Goal: Task Accomplishment & Management: Manage account settings

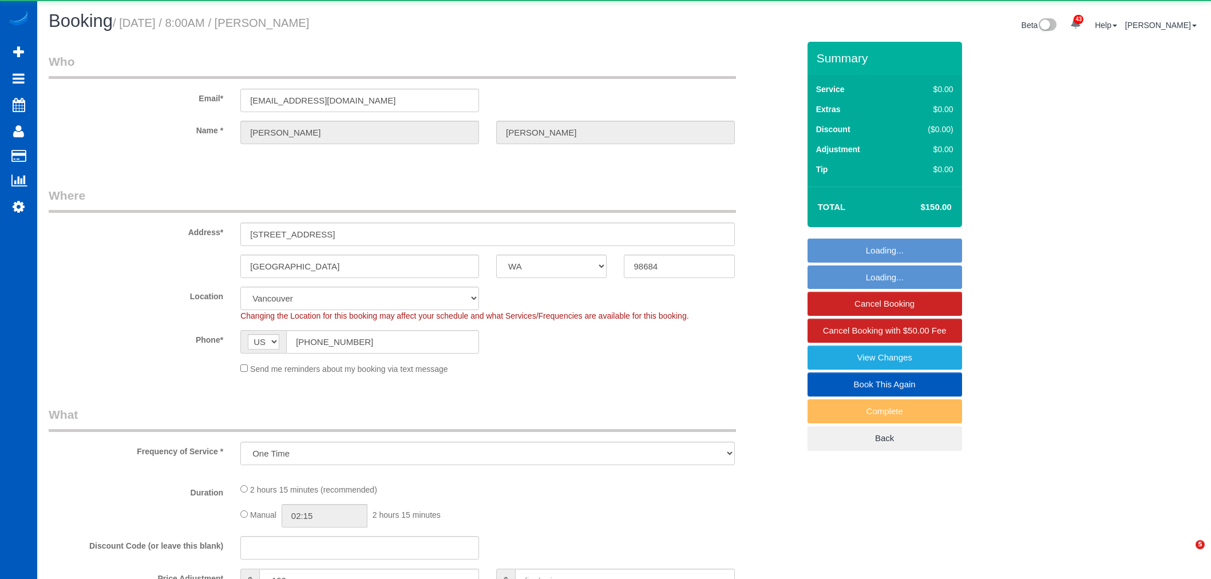
select select "WA"
select select "object:2797"
select select "199"
select select "1001"
select select "3"
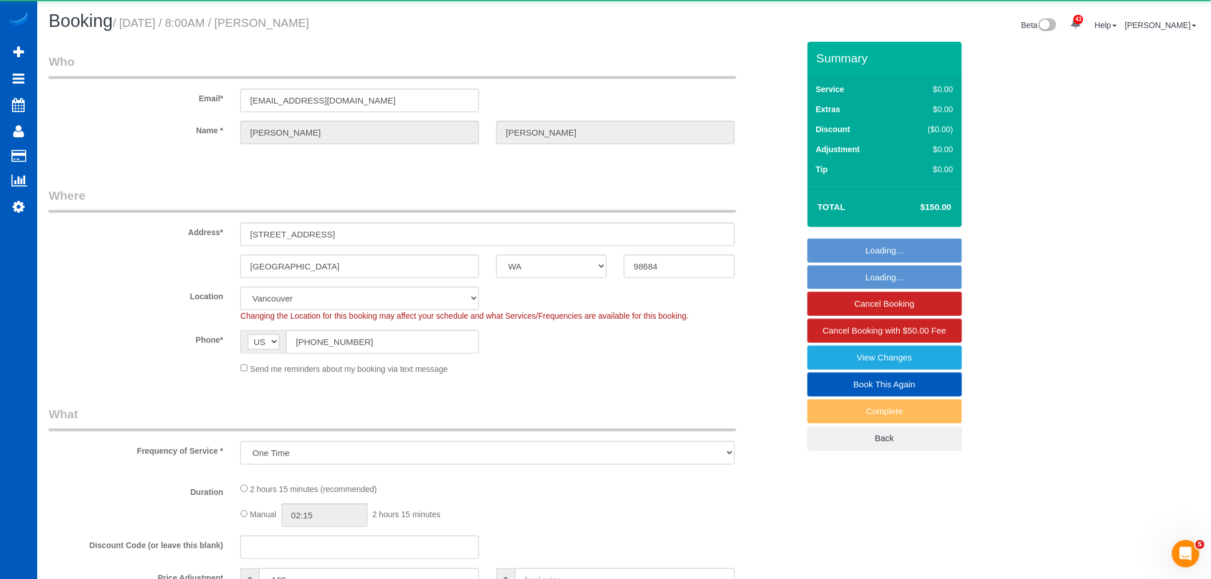
select select "3"
select select "spot13"
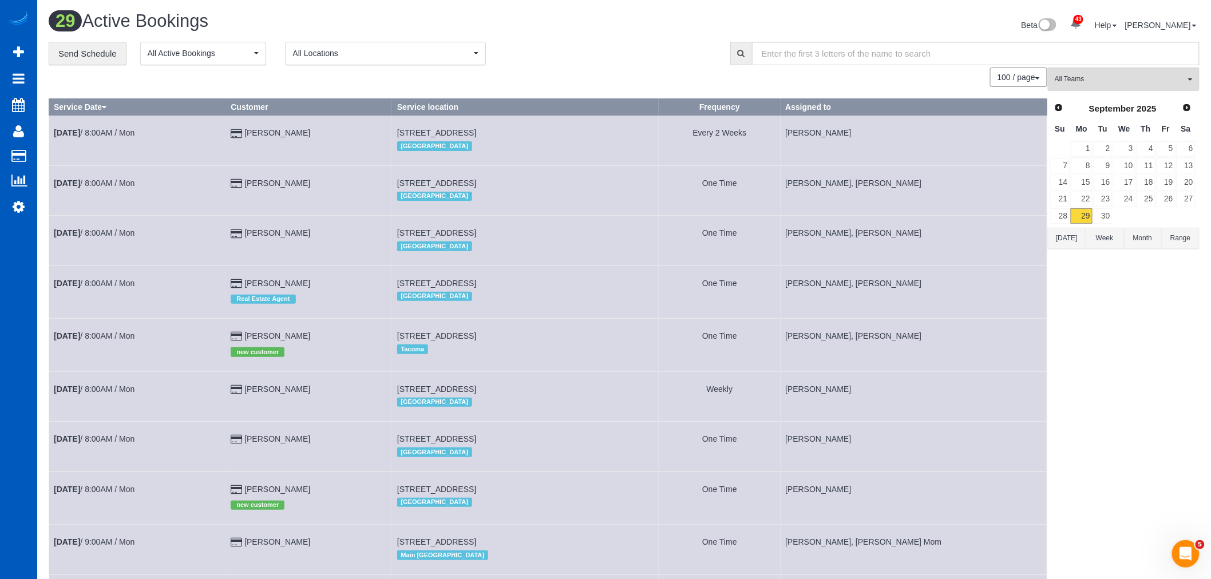
click at [1112, 223] on tr "28 29 30" at bounding box center [1122, 216] width 146 height 17
click at [1107, 221] on link "30" at bounding box center [1102, 215] width 19 height 15
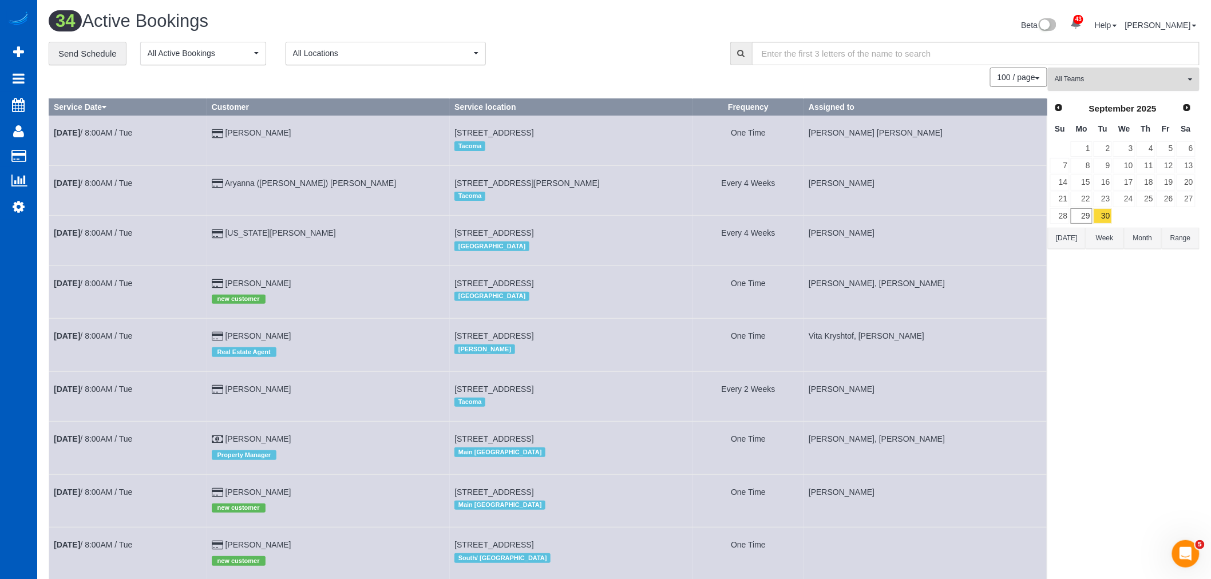
click at [1065, 79] on span "All Teams" at bounding box center [1119, 79] width 130 height 10
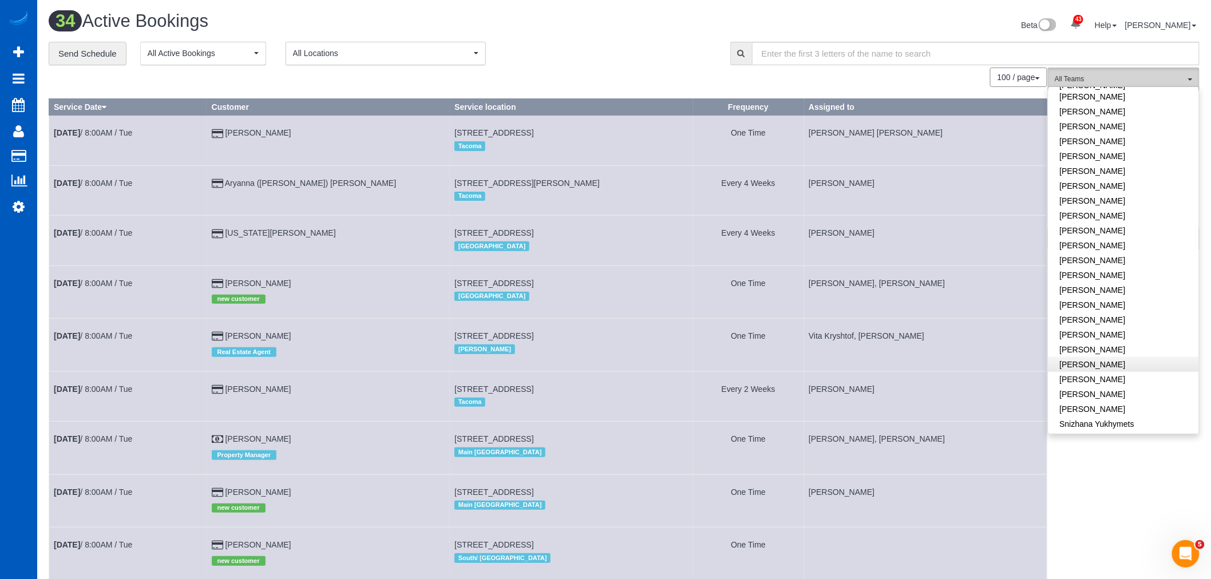
scroll to position [572, 0]
click at [1105, 165] on link "[PERSON_NAME]" at bounding box center [1123, 172] width 150 height 15
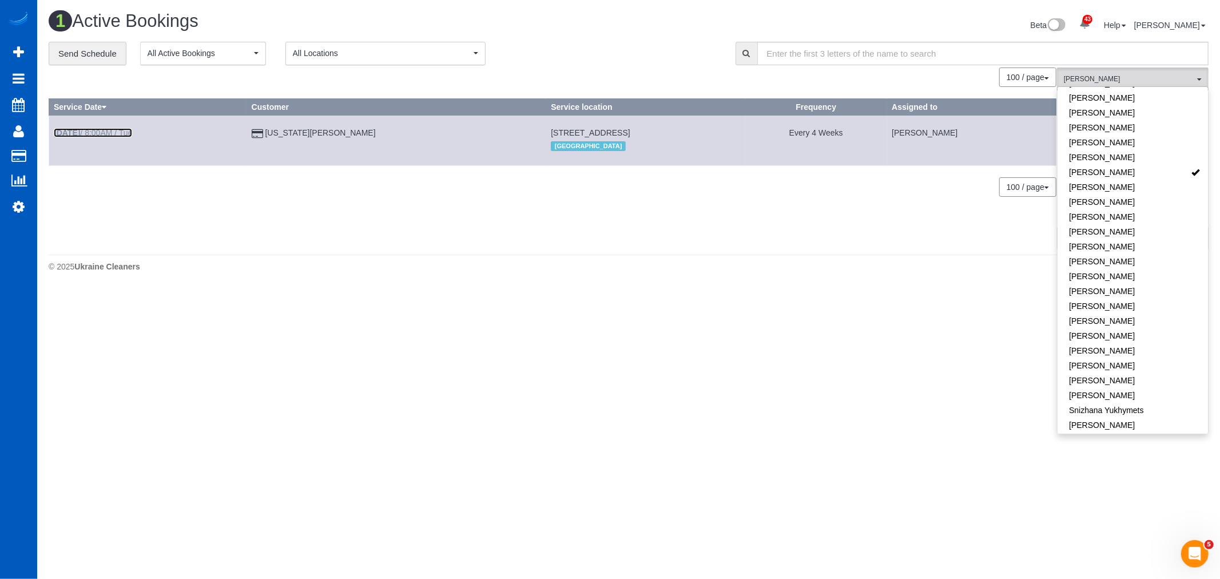
click at [94, 132] on link "Sep 30th / 8:00AM / Tue" at bounding box center [93, 132] width 78 height 9
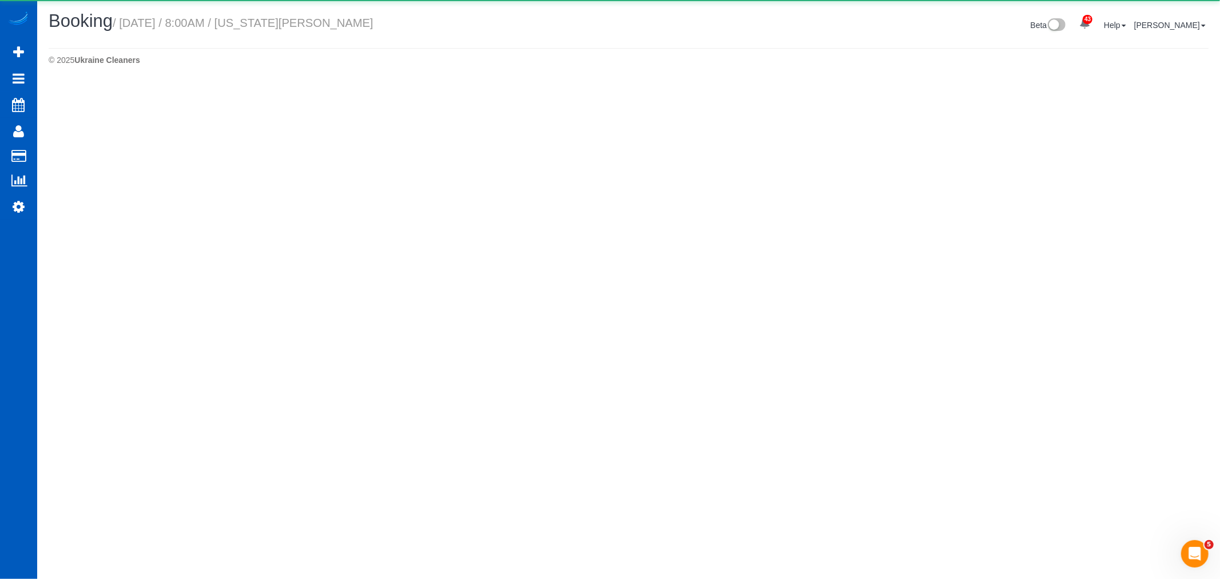
select select "OR"
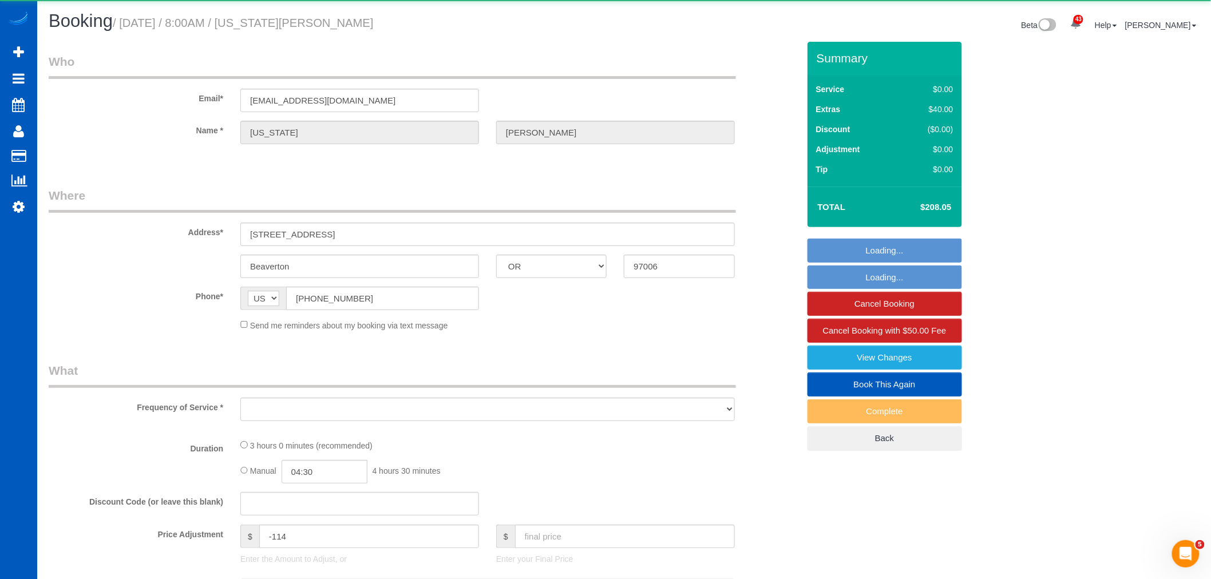
select select "object:4512"
select select "string:fspay-ec21746e-f599-43b9-ae28-ee08235e8733"
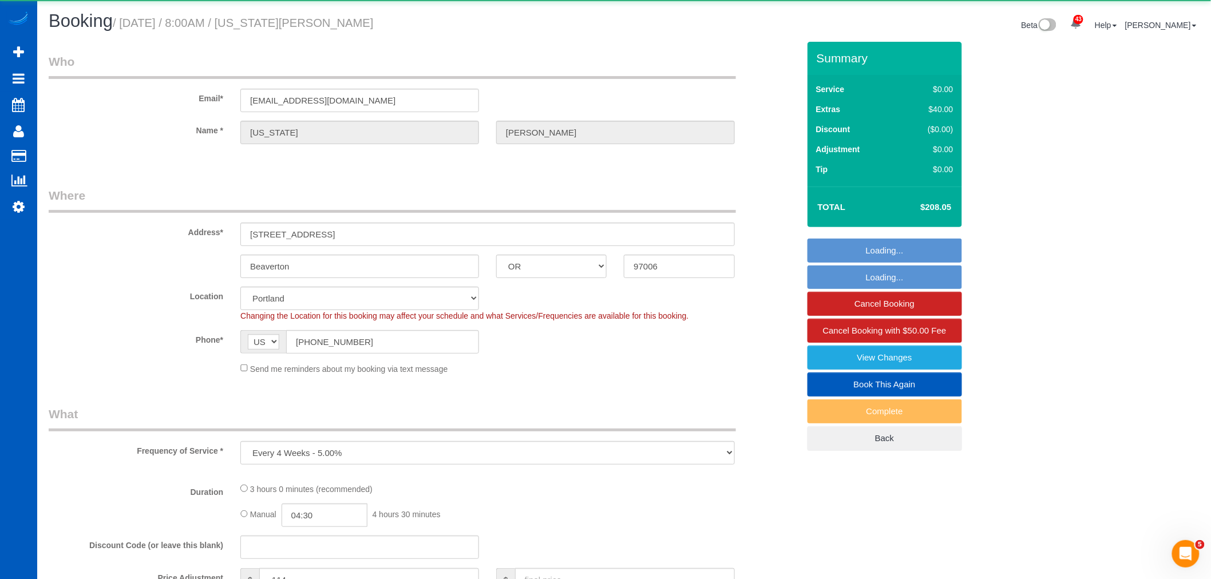
select select "object:4716"
select select "199"
select select "2501"
select select "4"
select select "3"
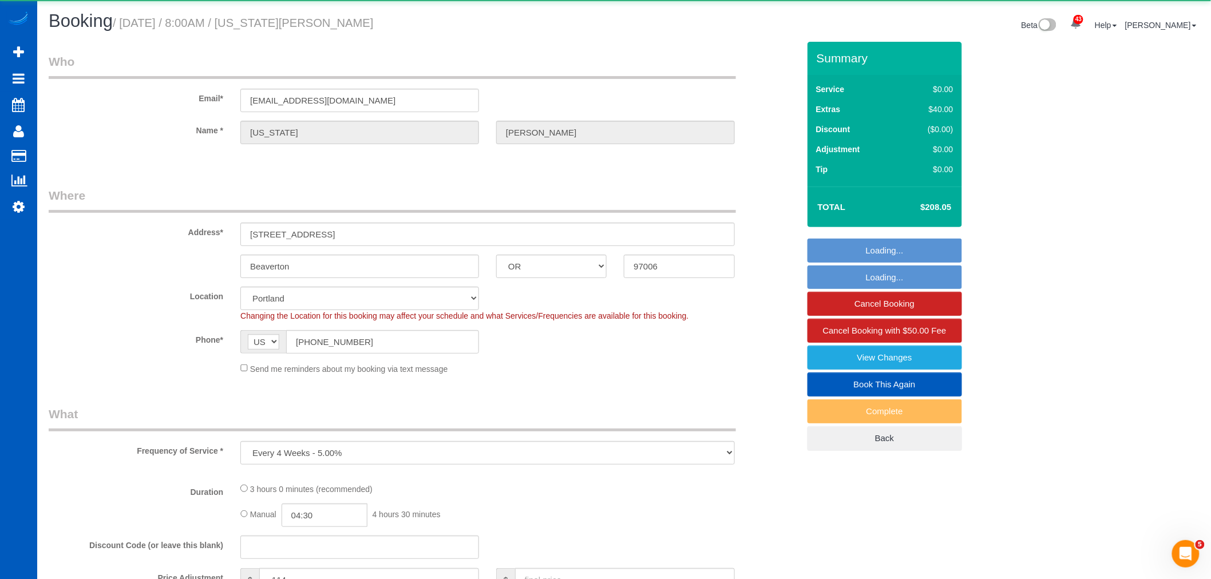
select select "spot27"
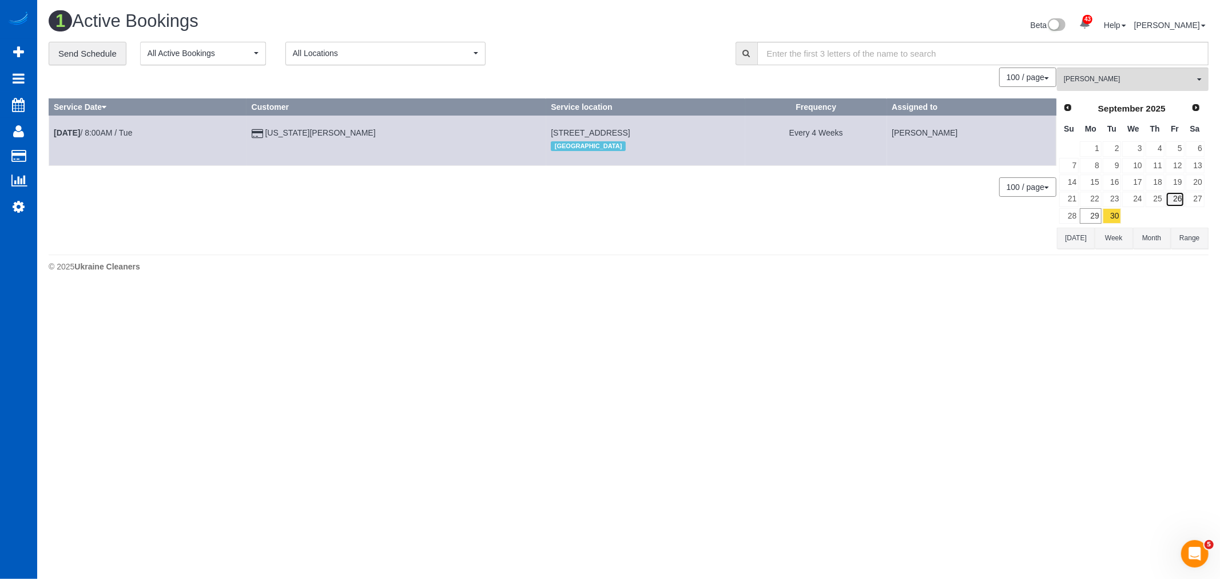
click at [1170, 200] on link "26" at bounding box center [1175, 199] width 19 height 15
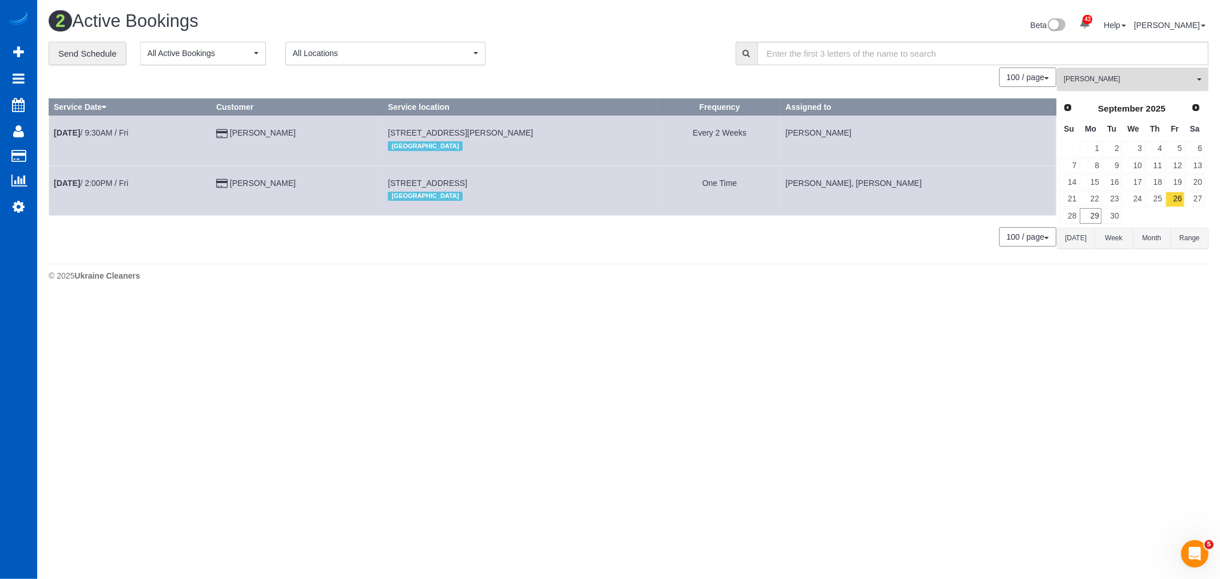
click at [1082, 77] on span "[PERSON_NAME]" at bounding box center [1129, 79] width 130 height 10
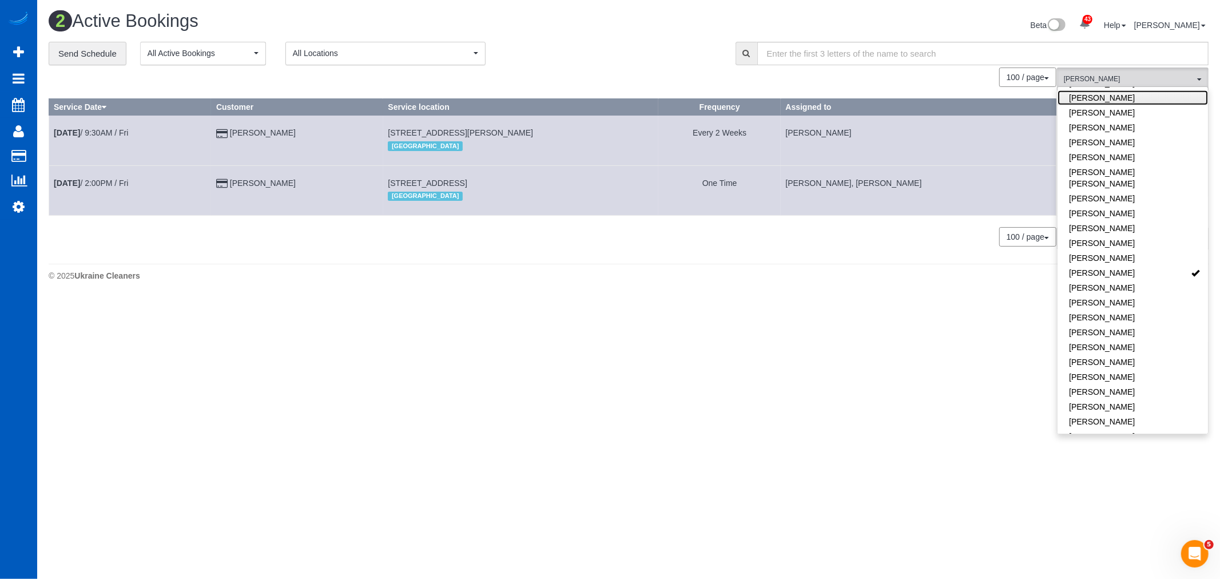
click at [1089, 94] on link "[PERSON_NAME]" at bounding box center [1133, 97] width 150 height 15
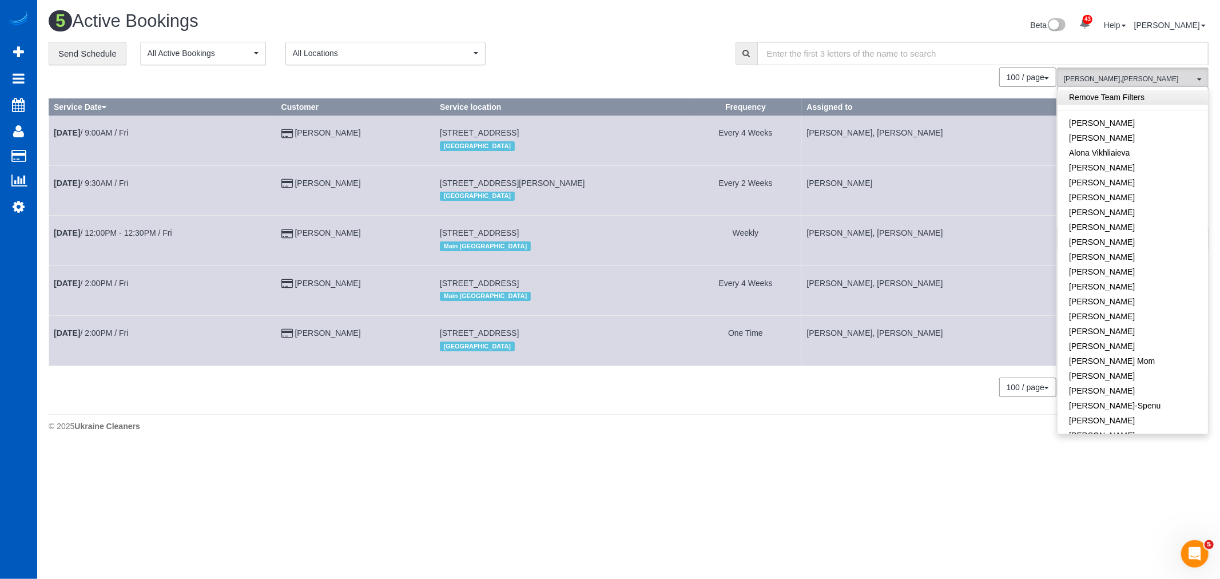
click at [1100, 90] on link "Remove Team Filters" at bounding box center [1133, 97] width 150 height 15
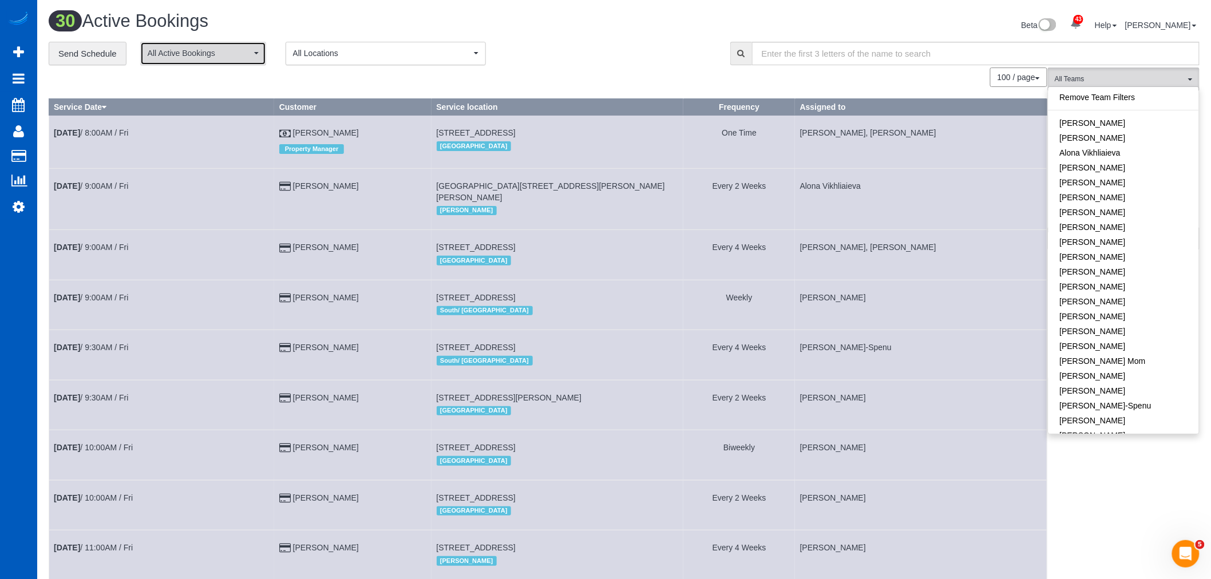
click at [207, 58] on span "All Active Bookings" at bounding box center [200, 52] width 104 height 11
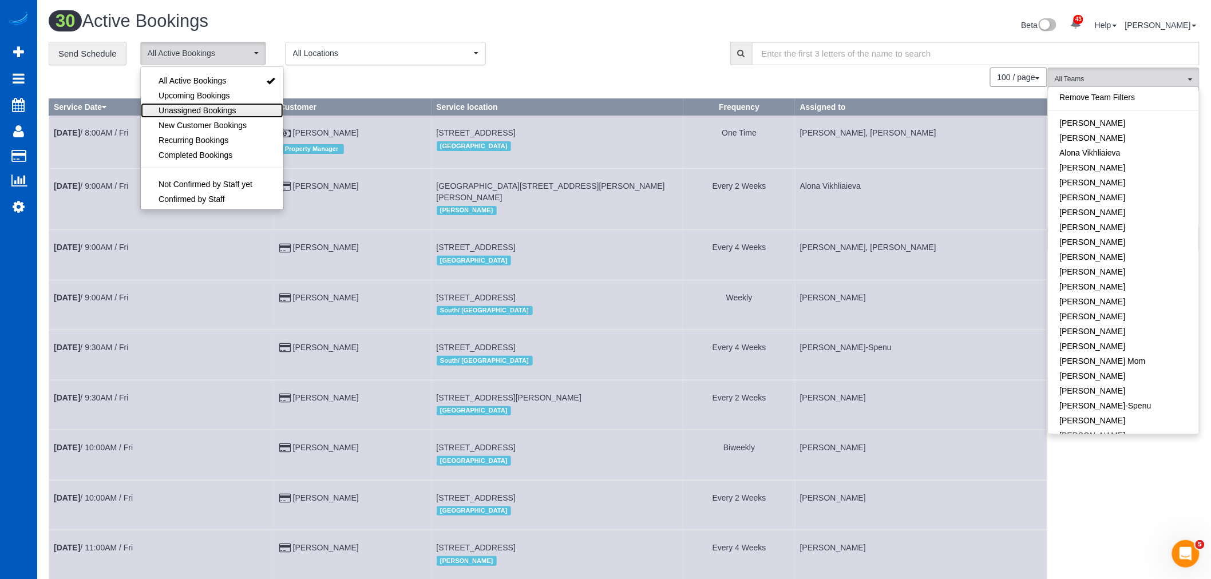
click at [215, 111] on span "Unassigned Bookings" at bounding box center [196, 110] width 77 height 11
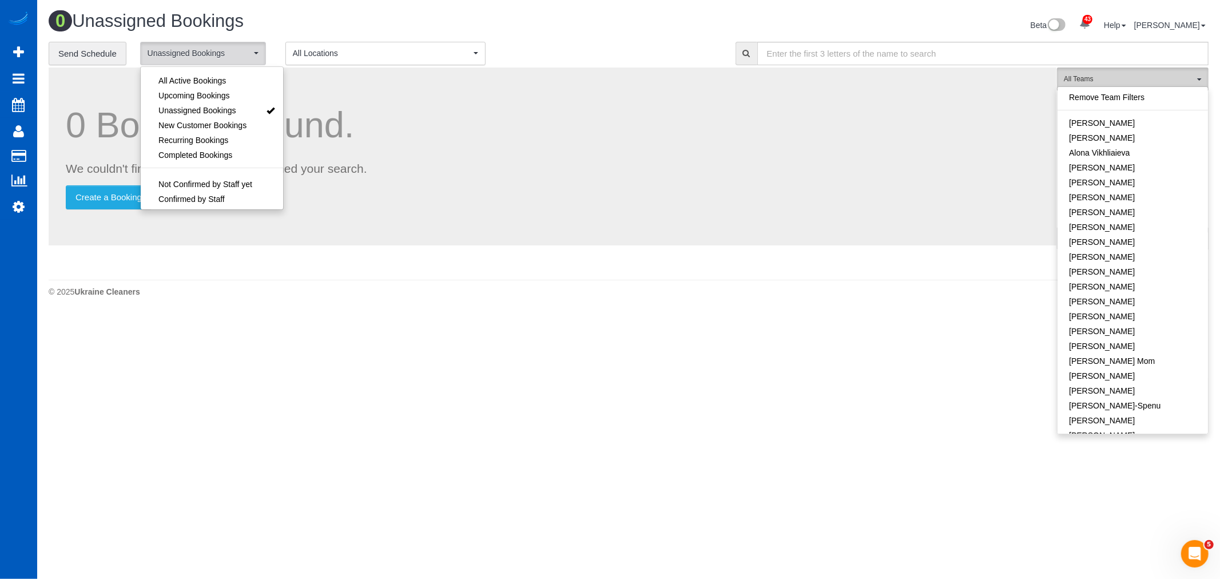
click at [1131, 77] on span "All Teams" at bounding box center [1129, 79] width 130 height 10
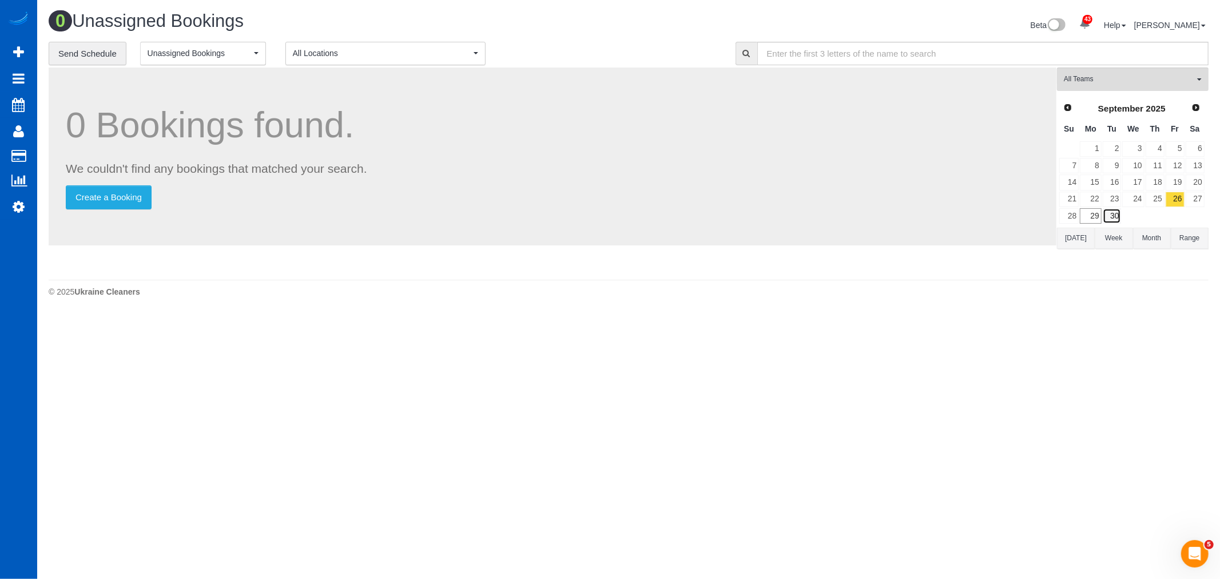
click at [1119, 216] on link "30" at bounding box center [1112, 215] width 19 height 15
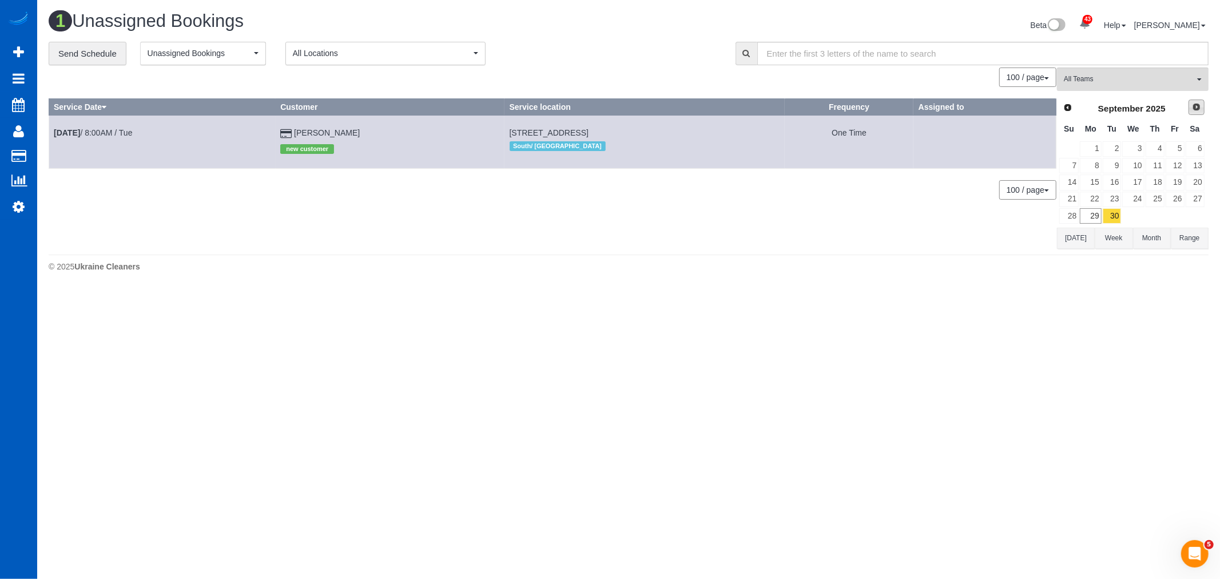
click at [1199, 106] on span "Next" at bounding box center [1196, 106] width 9 height 9
click at [1136, 143] on link "1" at bounding box center [1134, 148] width 22 height 15
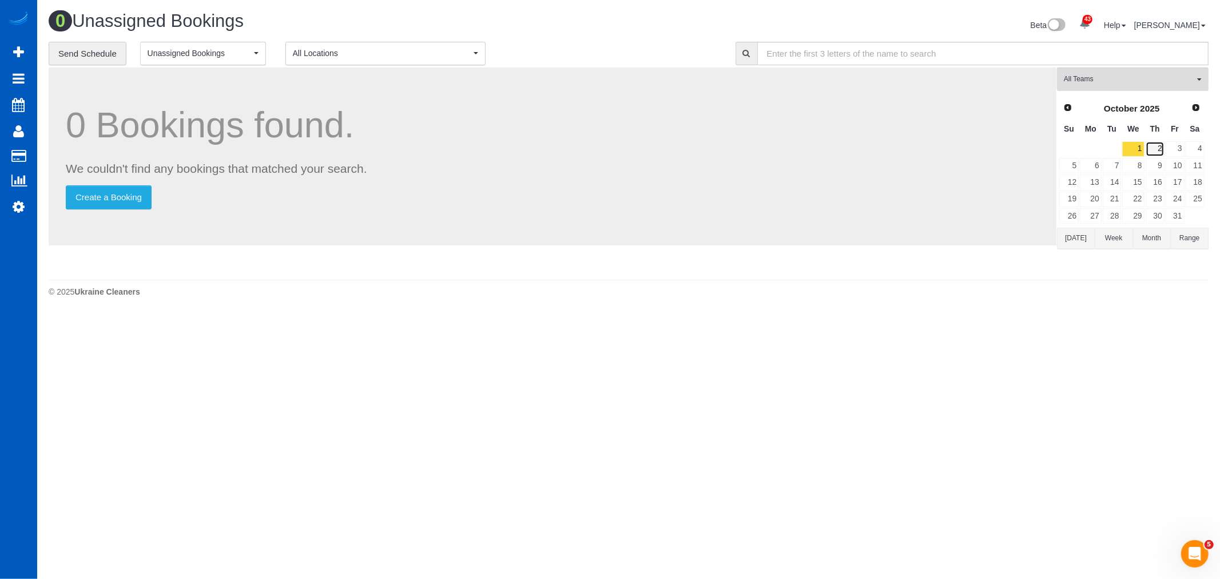
click at [1164, 148] on link "2" at bounding box center [1155, 148] width 19 height 15
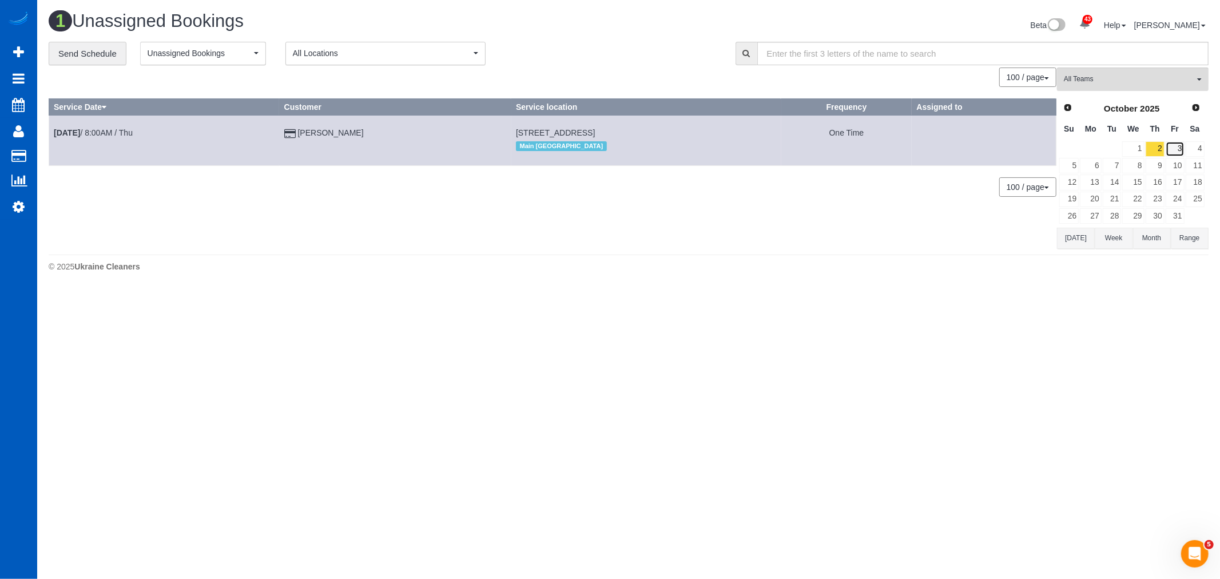
click at [1173, 143] on link "3" at bounding box center [1175, 148] width 19 height 15
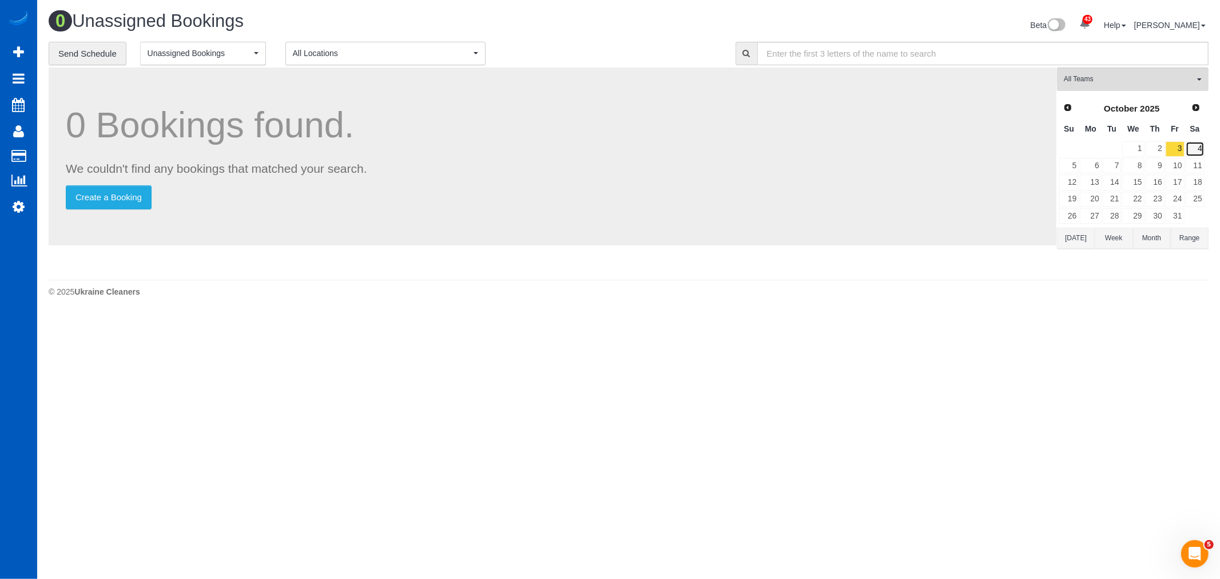
click at [1194, 145] on link "4" at bounding box center [1195, 148] width 19 height 15
click at [1120, 74] on button "All Teams" at bounding box center [1133, 79] width 152 height 23
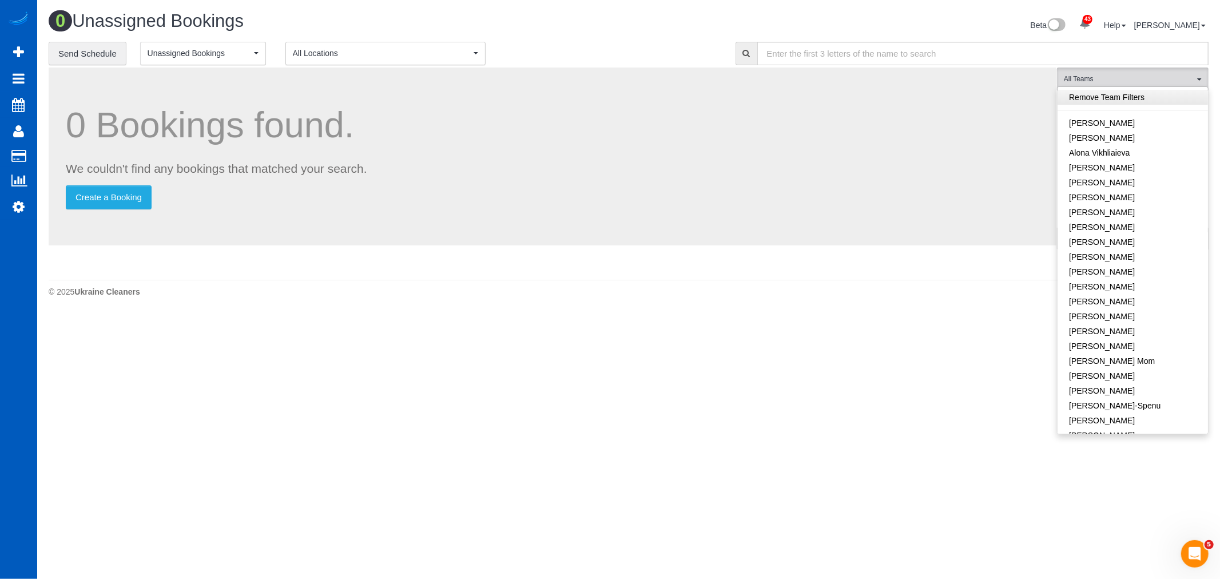
click at [1114, 105] on link "Remove Team Filters" at bounding box center [1133, 97] width 150 height 15
click at [185, 61] on button "Unassigned Bookings" at bounding box center [203, 53] width 126 height 23
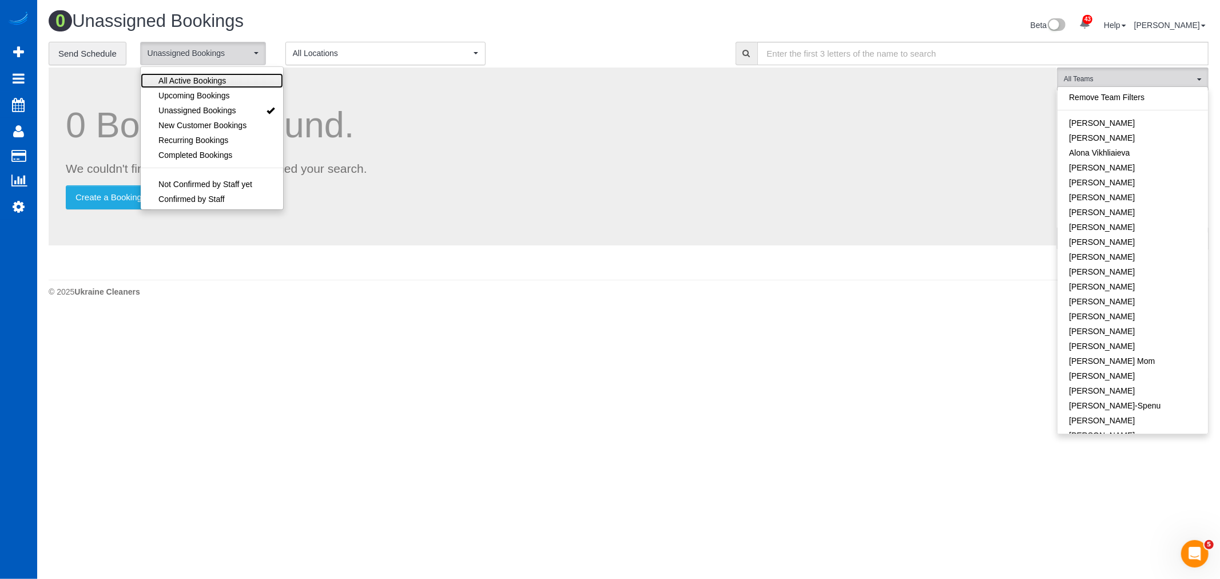
click at [173, 81] on span "All Active Bookings" at bounding box center [192, 80] width 68 height 11
select select "***"
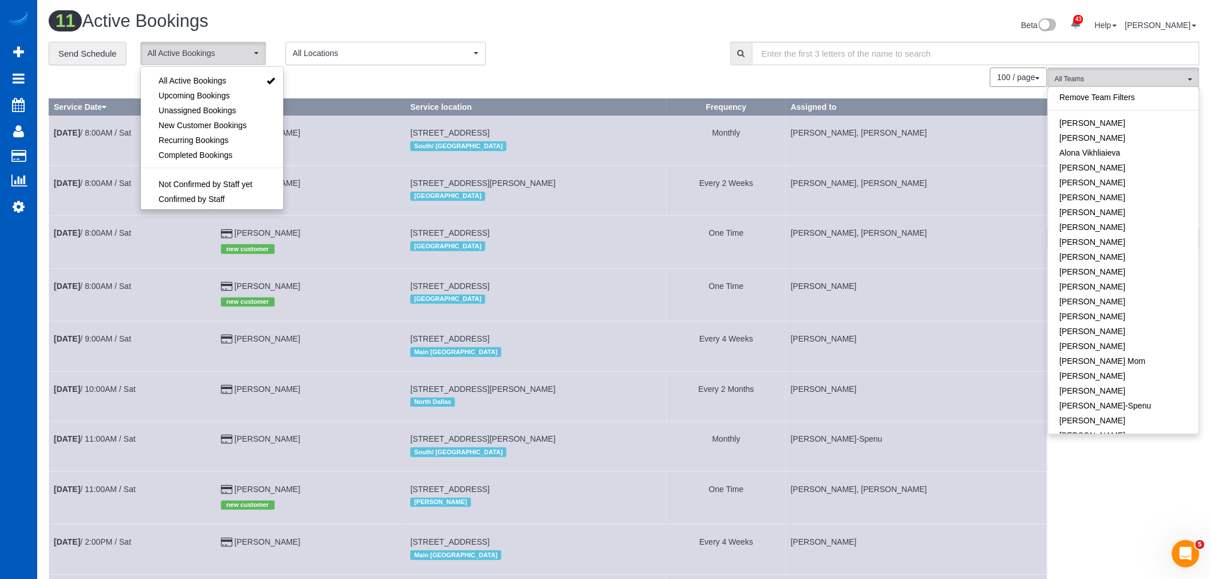
click at [1119, 66] on div "**********" at bounding box center [624, 54] width 1168 height 24
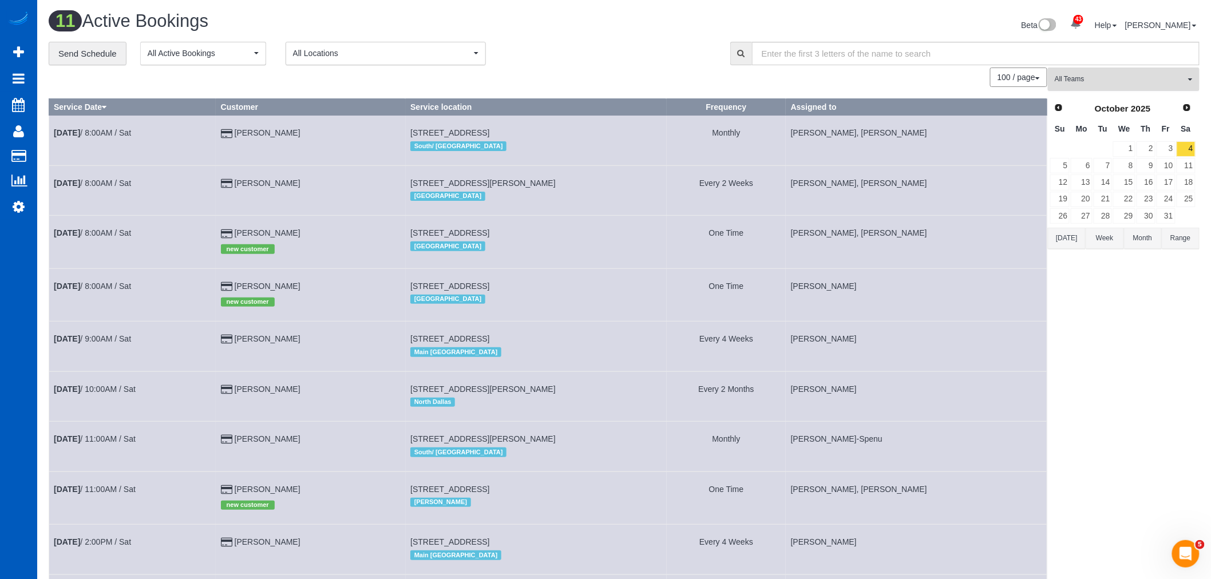
click at [1108, 74] on button "All Teams" at bounding box center [1124, 79] width 152 height 23
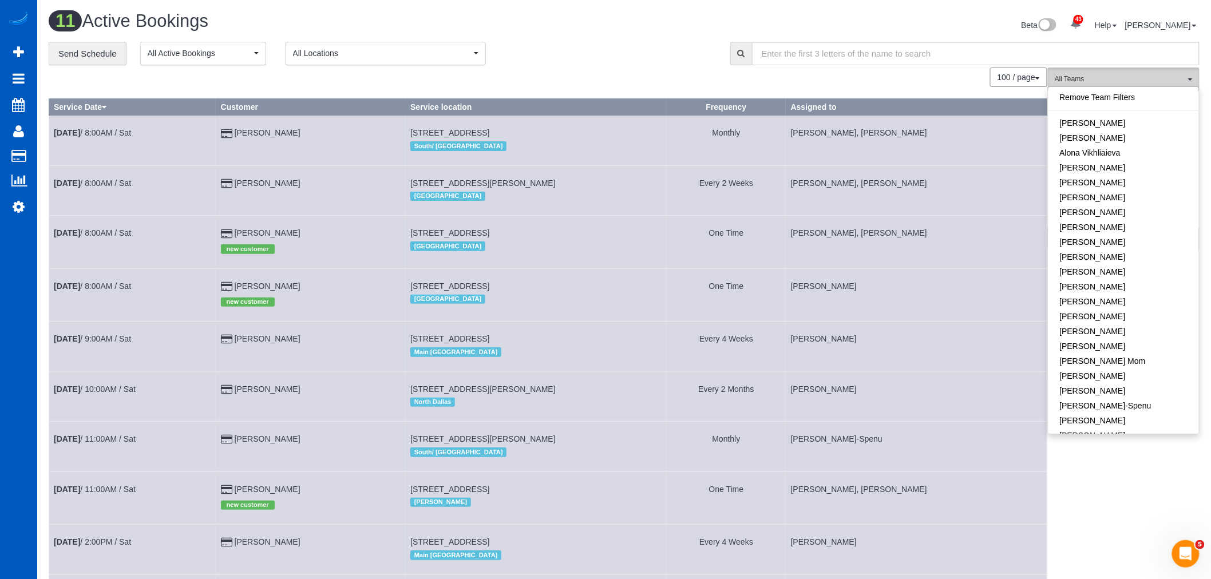
click at [1108, 75] on span "All Teams" at bounding box center [1119, 79] width 130 height 10
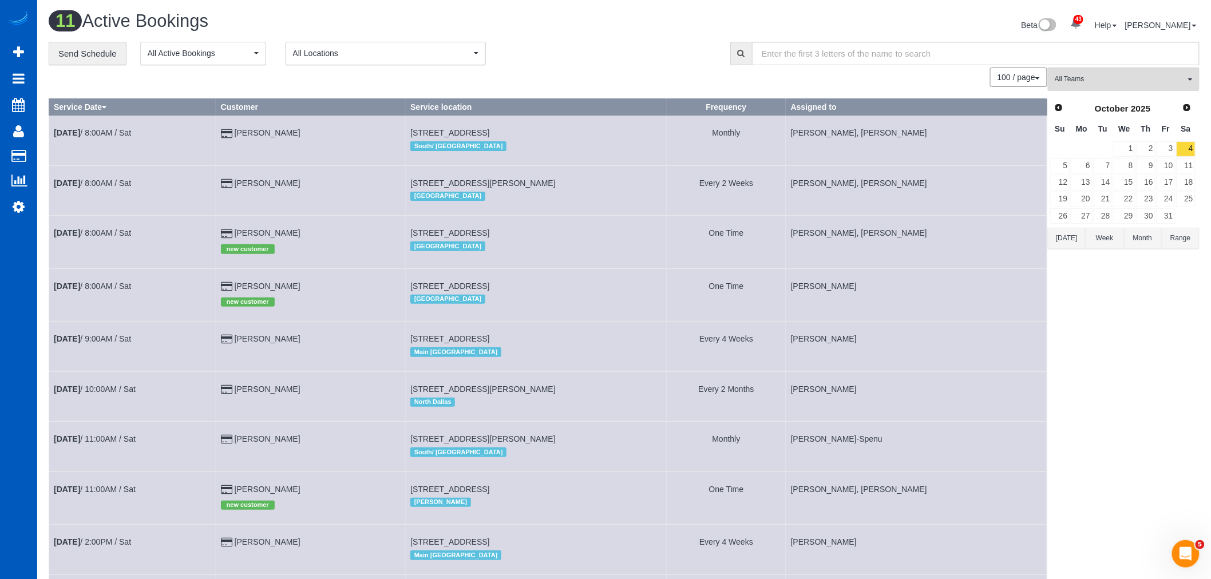
click at [1051, 109] on link "Prev" at bounding box center [1058, 108] width 16 height 16
click at [1074, 224] on link "29" at bounding box center [1080, 215] width 21 height 15
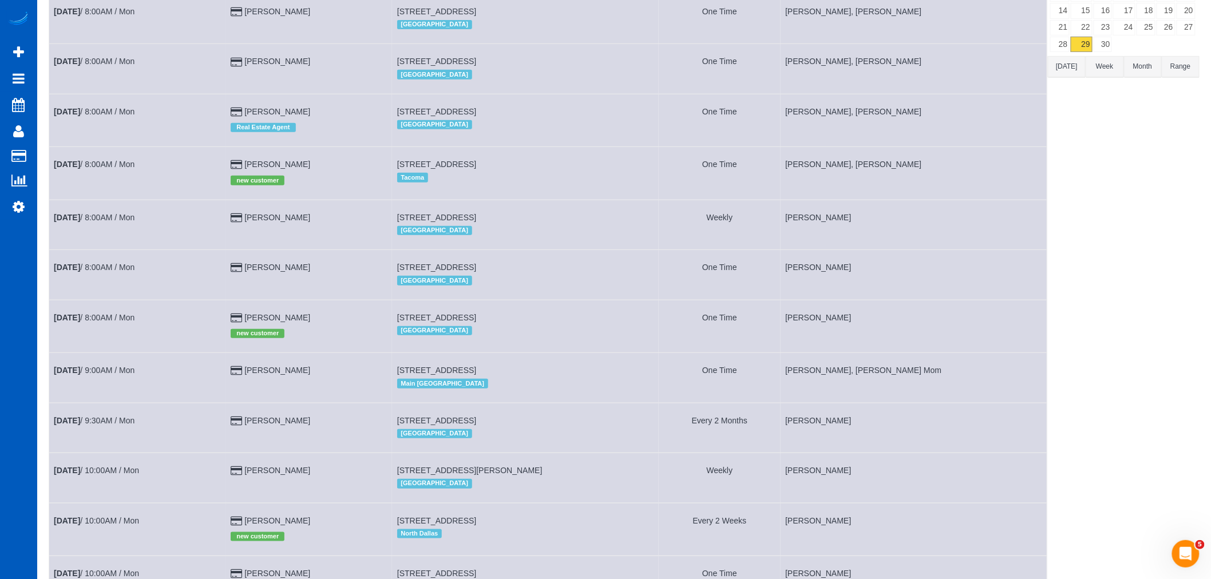
scroll to position [191, 0]
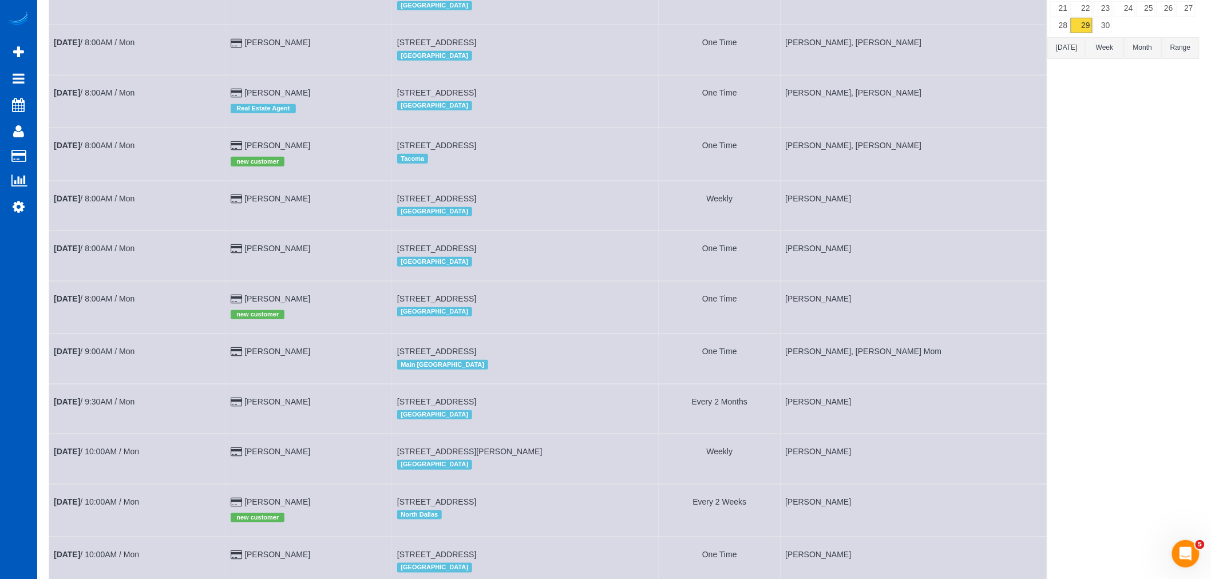
click at [130, 54] on td "Sep 29th / 8:00AM / Mon" at bounding box center [137, 50] width 177 height 50
click at [123, 47] on link "Sep 29th / 8:00AM / Mon" at bounding box center [94, 42] width 81 height 9
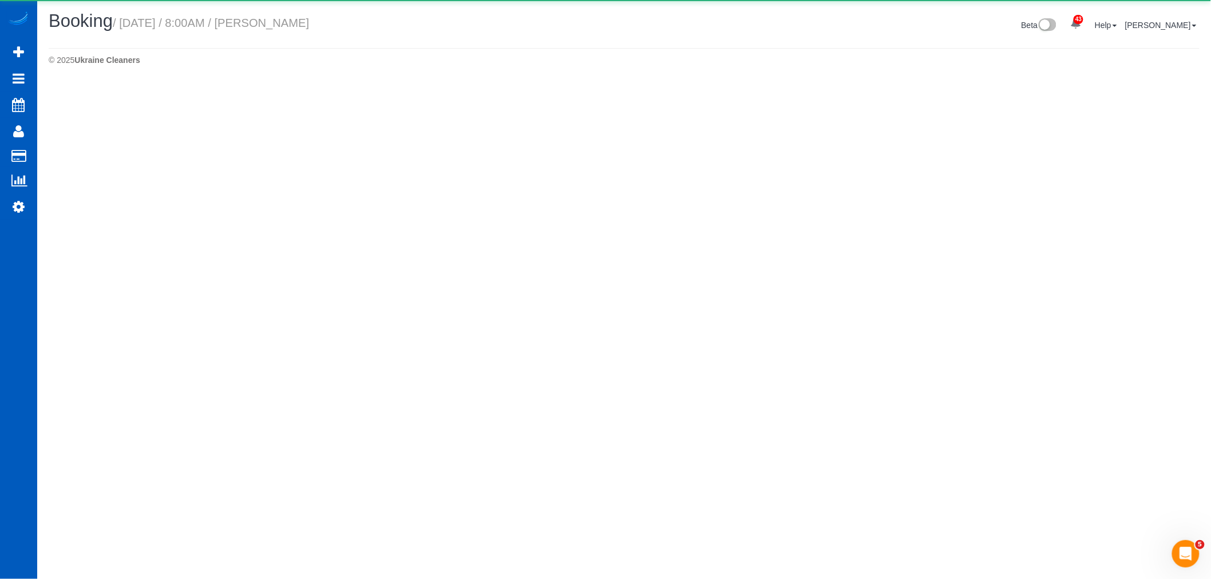
select select "WA"
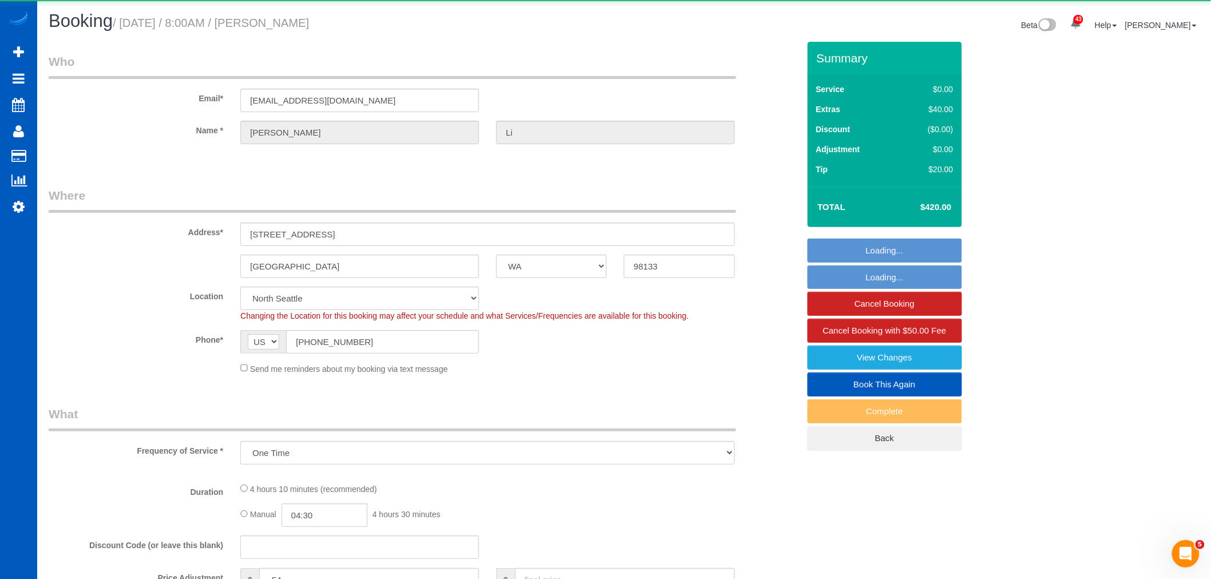
select select "object:6632"
select select "199"
select select "1001"
select select "2"
select select "spot46"
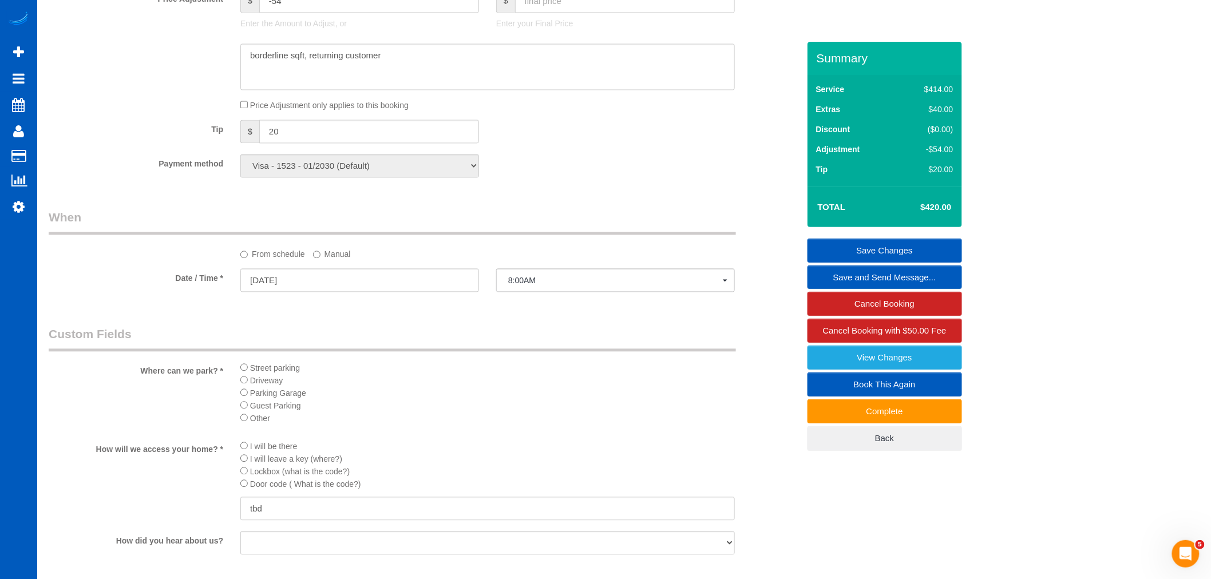
scroll to position [1017, 0]
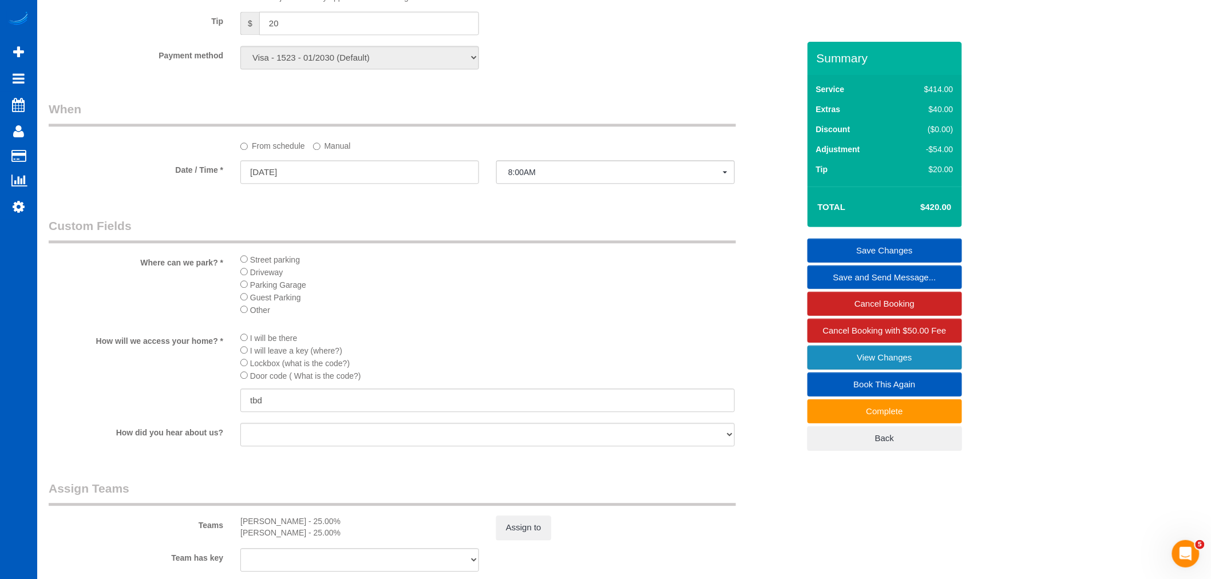
click at [859, 356] on link "View Changes" at bounding box center [884, 358] width 154 height 24
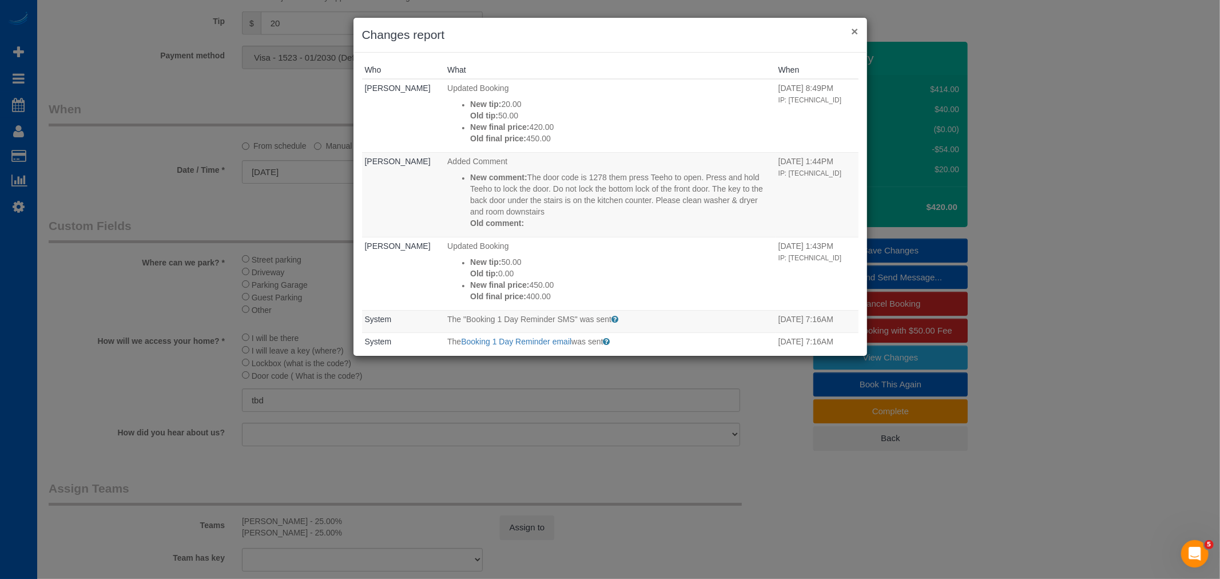
click at [858, 30] on button "×" at bounding box center [854, 31] width 7 height 12
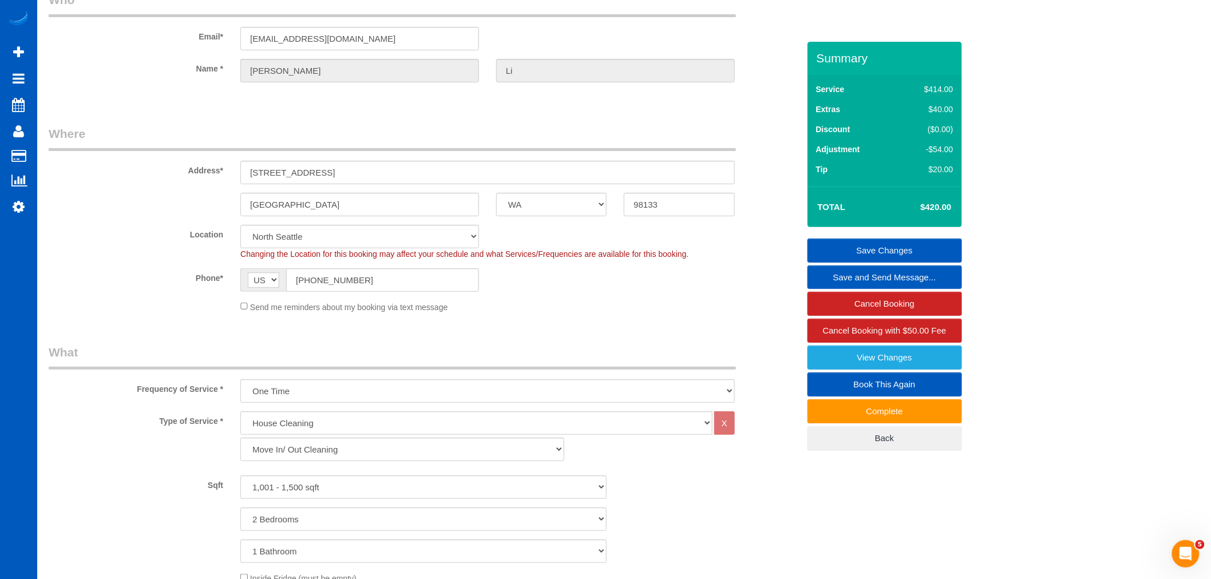
scroll to position [0, 0]
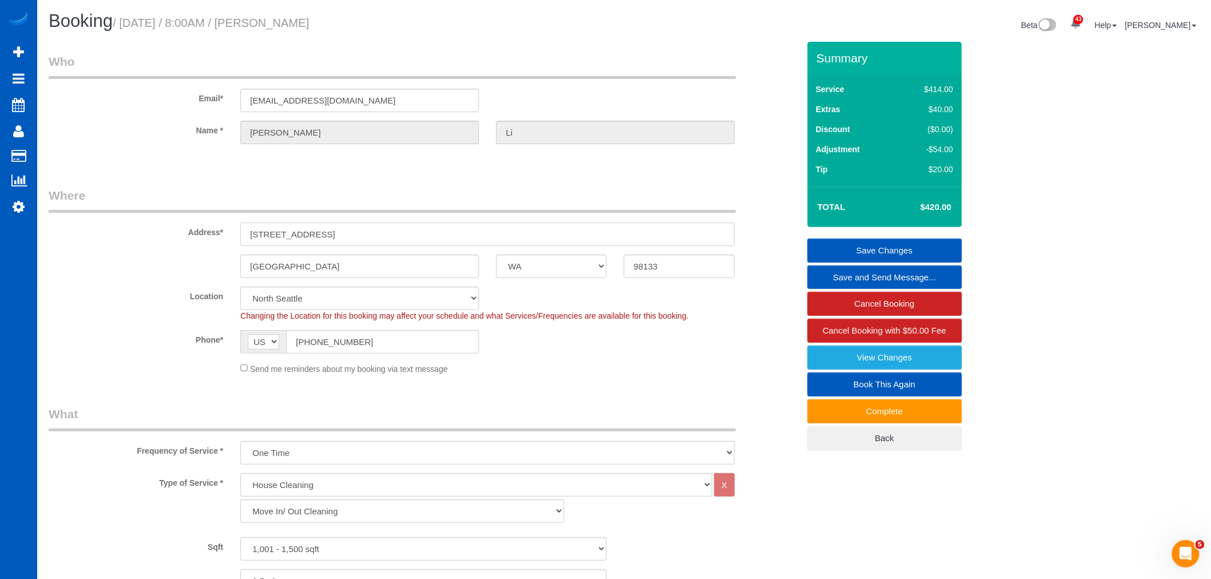
drag, startPoint x: 296, startPoint y: 229, endPoint x: 248, endPoint y: 229, distance: 48.1
click at [248, 229] on input "10034 Stone Ave N" at bounding box center [487, 234] width 494 height 23
click at [47, 48] on span "Add Booking" at bounding box center [108, 52] width 143 height 26
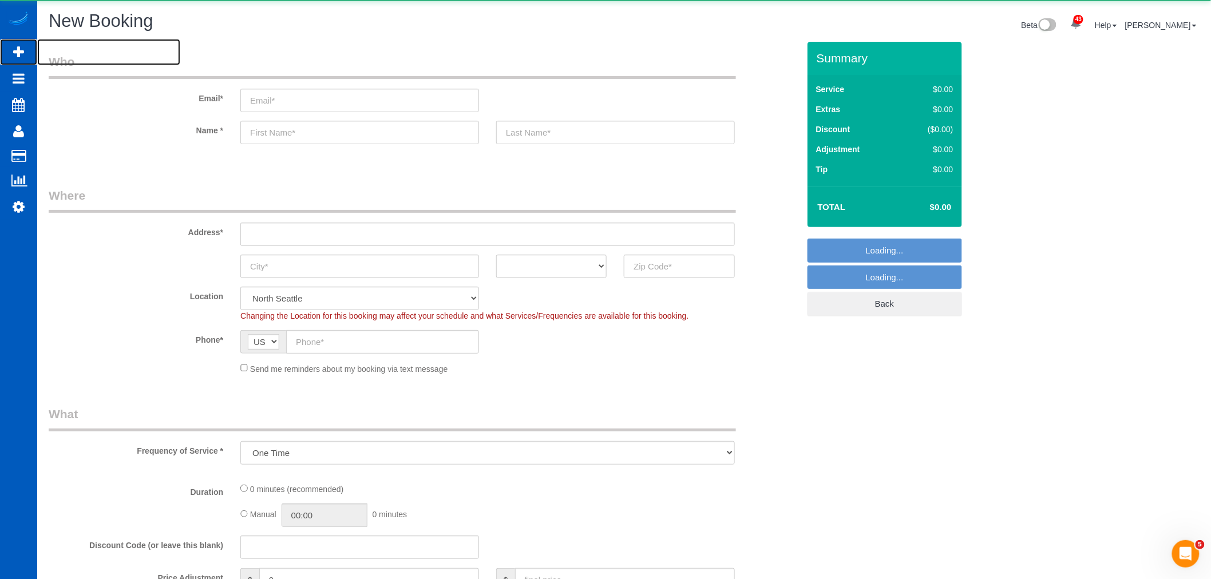
select select "object:8100"
select select "199"
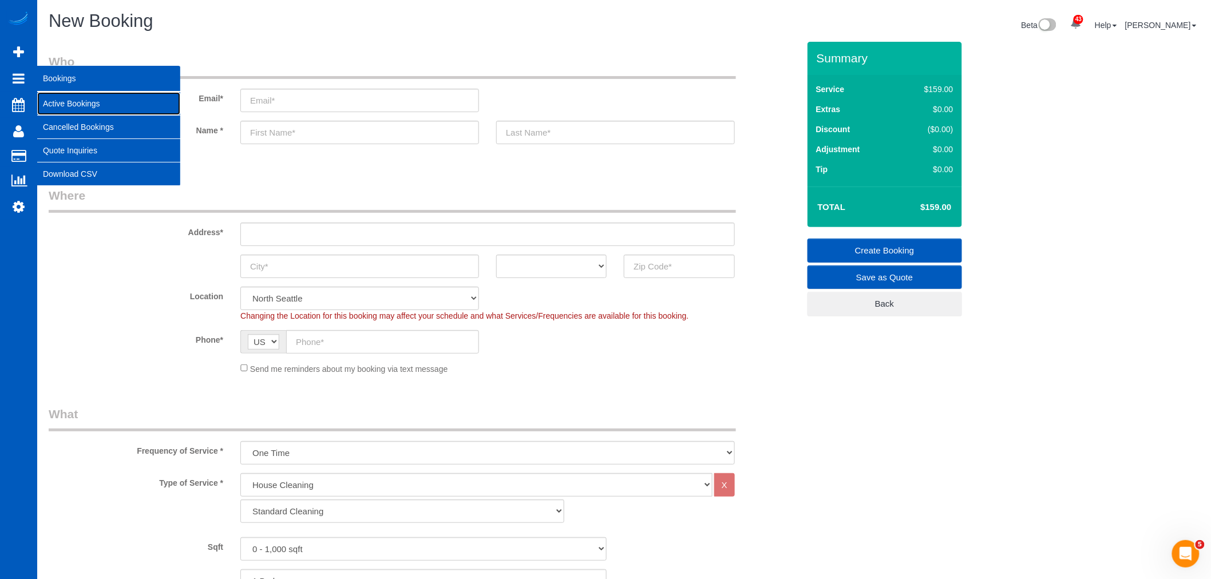
click at [58, 98] on link "Active Bookings" at bounding box center [108, 103] width 143 height 23
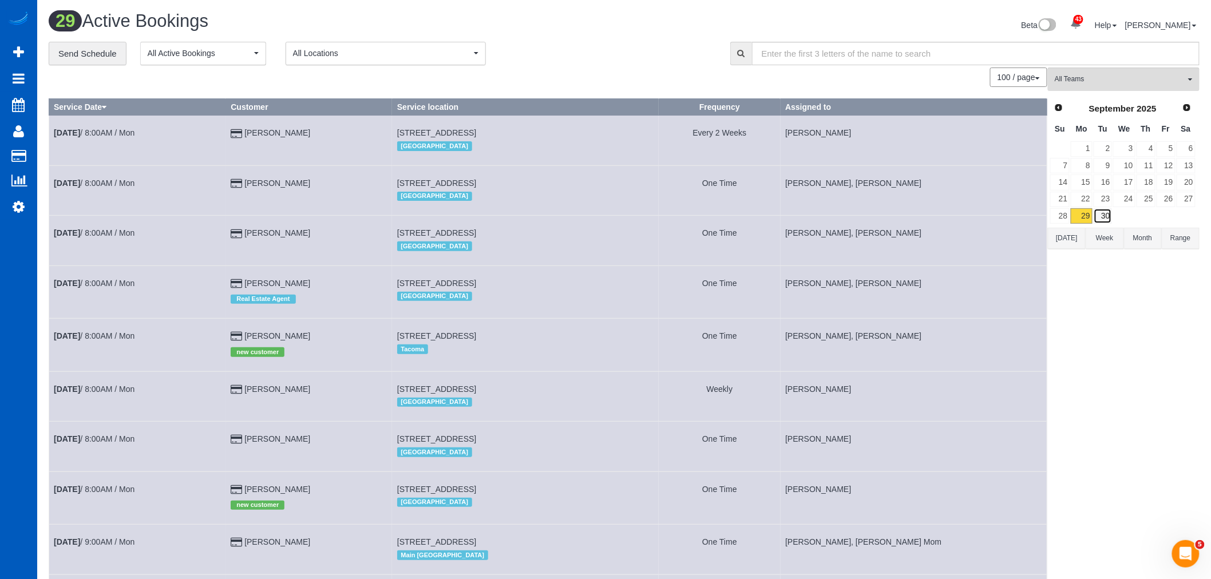
click at [1107, 218] on link "30" at bounding box center [1102, 215] width 19 height 15
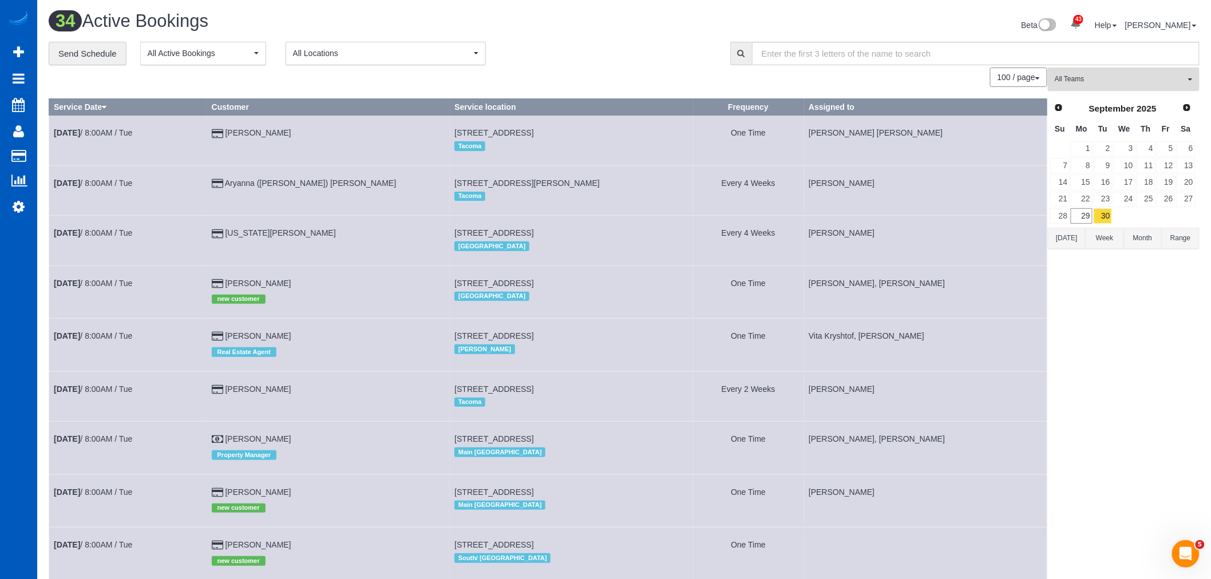
click at [1076, 81] on span "All Teams" at bounding box center [1119, 79] width 130 height 10
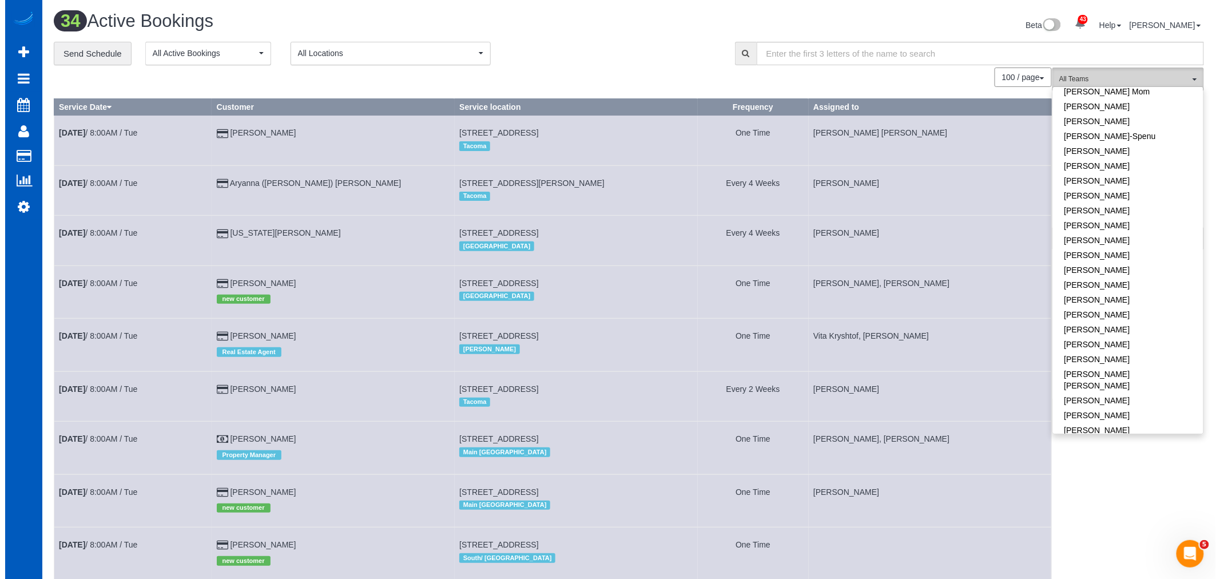
scroll to position [318, 0]
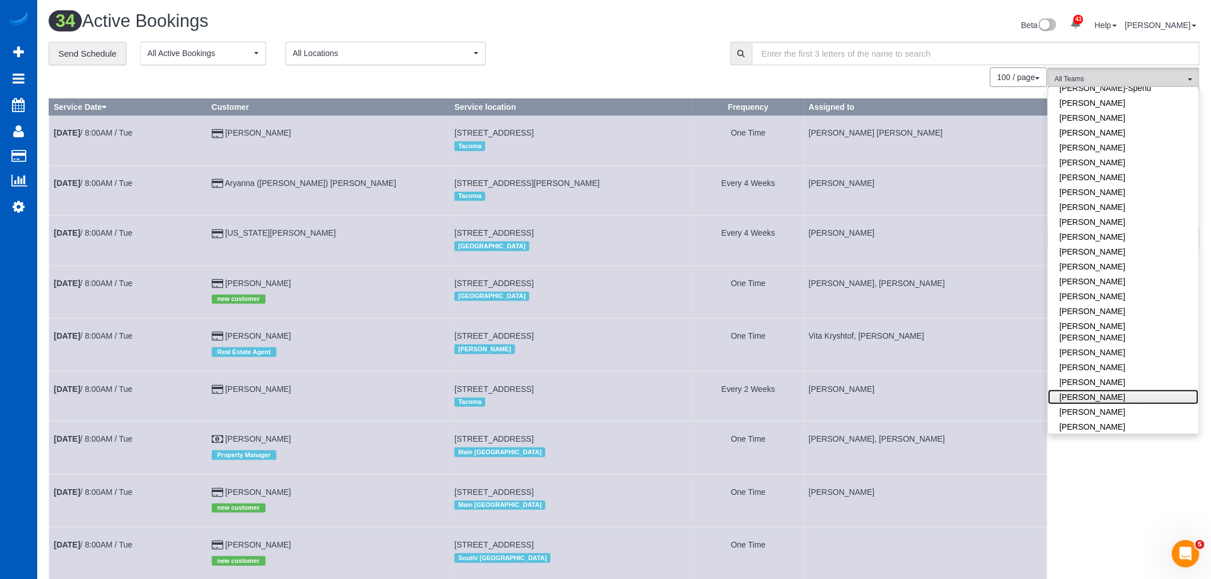
click at [1081, 390] on link "Nataliia Moskalenko" at bounding box center [1123, 397] width 150 height 15
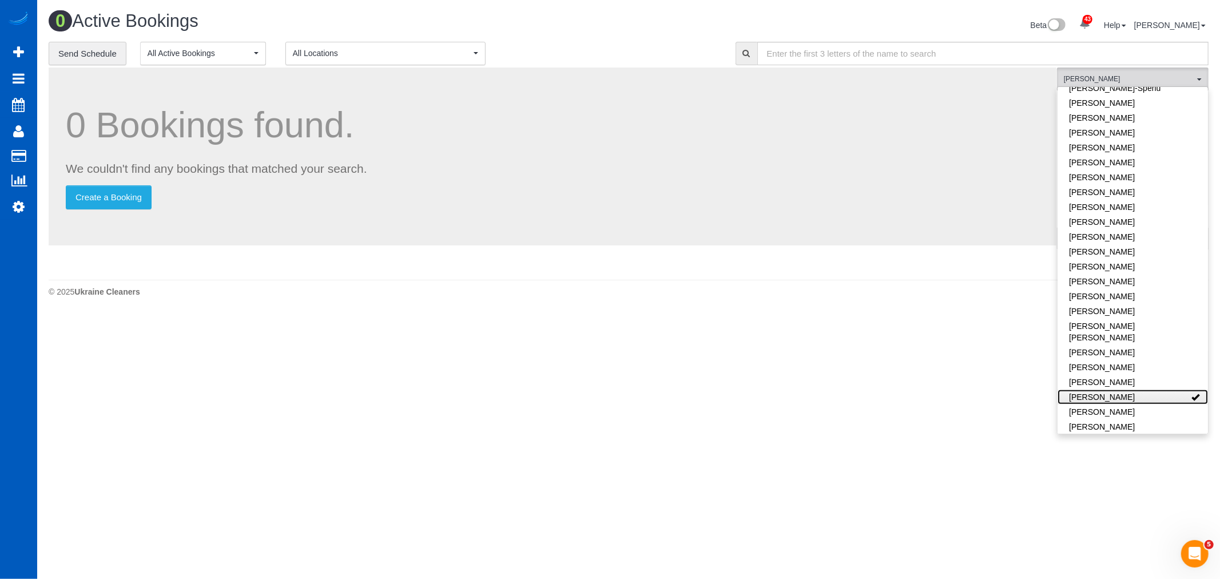
click at [1081, 390] on link "Nataliia Moskalenko" at bounding box center [1133, 397] width 150 height 15
click at [1081, 390] on link "Nataliia Moskalenko" at bounding box center [1123, 397] width 150 height 15
click at [1152, 76] on span "Nataliia Moskalenko" at bounding box center [1129, 79] width 130 height 10
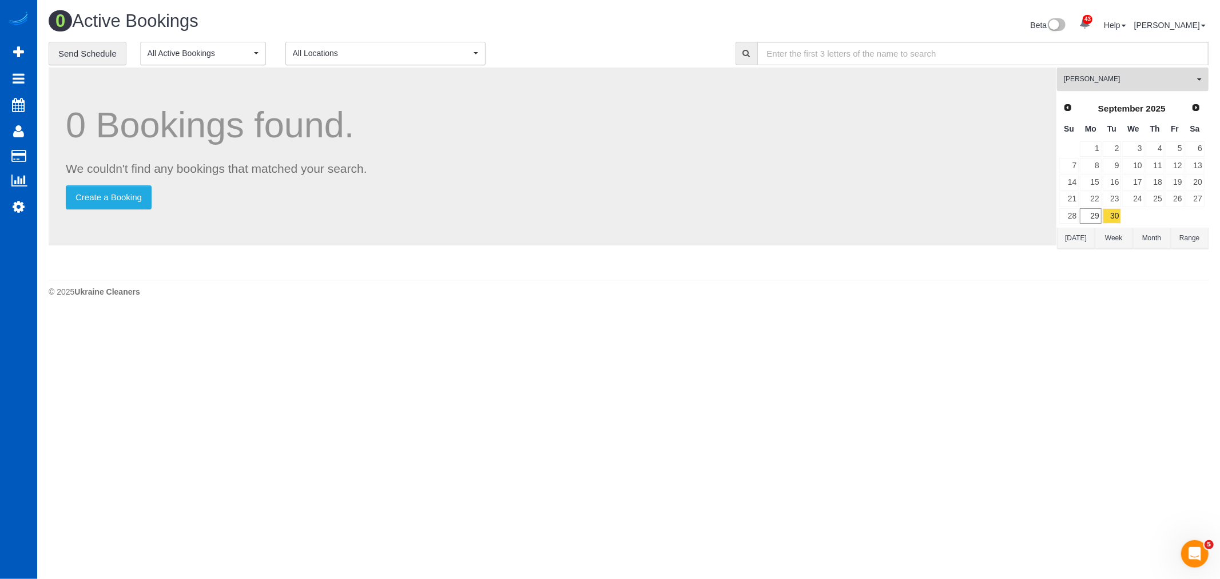
click at [1141, 83] on span "Nataliia Moskalenko" at bounding box center [1129, 79] width 130 height 10
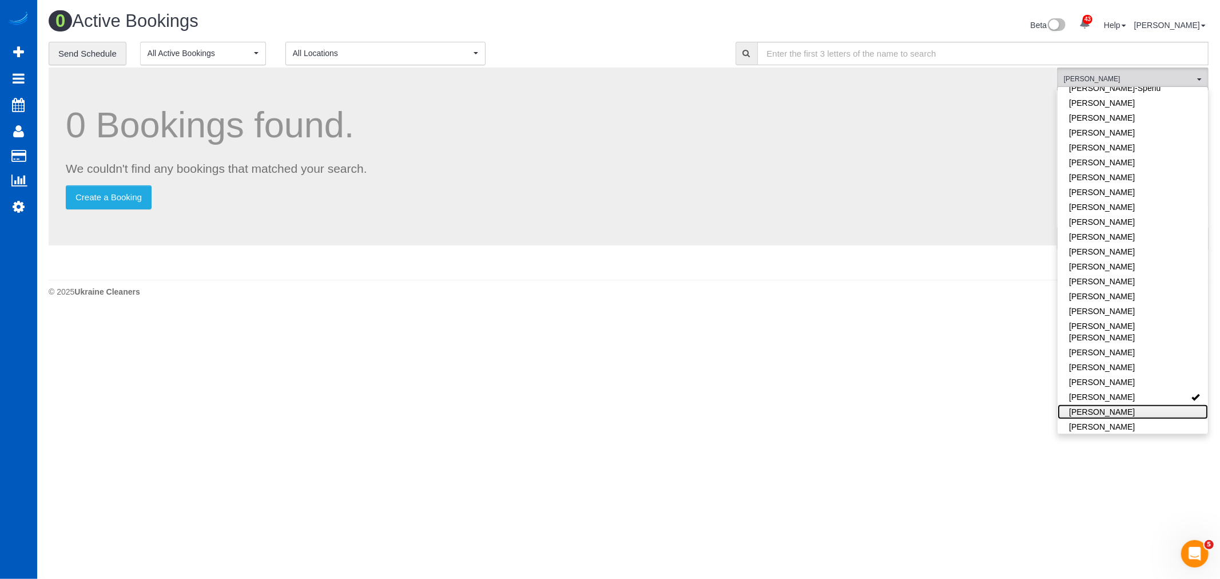
click at [1143, 405] on link "Oksana Antonenko" at bounding box center [1133, 412] width 150 height 15
click at [1134, 390] on link "Nataliia Moskalenko" at bounding box center [1133, 397] width 150 height 15
click at [1124, 391] on link "Nataliia Moskalenko" at bounding box center [1133, 397] width 150 height 15
click at [1120, 390] on link "Nataliia Moskalenko" at bounding box center [1133, 397] width 150 height 15
click at [1124, 405] on link "[PERSON_NAME]" at bounding box center [1133, 412] width 150 height 15
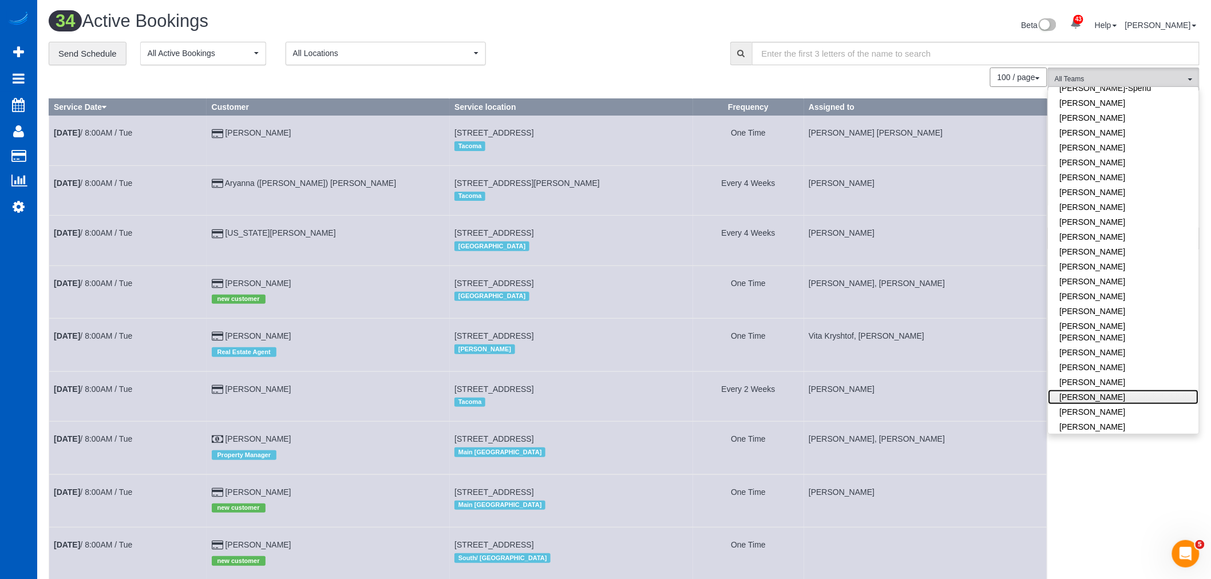
click at [1125, 390] on link "[PERSON_NAME]" at bounding box center [1123, 397] width 150 height 15
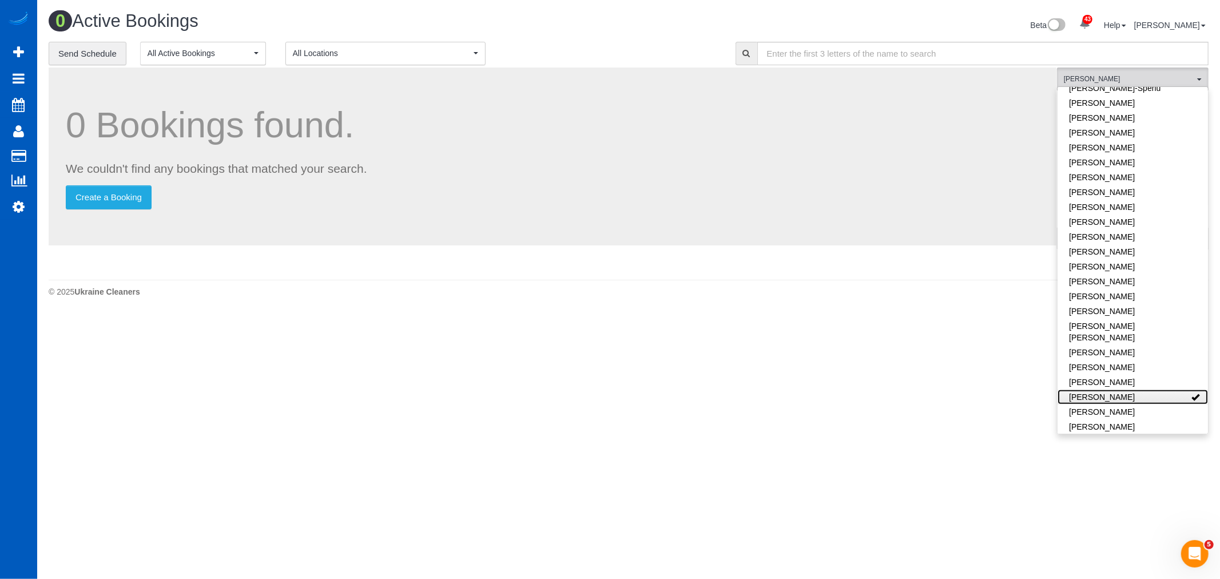
click at [1151, 390] on link "[PERSON_NAME]" at bounding box center [1133, 397] width 150 height 15
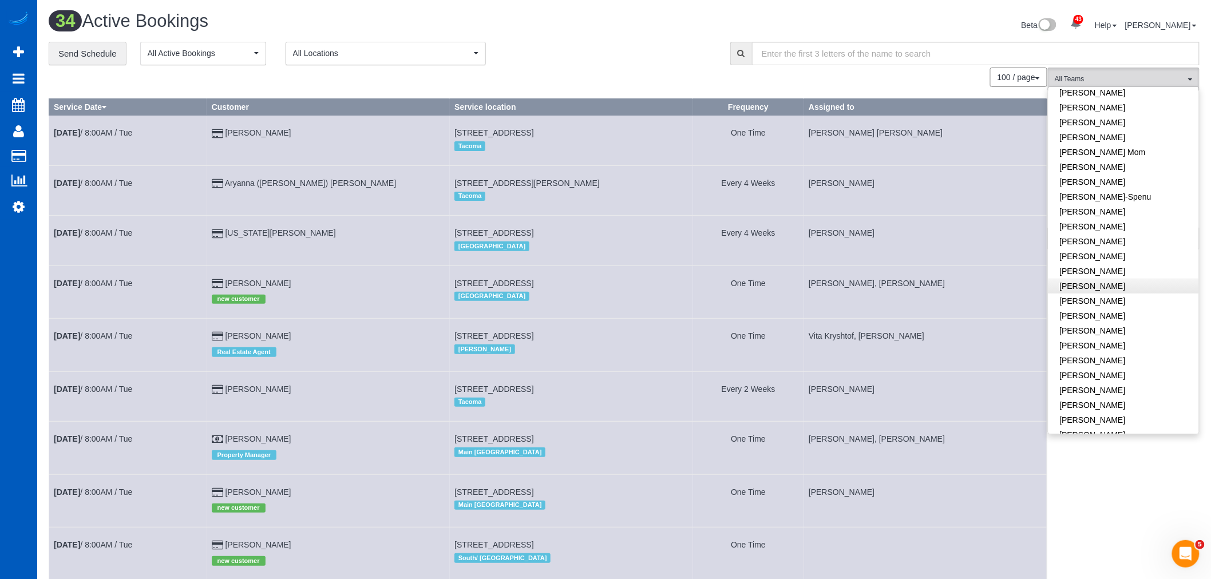
scroll to position [191, 0]
click at [1117, 406] on link "[PERSON_NAME]" at bounding box center [1123, 408] width 150 height 15
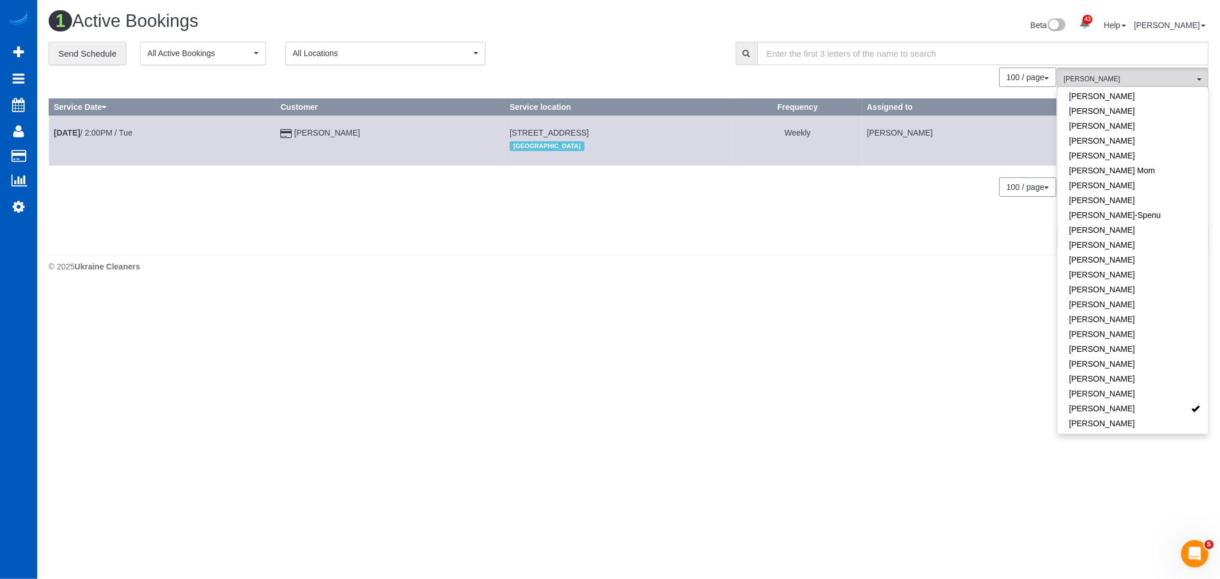
click at [819, 395] on body "43 Beta Your Notifications You have 0 alerts × You have 3 to charge for 09/27/2…" at bounding box center [610, 289] width 1220 height 579
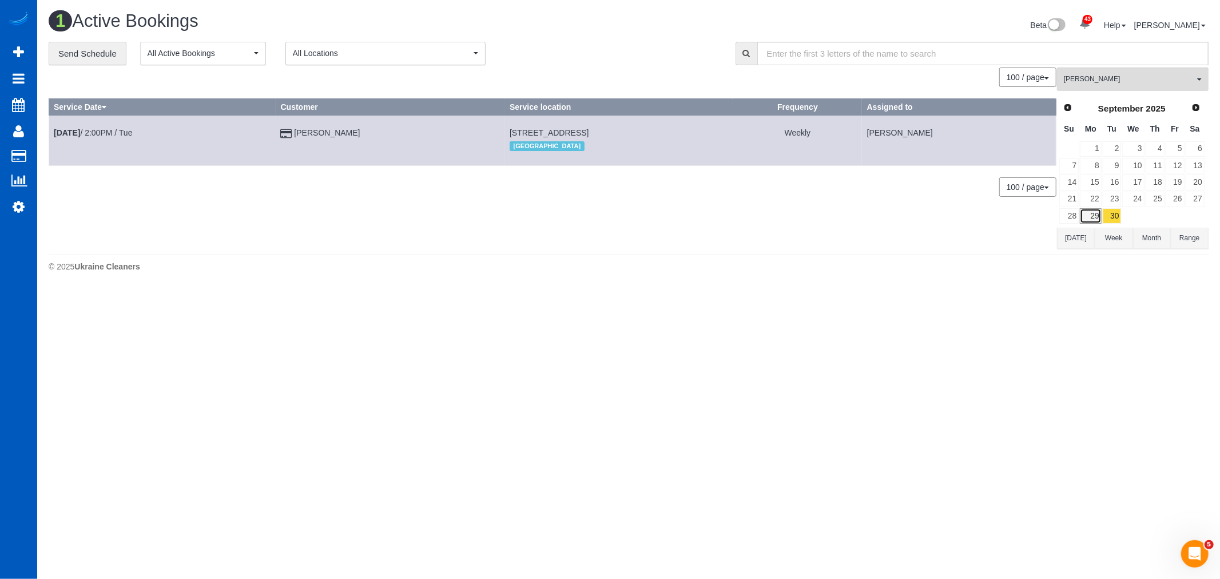
click at [1088, 218] on link "29" at bounding box center [1090, 215] width 21 height 15
click at [1105, 210] on link "30" at bounding box center [1112, 215] width 19 height 15
click at [1105, 56] on input "text" at bounding box center [984, 53] width 452 height 23
click at [60, 58] on span "Add Booking" at bounding box center [108, 52] width 143 height 26
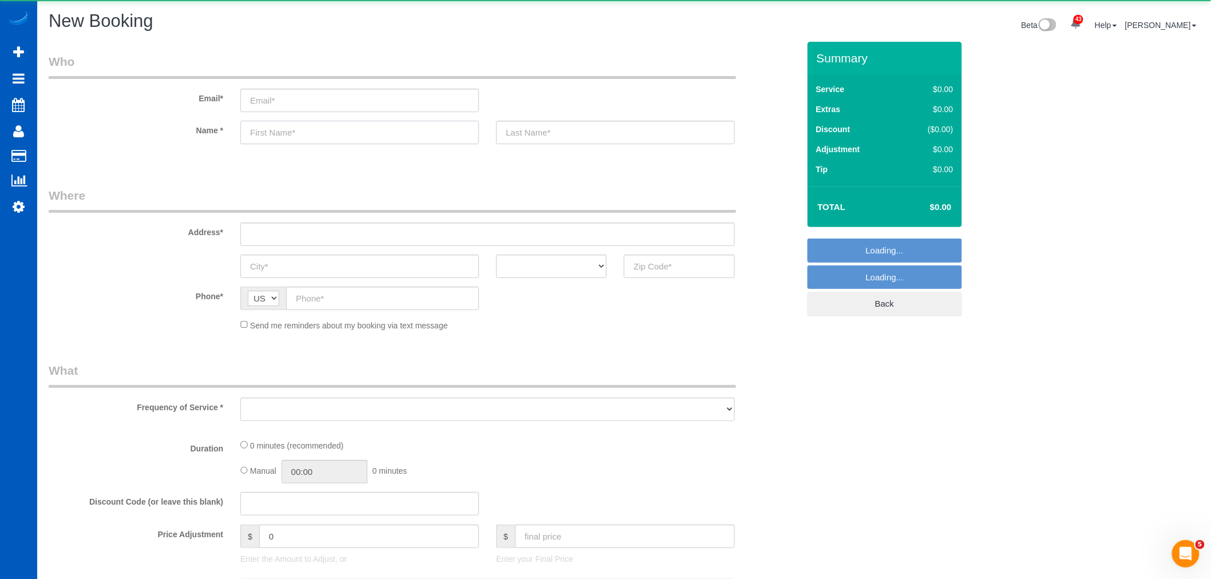
click at [293, 134] on input "text" at bounding box center [359, 132] width 239 height 23
select select "object:11321"
select select "199"
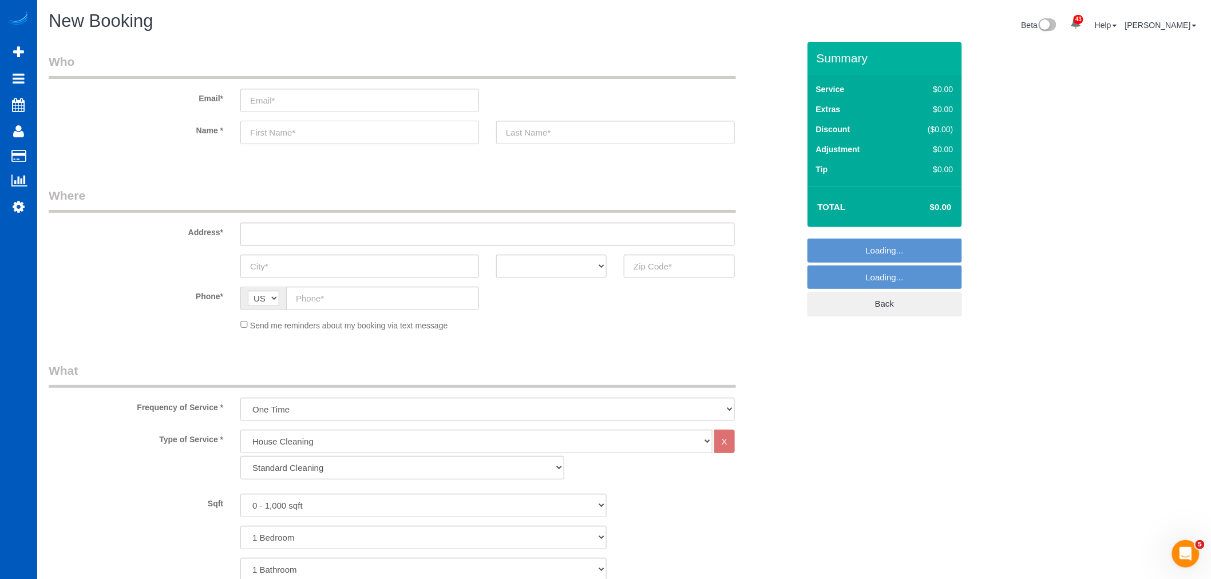
select select "object:11583"
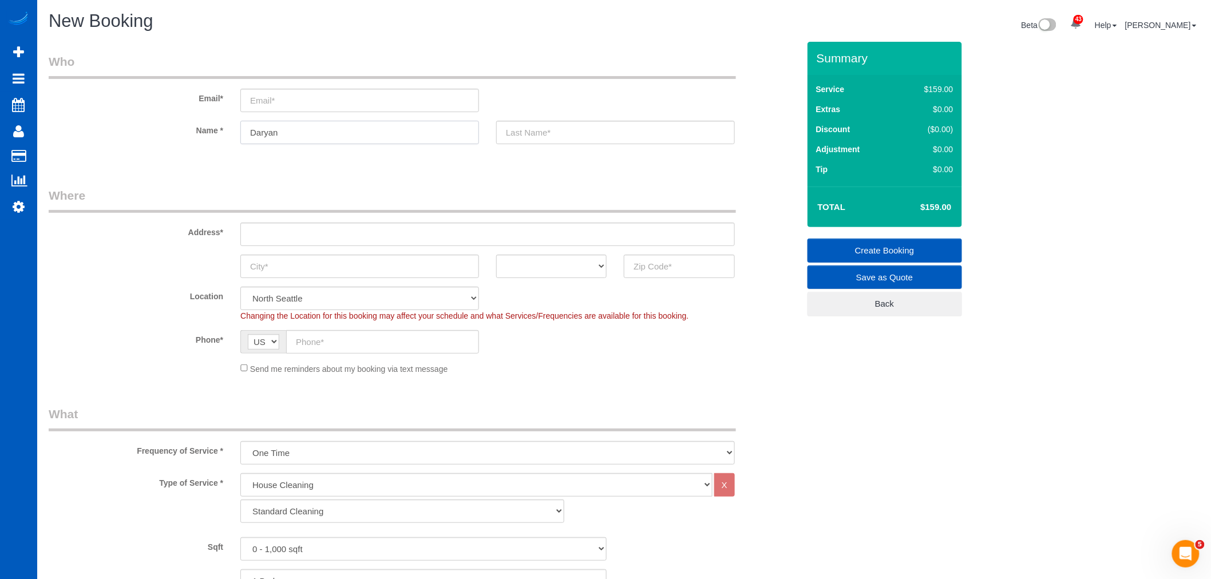
type input "Daryan"
click at [533, 129] on input "text" at bounding box center [615, 132] width 239 height 23
click at [521, 159] on fieldset "Who Email* Name * Daryan" at bounding box center [424, 108] width 750 height 111
click at [521, 138] on input "text" at bounding box center [615, 132] width 239 height 23
type input "F"
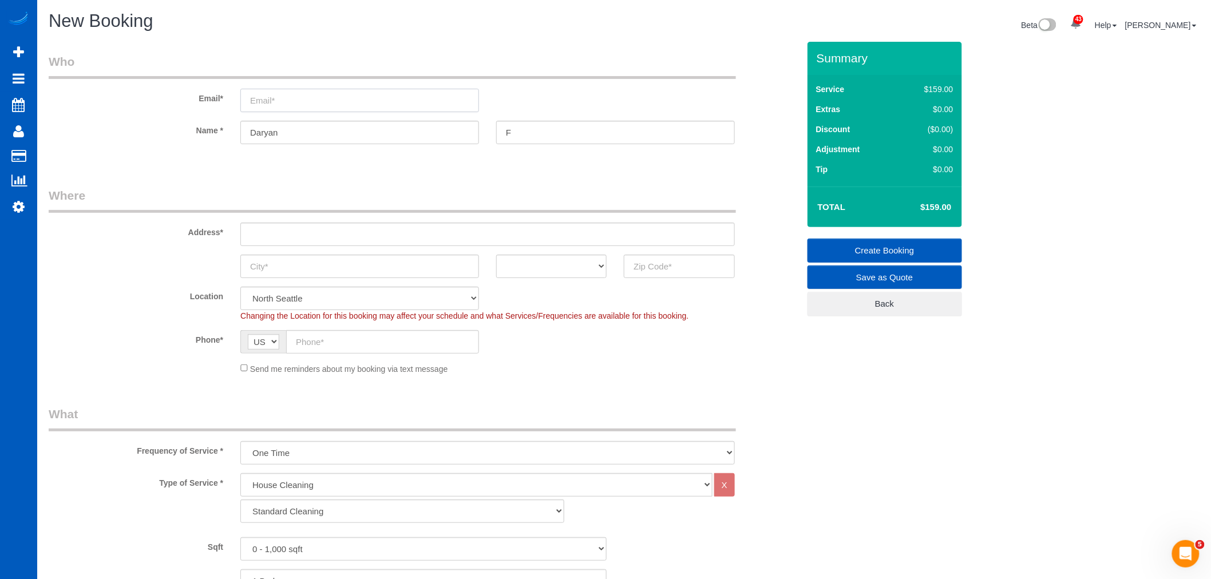
click at [299, 107] on input "email" at bounding box center [359, 100] width 239 height 23
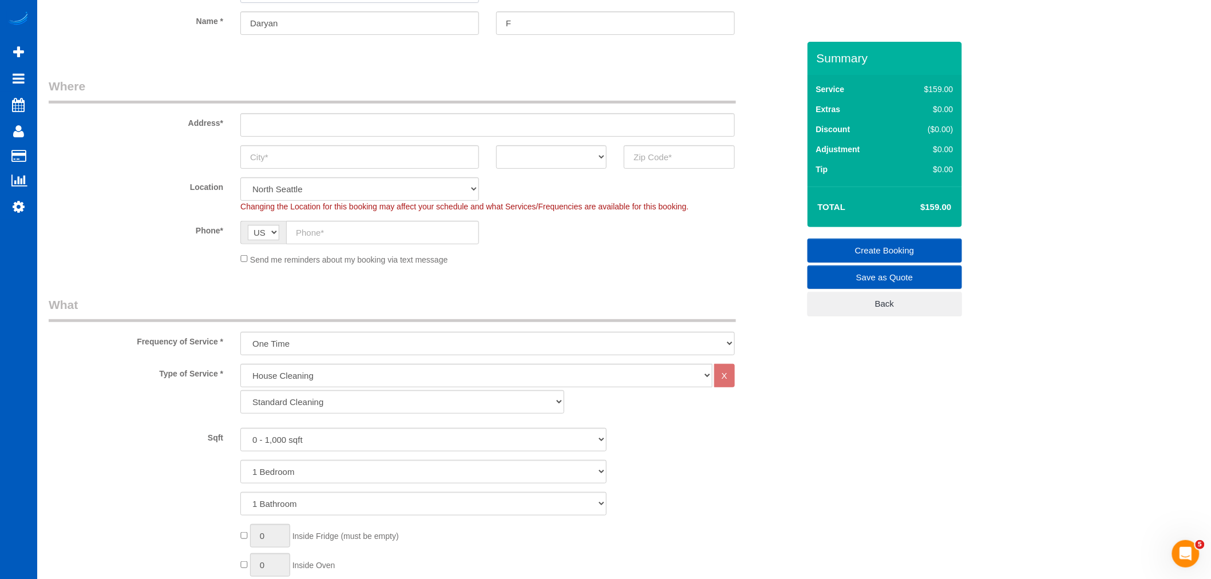
scroll to position [127, 0]
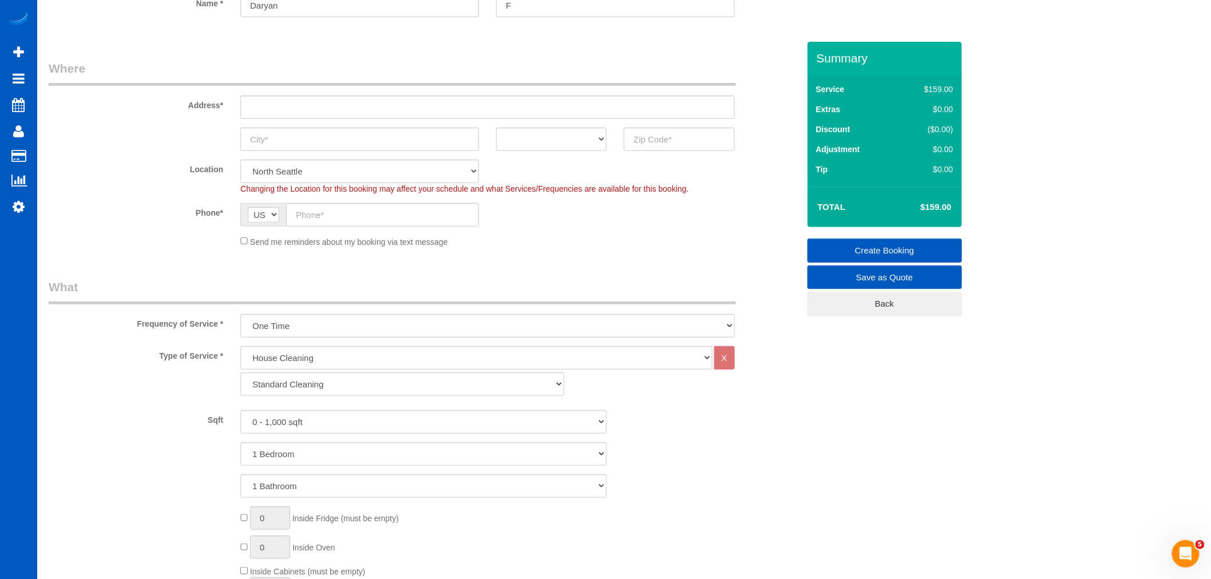
type input "Daryan429@gmail.com"
click at [324, 200] on sui-booking-location "Location North Seattle Atlanta GA Denver Everett Fort Worth TX Las Vegas Main D…" at bounding box center [424, 204] width 750 height 88
click at [327, 216] on input "text" at bounding box center [382, 214] width 193 height 23
type input "[PHONE_NUMBER]"
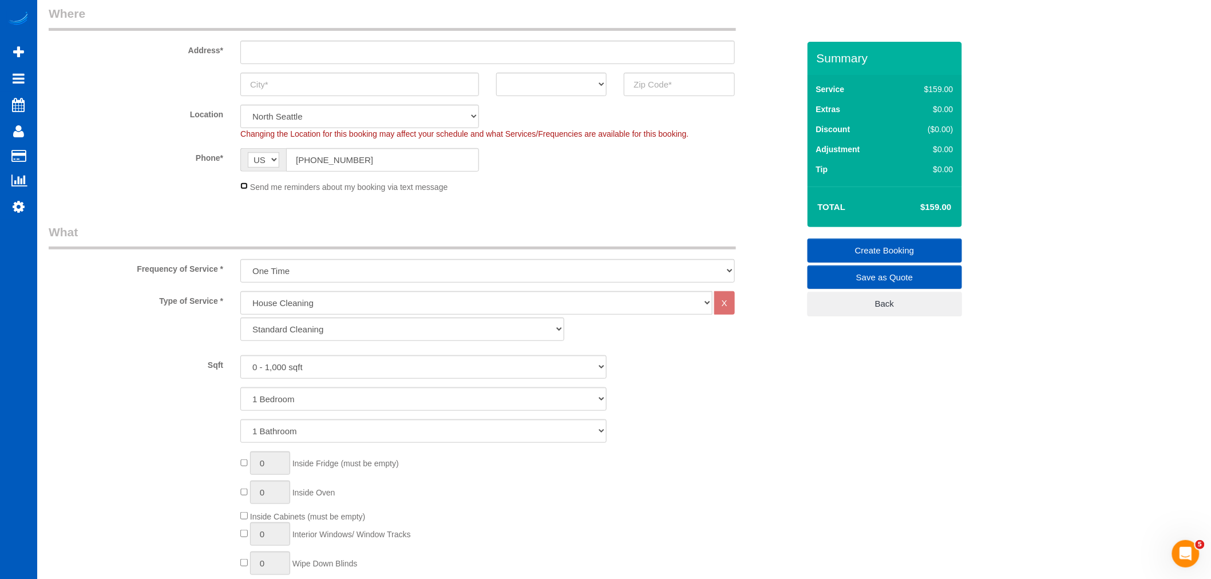
scroll to position [254, 0]
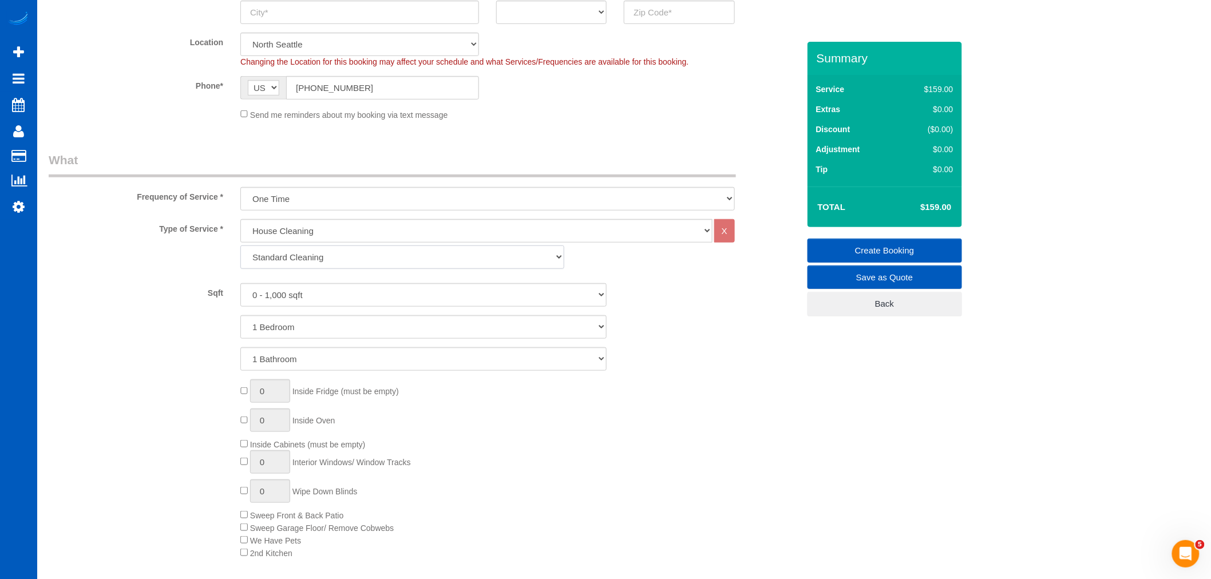
click at [342, 258] on select "Standard Cleaning Deep Cleaning Move In/ Out Cleaning" at bounding box center [402, 256] width 324 height 23
select select "367"
click at [240, 246] on select "Standard Cleaning Deep Cleaning Move In/ Out Cleaning" at bounding box center [402, 256] width 324 height 23
drag, startPoint x: 311, startPoint y: 299, endPoint x: 309, endPoint y: 306, distance: 7.6
click at [311, 300] on select "0 - 1,000 sqft 1,001 - 1,500 sqft 1,501 - 2,000 sqft 2,001 - 2,500 sqft 2,501 -…" at bounding box center [423, 294] width 366 height 23
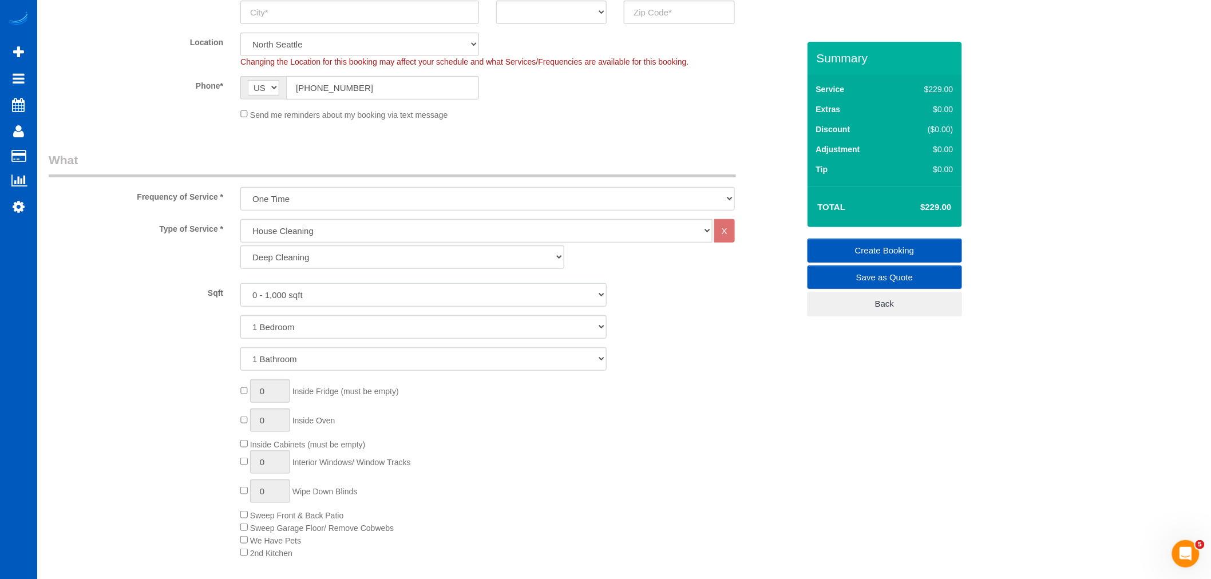
select select "2501"
click at [240, 284] on select "0 - 1,000 sqft 1,001 - 1,500 sqft 1,501 - 2,000 sqft 2,001 - 2,500 sqft 2,501 -…" at bounding box center [423, 294] width 366 height 23
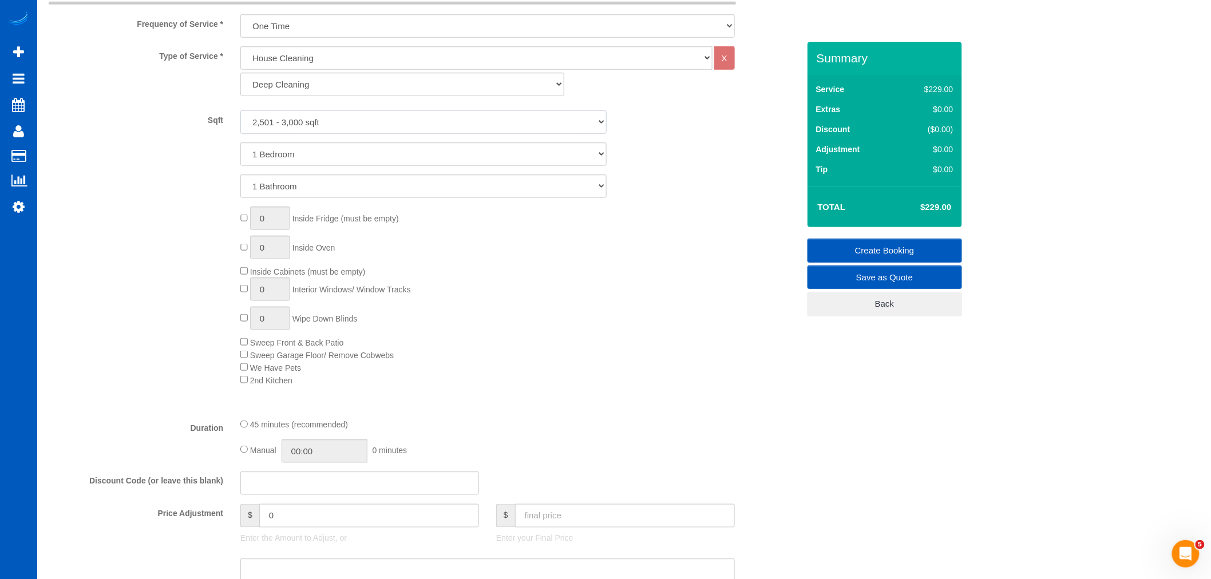
scroll to position [445, 0]
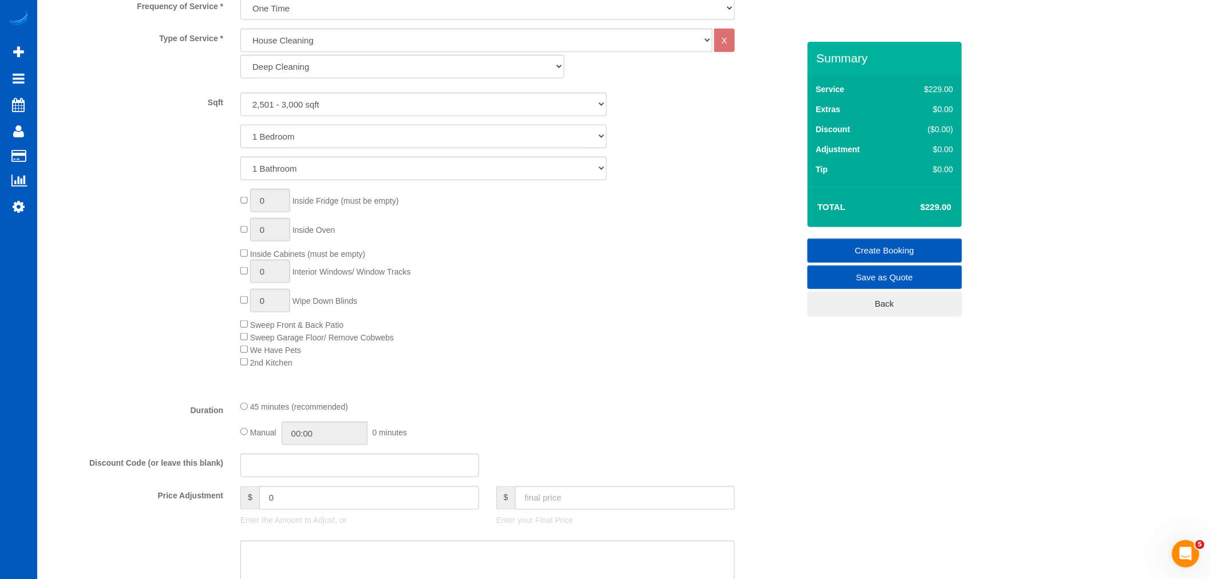
click at [306, 136] on select "1 Bedroom 2 Bedrooms 3 Bedrooms 4 Bedrooms 5 Bedrooms 6 Bedrooms 7 Bedrooms" at bounding box center [423, 136] width 366 height 23
select select "3"
click at [240, 125] on select "1 Bedroom 2 Bedrooms 3 Bedrooms 4 Bedrooms 5 Bedrooms 6 Bedrooms 7 Bedrooms" at bounding box center [423, 136] width 366 height 23
click at [281, 172] on select "1 Bathroom 2 Bathrooms 3 Bathrooms 4 Bathrooms 5 Bathrooms 6 Bathrooms 7 Bathro…" at bounding box center [423, 168] width 366 height 23
select select "3"
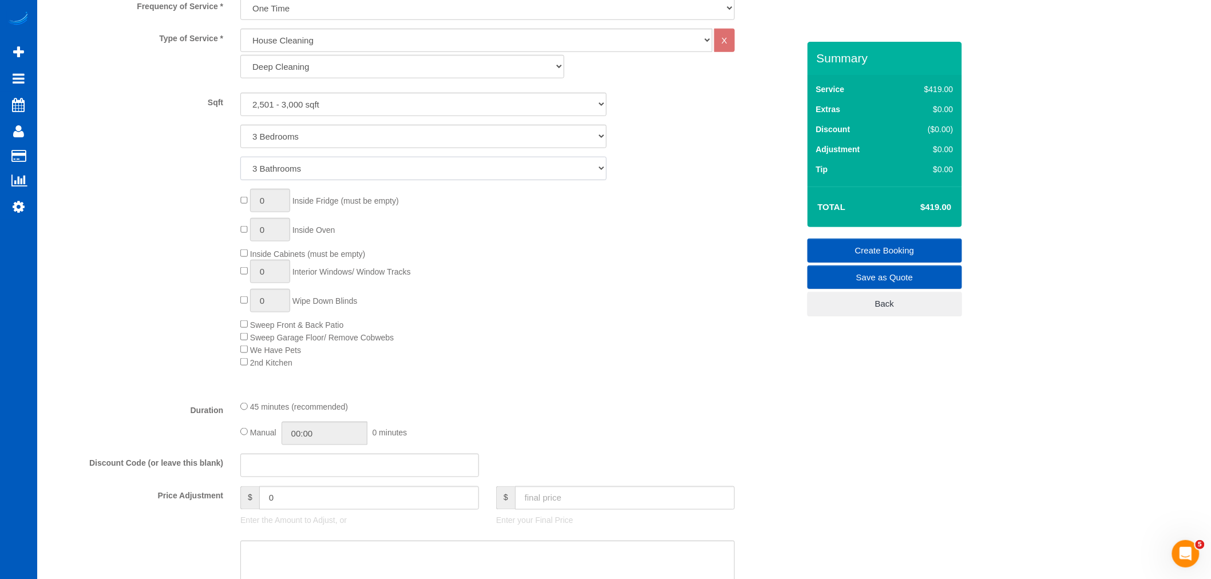
click at [240, 157] on select "1 Bathroom 2 Bathrooms 3 Bathrooms 4 Bathrooms 5 Bathrooms 6 Bathrooms 7 Bathro…" at bounding box center [423, 168] width 366 height 23
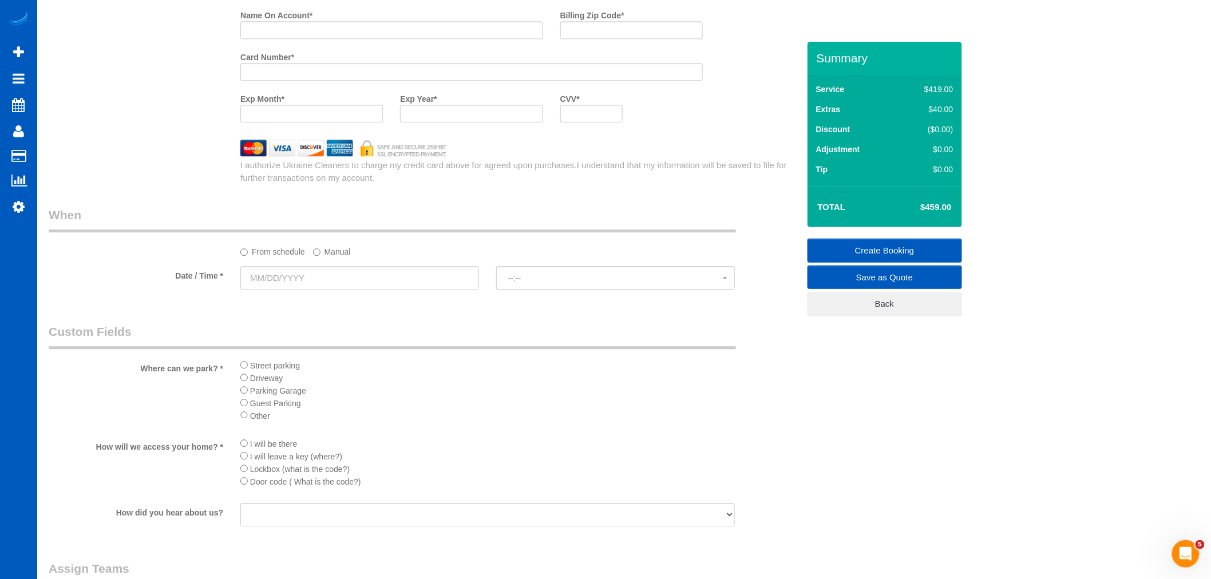
scroll to position [1144, 0]
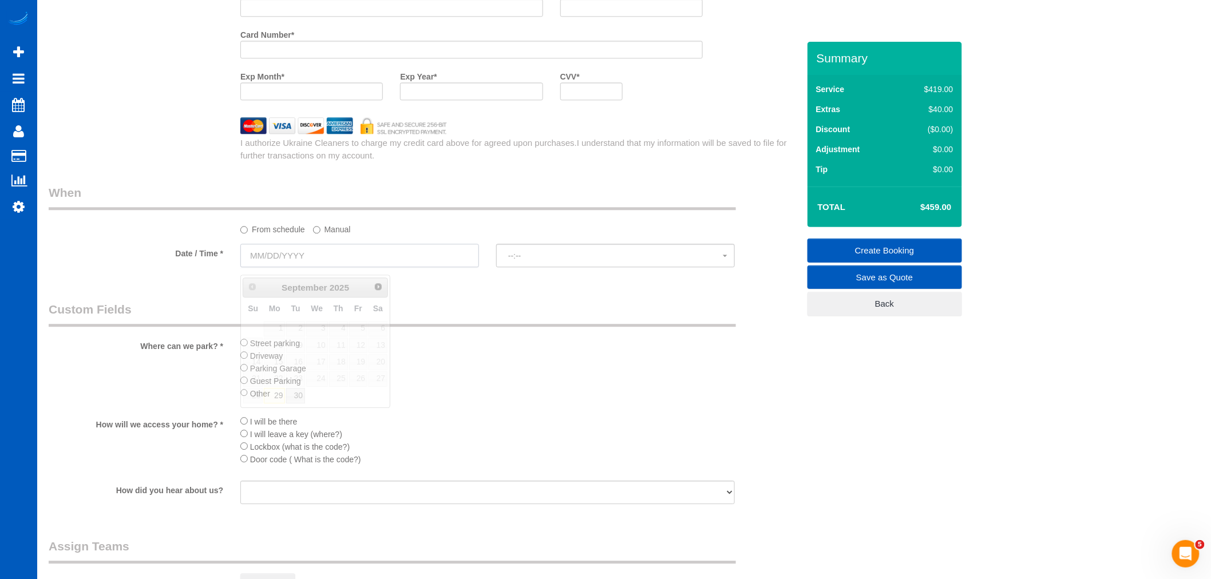
click at [294, 257] on input "text" at bounding box center [359, 255] width 239 height 23
drag, startPoint x: 294, startPoint y: 395, endPoint x: 345, endPoint y: 289, distance: 117.7
click at [293, 395] on link "30" at bounding box center [295, 395] width 18 height 15
type input "09/30/2025"
select select "spot78"
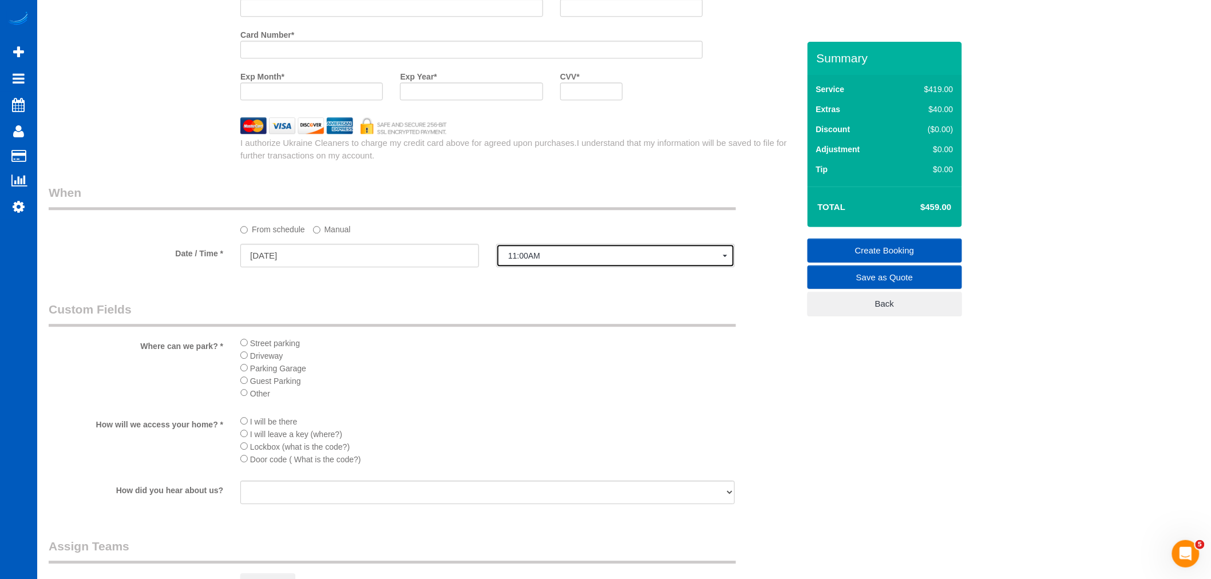
click at [569, 260] on span "11:00AM" at bounding box center [615, 255] width 215 height 9
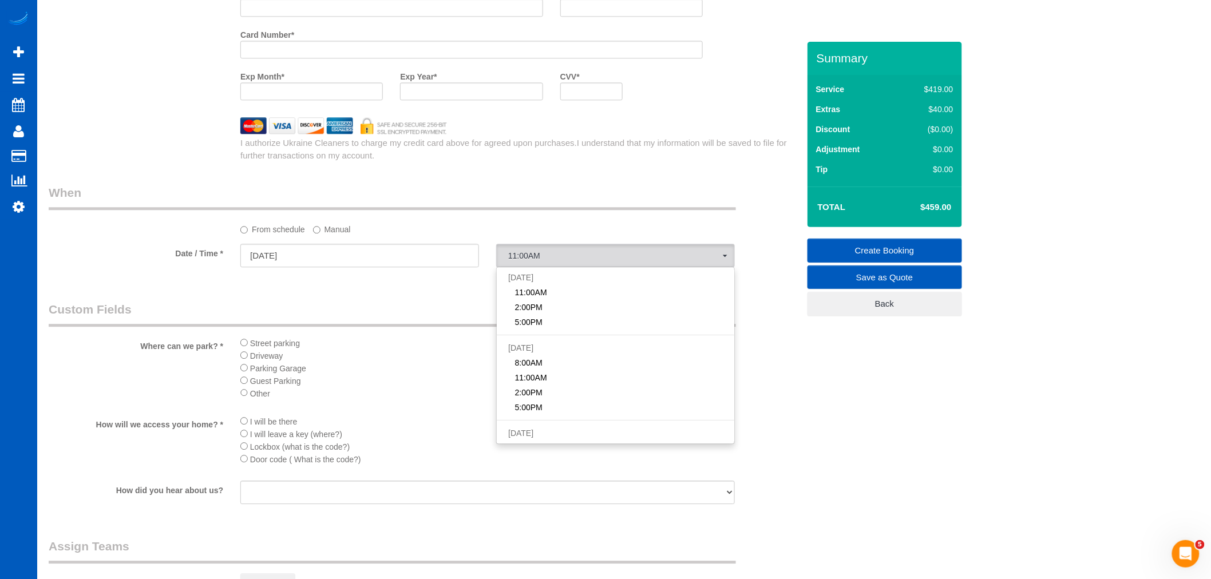
click at [323, 235] on label "Manual" at bounding box center [332, 227] width 38 height 15
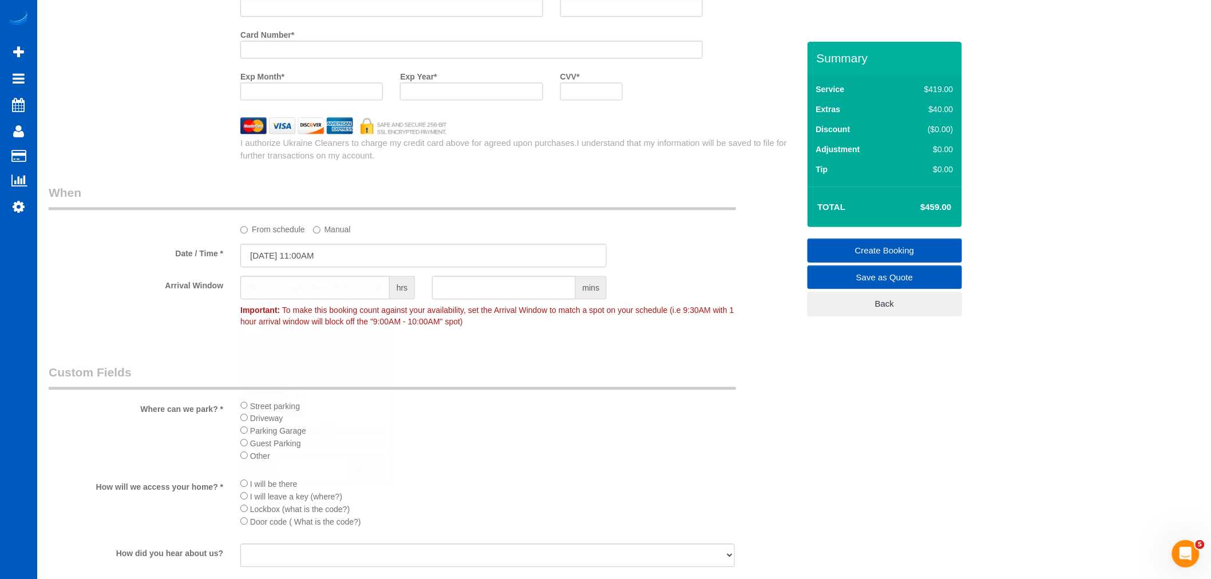
click at [294, 267] on input "[DATE] 11:00AM" at bounding box center [423, 255] width 366 height 23
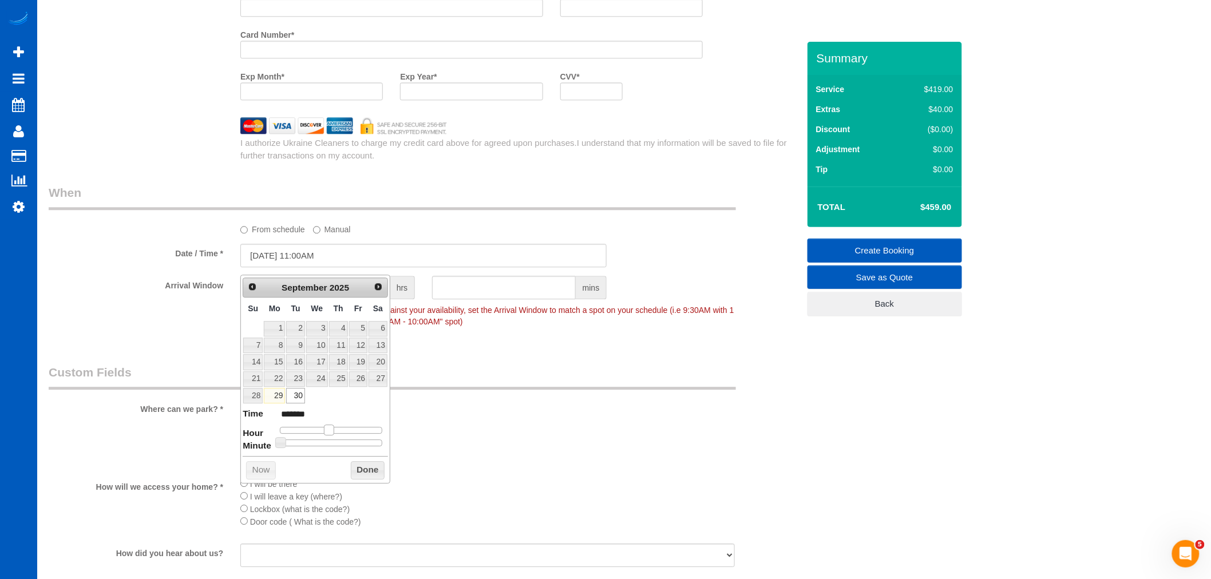
type input "*******"
type input "09/30/2025 10:00AM"
type input "******"
type input "[DATE] 9:00AM"
drag, startPoint x: 324, startPoint y: 430, endPoint x: 315, endPoint y: 428, distance: 9.3
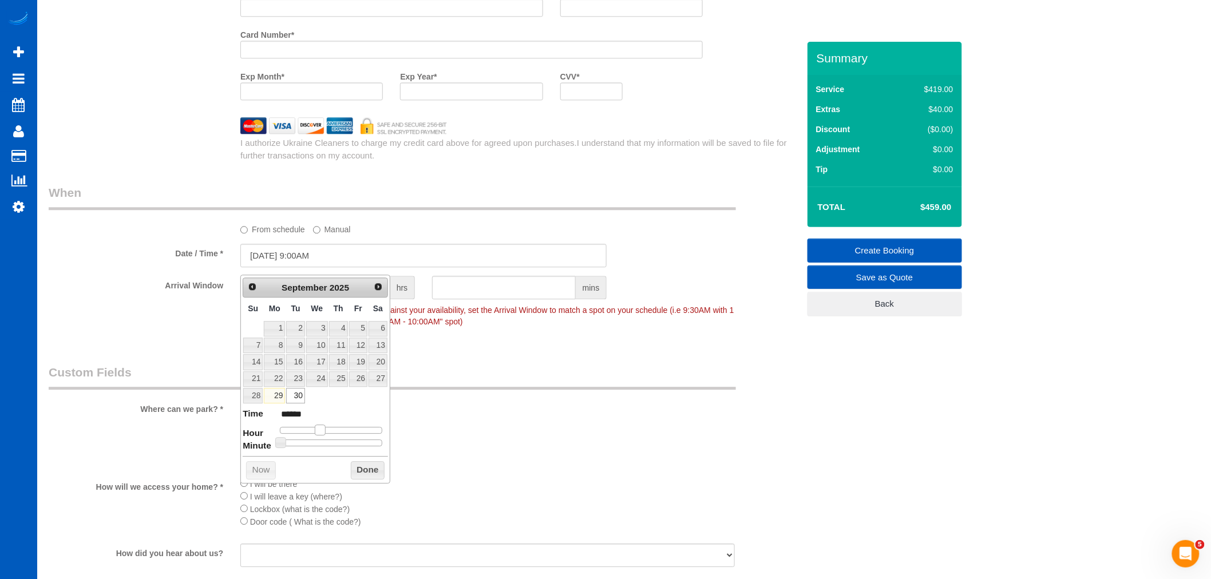
click at [315, 428] on span at bounding box center [320, 430] width 10 height 10
drag, startPoint x: 362, startPoint y: 473, endPoint x: 338, endPoint y: 455, distance: 29.9
click at [361, 473] on button "Done" at bounding box center [368, 470] width 34 height 18
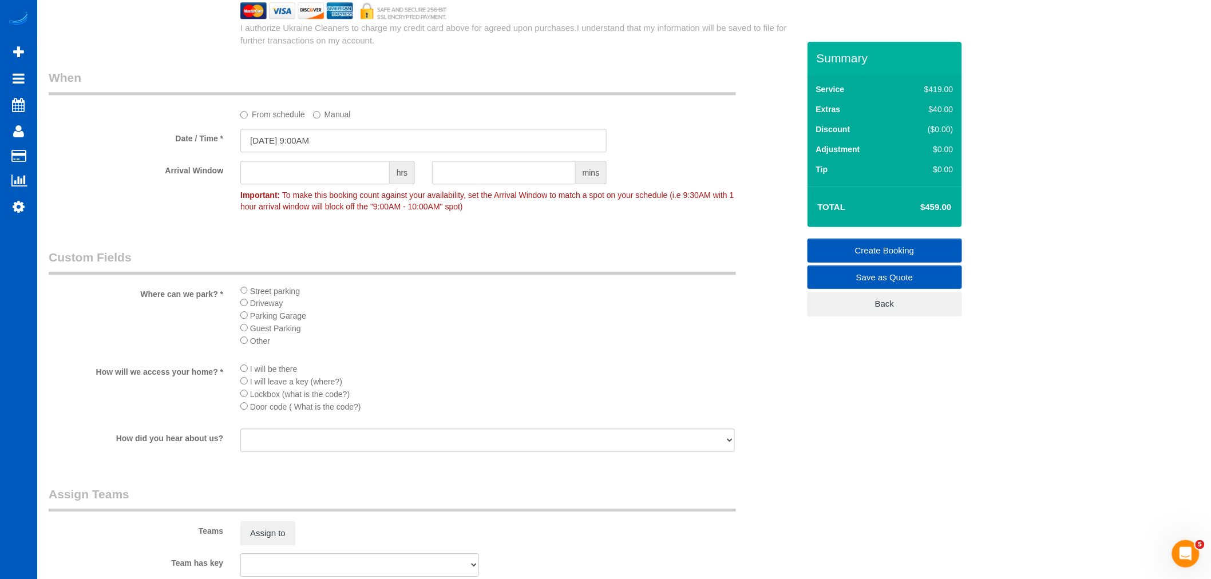
scroll to position [1271, 0]
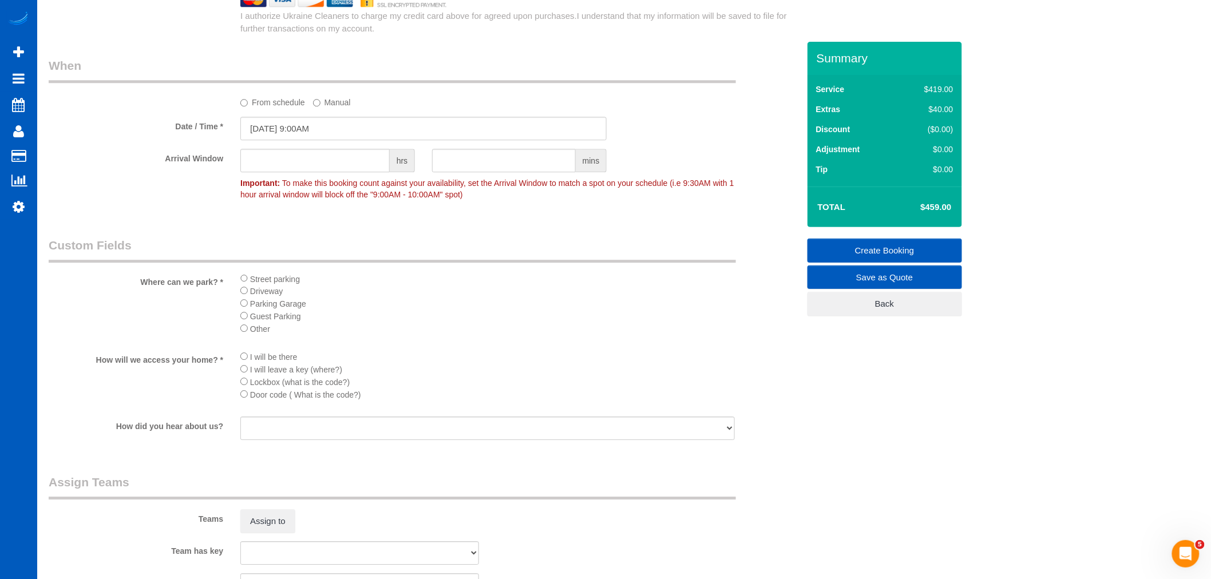
click at [253, 283] on span "Street parking" at bounding box center [275, 278] width 50 height 9
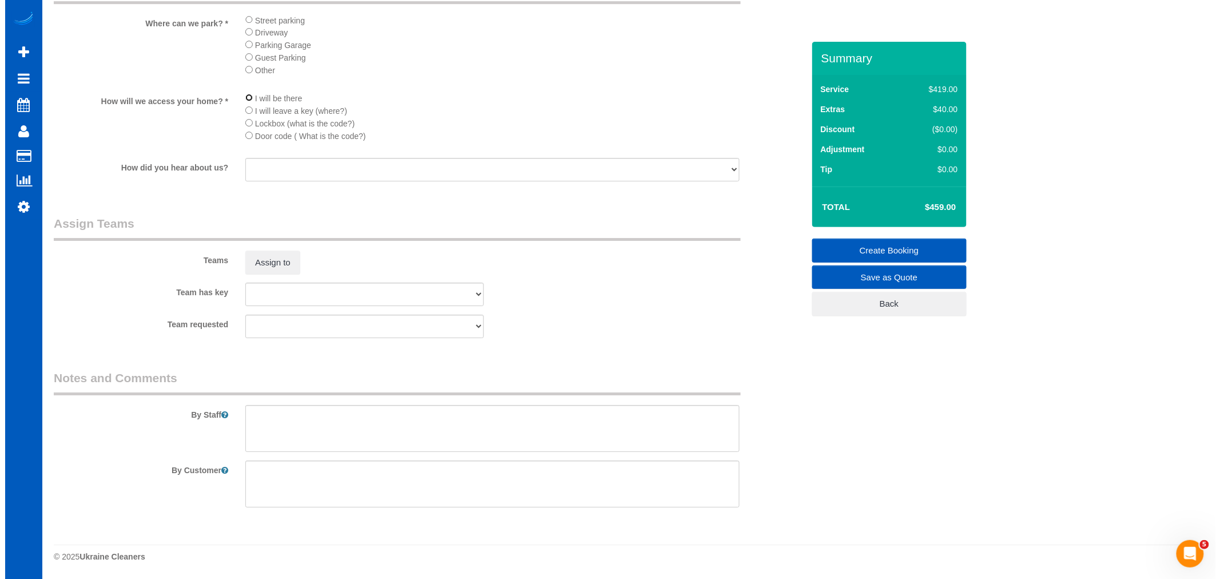
scroll to position [1546, 0]
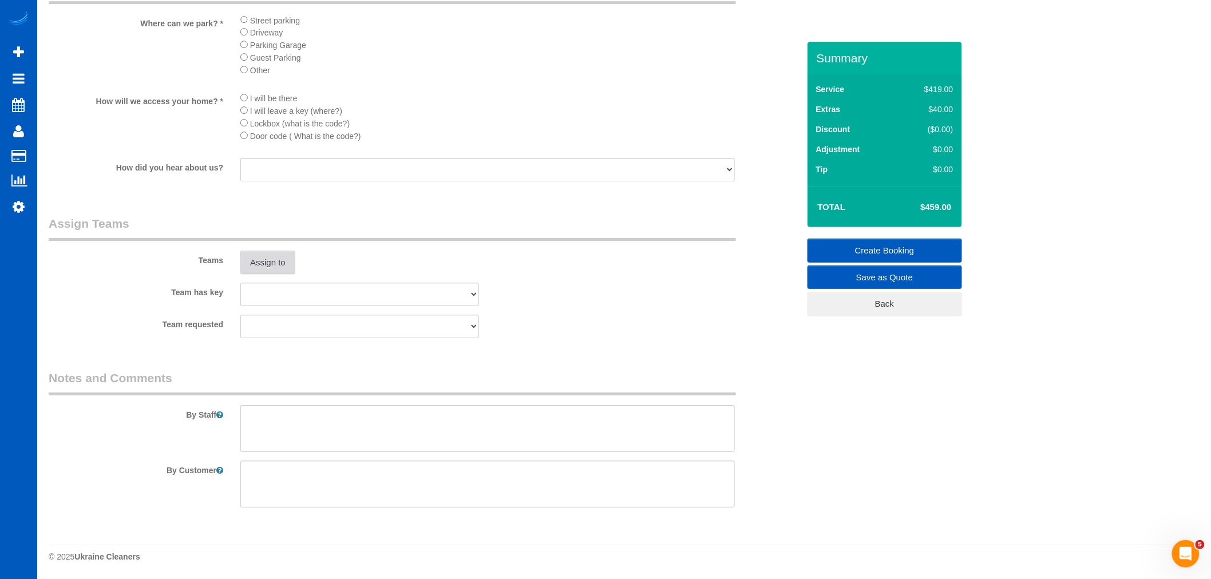
click at [269, 264] on button "Assign to" at bounding box center [267, 263] width 55 height 24
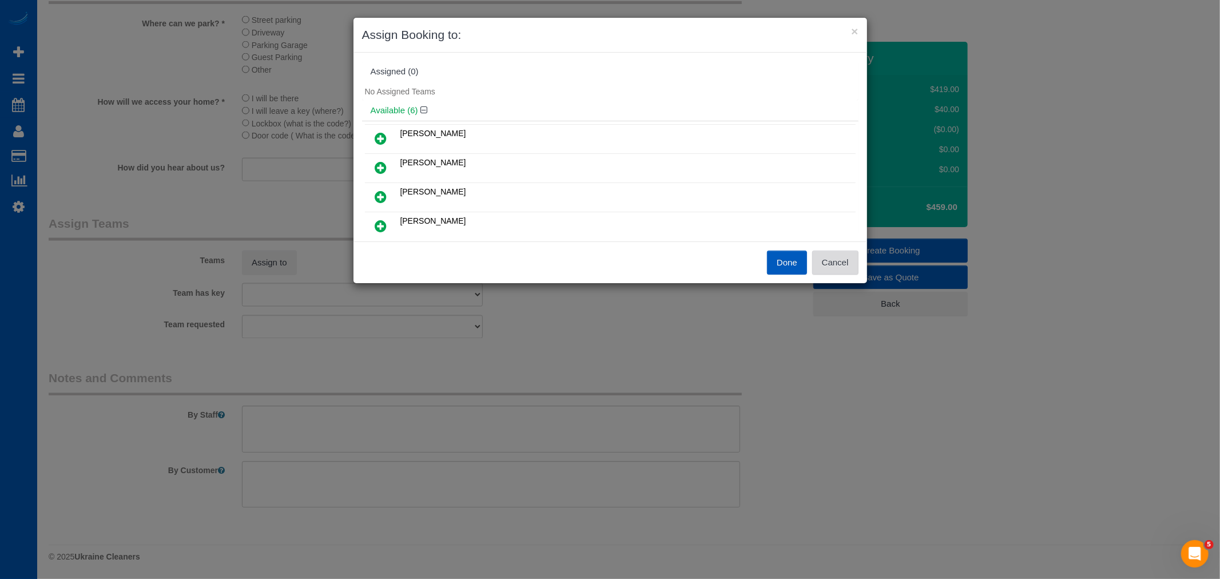
click at [847, 256] on button "Cancel" at bounding box center [835, 263] width 46 height 24
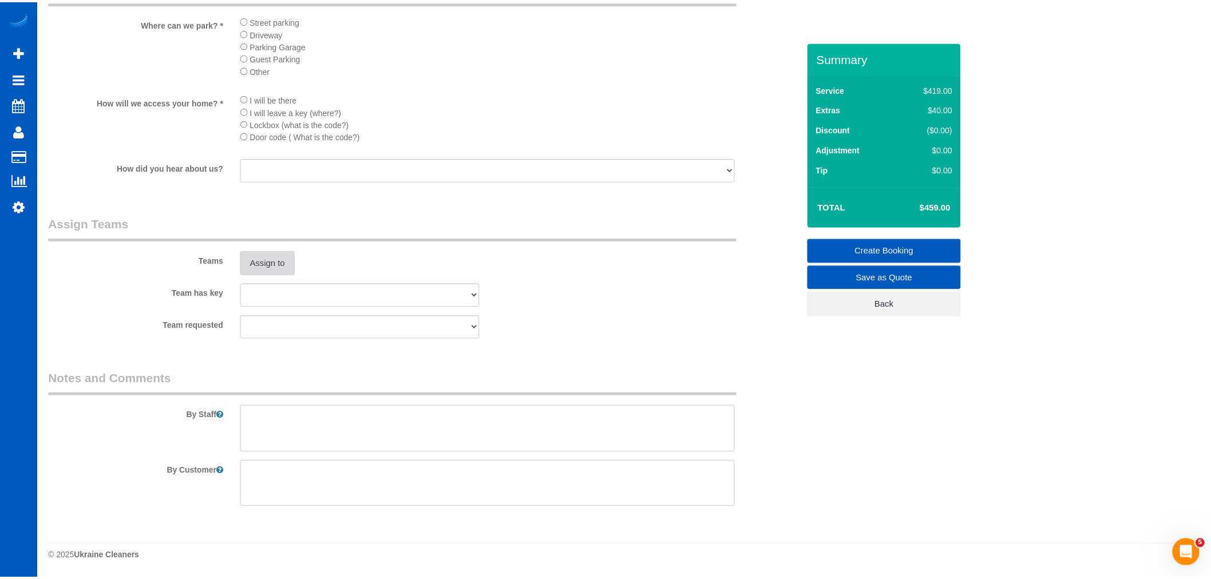
scroll to position [1545, 0]
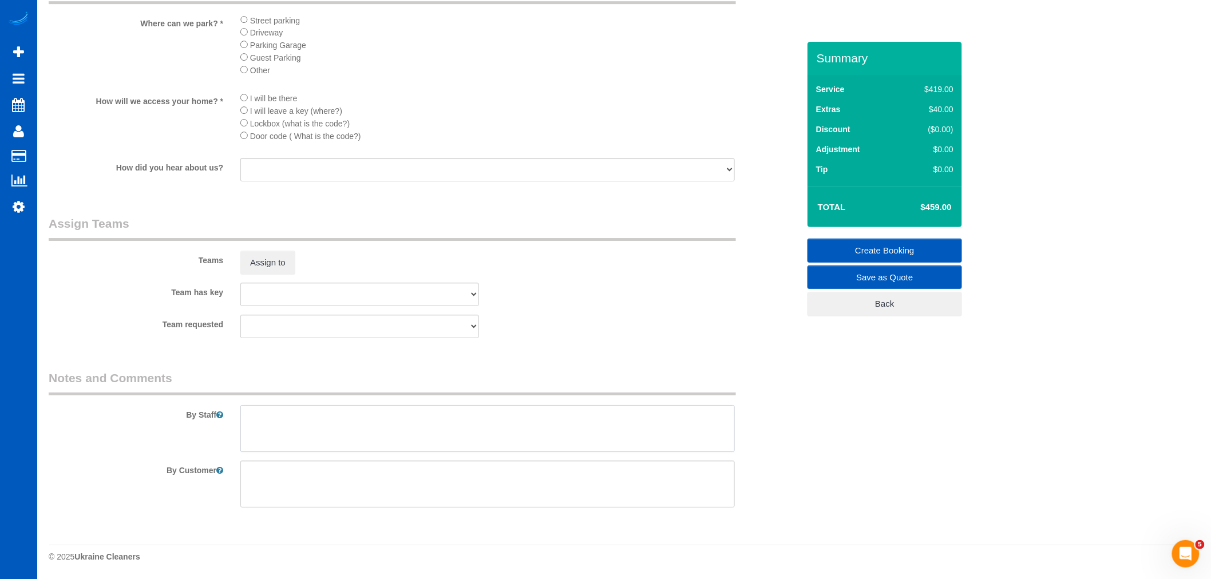
click at [333, 430] on textarea at bounding box center [487, 428] width 494 height 47
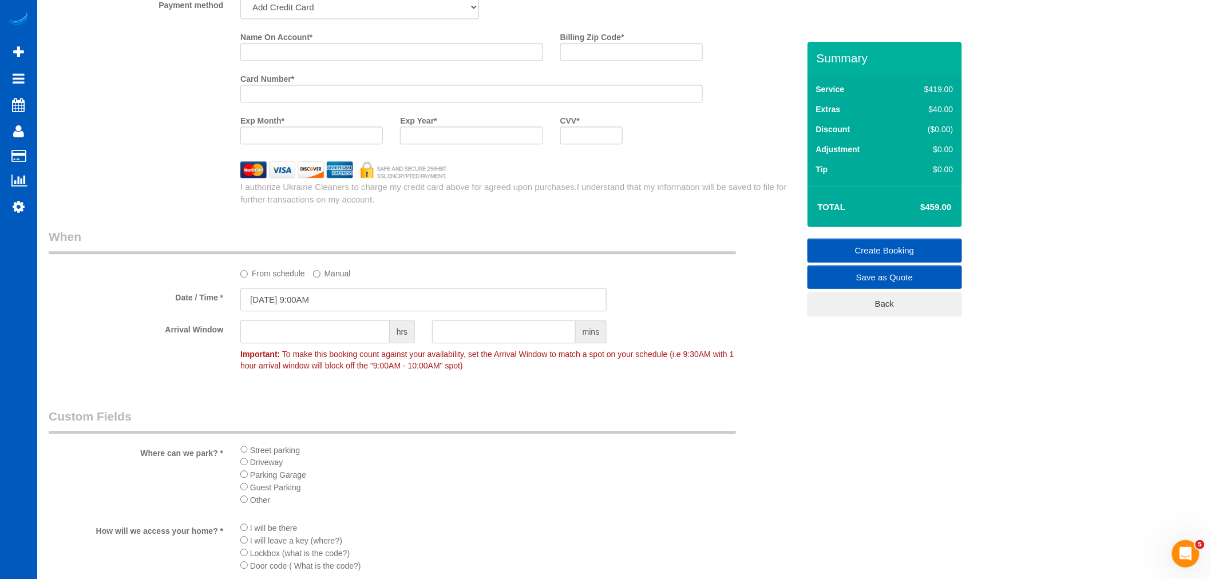
scroll to position [1037, 0]
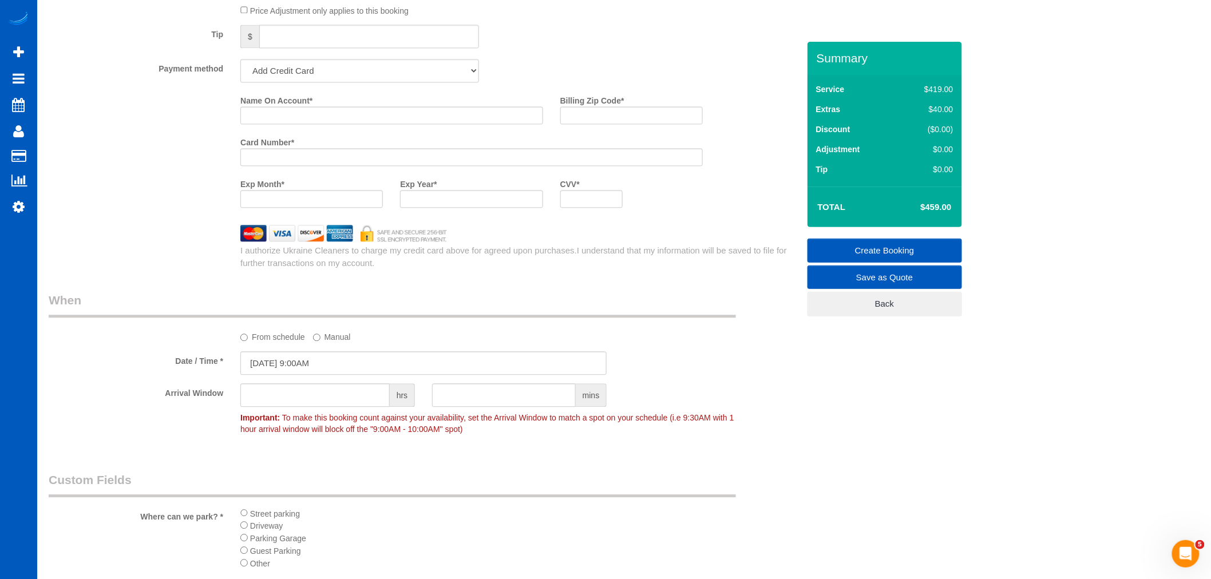
type textarea "Deep cleaning 2,5 bathrooms - hourly cleaning, let anna know long you spent. We…"
click at [290, 82] on select "Add Credit Card Cash Check Paypal" at bounding box center [359, 70] width 239 height 23
click at [240, 67] on select "Add Credit Card Cash Check Paypal" at bounding box center [359, 70] width 239 height 23
drag, startPoint x: 299, startPoint y: 118, endPoint x: 294, endPoint y: 133, distance: 15.0
click at [299, 118] on input "Name On Account *" at bounding box center [391, 115] width 303 height 18
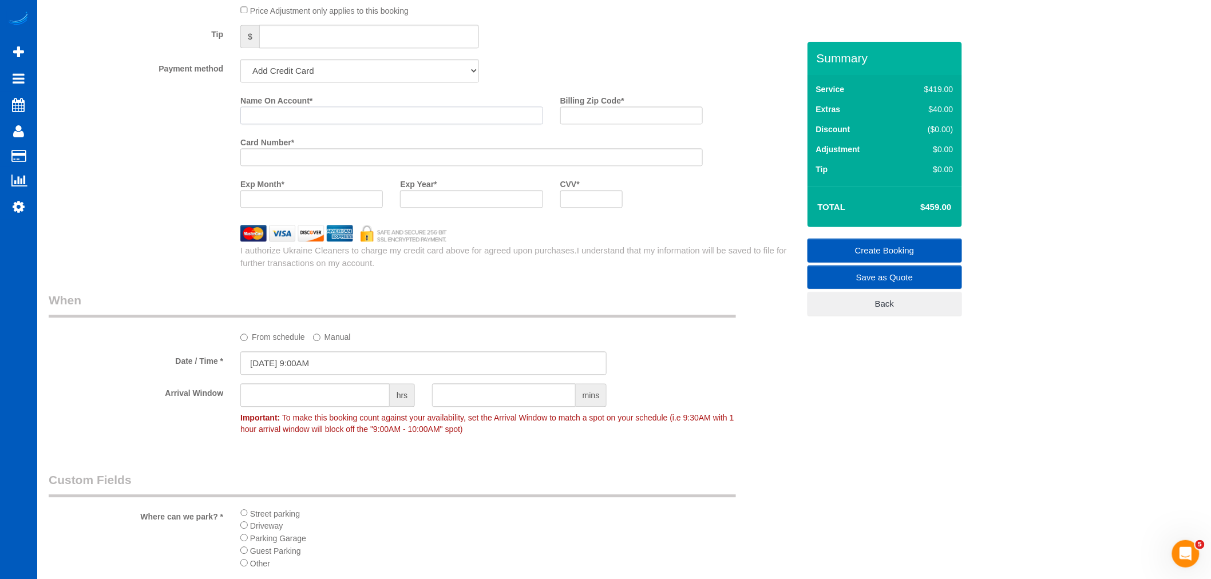
click at [258, 122] on input "Name On Account *" at bounding box center [391, 115] width 303 height 18
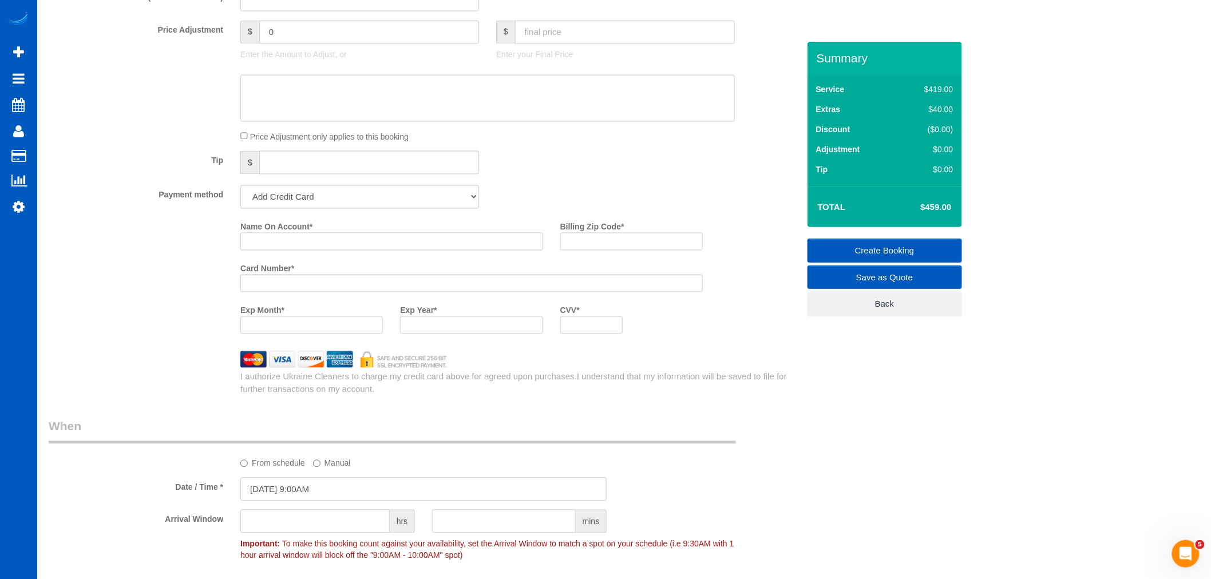
scroll to position [910, 0]
click at [537, 141] on div "Price Adjustment only applies to this booking" at bounding box center [488, 137] width 512 height 13
click at [328, 247] on input "Name On Account *" at bounding box center [391, 242] width 303 height 18
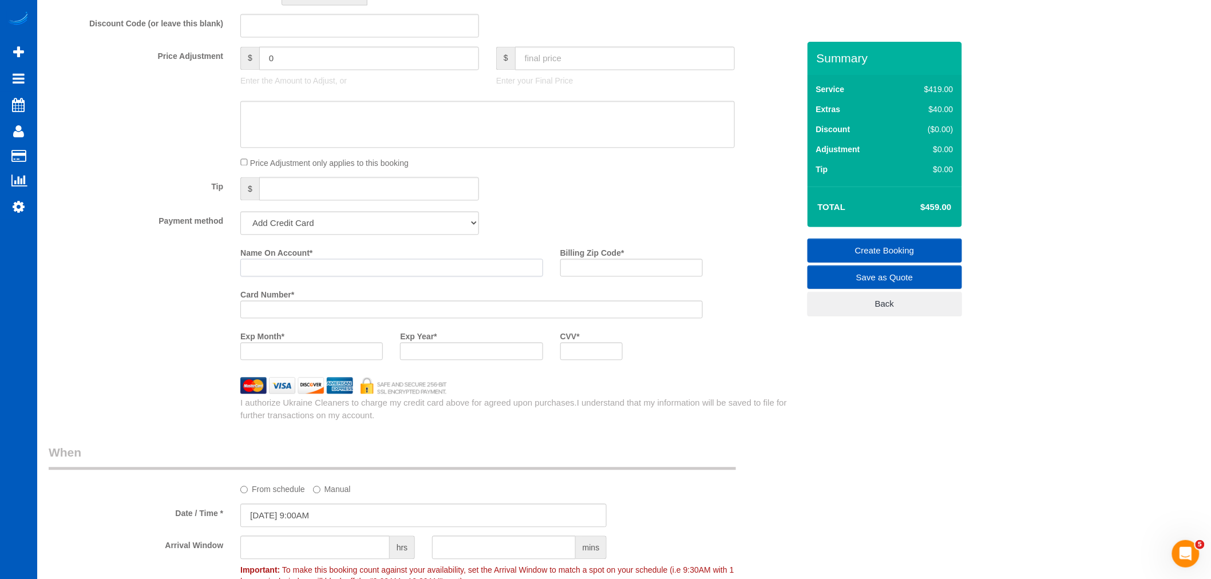
scroll to position [890, 0]
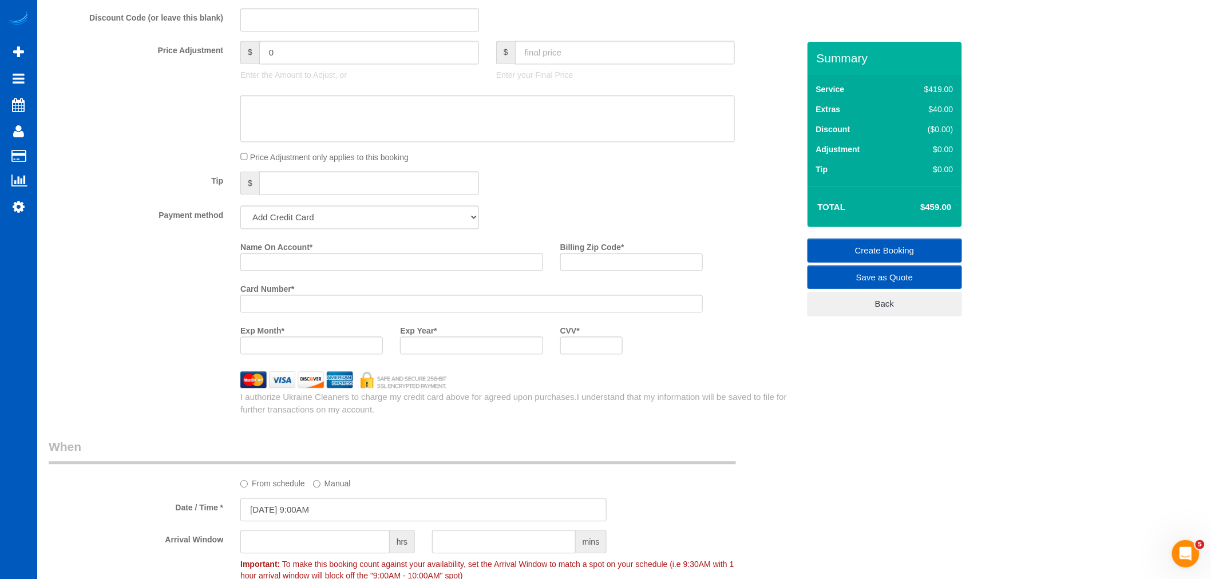
click at [301, 280] on div "Name On Account *" at bounding box center [392, 259] width 320 height 42
click at [303, 271] on input "Name On Account *" at bounding box center [391, 262] width 303 height 18
type input "F"
type input "Daryan Freeman"
click at [272, 305] on div at bounding box center [471, 304] width 462 height 18
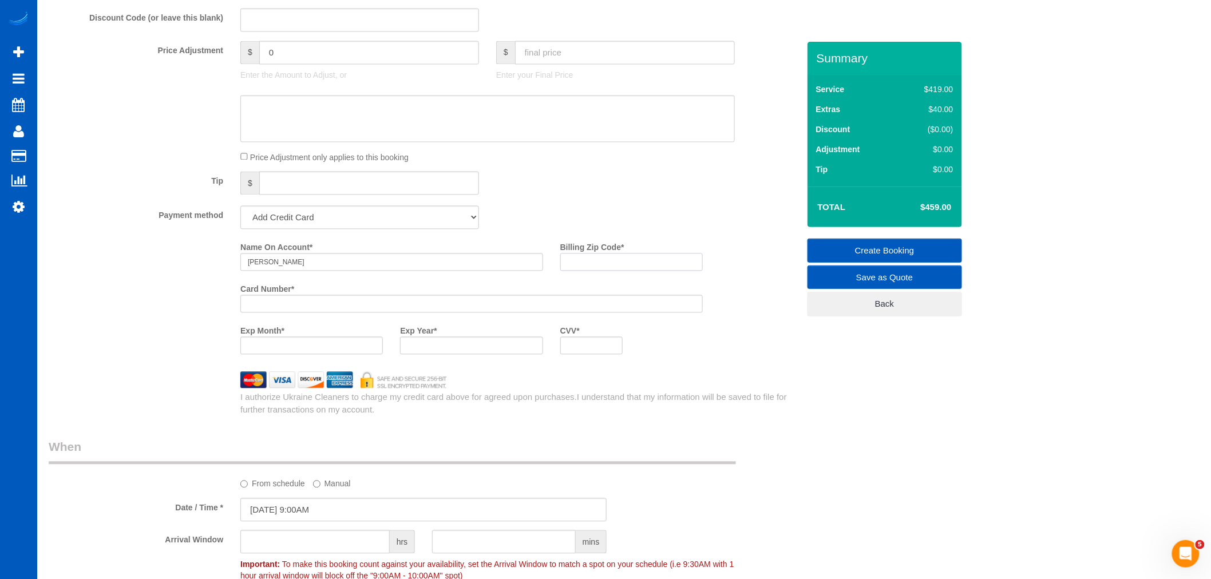
drag, startPoint x: 610, startPoint y: 269, endPoint x: 295, endPoint y: 382, distance: 334.8
click at [610, 269] on input "Billing Zip Code *" at bounding box center [631, 262] width 142 height 18
click at [439, 355] on div at bounding box center [471, 346] width 142 height 18
click at [565, 355] on div at bounding box center [591, 346] width 63 height 18
click at [566, 353] on div at bounding box center [591, 346] width 63 height 18
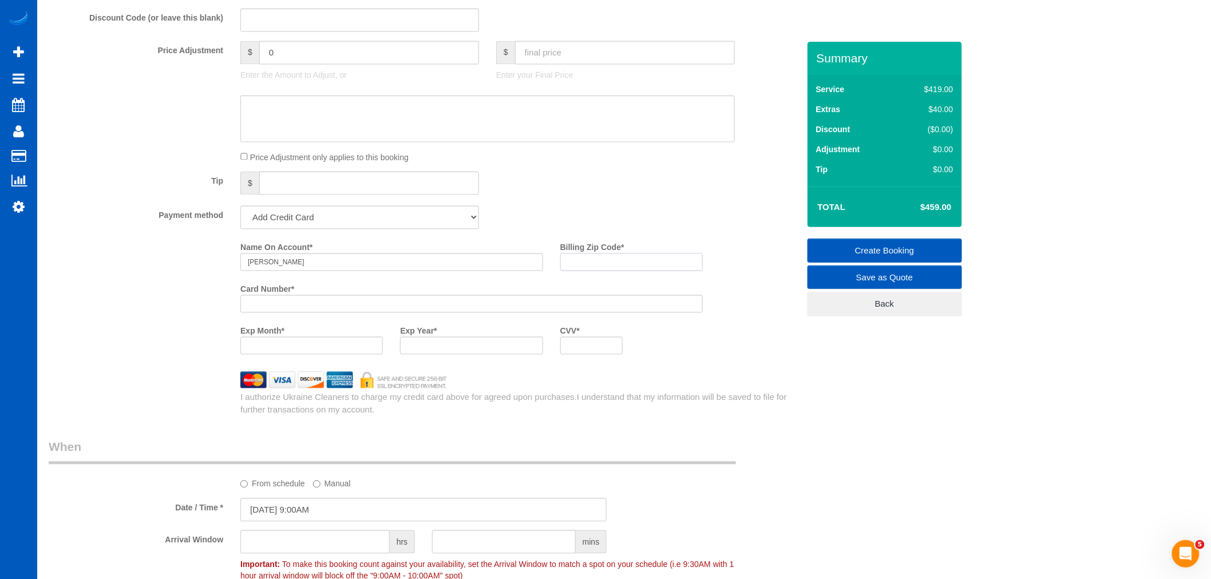
click at [603, 271] on input "Billing Zip Code *" at bounding box center [631, 262] width 142 height 18
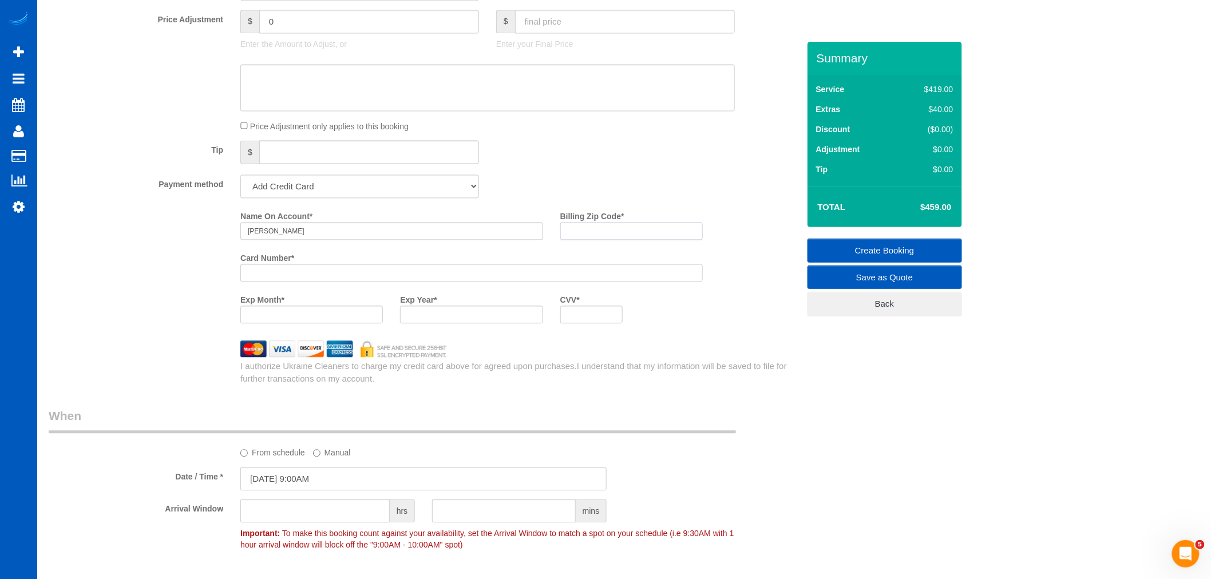
scroll to position [1017, 0]
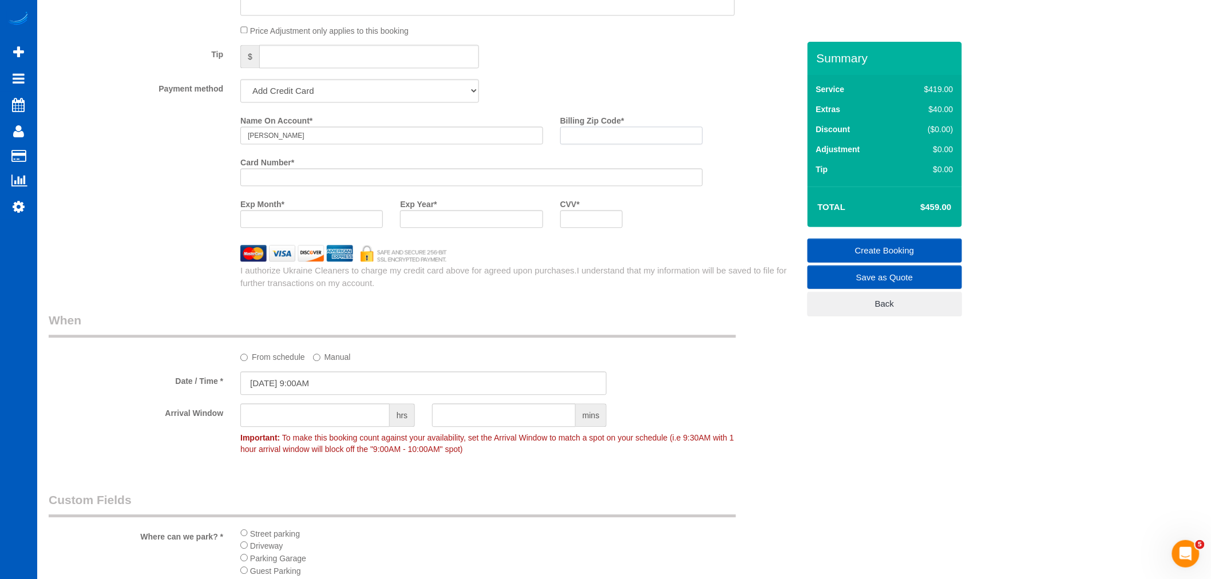
click at [594, 144] on input "Billing Zip Code *" at bounding box center [631, 135] width 142 height 18
paste input "98258"
type input "98258"
click at [518, 317] on div "Who Email* Daryan429@gmail.com Name * Daryan F Where Address* AK AL AR AZ CA CO…" at bounding box center [423, 39] width 767 height 2028
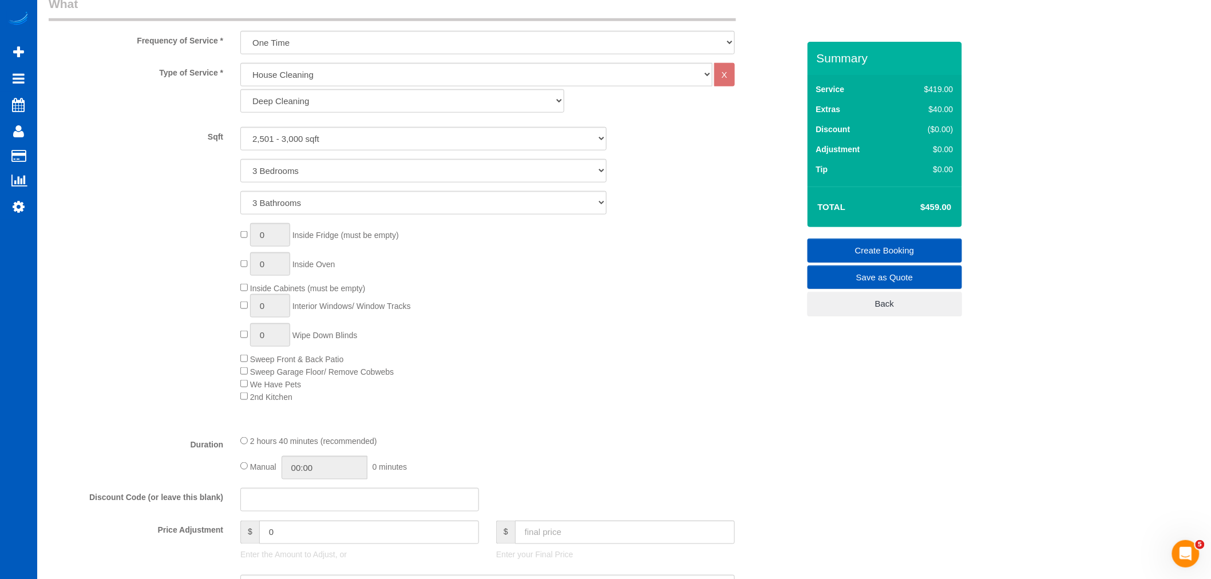
scroll to position [381, 0]
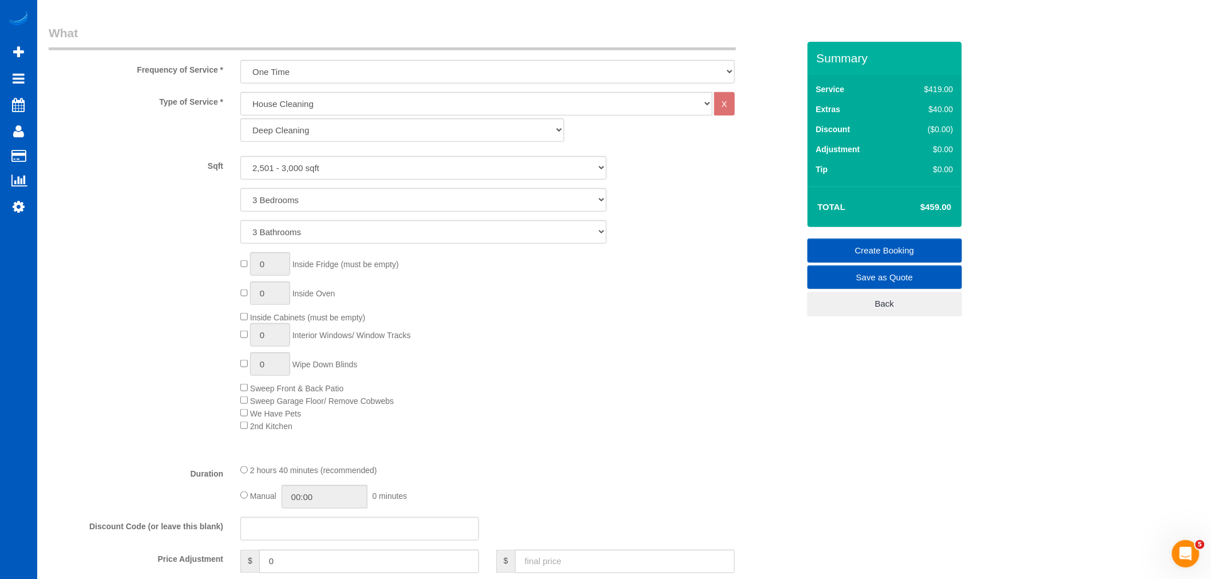
click at [626, 356] on div "0 Inside Fridge (must be empty) 0 Inside Oven Inside Cabinets (must be empty) 0…" at bounding box center [519, 341] width 575 height 179
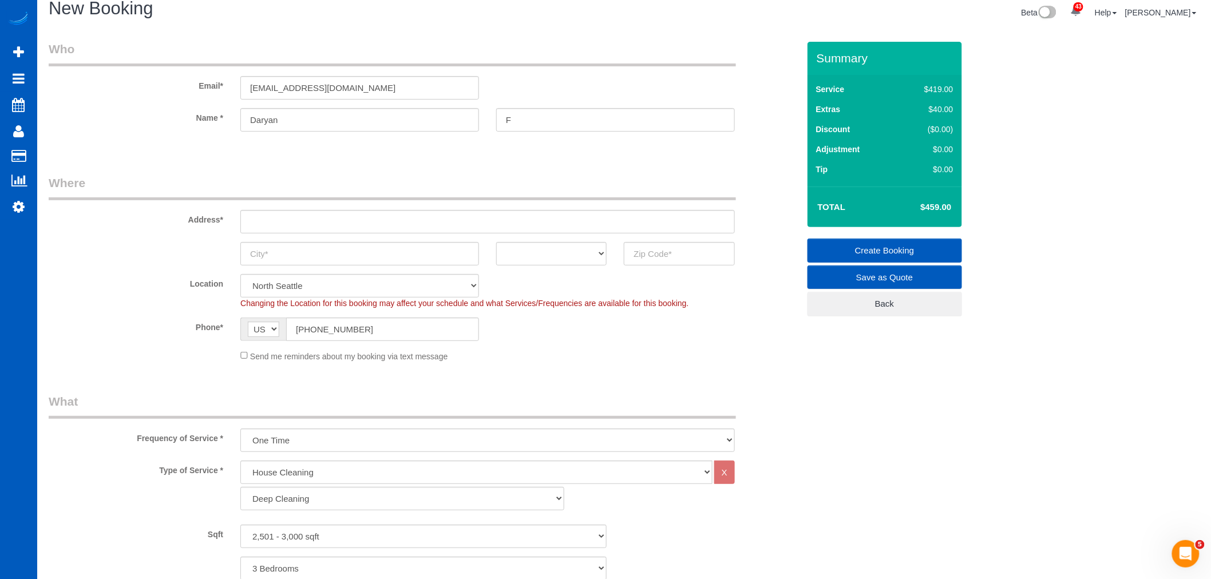
scroll to position [0, 0]
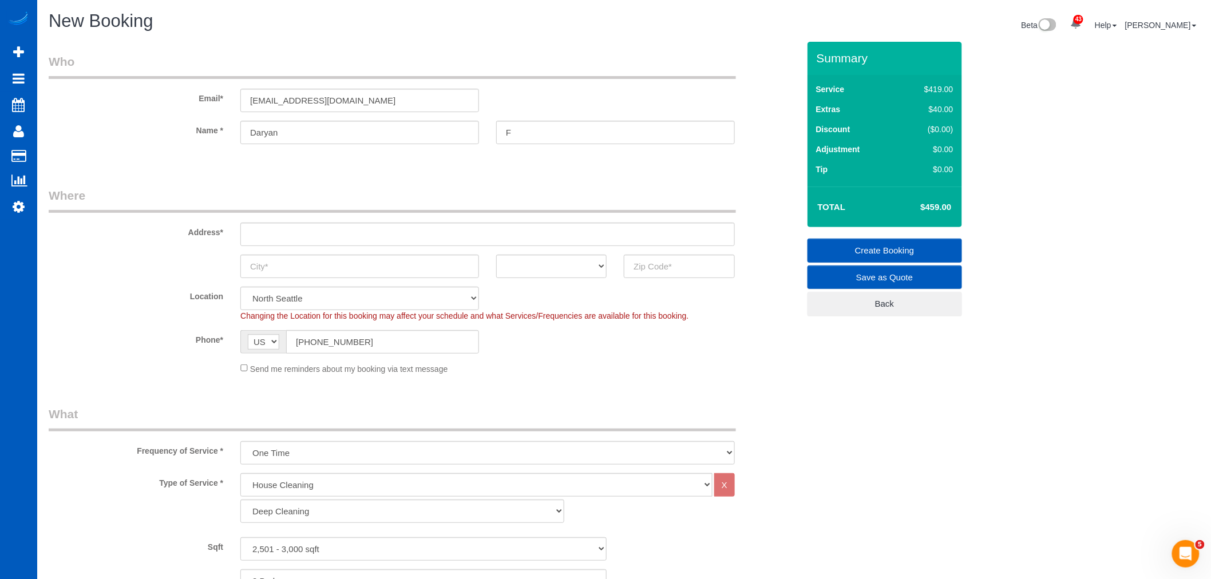
click at [382, 197] on legend "Where" at bounding box center [392, 200] width 687 height 26
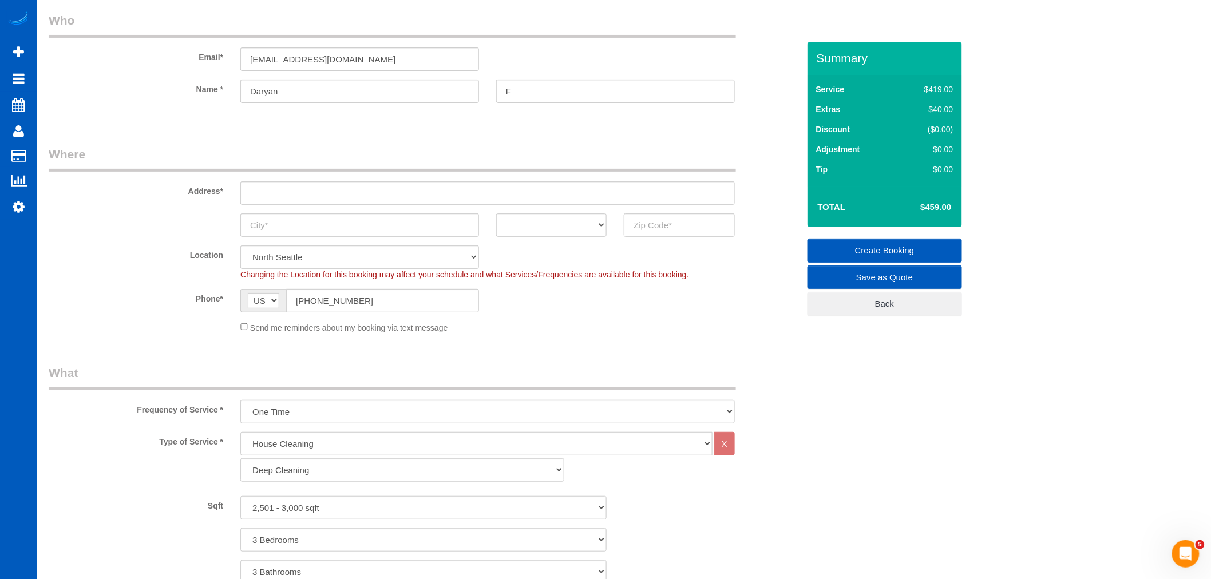
scroll to position [64, 0]
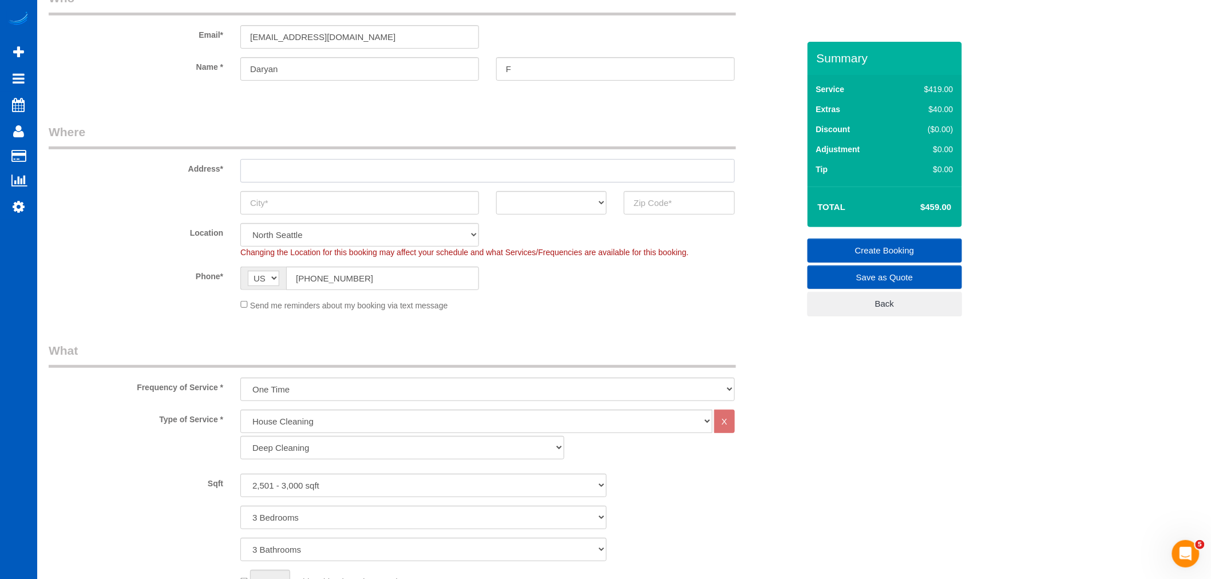
click at [336, 167] on input "text" at bounding box center [487, 170] width 494 height 23
paste input "3026 113th Ave NE UNIT A, Lake Stevens, WA 98258"
drag, startPoint x: 355, startPoint y: 169, endPoint x: 335, endPoint y: 168, distance: 20.0
click at [335, 168] on input "3026 113th Ave NE UNIT A, Lake Stevens, WA 98258" at bounding box center [487, 170] width 494 height 23
drag, startPoint x: 358, startPoint y: 172, endPoint x: 410, endPoint y: 176, distance: 52.2
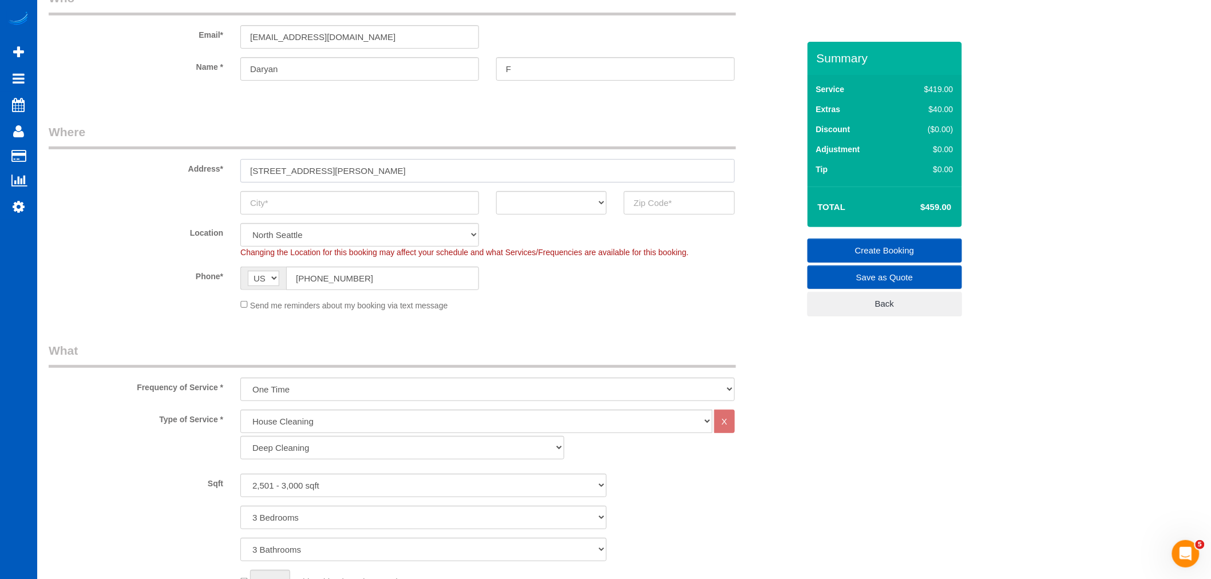
click at [410, 176] on input "3026 113th Ave NE UNIT A, Lake Stevens, WA 98258" at bounding box center [487, 170] width 494 height 23
type input "3026 113th Ave NE UNIT A, Lake Stevens, WA 98258"
click at [366, 200] on input "text" at bounding box center [359, 202] width 239 height 23
paste input "Lake [PERSON_NAME]"
type input "Lake [PERSON_NAME]"
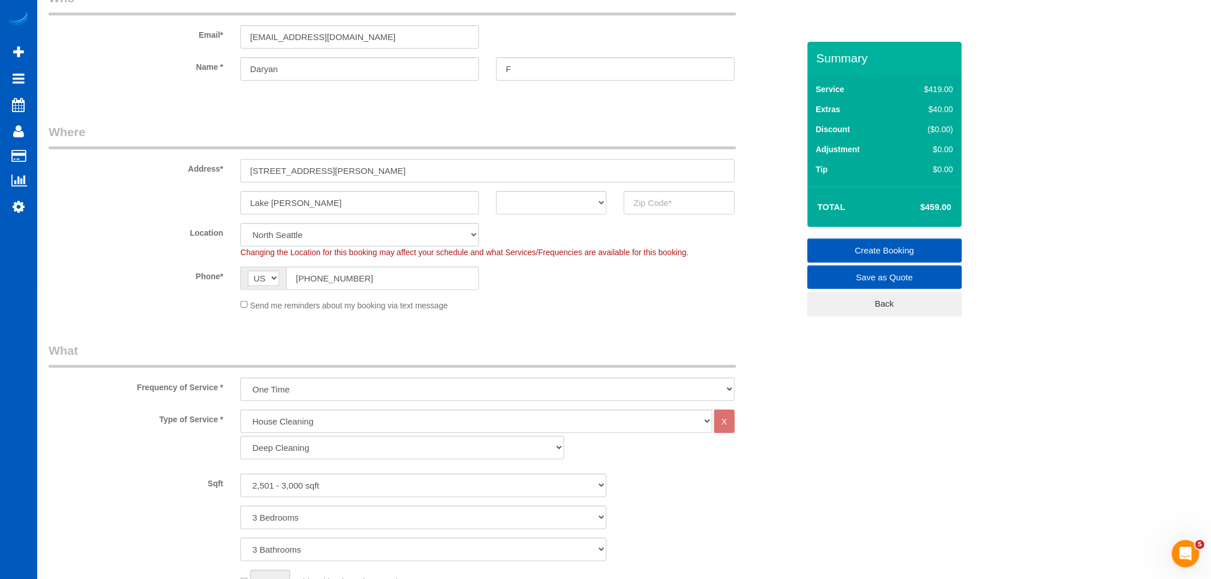
click at [433, 169] on input "3026 113th Ave NE UNIT A, Lake Stevens, WA 98258" at bounding box center [487, 170] width 494 height 23
drag, startPoint x: 431, startPoint y: 169, endPoint x: 466, endPoint y: 173, distance: 34.5
click at [466, 173] on input "3026 113th Ave NE UNIT A, Lake Stevens, WA 98258" at bounding box center [487, 170] width 494 height 23
drag, startPoint x: 693, startPoint y: 202, endPoint x: 627, endPoint y: 198, distance: 67.1
click at [691, 201] on input "text" at bounding box center [679, 202] width 110 height 23
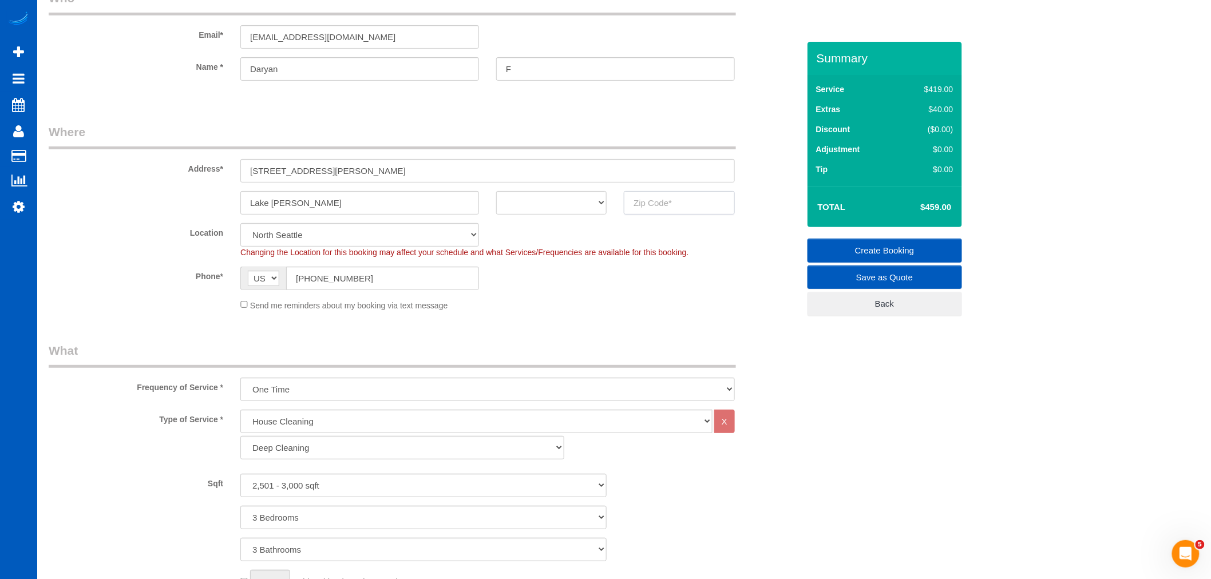
paste input "98258"
type input "98258"
click at [546, 206] on select "AK AL AR AZ CA CO CT DC DE FL GA HI IA ID IL IN KS KY LA MA MD ME MI MN MO MS M…" at bounding box center [551, 202] width 110 height 23
select select "7"
select select "object:12584"
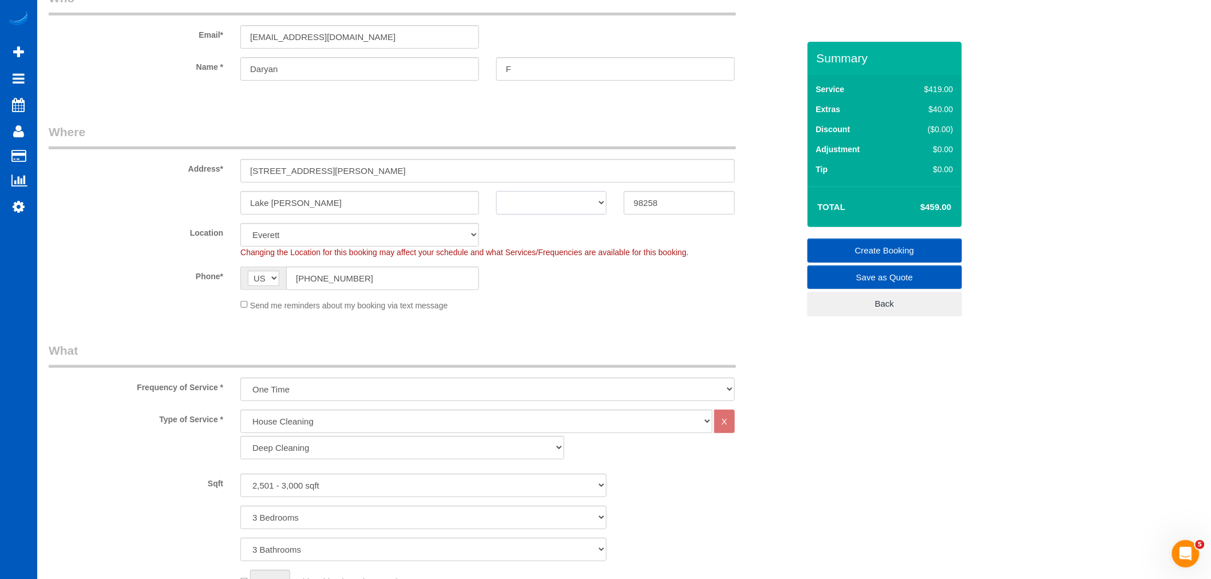
select select "2501"
select select "3"
select select "WA"
click at [496, 191] on select "AK AL AR AZ CA CO CT DC DE FL GA HI IA ID IL IN KS KY LA MA MD ME MI MN MO MS M…" at bounding box center [551, 202] width 110 height 23
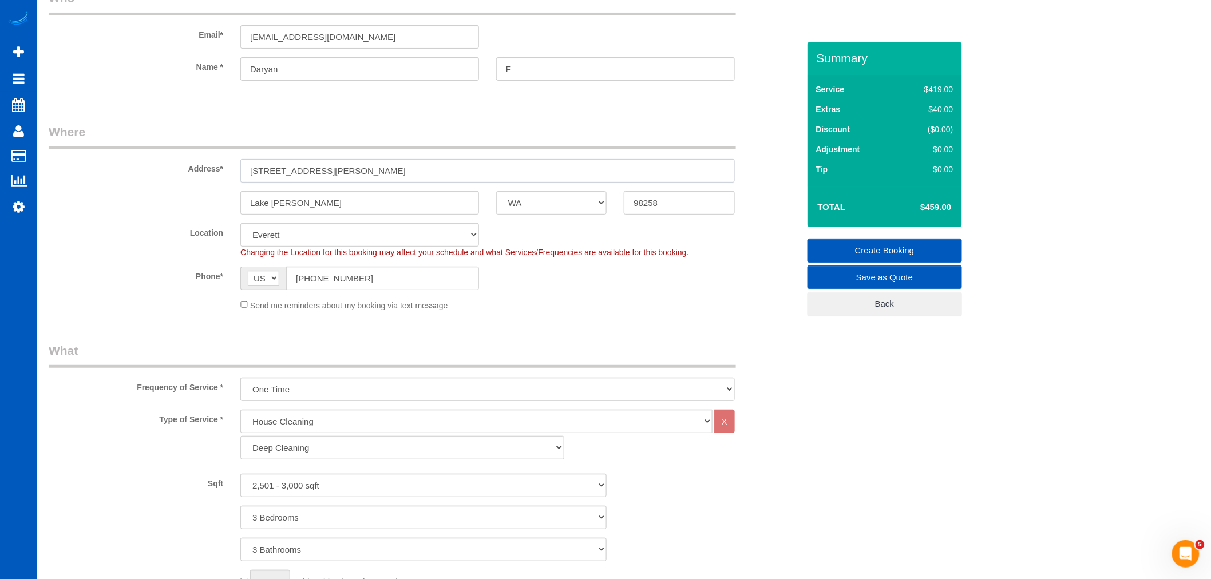
drag, startPoint x: 485, startPoint y: 166, endPoint x: 352, endPoint y: 175, distance: 133.1
click at [352, 175] on input "3026 113th Ave NE UNIT A, Lake Stevens, WA 98258" at bounding box center [487, 170] width 494 height 23
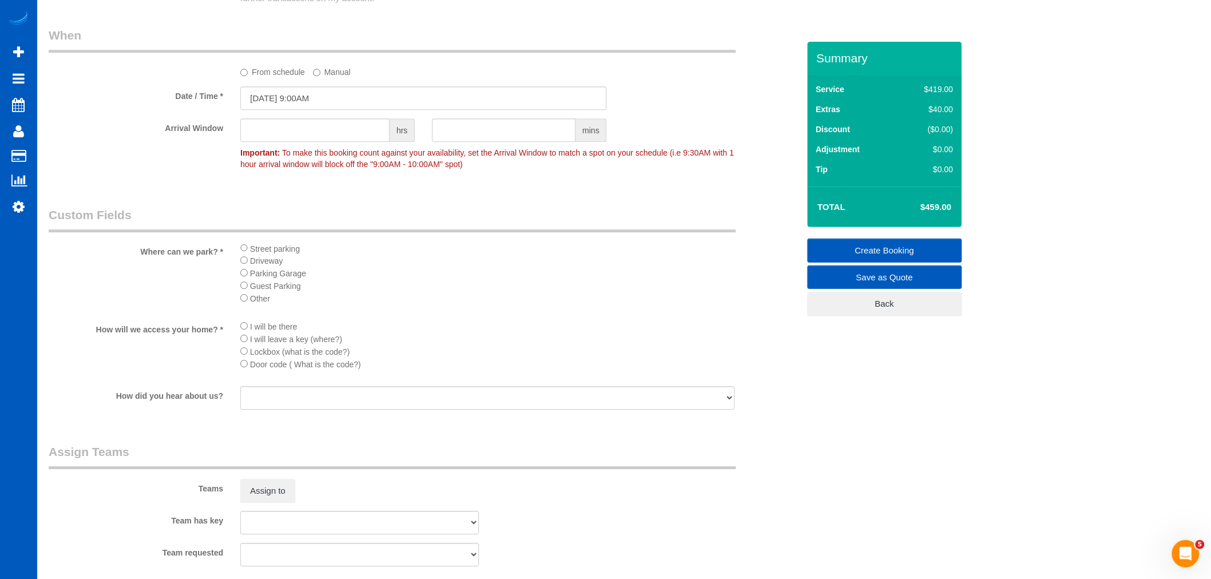
scroll to position [1546, 0]
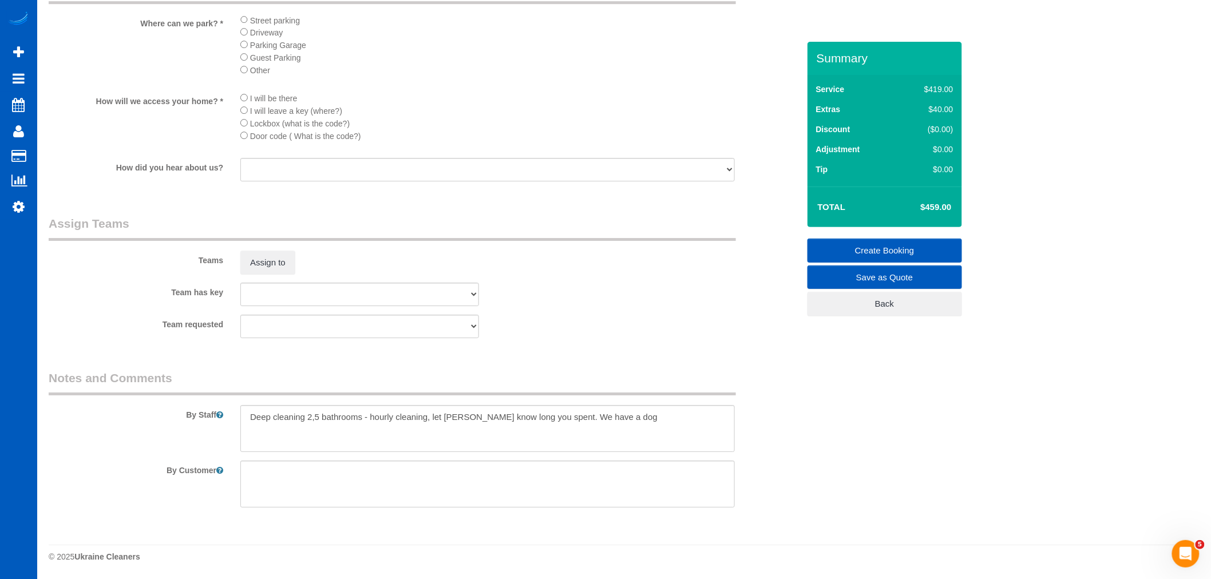
type input "[STREET_ADDRESS]"
click at [716, 421] on textarea at bounding box center [487, 428] width 494 height 47
click at [550, 409] on textarea at bounding box center [487, 428] width 494 height 47
click at [582, 421] on textarea at bounding box center [487, 428] width 494 height 47
click at [390, 421] on textarea at bounding box center [487, 428] width 494 height 47
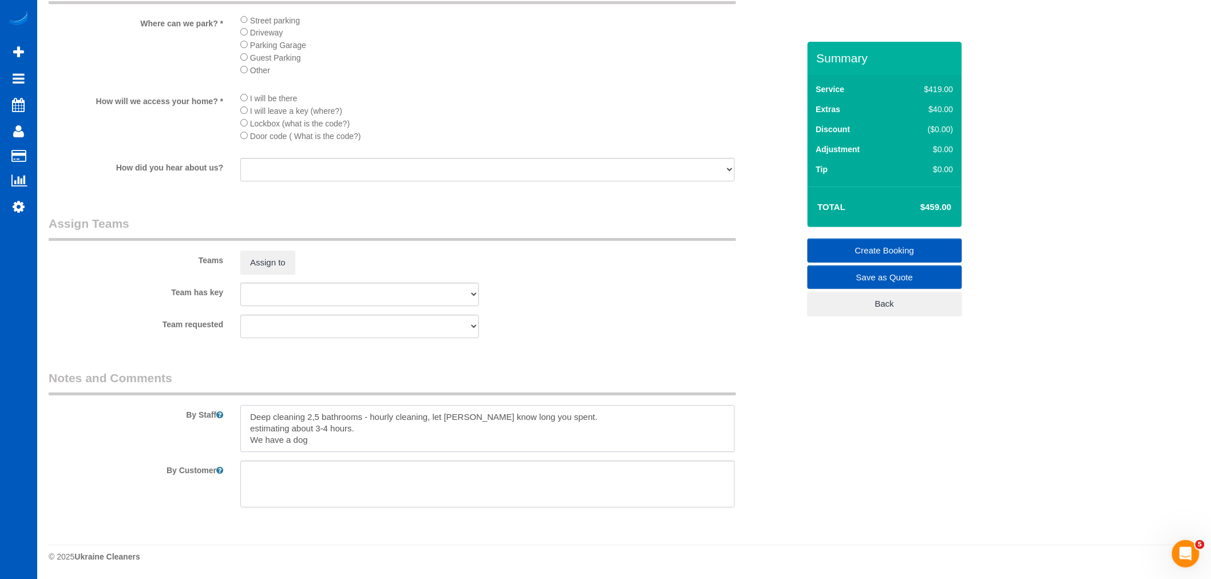
click at [368, 413] on textarea at bounding box center [487, 428] width 494 height 47
click at [365, 414] on textarea at bounding box center [487, 428] width 494 height 47
click at [363, 416] on textarea at bounding box center [487, 428] width 494 height 47
click at [361, 414] on textarea at bounding box center [487, 428] width 494 height 47
click at [419, 418] on textarea at bounding box center [487, 428] width 494 height 47
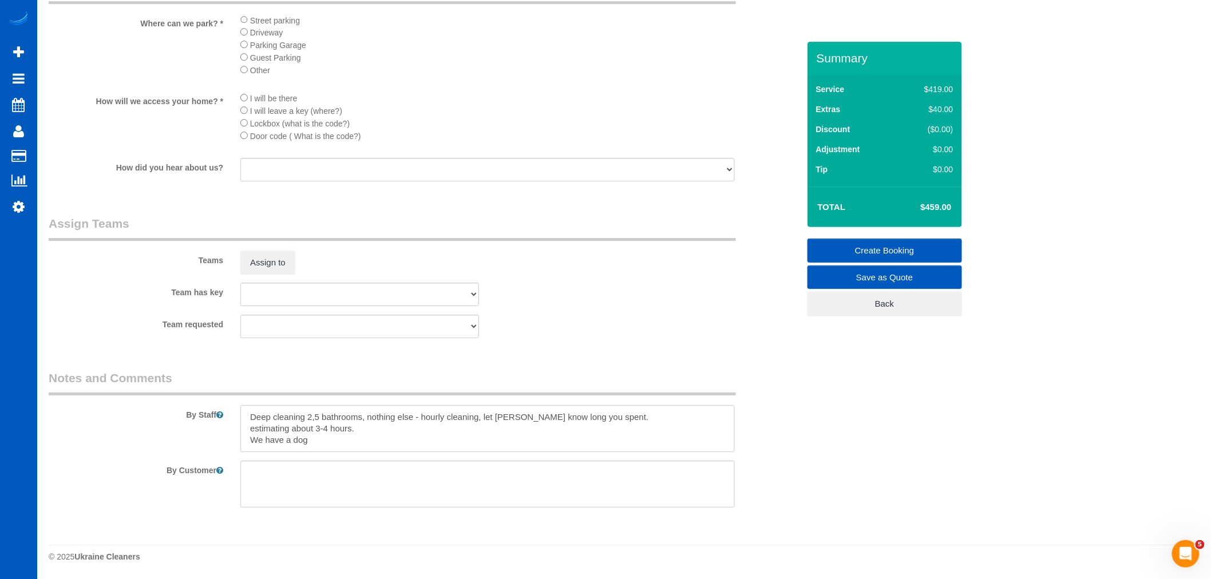
click at [659, 444] on textarea at bounding box center [487, 428] width 494 height 47
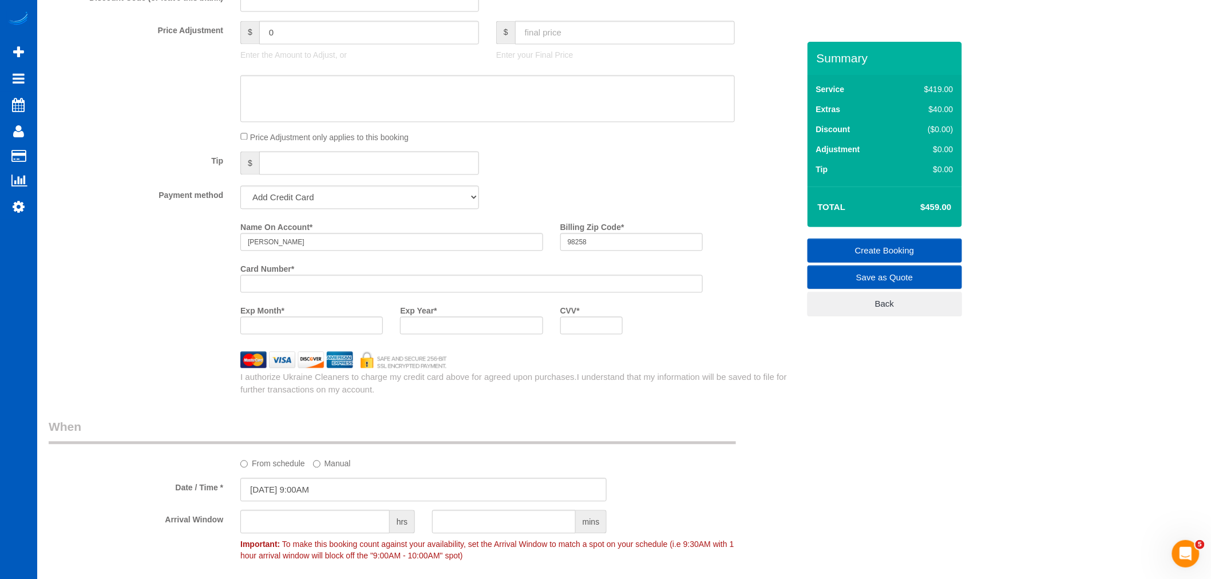
scroll to position [656, 0]
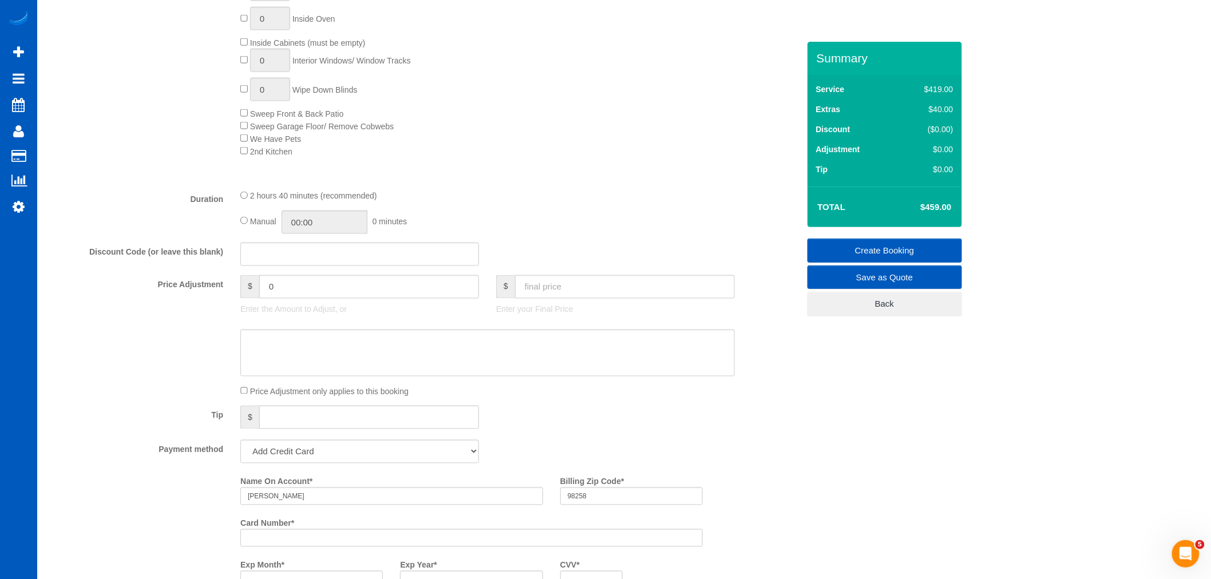
type textarea "Deep cleaning 2,5 bathrooms, nothing else - hourly cleaning, let [PERSON_NAME] …"
click at [542, 299] on input "text" at bounding box center [625, 286] width 220 height 23
type input "0"
type input "-459"
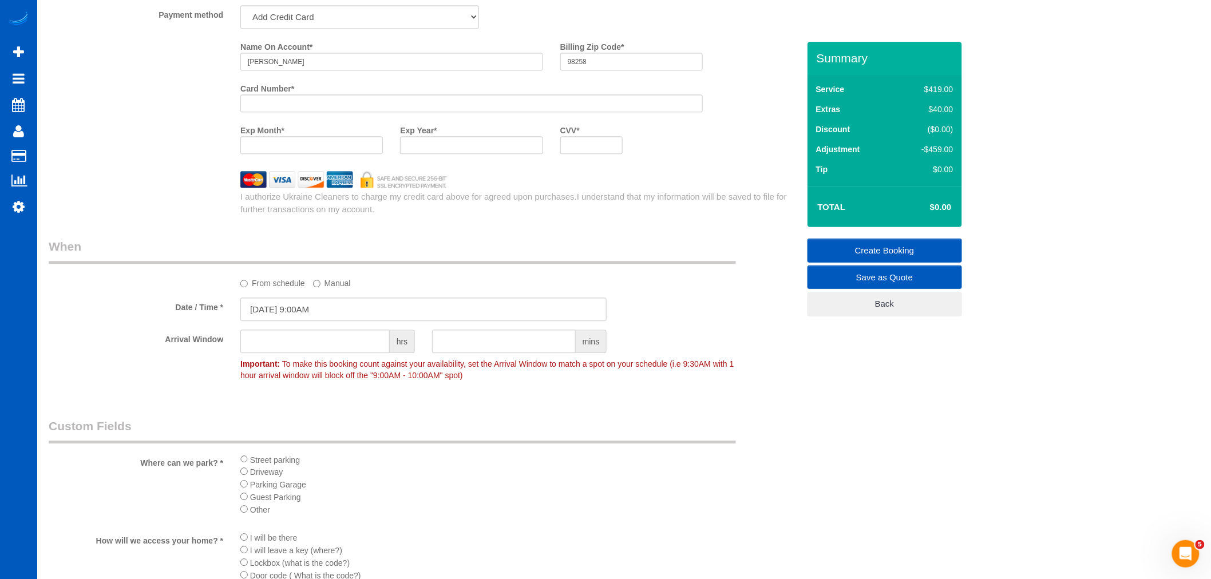
scroll to position [1101, 0]
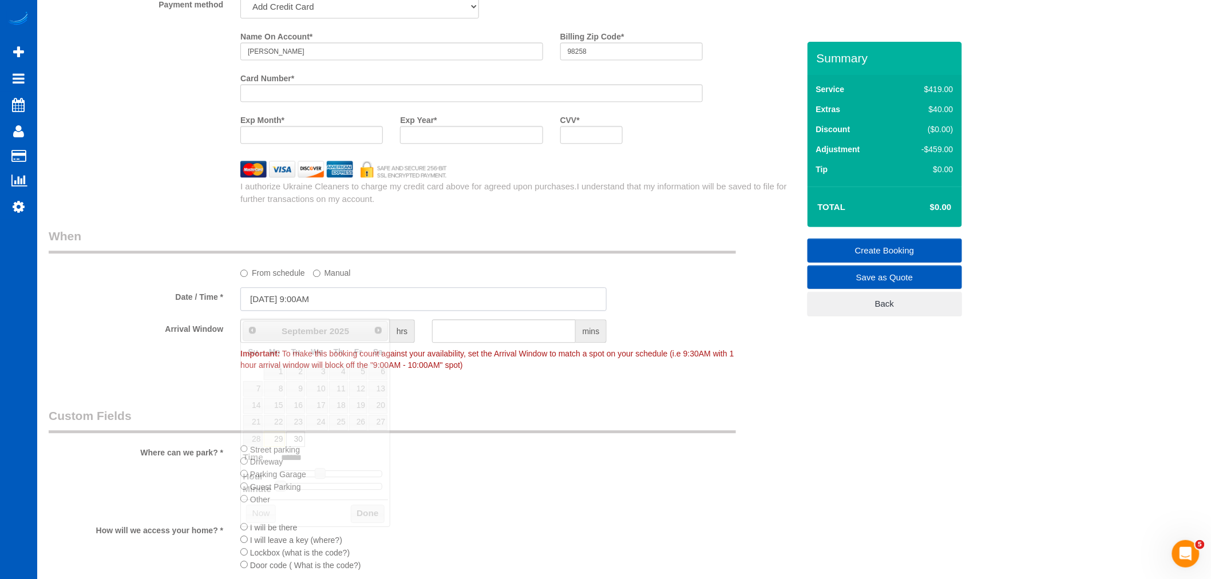
click at [284, 300] on input "[DATE] 9:00AM" at bounding box center [423, 298] width 366 height 23
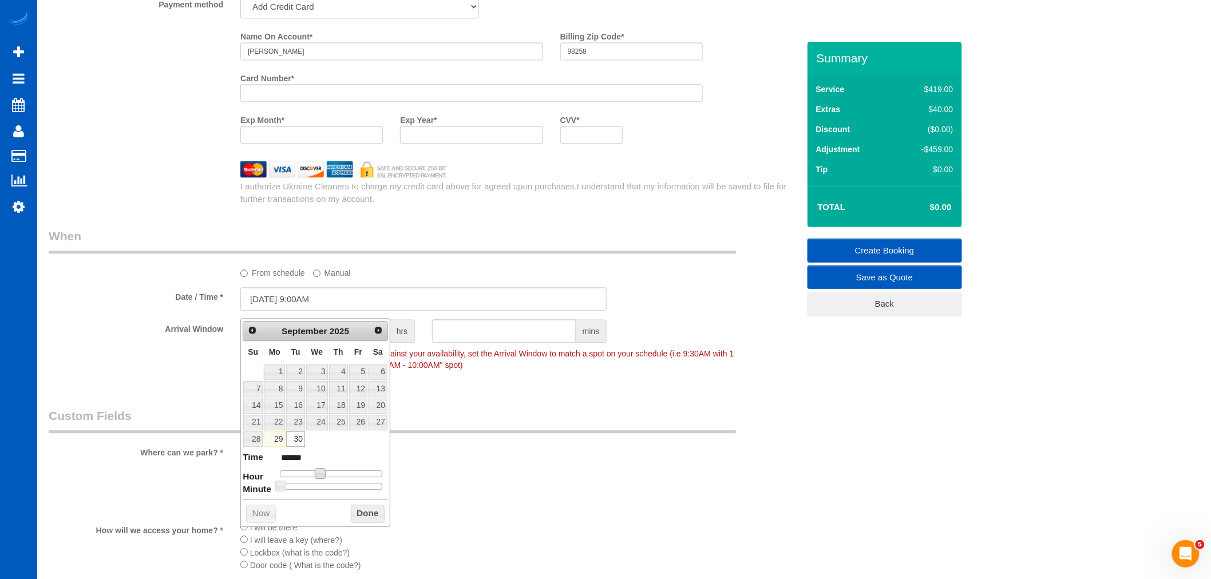
type input "09/30/2025 10:00AM"
type input "*******"
type input "[DATE] 11:00AM"
type input "*******"
type input "09/30/2025 12:00PM"
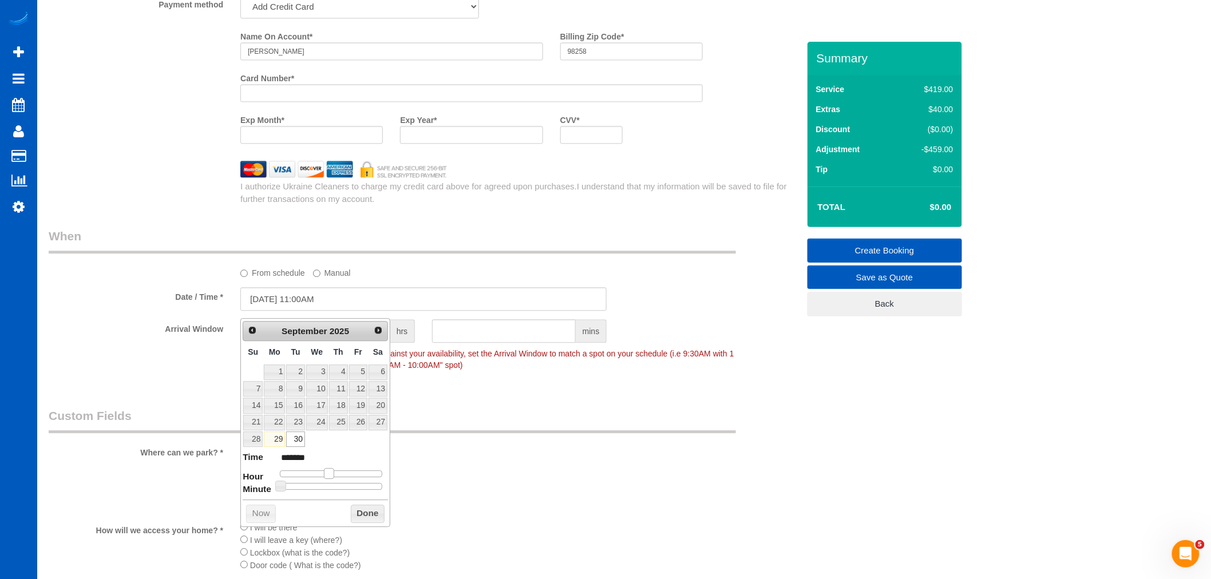
type input "*******"
type input "09/30/2025 1:00PM"
type input "******"
type input "09/30/2025 2:00PM"
type input "******"
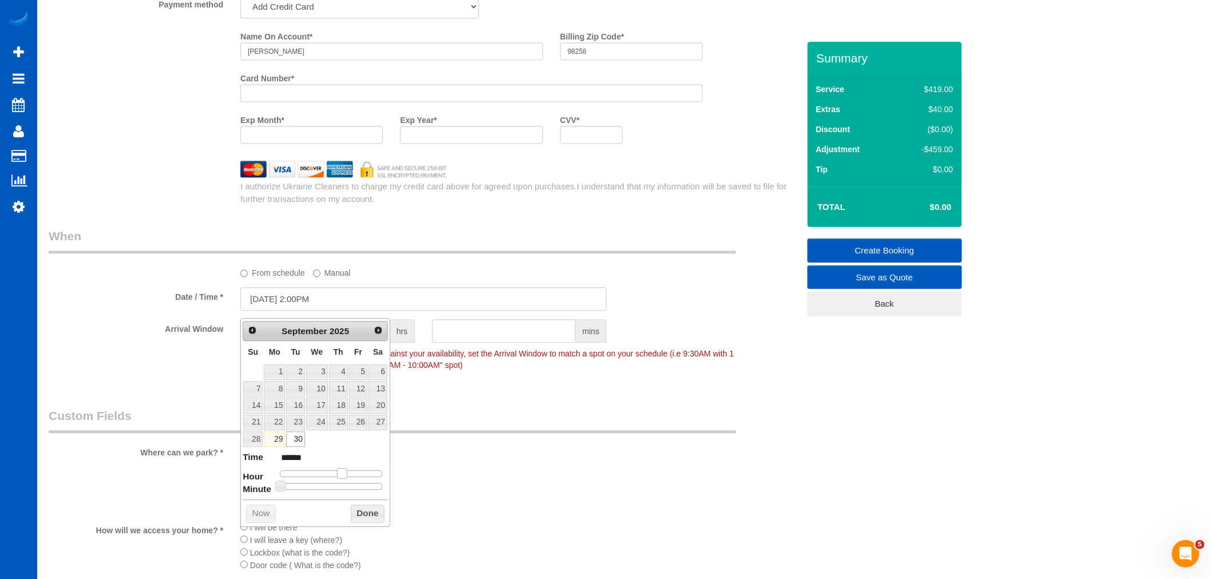
type input "09/30/2025 3:00PM"
type input "******"
type input "09/30/2025 4:00PM"
type input "******"
type input "09/30/2025 3:00PM"
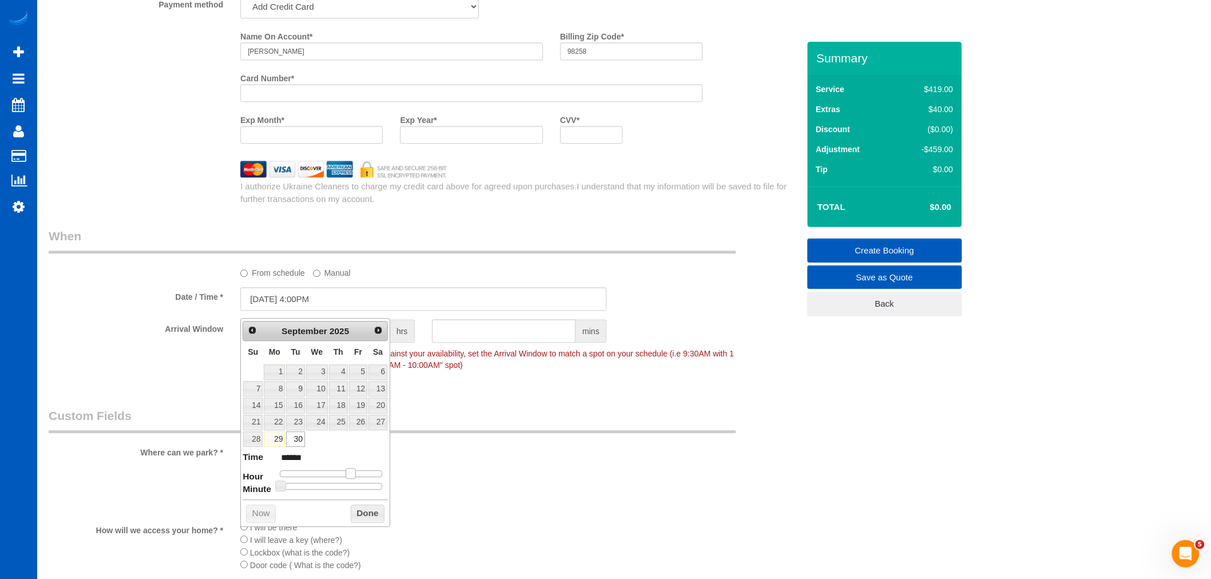
type input "******"
drag, startPoint x: 322, startPoint y: 475, endPoint x: 347, endPoint y: 478, distance: 25.9
click at [347, 478] on span at bounding box center [346, 473] width 10 height 10
click at [367, 518] on button "Done" at bounding box center [368, 514] width 34 height 18
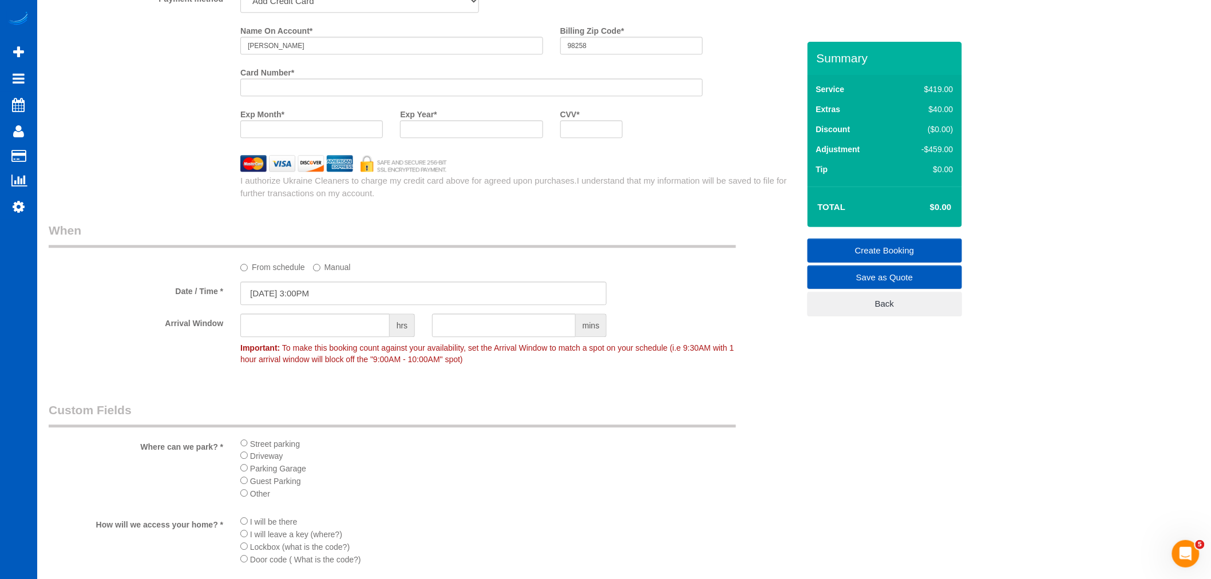
scroll to position [1037, 0]
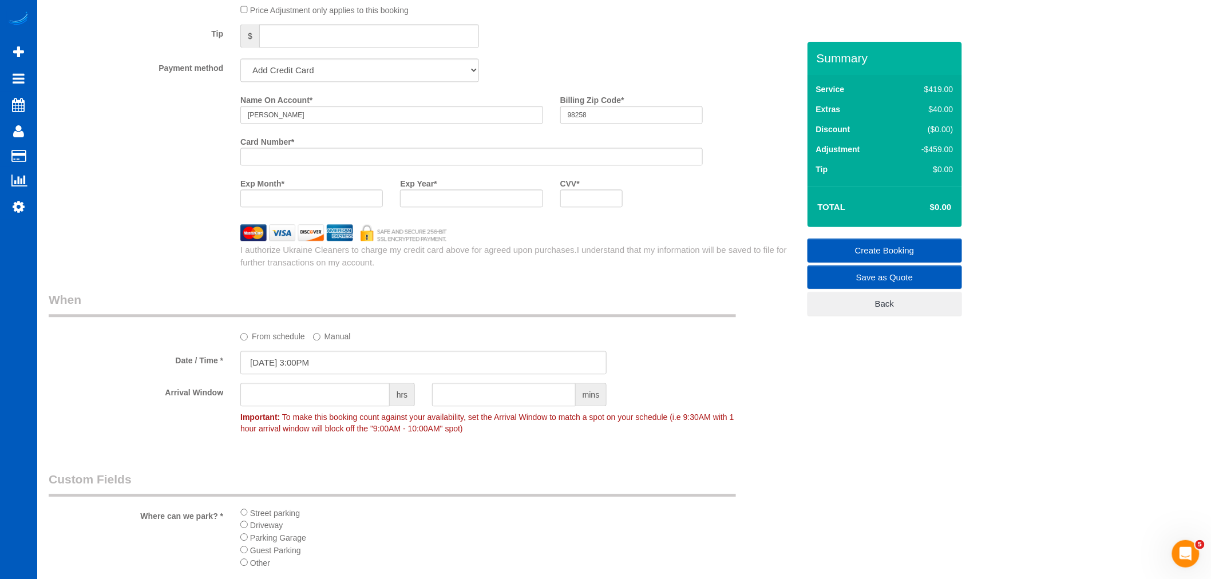
click at [275, 355] on sui-booking-spot "From schedule Manual Date / Time * 09/30/2025 3:00PM Arrival Window hrs mins Im…" at bounding box center [424, 365] width 750 height 148
click at [275, 363] on input "09/30/2025 3:00PM" at bounding box center [423, 362] width 366 height 23
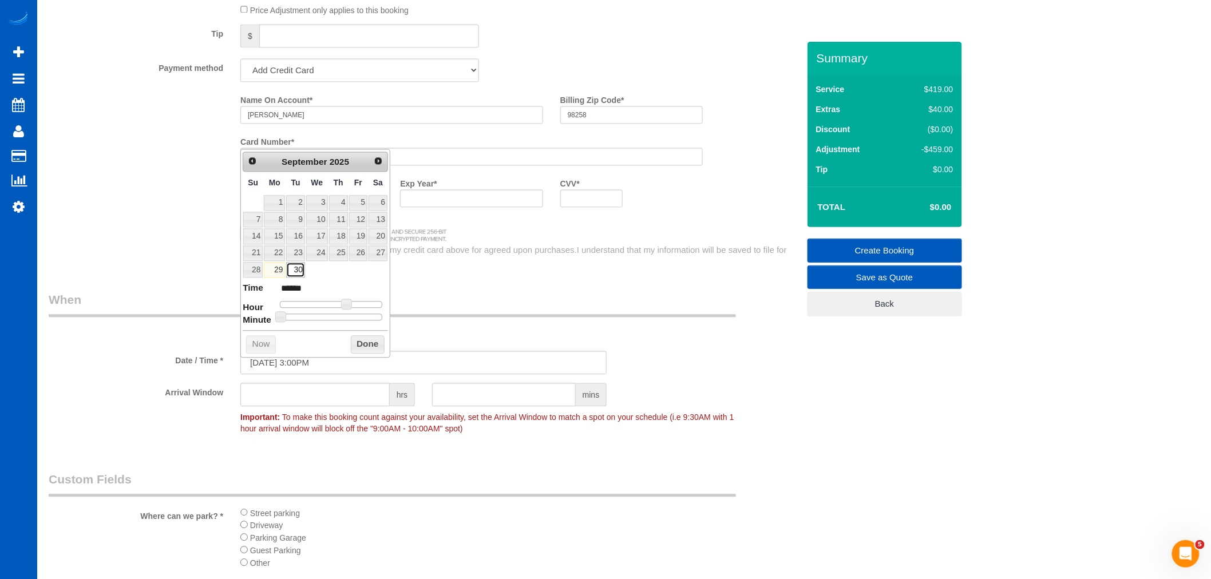
click at [294, 275] on link "30" at bounding box center [295, 269] width 18 height 15
type input "09/30/2025 2:00PM"
type input "******"
type input "09/30/2025 1:00PM"
type input "******"
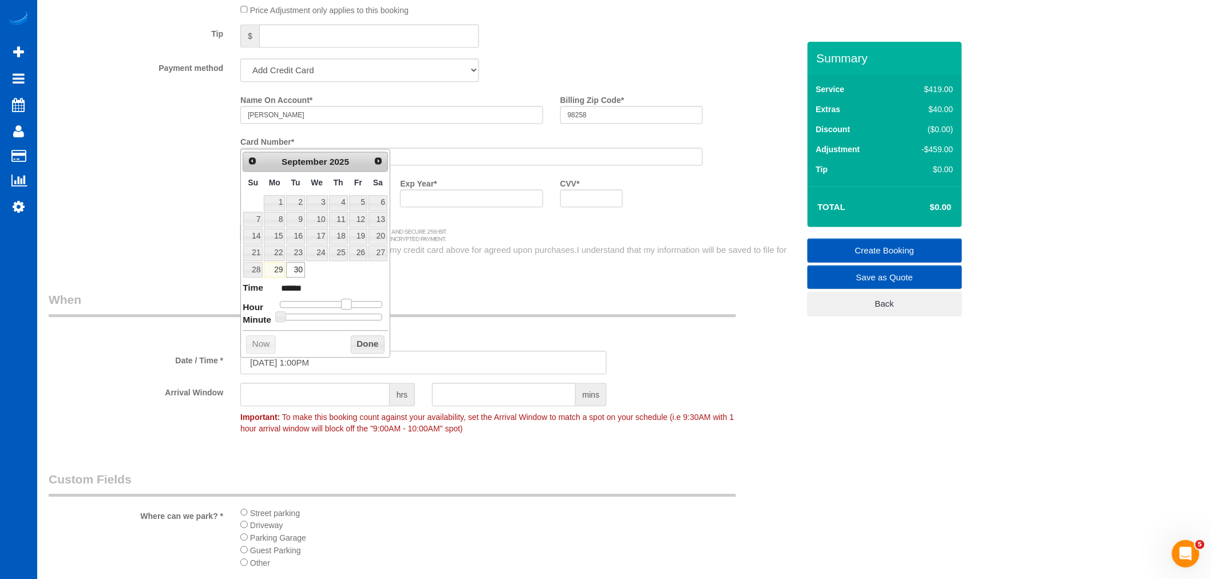
type input "[DATE] 12:00PM"
type input "*******"
type input "09/30/2025 11:00AM"
type input "*******"
type input "09/30/2025 10:00AM"
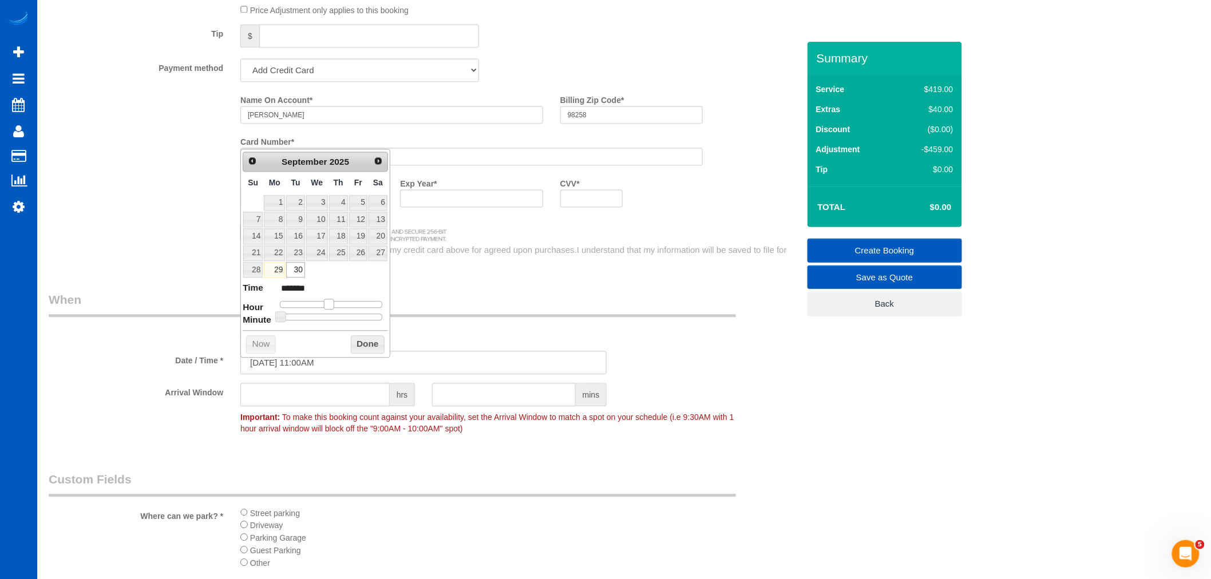
type input "*******"
type input "09/30/2025 9:00AM"
type input "******"
drag, startPoint x: 346, startPoint y: 301, endPoint x: 319, endPoint y: 301, distance: 26.9
click at [319, 301] on span at bounding box center [320, 304] width 10 height 10
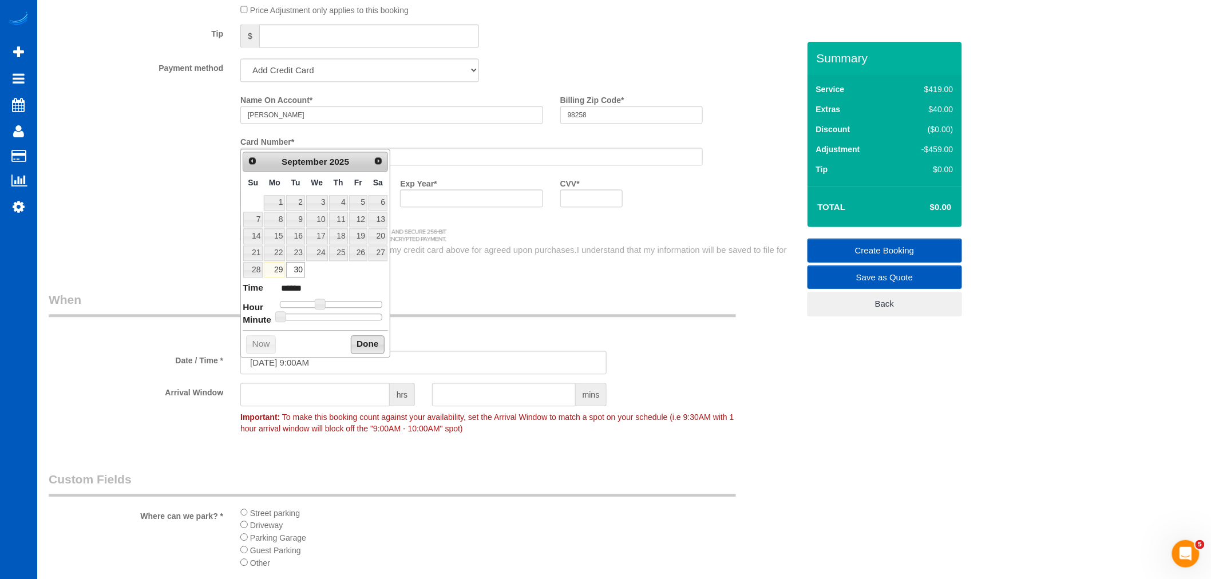
click at [364, 348] on button "Done" at bounding box center [368, 344] width 34 height 18
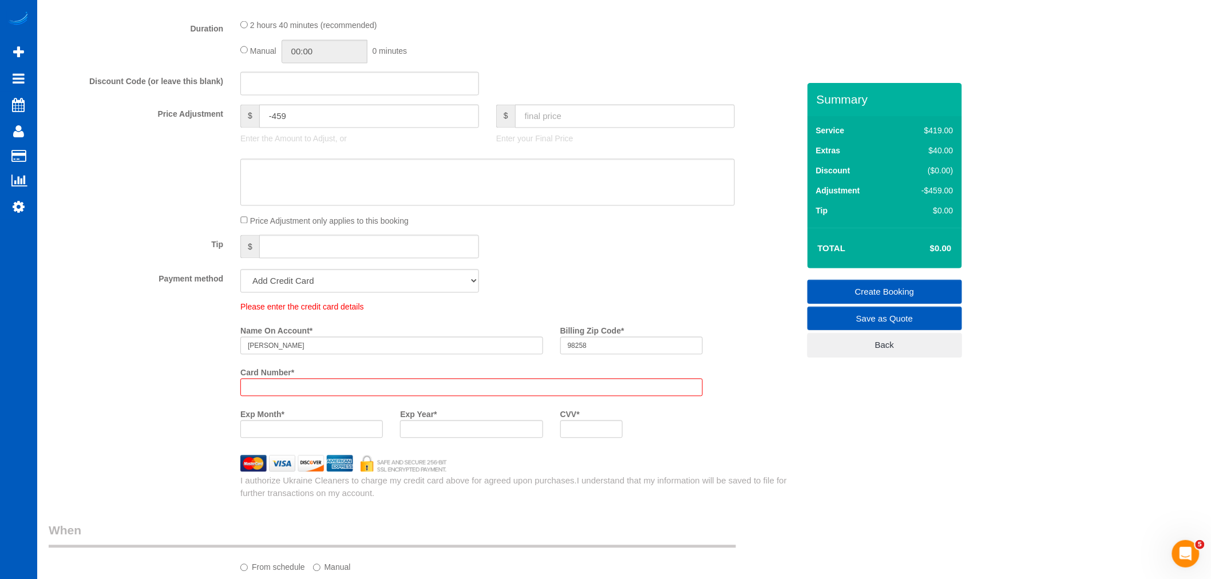
scroll to position [826, 0]
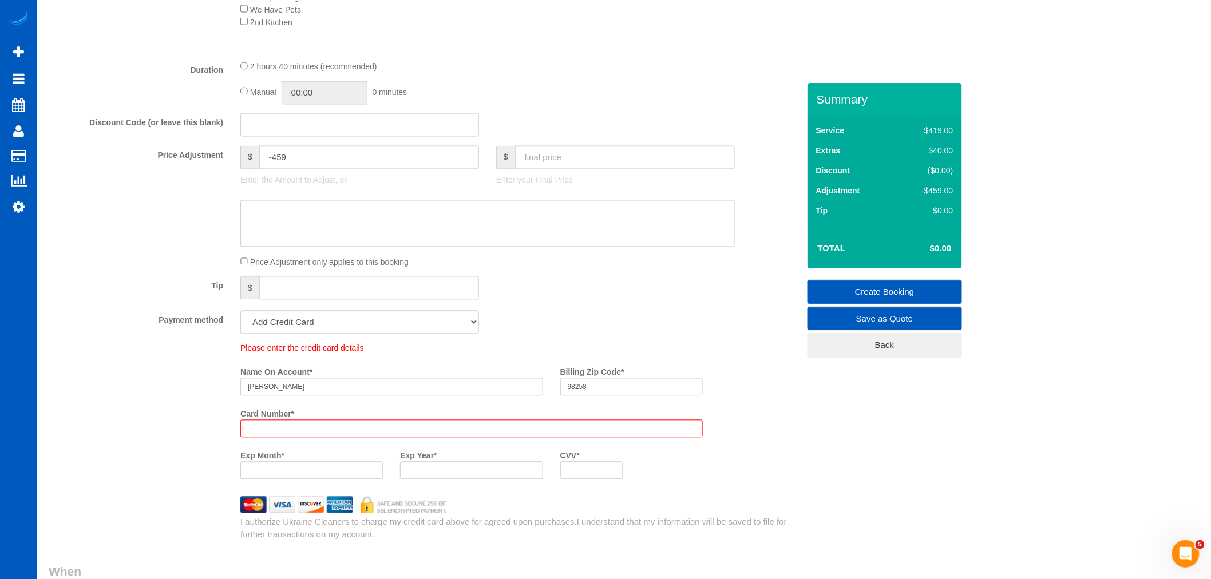
click at [724, 415] on div "Please enter the credit card details Name On Account * Daryan Freeman Billing Z…" at bounding box center [519, 415] width 575 height 145
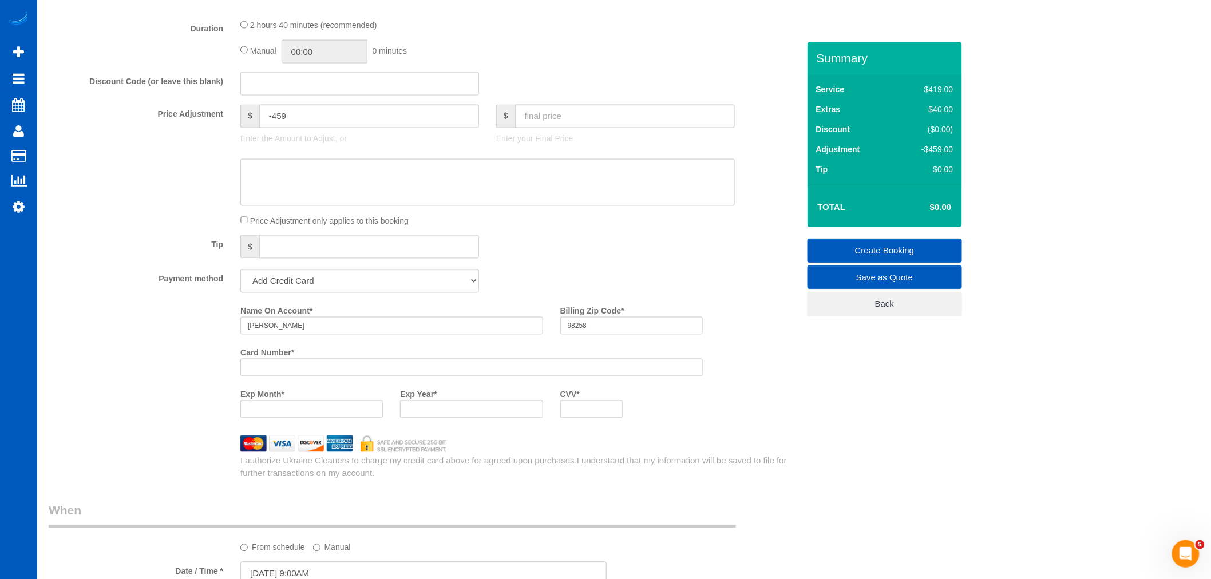
click at [582, 418] on div at bounding box center [591, 410] width 63 height 18
click at [632, 427] on div "Exp Month * Exp Year * CVV *" at bounding box center [471, 406] width 479 height 42
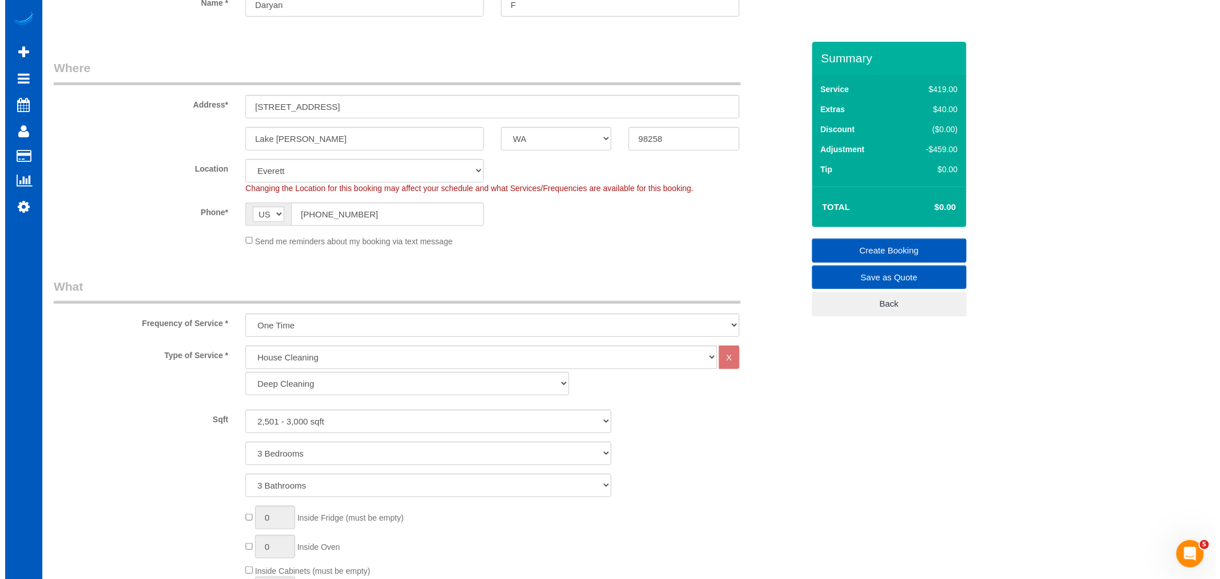
scroll to position [0, 0]
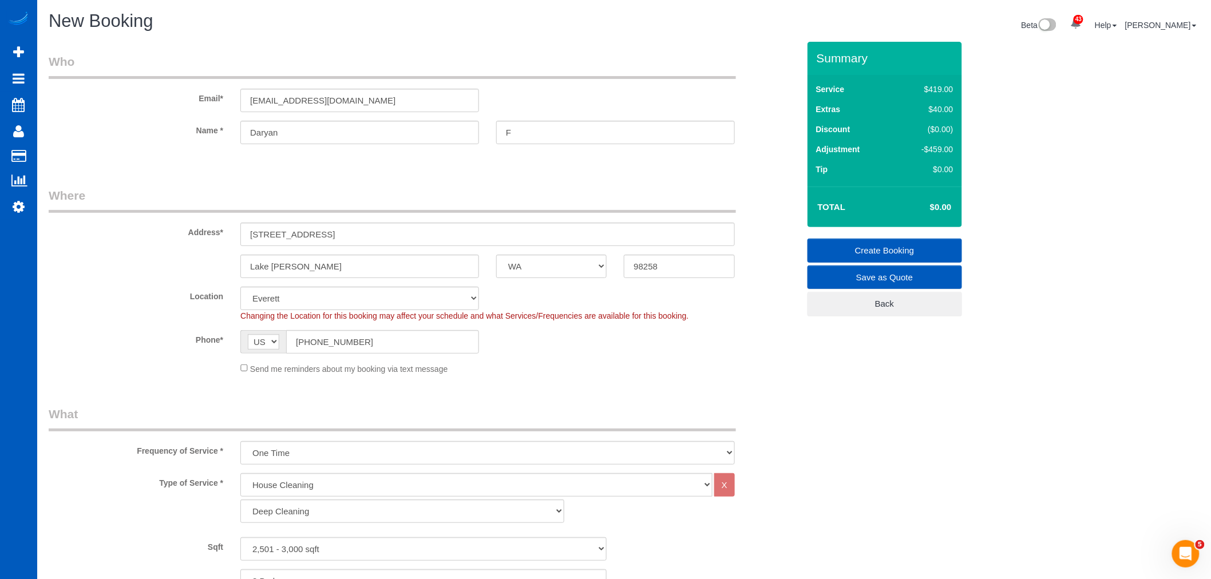
click at [878, 253] on link "Create Booking" at bounding box center [884, 251] width 154 height 24
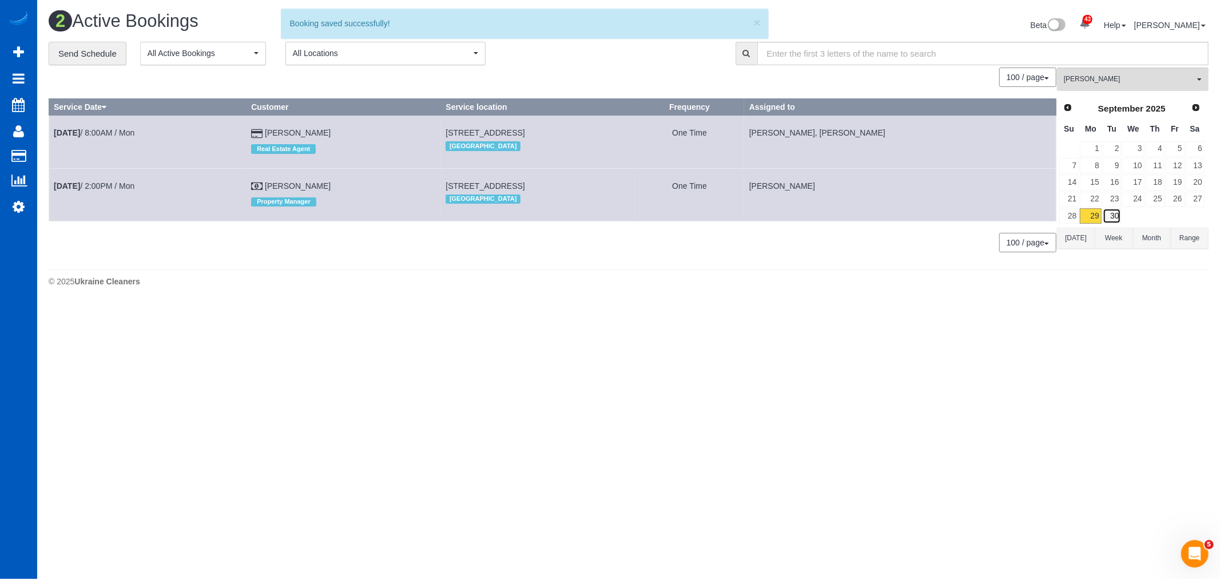
click at [1118, 216] on link "30" at bounding box center [1112, 215] width 19 height 15
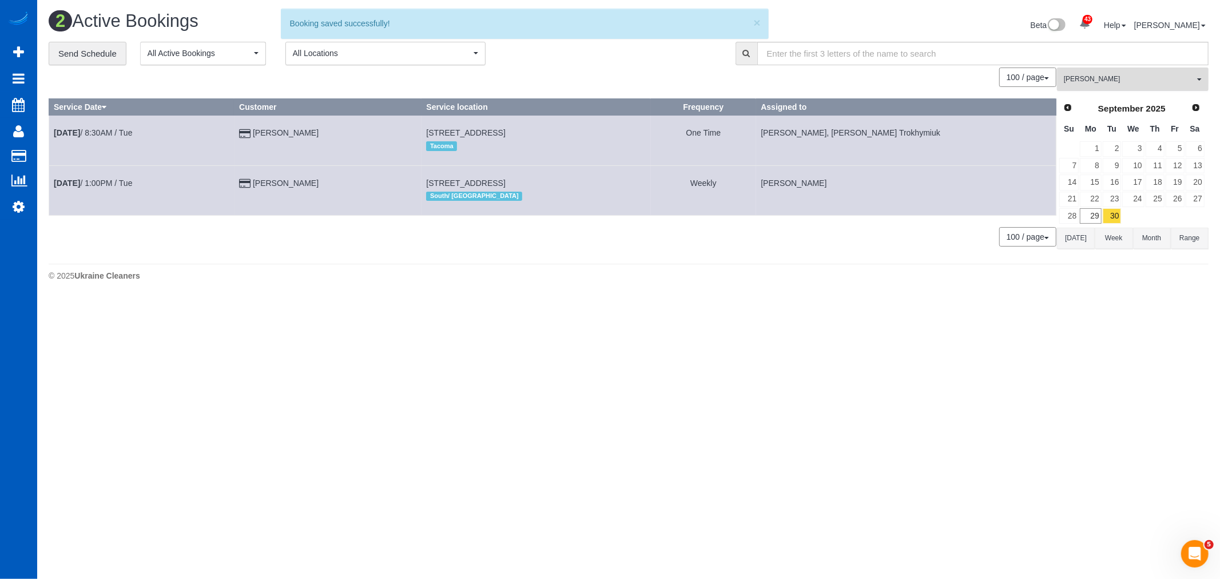
click at [1084, 88] on button "Anzhela Trokhymiuk All Teams" at bounding box center [1133, 79] width 152 height 23
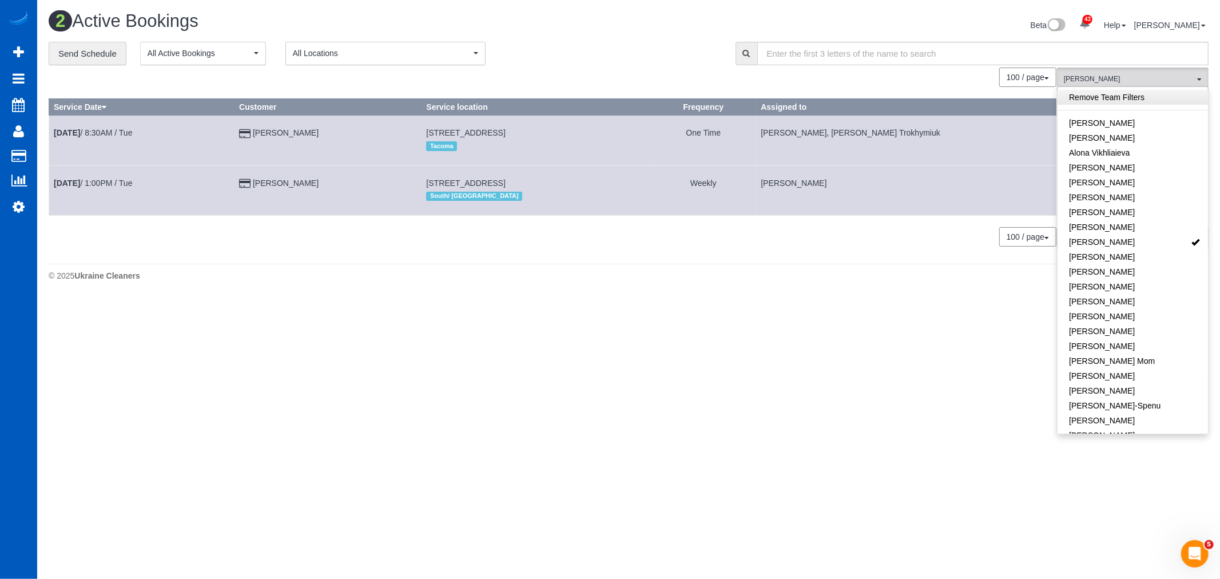
click at [1105, 103] on link "Remove Team Filters" at bounding box center [1133, 97] width 150 height 15
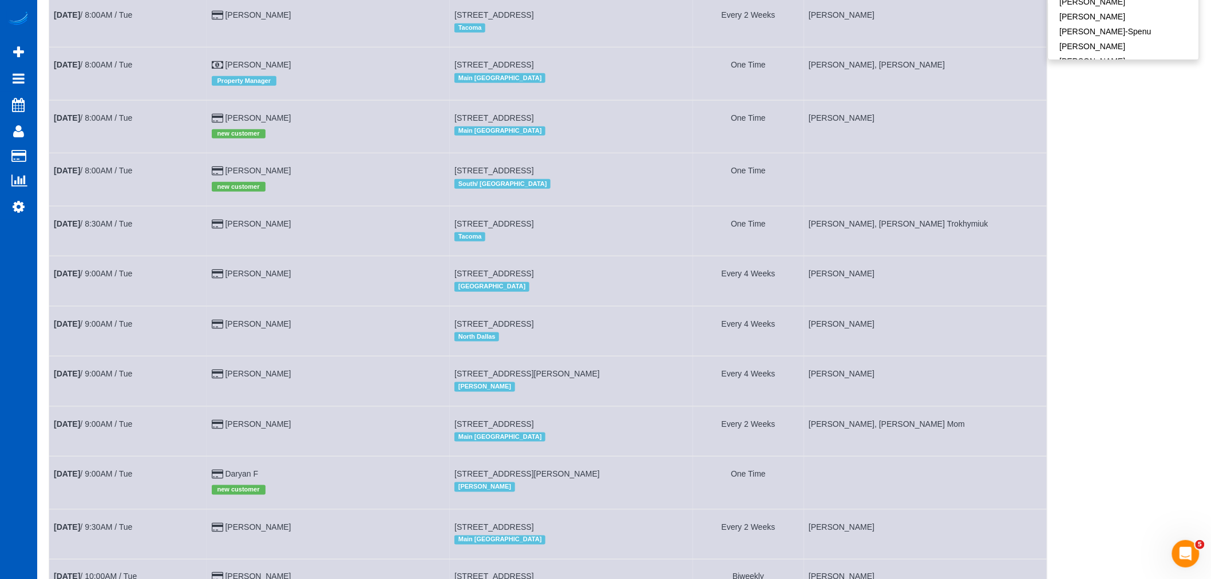
scroll to position [291, 0]
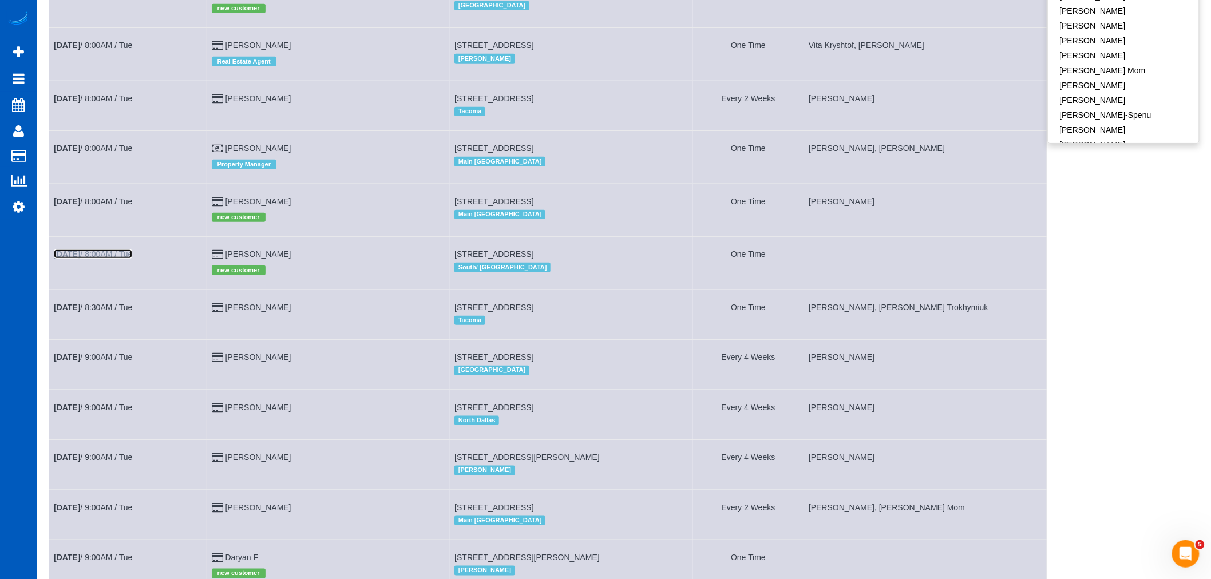
click at [111, 257] on link "Sep 30th / 8:00AM / Tue" at bounding box center [93, 253] width 78 height 9
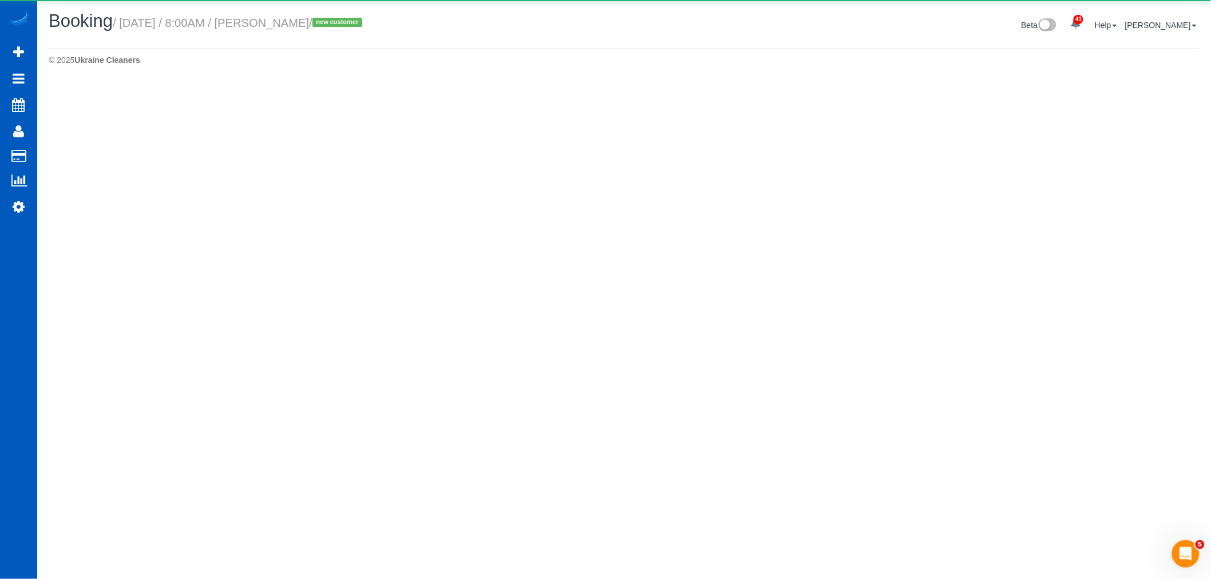
select select "WA"
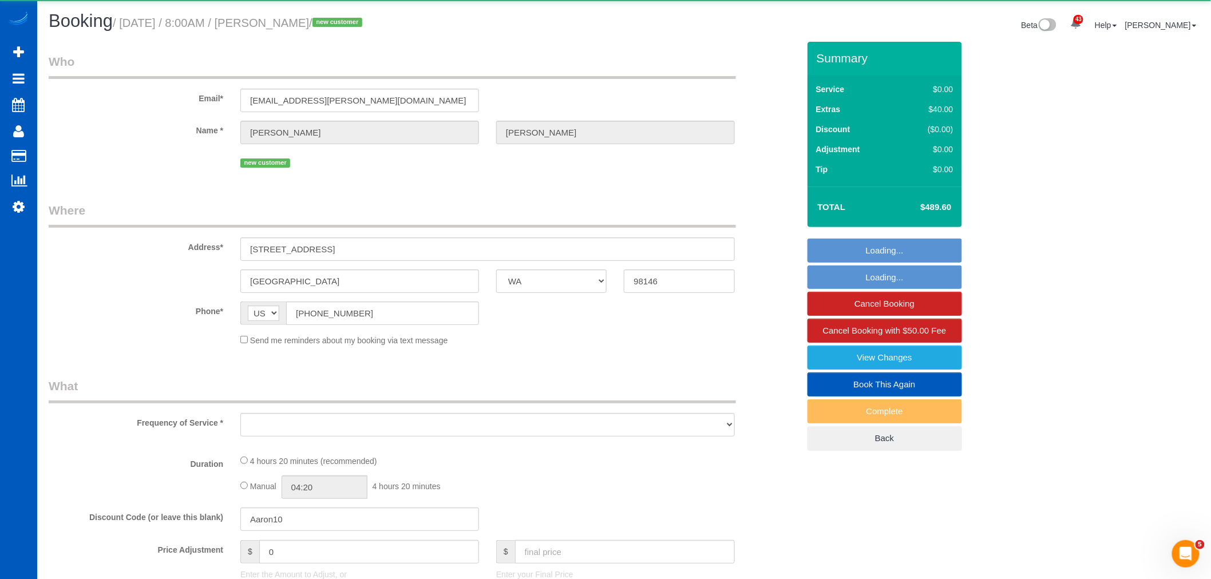
select select "object:14302"
select select "string:fspay-8c367873-17cc-477e-93ce-de86a696e3e9"
select select "199"
select select "2001"
select select "4"
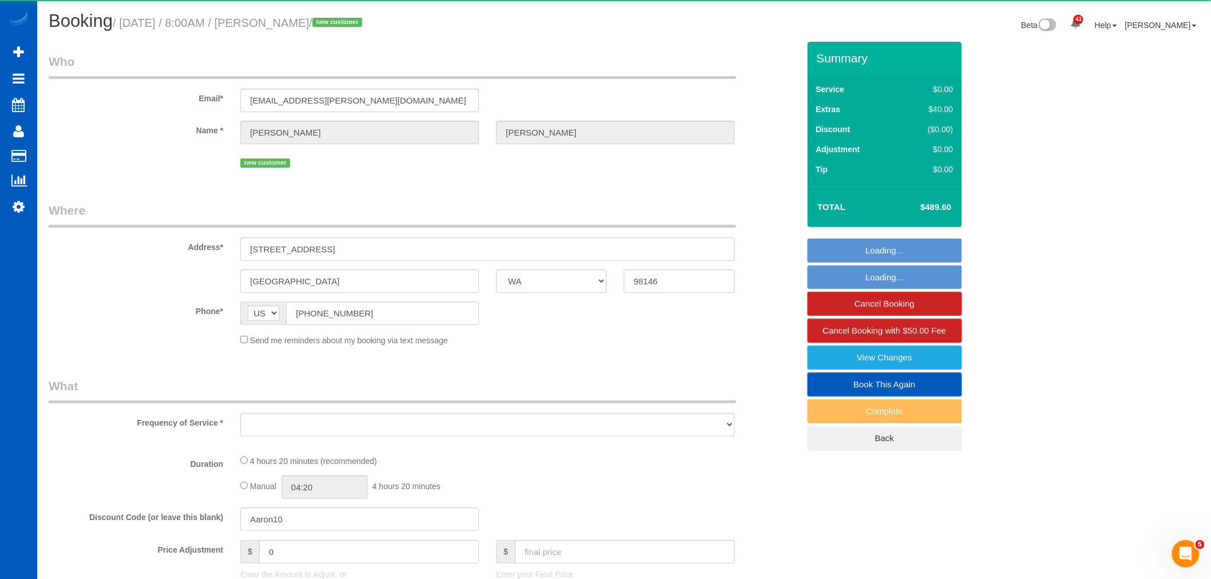
select select "2"
select select "spot97"
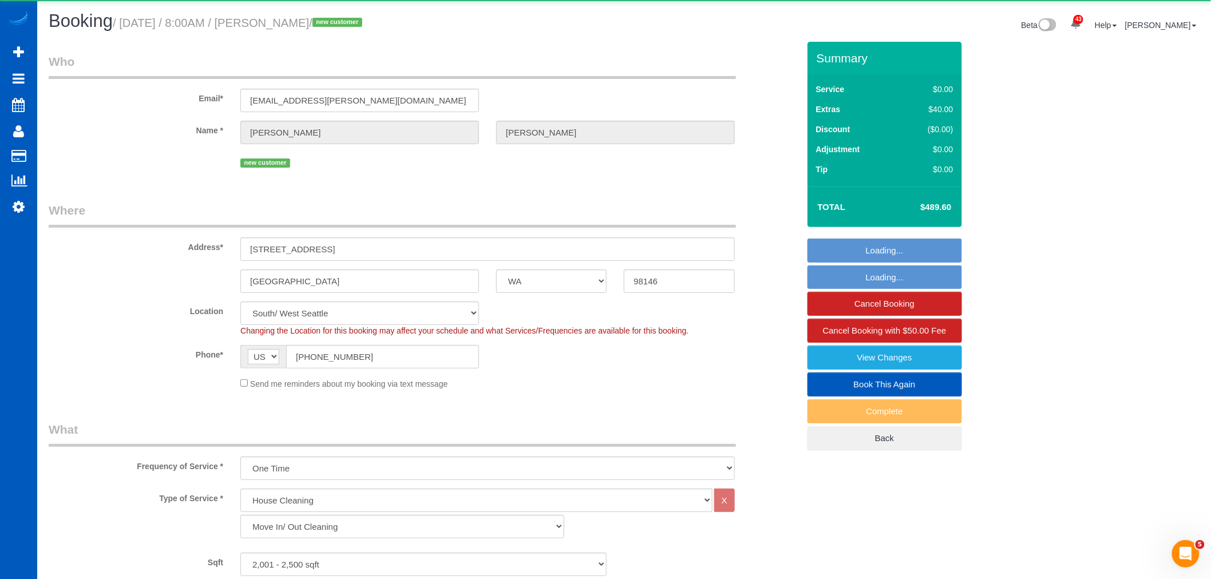
select select "2001"
select select "4"
select select "2"
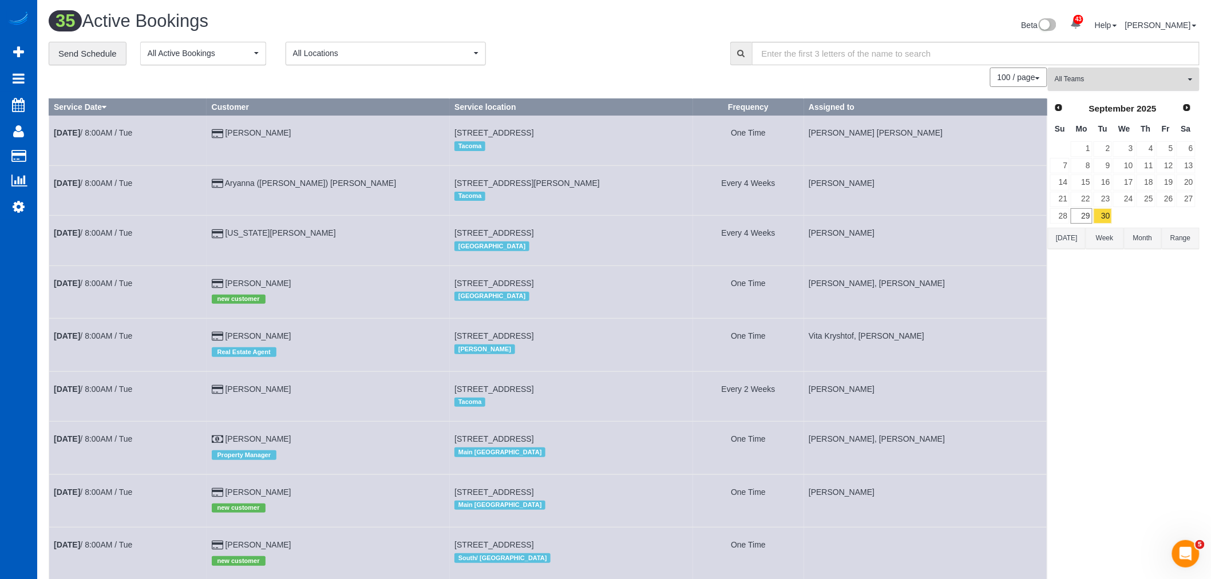
click at [1115, 77] on span "All Teams" at bounding box center [1119, 79] width 130 height 10
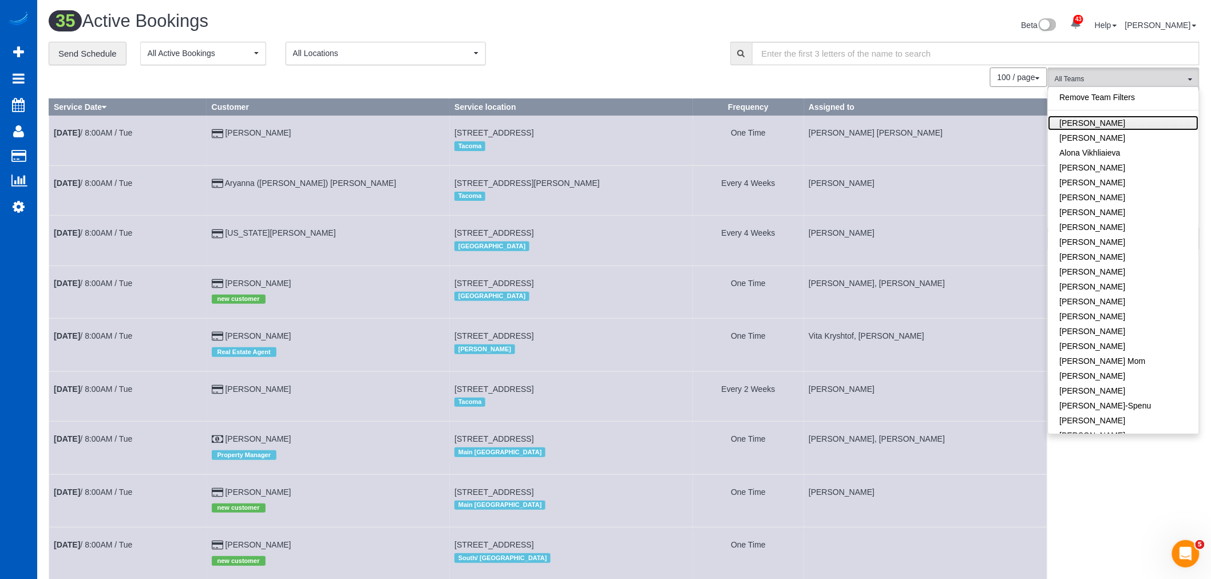
click at [1117, 126] on link "[PERSON_NAME]" at bounding box center [1123, 123] width 150 height 15
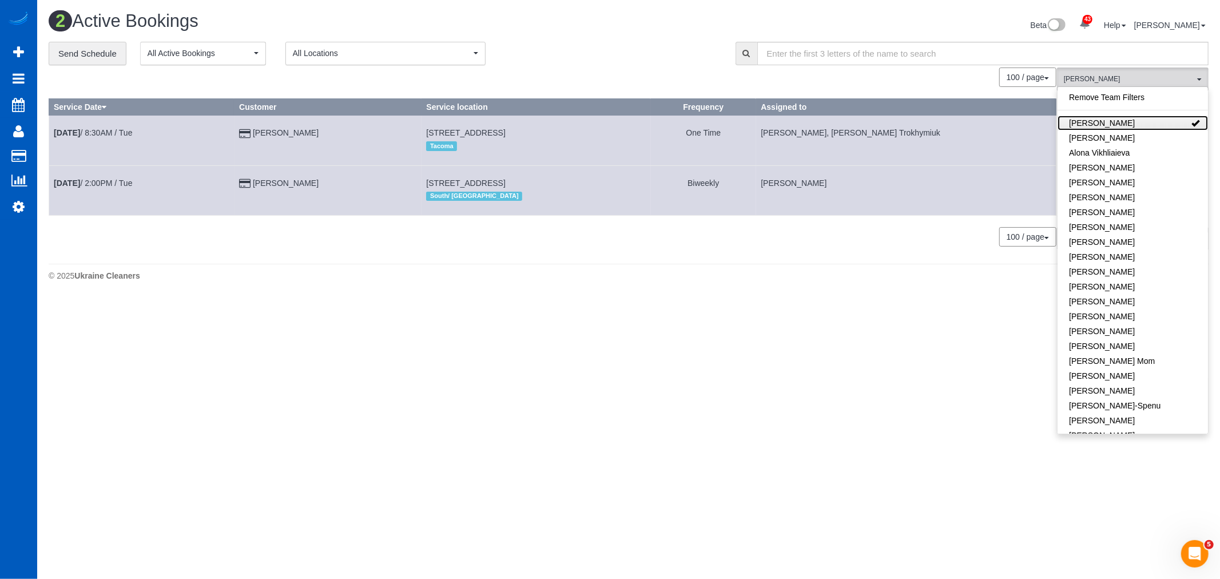
click at [1117, 126] on link "[PERSON_NAME]" at bounding box center [1133, 123] width 150 height 15
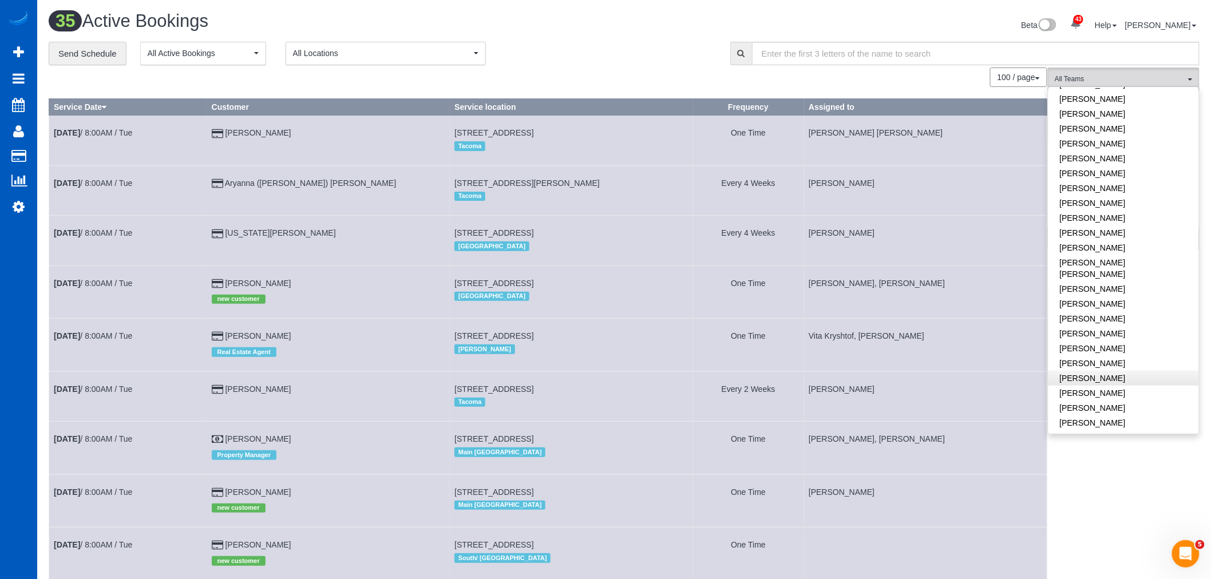
scroll to position [445, 0]
click at [1111, 307] on link "[PERSON_NAME]" at bounding box center [1123, 314] width 150 height 15
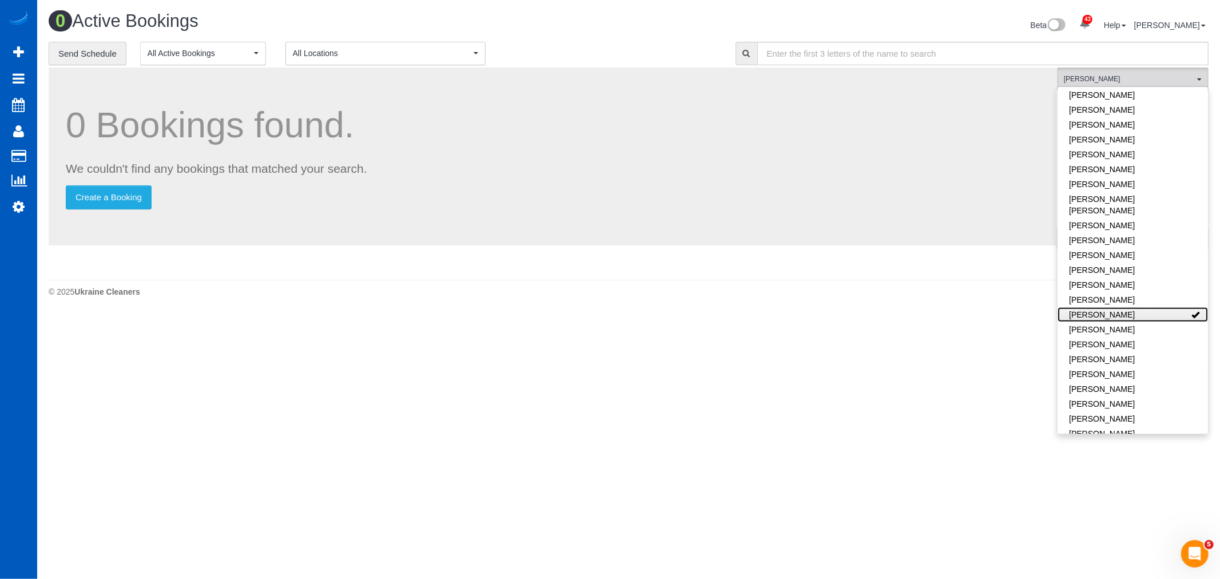
click at [1111, 307] on link "[PERSON_NAME]" at bounding box center [1133, 314] width 150 height 15
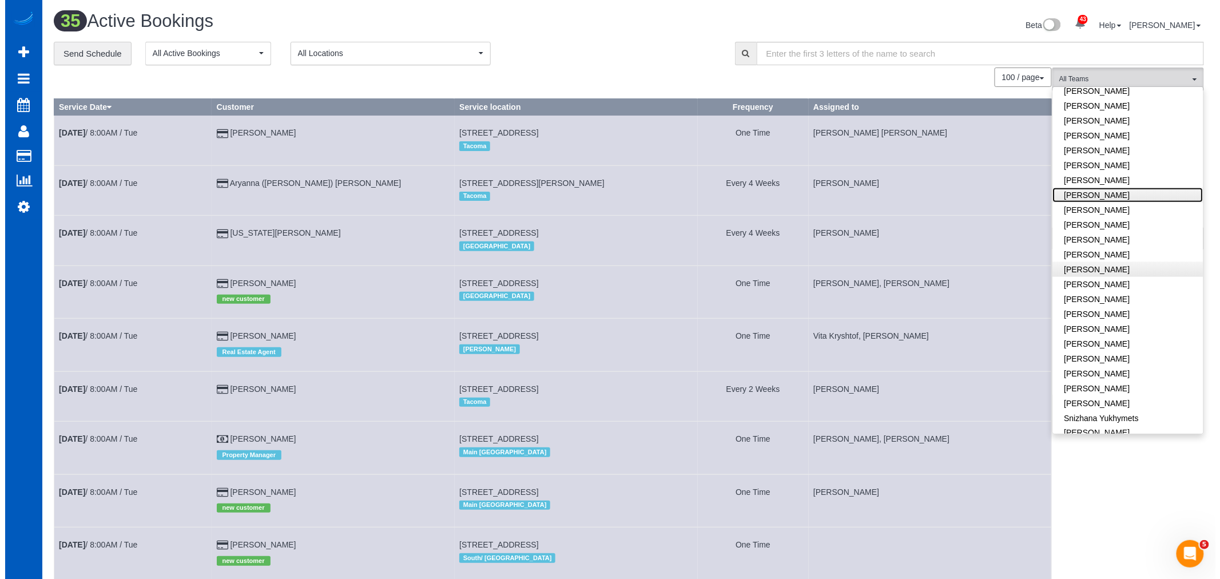
scroll to position [572, 0]
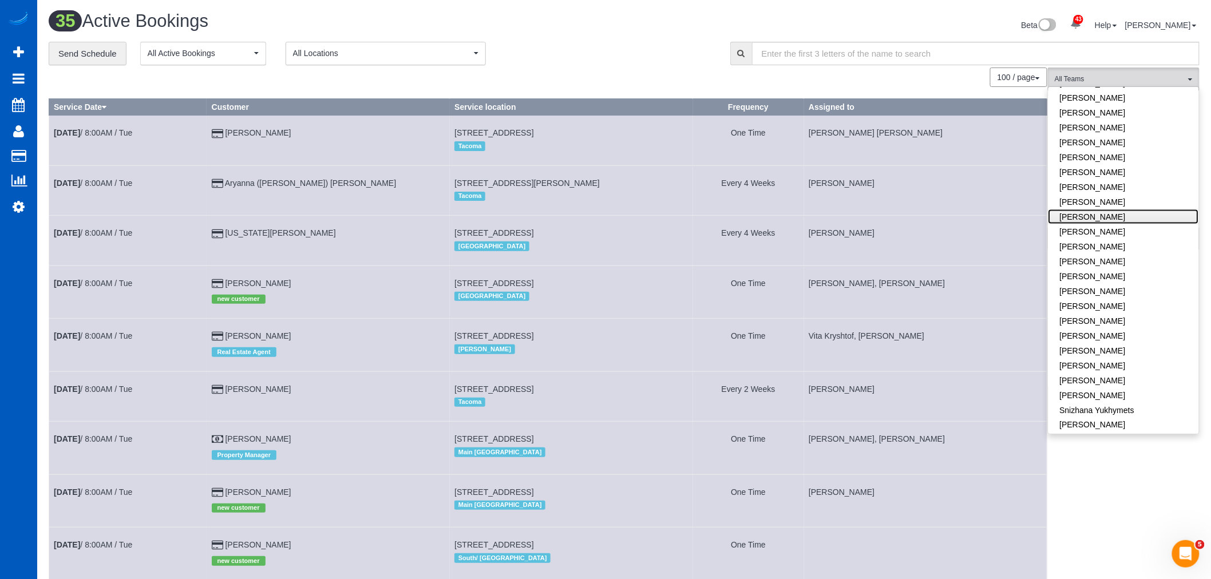
click at [1088, 209] on link "[PERSON_NAME]" at bounding box center [1123, 216] width 150 height 15
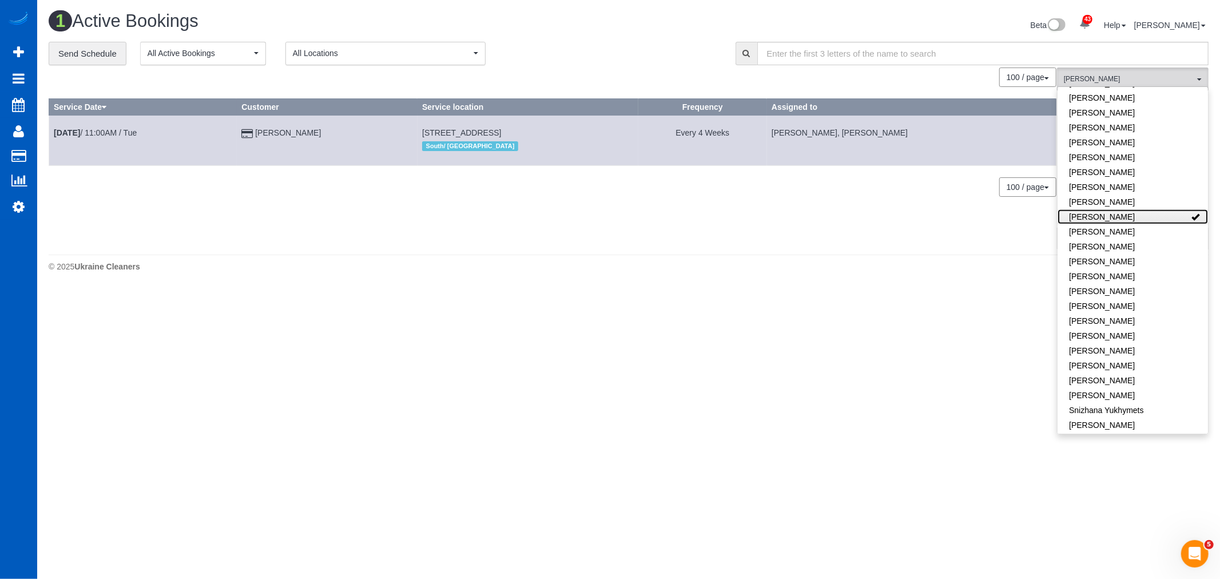
click at [1088, 209] on link "[PERSON_NAME]" at bounding box center [1133, 216] width 150 height 15
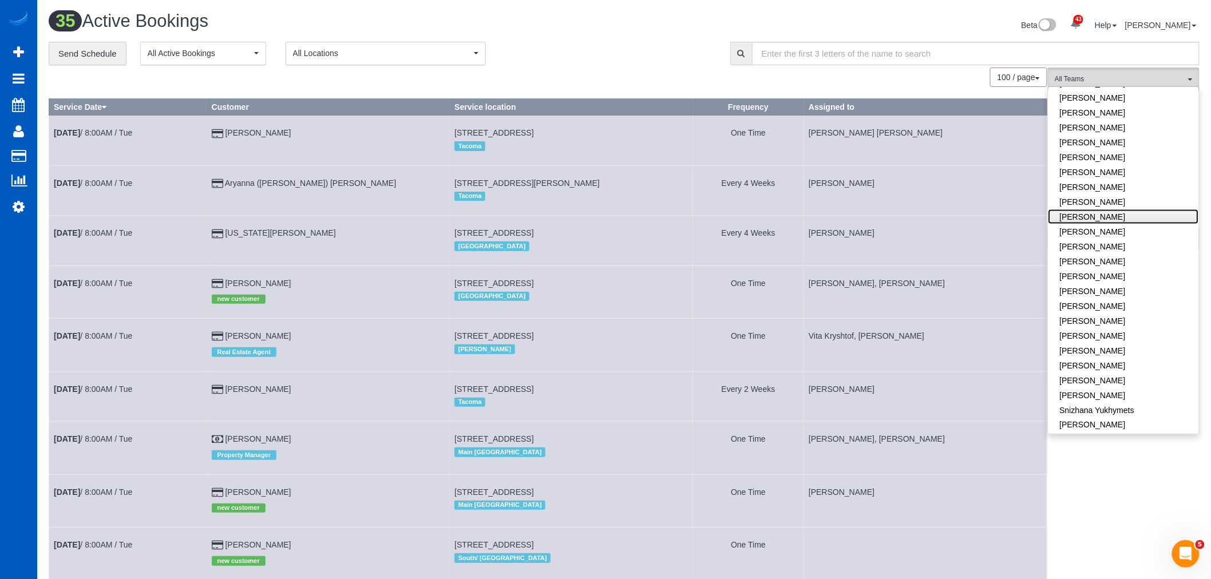
click at [1100, 209] on link "[PERSON_NAME]" at bounding box center [1123, 216] width 150 height 15
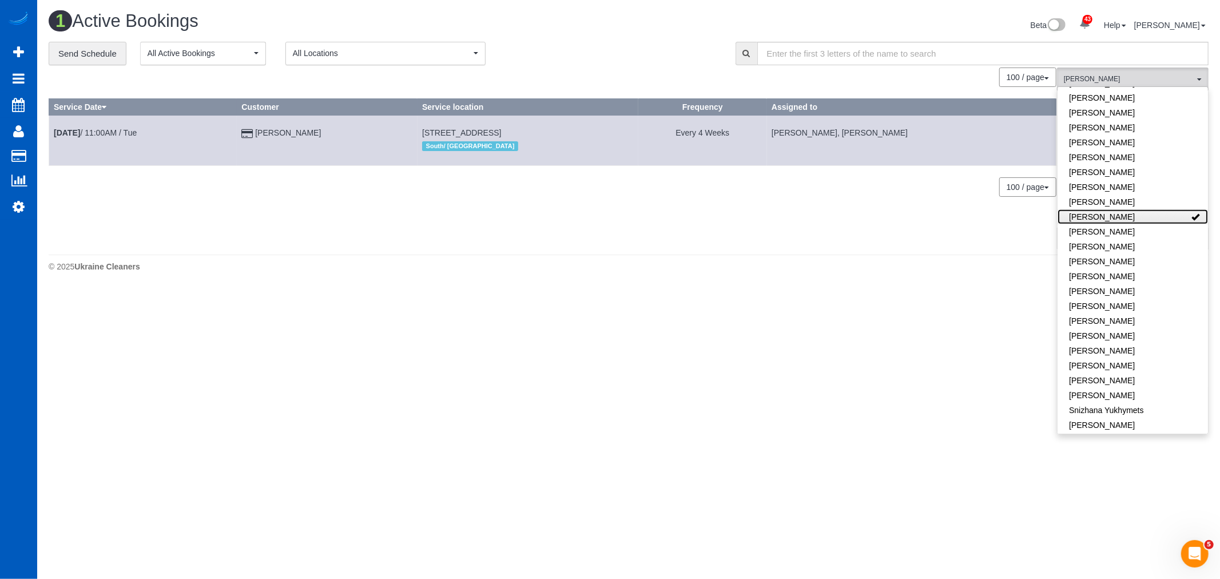
click at [1100, 209] on link "Olena Datsyk" at bounding box center [1133, 216] width 150 height 15
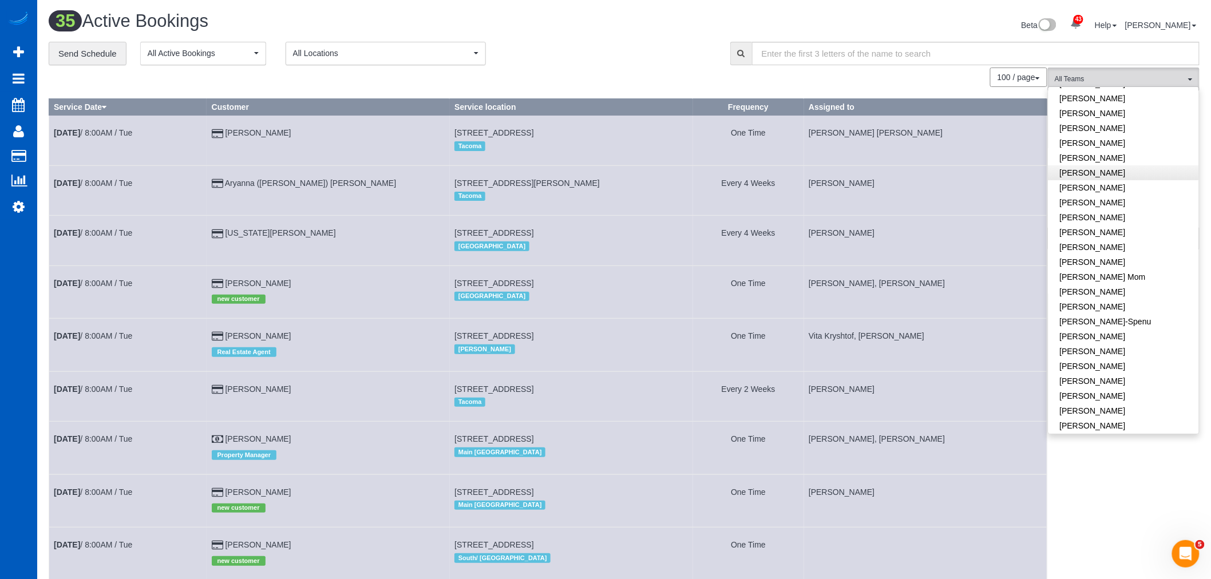
scroll to position [64, 0]
click at [1113, 173] on link "Anzhela Trokhymiuk" at bounding box center [1123, 178] width 150 height 15
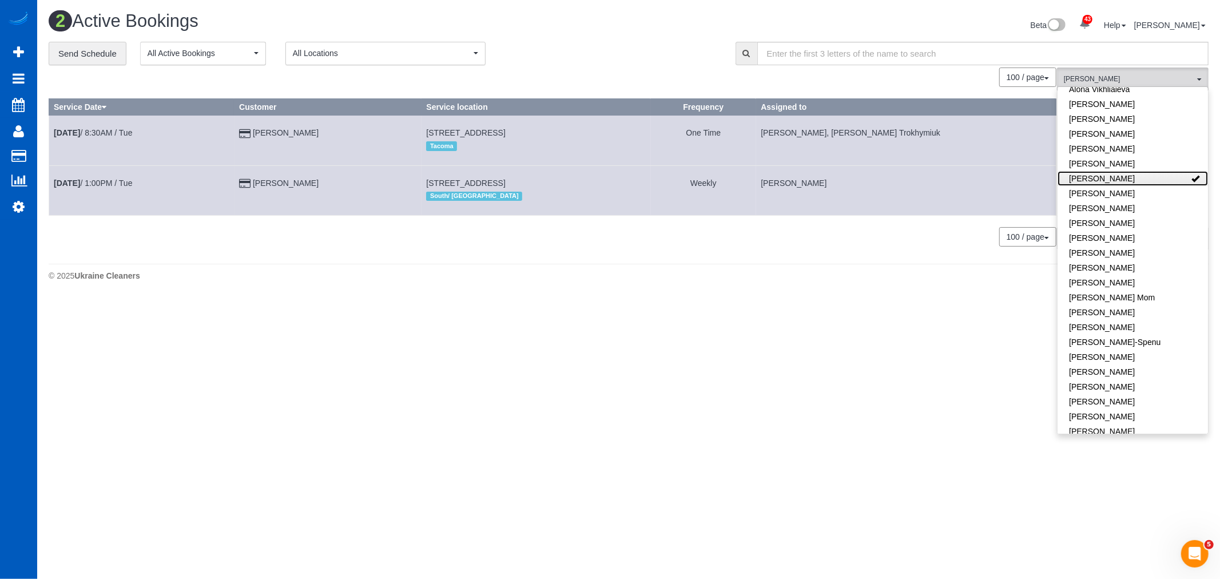
click at [1113, 173] on link "Anzhela Trokhymiuk" at bounding box center [1133, 178] width 150 height 15
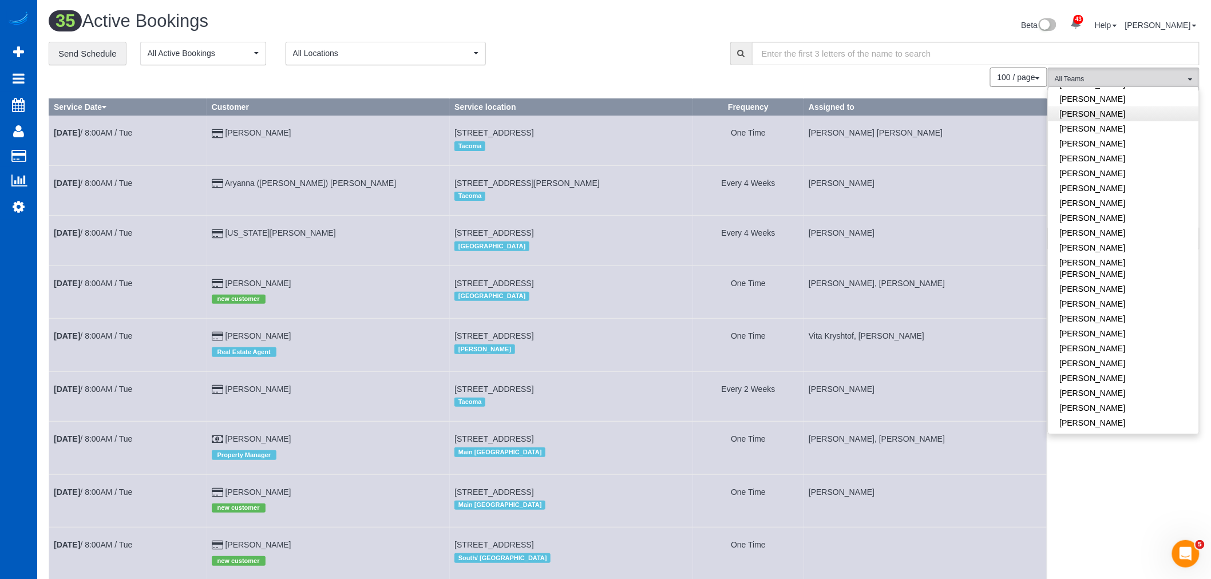
scroll to position [636, 0]
click at [1094, 265] on link "Olha Rusnak" at bounding box center [1123, 272] width 150 height 15
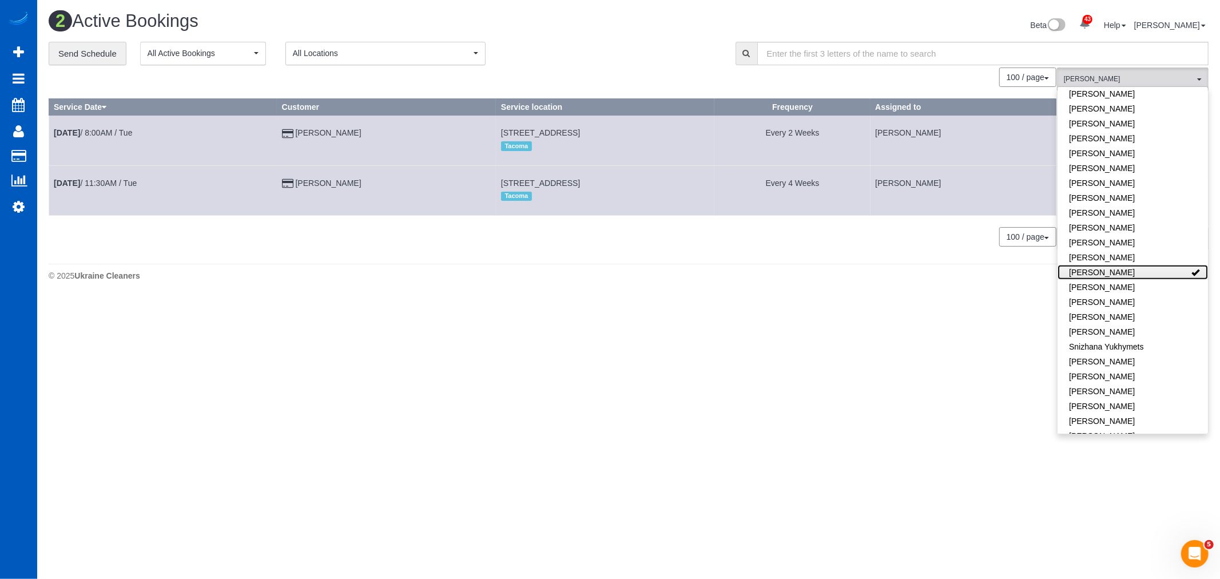
click at [1094, 265] on link "Olha Rusnak" at bounding box center [1133, 272] width 150 height 15
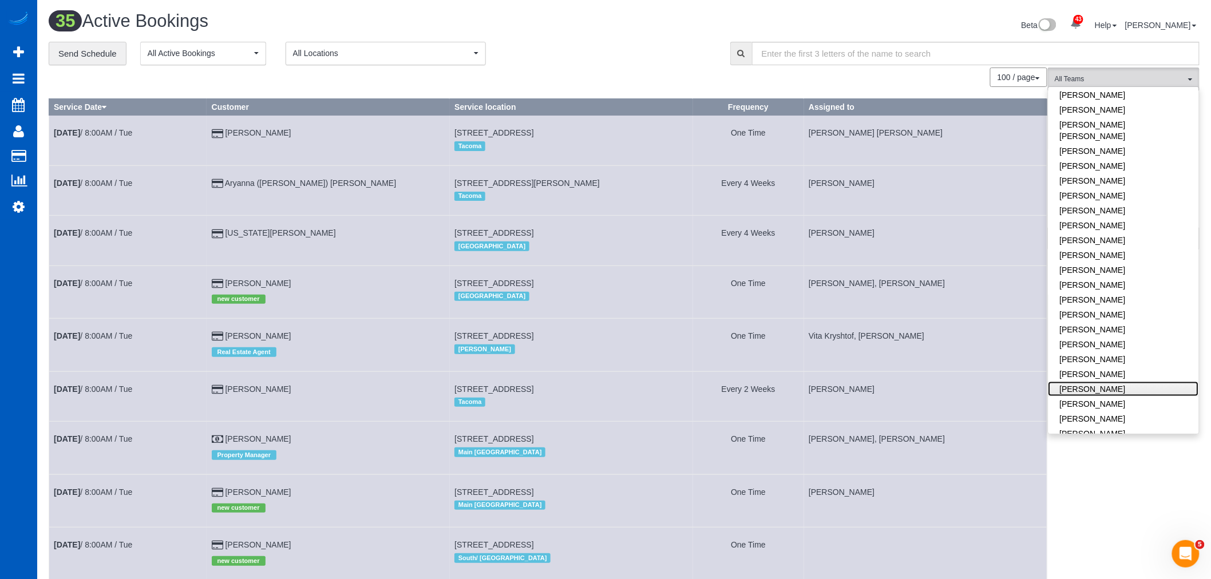
scroll to position [508, 0]
click at [1105, 244] on link "Oksana Milisevych" at bounding box center [1123, 251] width 150 height 15
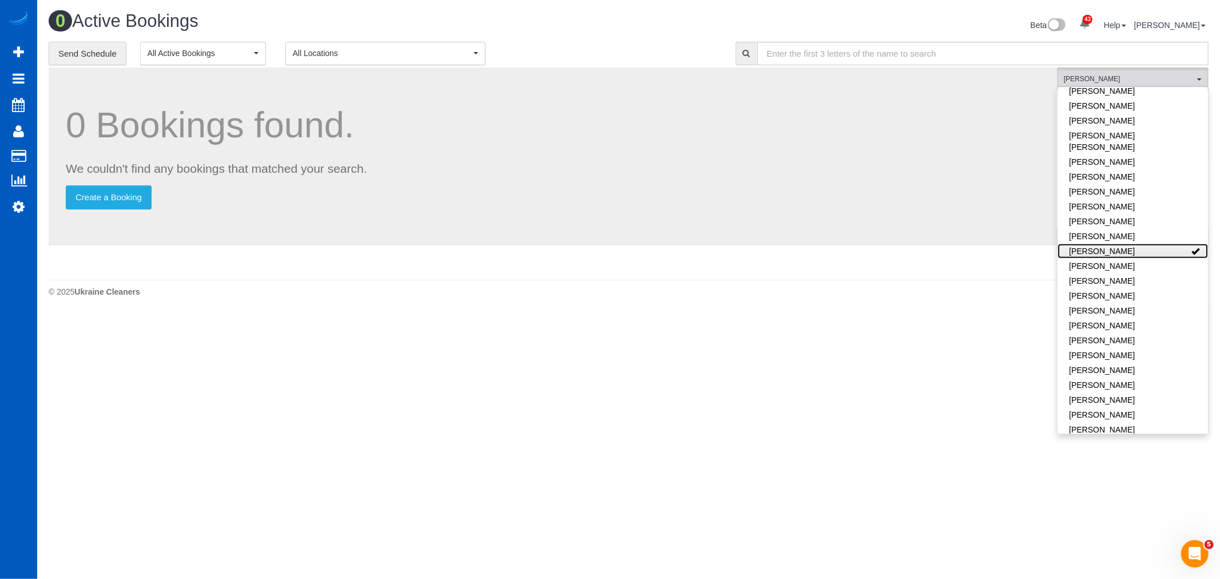
click at [1105, 244] on link "Oksana Milisevych" at bounding box center [1133, 251] width 150 height 15
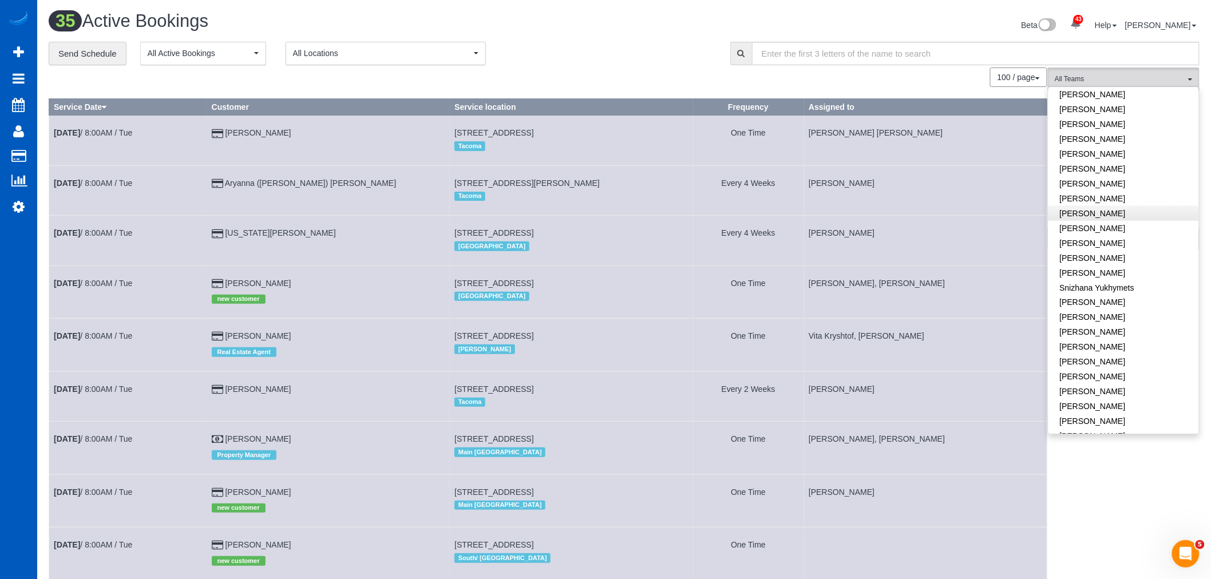
scroll to position [64, 0]
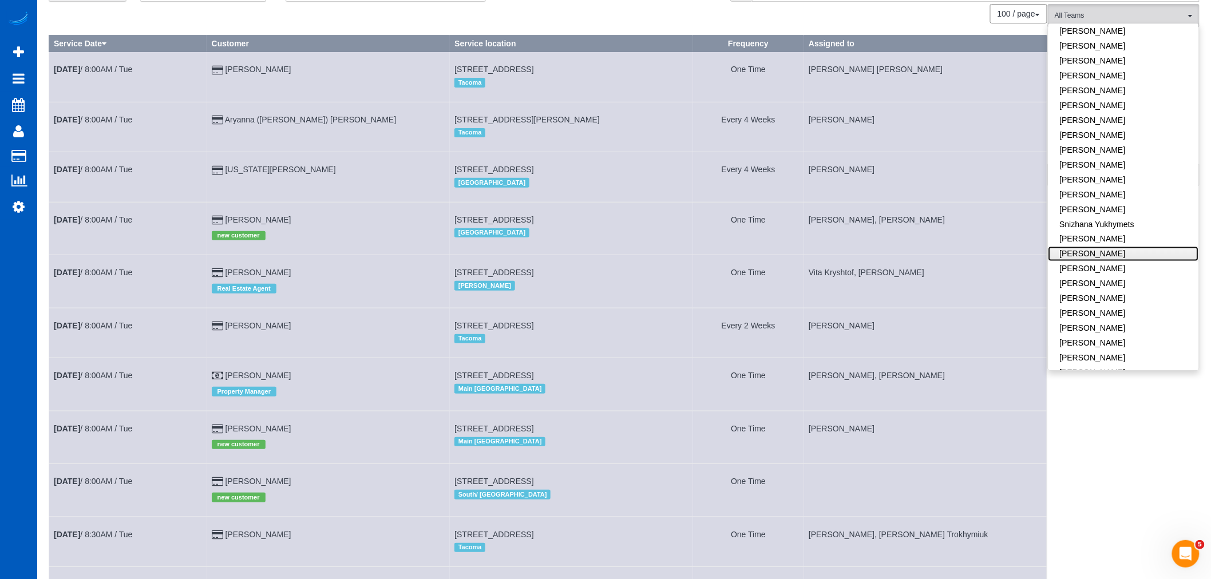
click at [1093, 247] on link "Tatiana Sitnik" at bounding box center [1123, 254] width 150 height 15
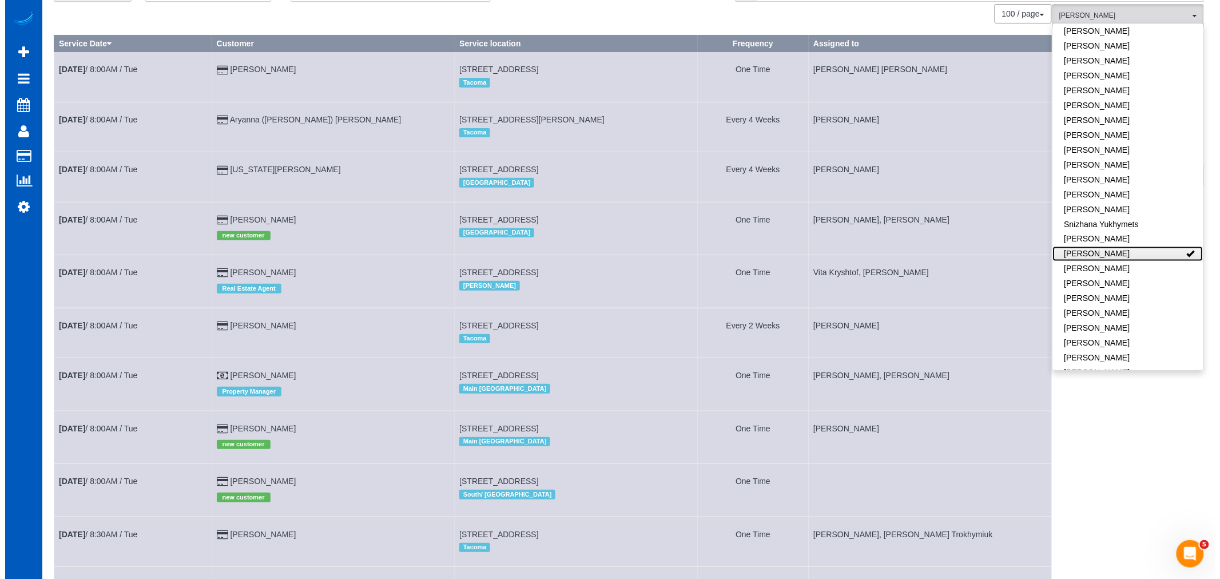
scroll to position [0, 0]
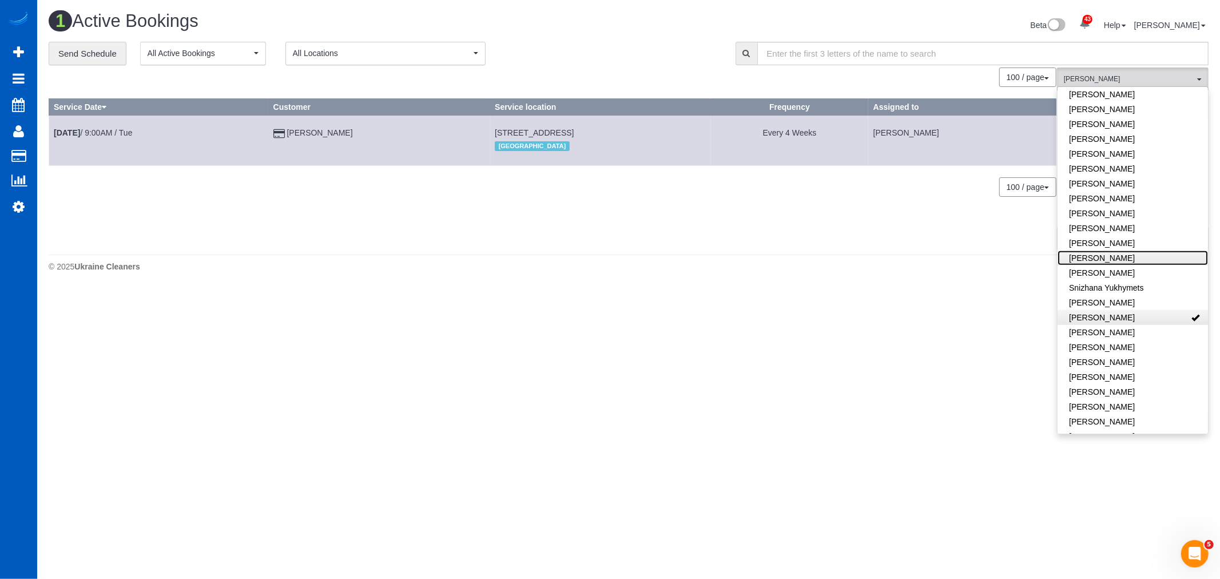
click at [1093, 251] on link "[PERSON_NAME]" at bounding box center [1133, 258] width 150 height 15
click at [1140, 232] on link "Miliena Shchokina" at bounding box center [1133, 236] width 150 height 15
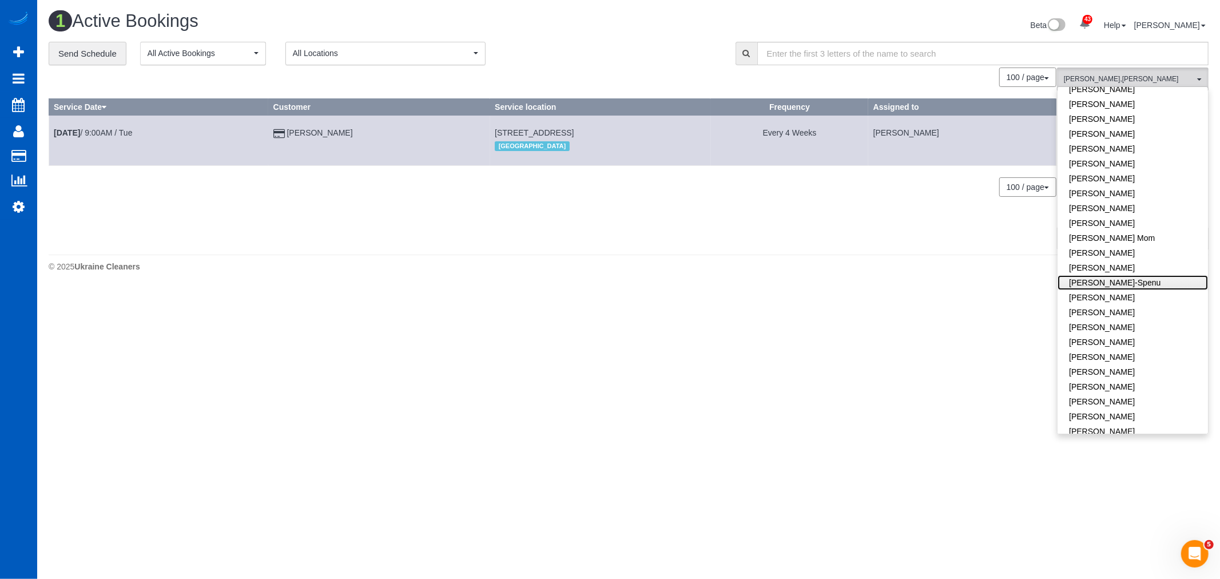
click at [1145, 288] on link "Iryna Kuzmenko-Spenu" at bounding box center [1133, 282] width 150 height 15
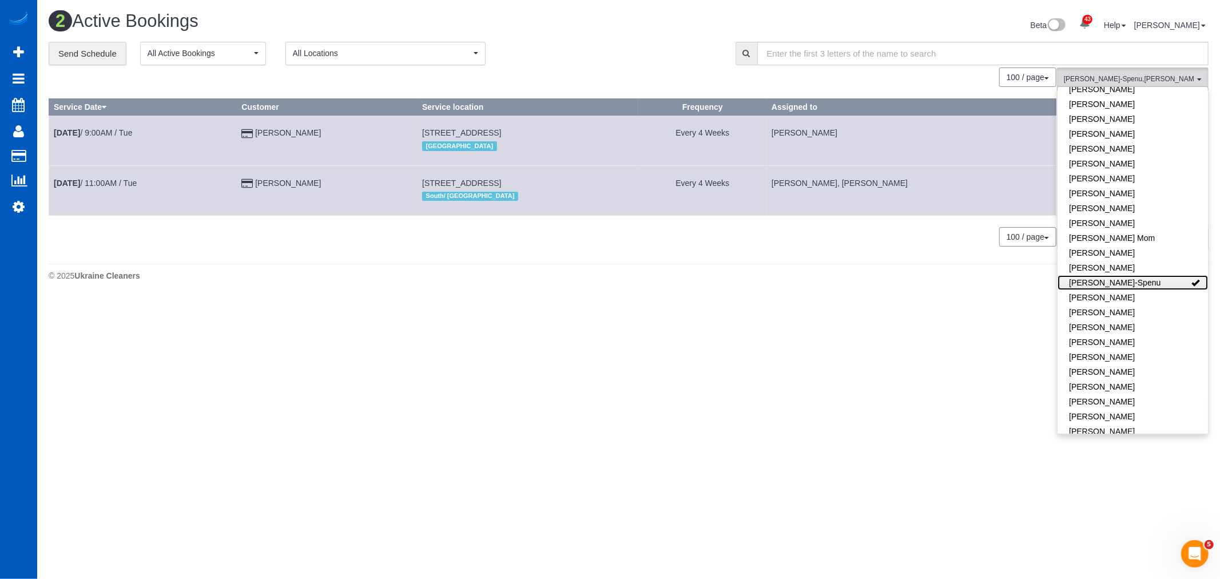
click at [1141, 284] on link "Iryna Kuzmenko-Spenu" at bounding box center [1133, 282] width 150 height 15
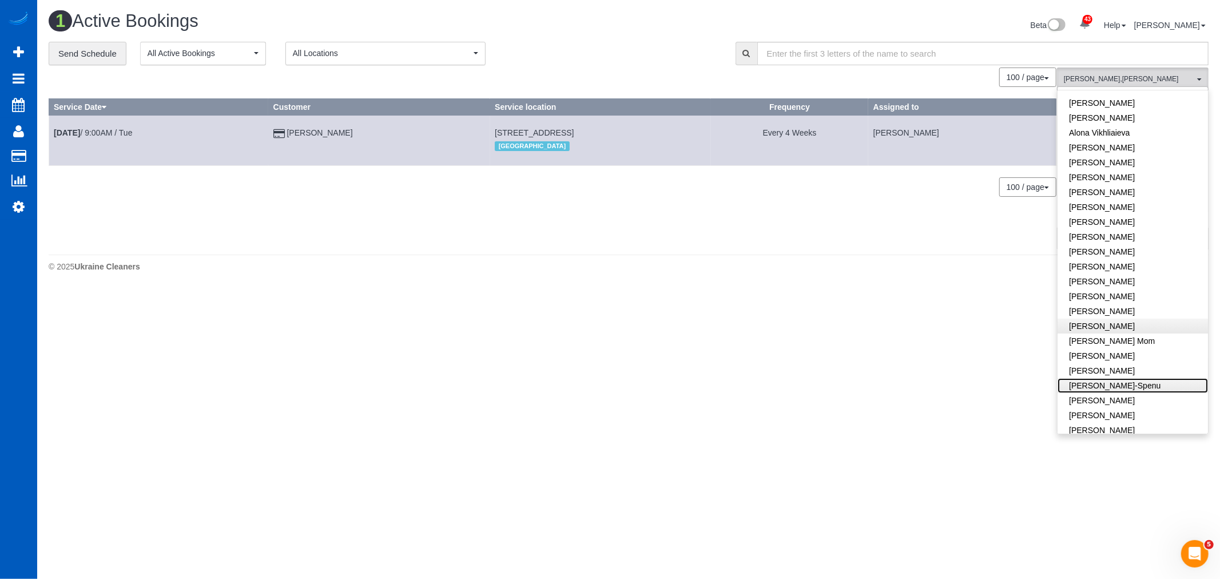
scroll to position [0, 0]
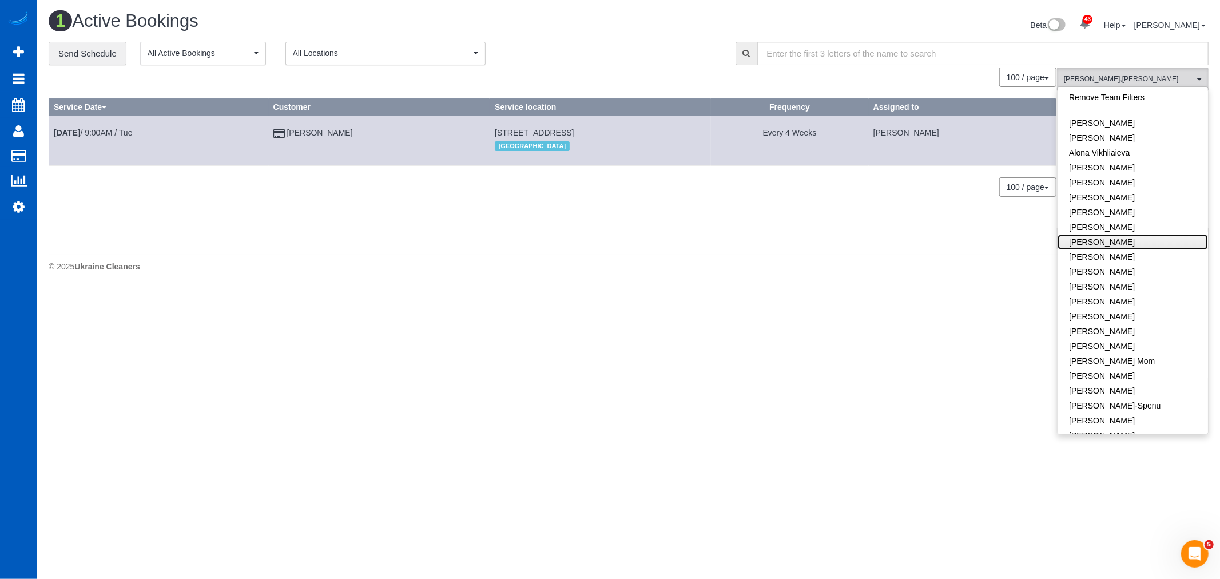
click at [1128, 240] on link "Anzhela Trokhymiuk" at bounding box center [1133, 242] width 150 height 15
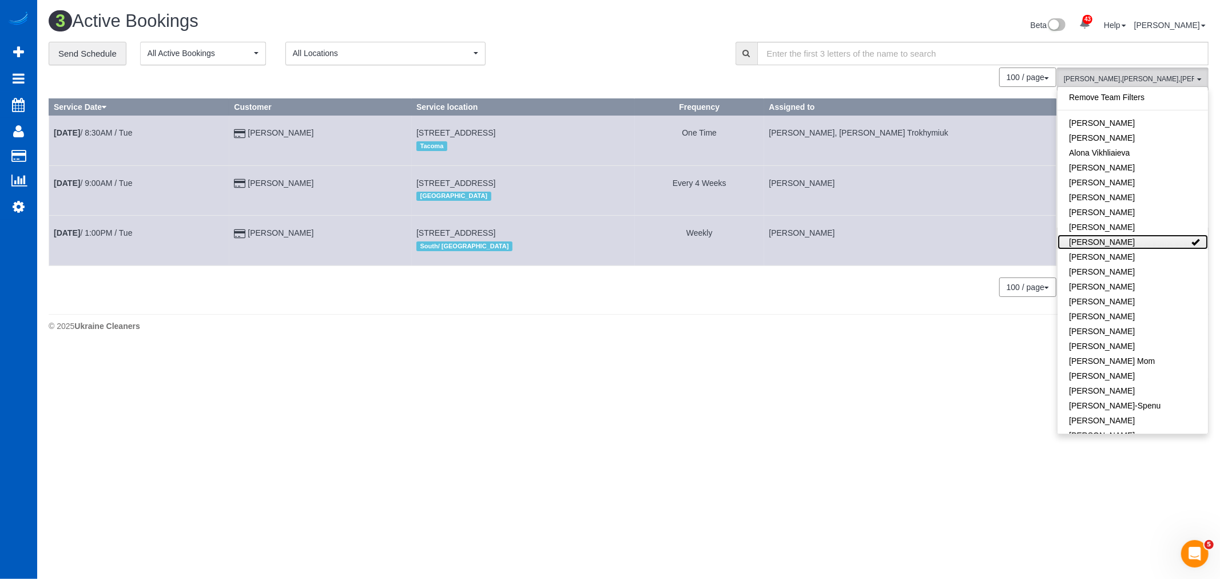
click at [1128, 240] on link "Anzhela Trokhymiuk" at bounding box center [1133, 242] width 150 height 15
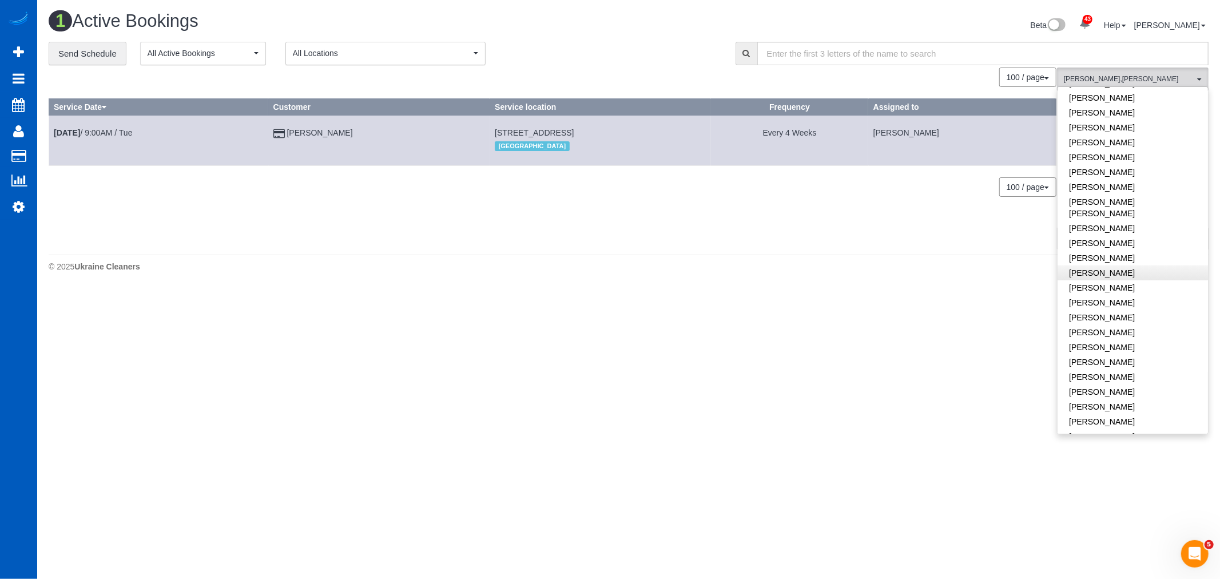
scroll to position [445, 0]
click at [1131, 322] on link "Oksana Romaniuk" at bounding box center [1133, 329] width 150 height 15
click at [1124, 322] on link "Oksana Romaniuk" at bounding box center [1133, 329] width 150 height 15
click at [1111, 69] on button "Rymma Volkova , Tatiana Sitnik All Teams" at bounding box center [1133, 79] width 152 height 23
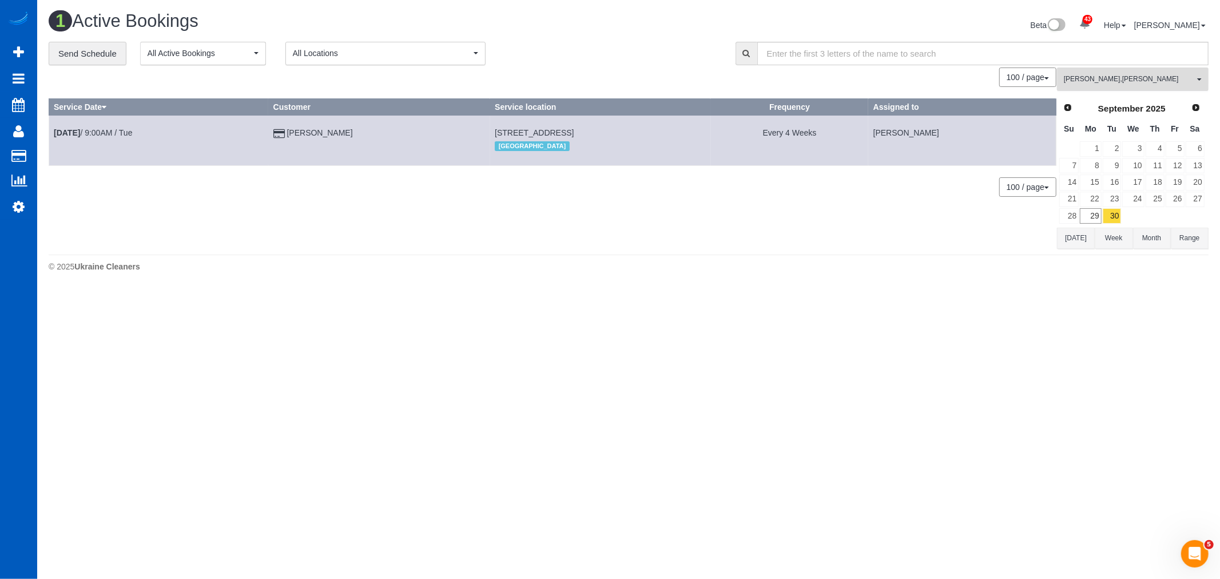
click at [1141, 84] on span "Rymma Volkova , Tatiana Sitnik" at bounding box center [1129, 79] width 130 height 10
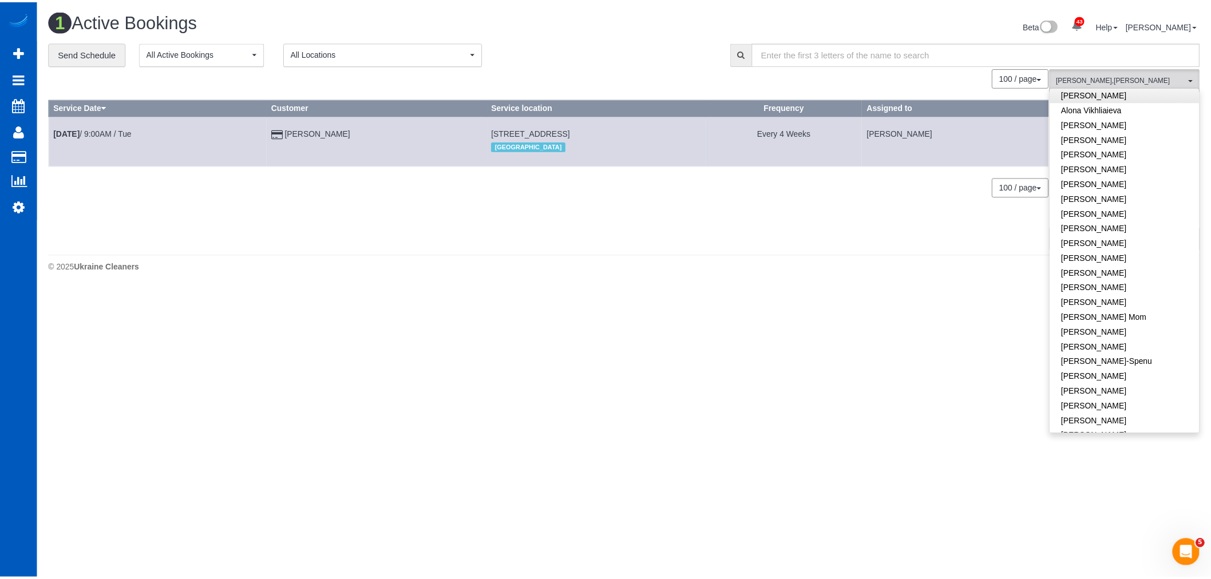
scroll to position [0, 0]
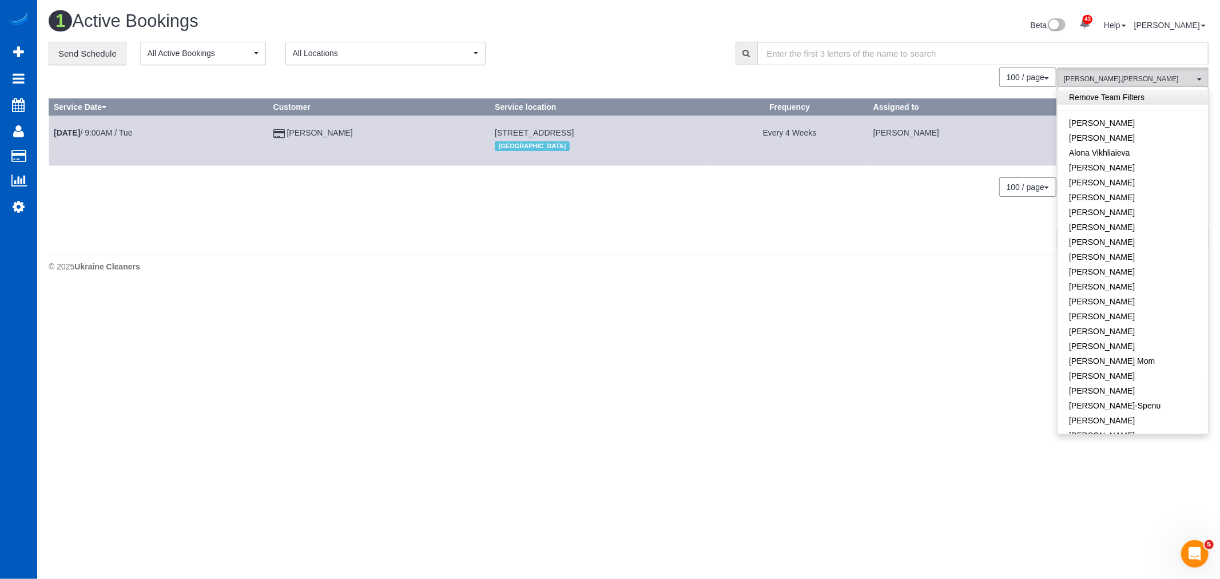
click at [1116, 98] on link "Remove Team Filters" at bounding box center [1133, 97] width 150 height 15
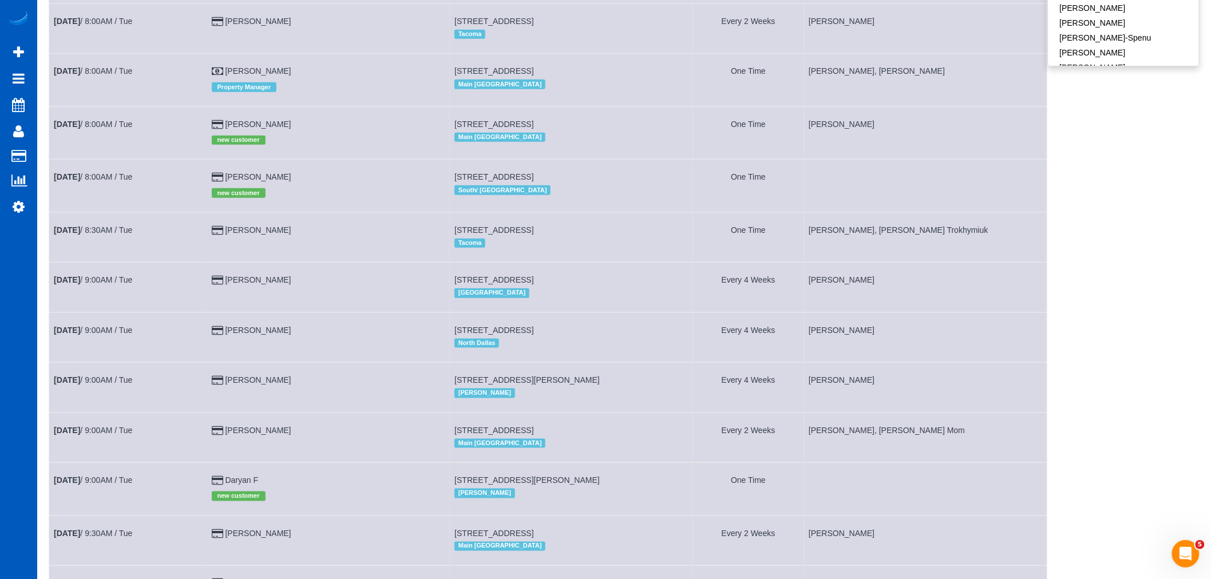
scroll to position [381, 0]
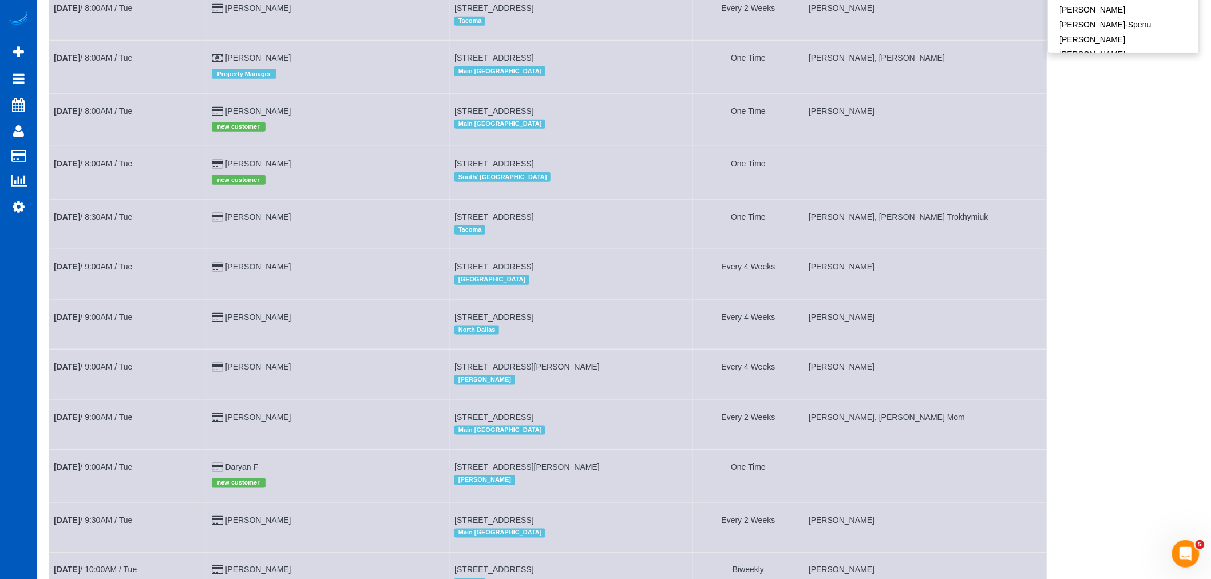
drag, startPoint x: 453, startPoint y: 170, endPoint x: 590, endPoint y: 170, distance: 136.7
click at [590, 170] on td "2634 Sw 110th St, Seattle, WA 98146 South/ West Seattle" at bounding box center [571, 172] width 243 height 53
click at [98, 166] on td "Sep 30th / 8:00AM / Tue" at bounding box center [128, 172] width 158 height 53
click at [90, 168] on link "Sep 30th / 8:00AM / Tue" at bounding box center [93, 163] width 78 height 9
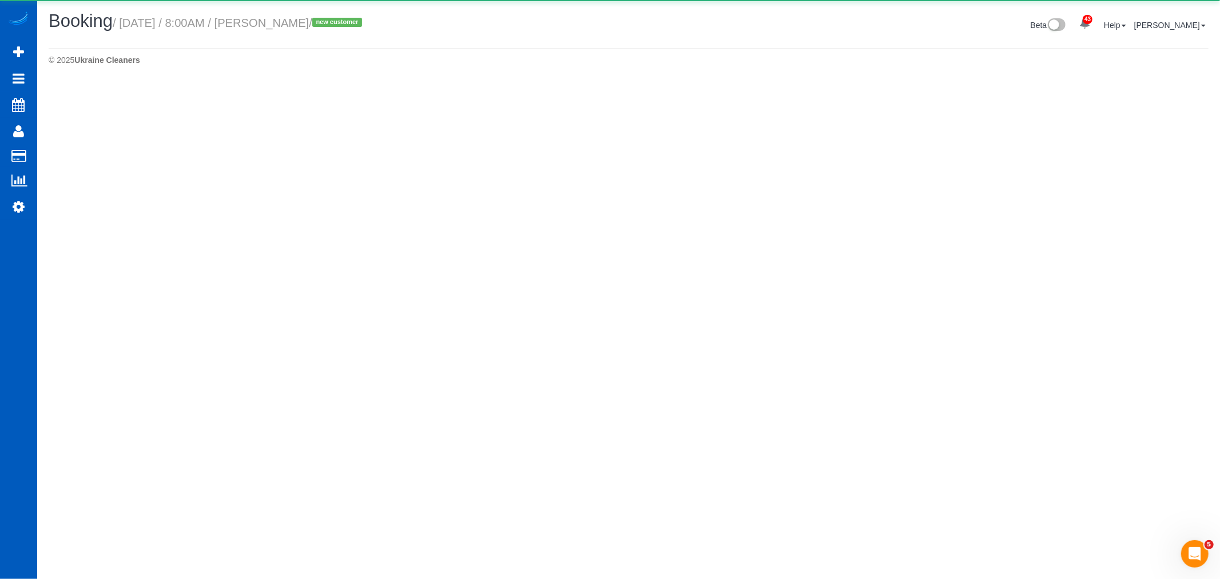
select select "WA"
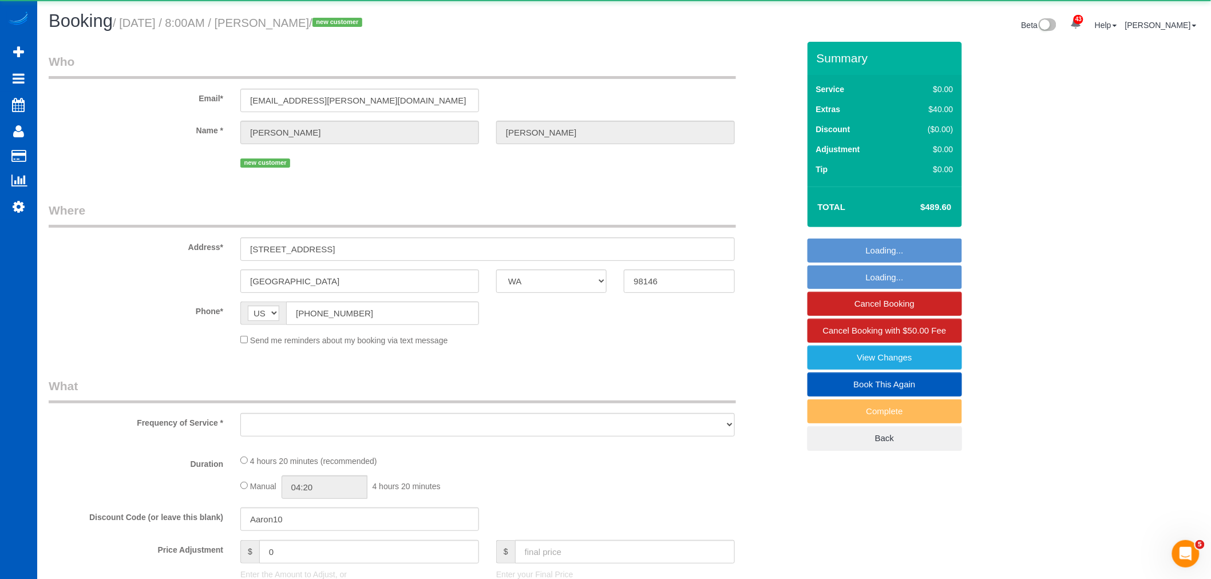
select select "object:19398"
select select "string:fspay-8c367873-17cc-477e-93ce-de86a696e3e9"
select select "199"
select select "2001"
select select "4"
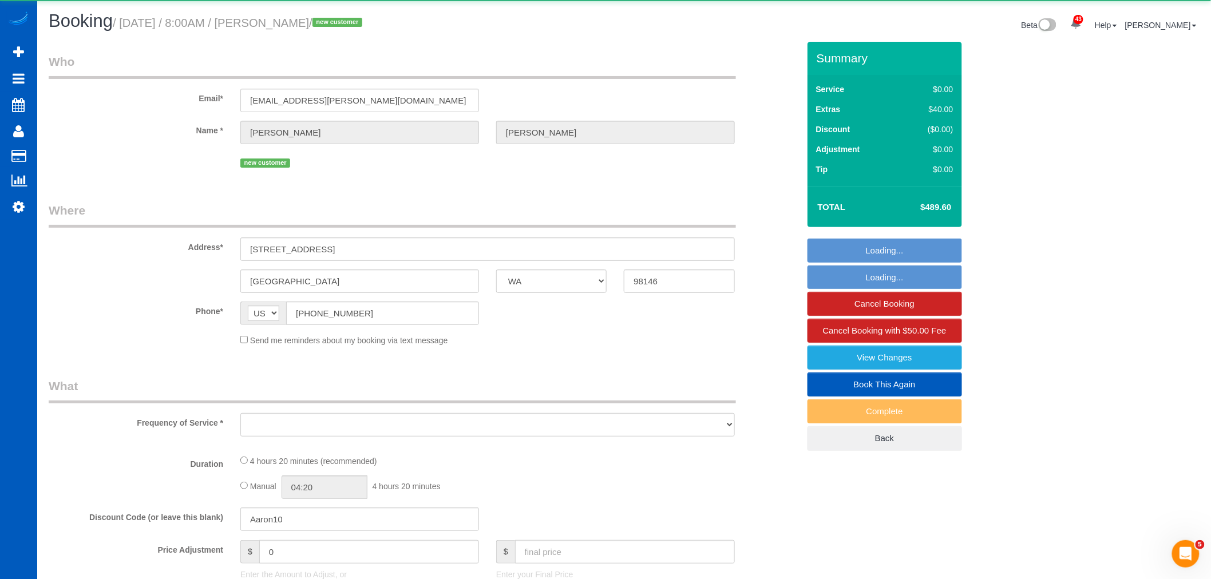
select select "2"
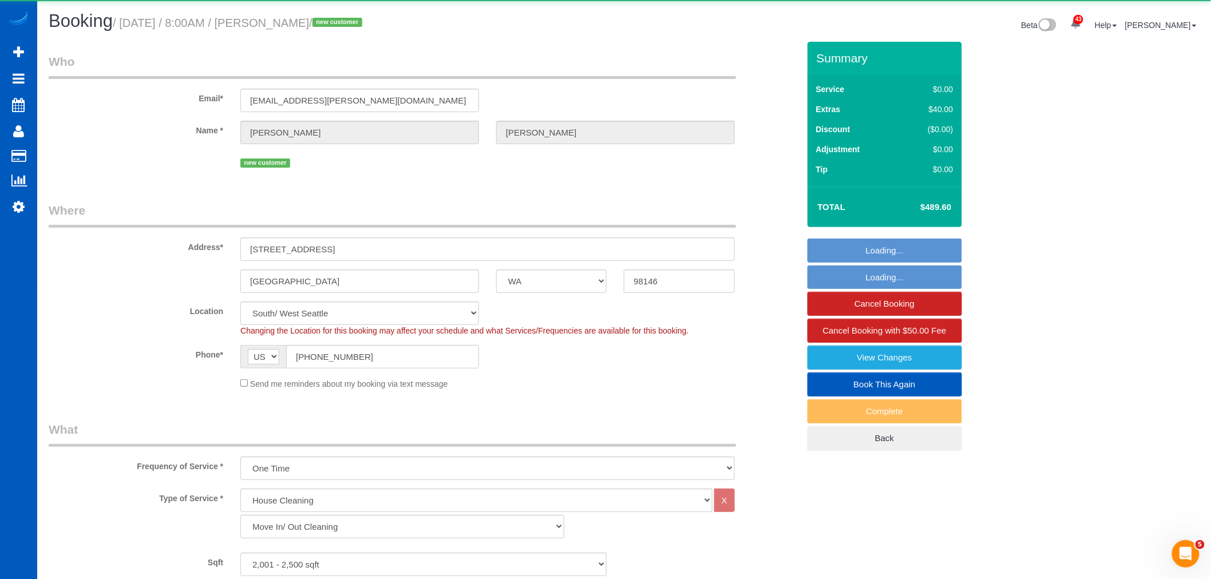
select select "object:19696"
select select "spot112"
select select "2001"
select select "4"
select select "2"
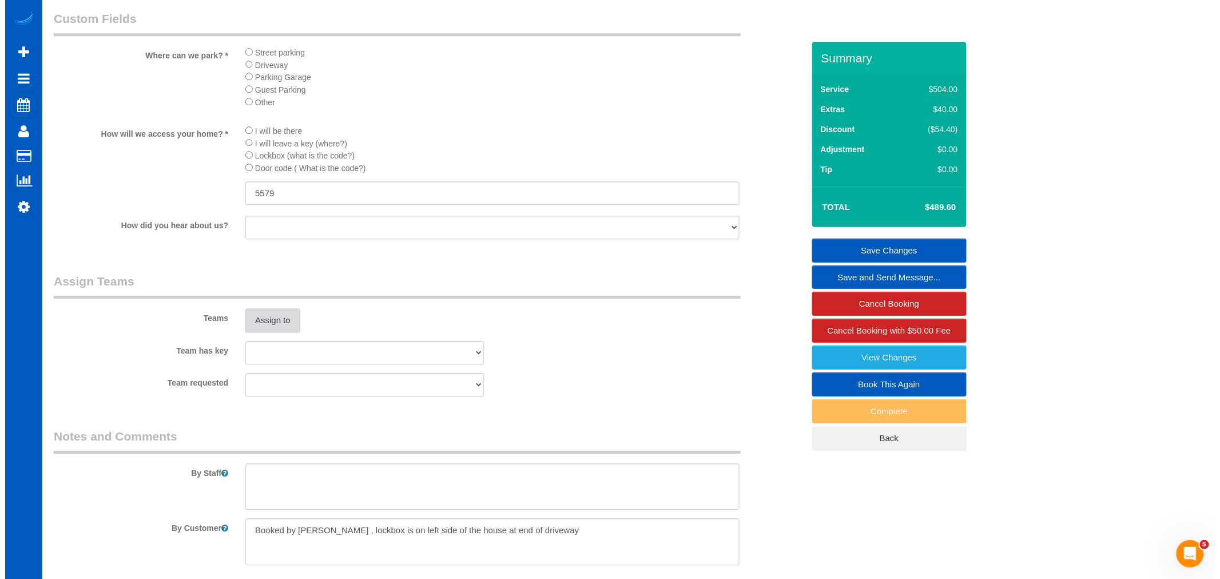
scroll to position [1335, 0]
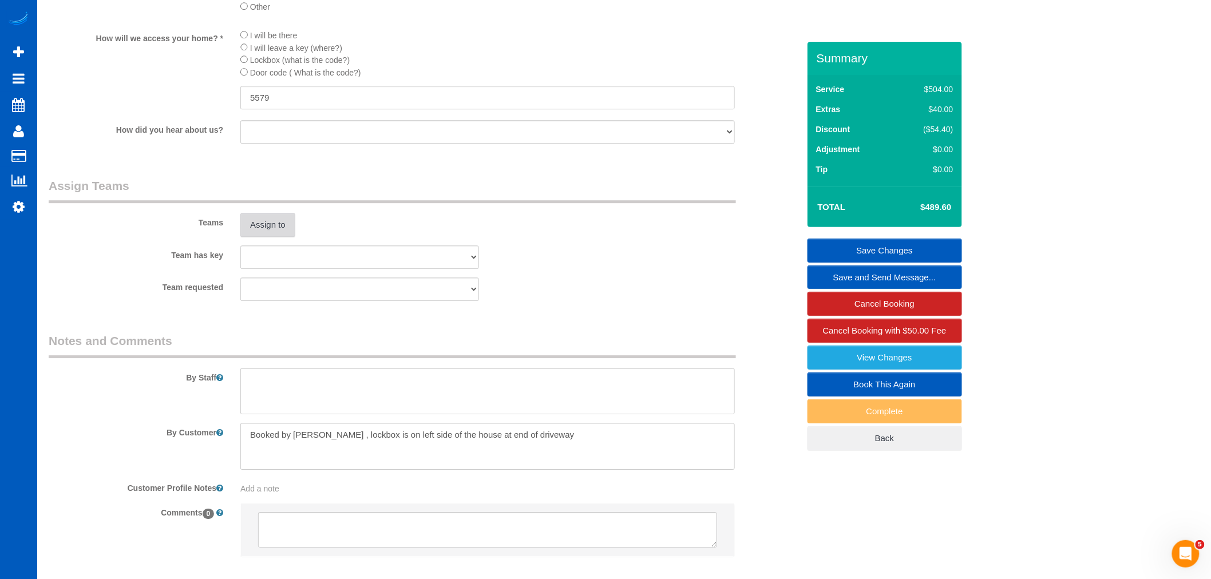
click at [278, 237] on button "Assign to" at bounding box center [267, 225] width 55 height 24
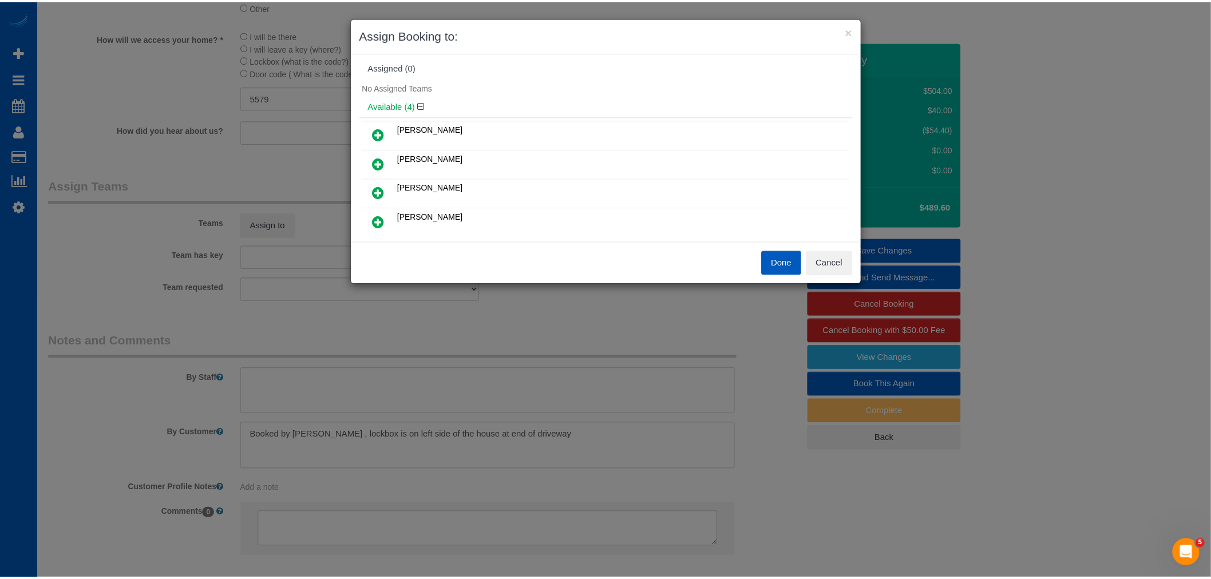
scroll to position [0, 0]
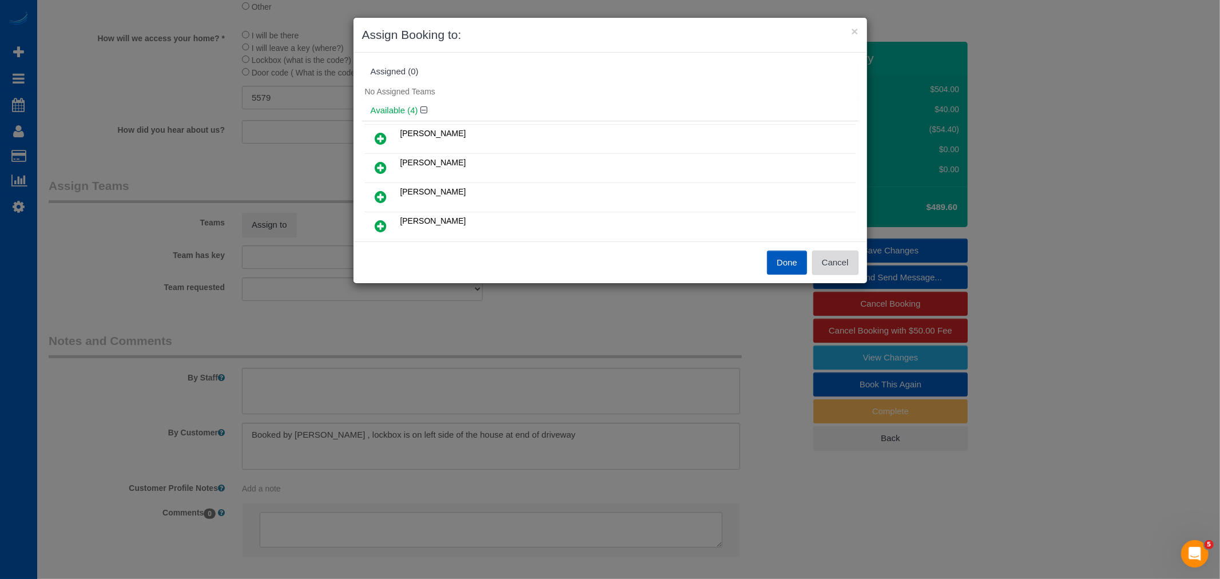
drag, startPoint x: 832, startPoint y: 273, endPoint x: 154, endPoint y: 4, distance: 729.6
click at [831, 272] on button "Cancel" at bounding box center [835, 263] width 46 height 24
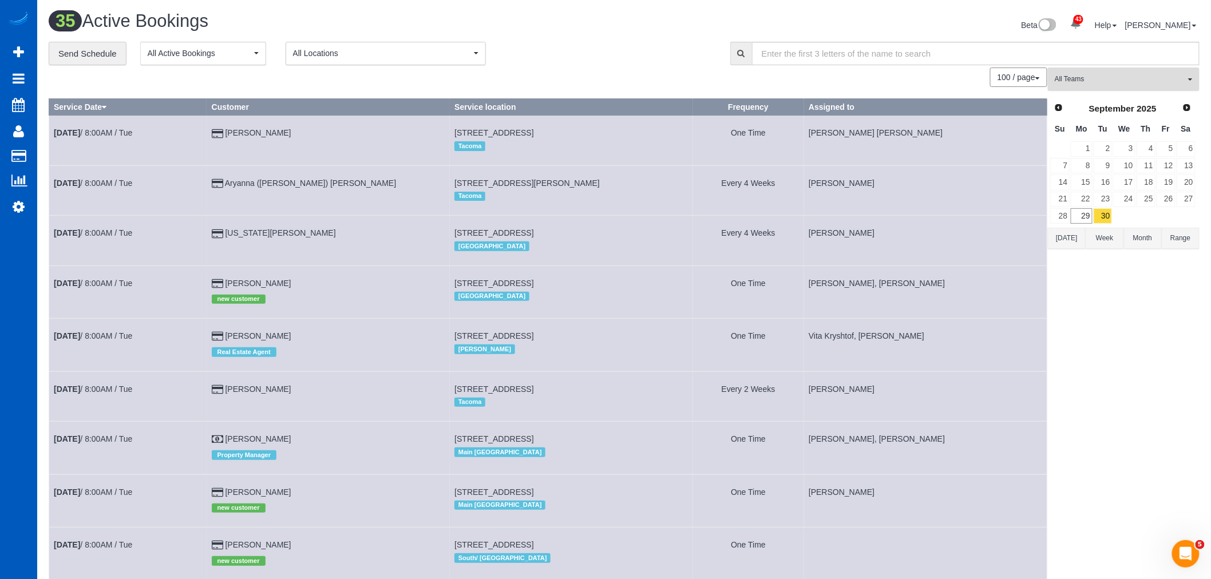
click at [1113, 76] on span "All Teams" at bounding box center [1119, 79] width 130 height 10
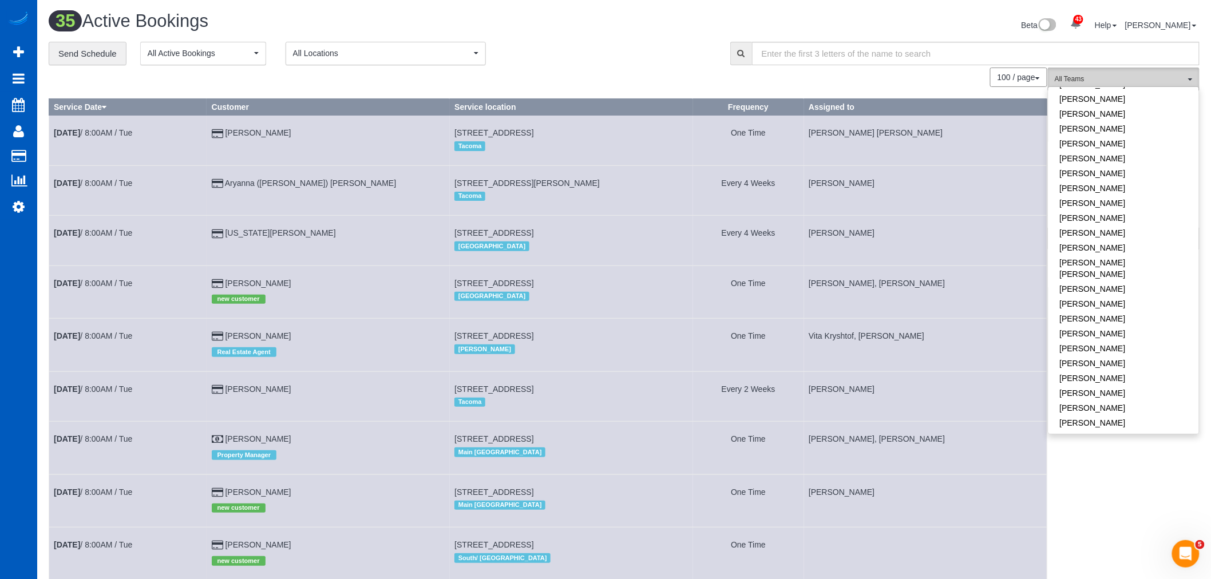
scroll to position [508, 0]
click at [1092, 378] on link "[PERSON_NAME]" at bounding box center [1123, 385] width 150 height 15
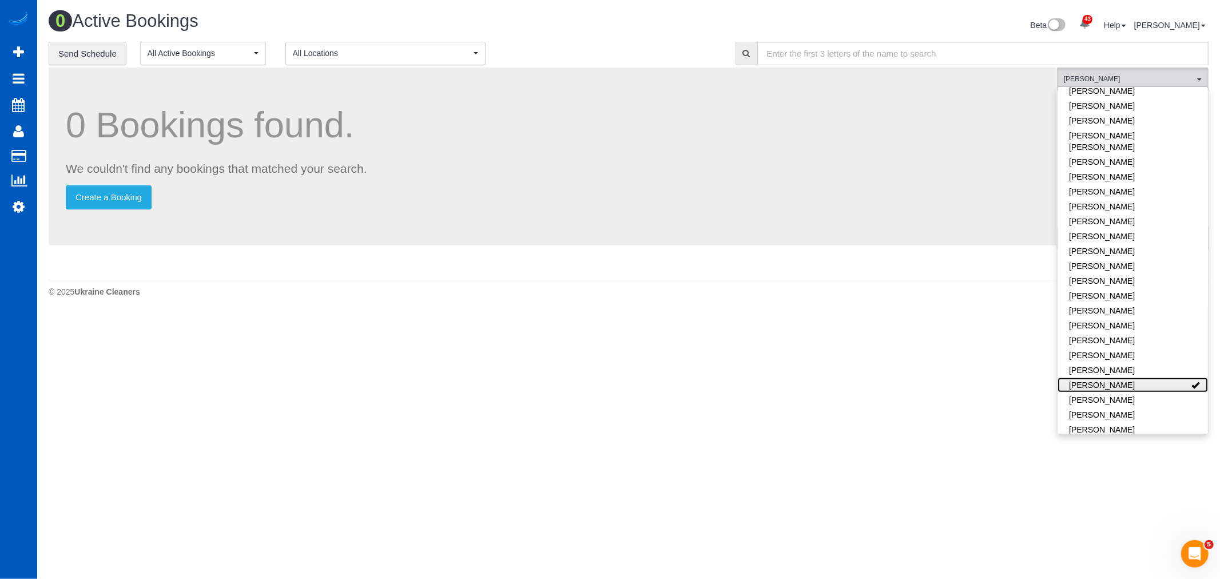
click at [1092, 378] on link "[PERSON_NAME]" at bounding box center [1133, 385] width 150 height 15
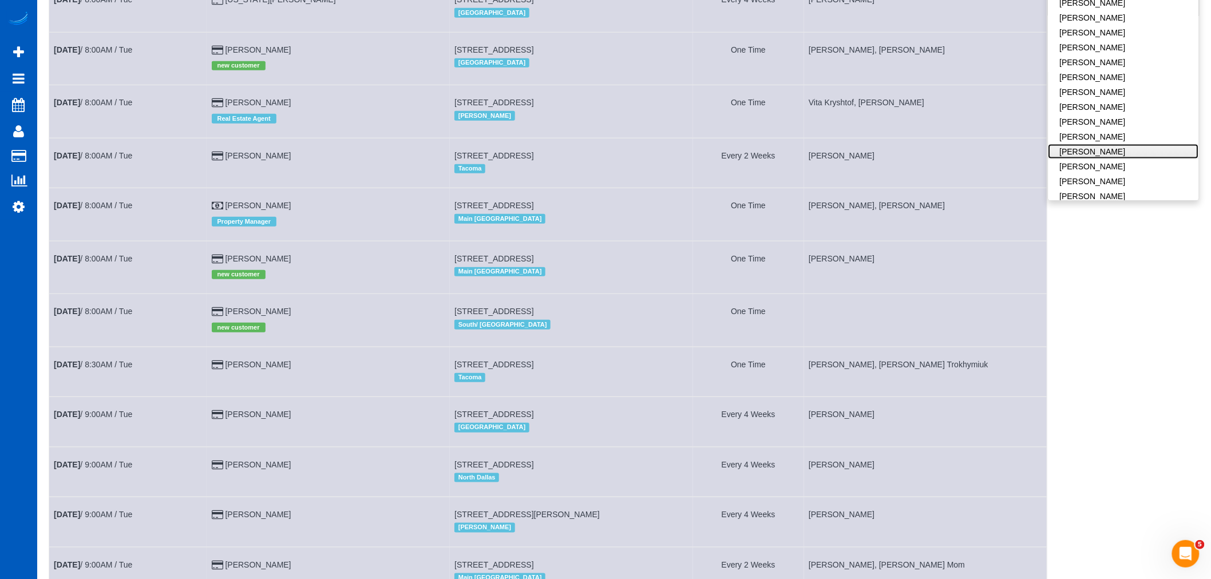
scroll to position [254, 0]
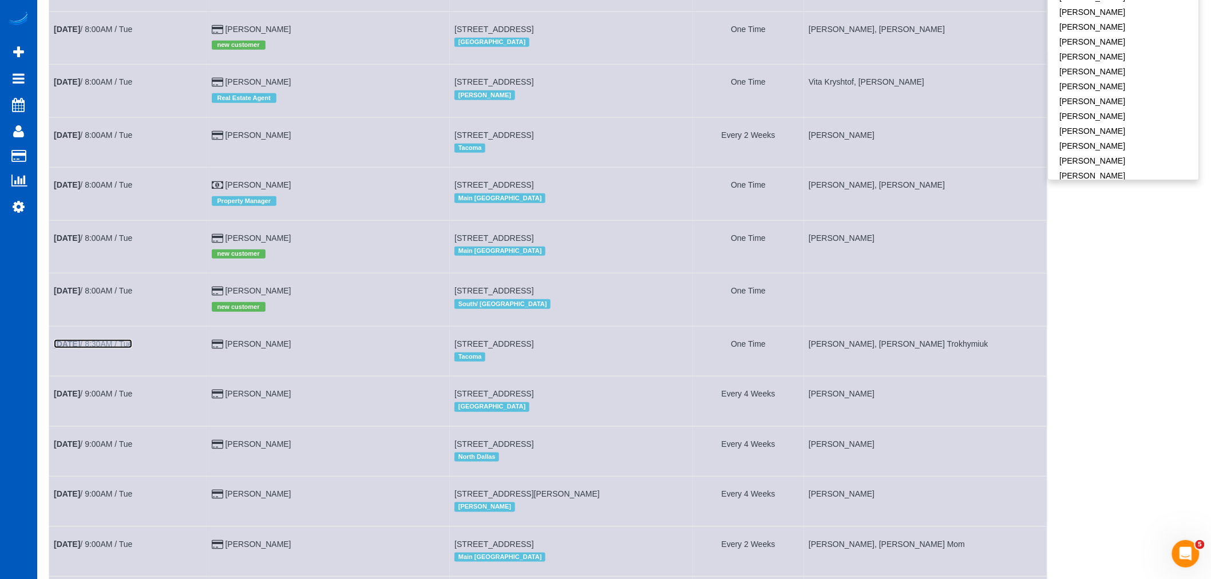
click at [77, 348] on b "[DATE]" at bounding box center [67, 343] width 26 height 9
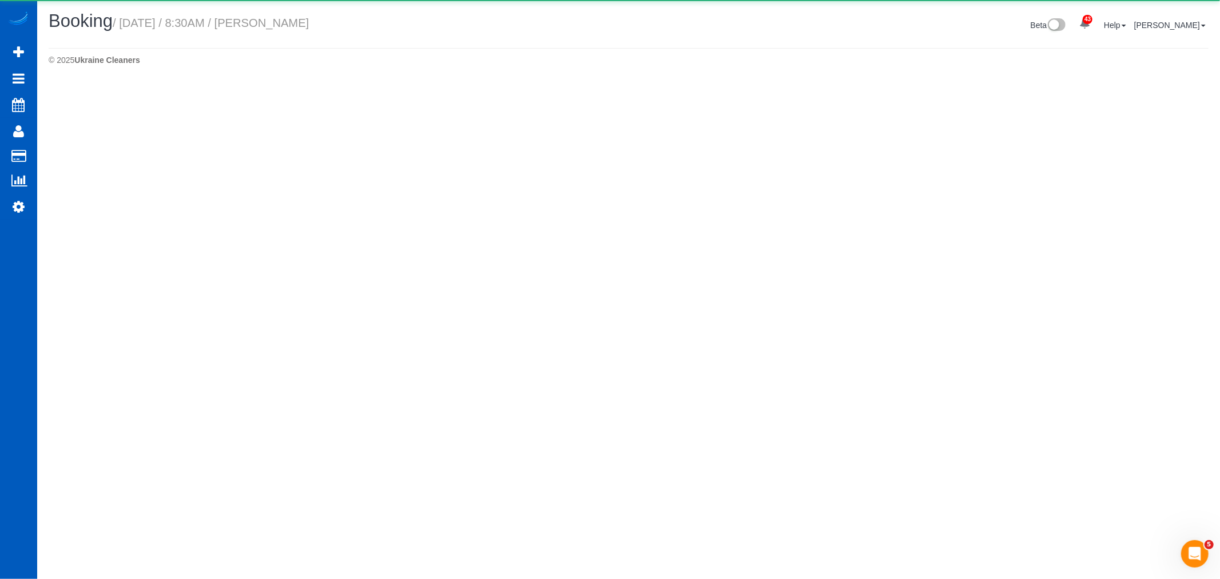
select select "WA"
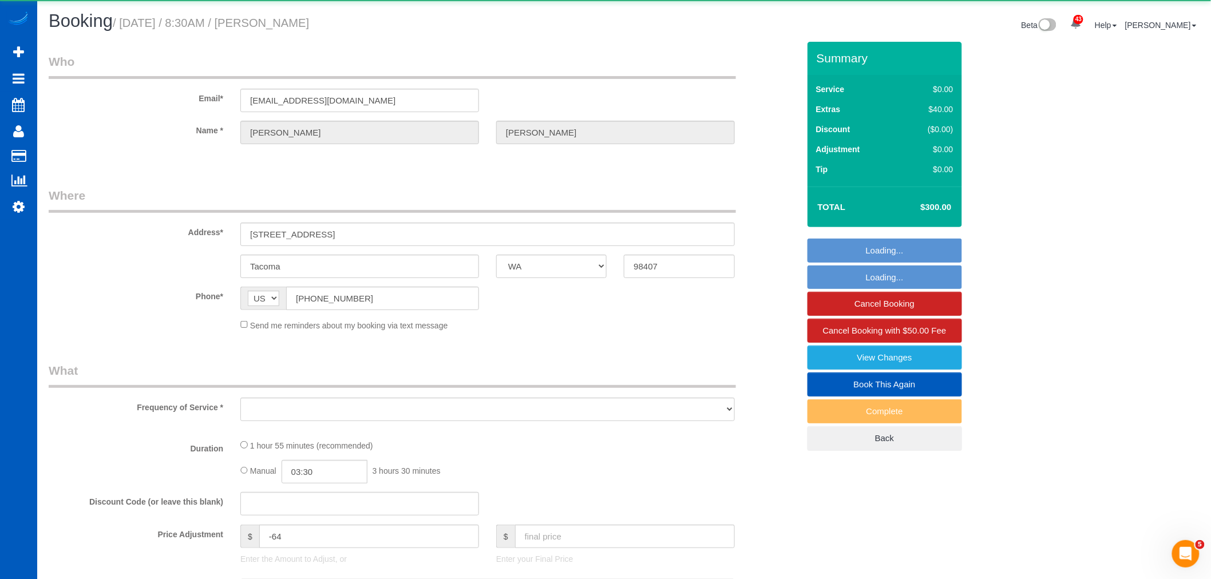
select select "object:21714"
select select "string:fspay-d123add9-4107-4011-94d9-a66249ff2acd"
select select "199"
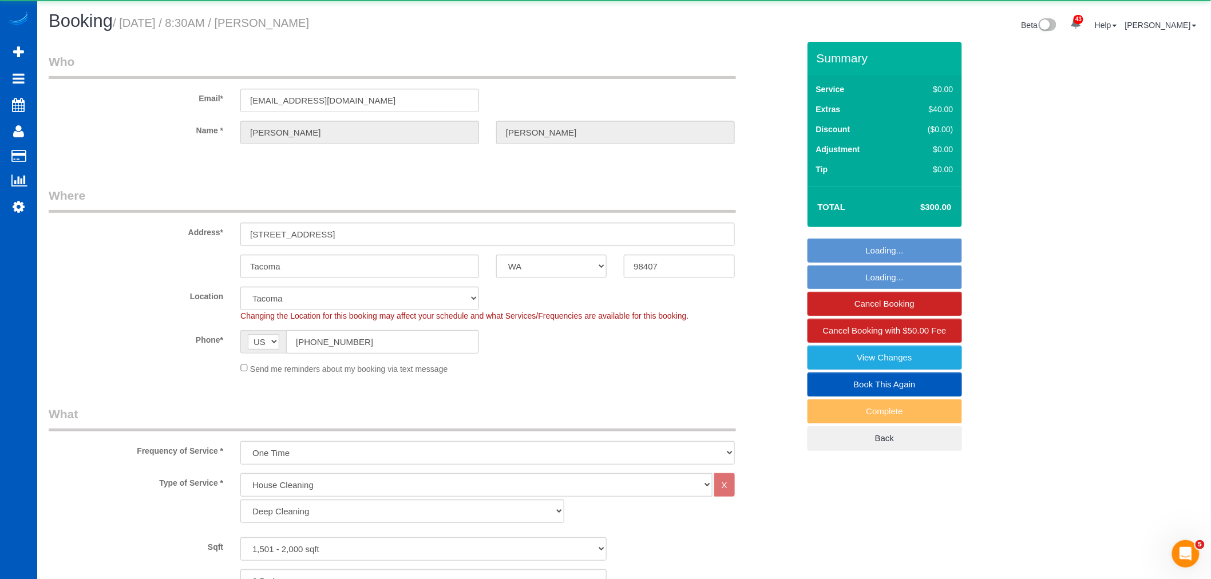
select select "object:21789"
select select "1501"
select select "2"
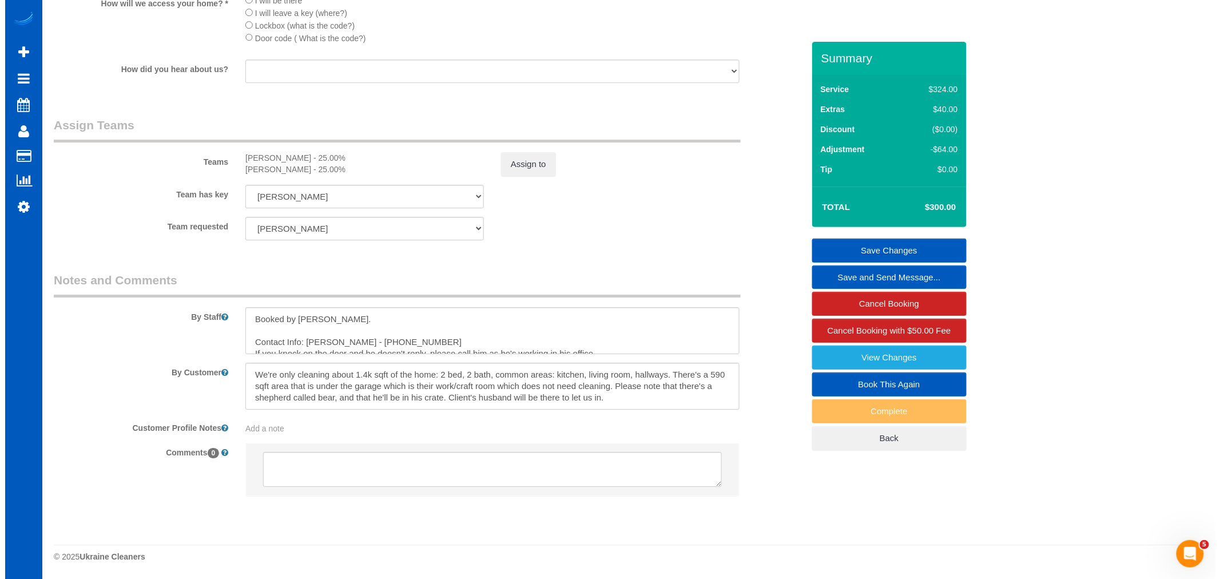
scroll to position [11, 0]
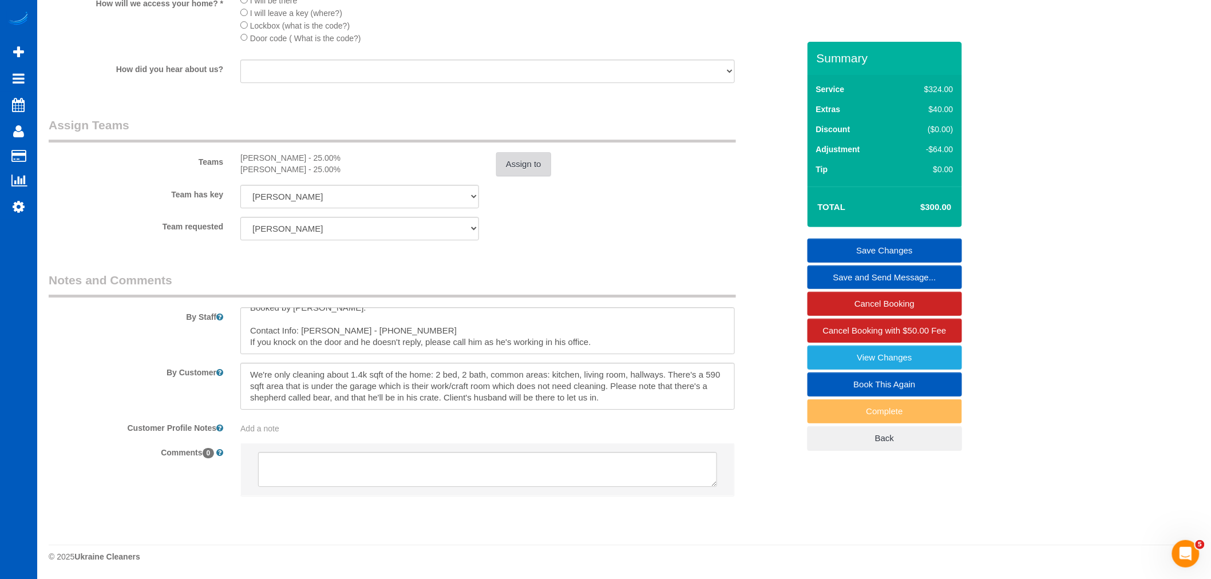
click at [498, 166] on button "Assign to" at bounding box center [523, 164] width 55 height 24
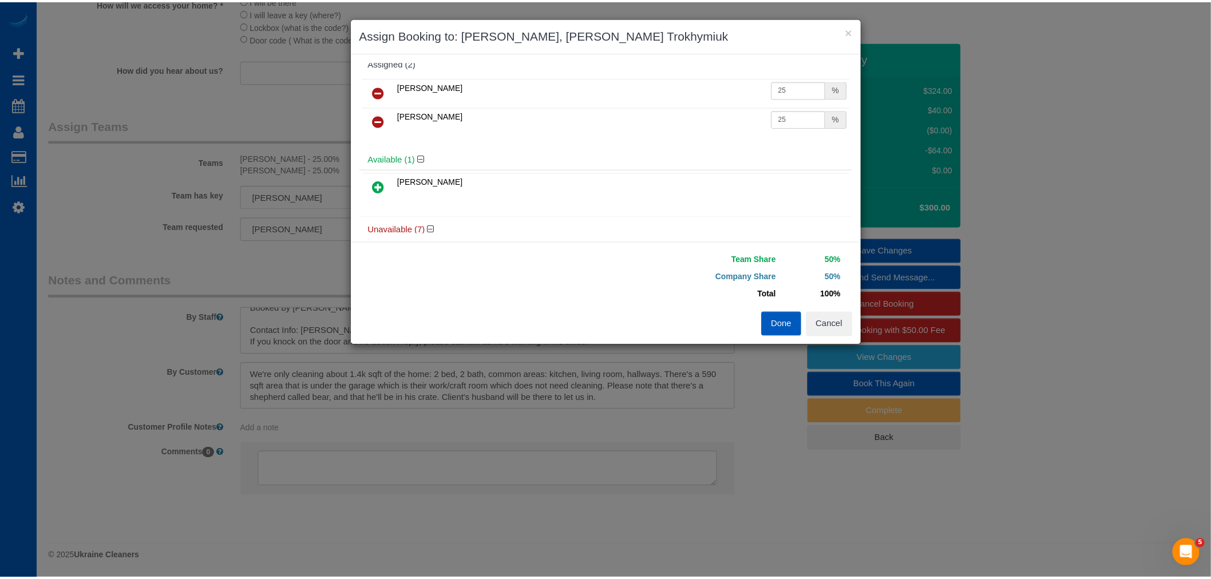
scroll to position [0, 0]
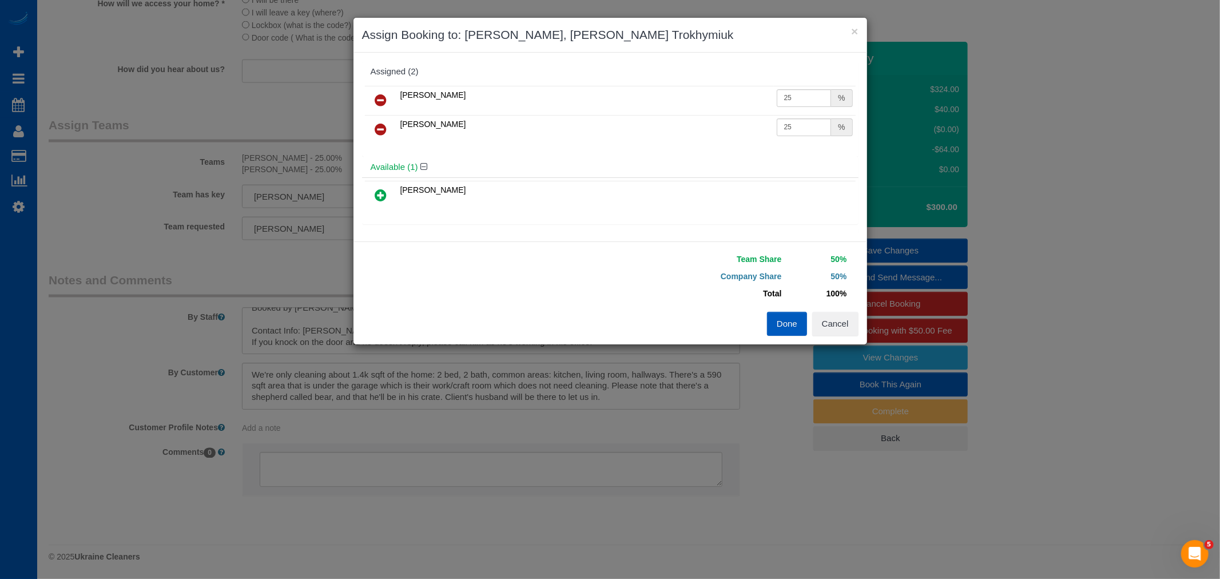
click at [382, 129] on icon at bounding box center [381, 129] width 12 height 14
click at [382, 129] on div "Available (2)" at bounding box center [610, 138] width 497 height 21
click at [384, 201] on icon at bounding box center [381, 195] width 12 height 14
drag, startPoint x: 782, startPoint y: 96, endPoint x: 794, endPoint y: 97, distance: 12.1
click at [794, 97] on input "25" at bounding box center [804, 98] width 55 height 18
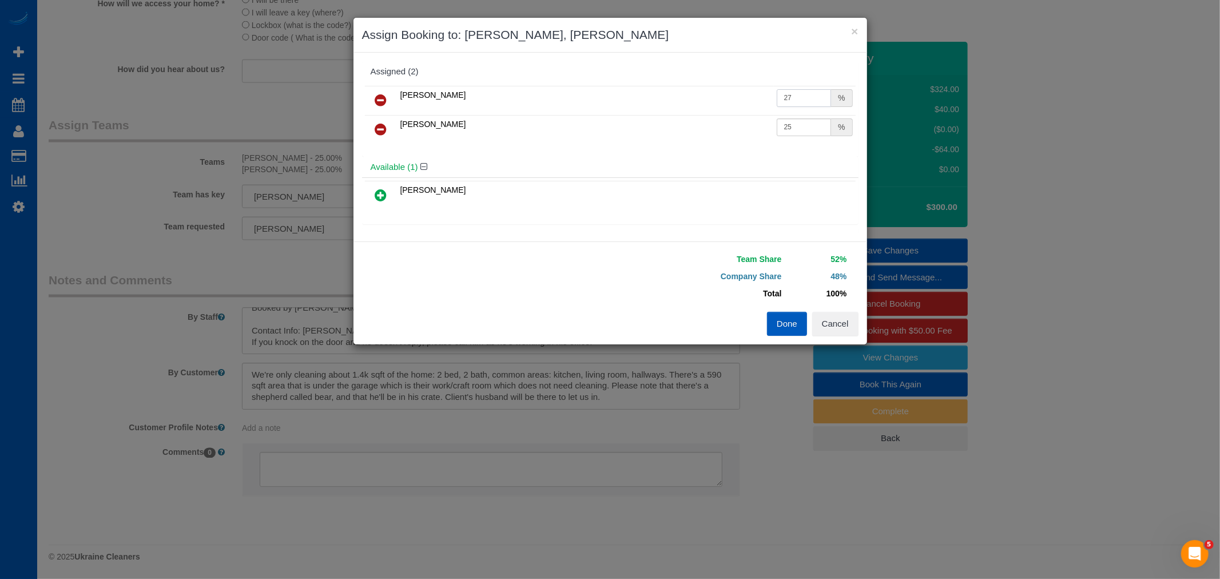
type input "27"
drag, startPoint x: 778, startPoint y: 128, endPoint x: 801, endPoint y: 132, distance: 23.2
click at [801, 132] on input "25" at bounding box center [804, 127] width 55 height 18
type input "27"
click at [788, 330] on button "Done" at bounding box center [787, 324] width 40 height 24
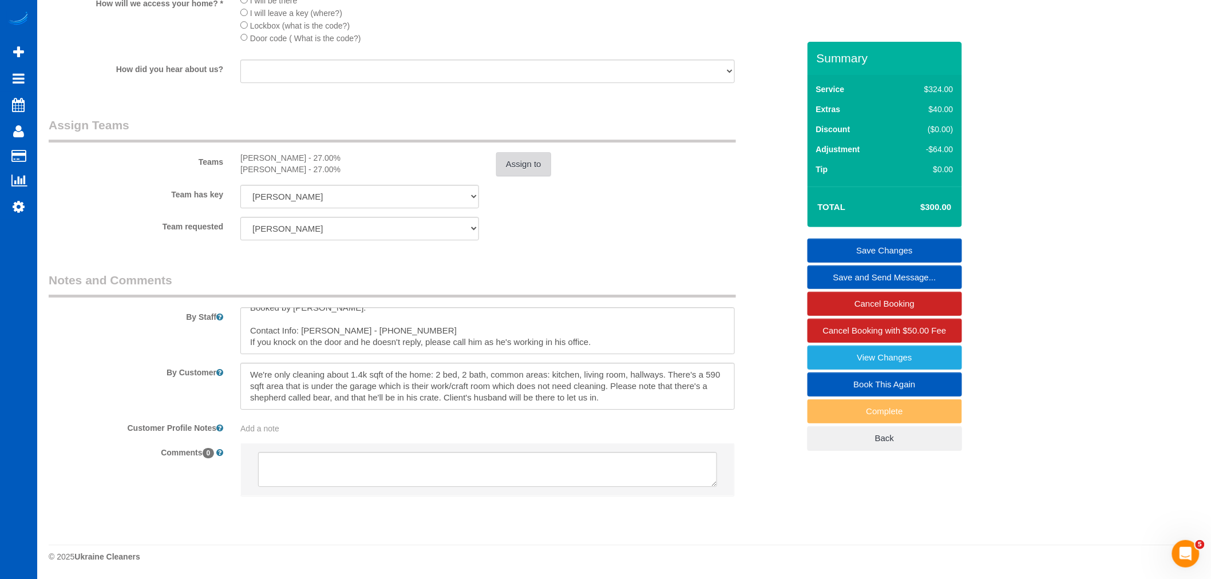
drag, startPoint x: 490, startPoint y: 150, endPoint x: 528, endPoint y: 160, distance: 39.7
click at [501, 154] on div "Teams Alina Kruchok - 27.00% Olha Dezhniuk - 27.00% Assign to" at bounding box center [423, 147] width 767 height 60
click at [528, 160] on button "Assign to" at bounding box center [523, 164] width 55 height 24
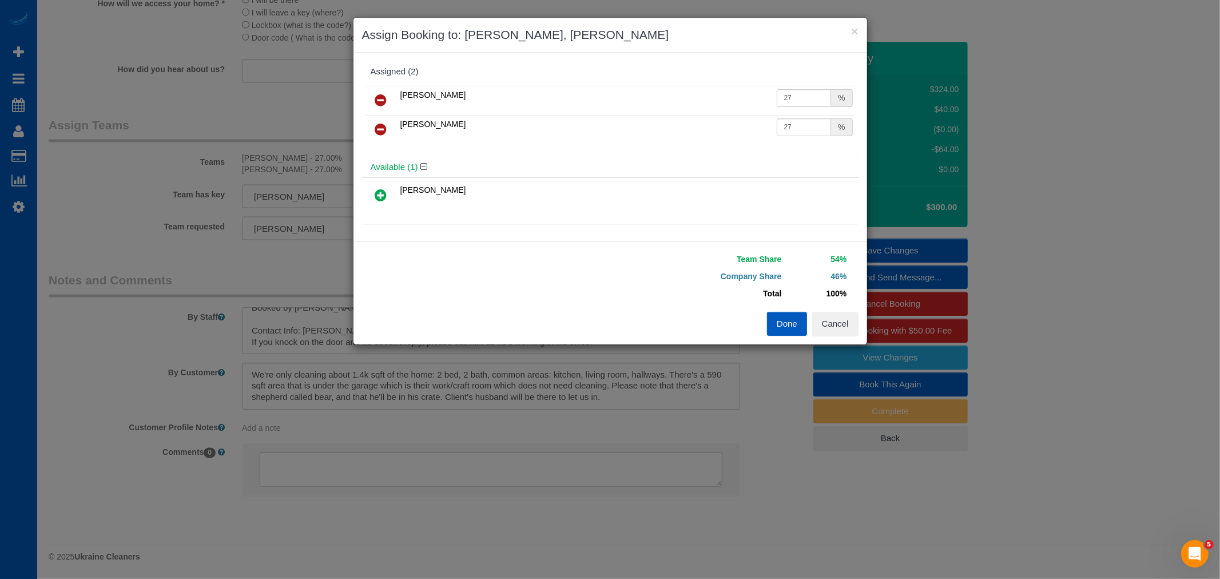
click at [379, 95] on icon at bounding box center [381, 100] width 12 height 14
click at [379, 198] on icon at bounding box center [381, 195] width 12 height 14
drag, startPoint x: 781, startPoint y: 96, endPoint x: 793, endPoint y: 100, distance: 12.9
click at [793, 100] on input "25" at bounding box center [804, 98] width 55 height 18
type input "27"
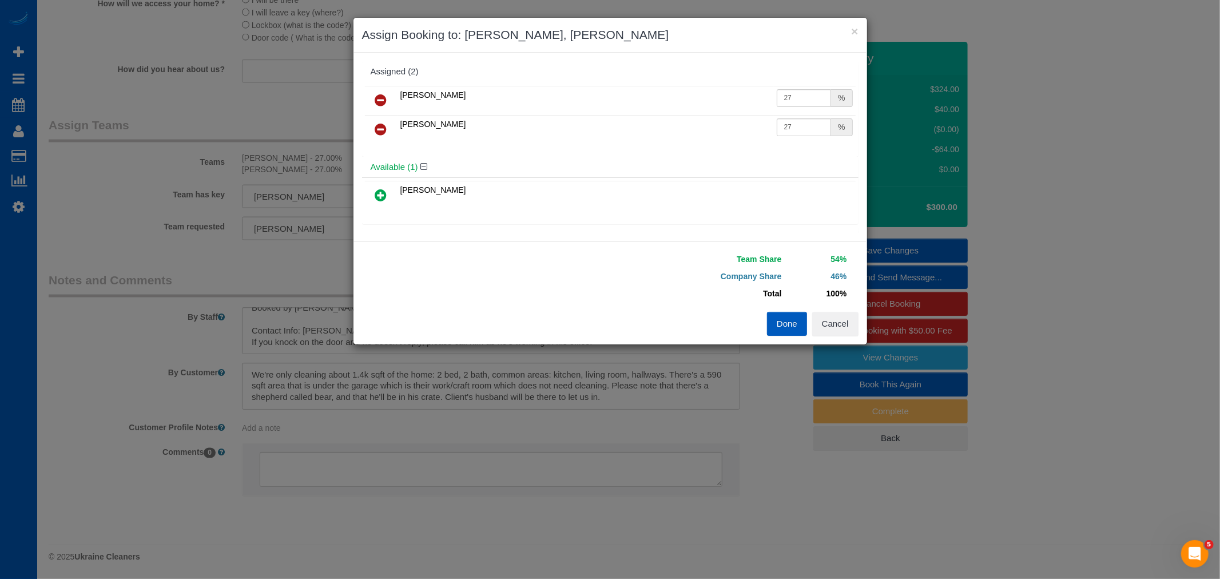
click at [771, 320] on button "Done" at bounding box center [787, 324] width 40 height 24
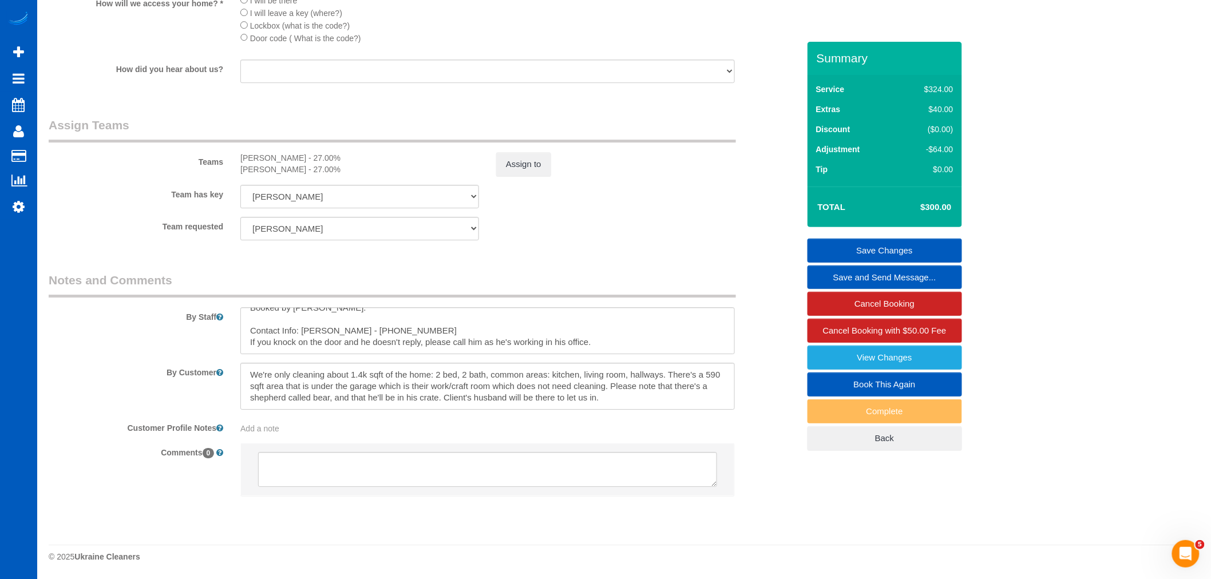
click at [861, 249] on link "Save Changes" at bounding box center [884, 251] width 154 height 24
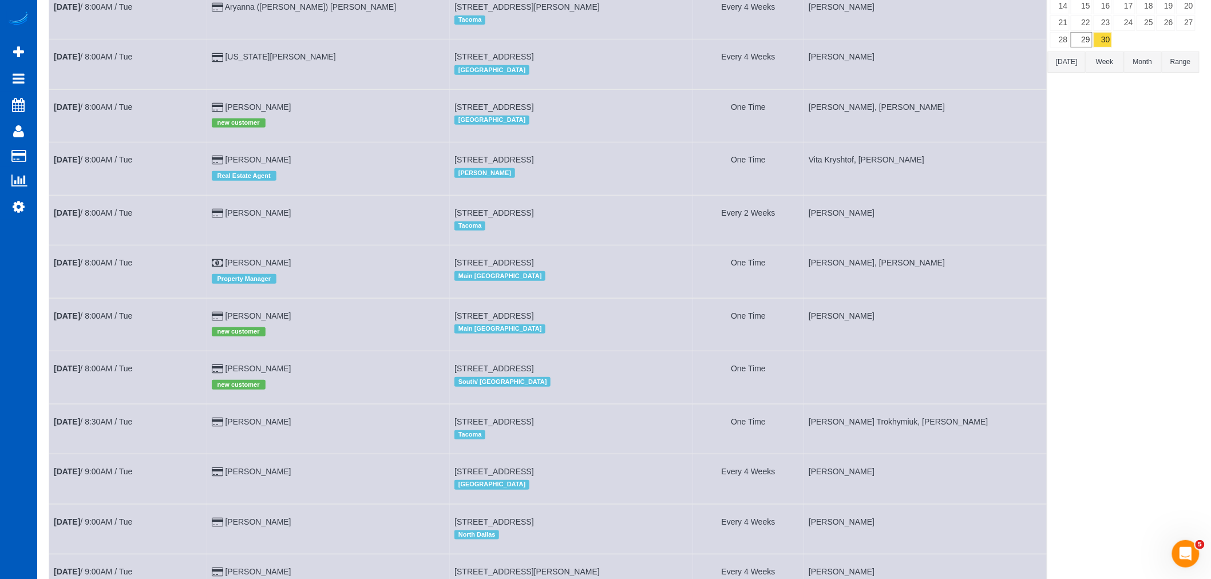
scroll to position [254, 0]
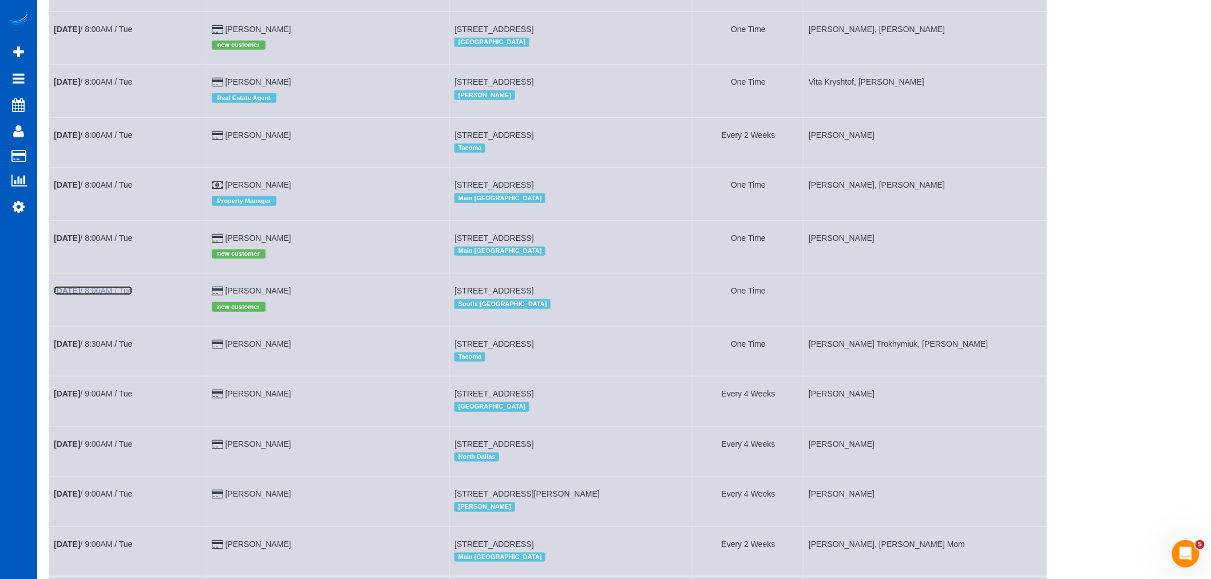
click at [117, 295] on link "Sep 30th / 8:00AM / Tue" at bounding box center [93, 290] width 78 height 9
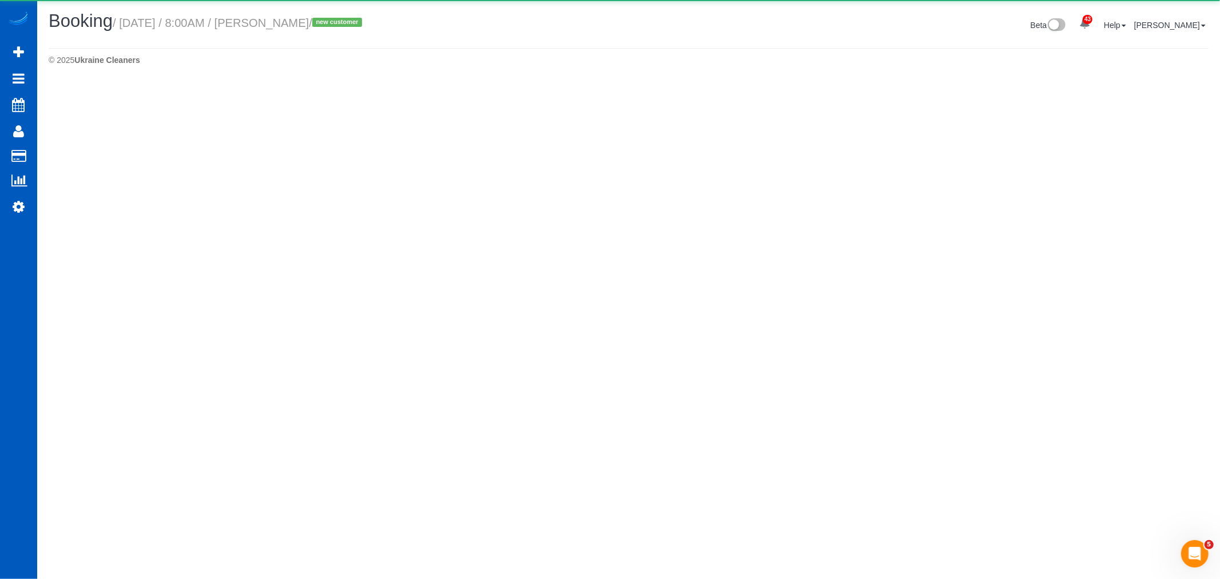
select select "WA"
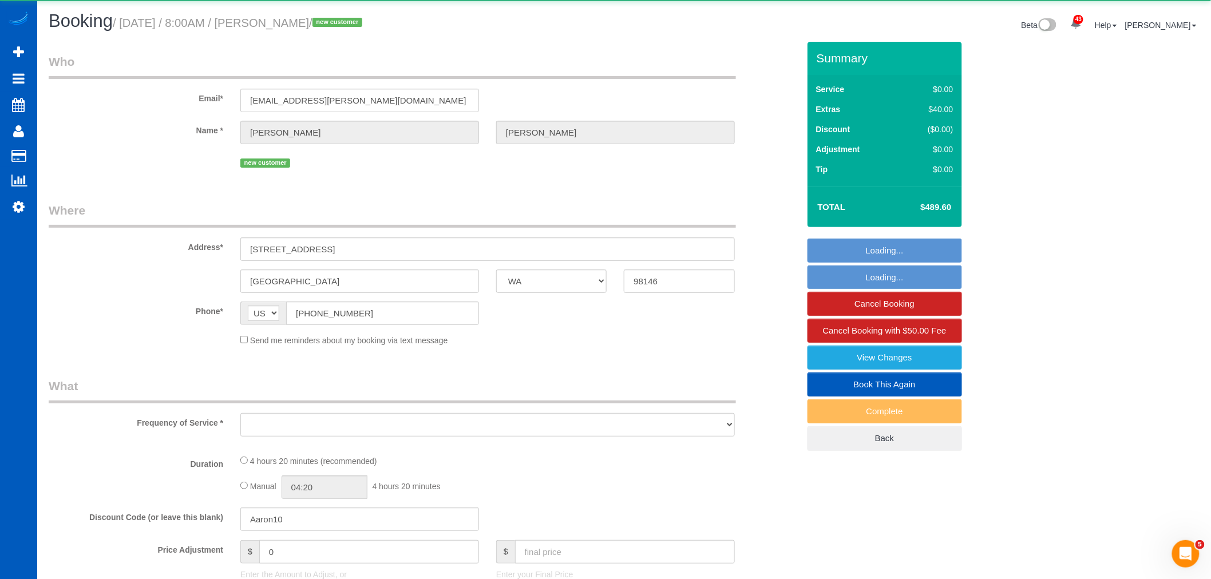
select select "string:fspay-8c367873-17cc-477e-93ce-de86a696e3e9"
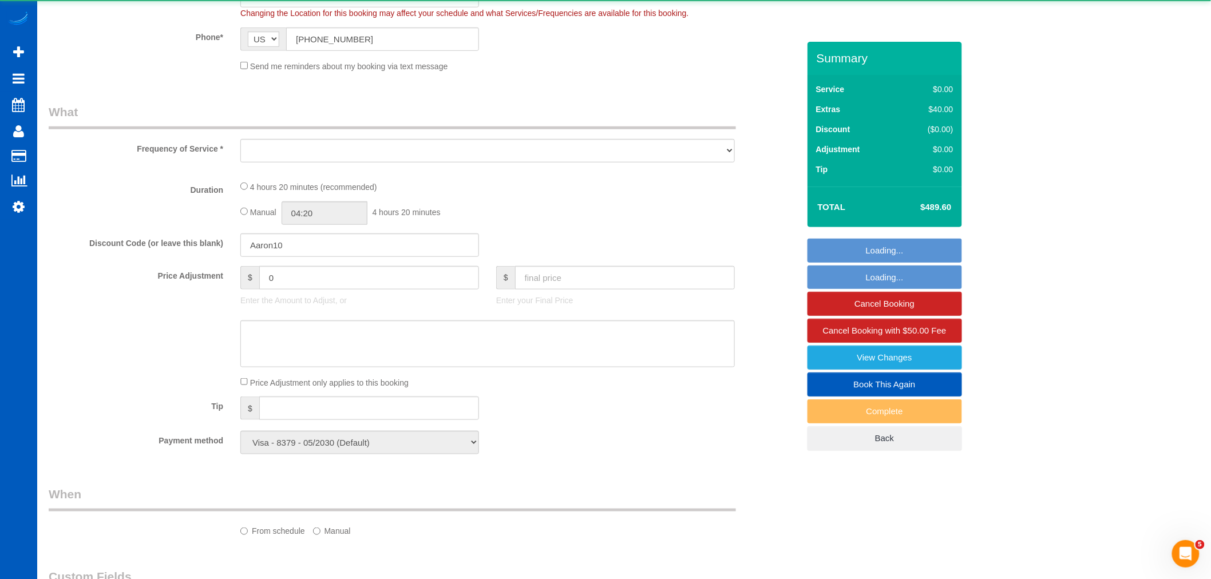
select select "object:23784"
select select "199"
select select "2001"
select select "4"
select select "2"
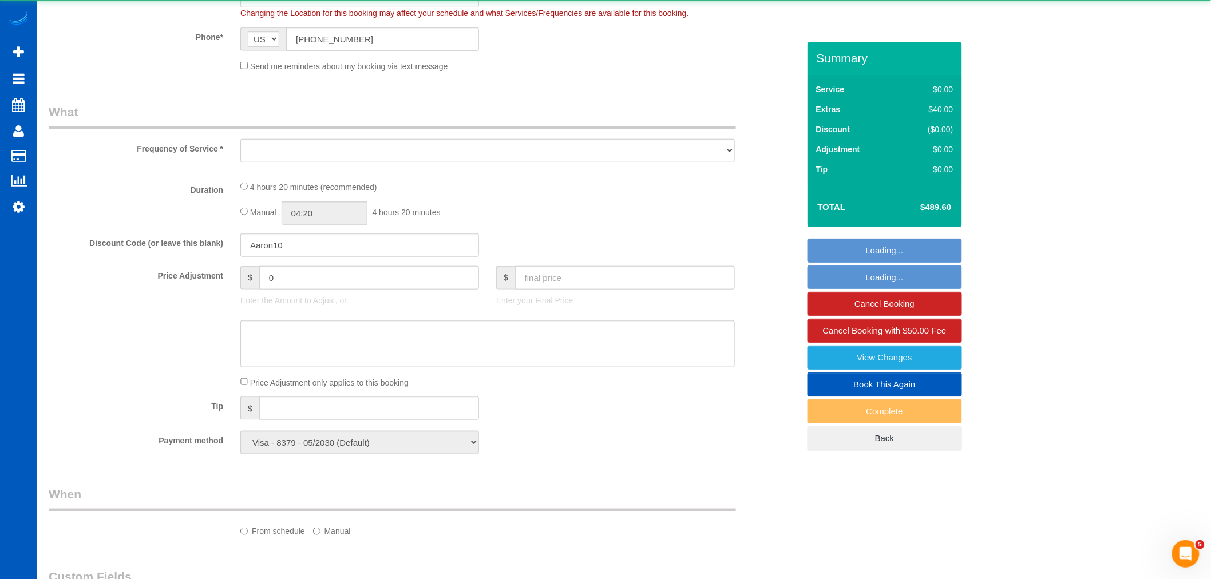
select select "spot137"
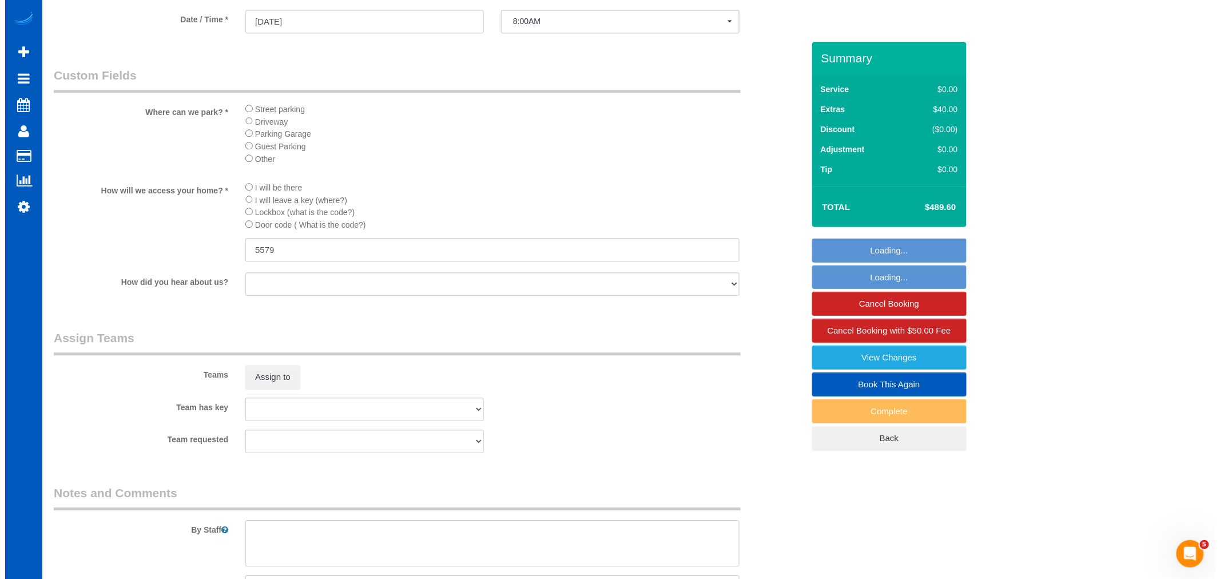
scroll to position [1335, 0]
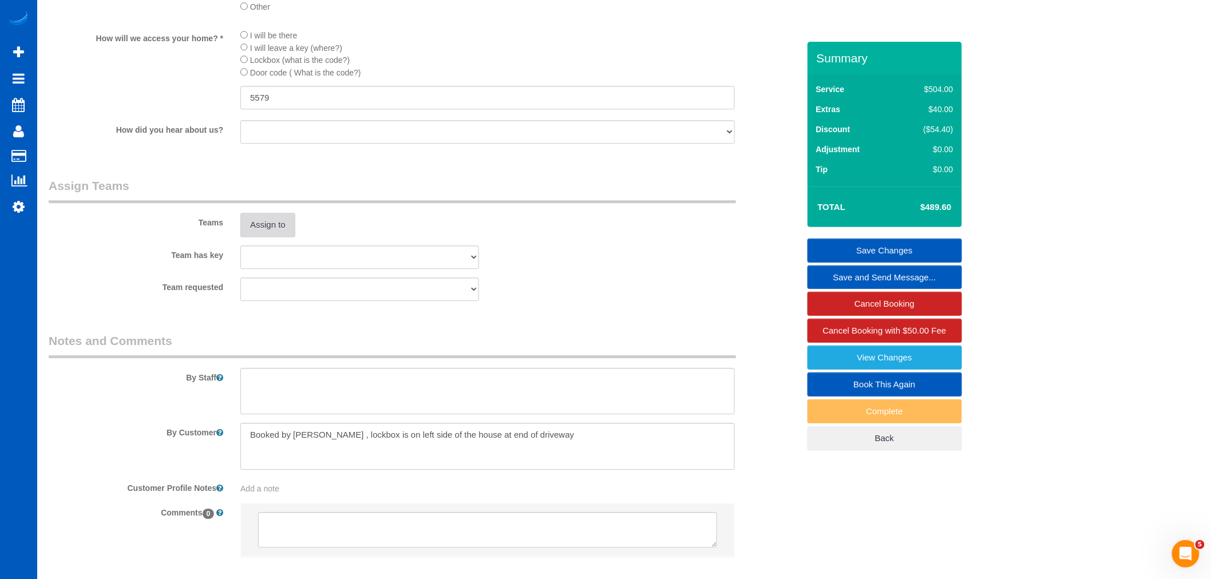
click at [264, 237] on button "Assign to" at bounding box center [267, 225] width 55 height 24
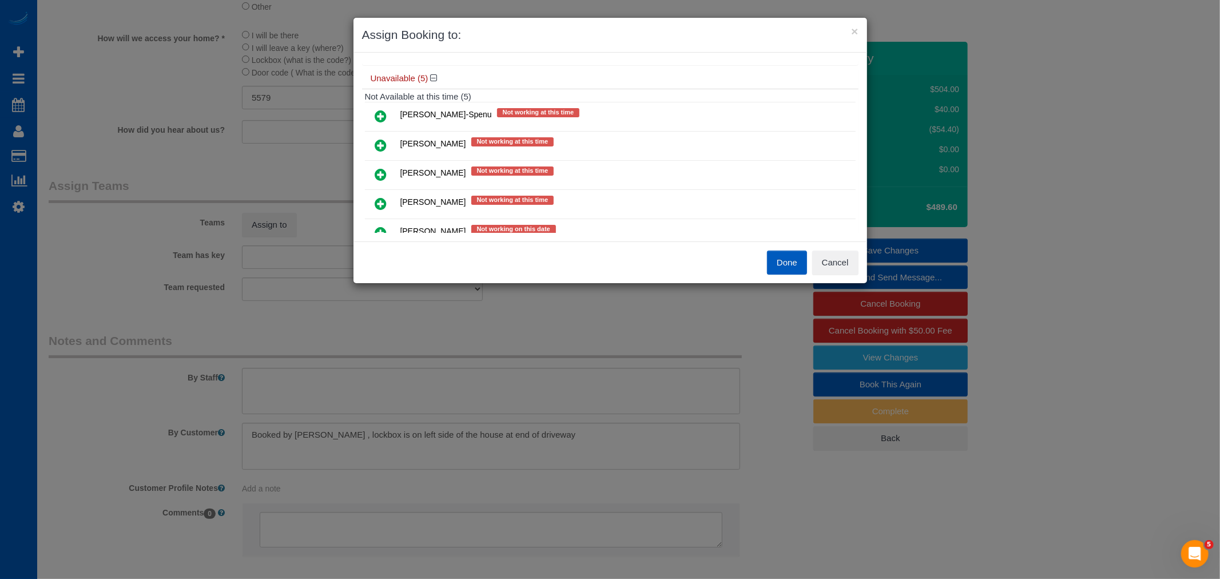
click at [388, 173] on link at bounding box center [381, 175] width 27 height 23
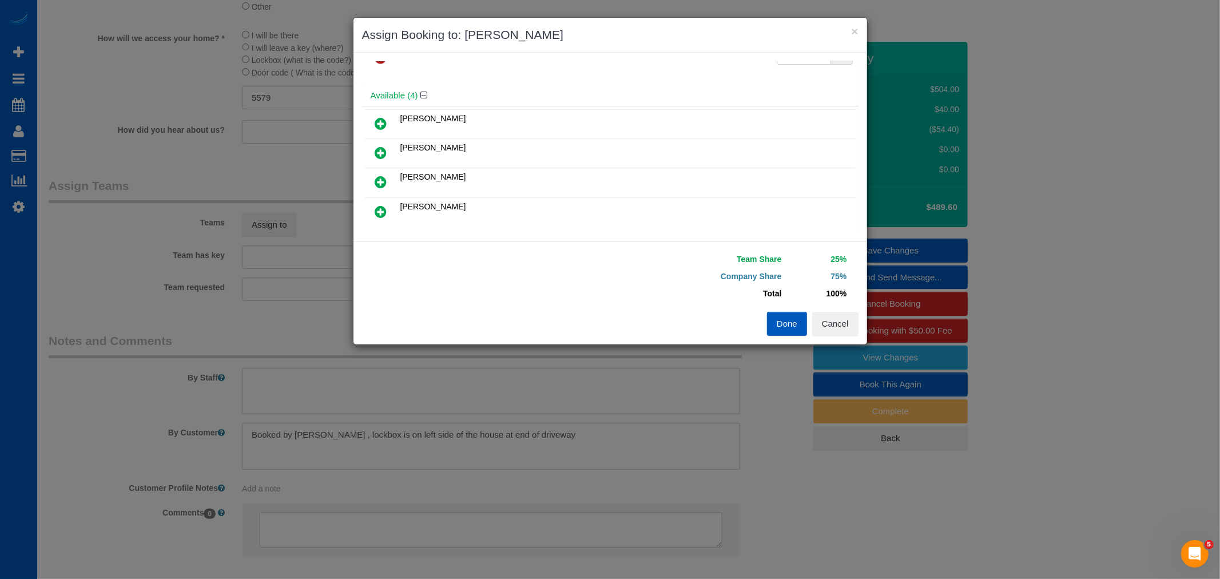
scroll to position [64, 0]
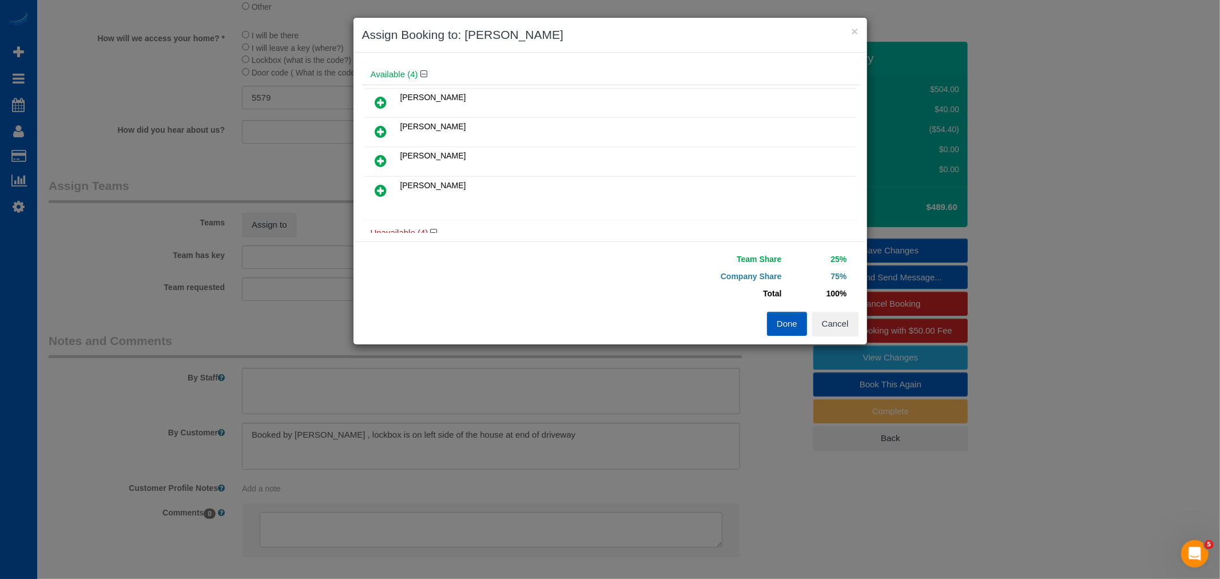
click at [380, 100] on icon at bounding box center [381, 103] width 12 height 14
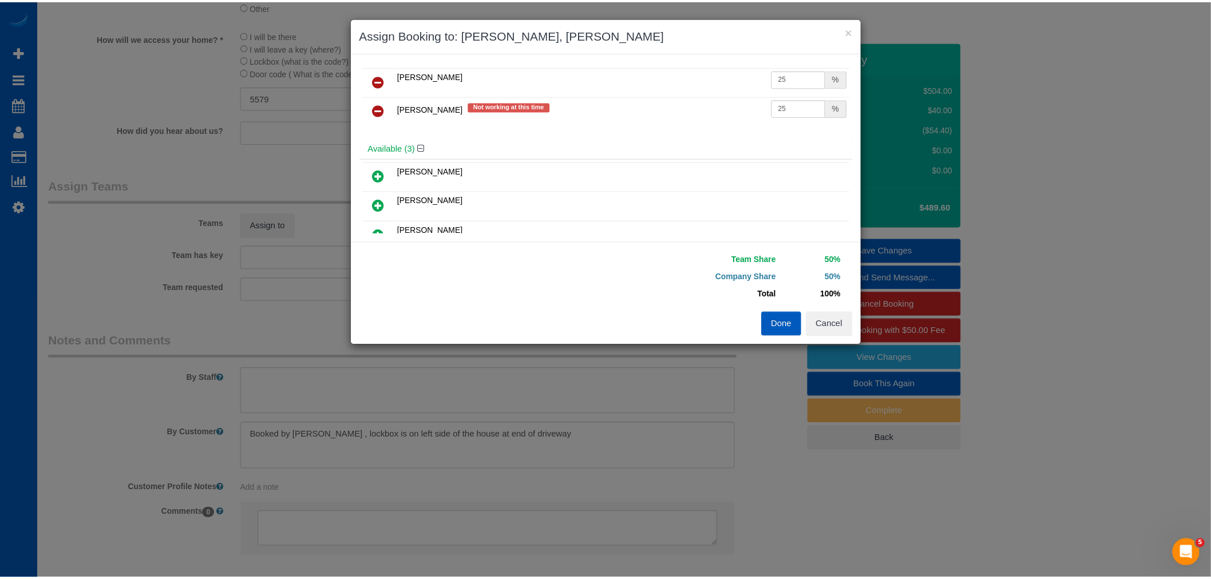
scroll to position [0, 0]
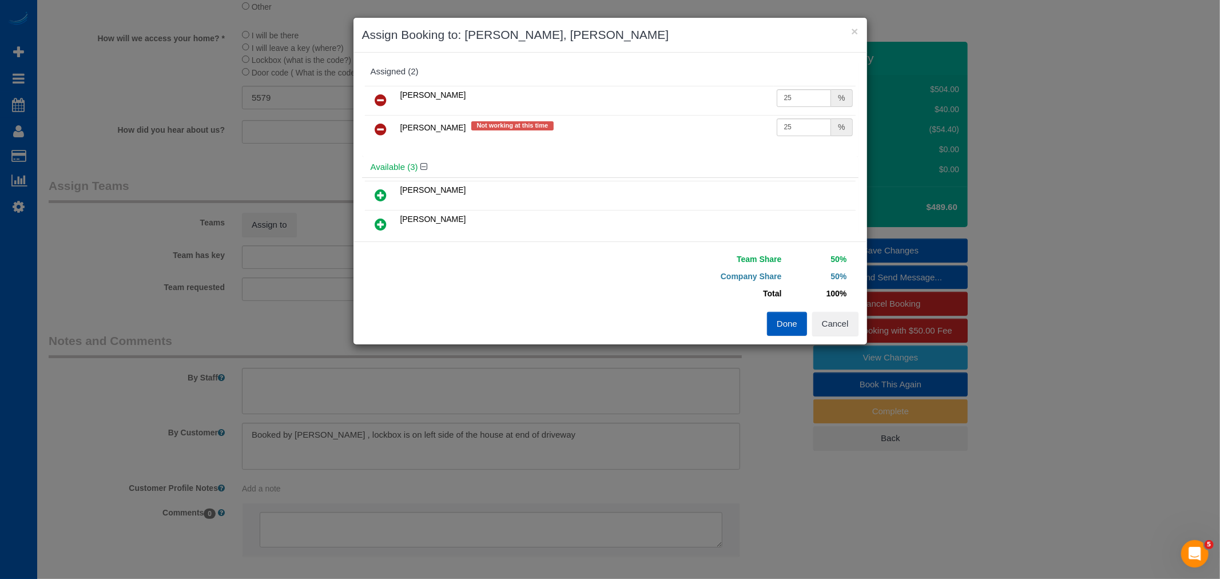
click at [782, 328] on button "Done" at bounding box center [787, 324] width 40 height 24
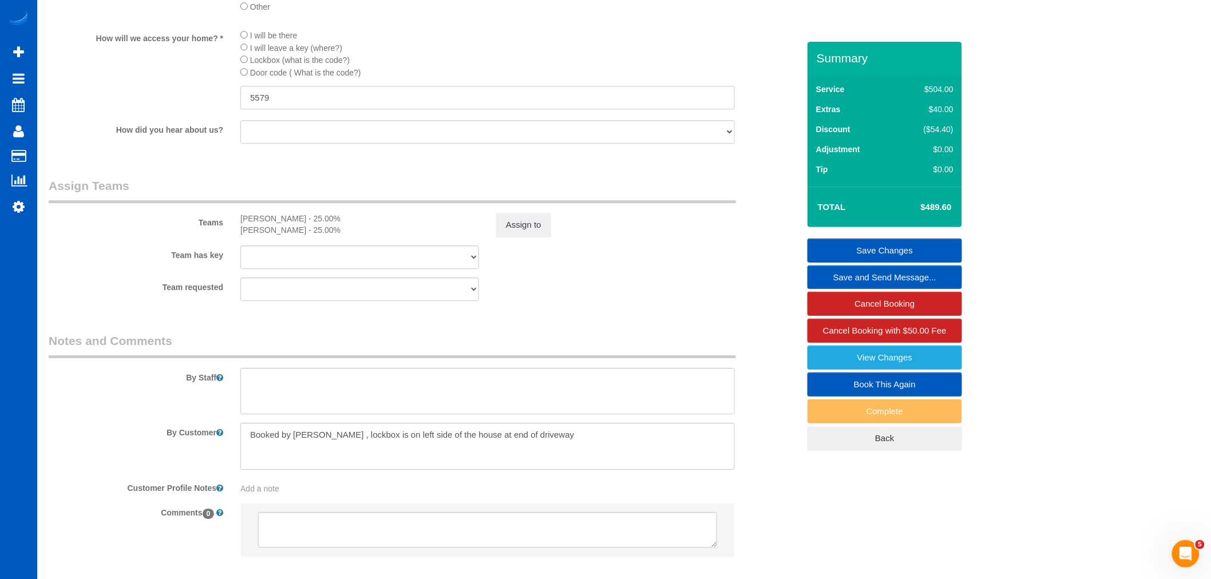
click at [887, 246] on link "Save Changes" at bounding box center [884, 251] width 154 height 24
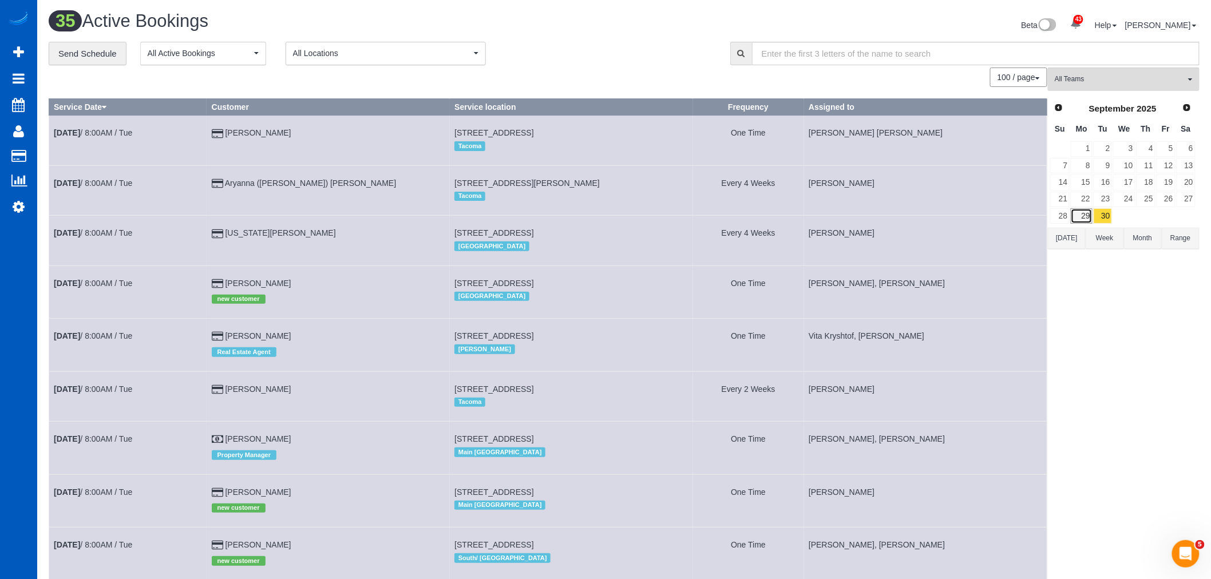
click at [1084, 217] on link "29" at bounding box center [1080, 215] width 21 height 15
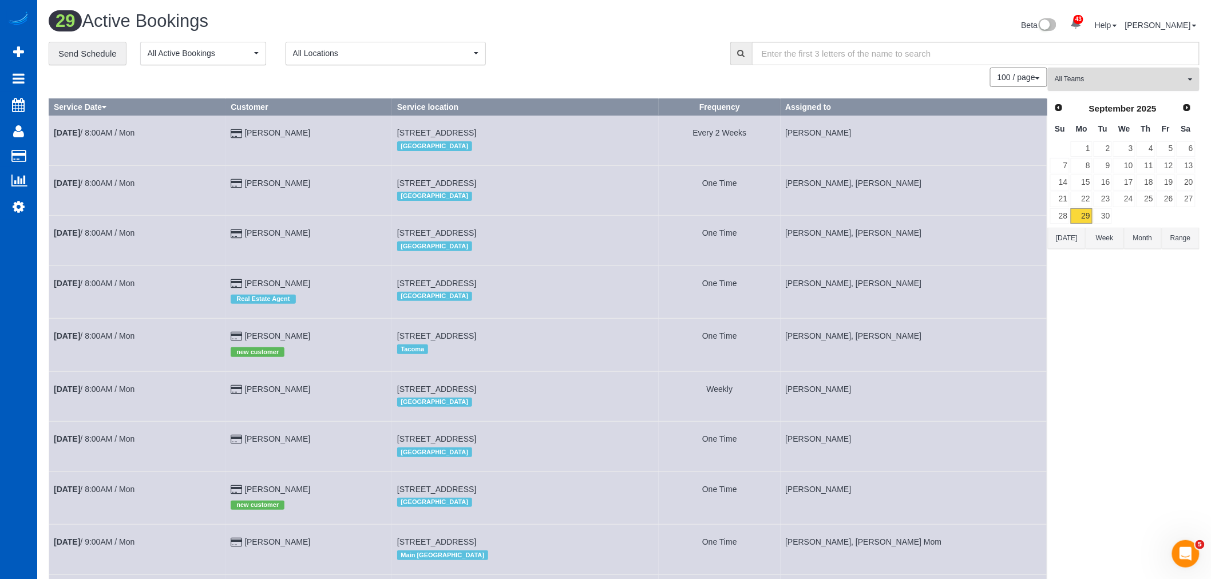
click at [1095, 84] on span "All Teams" at bounding box center [1119, 79] width 130 height 10
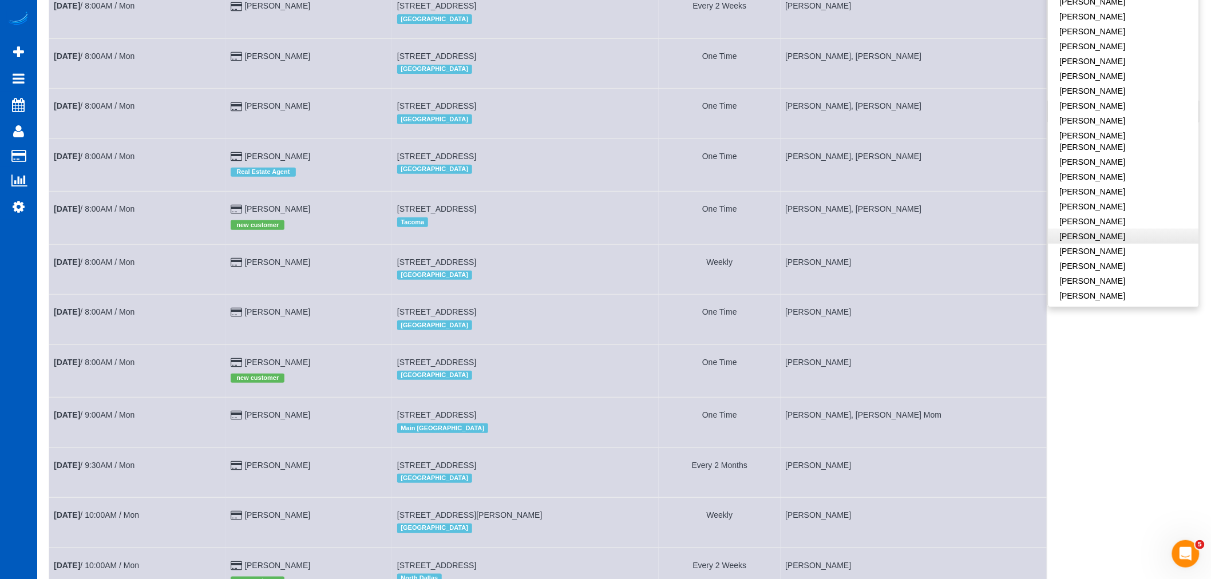
scroll to position [695, 0]
click at [1097, 213] on link "Viktoriia Baydak" at bounding box center [1123, 220] width 150 height 15
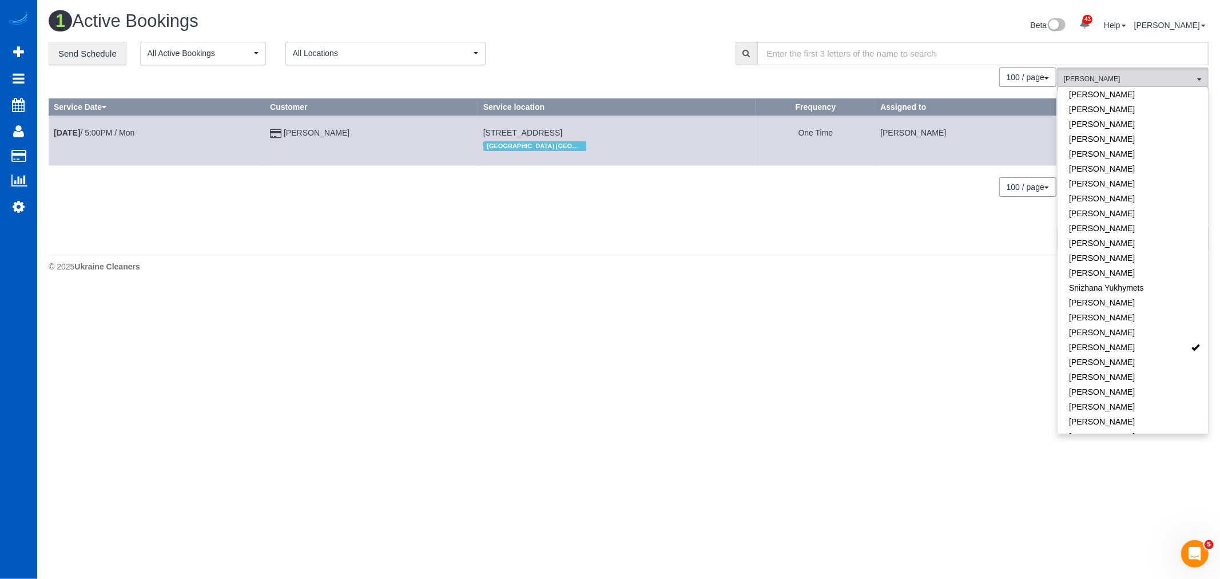
click at [58, 126] on td "Sep 29th / 5:00PM / Mon" at bounding box center [157, 141] width 216 height 50
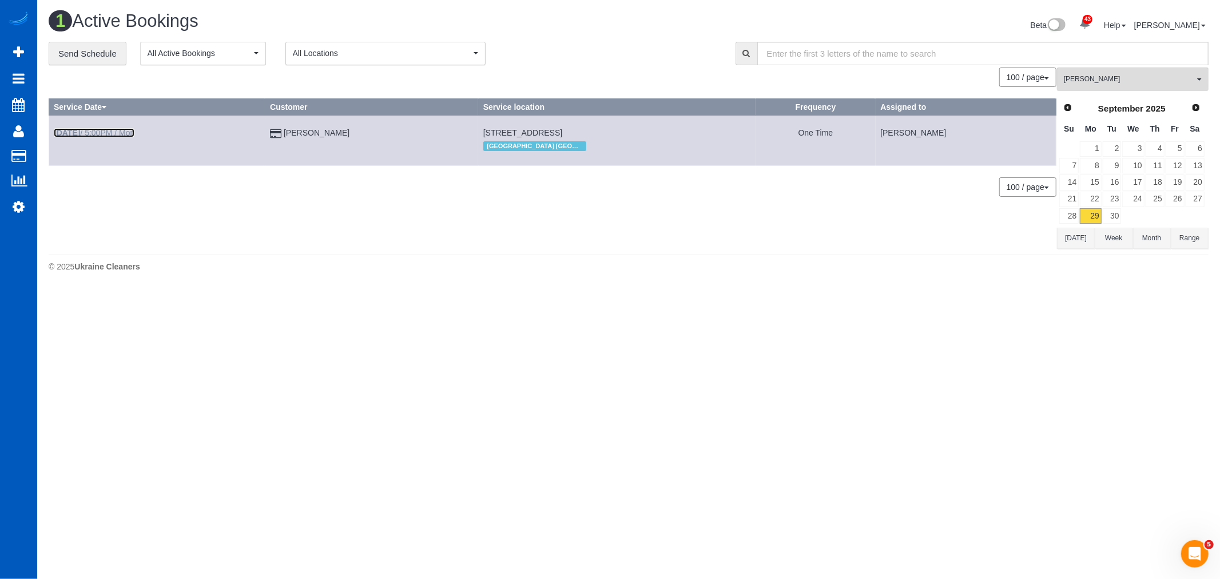
click at [63, 133] on b "Sep 29th" at bounding box center [67, 132] width 26 height 9
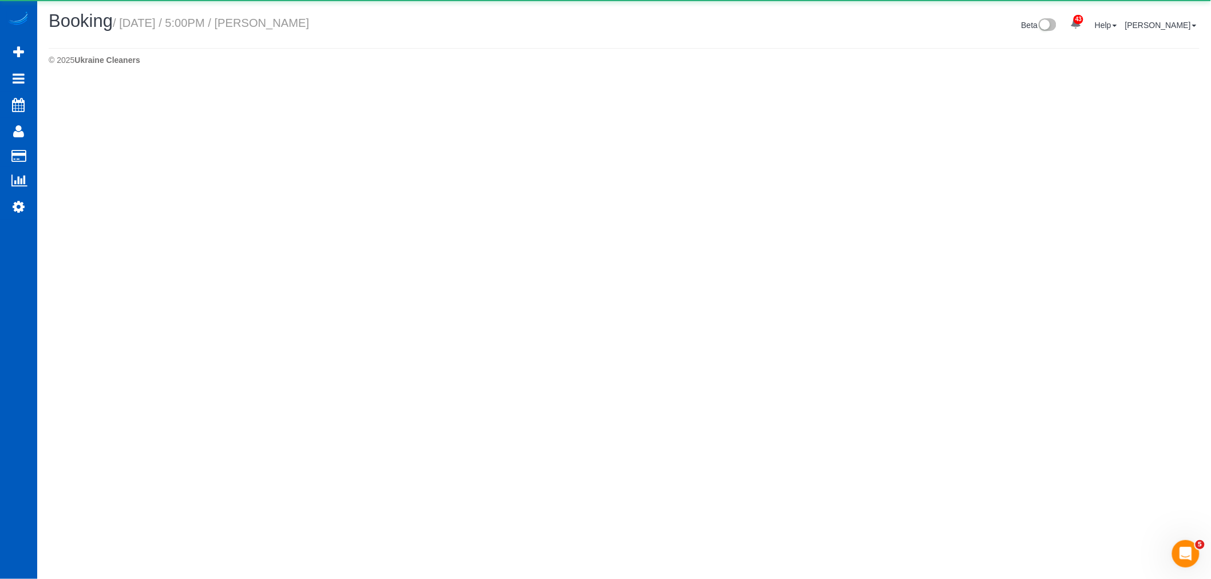
select select "GA"
select select "string:fspay-9c563827-c3f8-4524-8a37-63a1f846035a"
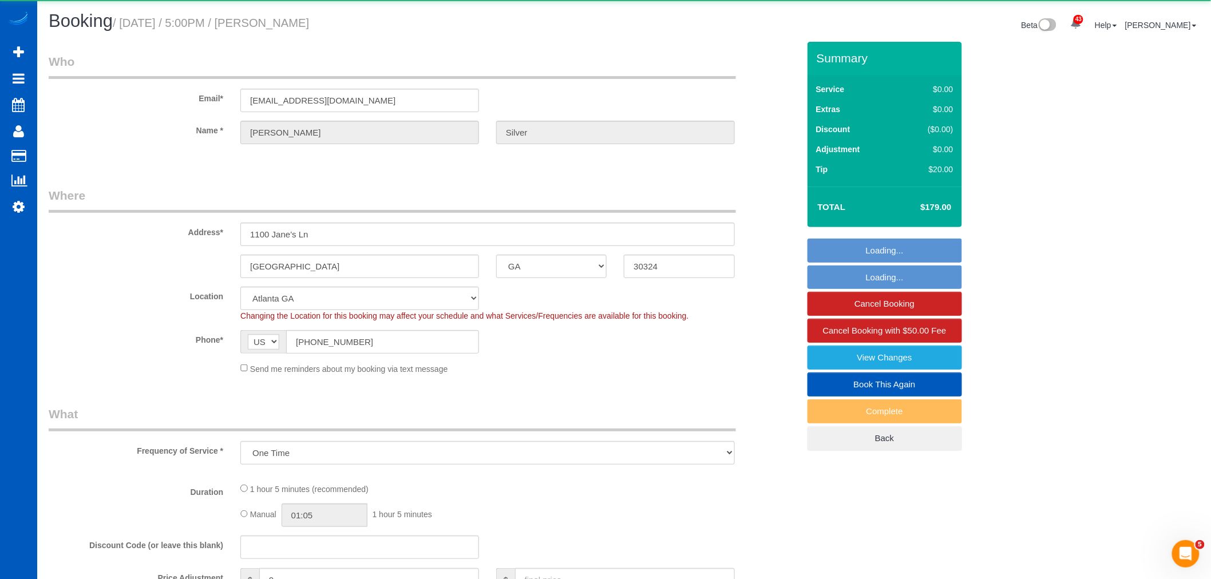
select select "object:25684"
select select "199"
select select "2"
select select "spot152"
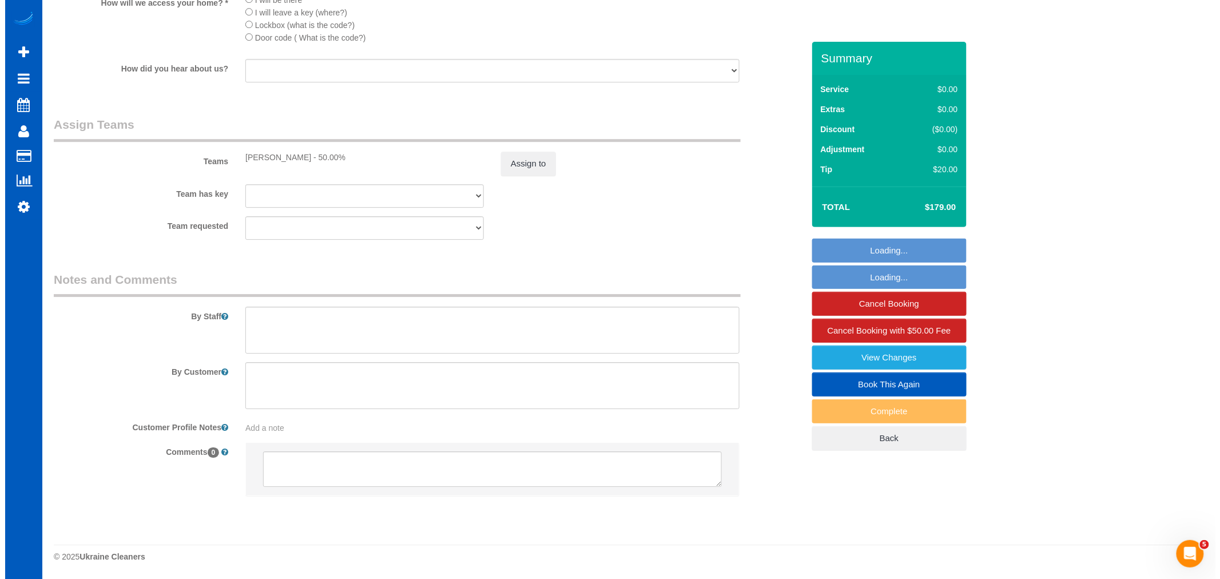
scroll to position [1398, 0]
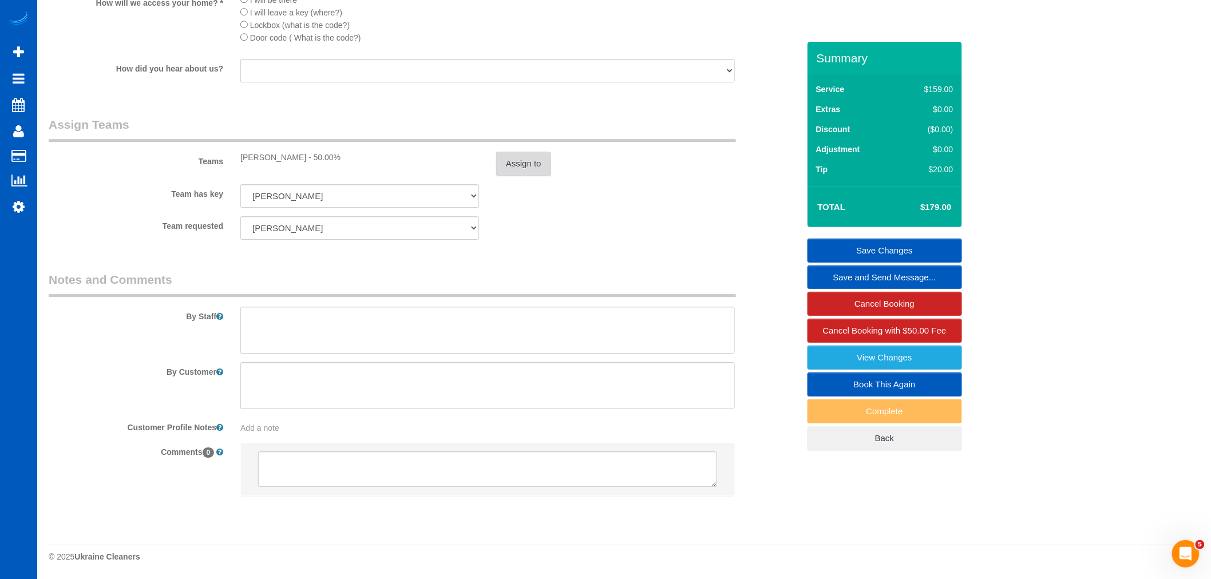
click at [540, 166] on button "Assign to" at bounding box center [523, 164] width 55 height 24
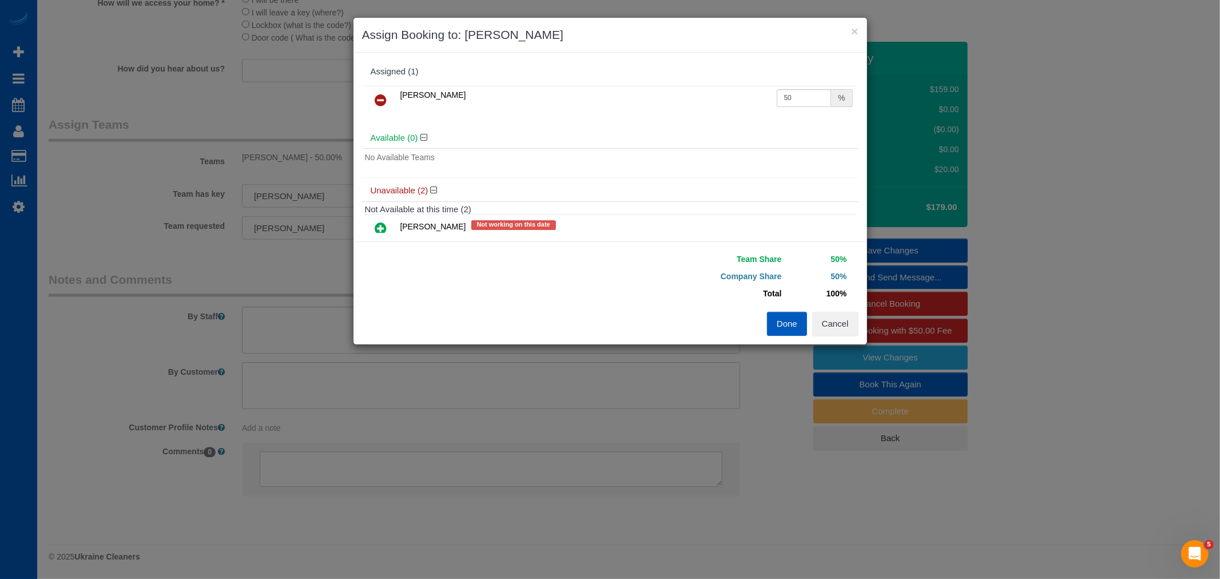
click at [386, 92] on link at bounding box center [381, 100] width 27 height 23
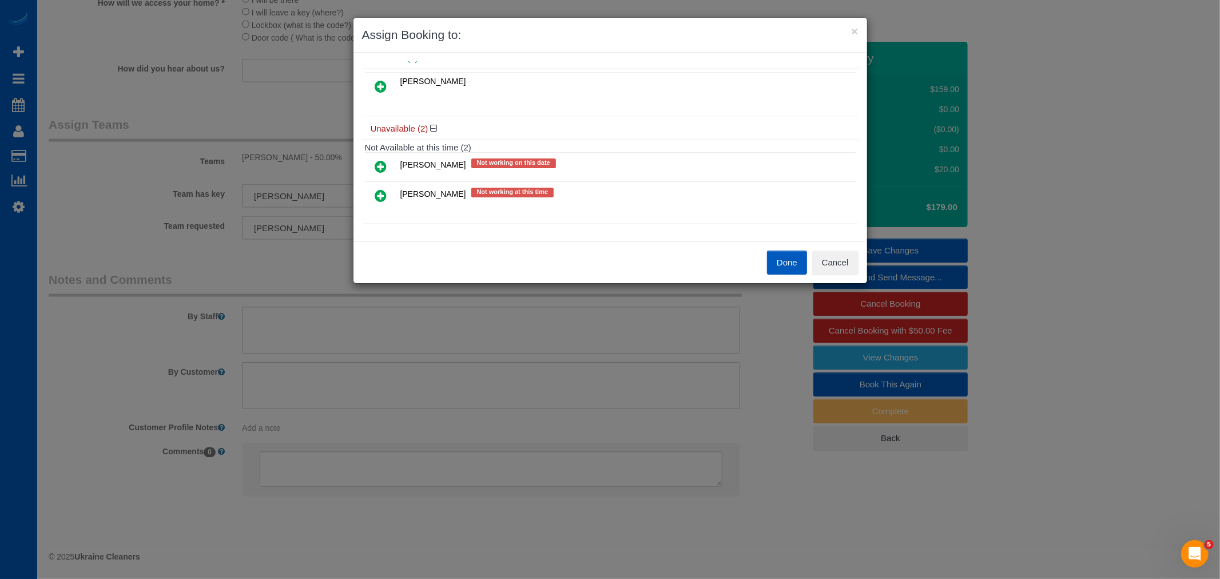
click at [384, 187] on link at bounding box center [381, 196] width 27 height 23
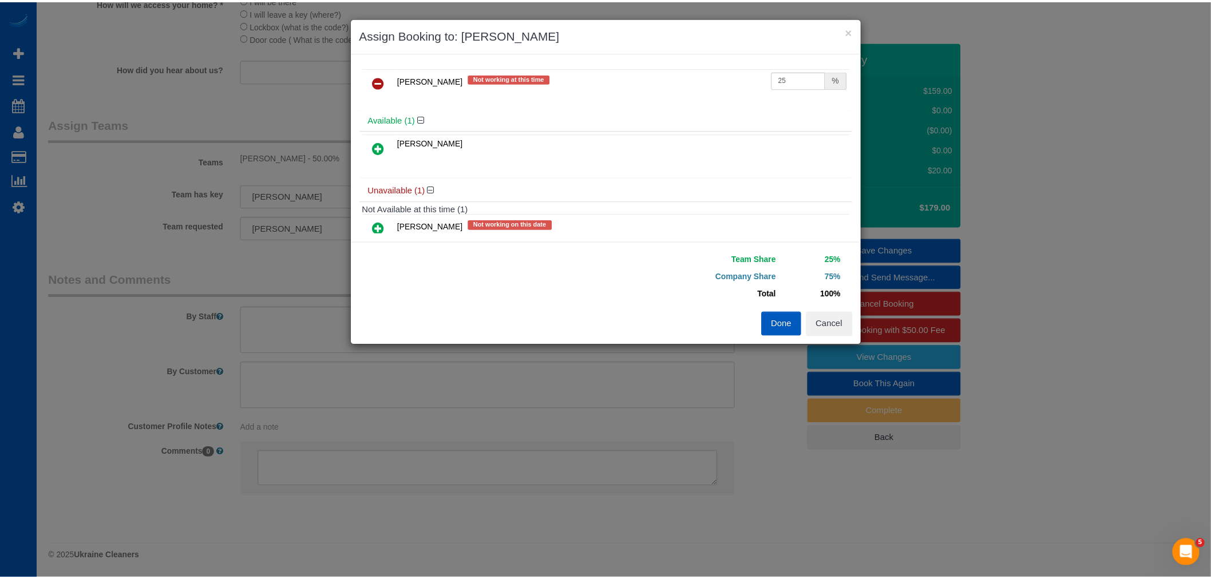
scroll to position [0, 0]
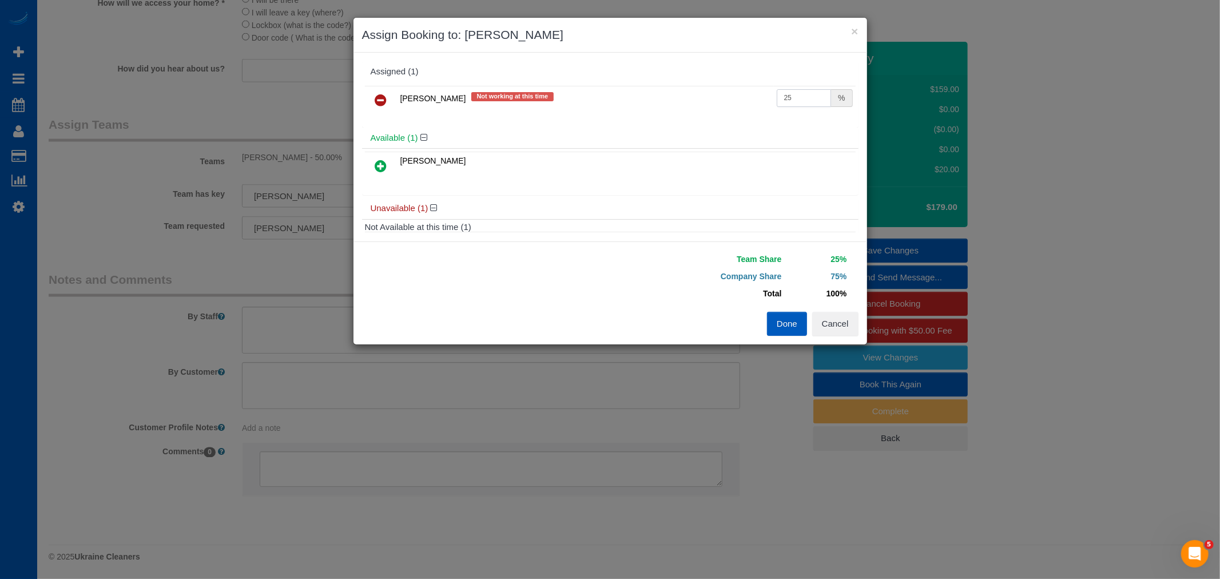
drag, startPoint x: 792, startPoint y: 101, endPoint x: 724, endPoint y: 100, distance: 67.5
click at [724, 100] on tr "Oksana Antonenko Not working at this time 25 %" at bounding box center [610, 100] width 491 height 29
type input "50"
click at [780, 322] on button "Done" at bounding box center [787, 324] width 40 height 24
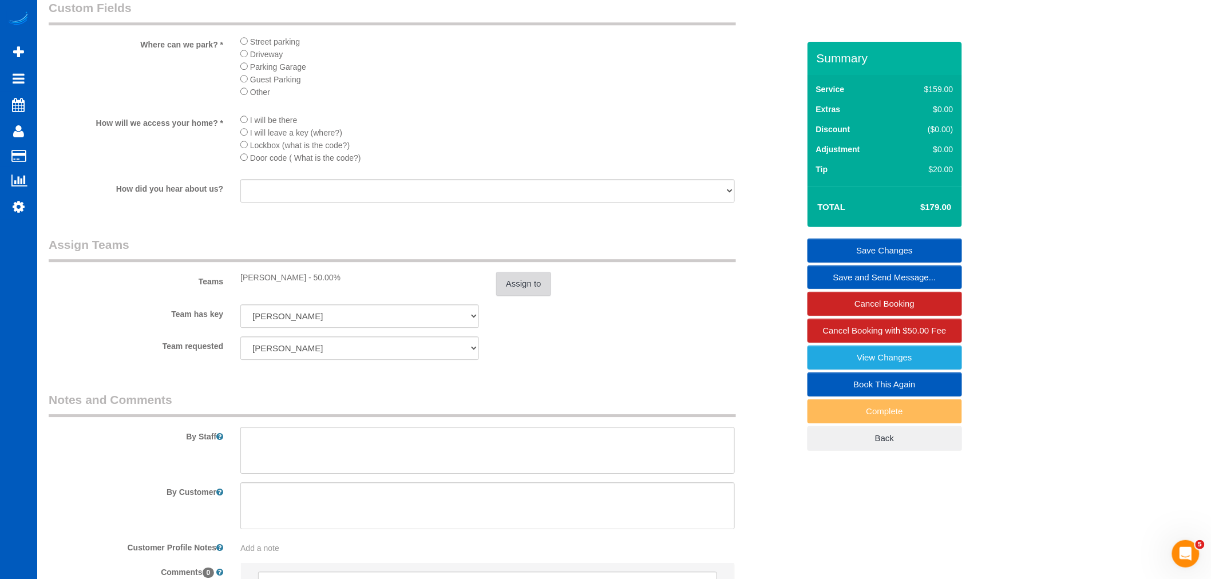
scroll to position [1271, 0]
click at [529, 276] on div "Teams Oksana Antonenko - 50.00% Assign to" at bounding box center [423, 263] width 767 height 60
click at [525, 290] on button "Assign to" at bounding box center [523, 280] width 55 height 24
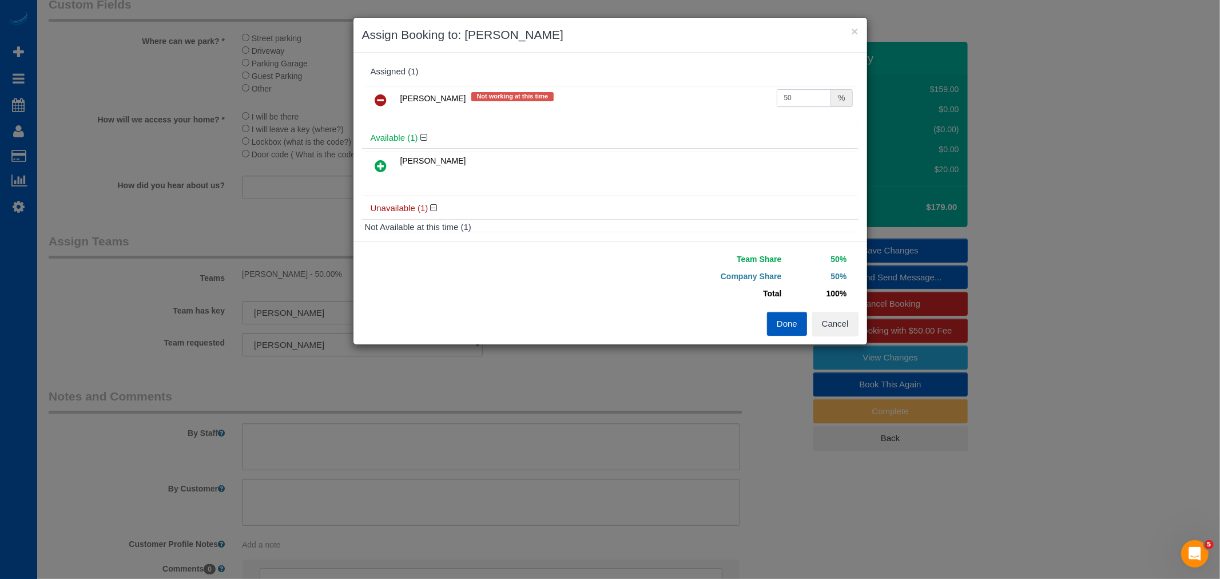
drag, startPoint x: 791, startPoint y: 104, endPoint x: 727, endPoint y: 96, distance: 64.7
click at [727, 96] on tr "Oksana Antonenko Not working at this time 50 %" at bounding box center [610, 100] width 491 height 29
type input "55"
drag, startPoint x: 790, startPoint y: 314, endPoint x: 788, endPoint y: 324, distance: 10.4
click at [788, 315] on button "Done" at bounding box center [787, 324] width 40 height 24
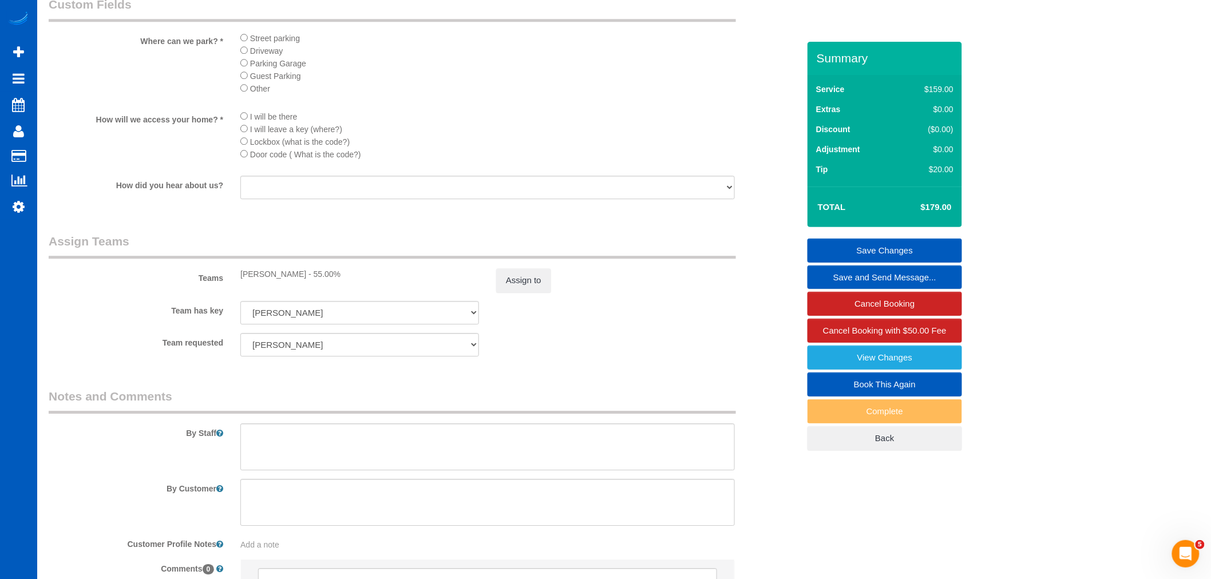
click at [916, 250] on link "Save Changes" at bounding box center [884, 251] width 154 height 24
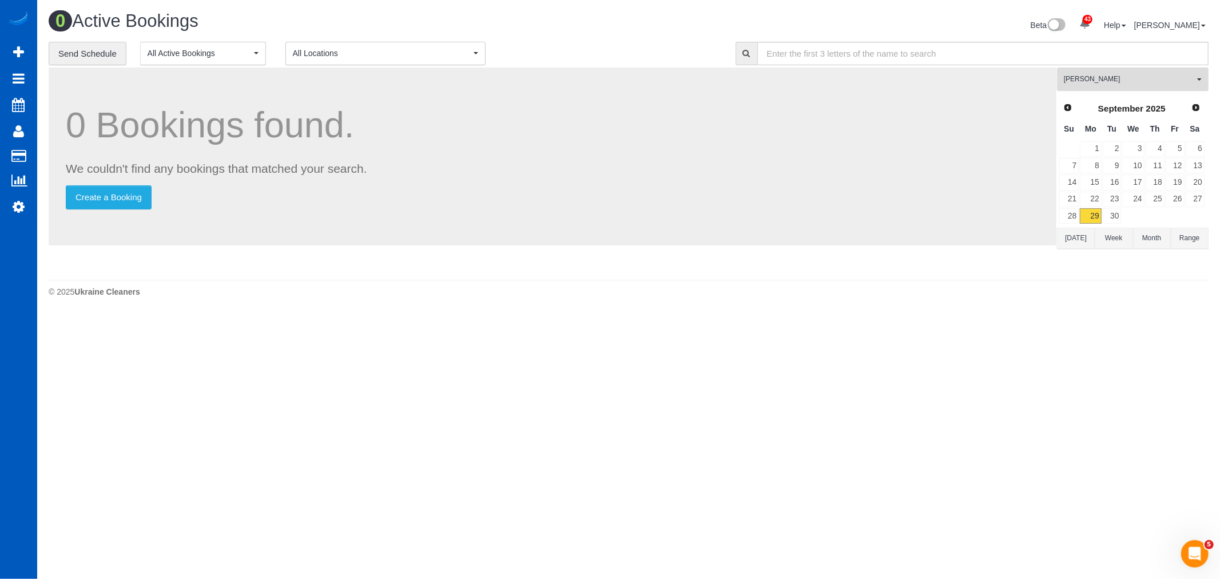
click at [1072, 87] on button "Viktoriia Baydak All Teams" at bounding box center [1133, 79] width 152 height 23
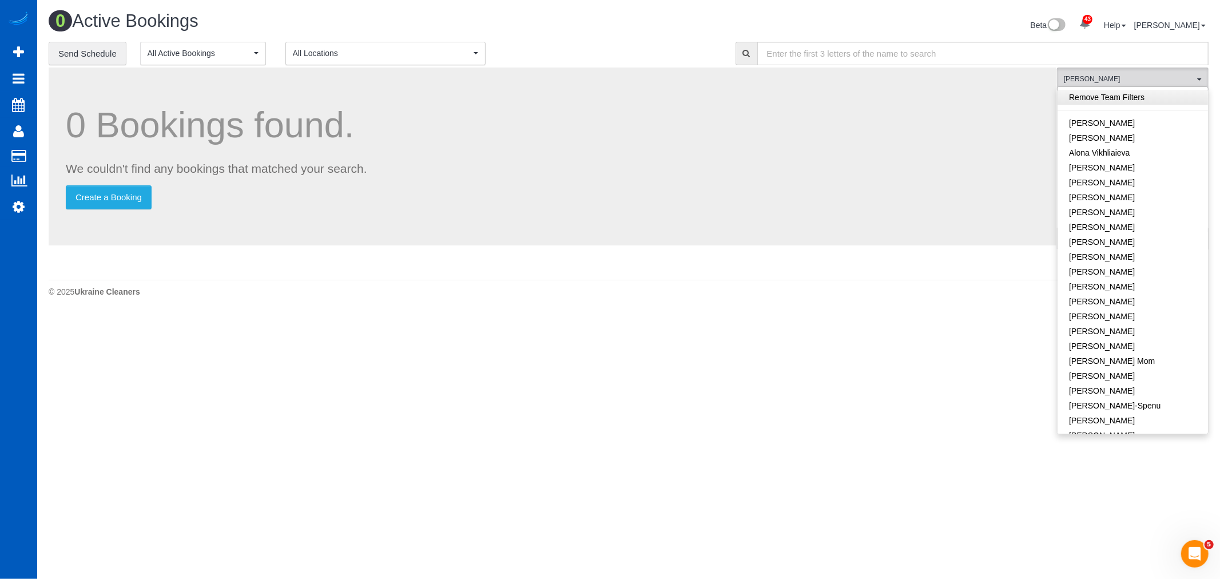
click at [1117, 96] on link "Remove Team Filters" at bounding box center [1133, 97] width 150 height 15
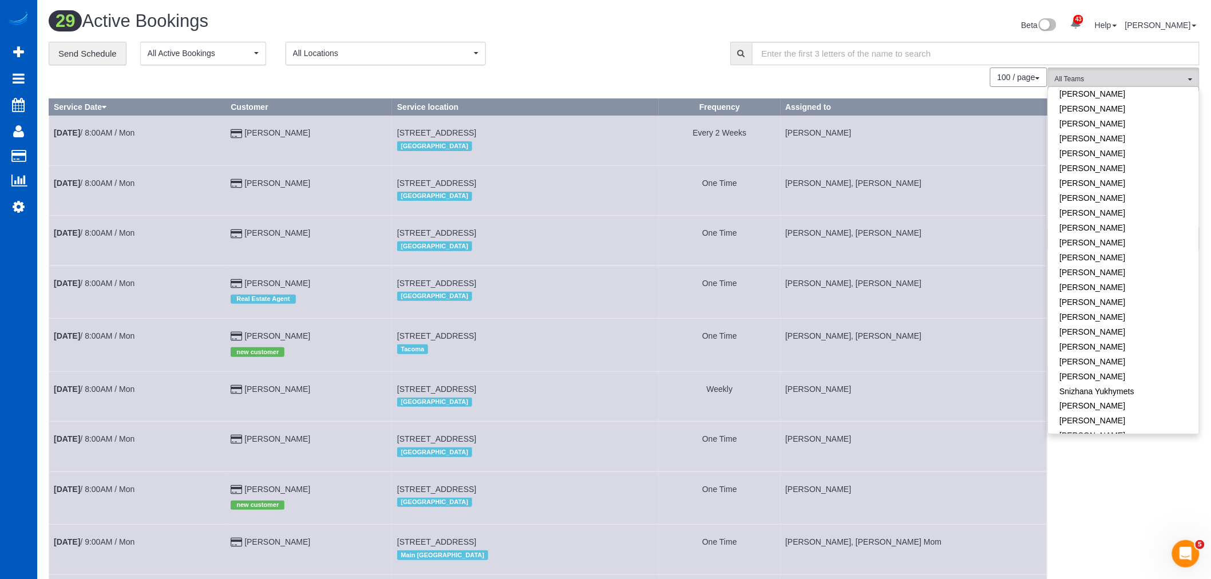
scroll to position [695, 0]
click at [1102, 429] on link "Yekaterina Klochan" at bounding box center [1123, 436] width 150 height 15
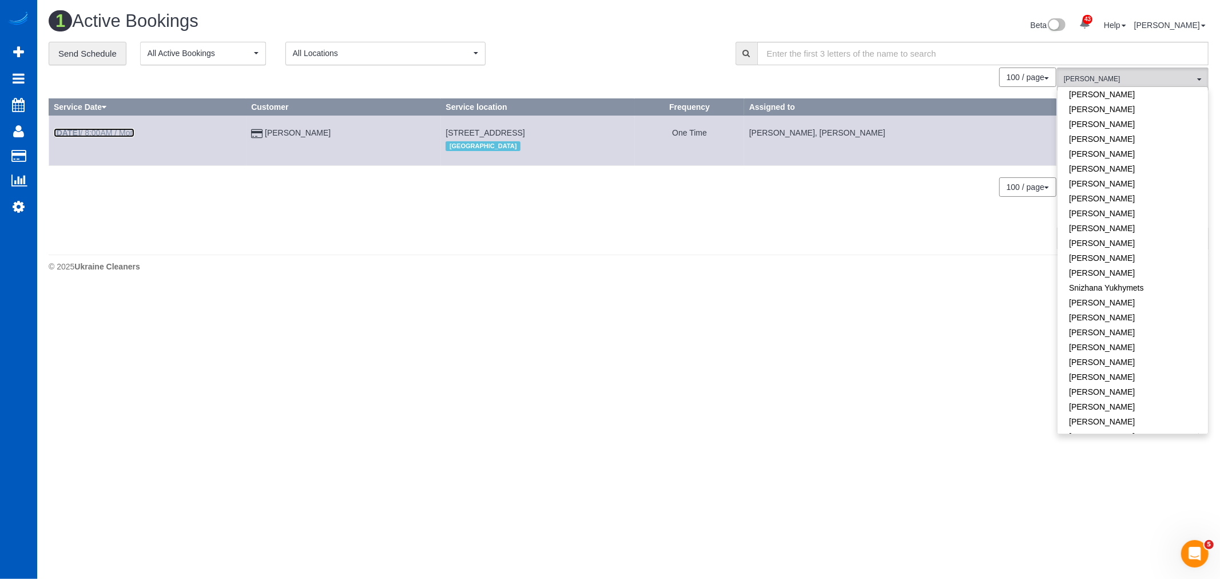
click at [90, 130] on link "Sep 29th / 8:00AM / Mon" at bounding box center [94, 132] width 81 height 9
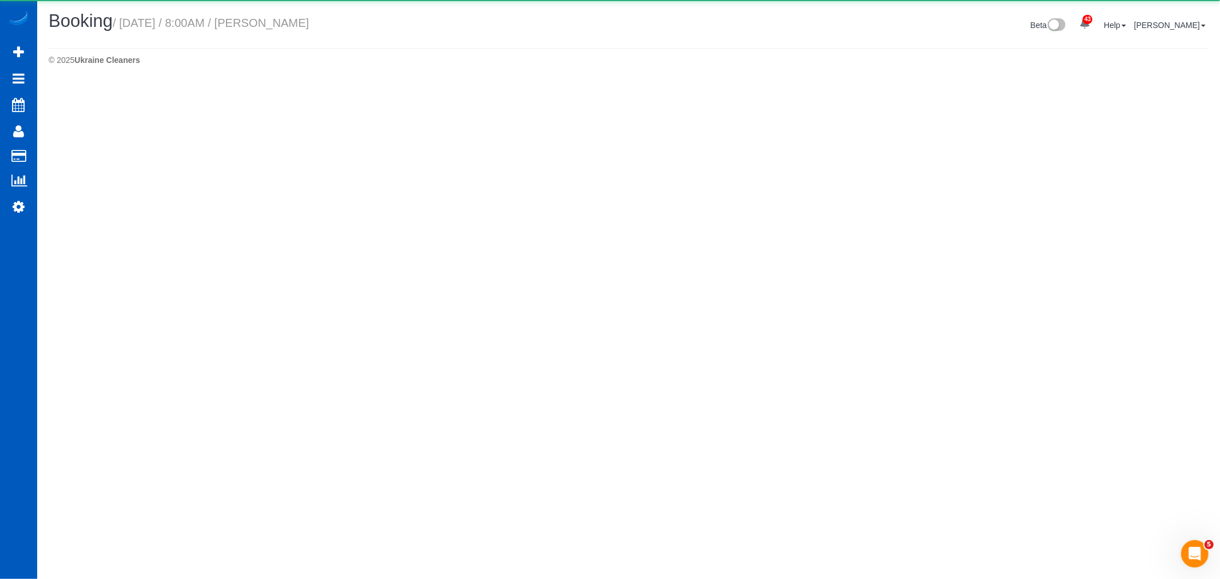
select select "WA"
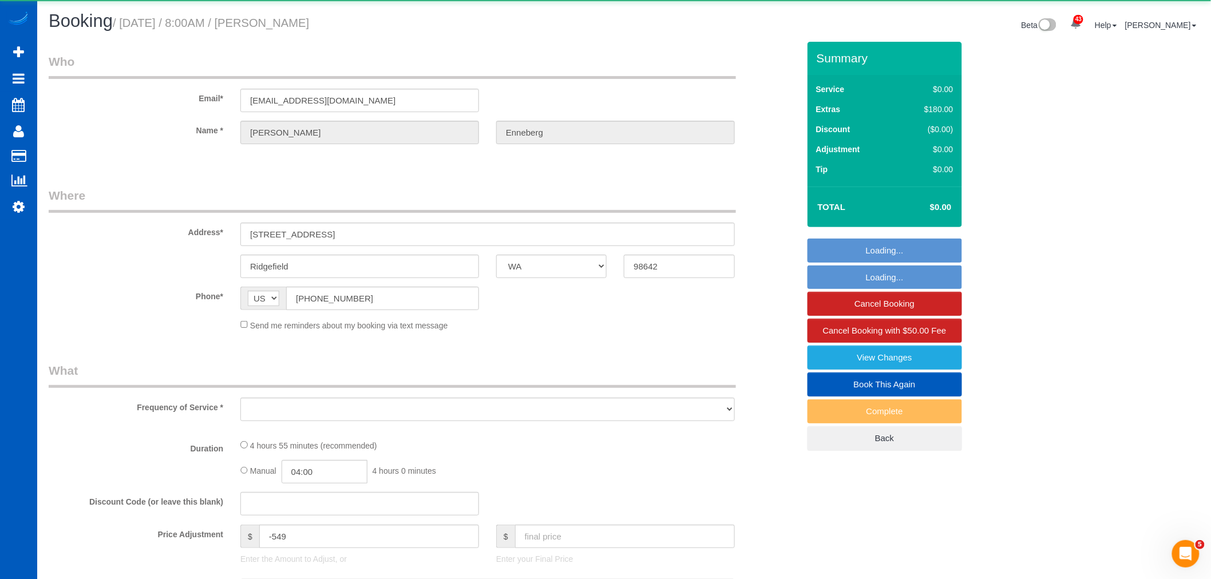
select select "object:27366"
select select "string:fspay-857d1d35-2df6-4d4f-bcff-7044339a7cfc"
select select "199"
select select "2001"
select select "4"
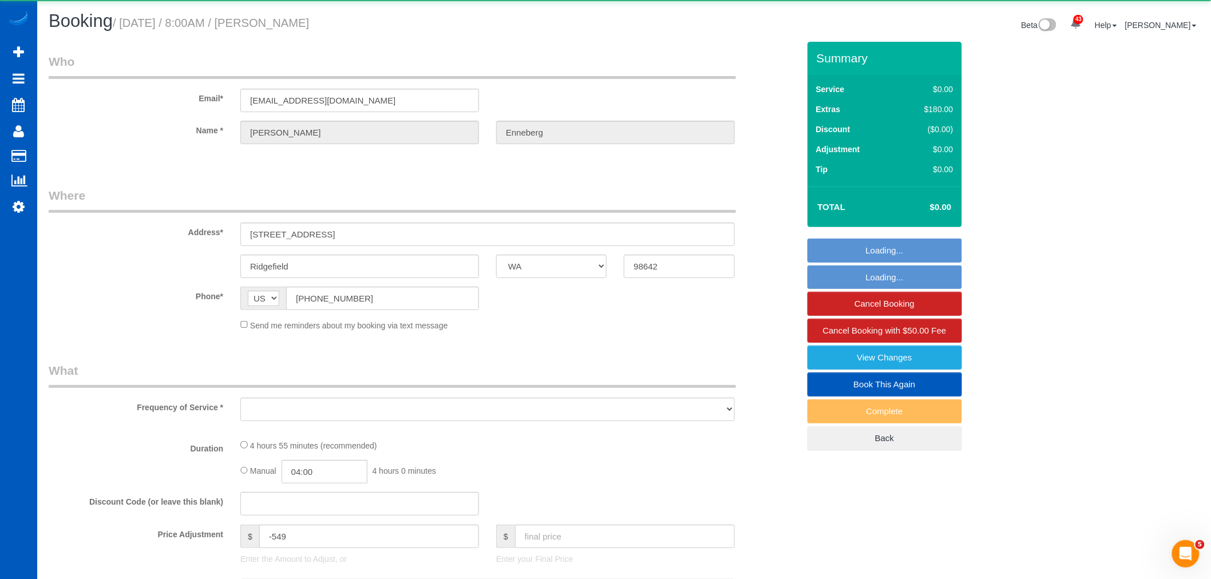
select select "3"
select select "spot163"
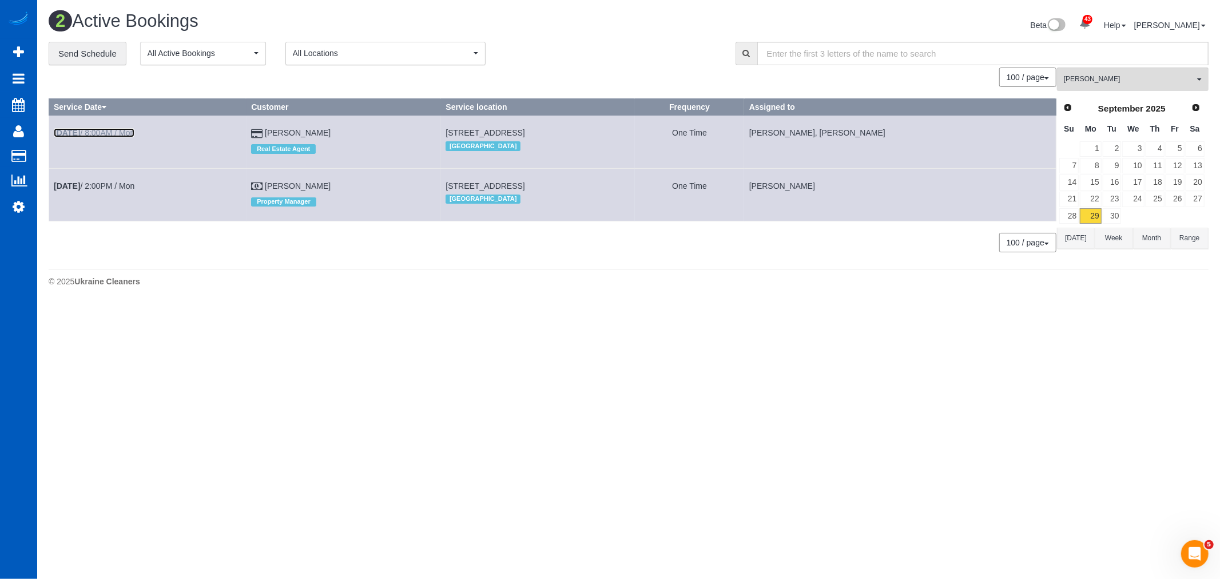
click at [112, 133] on link "Sep 29th / 8:00AM / Mon" at bounding box center [94, 132] width 81 height 9
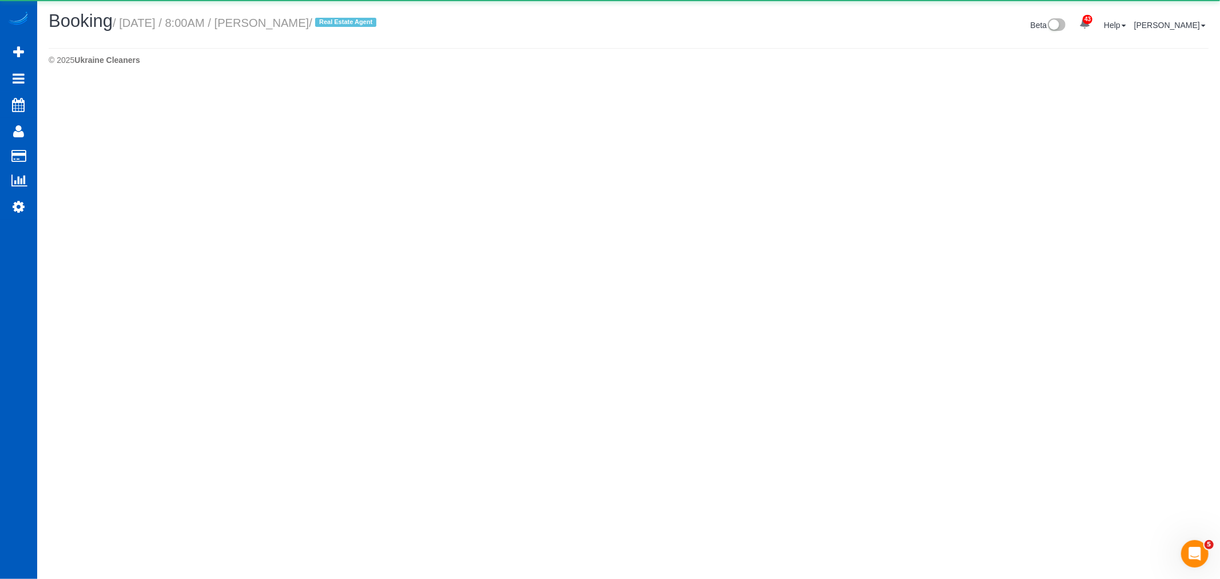
select select "WA"
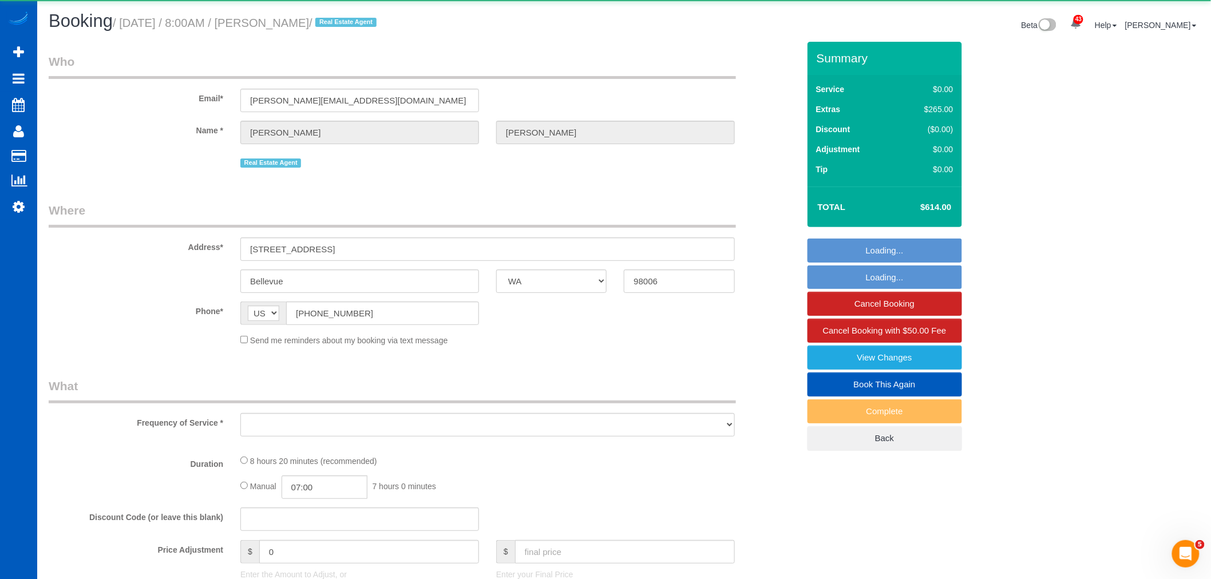
select select "object:28194"
select select "string:fspay-d328726b-a52c-4f29-a5cb-3b0d182e557e"
select select "199"
select select "3001"
select select "5"
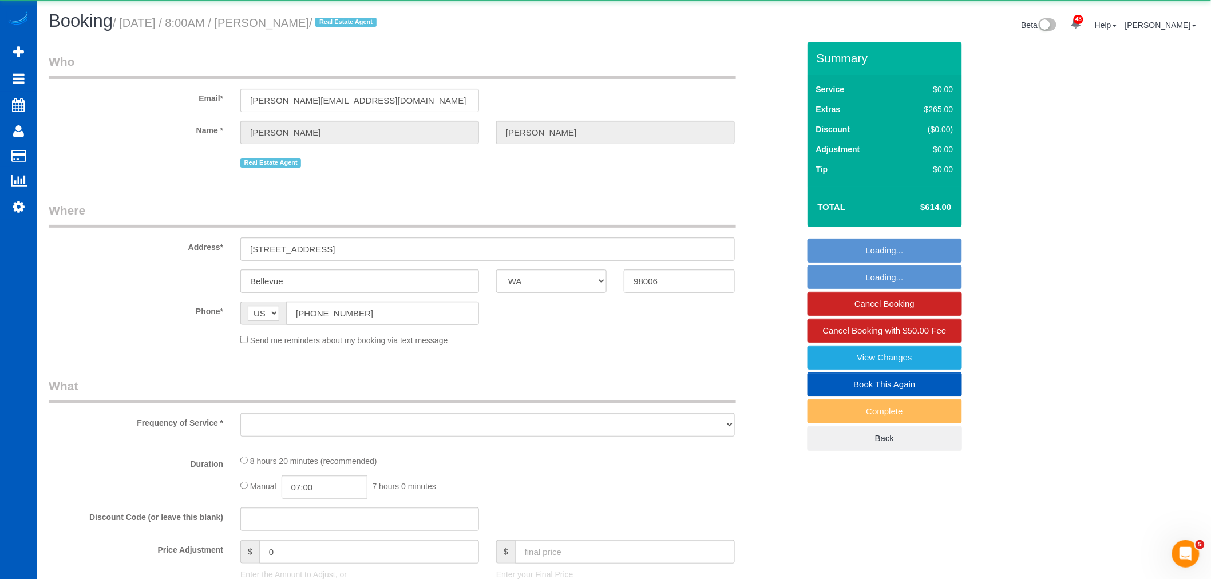
select select "3"
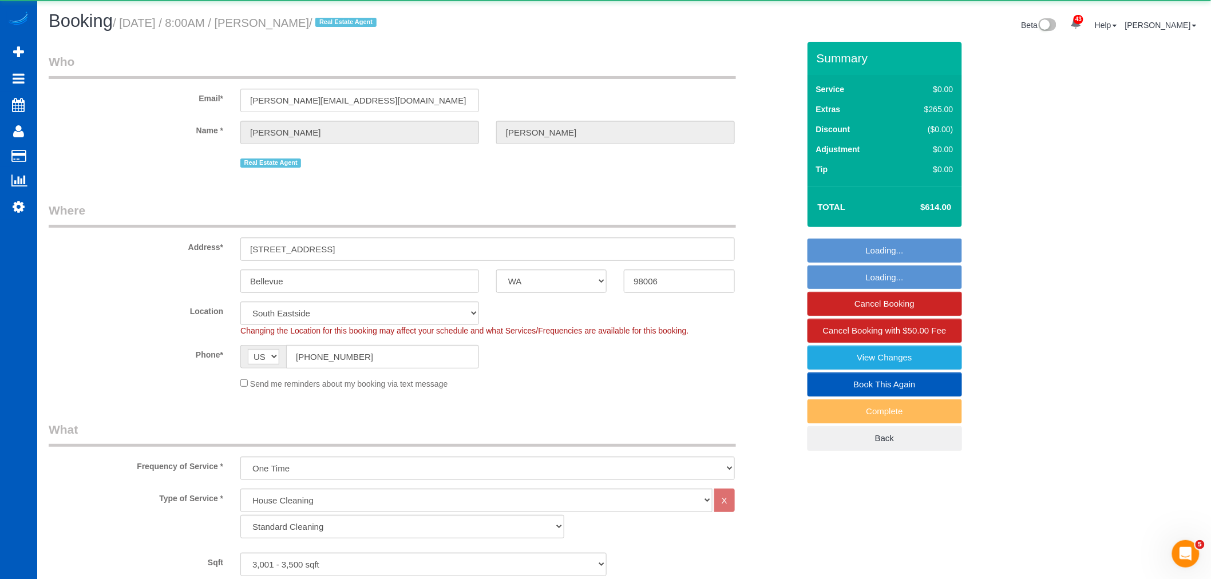
select select "object:28275"
select select "spot177"
select select "3001"
select select "5"
select select "3"
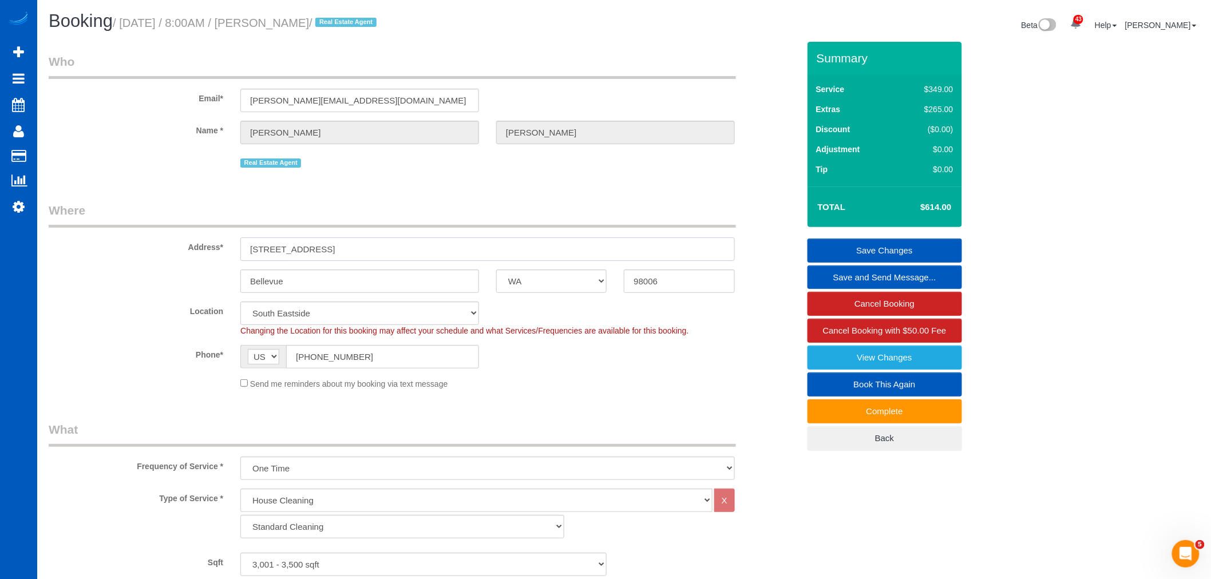
drag, startPoint x: 355, startPoint y: 244, endPoint x: 245, endPoint y: 247, distance: 110.5
click at [231, 243] on div "Address* 5015 145th Pl SE, 39G" at bounding box center [423, 231] width 767 height 59
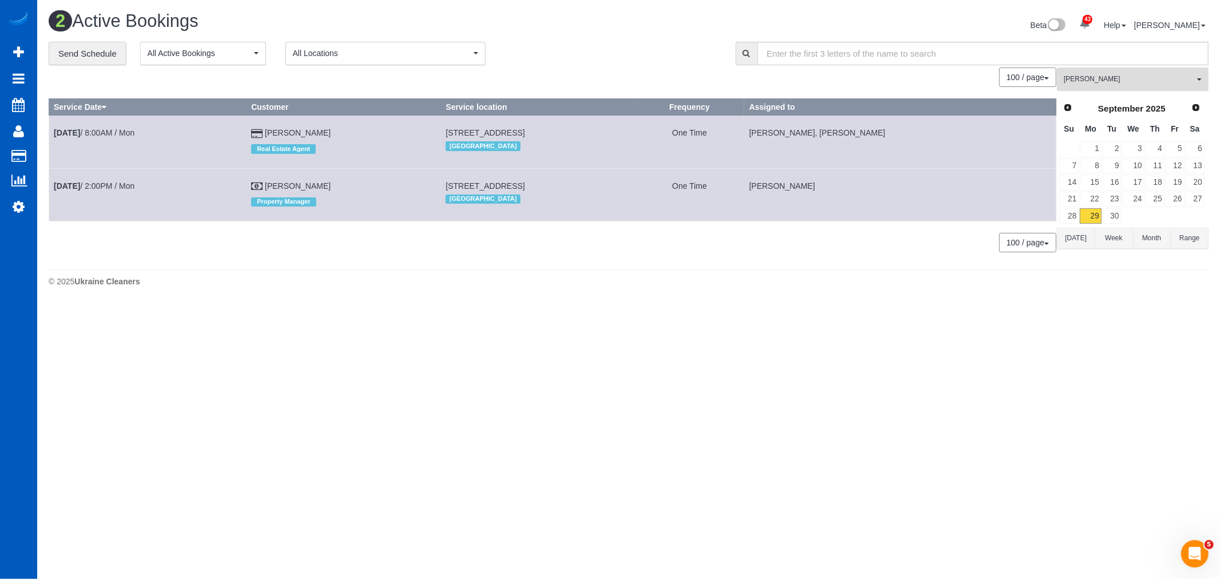
click at [1135, 84] on span "Anzhela Trokhymiuk" at bounding box center [1129, 79] width 130 height 10
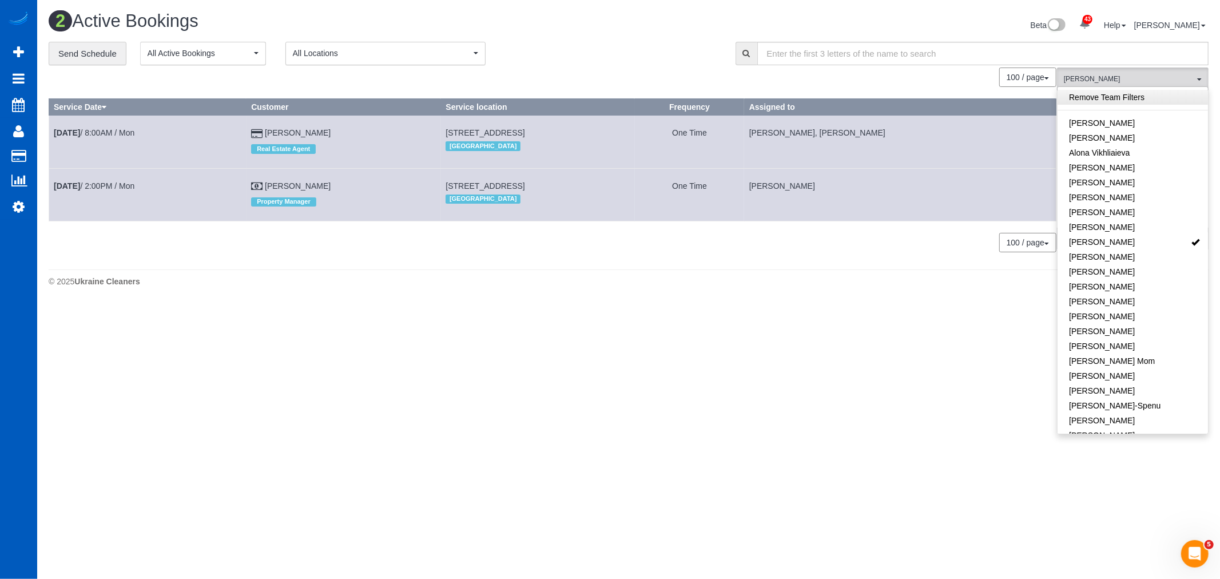
click at [1131, 92] on link "Remove Team Filters" at bounding box center [1133, 97] width 150 height 15
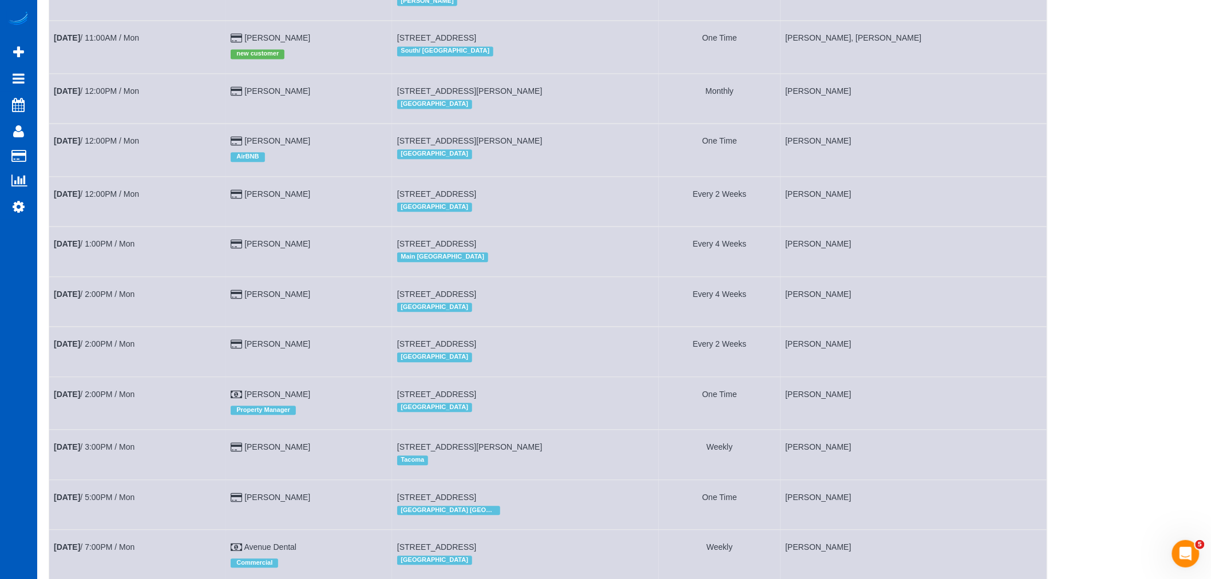
scroll to position [748, 0]
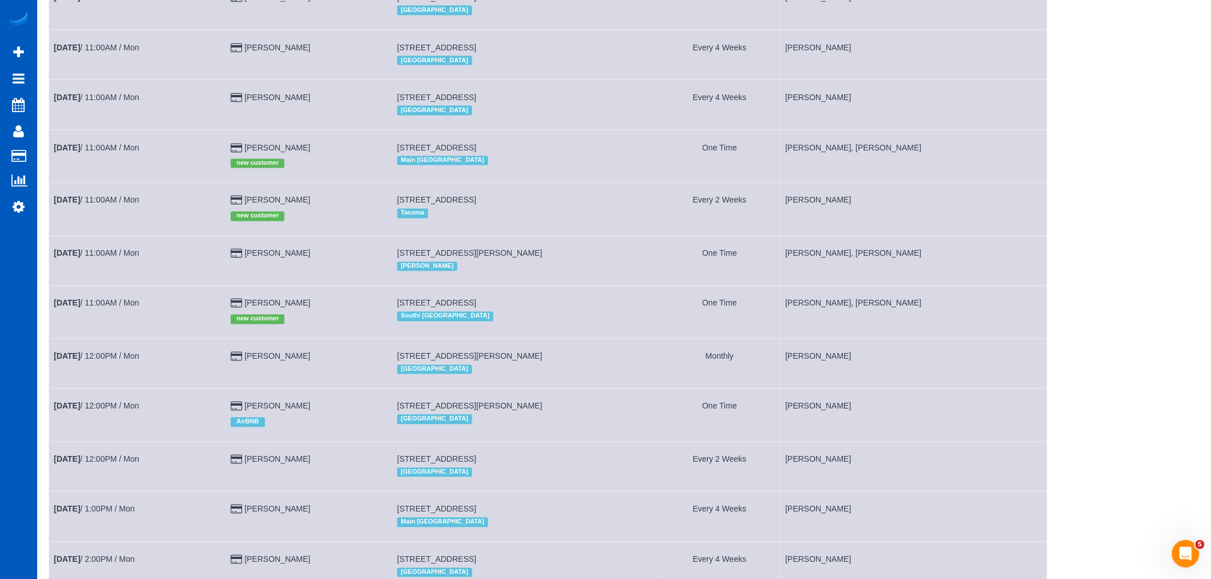
drag, startPoint x: 827, startPoint y: 342, endPoint x: 865, endPoint y: 295, distance: 59.4
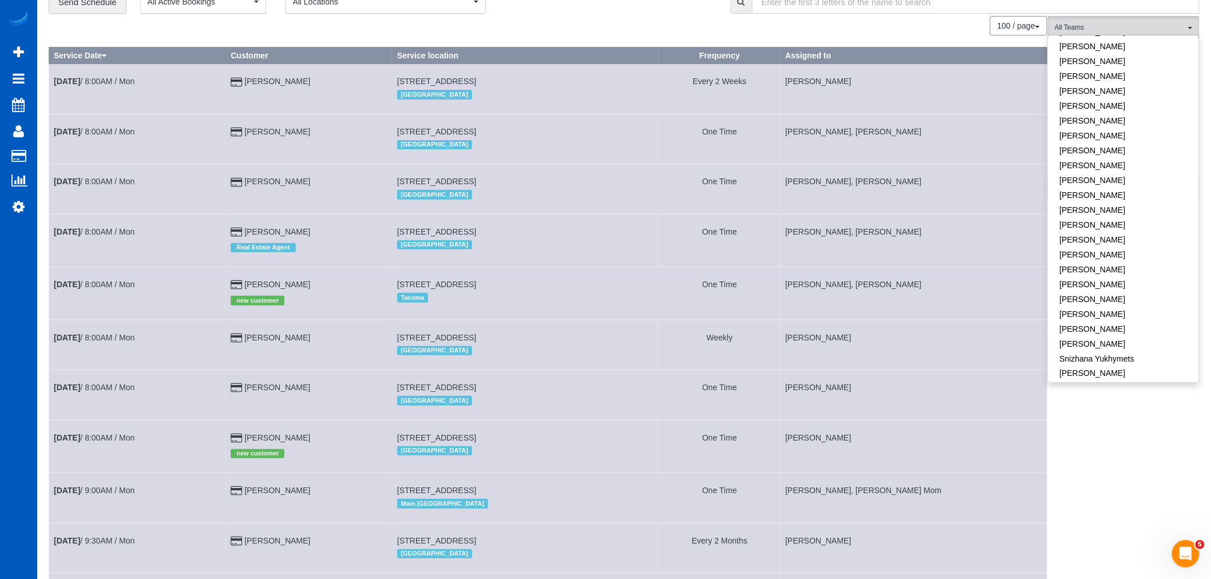
scroll to position [0, 0]
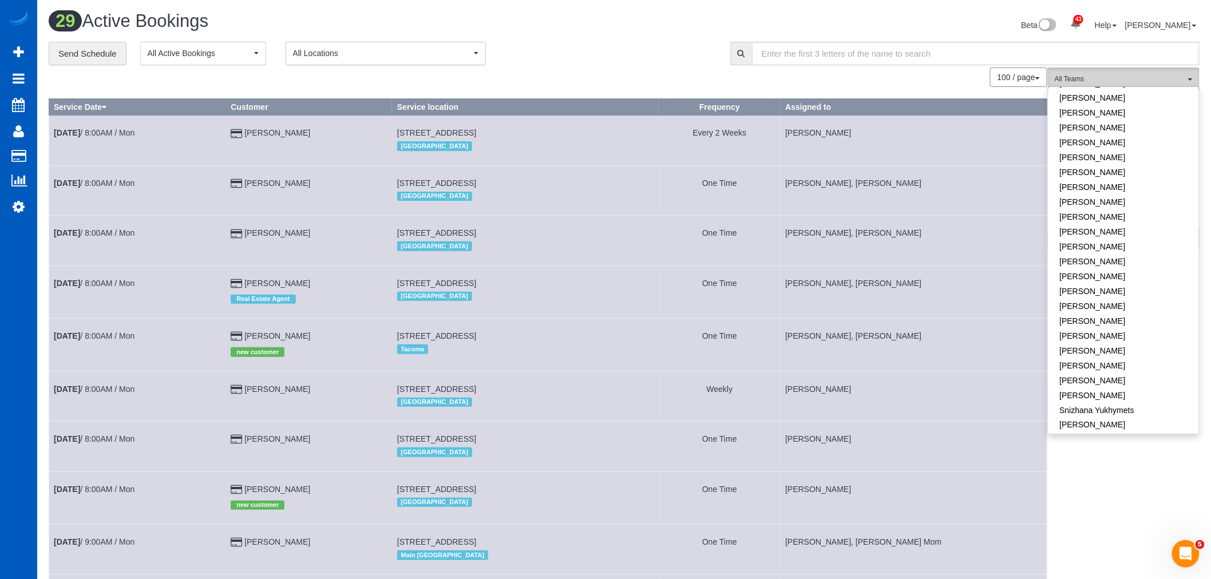
click at [1104, 72] on button "All Teams" at bounding box center [1124, 79] width 152 height 23
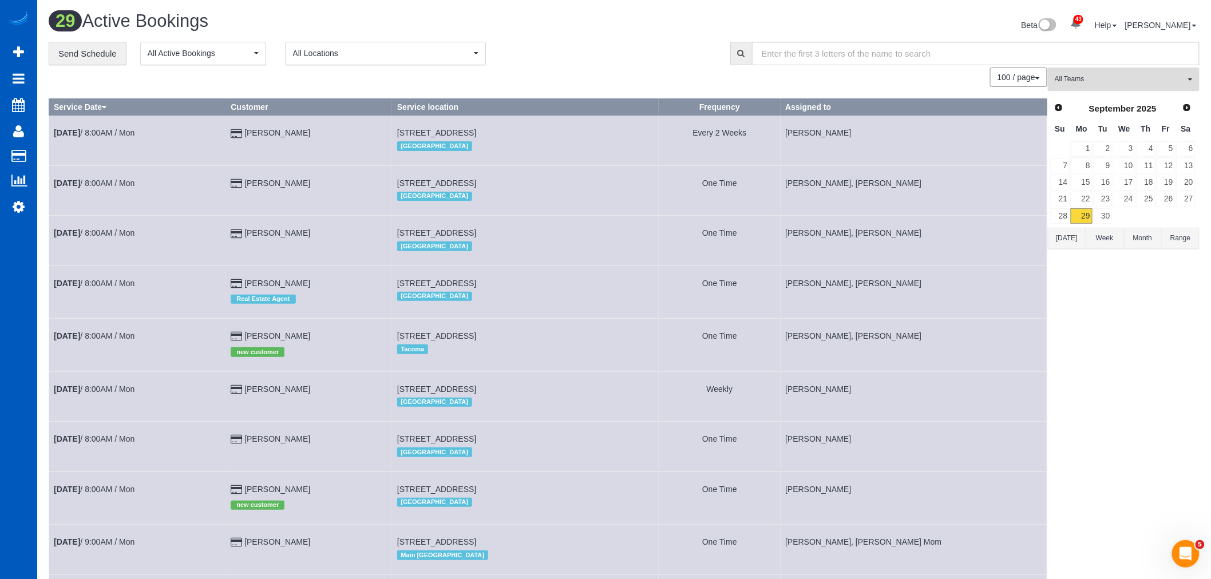
click at [1089, 75] on span "All Teams" at bounding box center [1119, 79] width 130 height 10
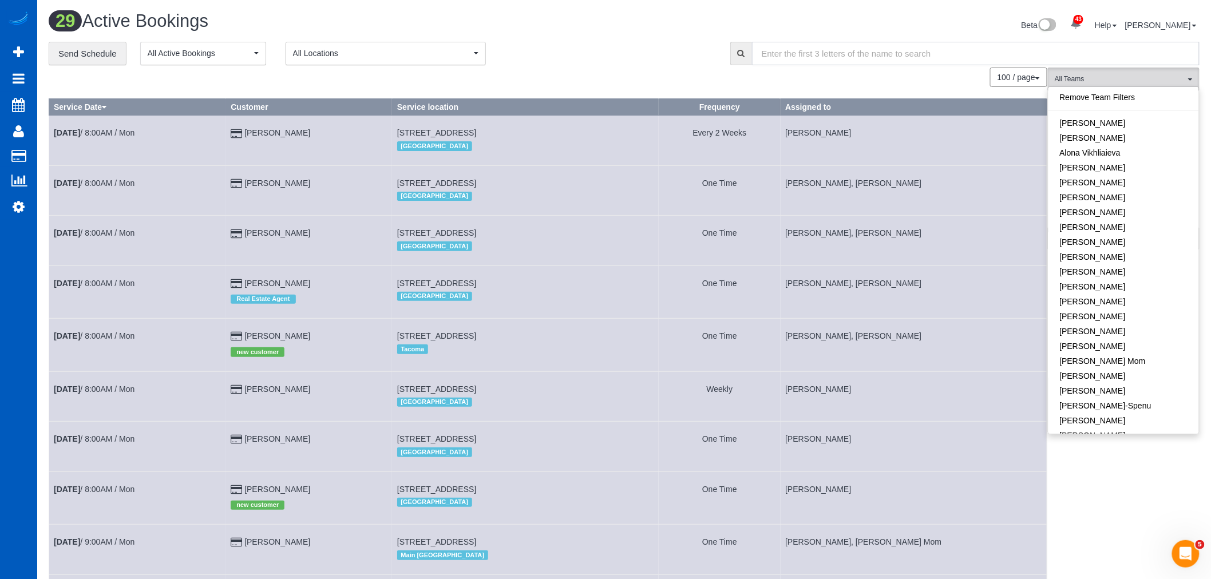
click at [1115, 61] on input "text" at bounding box center [975, 53] width 447 height 23
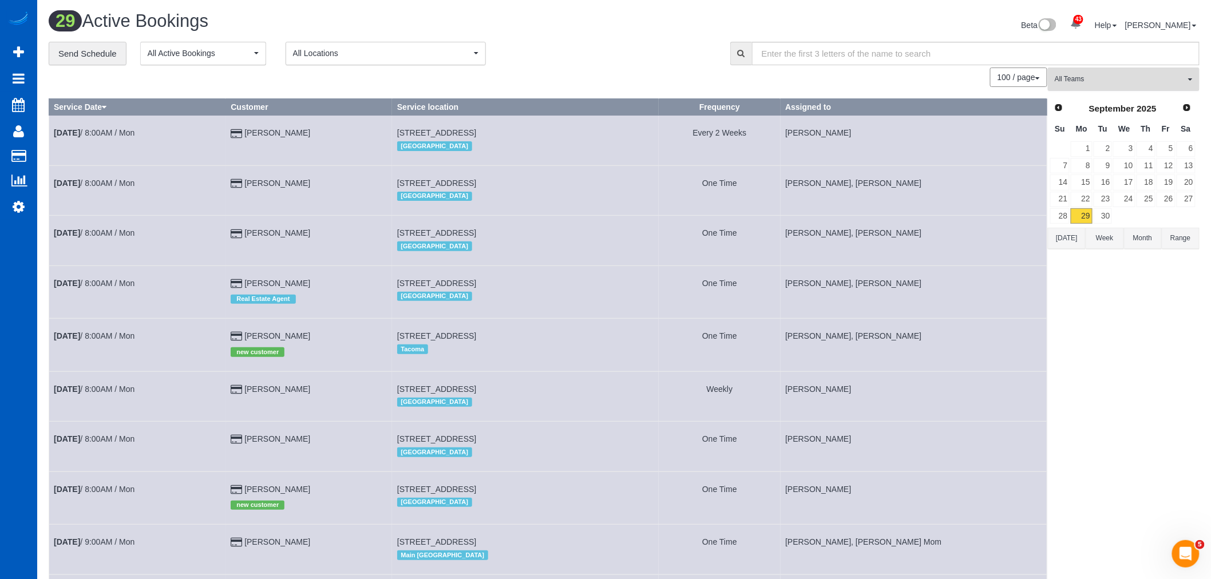
click at [1094, 84] on span "All Teams" at bounding box center [1119, 79] width 130 height 10
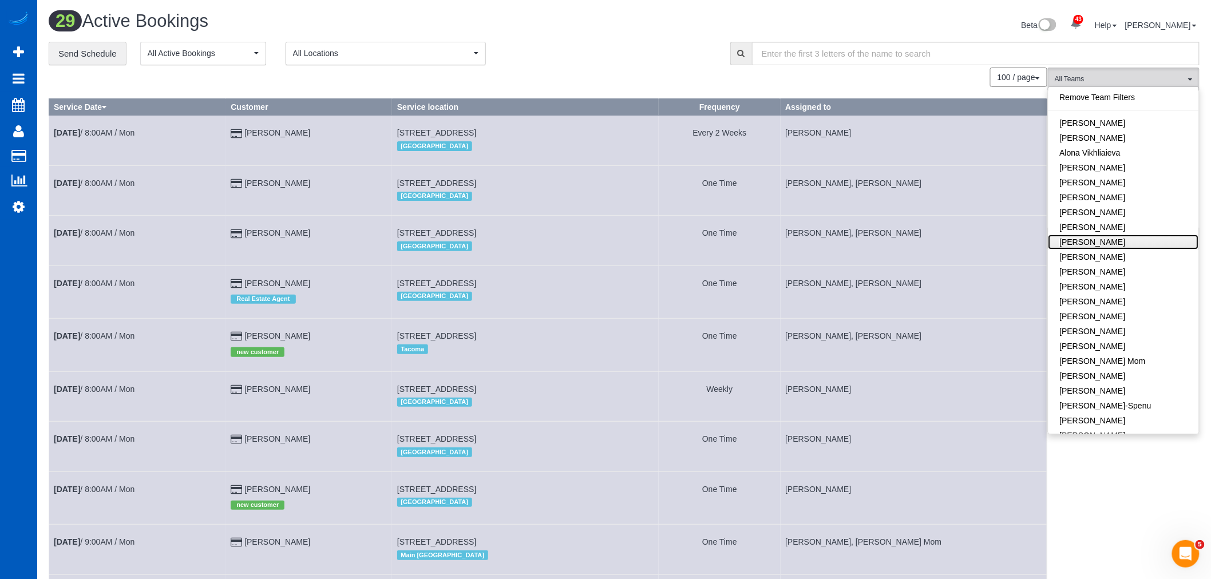
click at [1120, 243] on link "Anzhela Trokhymiuk" at bounding box center [1123, 242] width 150 height 15
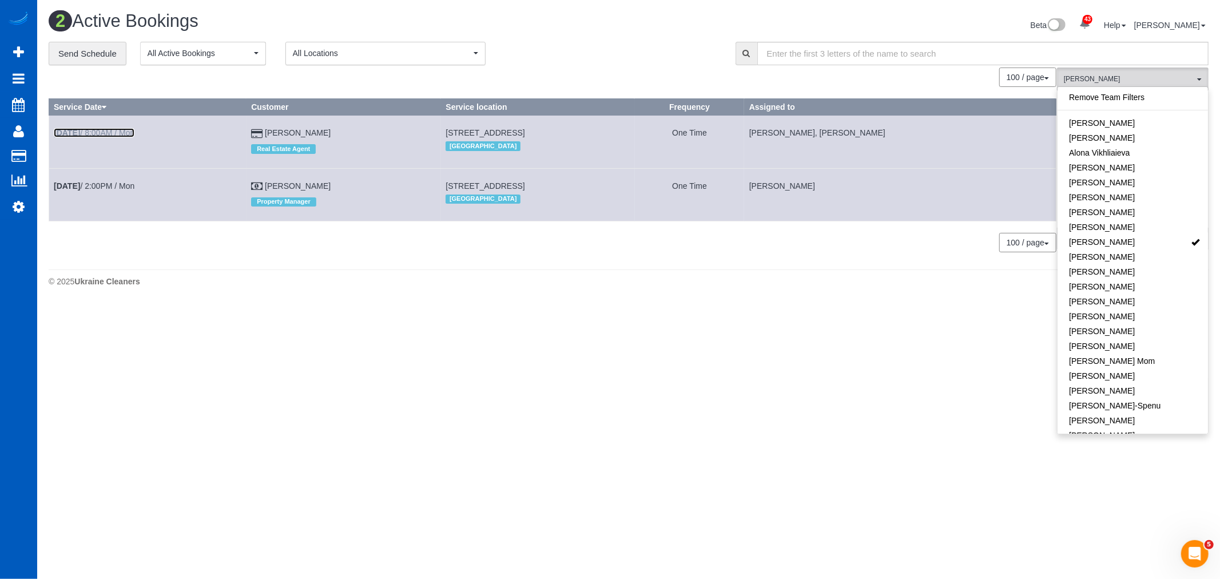
click at [112, 132] on link "Sep 29th / 8:00AM / Mon" at bounding box center [94, 132] width 81 height 9
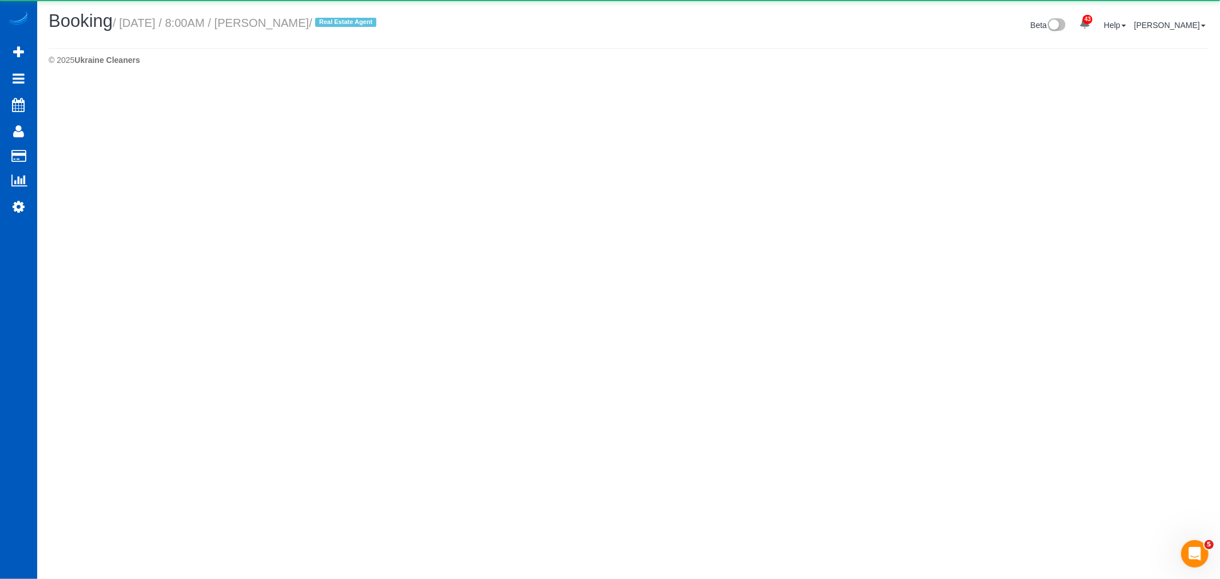
select select "WA"
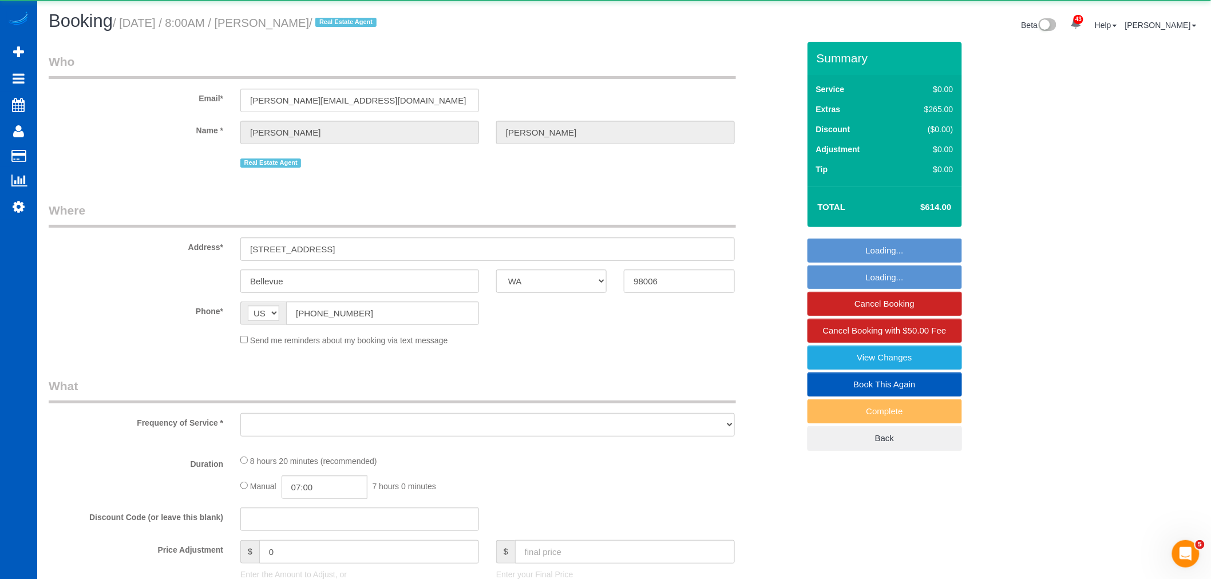
select select "object:29385"
select select "string:fspay-d328726b-a52c-4f29-a5cb-3b0d182e557e"
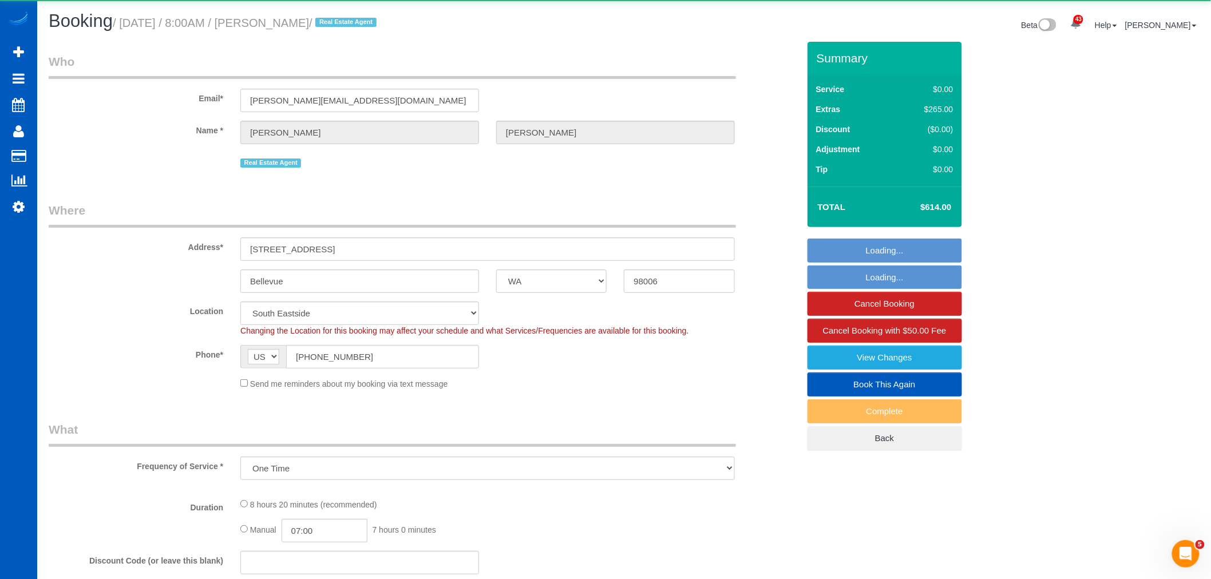
select select "object:29791"
select select "199"
select select "3001"
select select "5"
select select "3"
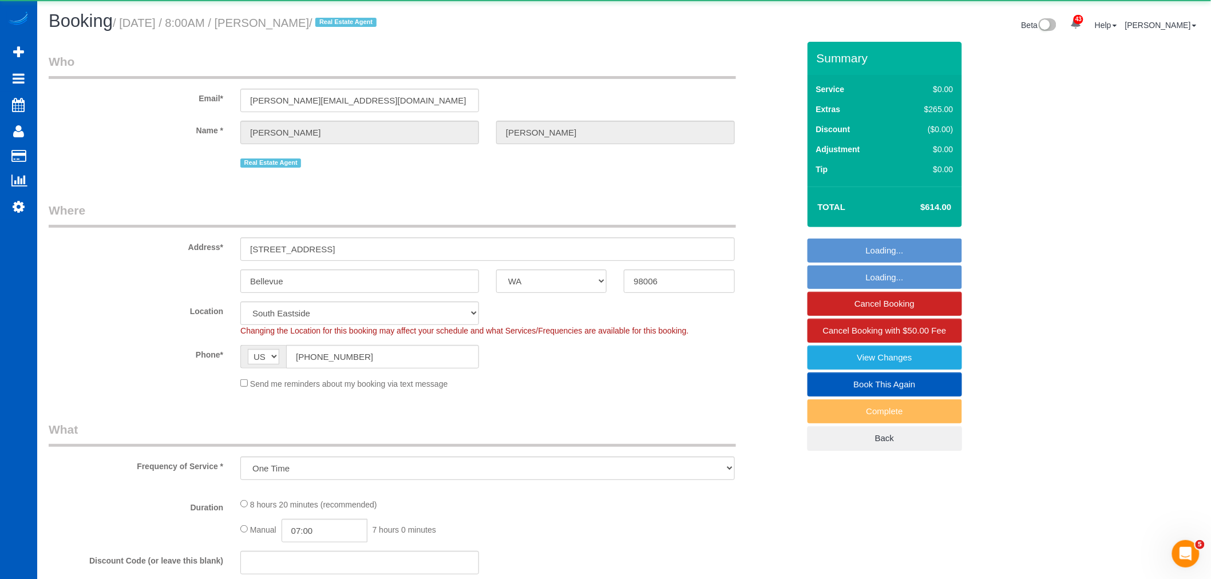
select select "spot188"
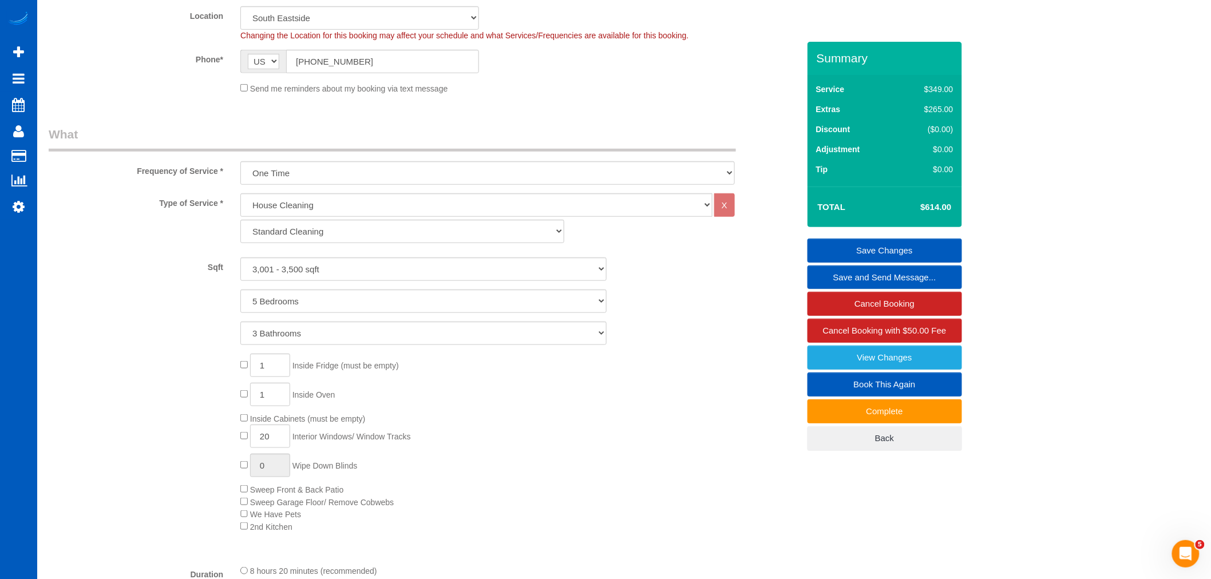
scroll to position [318, 0]
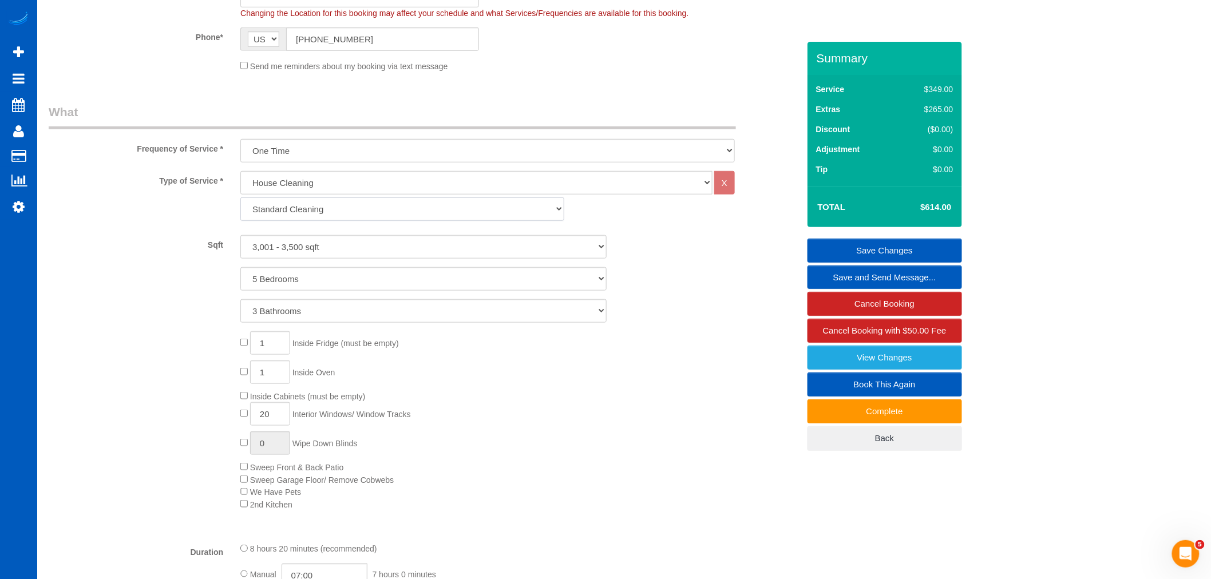
click at [329, 212] on select "Standard Cleaning Deep Cleaning Move In/ Out Cleaning" at bounding box center [402, 208] width 324 height 23
select select "368"
click at [240, 199] on select "Standard Cleaning Deep Cleaning Move In/ Out Cleaning" at bounding box center [402, 208] width 324 height 23
select select "5"
select select "3"
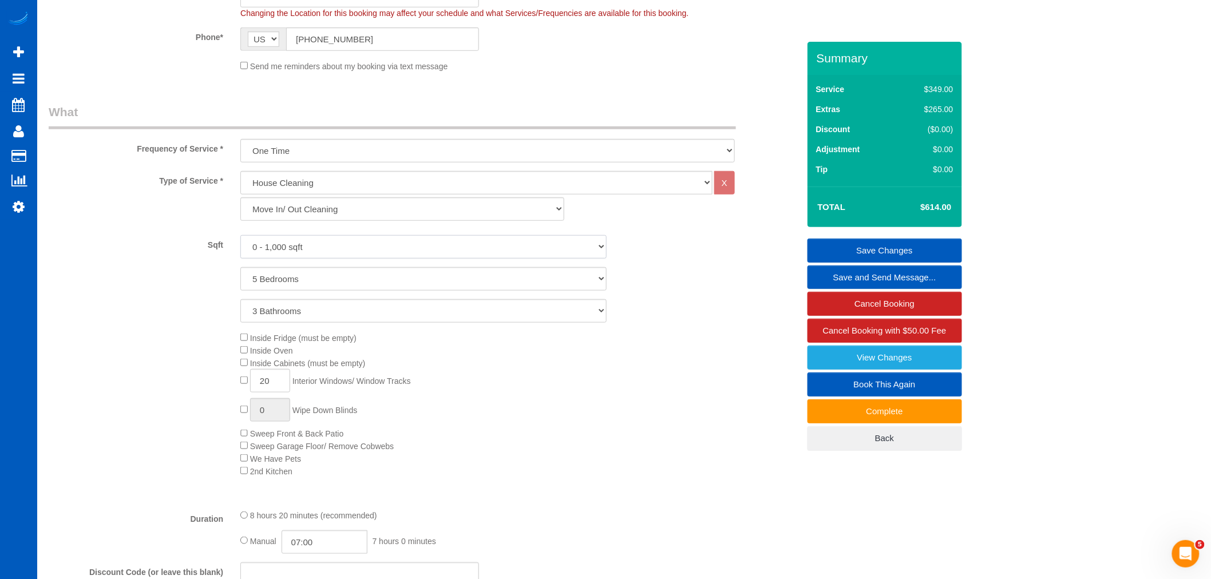
click at [319, 239] on select "0 - 1,000 sqft 1,001 - 1,500 sqft 1,501 - 2,000 sqft 2,001 - 2,500 sqft 2,501 -…" at bounding box center [423, 246] width 366 height 23
select select "3001"
click at [240, 236] on select "0 - 1,000 sqft 1,001 - 1,500 sqft 1,501 - 2,000 sqft 2,001 - 2,500 sqft 2,501 -…" at bounding box center [423, 246] width 366 height 23
click at [248, 336] on span "Inside Fridge (must be empty)" at bounding box center [298, 338] width 116 height 9
click at [242, 342] on span "Inside Fridge (must be empty)" at bounding box center [298, 338] width 116 height 9
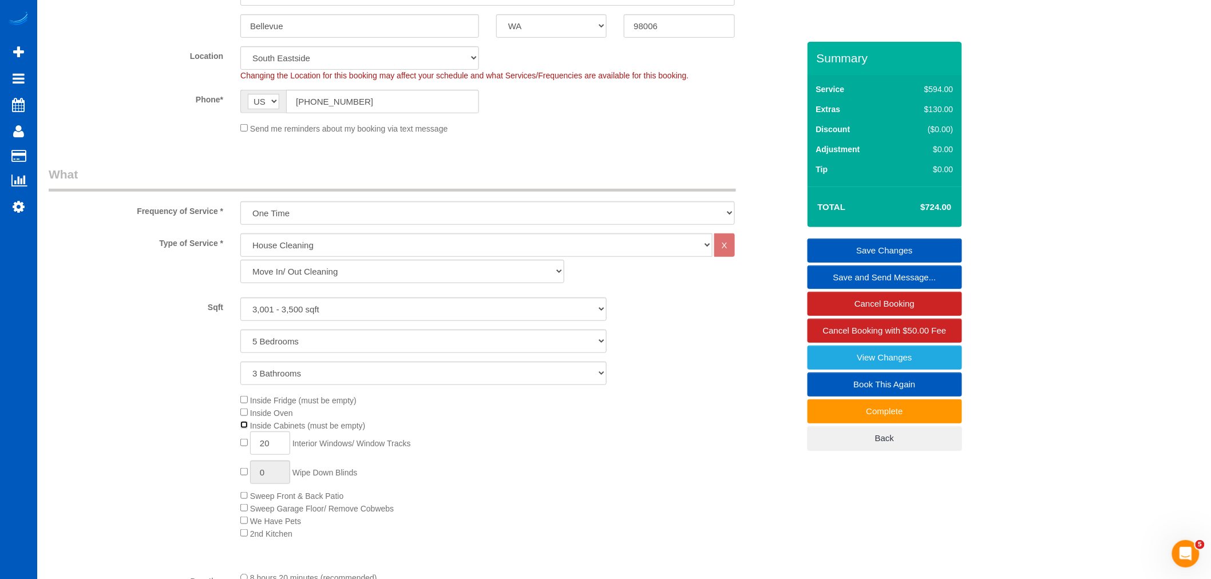
scroll to position [254, 0]
drag, startPoint x: 266, startPoint y: 447, endPoint x: 279, endPoint y: 447, distance: 12.6
click at [279, 447] on input "20" at bounding box center [270, 444] width 40 height 23
type input "29"
click at [366, 484] on div "Inside Fridge (must be empty) Inside Oven Inside Cabinets (must be empty) 29 In…" at bounding box center [519, 468] width 575 height 146
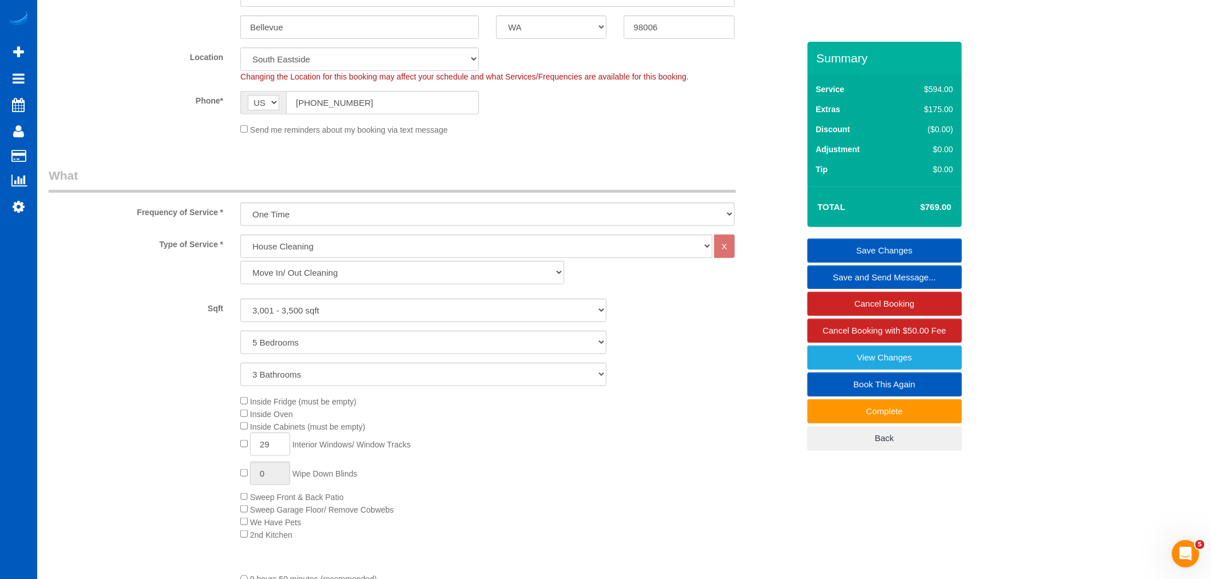
click at [485, 512] on div "Inside Fridge (must be empty) Inside Oven Inside Cabinets (must be empty) 29 In…" at bounding box center [519, 468] width 575 height 146
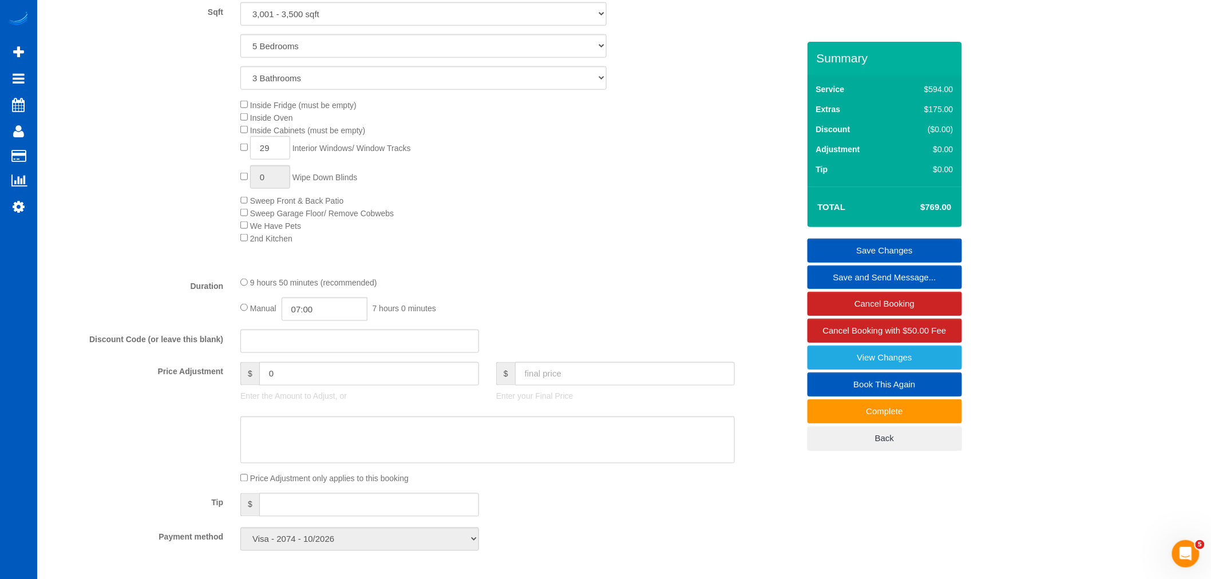
scroll to position [572, 0]
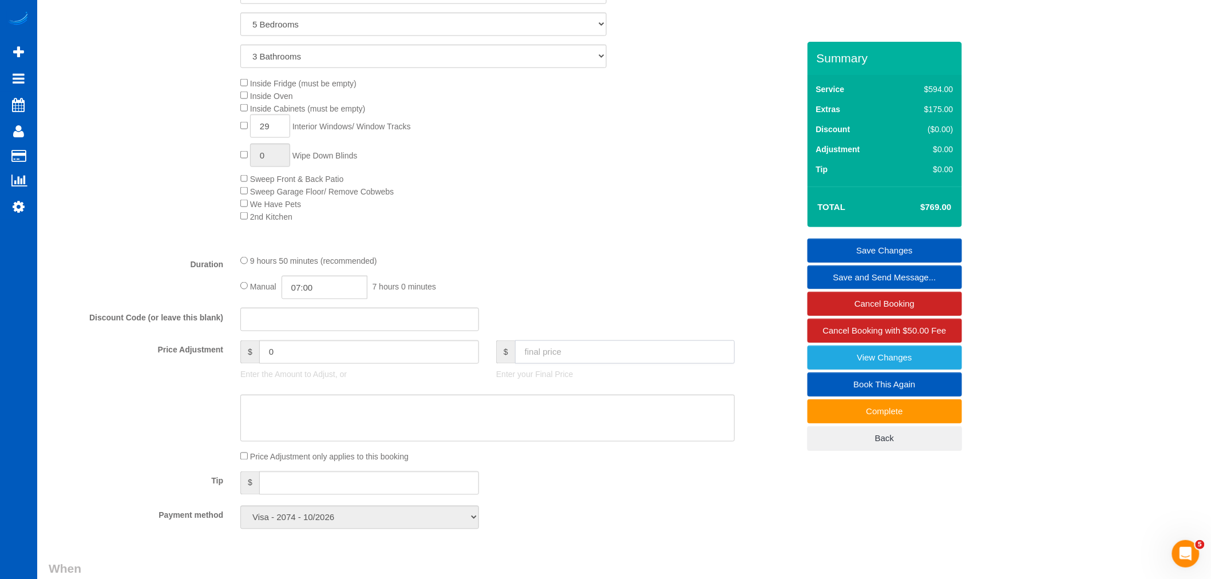
click at [546, 362] on input "text" at bounding box center [625, 351] width 220 height 23
type input "724"
drag, startPoint x: 563, startPoint y: 250, endPoint x: 620, endPoint y: 279, distance: 64.2
click at [562, 245] on div "Type of Service * House Cleaning X Standard Cleaning Deep Cleaning Move In/ Out…" at bounding box center [424, 80] width 750 height 329
type input "-45"
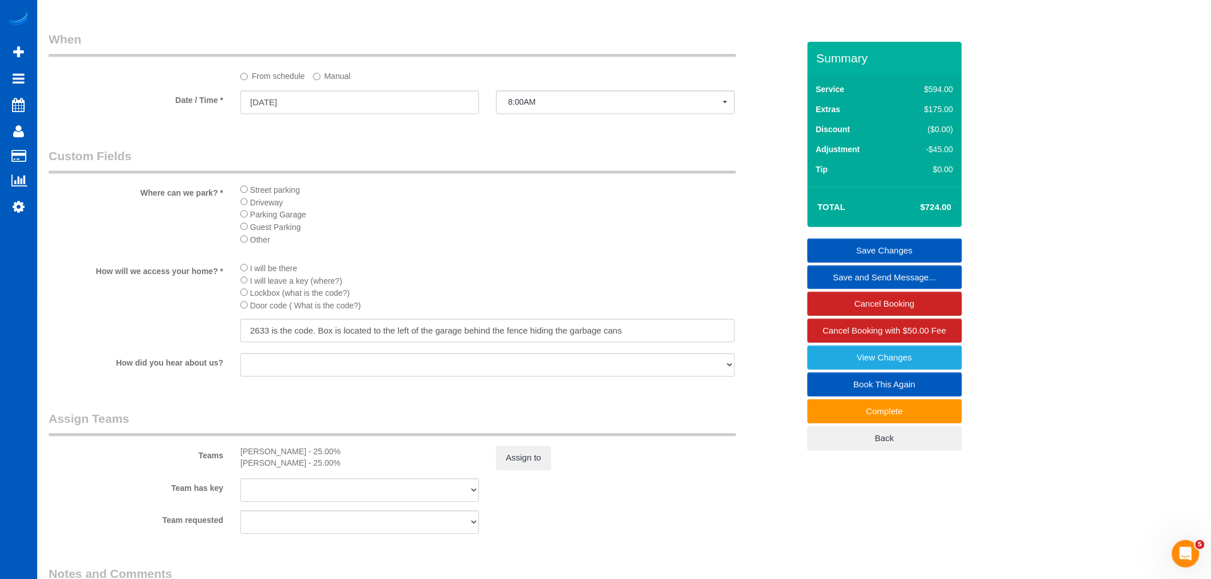
scroll to position [1420, 0]
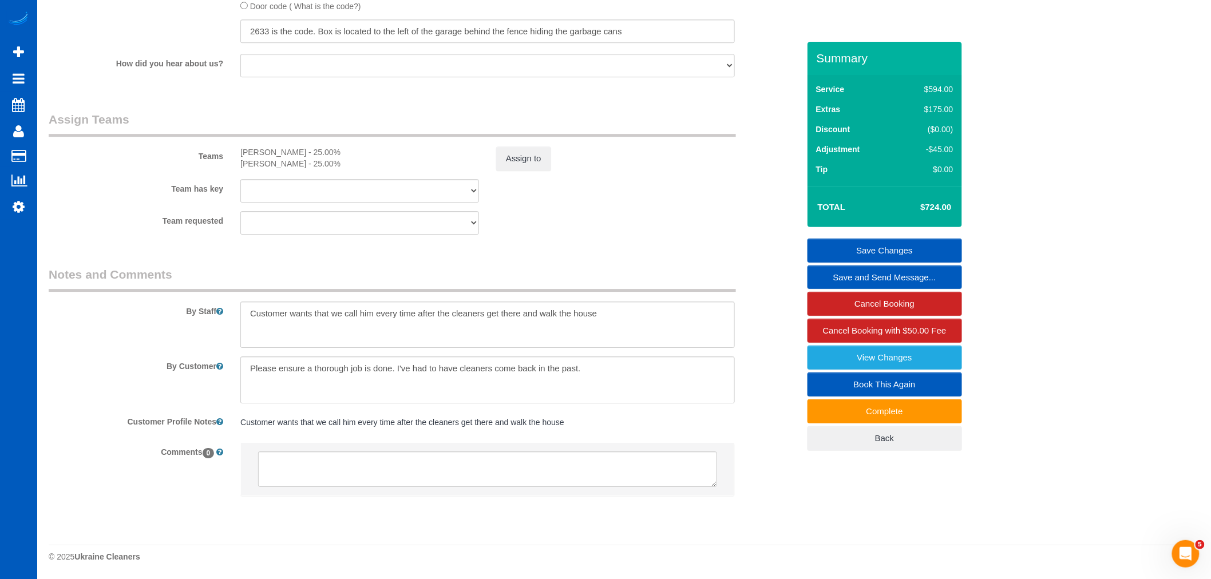
click at [494, 161] on div "Assign to" at bounding box center [615, 158] width 256 height 24
click at [507, 153] on button "Assign to" at bounding box center [523, 158] width 55 height 24
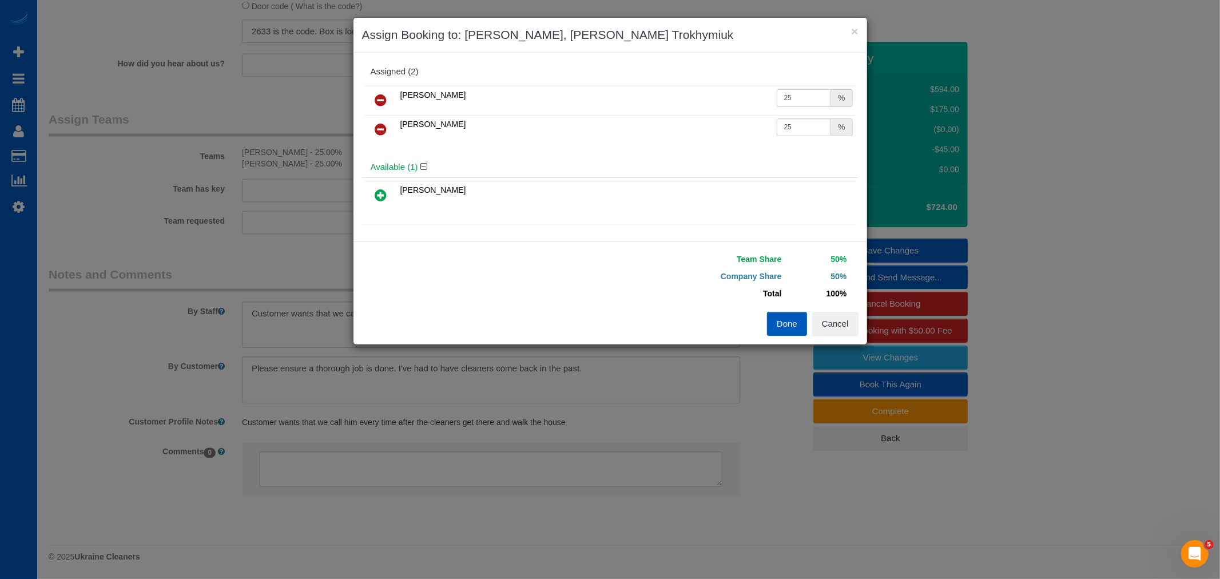
drag, startPoint x: 781, startPoint y: 100, endPoint x: 804, endPoint y: 109, distance: 24.9
click at [804, 109] on td "25 %" at bounding box center [815, 100] width 82 height 29
type input "26"
drag, startPoint x: 781, startPoint y: 130, endPoint x: 818, endPoint y: 259, distance: 134.0
click at [815, 137] on td "25 %" at bounding box center [815, 129] width 82 height 29
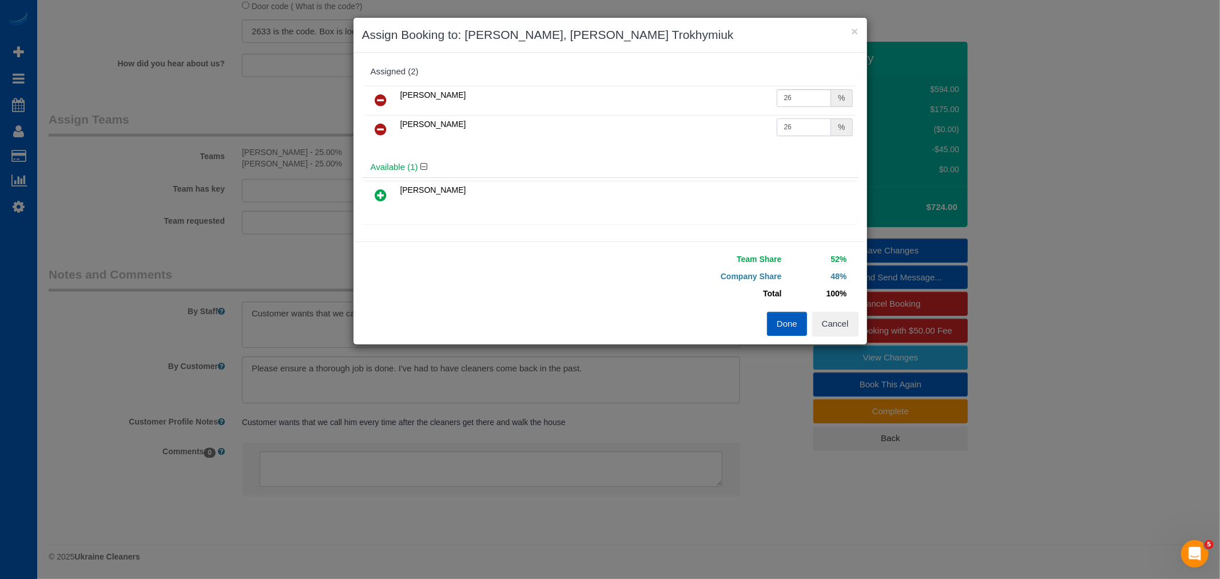
type input "26"
click at [788, 323] on button "Done" at bounding box center [787, 324] width 40 height 24
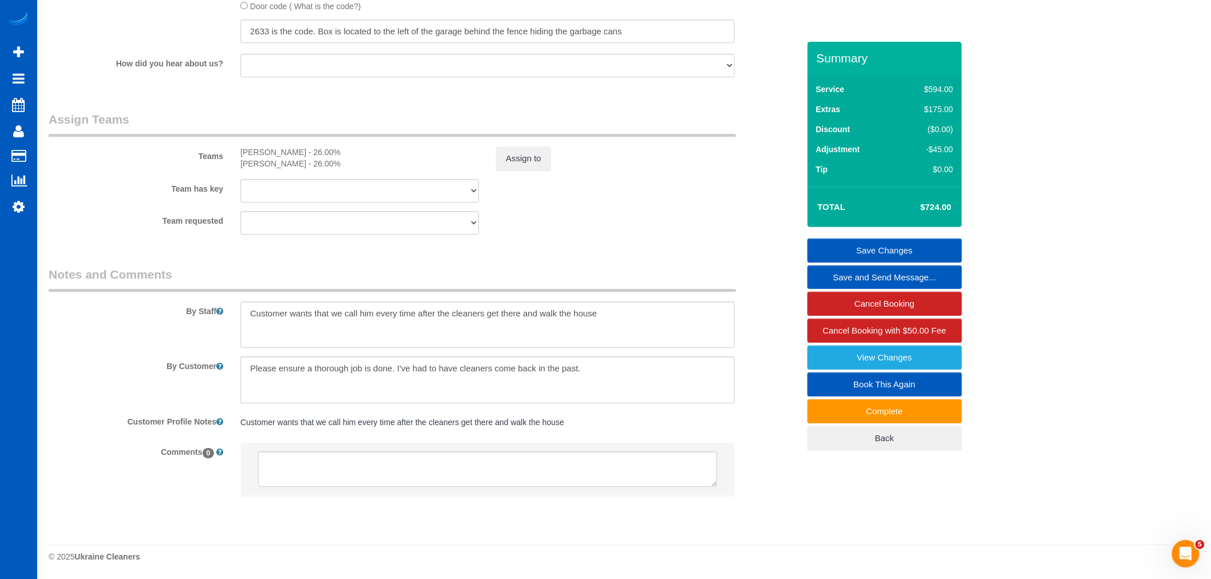
click at [891, 244] on link "Save Changes" at bounding box center [884, 251] width 154 height 24
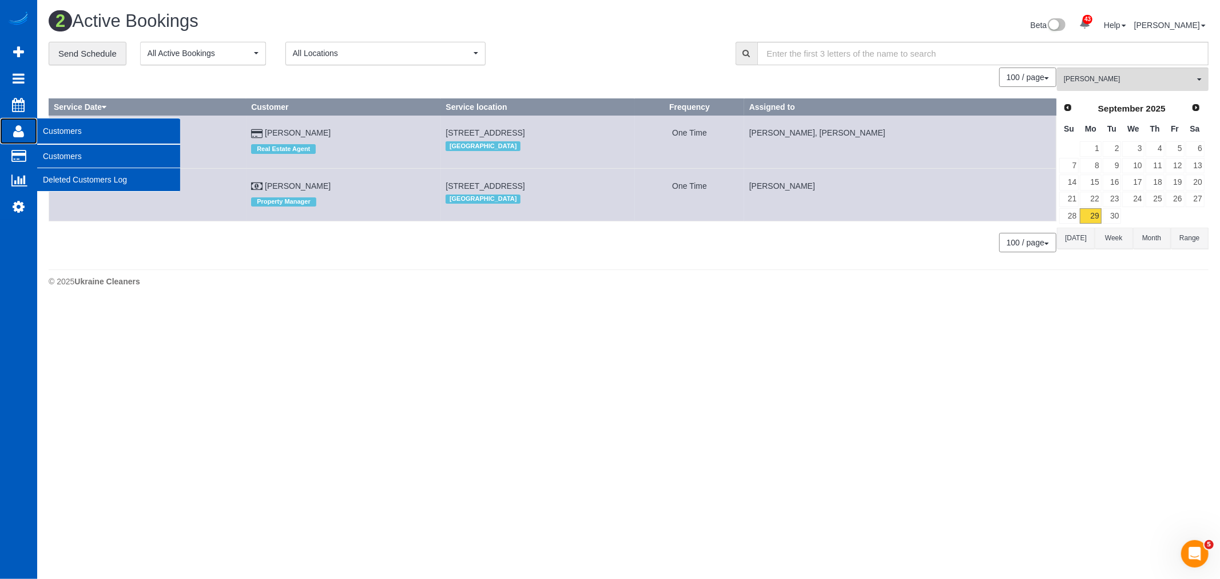
click at [21, 134] on icon at bounding box center [18, 131] width 11 height 14
click at [67, 162] on link "Customers" at bounding box center [108, 156] width 143 height 23
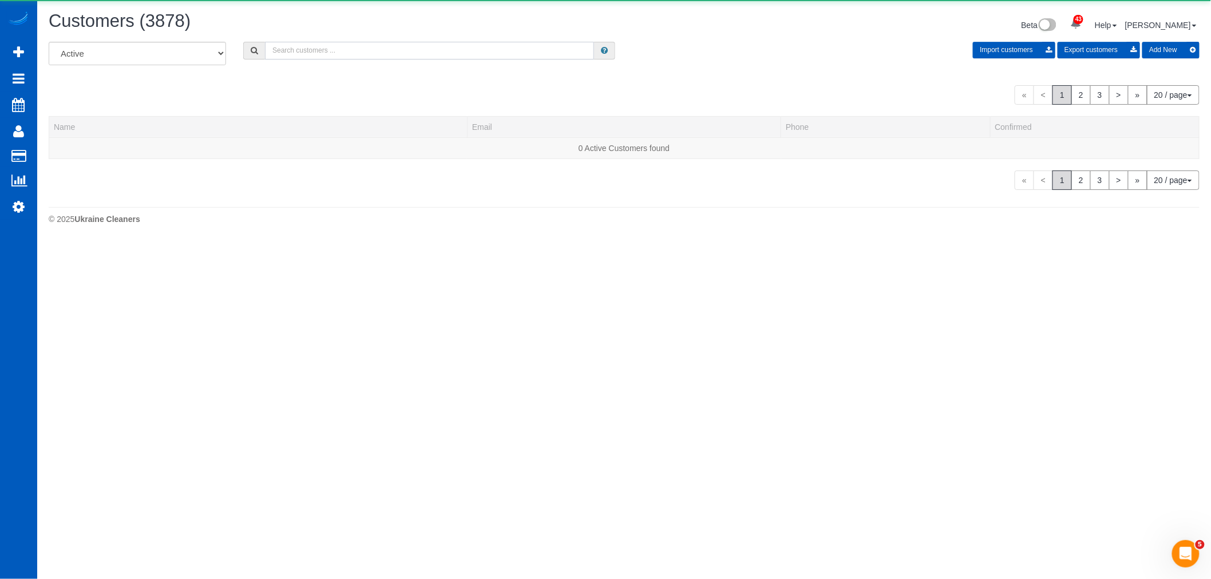
click at [356, 49] on input "text" at bounding box center [429, 51] width 329 height 18
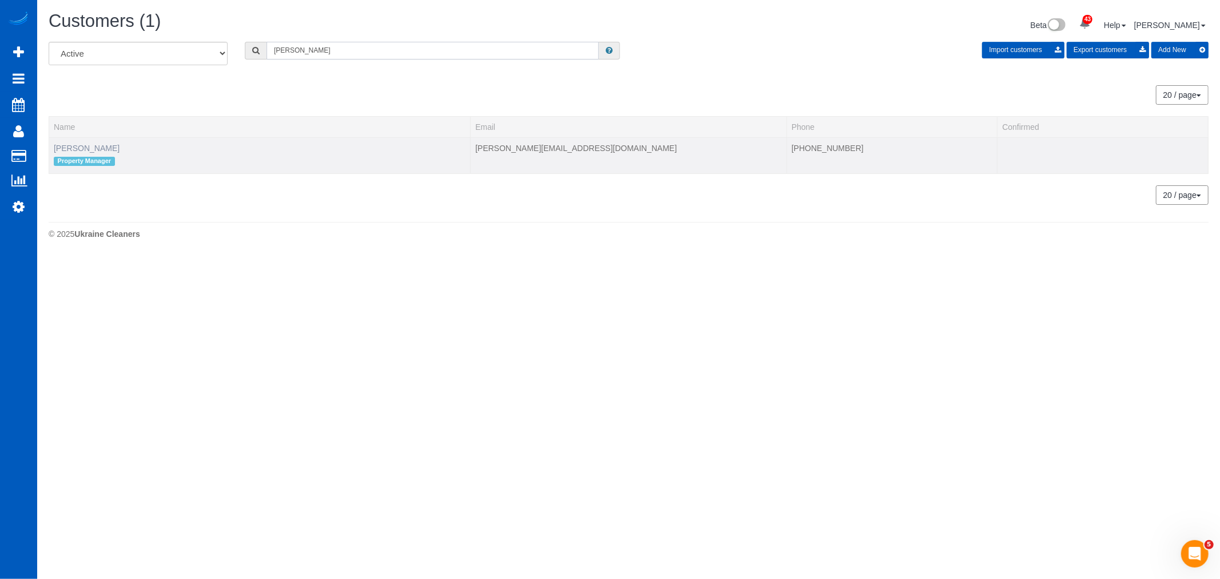
type input "adolfo"
click at [81, 150] on link "Adolfo Martell" at bounding box center [87, 148] width 66 height 9
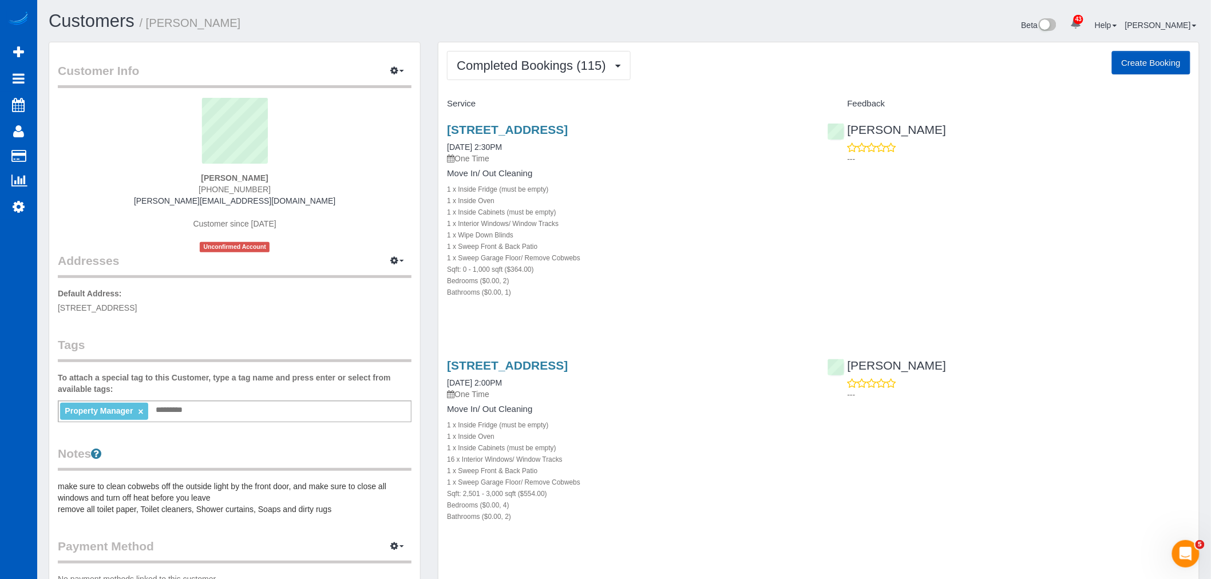
click at [1143, 61] on button "Create Booking" at bounding box center [1151, 63] width 78 height 24
select select "WA"
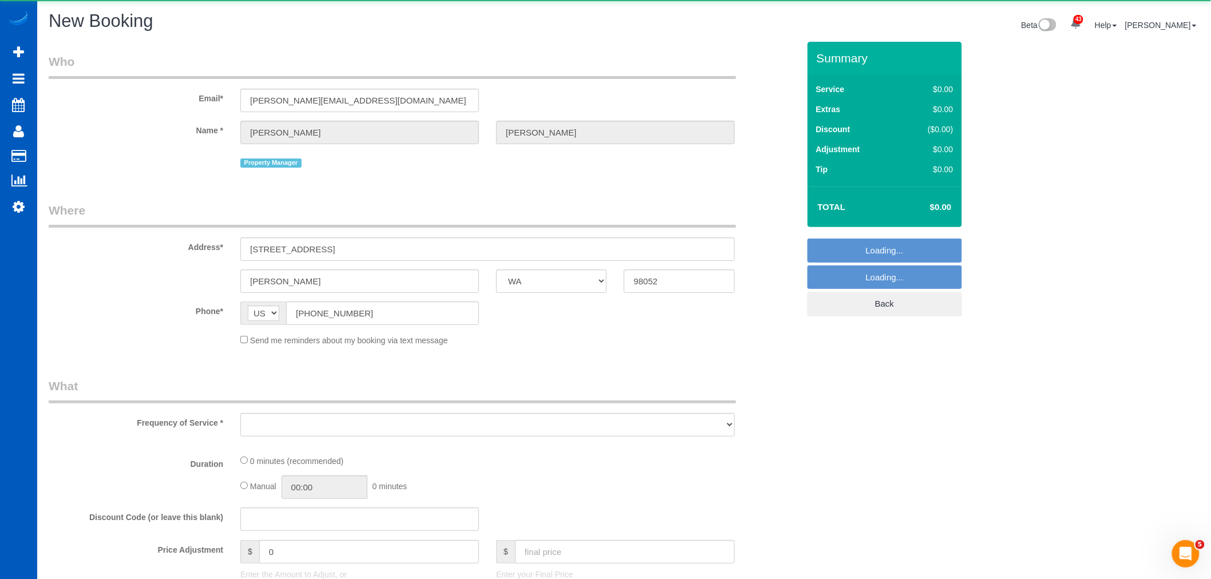
select select "object:32967"
select select "199"
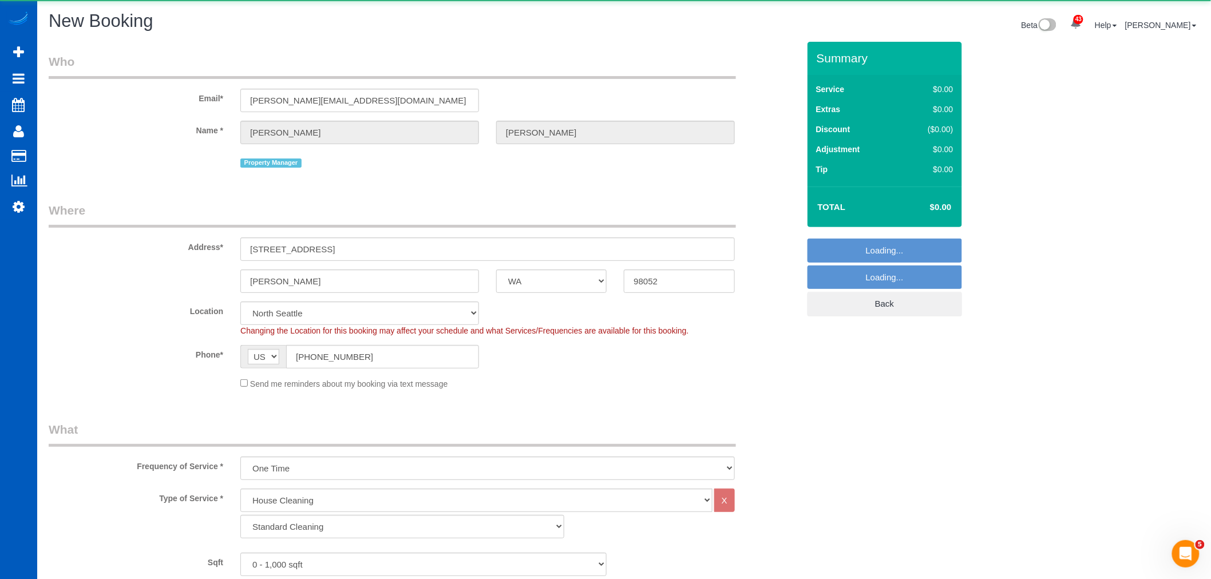
select select "6"
select select "object:33145"
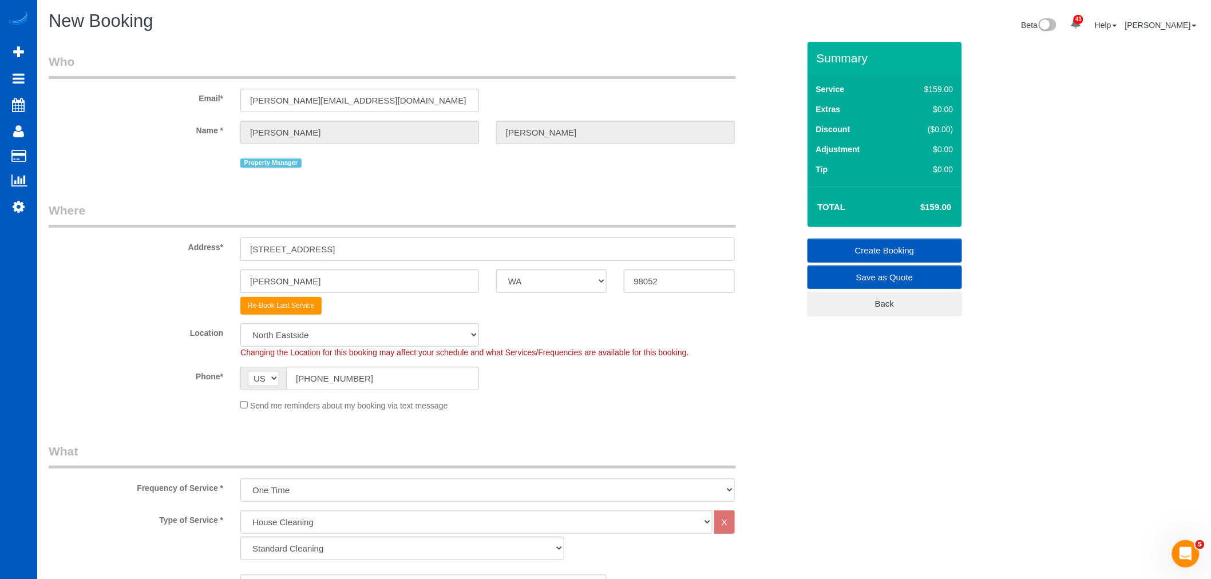
drag, startPoint x: 338, startPoint y: 252, endPoint x: 202, endPoint y: 250, distance: 136.2
click at [202, 250] on div "Address* 17024 NE 120th St" at bounding box center [423, 231] width 767 height 59
paste input "22900 NE 12th Pl sammamish, WA 98074"
drag, startPoint x: 366, startPoint y: 249, endPoint x: 322, endPoint y: 249, distance: 44.6
click at [322, 249] on input "22900 NE 12th Pl sammamish, WA 98074" at bounding box center [487, 248] width 494 height 23
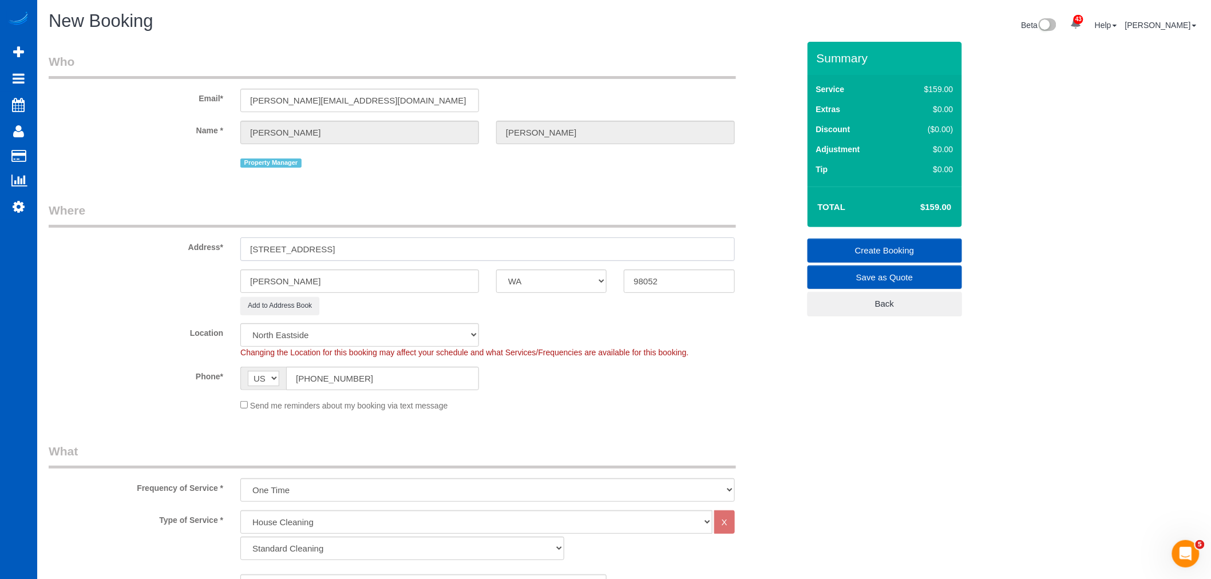
type input "22900 NE 12th Pl sammamish, WA 98074"
drag, startPoint x: 346, startPoint y: 279, endPoint x: 7, endPoint y: 269, distance: 338.3
paste input "sammamish"
click at [253, 283] on input "sammamish" at bounding box center [359, 280] width 239 height 23
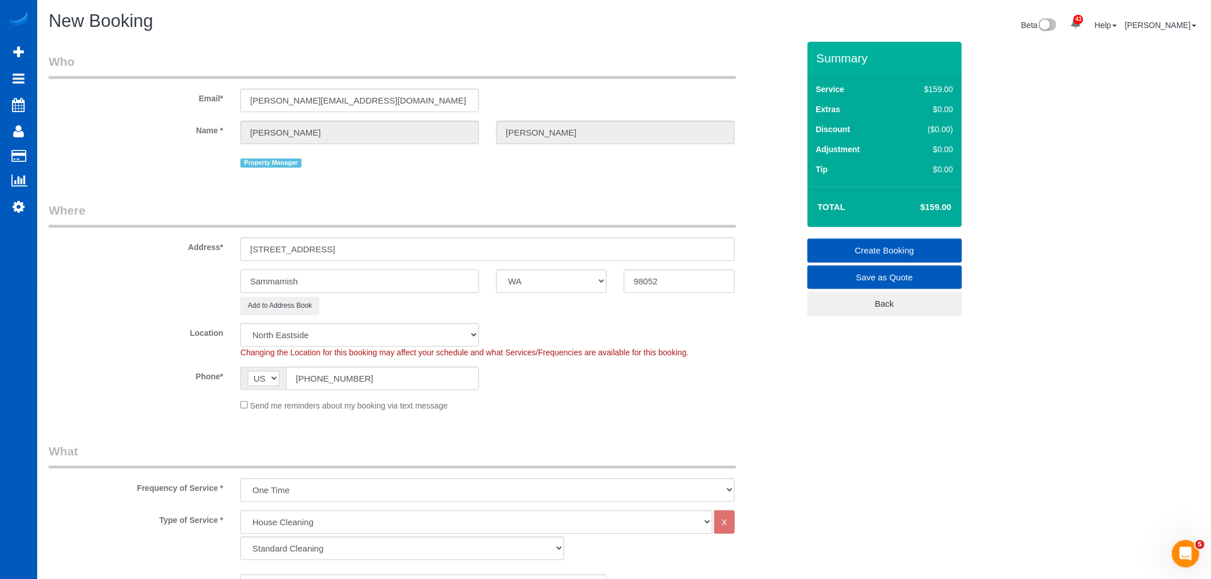
type input "Sammamish"
drag, startPoint x: 445, startPoint y: 252, endPoint x: 386, endPoint y: 251, distance: 58.9
click at [386, 251] on input "22900 NE 12th Pl sammamish, WA 98074" at bounding box center [487, 248] width 494 height 23
drag, startPoint x: 693, startPoint y: 277, endPoint x: 592, endPoint y: 293, distance: 102.4
click at [585, 293] on div "Sammamish AK AL AR AZ CA CO CT DC DE FL GA HI IA ID IL IN KS KY LA MA MD ME MI …" at bounding box center [423, 280] width 767 height 23
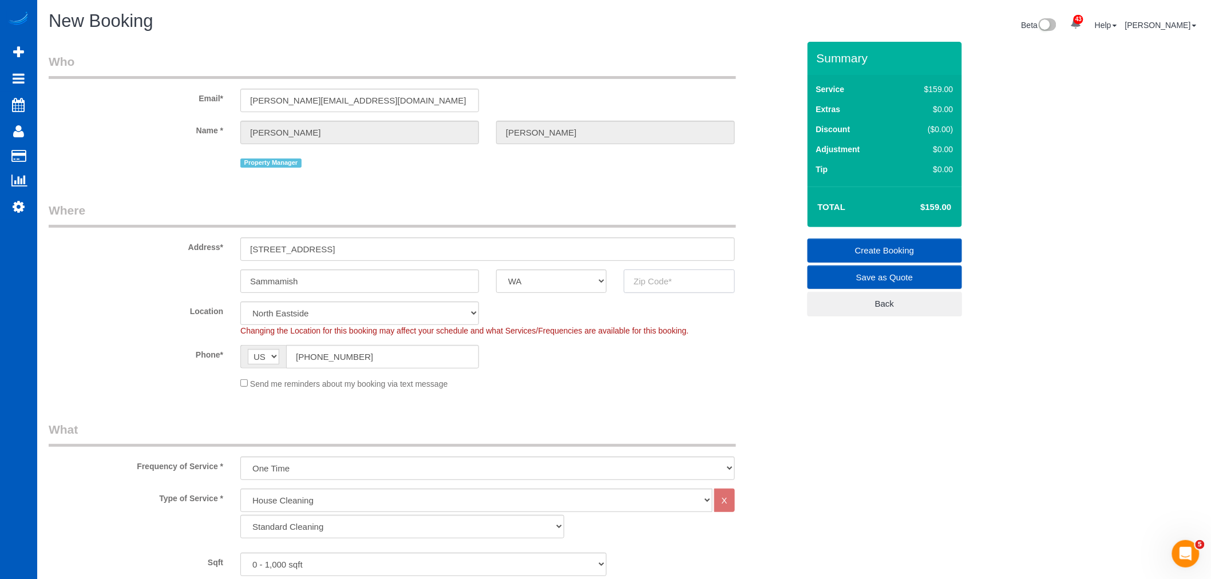
paste input "98074"
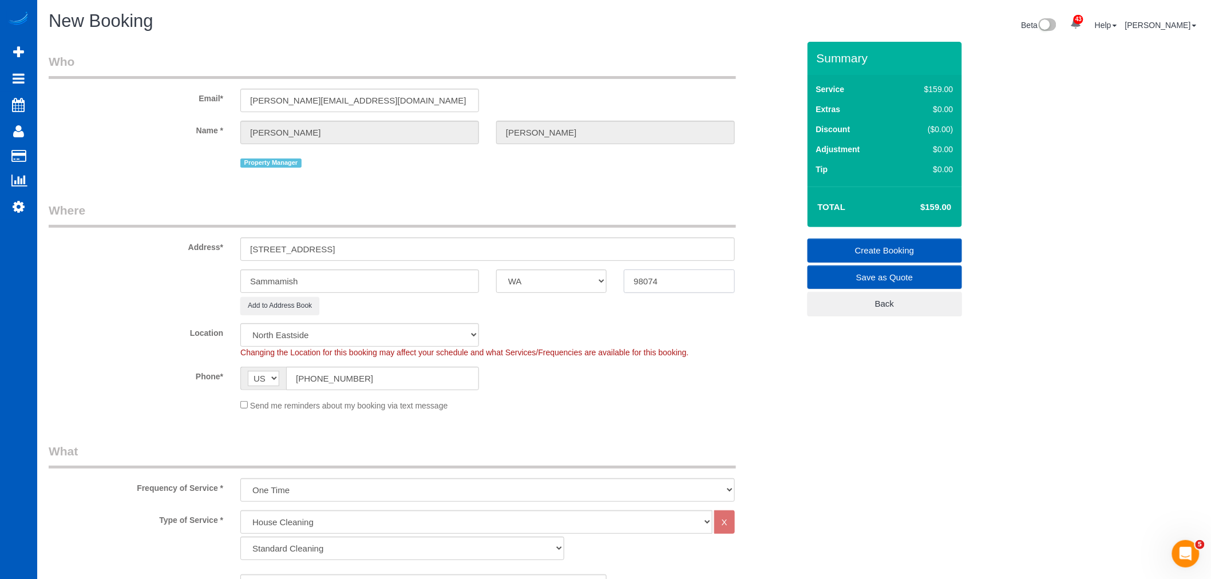
type input "98074"
drag, startPoint x: 417, startPoint y: 247, endPoint x: 318, endPoint y: 249, distance: 99.0
click at [318, 249] on input "22900 NE 12th Pl sammamish, WA 98074" at bounding box center [487, 248] width 494 height 23
select select "69"
select select "object:33262"
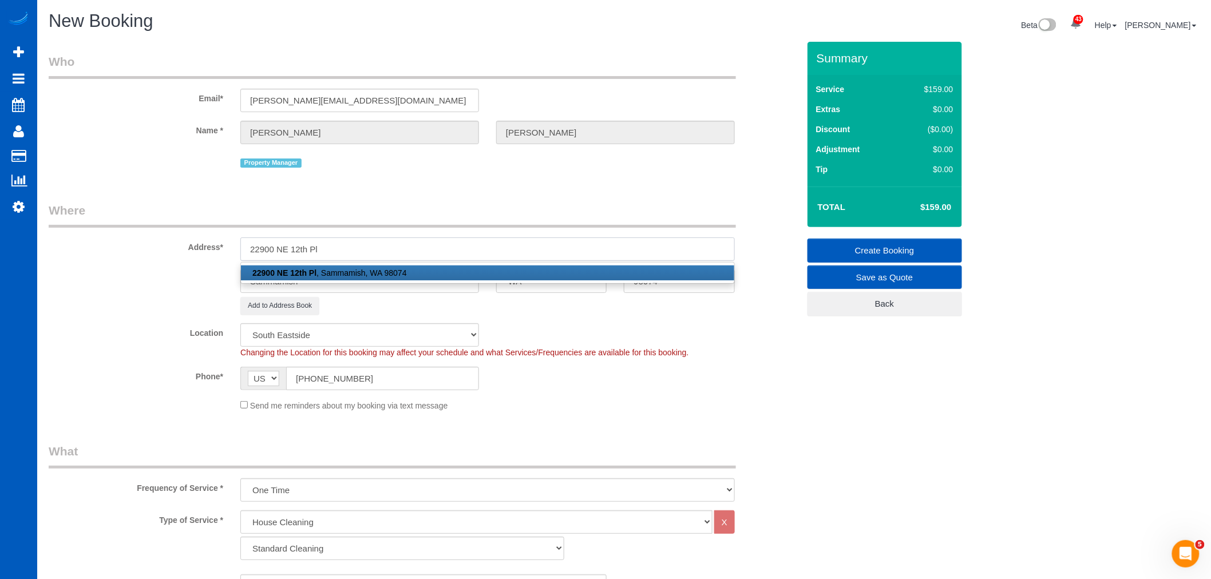
type input "22900 NE 12th Pl"
click at [510, 312] on div "Add to Address Book" at bounding box center [488, 306] width 512 height 18
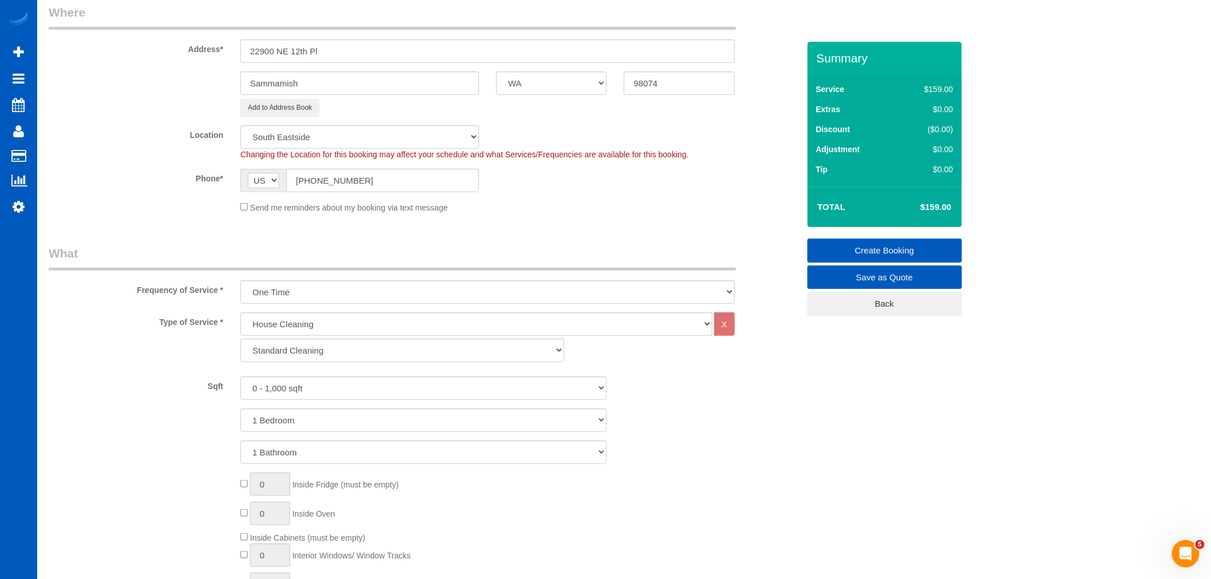
scroll to position [318, 0]
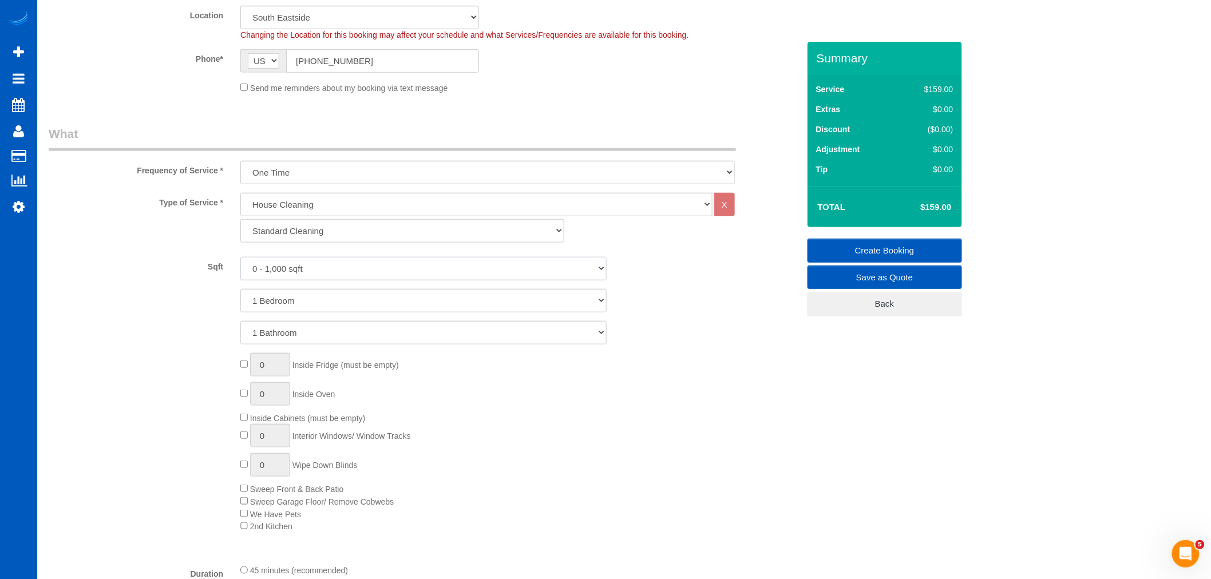
click at [270, 267] on select "0 - 1,000 sqft 1,001 - 1,500 sqft 1,501 - 2,000 sqft 2,001 - 2,500 sqft 2,501 -…" at bounding box center [423, 268] width 366 height 23
select select "2001"
click at [240, 259] on select "0 - 1,000 sqft 1,001 - 1,500 sqft 1,501 - 2,000 sqft 2,001 - 2,500 sqft 2,501 -…" at bounding box center [423, 268] width 366 height 23
click at [319, 304] on select "1 Bedroom 2 Bedrooms 3 Bedrooms 4 Bedrooms 5 Bedrooms 6 Bedrooms 7 Bedrooms" at bounding box center [423, 300] width 366 height 23
select select "3"
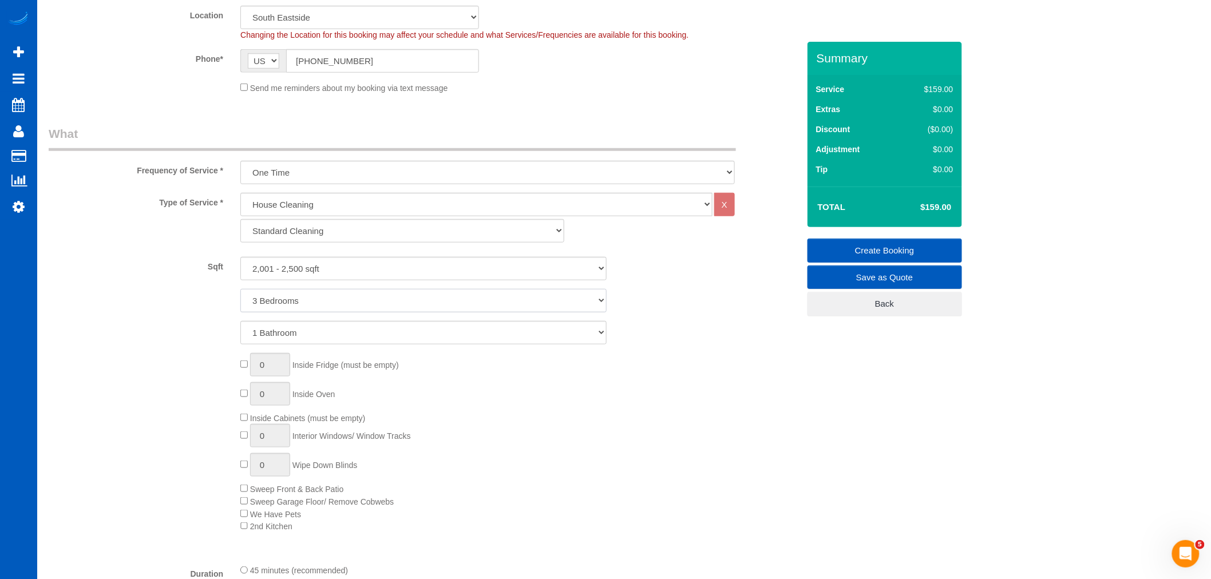
click at [240, 291] on select "1 Bedroom 2 Bedrooms 3 Bedrooms 4 Bedrooms 5 Bedrooms 6 Bedrooms 7 Bedrooms" at bounding box center [423, 300] width 366 height 23
click at [290, 340] on select "1 Bathroom 2 Bathrooms 3 Bathrooms 4 Bathrooms 5 Bathrooms 6 Bathrooms 7 Bathro…" at bounding box center [423, 332] width 366 height 23
select select "3"
click at [240, 323] on select "1 Bathroom 2 Bathrooms 3 Bathrooms 4 Bathrooms 5 Bathrooms 6 Bathrooms 7 Bathro…" at bounding box center [423, 332] width 366 height 23
type input "1"
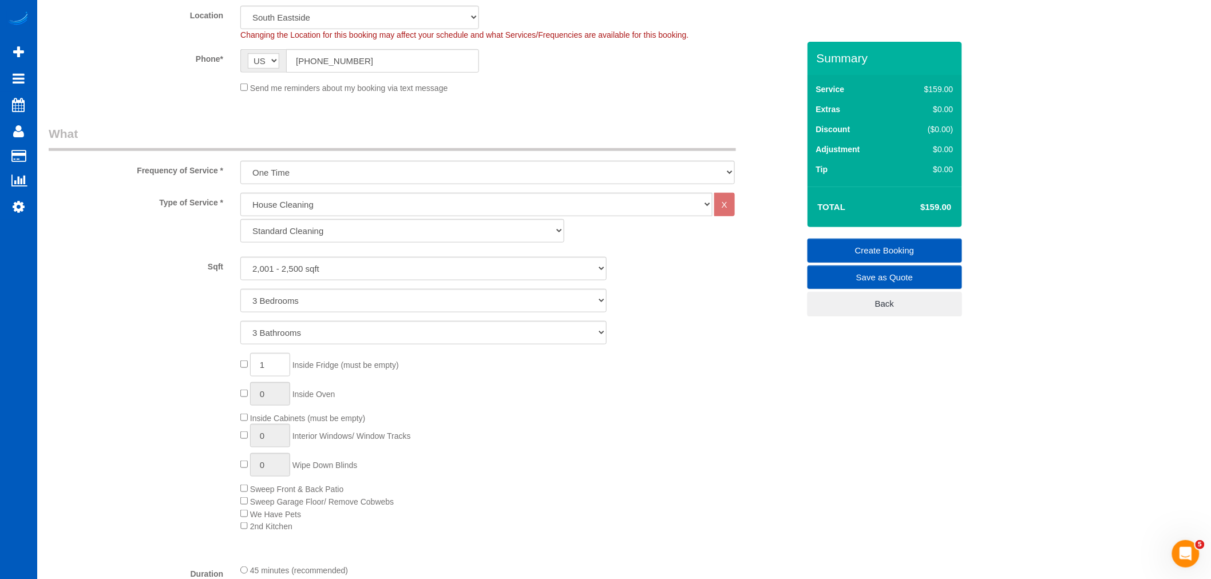
click at [241, 383] on div "1 Inside Fridge (must be empty) 0 Inside Oven Inside Cabinets (must be empty) 0…" at bounding box center [519, 442] width 575 height 179
click at [241, 387] on div "1 Inside Fridge (must be empty) 0 Inside Oven Inside Cabinets (must be empty) 0…" at bounding box center [519, 442] width 575 height 179
click at [241, 390] on div "1 Inside Fridge (must be empty) 0 Inside Oven Inside Cabinets (must be empty) 0…" at bounding box center [519, 442] width 575 height 179
type input "1"
click at [242, 423] on span "Inside Cabinets (must be empty)" at bounding box center [302, 418] width 125 height 9
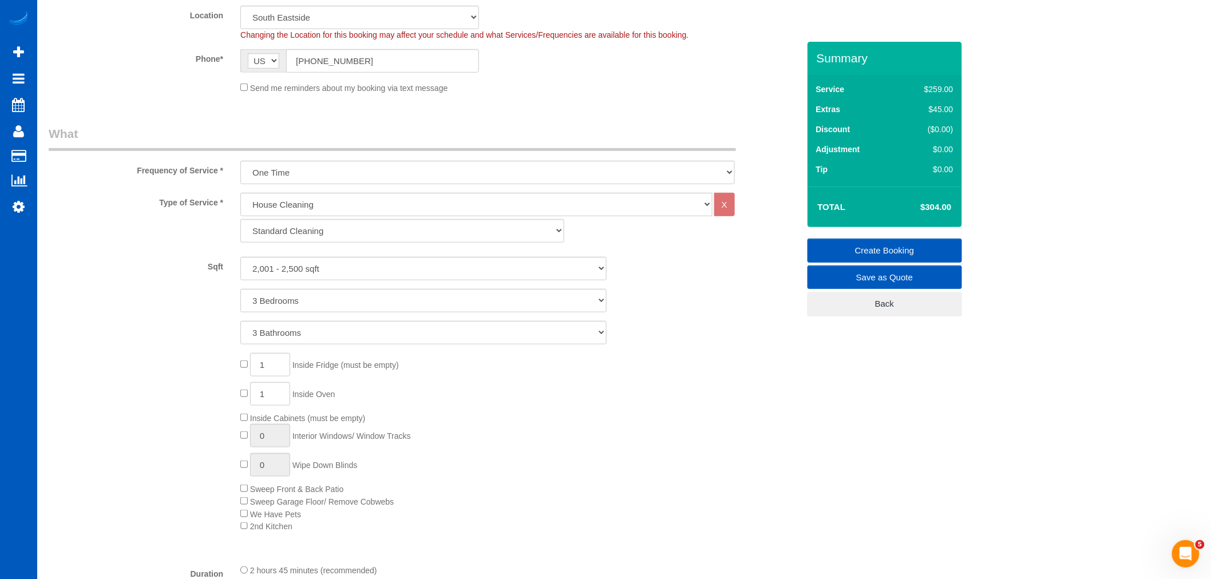
click at [244, 423] on span "Inside Cabinets (must be empty)" at bounding box center [302, 418] width 125 height 9
type input "1"
click at [328, 230] on select "Standard Cleaning Deep Cleaning Move In/ Out Cleaning" at bounding box center [402, 230] width 324 height 23
select select "368"
click at [240, 221] on select "Standard Cleaning Deep Cleaning Move In/ Out Cleaning" at bounding box center [402, 230] width 324 height 23
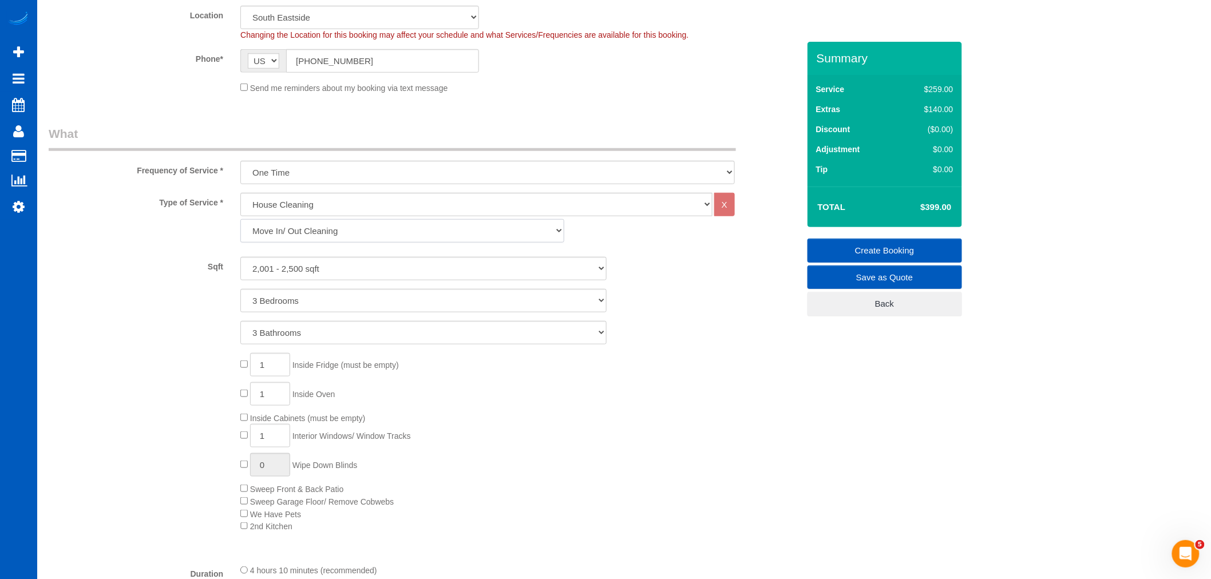
select select "3"
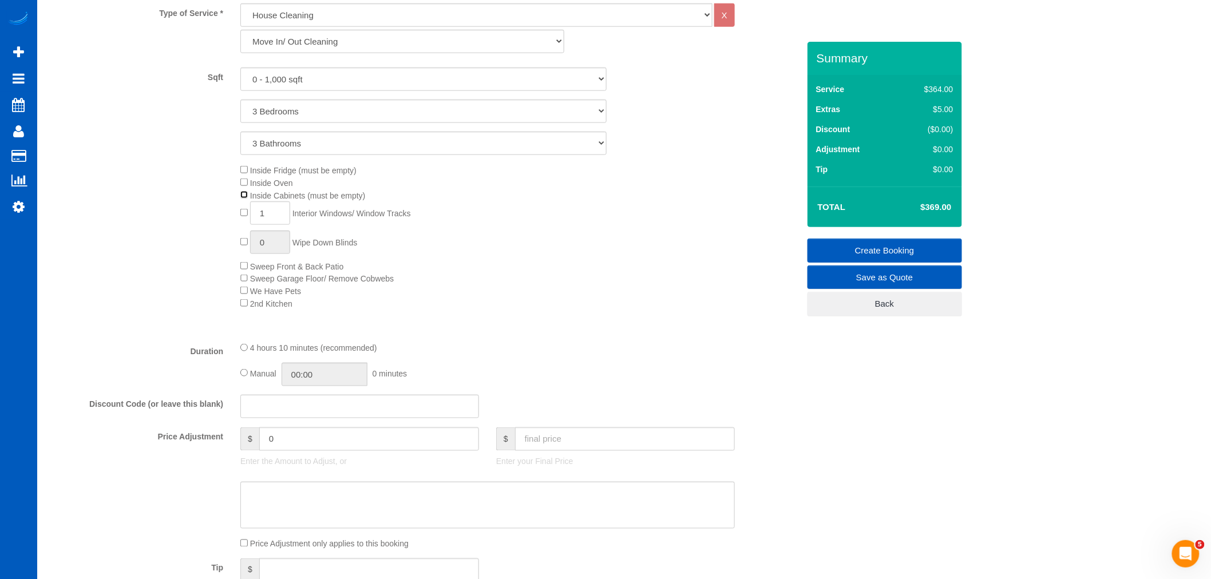
scroll to position [508, 0]
type input "1"
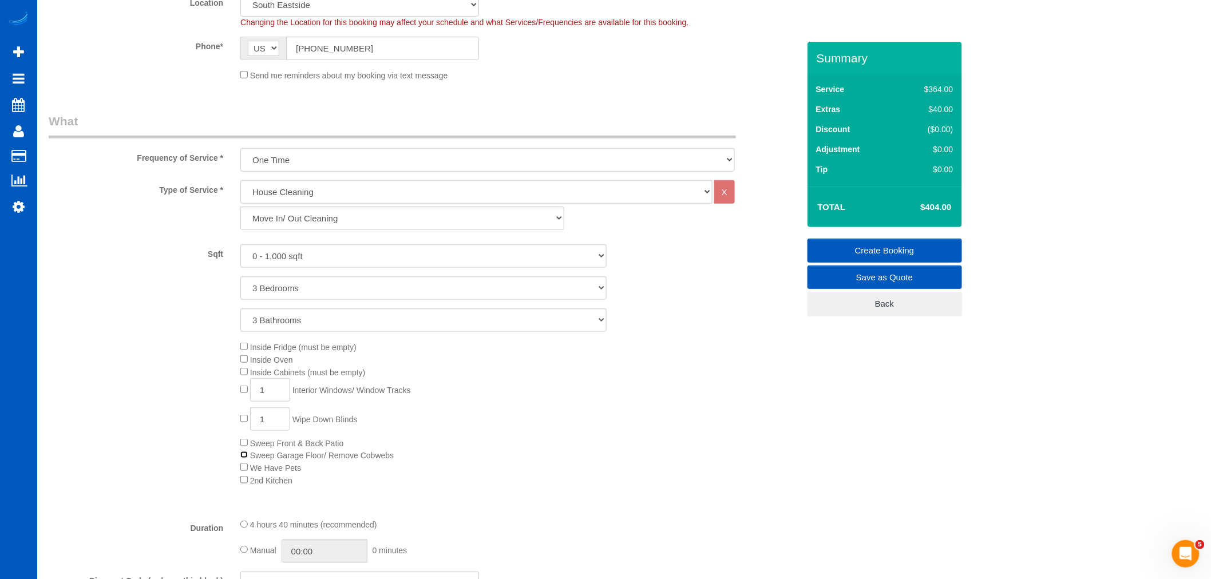
scroll to position [318, 0]
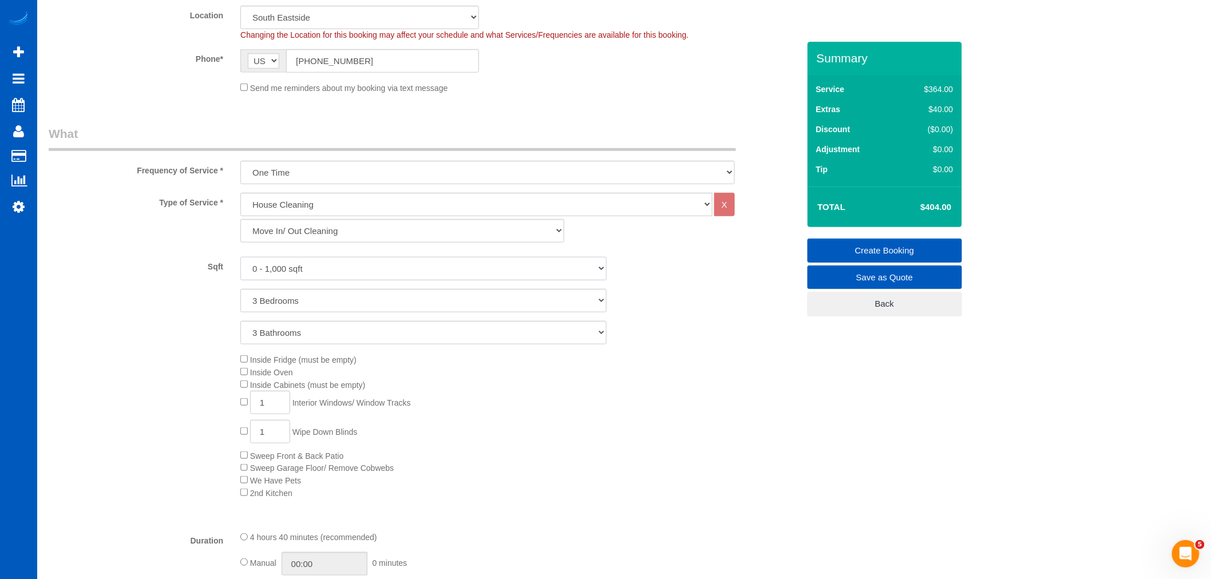
click at [418, 273] on select "0 - 1,000 sqft 1,001 - 1,500 sqft 1,501 - 2,000 sqft 2,001 - 2,500 sqft 2,501 -…" at bounding box center [423, 268] width 366 height 23
select select "2001"
click at [240, 259] on select "0 - 1,000 sqft 1,001 - 1,500 sqft 1,501 - 2,000 sqft 2,001 - 2,500 sqft 2,501 -…" at bounding box center [423, 268] width 366 height 23
click at [515, 403] on div "Inside Fridge (must be empty) Inside Oven Inside Cabinets (must be empty) 1 Int…" at bounding box center [519, 426] width 575 height 146
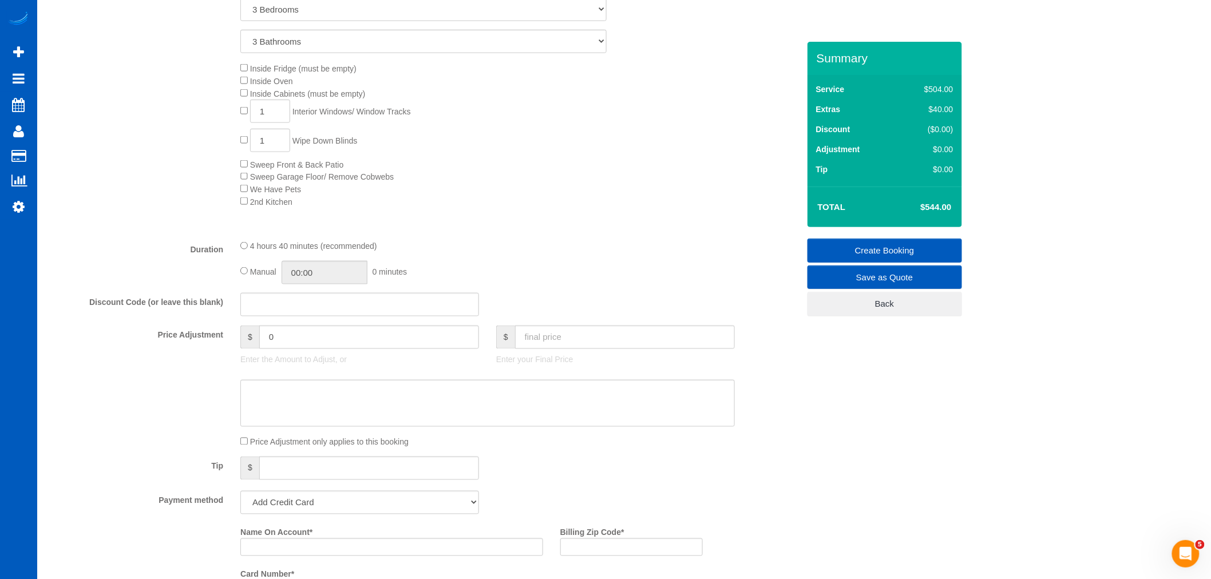
scroll to position [763, 0]
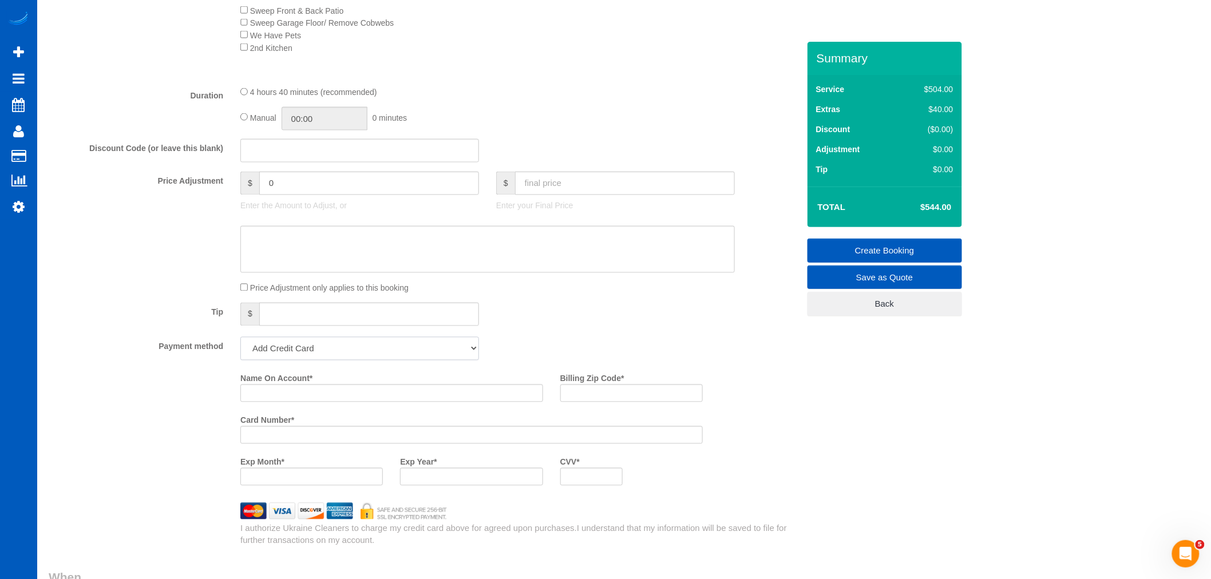
click at [393, 353] on select "Add Credit Card Cash Check Paypal" at bounding box center [359, 348] width 239 height 23
click at [240, 347] on select "Add Credit Card Cash Check Paypal" at bounding box center [359, 348] width 239 height 23
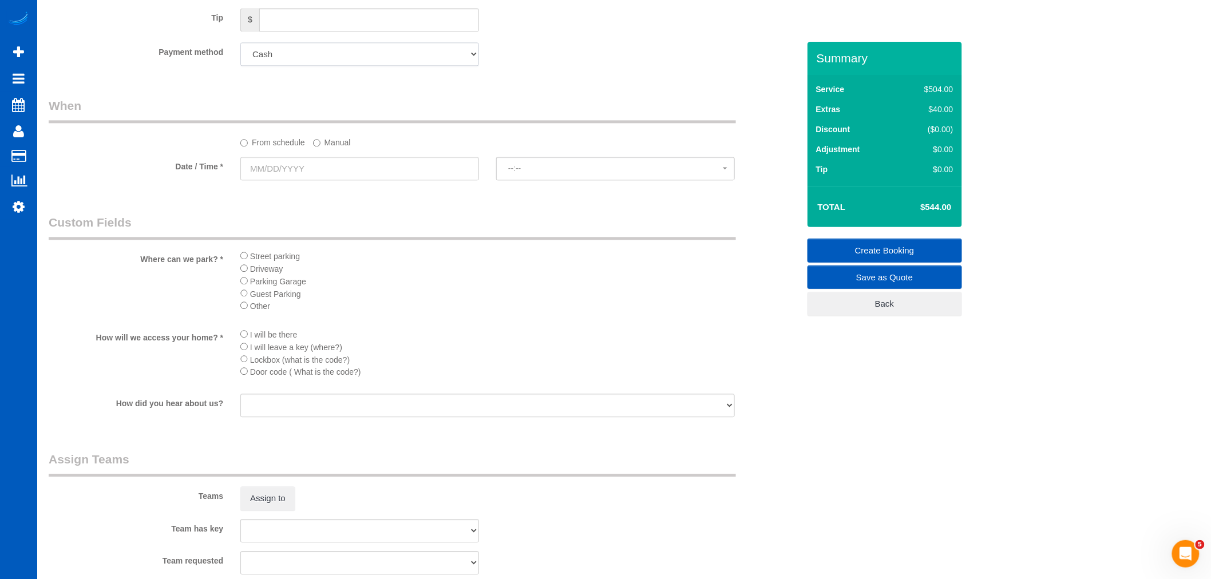
scroll to position [1080, 0]
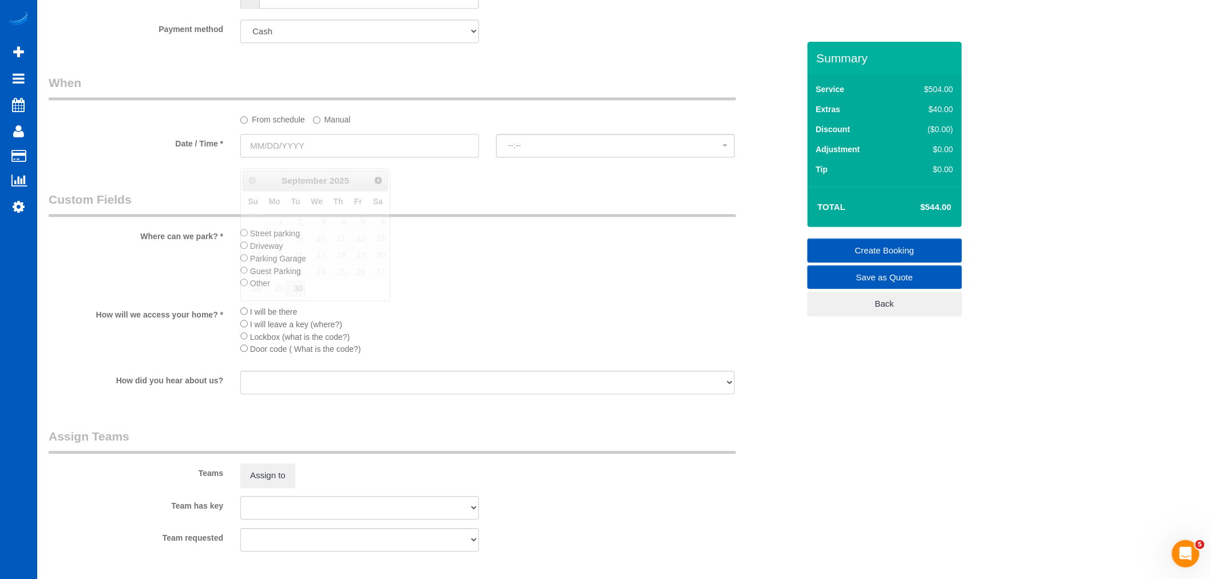
click at [292, 152] on input "text" at bounding box center [359, 145] width 239 height 23
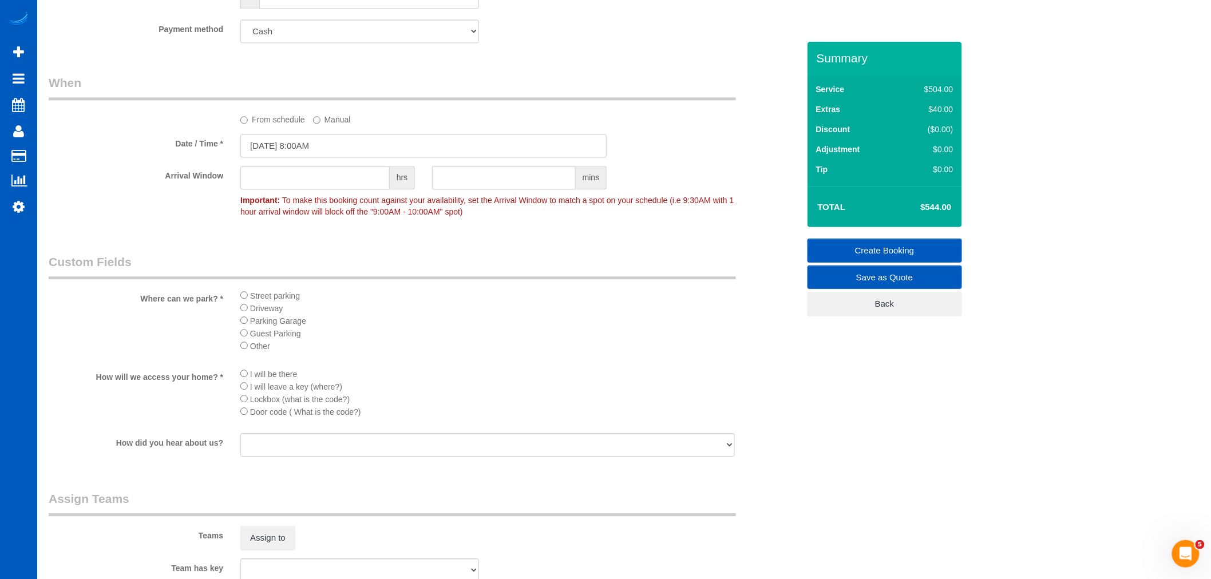
click at [281, 155] on input "09/29/2025 8:00AM" at bounding box center [423, 145] width 366 height 23
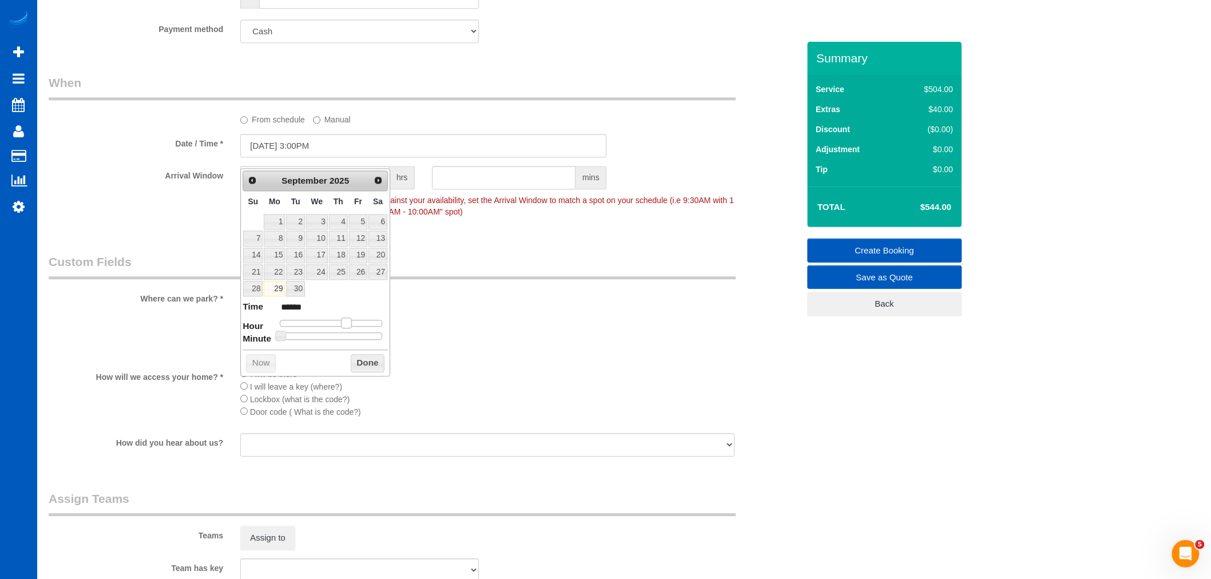
drag, startPoint x: 321, startPoint y: 323, endPoint x: 346, endPoint y: 328, distance: 25.0
click at [346, 326] on div at bounding box center [331, 323] width 102 height 7
click at [368, 361] on button "Done" at bounding box center [368, 363] width 34 height 18
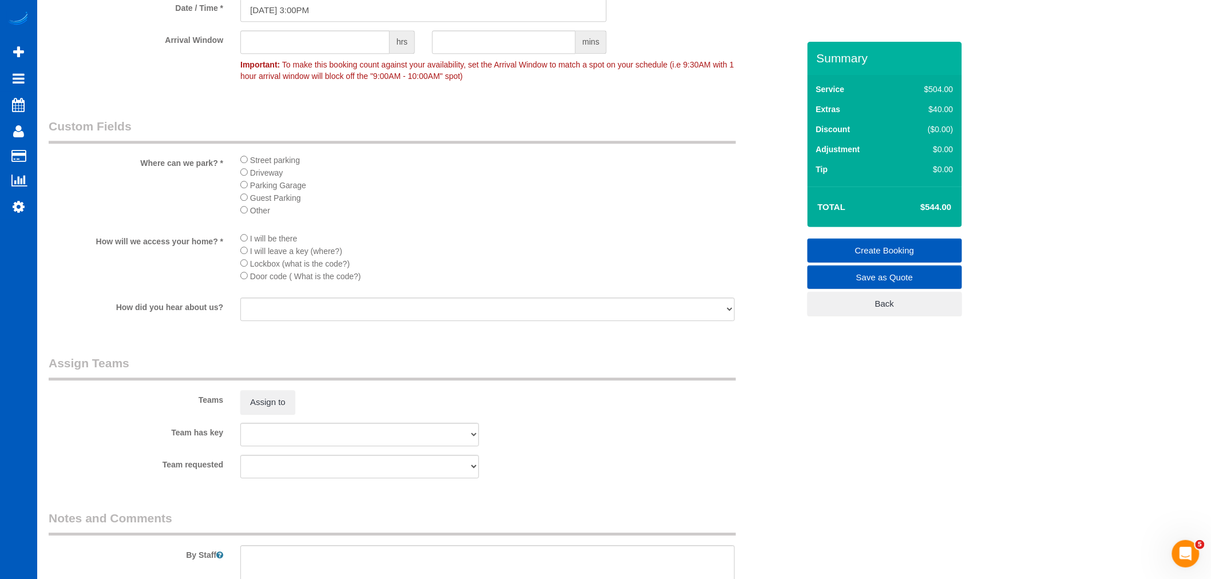
scroll to position [1271, 0]
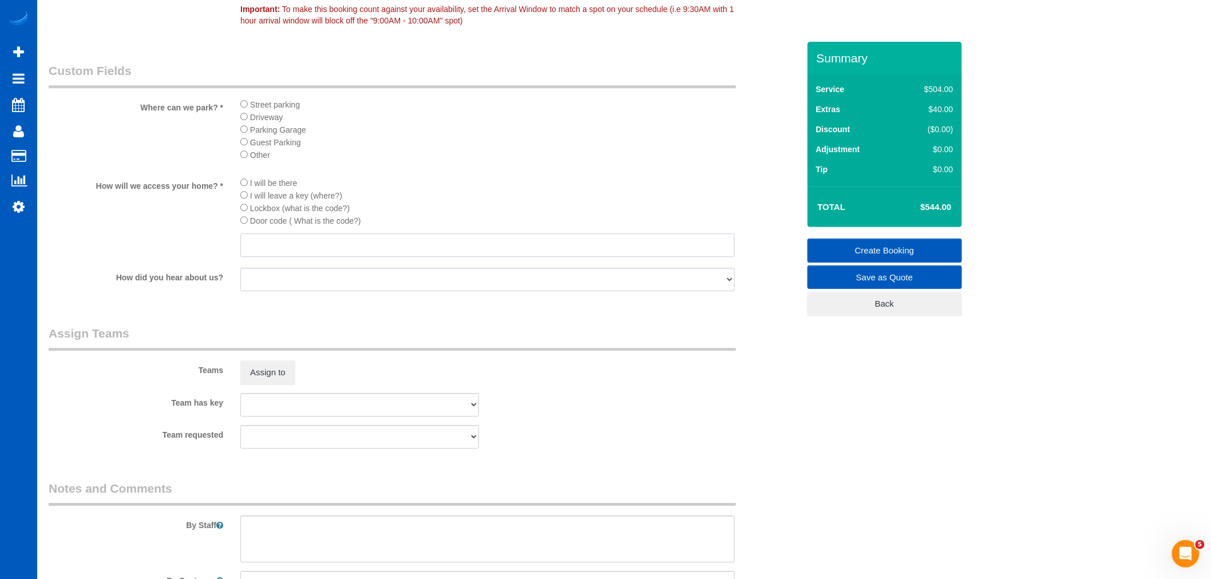
click at [280, 257] on input "text" at bounding box center [487, 244] width 494 height 23
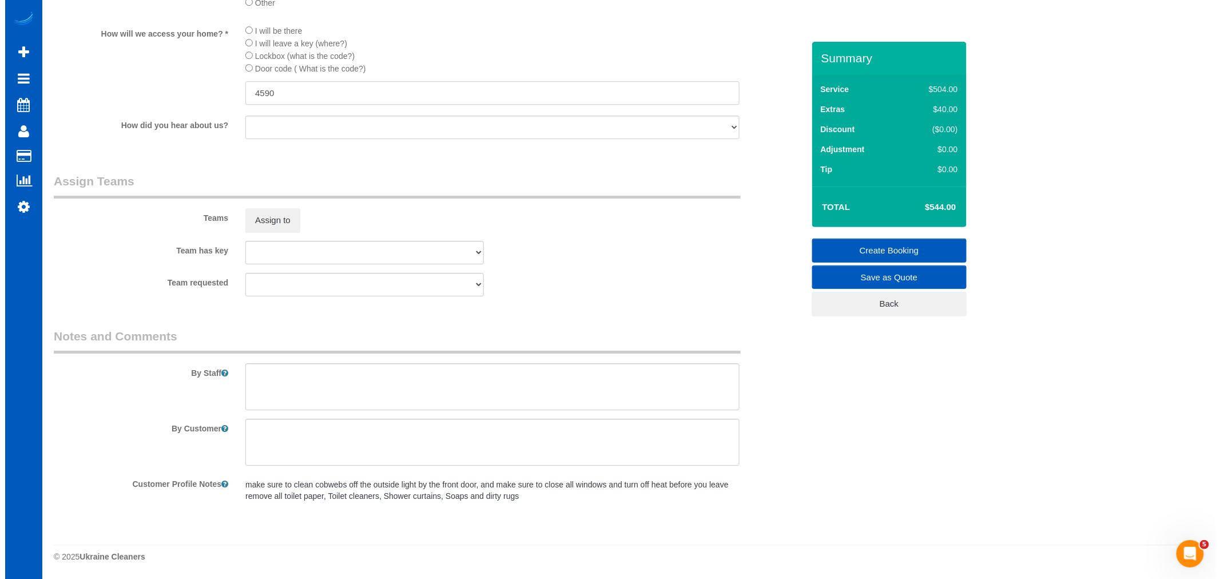
scroll to position [1442, 0]
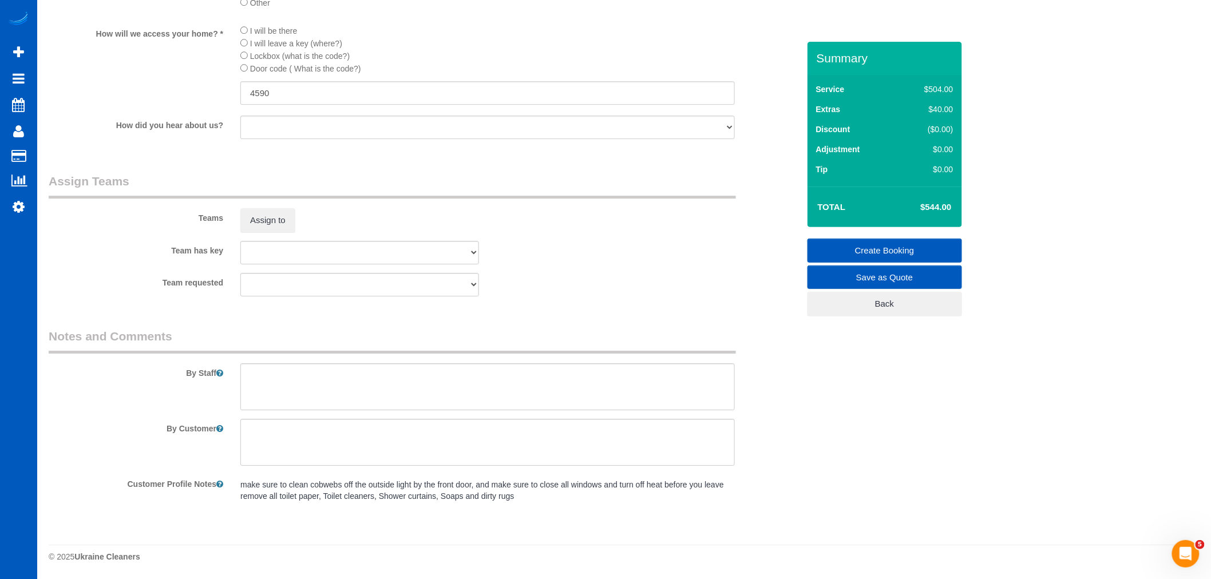
click at [286, 233] on sui-booking-teams "Teams Assign to Team has key Alina Kruchok Anastasiia Ionova Anzhela Trokhymiuk…" at bounding box center [424, 235] width 750 height 124
click at [285, 232] on button "Assign to" at bounding box center [267, 220] width 55 height 24
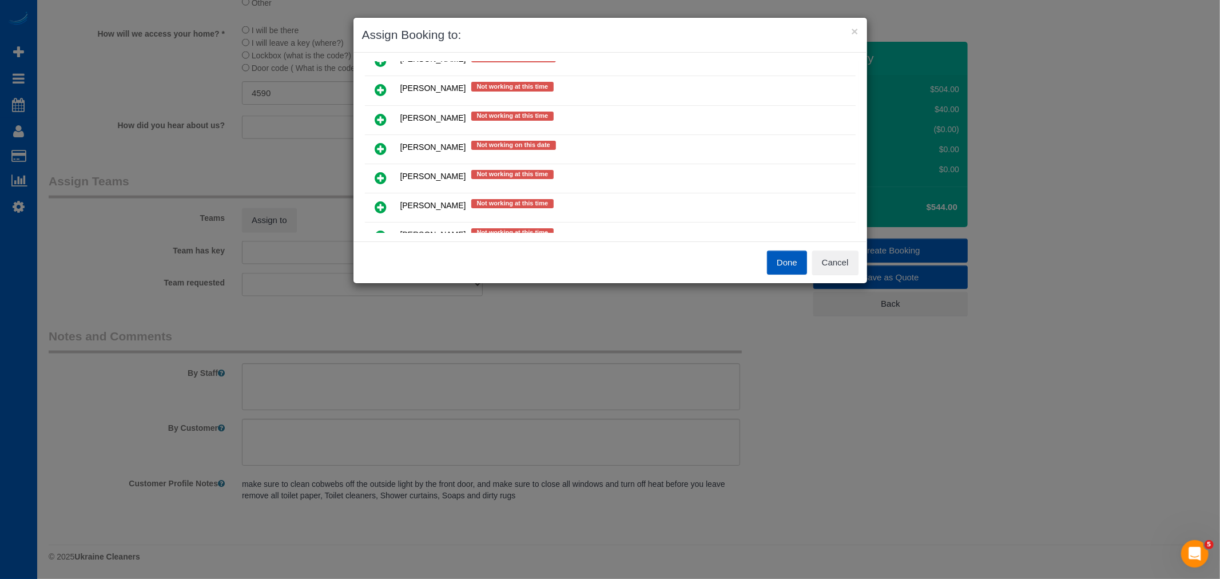
scroll to position [191, 0]
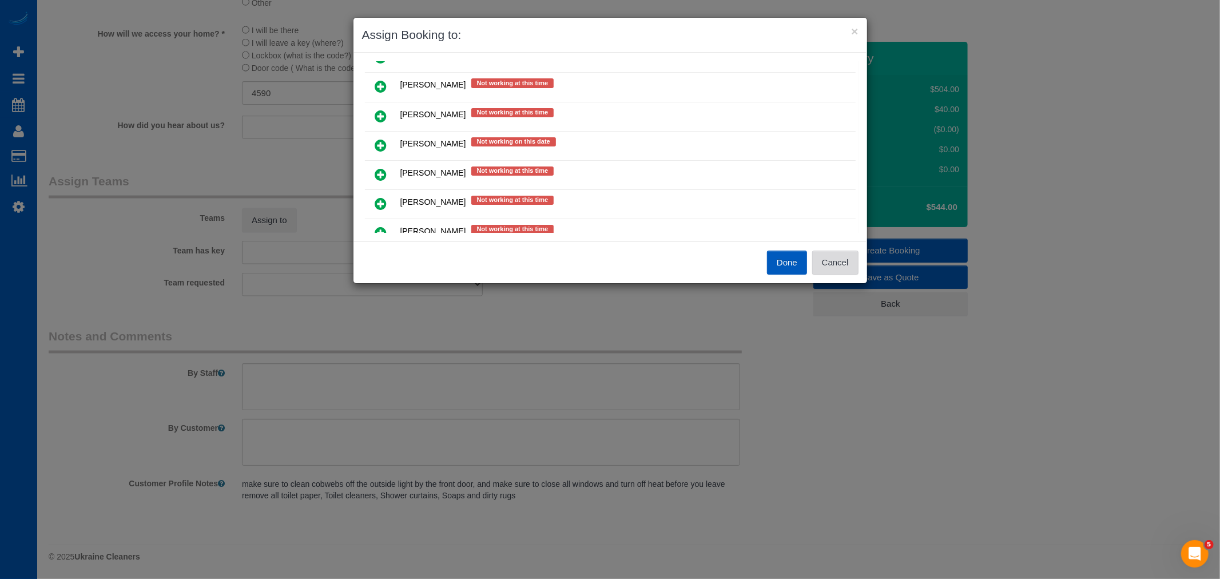
click at [825, 257] on button "Cancel" at bounding box center [835, 263] width 46 height 24
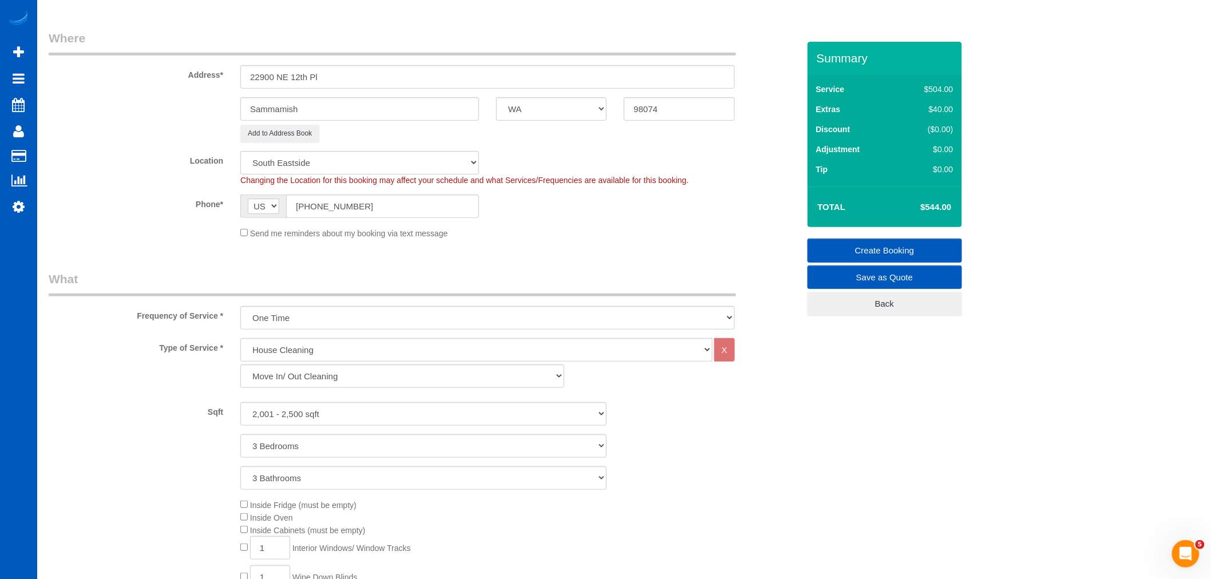
scroll to position [171, 0]
click at [293, 165] on select "North Seattle Atlanta GA Denver Everett Fort Worth TX Las Vegas Main Dallas Mai…" at bounding box center [359, 164] width 239 height 23
click at [240, 153] on select "North Seattle Atlanta GA Denver Everett Fort Worth TX Las Vegas Main Dallas Mai…" at bounding box center [359, 164] width 239 height 23
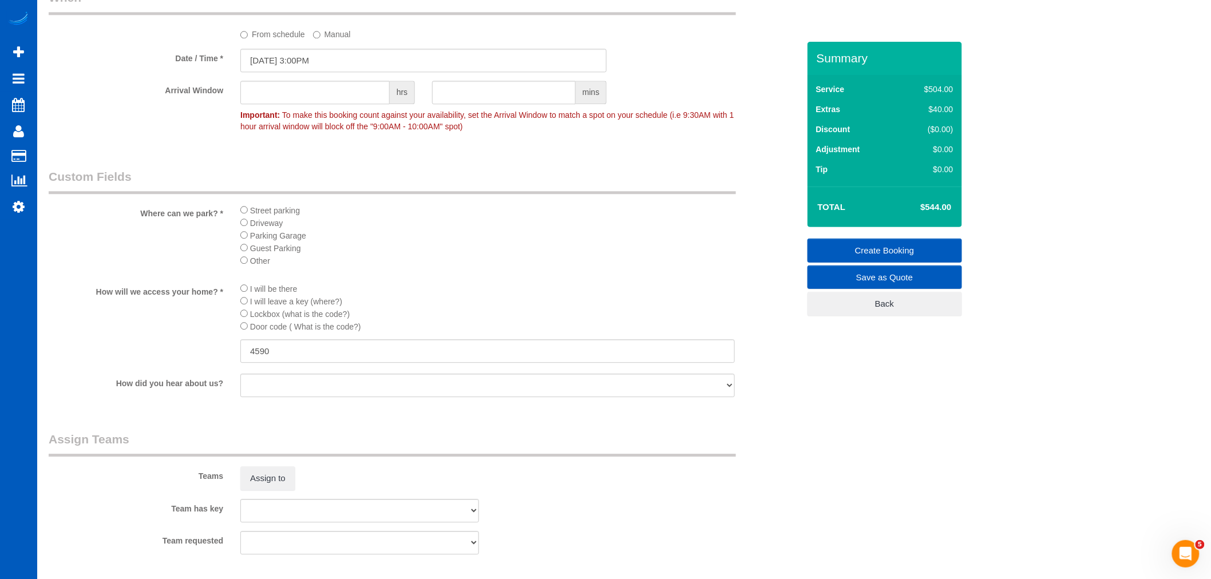
scroll to position [1188, 0]
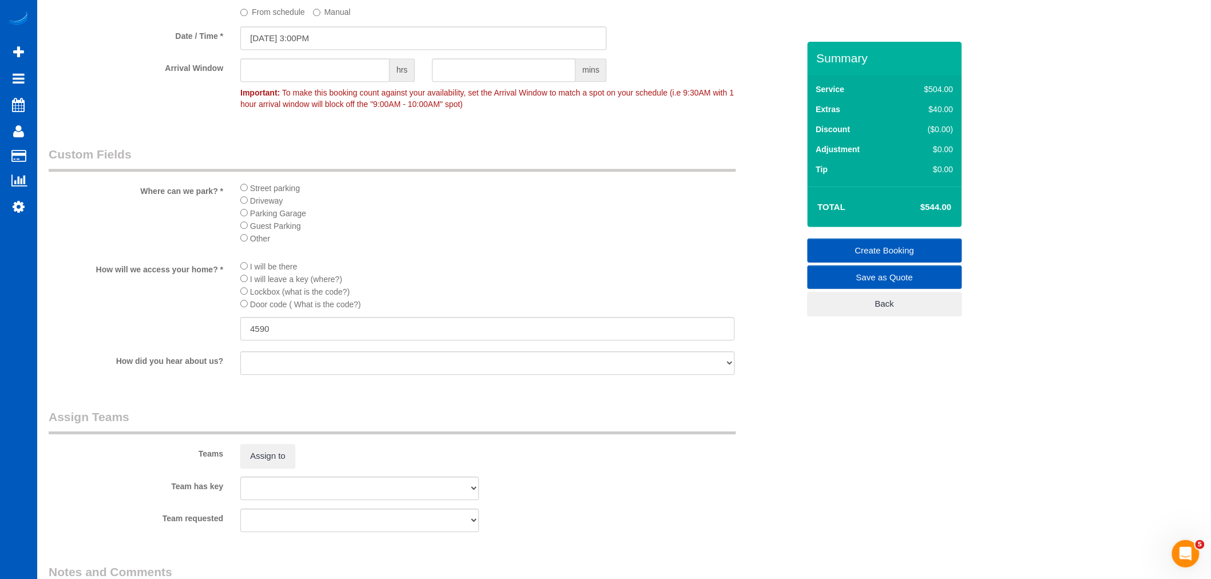
click at [278, 461] on div "Teams Assign to" at bounding box center [423, 439] width 767 height 60
click at [277, 465] on button "Assign to" at bounding box center [267, 456] width 55 height 24
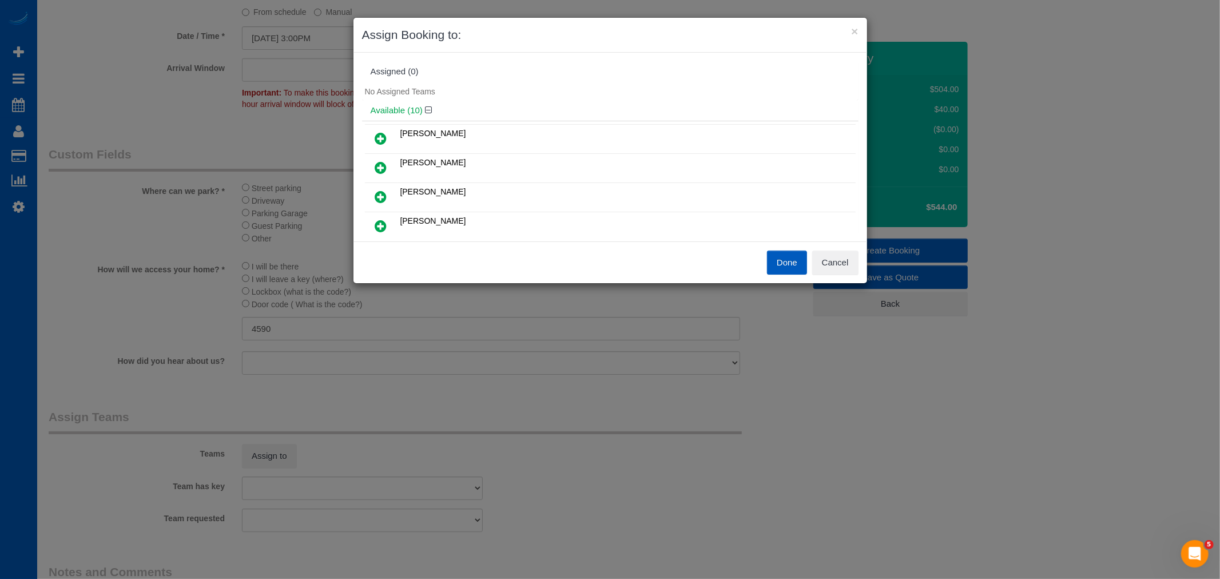
click at [380, 139] on icon at bounding box center [381, 139] width 12 height 14
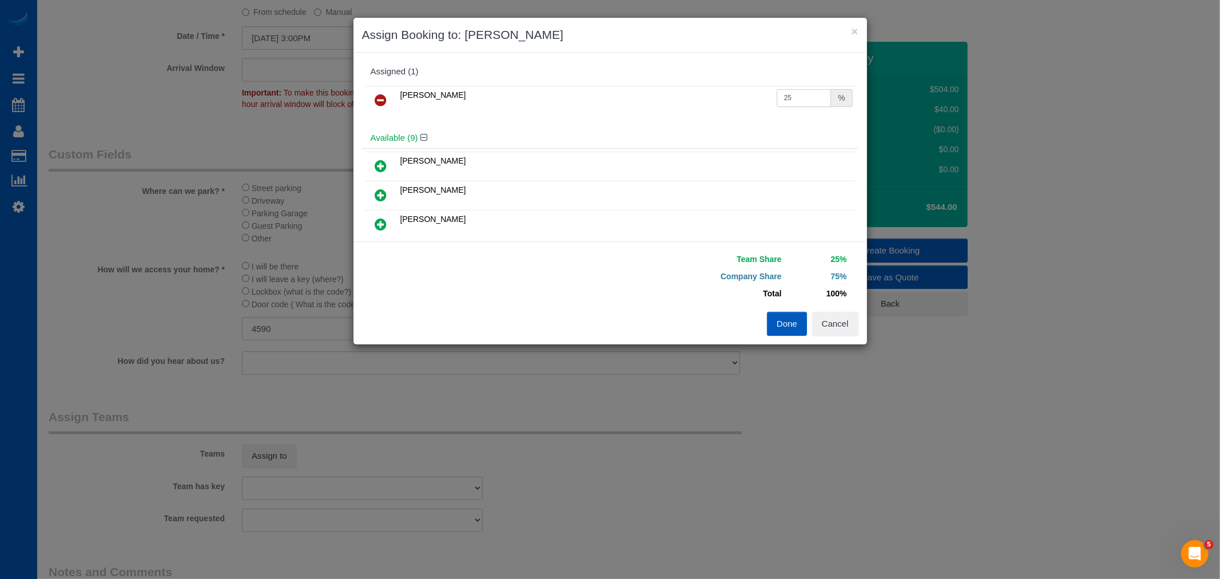
drag, startPoint x: 799, startPoint y: 90, endPoint x: 692, endPoint y: 90, distance: 107.0
click at [692, 90] on tr "Alona Tarasiuk 25 %" at bounding box center [610, 100] width 491 height 29
click at [799, 328] on button "Done" at bounding box center [787, 324] width 40 height 24
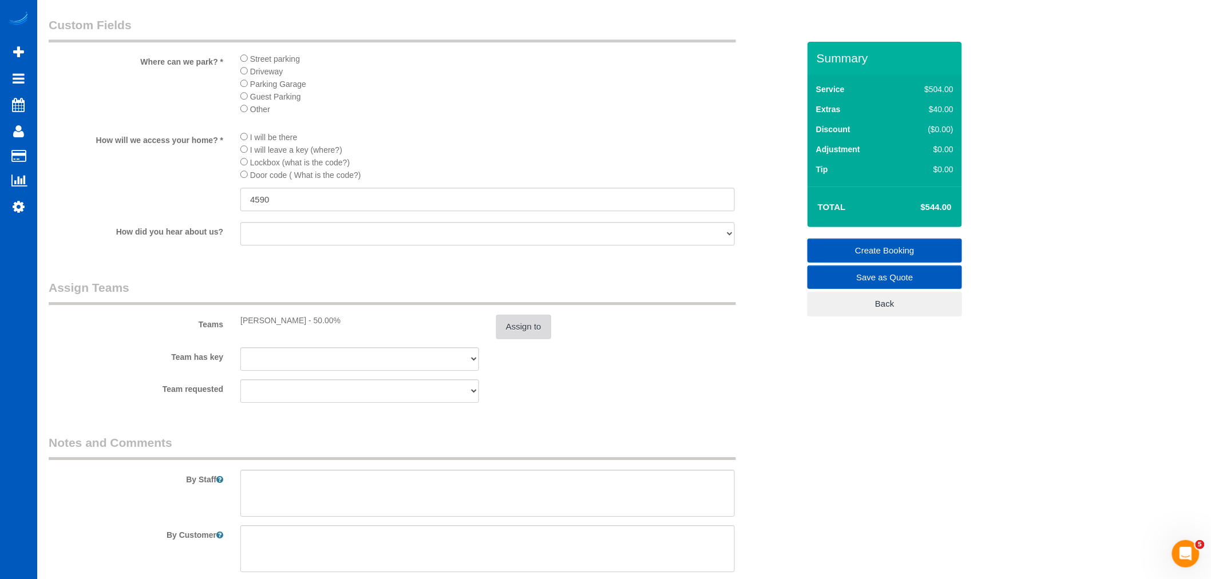
scroll to position [1442, 0]
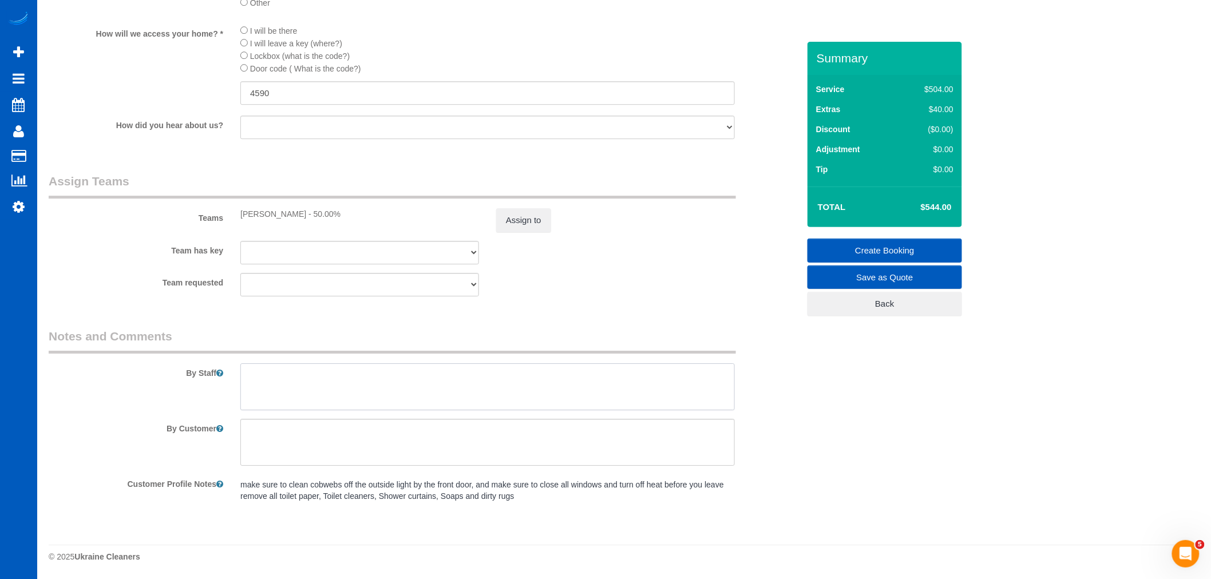
click at [342, 387] on textarea at bounding box center [487, 386] width 494 height 47
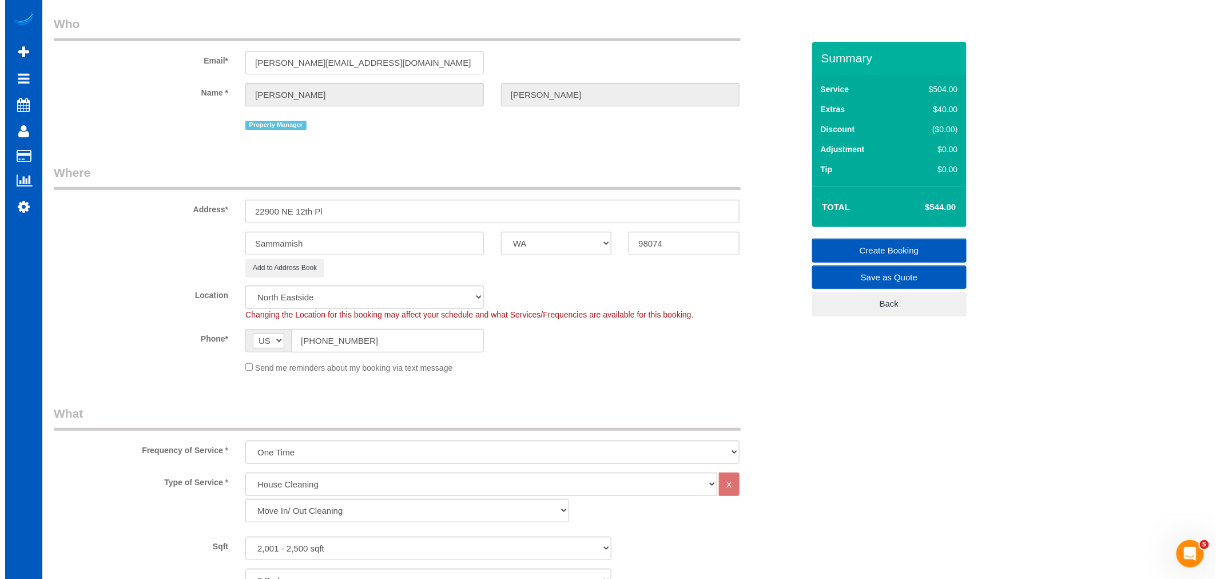
scroll to position [0, 0]
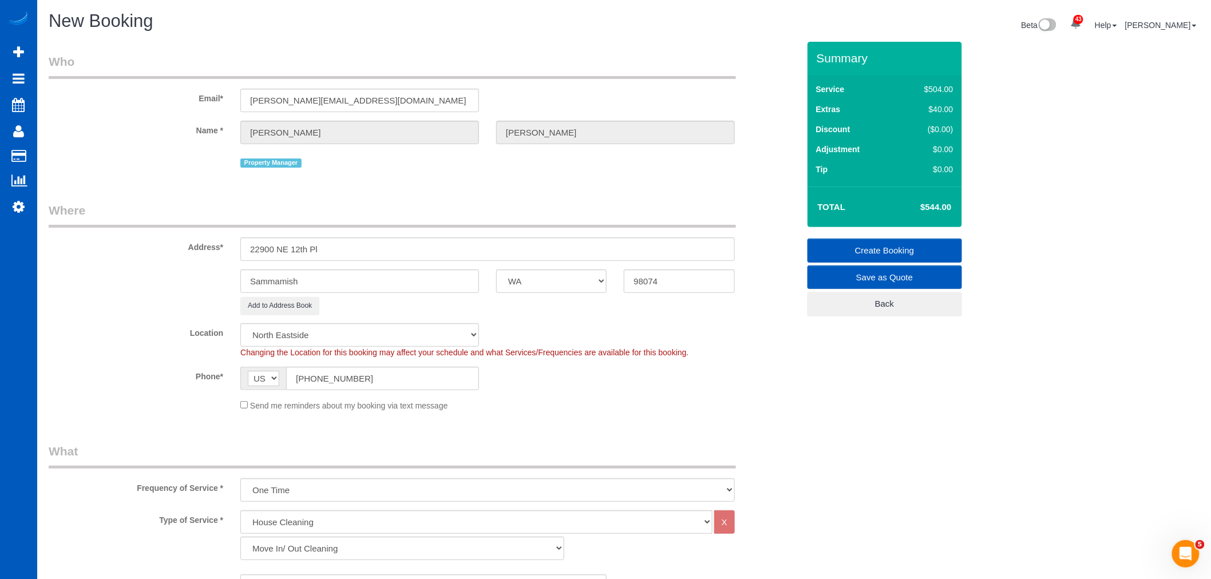
click at [882, 241] on link "Create Booking" at bounding box center [884, 251] width 154 height 24
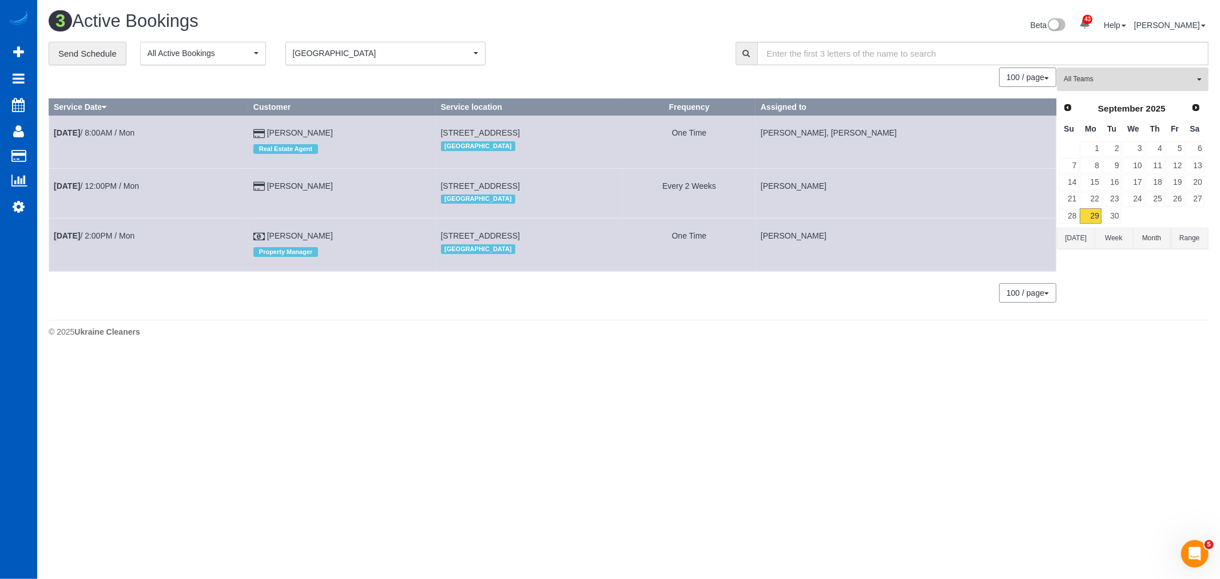
click at [1080, 89] on button "All Teams" at bounding box center [1133, 79] width 152 height 23
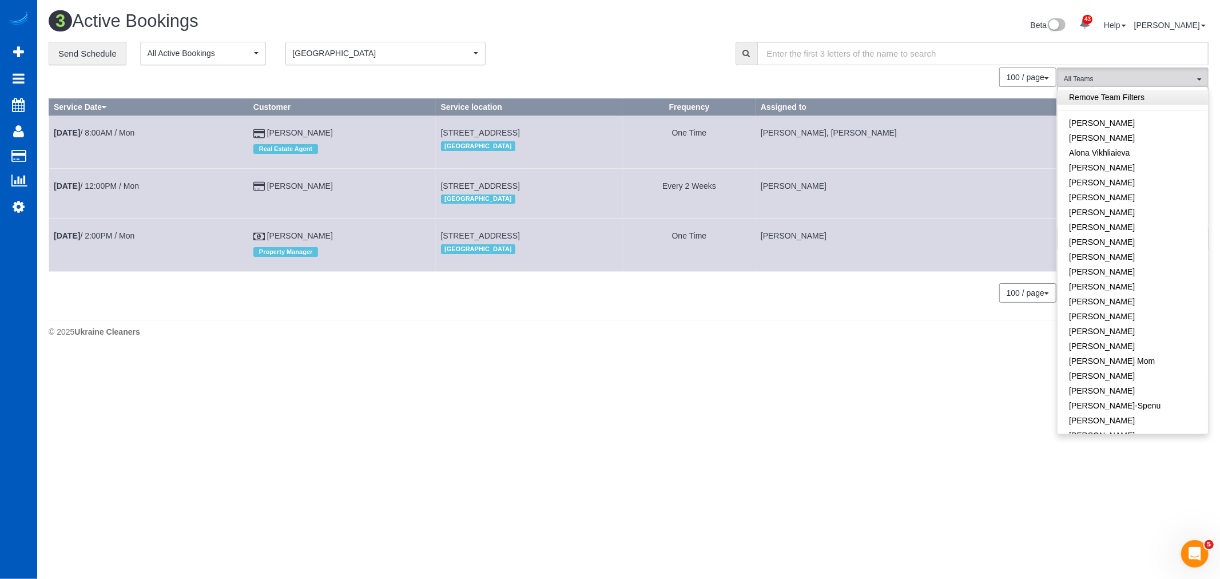
click at [1101, 96] on link "Remove Team Filters" at bounding box center [1133, 97] width 150 height 15
click at [878, 490] on body "43 Beta Your Notifications You have 0 alerts × You have 3 to charge for 09/27/2…" at bounding box center [610, 289] width 1220 height 579
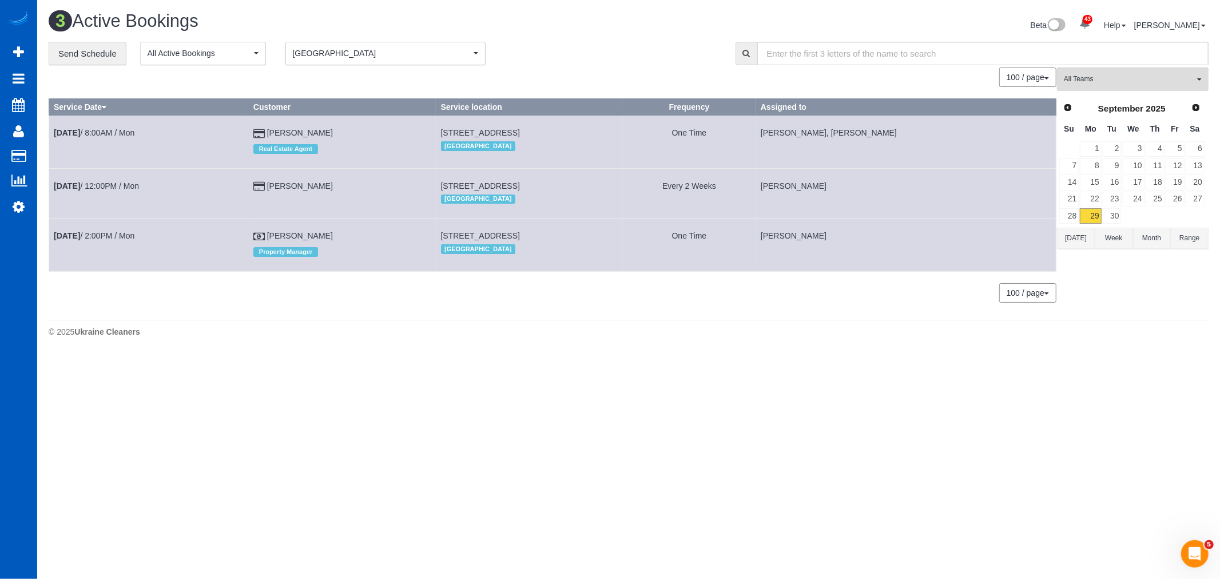
click at [1103, 209] on td "30" at bounding box center [1113, 216] width 20 height 17
click at [1106, 210] on link "30" at bounding box center [1112, 215] width 19 height 15
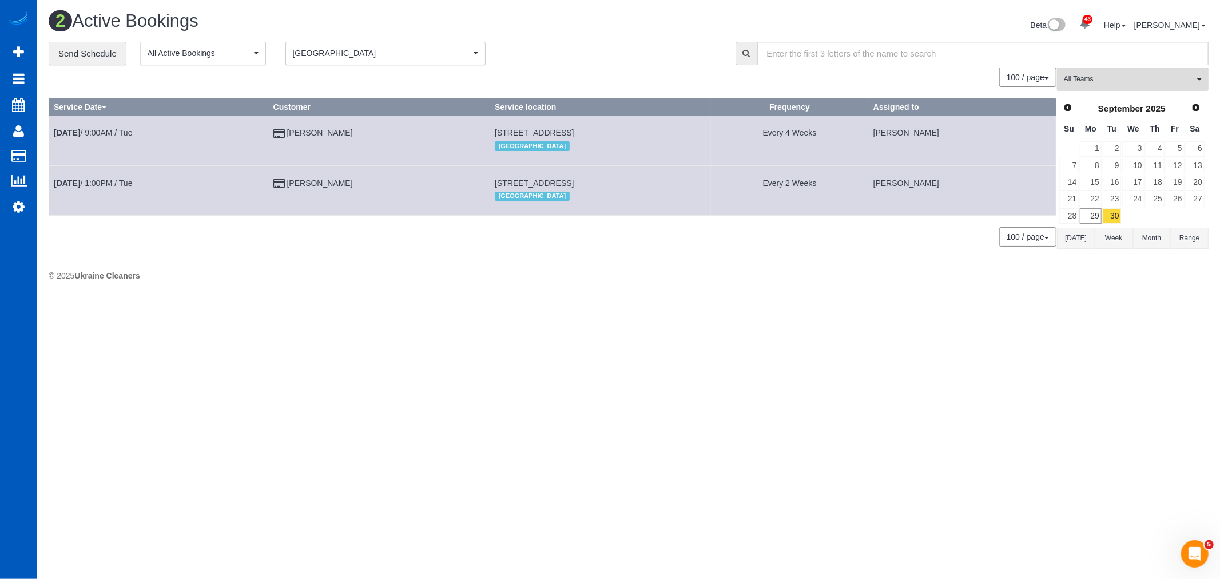
click at [1116, 66] on div "**********" at bounding box center [629, 150] width 1160 height 217
click at [1119, 72] on button "All Teams" at bounding box center [1133, 79] width 152 height 23
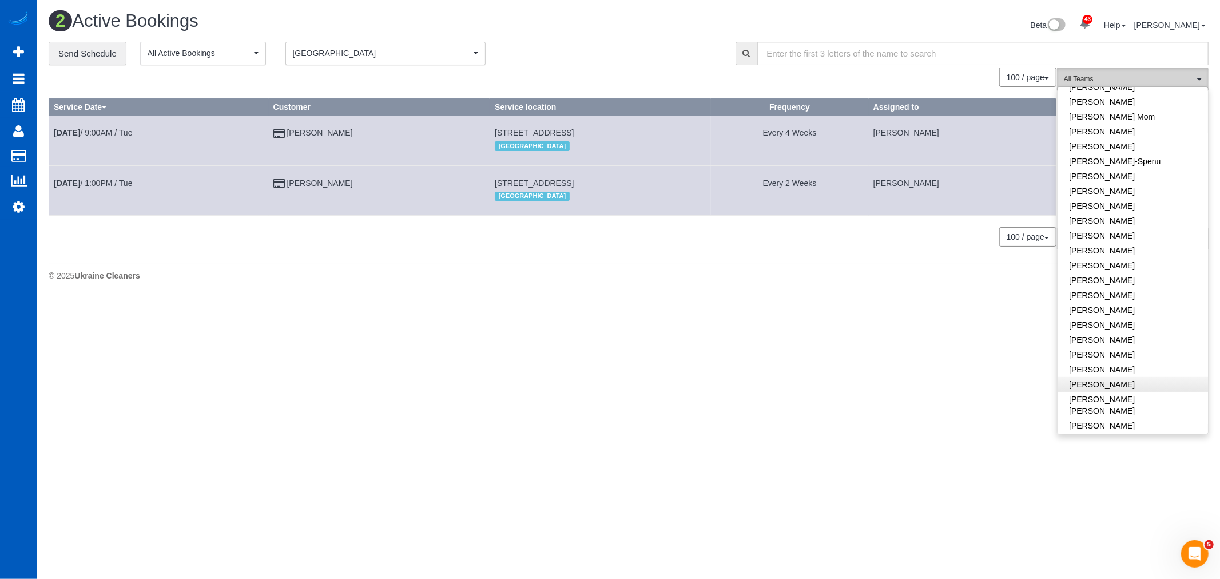
scroll to position [318, 0]
click at [1113, 287] on link "Milena Kasianchyk" at bounding box center [1133, 281] width 150 height 15
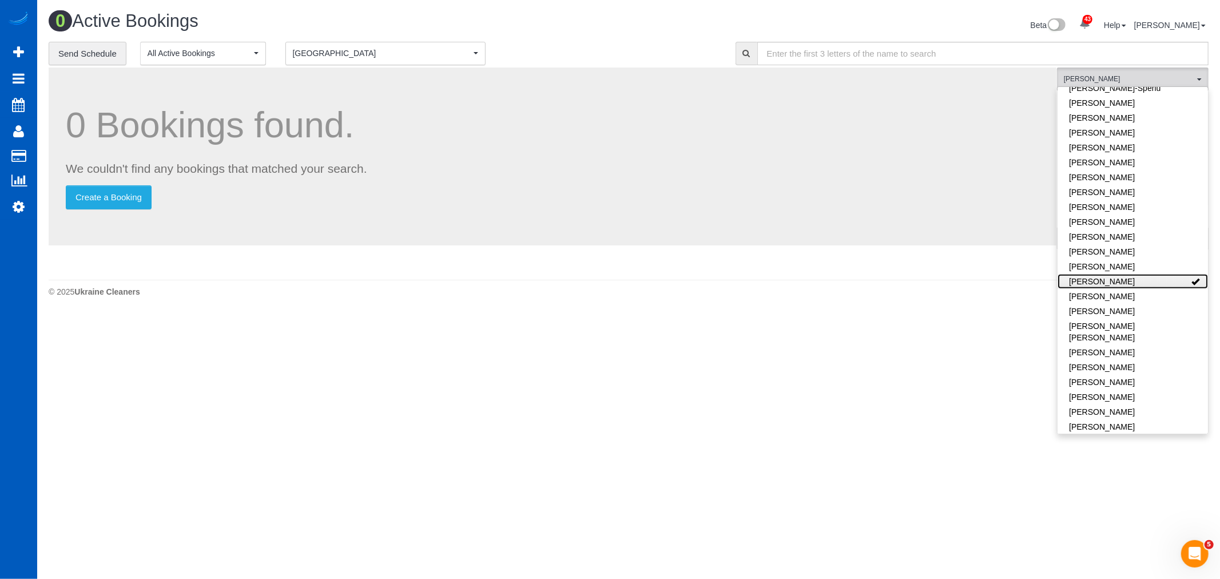
click at [1106, 286] on link "Milena Kasianchyk" at bounding box center [1133, 281] width 150 height 15
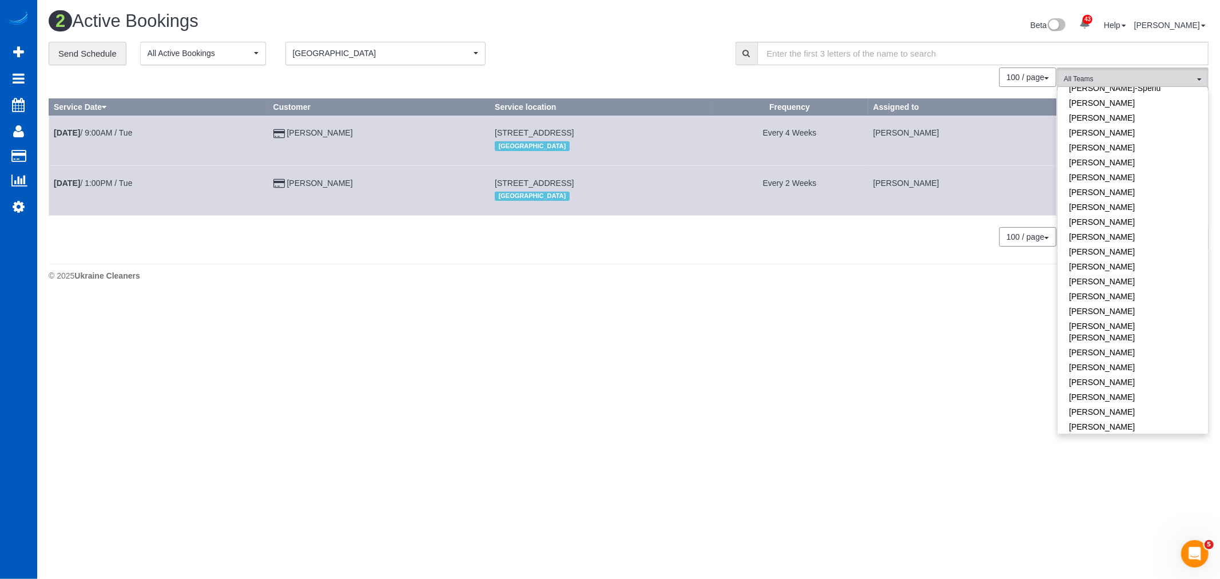
click at [330, 31] on div "2 Active Bookings" at bounding box center [334, 23] width 589 height 25
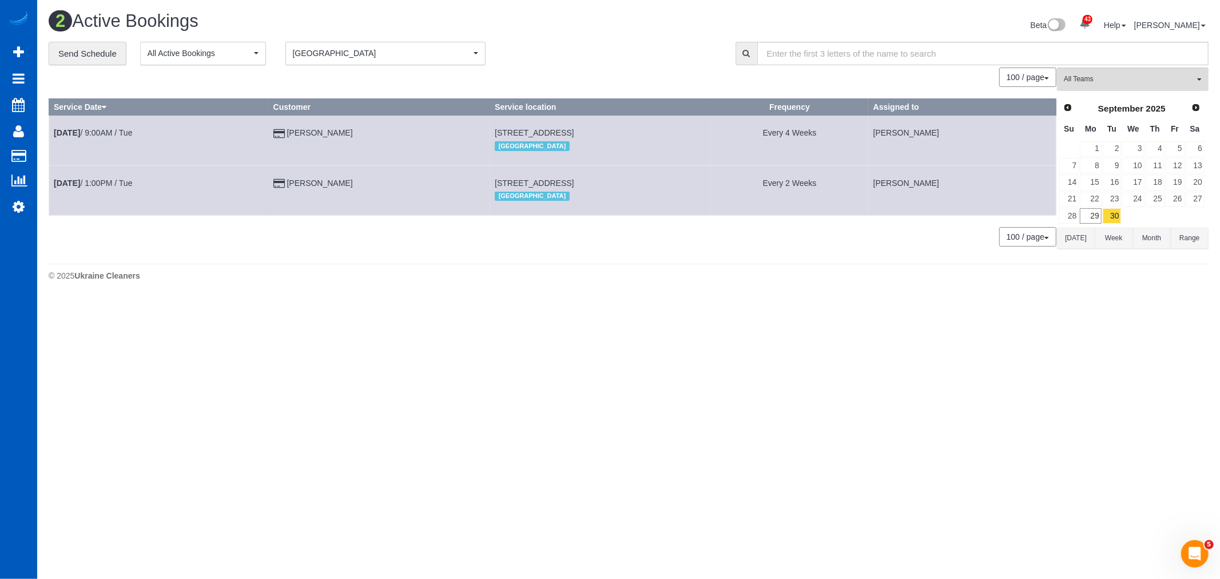
click at [335, 46] on button "South Eastside South Eastside" at bounding box center [386, 53] width 200 height 23
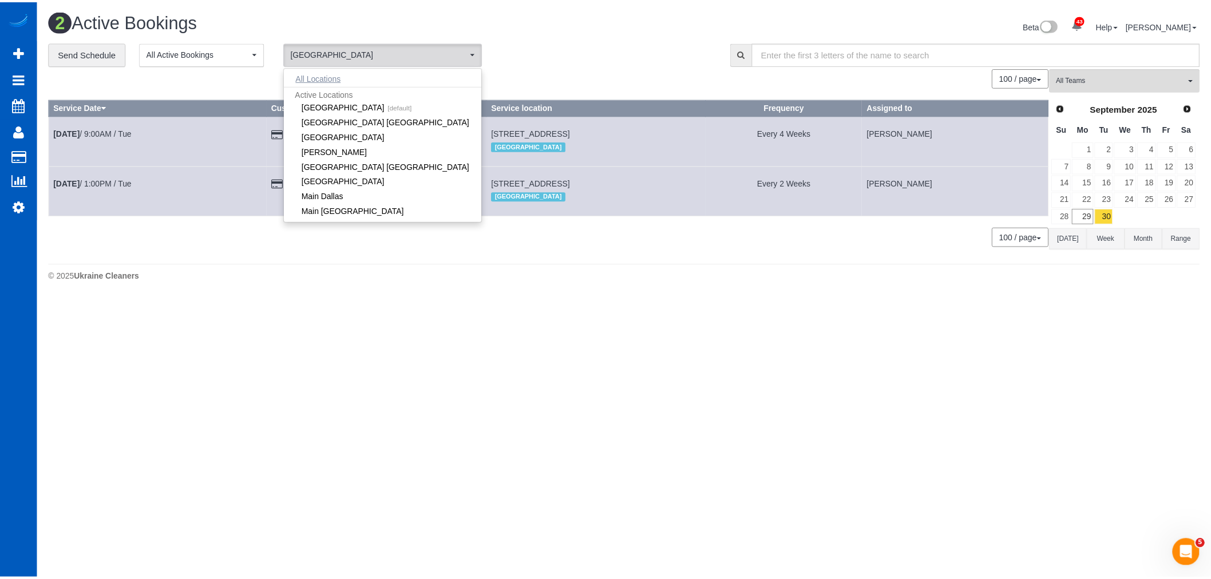
scroll to position [0, 0]
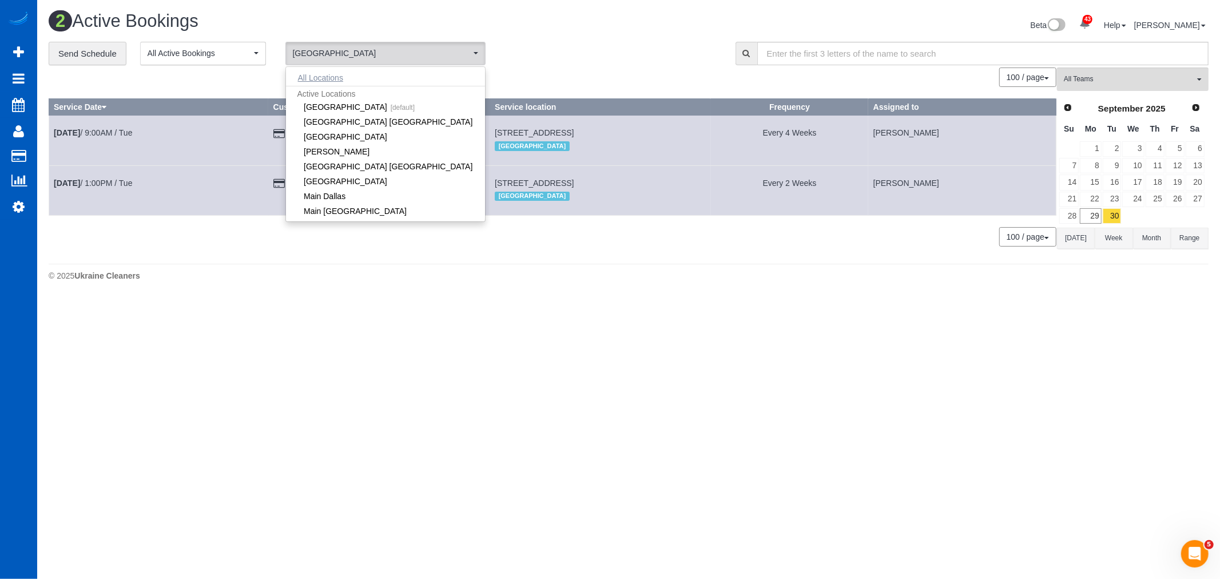
click at [346, 80] on button "All Locations" at bounding box center [320, 78] width 69 height 16
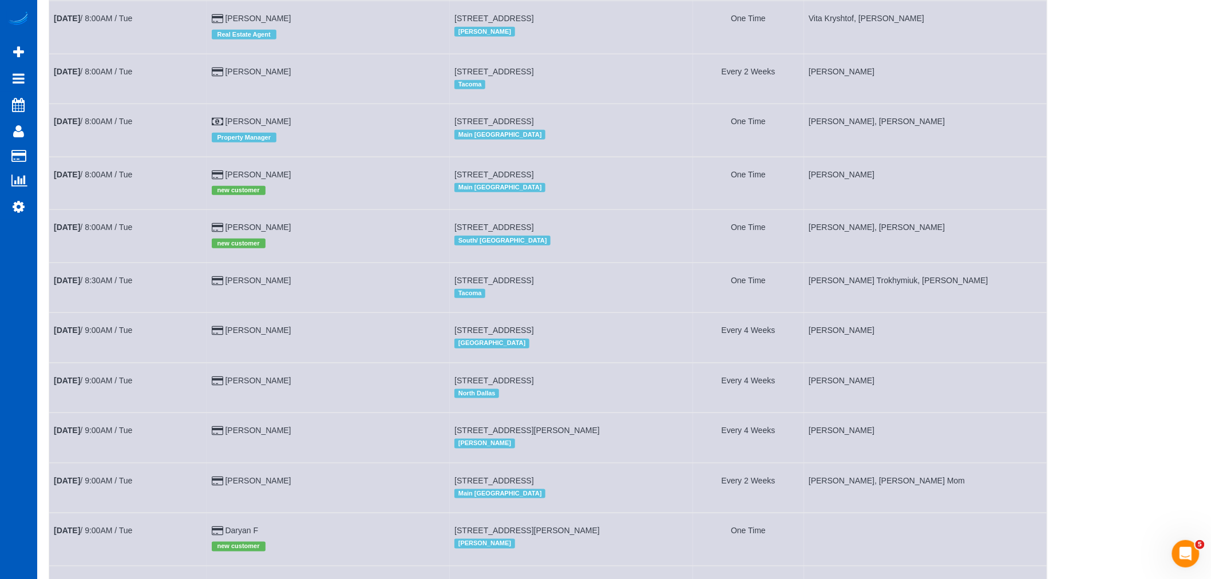
scroll to position [699, 0]
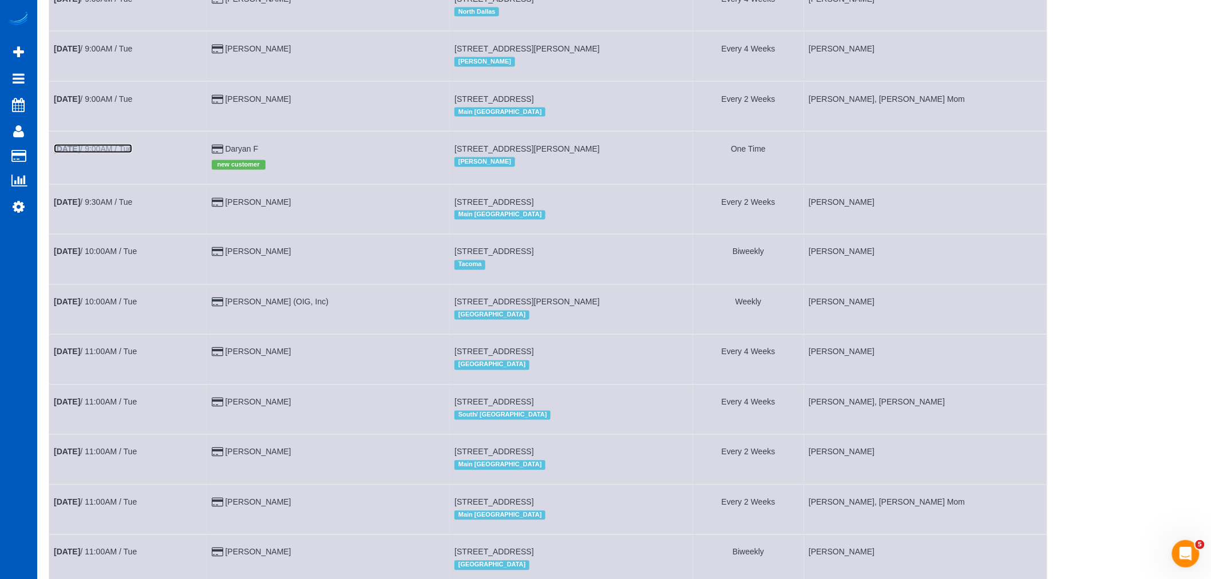
click at [92, 153] on link "Sep 30th / 9:00AM / Tue" at bounding box center [93, 148] width 78 height 9
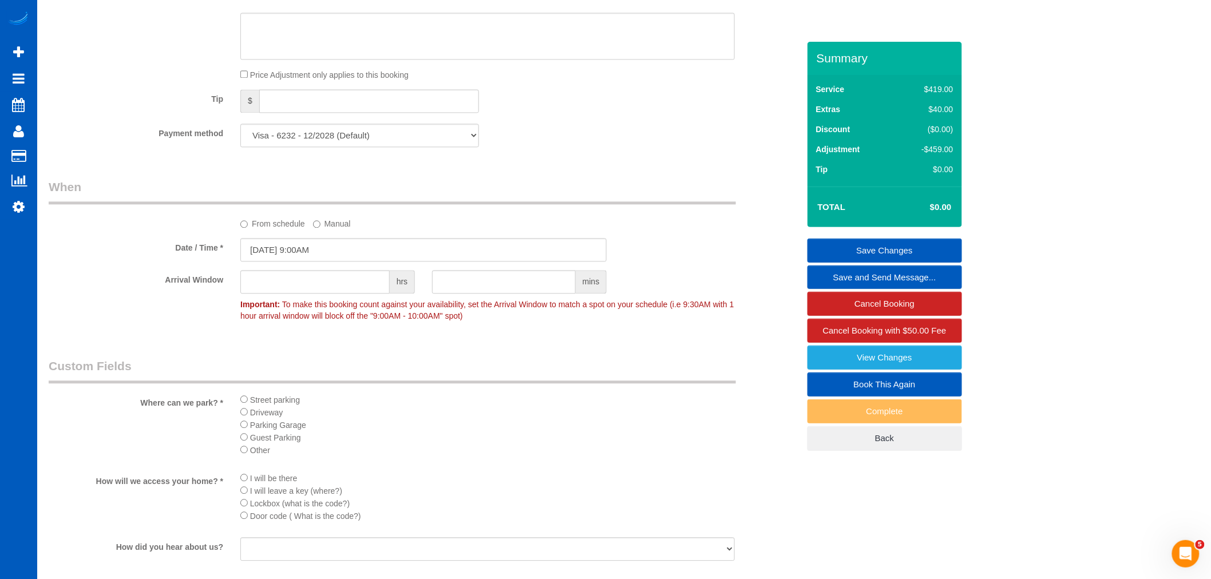
scroll to position [1398, 0]
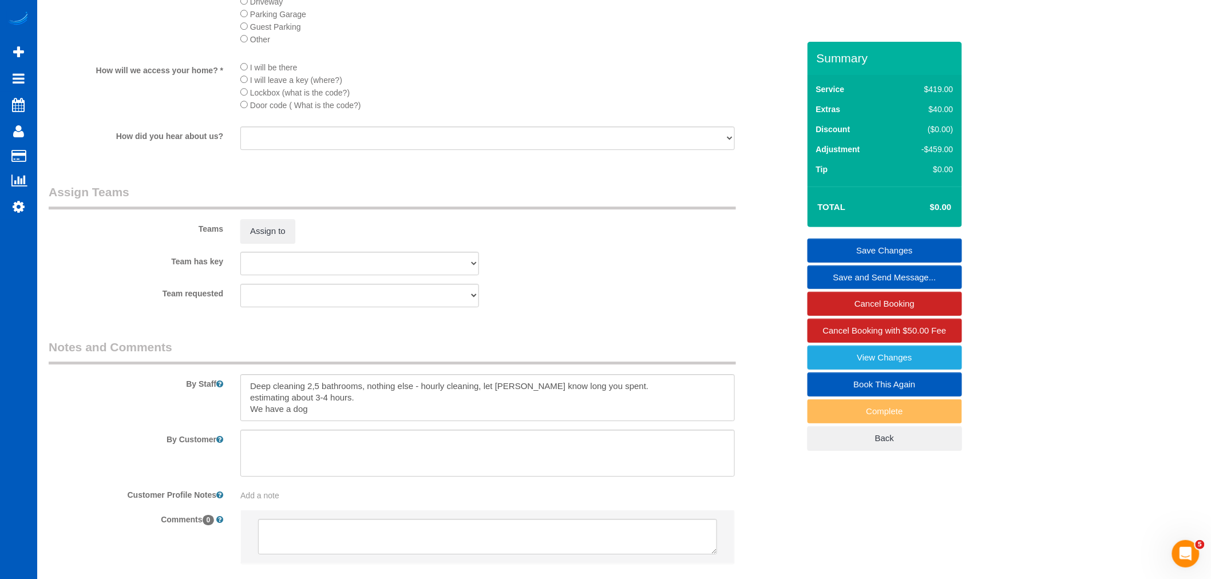
click at [288, 208] on legend "Assign Teams" at bounding box center [392, 197] width 687 height 26
click at [279, 231] on div "Teams Assign to" at bounding box center [423, 214] width 767 height 60
click at [276, 243] on button "Assign to" at bounding box center [267, 231] width 55 height 24
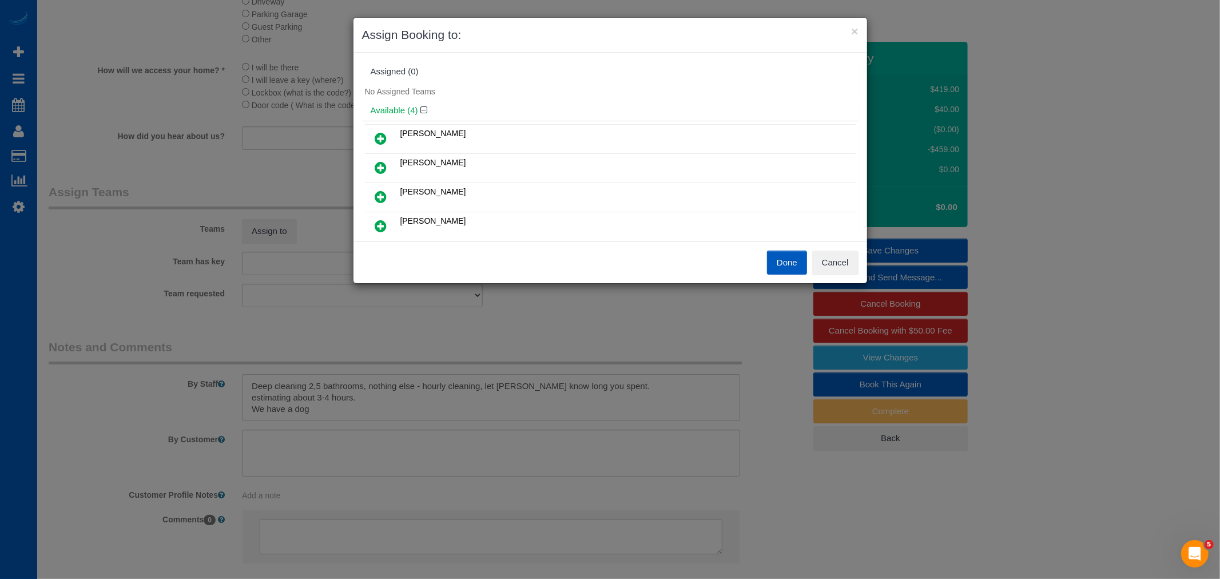
click at [382, 165] on icon at bounding box center [381, 168] width 12 height 14
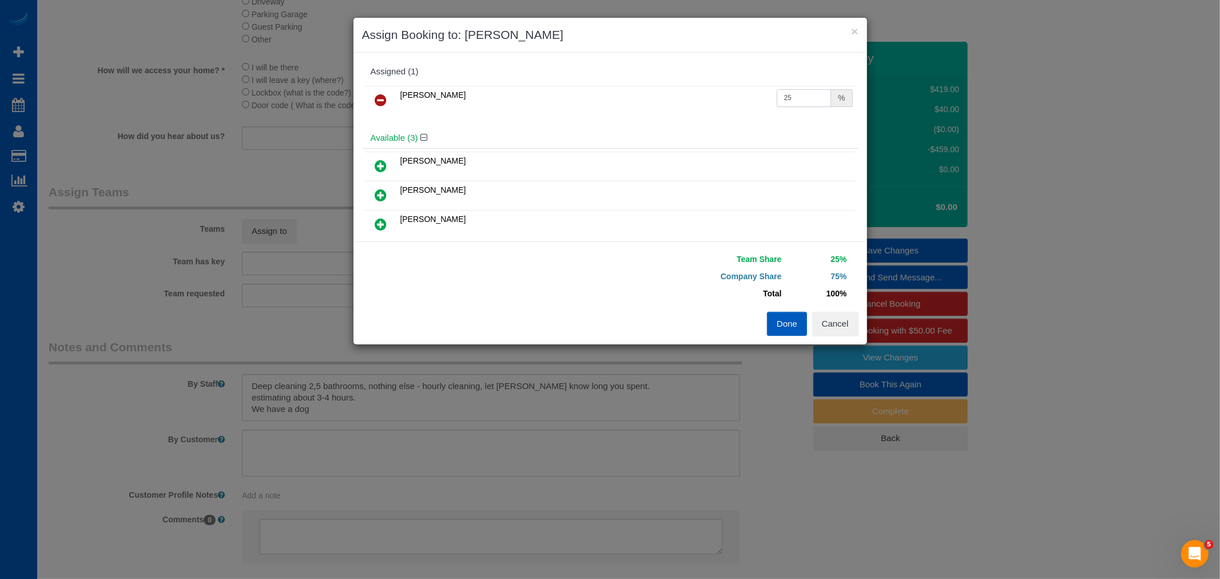
drag, startPoint x: 788, startPoint y: 95, endPoint x: 738, endPoint y: 106, distance: 51.1
click at [738, 106] on tr "Milena Kasianchyk 25 %" at bounding box center [610, 100] width 491 height 29
click at [777, 330] on button "Done" at bounding box center [787, 324] width 40 height 24
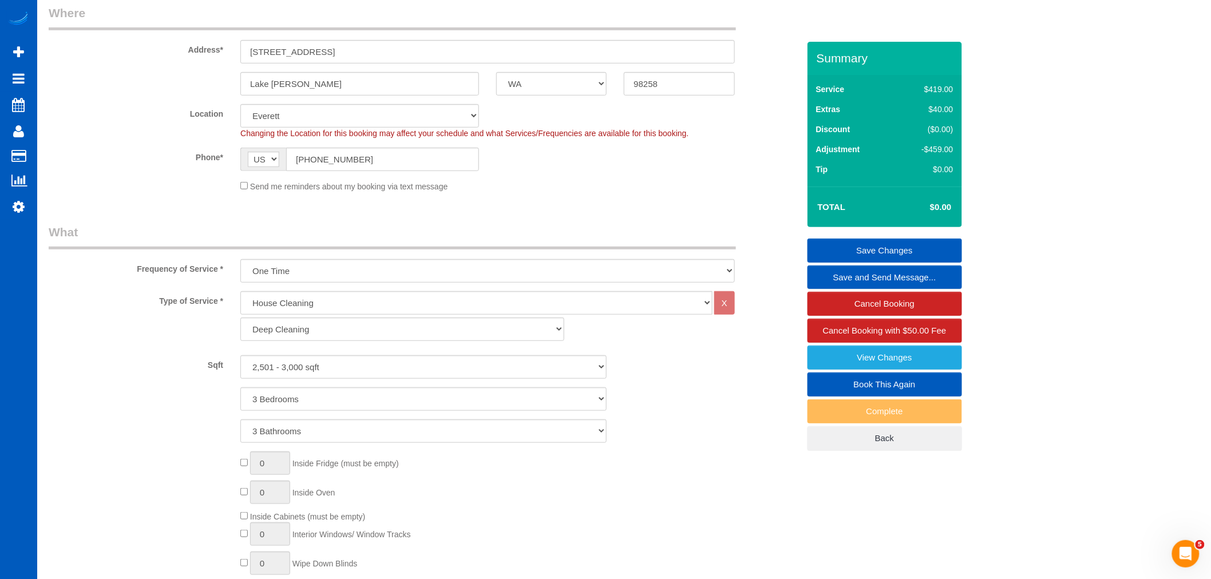
scroll to position [191, 0]
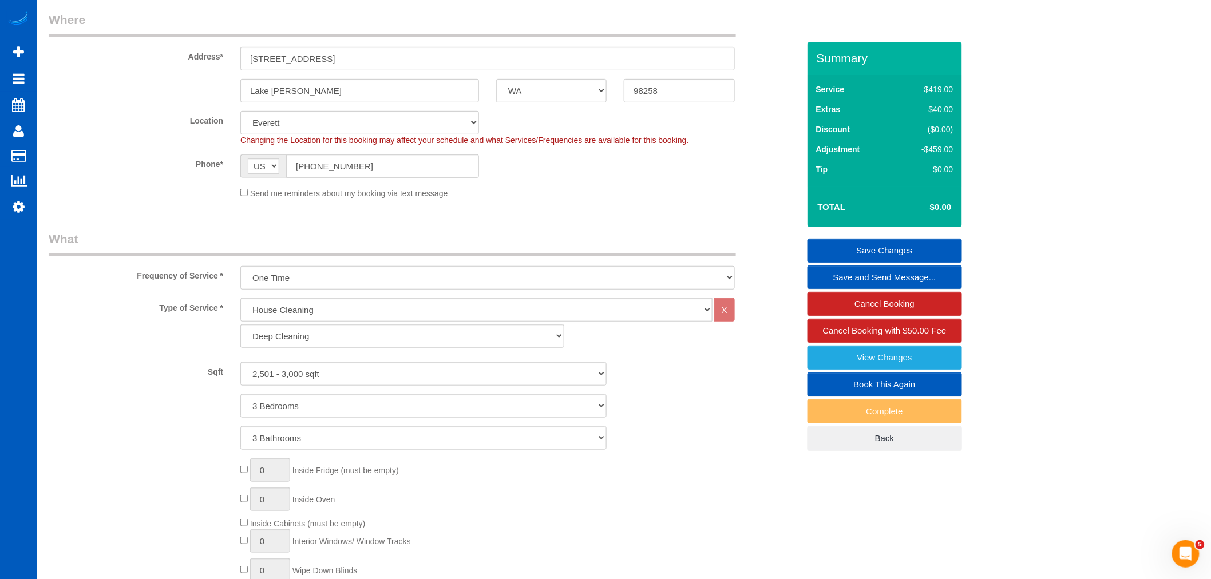
click at [883, 251] on link "Save Changes" at bounding box center [884, 251] width 154 height 24
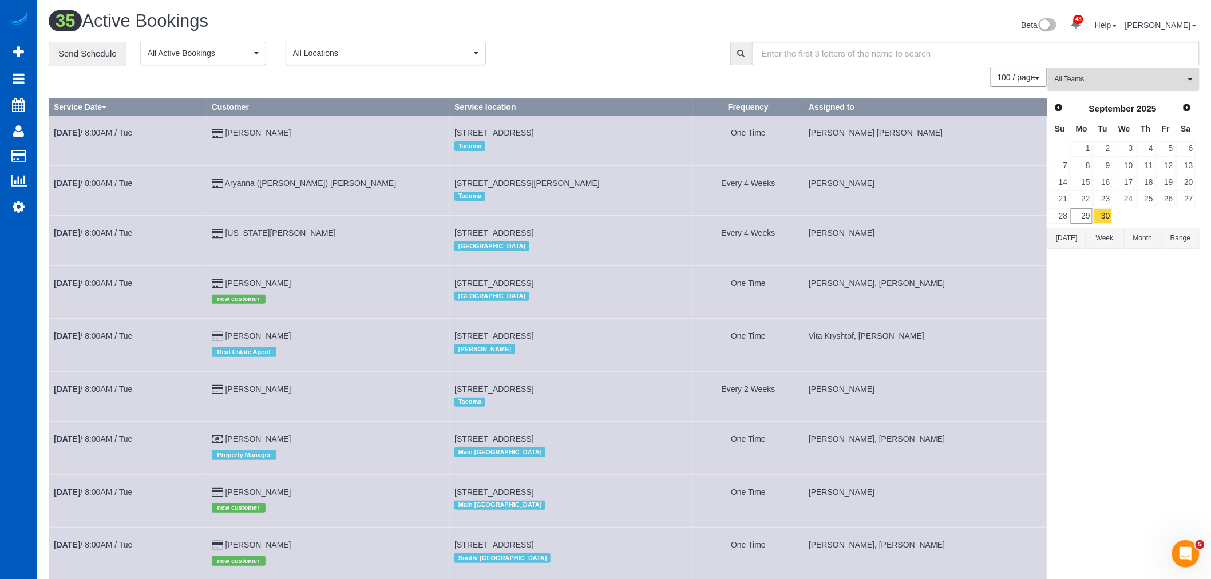
click at [1083, 86] on button "All Teams" at bounding box center [1124, 79] width 152 height 23
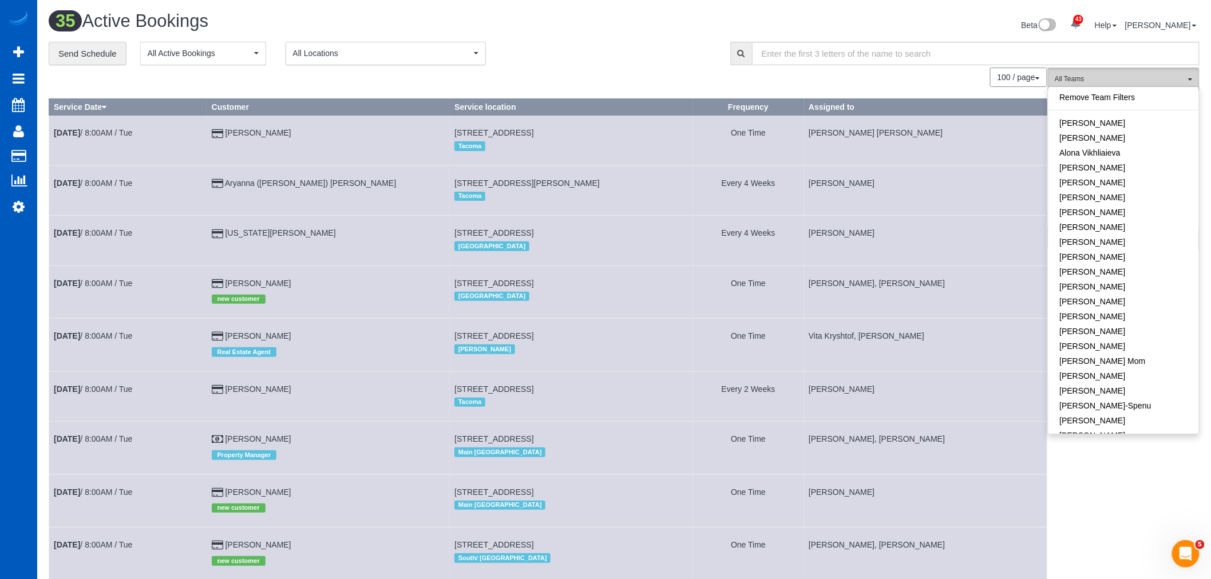
click at [1108, 81] on span "All Teams" at bounding box center [1119, 79] width 130 height 10
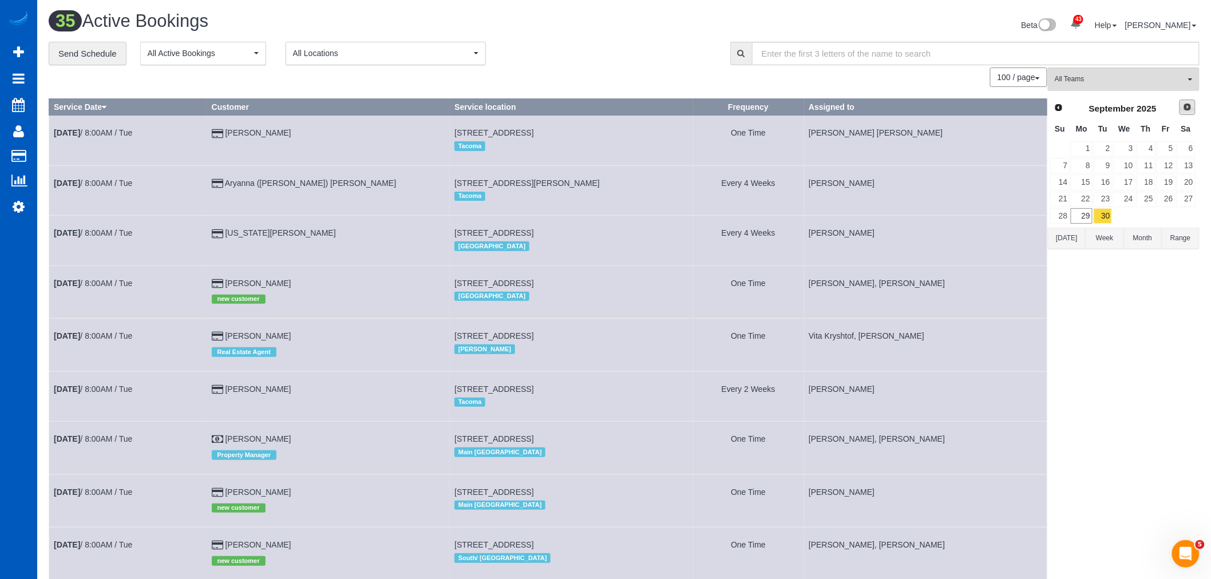
click at [1188, 113] on link "Next" at bounding box center [1187, 108] width 16 height 16
click at [1188, 175] on td "18" at bounding box center [1186, 182] width 20 height 17
click at [1188, 181] on link "18" at bounding box center [1195, 182] width 19 height 15
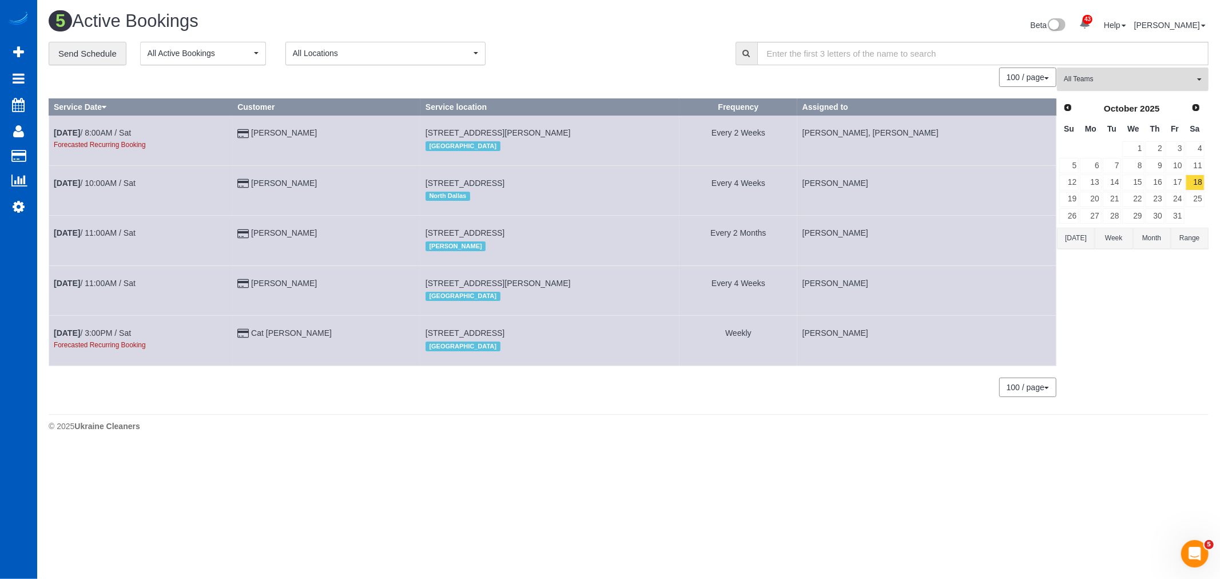
click at [1154, 82] on span "All Teams" at bounding box center [1129, 79] width 130 height 10
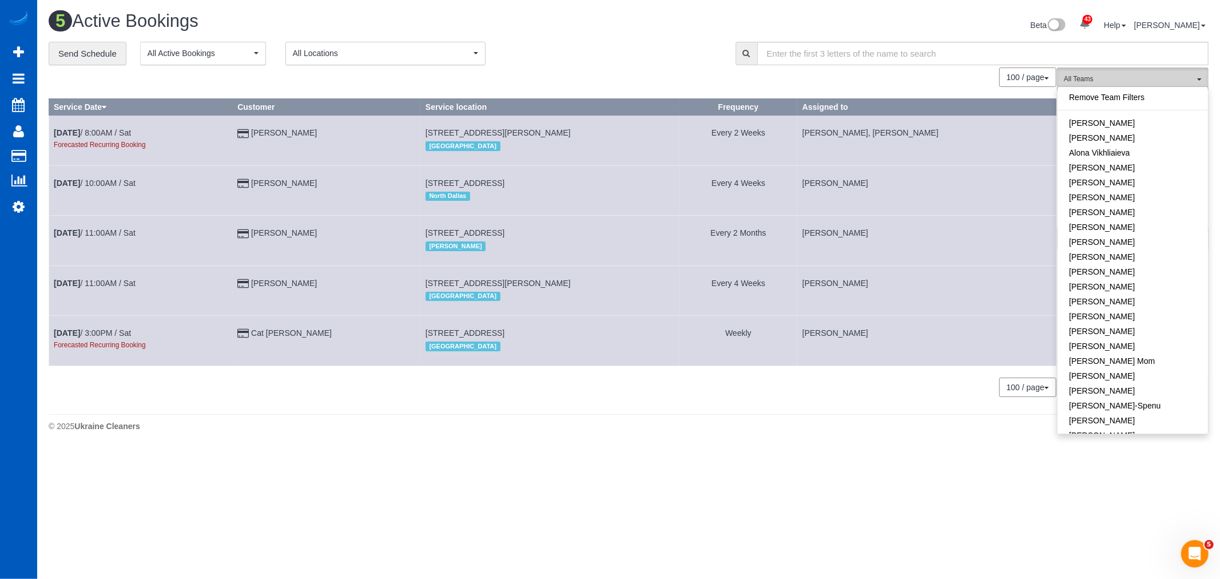
click at [1105, 74] on button "All Teams" at bounding box center [1133, 79] width 152 height 23
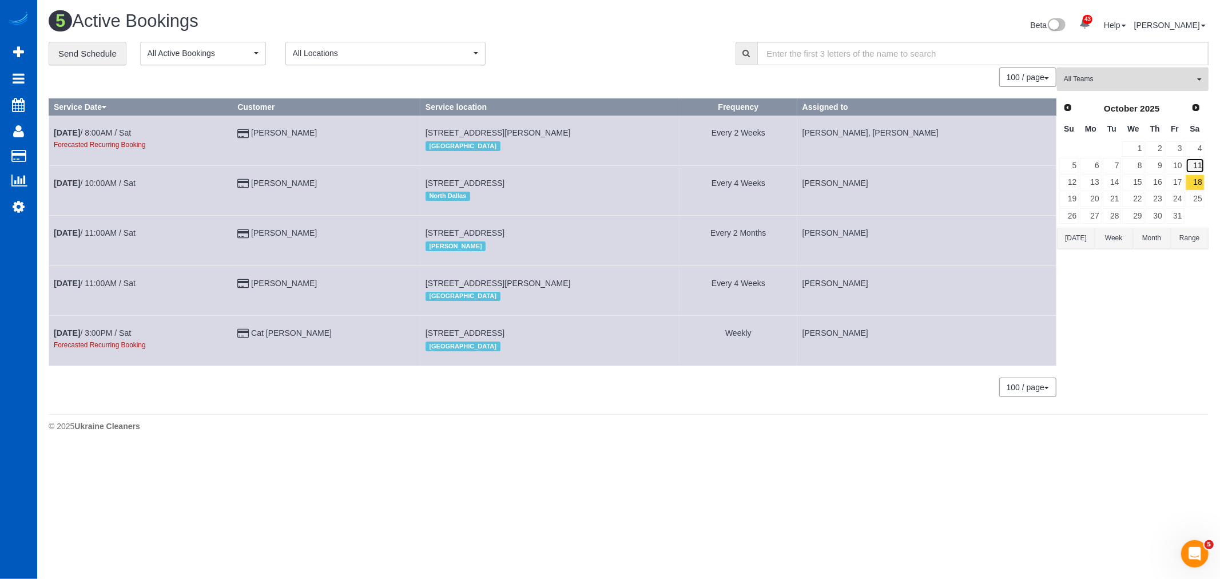
click at [1196, 167] on link "11" at bounding box center [1195, 165] width 19 height 15
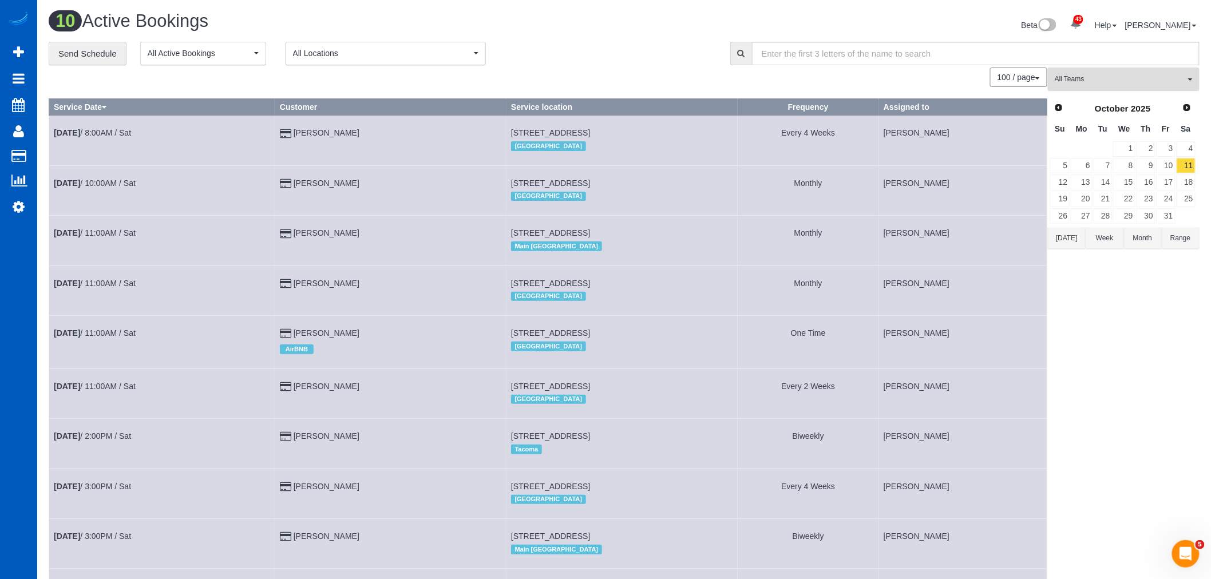
click at [1092, 69] on button "All Teams" at bounding box center [1124, 79] width 152 height 23
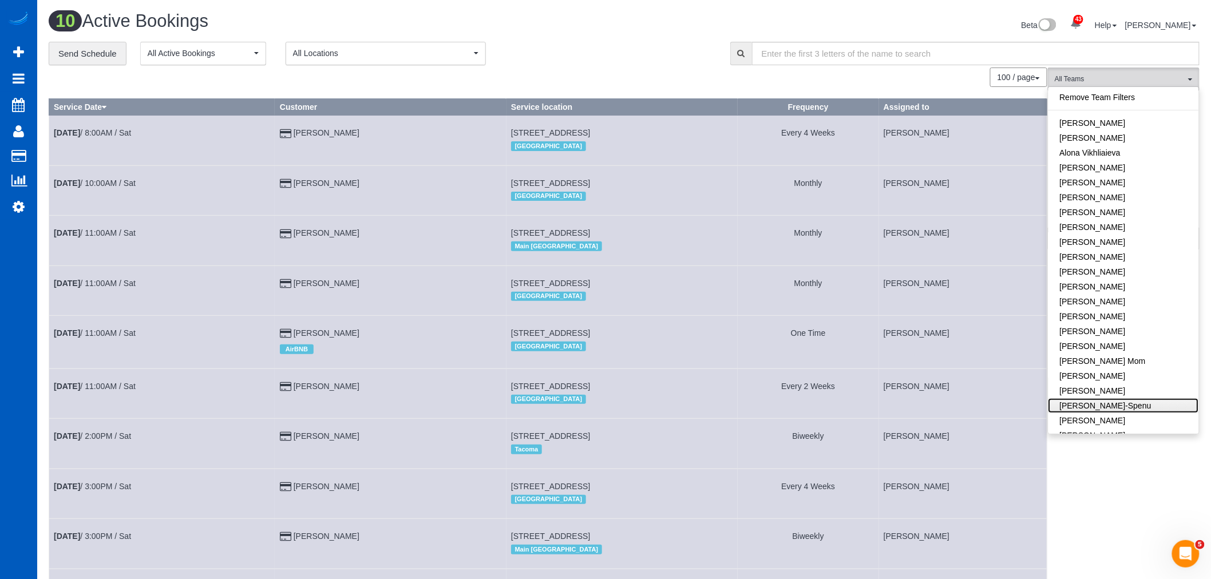
click at [1112, 410] on link "Iryna Kuzmenko-Spenu" at bounding box center [1123, 405] width 150 height 15
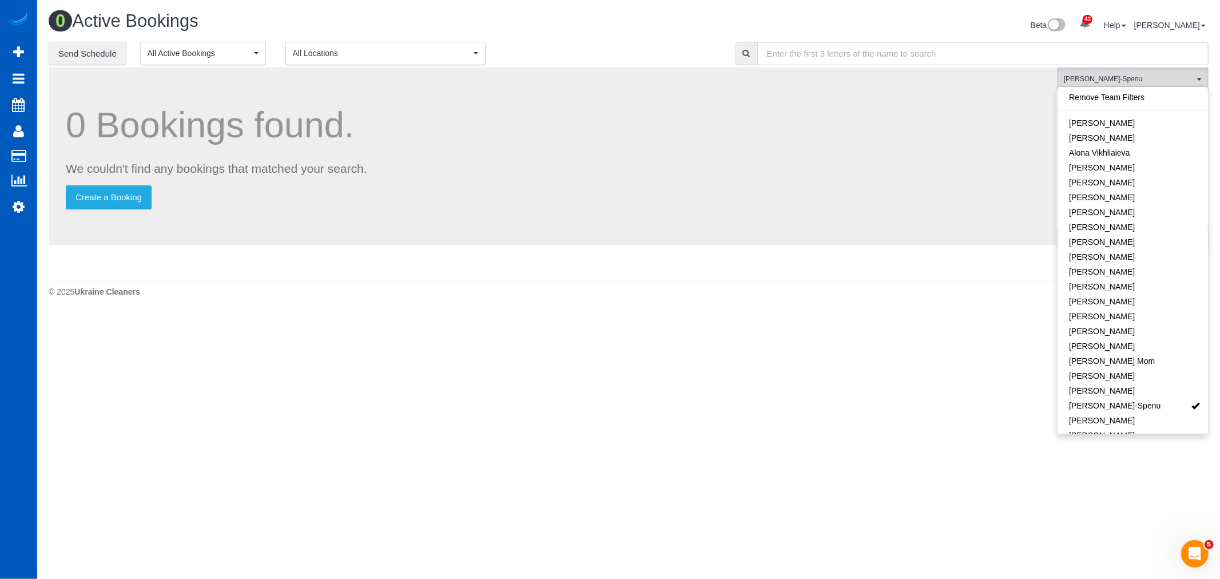
drag, startPoint x: 941, startPoint y: 438, endPoint x: 971, endPoint y: 398, distance: 49.9
click at [941, 439] on body "43 Beta Your Notifications You have 0 alerts × You have 3 to charge for 09/27/2…" at bounding box center [610, 289] width 1220 height 579
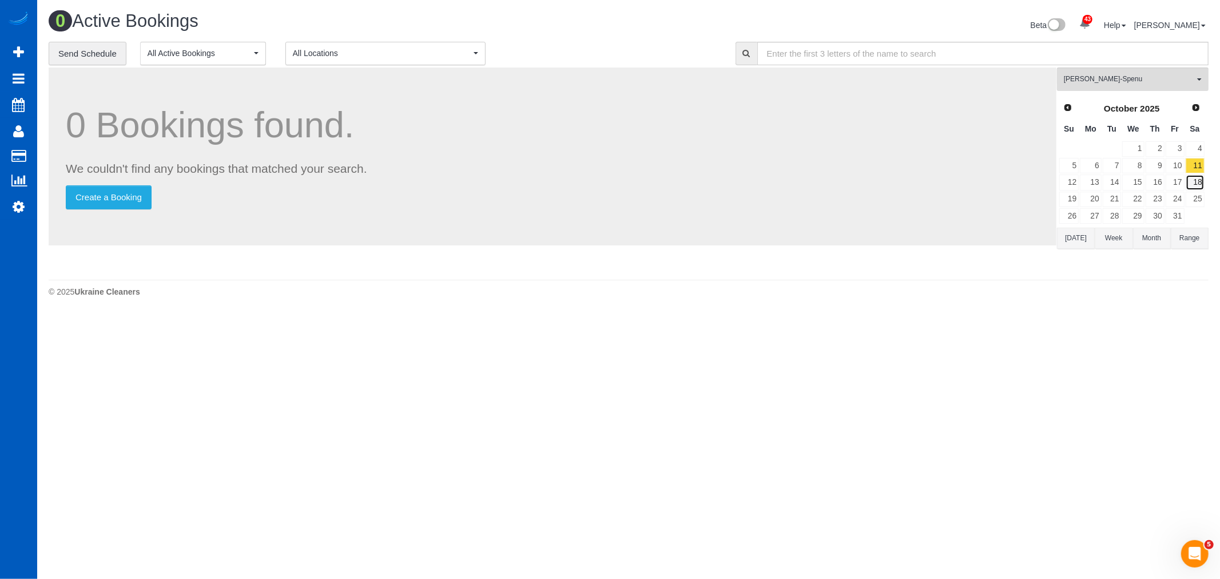
click at [1190, 186] on link "18" at bounding box center [1195, 182] width 19 height 15
click at [1189, 196] on link "25" at bounding box center [1195, 199] width 19 height 15
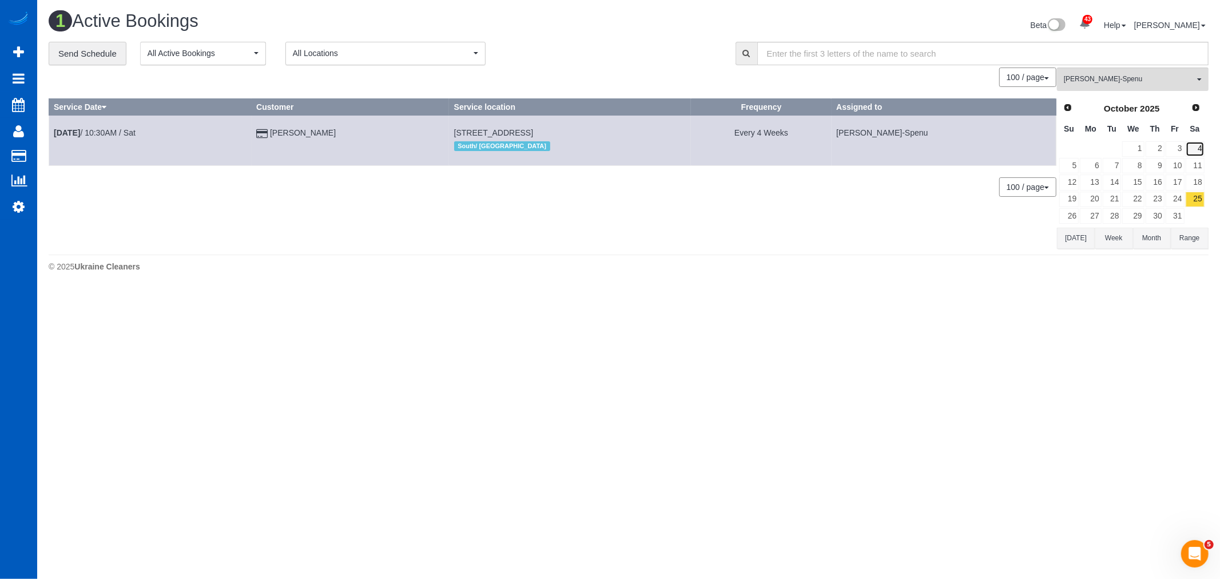
click at [1191, 146] on link "4" at bounding box center [1195, 148] width 19 height 15
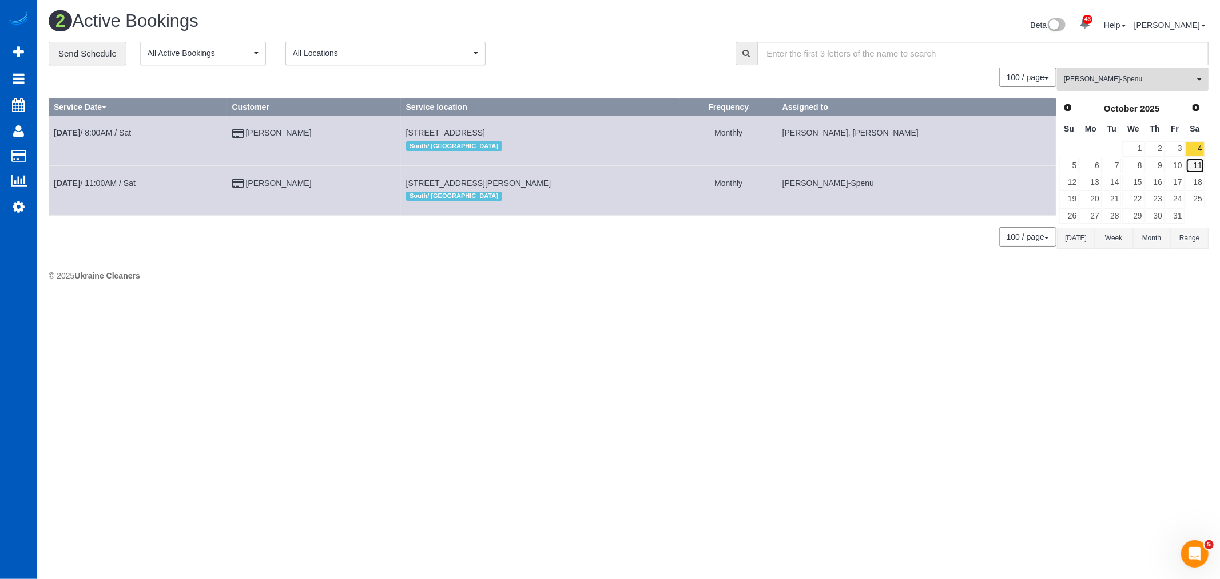
click at [1199, 172] on link "11" at bounding box center [1195, 165] width 19 height 15
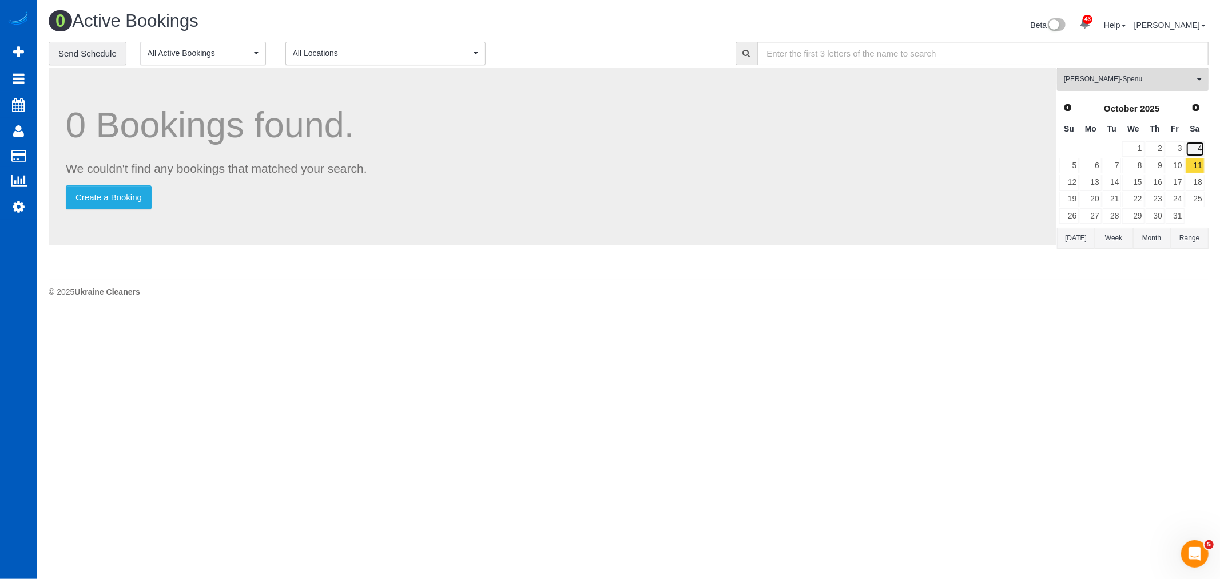
click at [1196, 149] on link "4" at bounding box center [1195, 148] width 19 height 15
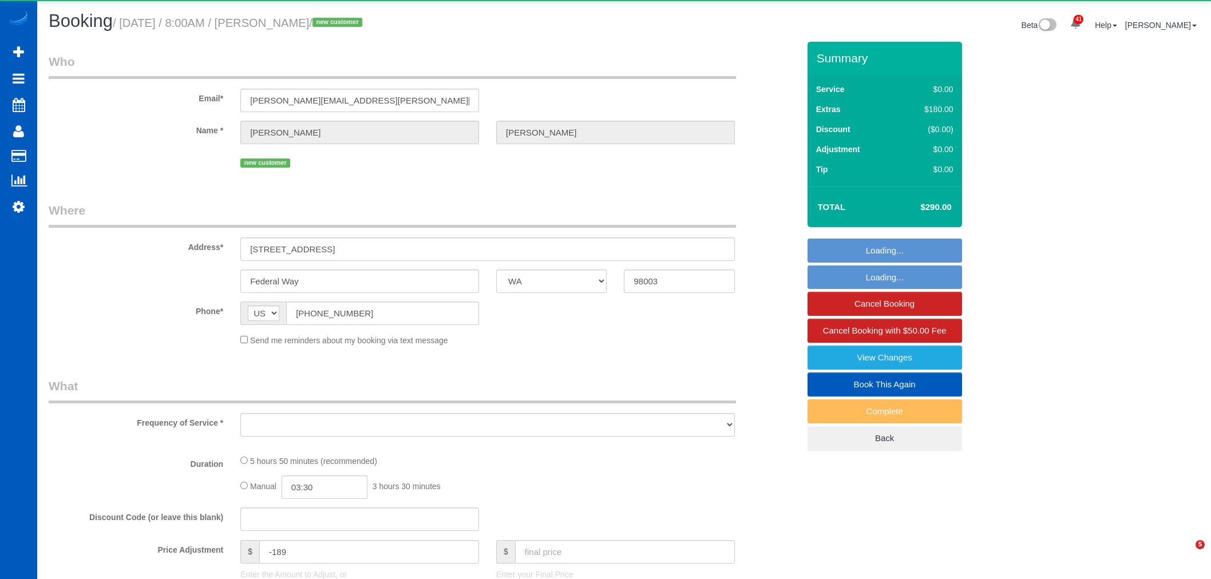
select select "WA"
select select "object:37762"
select select "199"
select select "2501"
select select "3"
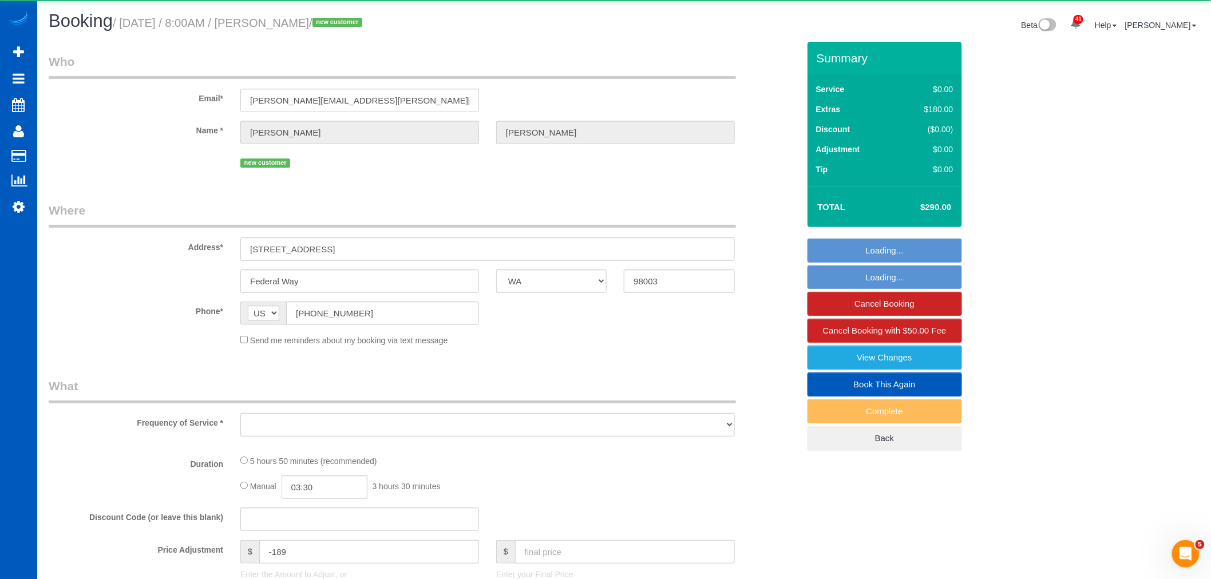
select select "2"
select select "spot268"
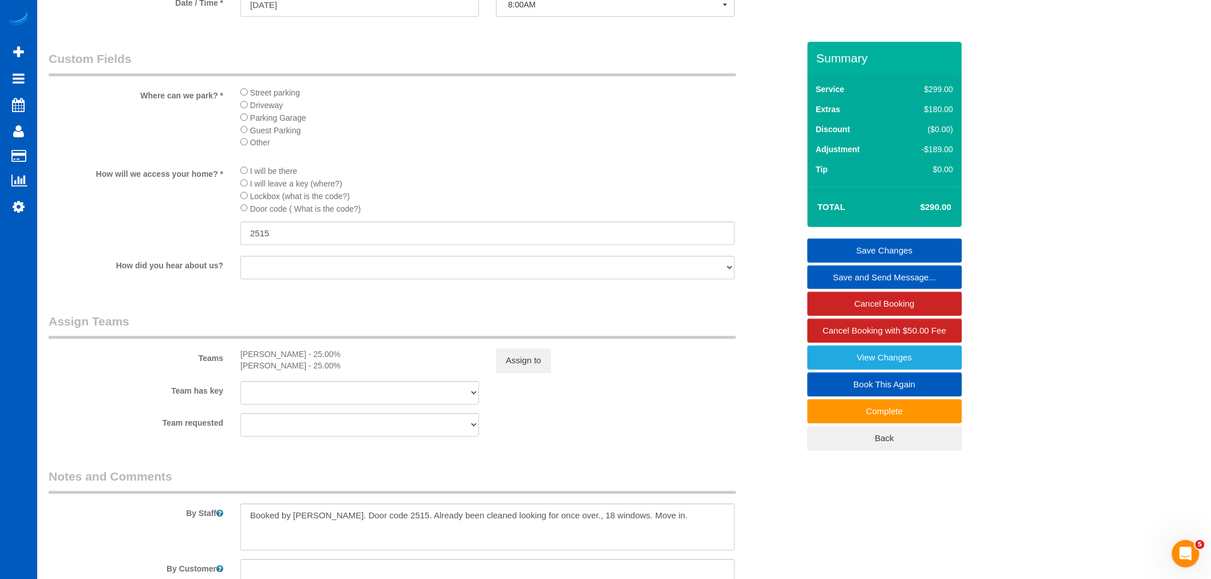
scroll to position [1446, 0]
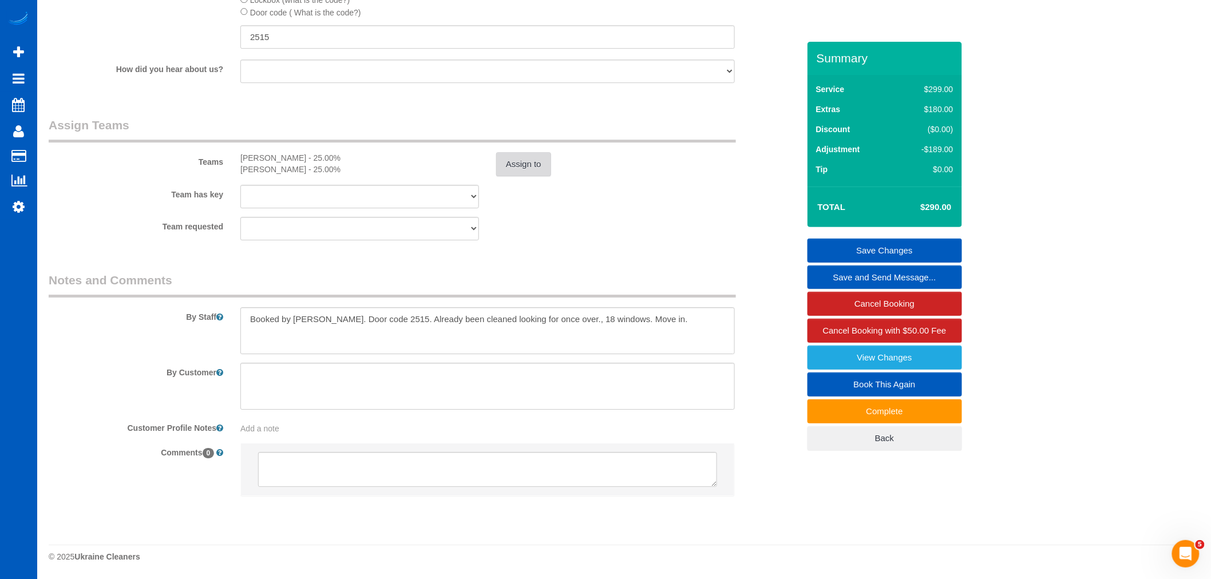
click at [525, 164] on button "Assign to" at bounding box center [523, 164] width 55 height 24
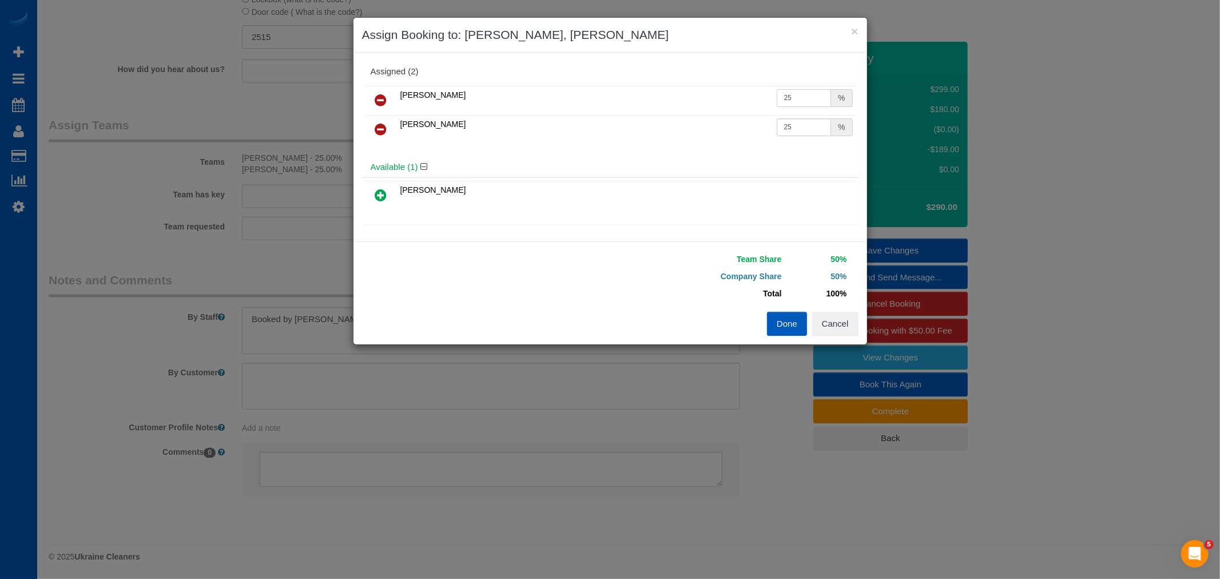
drag, startPoint x: 806, startPoint y: 96, endPoint x: 611, endPoint y: 159, distance: 204.5
click at [611, 159] on div "Assigned (2) Dominika Markovets 25 % Olha Rusnak 25 % Available (1)" at bounding box center [610, 147] width 497 height 172
type input "33"
drag, startPoint x: 796, startPoint y: 128, endPoint x: 764, endPoint y: 125, distance: 32.2
click at [764, 125] on tr "Olha Rusnak 25 %" at bounding box center [610, 129] width 491 height 29
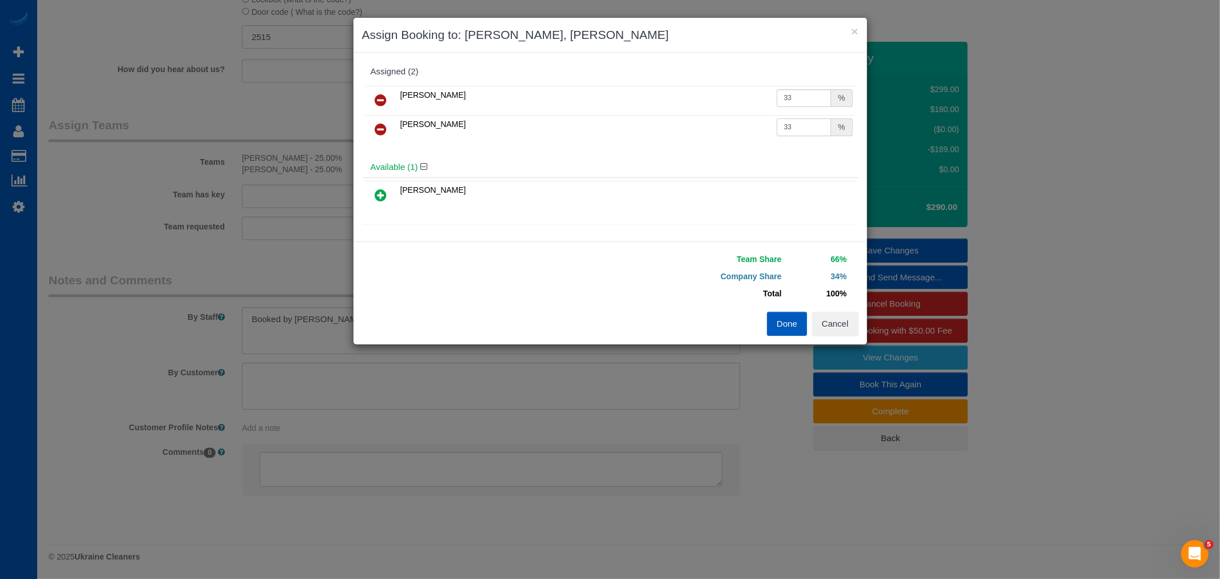
type input "33"
click at [794, 311] on div "Team Share 66% Company Share 34% Total 100% Warning: The Company share is 0%. I…" at bounding box center [611, 292] width 514 height 103
click at [792, 317] on button "Done" at bounding box center [787, 324] width 40 height 24
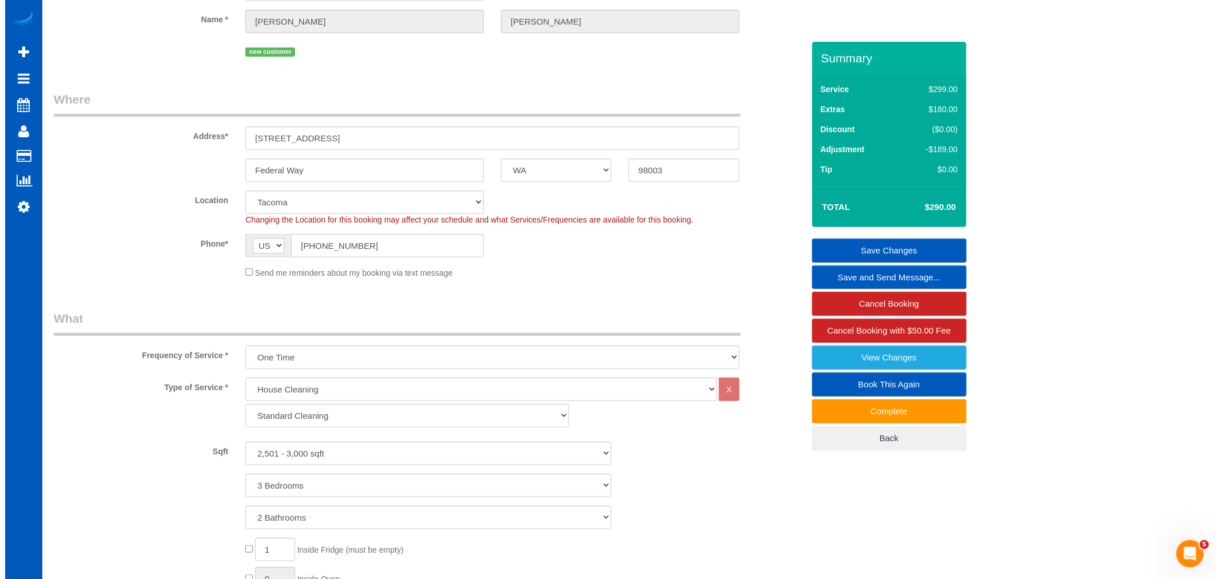
scroll to position [0, 0]
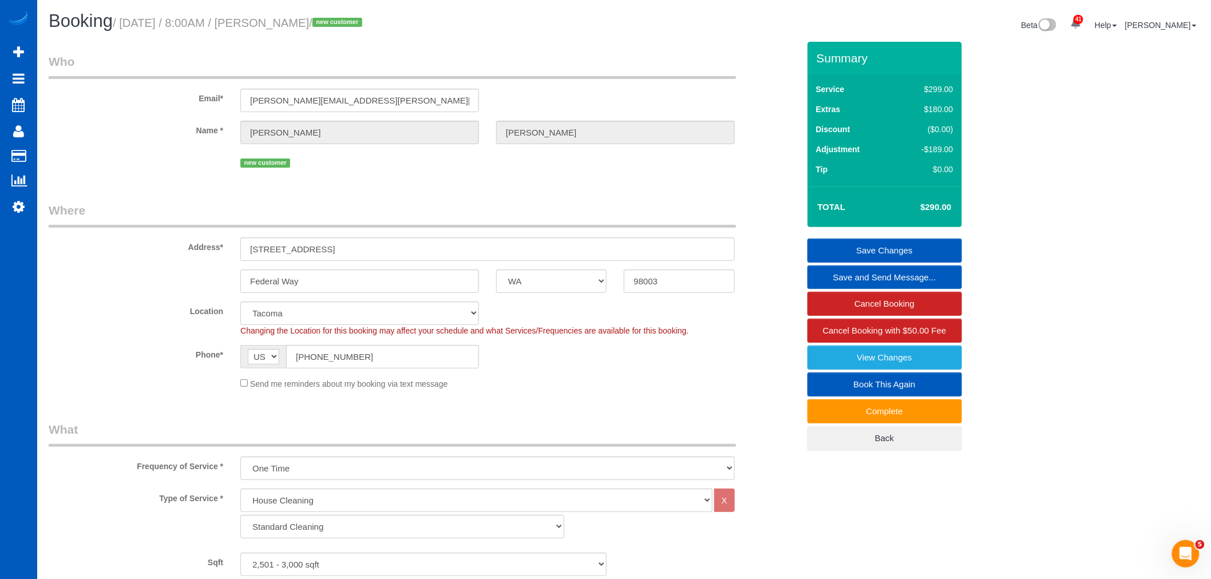
click at [889, 247] on link "Save Changes" at bounding box center [884, 251] width 154 height 24
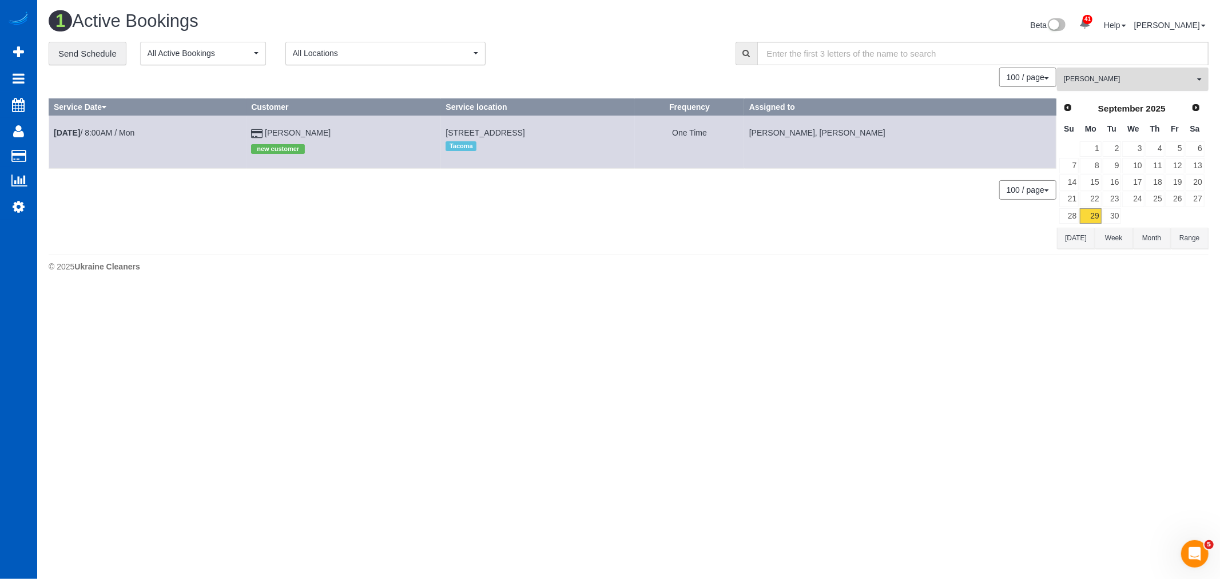
click at [1105, 82] on span "[PERSON_NAME]" at bounding box center [1129, 79] width 130 height 10
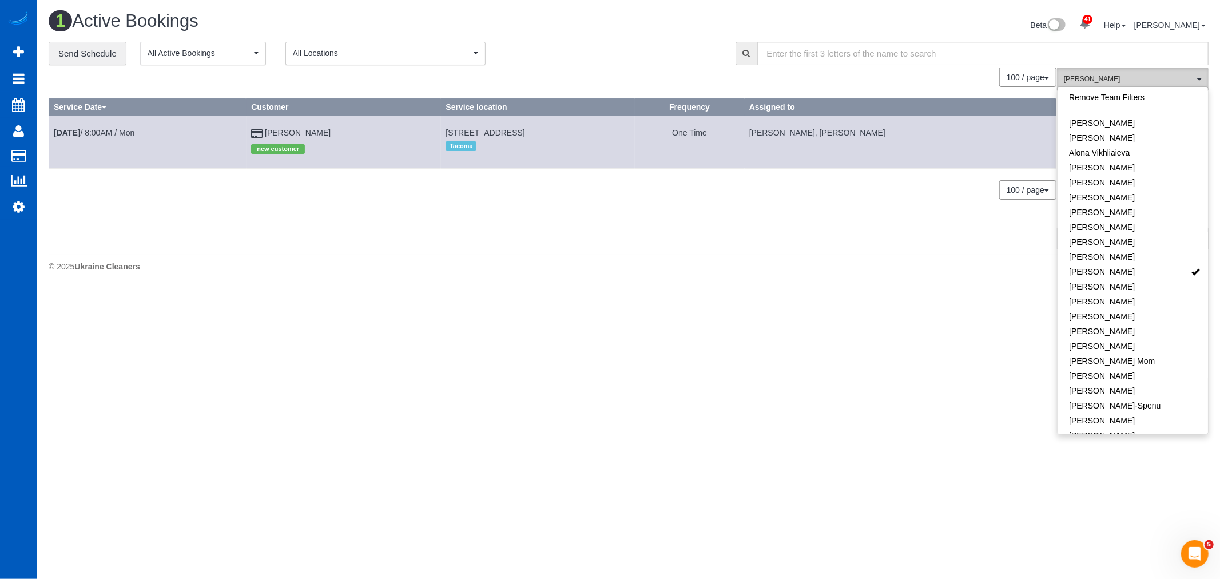
click at [1117, 77] on span "[PERSON_NAME]" at bounding box center [1129, 79] width 130 height 10
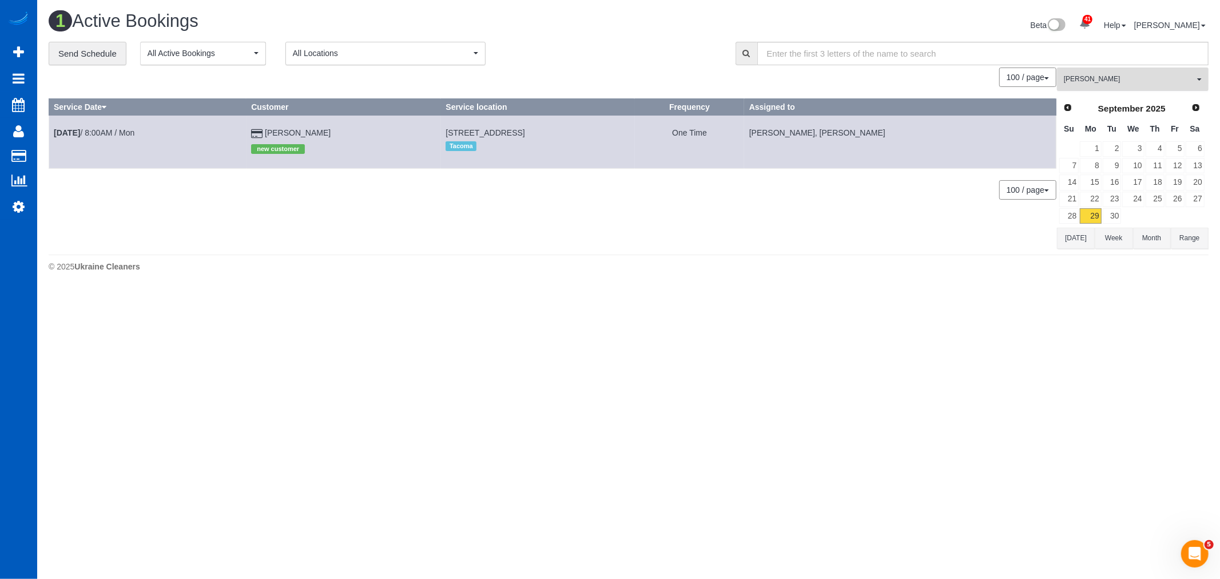
click at [1135, 86] on button "Dominika Markovets All Teams" at bounding box center [1133, 79] width 152 height 23
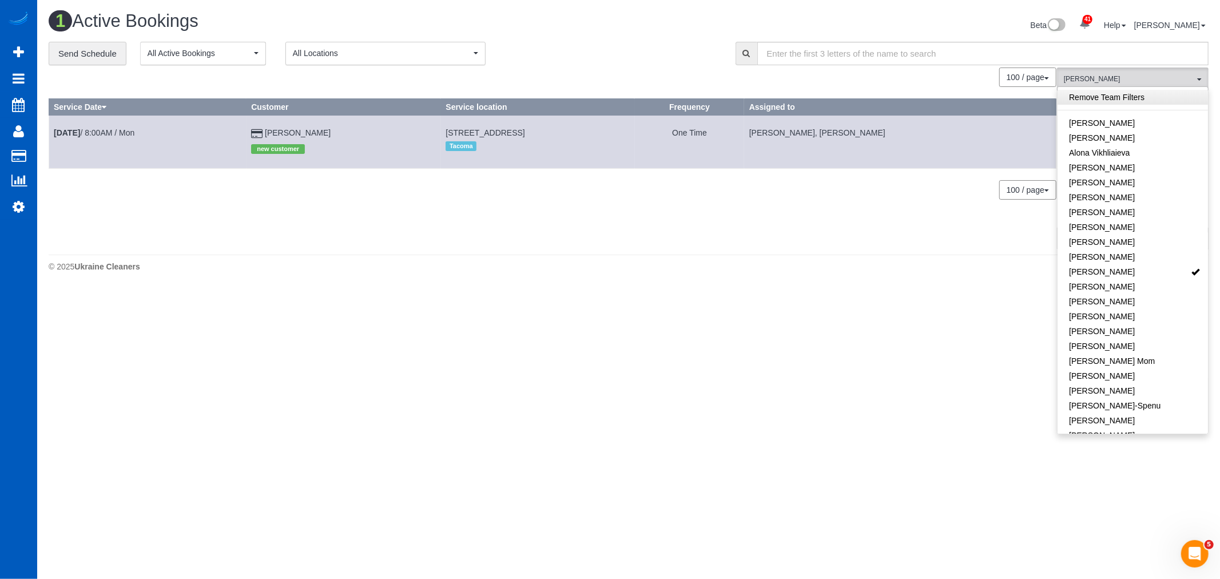
click at [1106, 96] on link "Remove Team Filters" at bounding box center [1133, 97] width 150 height 15
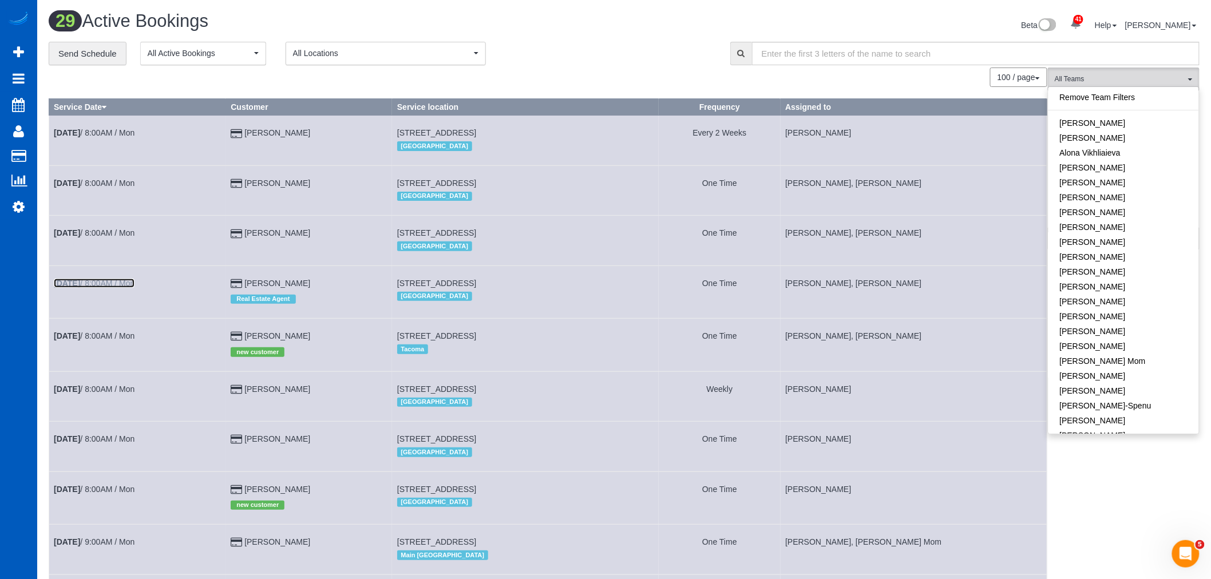
click at [80, 284] on b "[DATE]" at bounding box center [67, 283] width 26 height 9
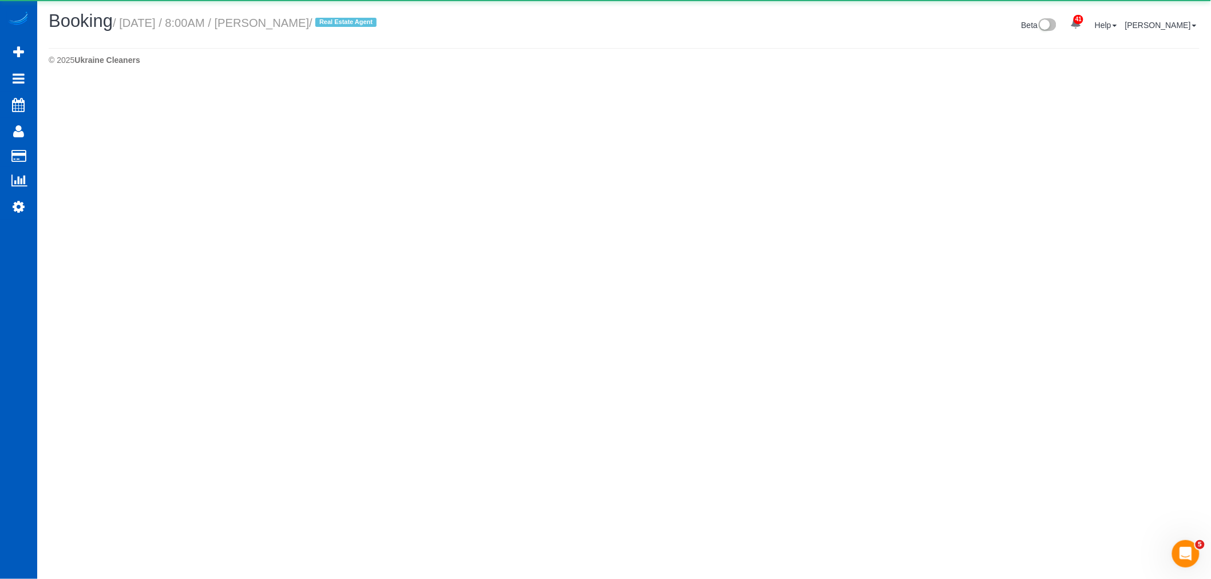
select select "WA"
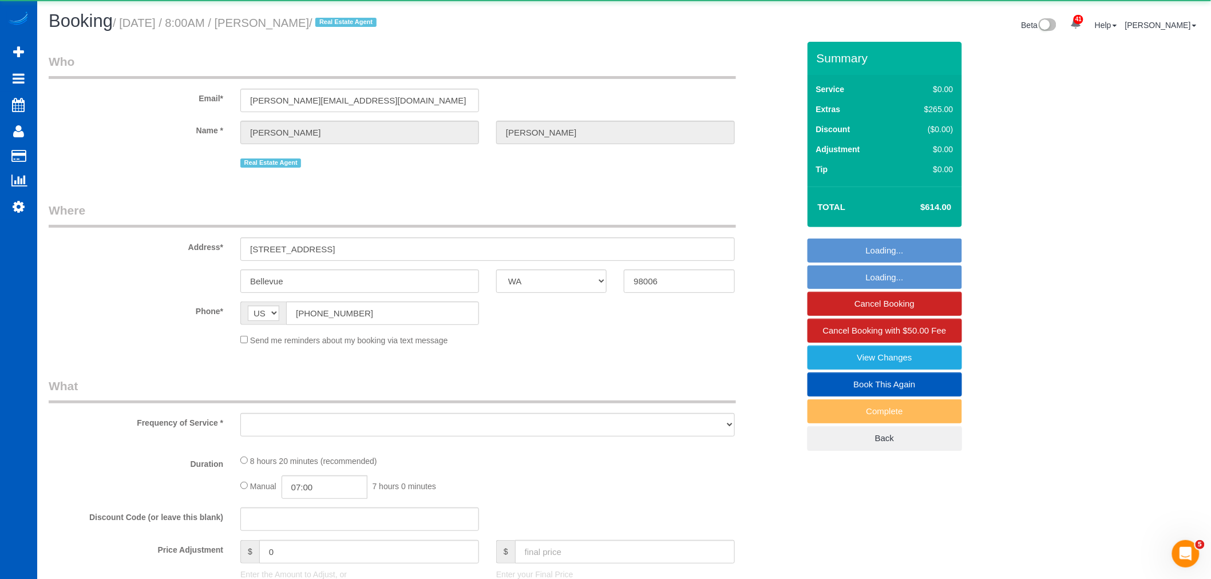
select select "object:39055"
select select "string:fspay-d328726b-a52c-4f29-a5cb-3b0d182e557e"
select select "spot278"
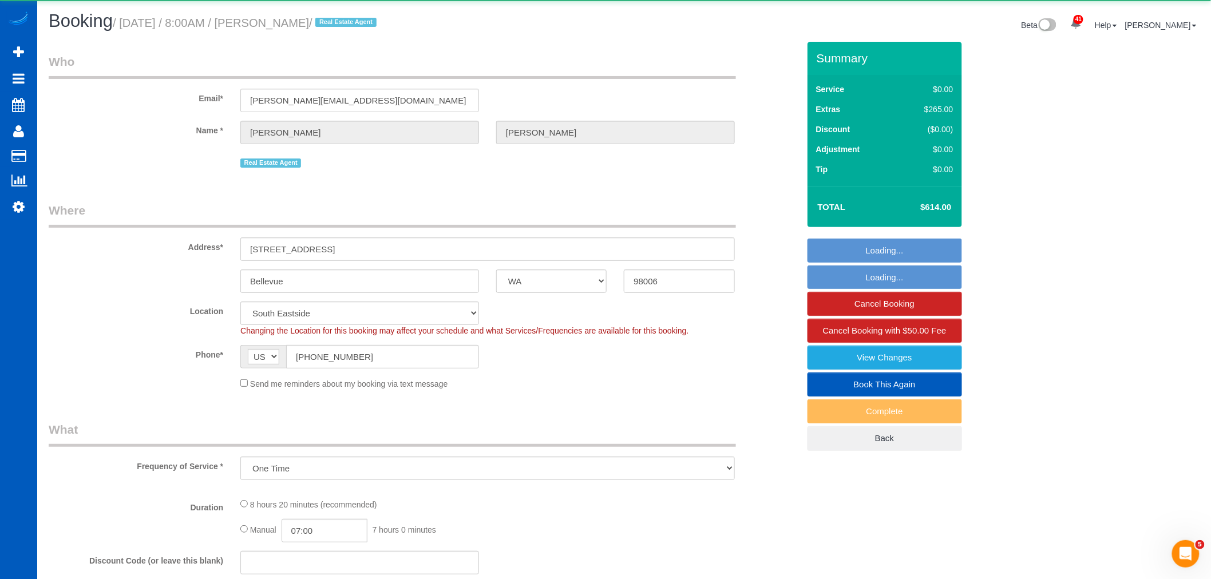
select select "object:39065"
select select "199"
select select "3001"
select select "5"
select select "3"
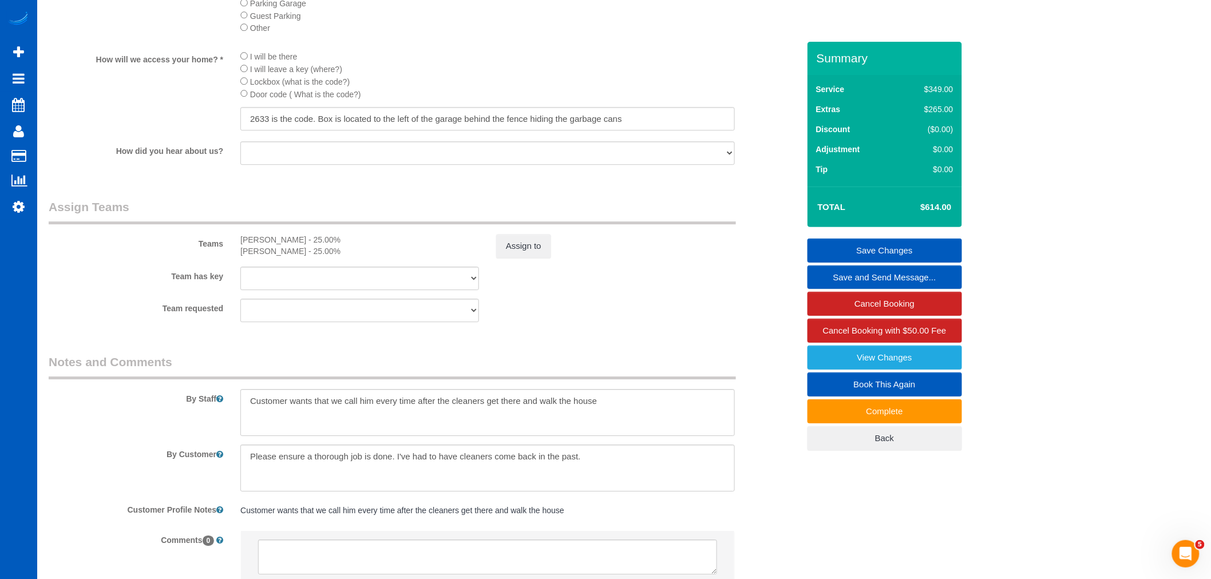
scroll to position [1452, 0]
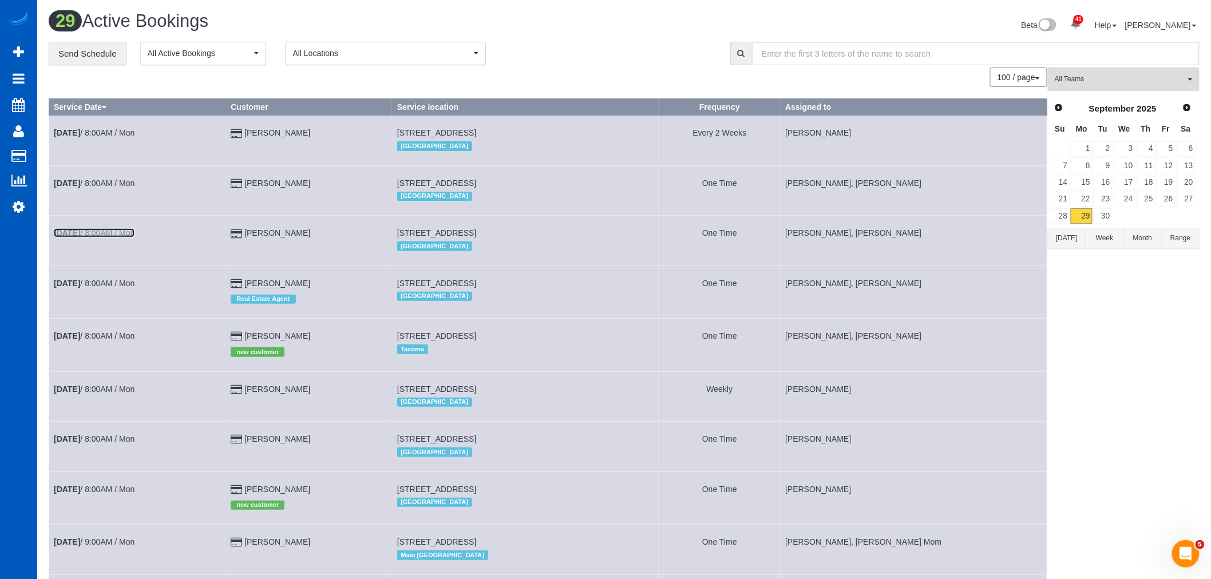
click at [76, 236] on b "[DATE]" at bounding box center [67, 232] width 26 height 9
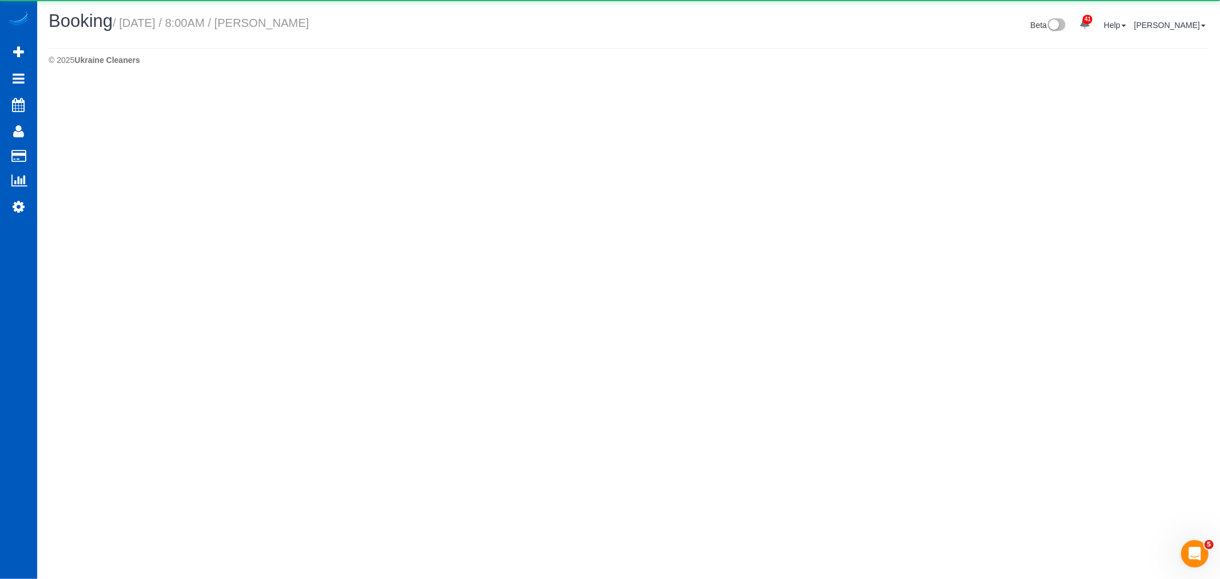
select select "WA"
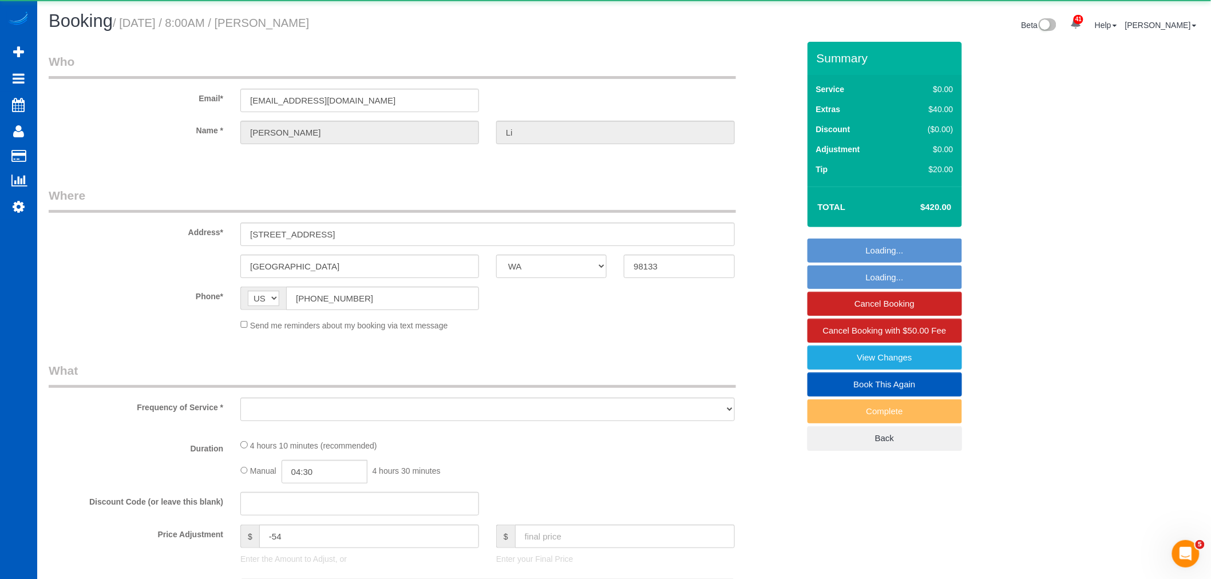
select select "object:40689"
select select "string:fspay-64c48e1d-f689-44df-a4f5-14119e3a2cc8"
select select "199"
select select "1001"
select select "2"
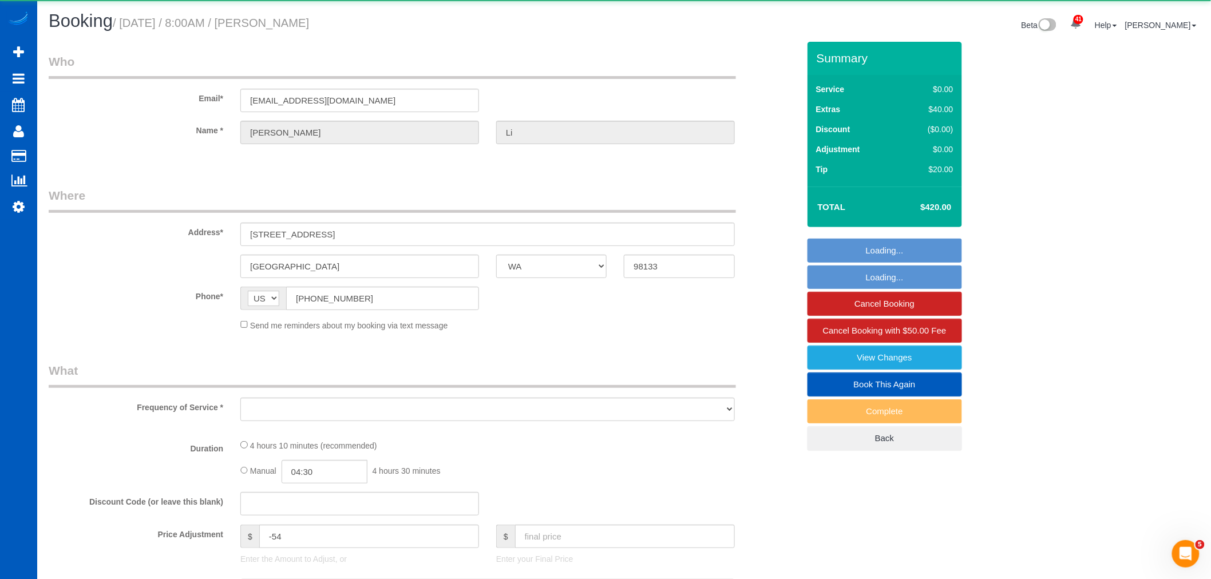
select select "spot289"
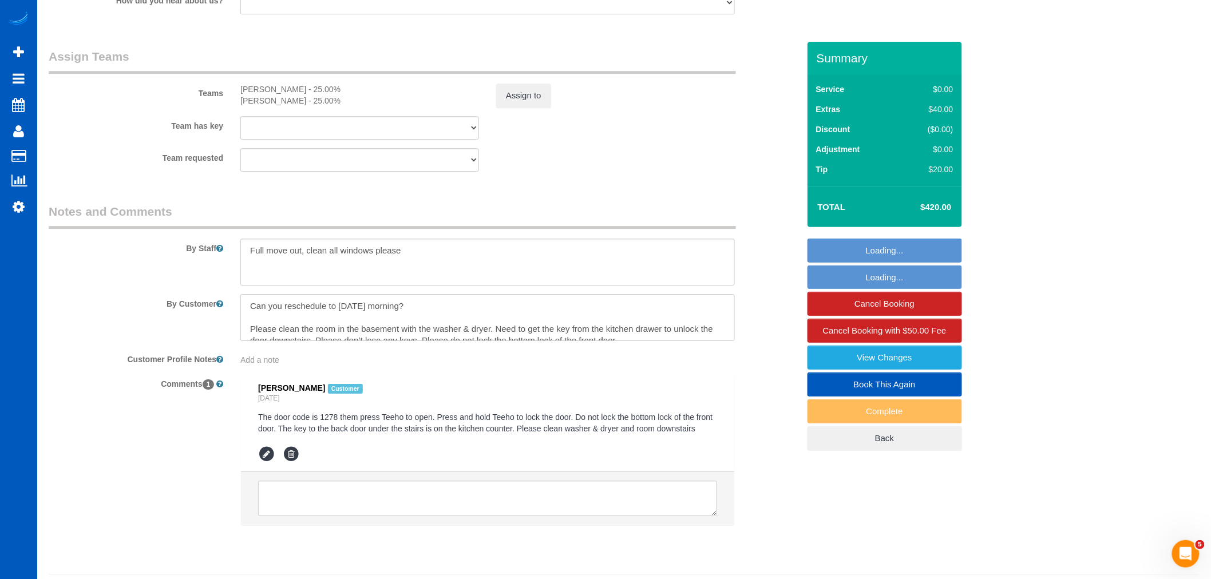
scroll to position [1496, 0]
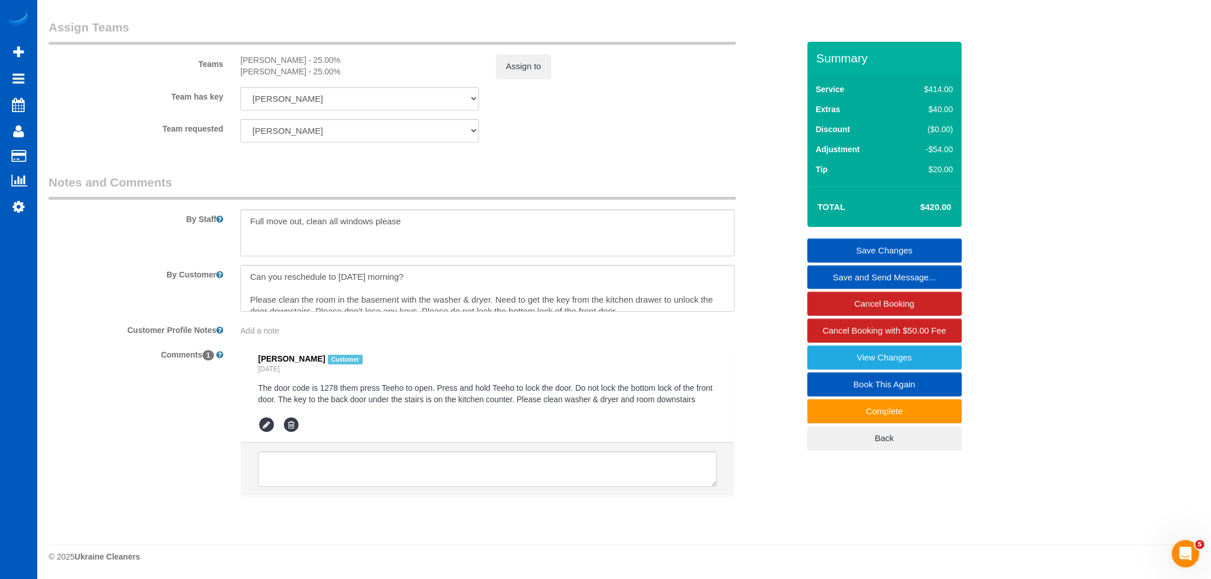
drag, startPoint x: 321, startPoint y: 373, endPoint x: 236, endPoint y: 314, distance: 103.5
click at [236, 314] on sui-booking-comments "By Staff By Customer Customer Profile Notes Add a note Comments 1 Diane Li Cust…" at bounding box center [424, 341] width 750 height 334
click at [402, 340] on sui-booking-comments "By Staff By Customer Customer Profile Notes Add a note Comments 1 Diane Li Cust…" at bounding box center [424, 341] width 750 height 334
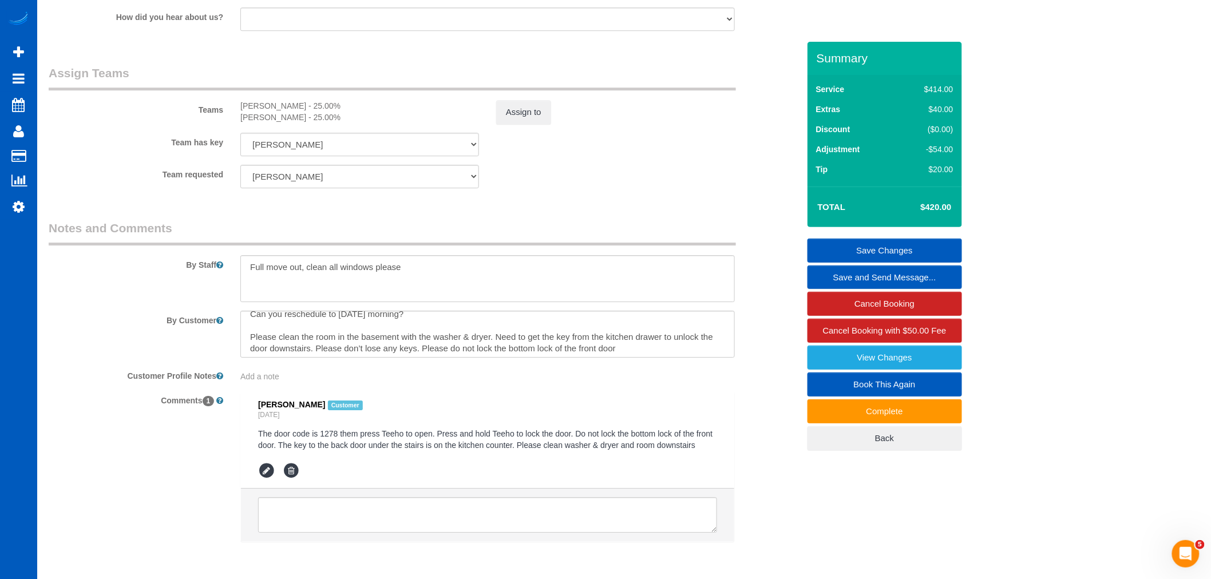
scroll to position [11, 0]
click at [674, 358] on textarea at bounding box center [487, 334] width 494 height 47
drag, startPoint x: 281, startPoint y: 462, endPoint x: 303, endPoint y: 463, distance: 22.3
click at [299, 451] on pre "The door code is 1278 them press Teeho to open. Press and hold Teeho to lock th…" at bounding box center [487, 439] width 459 height 23
drag, startPoint x: 388, startPoint y: 458, endPoint x: 379, endPoint y: 458, distance: 8.6
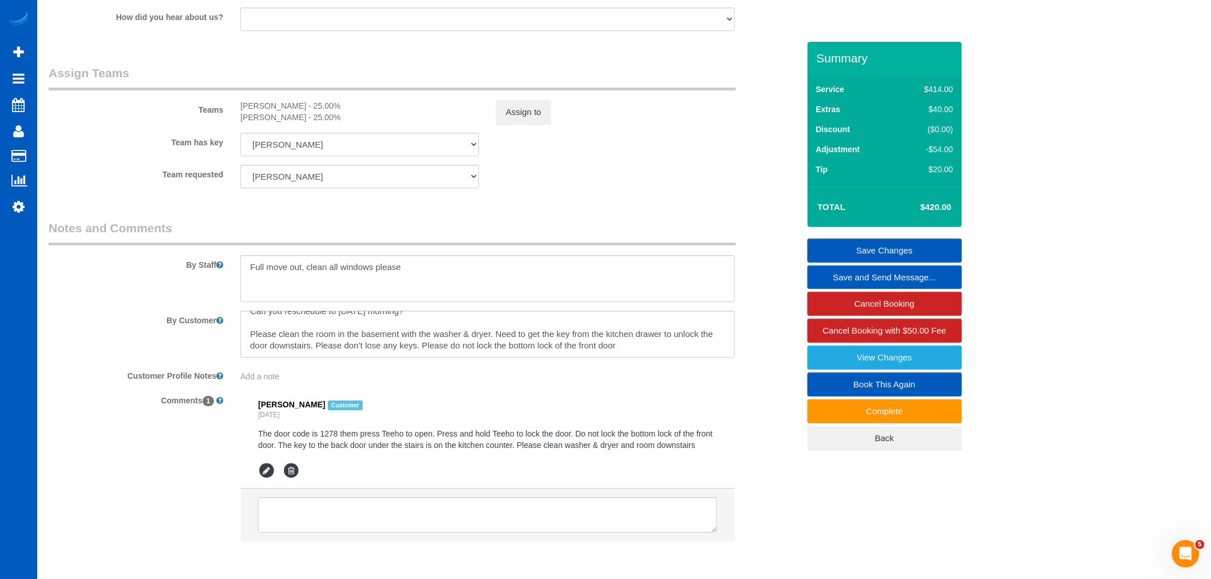
click at [387, 451] on pre "The door code is 1278 them press Teeho to open. Press and hold Teeho to lock th…" at bounding box center [487, 439] width 459 height 23
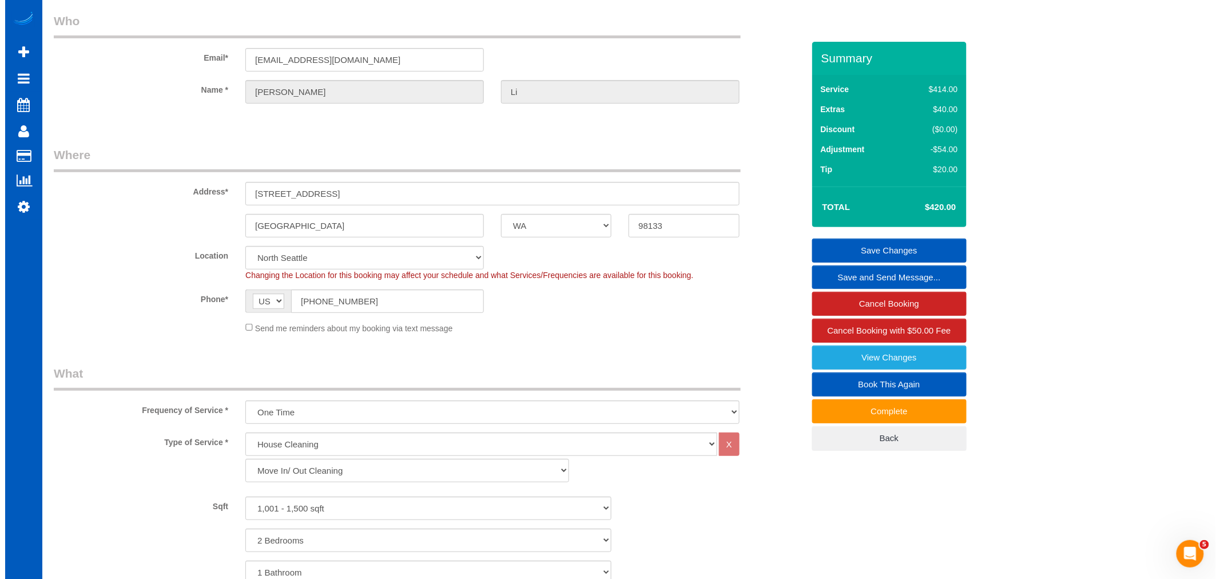
scroll to position [0, 0]
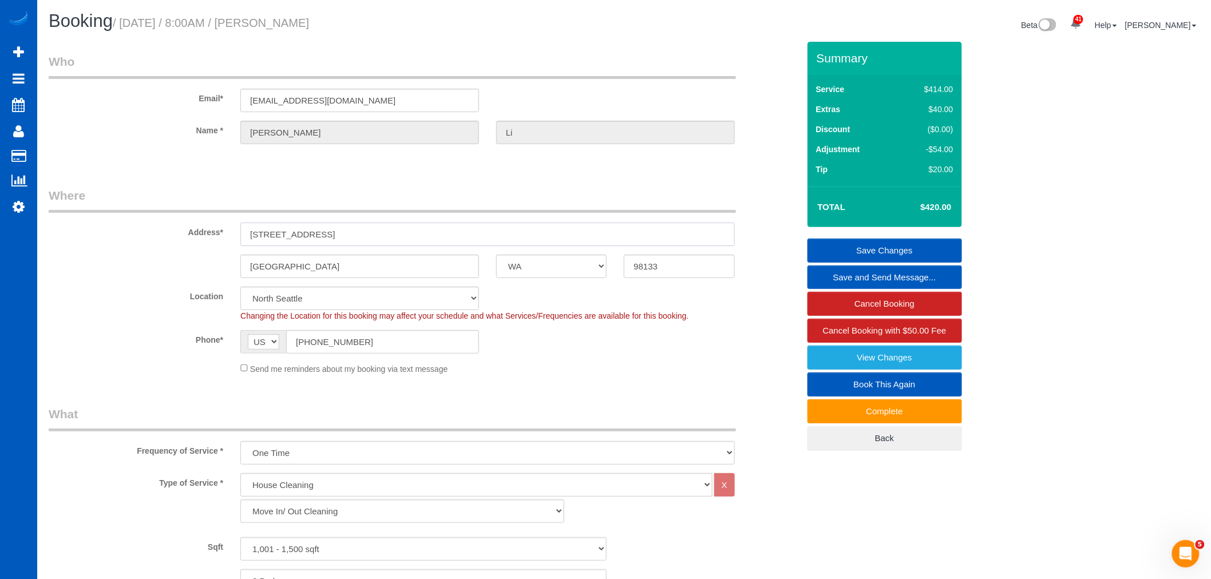
drag, startPoint x: 363, startPoint y: 231, endPoint x: 265, endPoint y: 229, distance: 97.9
click at [196, 243] on div "Address* 10034 Stone Ave N" at bounding box center [423, 216] width 767 height 59
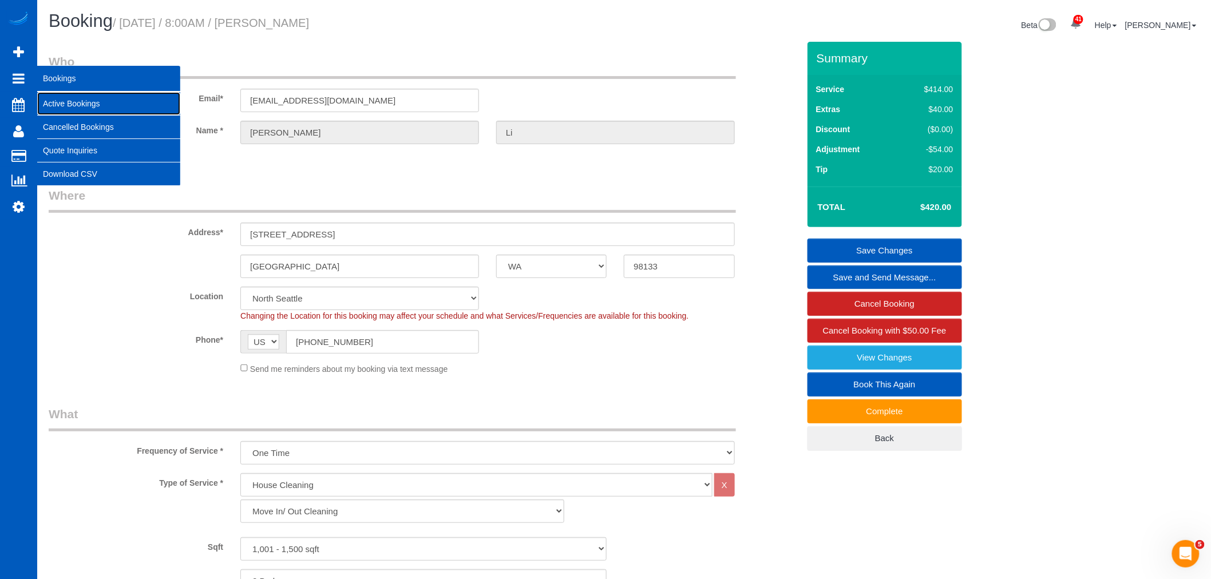
click at [62, 95] on link "Active Bookings" at bounding box center [108, 103] width 143 height 23
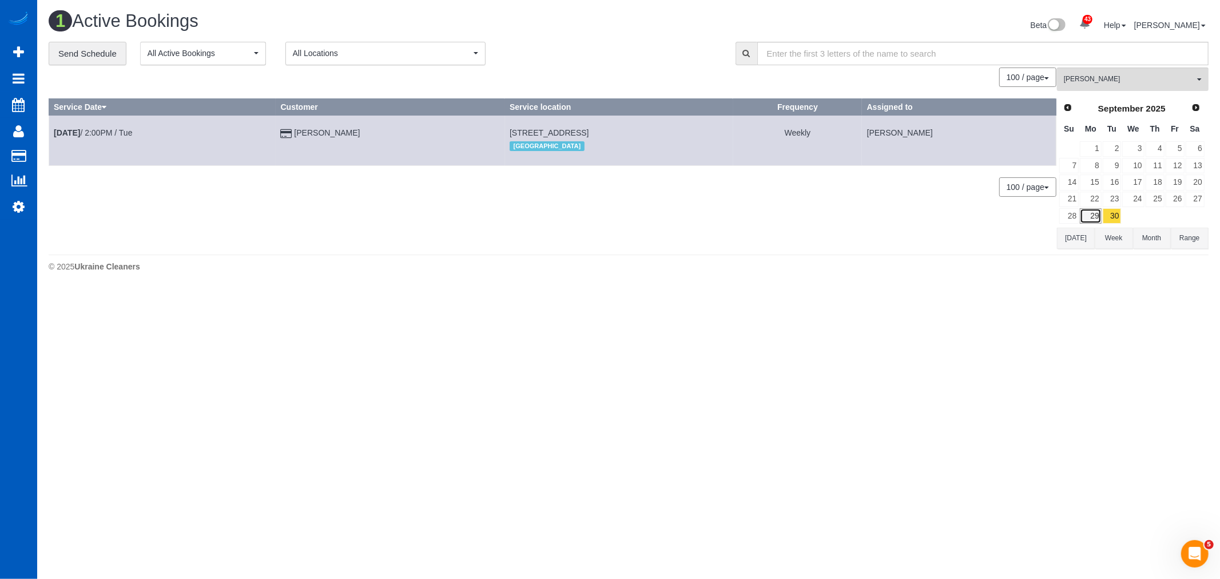
click at [1091, 215] on link "29" at bounding box center [1090, 215] width 21 height 15
click at [1078, 77] on span "[PERSON_NAME]" at bounding box center [1129, 79] width 130 height 10
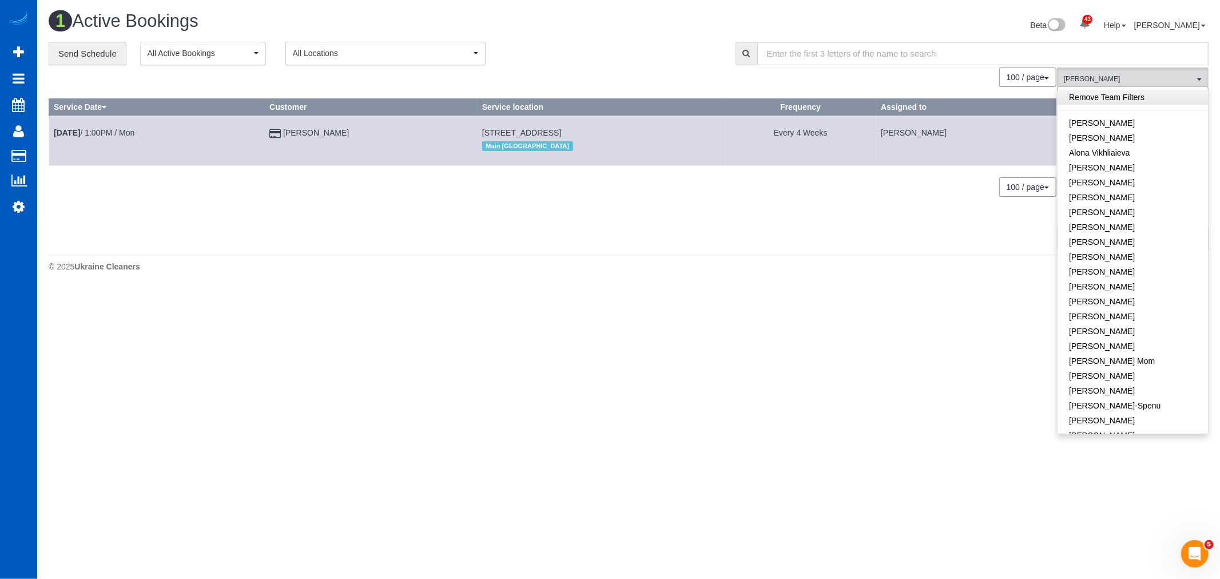
click at [1108, 98] on link "Remove Team Filters" at bounding box center [1133, 97] width 150 height 15
click at [1113, 165] on link "[PERSON_NAME]" at bounding box center [1123, 167] width 150 height 15
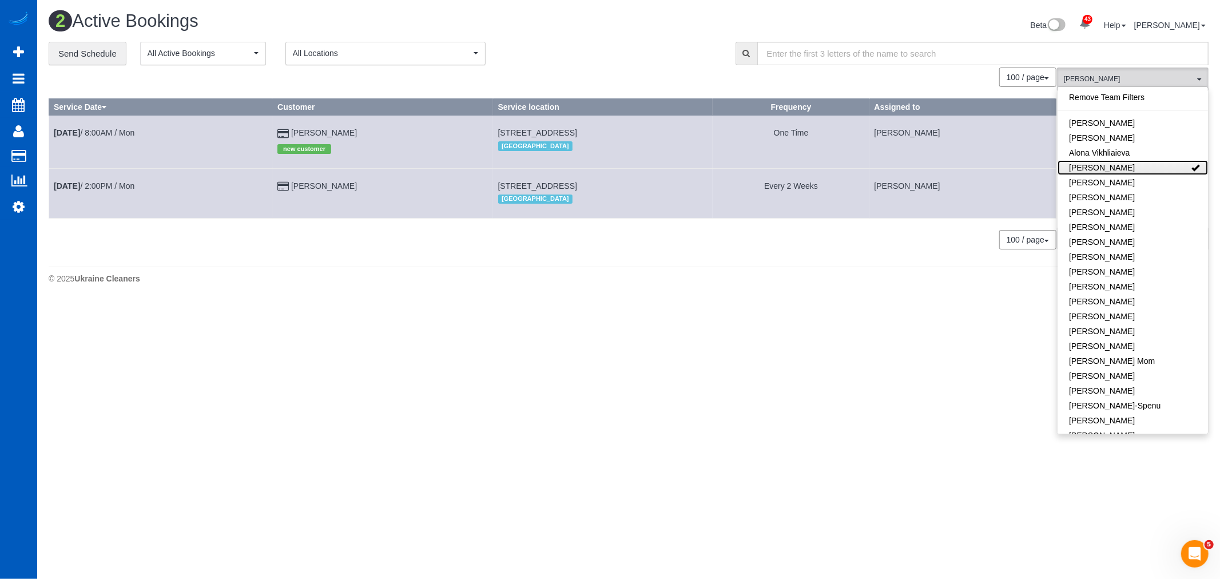
click at [1113, 165] on link "[PERSON_NAME]" at bounding box center [1133, 167] width 150 height 15
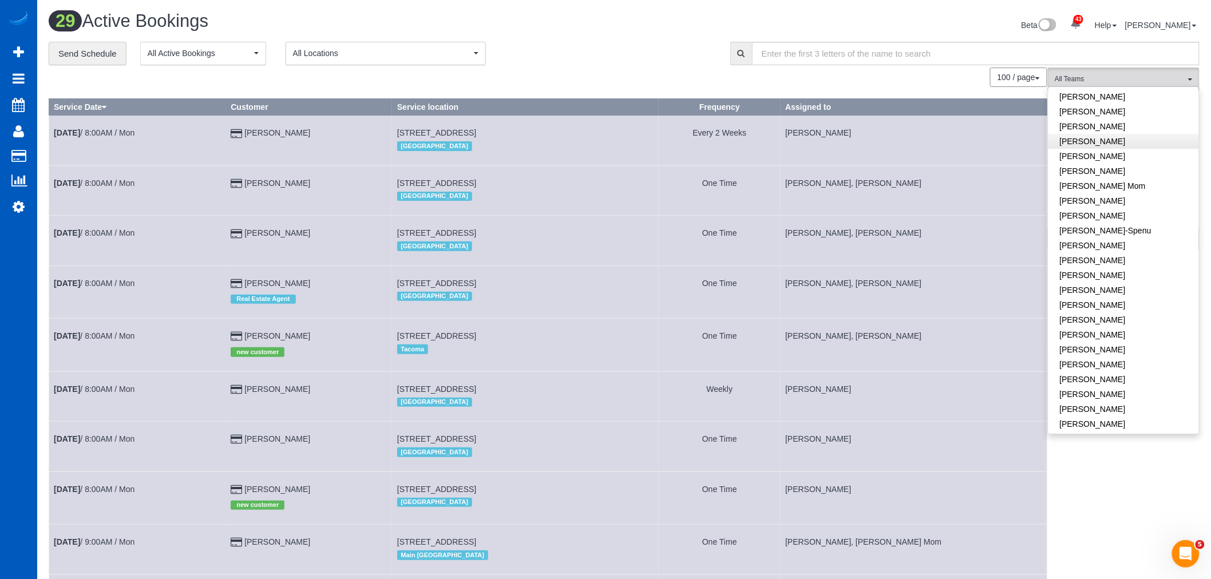
scroll to position [191, 0]
click at [27, 201] on link "Settings" at bounding box center [18, 206] width 37 height 26
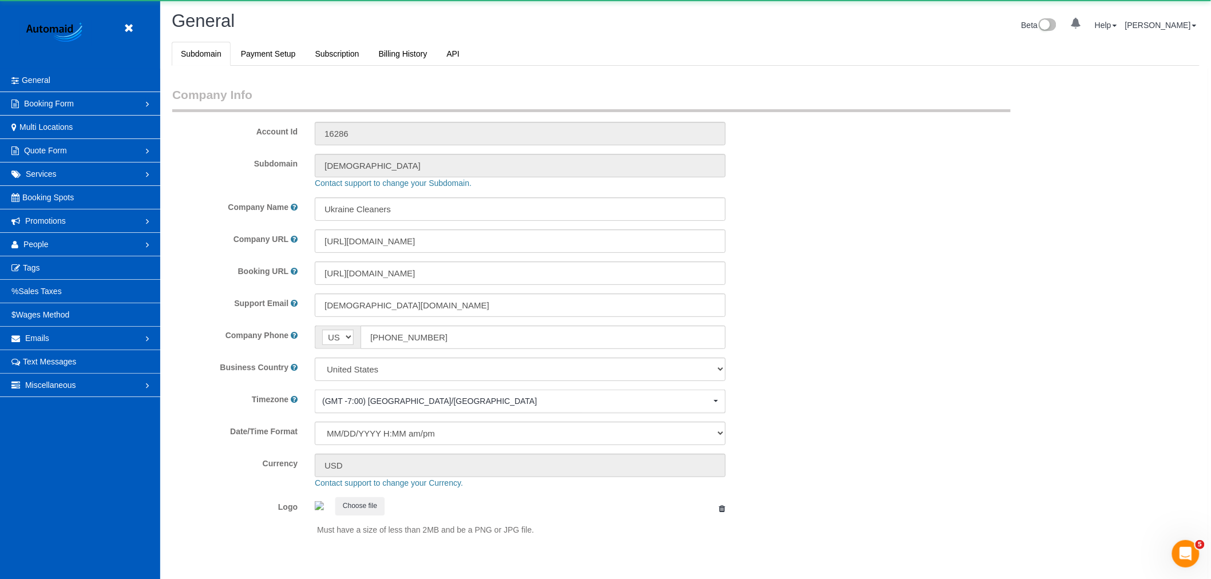
scroll to position [2501, 1211]
select select "1"
click at [40, 247] on span "People" at bounding box center [35, 244] width 25 height 9
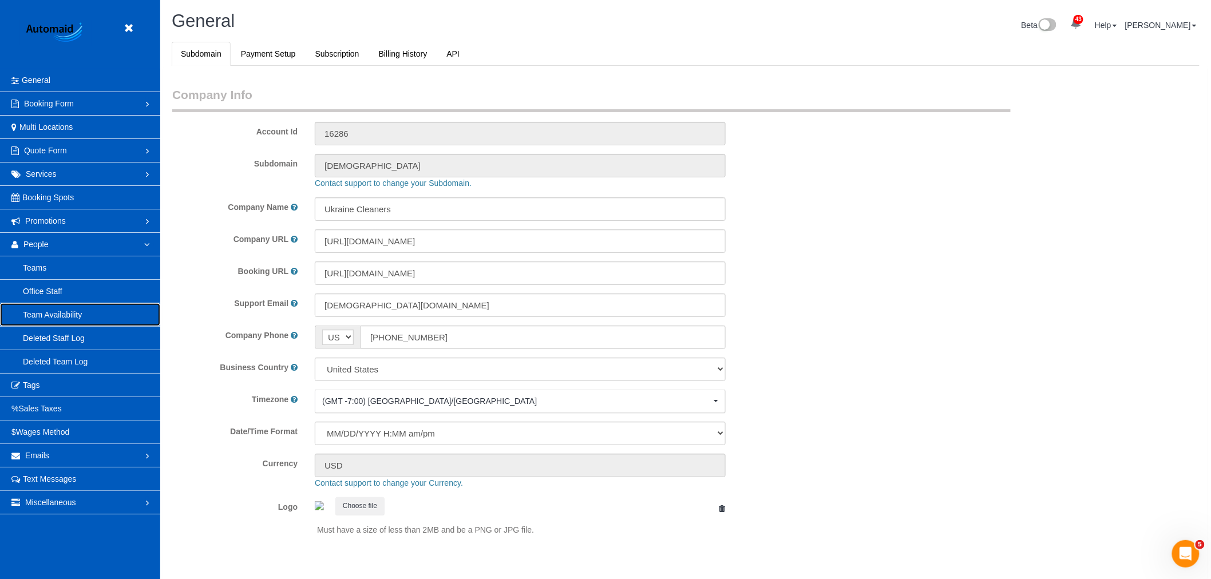
click at [81, 318] on link "Team Availability" at bounding box center [80, 314] width 160 height 23
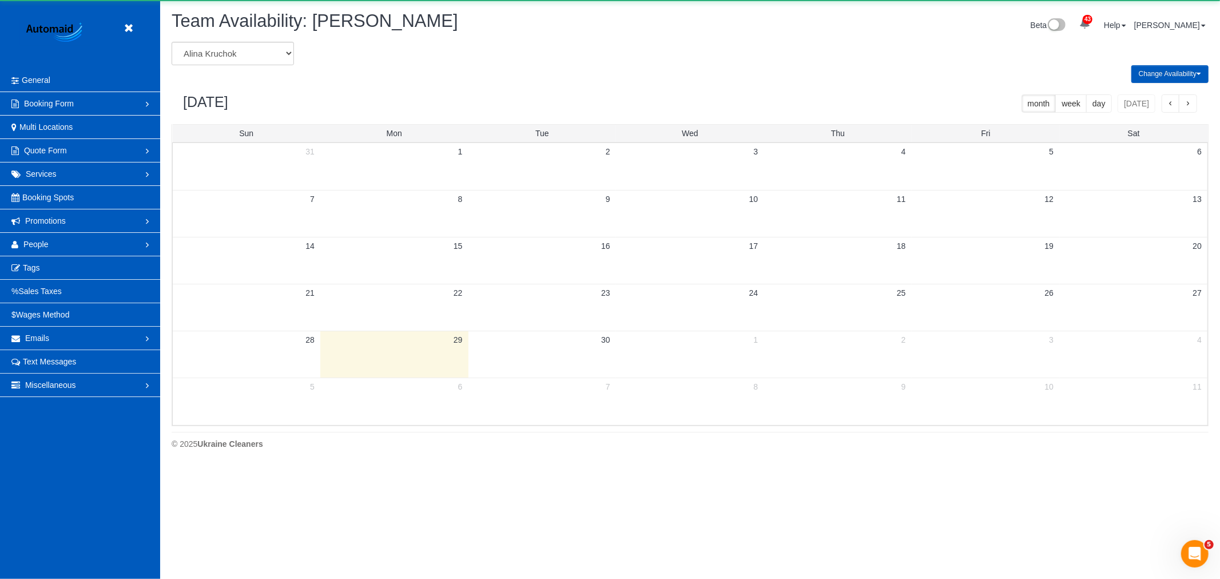
scroll to position [467, 1220]
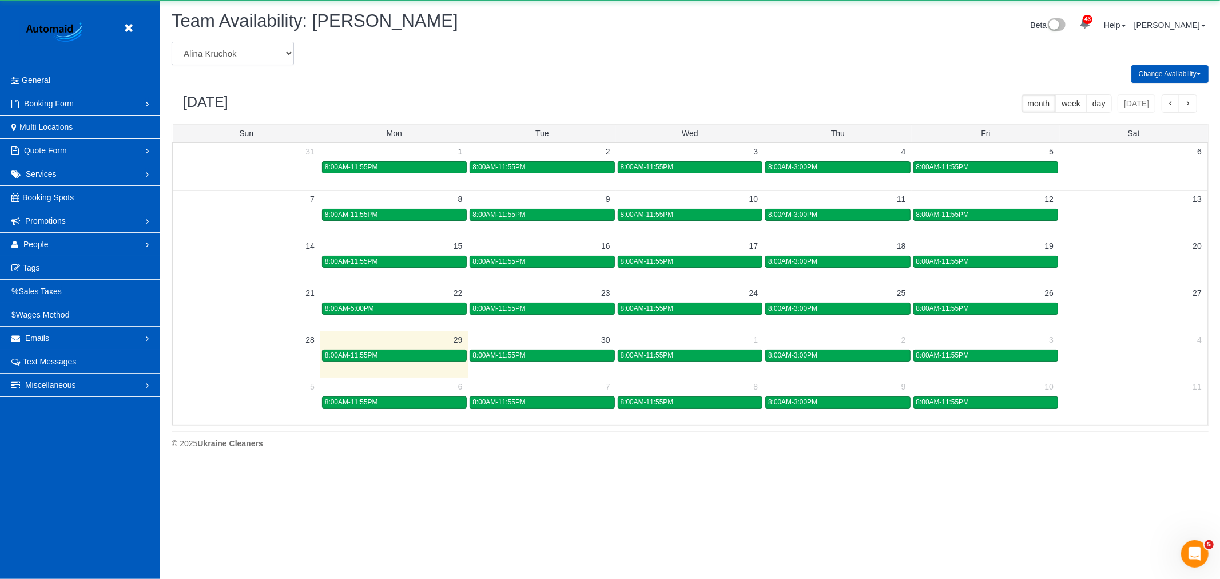
click at [243, 62] on select "Alina Kruchok Alona Tarasiuk Alona Vikhliaieva Anastasiia Demchenko Anastasiia …" at bounding box center [233, 53] width 122 height 23
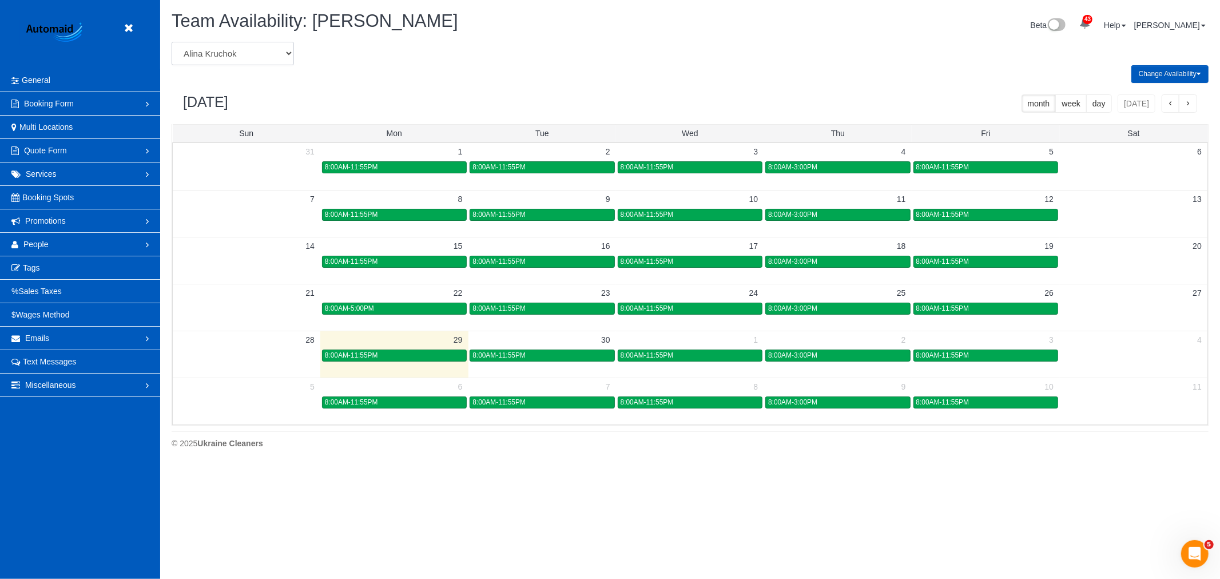
select select "number:784"
click at [172, 42] on select "Alina Kruchok Alona Tarasiuk Alona Vikhliaieva Anastasiia Demchenko Anastasiia …" at bounding box center [233, 53] width 122 height 23
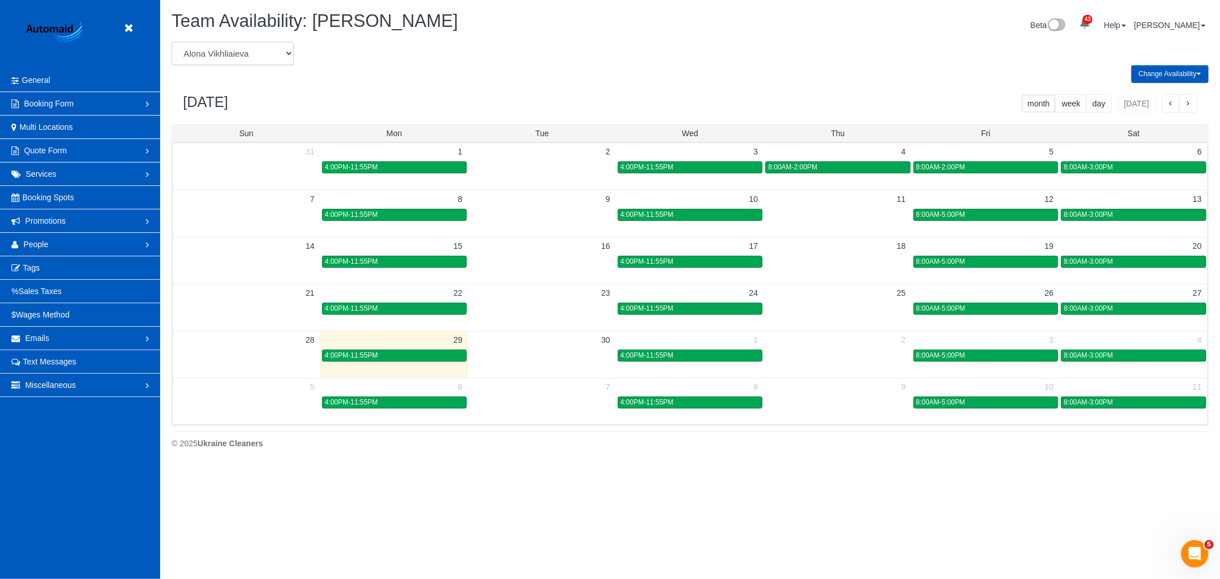
click at [230, 46] on select "Alina Kruchok Alona Tarasiuk Alona Vikhliaieva Anastasiia Demchenko Anastasiia …" at bounding box center [233, 53] width 122 height 23
select select "number:16667"
click at [172, 42] on select "Alina Kruchok Alona Tarasiuk Alona Vikhliaieva Anastasiia Demchenko Anastasiia …" at bounding box center [233, 53] width 122 height 23
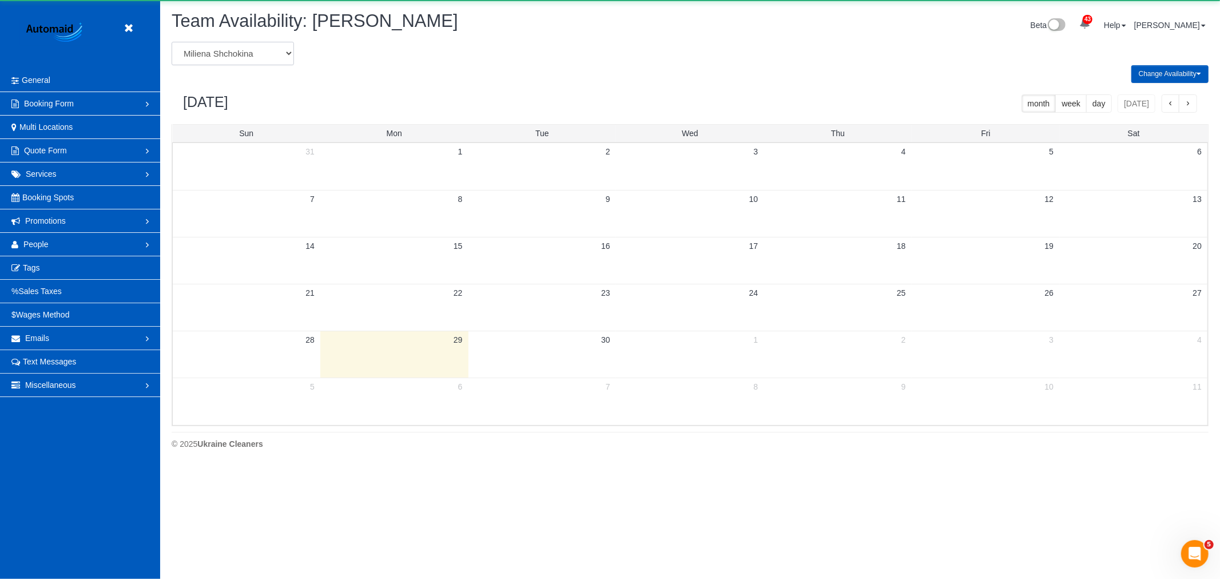
scroll to position [56748, 55994]
click at [228, 62] on select "Alina Kruchok Alona Tarasiuk Alona Vikhliaieva Anastasiia Demchenko Anastasiia …" at bounding box center [233, 53] width 122 height 23
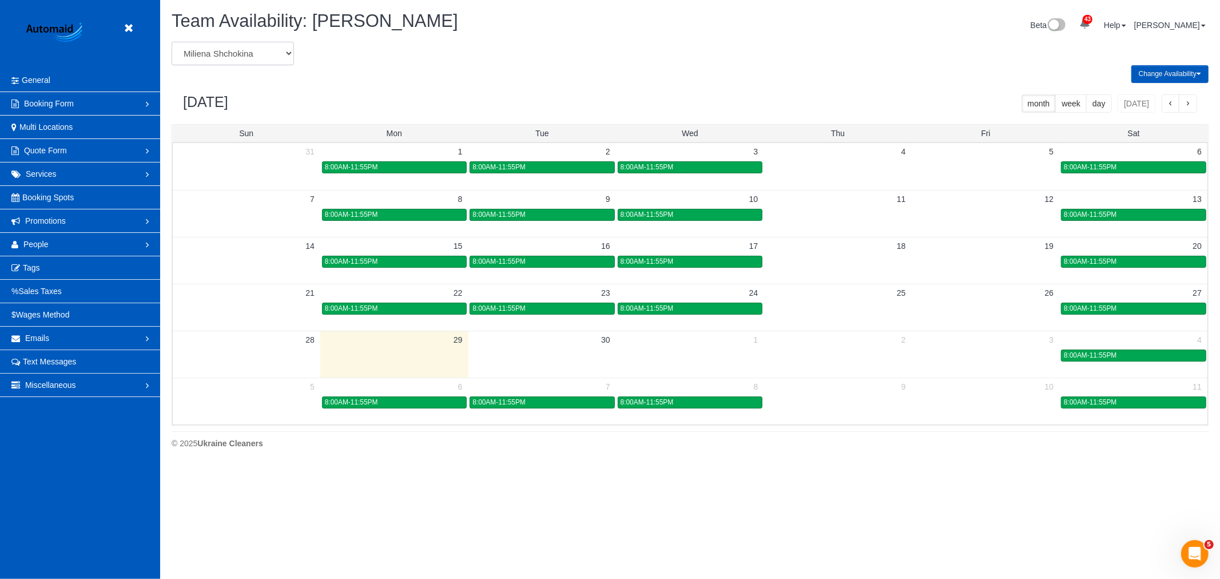
select select "number:631"
click at [172, 42] on select "Alina Kruchok Alona Tarasiuk Alona Vikhliaieva Anastasiia Demchenko Anastasiia …" at bounding box center [233, 53] width 122 height 23
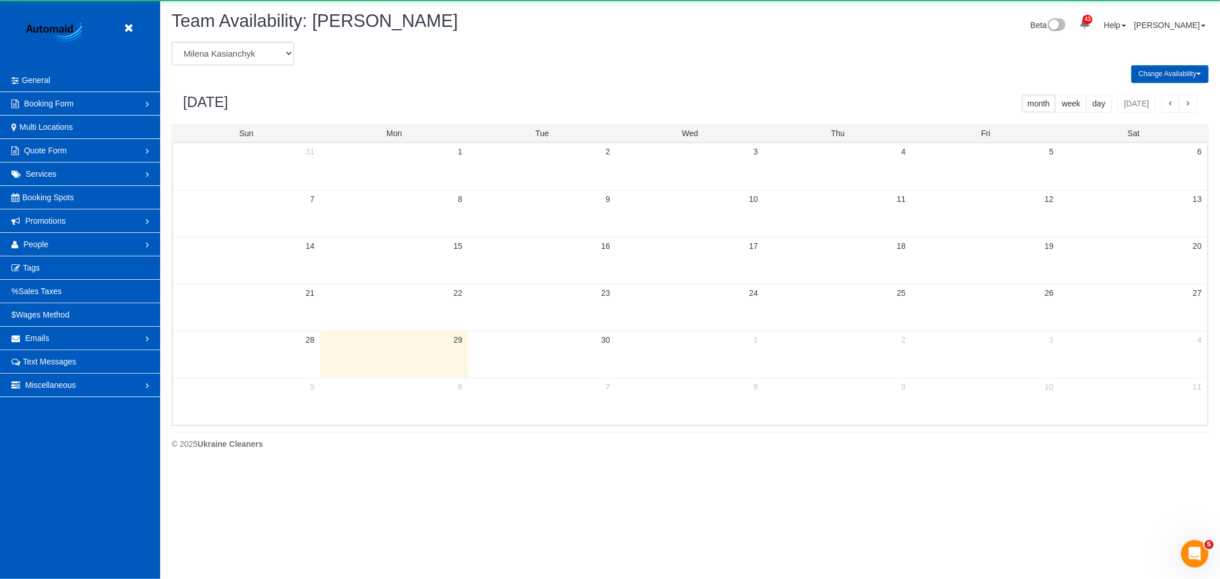
scroll to position [56748, 55994]
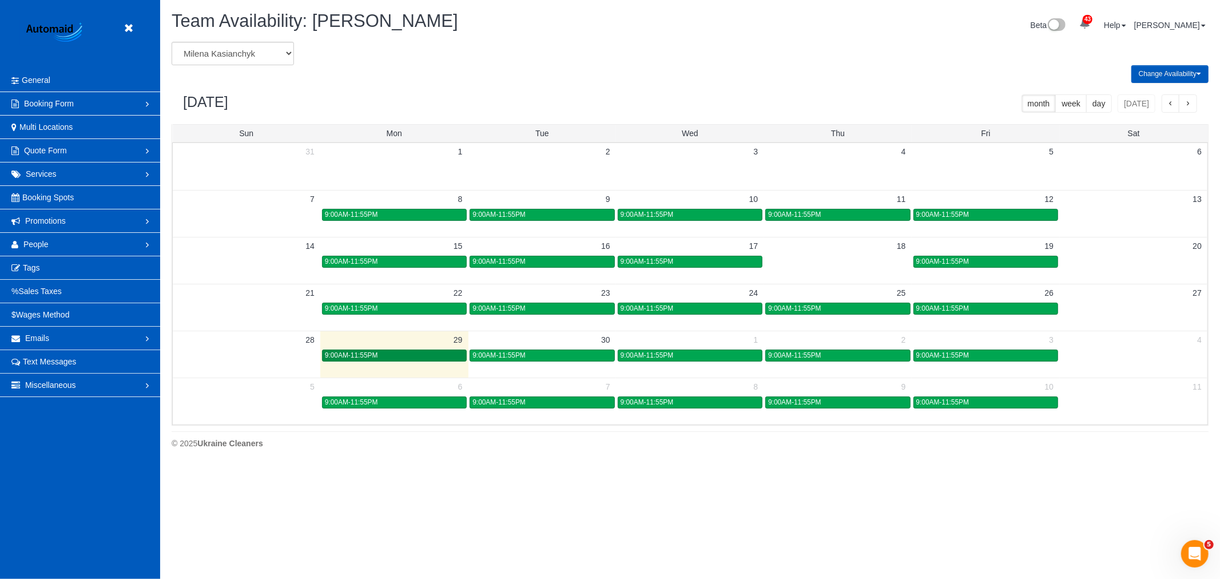
click at [352, 356] on span "9:00AM-11:55PM" at bounding box center [351, 355] width 53 height 8
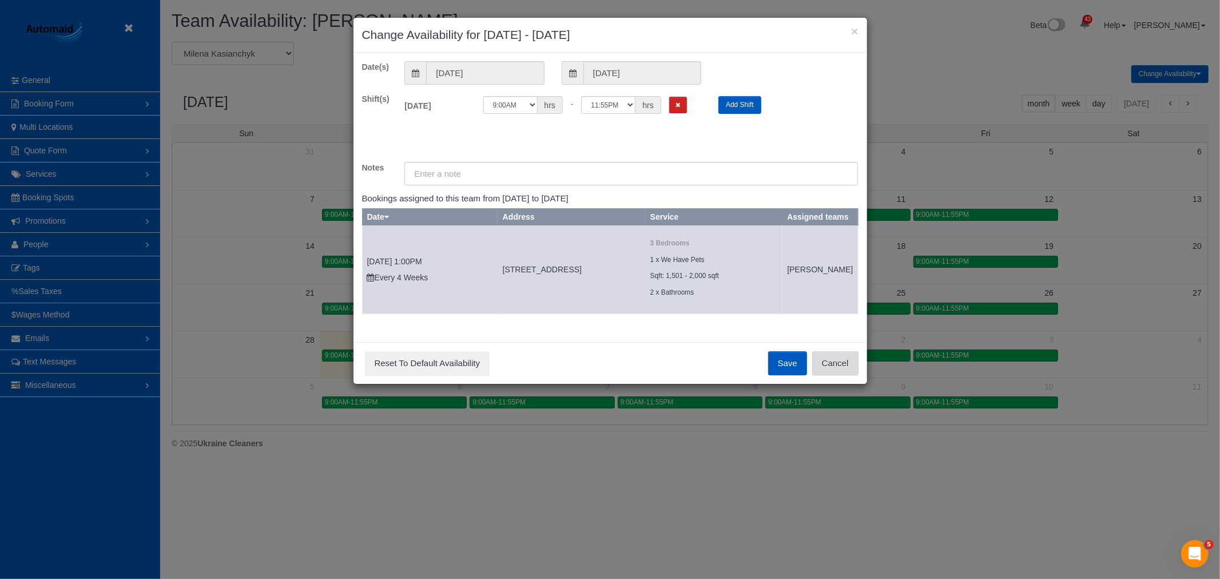
click at [847, 373] on button "Cancel" at bounding box center [835, 363] width 46 height 24
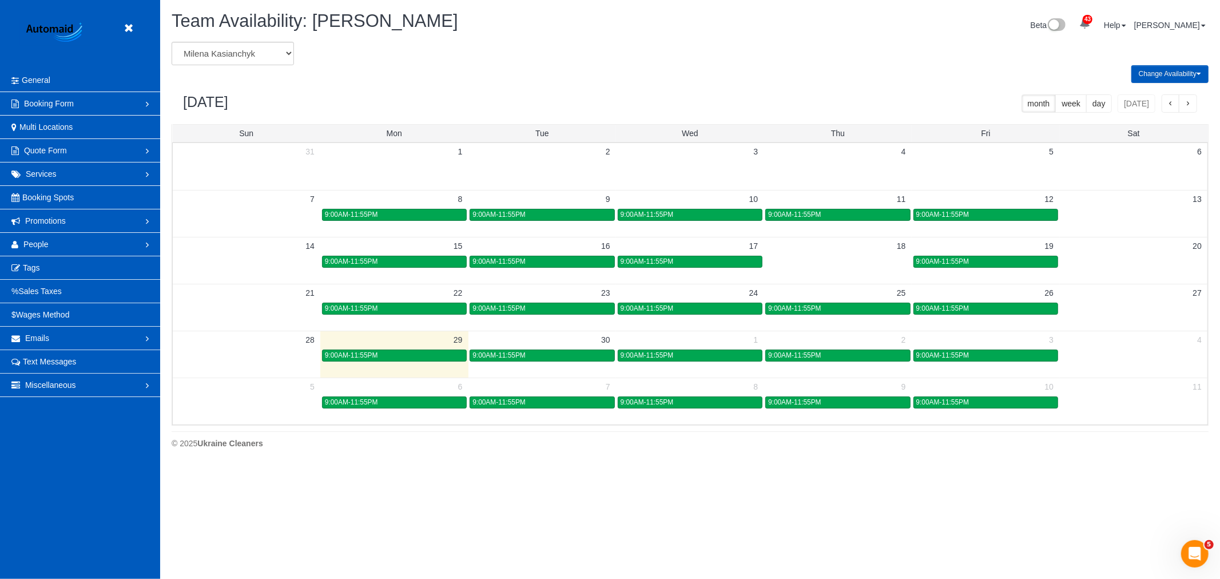
click at [236, 21] on span "Team Availability: Milena Kasianchyk" at bounding box center [315, 21] width 287 height 20
click at [241, 55] on select "Alina Kruchok Alona Tarasiuk Alona Vikhliaieva Anastasiia Demchenko Anastasiia …" at bounding box center [233, 53] width 122 height 23
select select "number:19651"
click at [172, 42] on select "Alina Kruchok Alona Tarasiuk Alona Vikhliaieva Anastasiia Demchenko Anastasiia …" at bounding box center [233, 53] width 122 height 23
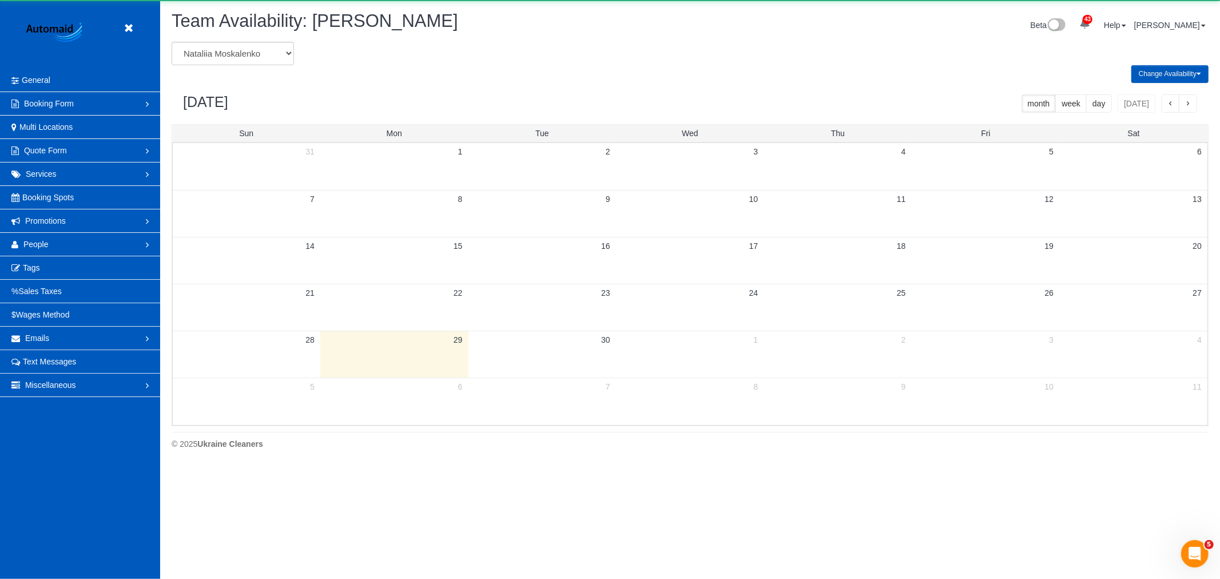
scroll to position [56748, 55994]
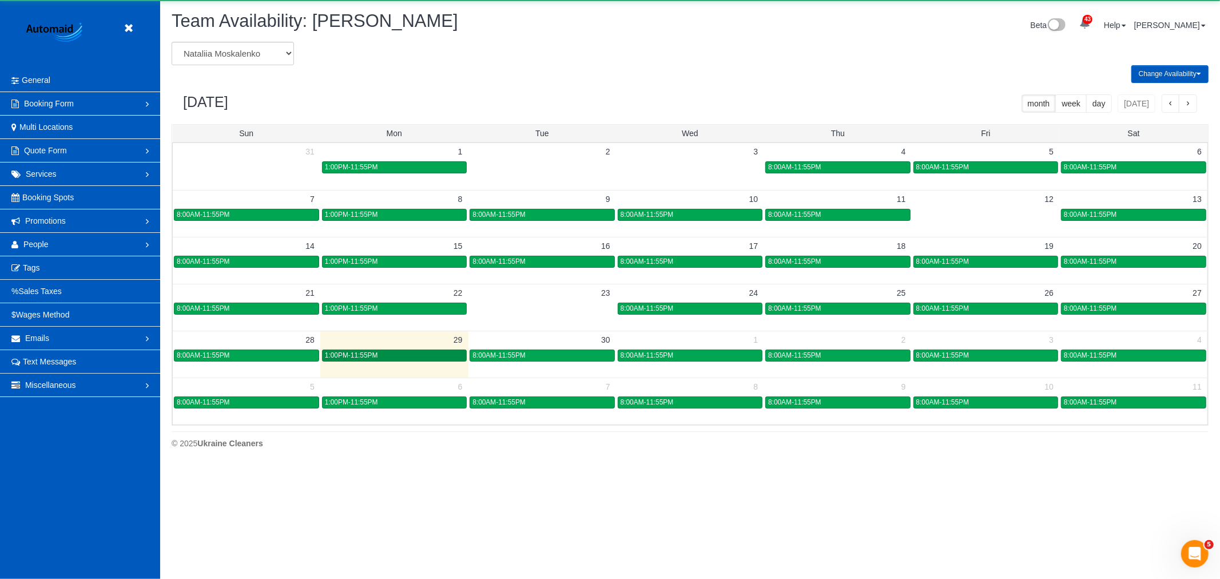
click at [413, 354] on div "1:00PM-11:55PM" at bounding box center [394, 355] width 139 height 9
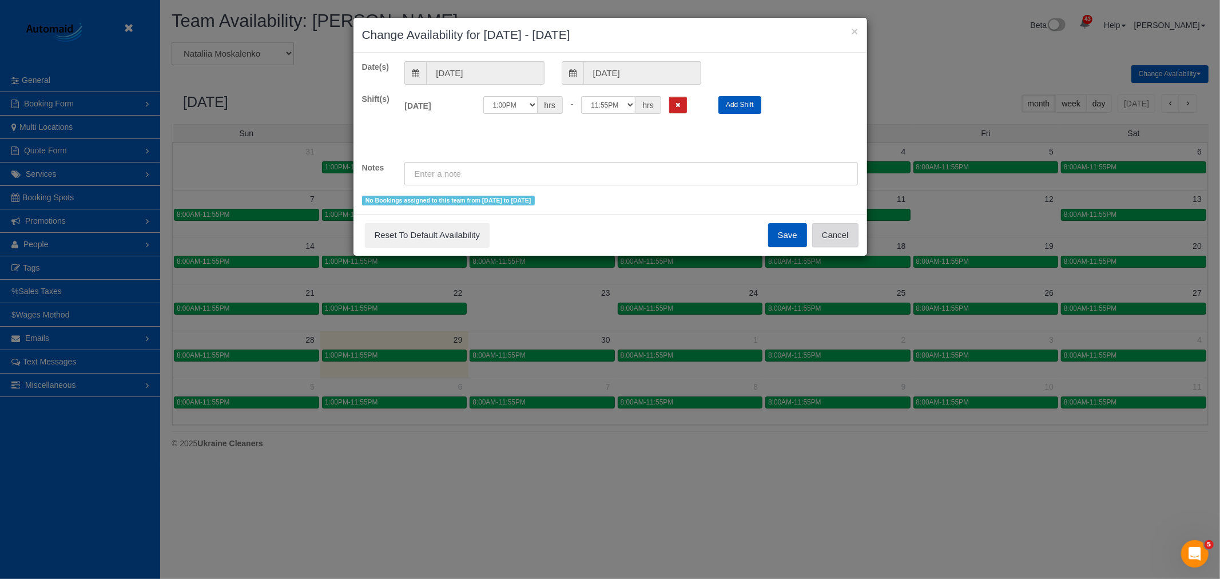
click at [855, 225] on button "Cancel" at bounding box center [835, 235] width 46 height 24
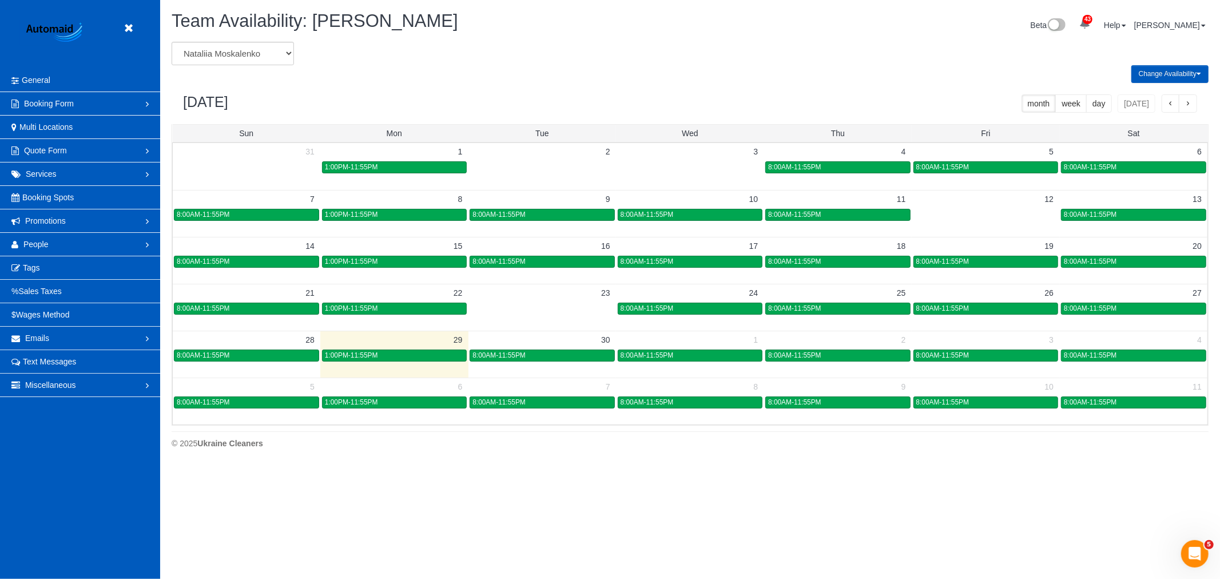
drag, startPoint x: 227, startPoint y: 39, endPoint x: 231, endPoint y: 49, distance: 11.1
click at [227, 39] on div "Team Availability: Nataliia Moskalenko Beta 43 Your Notifications You have 0 al…" at bounding box center [690, 26] width 1054 height 30
click at [233, 54] on select "Alina Kruchok Alona Tarasiuk Alona Vikhliaieva Anastasiia Demchenko Anastasiia …" at bounding box center [233, 53] width 122 height 23
drag, startPoint x: 508, startPoint y: 346, endPoint x: 508, endPoint y: 360, distance: 14.3
click at [508, 346] on td "30" at bounding box center [543, 340] width 148 height 18
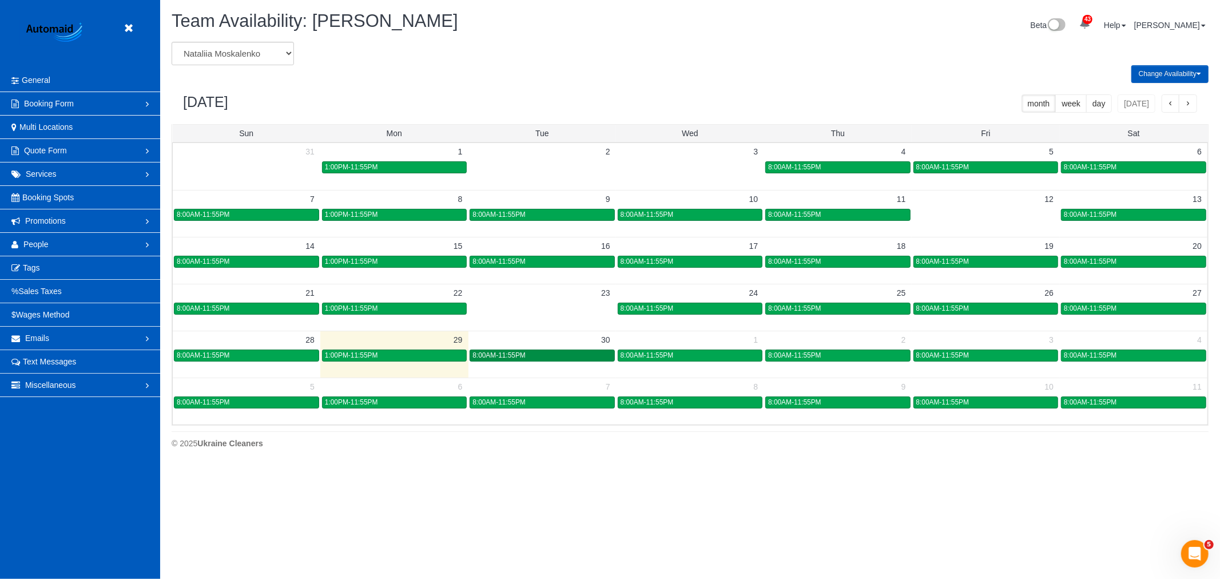
click at [508, 362] on body "Beta Close Settings General Booking Form Install Form Customize Form Fields Def…" at bounding box center [610, 289] width 1220 height 579
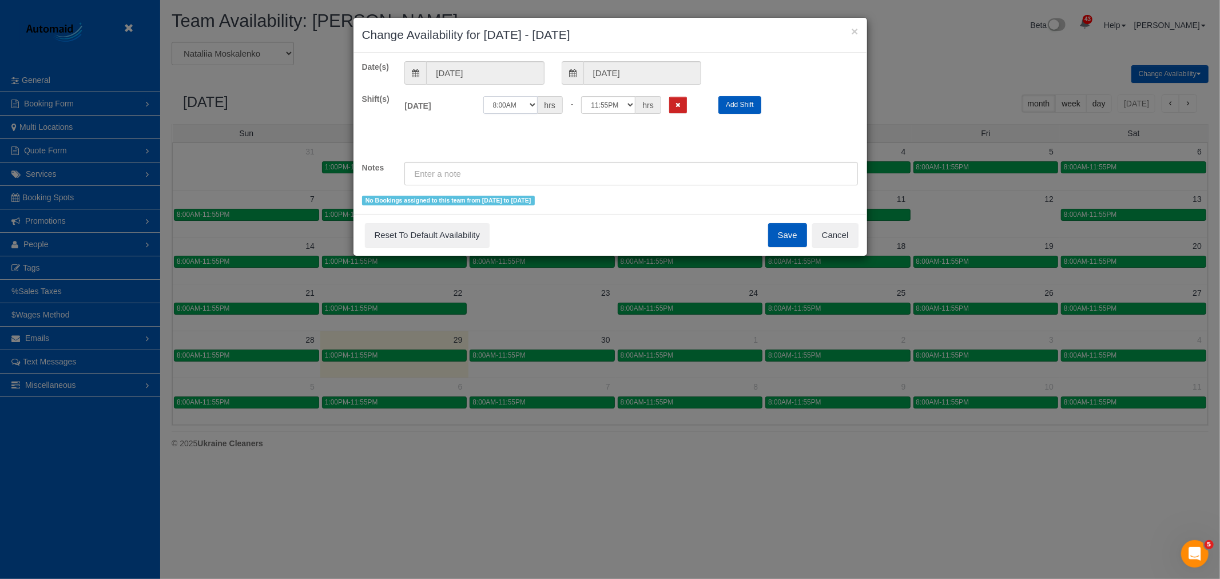
click at [530, 106] on select "12:00AM 12:05AM 12:10AM 12:15AM 12:20AM 12:25AM 12:30AM 12:35AM 12:40AM 12:45AM…" at bounding box center [510, 105] width 54 height 18
select select "string:14:00"
click at [483, 96] on select "12:00AM 12:05AM 12:10AM 12:15AM 12:20AM 12:25AM 12:30AM 12:35AM 12:40AM 12:45AM…" at bounding box center [510, 105] width 54 height 18
click at [787, 231] on button "Save" at bounding box center [787, 235] width 39 height 24
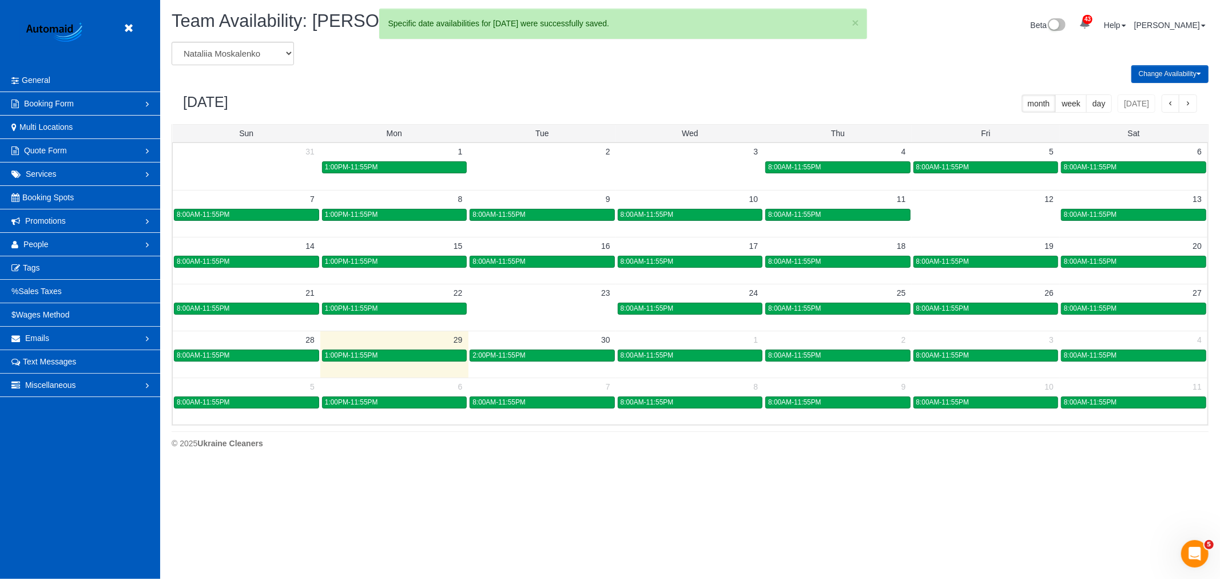
click at [209, 31] on div "Team Availability: Nataliia Moskalenko" at bounding box center [427, 23] width 528 height 25
click at [222, 60] on select "Alina Kruchok Alona Tarasiuk Alona Vikhliaieva Anastasiia Demchenko Anastasiia …" at bounding box center [233, 53] width 122 height 23
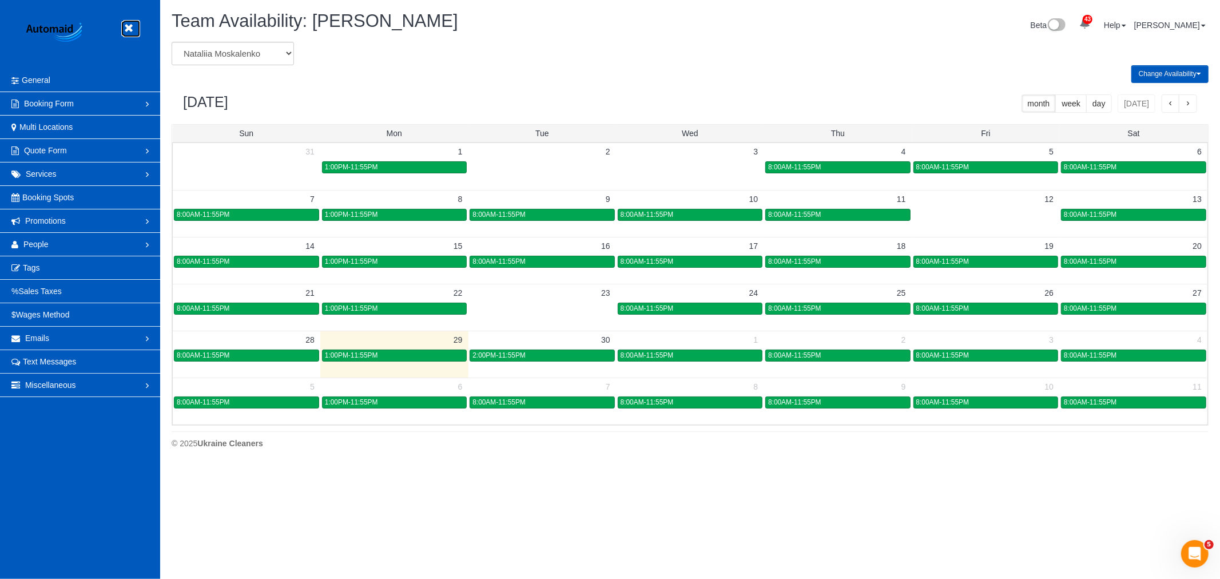
click at [133, 27] on icon at bounding box center [128, 28] width 14 height 14
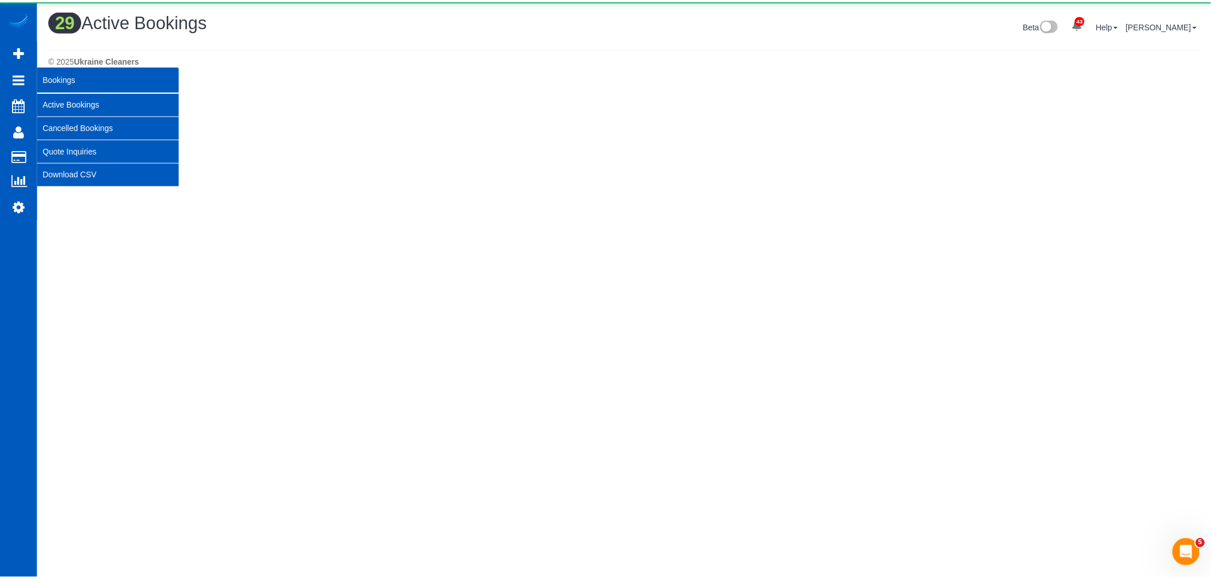
scroll to position [1708, 1211]
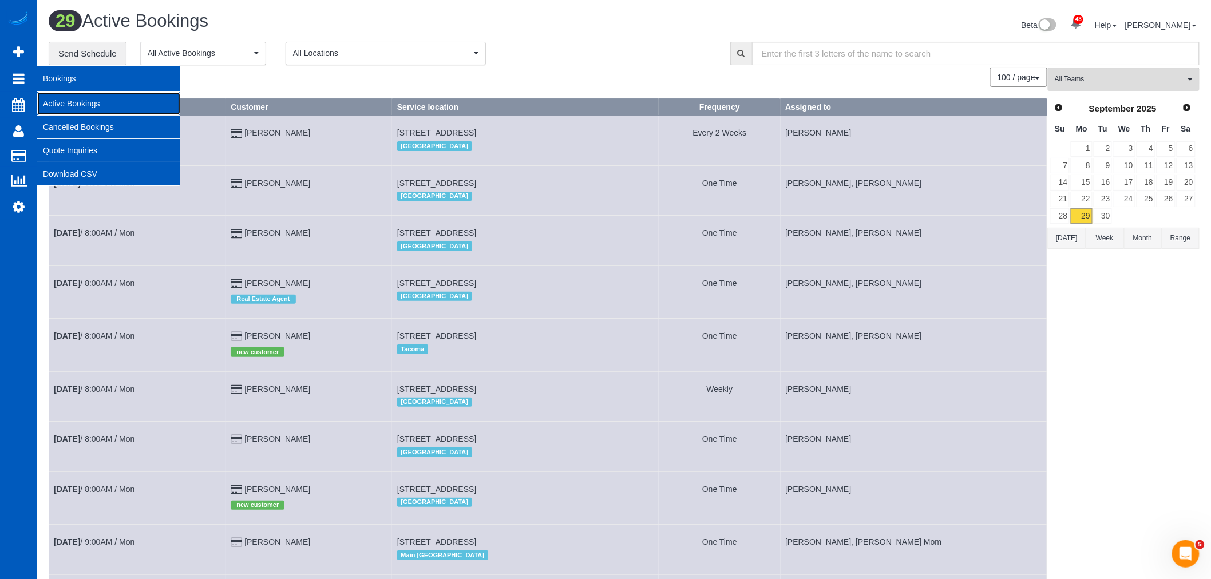
click at [74, 102] on link "Active Bookings" at bounding box center [108, 103] width 143 height 23
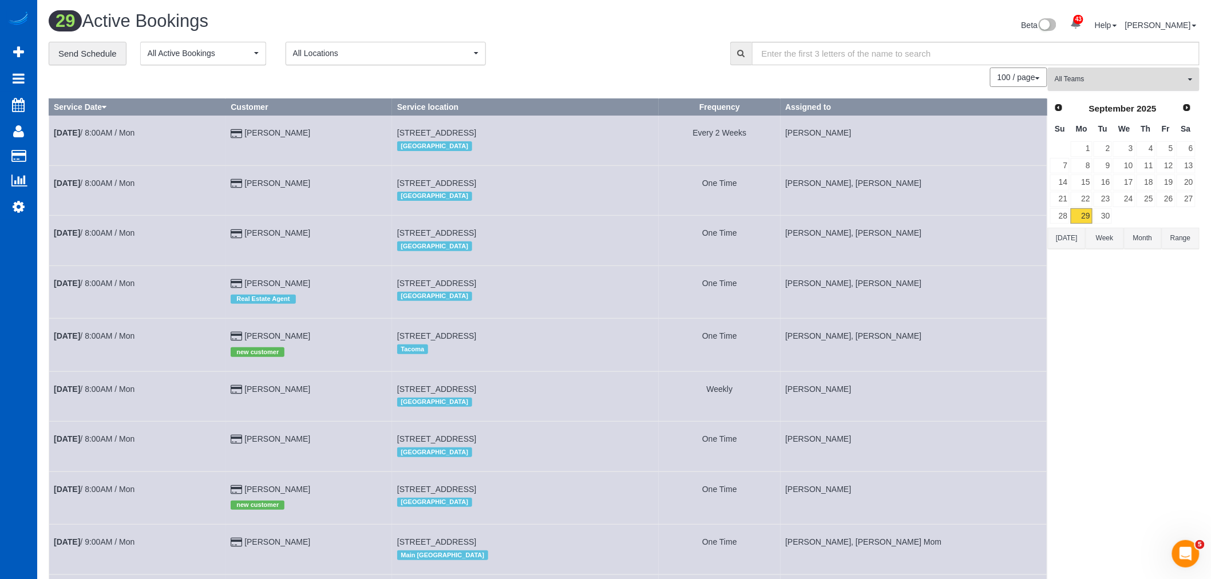
click at [1087, 75] on span "All Teams" at bounding box center [1119, 79] width 130 height 10
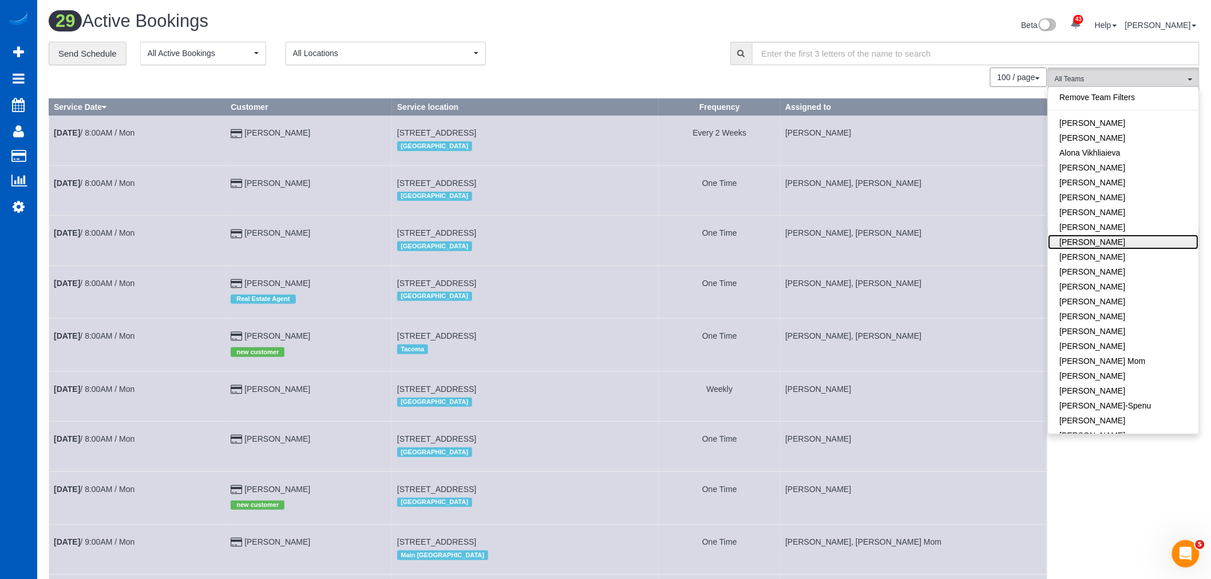
click at [1099, 249] on link "[PERSON_NAME]" at bounding box center [1123, 242] width 150 height 15
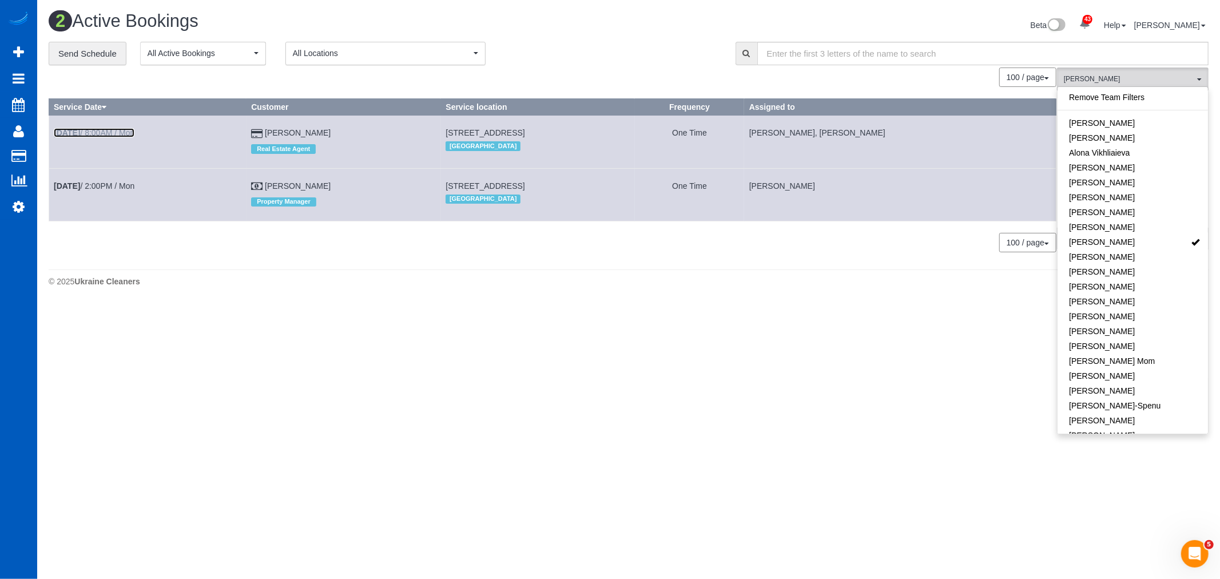
click at [92, 128] on link "Sep 29th / 8:00AM / Mon" at bounding box center [94, 132] width 81 height 9
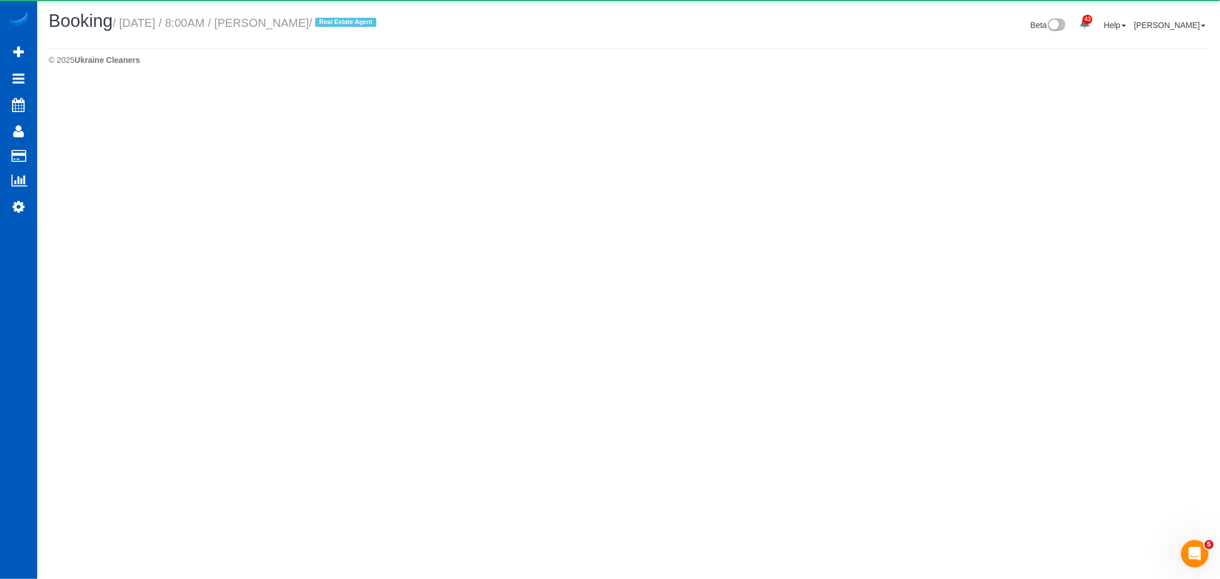
select select "WA"
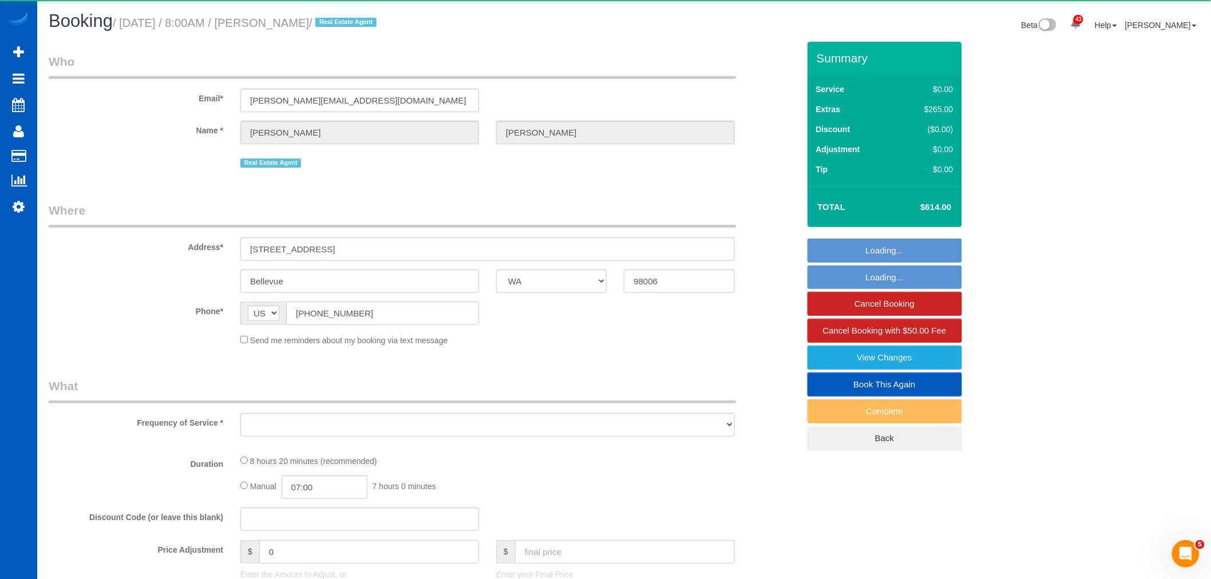
select select "object:46296"
select select "string:fspay-d328726b-a52c-4f29-a5cb-3b0d182e557e"
select select "199"
select select "3001"
select select "5"
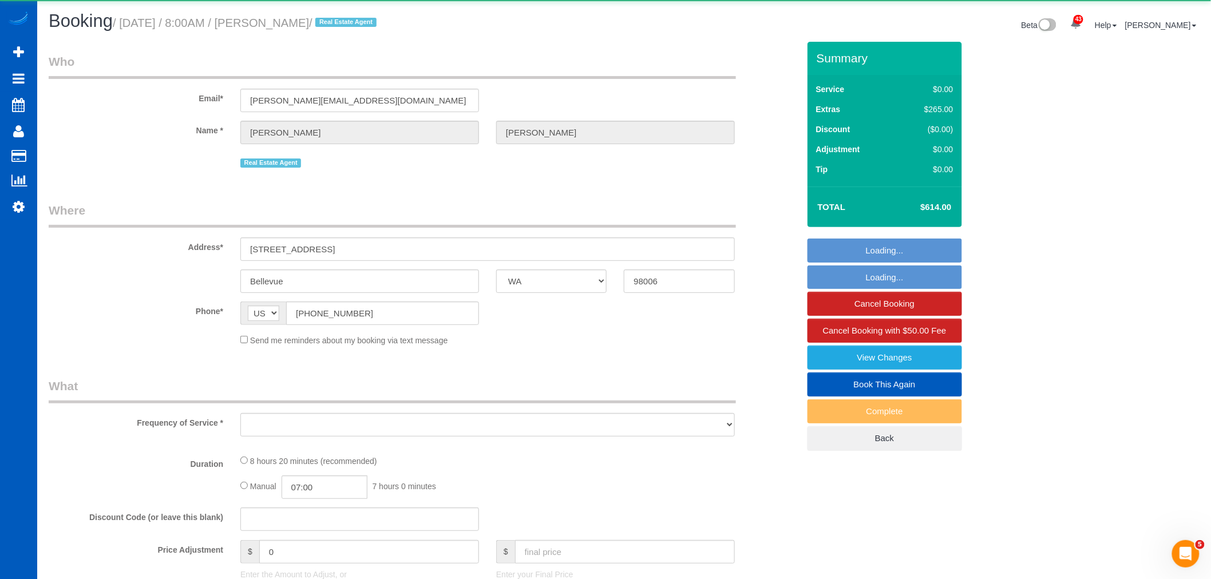
select select "3"
select select "spot305"
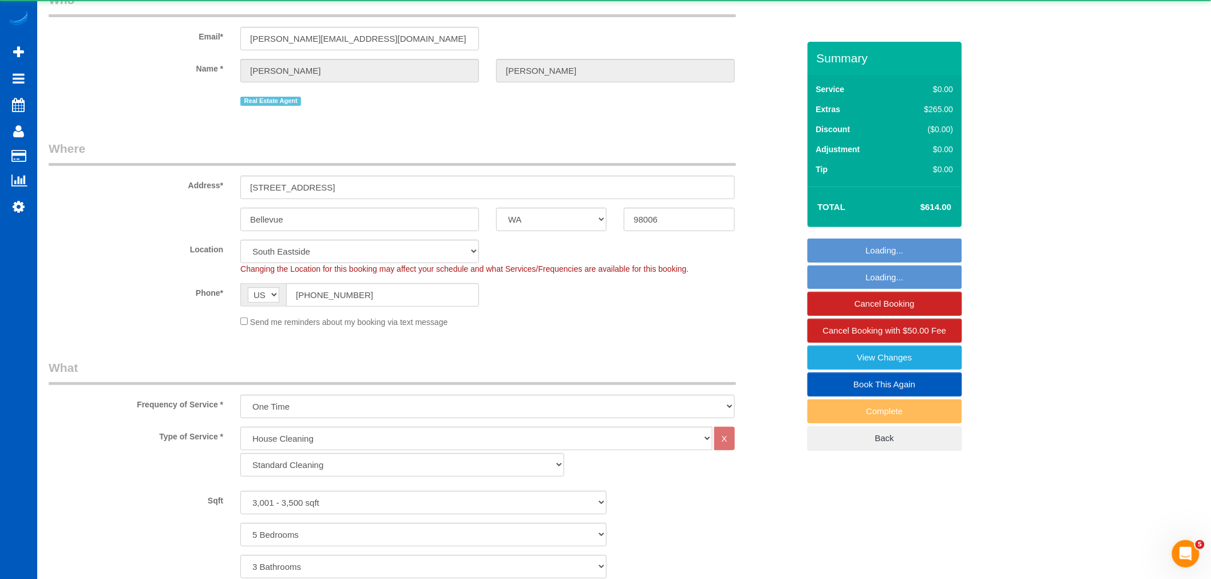
select select "3001"
select select "5"
select select "3"
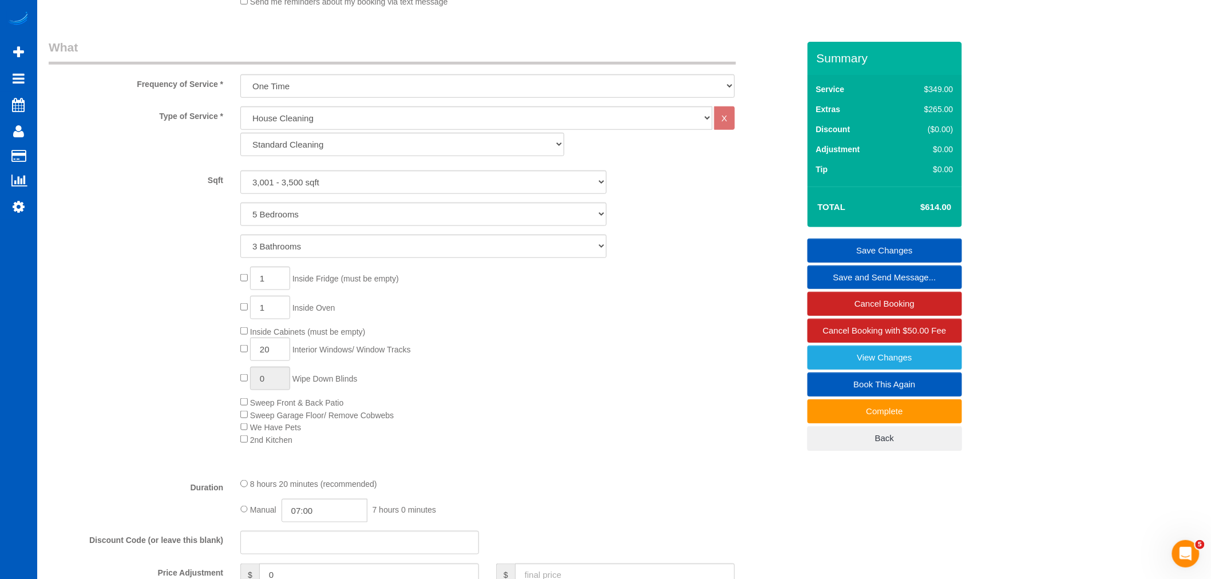
scroll to position [381, 0]
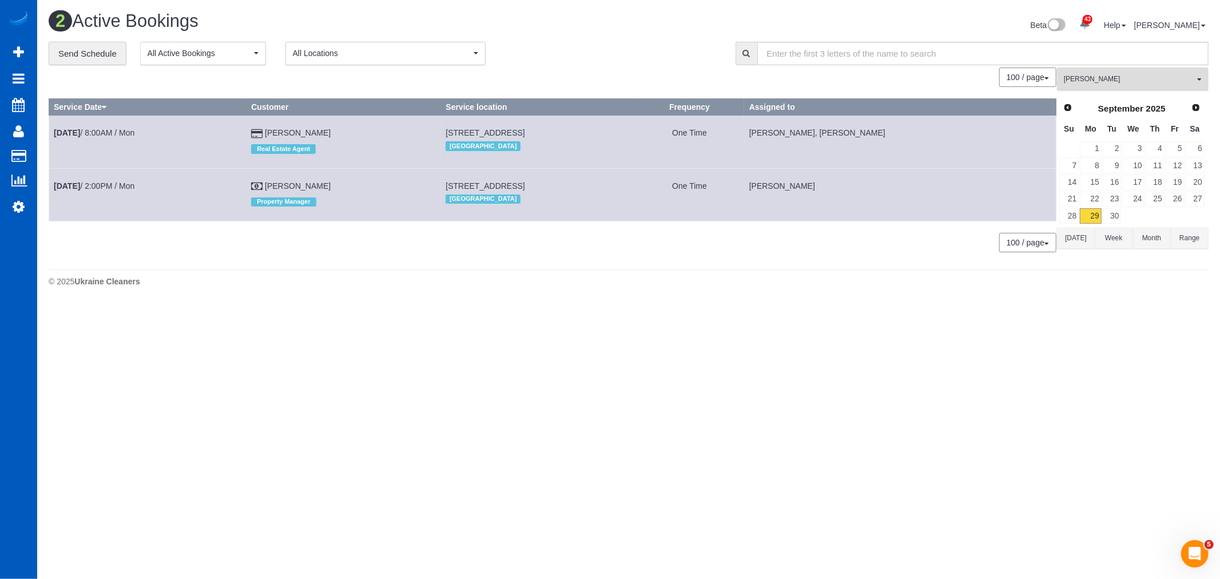
click at [1130, 78] on span "Anzhela Trokhymiuk" at bounding box center [1129, 79] width 130 height 10
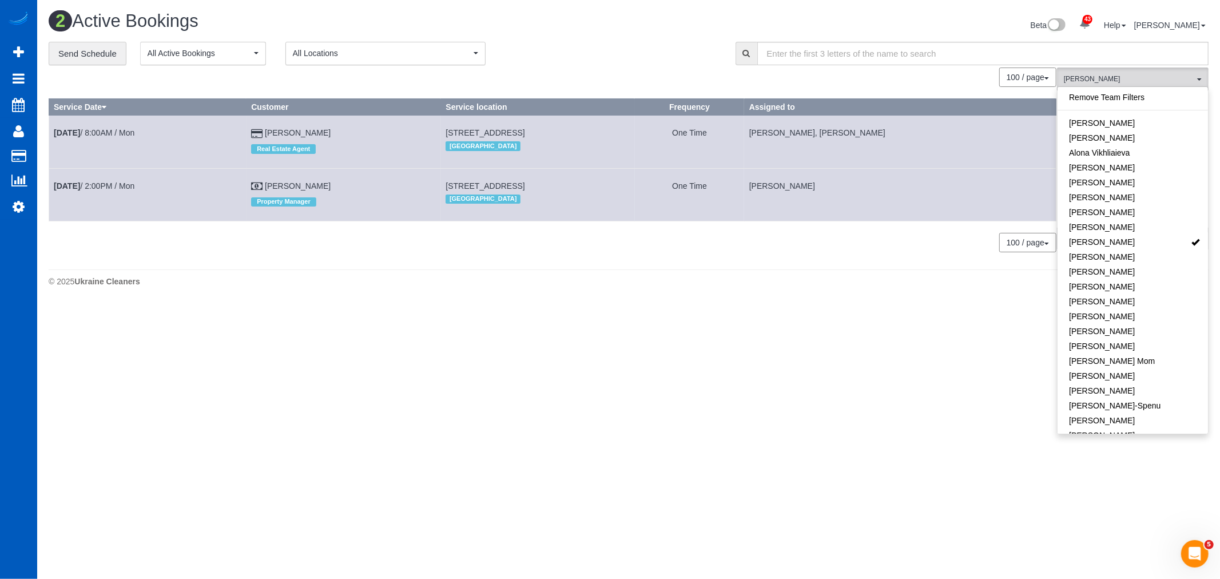
click at [985, 276] on footer "© 2025 Ukraine Cleaners" at bounding box center [629, 280] width 1160 height 23
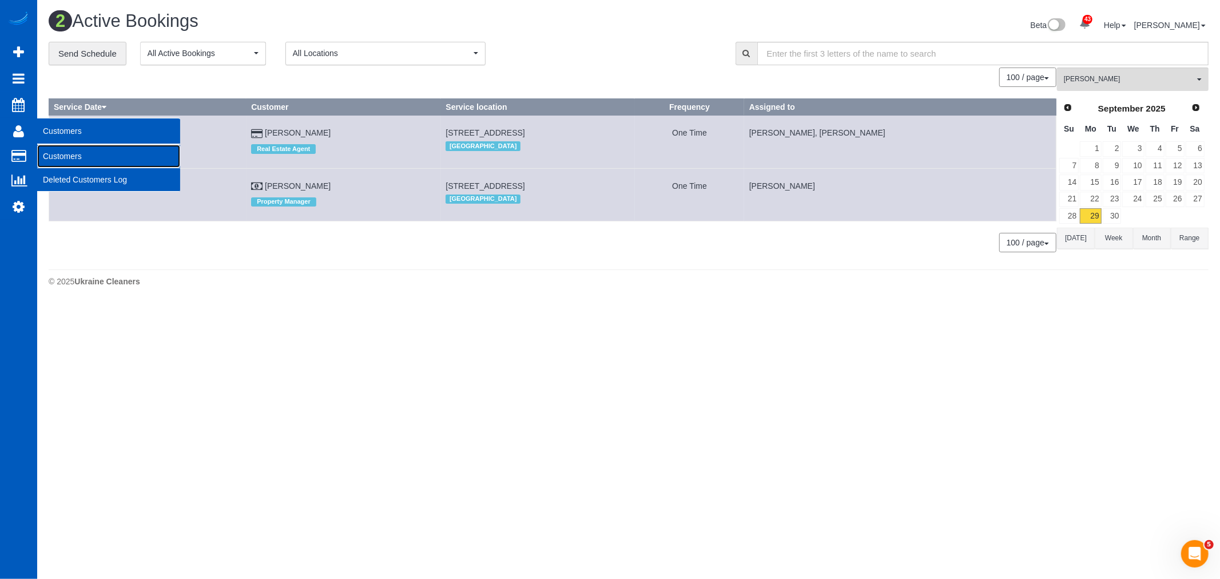
click at [72, 155] on link "Customers" at bounding box center [108, 156] width 143 height 23
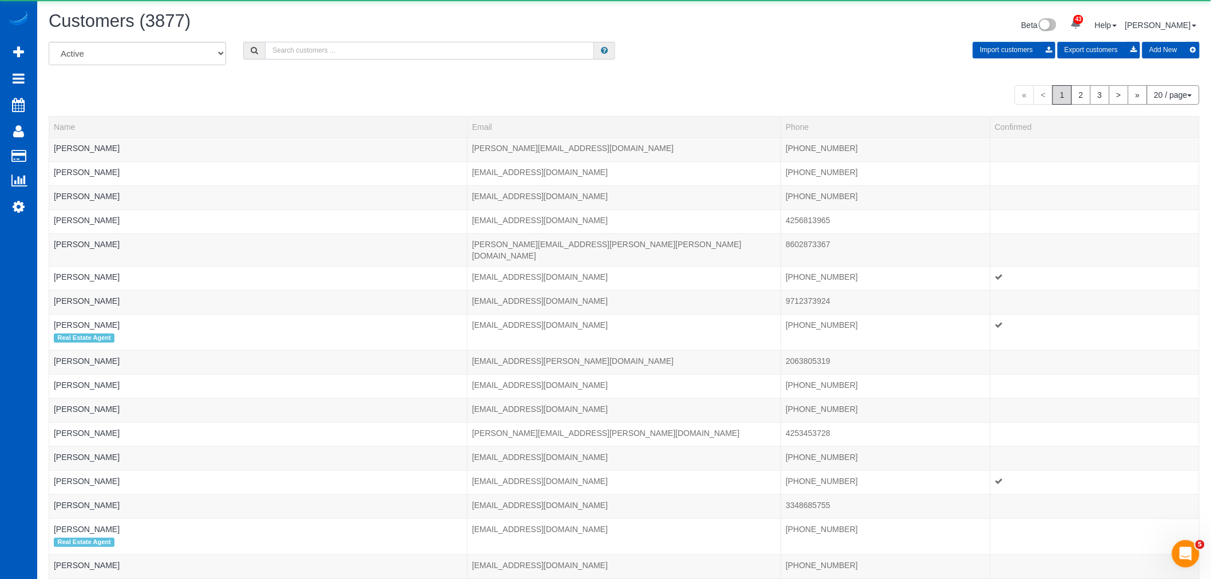
click at [367, 46] on input "text" at bounding box center [429, 51] width 329 height 18
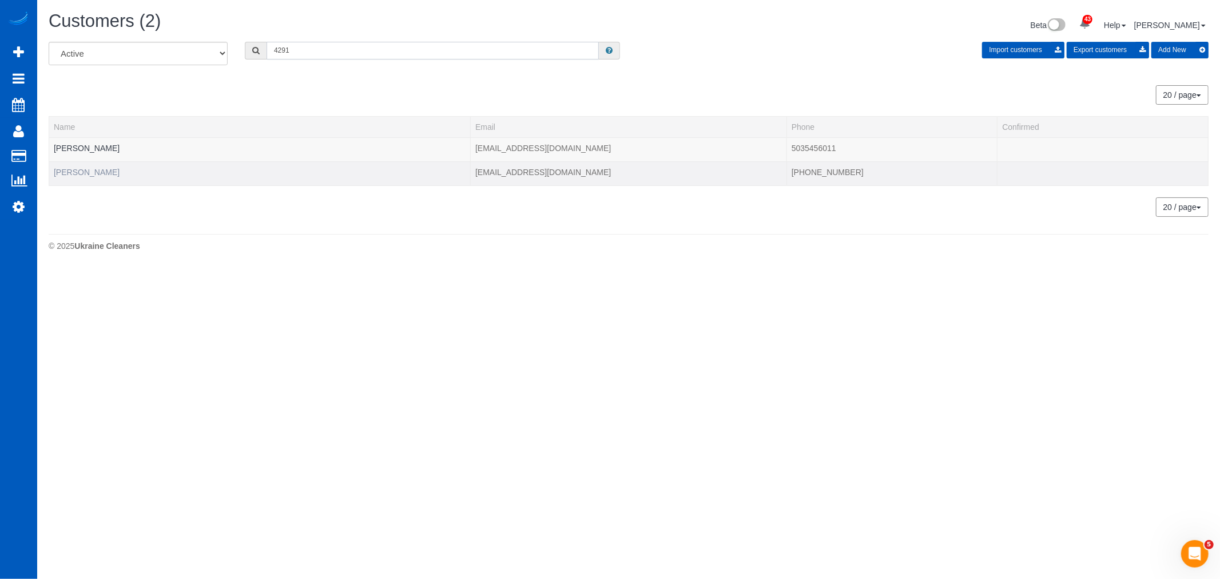
type input "4291"
click at [81, 175] on link "Nicola Hartman" at bounding box center [87, 172] width 66 height 9
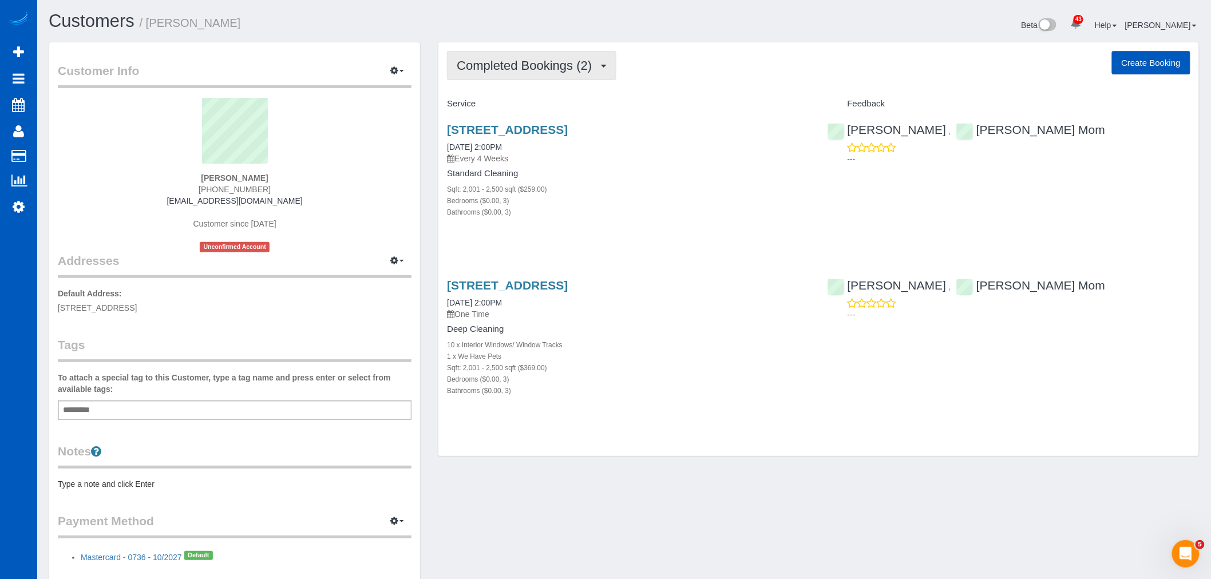
click at [542, 73] on button "Completed Bookings (2)" at bounding box center [531, 65] width 169 height 29
click at [530, 107] on link "Upcoming Bookings (1)" at bounding box center [506, 107] width 119 height 15
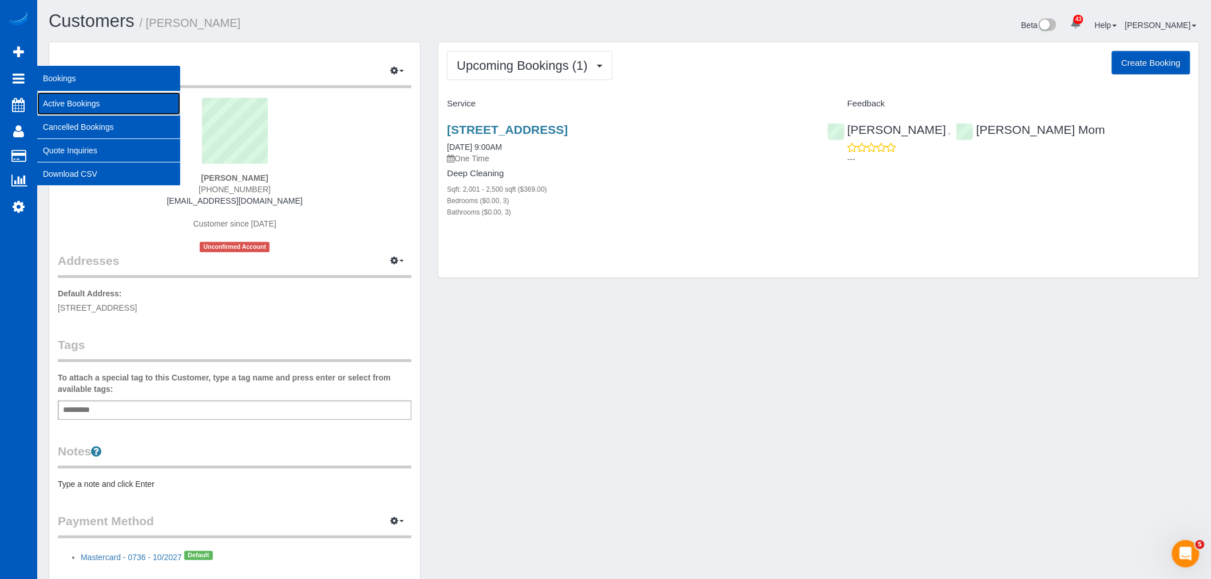
click at [55, 100] on link "Active Bookings" at bounding box center [108, 103] width 143 height 23
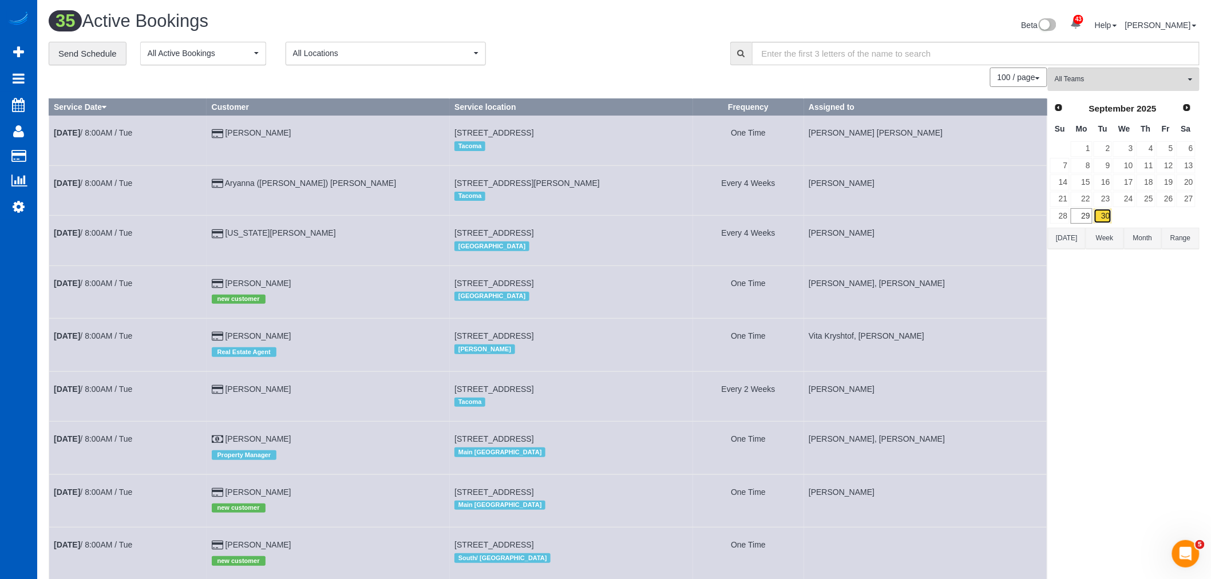
click at [1103, 213] on link "30" at bounding box center [1102, 215] width 19 height 15
click at [1089, 90] on button "All Teams" at bounding box center [1124, 79] width 152 height 23
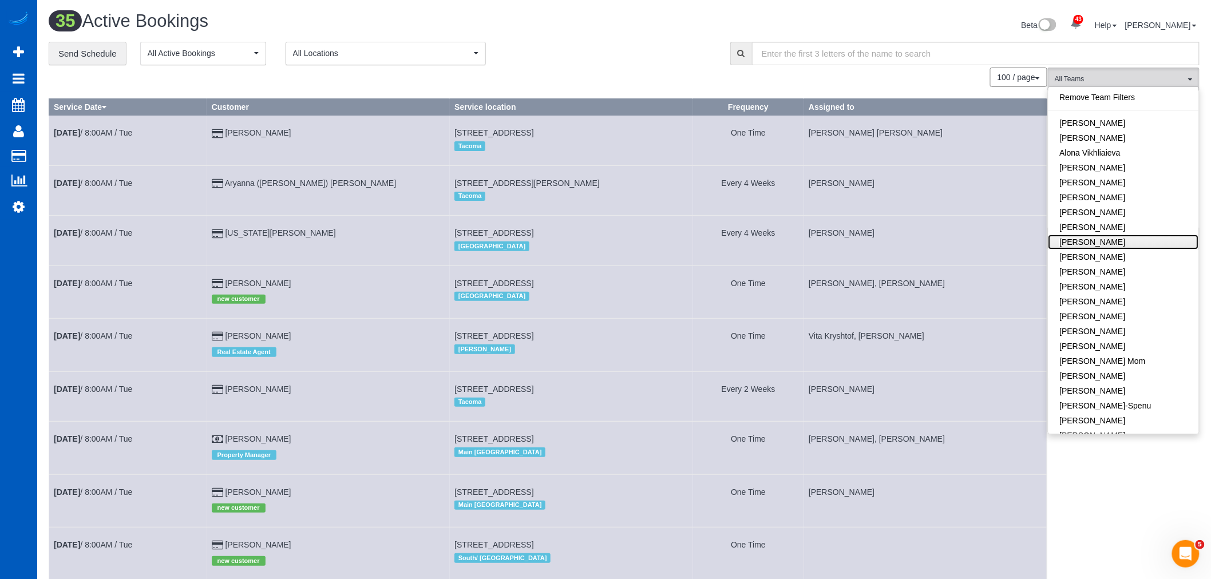
click at [1120, 247] on link "[PERSON_NAME]" at bounding box center [1123, 242] width 150 height 15
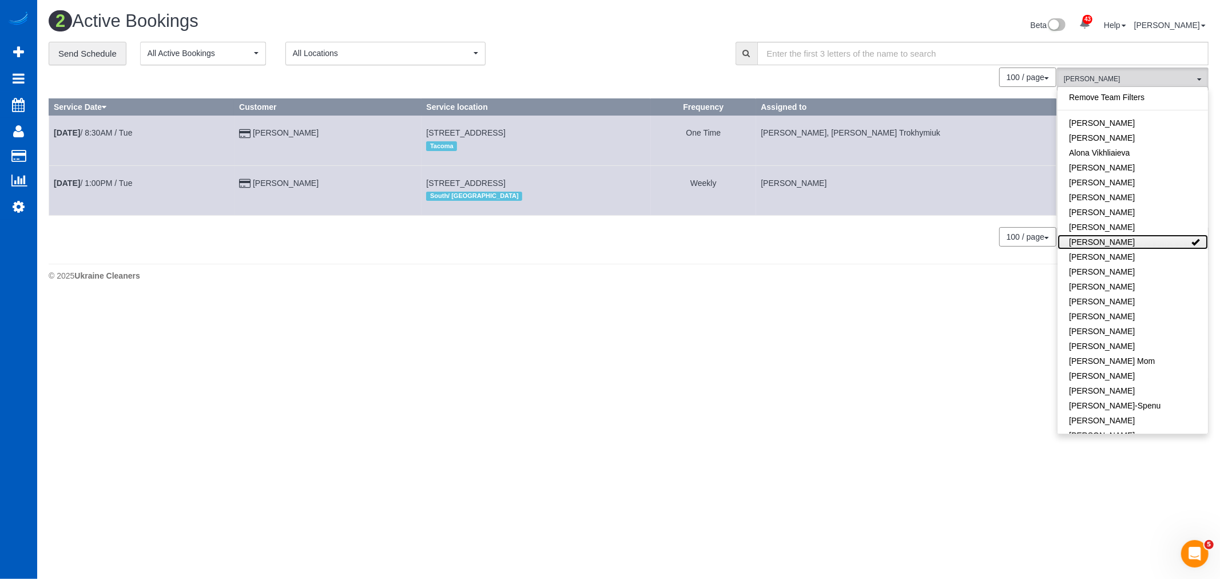
click at [1074, 239] on link "[PERSON_NAME]" at bounding box center [1133, 242] width 150 height 15
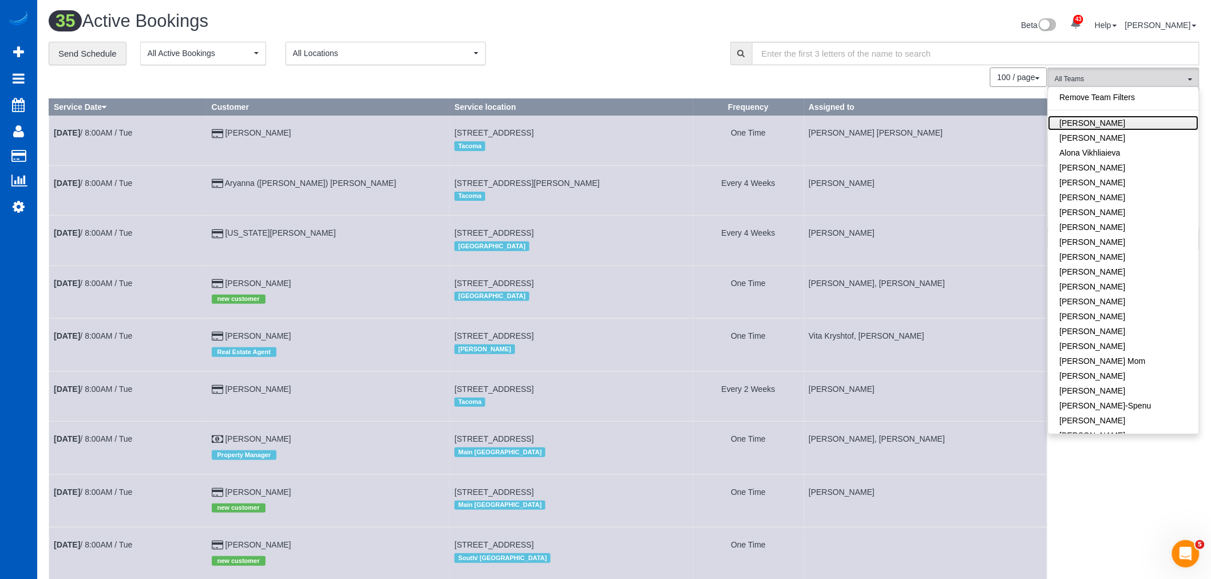
click at [1092, 121] on link "[PERSON_NAME]" at bounding box center [1123, 123] width 150 height 15
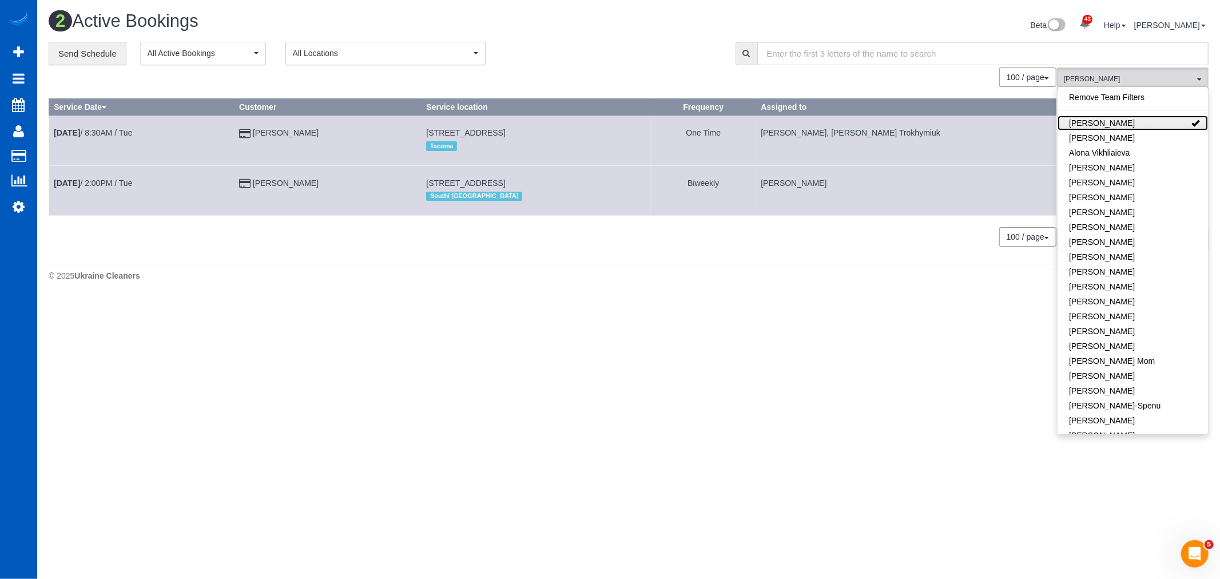
click at [1092, 121] on link "[PERSON_NAME]" at bounding box center [1133, 123] width 150 height 15
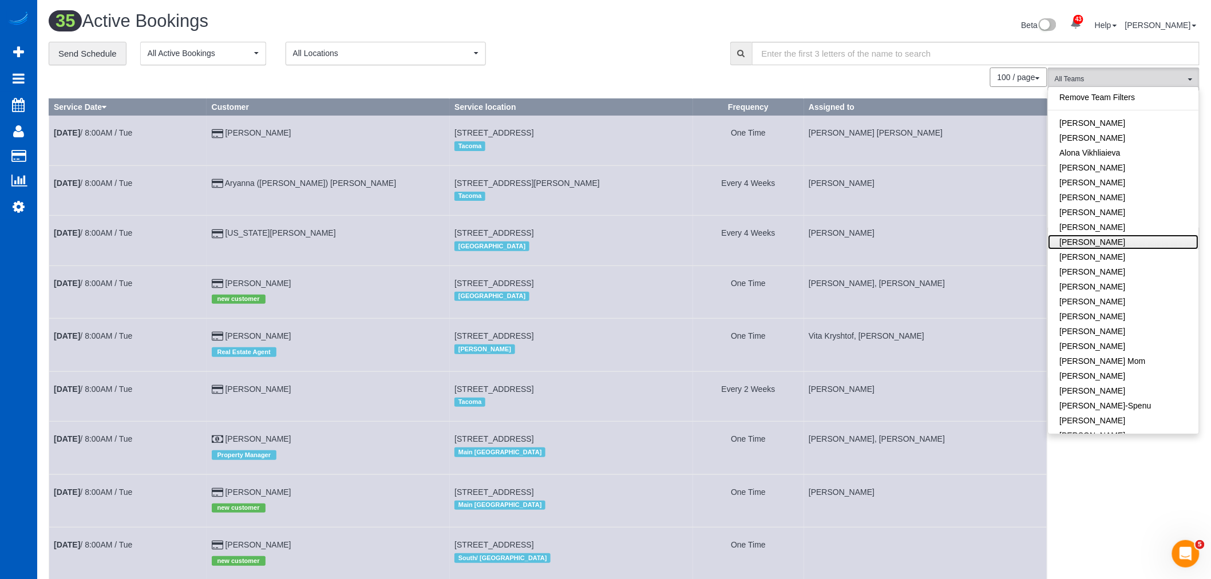
click at [1090, 239] on link "[PERSON_NAME]" at bounding box center [1123, 242] width 150 height 15
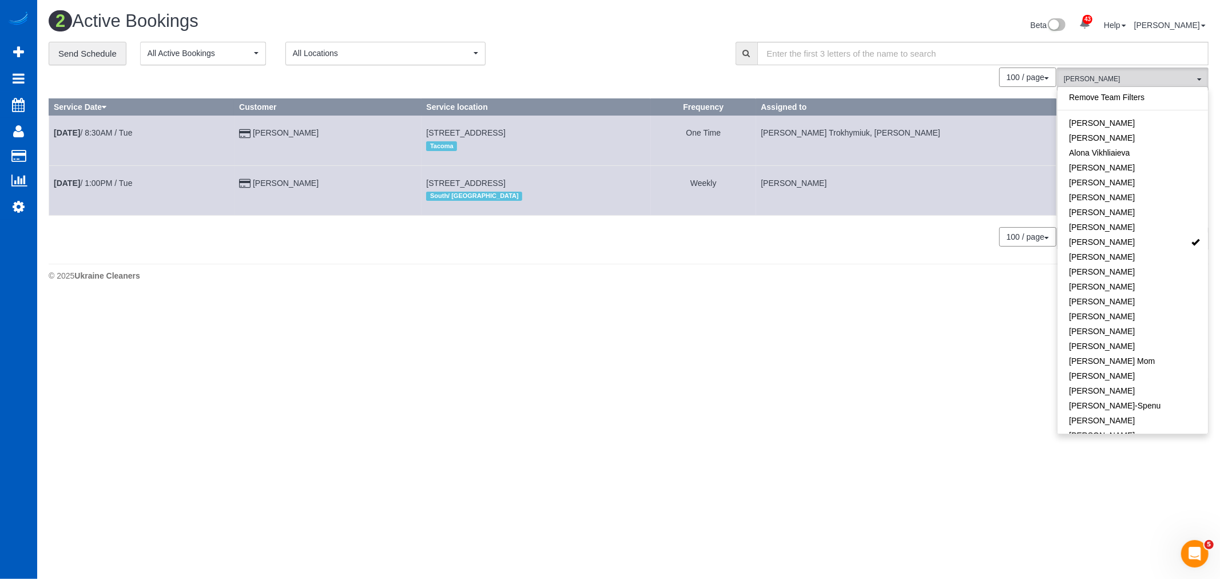
drag, startPoint x: 832, startPoint y: 346, endPoint x: 927, endPoint y: 259, distance: 128.8
click at [842, 334] on body "43 Beta Your Notifications You have 0 alerts × You have 3 to charge for 09/27/2…" at bounding box center [610, 289] width 1220 height 579
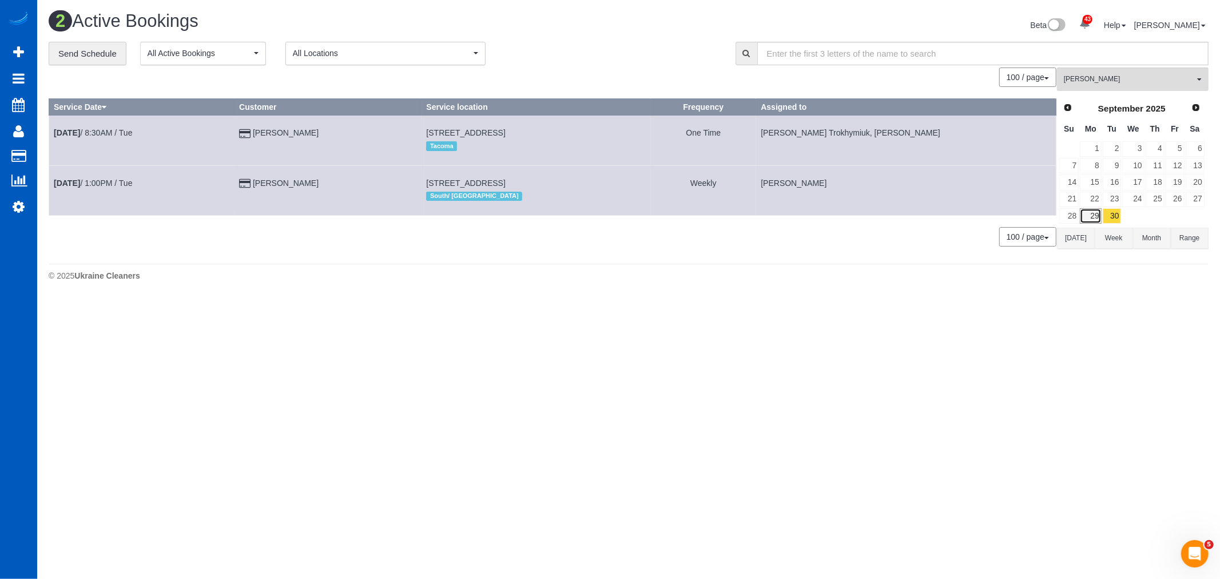
click at [1085, 218] on link "29" at bounding box center [1090, 215] width 21 height 15
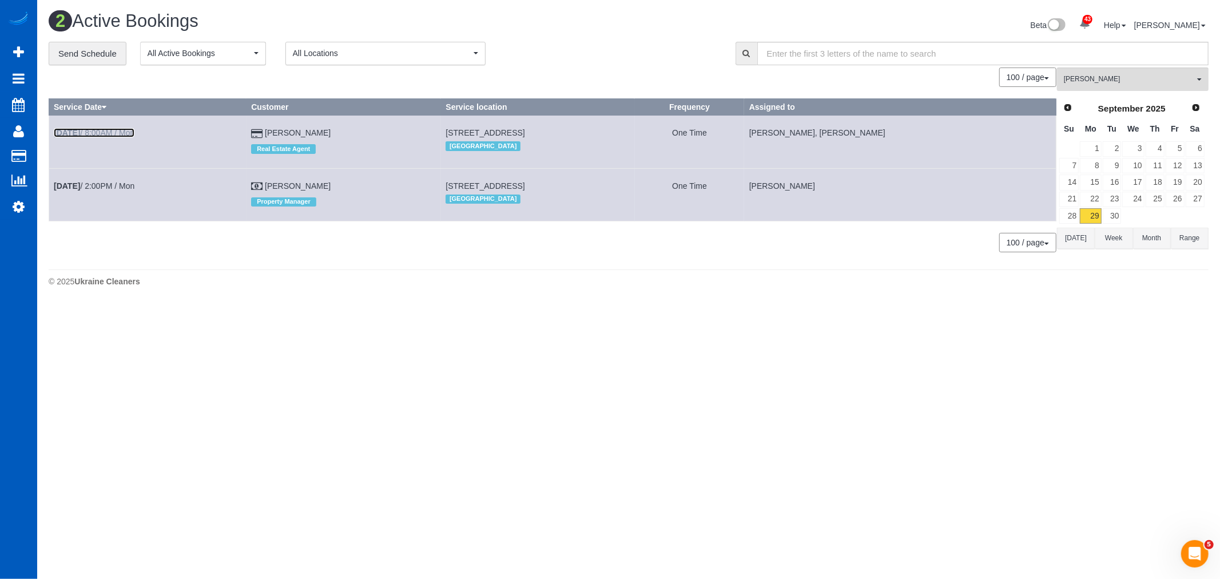
click at [94, 133] on link "Sep 29th / 8:00AM / Mon" at bounding box center [94, 132] width 81 height 9
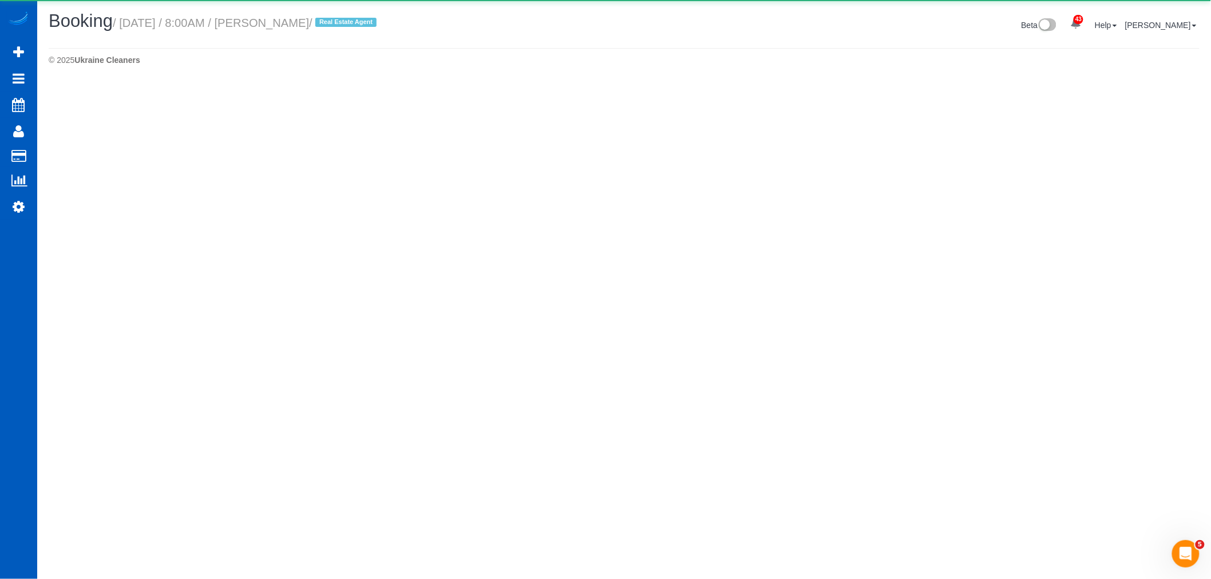
select select "WA"
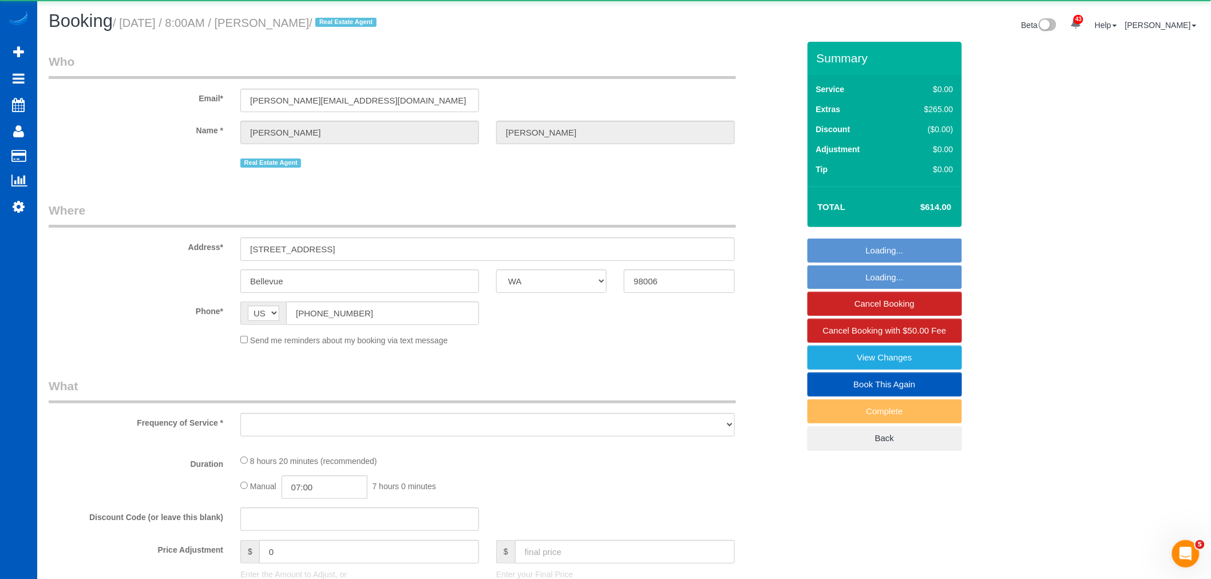
select select "object:50229"
select select "199"
select select "3001"
select select "5"
select select "3"
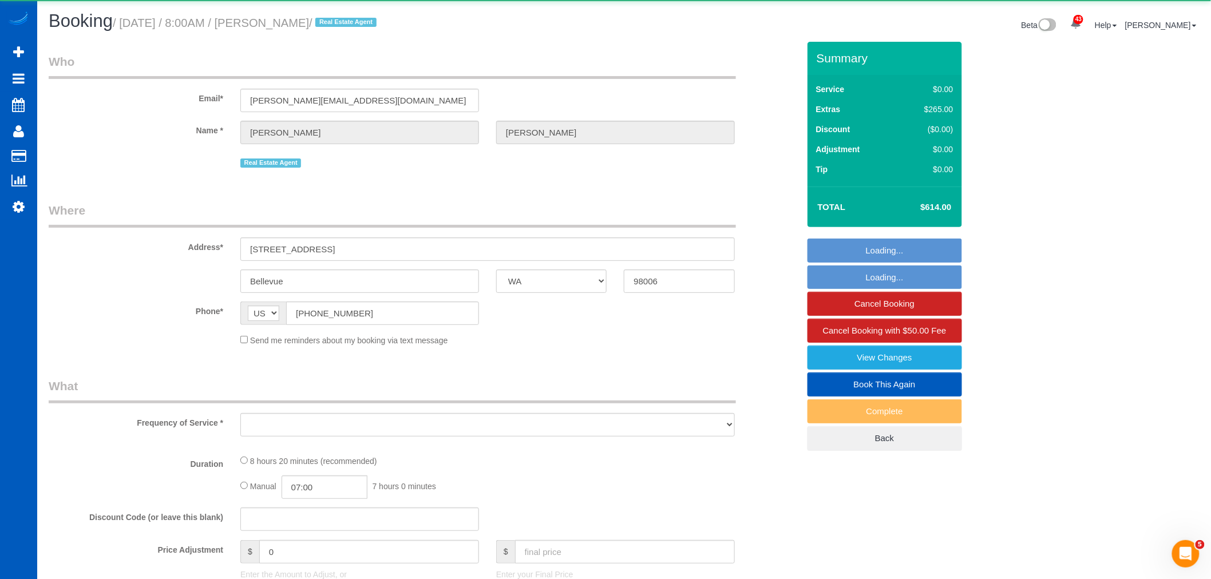
select select "spot316"
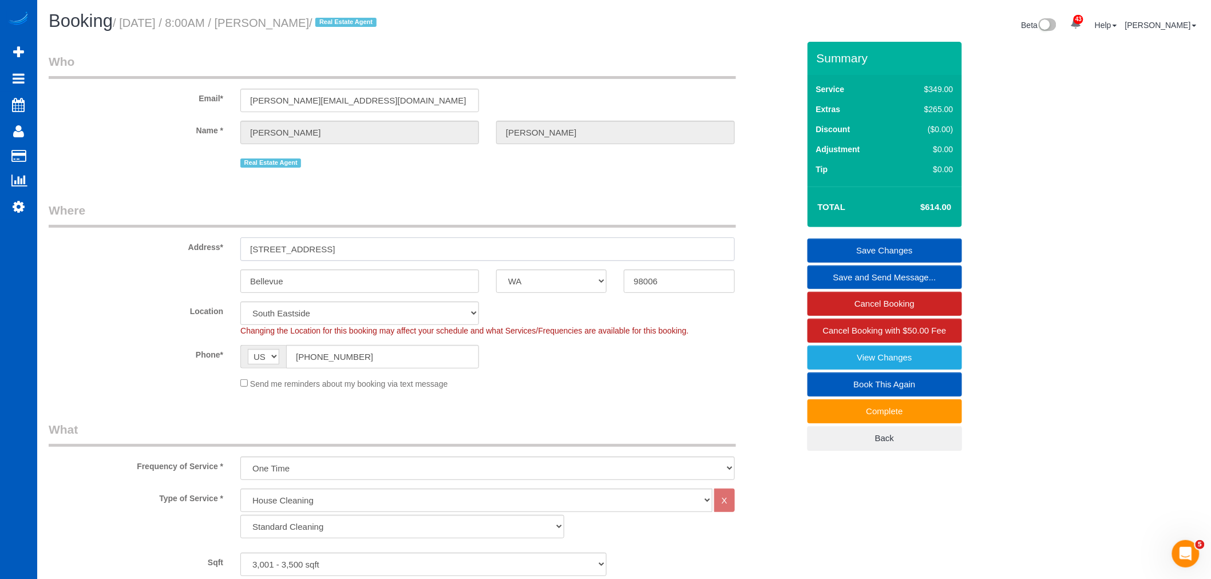
drag, startPoint x: 248, startPoint y: 252, endPoint x: 403, endPoint y: 253, distance: 154.5
click at [403, 253] on input "5015 145th Pl SE, 39G" at bounding box center [487, 248] width 494 height 23
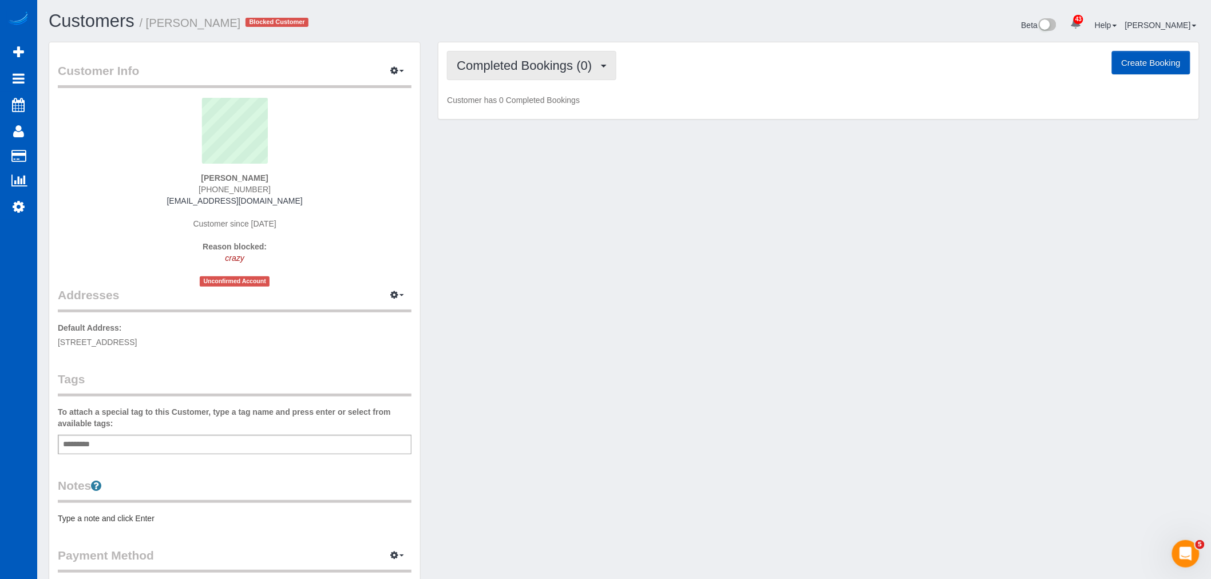
click at [501, 61] on span "Completed Bookings (0)" at bounding box center [527, 65] width 141 height 14
click at [521, 116] on link "Cancelled Bookings (1)" at bounding box center [506, 121] width 119 height 15
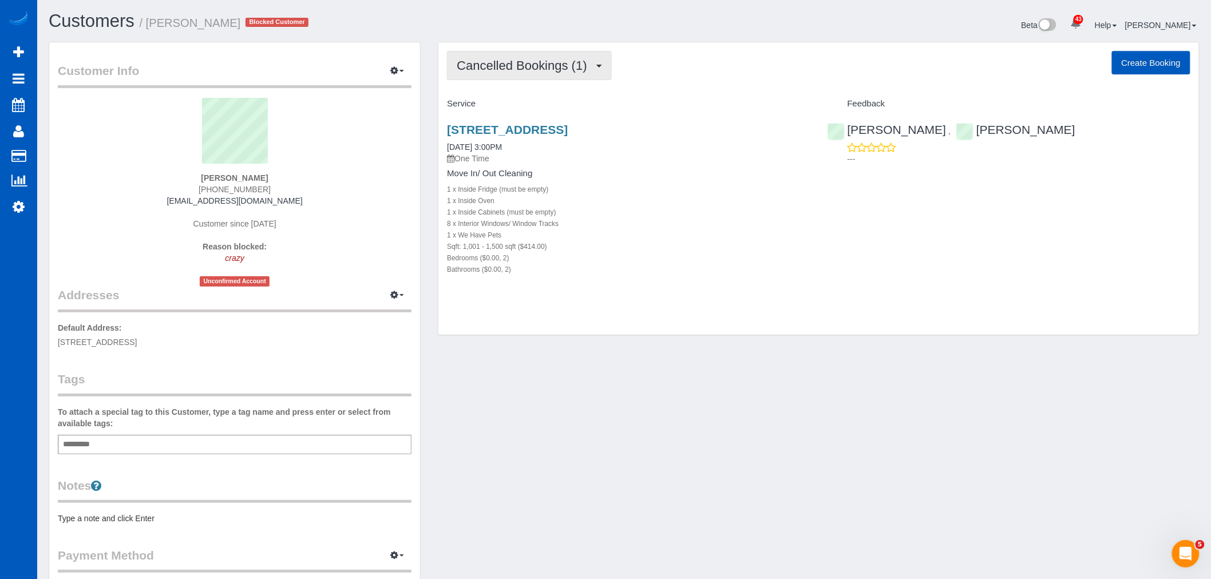
click at [489, 66] on span "Cancelled Bookings (1)" at bounding box center [525, 65] width 136 height 14
click at [498, 89] on link "Completed Bookings (0)" at bounding box center [506, 92] width 119 height 15
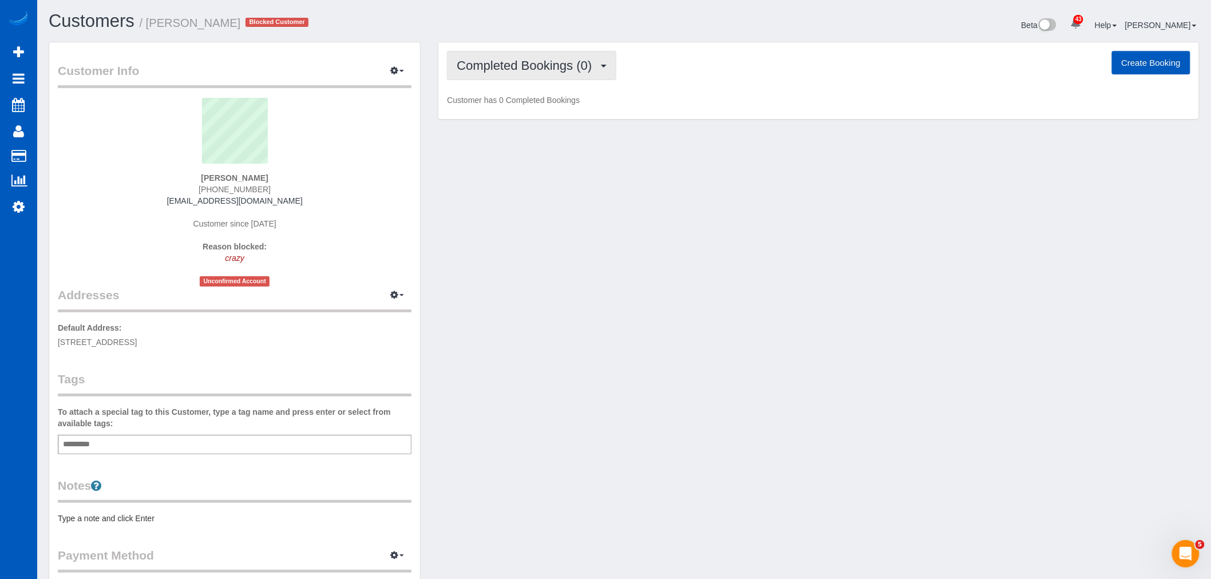
click at [526, 72] on span "Completed Bookings (0)" at bounding box center [527, 65] width 141 height 14
click at [526, 122] on link "Cancelled Bookings (1)" at bounding box center [506, 121] width 119 height 15
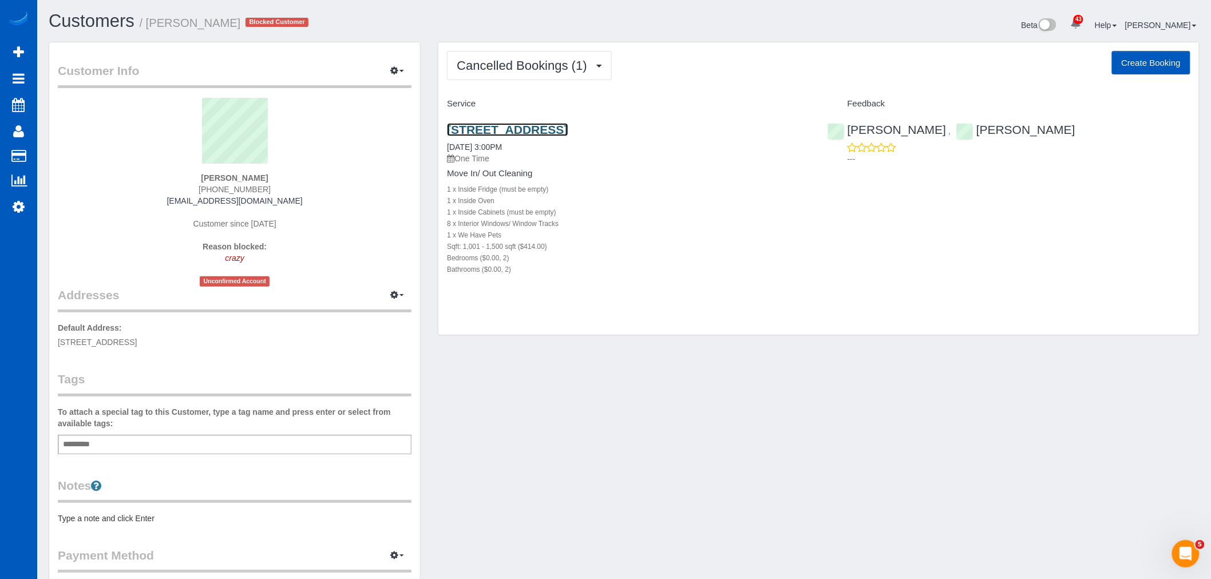
click at [524, 126] on link "2912 Ne Maplewood Dr, Vancouver, WA 98665" at bounding box center [507, 129] width 121 height 13
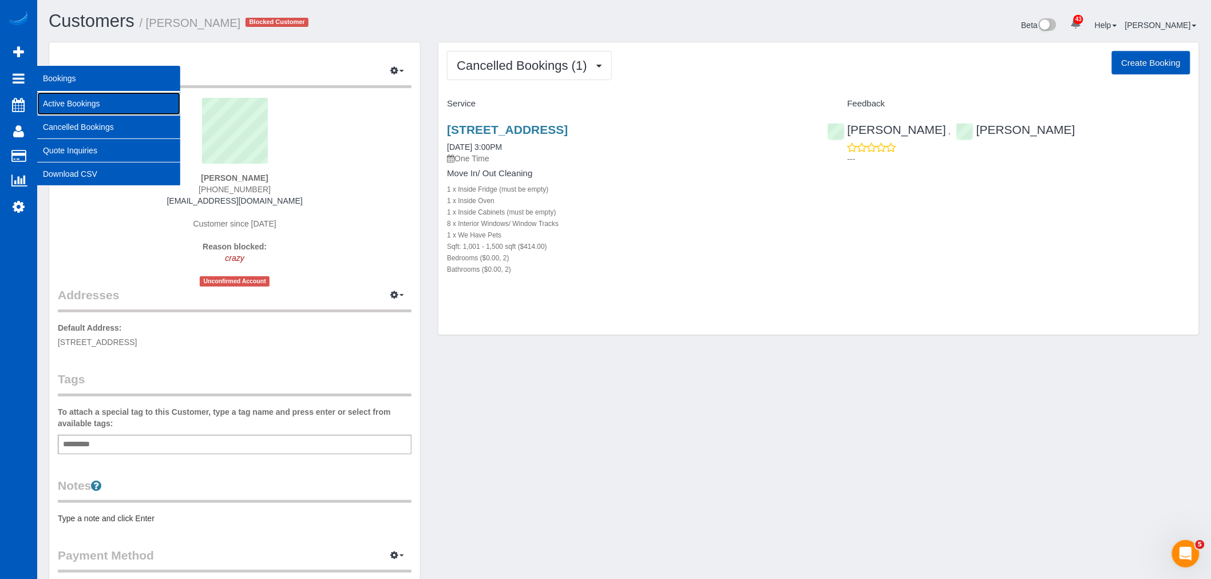
click at [112, 98] on link "Active Bookings" at bounding box center [108, 103] width 143 height 23
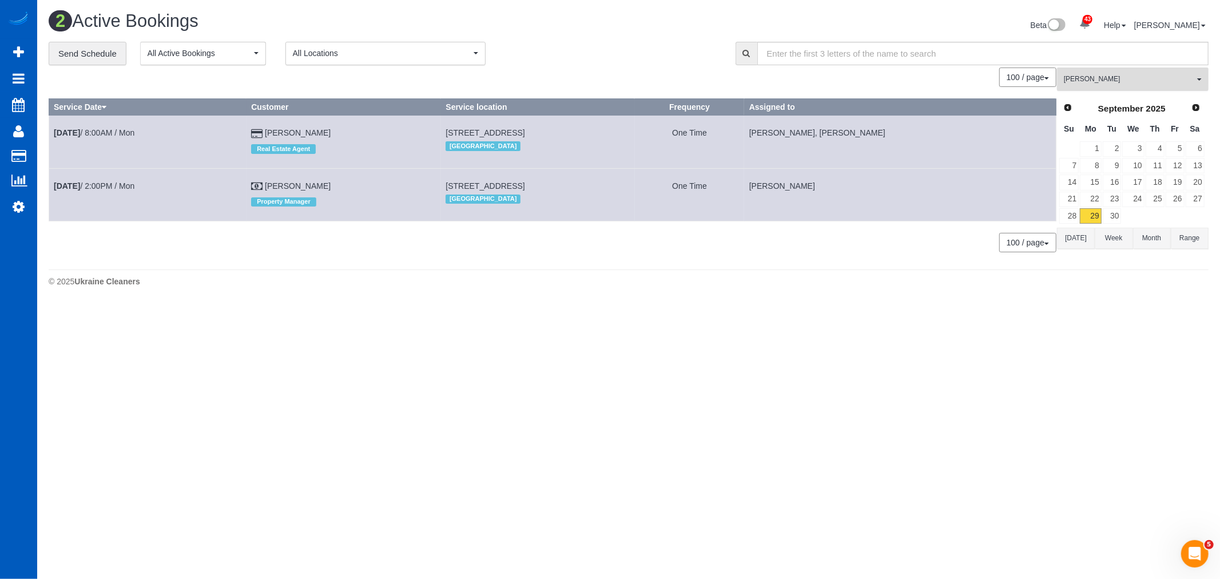
click at [1125, 77] on span "[PERSON_NAME]" at bounding box center [1129, 79] width 130 height 10
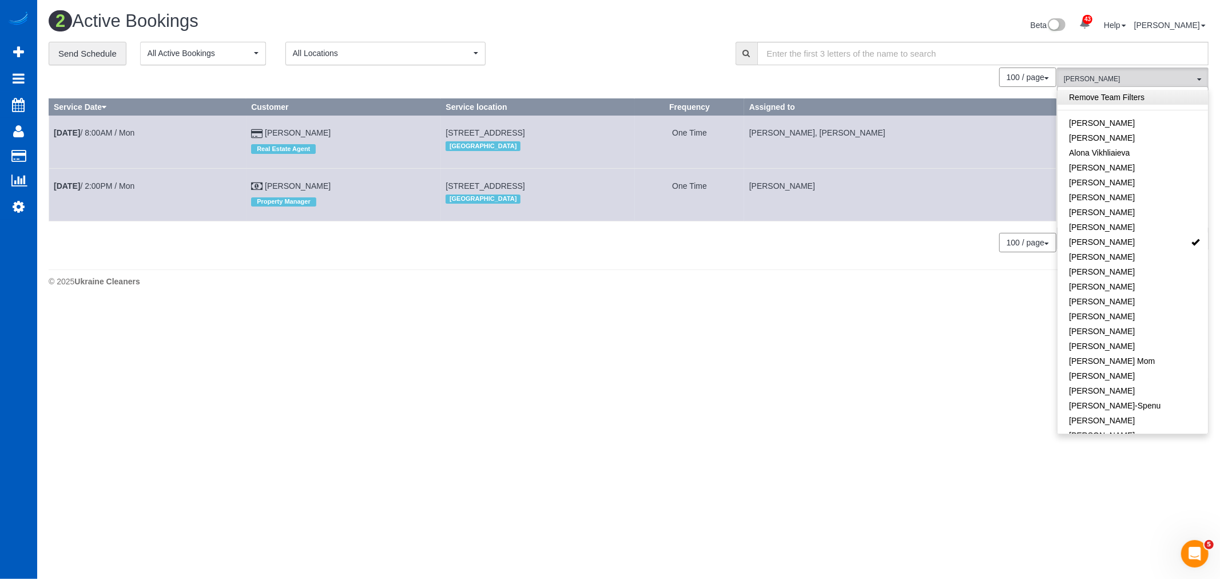
click at [1120, 90] on link "Remove Team Filters" at bounding box center [1133, 97] width 150 height 15
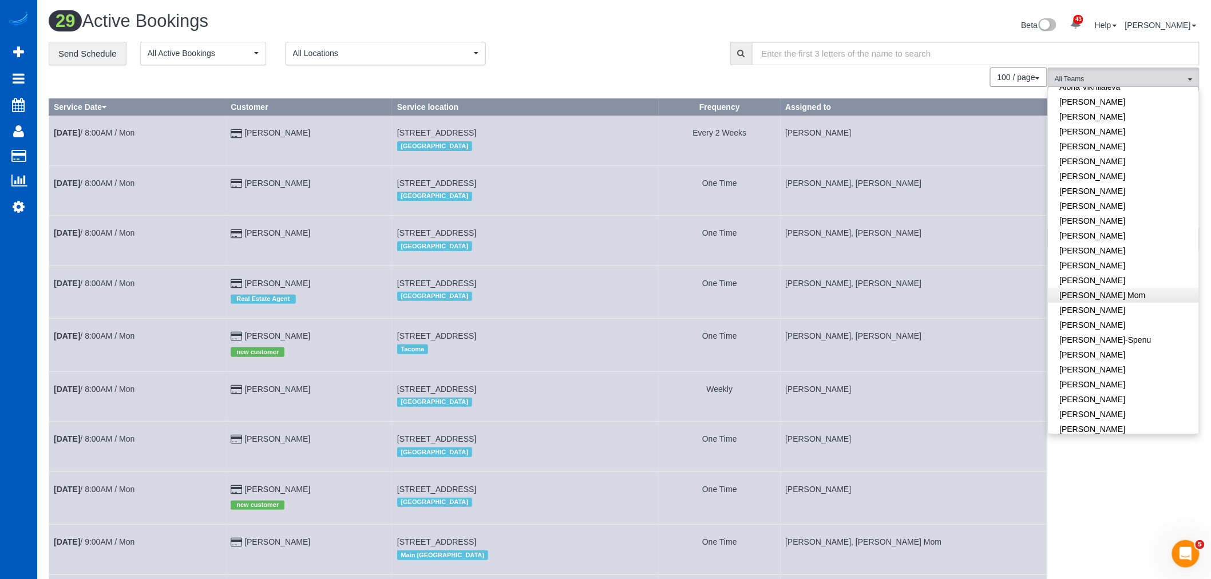
scroll to position [127, 0]
click at [1108, 354] on link "[PERSON_NAME]" at bounding box center [1123, 353] width 150 height 15
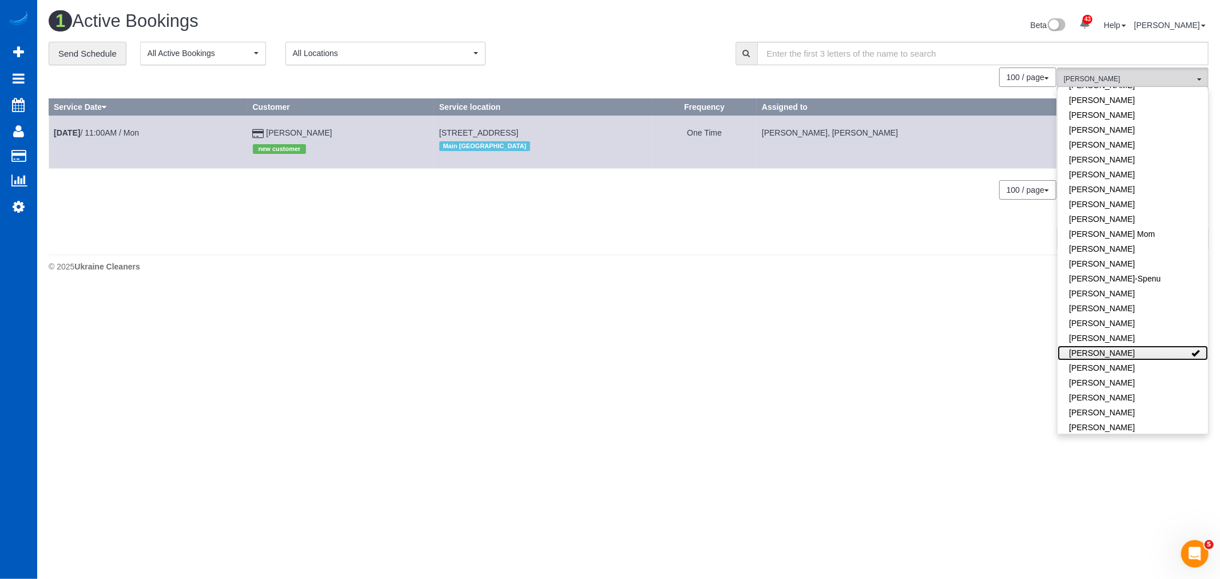
click at [1108, 354] on link "[PERSON_NAME]" at bounding box center [1133, 353] width 150 height 15
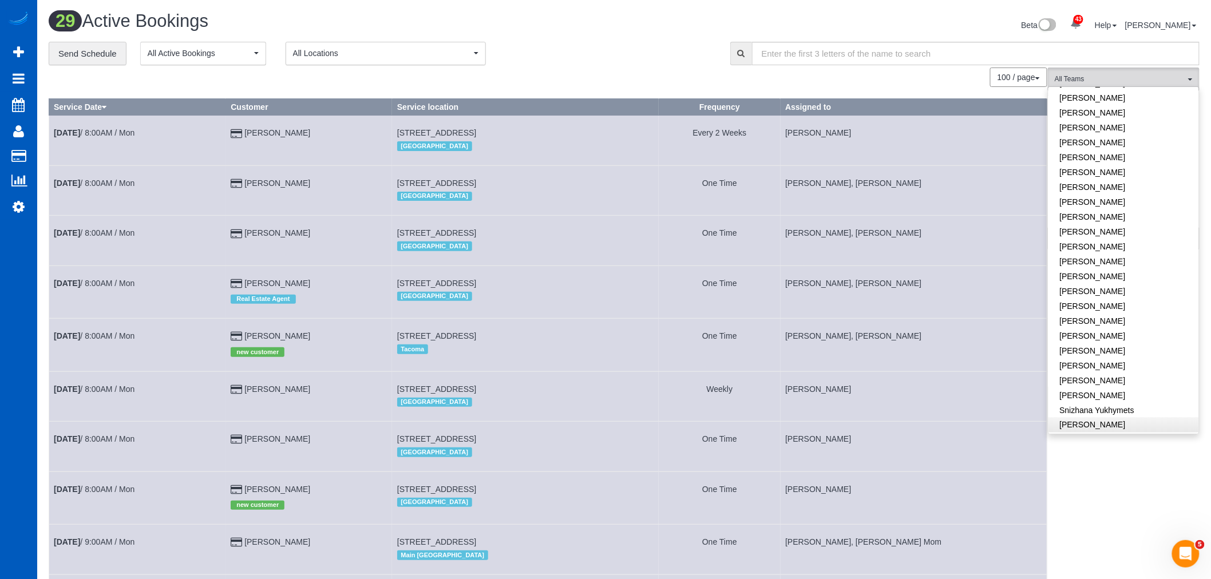
scroll to position [636, 0]
click at [1091, 369] on link "[PERSON_NAME]" at bounding box center [1123, 376] width 150 height 15
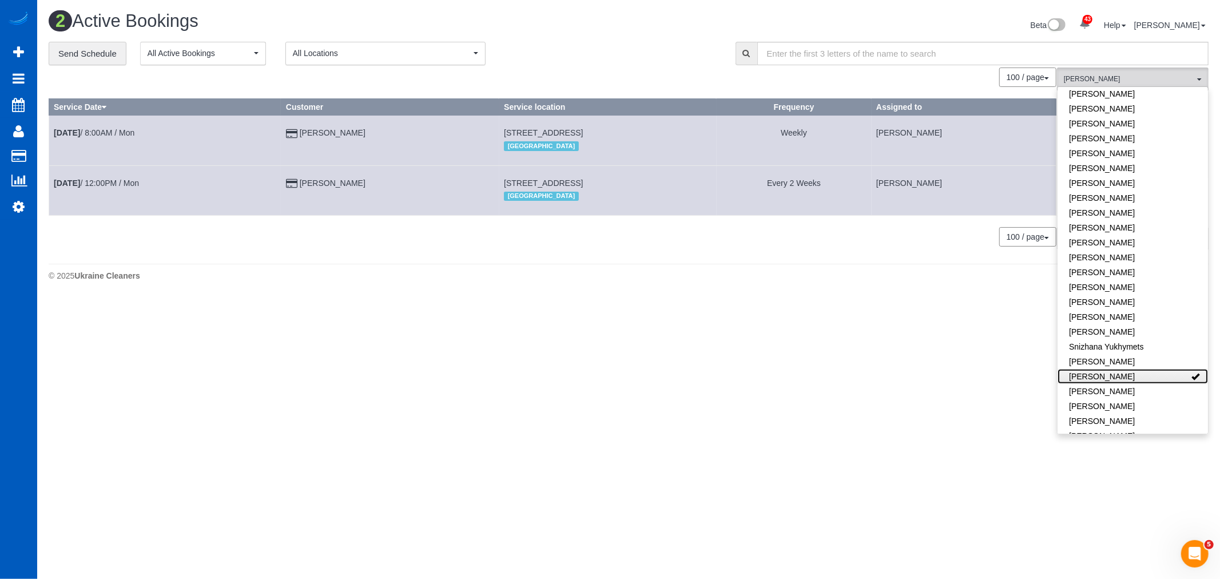
click at [1092, 369] on link "[PERSON_NAME]" at bounding box center [1133, 376] width 150 height 15
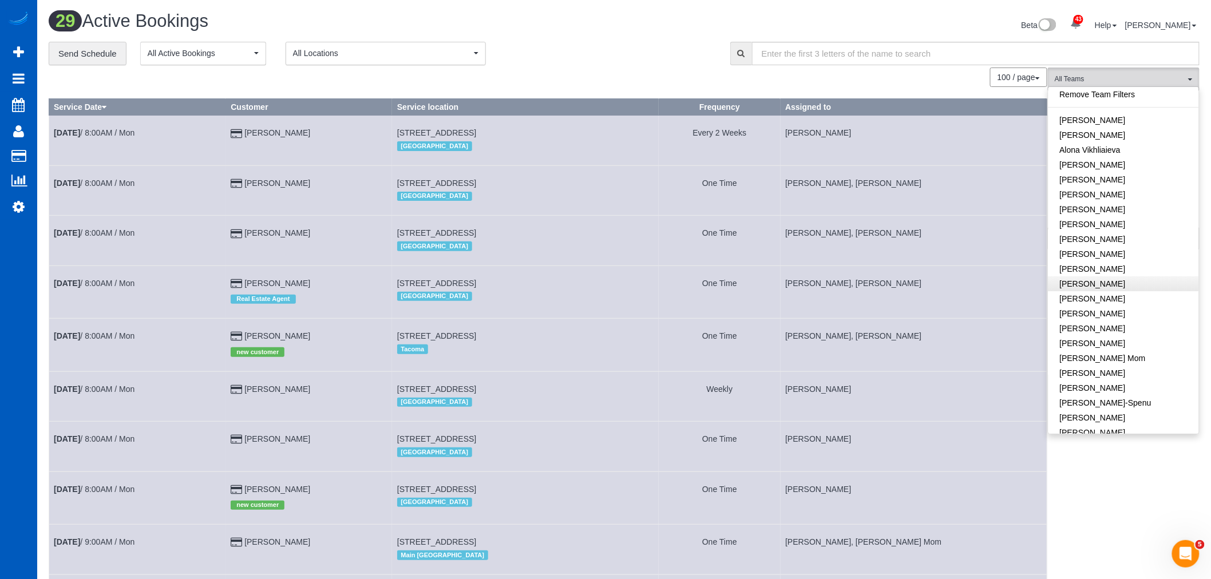
scroll to position [0, 0]
click at [359, 40] on div "29 Active Bookings Beta 43 Your Notifications You have 0 alerts × You have 3 to…" at bounding box center [624, 26] width 1168 height 30
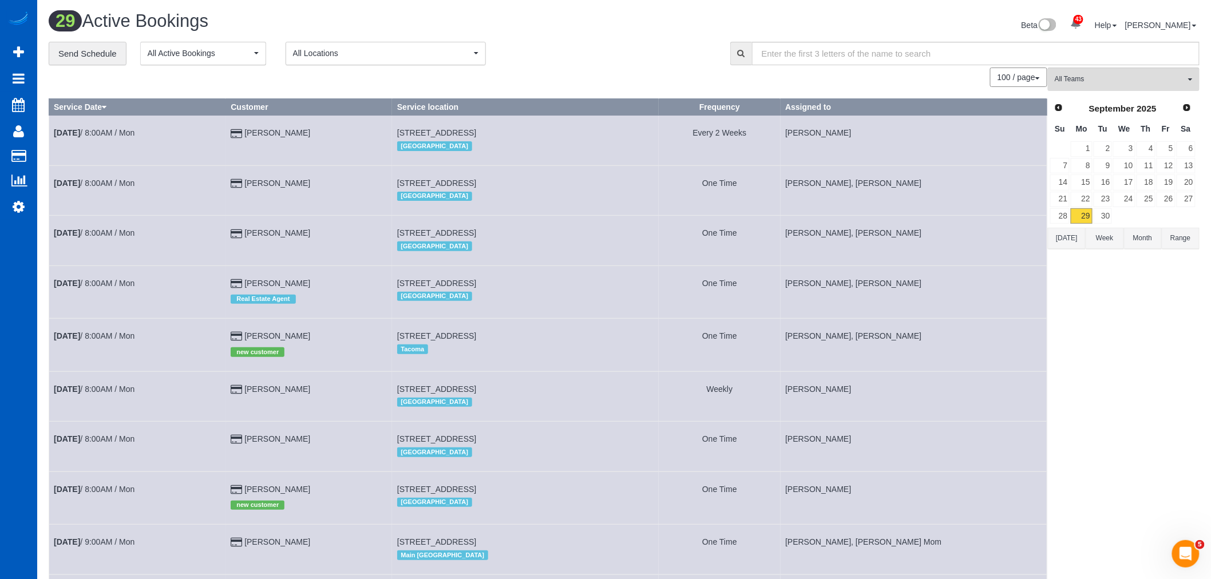
click at [358, 46] on button "All Locations" at bounding box center [386, 53] width 200 height 23
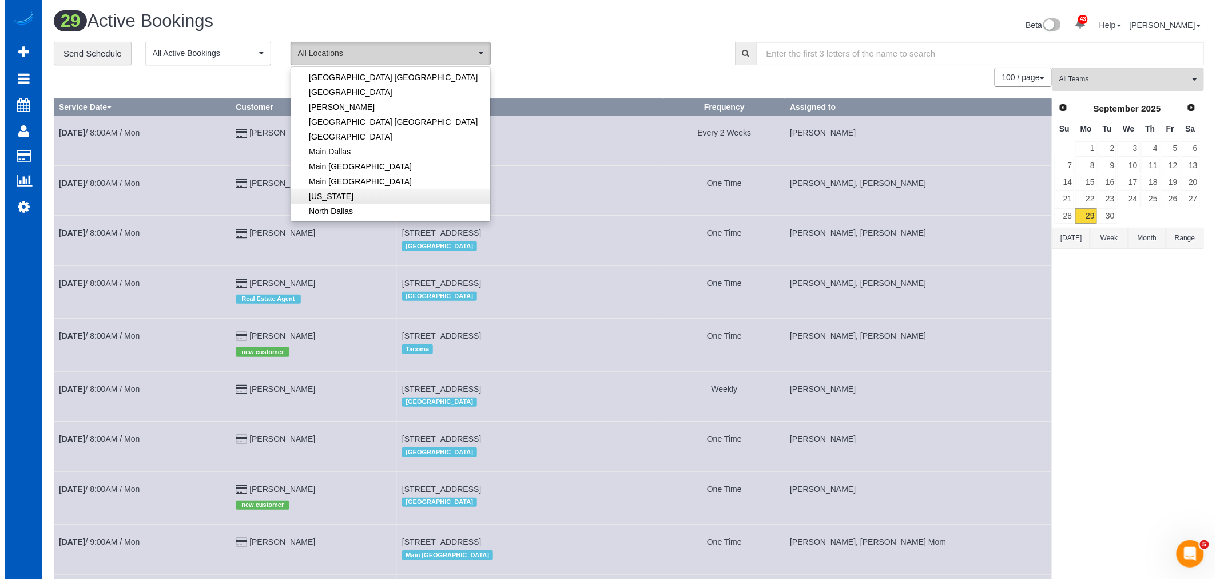
scroll to position [127, 0]
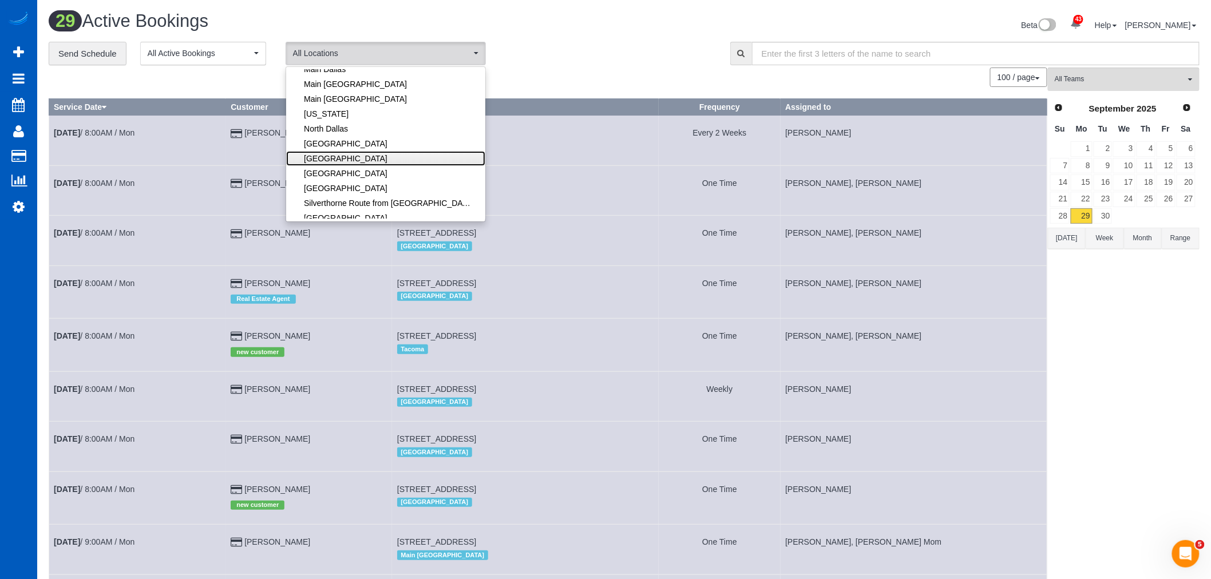
click at [374, 161] on link "[GEOGRAPHIC_DATA]" at bounding box center [385, 158] width 199 height 15
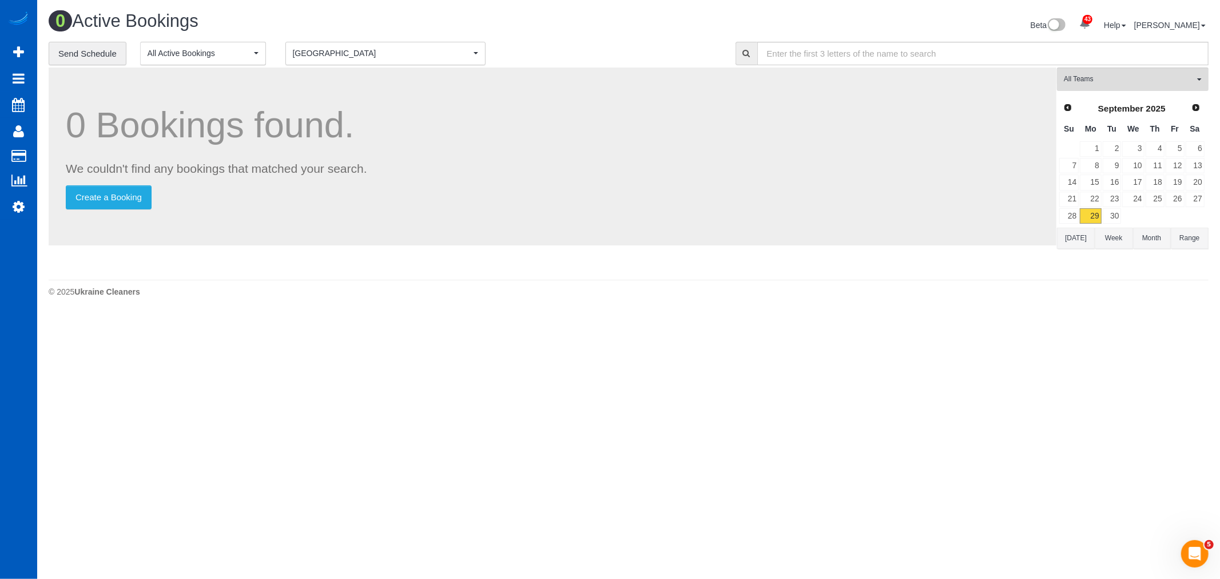
drag, startPoint x: 391, startPoint y: 49, endPoint x: 390, endPoint y: 55, distance: 6.5
click at [391, 49] on span "[GEOGRAPHIC_DATA]" at bounding box center [382, 52] width 178 height 11
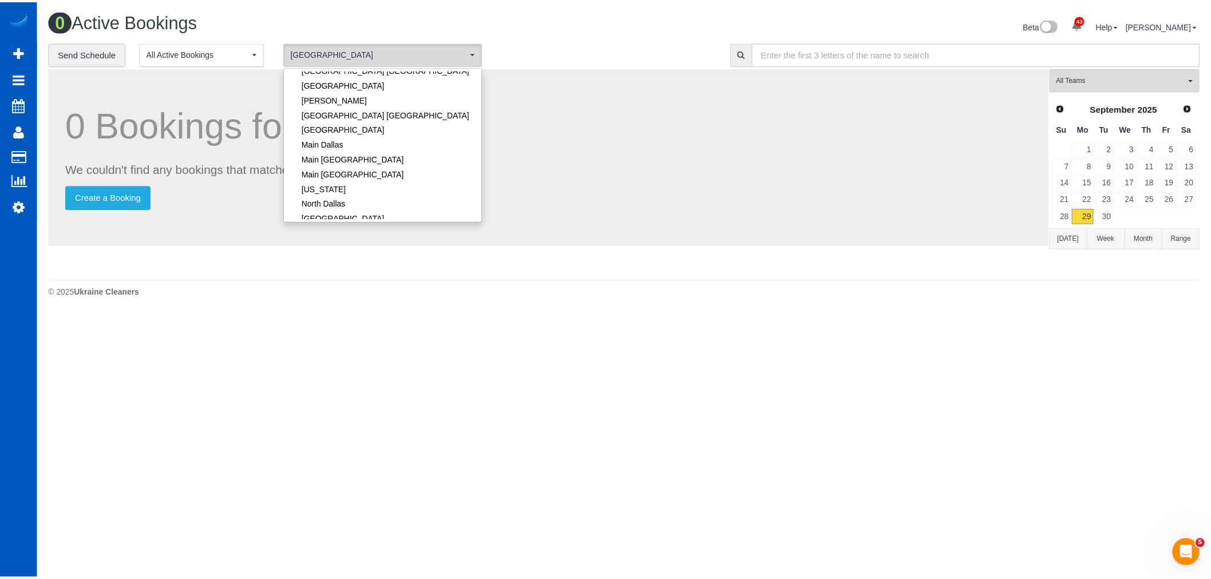
scroll to position [0, 0]
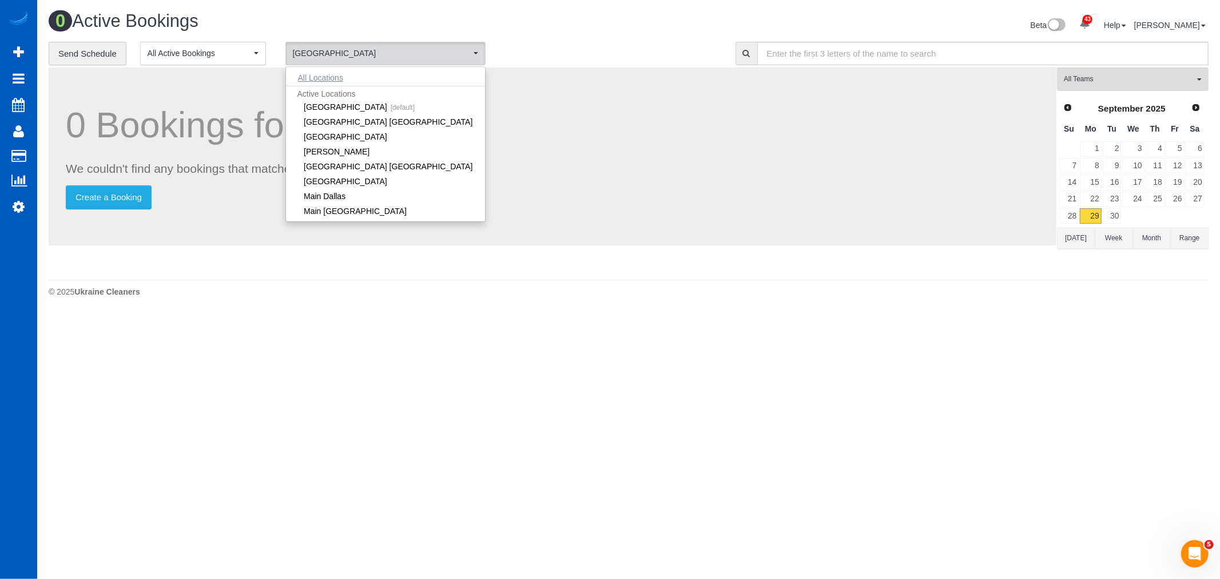
click at [347, 81] on button "All Locations" at bounding box center [320, 78] width 69 height 16
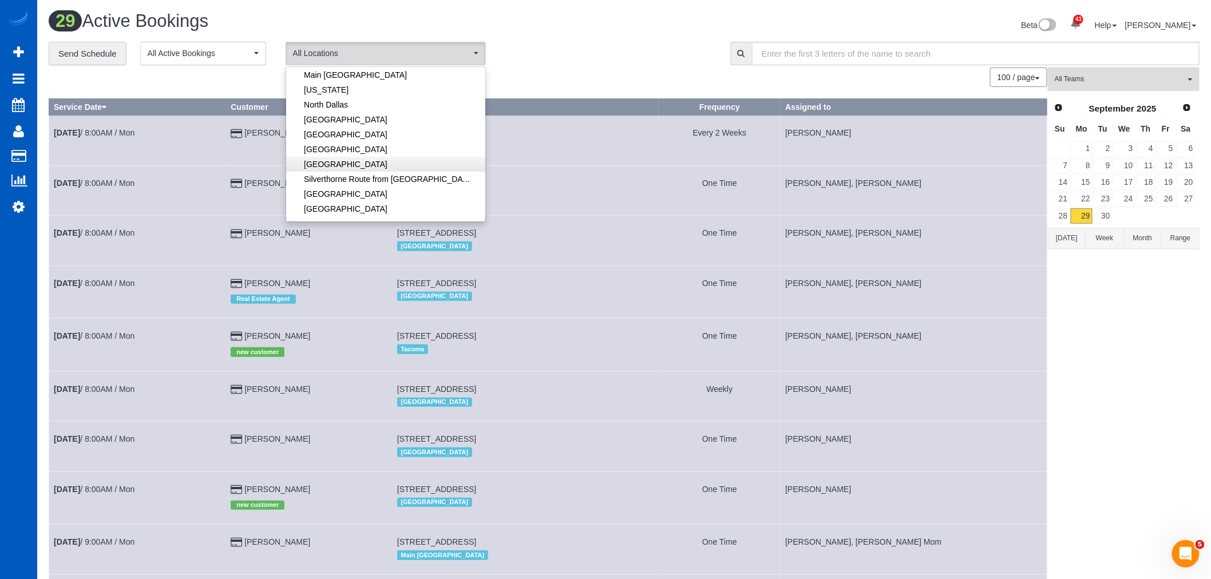
scroll to position [191, 0]
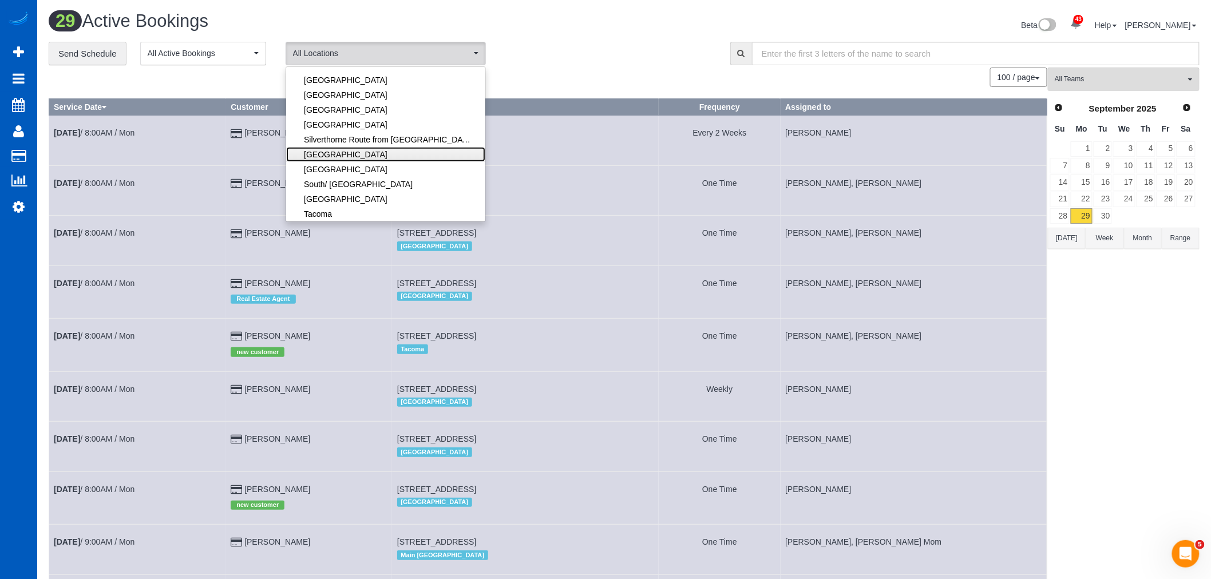
click at [378, 155] on link "[GEOGRAPHIC_DATA]" at bounding box center [385, 154] width 199 height 15
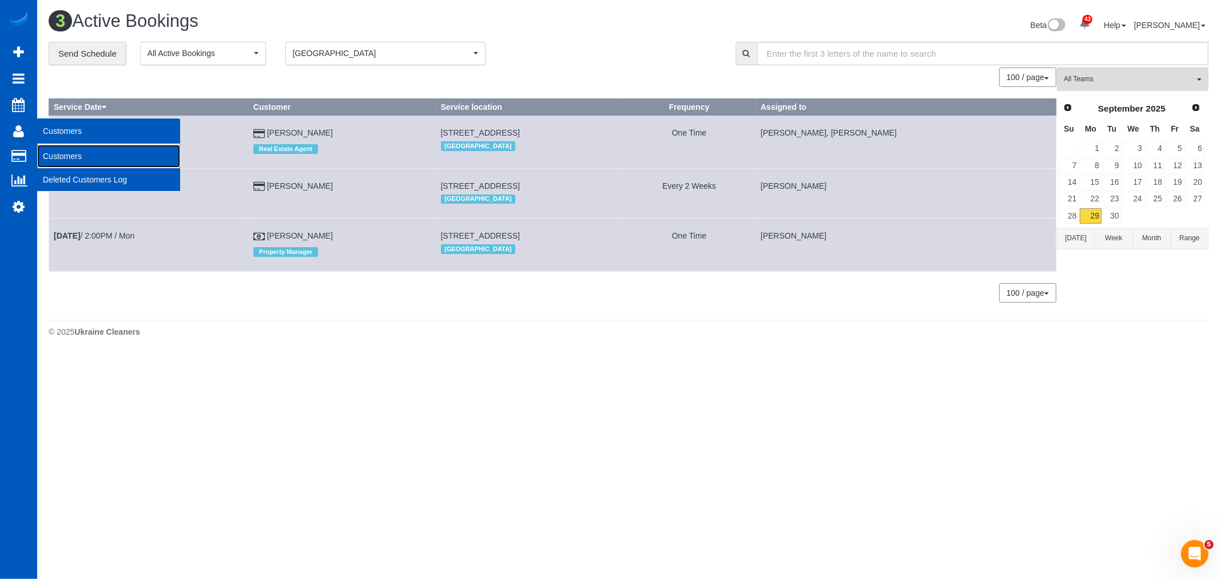
click at [63, 156] on link "Customers" at bounding box center [108, 156] width 143 height 23
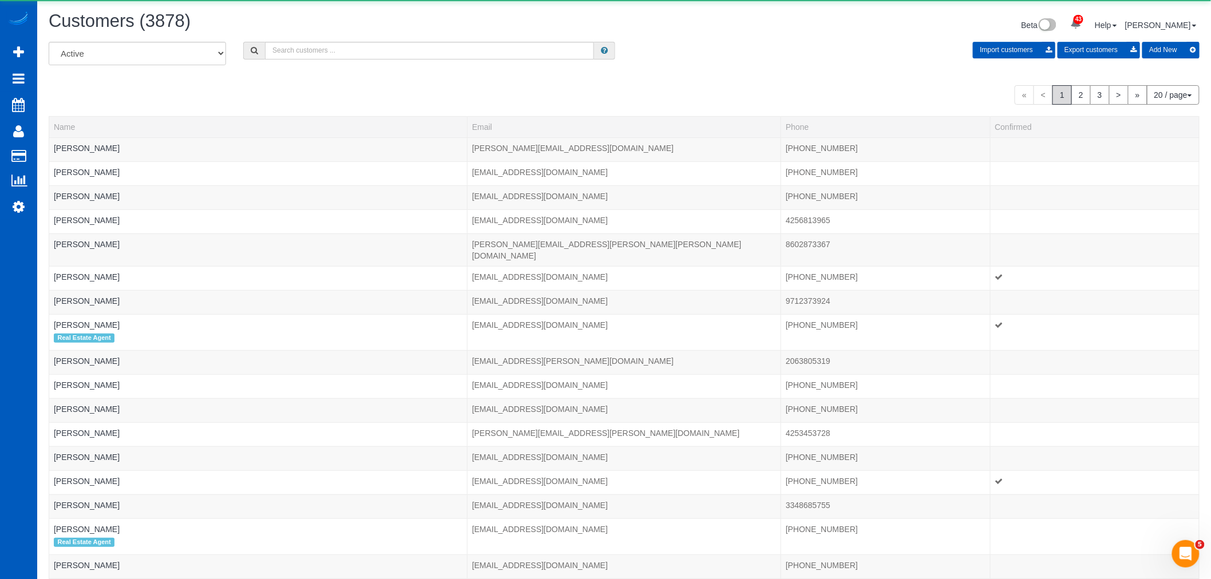
drag, startPoint x: 296, startPoint y: 63, endPoint x: 303, endPoint y: 53, distance: 12.2
click at [296, 62] on div "All Active Archived Import customers Export customers Add New" at bounding box center [624, 58] width 1168 height 32
click at [303, 53] on input "text" at bounding box center [429, 51] width 329 height 18
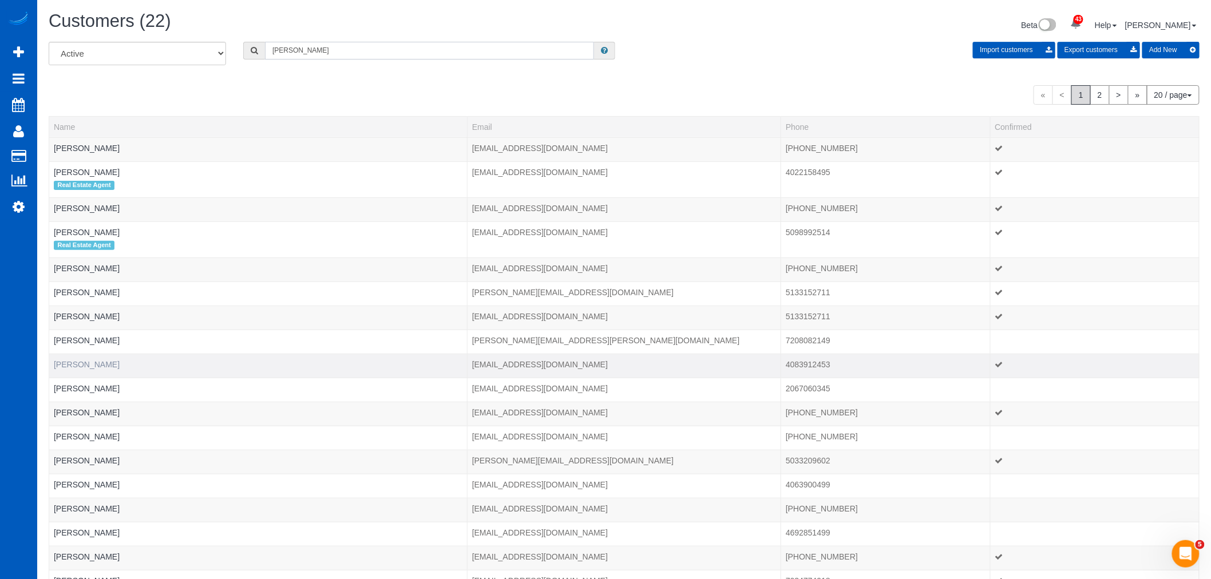
type input "elizabeth"
click at [54, 369] on link "Elizabeth Howe" at bounding box center [87, 364] width 66 height 9
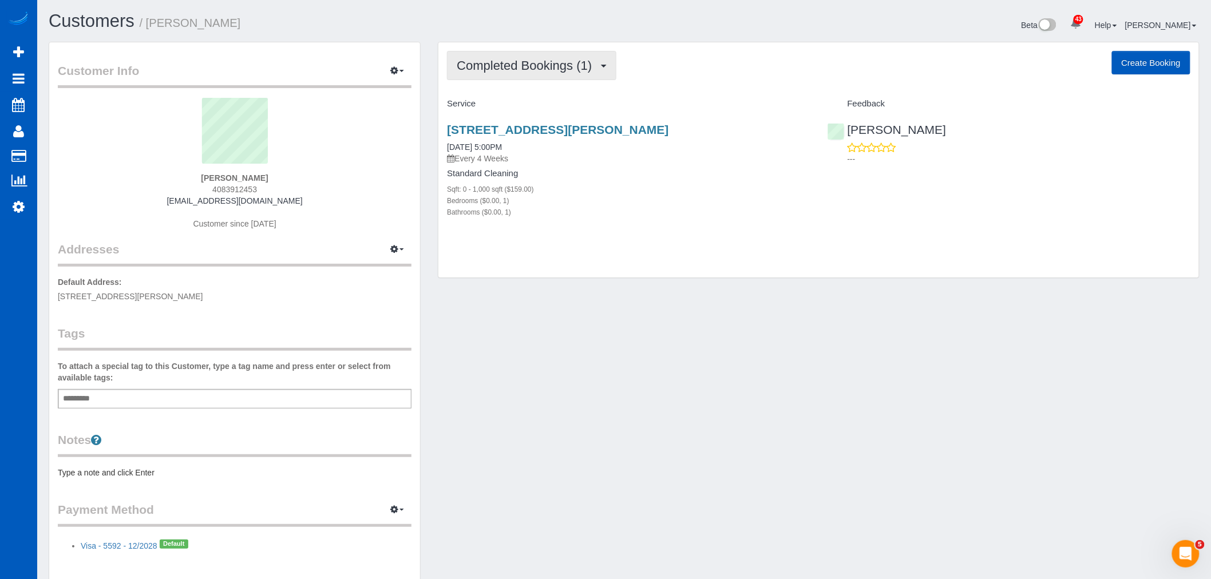
click at [525, 70] on span "Completed Bookings (1)" at bounding box center [527, 65] width 141 height 14
click at [517, 104] on link "Upcoming Bookings (11)" at bounding box center [507, 107] width 121 height 15
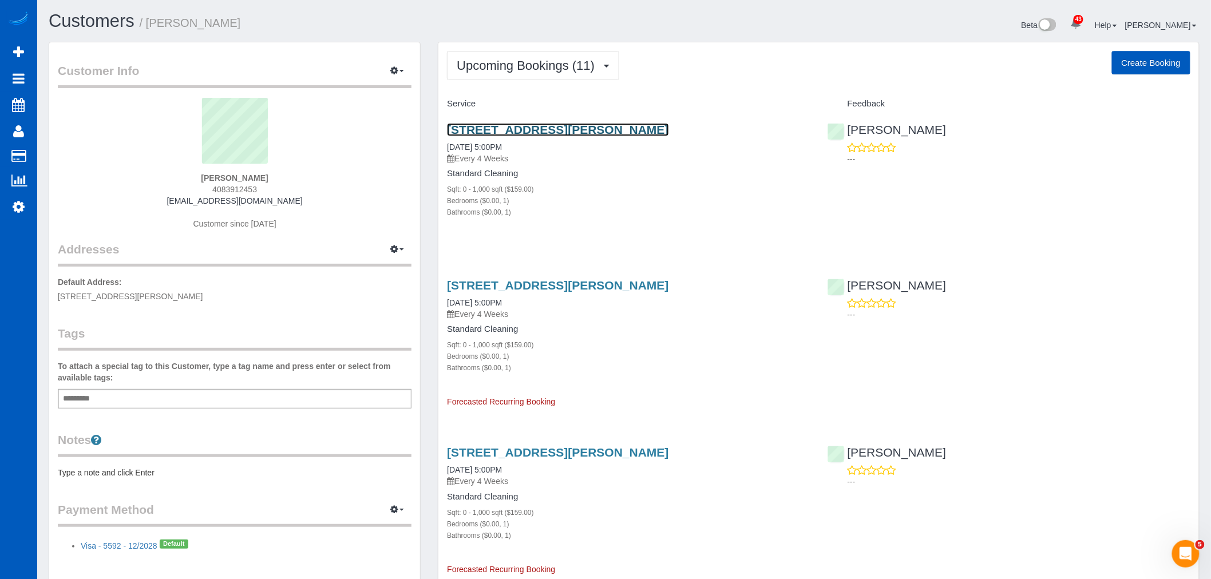
click at [534, 129] on link "205 Roy St Unit 1603 Seattle Wa 98109, 1603, Seattle, WA 98109" at bounding box center [557, 129] width 221 height 13
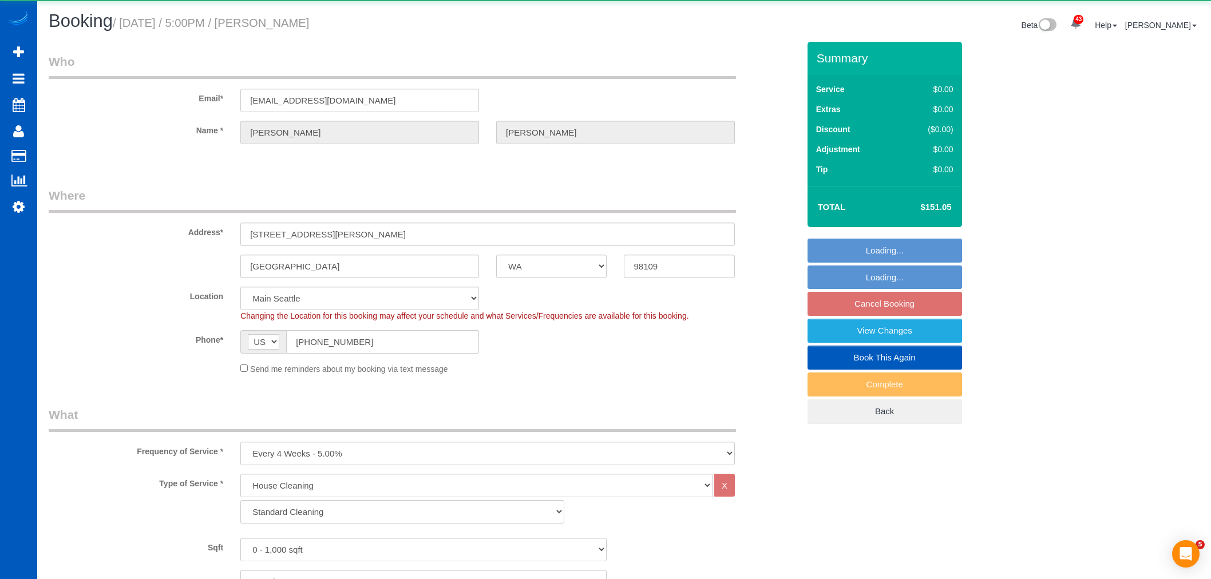
select select "WA"
select select "199"
select select "spot4"
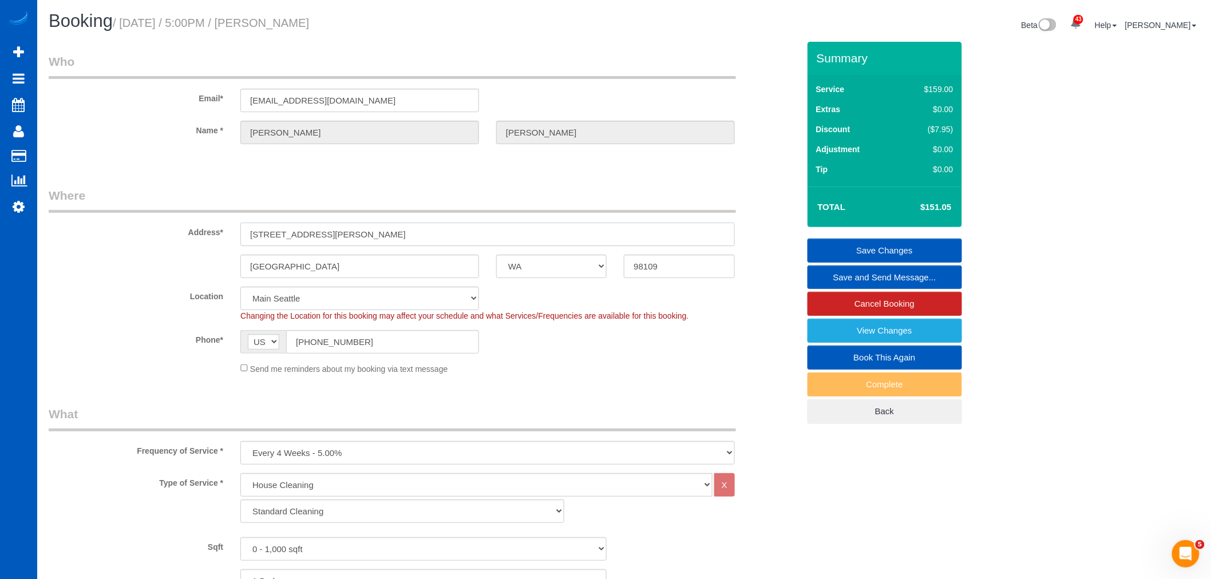
drag, startPoint x: 443, startPoint y: 231, endPoint x: 332, endPoint y: 238, distance: 111.2
click at [332, 238] on input "[STREET_ADDRESS][PERSON_NAME]" at bounding box center [487, 234] width 494 height 23
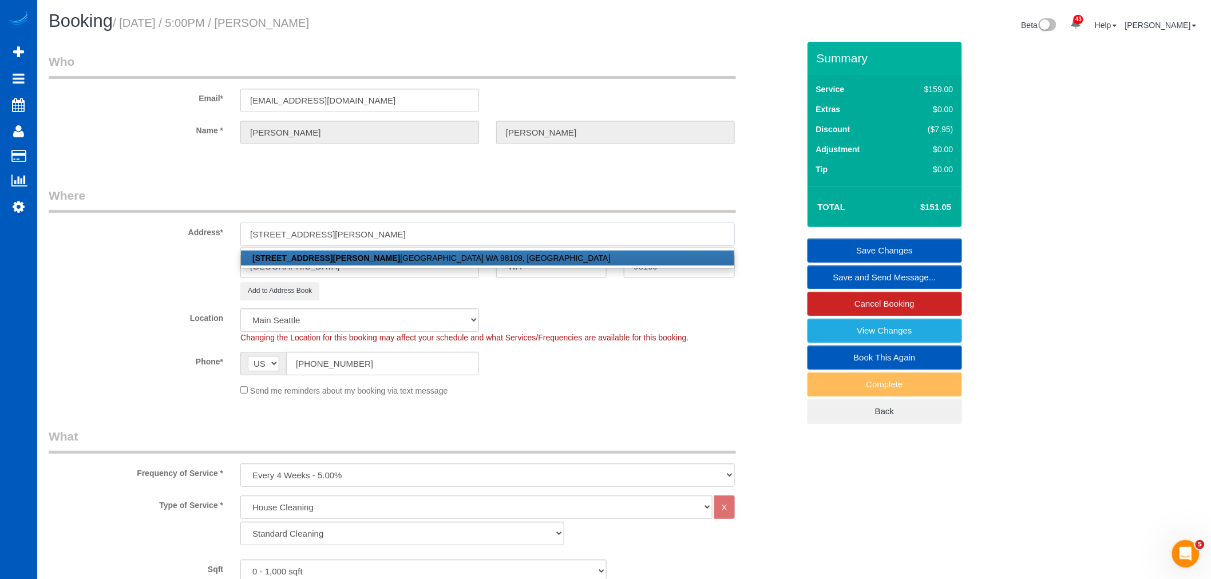
type input "[STREET_ADDRESS][PERSON_NAME]"
click at [582, 393] on div "Send me reminders about my booking via text message" at bounding box center [488, 390] width 512 height 13
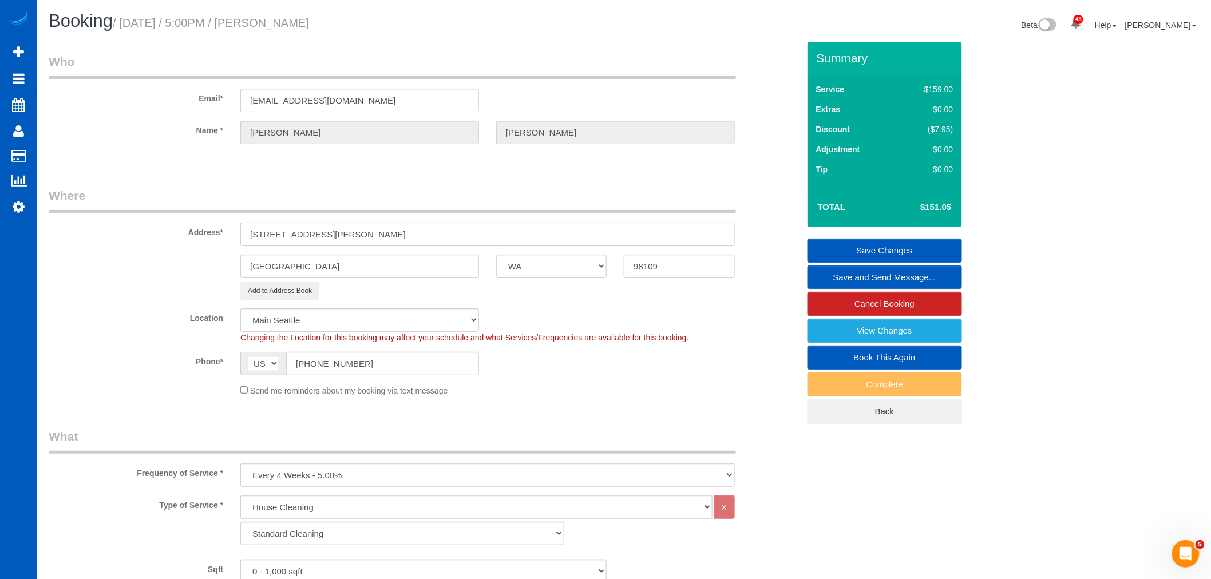
drag, startPoint x: 361, startPoint y: 225, endPoint x: 233, endPoint y: 236, distance: 128.1
click at [216, 233] on div "Address* [STREET_ADDRESS][PERSON_NAME]" at bounding box center [423, 216] width 767 height 59
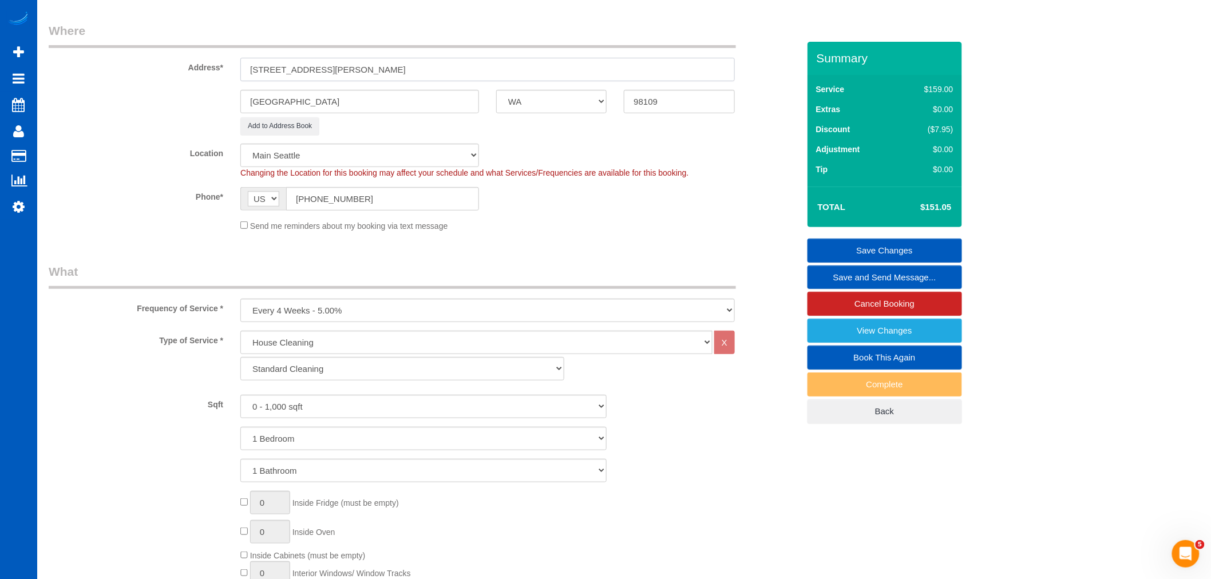
scroll to position [191, 0]
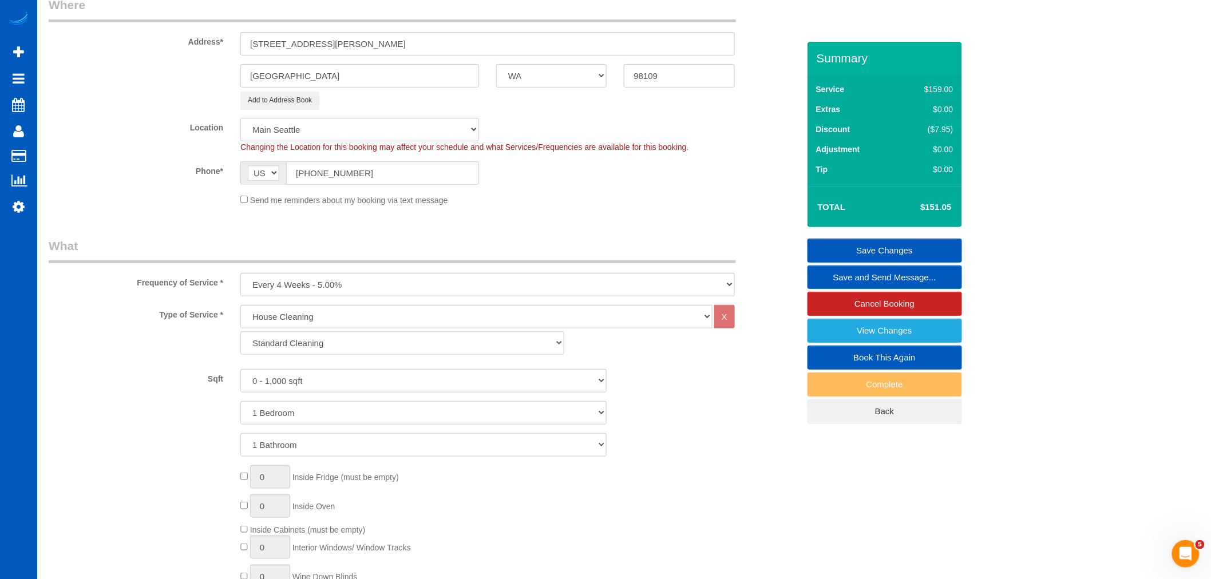
click at [883, 243] on link "Save Changes" at bounding box center [884, 251] width 154 height 24
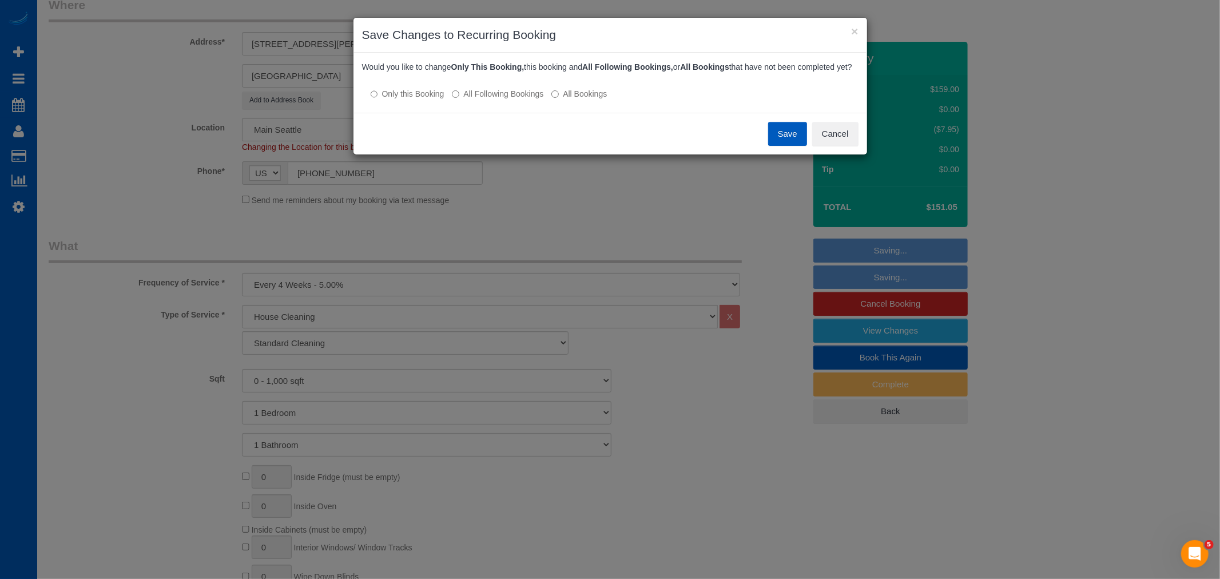
click at [485, 100] on label "All Following Bookings" at bounding box center [498, 93] width 92 height 11
click at [767, 147] on div "Save Cancel" at bounding box center [611, 134] width 514 height 42
click at [774, 146] on button "Save" at bounding box center [787, 134] width 39 height 24
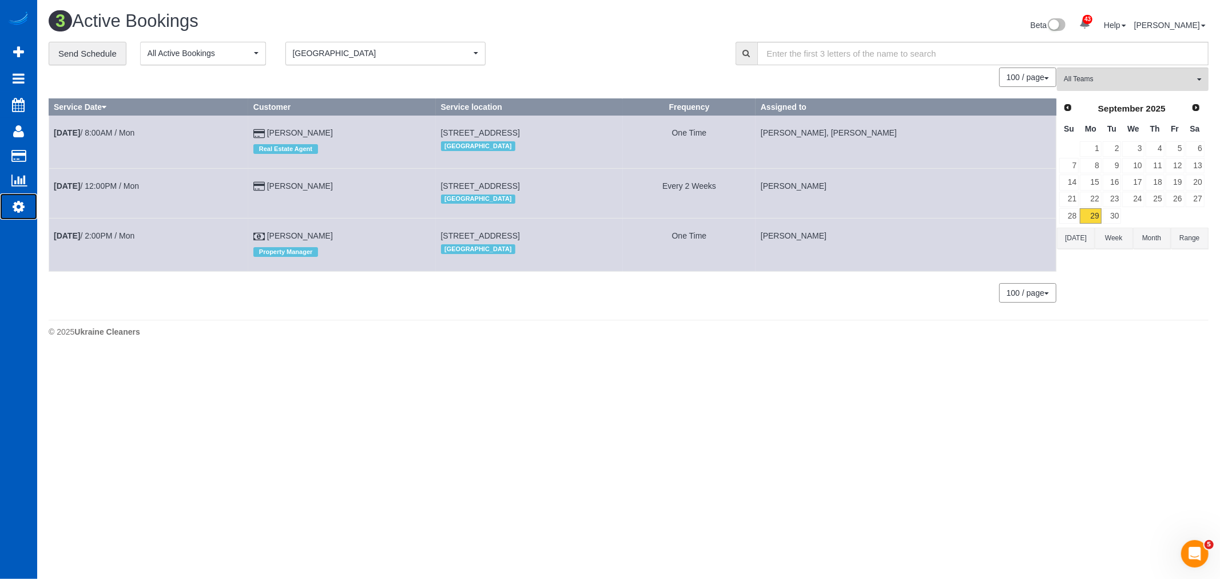
click at [18, 213] on icon at bounding box center [19, 207] width 12 height 14
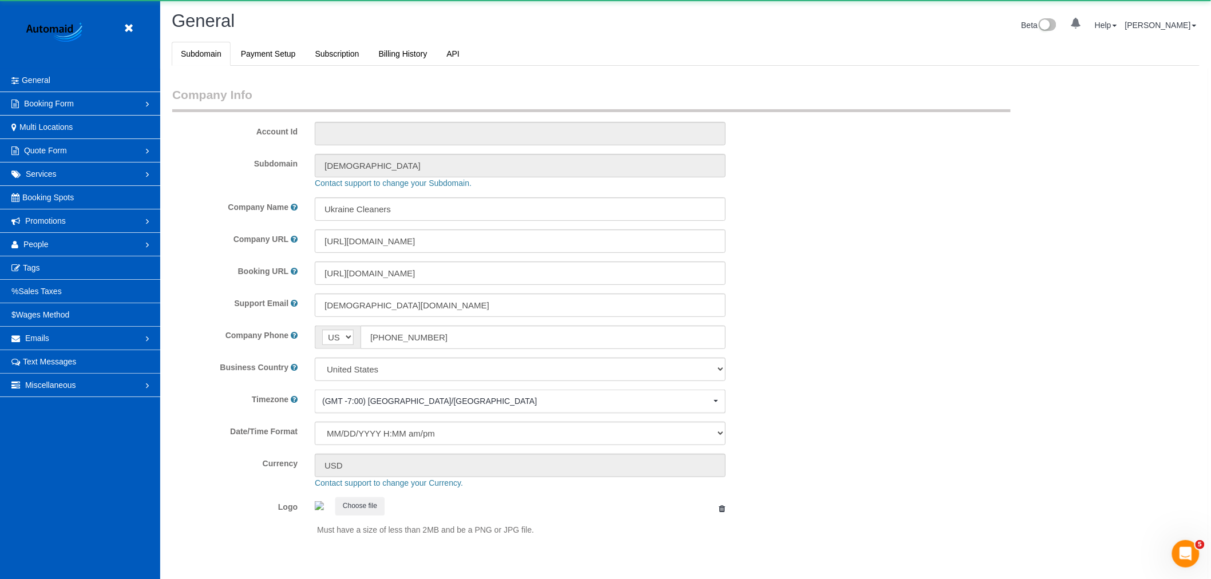
scroll to position [2501, 1211]
select select "1"
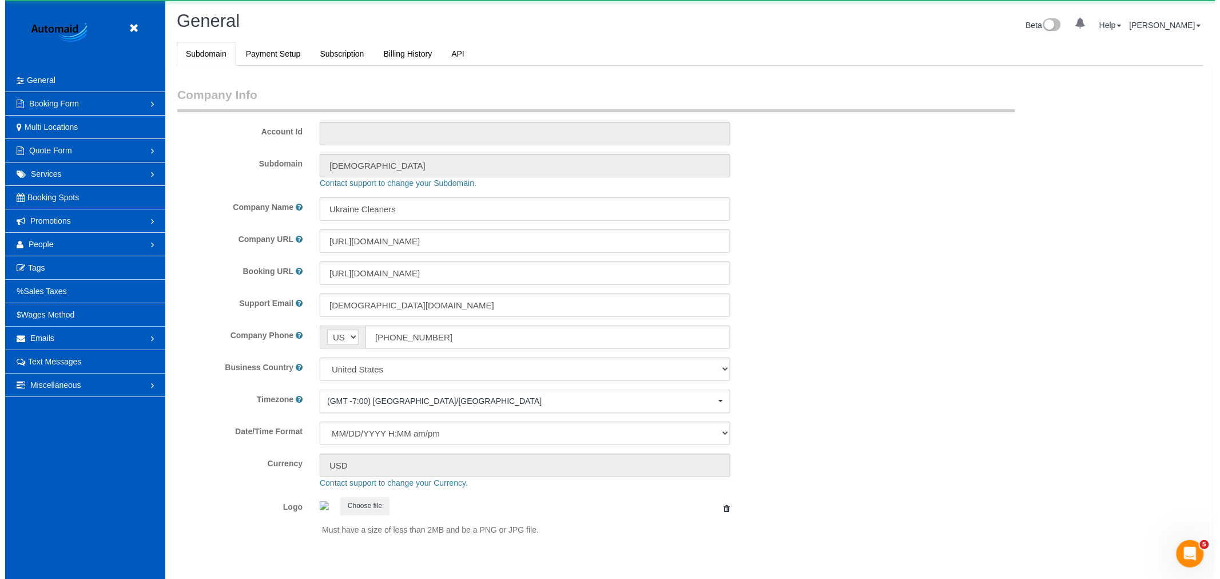
scroll to position [0, 0]
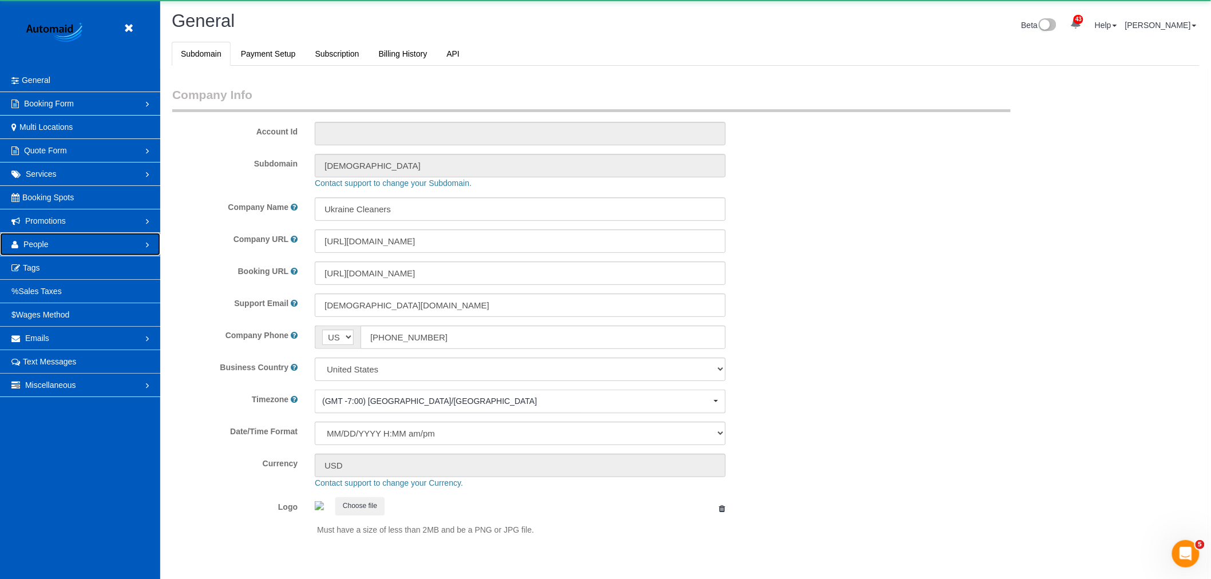
click at [46, 235] on link "People" at bounding box center [80, 244] width 160 height 23
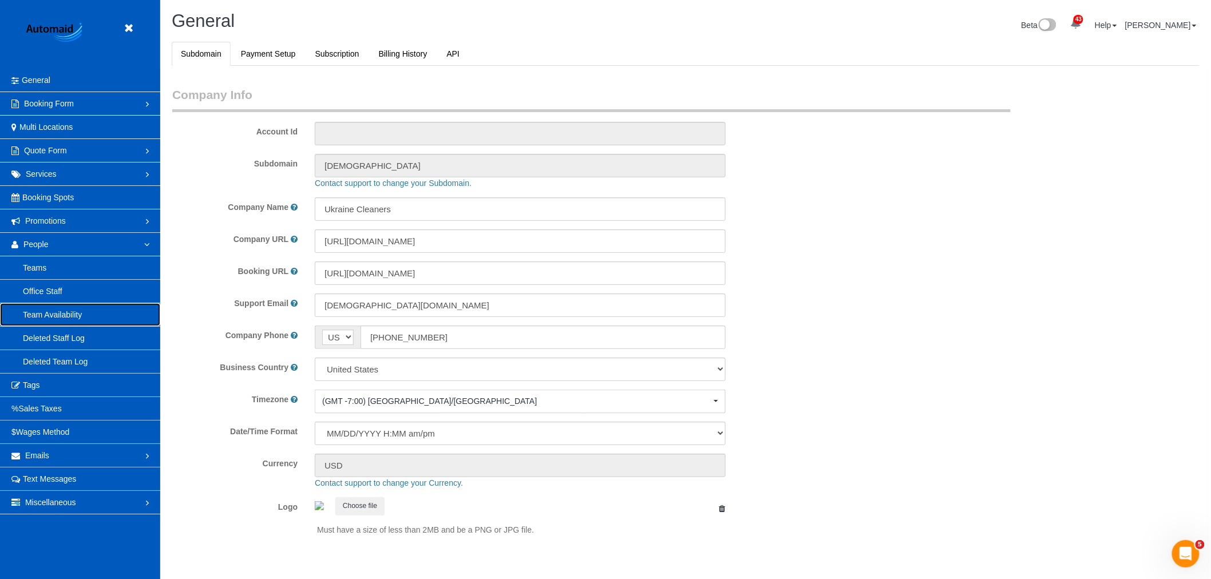
click at [71, 314] on link "Team Availability" at bounding box center [80, 314] width 160 height 23
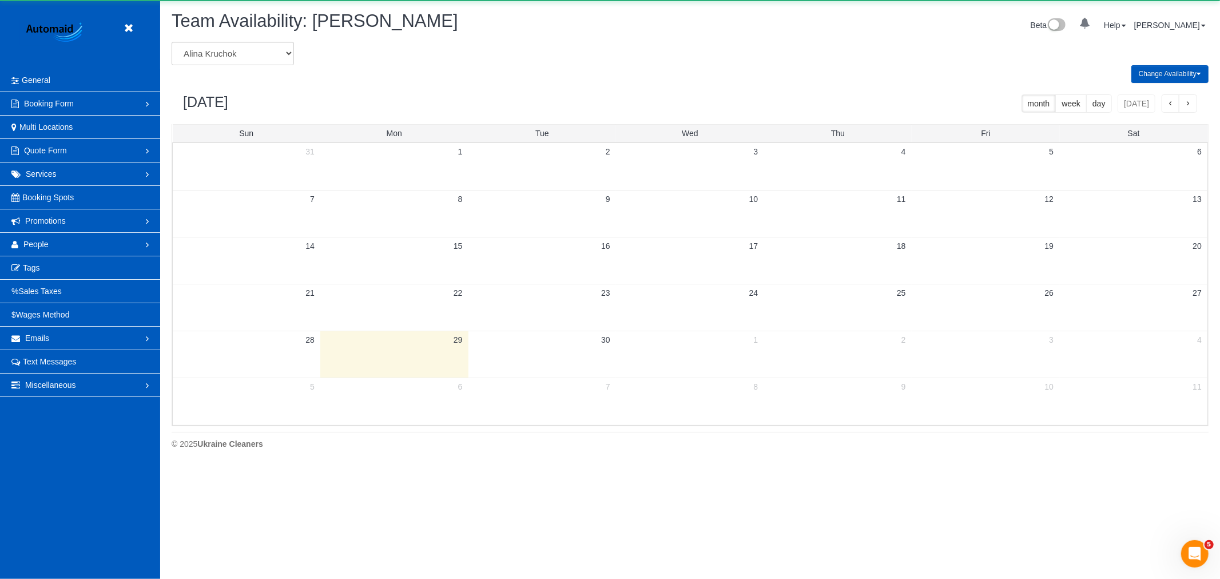
scroll to position [467, 1220]
click at [227, 58] on select "[PERSON_NAME] [PERSON_NAME] [PERSON_NAME] [PERSON_NAME] [PERSON_NAME] [PERSON_N…" at bounding box center [233, 53] width 122 height 23
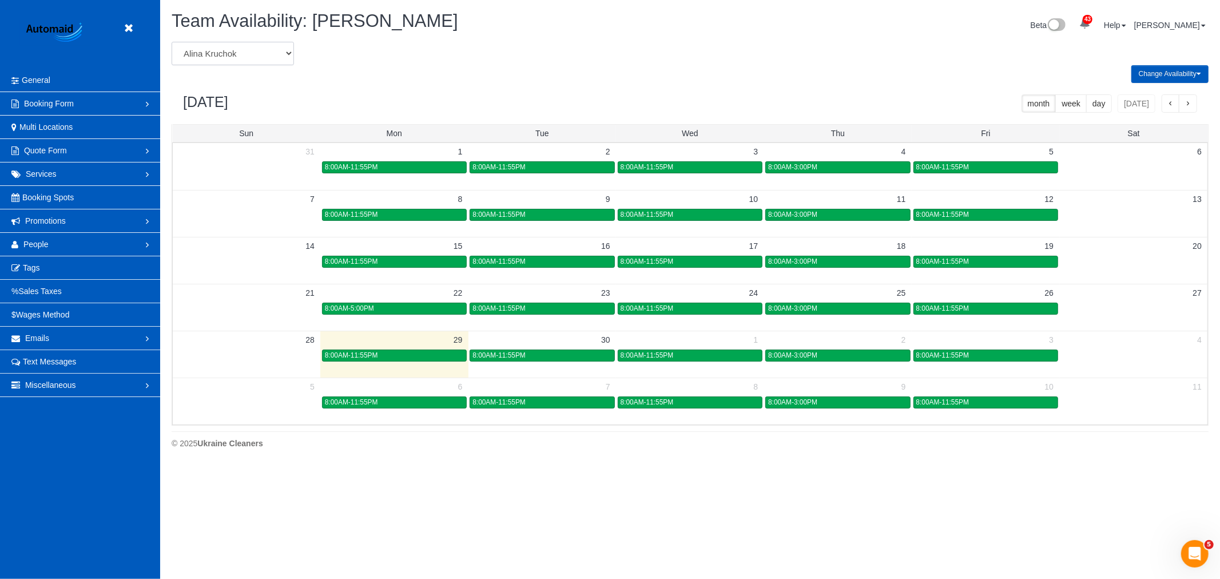
scroll to position [0, 0]
select select "number:864"
click at [172, 42] on select "[PERSON_NAME] [PERSON_NAME] [PERSON_NAME] [PERSON_NAME] [PERSON_NAME] [PERSON_N…" at bounding box center [233, 53] width 122 height 23
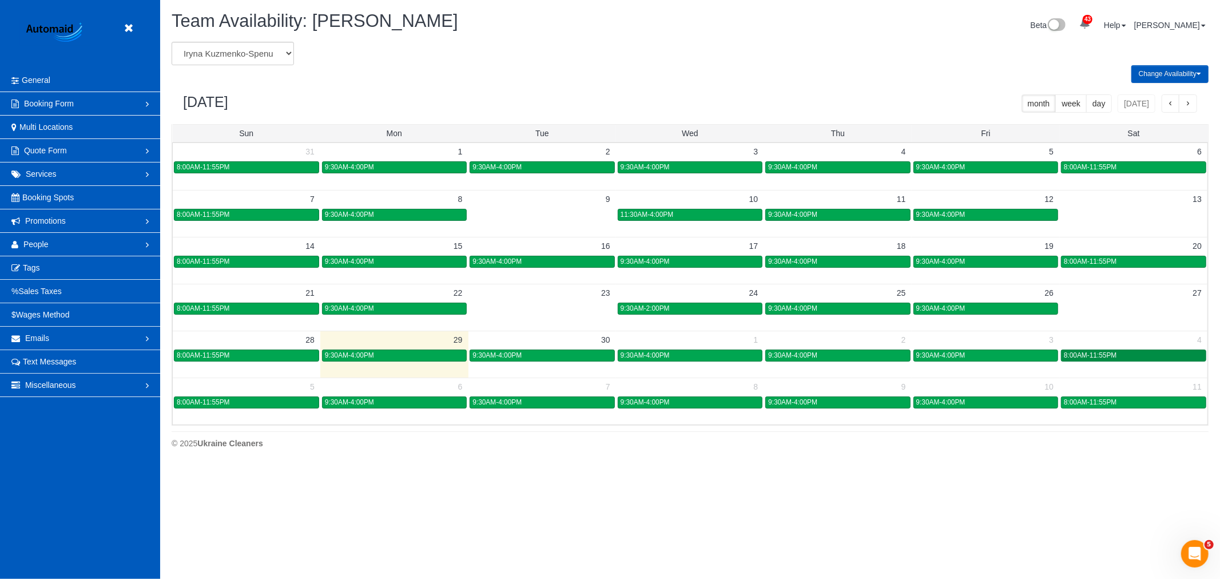
click at [1129, 352] on div "8:00AM-11:55PM" at bounding box center [1134, 355] width 140 height 9
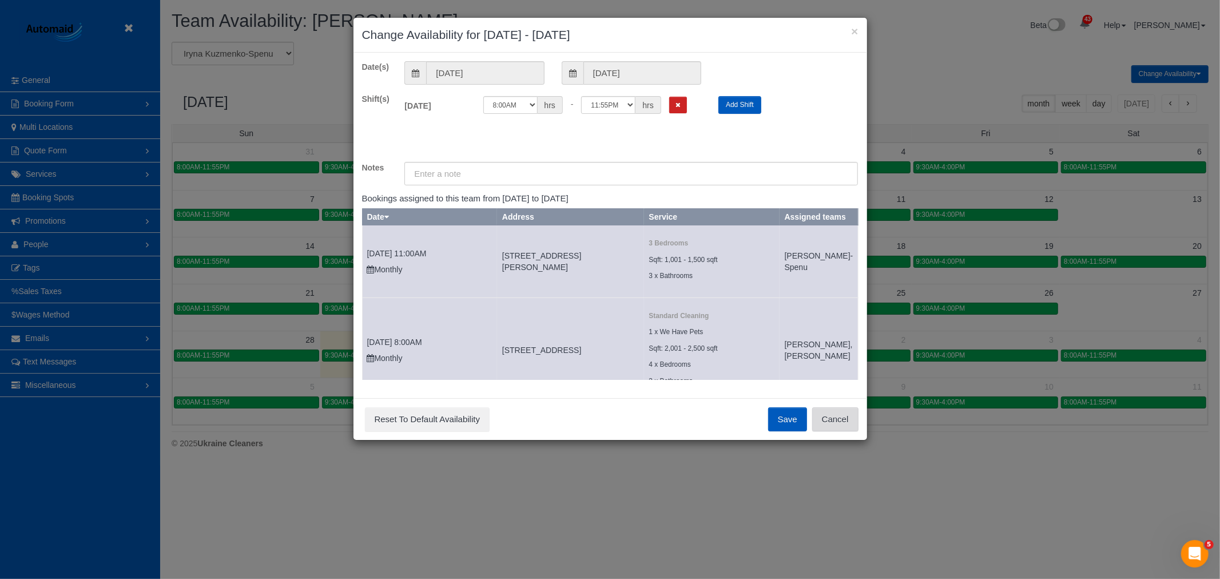
click at [831, 425] on button "Cancel" at bounding box center [835, 419] width 46 height 24
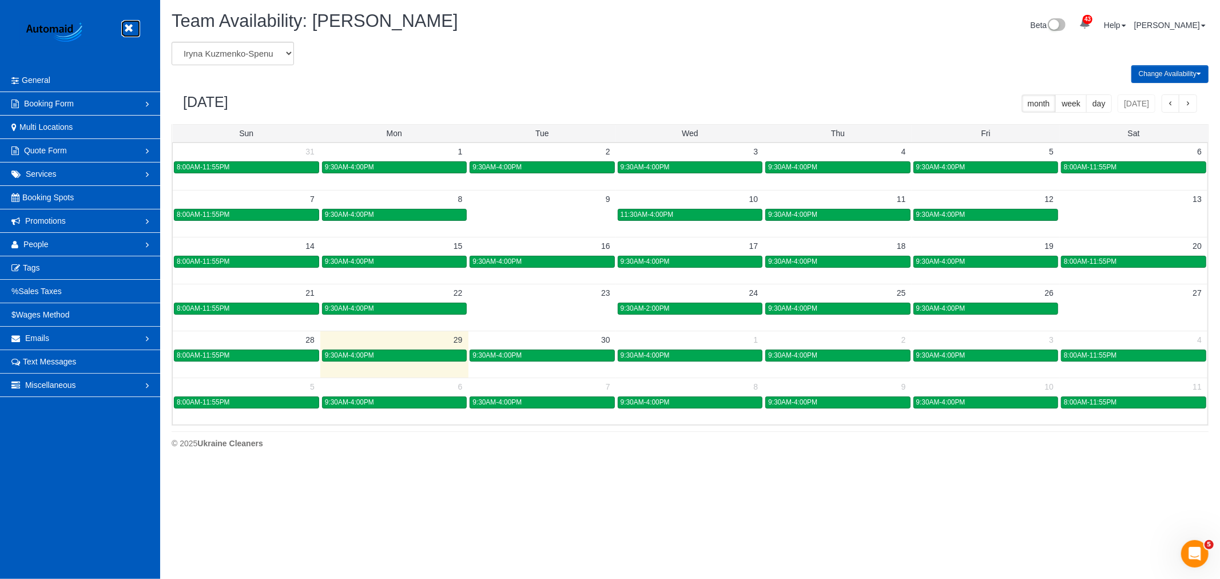
click at [133, 31] on link at bounding box center [131, 28] width 17 height 17
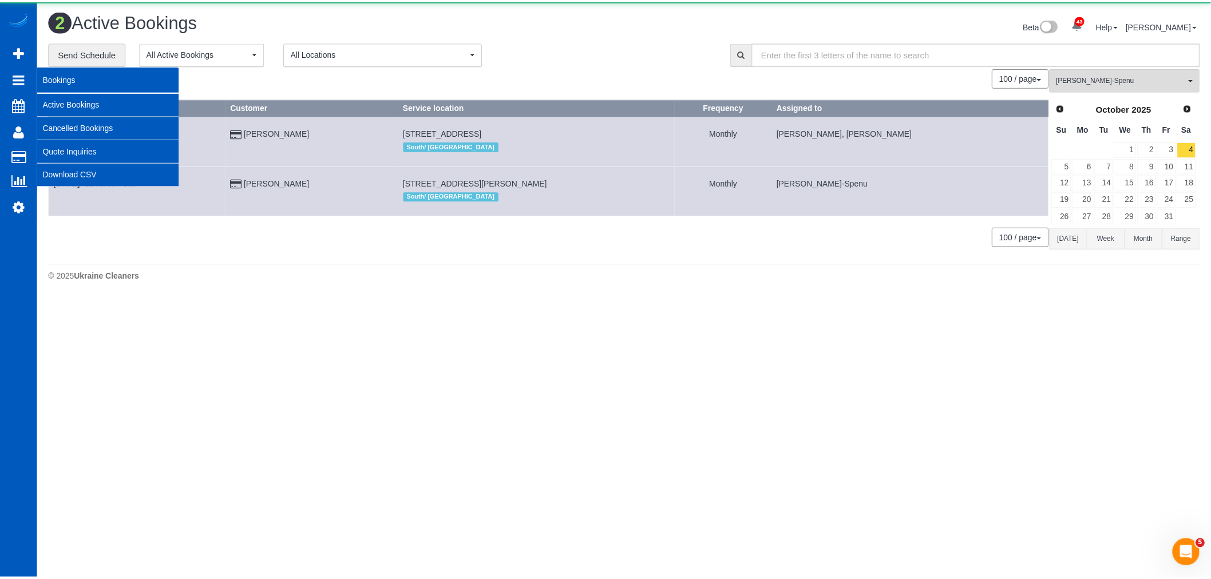
scroll to position [301, 1220]
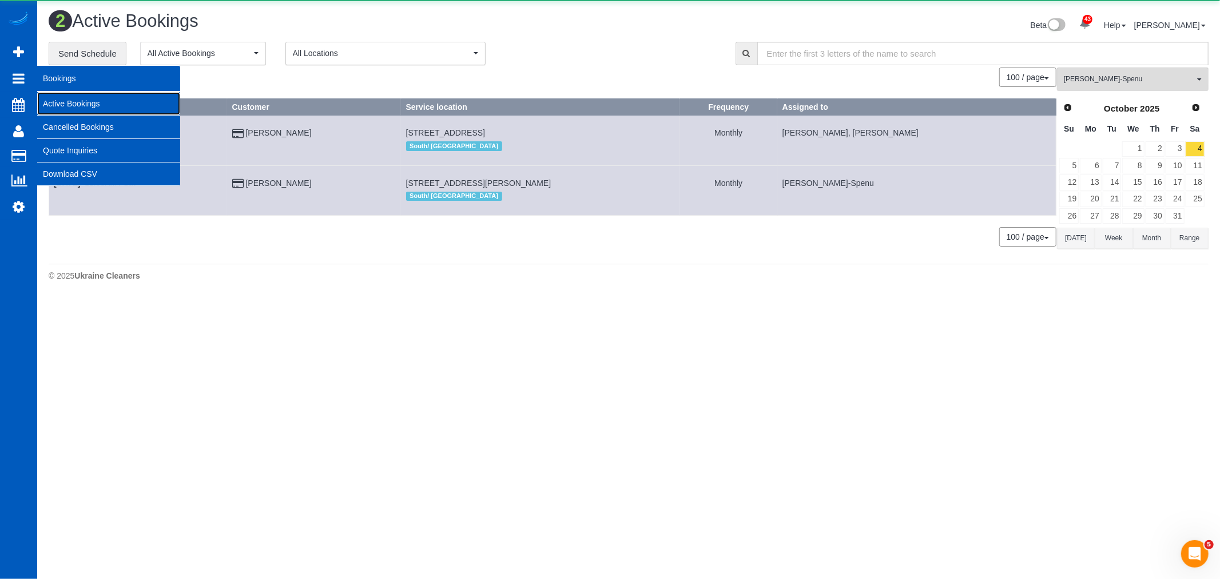
click at [77, 101] on link "Active Bookings" at bounding box center [108, 103] width 143 height 23
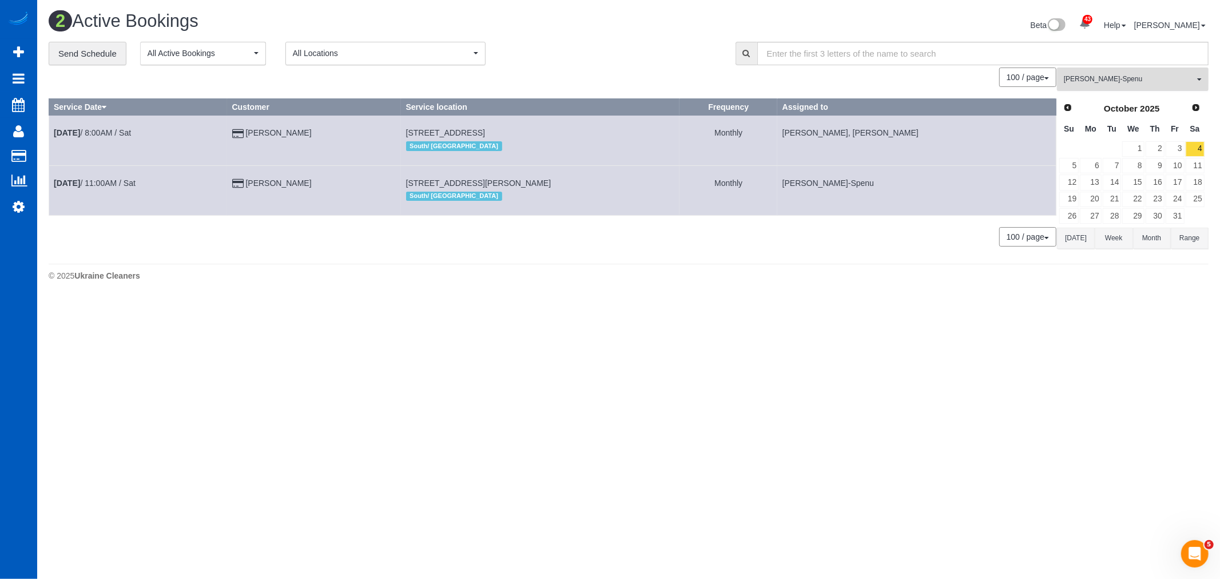
click at [1112, 76] on span "[PERSON_NAME]-Spenu" at bounding box center [1129, 79] width 130 height 10
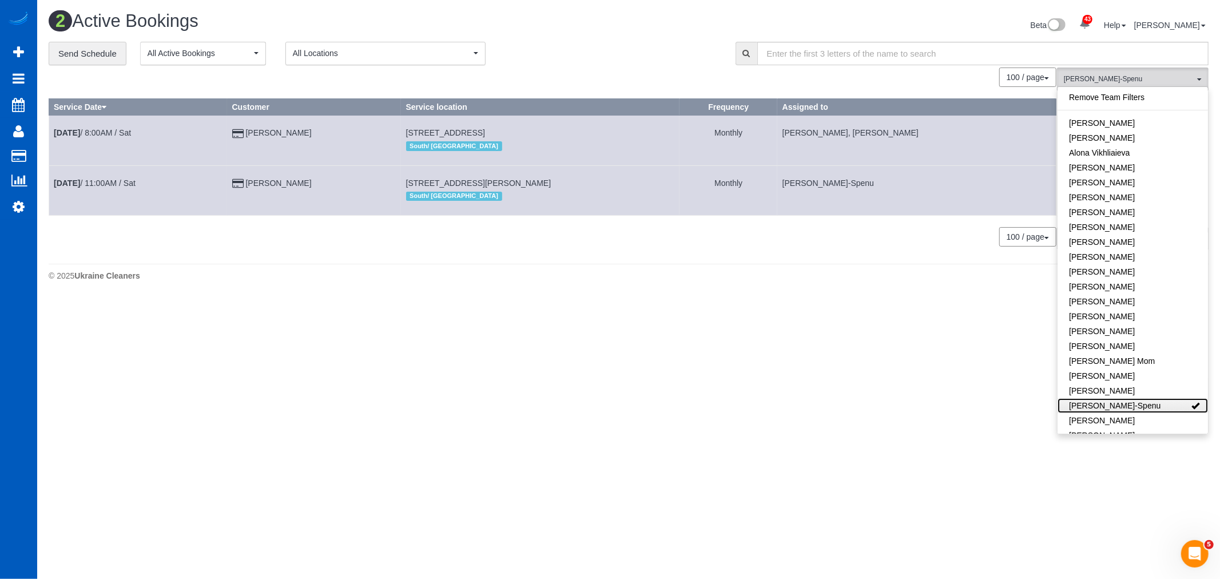
click at [1143, 410] on link "[PERSON_NAME]-Spenu" at bounding box center [1133, 405] width 150 height 15
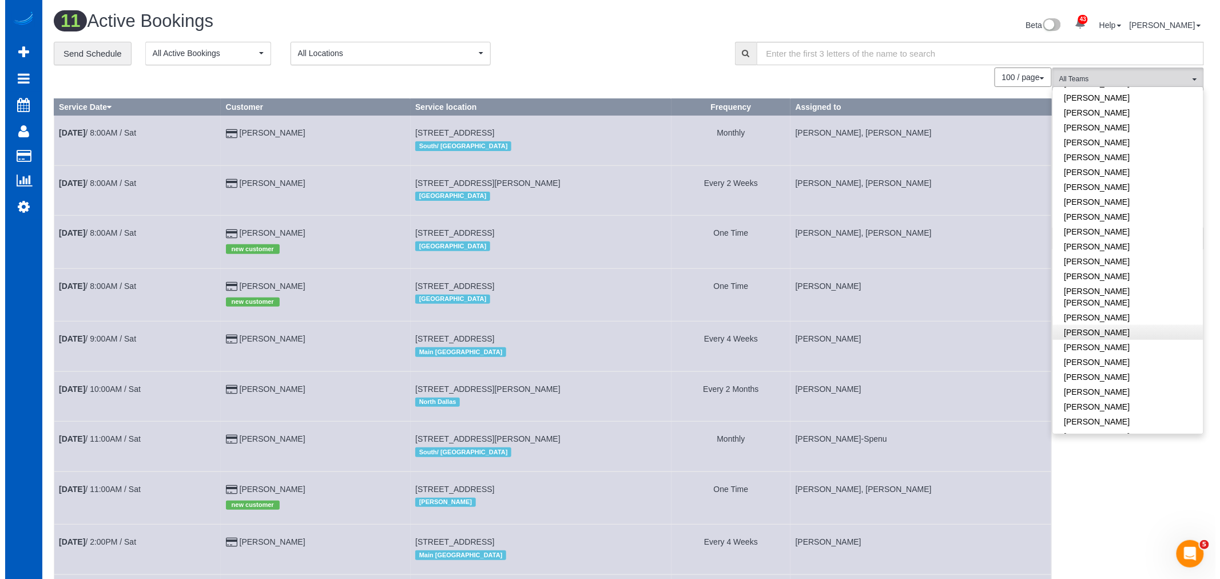
scroll to position [381, 0]
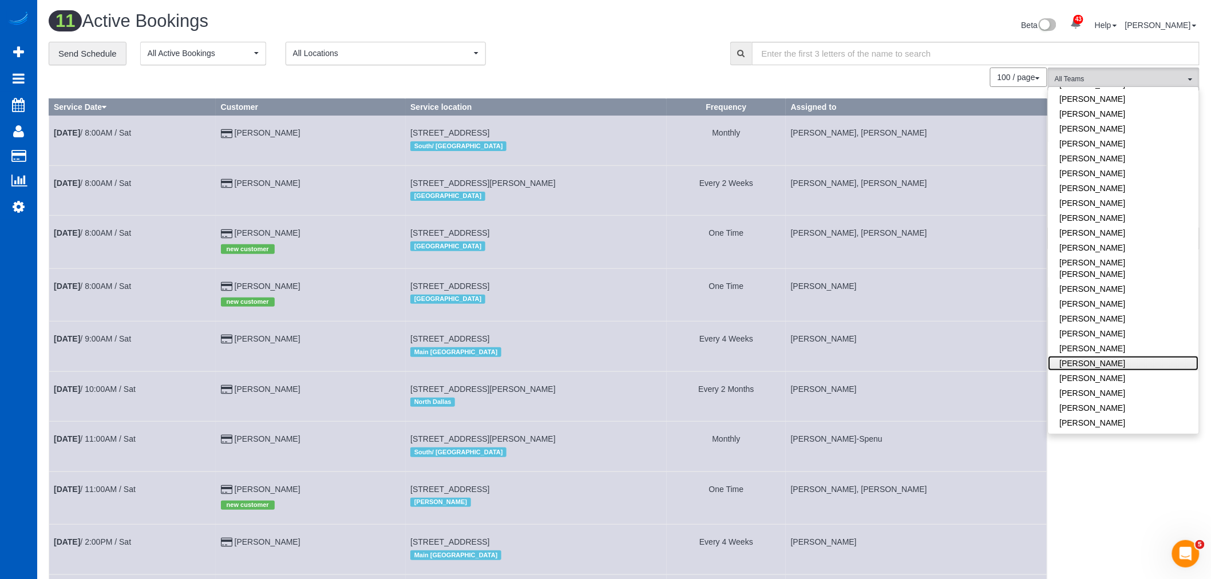
click at [1122, 356] on link "[PERSON_NAME]" at bounding box center [1123, 363] width 150 height 15
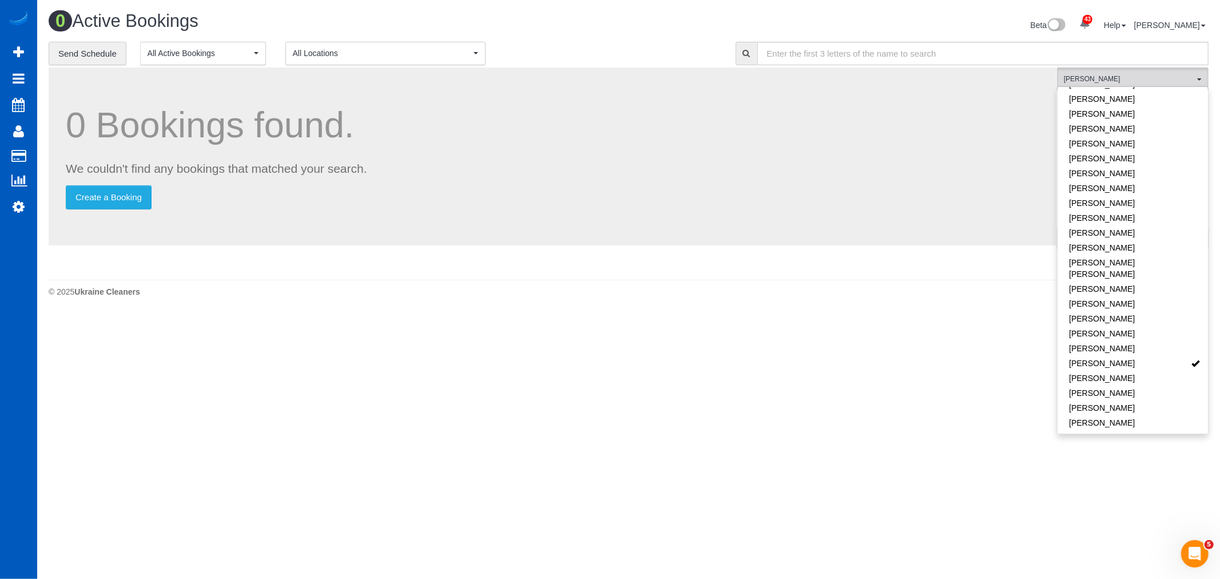
click at [787, 422] on body "43 Beta Your Notifications You have 0 alerts × You have 3 to charge for [DATE] …" at bounding box center [610, 289] width 1220 height 579
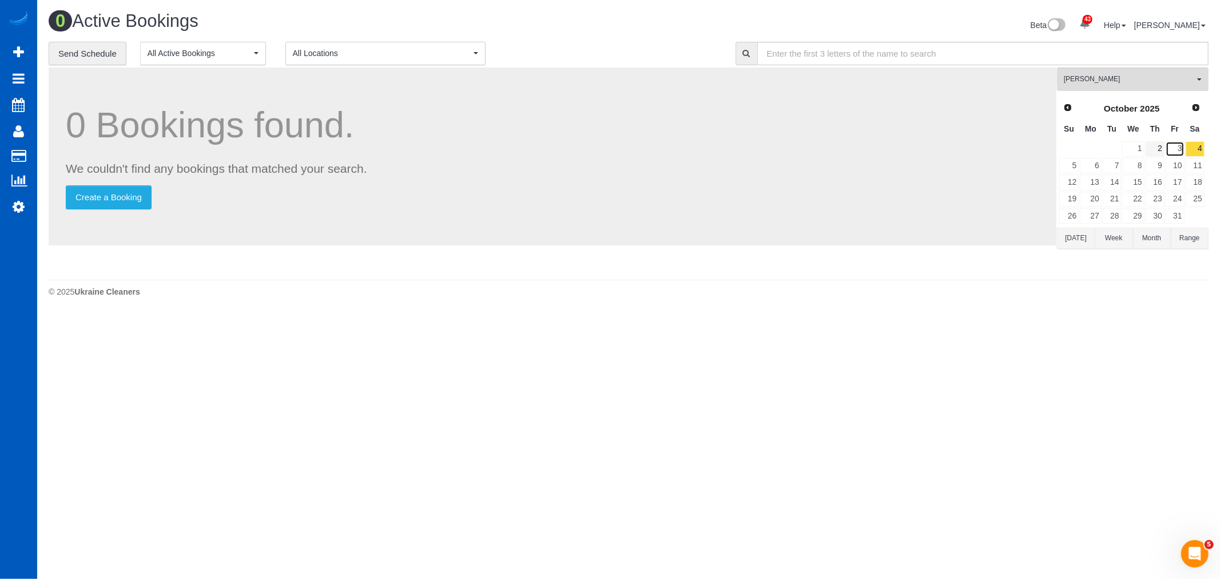
click at [1166, 143] on link "3" at bounding box center [1175, 148] width 19 height 15
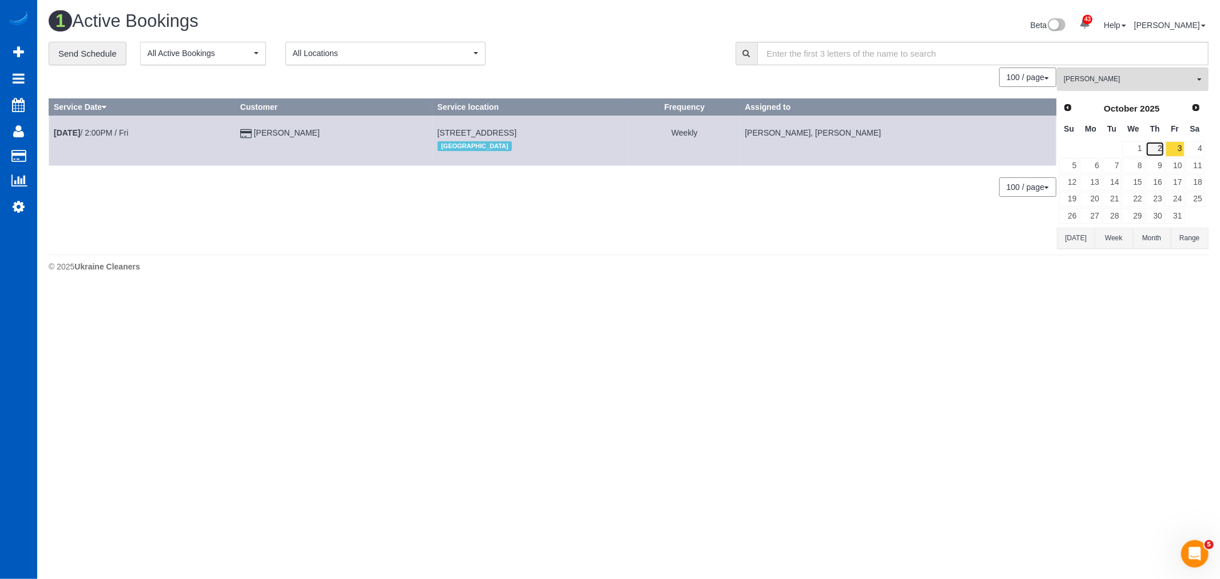
click at [1157, 151] on link "2" at bounding box center [1155, 148] width 19 height 15
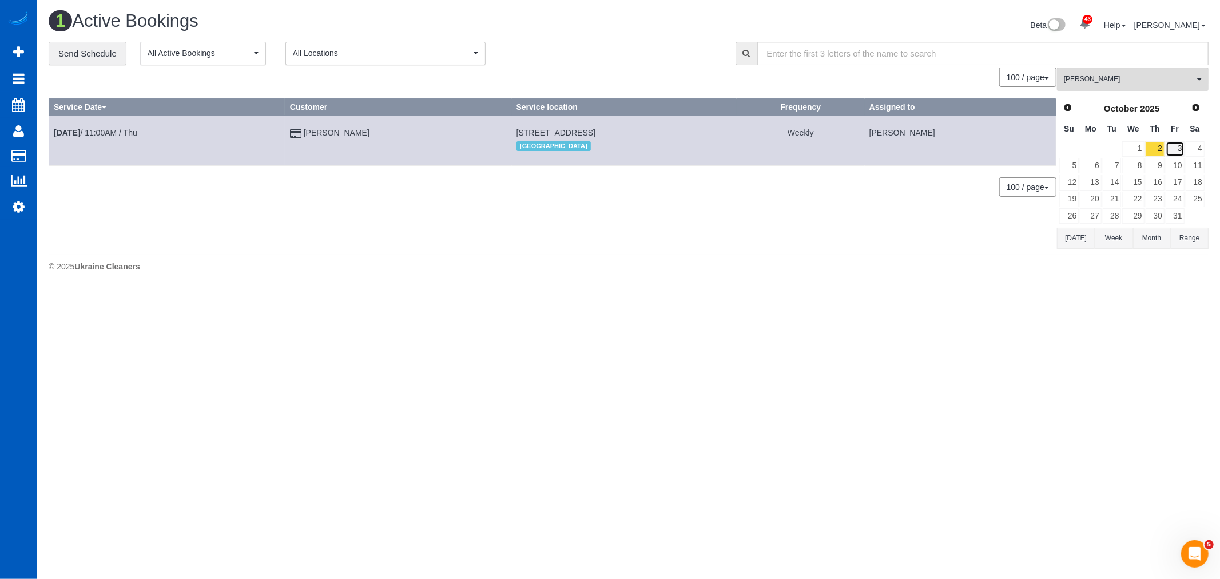
click at [1173, 148] on link "3" at bounding box center [1175, 148] width 19 height 15
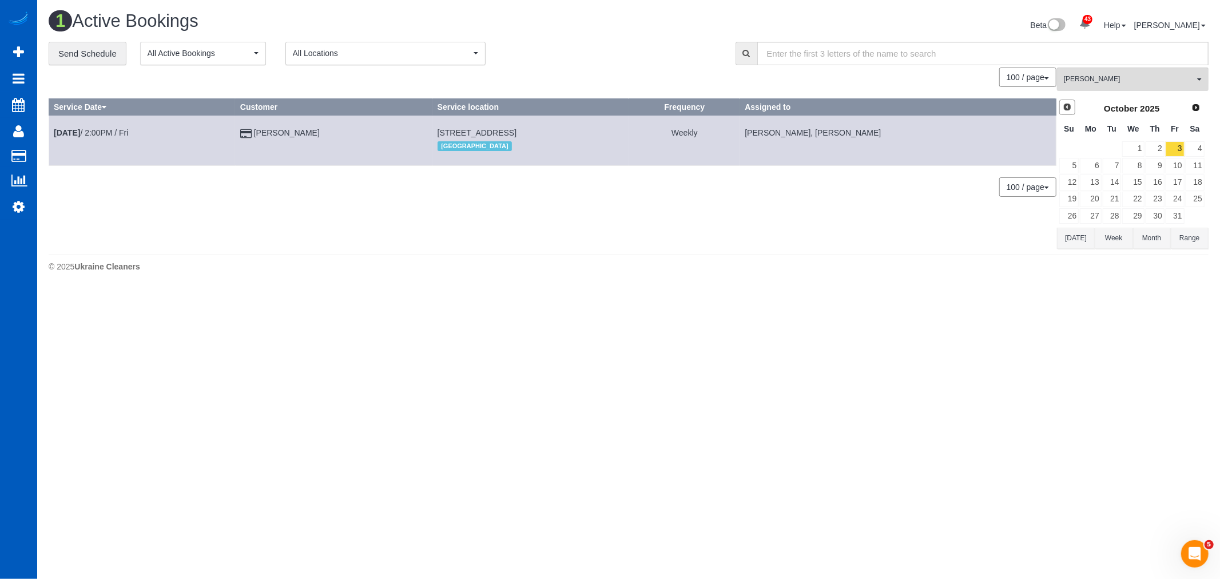
click at [1066, 102] on link "Prev" at bounding box center [1068, 108] width 16 height 16
click at [1203, 104] on link "Next" at bounding box center [1196, 108] width 16 height 16
click at [1180, 166] on link "10" at bounding box center [1175, 165] width 19 height 15
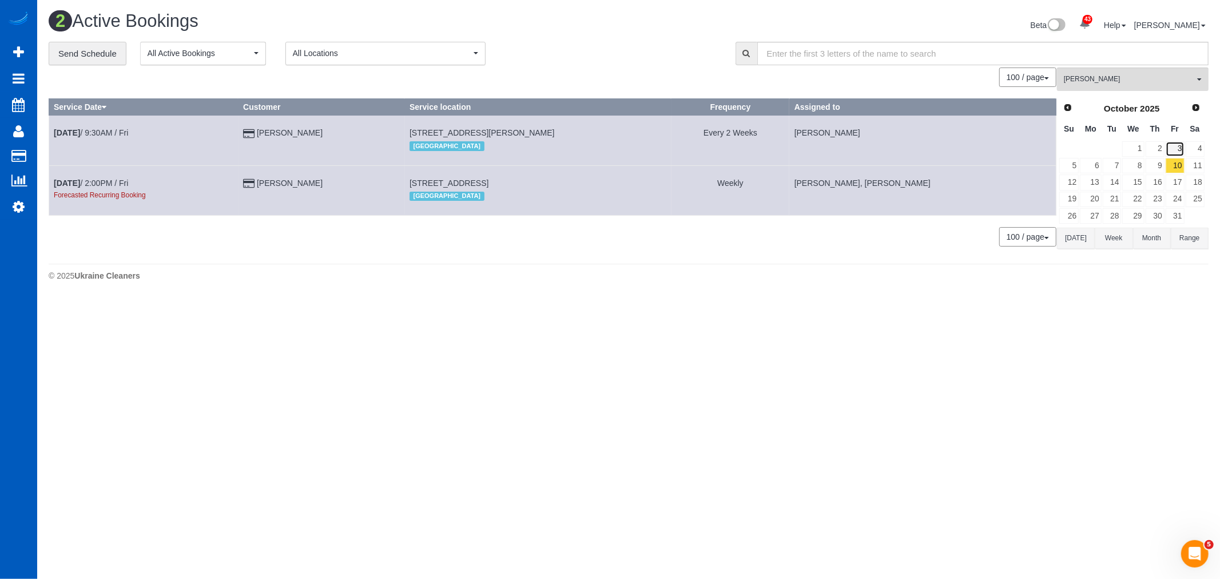
click at [1176, 150] on link "3" at bounding box center [1175, 148] width 19 height 15
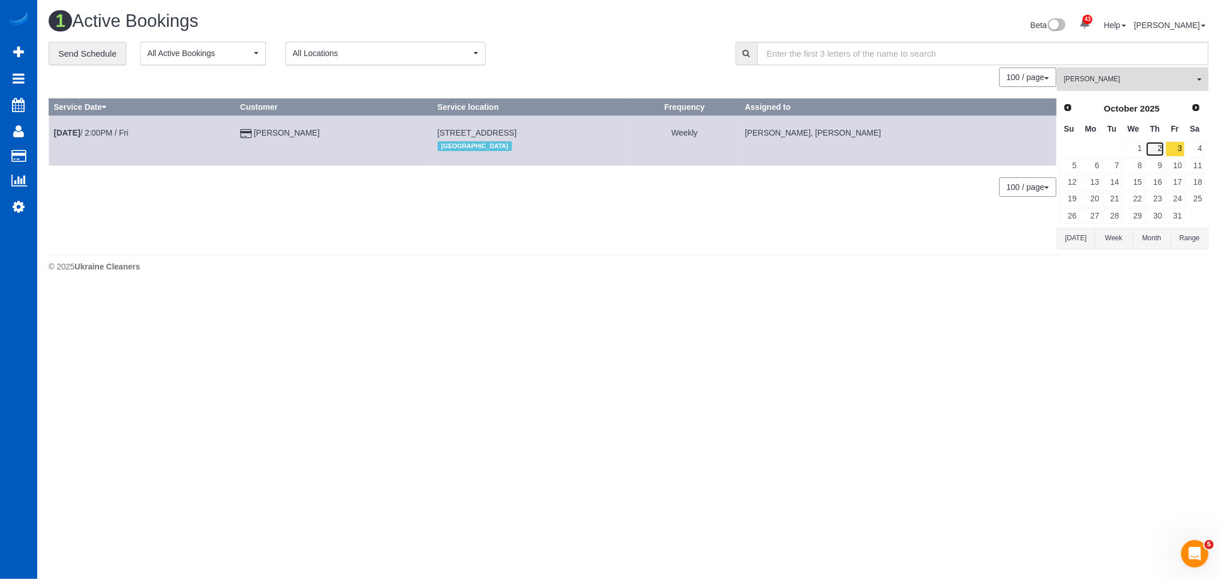
click at [1156, 145] on link "2" at bounding box center [1155, 148] width 19 height 15
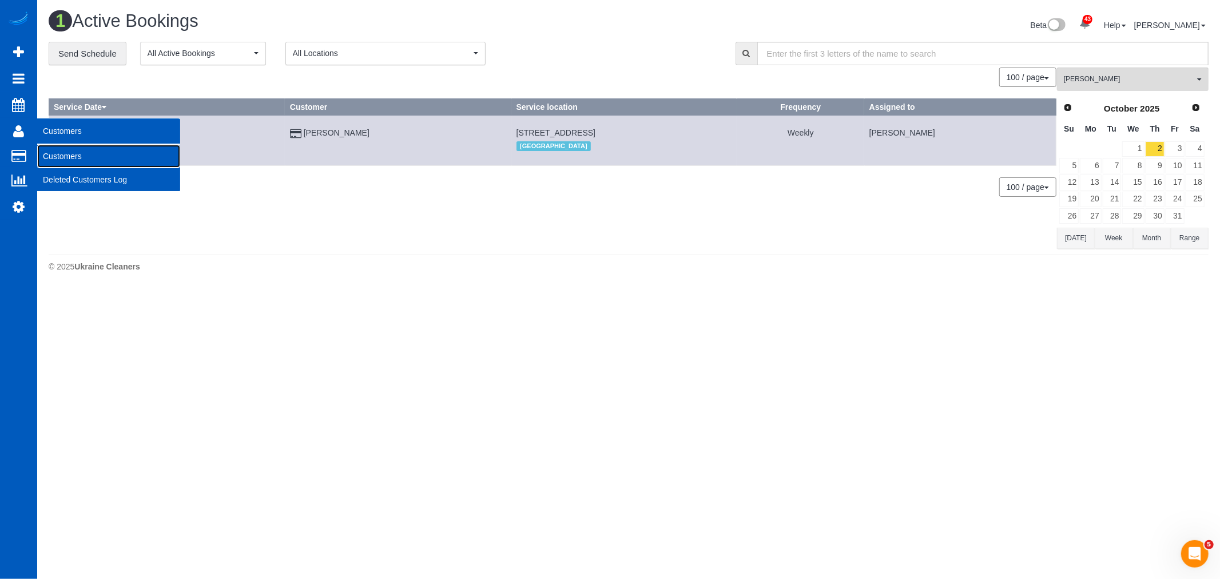
click at [84, 161] on link "Customers" at bounding box center [108, 156] width 143 height 23
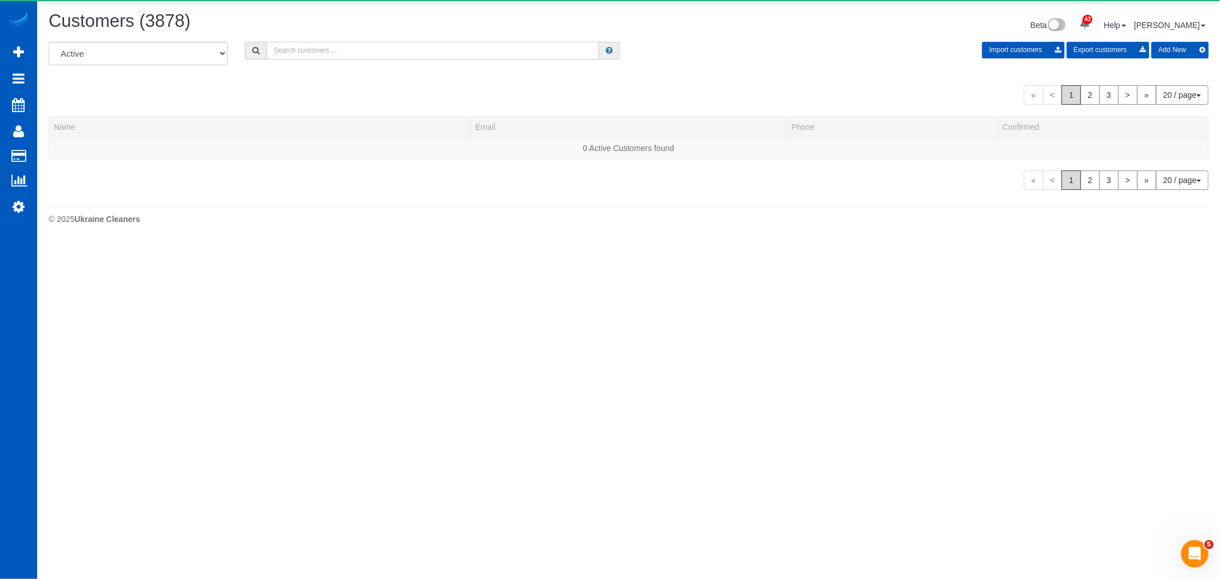
click at [332, 43] on input "text" at bounding box center [433, 51] width 332 height 18
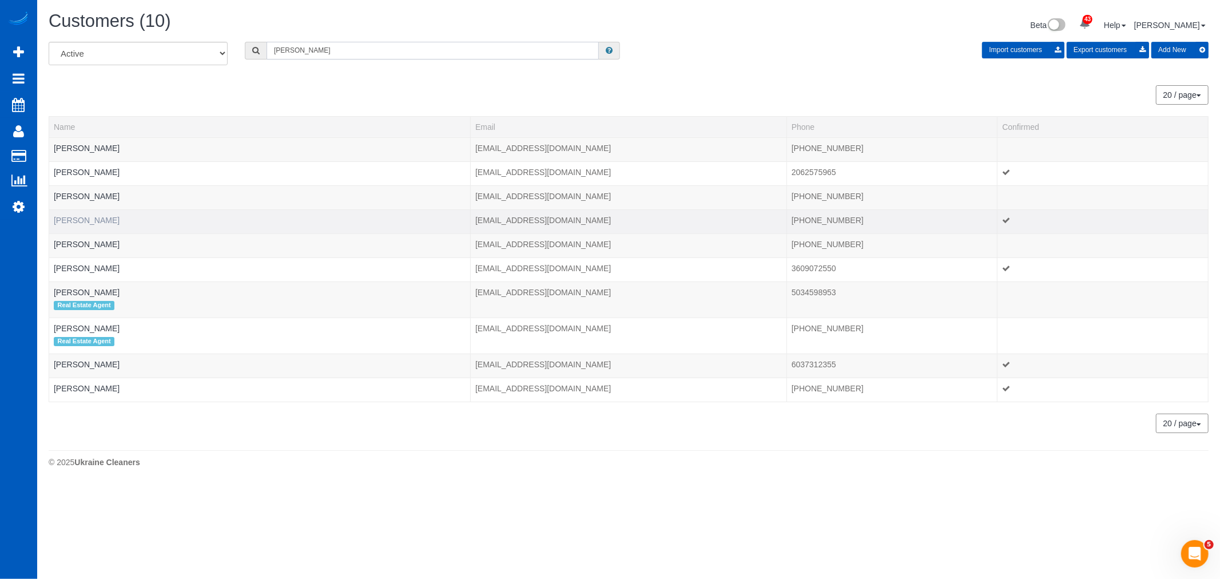
type input "caroline"
click at [73, 219] on link "Caroline Hendrix" at bounding box center [87, 220] width 66 height 9
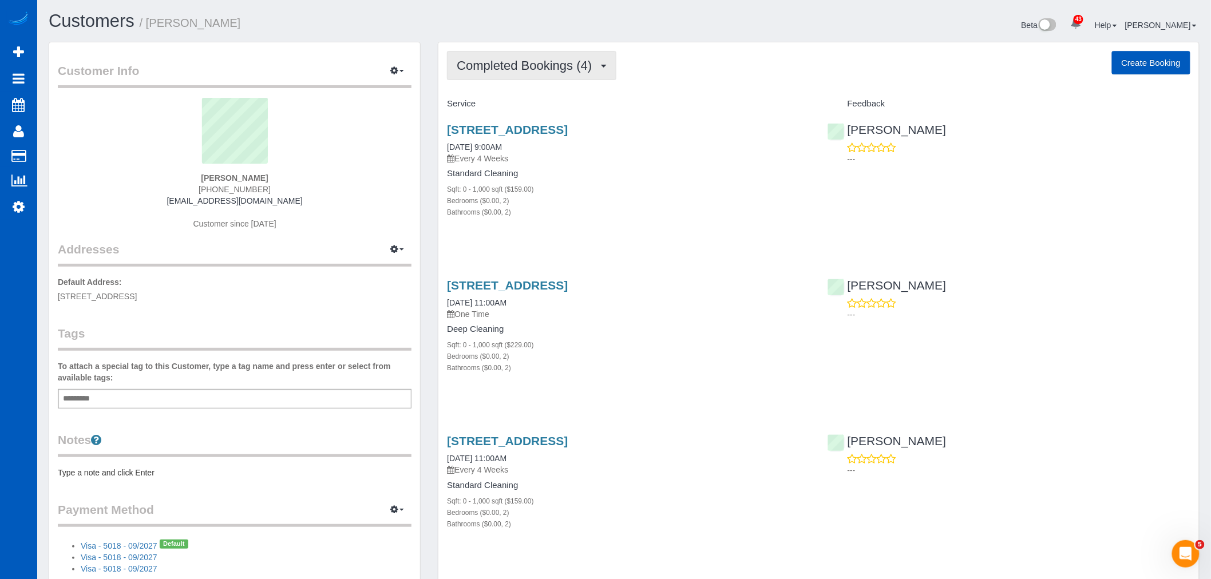
click at [542, 71] on span "Completed Bookings (4)" at bounding box center [527, 65] width 141 height 14
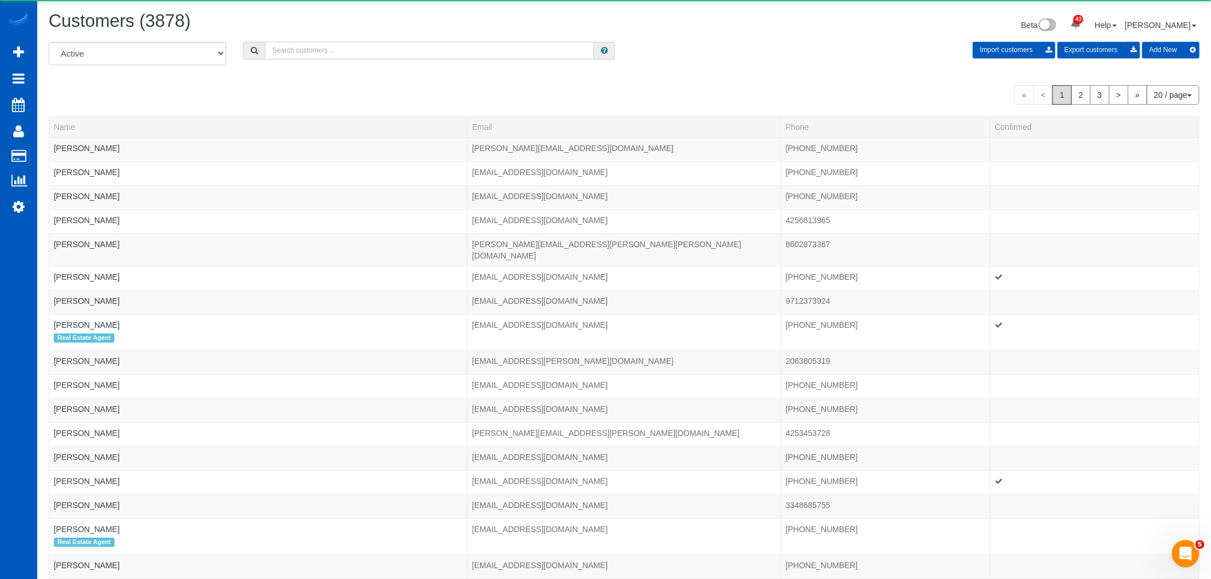
click at [322, 52] on input "text" at bounding box center [429, 51] width 329 height 18
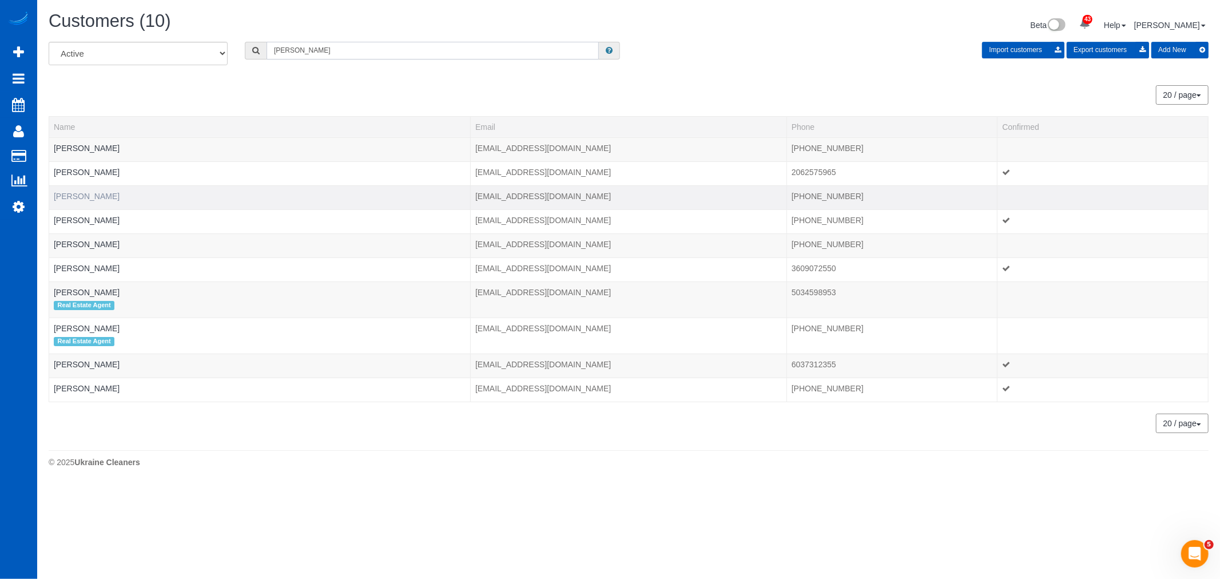
type input "caroline"
click at [88, 199] on link "Caroline Crisp" at bounding box center [87, 196] width 66 height 9
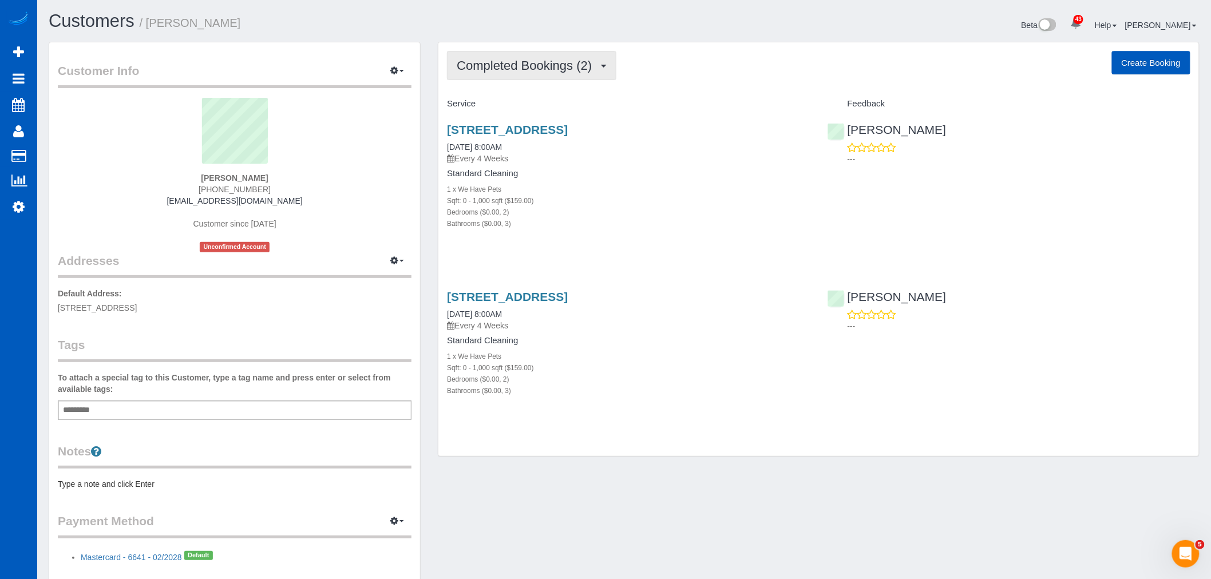
click at [533, 69] on span "Completed Bookings (2)" at bounding box center [527, 65] width 141 height 14
click at [516, 108] on link "Upcoming Bookings (11)" at bounding box center [507, 107] width 121 height 15
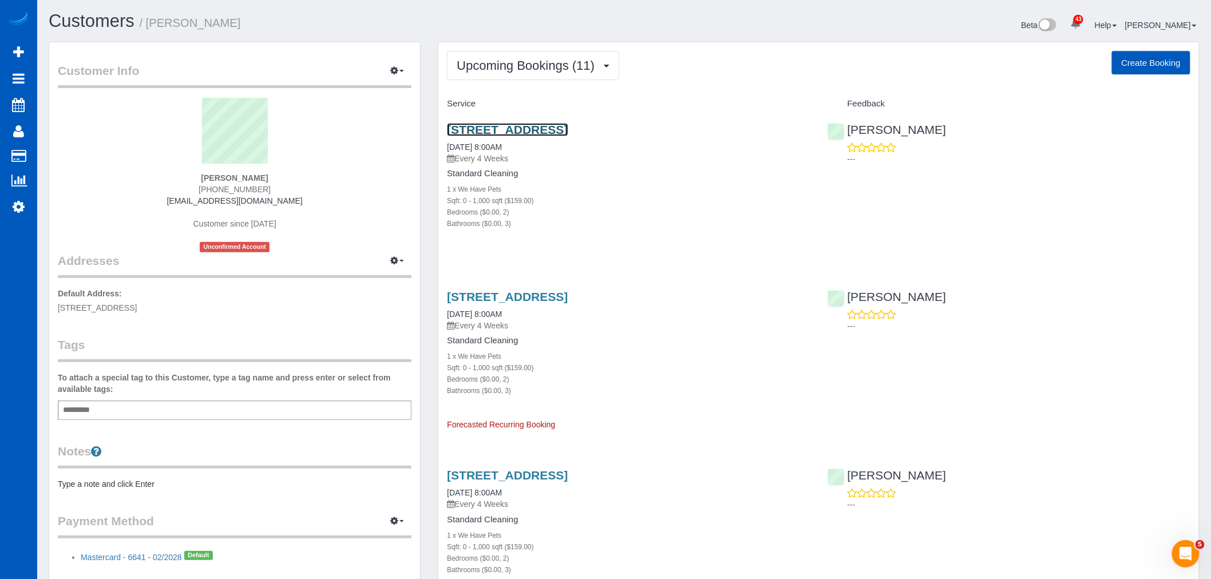
click at [522, 124] on link "2728 Se 26th Ave, Portland, OR 97202" at bounding box center [507, 129] width 121 height 13
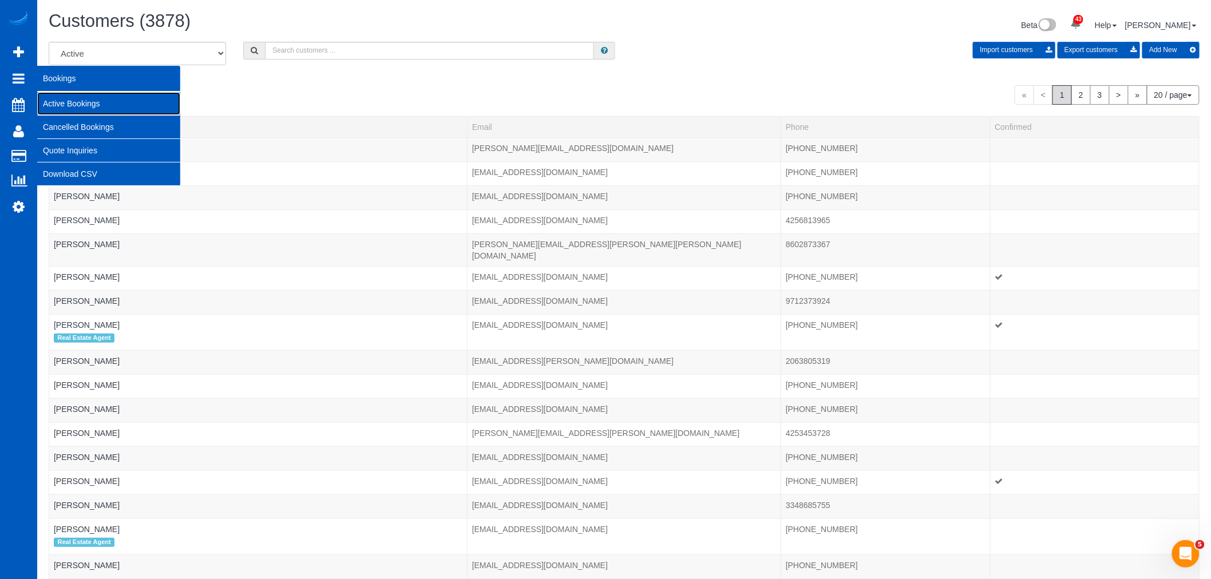
click at [75, 95] on link "Active Bookings" at bounding box center [108, 103] width 143 height 23
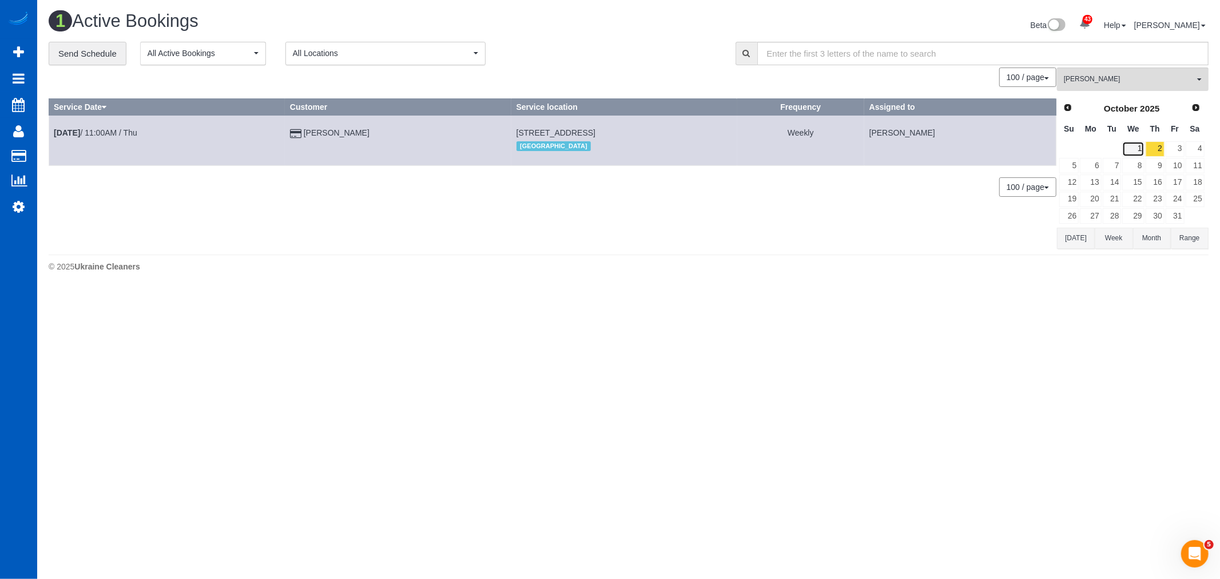
click at [1141, 144] on link "1" at bounding box center [1134, 148] width 22 height 15
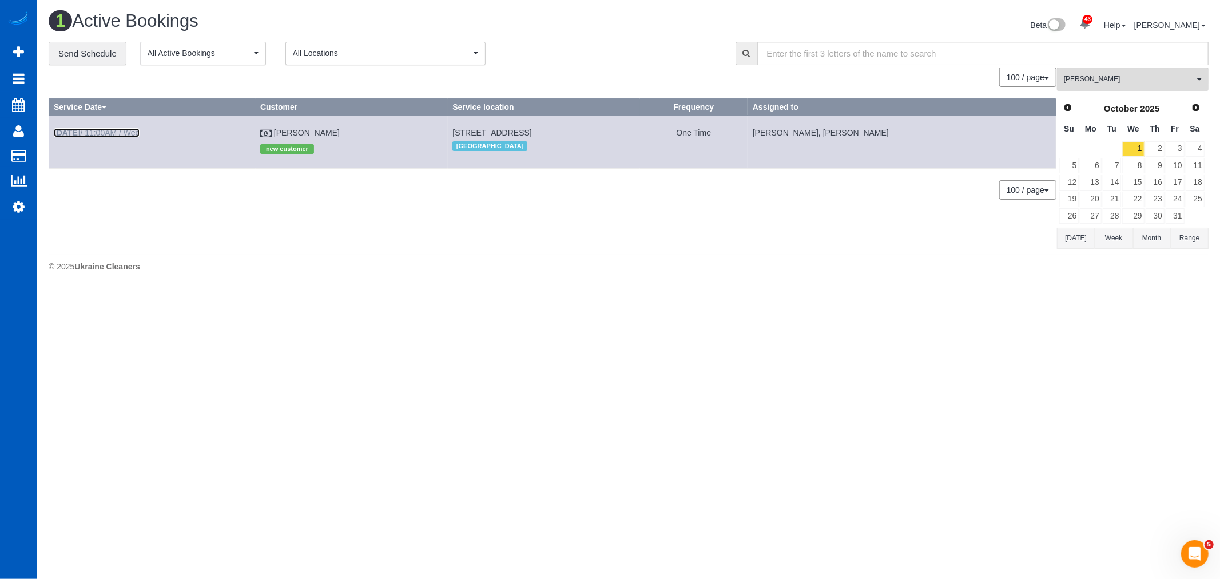
click at [109, 132] on link "Oct 1st / 11:00AM / Wed" at bounding box center [97, 132] width 86 height 9
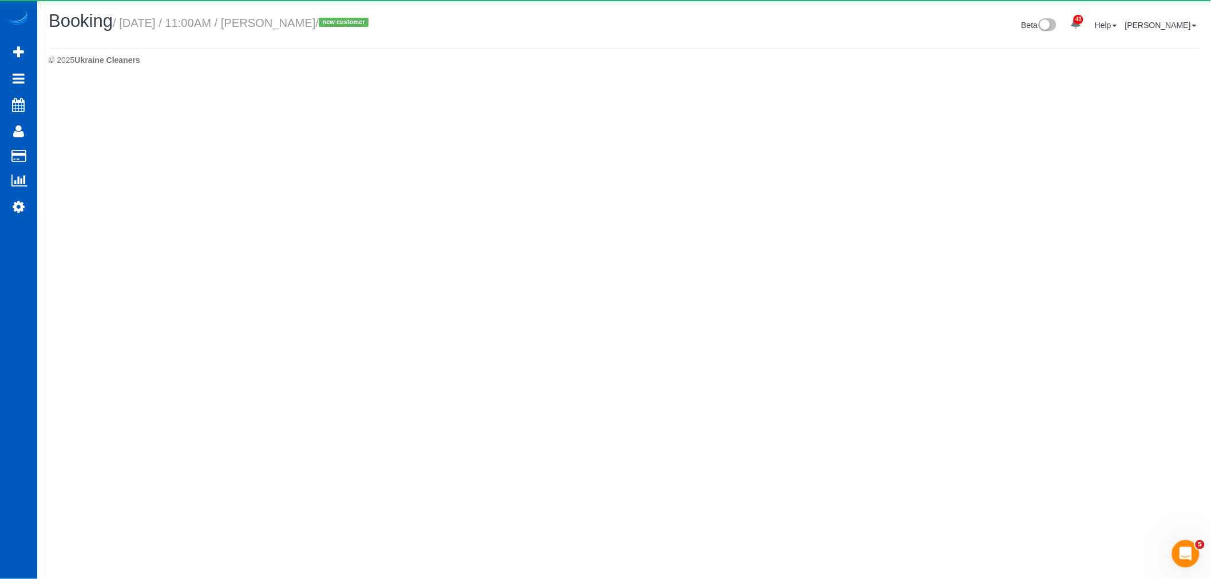
select select "WA"
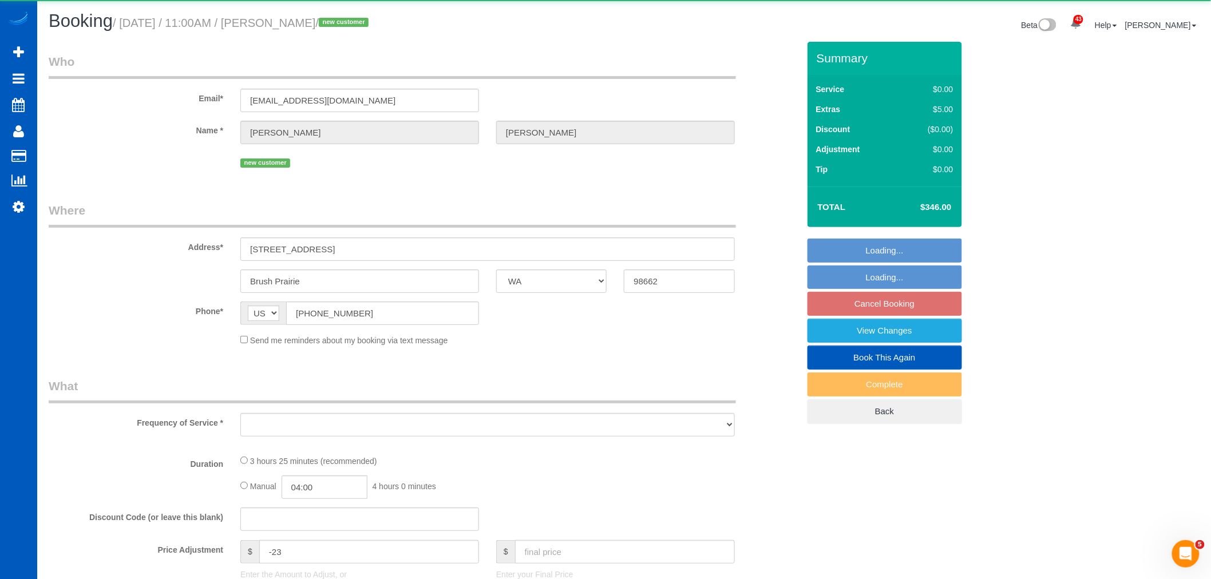
select select "object:6962"
select select "199"
select select "2"
select select "spot19"
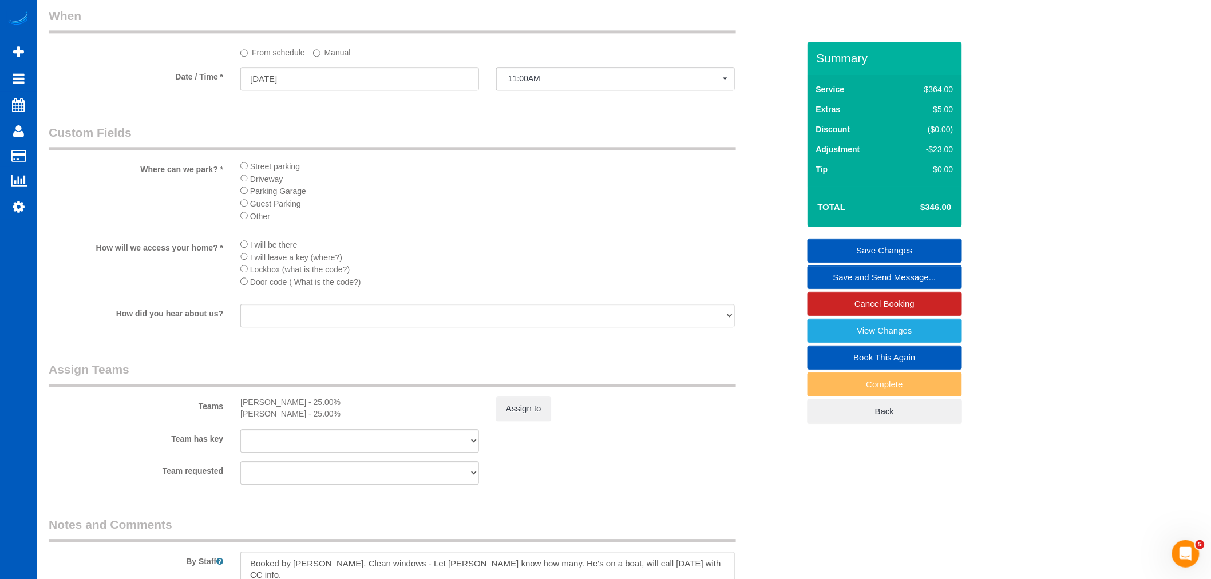
scroll to position [1144, 0]
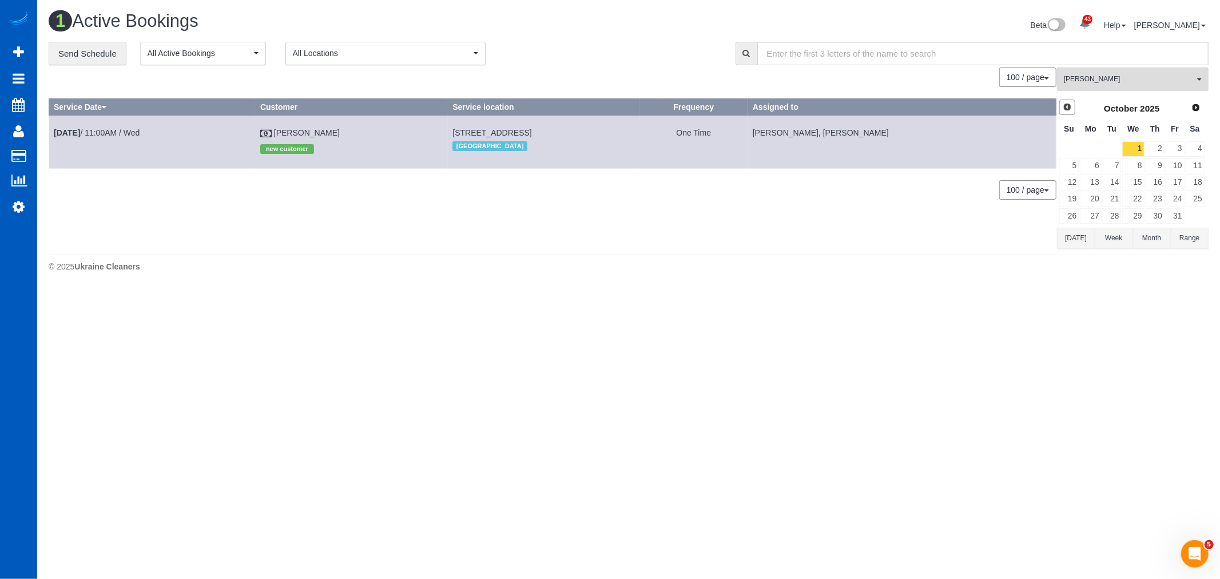
click at [1068, 105] on span "Prev" at bounding box center [1067, 106] width 9 height 9
click at [1115, 216] on link "30" at bounding box center [1112, 215] width 19 height 15
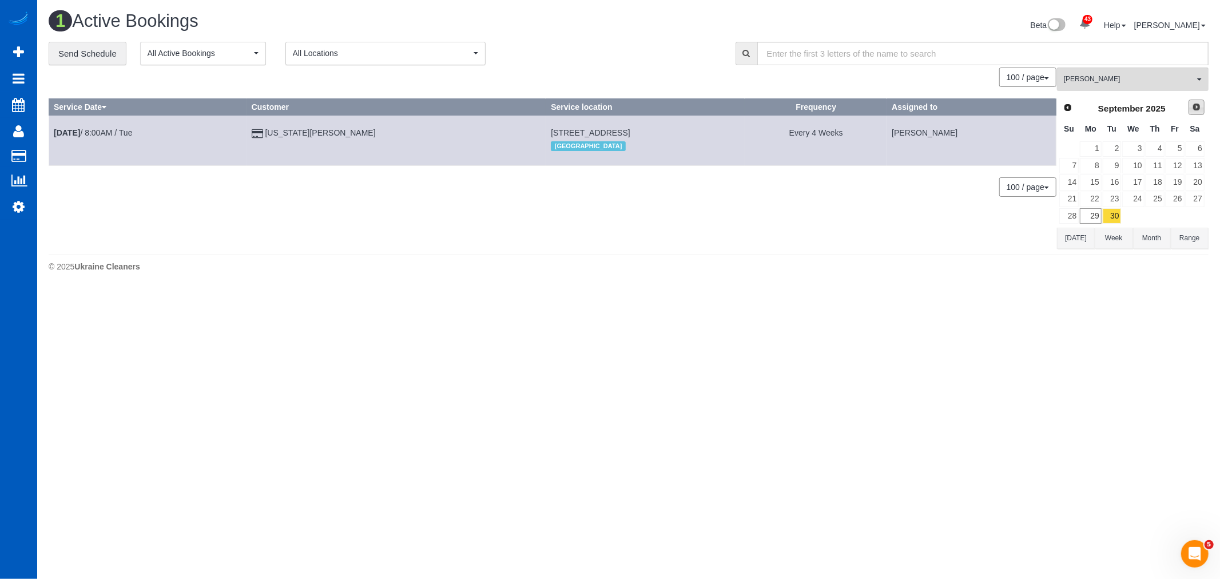
click at [1202, 107] on link "Next" at bounding box center [1197, 108] width 16 height 16
click at [1210, 151] on div "1 Active Bookings Beta 43 Your Notifications You have 0 alerts × You have 3 to …" at bounding box center [628, 144] width 1183 height 289
drag, startPoint x: 1210, startPoint y: 148, endPoint x: 1203, endPoint y: 151, distance: 7.7
click at [1210, 148] on div "**********" at bounding box center [628, 145] width 1177 height 207
click at [1202, 151] on link "4" at bounding box center [1195, 148] width 19 height 15
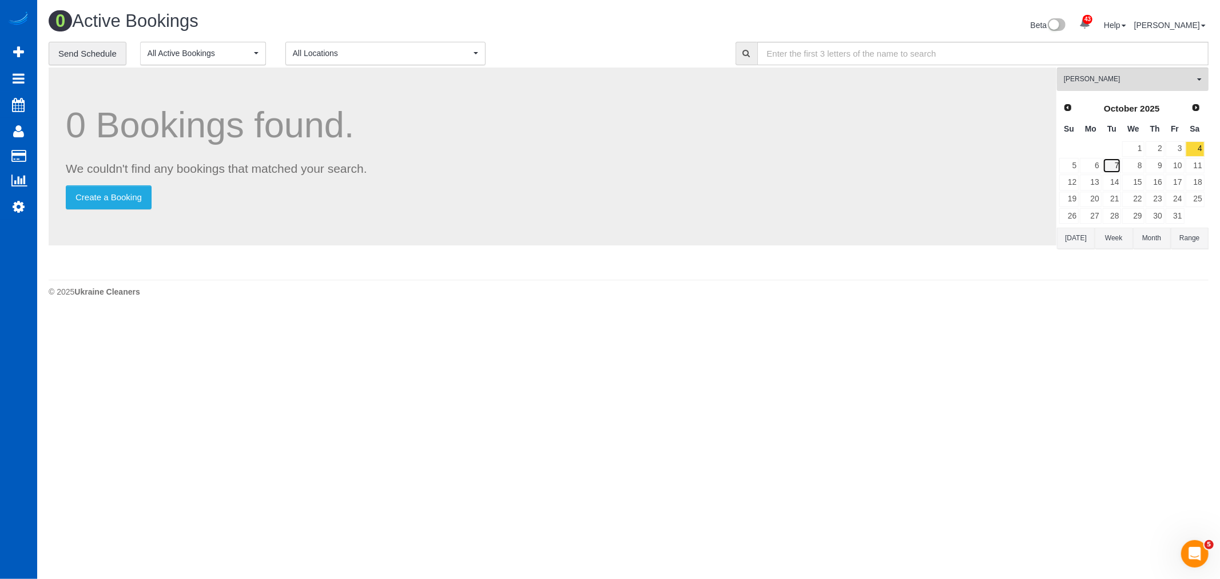
click at [1103, 164] on link "7" at bounding box center [1112, 165] width 19 height 15
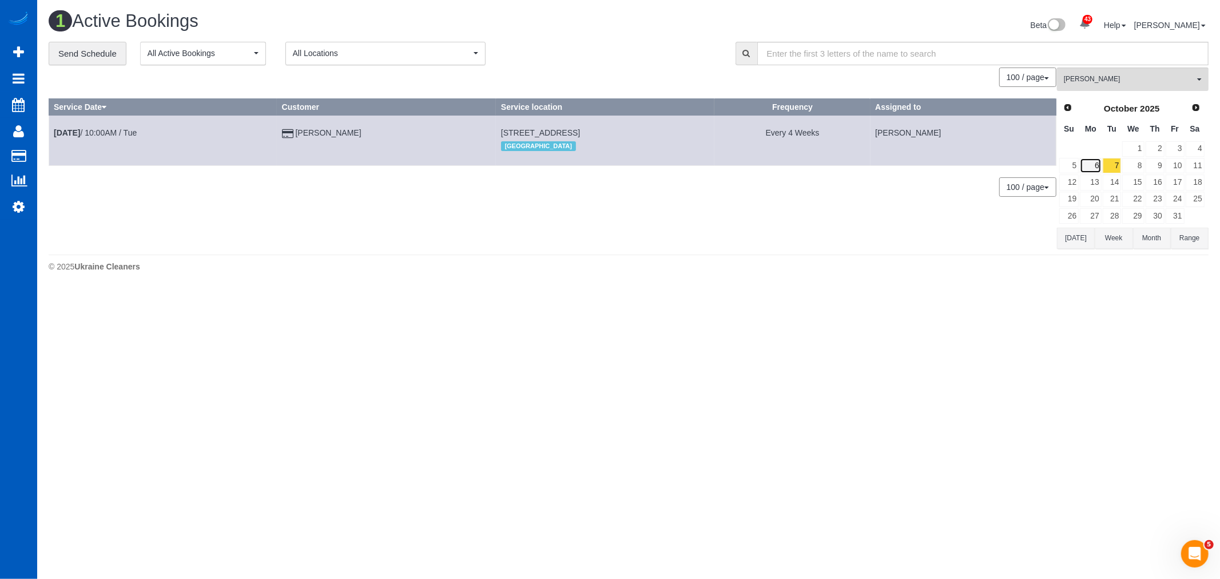
click at [1101, 166] on link "6" at bounding box center [1090, 165] width 21 height 15
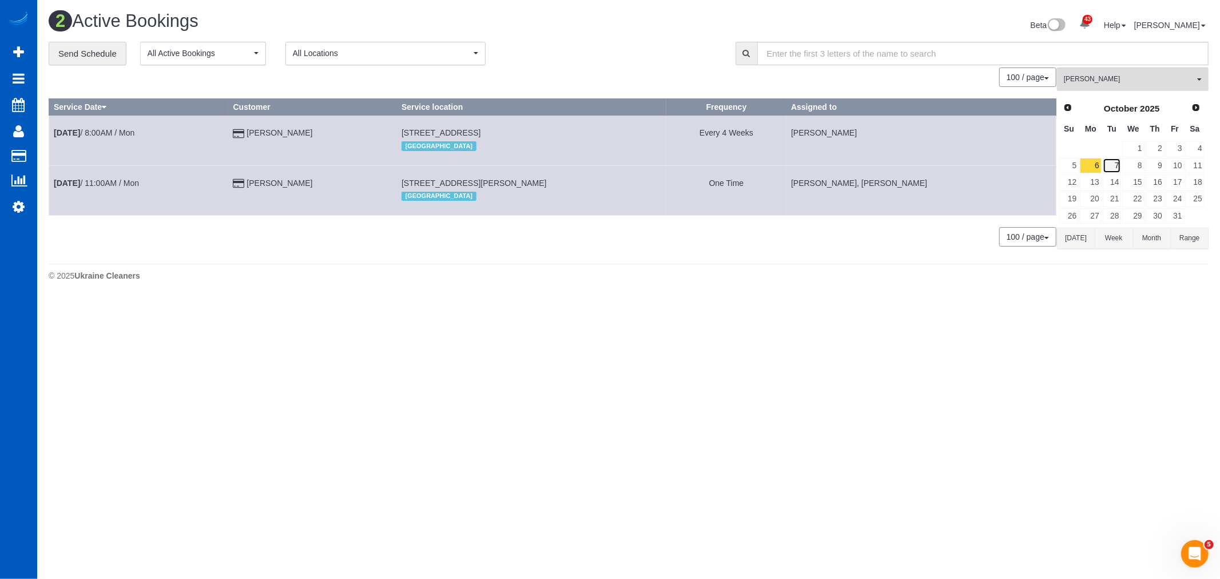
click at [1107, 166] on link "7" at bounding box center [1112, 165] width 19 height 15
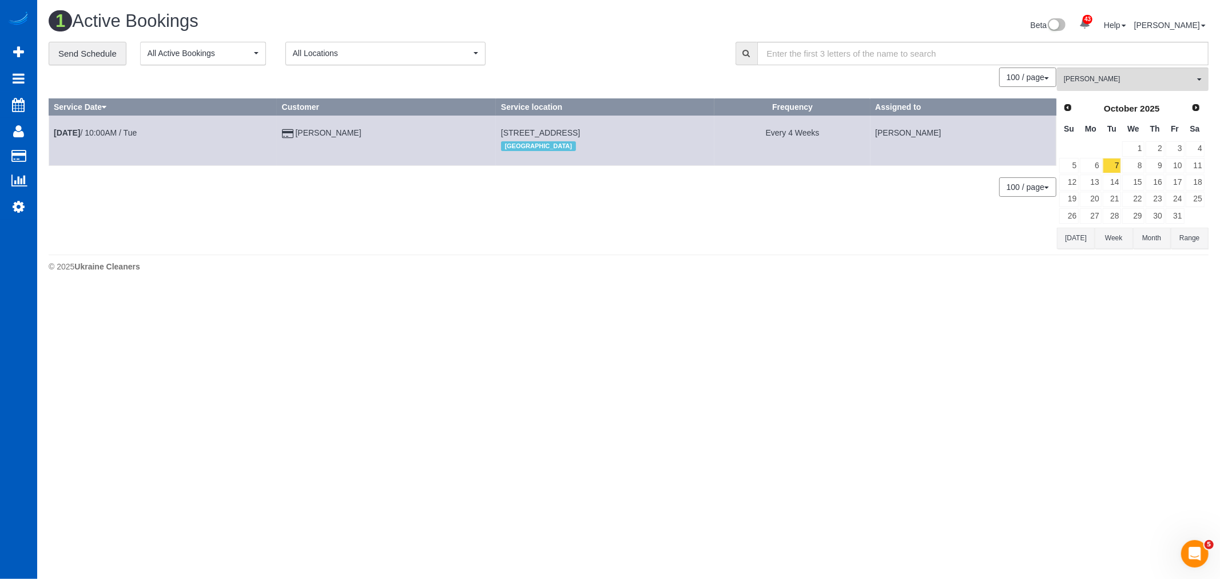
click at [1172, 175] on td "17" at bounding box center [1175, 182] width 20 height 17
click at [1174, 170] on link "10" at bounding box center [1175, 165] width 19 height 15
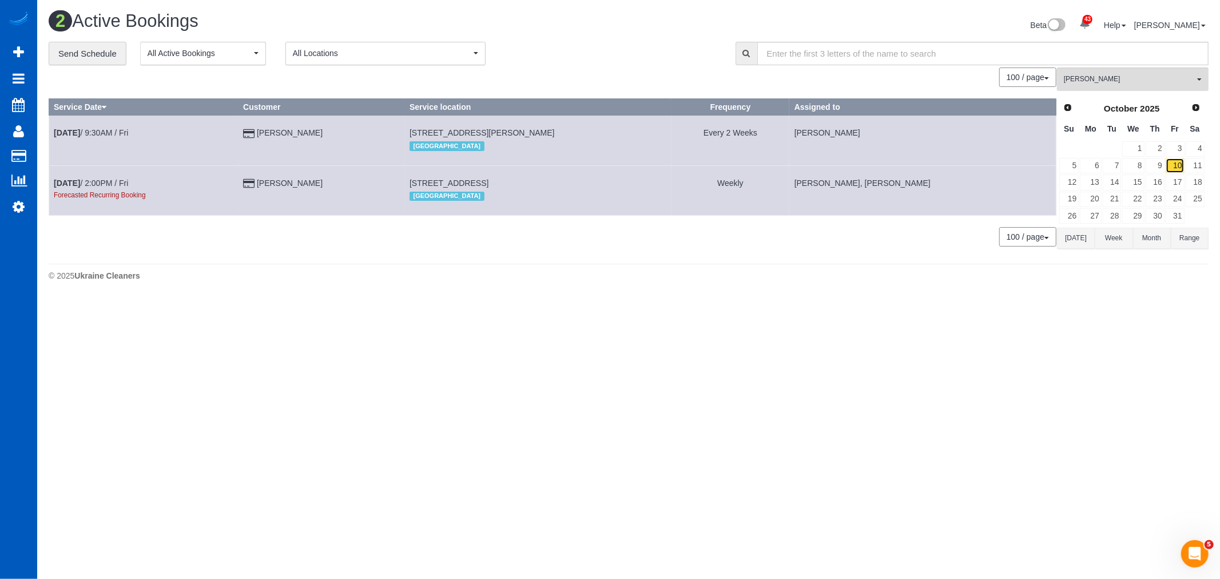
click at [1168, 171] on link "10" at bounding box center [1175, 165] width 19 height 15
click at [1164, 170] on link "9" at bounding box center [1155, 165] width 19 height 15
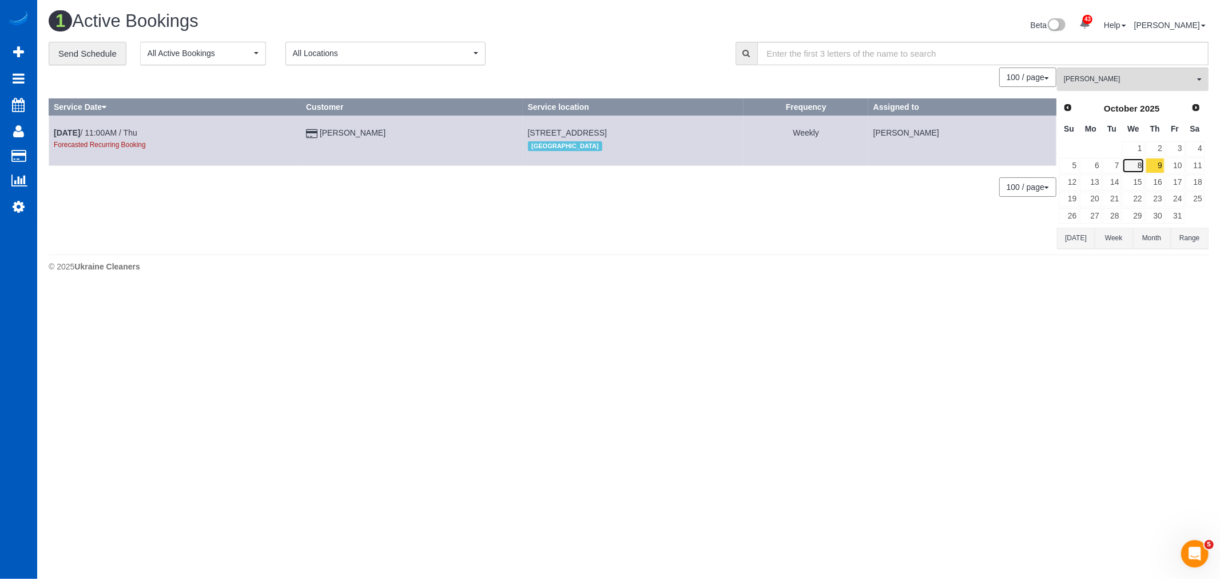
click at [1133, 173] on link "8" at bounding box center [1134, 165] width 22 height 15
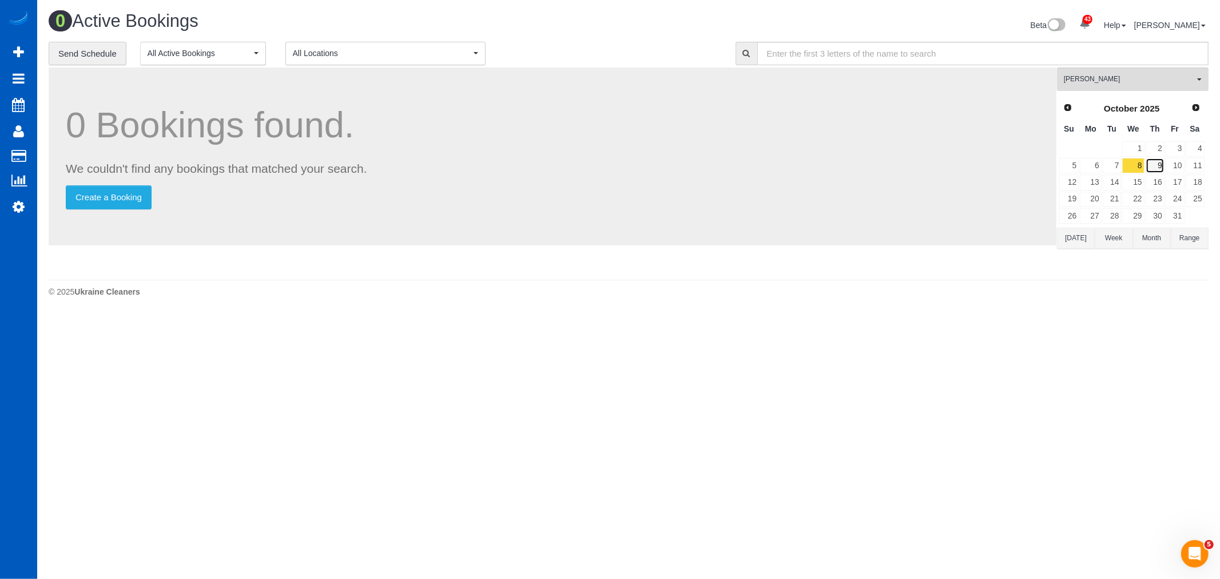
click at [1155, 165] on link "9" at bounding box center [1155, 165] width 19 height 15
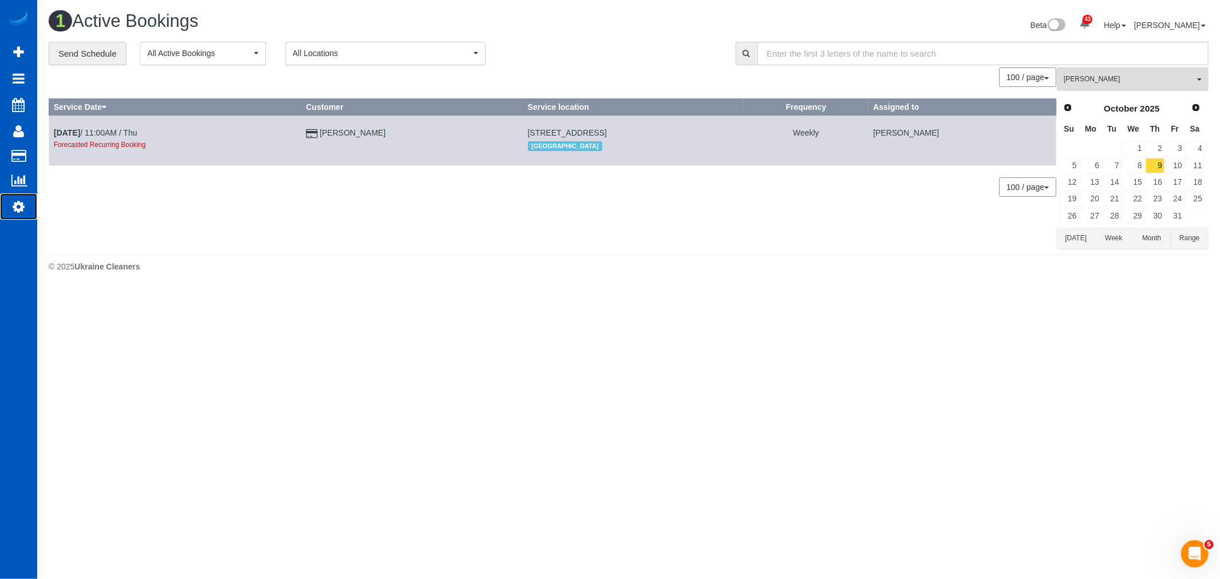
click at [13, 213] on icon at bounding box center [19, 207] width 12 height 14
select select "1"
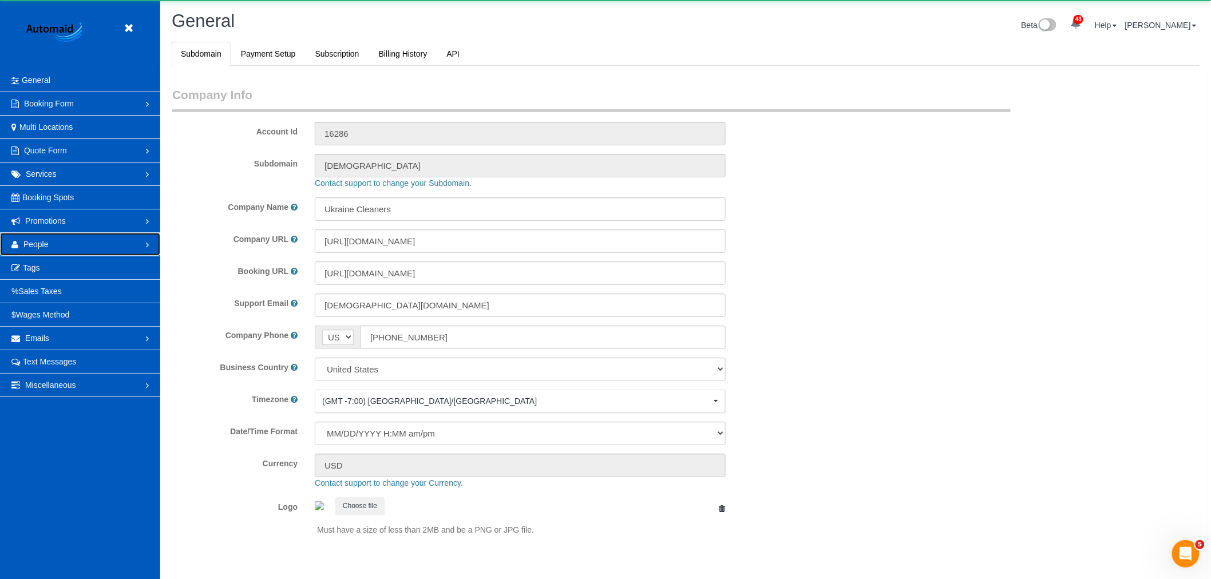
click at [58, 242] on link "People" at bounding box center [80, 244] width 160 height 23
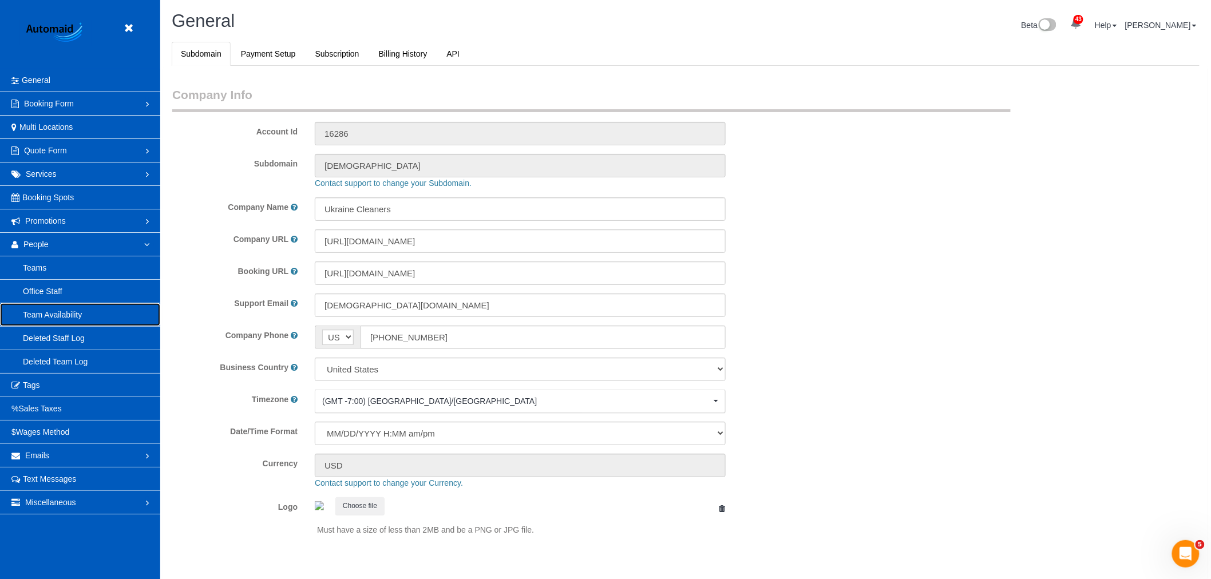
click at [70, 318] on link "Team Availability" at bounding box center [80, 314] width 160 height 23
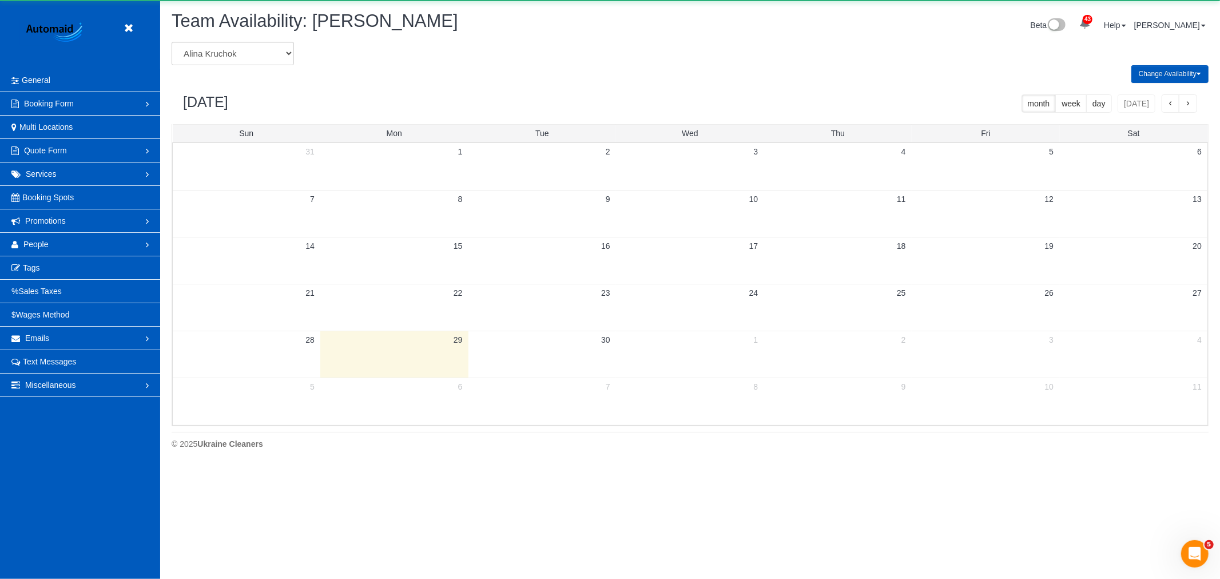
scroll to position [467, 1220]
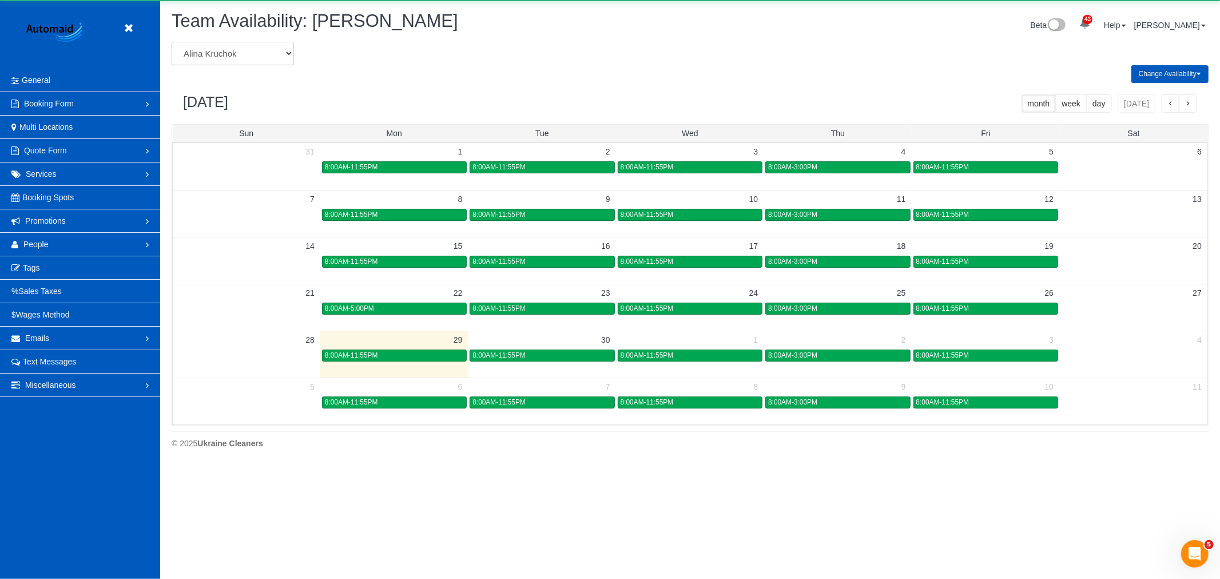
click at [231, 53] on select "Alina Kruchok Alona Tarasiuk Alona Vikhliaieva Anastasiia Demchenko Anastasiia …" at bounding box center [233, 53] width 122 height 23
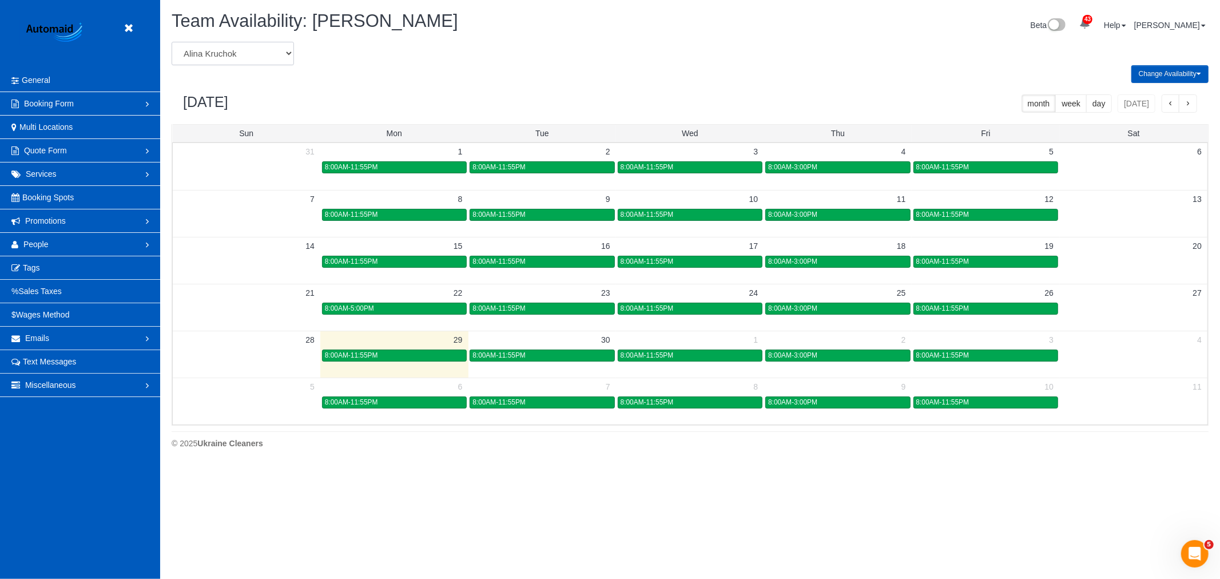
select select "number:19905"
click at [172, 42] on select "Alina Kruchok Alona Tarasiuk Alona Vikhliaieva Anastasiia Demchenko Anastasiia …" at bounding box center [233, 53] width 122 height 23
click at [707, 402] on div "8:00AM-5:00PM" at bounding box center [690, 402] width 139 height 9
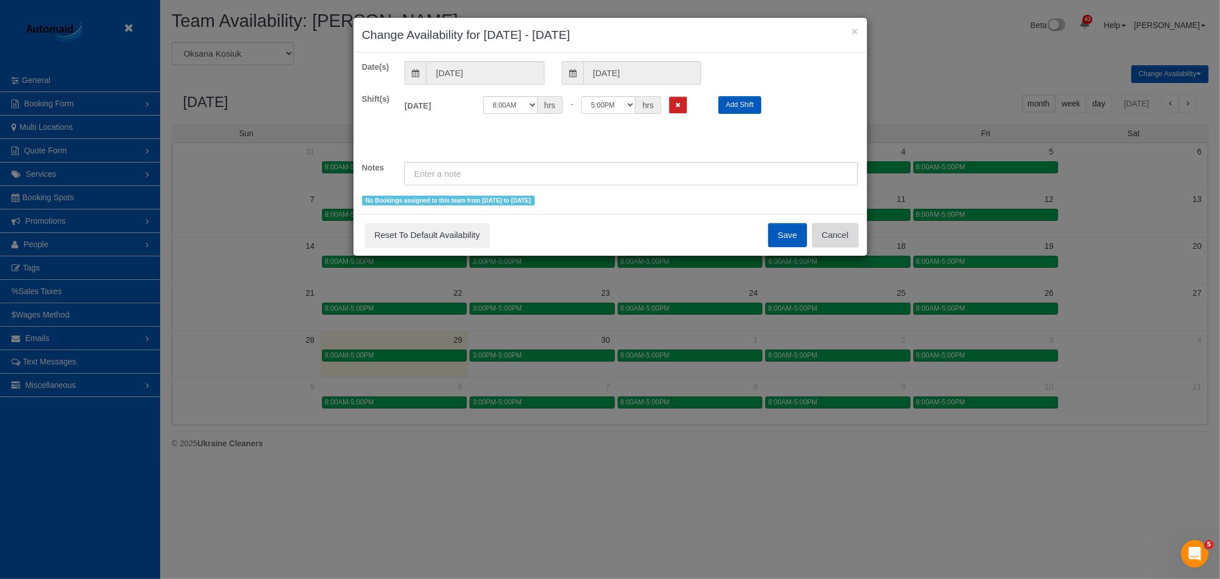
click at [822, 242] on button "Cancel" at bounding box center [835, 235] width 46 height 24
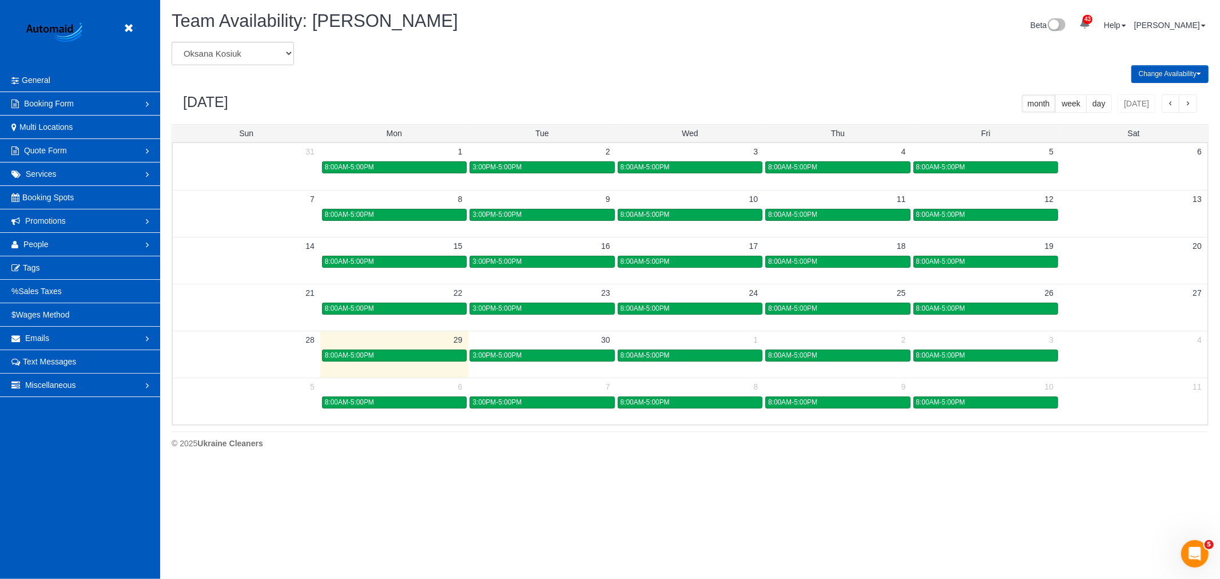
click at [141, 29] on header "Beta" at bounding box center [80, 34] width 160 height 69
click at [134, 33] on link at bounding box center [131, 28] width 17 height 17
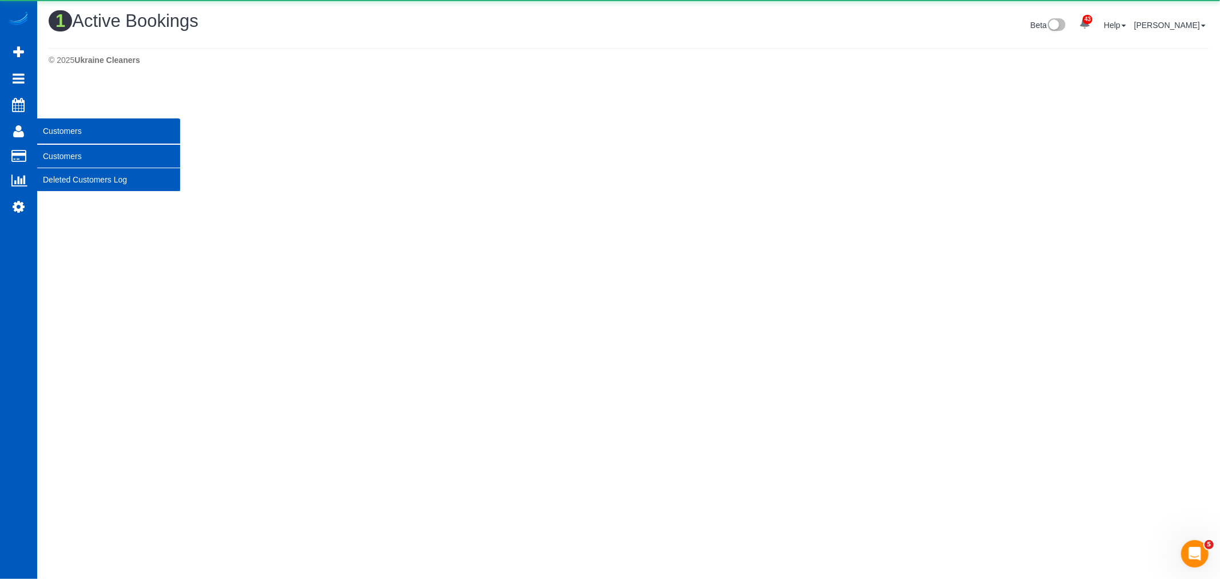
scroll to position [290, 1220]
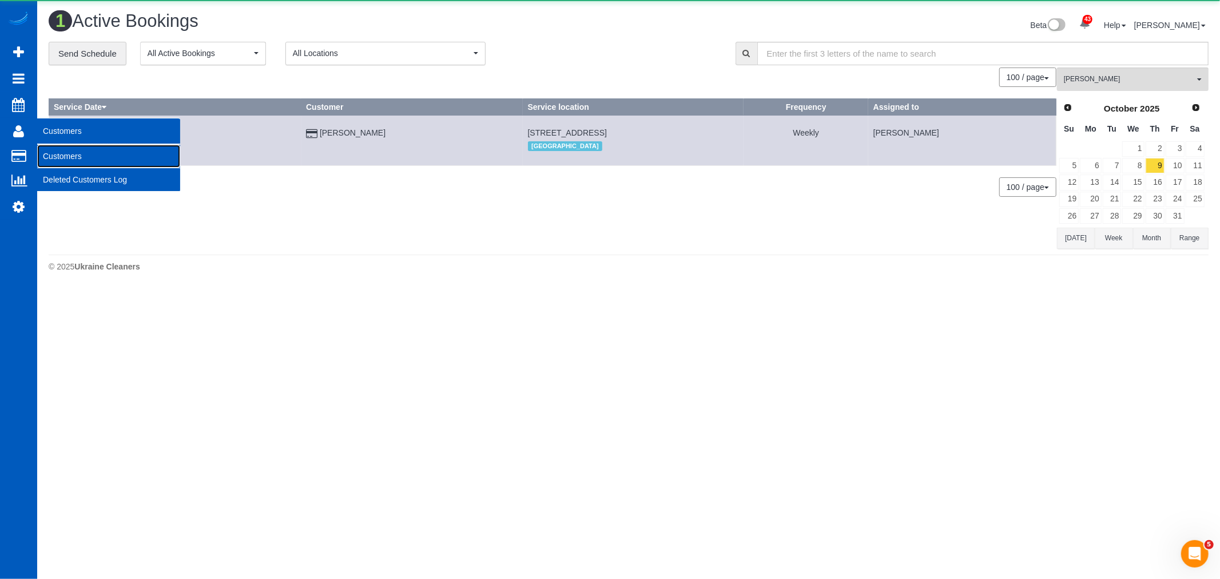
click at [57, 156] on link "Customers" at bounding box center [108, 156] width 143 height 23
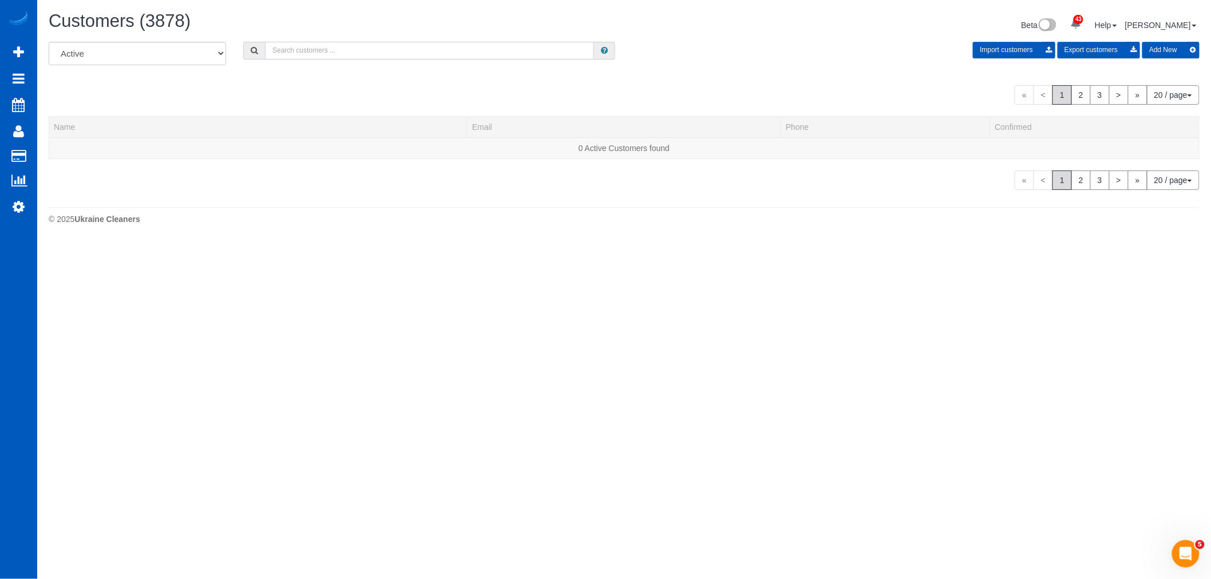
scroll to position [742, 1211]
drag, startPoint x: 376, startPoint y: 55, endPoint x: 372, endPoint y: 50, distance: 7.0
click at [375, 55] on input "text" at bounding box center [429, 51] width 329 height 18
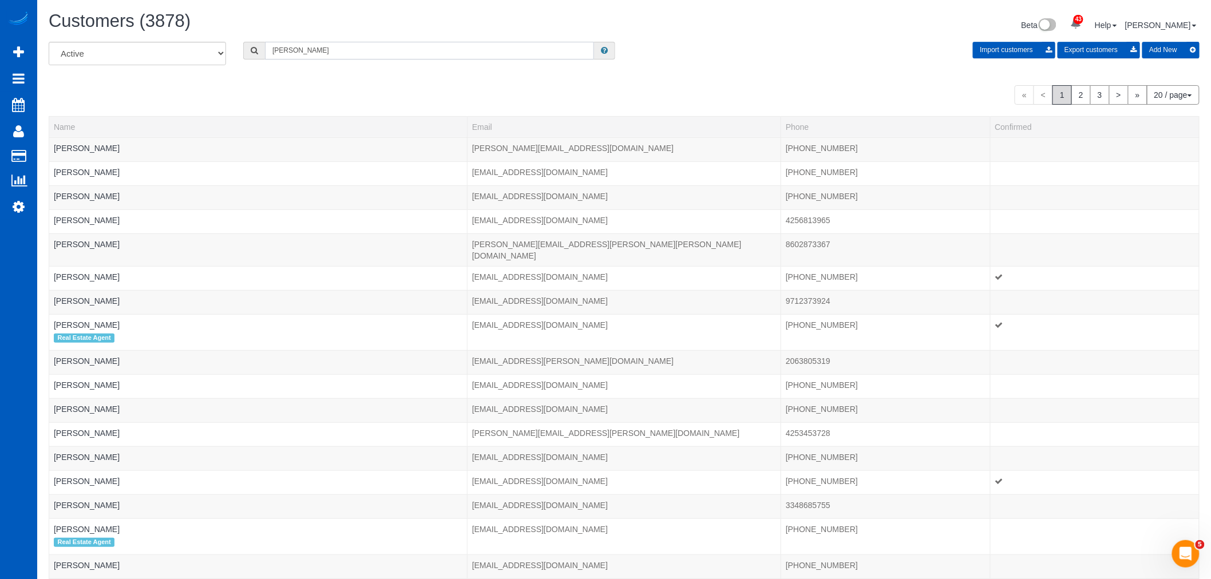
scroll to position [56970, 55994]
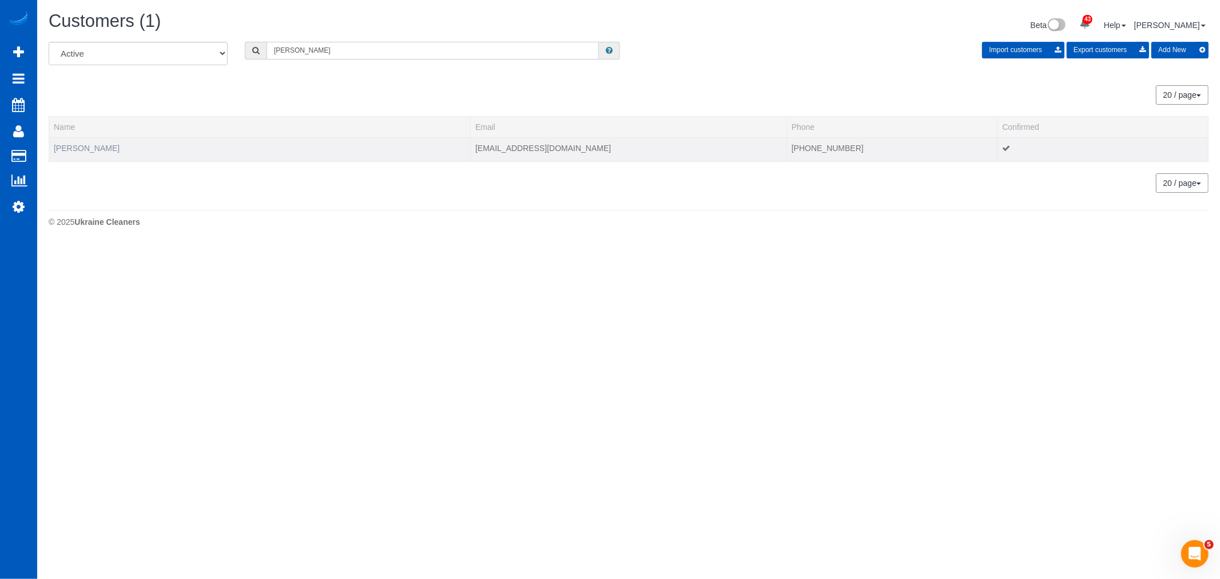
type input "jay oh"
click at [77, 146] on link "Jay Oh" at bounding box center [87, 148] width 66 height 9
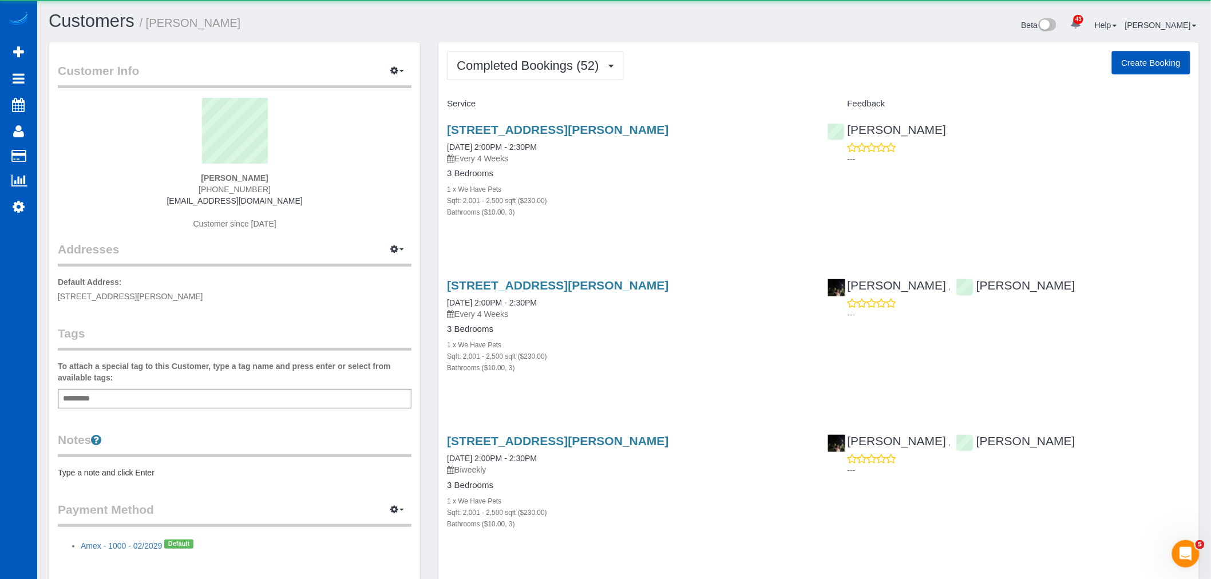
scroll to position [4283, 1211]
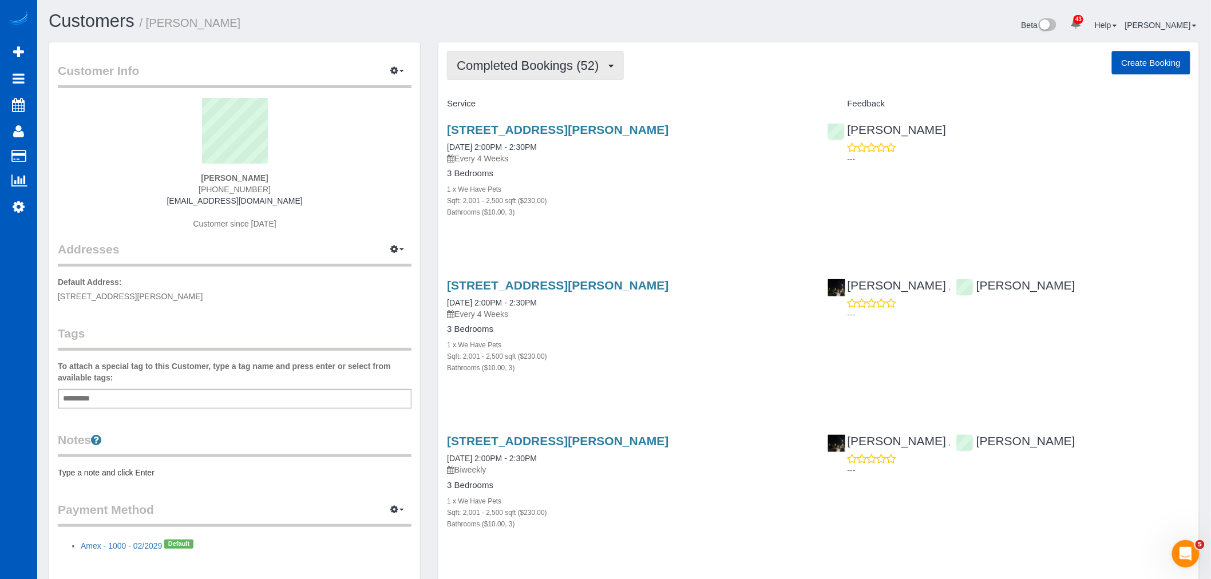
click at [538, 66] on span "Completed Bookings (52)" at bounding box center [531, 65] width 148 height 14
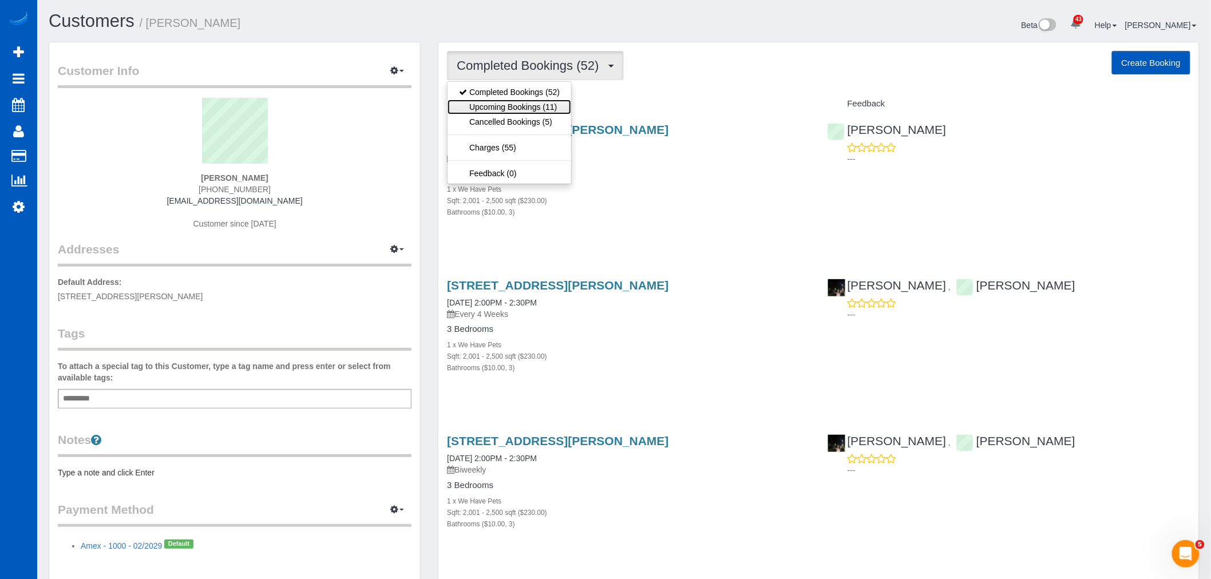
click at [525, 105] on link "Upcoming Bookings (11)" at bounding box center [509, 107] width 124 height 15
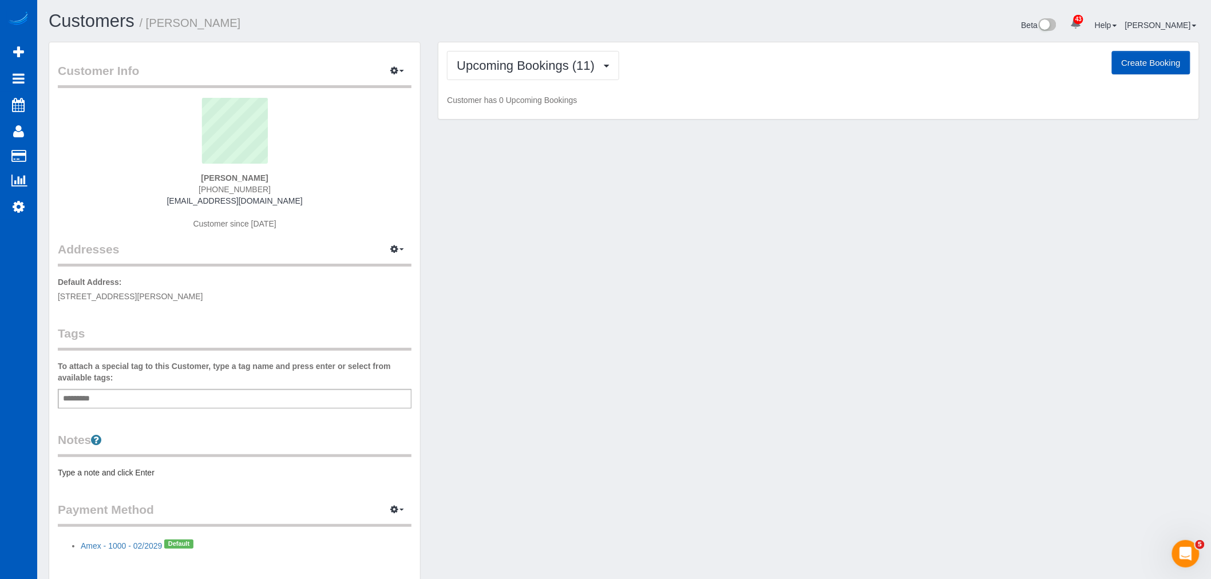
scroll to position [0, 0]
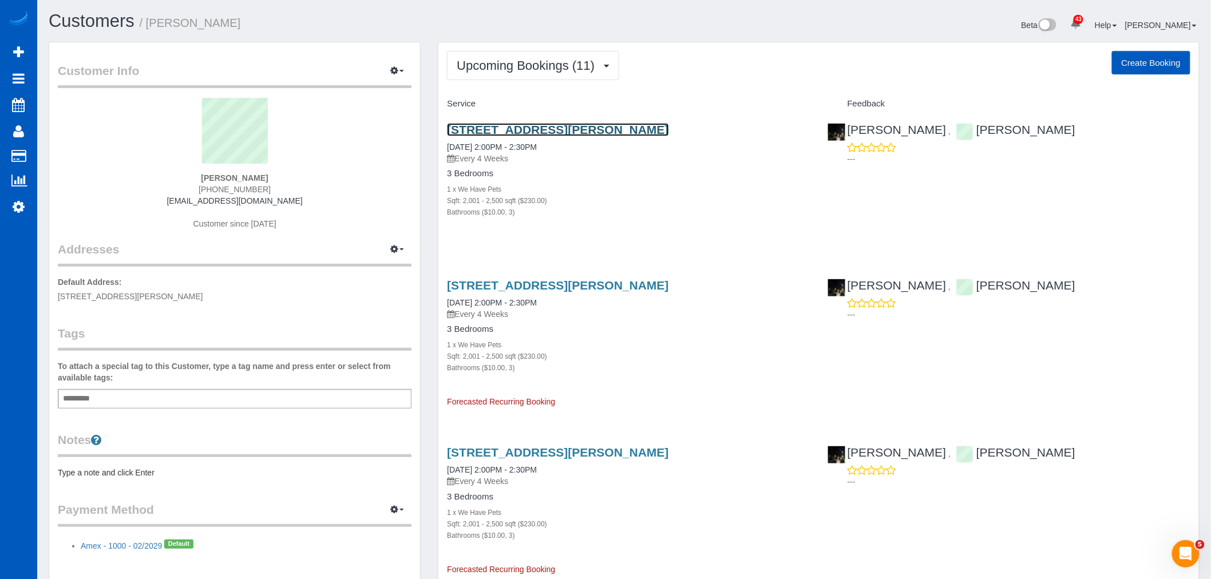
click at [515, 132] on link "3216 E Mercer St, Seattle, WA 98112" at bounding box center [557, 129] width 221 height 13
click at [499, 75] on button "Upcoming Bookings (11)" at bounding box center [533, 65] width 172 height 29
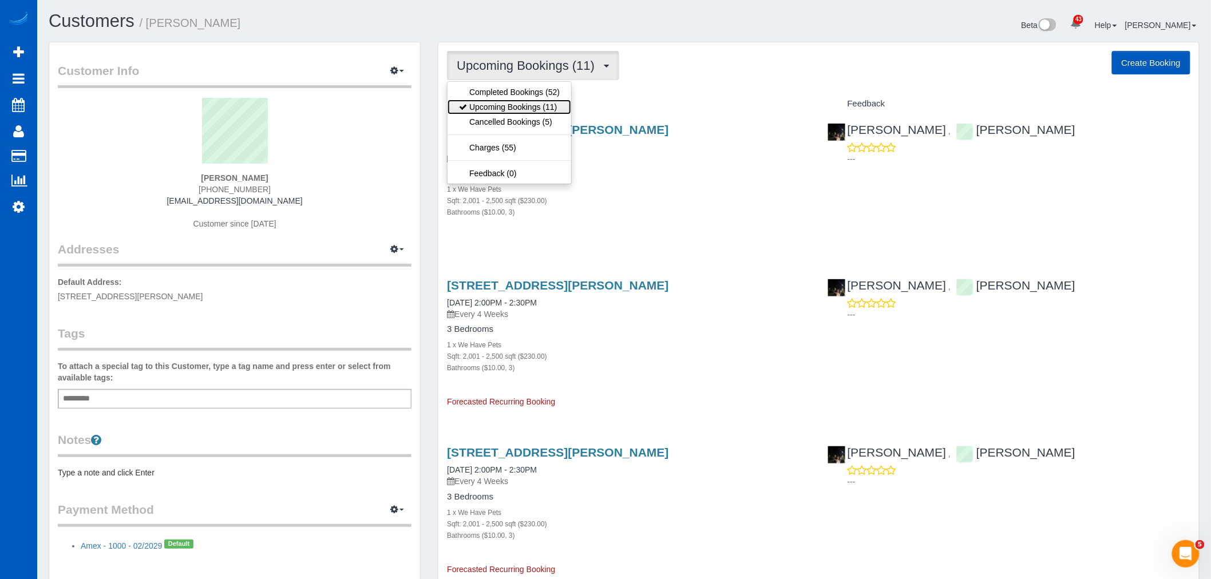
click at [513, 113] on link "Upcoming Bookings (11)" at bounding box center [509, 107] width 124 height 15
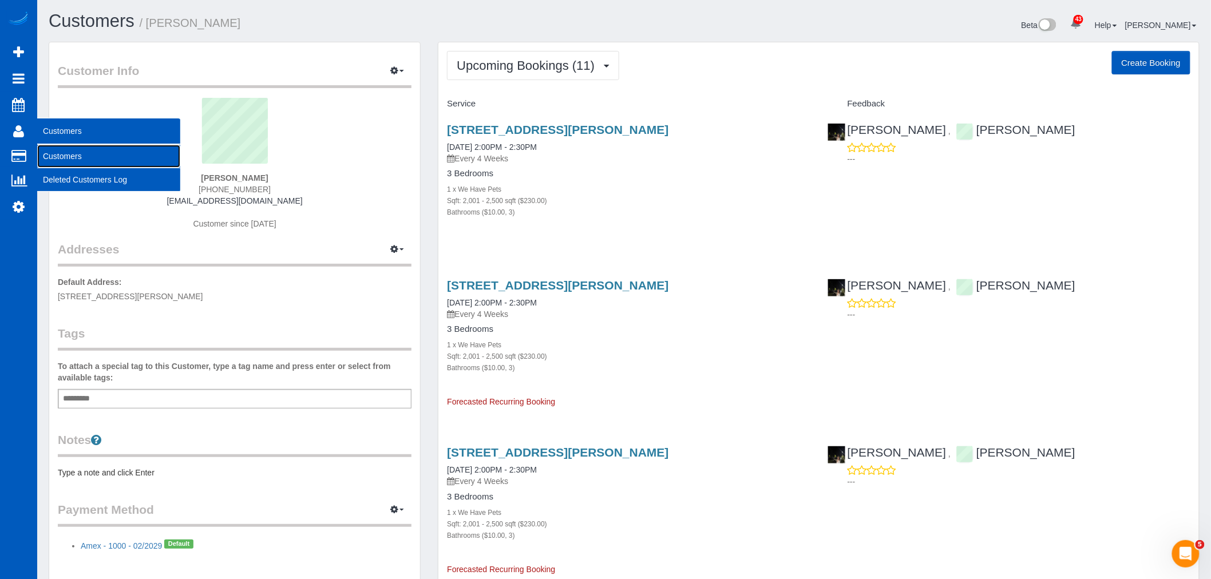
click at [46, 150] on link "Customers" at bounding box center [108, 156] width 143 height 23
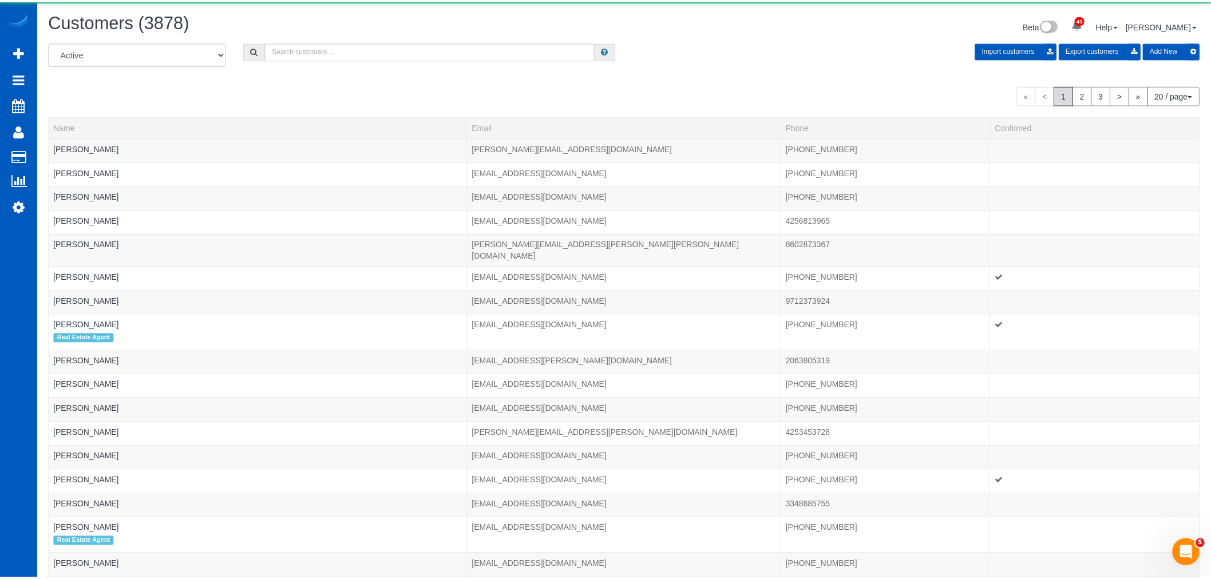
scroll to position [742, 1211]
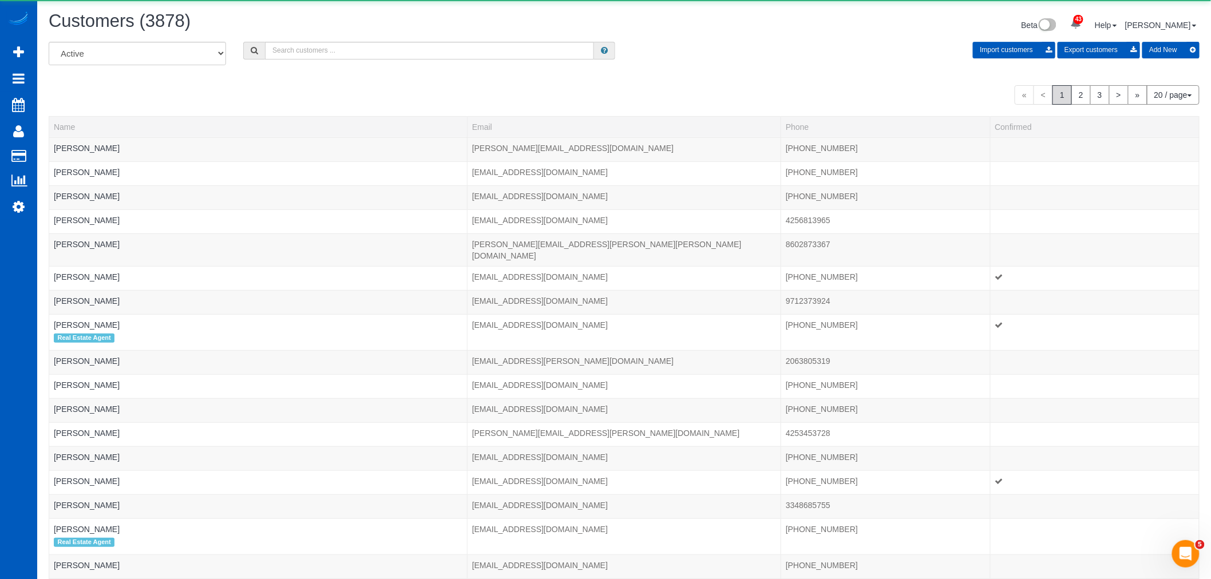
click at [317, 41] on div "Customers (3878) Beta 43 Your Notifications You have 0 alerts × You have 3 to c…" at bounding box center [624, 26] width 1168 height 30
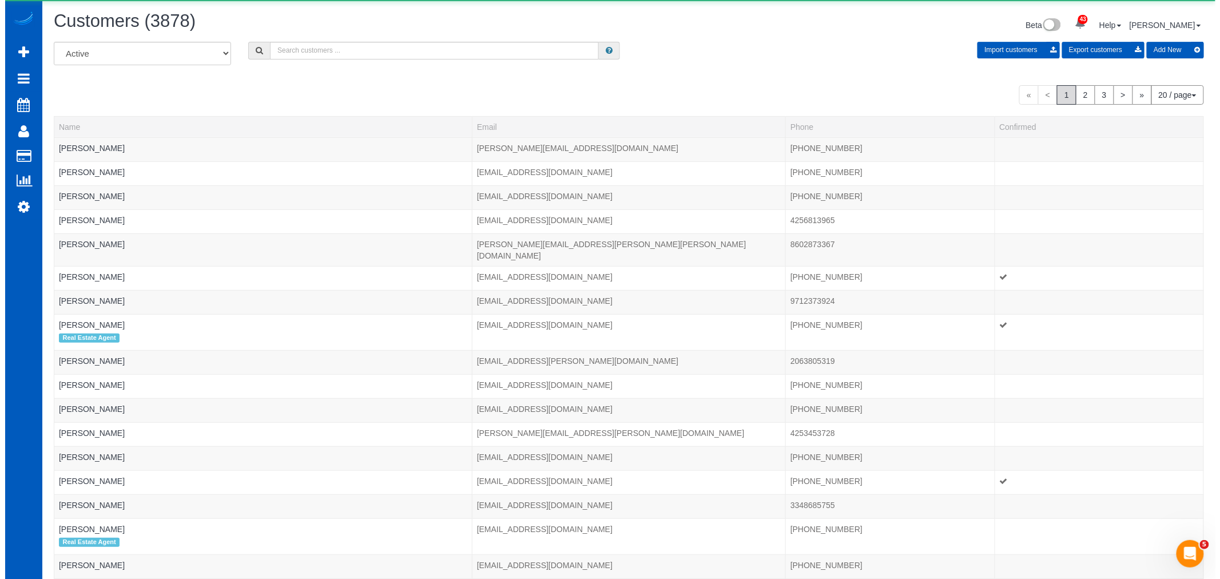
scroll to position [0, 0]
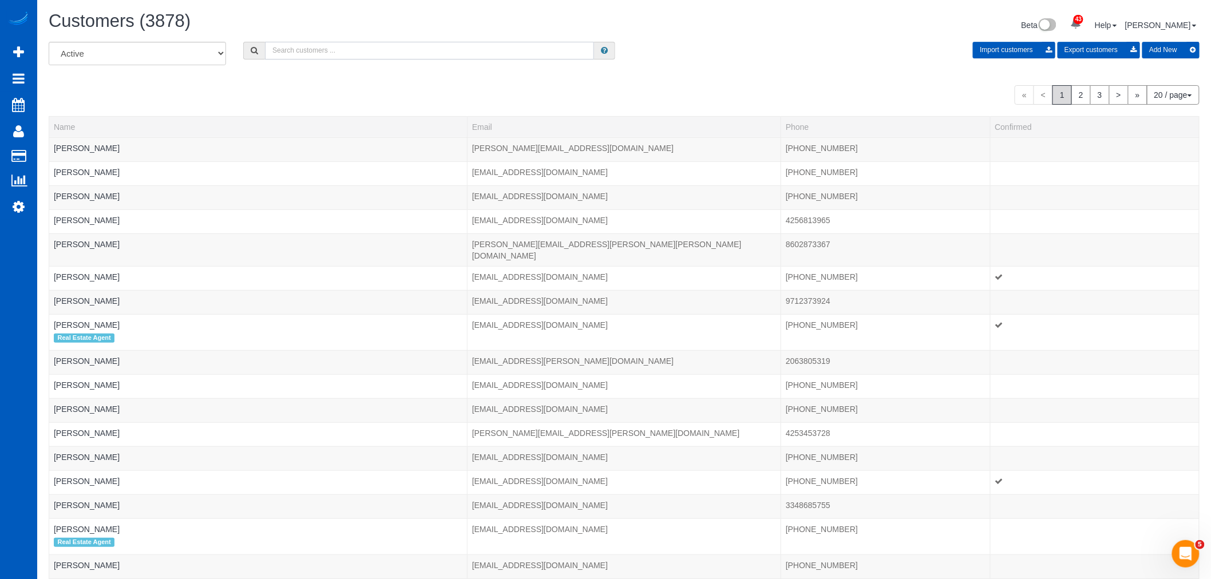
click at [326, 50] on input "text" at bounding box center [429, 51] width 329 height 18
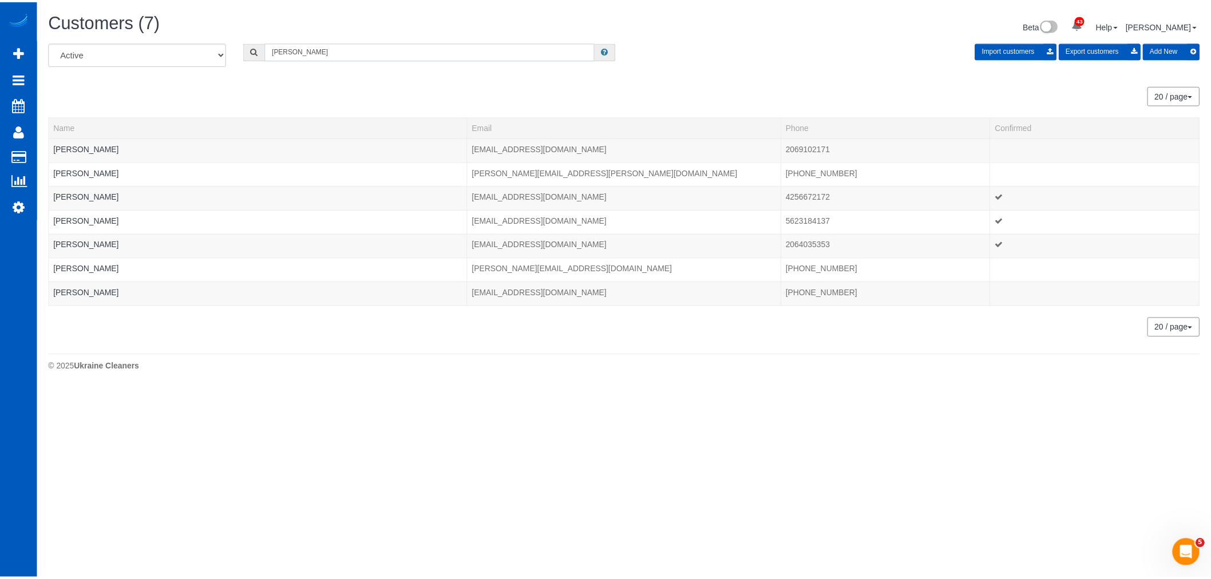
scroll to position [56825, 55994]
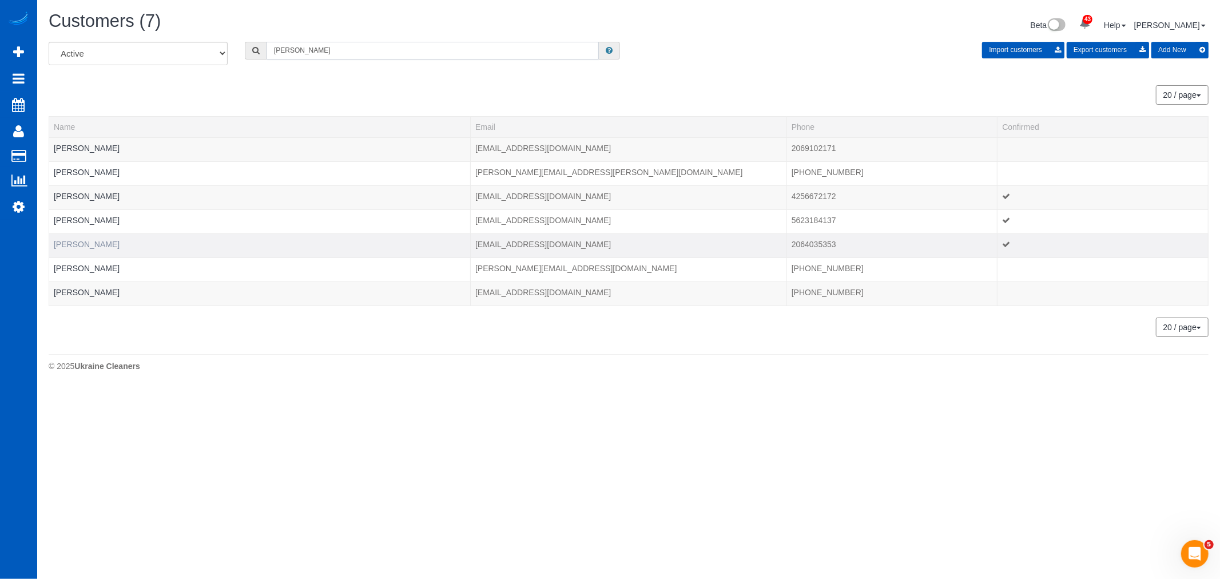
type input "tanya"
click at [88, 244] on link "Tanya Razi" at bounding box center [87, 244] width 66 height 9
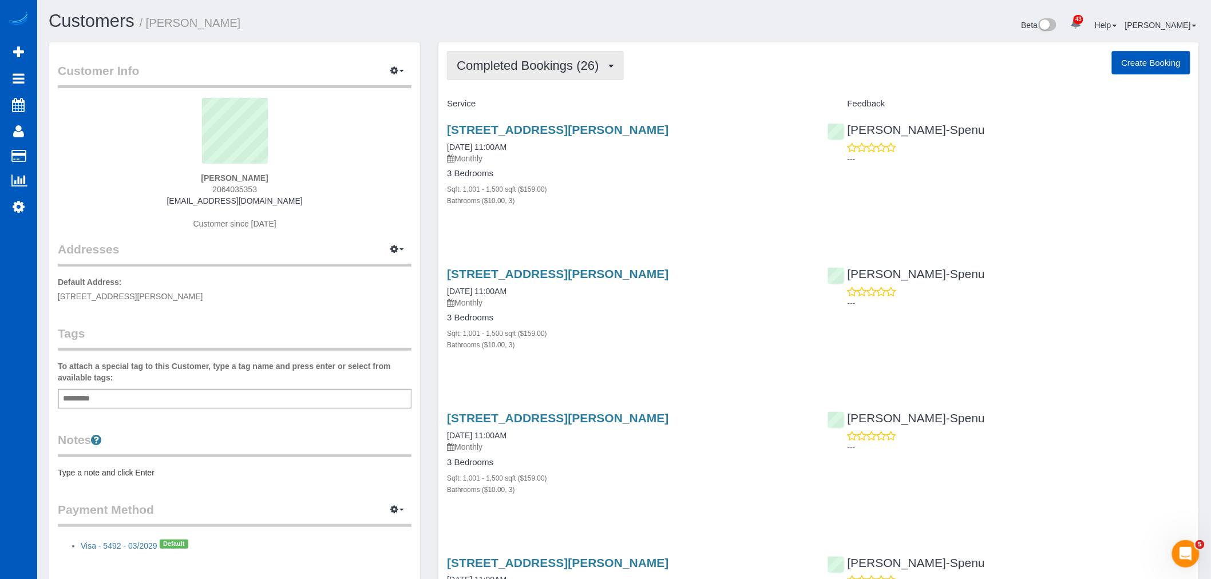
click at [533, 64] on span "Completed Bookings (26)" at bounding box center [531, 65] width 148 height 14
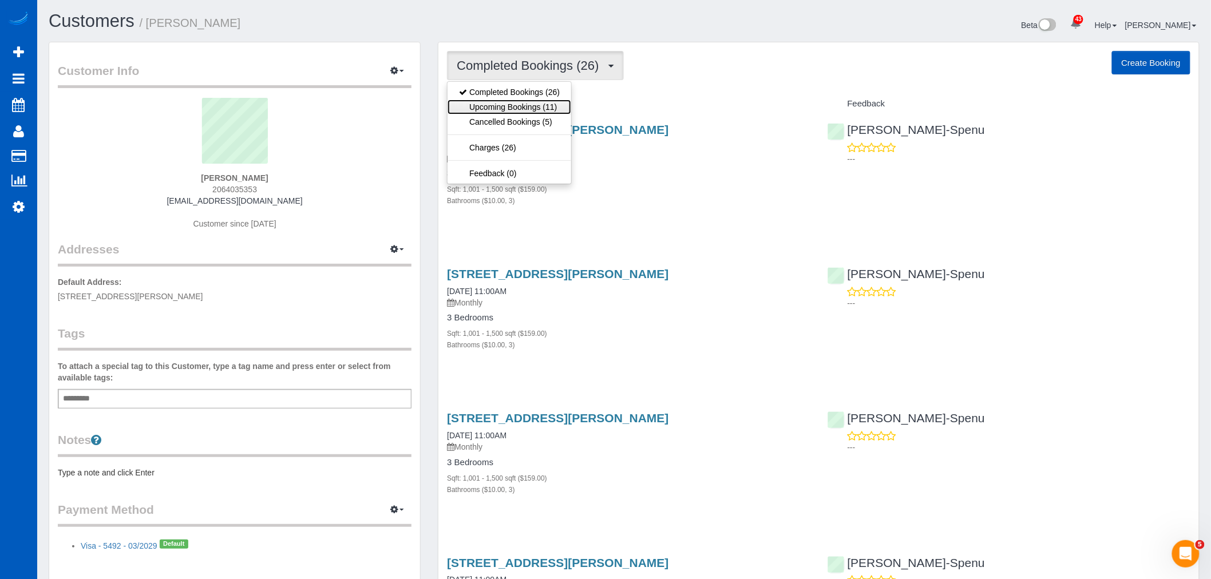
click at [518, 101] on link "Upcoming Bookings (11)" at bounding box center [509, 107] width 124 height 15
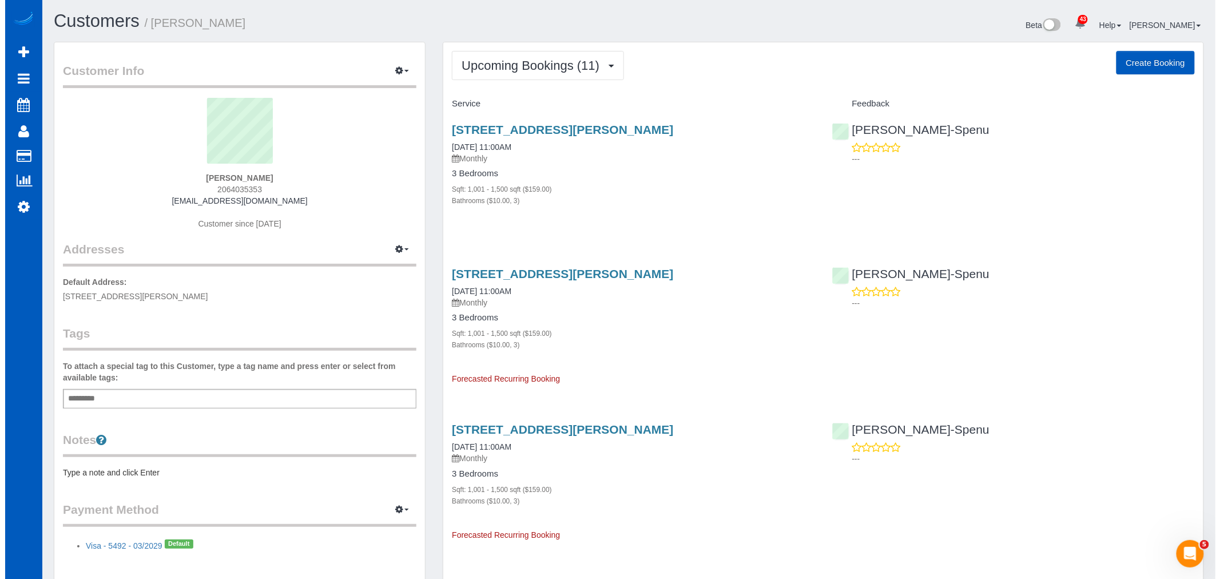
scroll to position [1875, 1211]
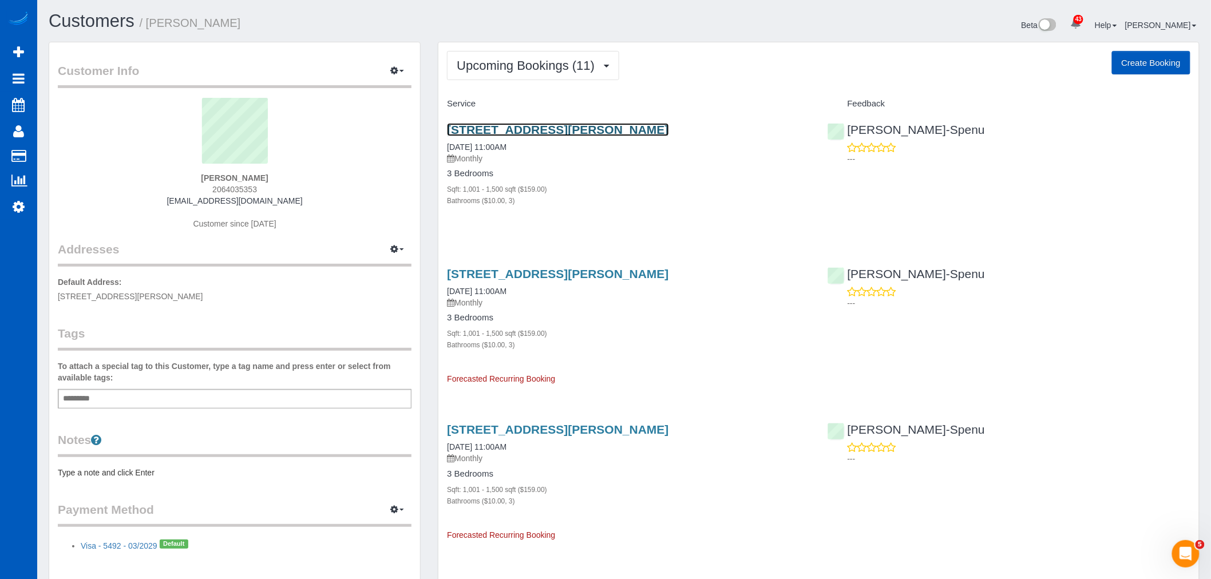
click at [497, 129] on link "2320 Sw Hudson St, Seattle, WA 98106" at bounding box center [557, 129] width 221 height 13
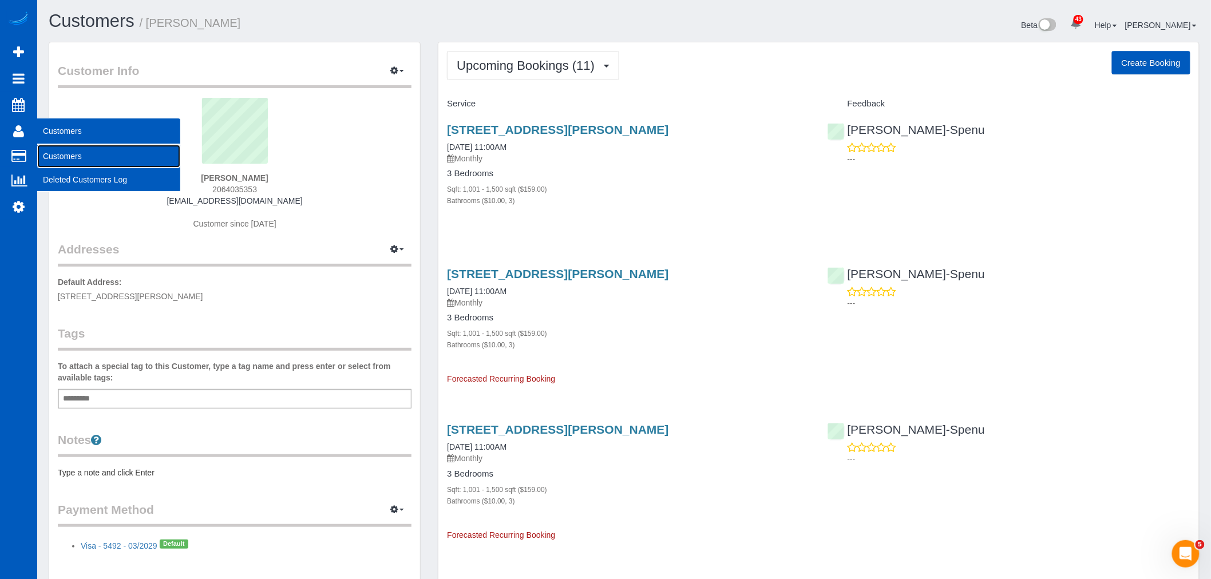
click at [71, 157] on link "Customers" at bounding box center [108, 156] width 143 height 23
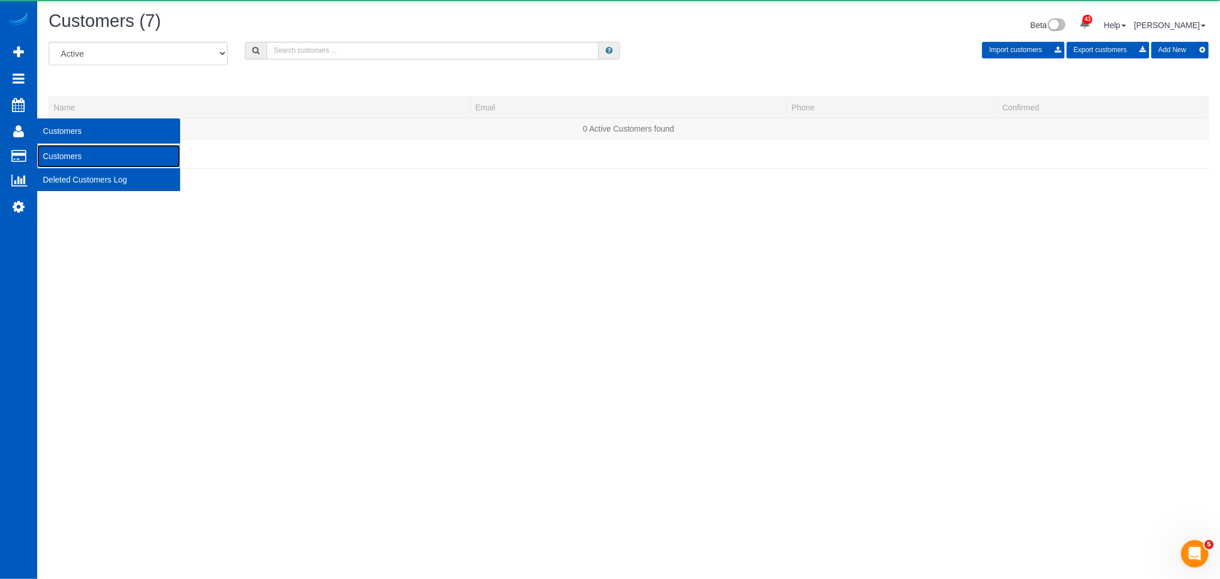
scroll to position [203, 1220]
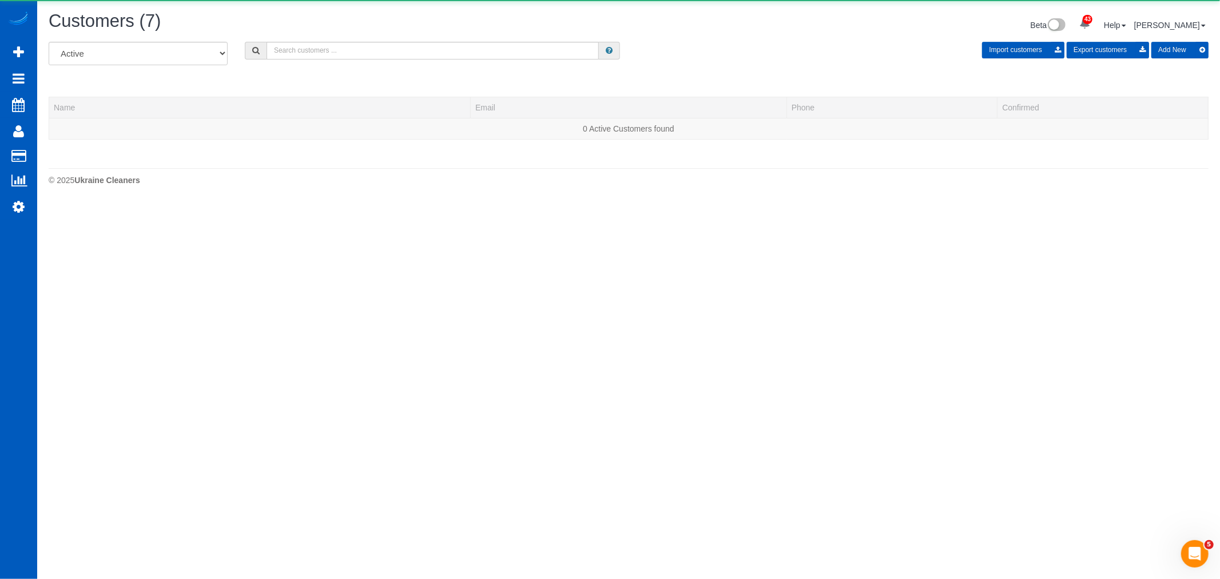
click at [319, 35] on div "Customers (7)" at bounding box center [334, 23] width 589 height 25
click at [308, 53] on input "text" at bounding box center [433, 51] width 332 height 18
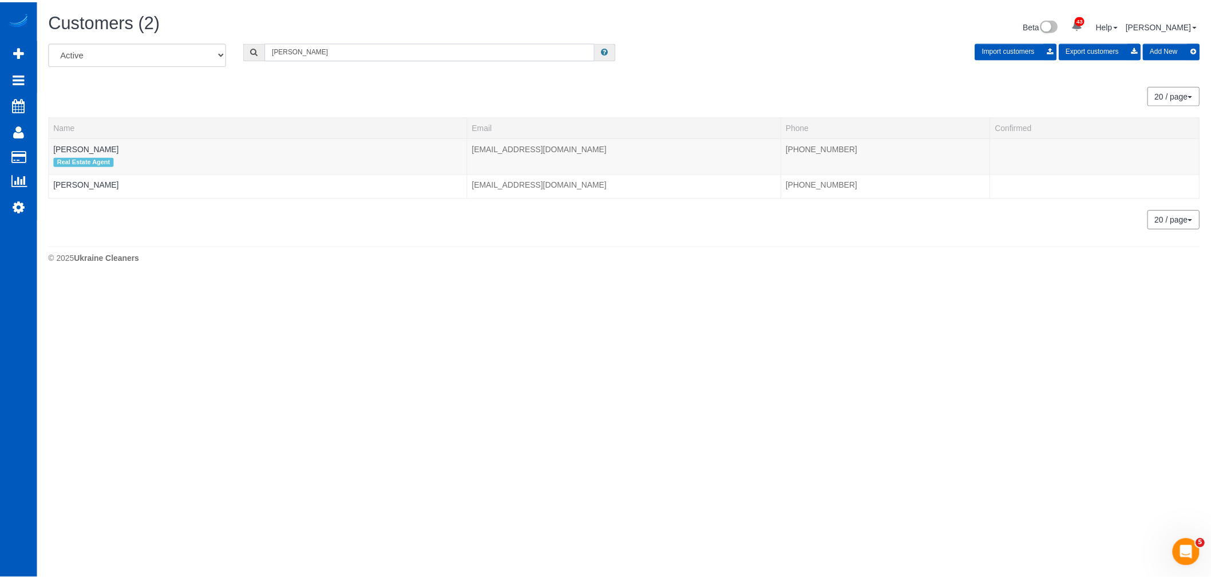
scroll to position [282, 1220]
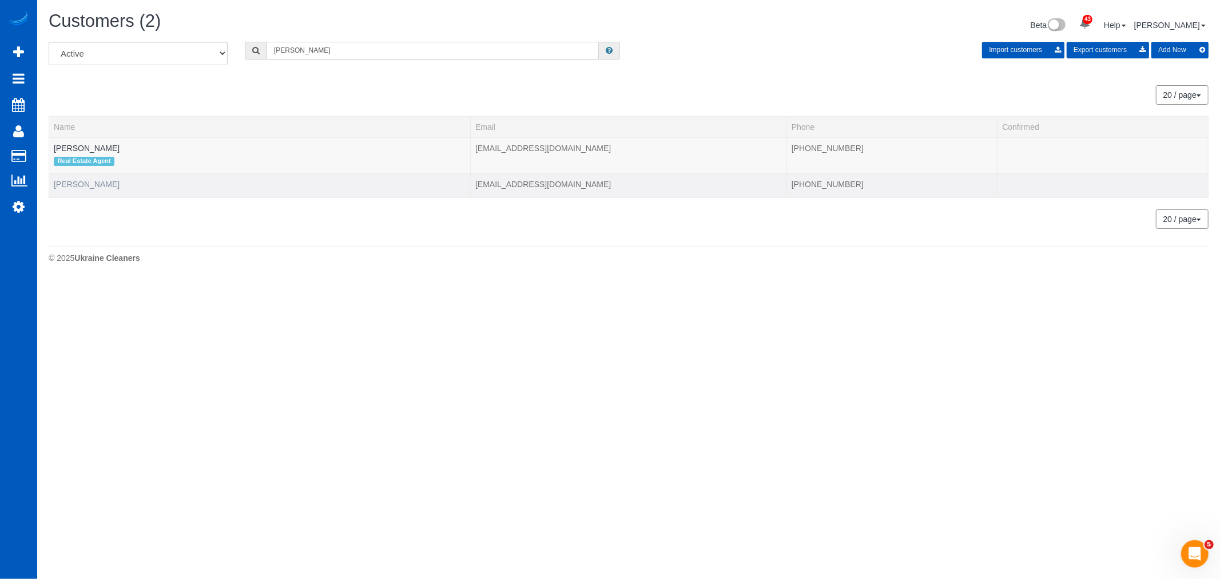
type input "raymond"
click at [86, 185] on link "[PERSON_NAME]" at bounding box center [87, 184] width 66 height 9
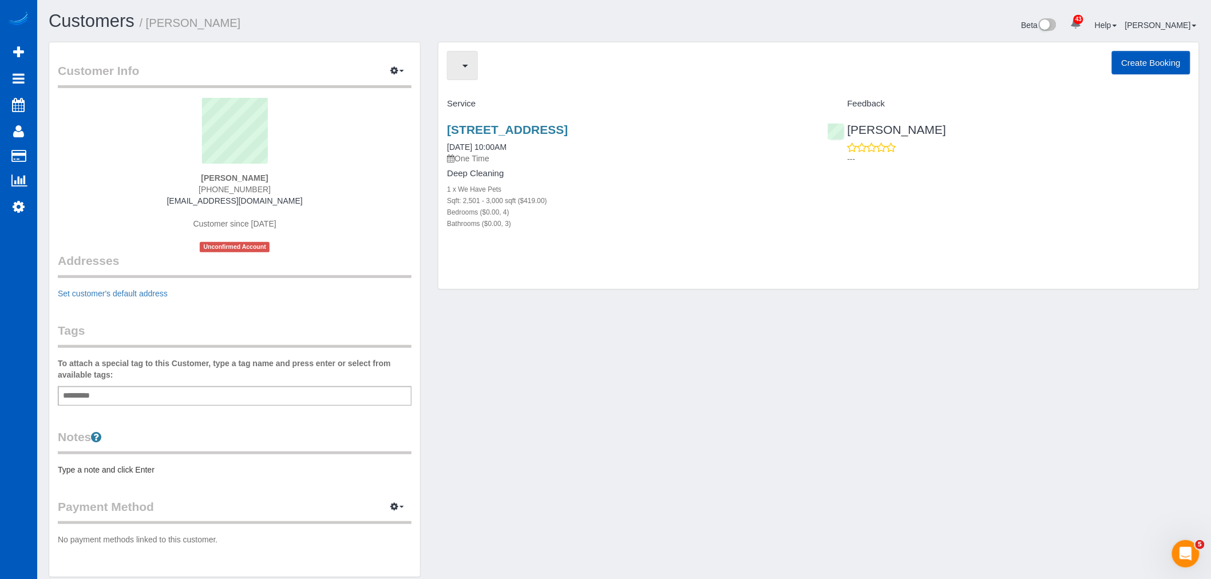
click at [459, 58] on button "button" at bounding box center [462, 65] width 31 height 29
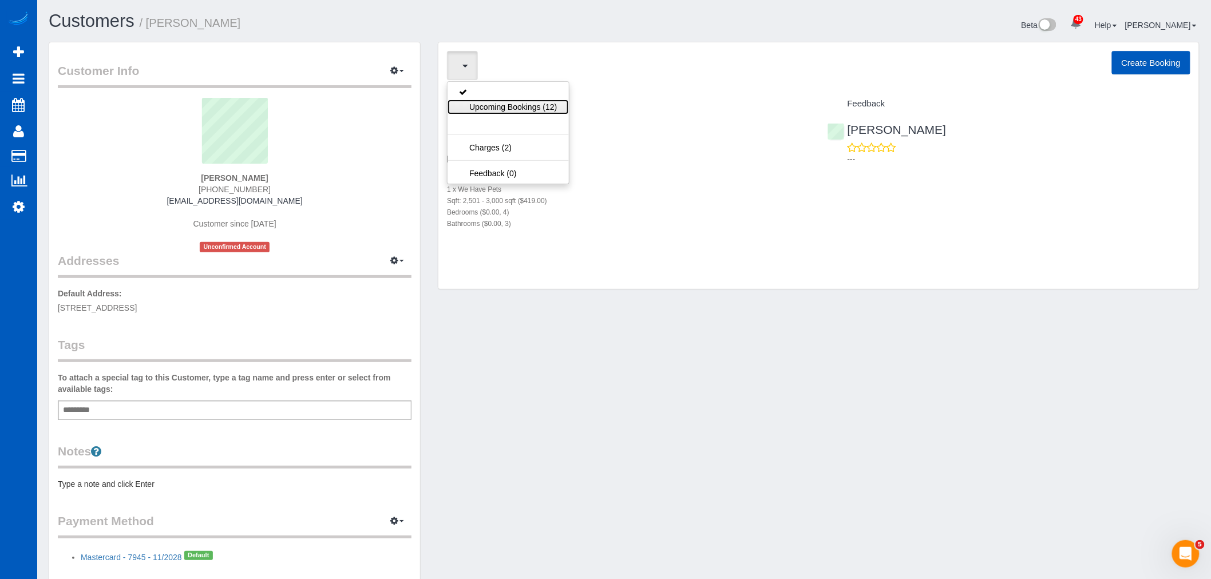
click at [493, 112] on link "Upcoming Bookings (12)" at bounding box center [507, 107] width 121 height 15
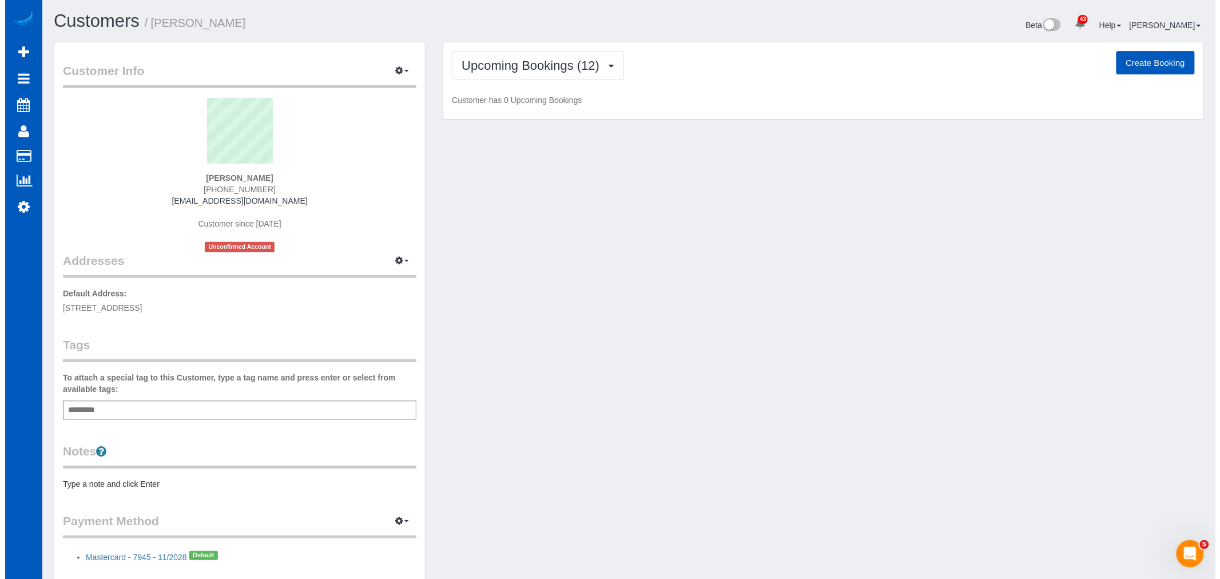
scroll to position [2157, 1211]
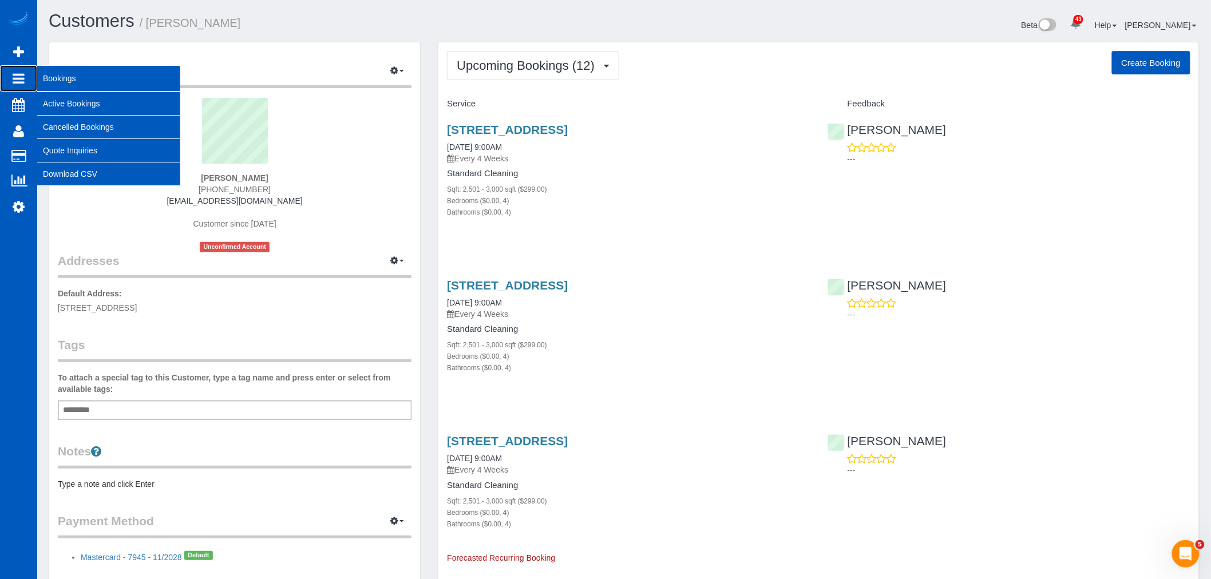
click at [79, 89] on span "Bookings" at bounding box center [108, 78] width 143 height 26
click at [77, 97] on link "Active Bookings" at bounding box center [108, 103] width 143 height 23
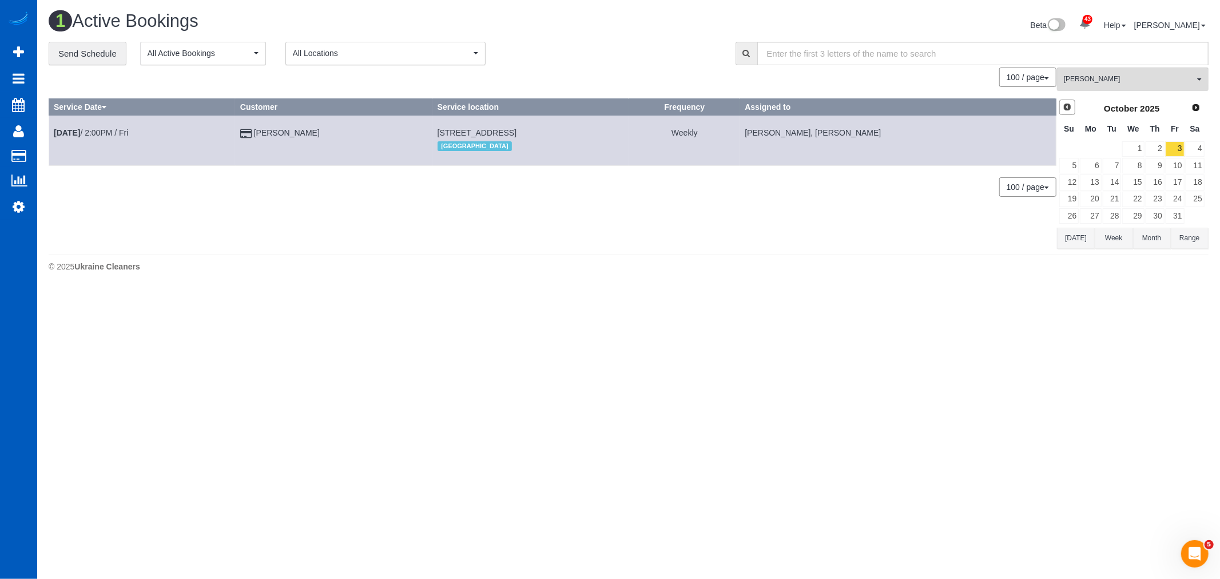
drag, startPoint x: 1068, startPoint y: 105, endPoint x: 1095, endPoint y: 86, distance: 32.9
click at [1068, 104] on span "Prev" at bounding box center [1067, 106] width 9 height 9
click at [1112, 73] on button "[PERSON_NAME] All Teams" at bounding box center [1133, 79] width 152 height 23
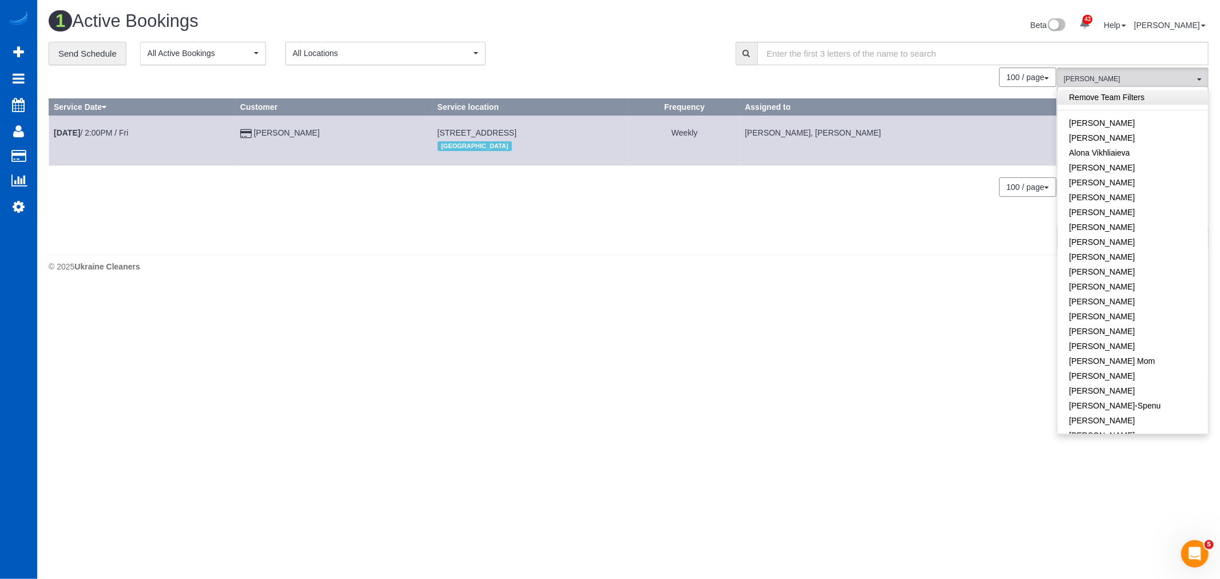
click at [1112, 104] on link "Remove Team Filters" at bounding box center [1133, 97] width 150 height 15
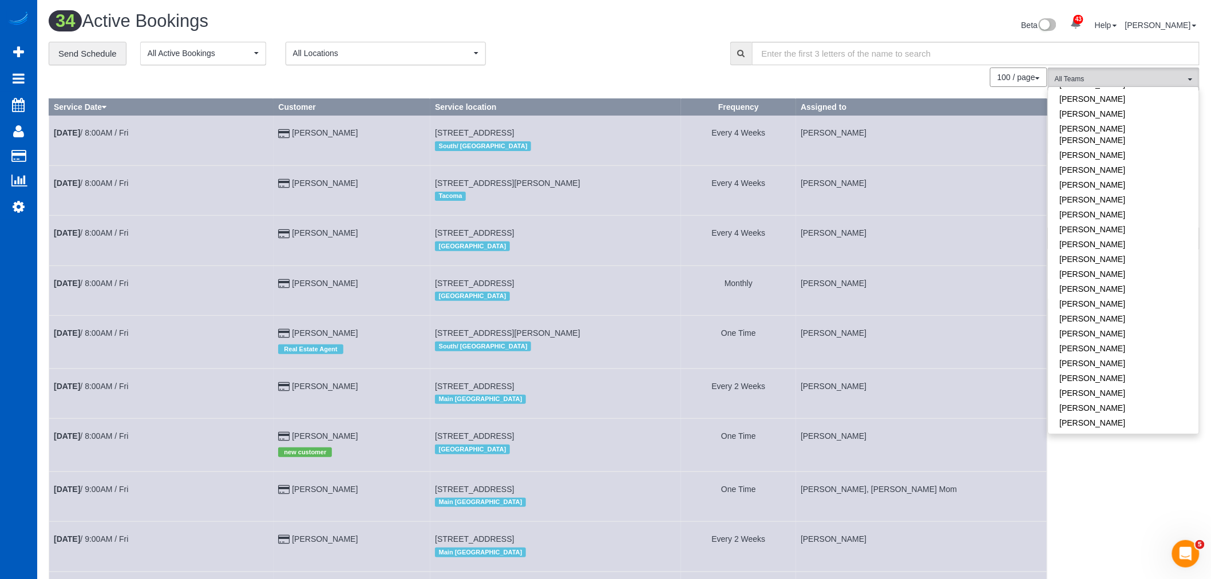
scroll to position [572, 0]
drag, startPoint x: 1117, startPoint y: 490, endPoint x: 1078, endPoint y: 300, distance: 194.0
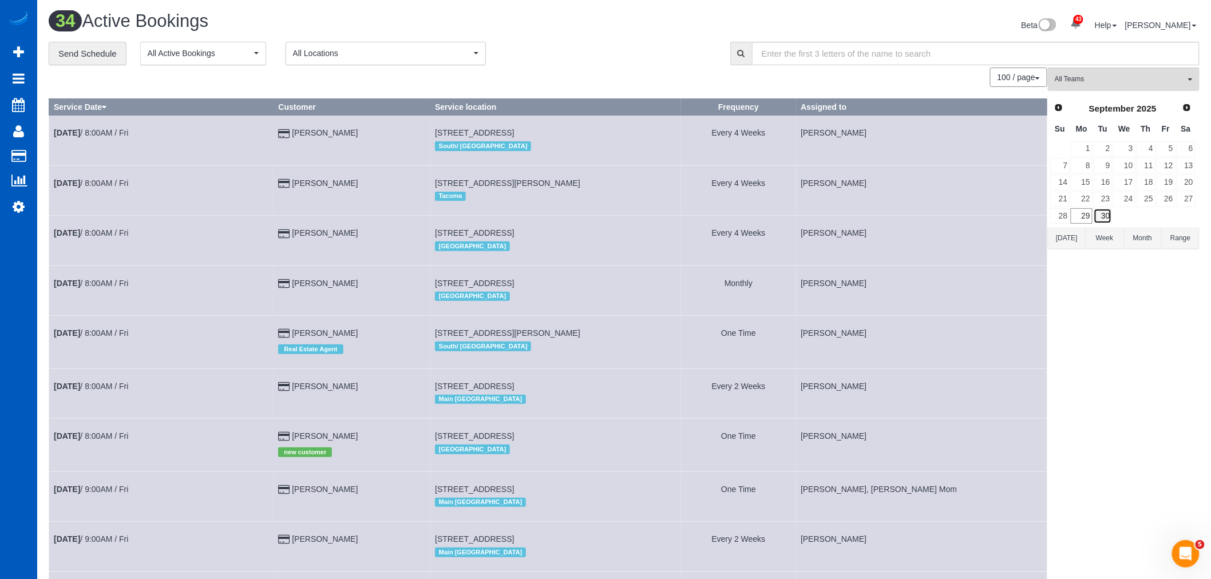
click at [1105, 216] on link "30" at bounding box center [1102, 215] width 19 height 15
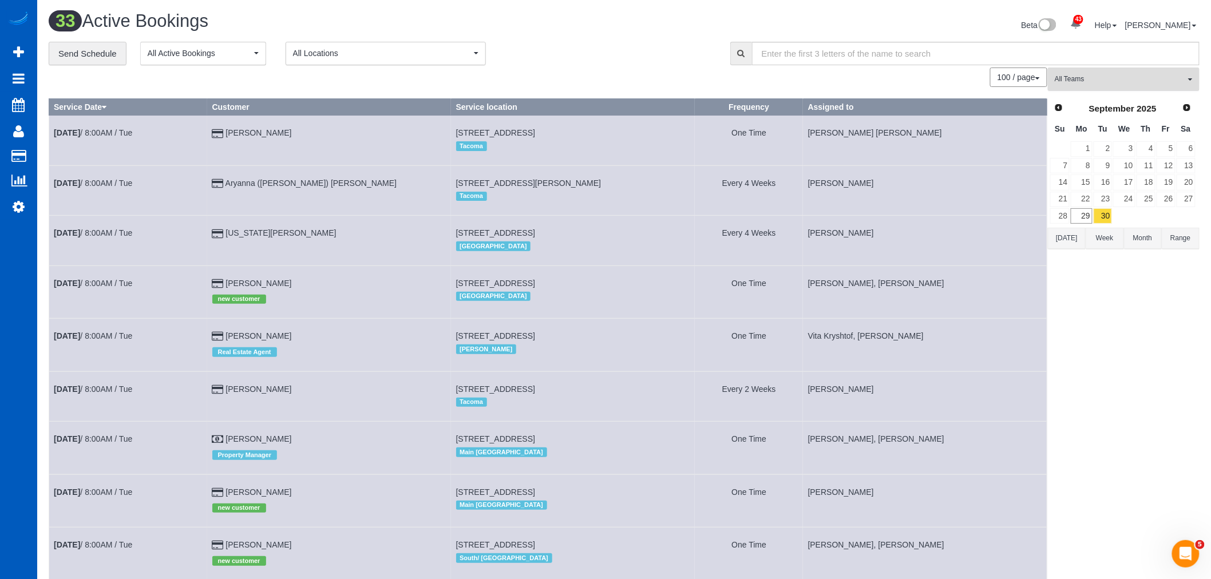
click at [1110, 86] on button "All Teams" at bounding box center [1124, 79] width 152 height 23
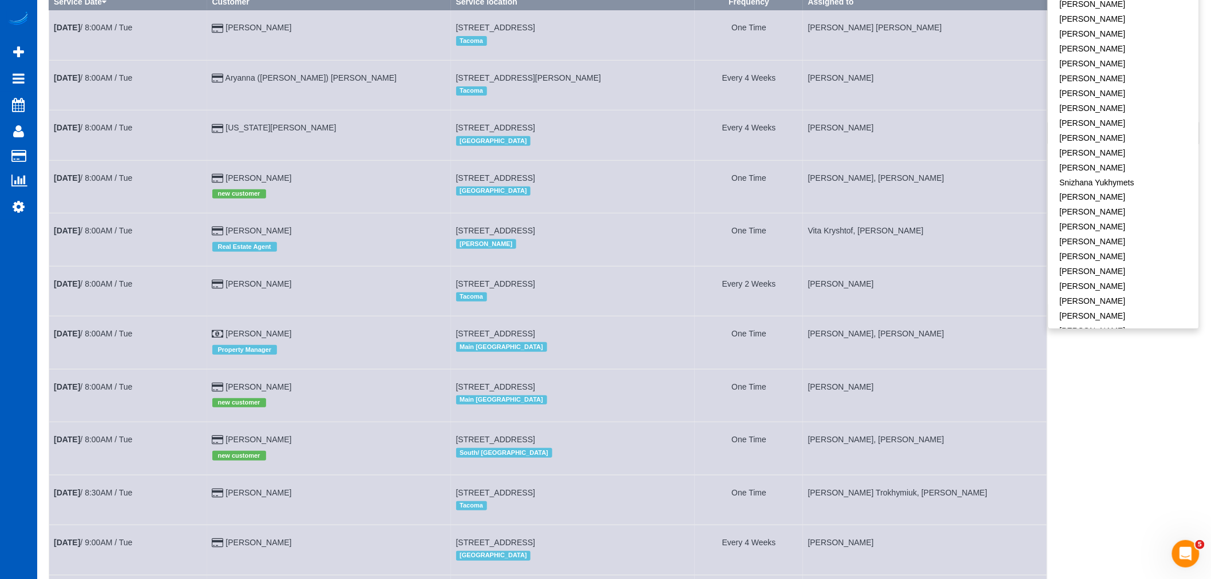
scroll to position [0, 0]
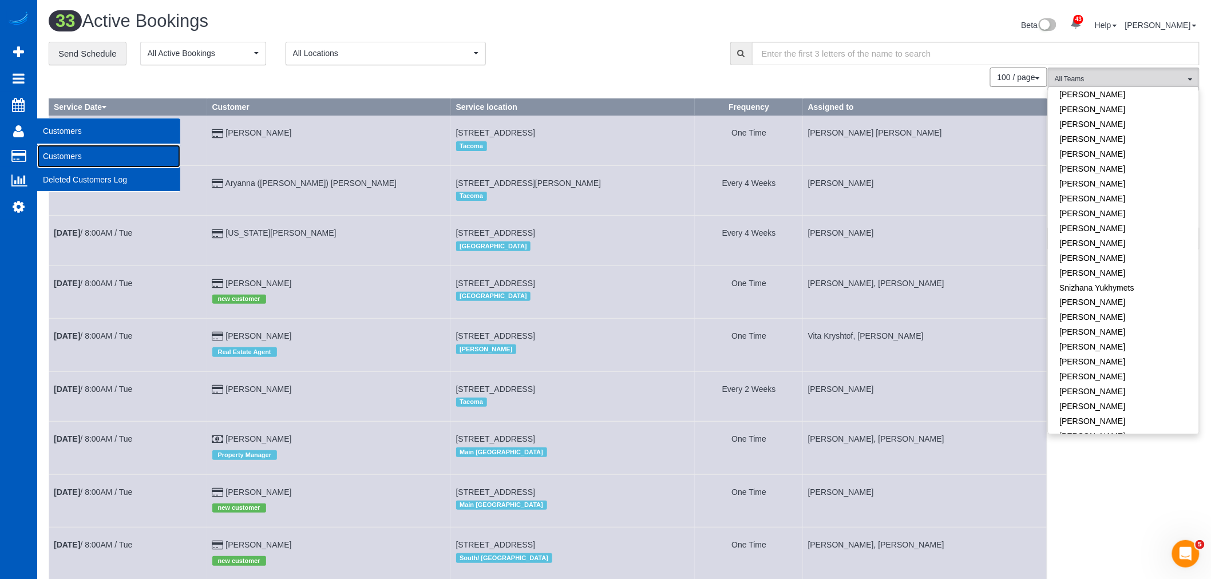
click at [104, 146] on link "Customers" at bounding box center [108, 156] width 143 height 23
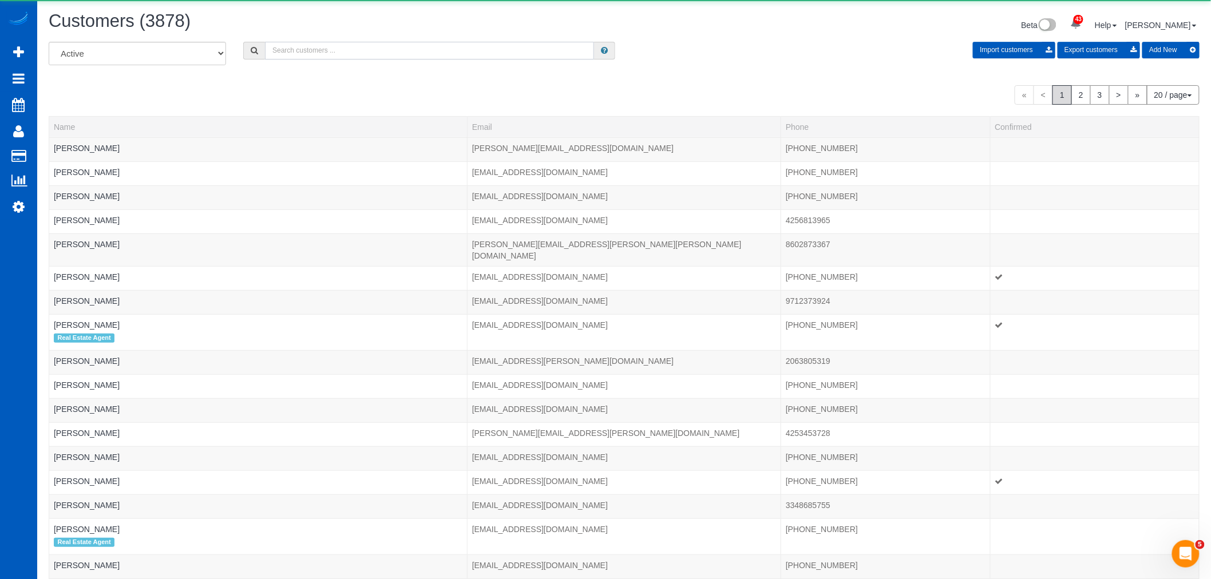
click at [334, 47] on input "text" at bounding box center [429, 51] width 329 height 18
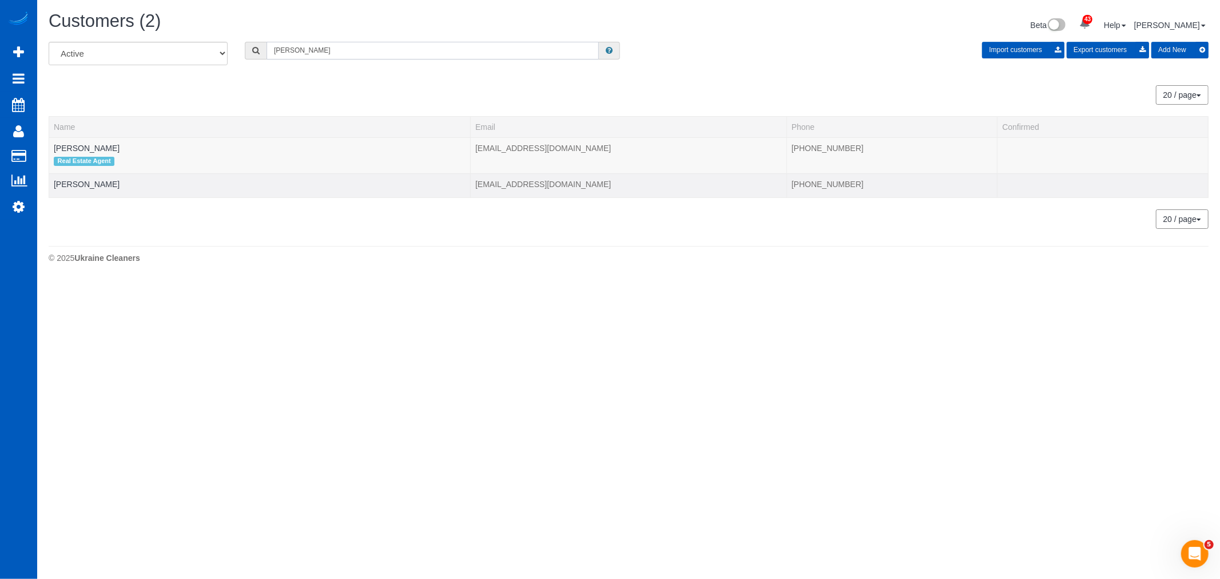
type input "raymond"
click at [98, 192] on div at bounding box center [260, 191] width 412 height 3
click at [96, 188] on link "[PERSON_NAME]" at bounding box center [87, 184] width 66 height 9
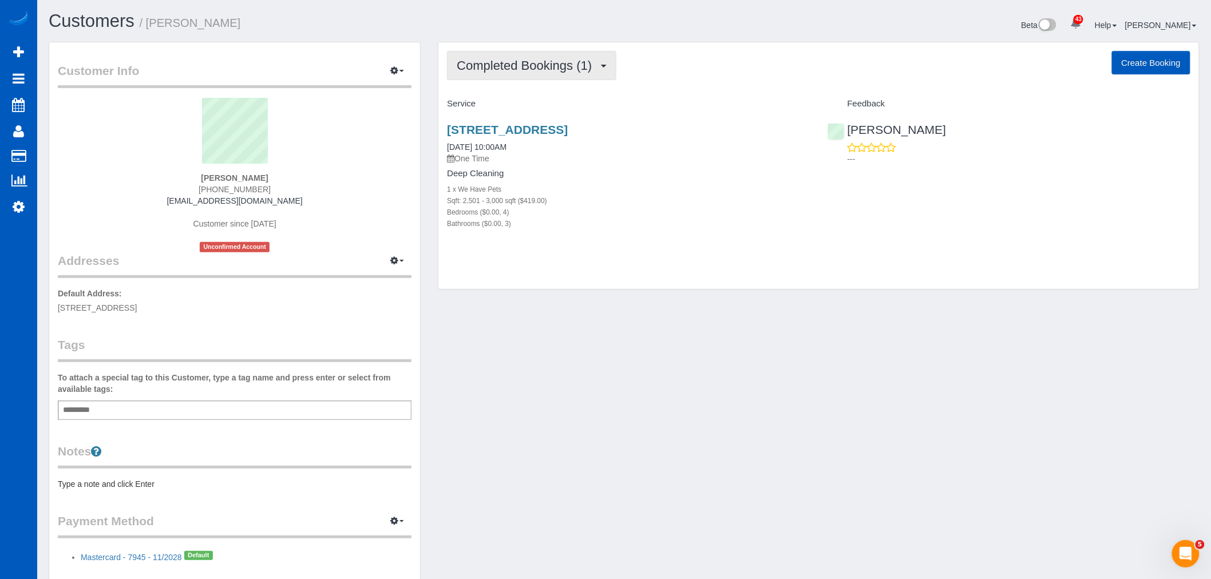
click at [525, 74] on button "Completed Bookings (1)" at bounding box center [531, 65] width 169 height 29
click at [513, 109] on link "Upcoming Bookings (12)" at bounding box center [507, 107] width 121 height 15
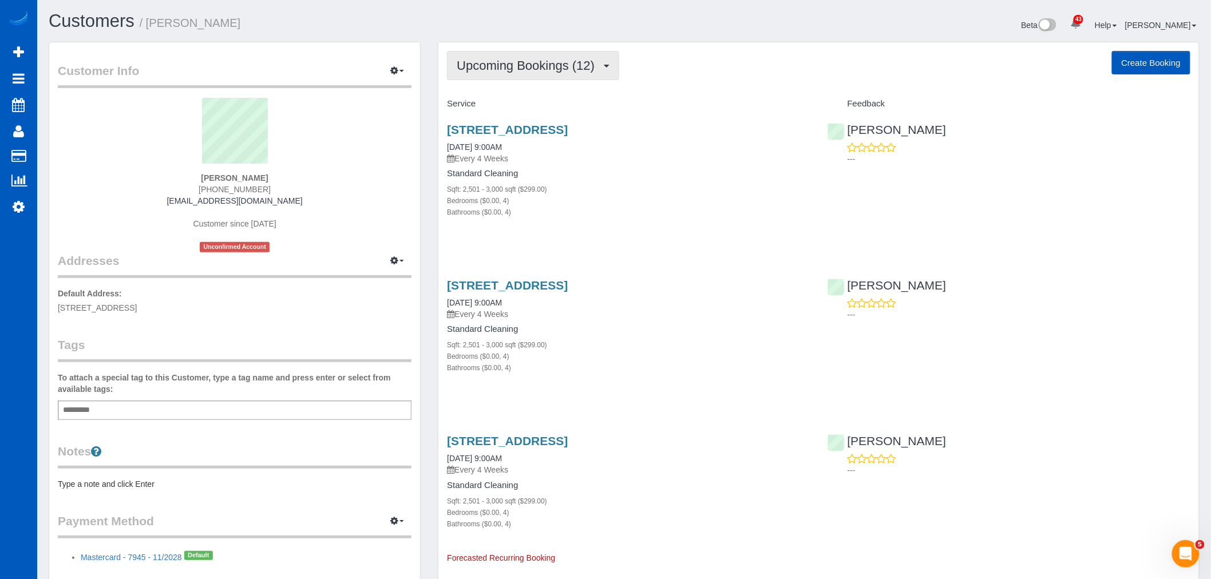
click at [519, 70] on span "Upcoming Bookings (12)" at bounding box center [529, 65] width 144 height 14
click at [586, 184] on div "Sqft: 2,501 - 3,000 sqft ($299.00)" at bounding box center [628, 188] width 363 height 11
click at [568, 129] on link "921 Blue Lake Circle, Richardson, TX 75080" at bounding box center [507, 129] width 121 height 13
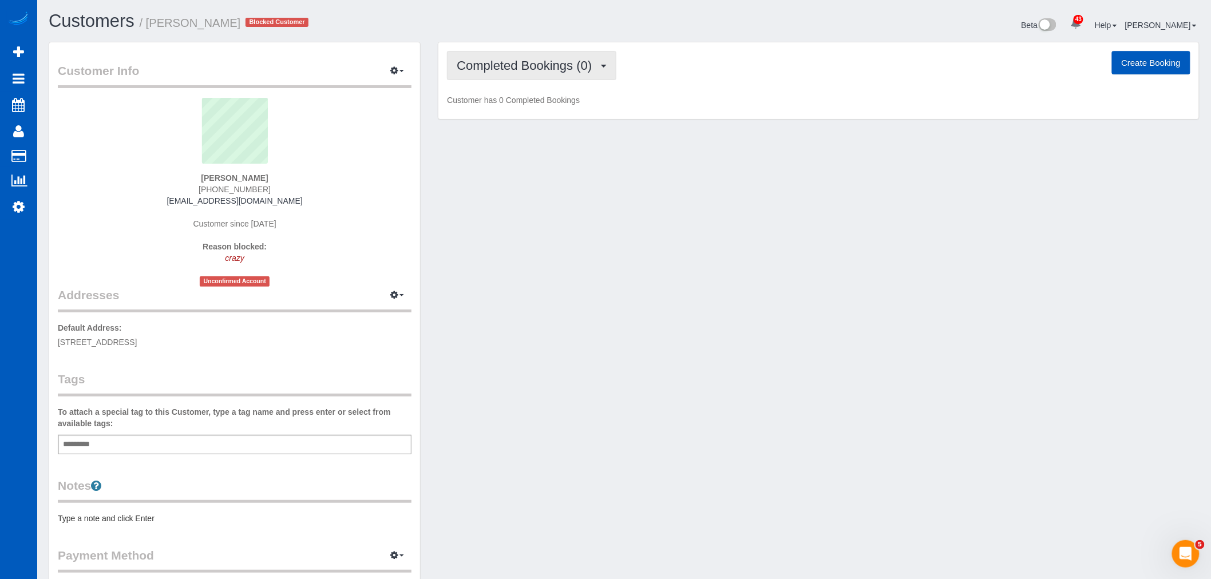
click at [539, 61] on span "Completed Bookings (0)" at bounding box center [527, 65] width 141 height 14
click at [540, 145] on link "Charges (0)" at bounding box center [506, 147] width 119 height 15
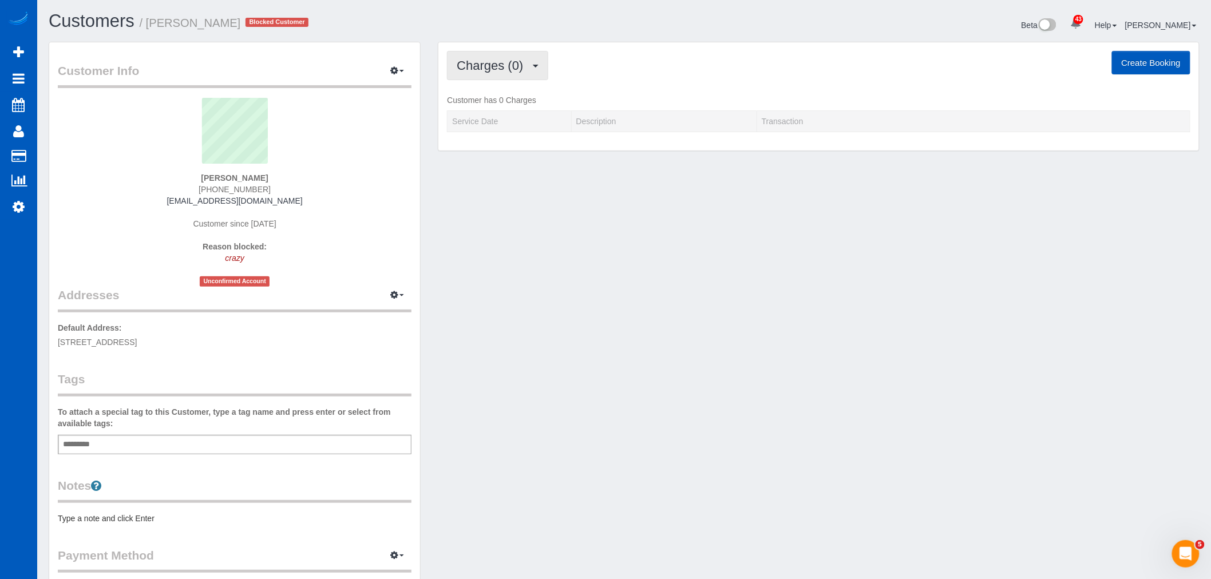
click at [506, 61] on span "Charges (0)" at bounding box center [493, 65] width 72 height 14
click at [530, 124] on link "Cancelled Bookings (1)" at bounding box center [506, 121] width 119 height 15
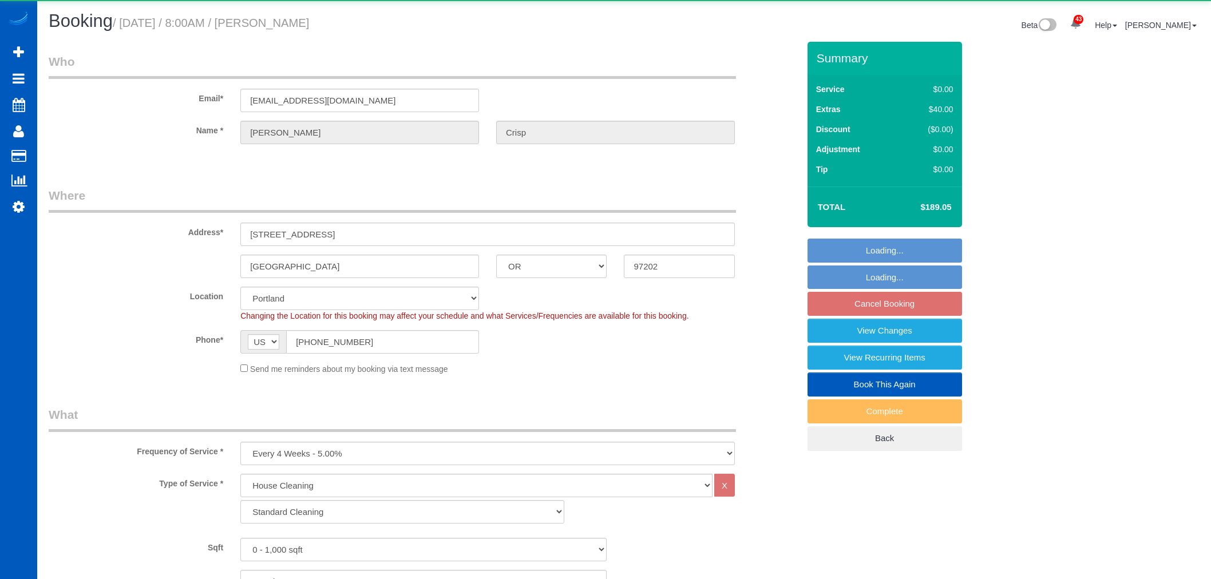
select select "OR"
select select "199"
select select "number:8"
select select "object:1125"
select select "2"
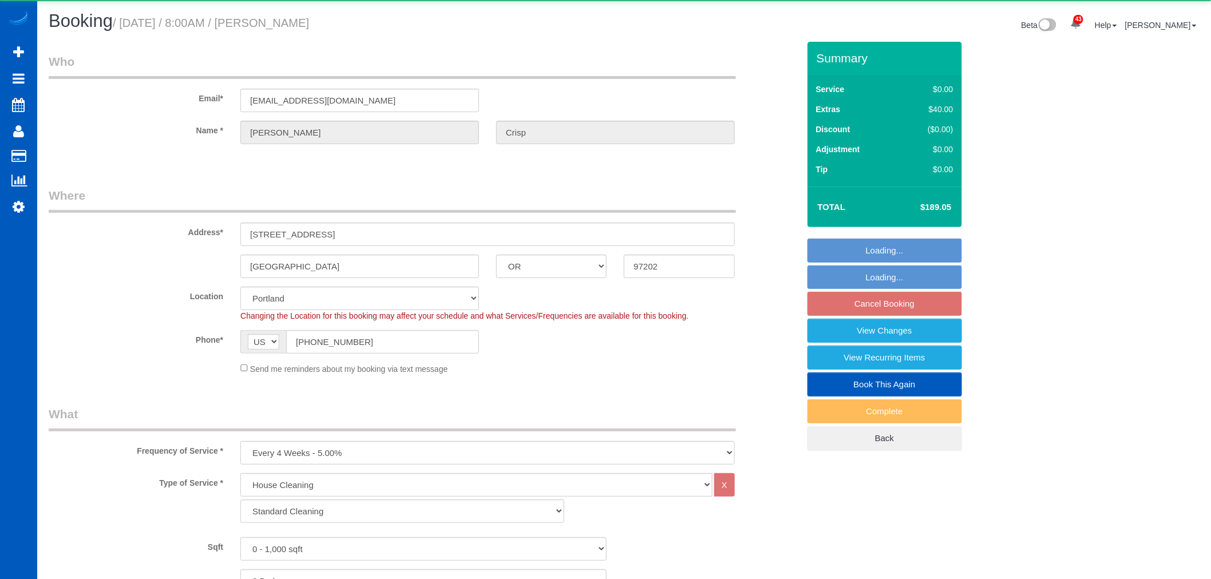
select select "3"
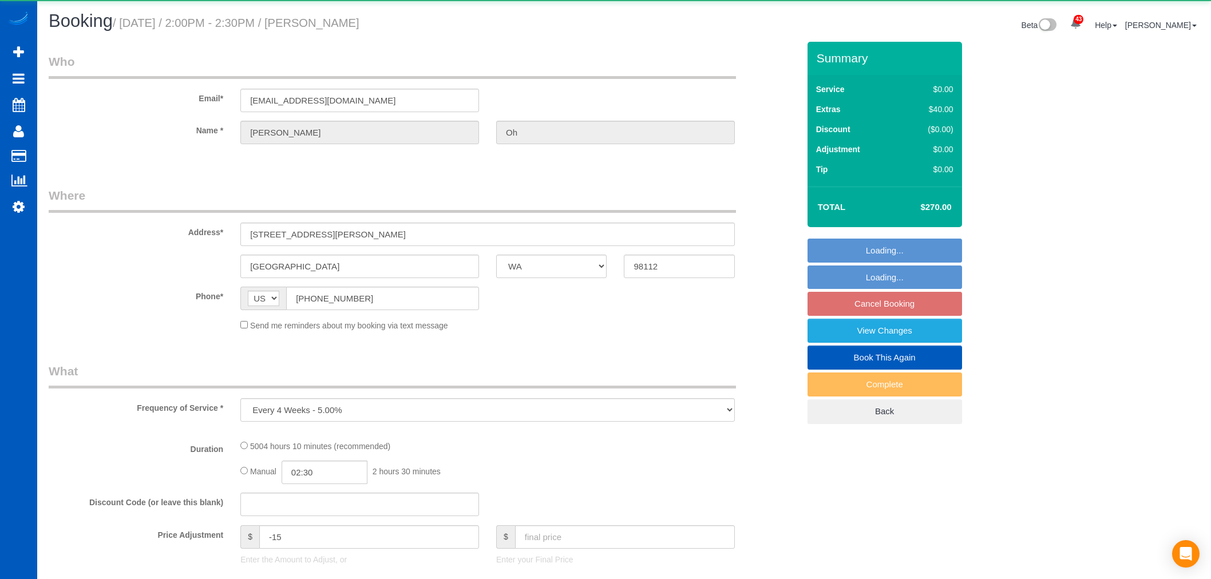
select select "WA"
select select "number:10"
select select "object:1019"
select select "2001"
select select "3"
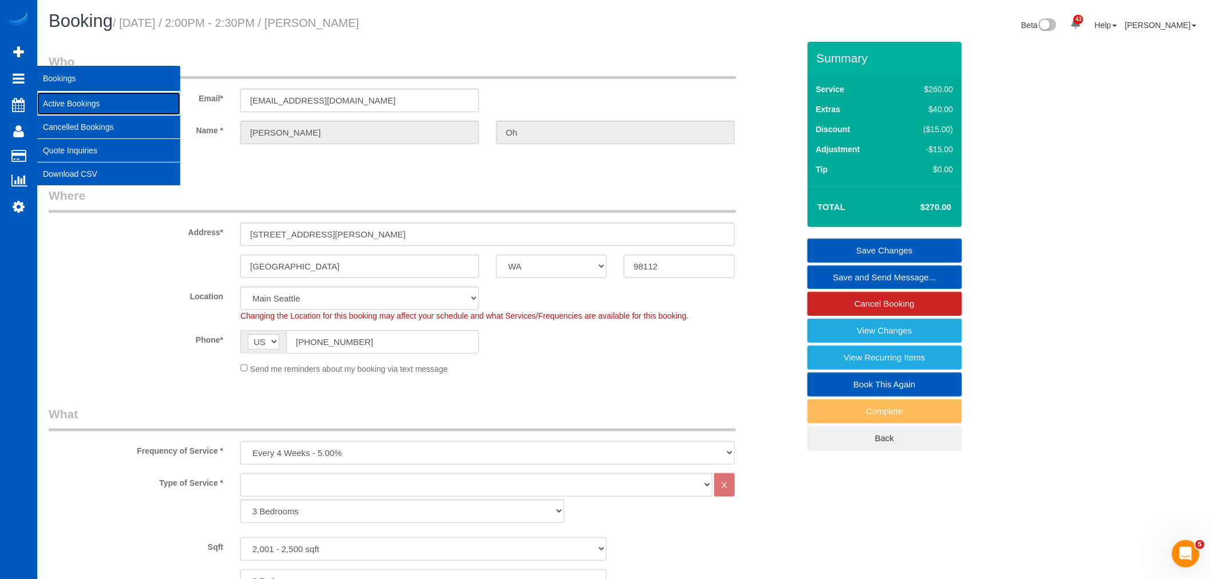
click at [101, 110] on link "Active Bookings" at bounding box center [108, 103] width 143 height 23
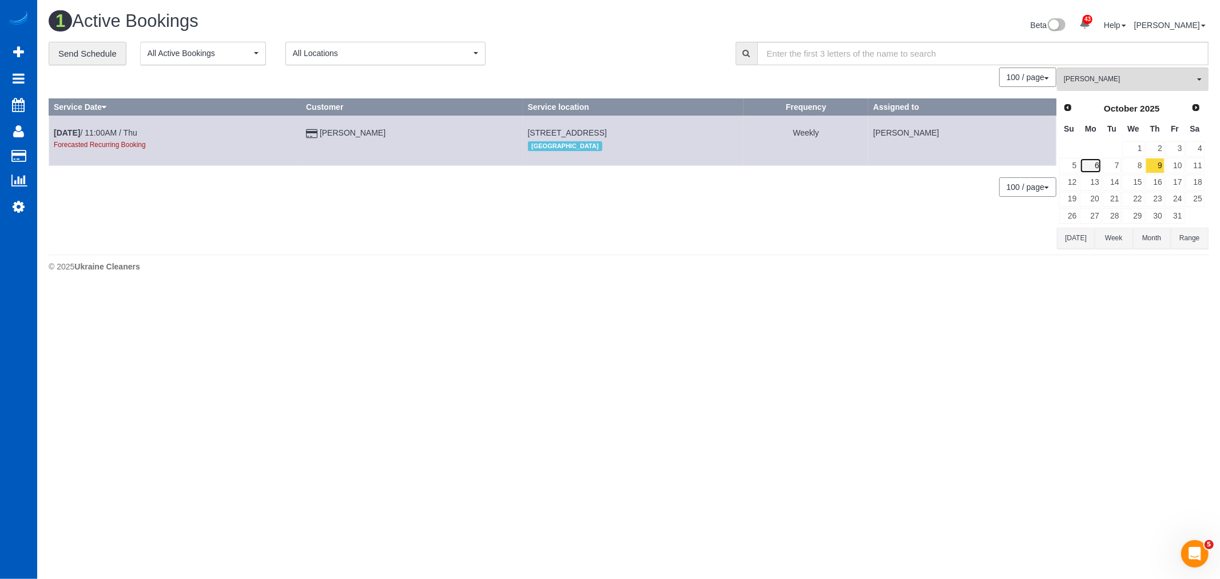
click at [1097, 171] on link "6" at bounding box center [1090, 165] width 21 height 15
click at [1119, 81] on span "[PERSON_NAME]" at bounding box center [1129, 79] width 130 height 10
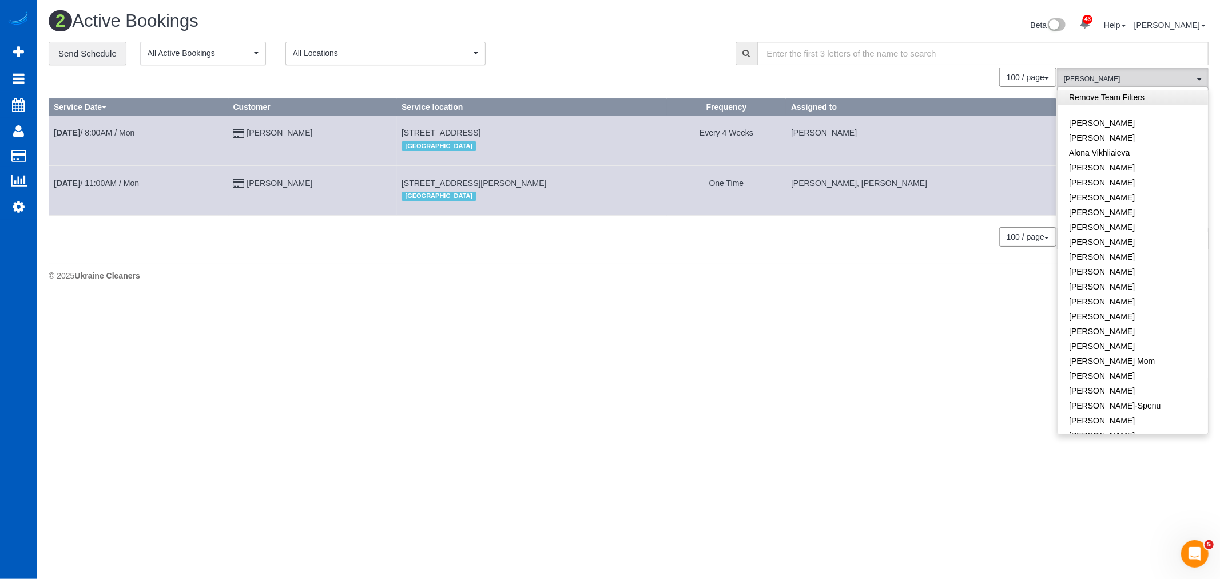
click at [1120, 104] on link "Remove Team Filters" at bounding box center [1133, 97] width 150 height 15
click at [1109, 79] on span "All Teams" at bounding box center [1129, 79] width 130 height 10
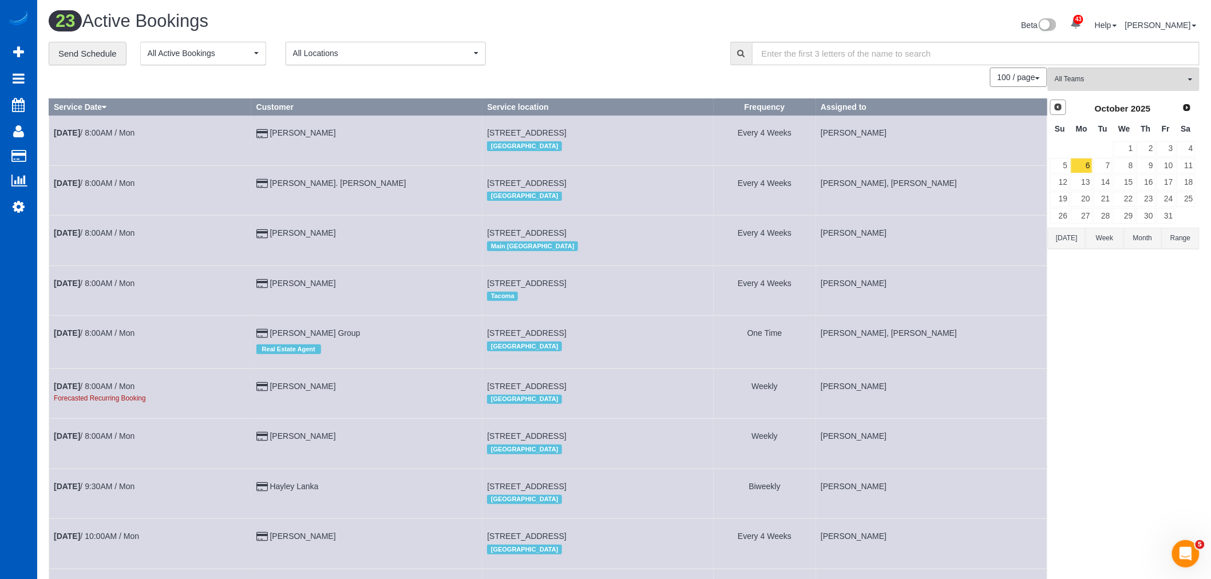
click at [1056, 102] on link "Prev" at bounding box center [1058, 108] width 16 height 16
click at [1100, 212] on link "30" at bounding box center [1102, 215] width 19 height 15
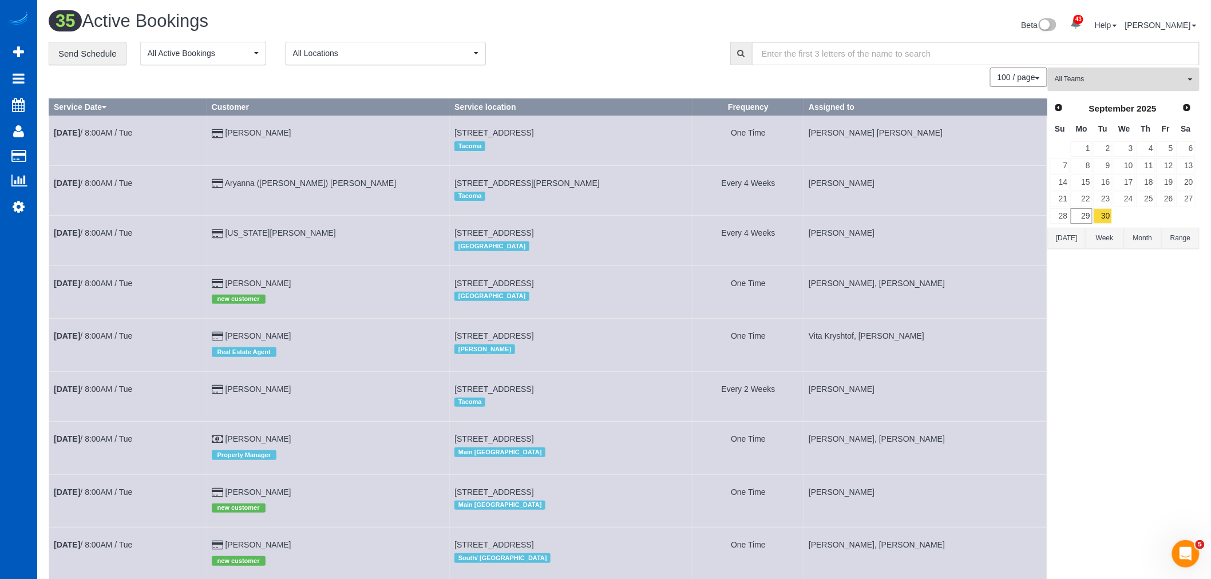
click at [1116, 71] on button "All Teams" at bounding box center [1124, 79] width 152 height 23
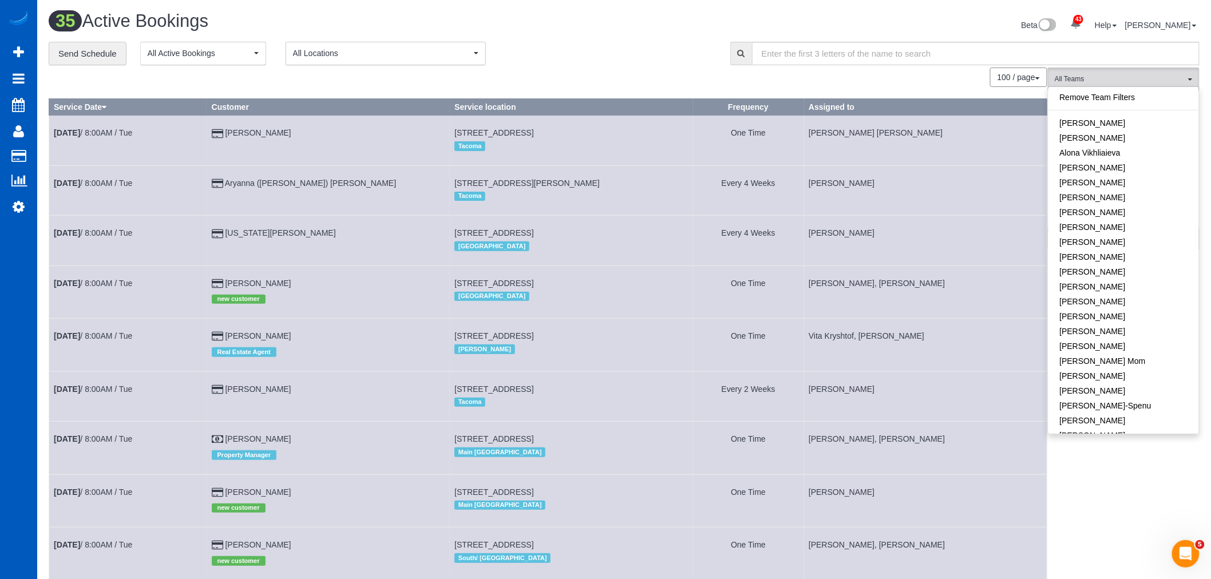
drag, startPoint x: 1059, startPoint y: 498, endPoint x: 1091, endPoint y: 383, distance: 118.7
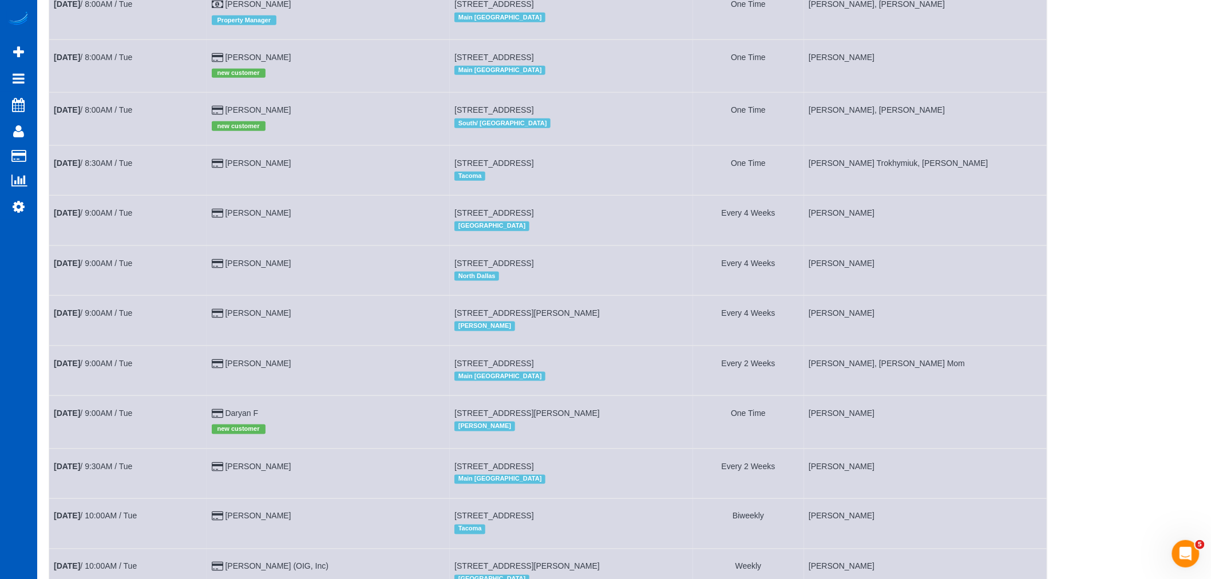
scroll to position [508, 0]
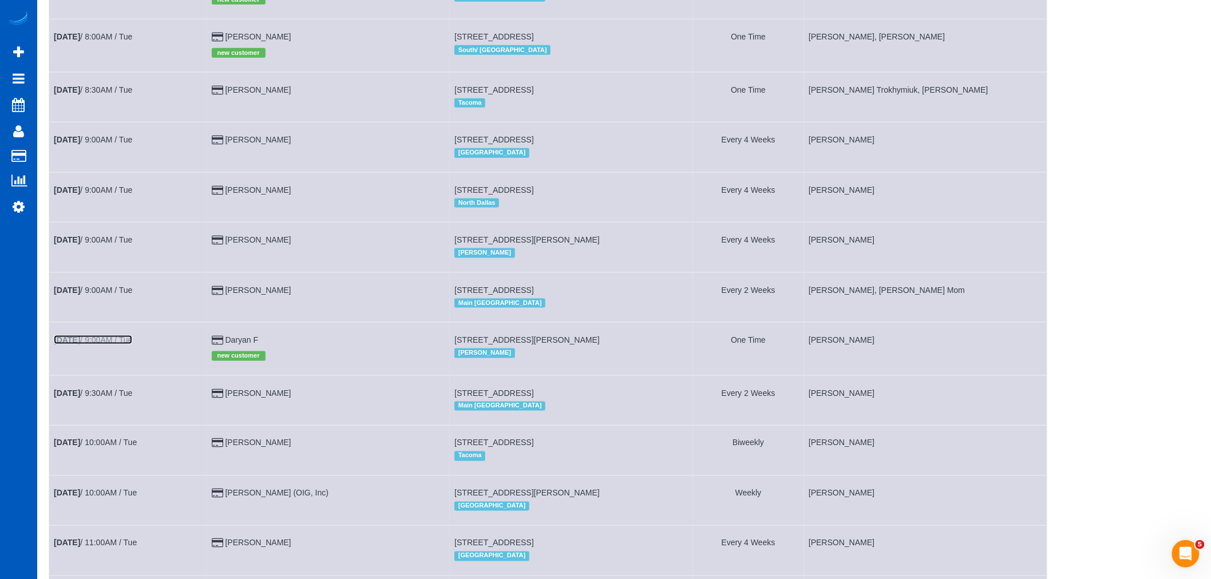
click at [70, 344] on b "[DATE]" at bounding box center [67, 339] width 26 height 9
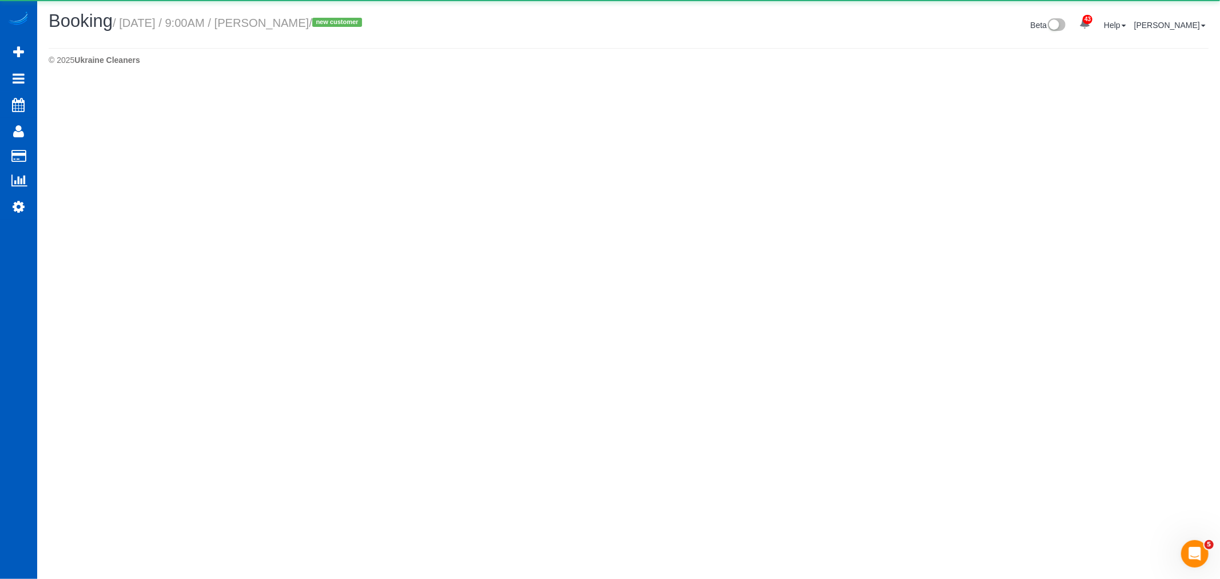
select select "WA"
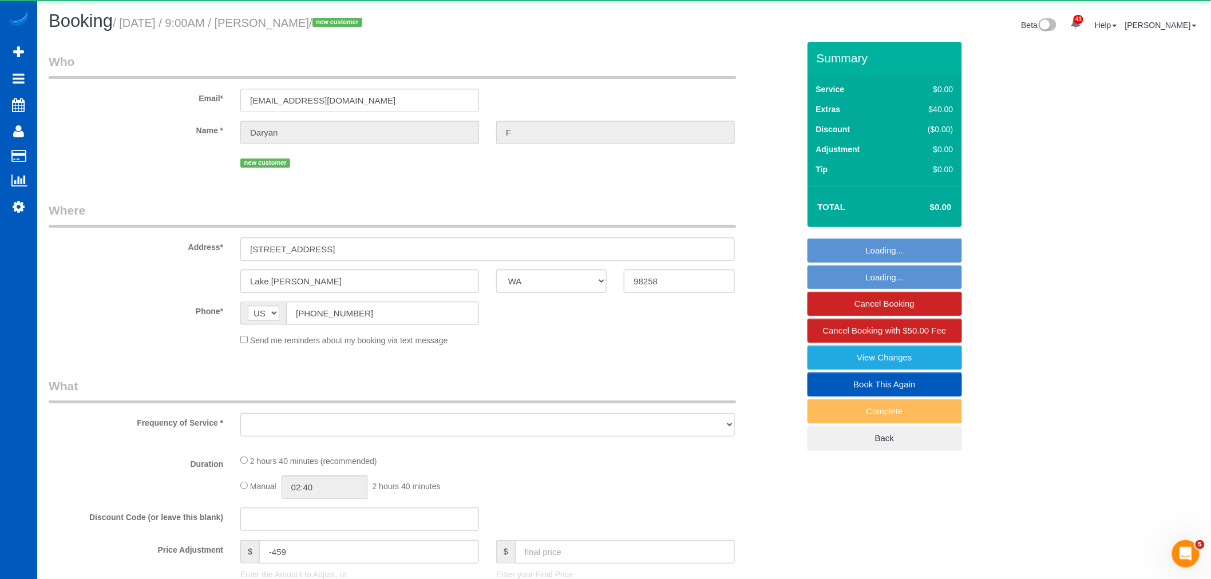
select select "object:2933"
select select "string:fspay-e7a2d6ed-3a9e-49df-bb4d-738802eb2c31"
select select "199"
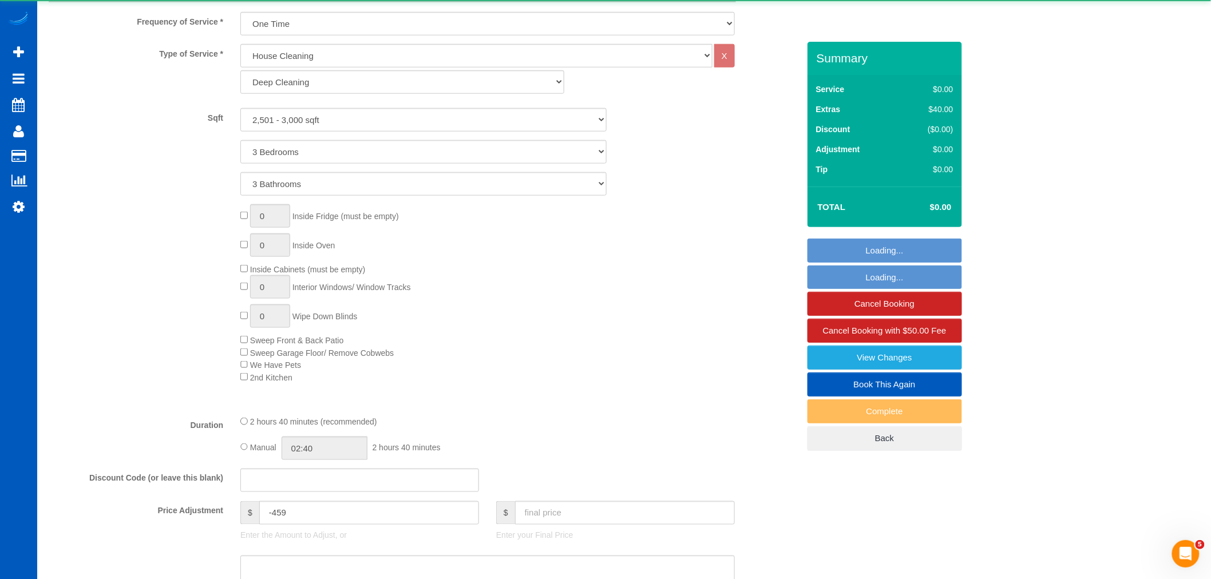
select select "2501"
select select "3"
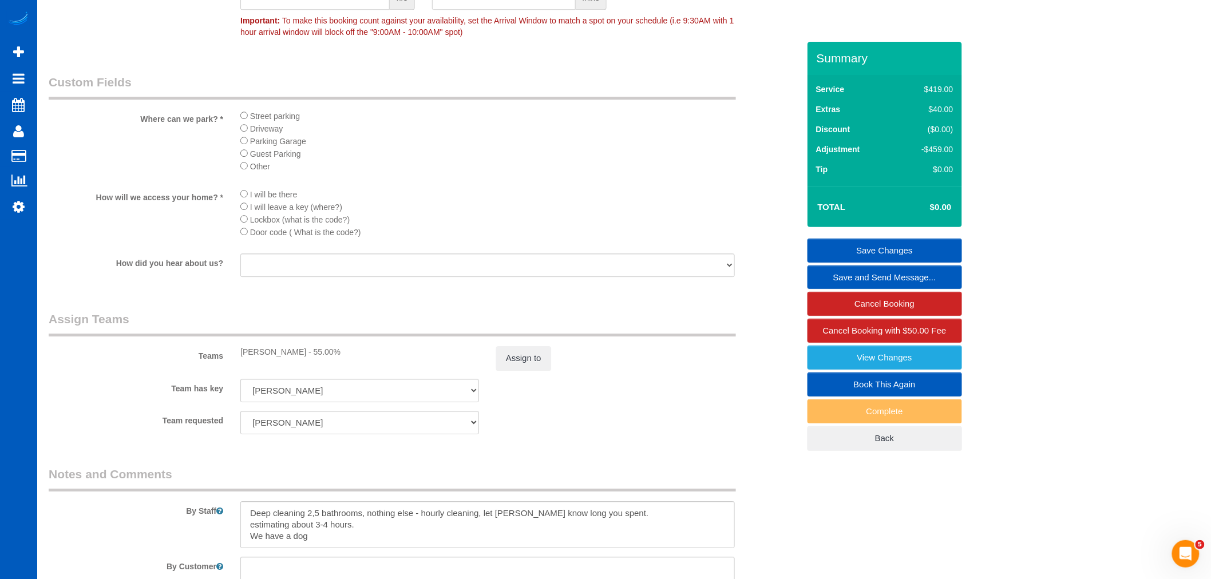
scroll to position [1080, 0]
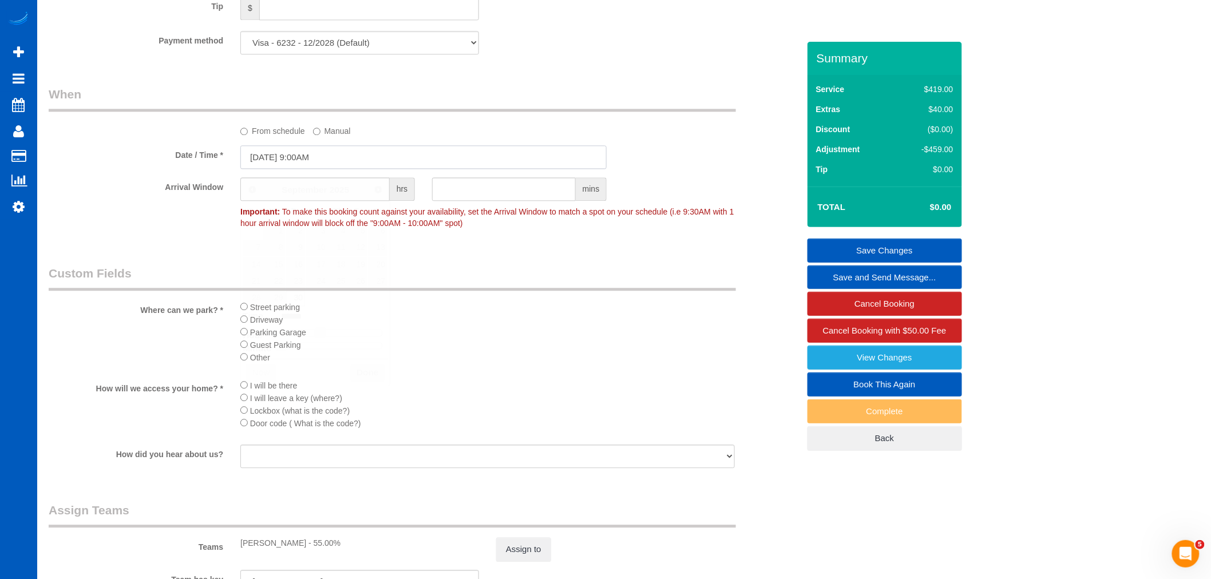
click at [303, 169] on input "[DATE] 9:00AM" at bounding box center [423, 156] width 366 height 23
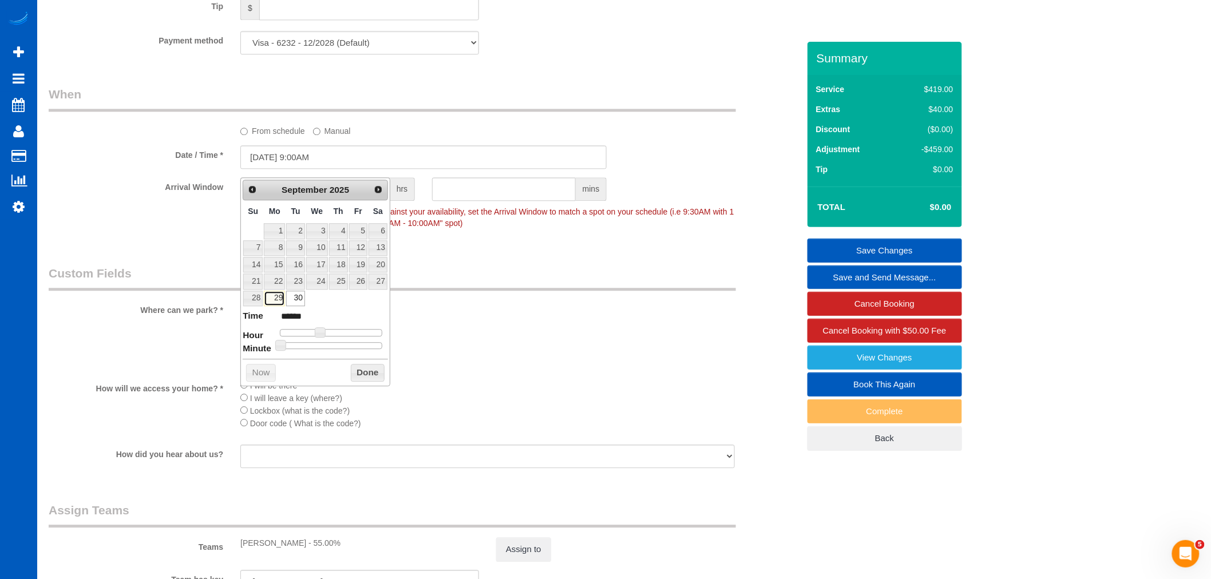
click at [276, 292] on link "29" at bounding box center [274, 298] width 21 height 15
type input "[DATE] 11:00AM"
type input "*******"
type input "[DATE] 12:00PM"
type input "*******"
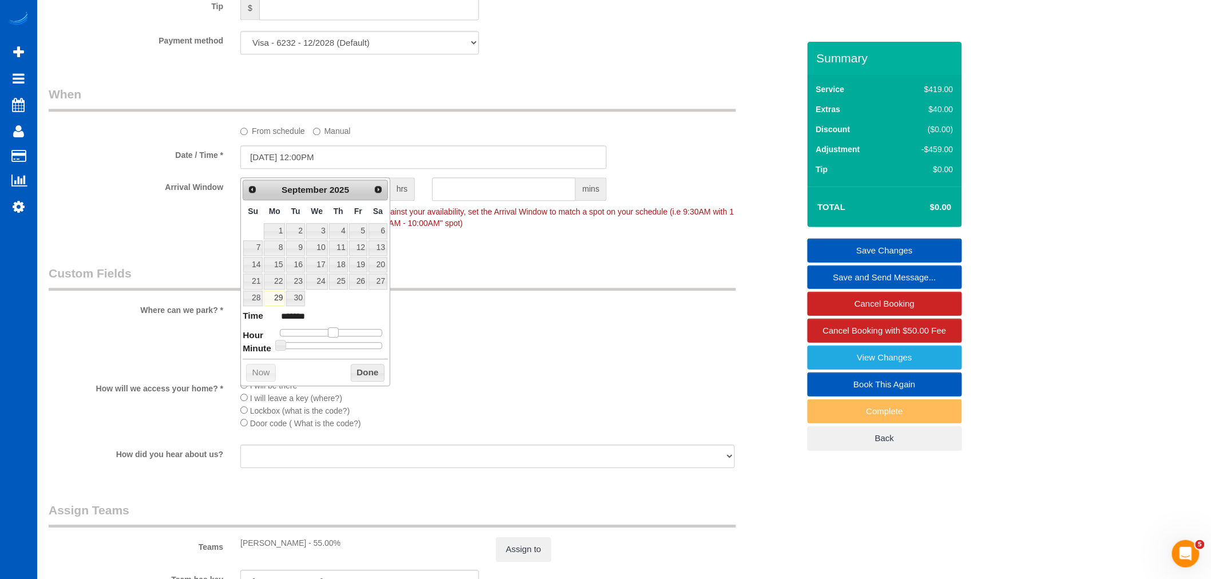
type input "[DATE] 2:00PM"
type input "******"
type input "[DATE] 3:00PM"
type input "******"
type input "[DATE] 4:00PM"
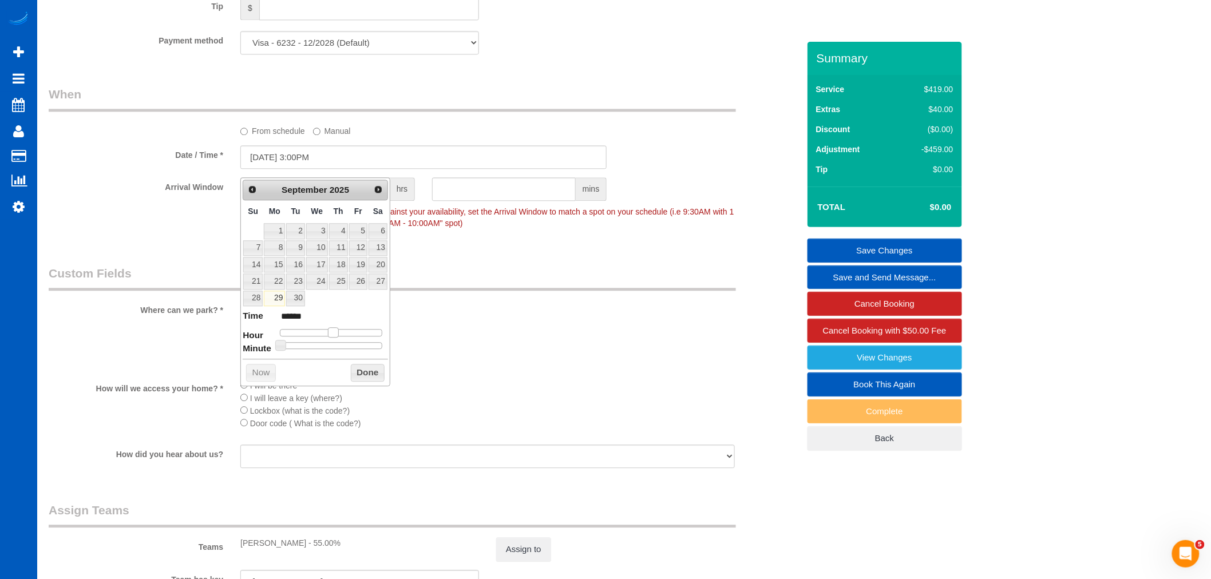
type input "******"
type input "[DATE] 3:00PM"
type input "******"
drag, startPoint x: 323, startPoint y: 330, endPoint x: 349, endPoint y: 332, distance: 26.4
click at [349, 332] on span at bounding box center [346, 332] width 10 height 10
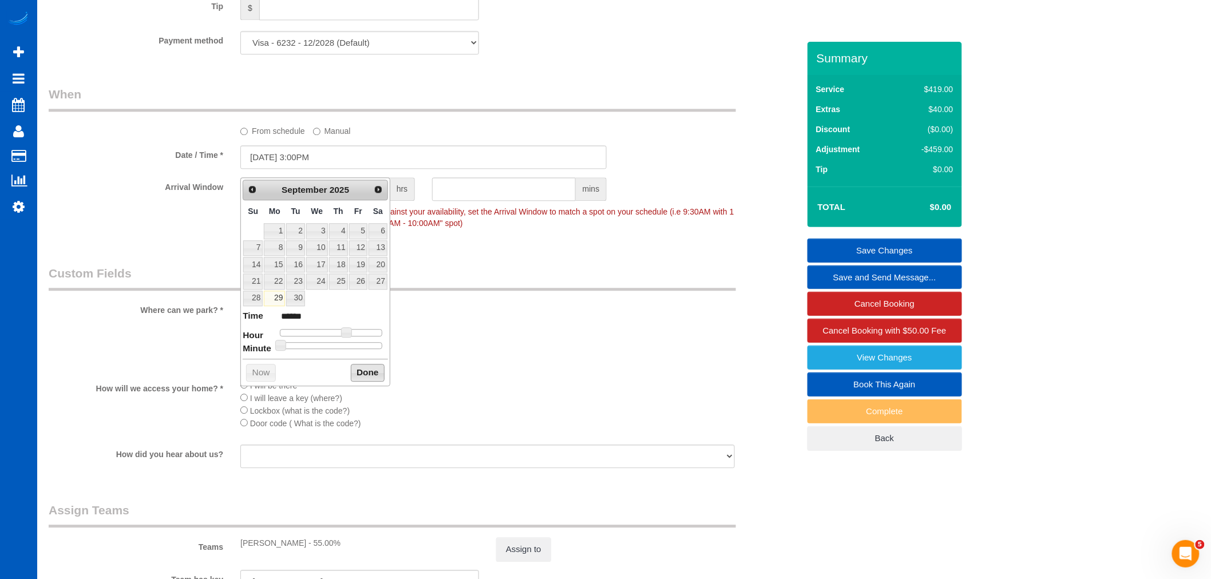
click at [368, 379] on button "Done" at bounding box center [368, 373] width 34 height 18
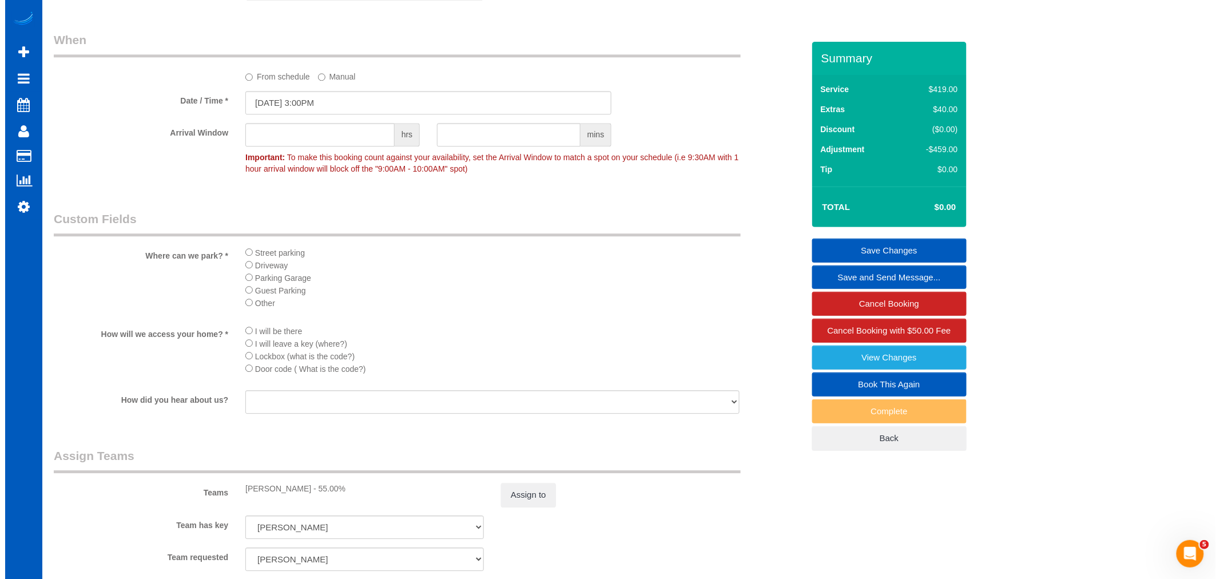
scroll to position [1208, 0]
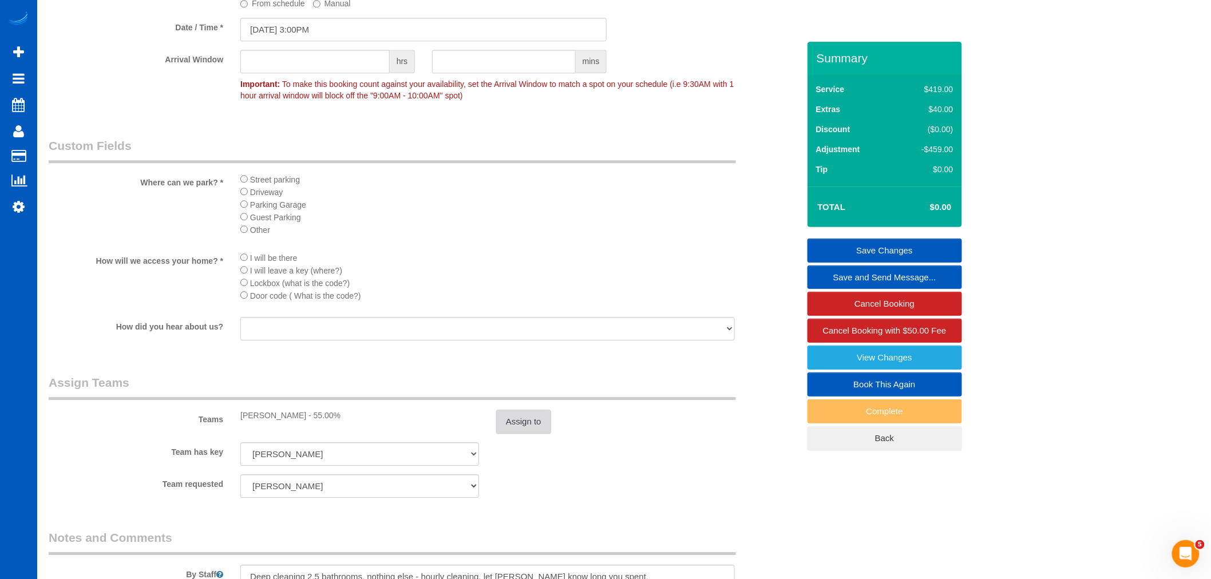
click at [507, 433] on button "Assign to" at bounding box center [523, 422] width 55 height 24
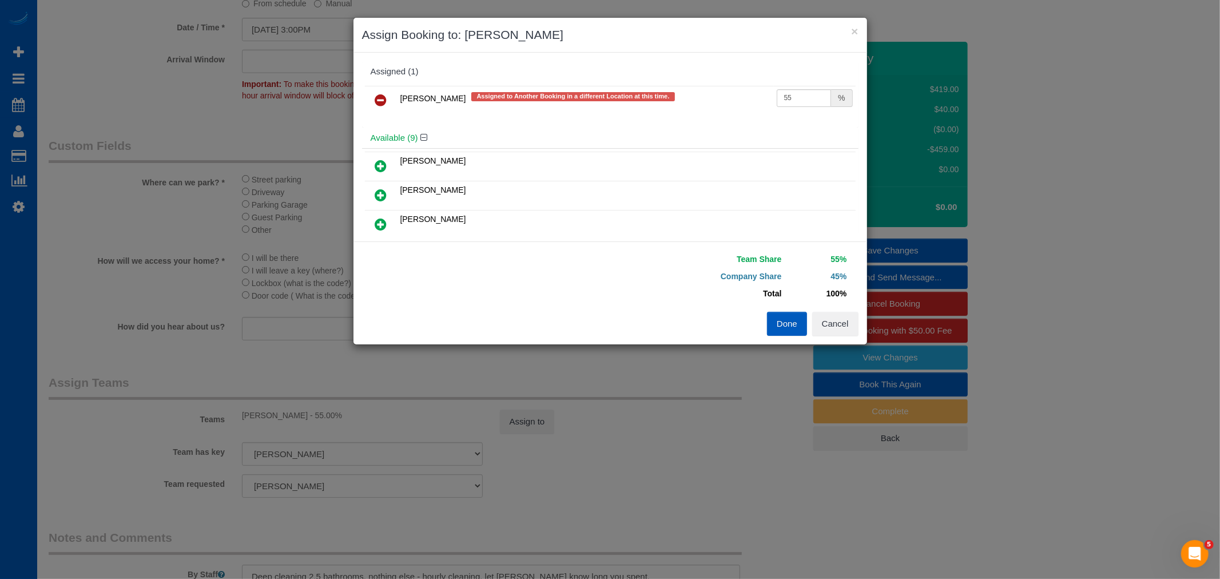
click at [368, 105] on link at bounding box center [381, 100] width 27 height 23
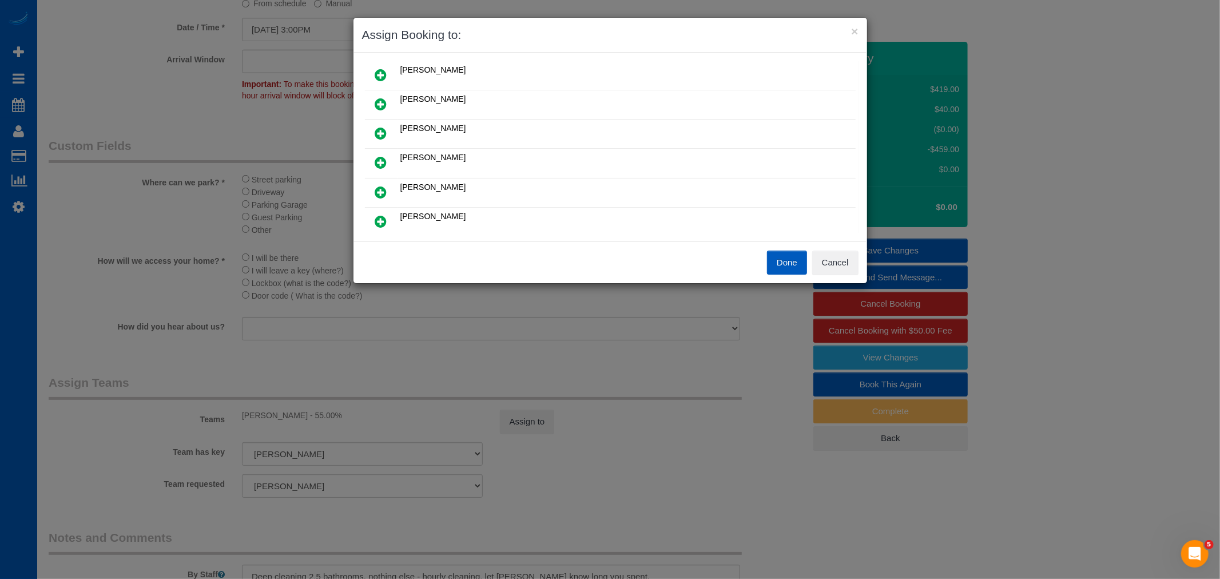
click at [376, 135] on icon at bounding box center [381, 133] width 12 height 14
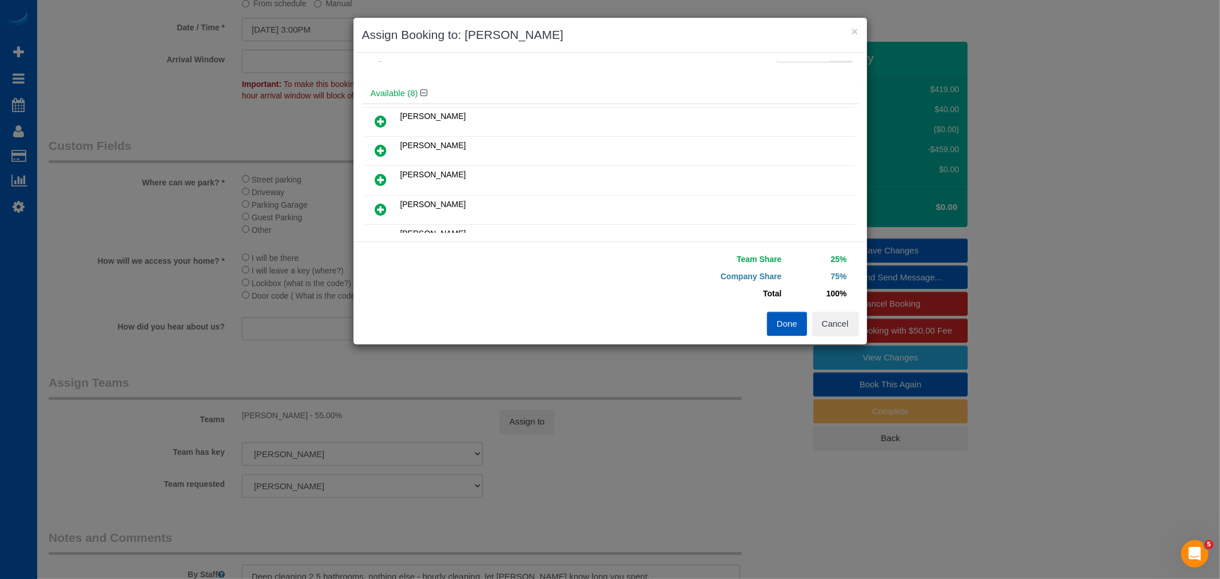
scroll to position [0, 0]
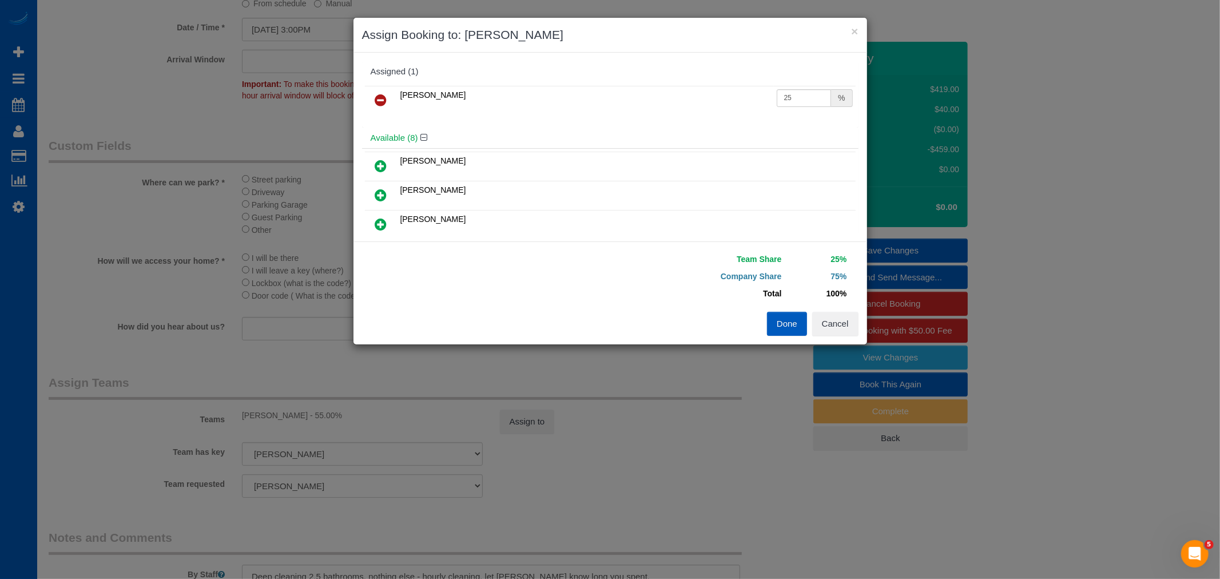
click at [384, 106] on icon at bounding box center [381, 100] width 12 height 14
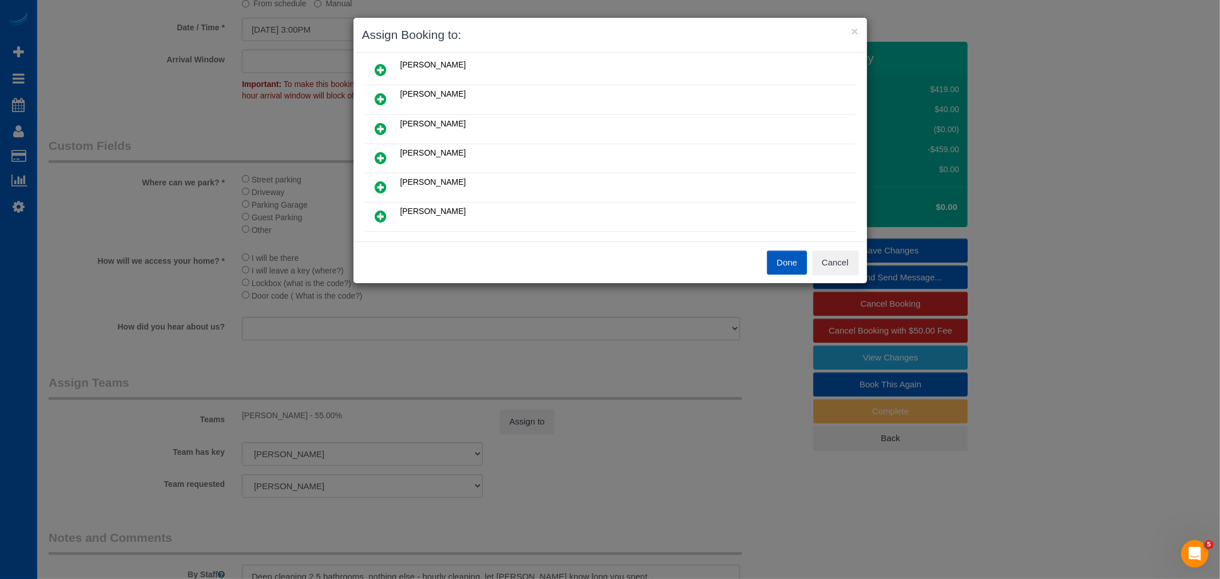
click at [379, 122] on icon at bounding box center [381, 129] width 12 height 14
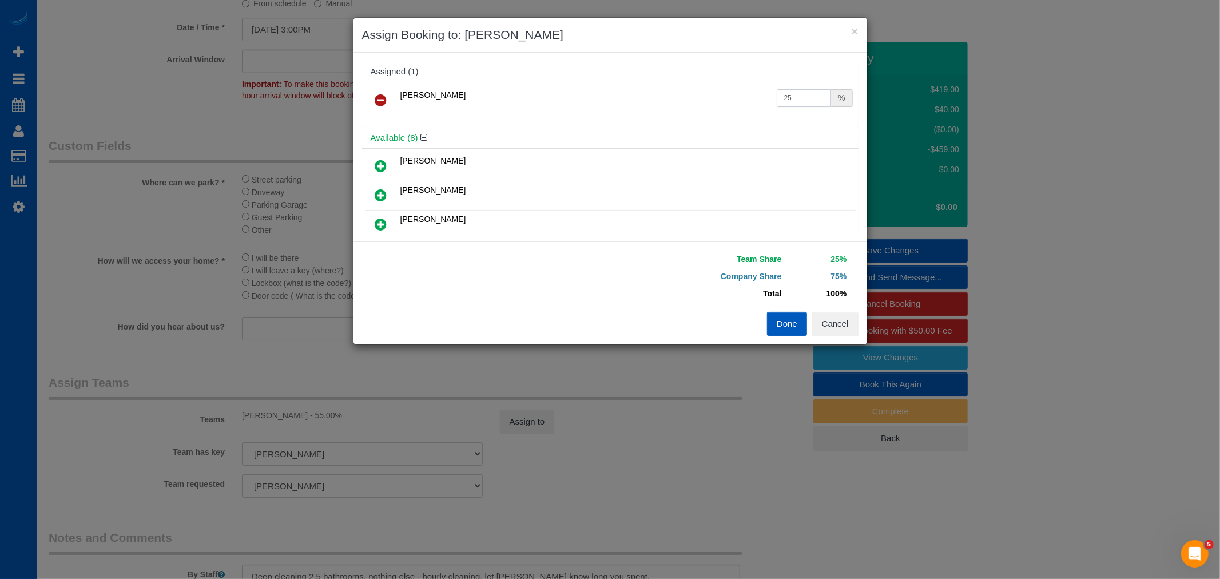
drag, startPoint x: 805, startPoint y: 90, endPoint x: 701, endPoint y: 110, distance: 105.5
click at [701, 110] on tr "[PERSON_NAME] 25 %" at bounding box center [610, 100] width 491 height 29
type input "55"
click at [799, 324] on button "Done" at bounding box center [787, 324] width 40 height 24
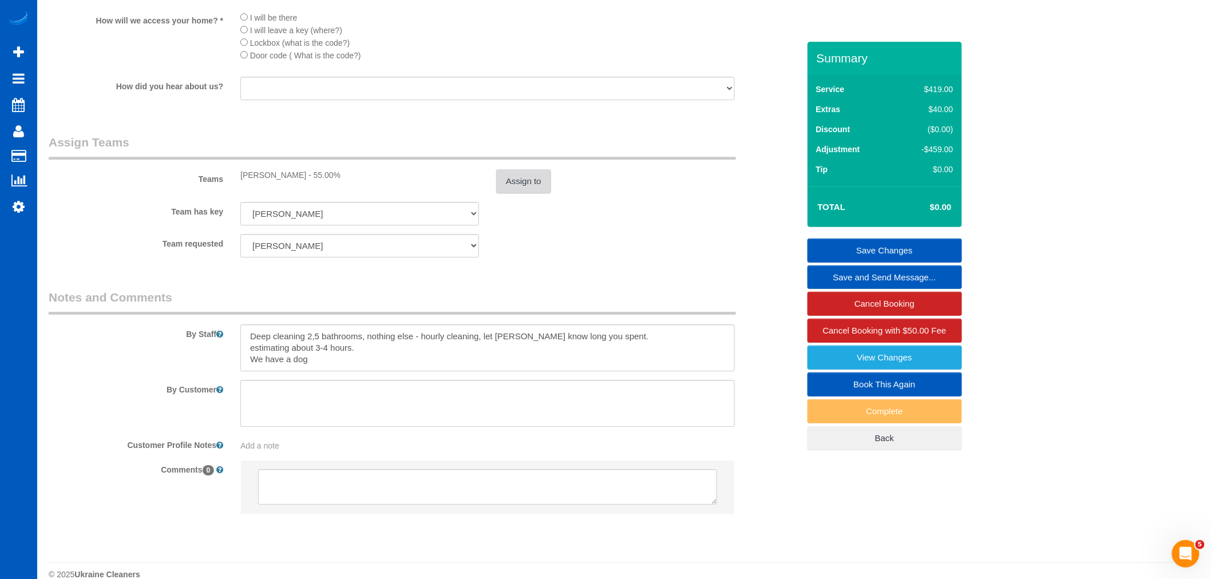
scroll to position [1419, 0]
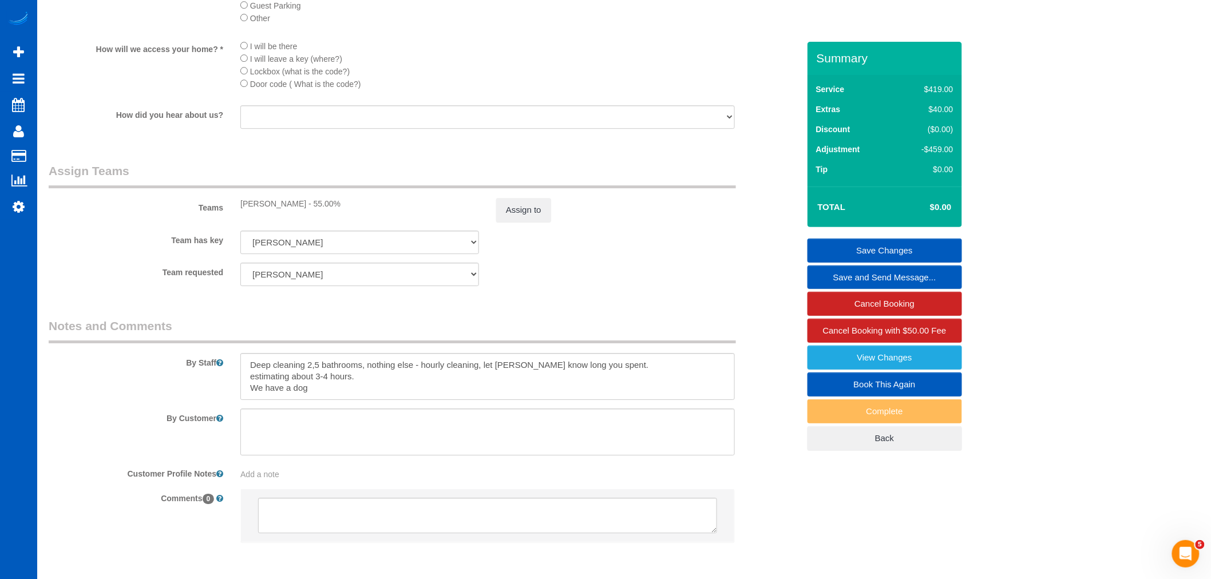
click at [911, 244] on link "Save Changes" at bounding box center [884, 251] width 154 height 24
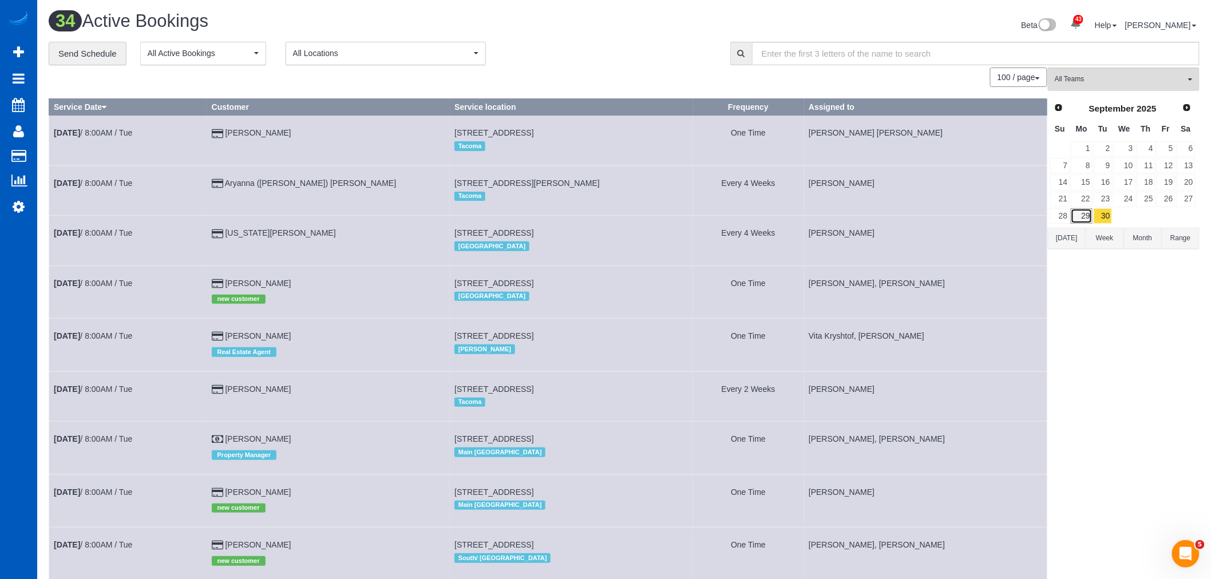
click at [1076, 224] on link "29" at bounding box center [1080, 215] width 21 height 15
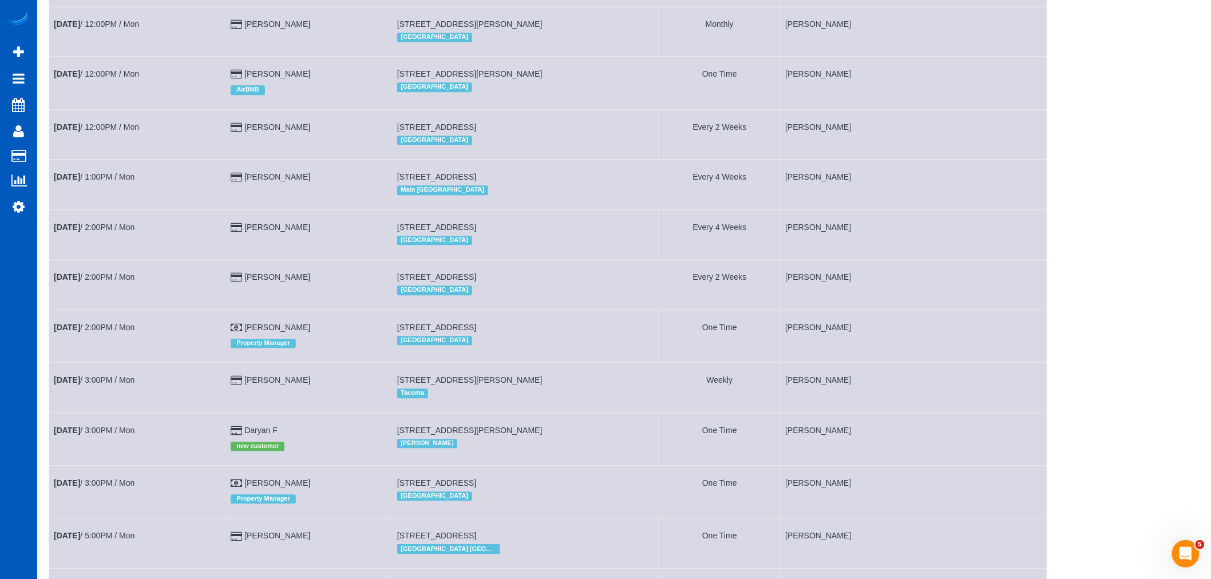
scroll to position [1237, 0]
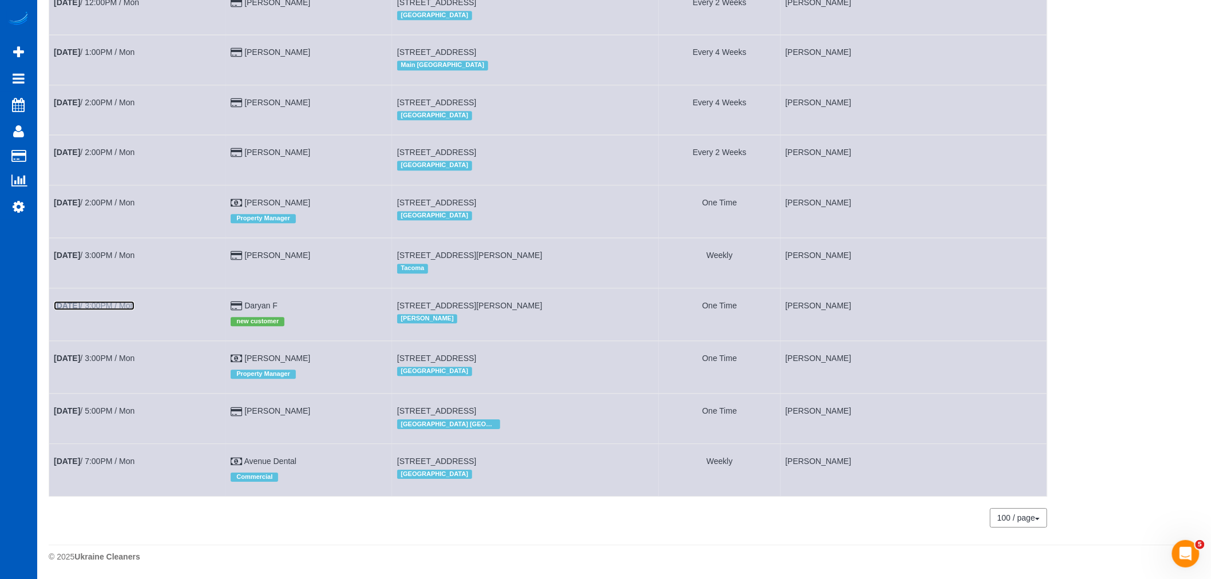
click at [100, 304] on link "[DATE] 3:00PM / Mon" at bounding box center [94, 305] width 81 height 9
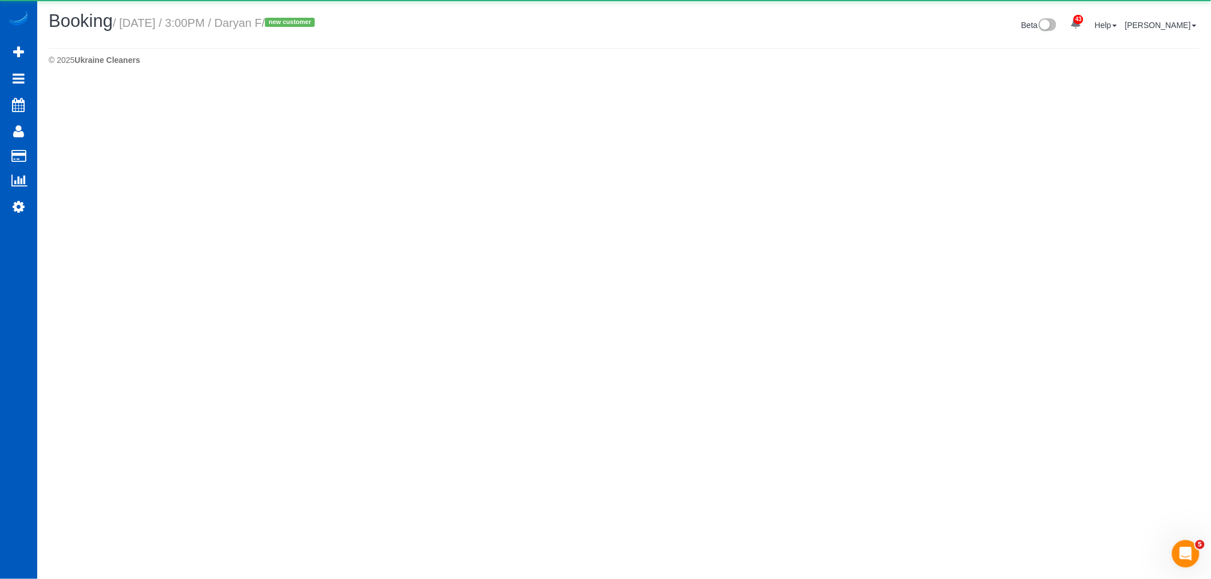
select select "WA"
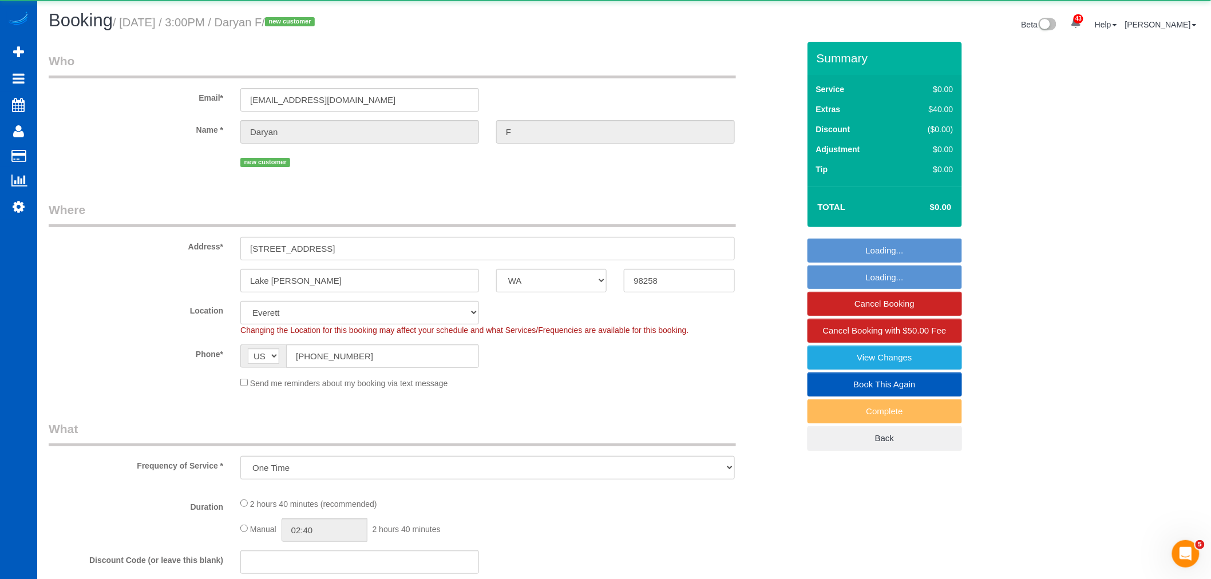
select select "object:5661"
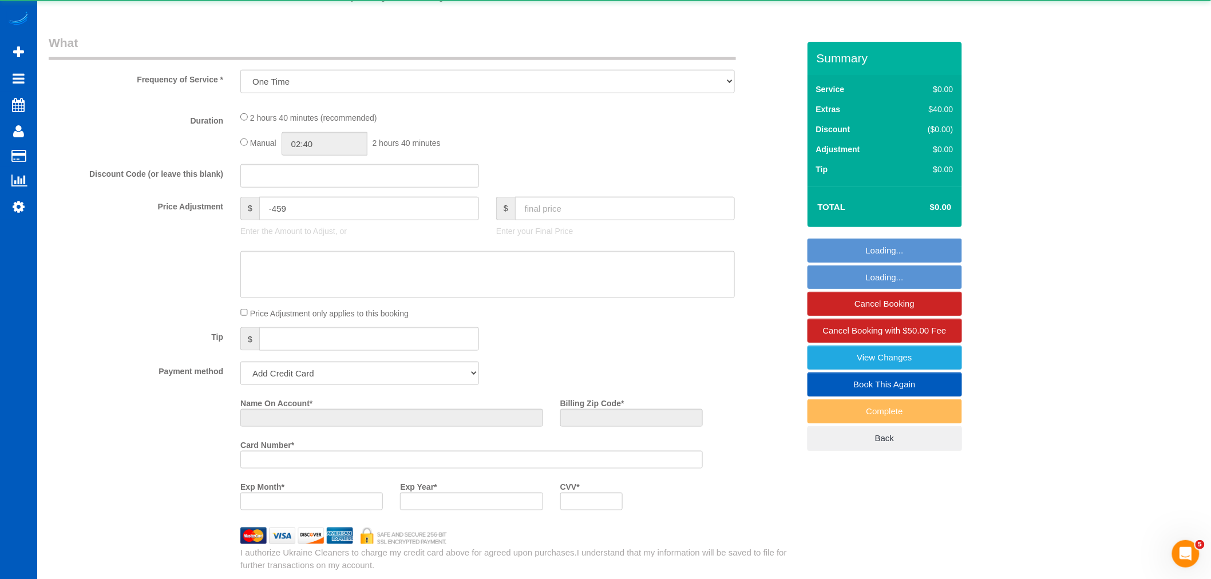
select select "string:fspay-e7a2d6ed-3a9e-49df-bb4d-738802eb2c31"
select select "199"
select select "2501"
select select "3"
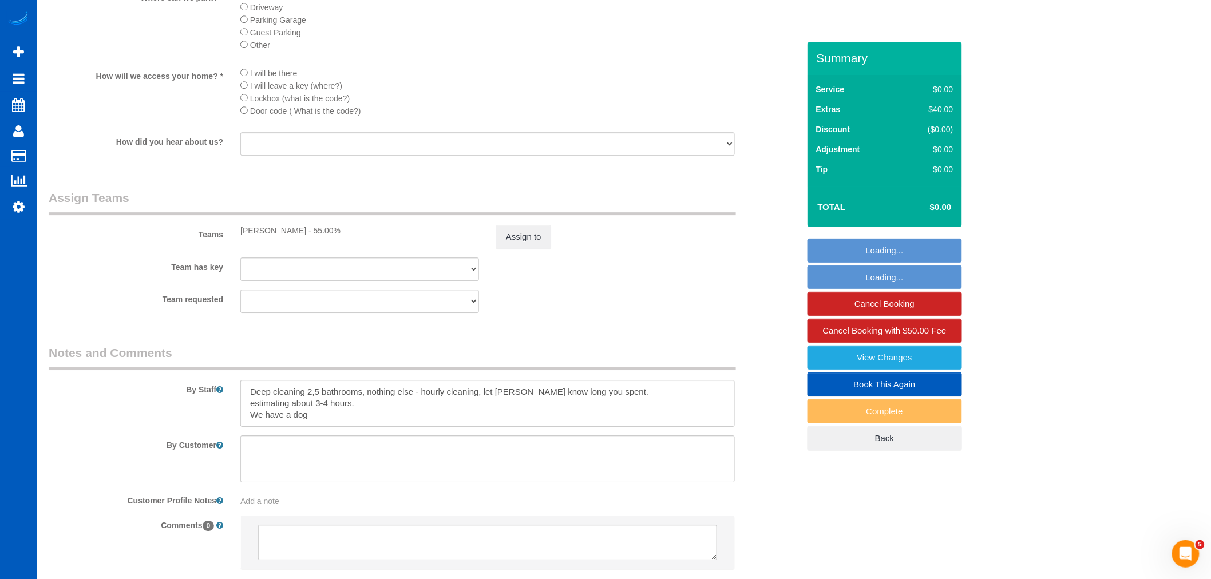
scroll to position [1483, 0]
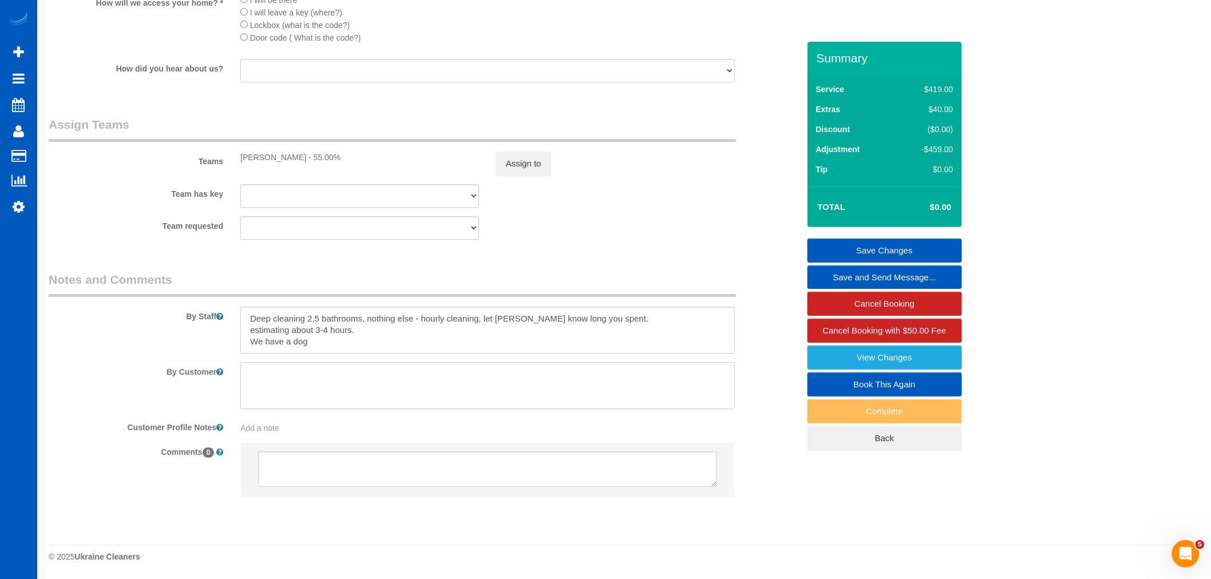
click at [360, 398] on textarea at bounding box center [487, 385] width 494 height 47
click at [292, 379] on textarea at bounding box center [487, 385] width 494 height 47
drag, startPoint x: 664, startPoint y: 369, endPoint x: 656, endPoint y: 370, distance: 7.5
click at [662, 369] on textarea at bounding box center [487, 385] width 494 height 47
type textarea "Please don't wear shoes inside the house. We have booties if needed."
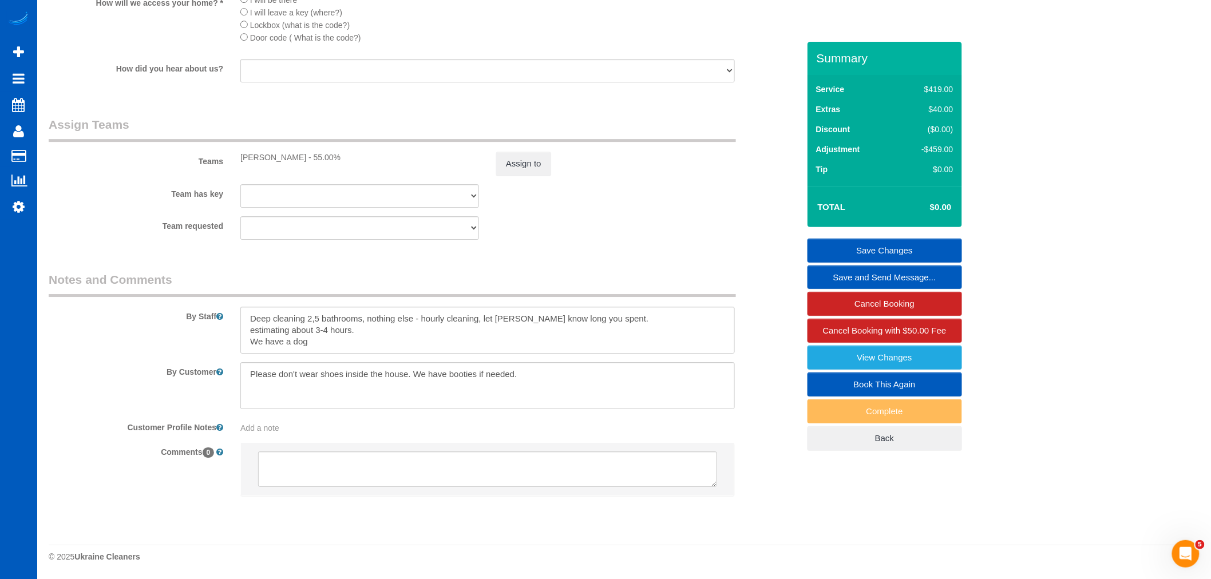
click at [895, 243] on link "Save Changes" at bounding box center [884, 251] width 154 height 24
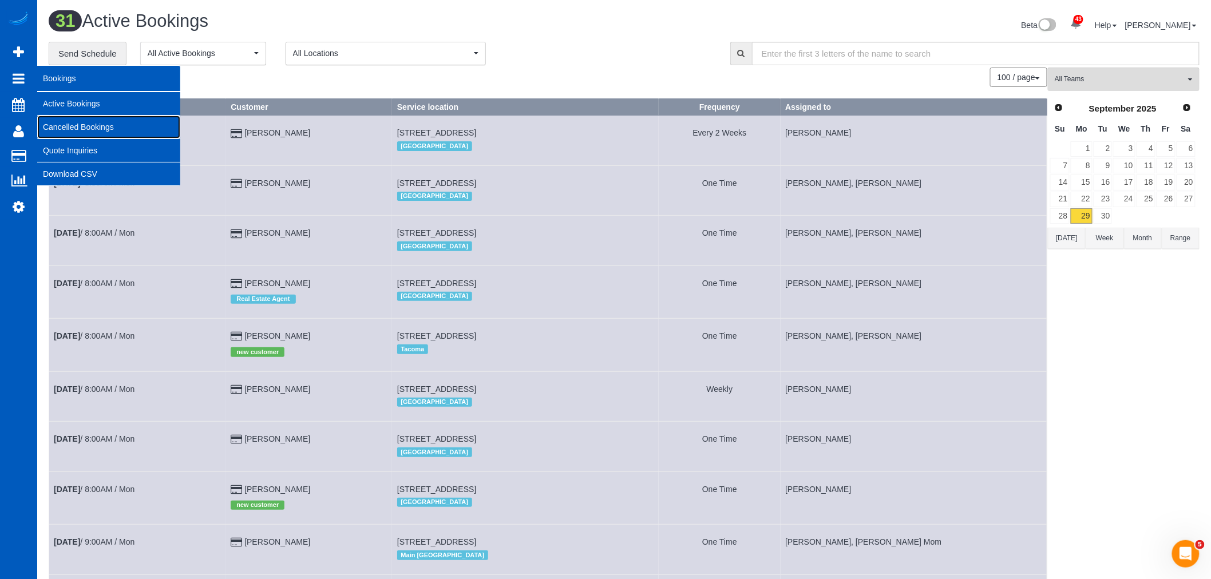
click at [86, 121] on link "Cancelled Bookings" at bounding box center [108, 127] width 143 height 23
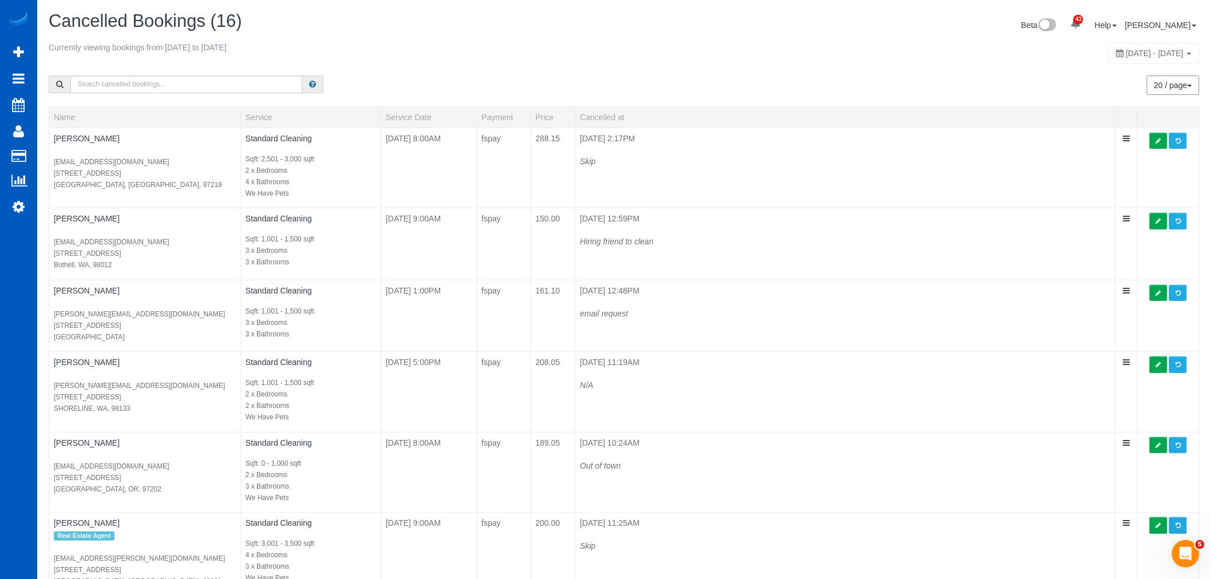
click at [1126, 56] on span "[DATE] - [DATE]" at bounding box center [1155, 53] width 58 height 9
type input "**********"
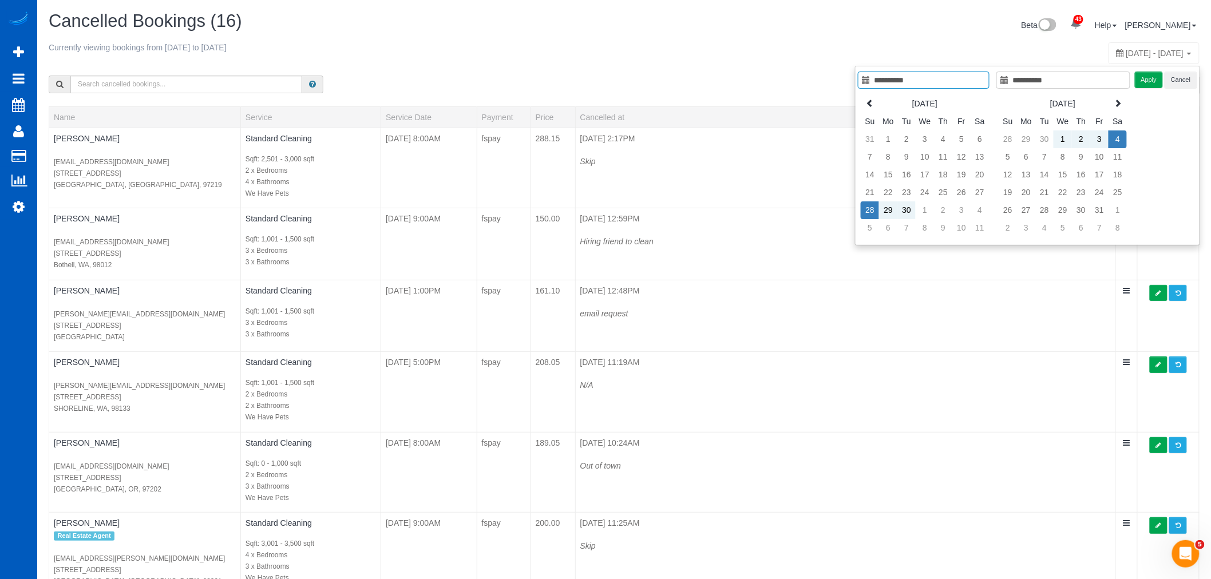
type input "**********"
click at [956, 206] on td "3" at bounding box center [961, 210] width 18 height 18
type input "**********"
click at [956, 206] on td "3" at bounding box center [961, 210] width 18 height 18
type input "**********"
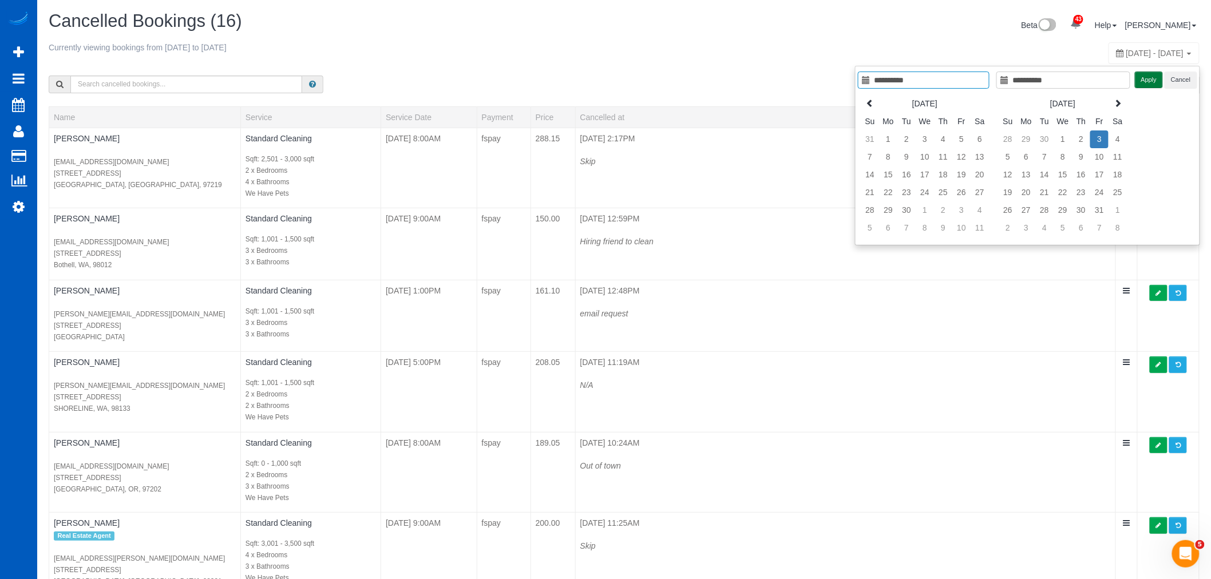
click at [1145, 81] on button "Apply" at bounding box center [1149, 80] width 29 height 17
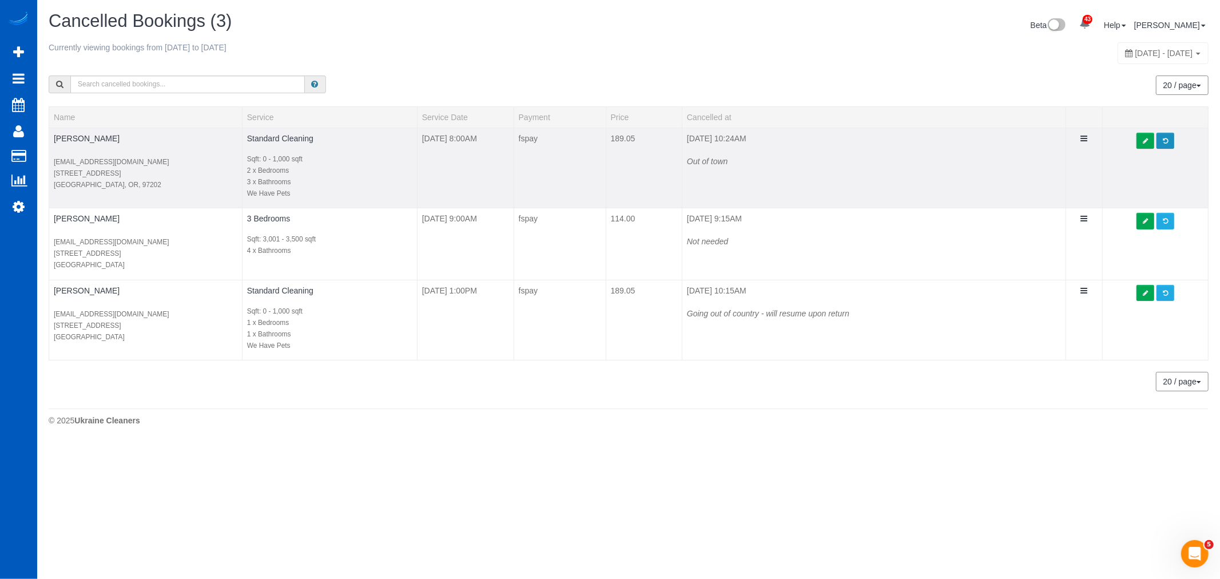
click at [1163, 138] on span at bounding box center [1165, 141] width 5 height 6
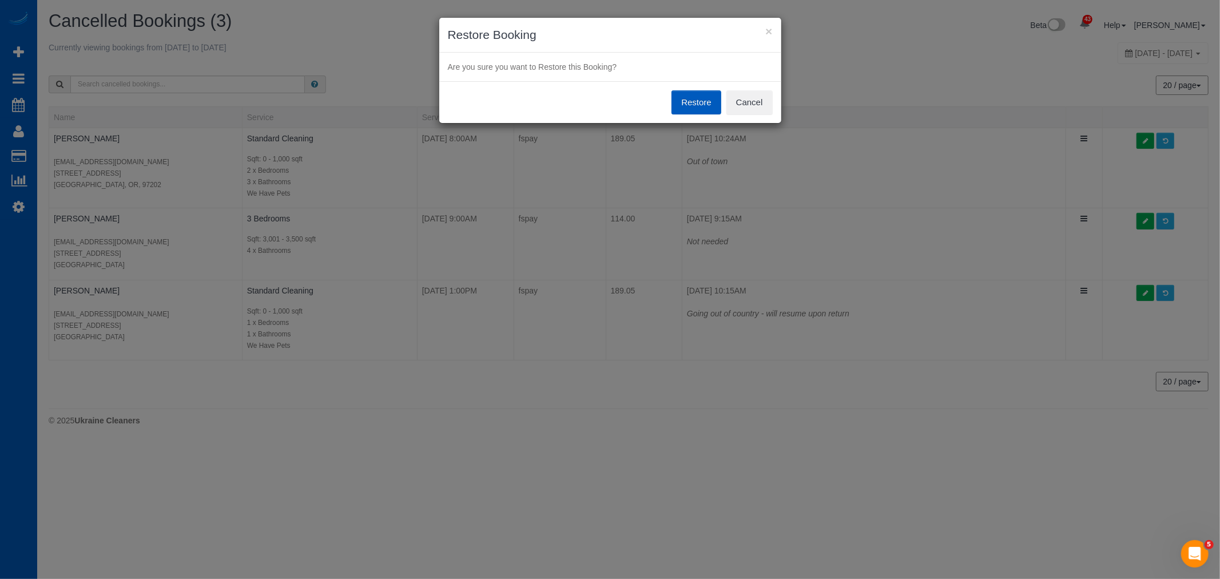
click at [709, 100] on button "Restore" at bounding box center [697, 102] width 50 height 24
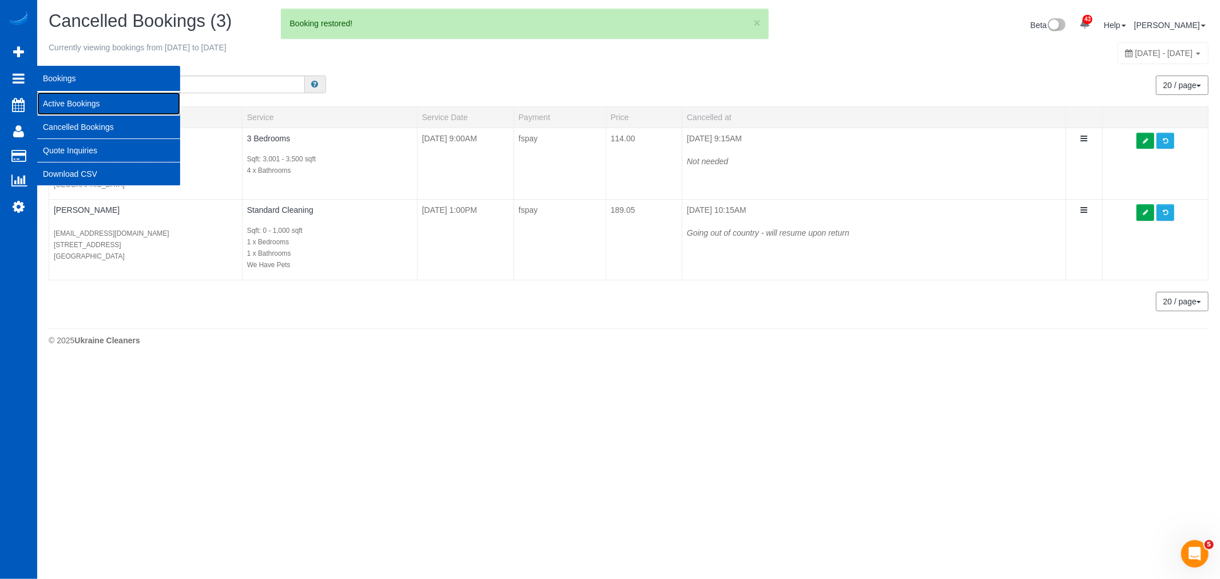
click at [73, 96] on link "Active Bookings" at bounding box center [108, 103] width 143 height 23
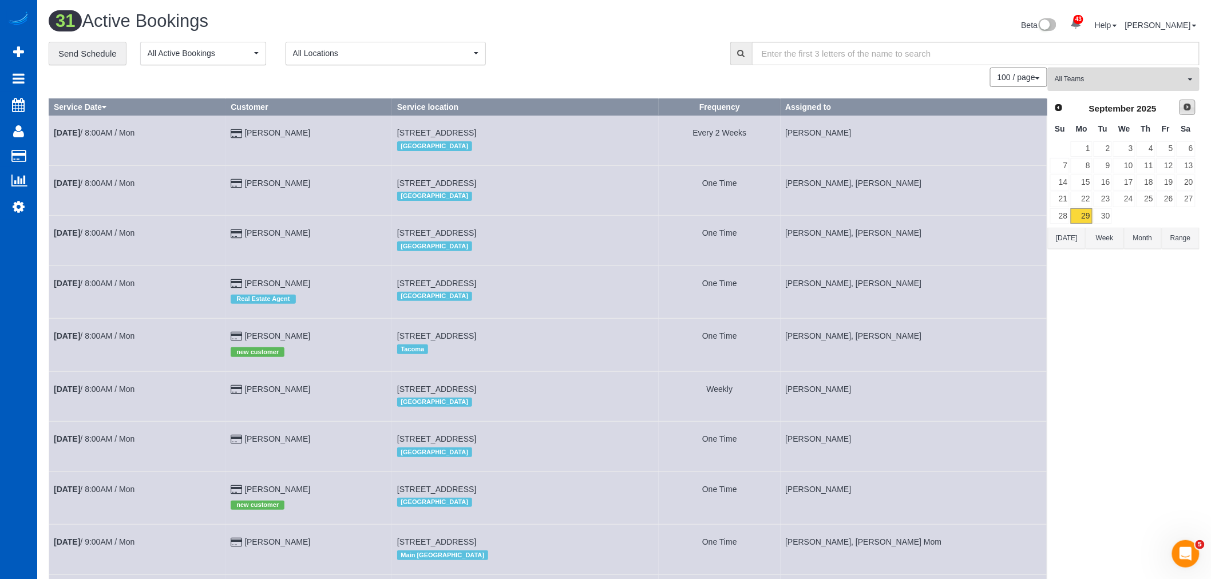
click at [1190, 104] on span "Next" at bounding box center [1187, 106] width 9 height 9
click at [1163, 145] on link "3" at bounding box center [1165, 148] width 19 height 15
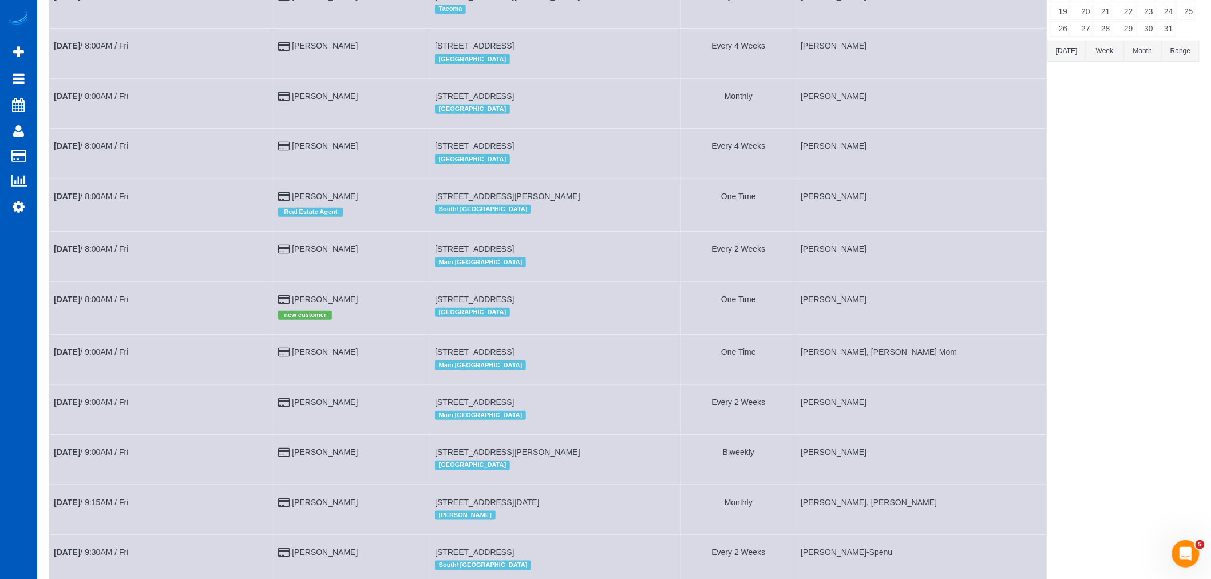
scroll to position [191, 0]
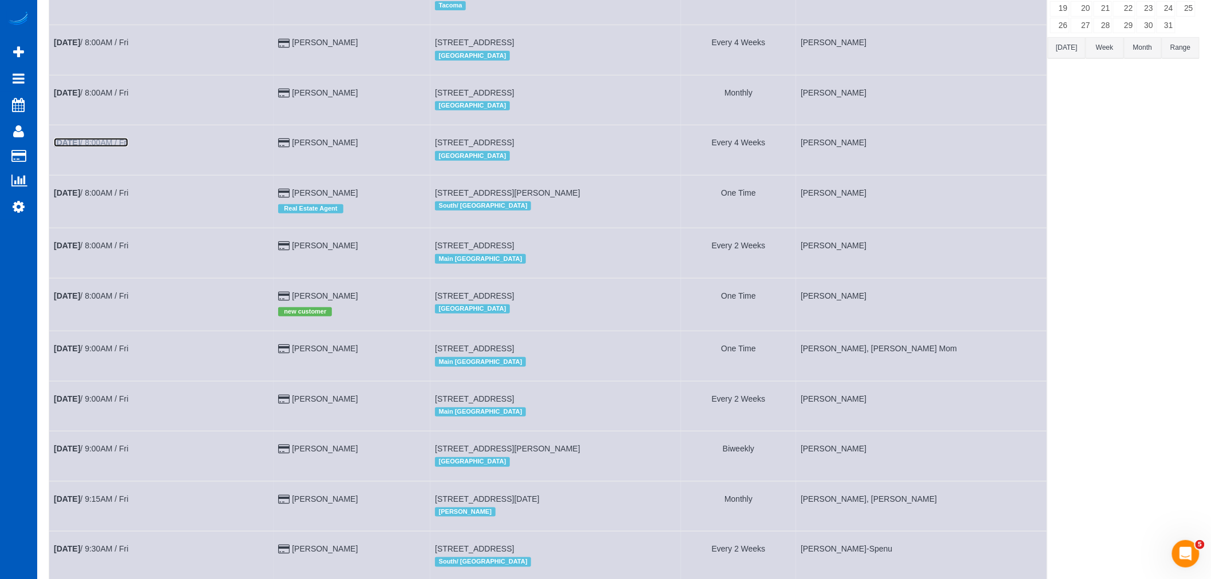
click at [98, 147] on link "[DATE] 8:00AM / Fri" at bounding box center [91, 142] width 74 height 9
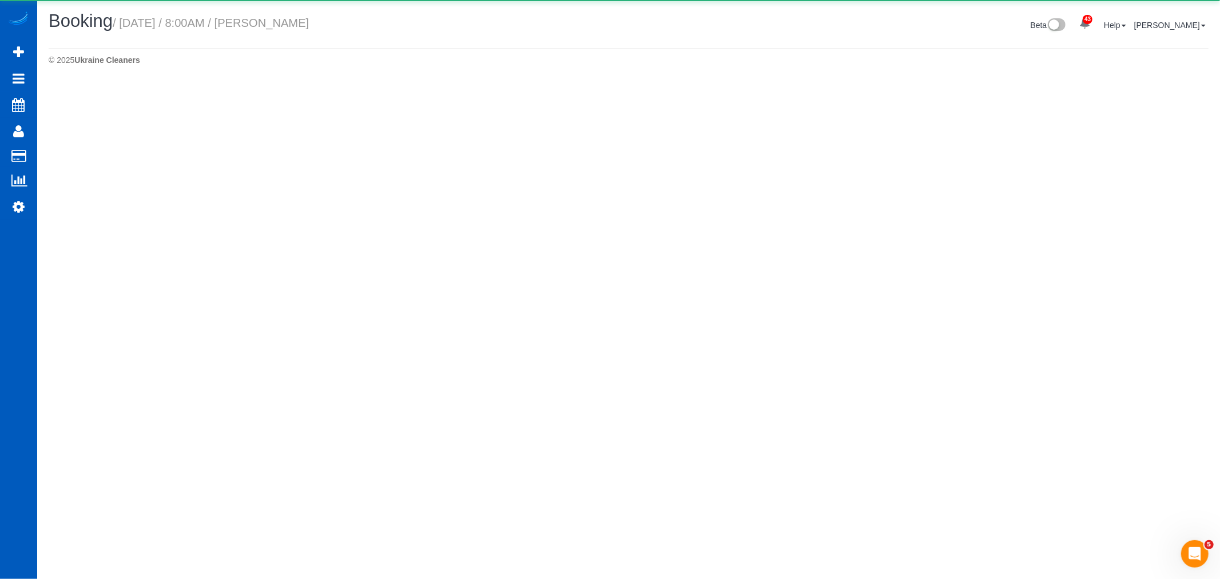
select select "OR"
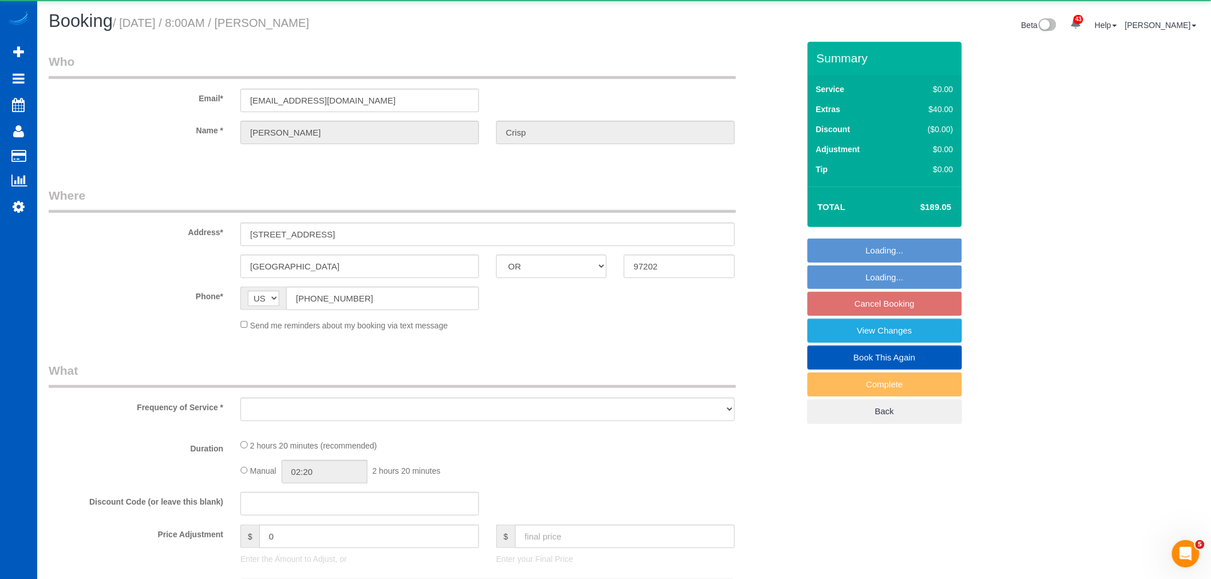
select select "object:9007"
select select "string:fspay-1cc8e259-2d47-4fb0-be30-dd5747bb3832"
select select "199"
select select "2"
select select "3"
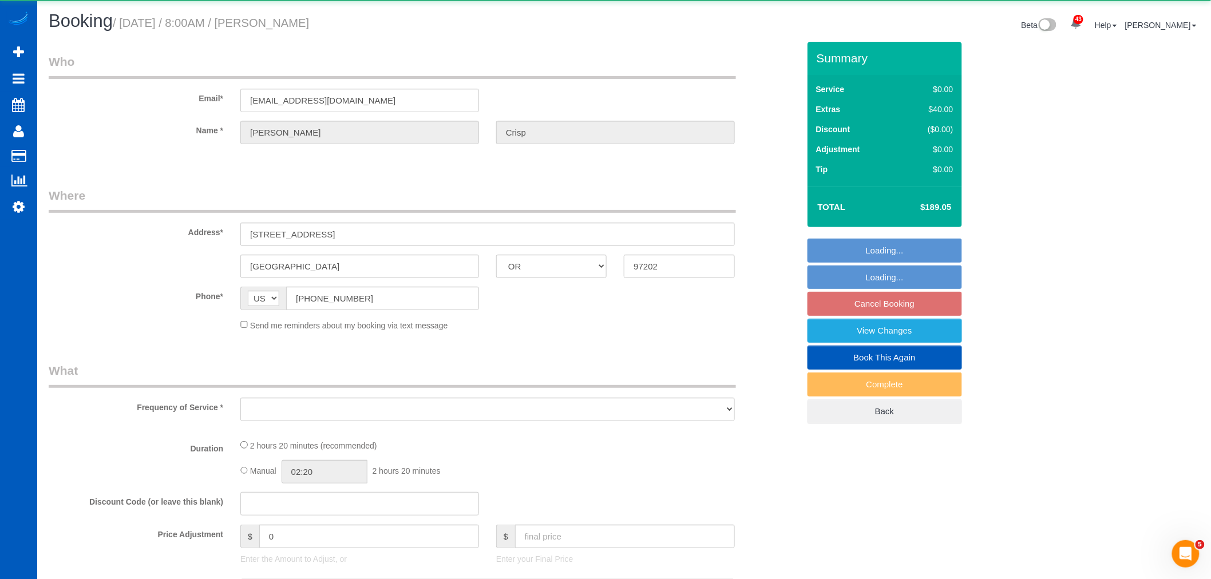
select select "spot49"
select select "number:8"
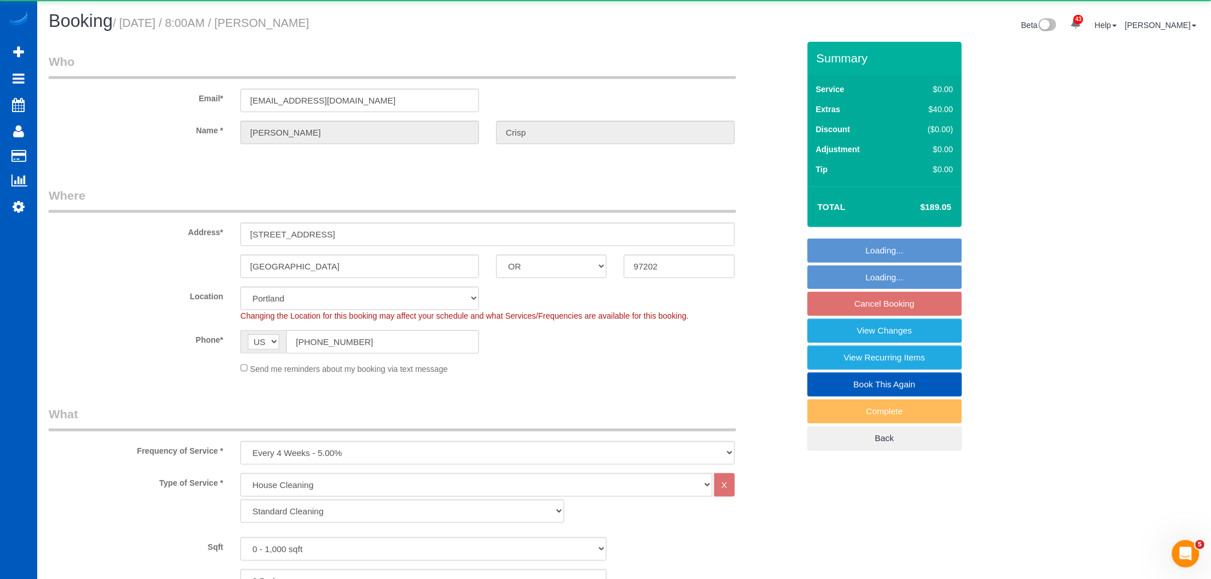
select select "object:9217"
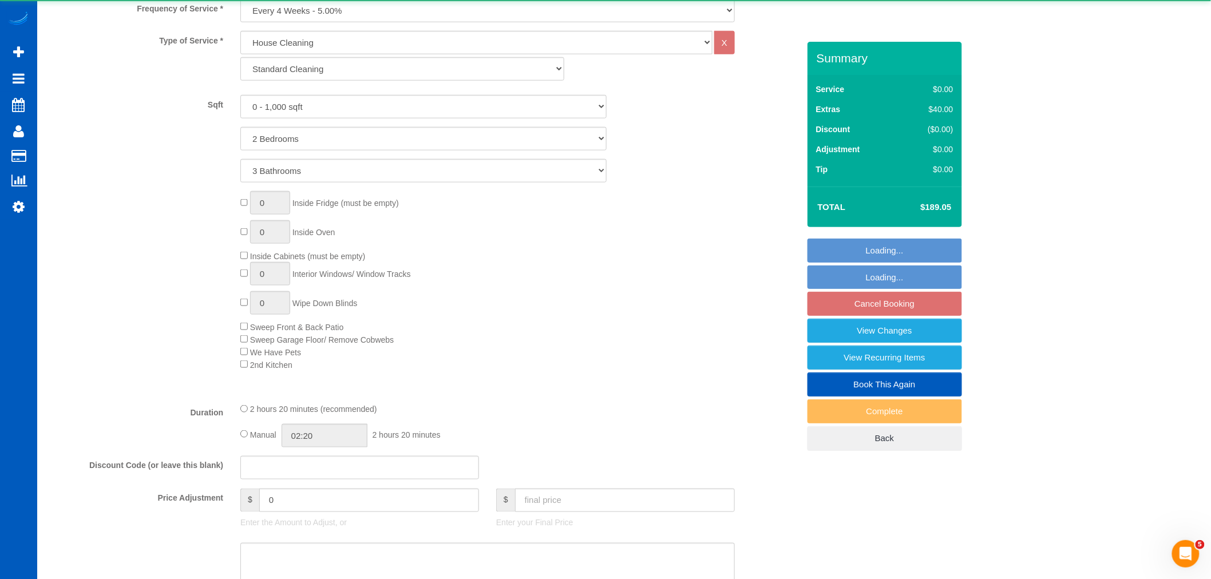
select select "2"
select select "3"
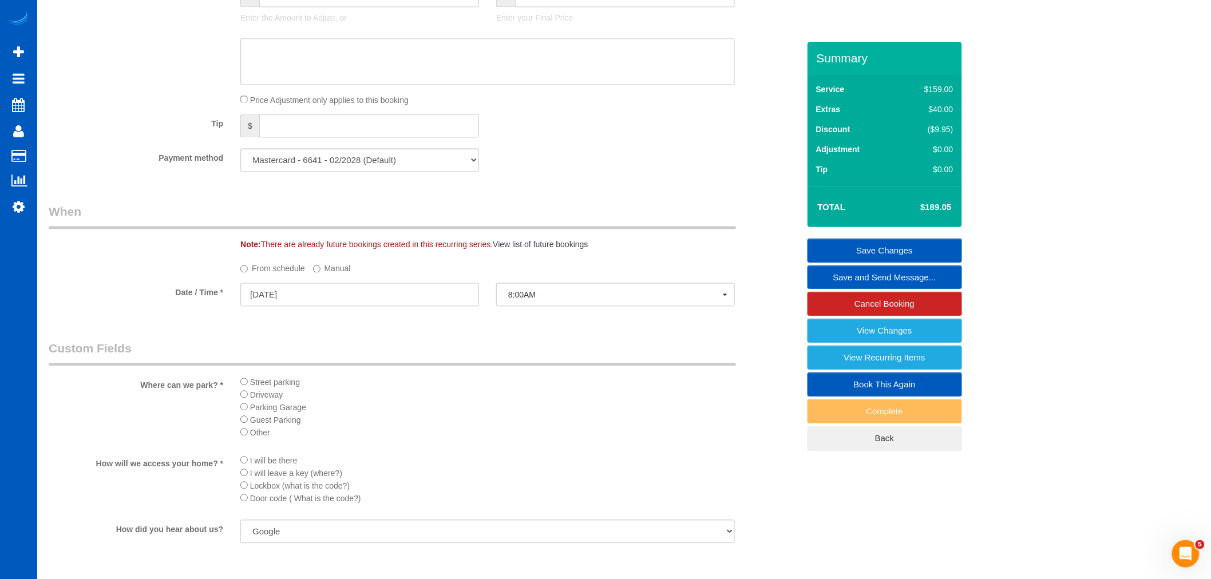
scroll to position [953, 0]
drag, startPoint x: 230, startPoint y: 309, endPoint x: 254, endPoint y: 299, distance: 26.1
click at [230, 303] on div "Date / Time * [DATE] 8:00AM [DATE] 8:00AM 11:00AM 2:00PM 5:00PM [DATE] 8:00AM 1…" at bounding box center [423, 290] width 767 height 26
click at [254, 298] on input "[DATE]" at bounding box center [359, 288] width 239 height 23
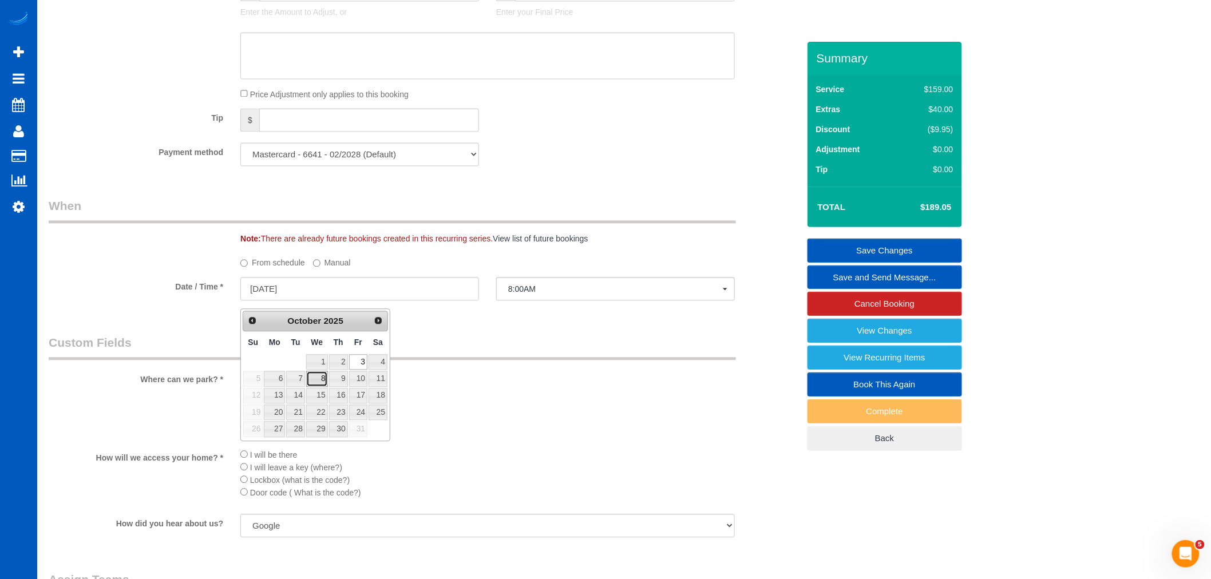
click at [311, 372] on link "8" at bounding box center [317, 378] width 22 height 15
type input "[DATE]"
select select "spot65"
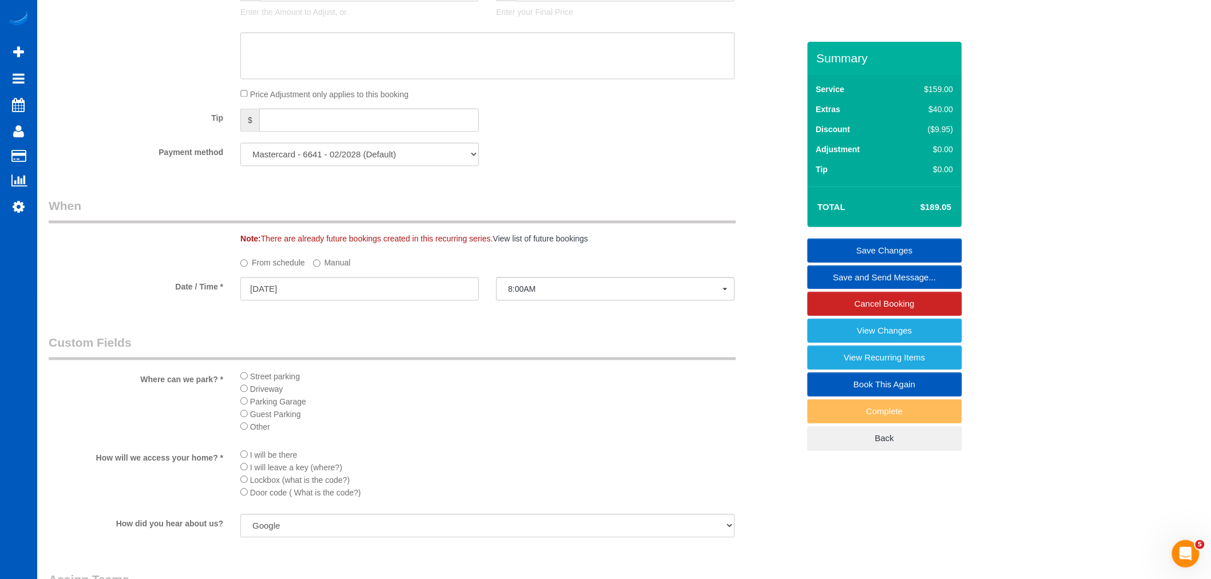
click at [541, 283] on sui-booking-spot "From schedule Manual Date / Time * [DATE] 8:00AM [DATE] 8:00AM 11:00AM 2:00PM 5…" at bounding box center [424, 278] width 750 height 50
click at [540, 287] on button "8:00AM" at bounding box center [615, 288] width 239 height 23
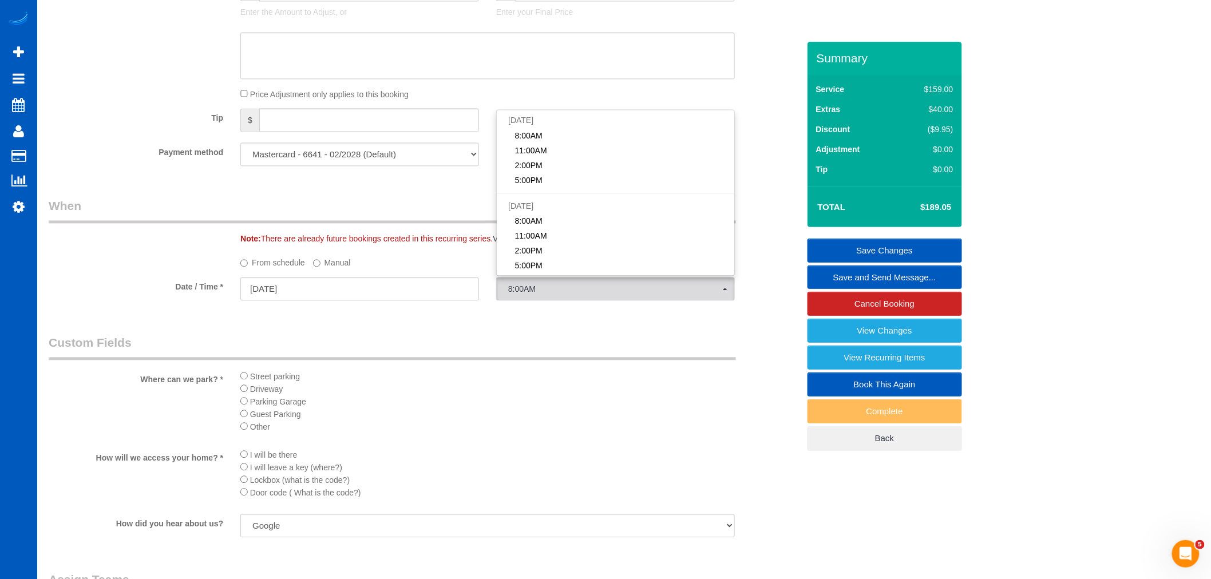
click at [315, 261] on label "Manual" at bounding box center [332, 260] width 38 height 15
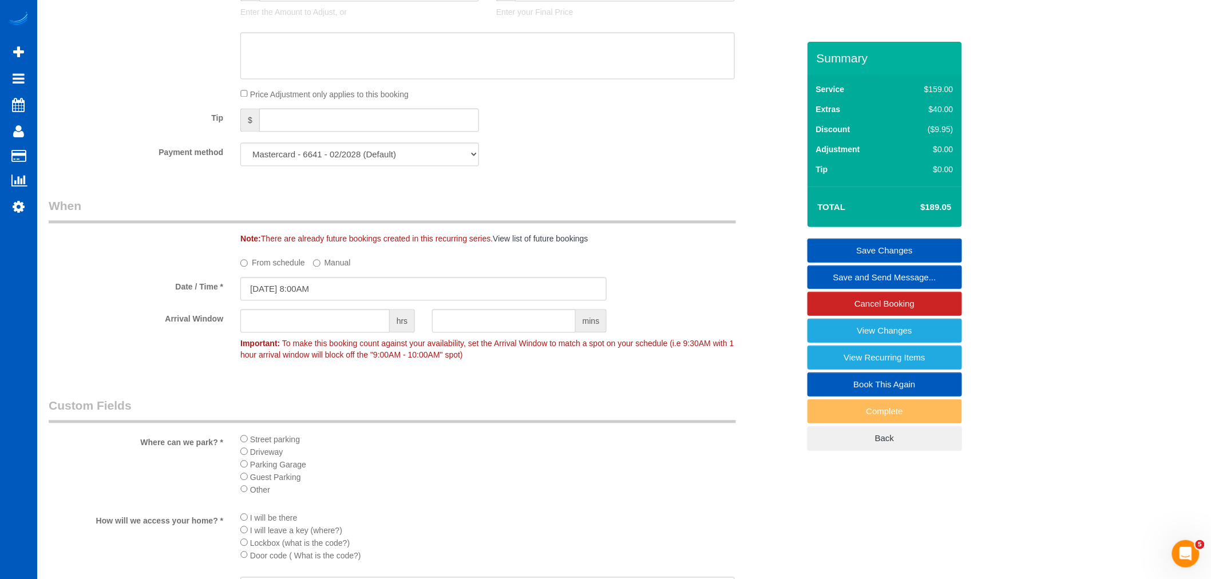
click at [300, 309] on sui-booking-spot "From schedule Manual Date / Time * [DATE] 8:00AM Arrival Window hrs mins Import…" at bounding box center [424, 309] width 750 height 113
click at [300, 296] on input "[DATE] 8:00AM" at bounding box center [423, 288] width 366 height 23
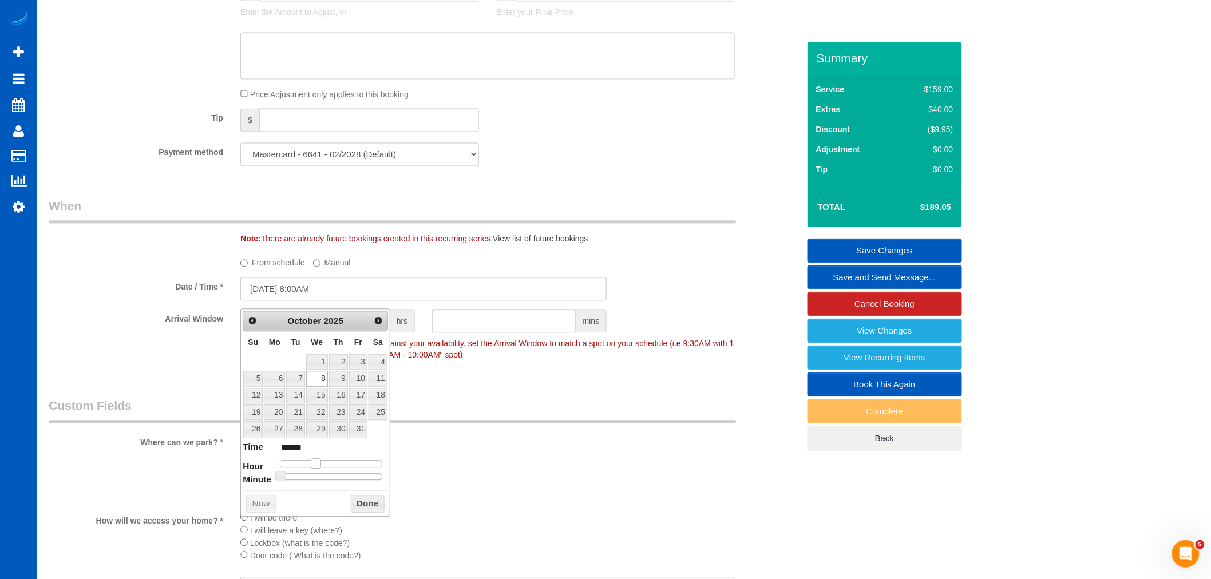
type input "[DATE] 9:00AM"
type input "******"
type input "[DATE] 10:00AM"
type input "*******"
drag, startPoint x: 319, startPoint y: 464, endPoint x: 330, endPoint y: 465, distance: 10.9
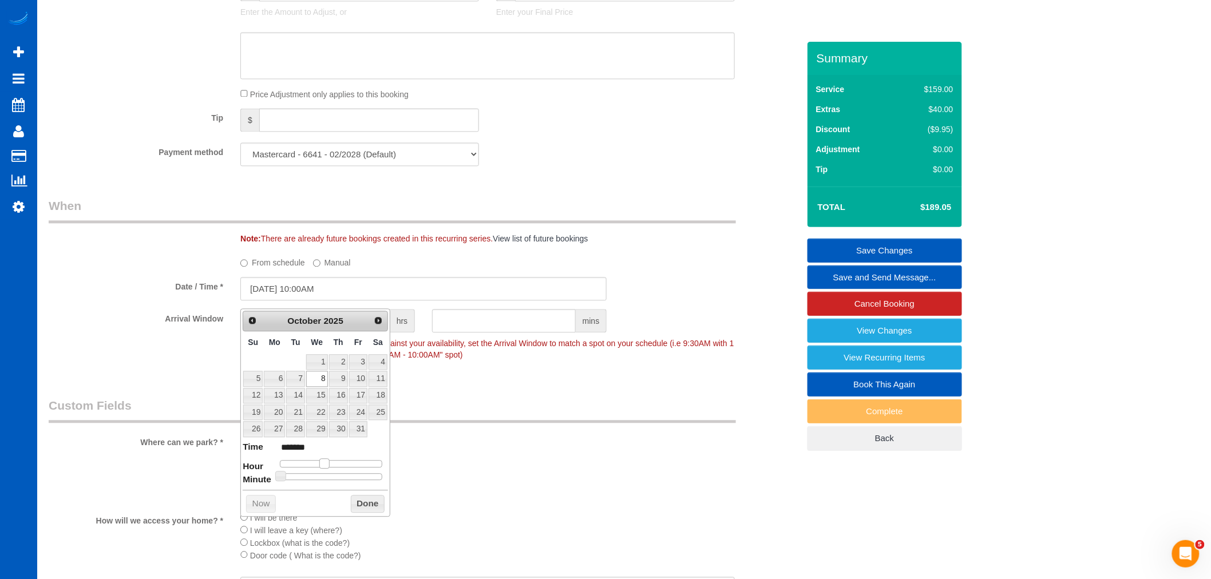
click at [330, 465] on div at bounding box center [331, 463] width 102 height 7
drag, startPoint x: 362, startPoint y: 495, endPoint x: 423, endPoint y: 465, distance: 68.3
click at [362, 495] on button "Done" at bounding box center [368, 504] width 34 height 18
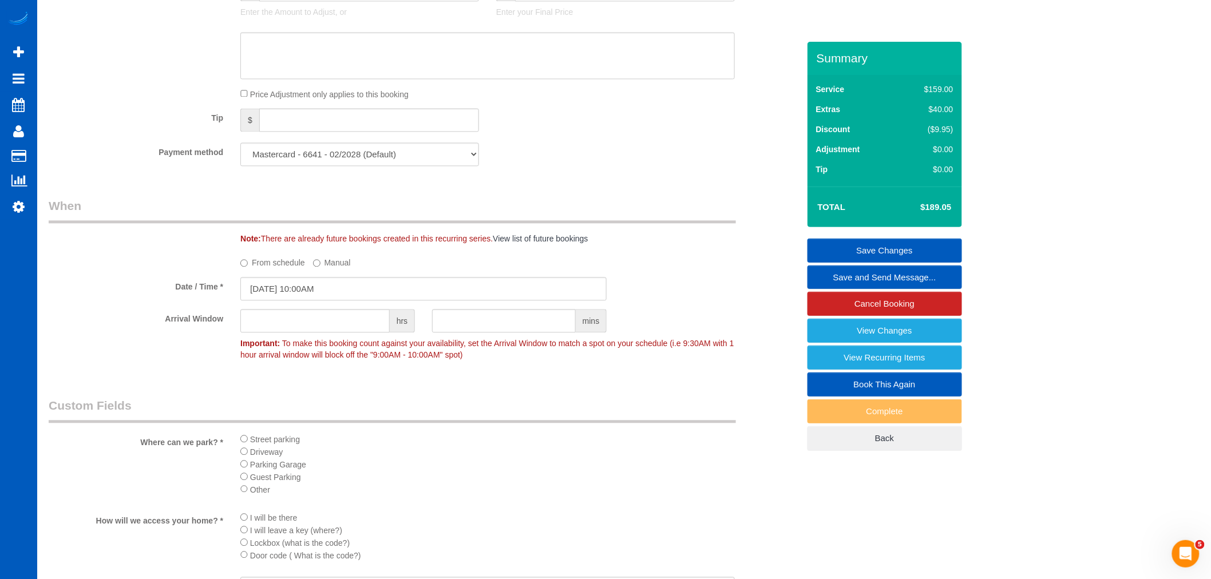
click at [907, 243] on link "Save Changes" at bounding box center [884, 251] width 154 height 24
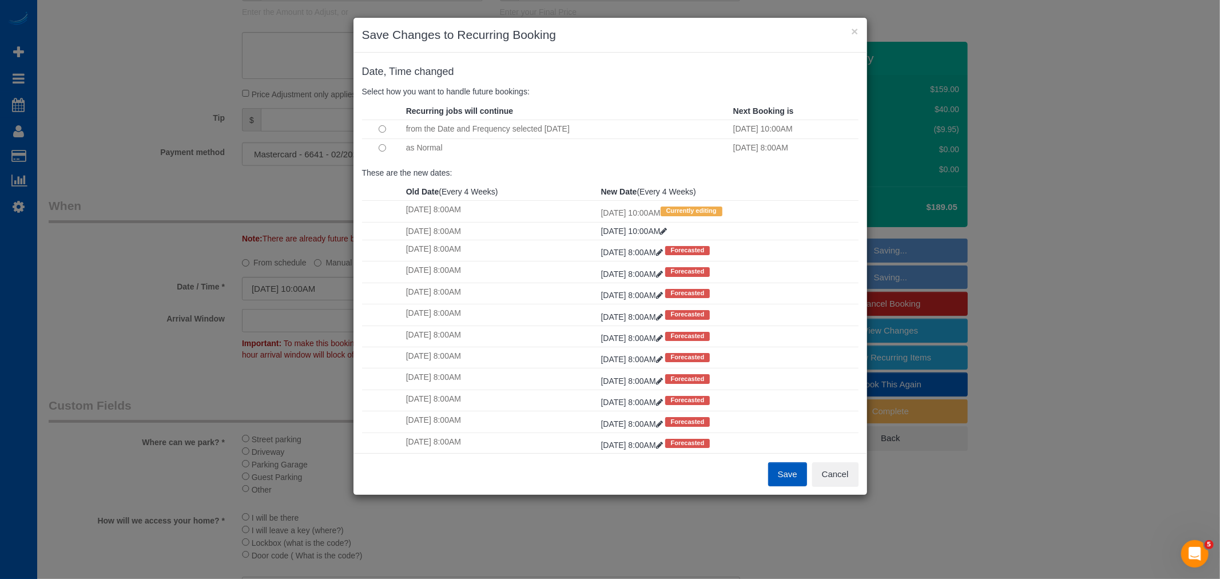
click at [428, 146] on td "as Normal" at bounding box center [566, 147] width 327 height 18
click at [391, 152] on td at bounding box center [382, 147] width 41 height 18
click at [794, 494] on div "Save Cancel" at bounding box center [611, 474] width 514 height 42
click at [787, 483] on button "Save" at bounding box center [787, 474] width 39 height 24
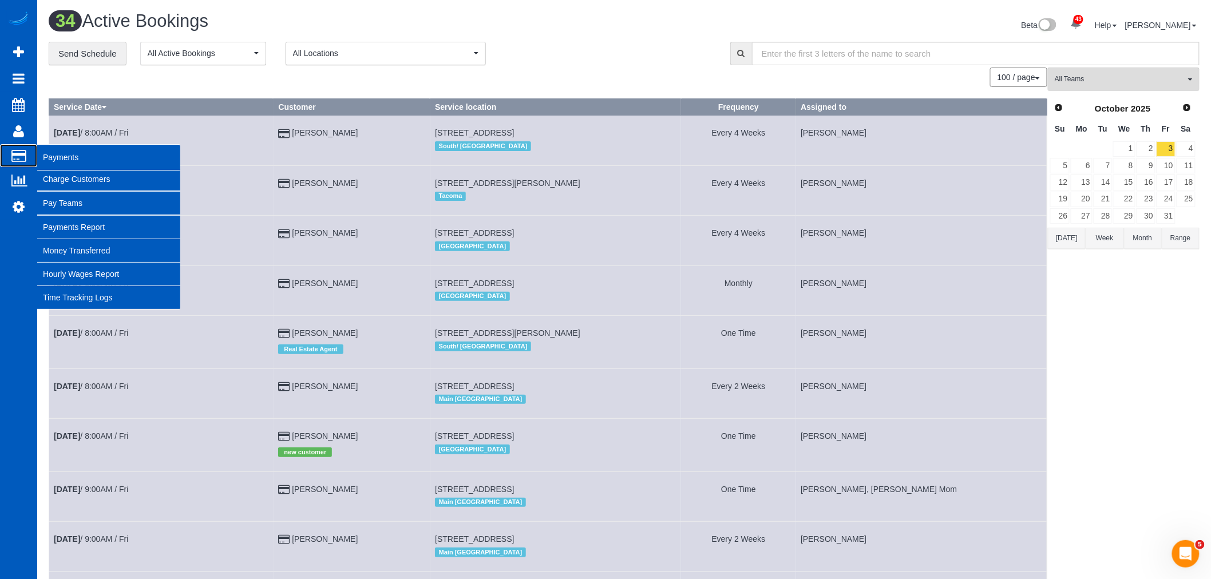
click at [73, 160] on span "Payments" at bounding box center [108, 157] width 143 height 26
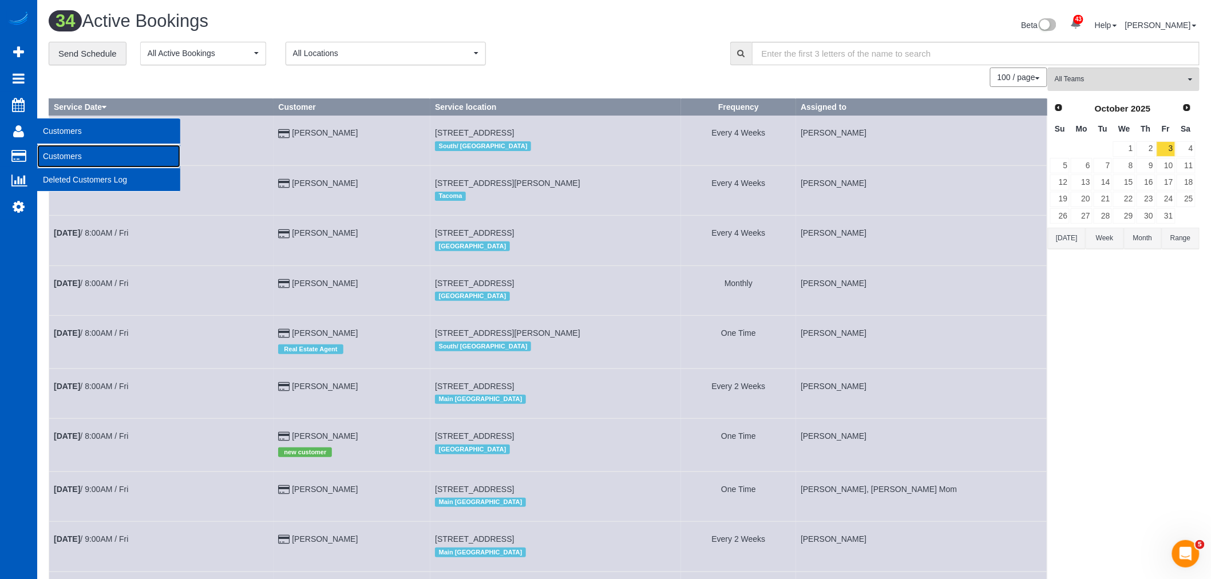
click at [90, 157] on link "Customers" at bounding box center [108, 156] width 143 height 23
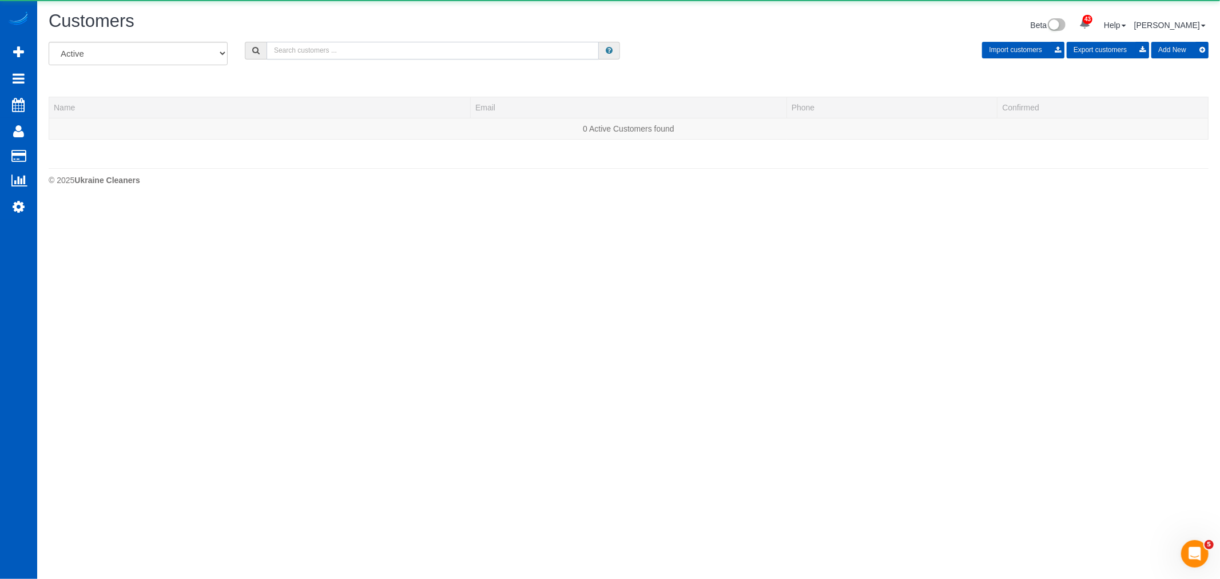
click at [344, 57] on input "text" at bounding box center [433, 51] width 332 height 18
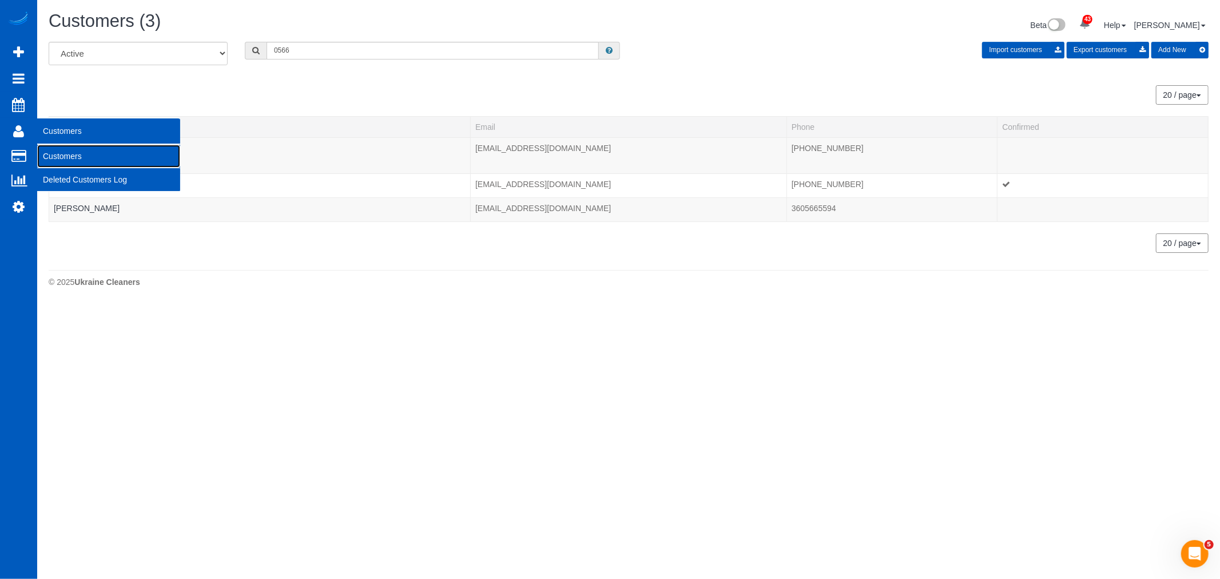
drag, startPoint x: 84, startPoint y: 162, endPoint x: 94, endPoint y: 156, distance: 11.3
click at [84, 162] on link "Customers" at bounding box center [108, 156] width 143 height 23
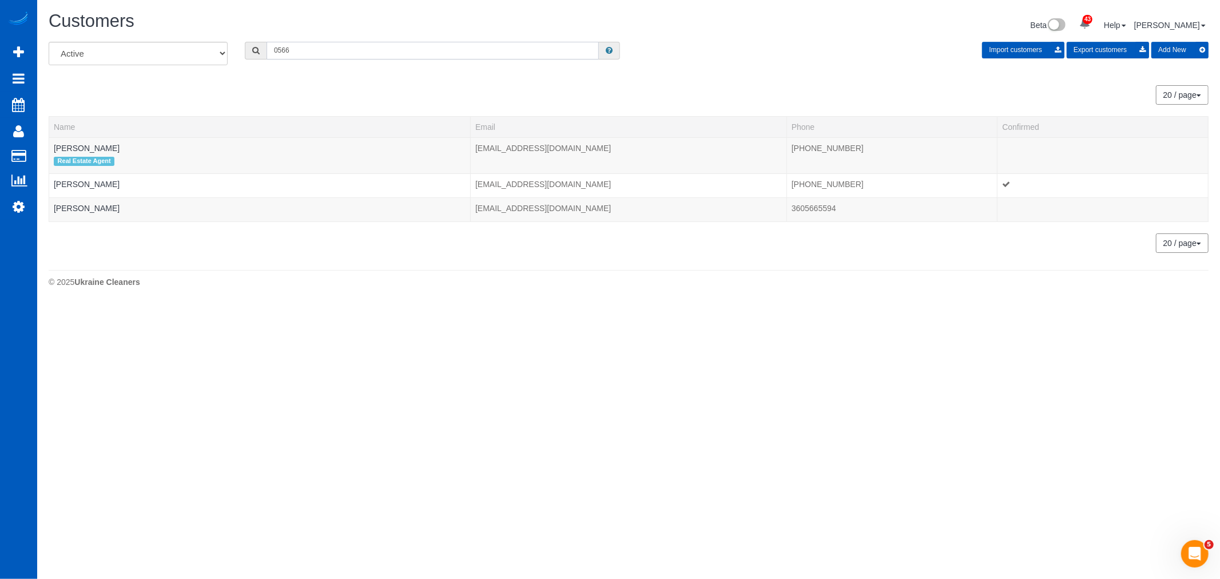
click at [318, 48] on input "0566" at bounding box center [433, 51] width 332 height 18
drag, startPoint x: 316, startPoint y: 52, endPoint x: 218, endPoint y: 64, distance: 98.6
click at [218, 64] on div "All Active Archived 0566 Import customers Export customers Add New" at bounding box center [628, 58] width 1177 height 32
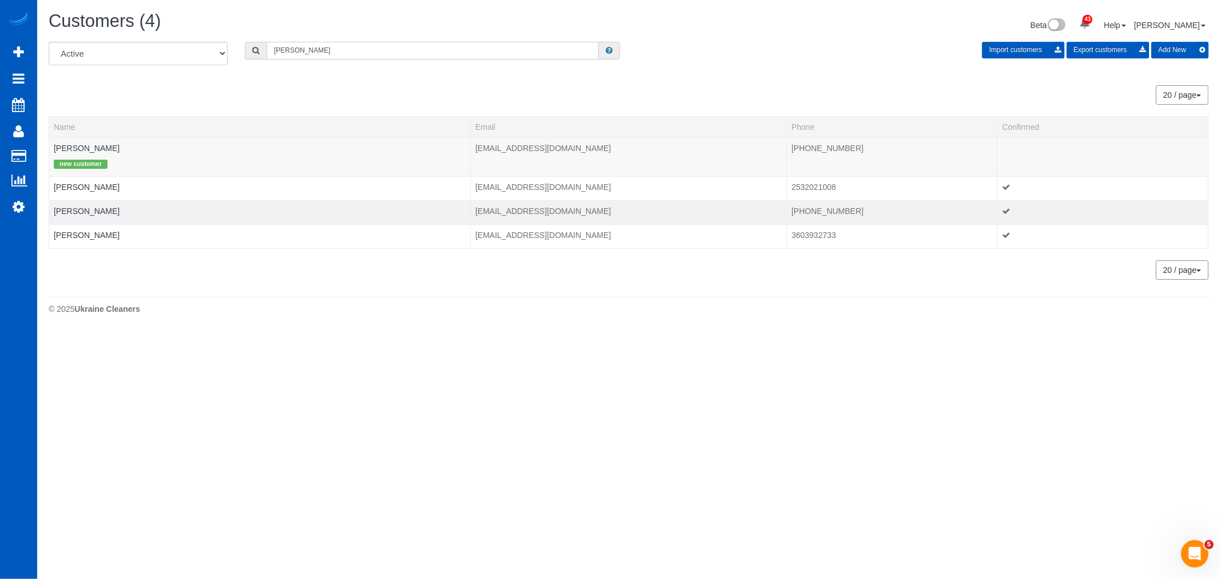
type input "[PERSON_NAME]"
click at [70, 207] on td "[PERSON_NAME]" at bounding box center [260, 212] width 422 height 24
click at [66, 215] on link "[PERSON_NAME]" at bounding box center [87, 211] width 66 height 9
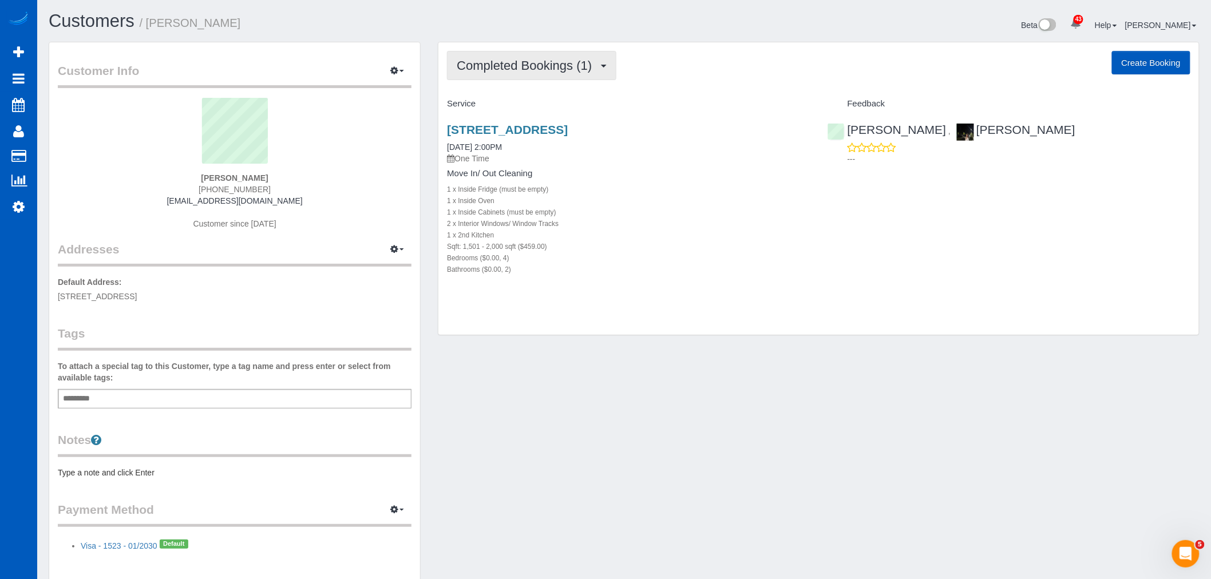
click at [529, 62] on span "Completed Bookings (1)" at bounding box center [527, 65] width 141 height 14
click at [510, 113] on link "Upcoming Bookings (1)" at bounding box center [506, 107] width 119 height 15
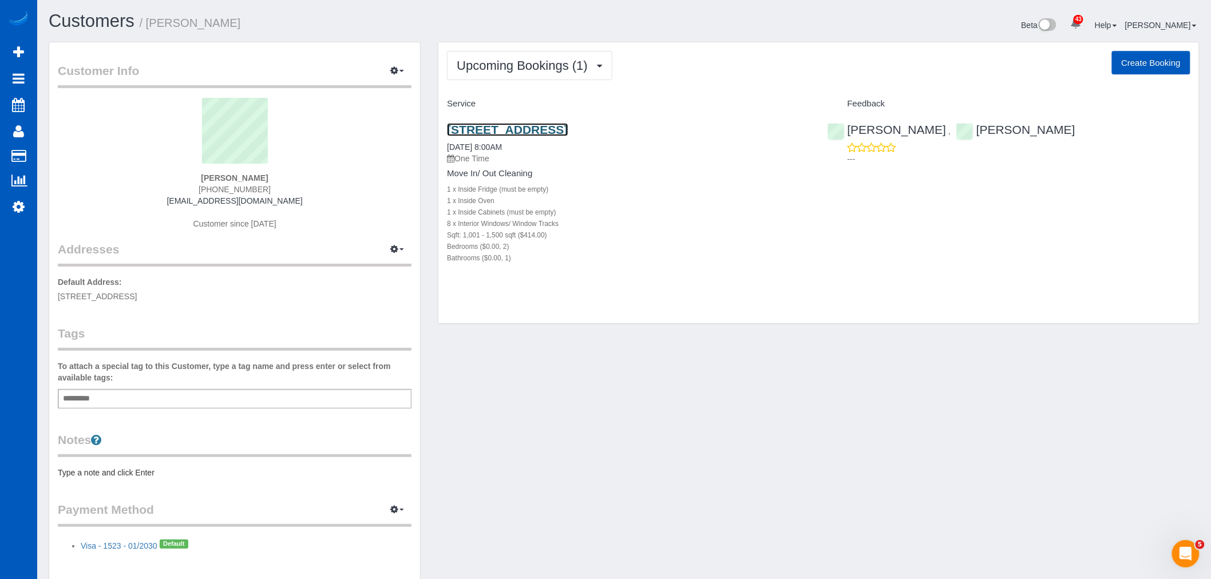
click at [478, 130] on link "[STREET_ADDRESS]" at bounding box center [507, 129] width 121 height 13
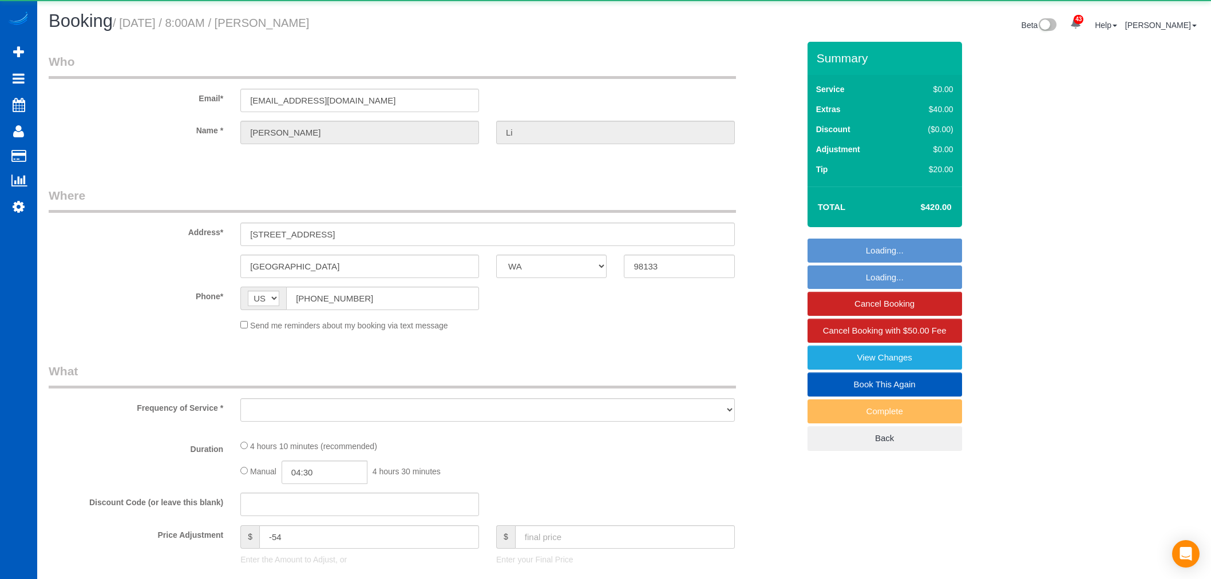
select select "WA"
select select "object:1080"
select select "199"
select select "1001"
select select "2"
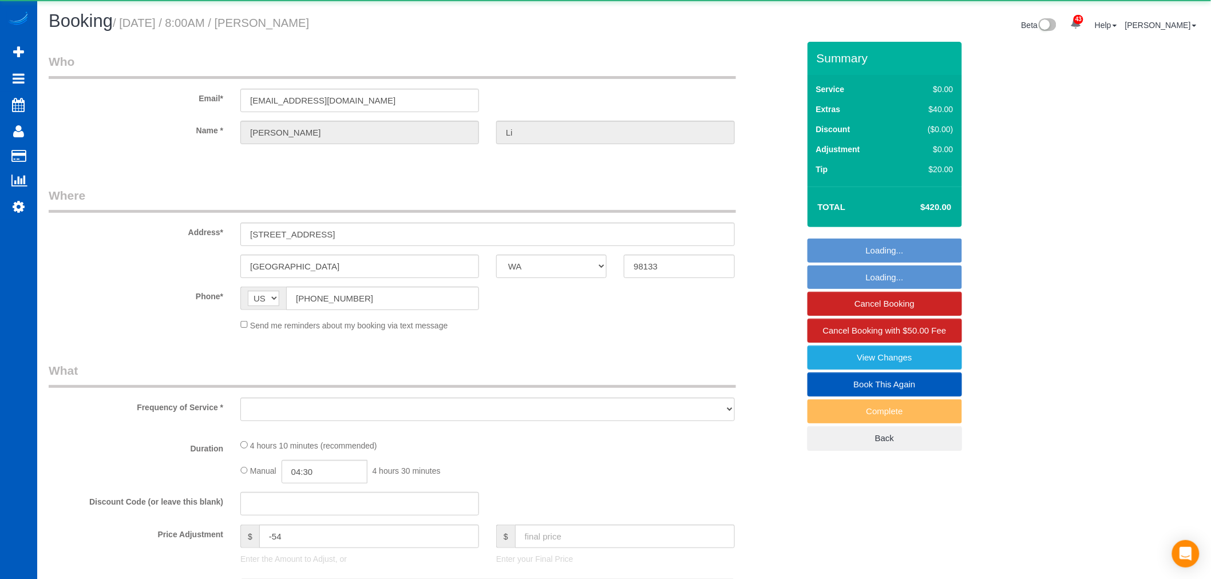
select select "spot1"
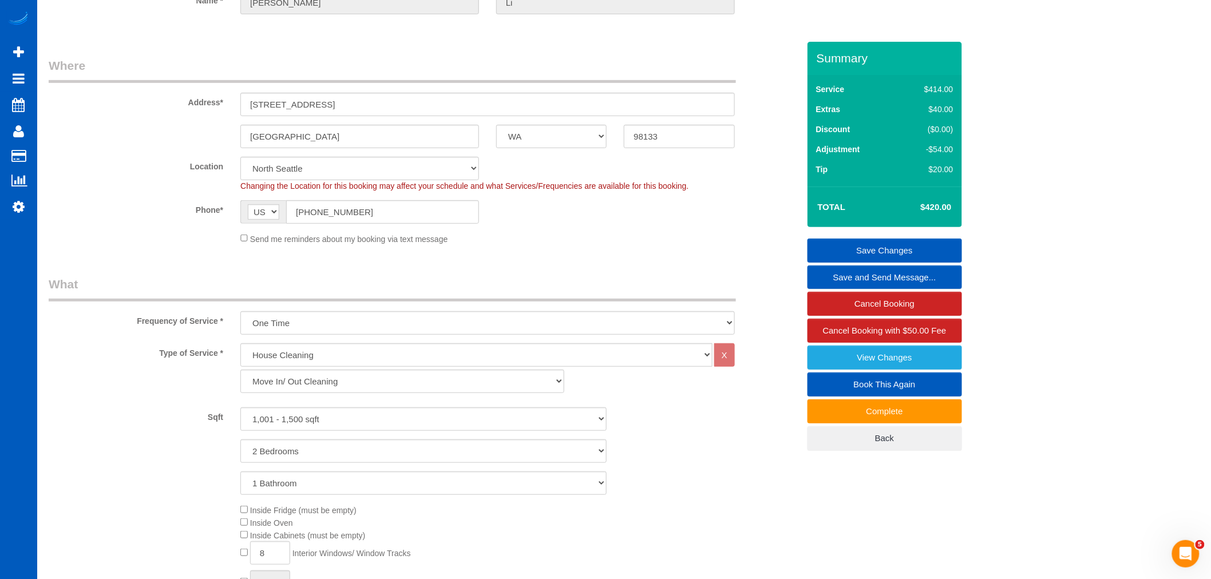
scroll to position [127, 0]
drag, startPoint x: 342, startPoint y: 105, endPoint x: 243, endPoint y: 94, distance: 99.5
click at [243, 94] on div "Address* [STREET_ADDRESS]" at bounding box center [423, 89] width 767 height 59
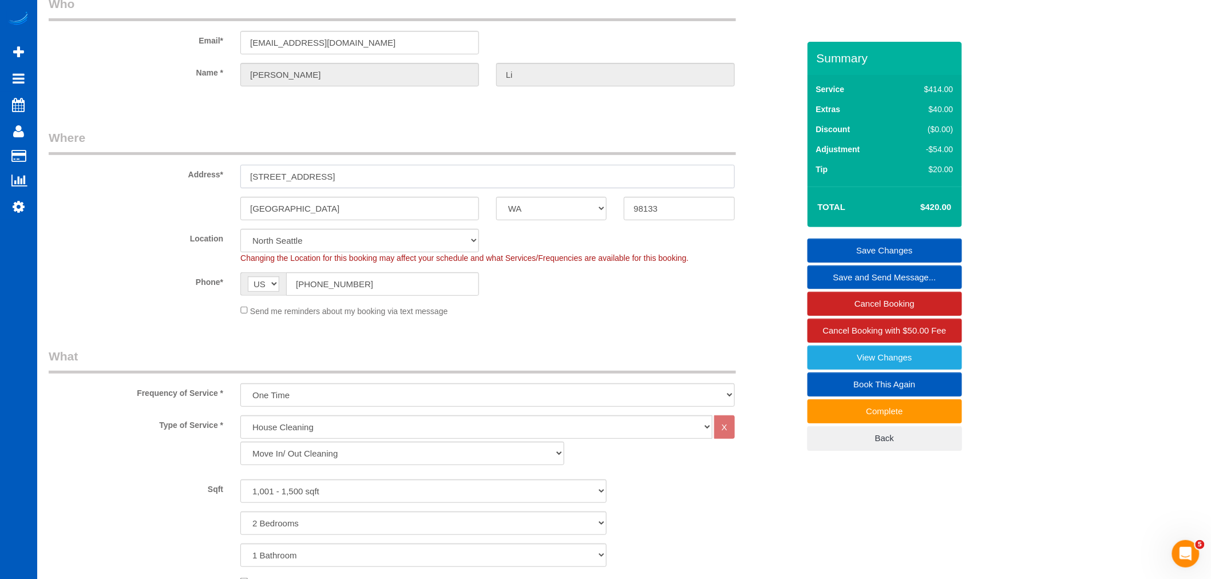
scroll to position [0, 0]
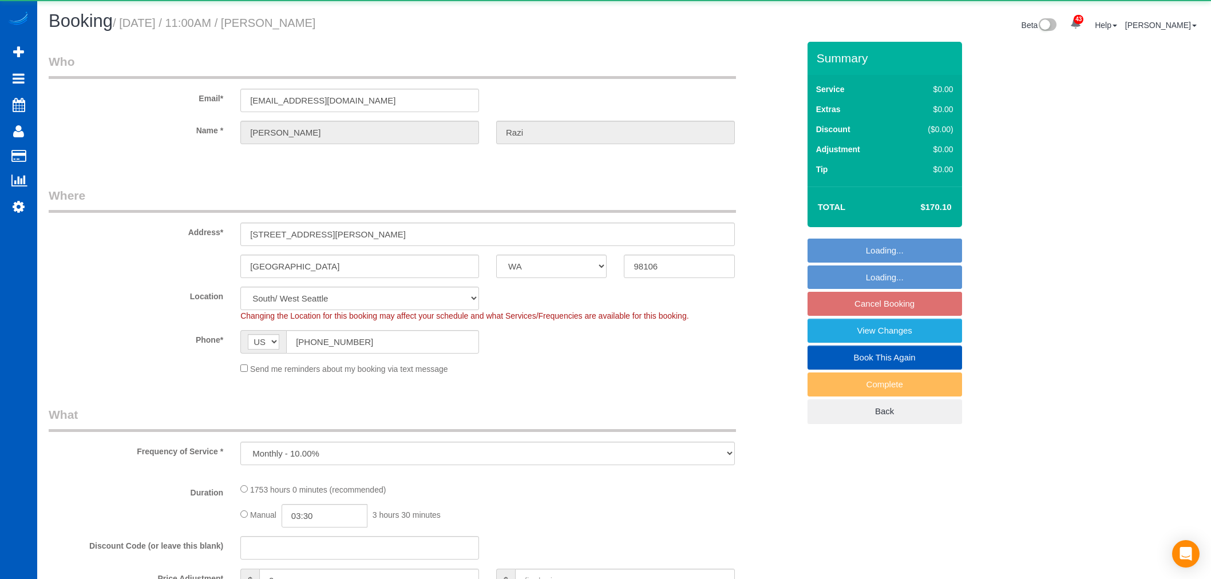
select select "WA"
select select "object:1046"
select select "1001"
select select "3"
select select "spot2"
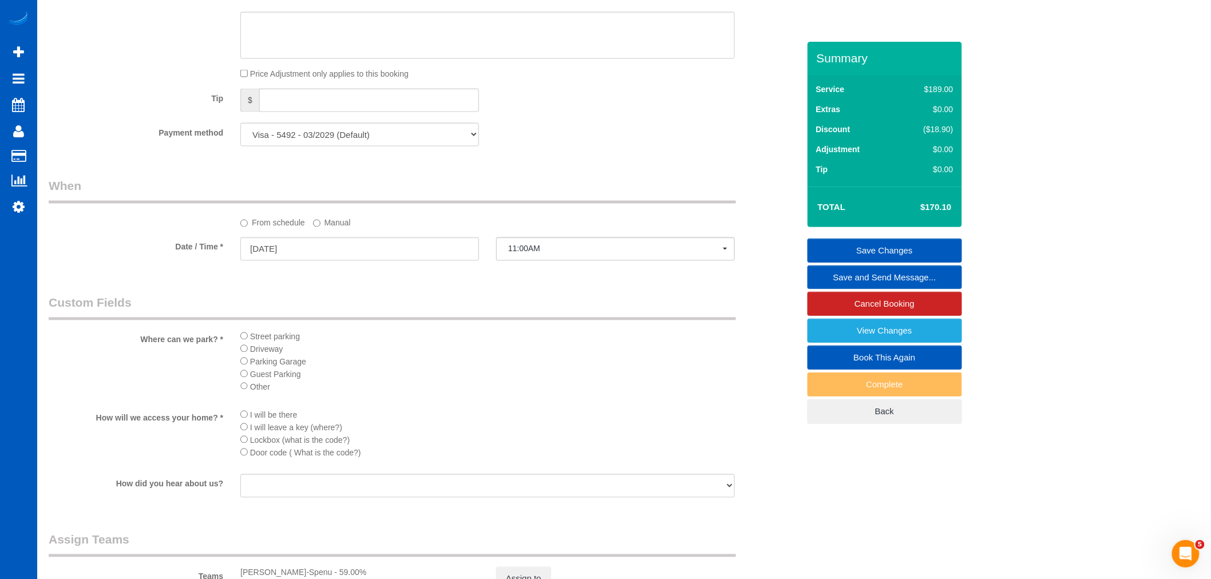
scroll to position [763, 0]
click at [279, 241] on input "[DATE]" at bounding box center [359, 248] width 239 height 23
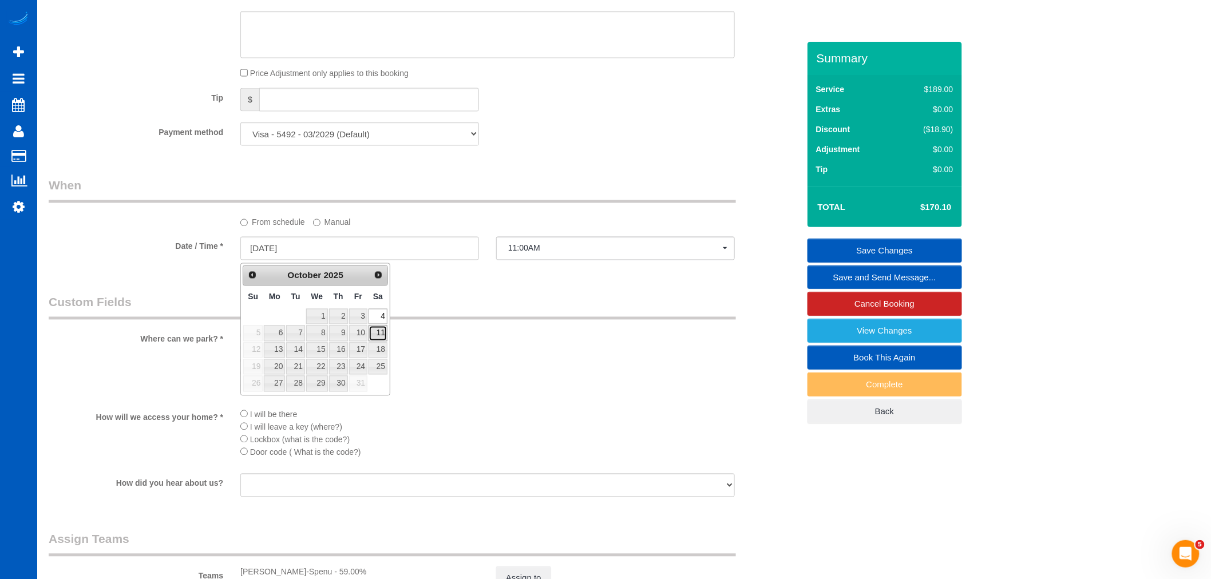
click at [378, 334] on link "11" at bounding box center [377, 333] width 19 height 15
type input "[DATE]"
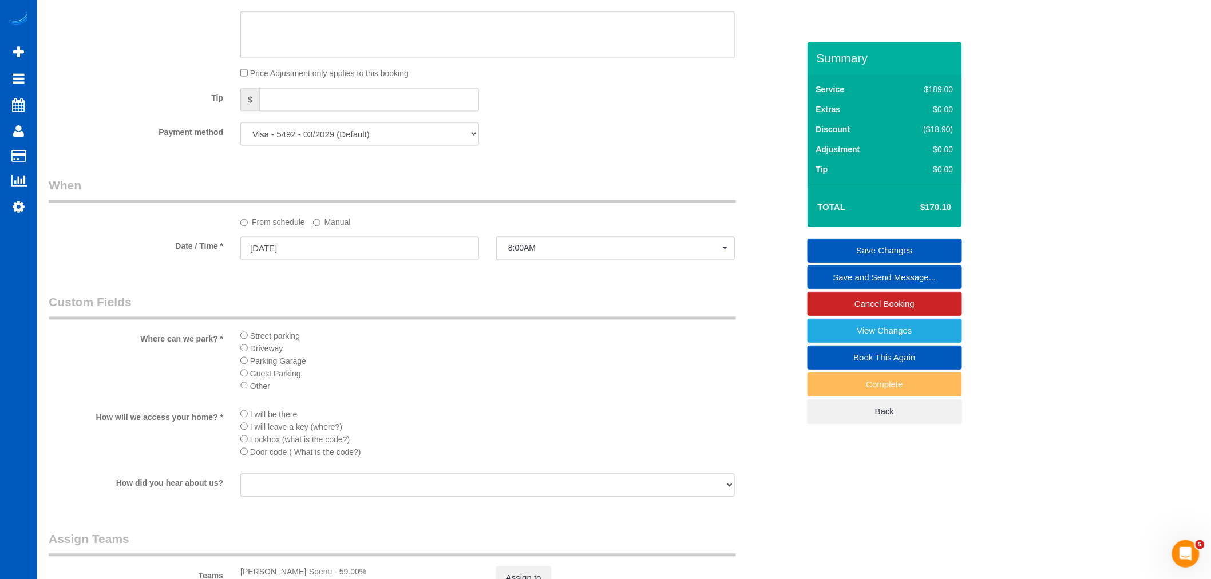
click at [528, 233] on sui-booking-spot "From schedule Manual Date / Time * [DATE] 8:00AM [DATE] 8:00AM 11:00AM 2:00PM 5…" at bounding box center [424, 219] width 750 height 85
click at [529, 240] on button "8:00AM" at bounding box center [615, 248] width 239 height 23
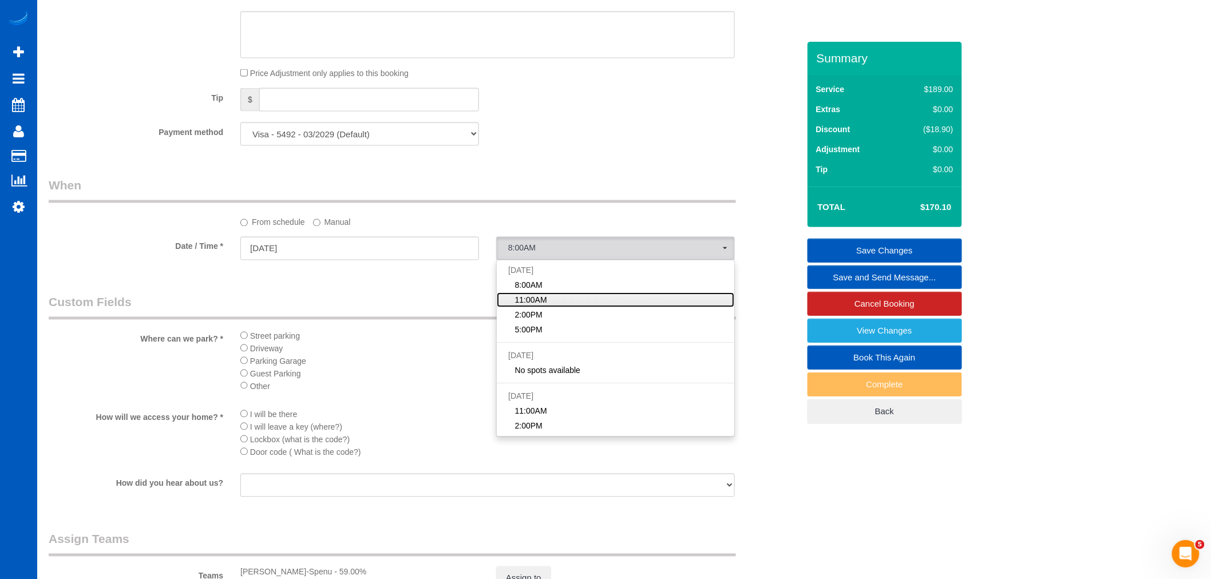
click at [550, 295] on link "11:00AM" at bounding box center [615, 300] width 237 height 15
select select "spot17"
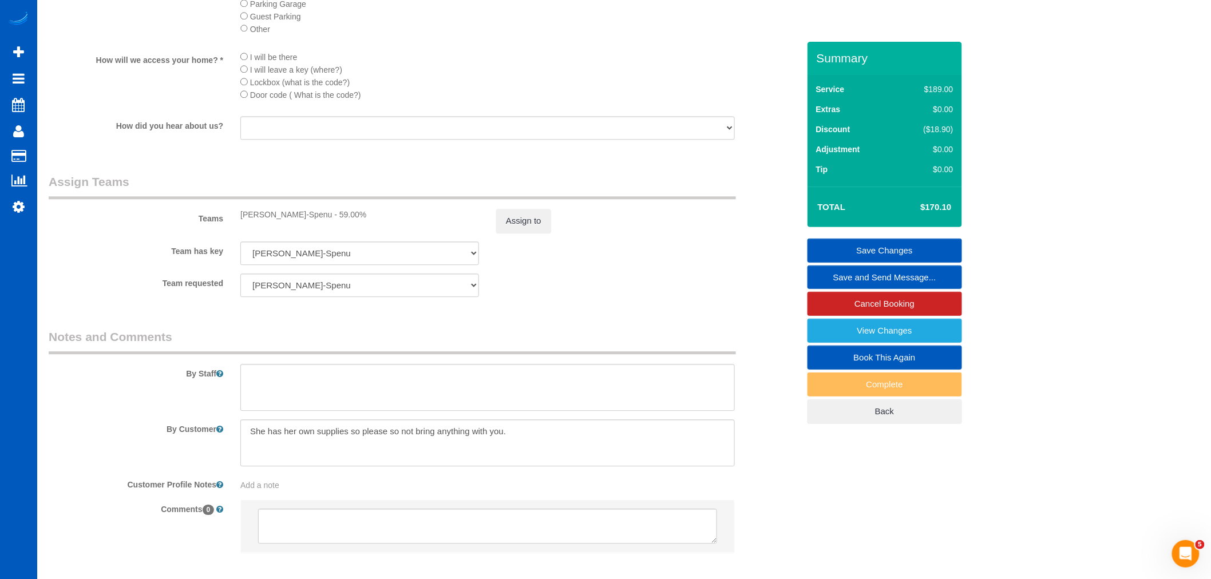
scroll to position [1144, 0]
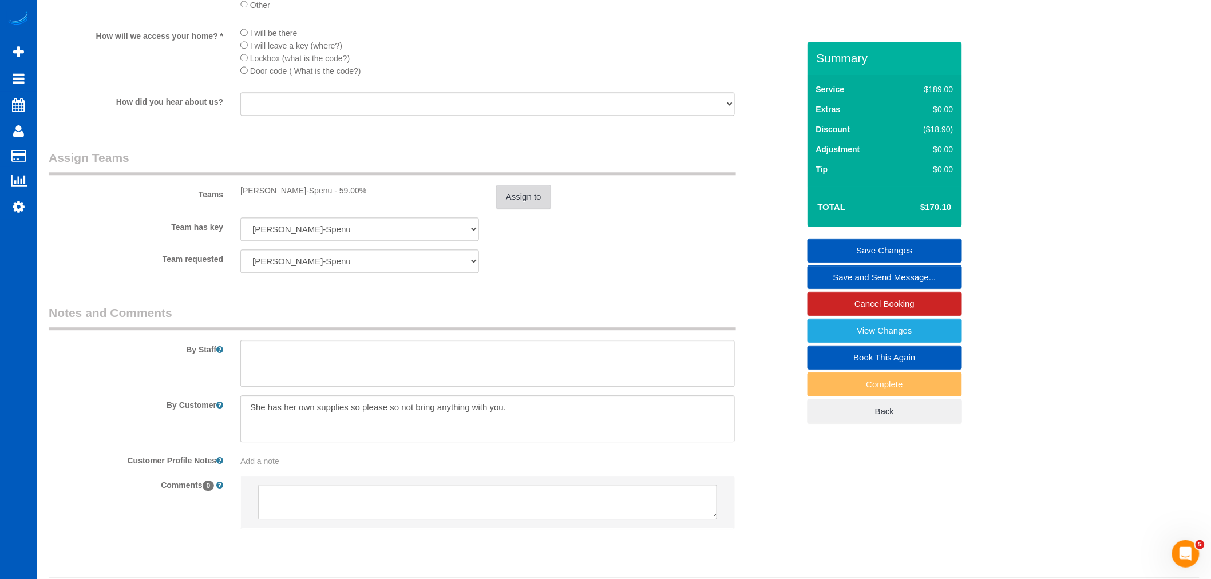
click at [532, 208] on button "Assign to" at bounding box center [523, 197] width 55 height 24
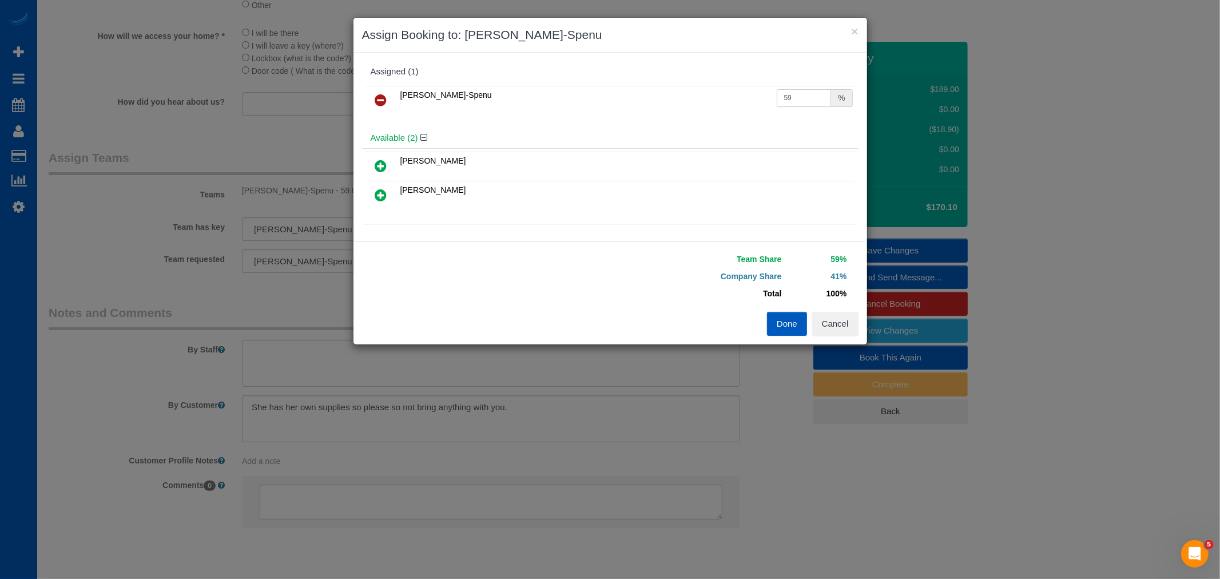
drag, startPoint x: 782, startPoint y: 103, endPoint x: 725, endPoint y: 117, distance: 58.3
click at [725, 117] on div "Iryna Kuzmenko-Spenu 59 %" at bounding box center [610, 105] width 497 height 45
type input "60"
click at [830, 316] on button "Cancel" at bounding box center [835, 324] width 46 height 24
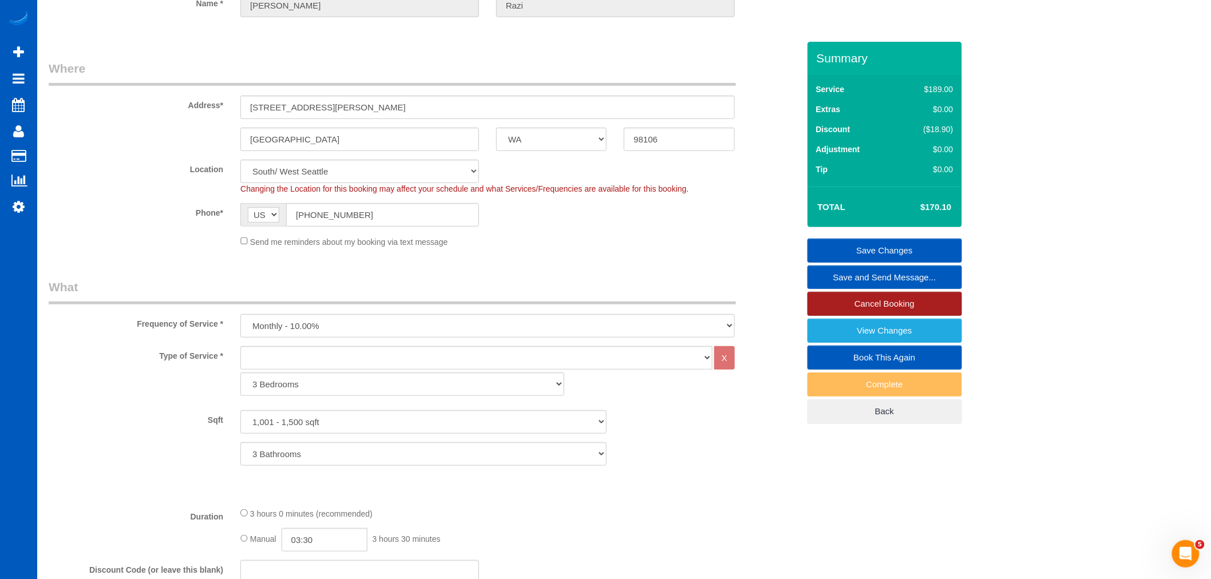
scroll to position [0, 0]
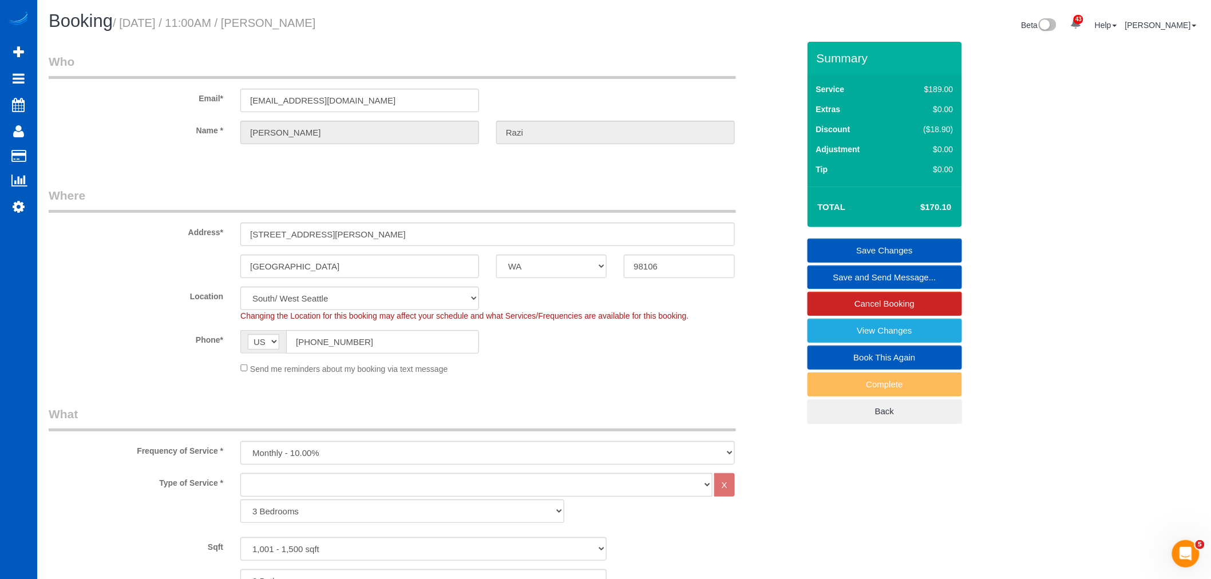
click at [902, 253] on link "Save Changes" at bounding box center [884, 251] width 154 height 24
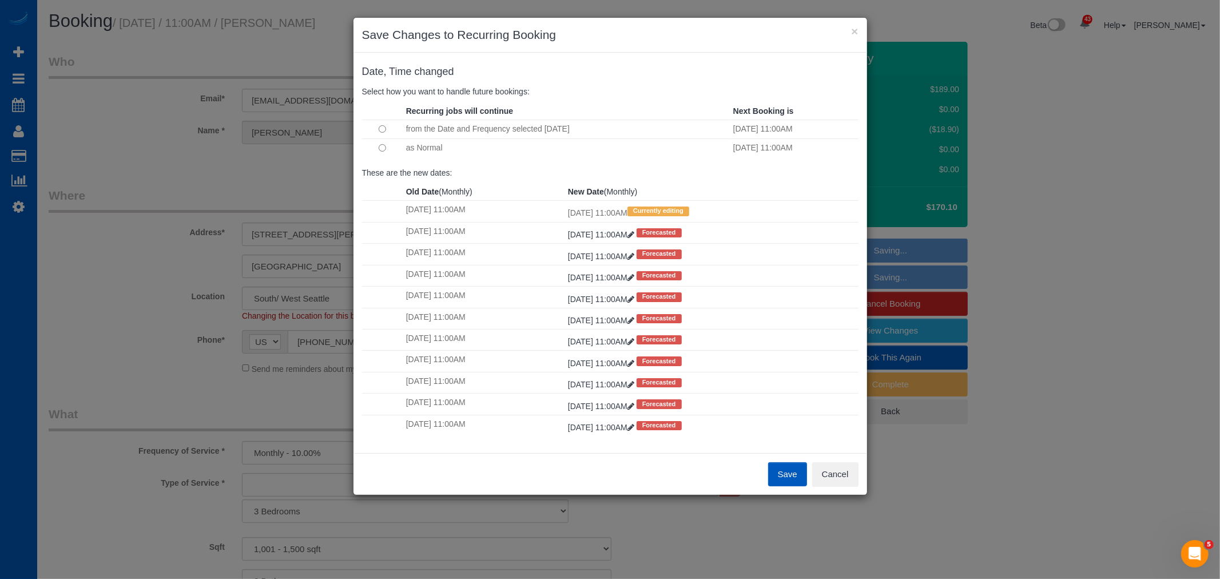
click at [777, 477] on button "Save" at bounding box center [787, 474] width 39 height 24
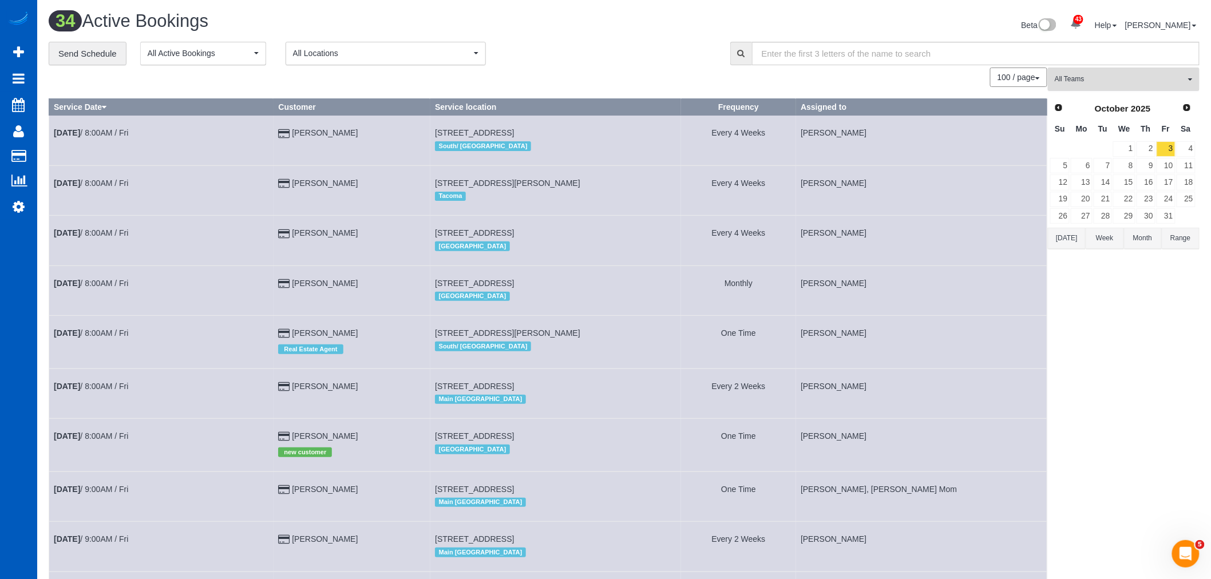
click at [1099, 73] on button "All Teams" at bounding box center [1124, 79] width 152 height 23
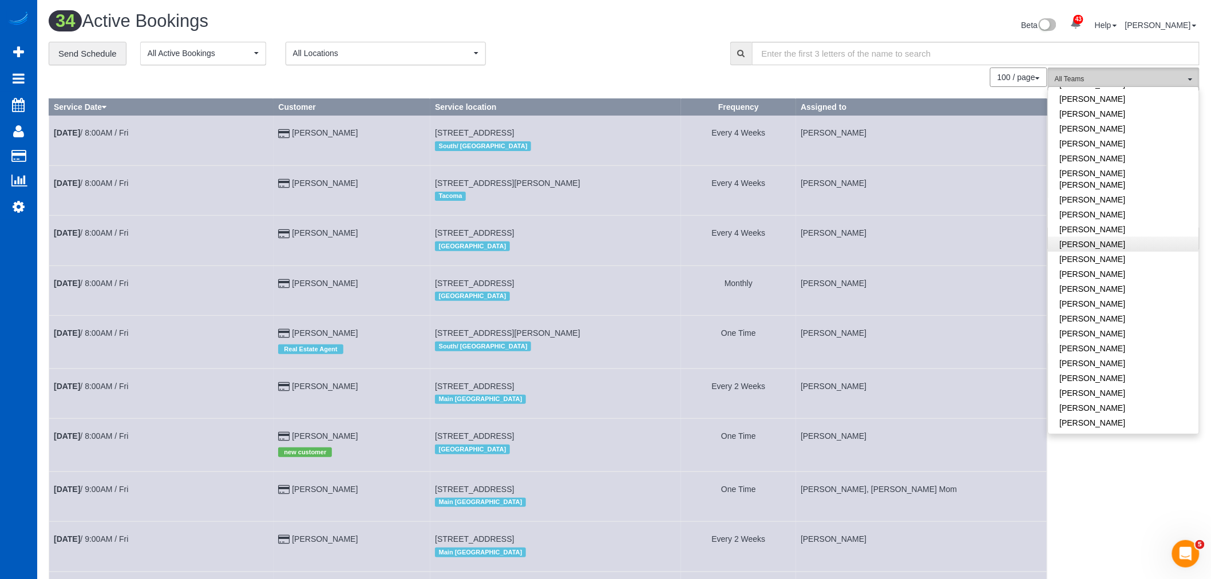
scroll to position [572, 0]
click at [1110, 165] on link "[PERSON_NAME]" at bounding box center [1123, 172] width 150 height 15
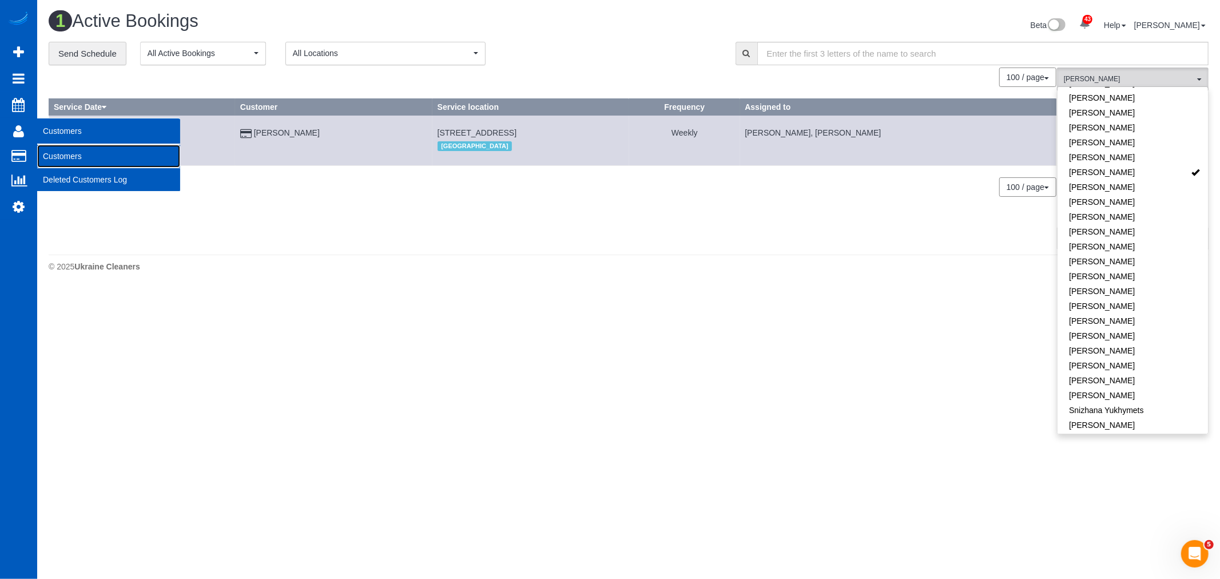
click at [71, 146] on link "Customers" at bounding box center [108, 156] width 143 height 23
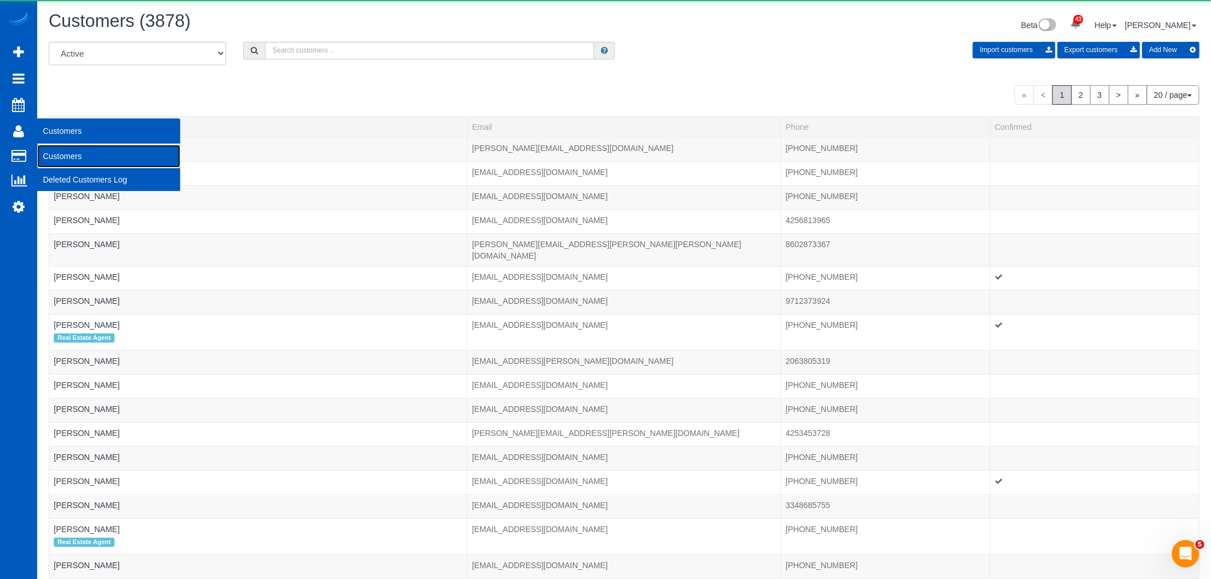
click at [66, 158] on link "Customers" at bounding box center [108, 156] width 143 height 23
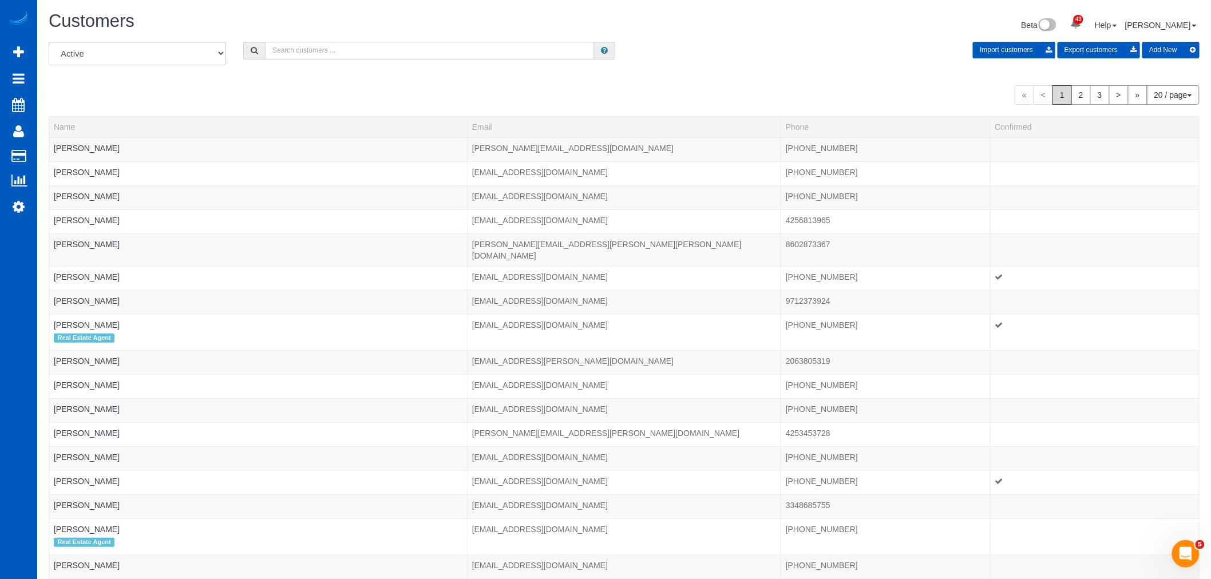
click at [340, 53] on input "text" at bounding box center [429, 51] width 329 height 18
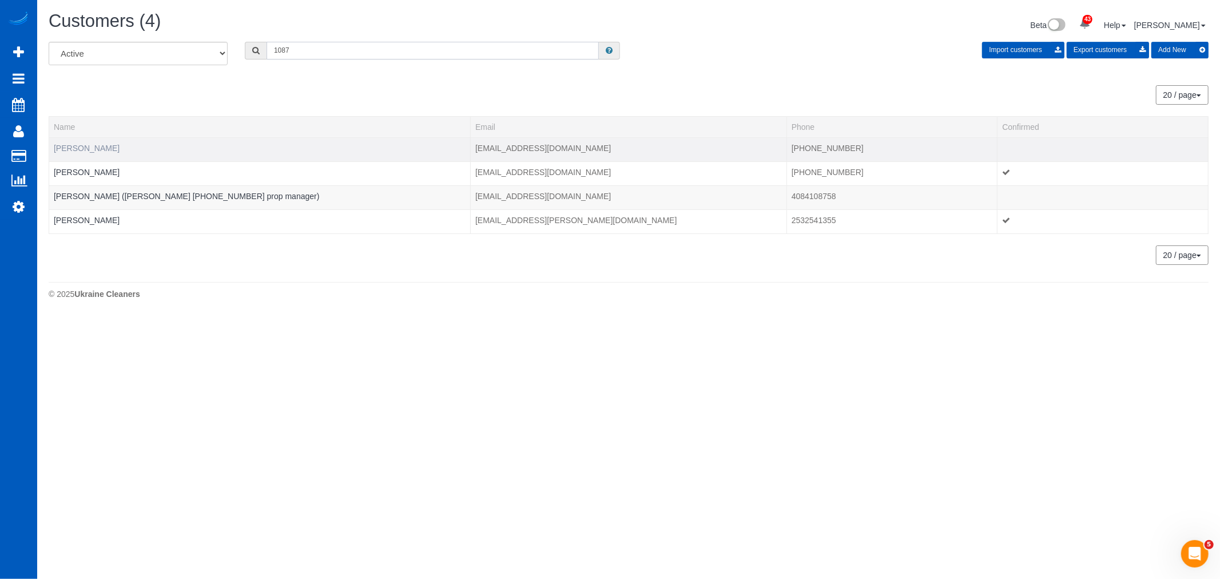
type input "1087"
click at [72, 152] on link "Cody Caskey" at bounding box center [87, 148] width 66 height 9
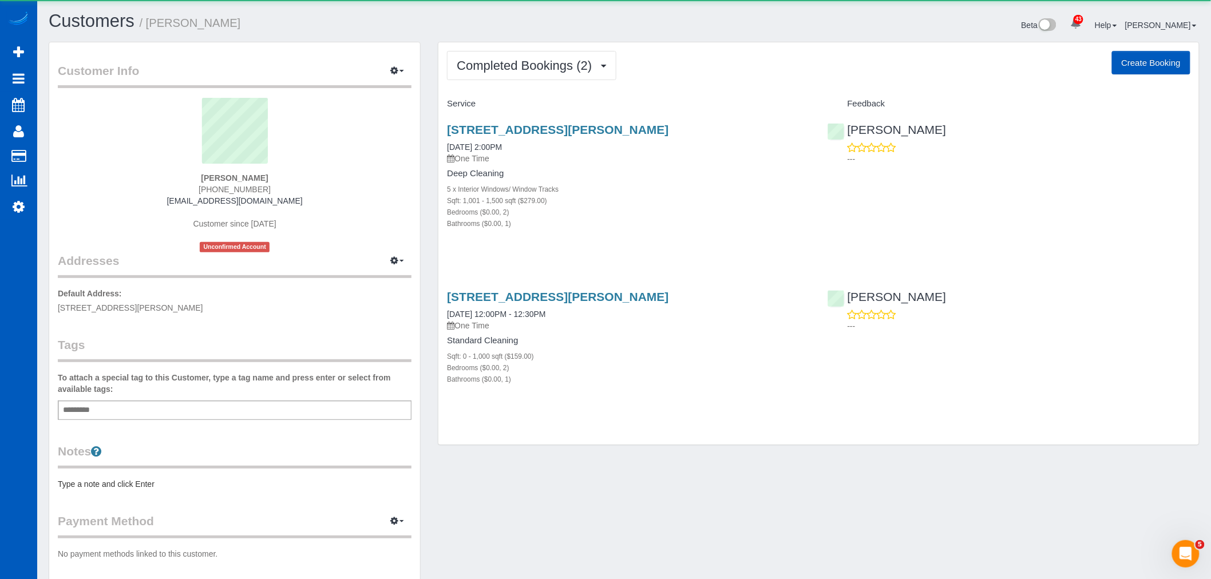
click at [560, 50] on div "Completed Bookings (2) Completed Bookings (2) Upcoming Bookings (21) Cancelled …" at bounding box center [818, 243] width 760 height 403
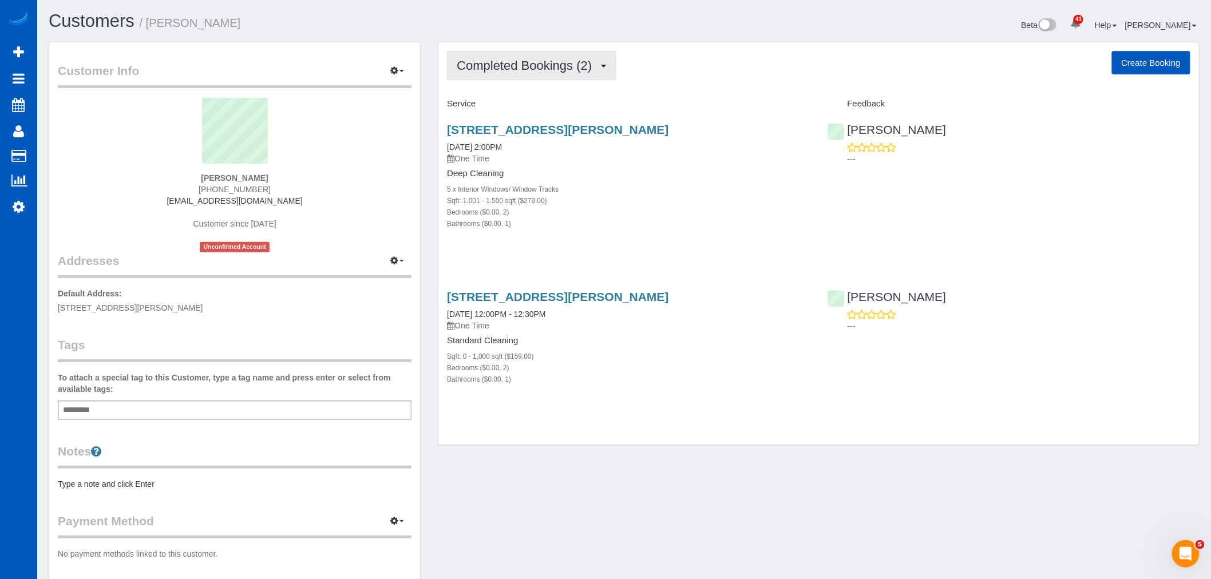
click at [553, 65] on span "Completed Bookings (2)" at bounding box center [527, 65] width 141 height 14
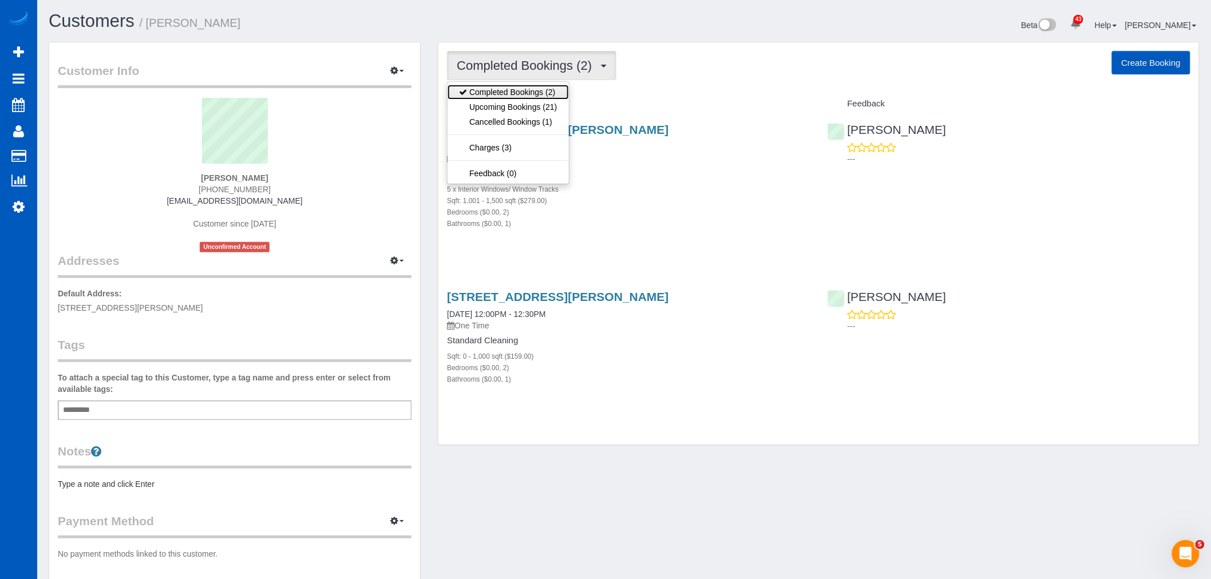
click at [545, 100] on link "Completed Bookings (2)" at bounding box center [507, 92] width 121 height 15
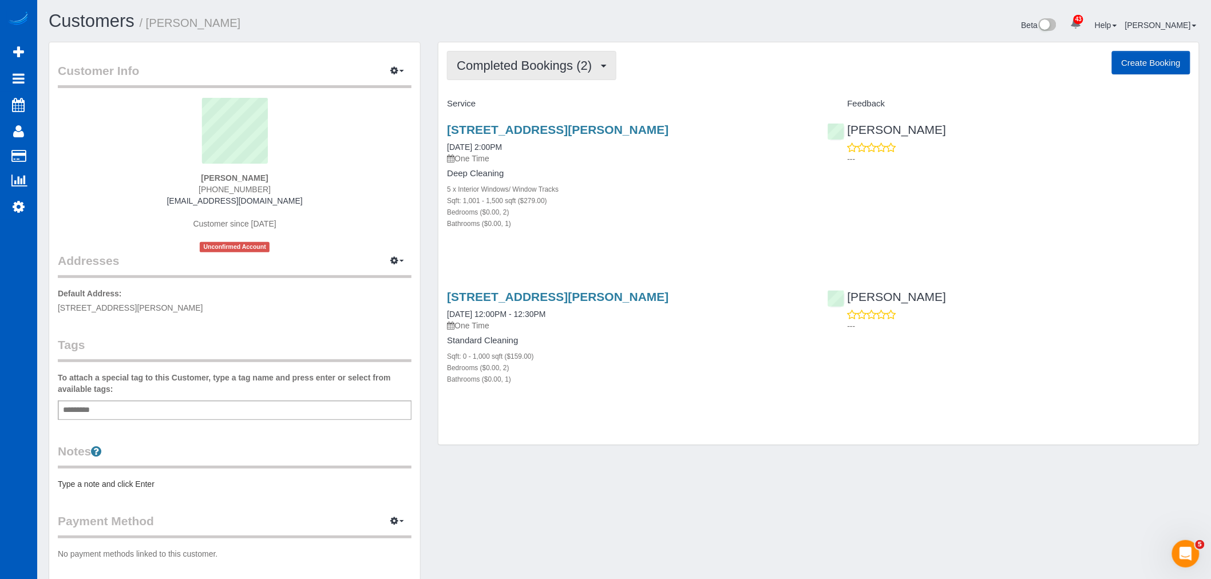
click at [525, 61] on span "Completed Bookings (2)" at bounding box center [527, 65] width 141 height 14
click at [521, 105] on link "Upcoming Bookings (21)" at bounding box center [507, 107] width 121 height 15
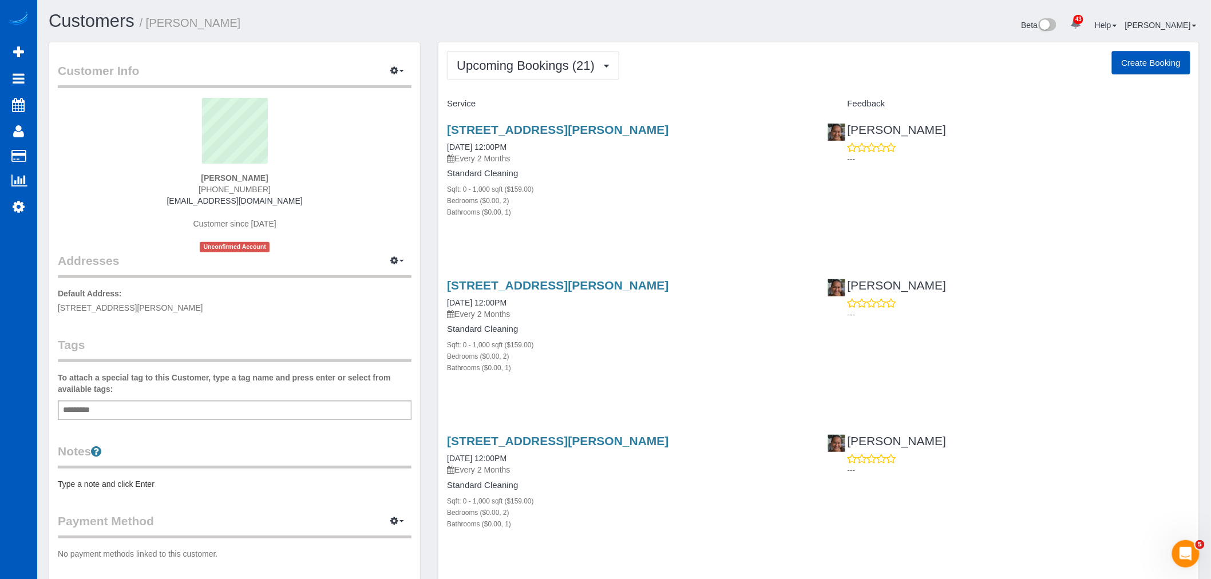
click at [544, 121] on div "8483 Everett Way Unit E, Arvada, CO 80005 09/30/2025 12:00PM Every 2 Months Sta…" at bounding box center [628, 176] width 380 height 127
click at [537, 132] on link "8483 Everett Way Unit E, Arvada, CO 80005" at bounding box center [557, 129] width 221 height 13
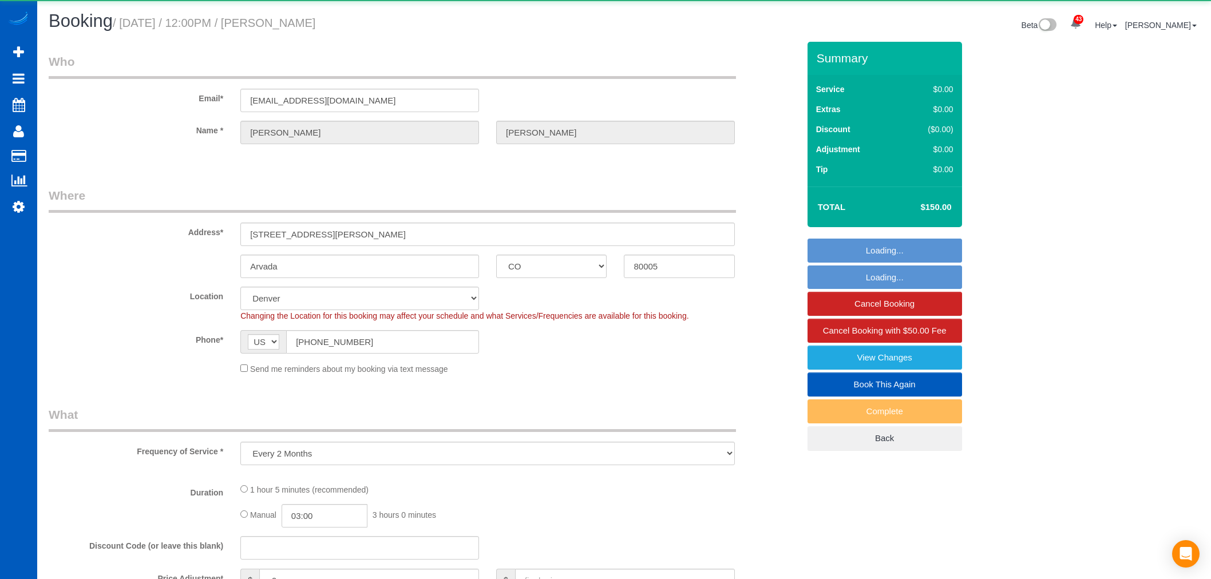
select select "CO"
select select "199"
select select "2"
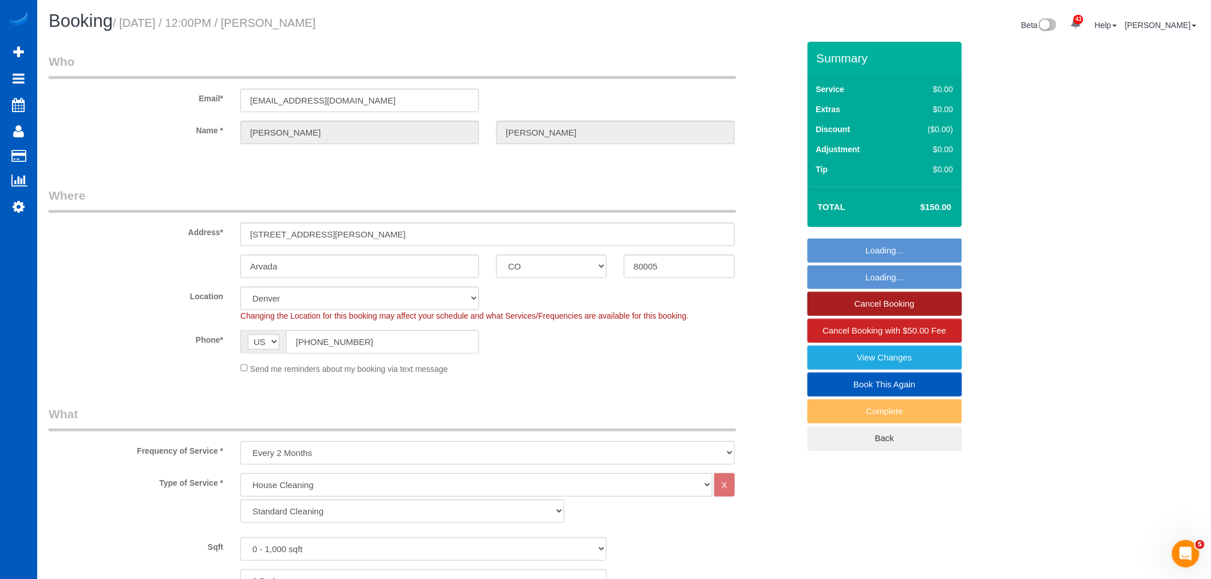
click at [877, 302] on link "Cancel Booking" at bounding box center [884, 304] width 154 height 24
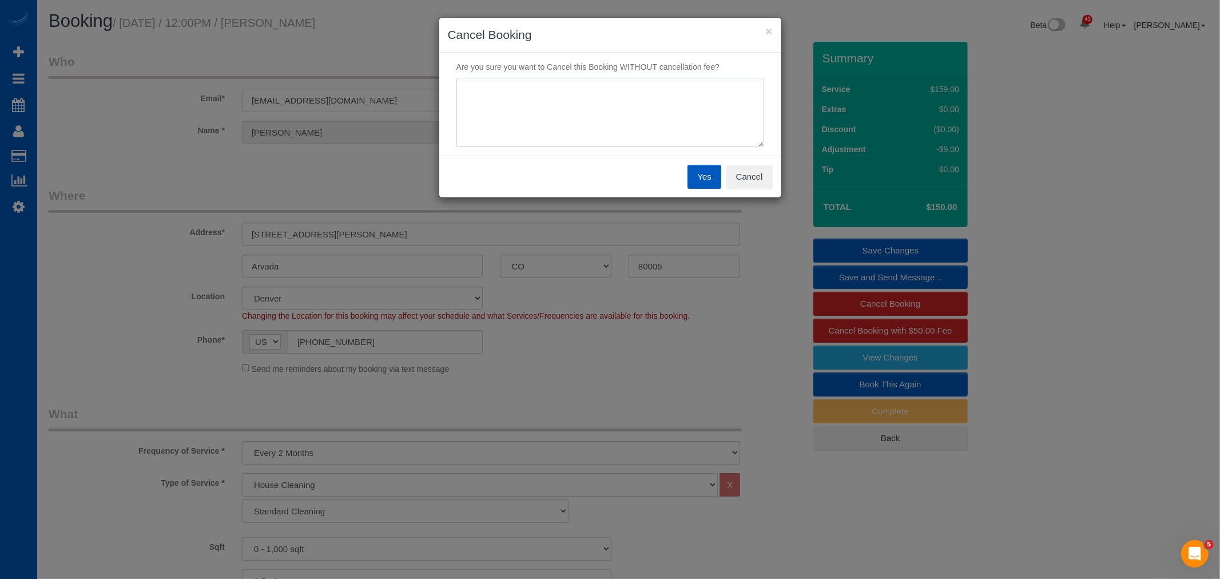
click at [659, 125] on textarea at bounding box center [611, 113] width 308 height 70
type textarea "not needed"
click at [695, 180] on button "Yes" at bounding box center [704, 177] width 33 height 24
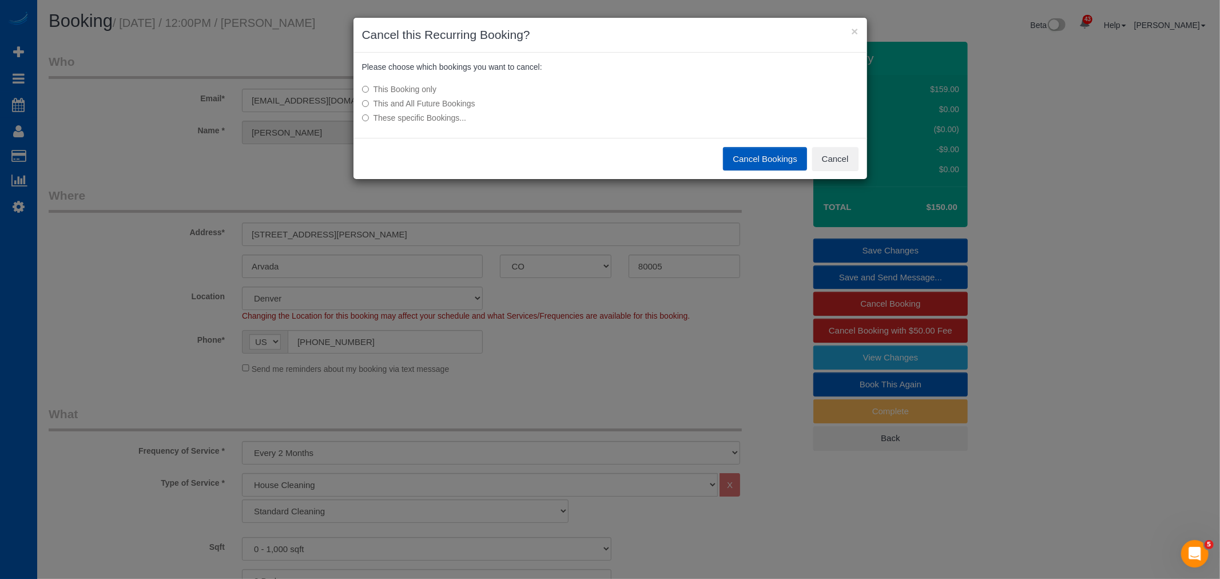
click at [769, 161] on button "Cancel Bookings" at bounding box center [765, 159] width 84 height 24
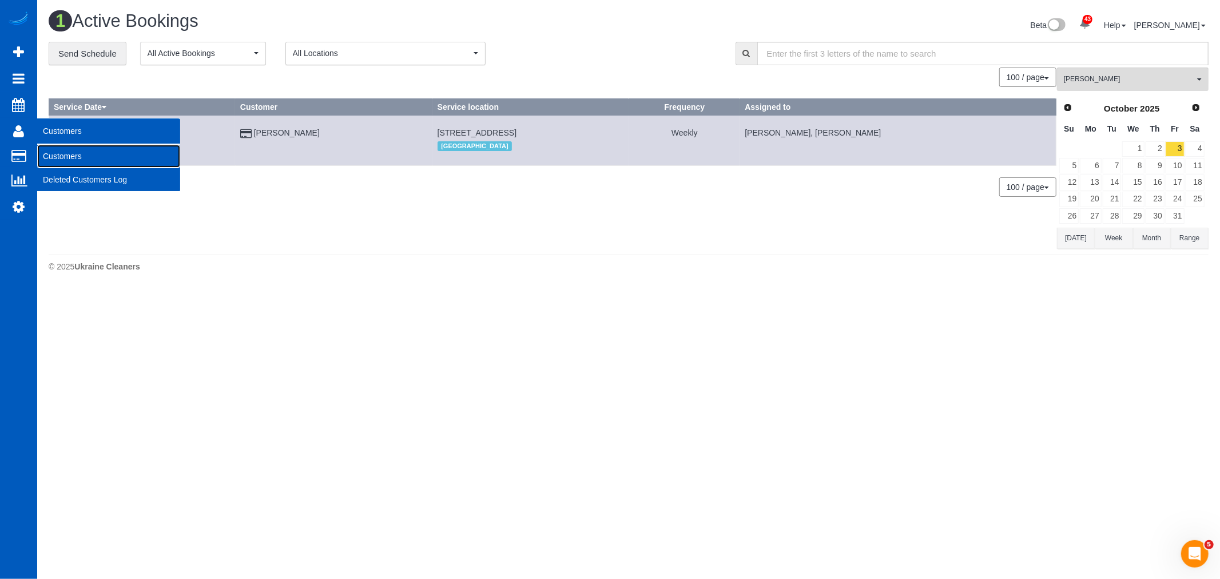
click at [85, 157] on link "Customers" at bounding box center [108, 156] width 143 height 23
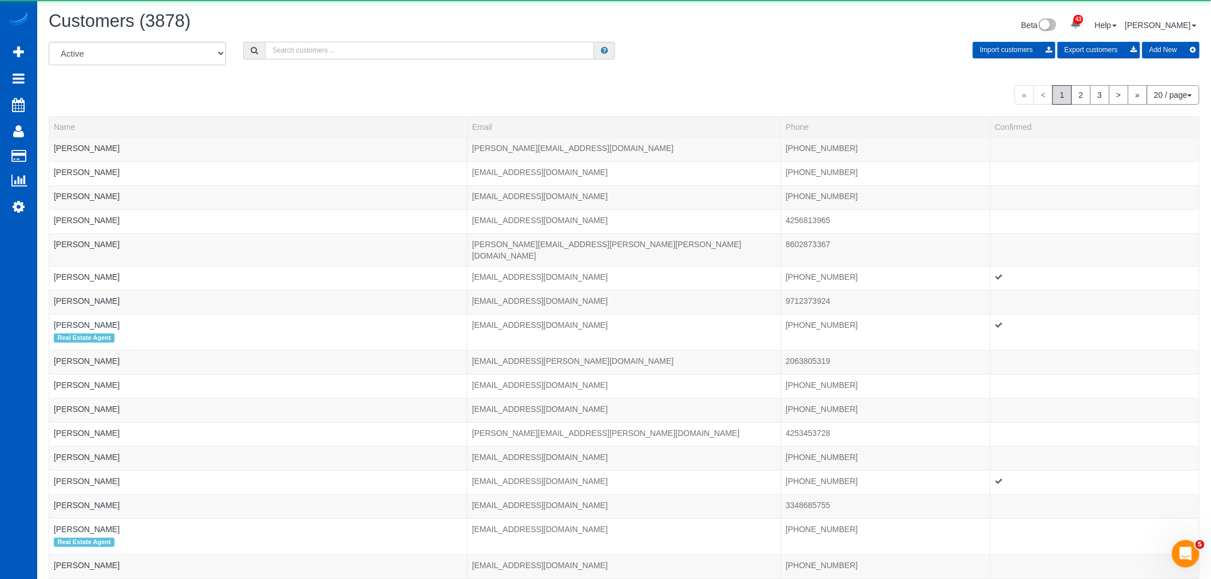
click at [372, 55] on input "text" at bounding box center [429, 51] width 329 height 18
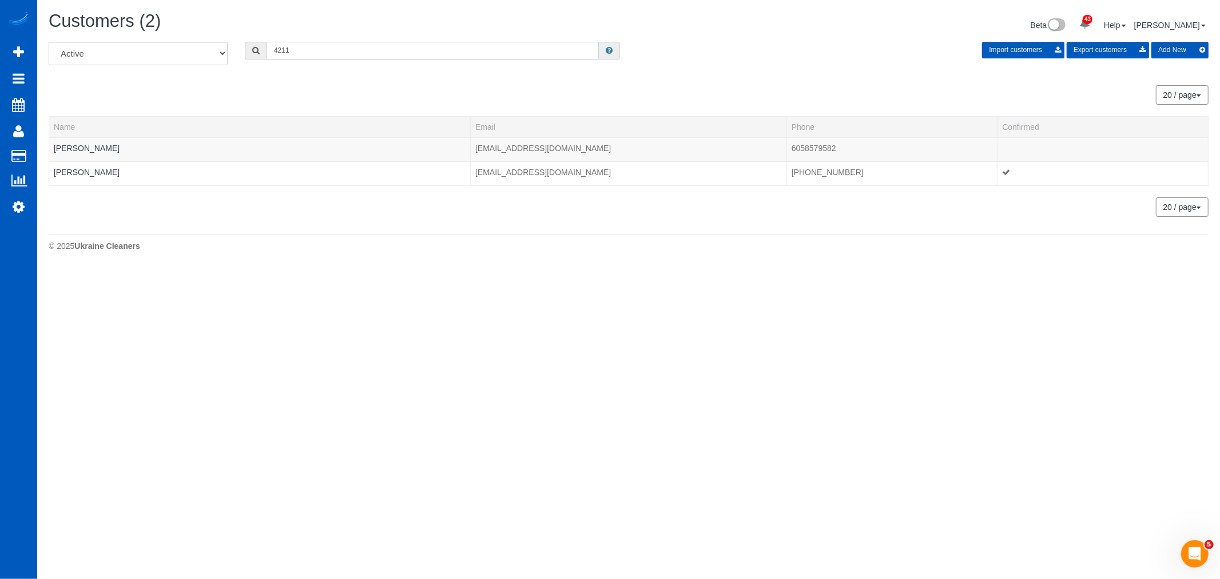
drag, startPoint x: 324, startPoint y: 58, endPoint x: 263, endPoint y: 56, distance: 61.3
click at [263, 56] on div "4211" at bounding box center [432, 51] width 375 height 18
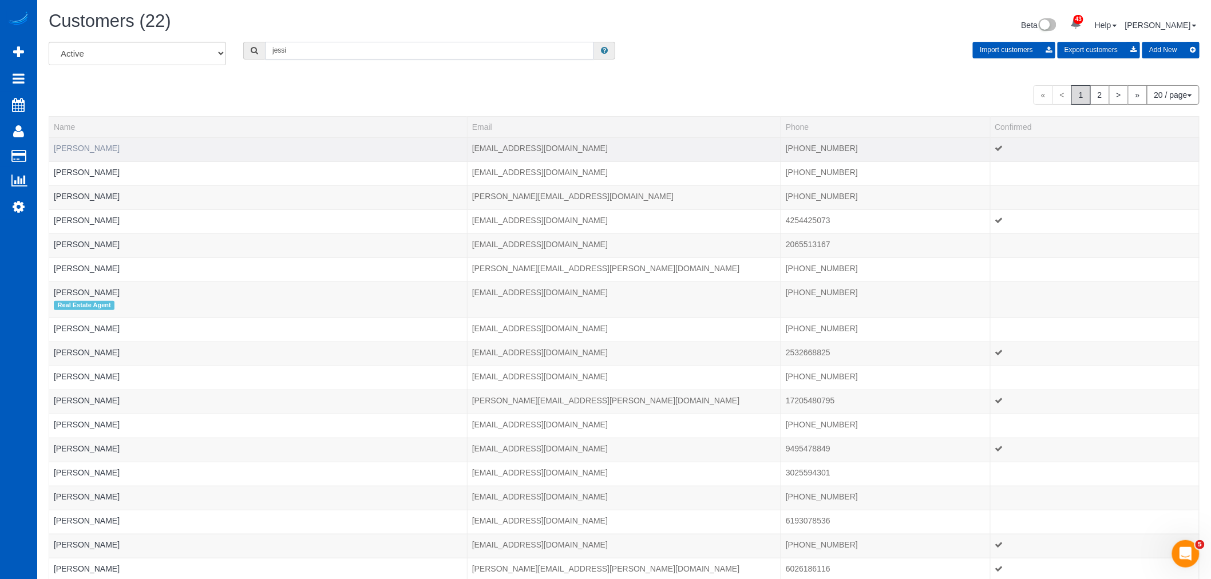
type input "jessi"
click at [94, 145] on link "Jessi Zettlemoyer" at bounding box center [87, 148] width 66 height 9
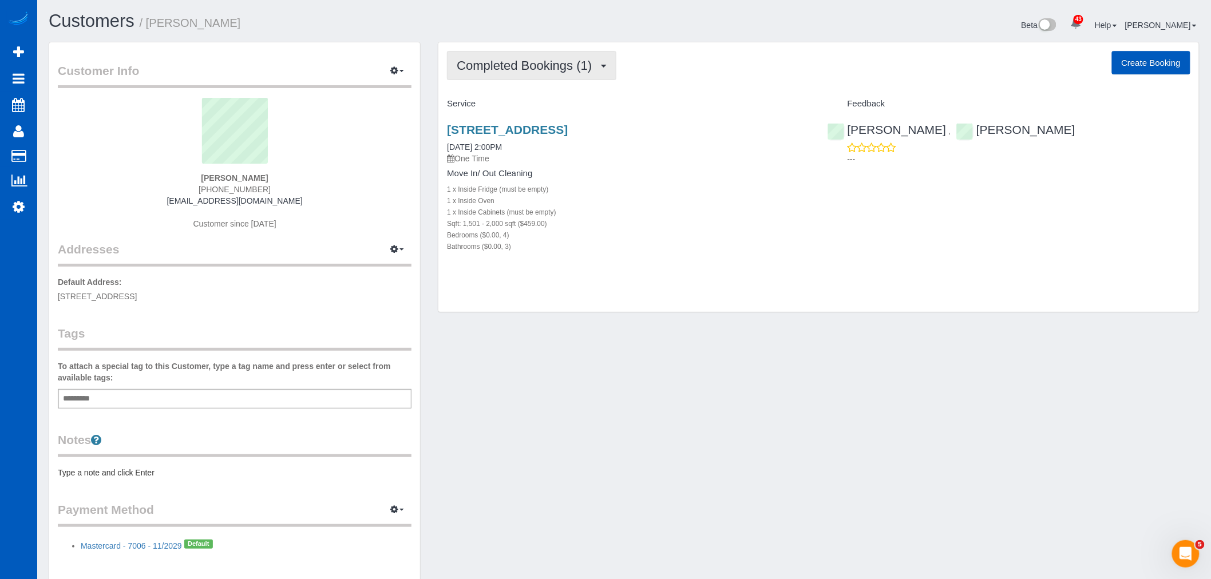
click at [564, 79] on button "Completed Bookings (1)" at bounding box center [531, 65] width 169 height 29
click at [641, 225] on div "Sqft: 1,501 - 2,000 sqft ($459.00)" at bounding box center [628, 222] width 363 height 11
click at [487, 126] on link "6101 86th Ave Ne, Marysville, WA 98270" at bounding box center [507, 129] width 121 height 13
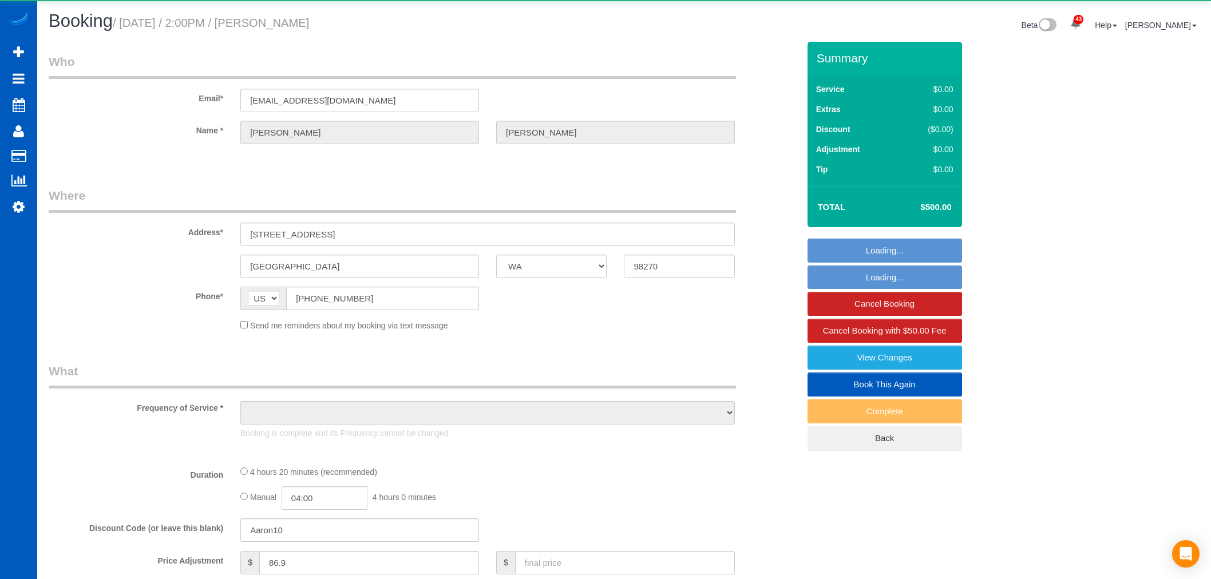
select select "WA"
select select "object:1175"
select select "199"
select select "1501"
select select "4"
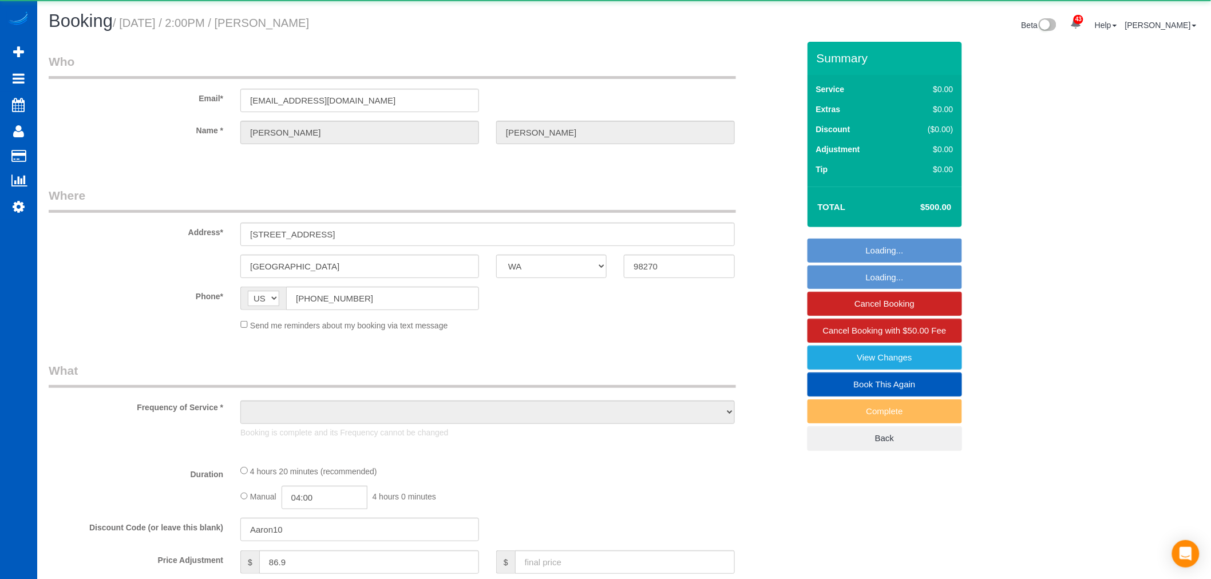
select select "3"
select select "spot1"
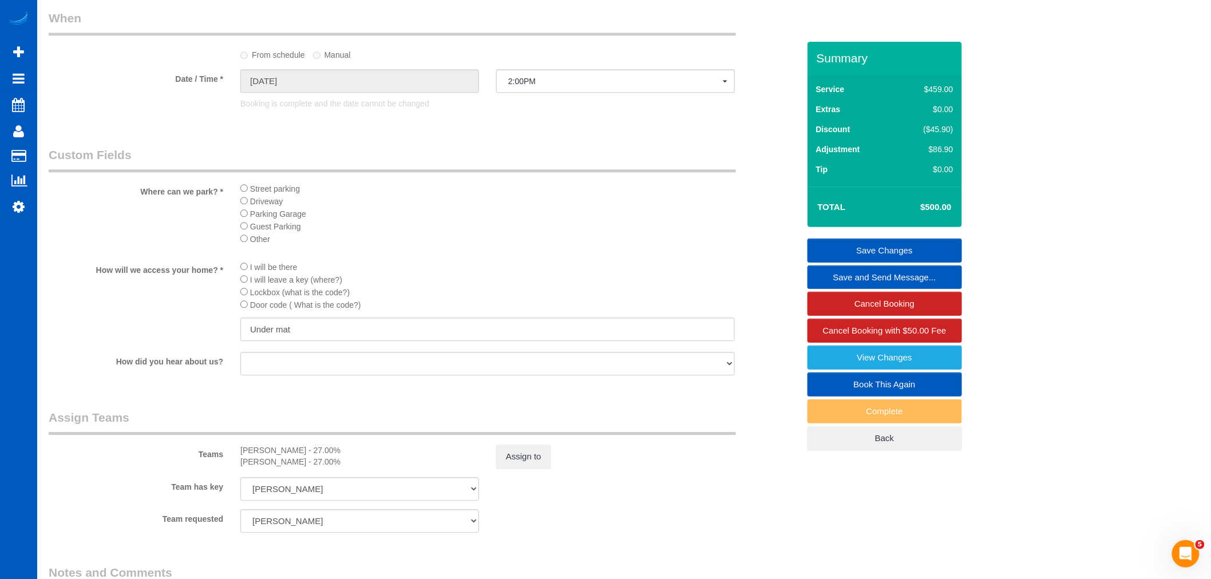
scroll to position [1144, 0]
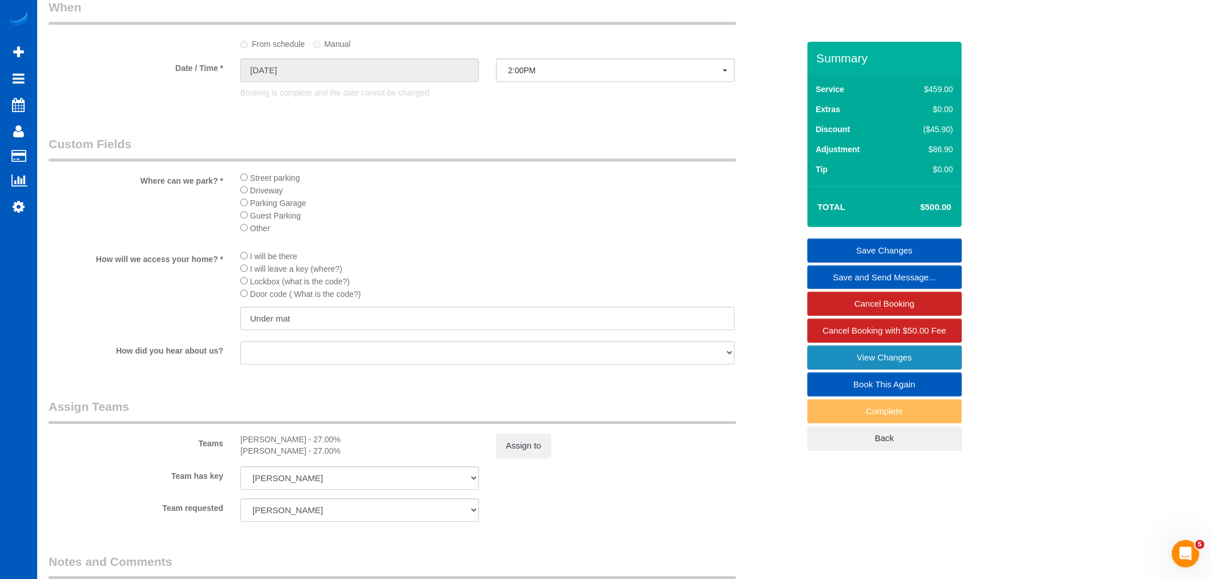
click at [858, 362] on link "View Changes" at bounding box center [884, 358] width 154 height 24
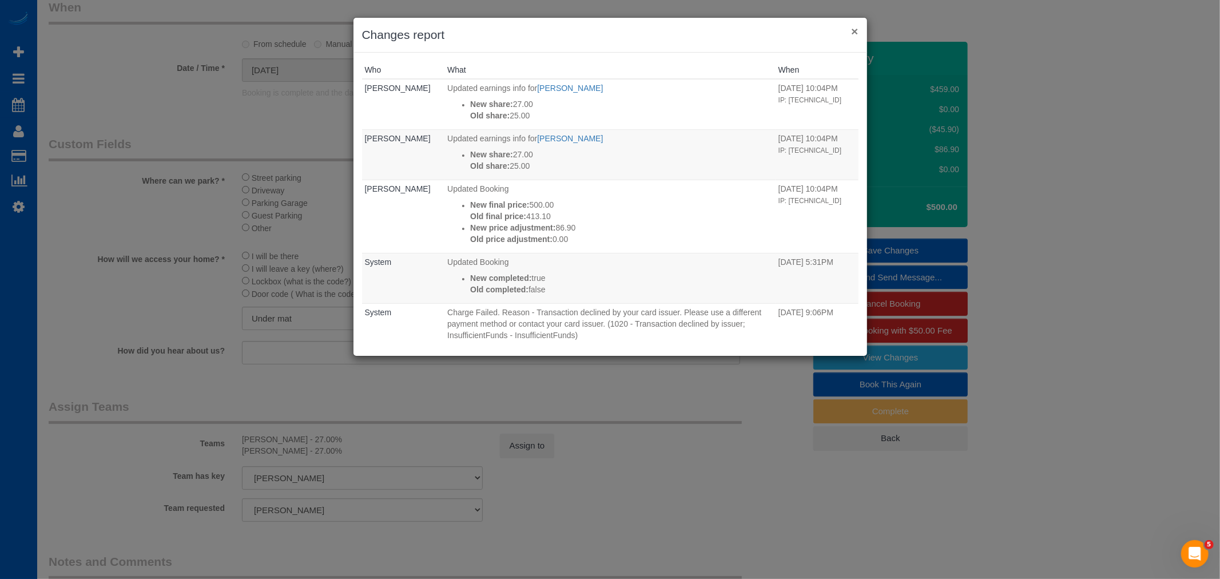
click at [853, 32] on button "×" at bounding box center [854, 31] width 7 height 12
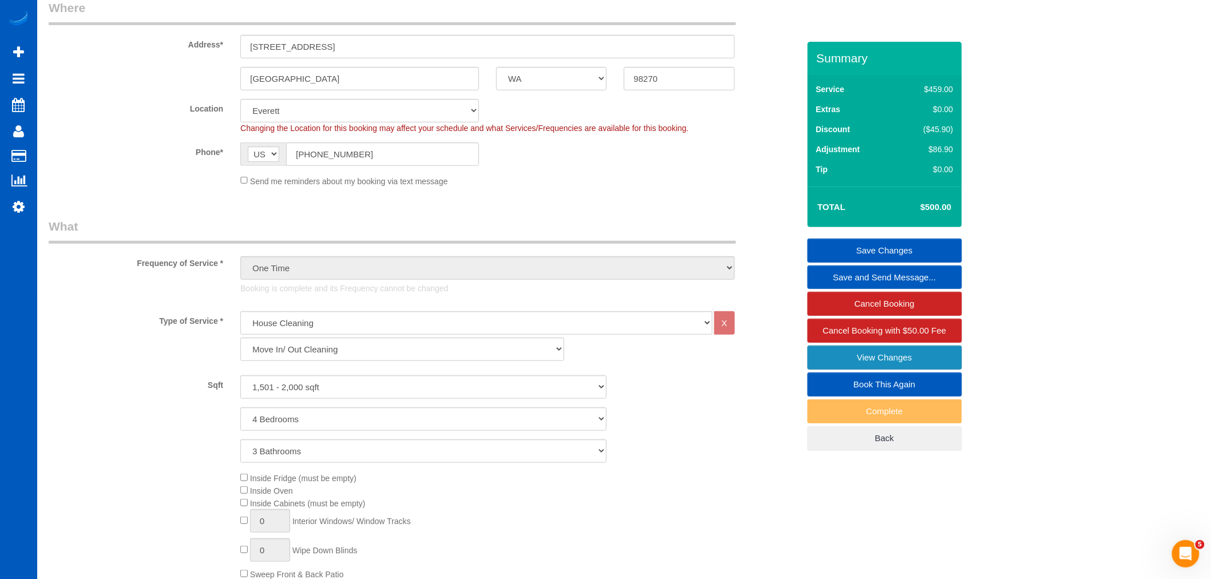
scroll to position [0, 0]
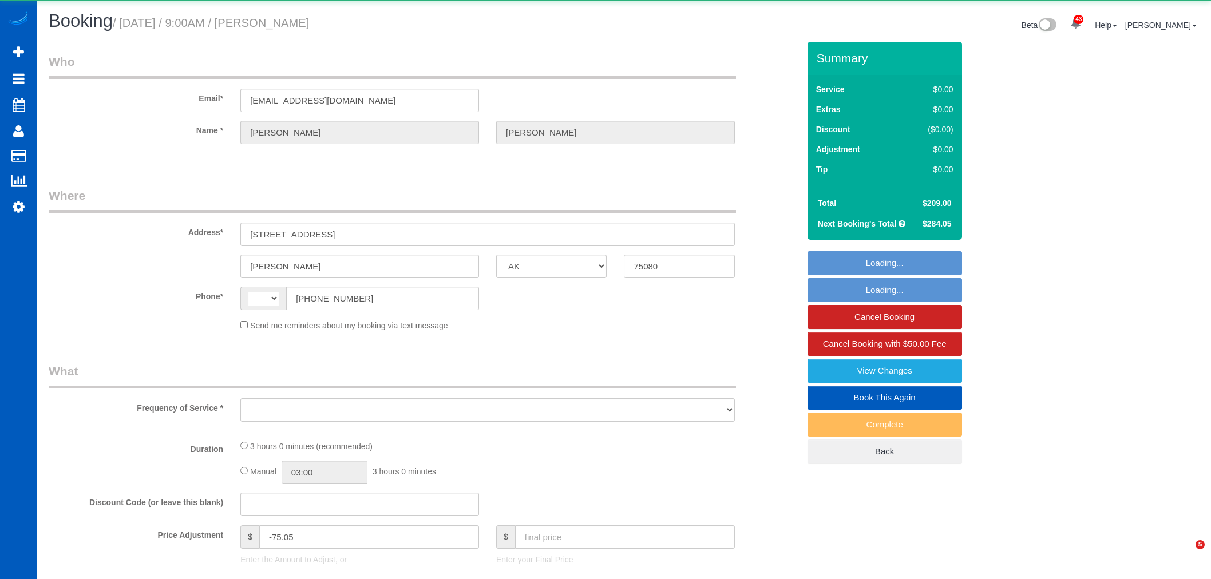
select select "[GEOGRAPHIC_DATA]"
select select "string:[GEOGRAPHIC_DATA]"
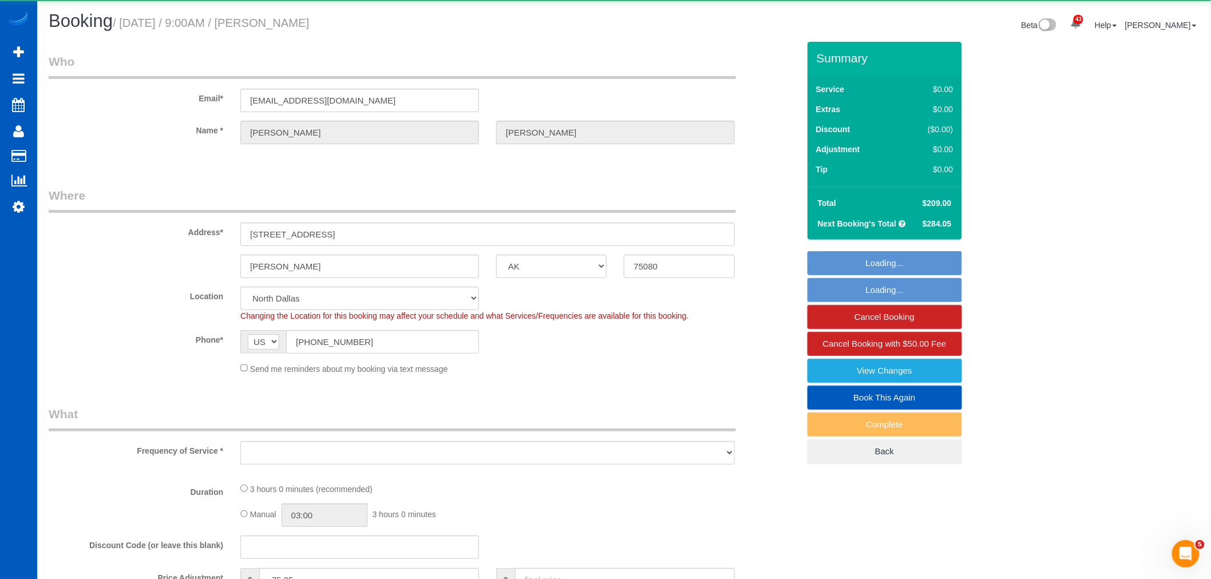
select select "199"
select select "2501"
select select "4"
select select "string:fspay-48416074-8979-469a-acdb-f19062f302f3"
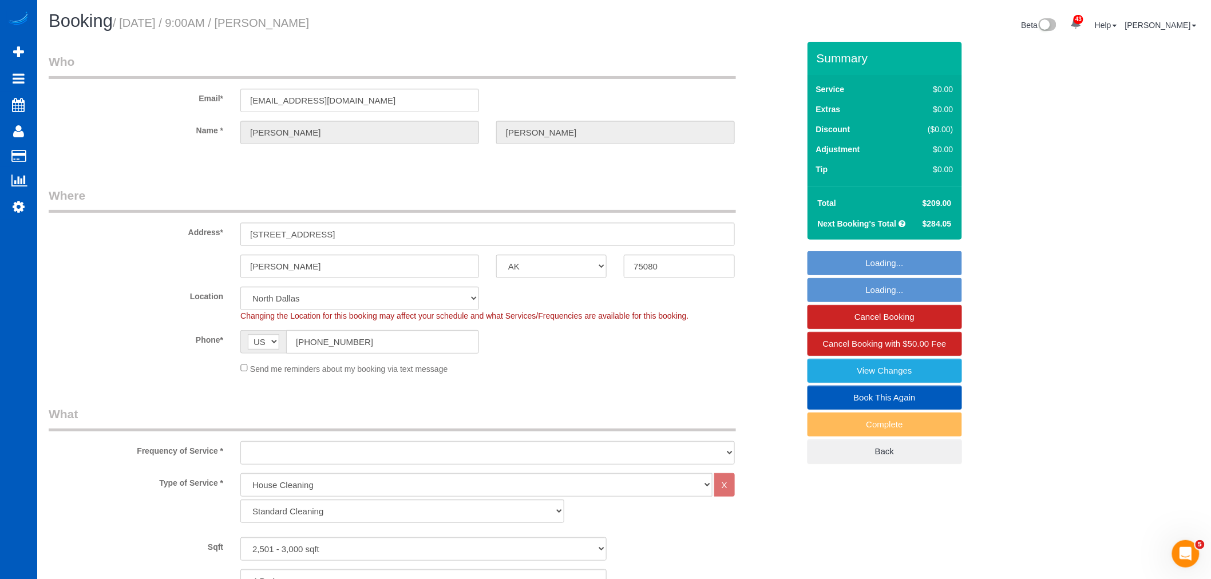
select select "object:1164"
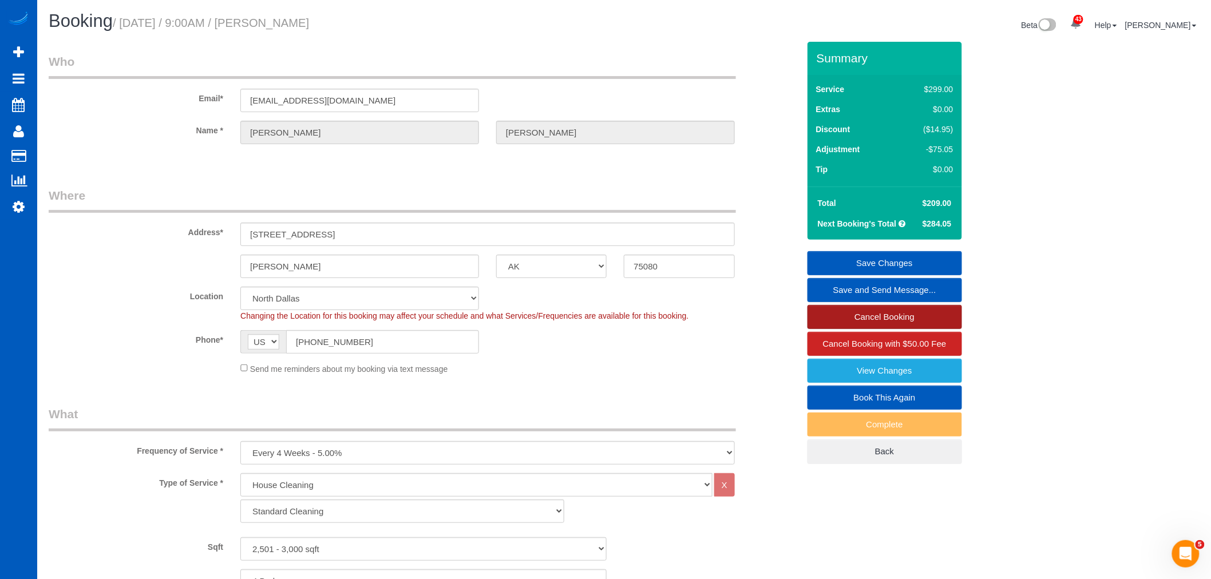
click at [875, 323] on link "Cancel Booking" at bounding box center [884, 317] width 154 height 24
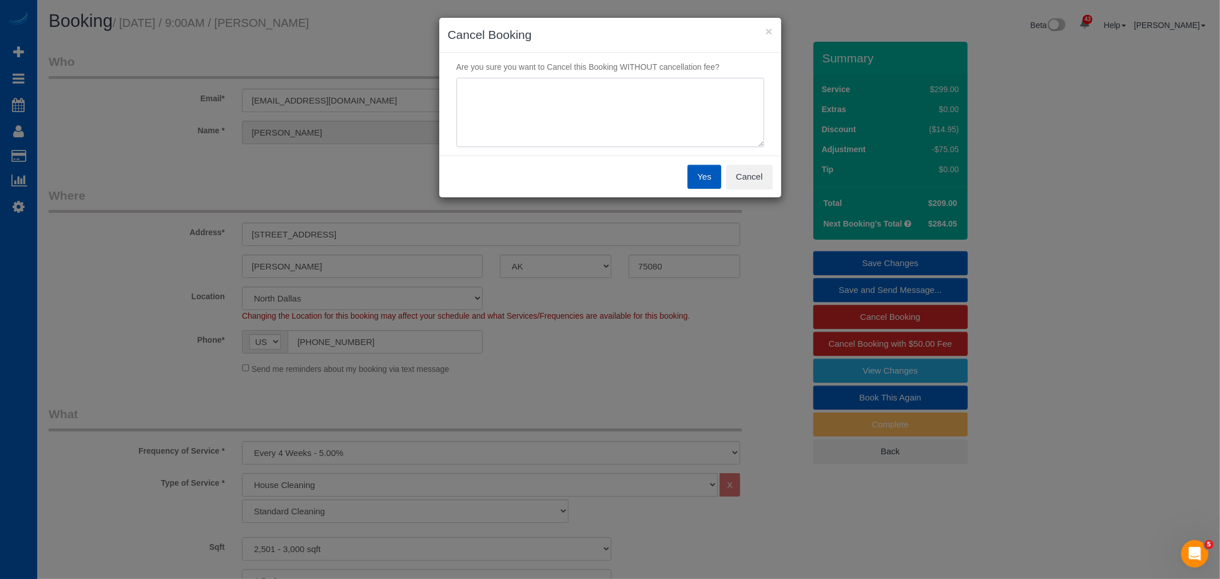
click at [538, 135] on textarea at bounding box center [611, 113] width 308 height 70
type textarea "No longer needed - wife will clean"
drag, startPoint x: 580, startPoint y: 184, endPoint x: 648, endPoint y: 180, distance: 67.6
click at [596, 189] on div "Yes Cancel" at bounding box center [610, 177] width 342 height 42
click at [694, 176] on button "Yes" at bounding box center [704, 177] width 33 height 24
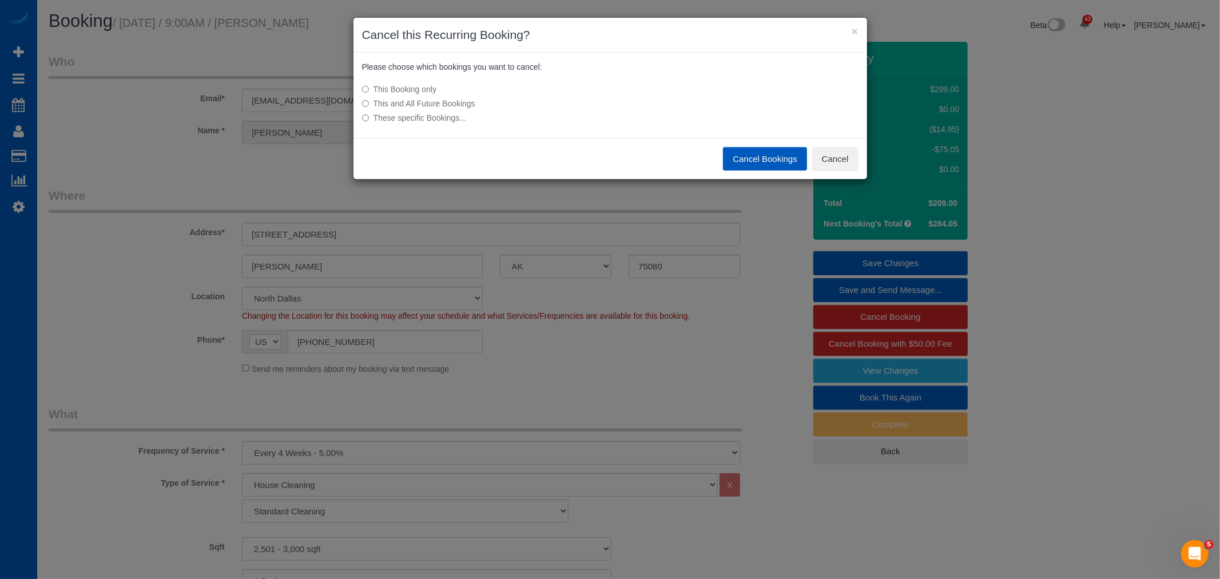
click at [458, 104] on label "This and All Future Bookings" at bounding box center [525, 103] width 326 height 11
click at [765, 161] on button "Cancel Bookings" at bounding box center [765, 159] width 84 height 24
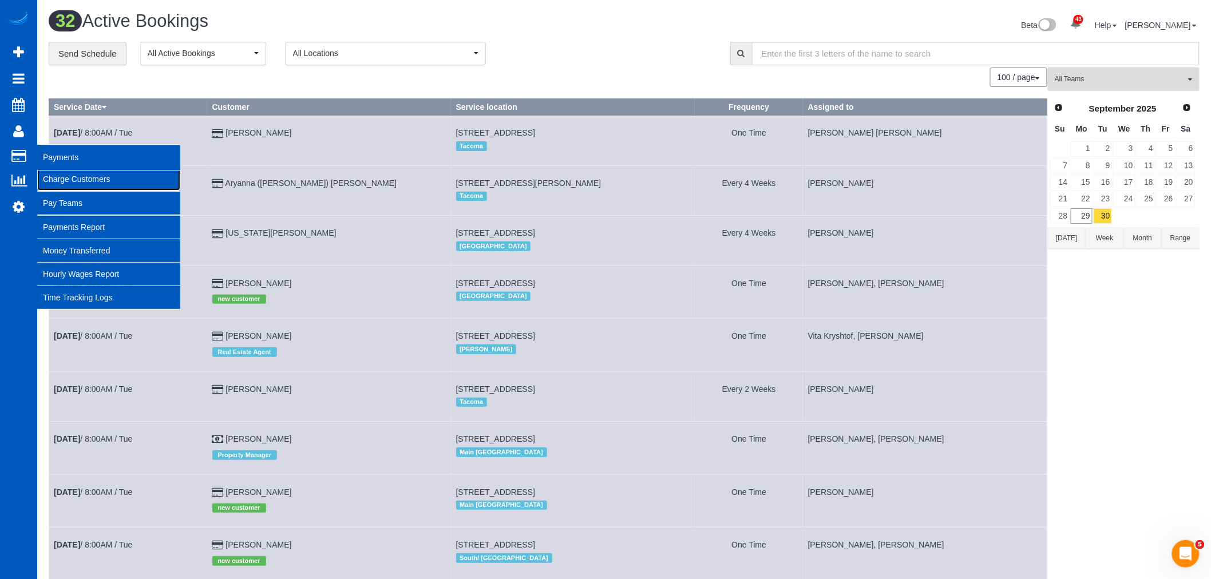
click at [55, 176] on link "Charge Customers" at bounding box center [108, 179] width 143 height 23
select select
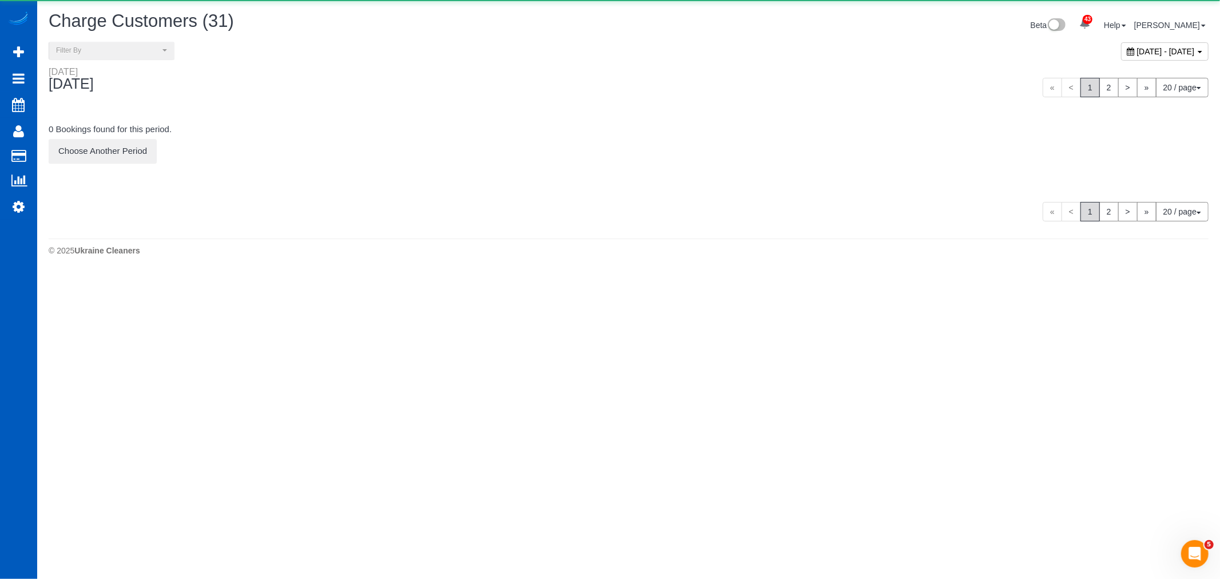
click at [1121, 45] on div "[DATE] - [DATE]" at bounding box center [1165, 51] width 88 height 18
type input "**********"
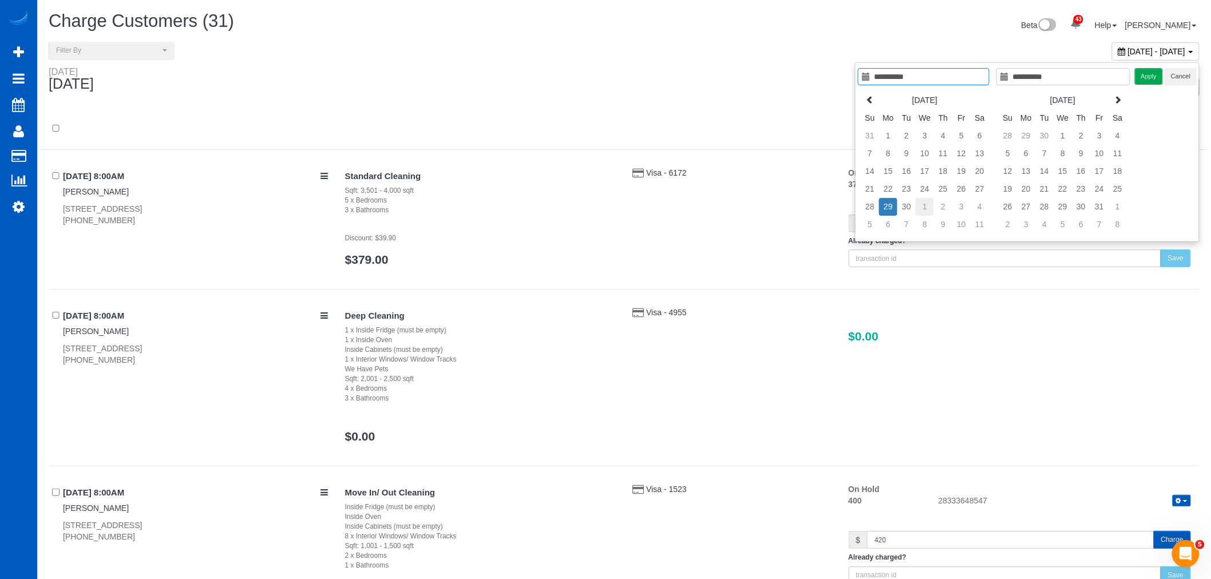
type input "**********"
click at [915, 205] on td "1" at bounding box center [924, 207] width 18 height 18
type input "**********"
click at [913, 206] on td "30" at bounding box center [906, 207] width 18 height 18
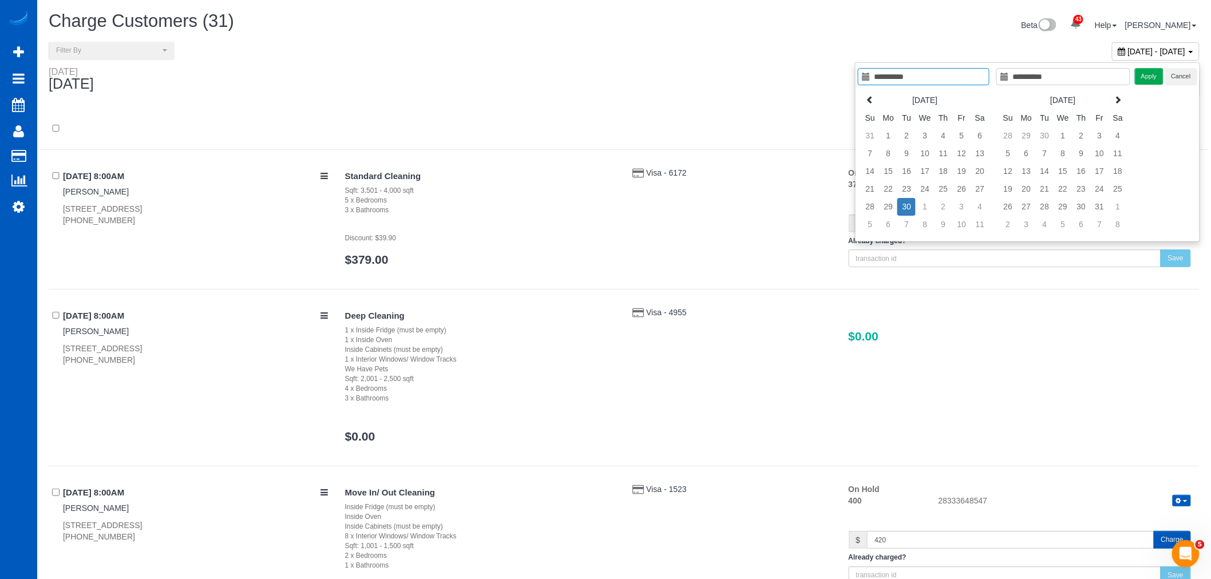
type input "**********"
click at [1146, 70] on button "Apply" at bounding box center [1149, 76] width 29 height 17
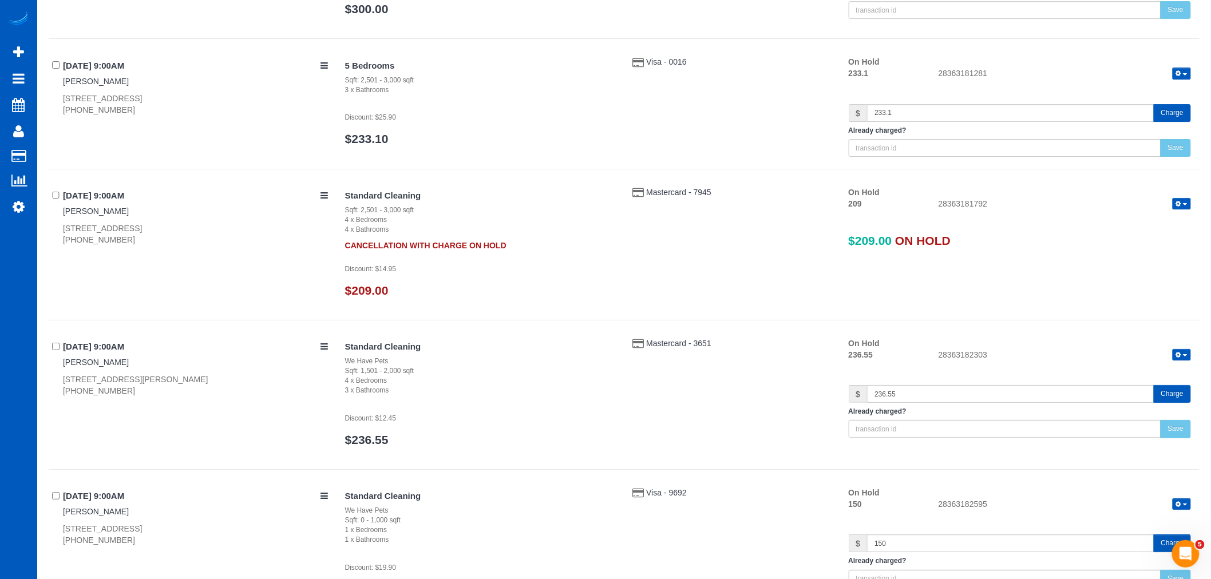
scroll to position [1652, 0]
click at [1182, 204] on button "button" at bounding box center [1181, 206] width 18 height 12
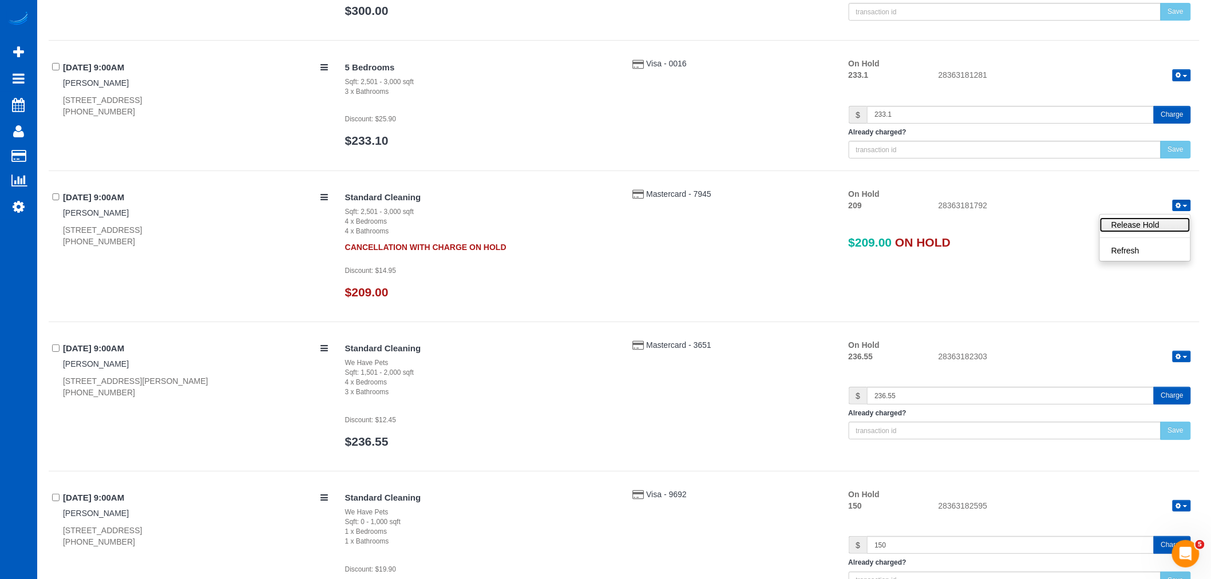
click at [1168, 226] on link "Release Hold" at bounding box center [1145, 224] width 90 height 15
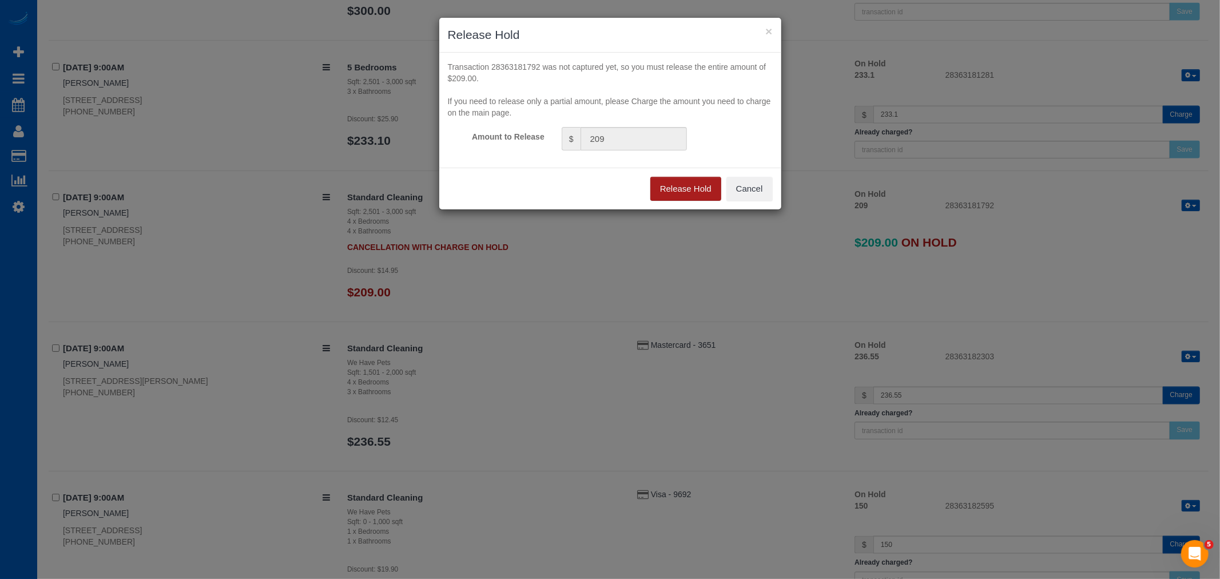
click at [671, 186] on button "Release Hold" at bounding box center [686, 189] width 71 height 24
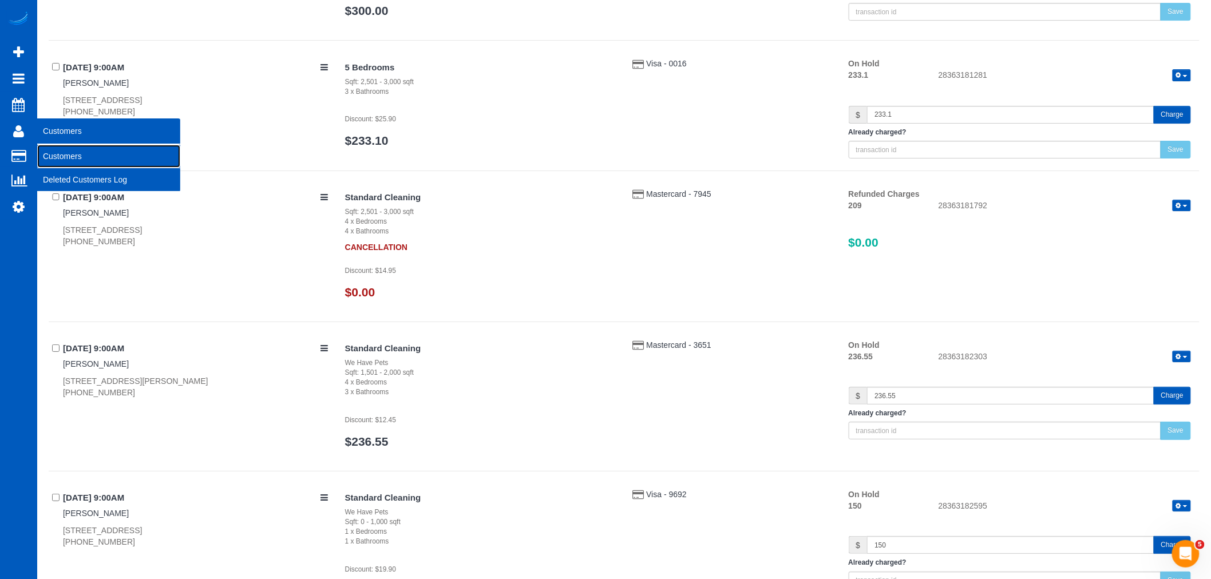
click at [65, 152] on link "Customers" at bounding box center [108, 156] width 143 height 23
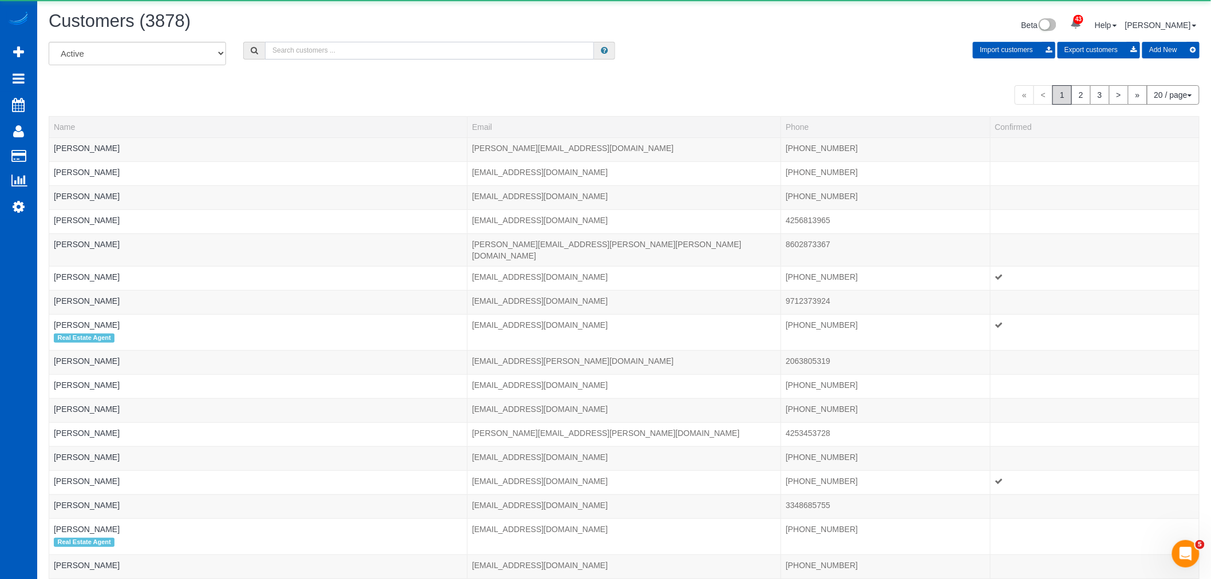
click at [406, 45] on input "text" at bounding box center [429, 51] width 329 height 18
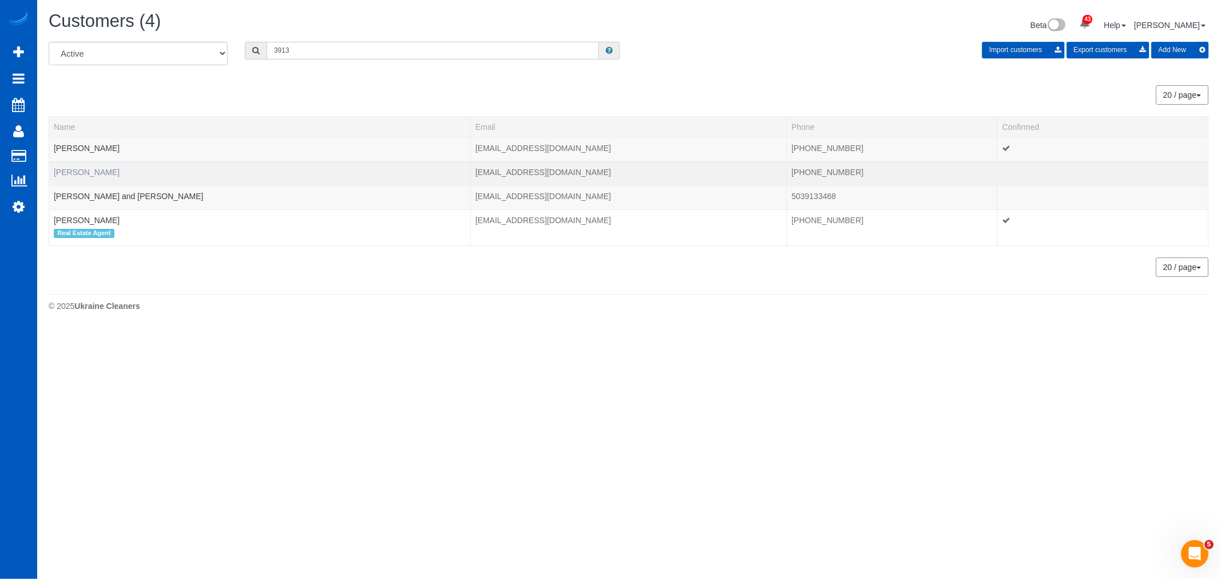
type input "3913"
click at [70, 169] on link "Diana Lynn Werner" at bounding box center [87, 172] width 66 height 9
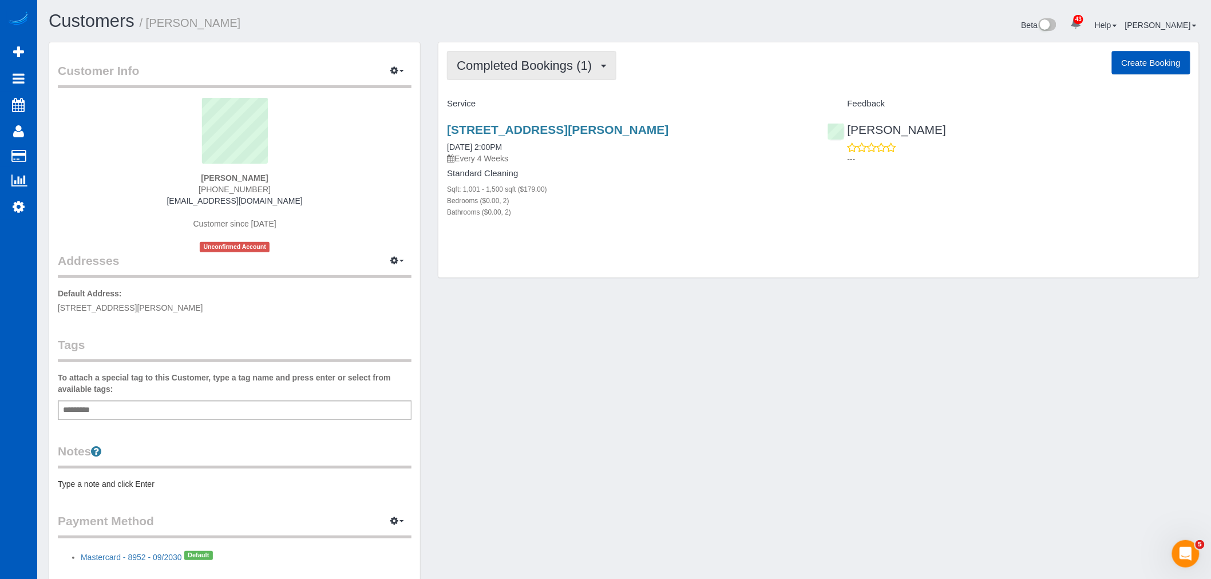
click at [522, 69] on span "Completed Bookings (1)" at bounding box center [527, 65] width 141 height 14
click at [525, 100] on link "Upcoming Bookings (11)" at bounding box center [507, 107] width 121 height 15
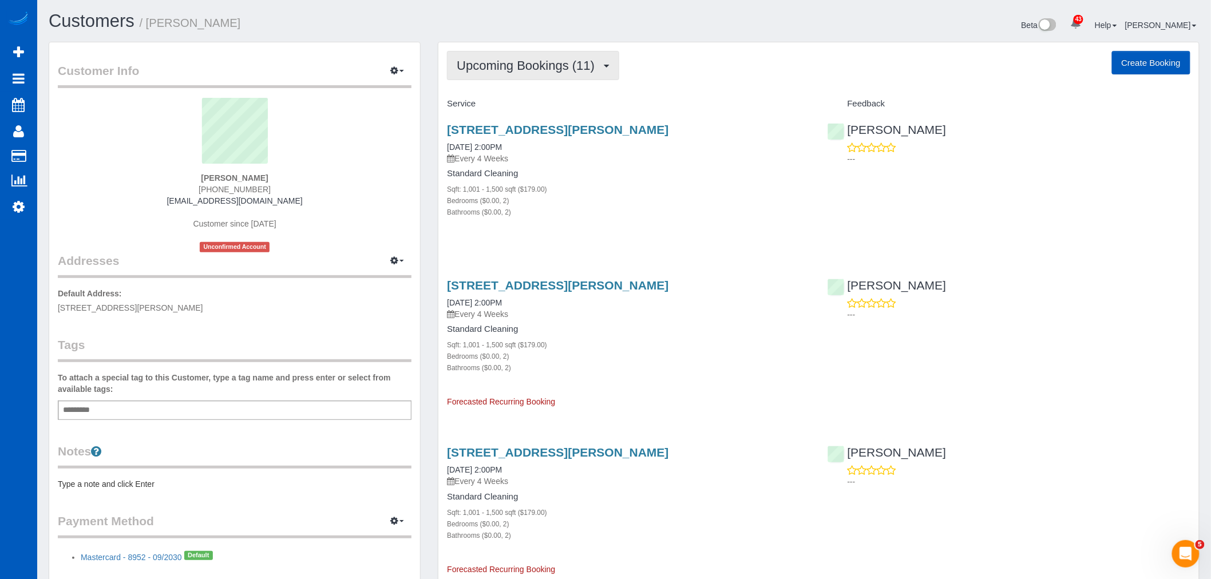
click at [516, 73] on button "Upcoming Bookings (11)" at bounding box center [533, 65] width 172 height 29
click at [673, 210] on div "Bathrooms ($0.00, 2)" at bounding box center [628, 211] width 363 height 11
click at [514, 132] on link "9521 Halstead Ln, Apt 2414, Lone Tree, CO 80124" at bounding box center [557, 129] width 221 height 13
click at [515, 66] on span "Upcoming Bookings (11)" at bounding box center [529, 65] width 144 height 14
click at [628, 201] on div "Bedrooms ($0.00, 2)" at bounding box center [628, 200] width 363 height 11
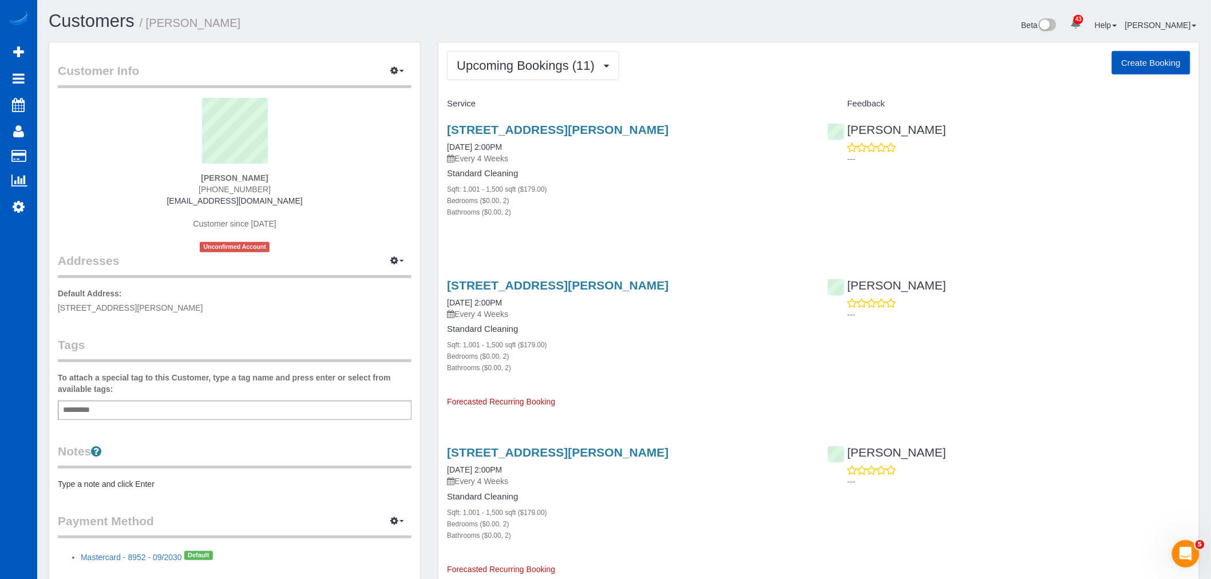
drag, startPoint x: 441, startPoint y: 125, endPoint x: 753, endPoint y: 122, distance: 312.4
click at [753, 122] on div "9521 Halstead Ln, Apt 2414, Lone Tree, CO 80124 10/02/2025 2:00PM Every 4 Weeks…" at bounding box center [628, 176] width 380 height 127
click at [530, 70] on span "Upcoming Bookings (11)" at bounding box center [529, 65] width 144 height 14
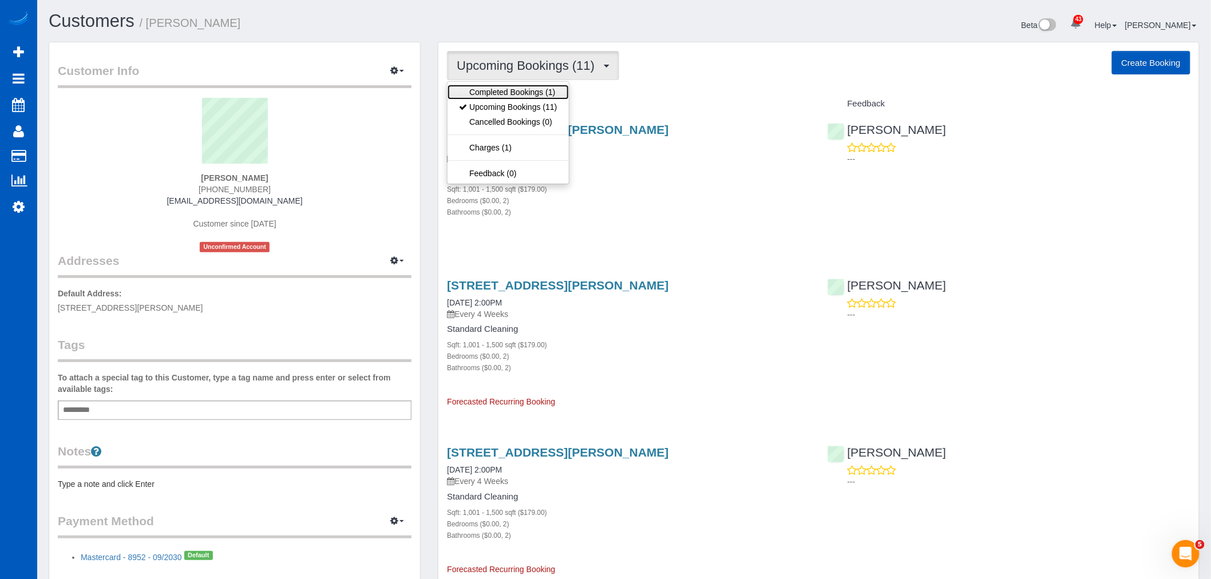
click at [525, 90] on link "Completed Bookings (1)" at bounding box center [507, 92] width 121 height 15
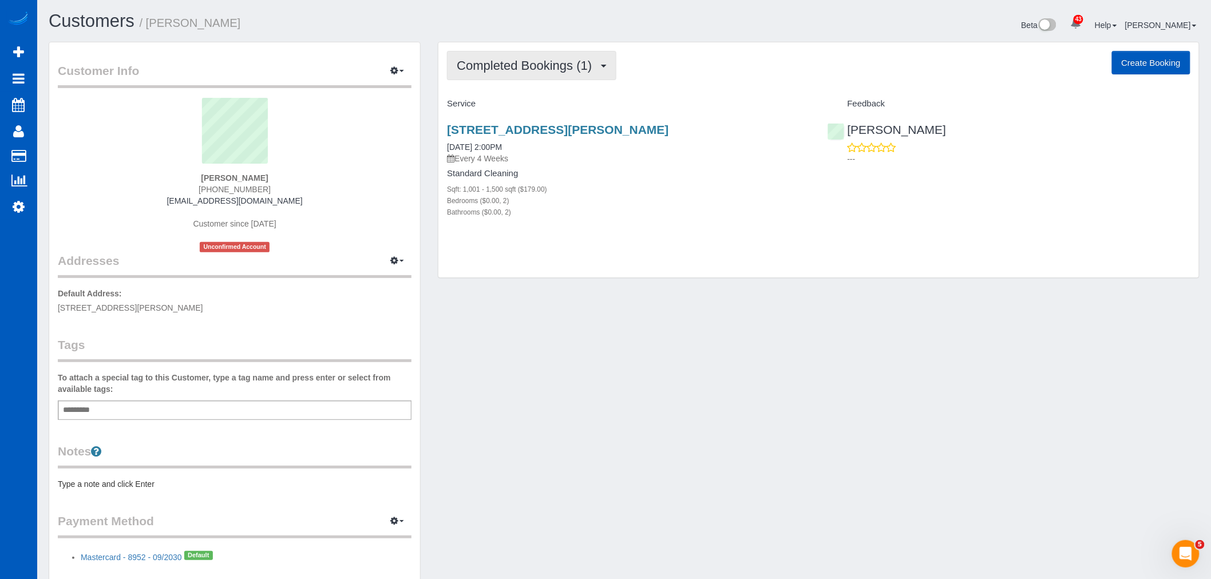
click at [562, 74] on button "Completed Bookings (1)" at bounding box center [531, 65] width 169 height 29
click at [616, 213] on div "Bathrooms ($0.00, 2)" at bounding box center [628, 211] width 363 height 11
click at [531, 78] on button "Completed Bookings (1)" at bounding box center [531, 65] width 169 height 29
click at [526, 104] on link "Upcoming Bookings (11)" at bounding box center [507, 107] width 121 height 15
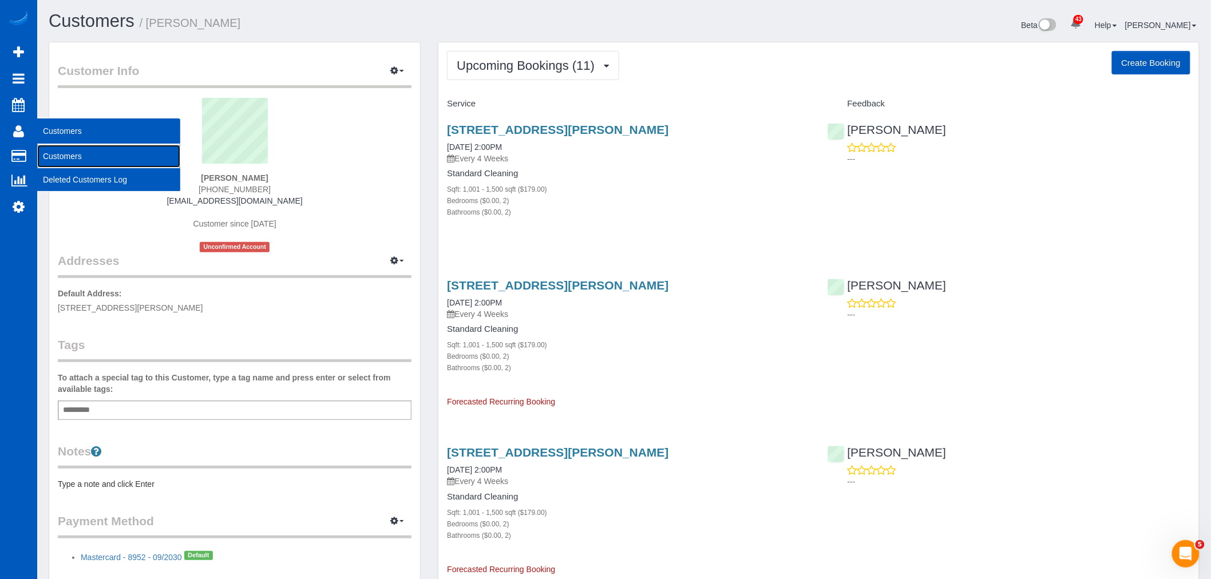
click at [49, 149] on link "Customers" at bounding box center [108, 156] width 143 height 23
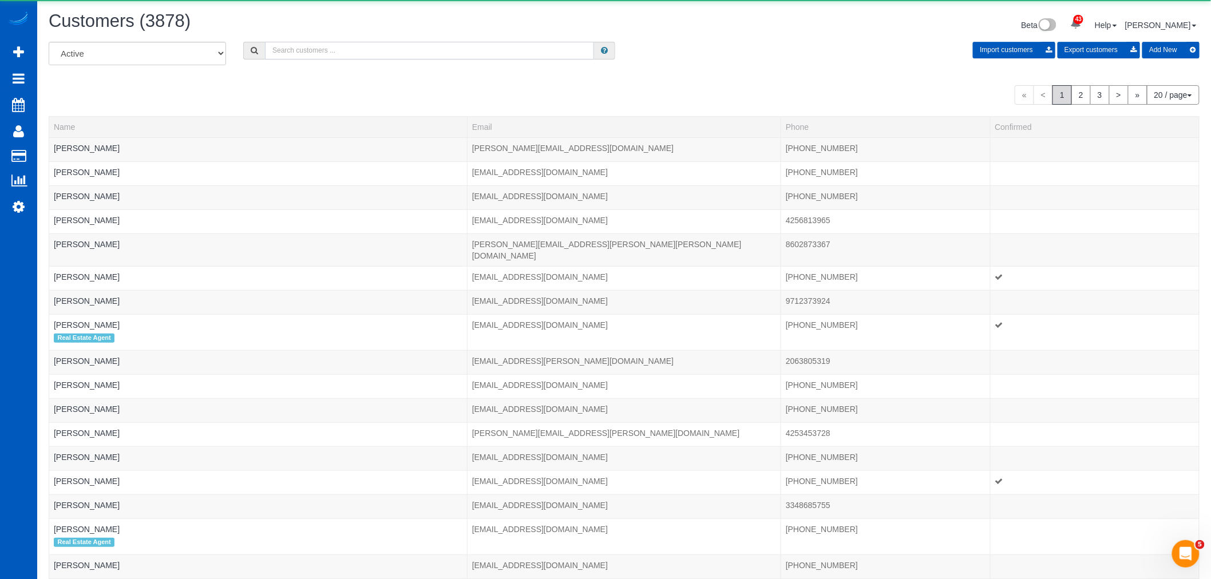
click at [327, 56] on input "text" at bounding box center [429, 51] width 329 height 18
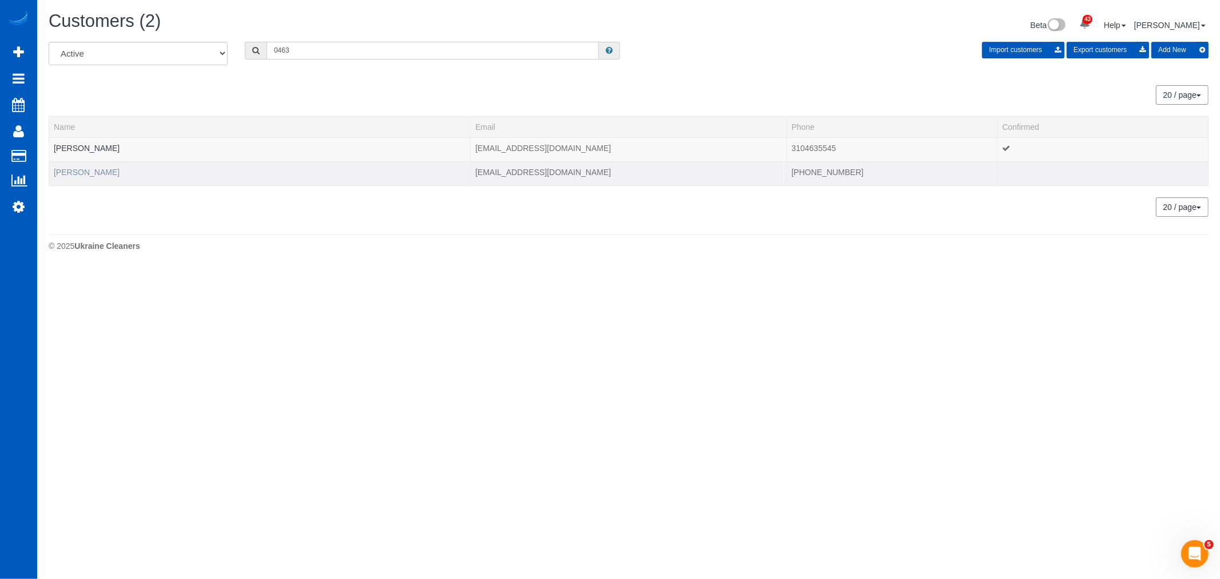
type input "0463"
click at [78, 172] on link "Joseph Raymond" at bounding box center [87, 172] width 66 height 9
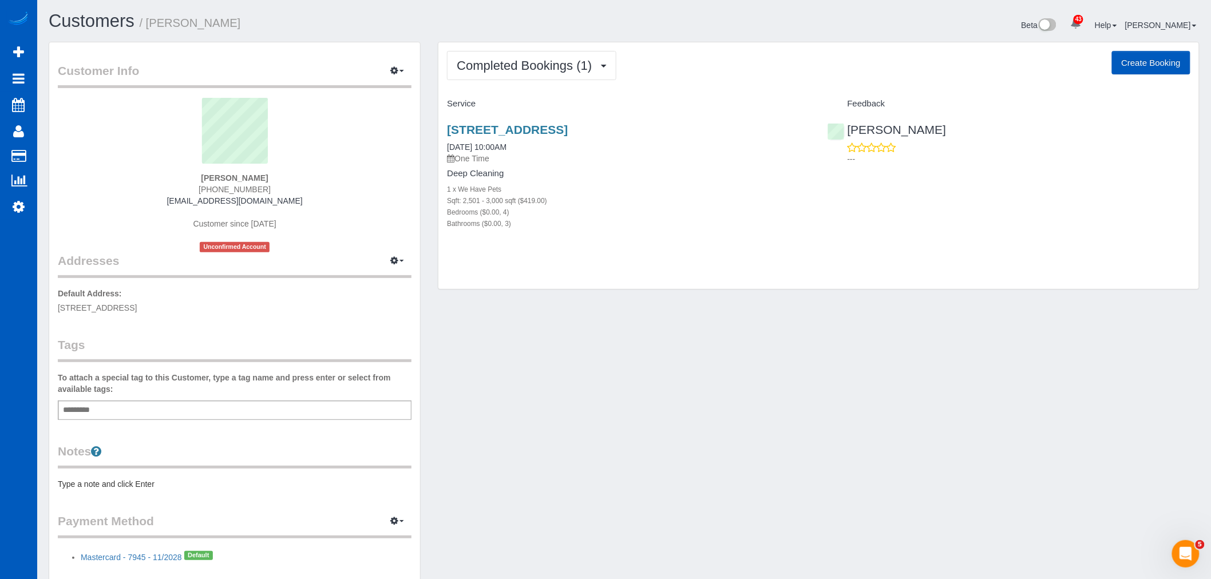
click at [499, 88] on div "Completed Bookings (1) Completed Bookings (1) Upcoming Bookings (0) Cancelled B…" at bounding box center [818, 165] width 760 height 247
click at [499, 77] on button "Completed Bookings (1)" at bounding box center [531, 65] width 169 height 29
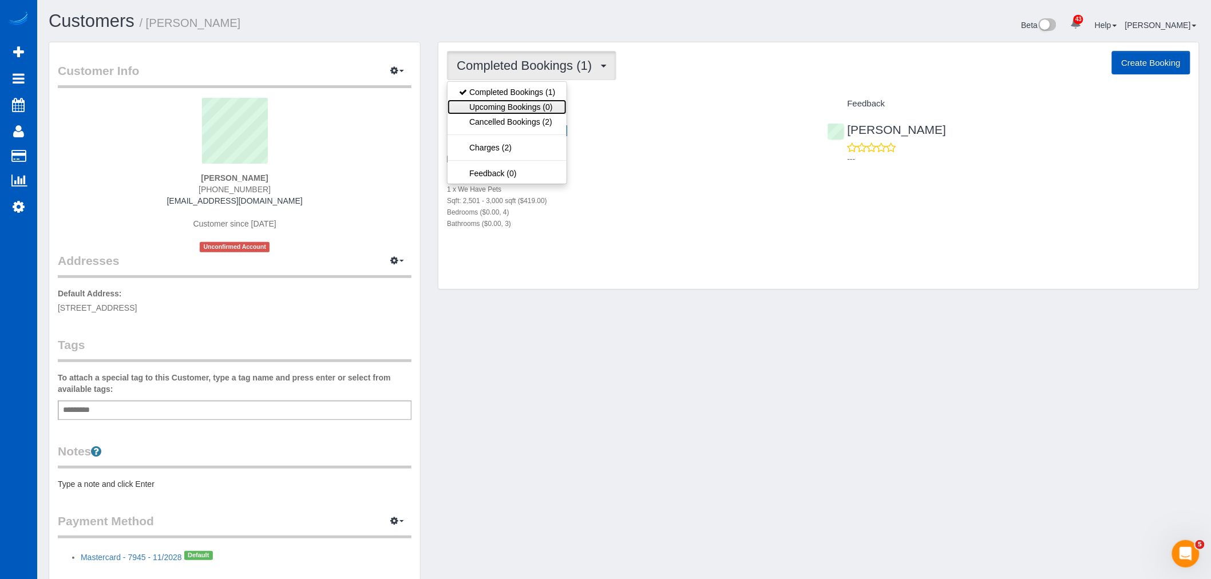
click at [502, 112] on link "Upcoming Bookings (0)" at bounding box center [506, 107] width 119 height 15
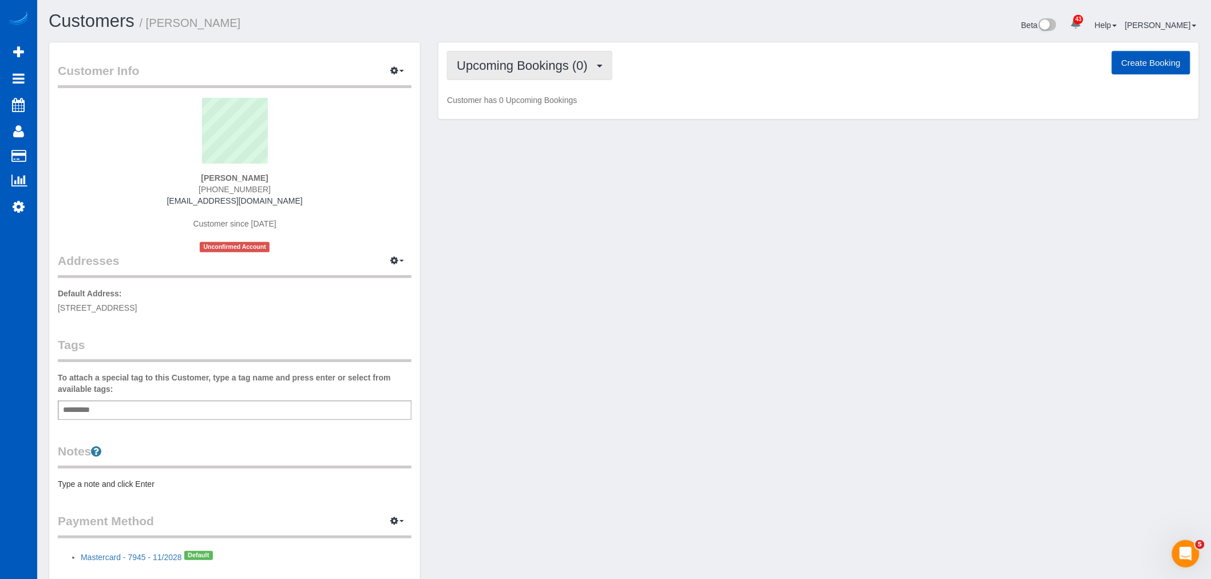
click at [507, 74] on button "Upcoming Bookings (0)" at bounding box center [529, 65] width 165 height 29
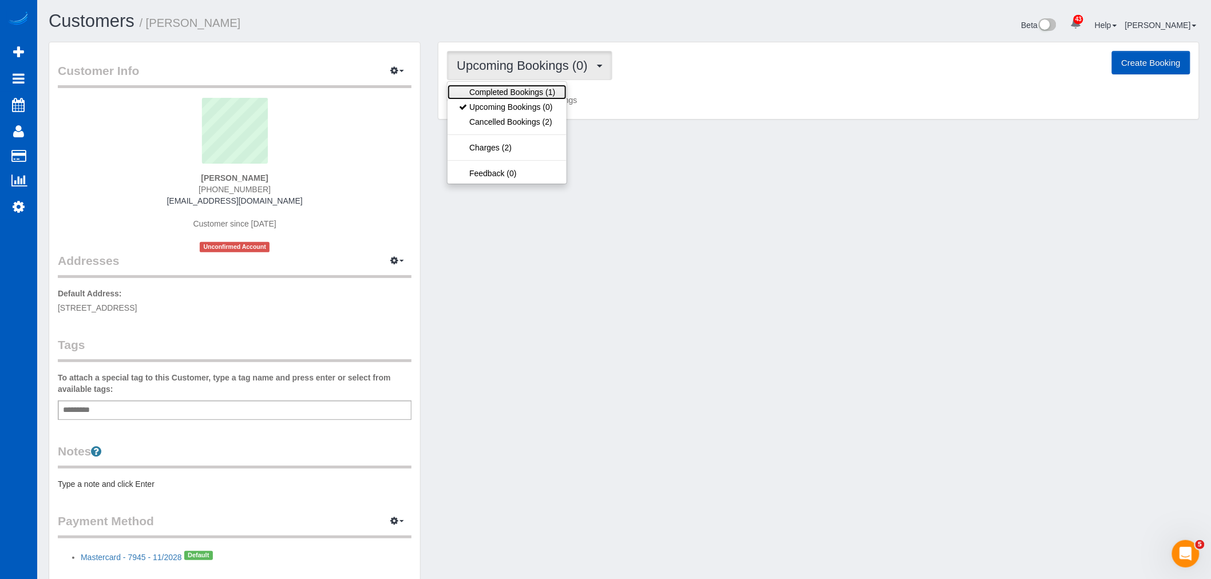
click at [506, 86] on link "Completed Bookings (1)" at bounding box center [506, 92] width 119 height 15
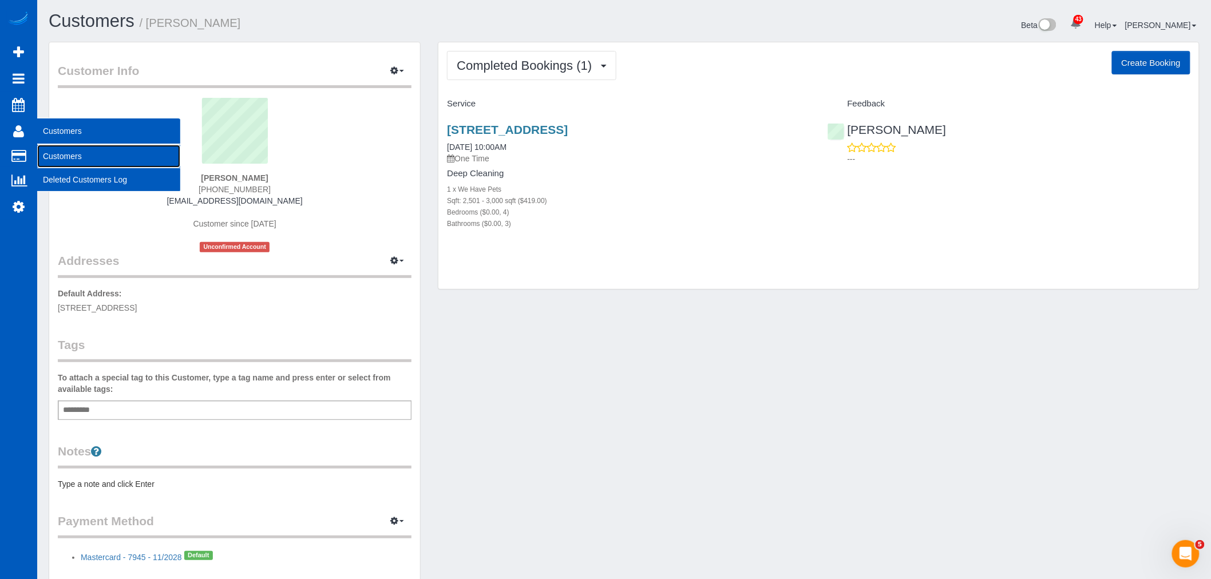
click at [58, 147] on link "Customers" at bounding box center [108, 156] width 143 height 23
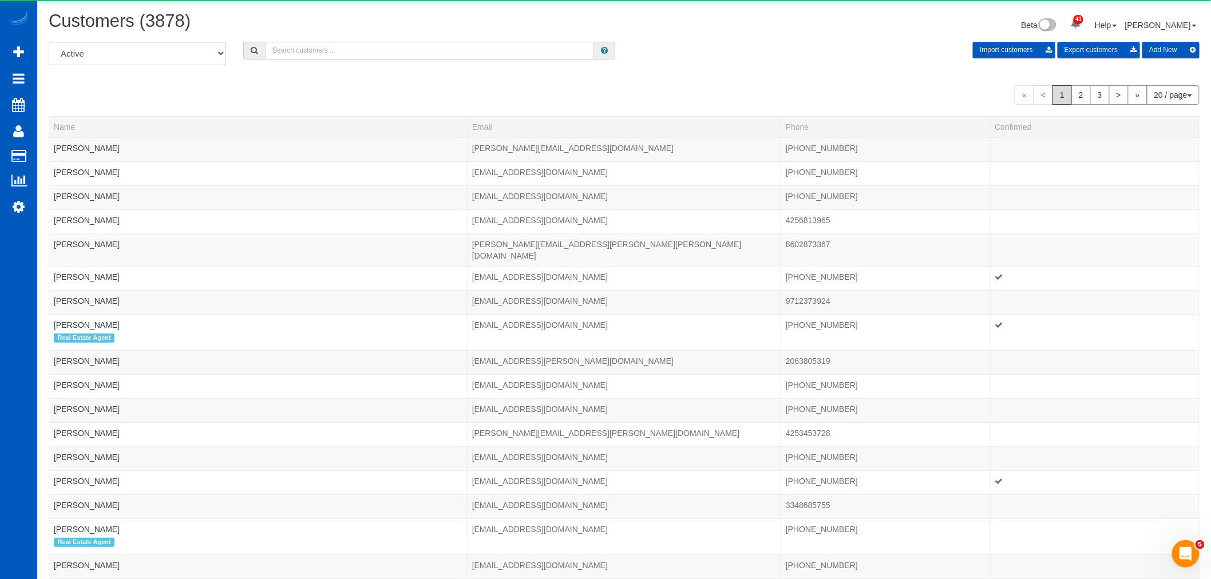
click at [318, 56] on input "text" at bounding box center [429, 51] width 329 height 18
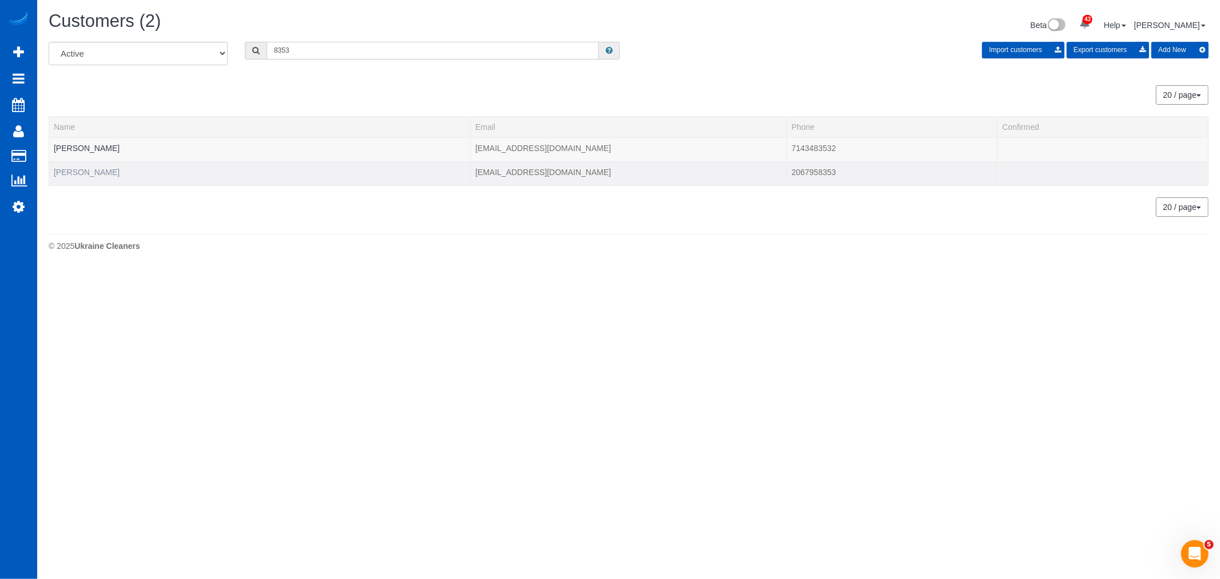
type input "8353"
click at [86, 168] on link "Rhonda Hilyer" at bounding box center [87, 172] width 66 height 9
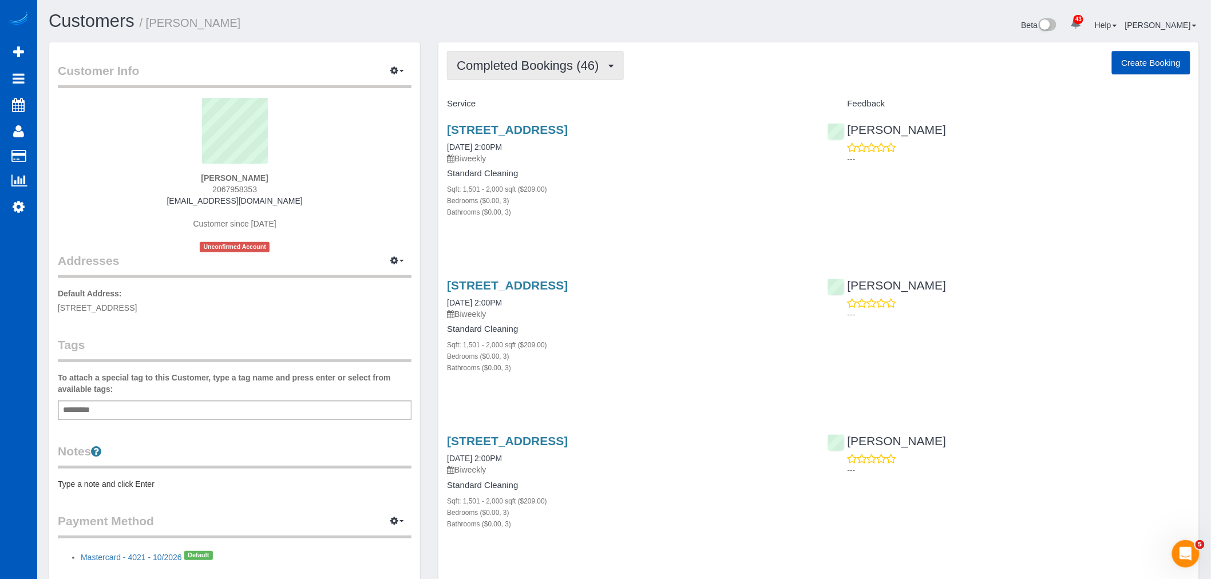
click at [529, 72] on span "Completed Bookings (46)" at bounding box center [531, 65] width 148 height 14
click at [534, 109] on link "Upcoming Bookings (11)" at bounding box center [509, 107] width 124 height 15
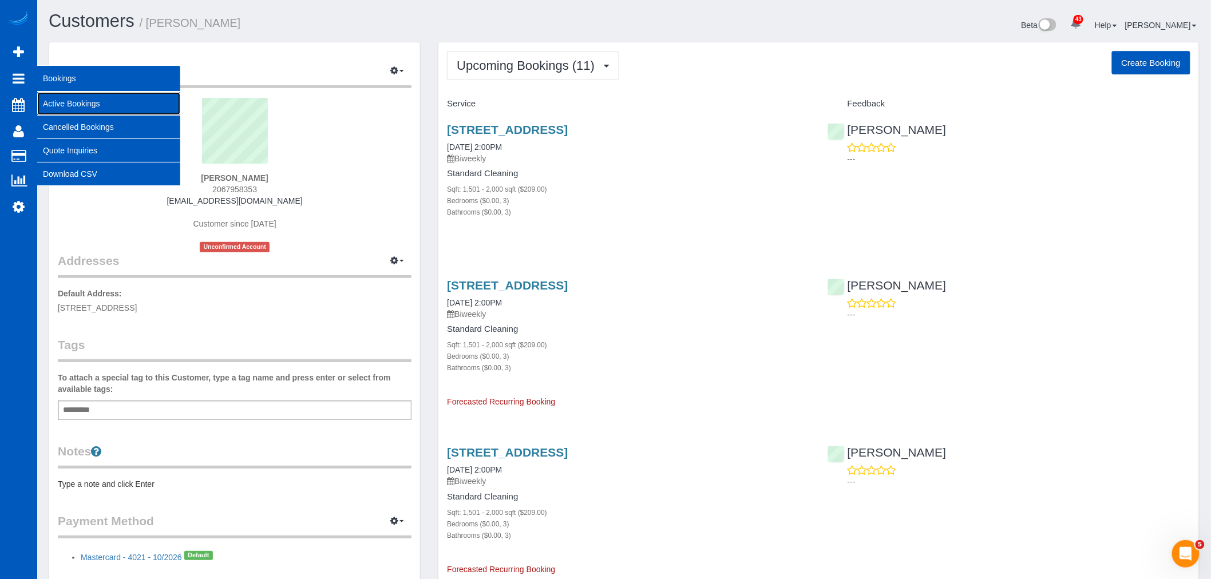
click at [103, 104] on link "Active Bookings" at bounding box center [108, 103] width 143 height 23
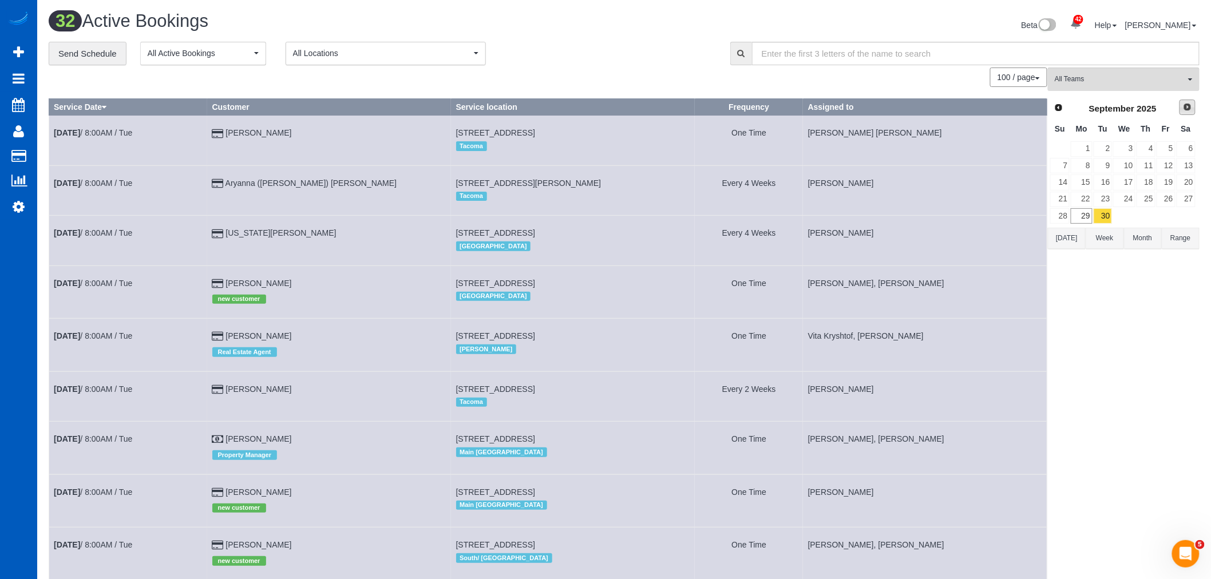
click at [1188, 104] on span "Next" at bounding box center [1187, 106] width 9 height 9
click at [1084, 172] on link "6" at bounding box center [1080, 165] width 21 height 15
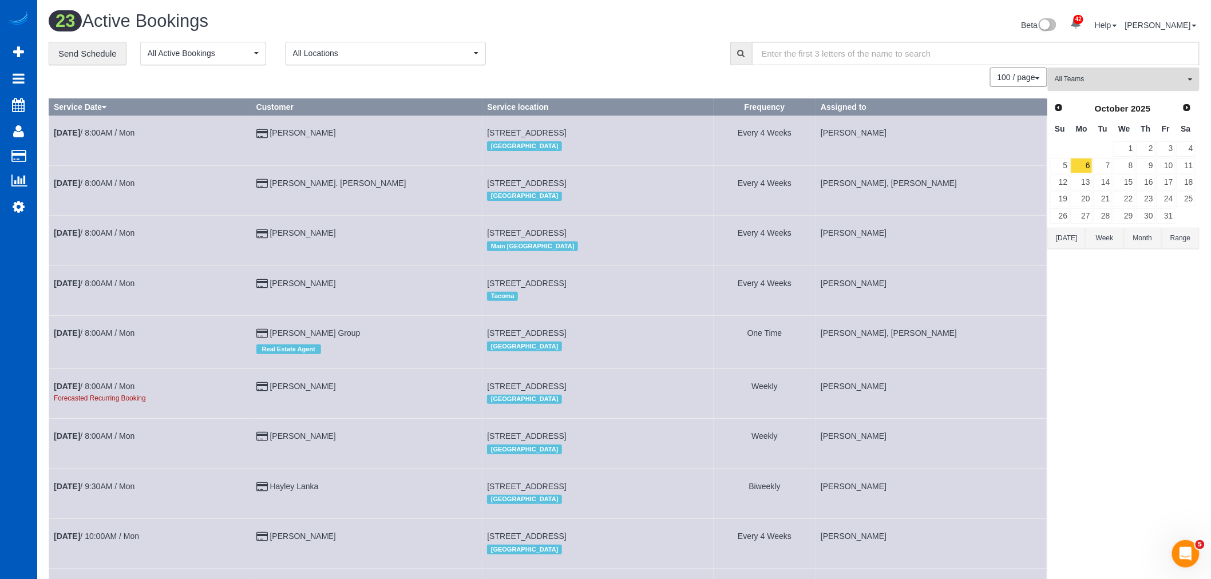
click at [1096, 84] on span "All Teams" at bounding box center [1119, 79] width 130 height 10
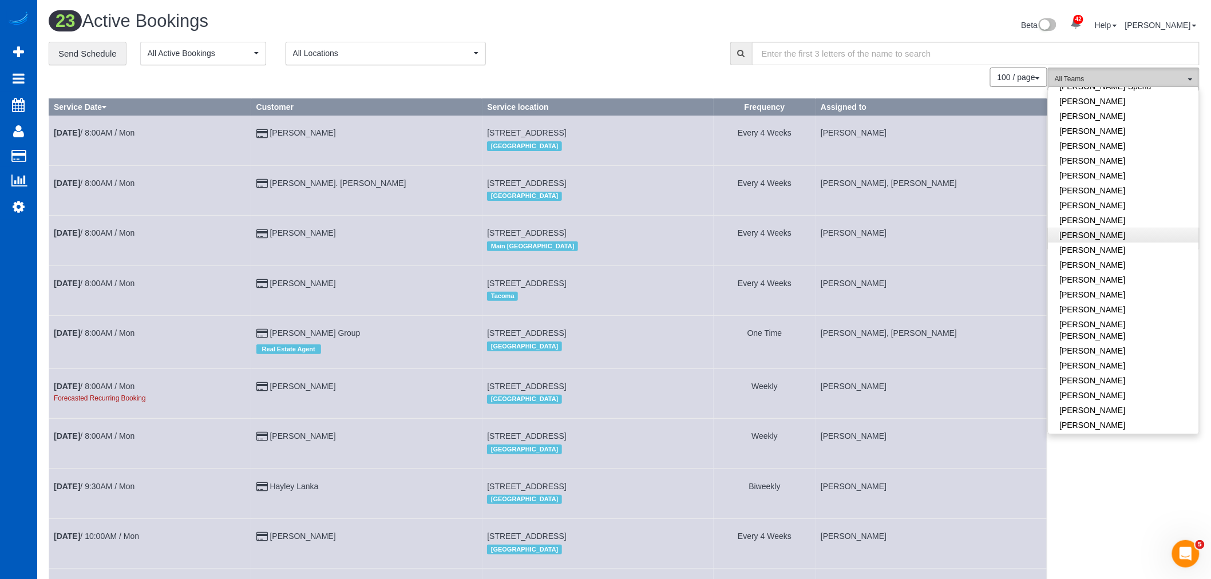
scroll to position [381, 0]
click at [1091, 217] on link "Milena Kasianchyk" at bounding box center [1123, 218] width 150 height 15
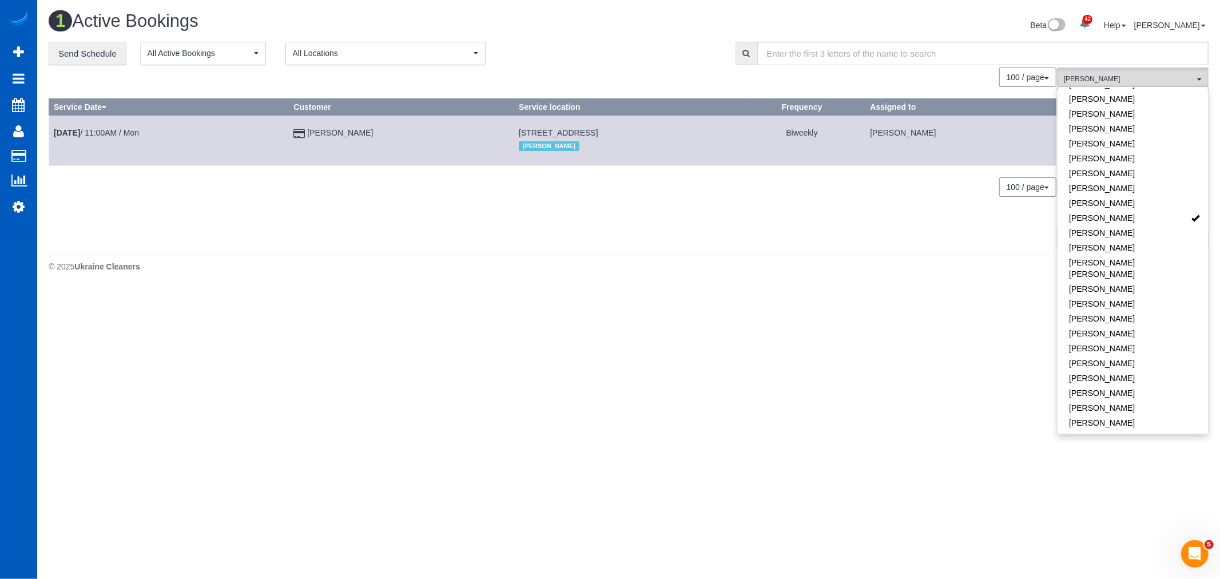
click at [790, 290] on body "42 Beta Your Notifications You have 0 alerts × You have 3 to charge for 09/27/2…" at bounding box center [610, 289] width 1220 height 579
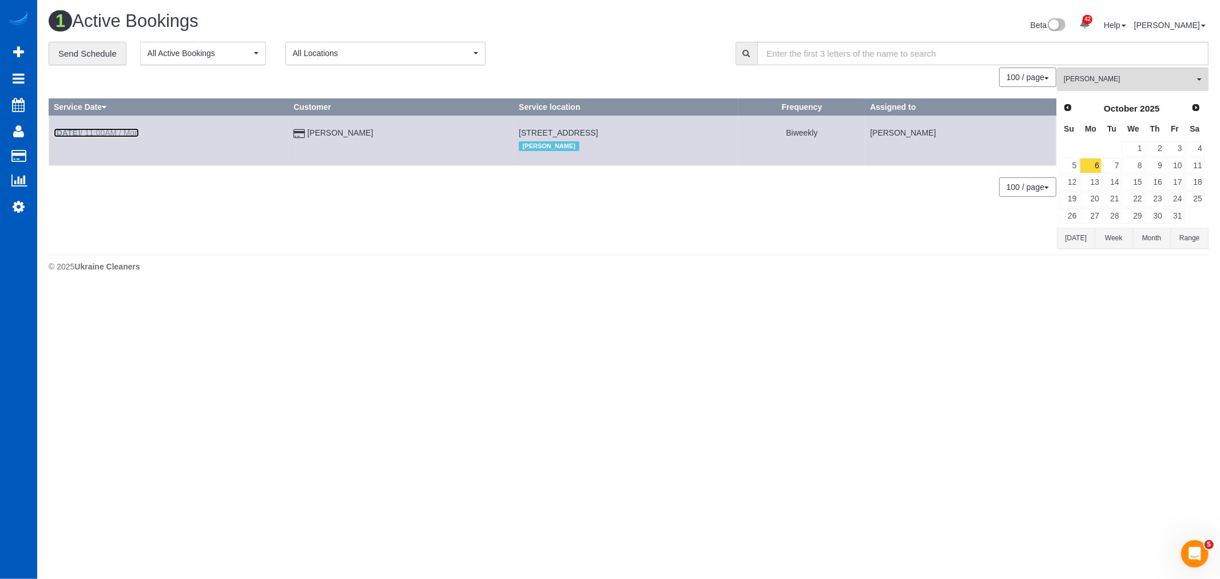
click at [64, 132] on b "Oct 6th" at bounding box center [67, 132] width 26 height 9
select select "WA"
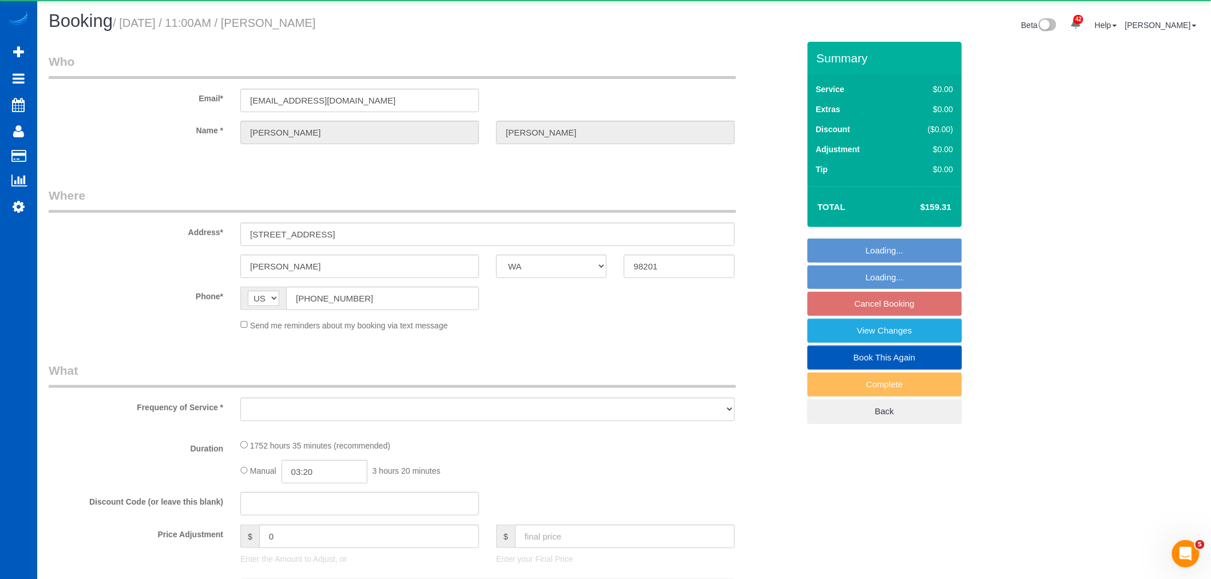
select select "object:9008"
select select "string:fspay-e1a04ed8-38d0-473a-96fb-0227c9a671cb"
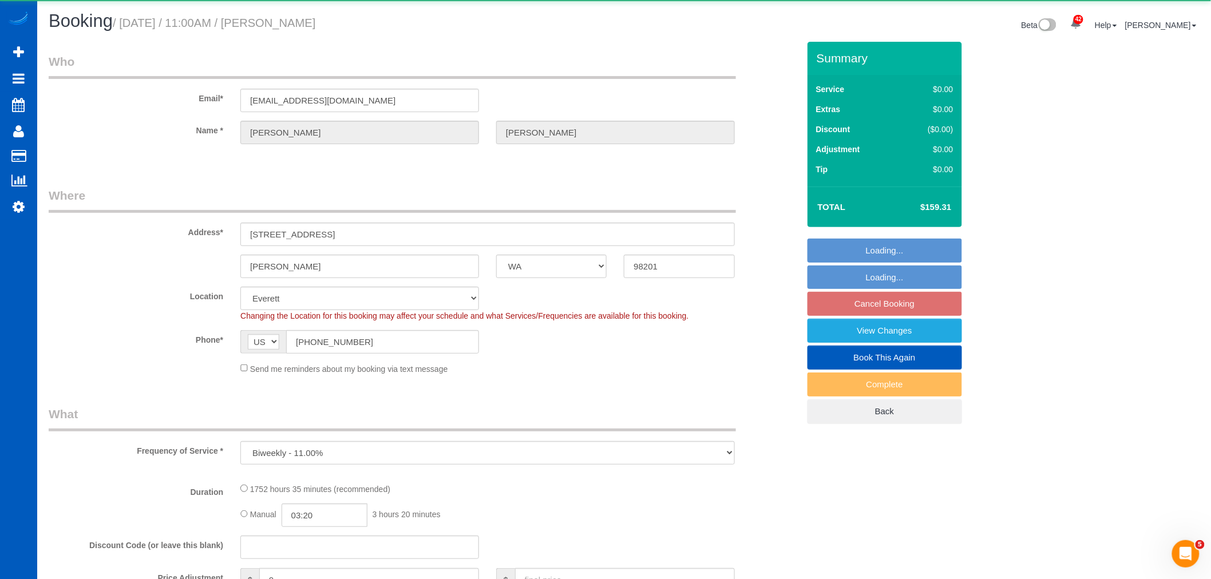
select select "1001"
select select "2"
select select "spot10"
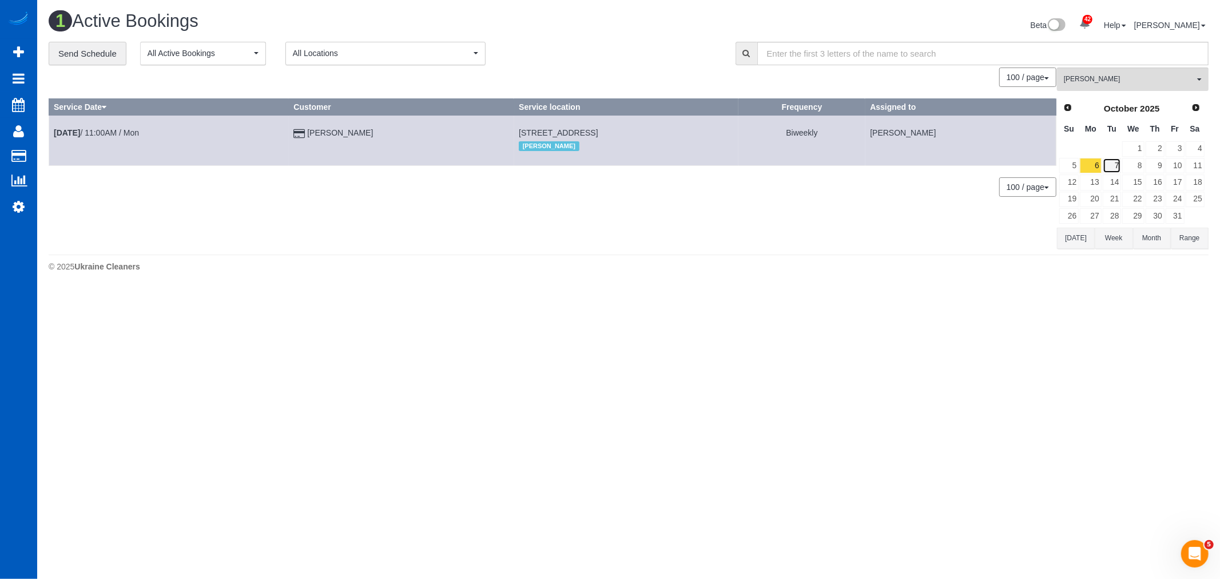
click at [1117, 162] on link "7" at bounding box center [1112, 165] width 19 height 15
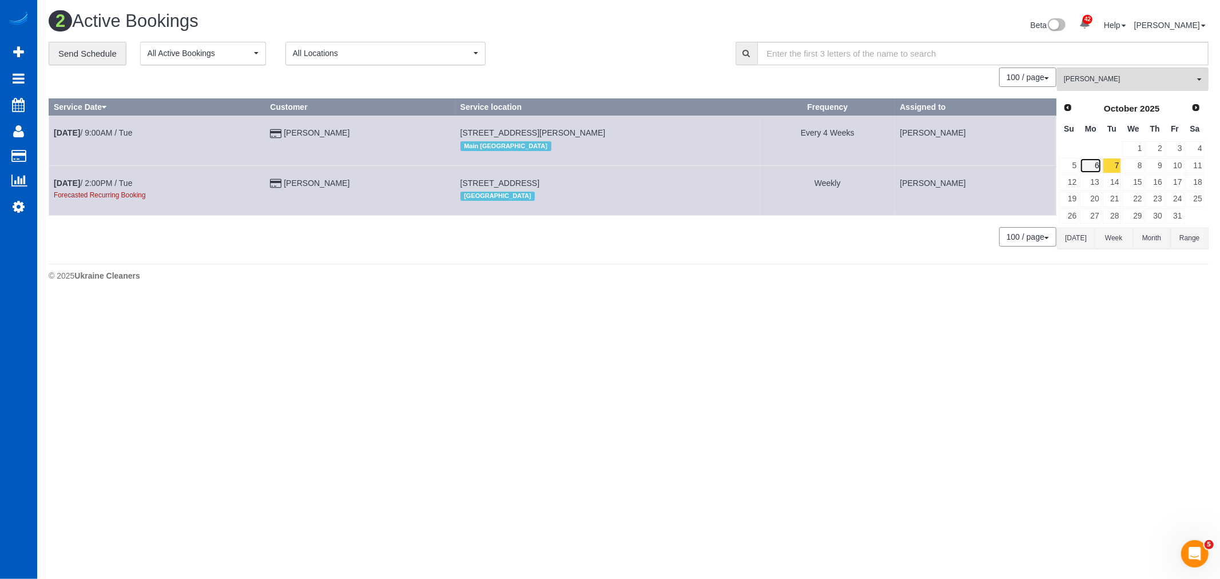
click at [1092, 170] on link "6" at bounding box center [1090, 165] width 21 height 15
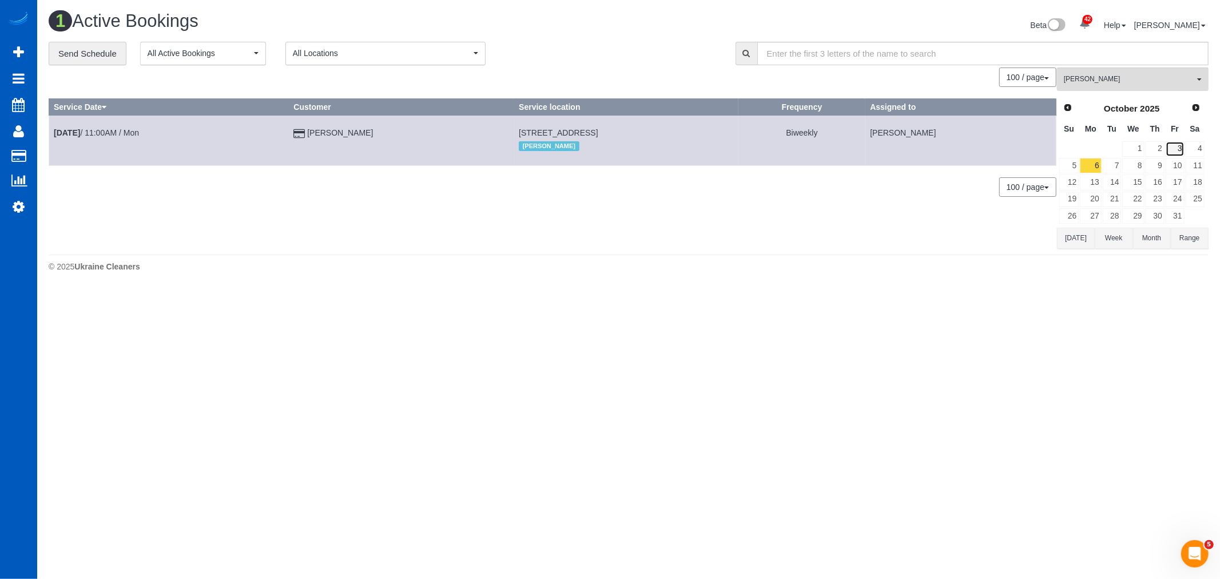
click at [1175, 150] on link "3" at bounding box center [1175, 148] width 19 height 15
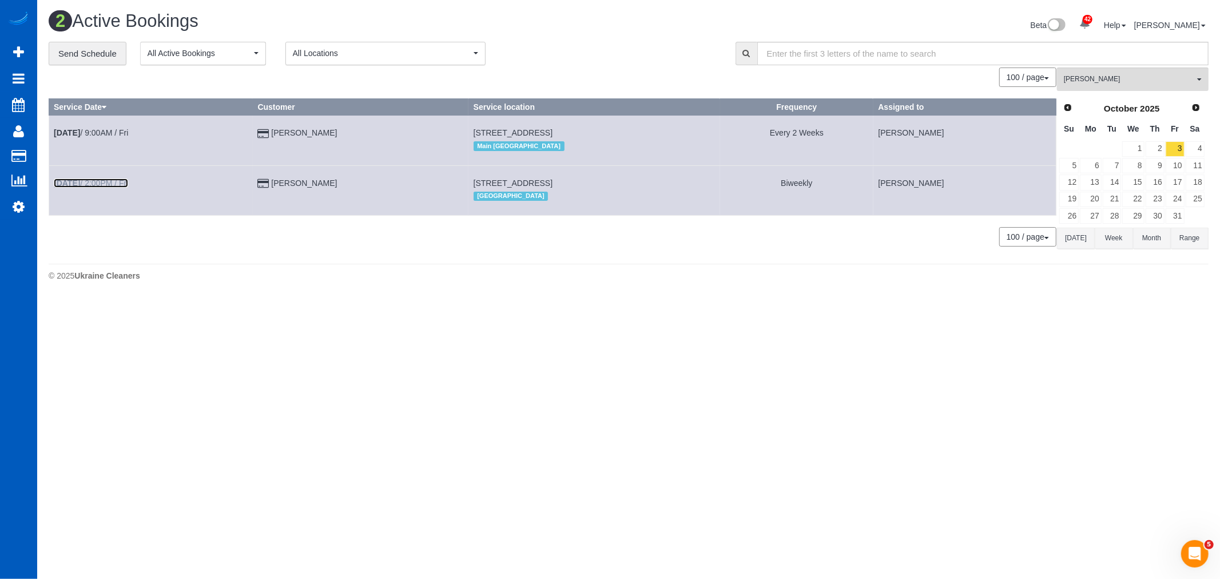
click at [95, 185] on link "Oct 3rd / 2:00PM / Fri" at bounding box center [91, 183] width 74 height 9
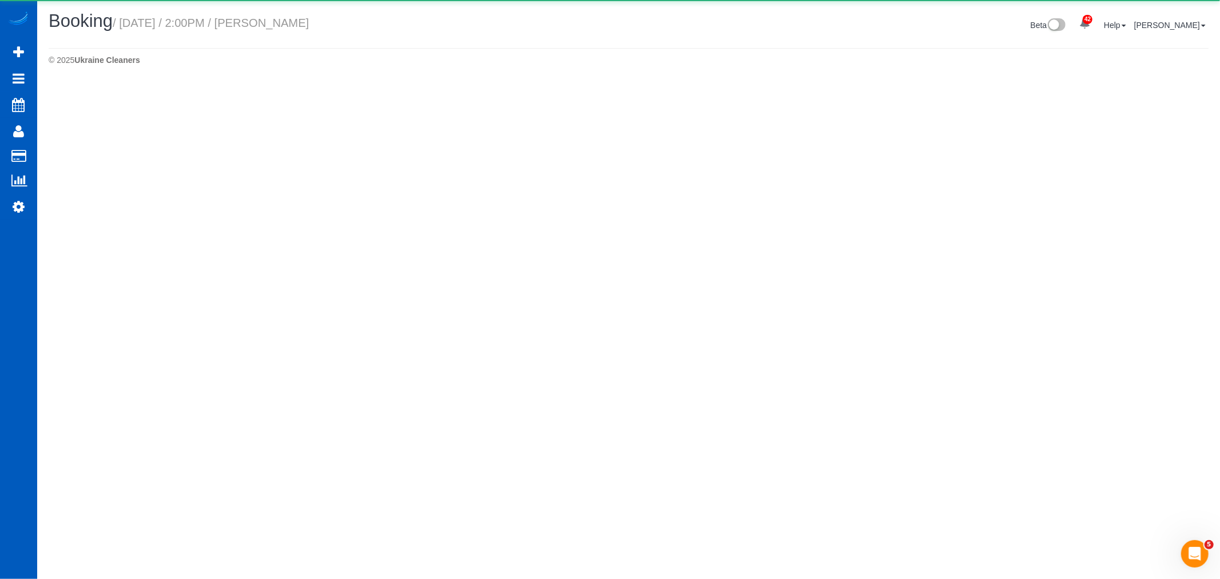
select select "WA"
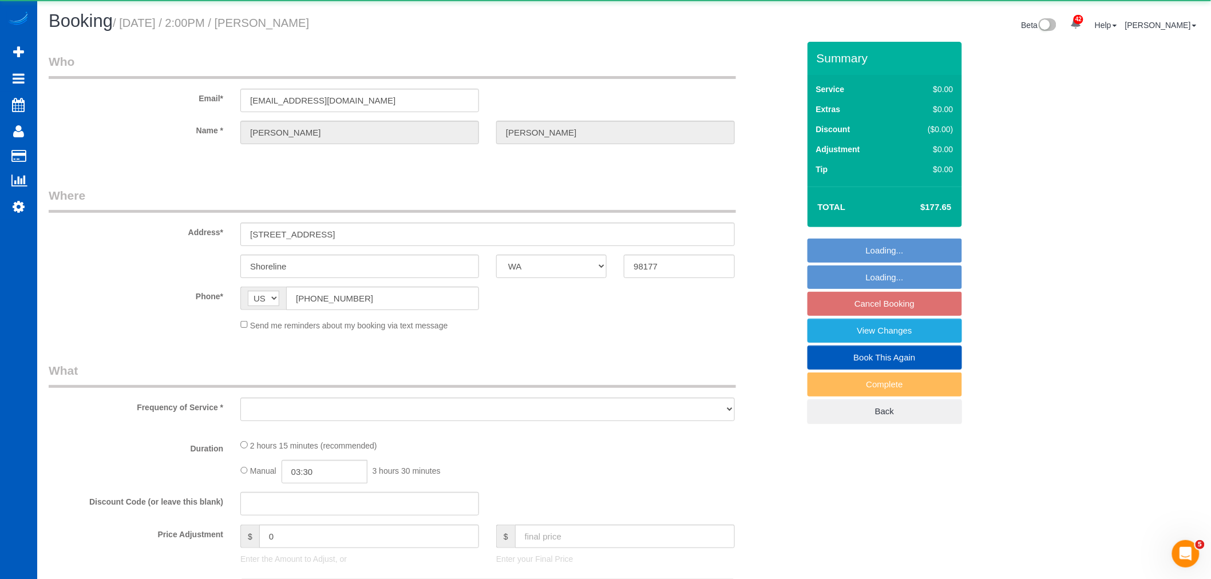
select select "object:9829"
select select "string:fspay-fe0fdf58-904c-49cd-88e5-d58cd04732e3"
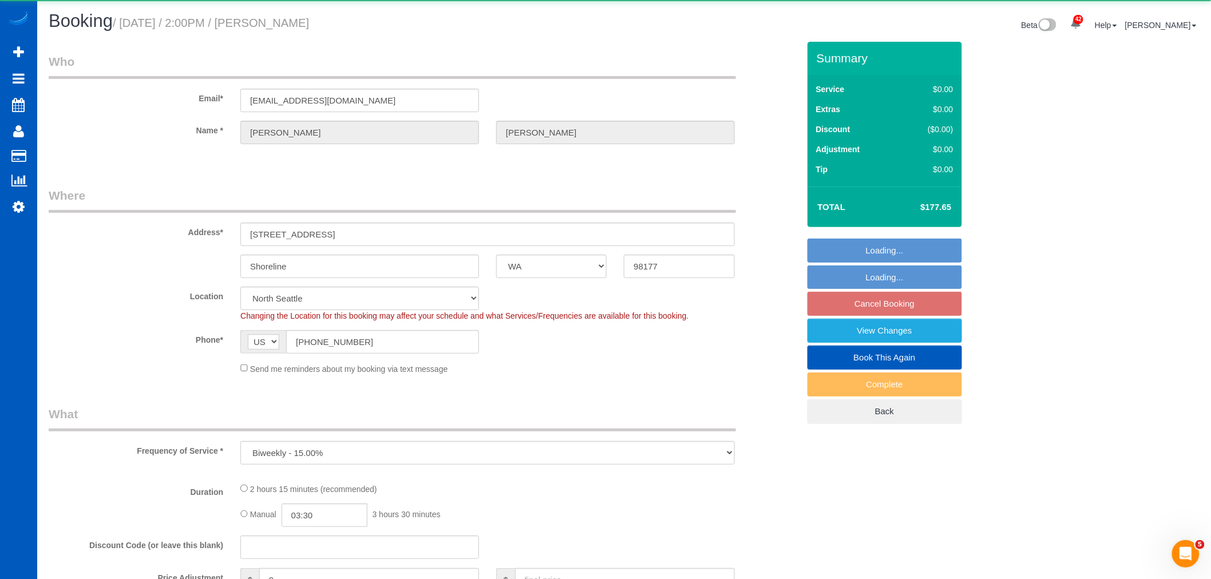
select select "object:9939"
select select "199"
select select "1501"
select select "3"
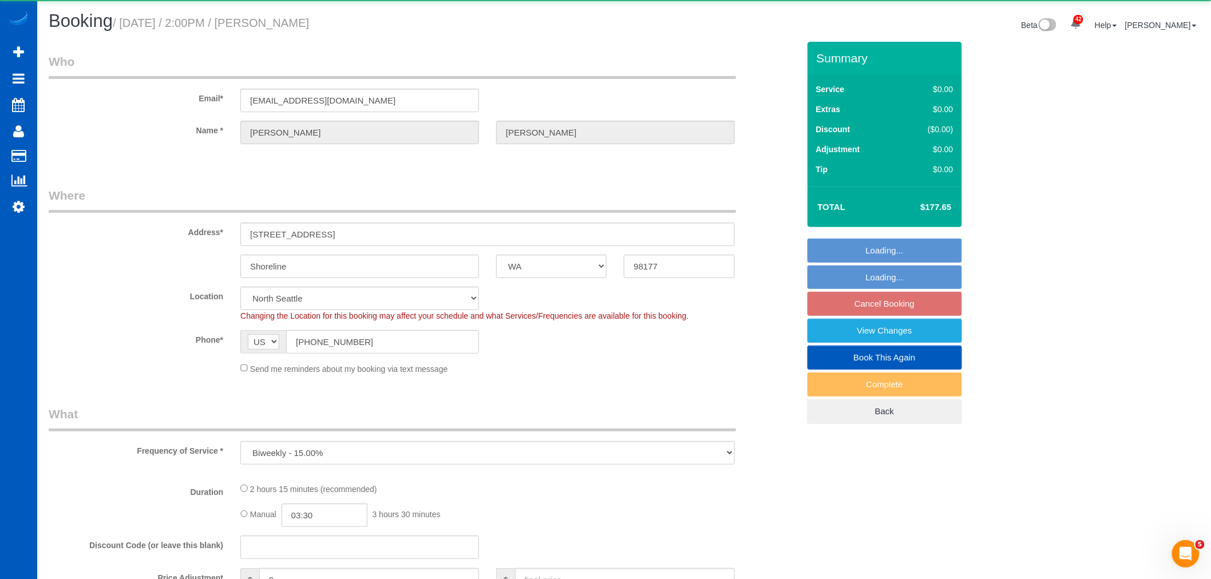
select select "spot31"
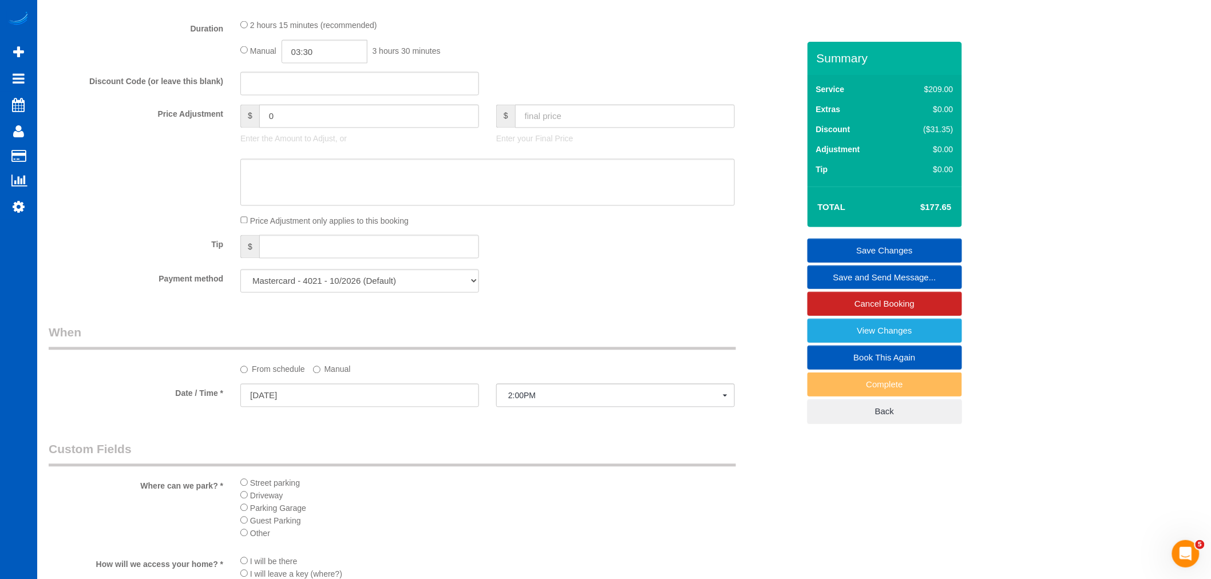
scroll to position [1017, 0]
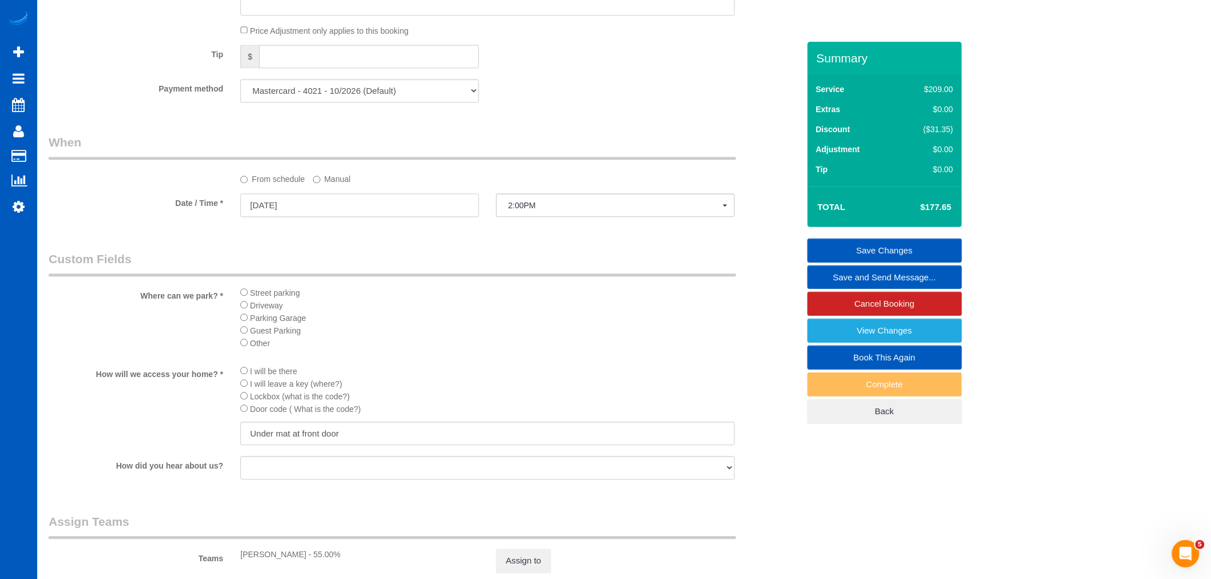
click at [264, 209] on input "10/03/2025" at bounding box center [359, 204] width 239 height 23
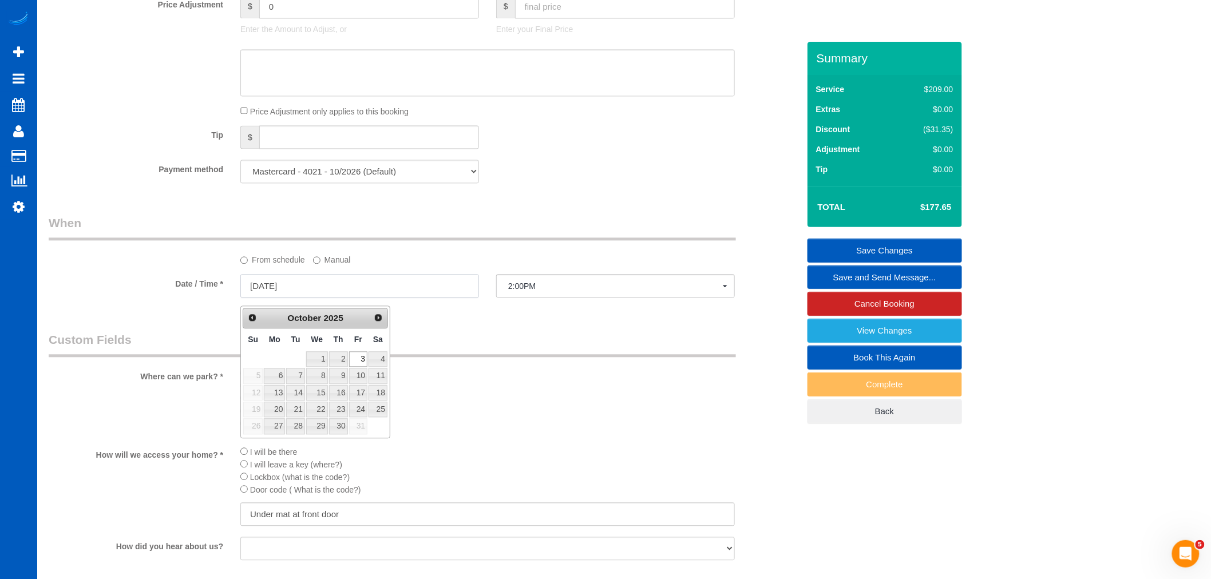
scroll to position [953, 0]
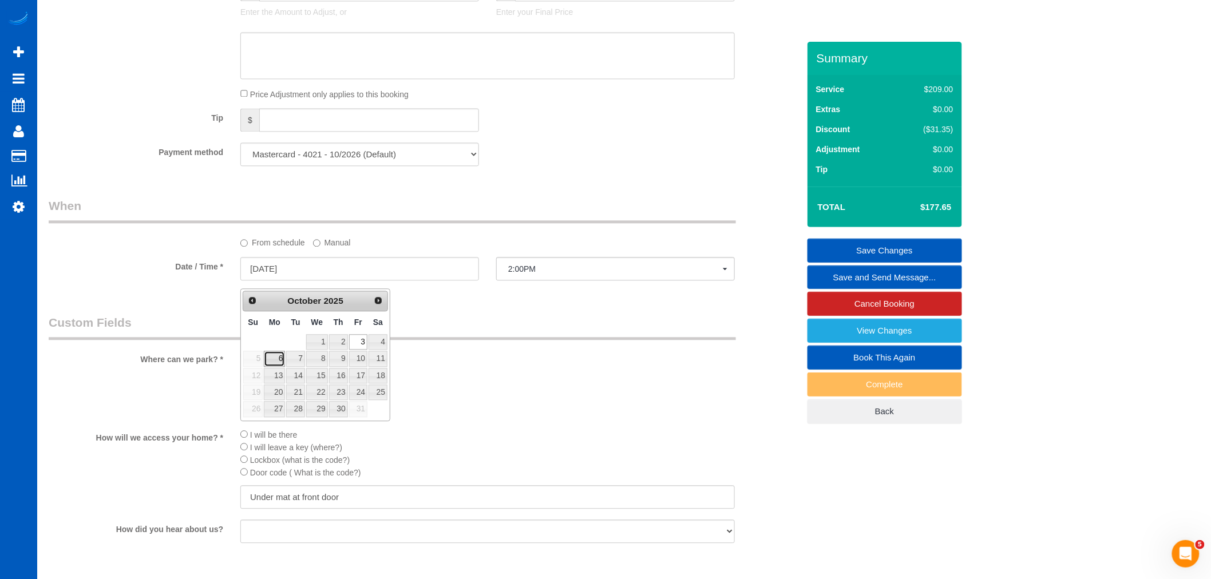
click at [267, 363] on link "6" at bounding box center [274, 358] width 21 height 15
type input "10/06/2025"
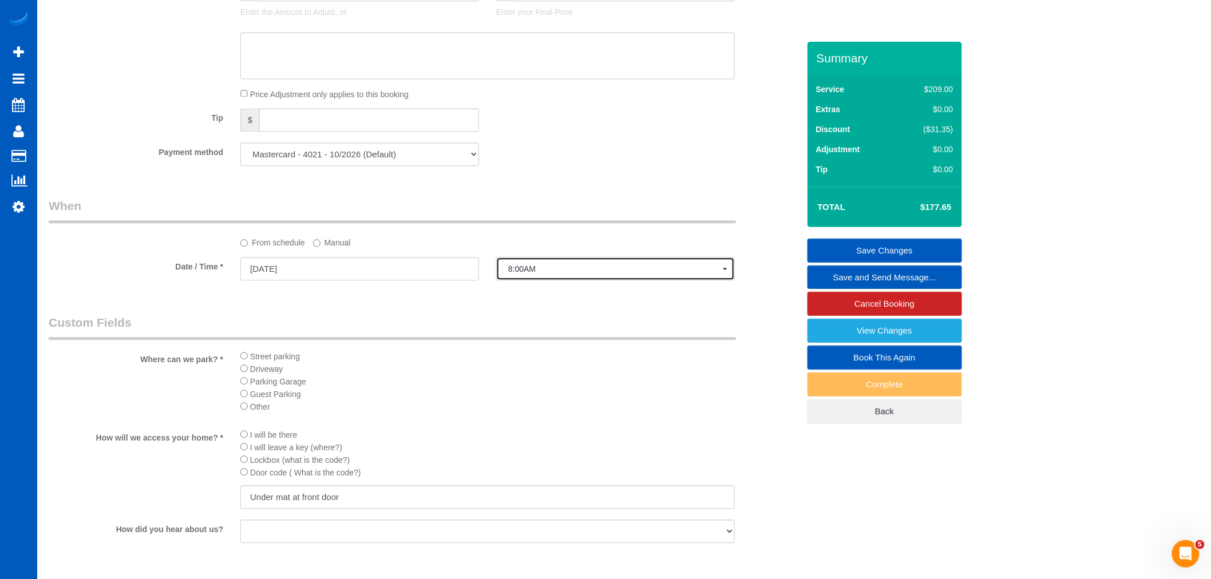
click at [561, 268] on button "8:00AM" at bounding box center [615, 268] width 239 height 23
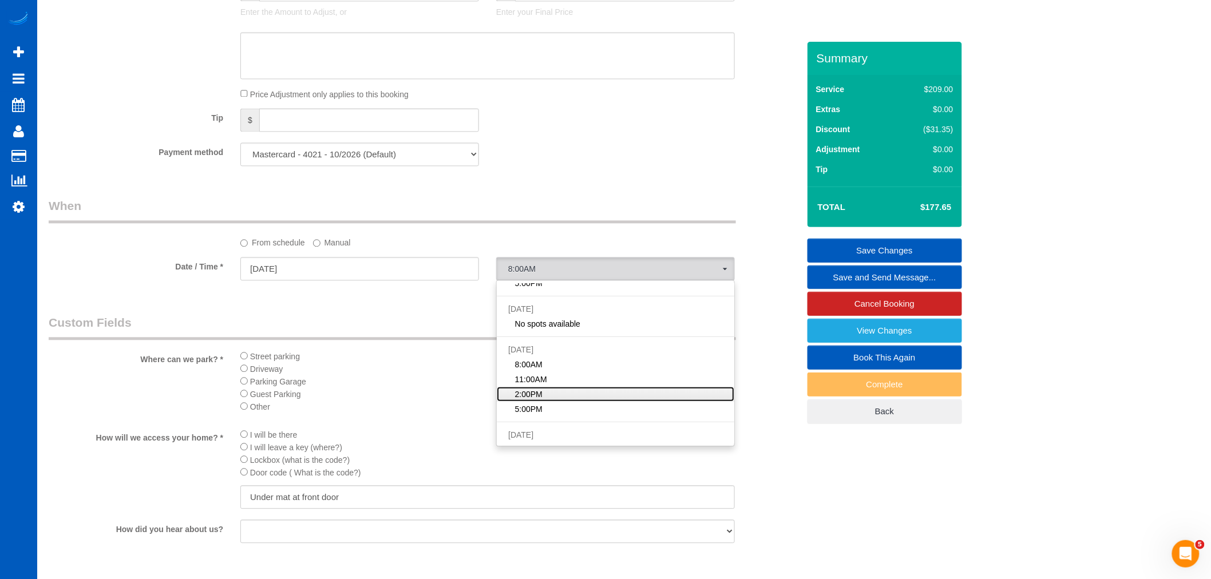
click at [535, 400] on span "2:00PM" at bounding box center [528, 393] width 27 height 11
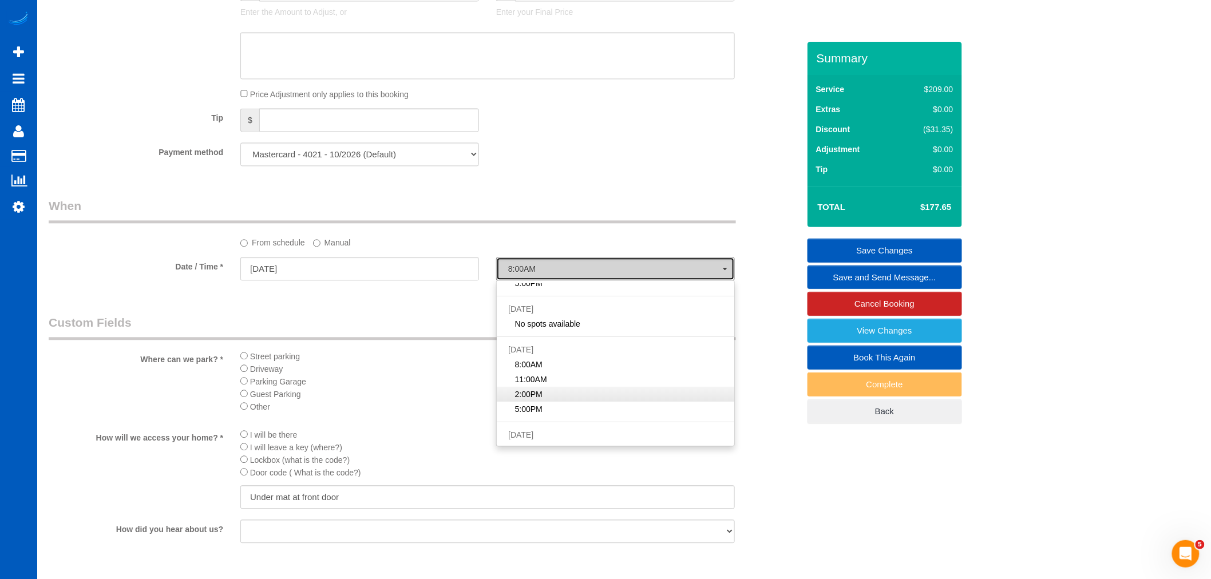
select select "spot40"
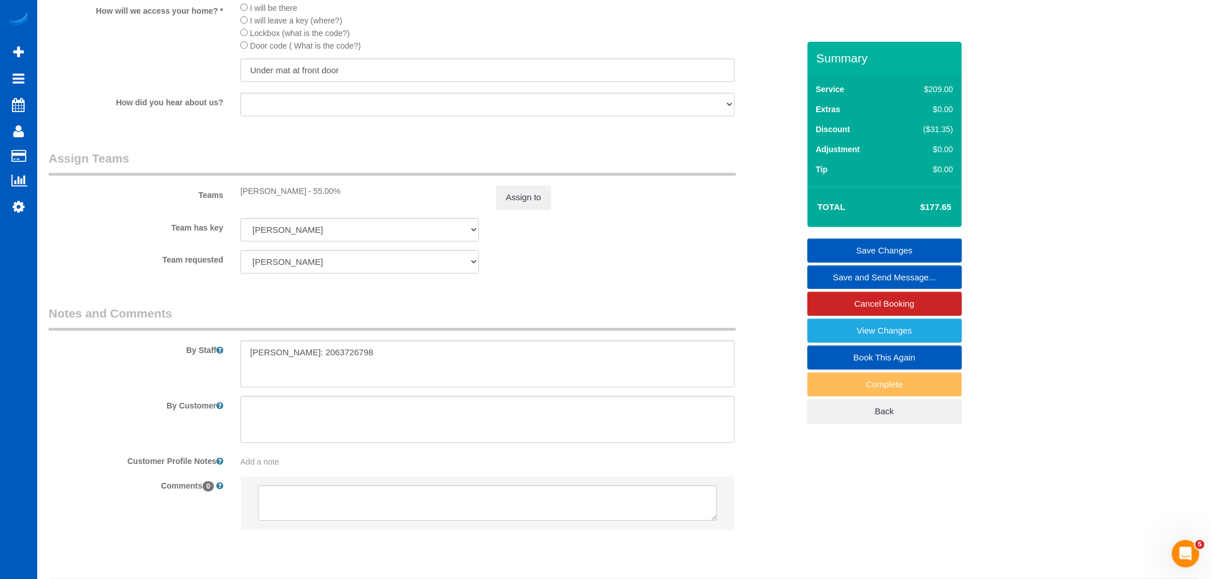
scroll to position [1398, 0]
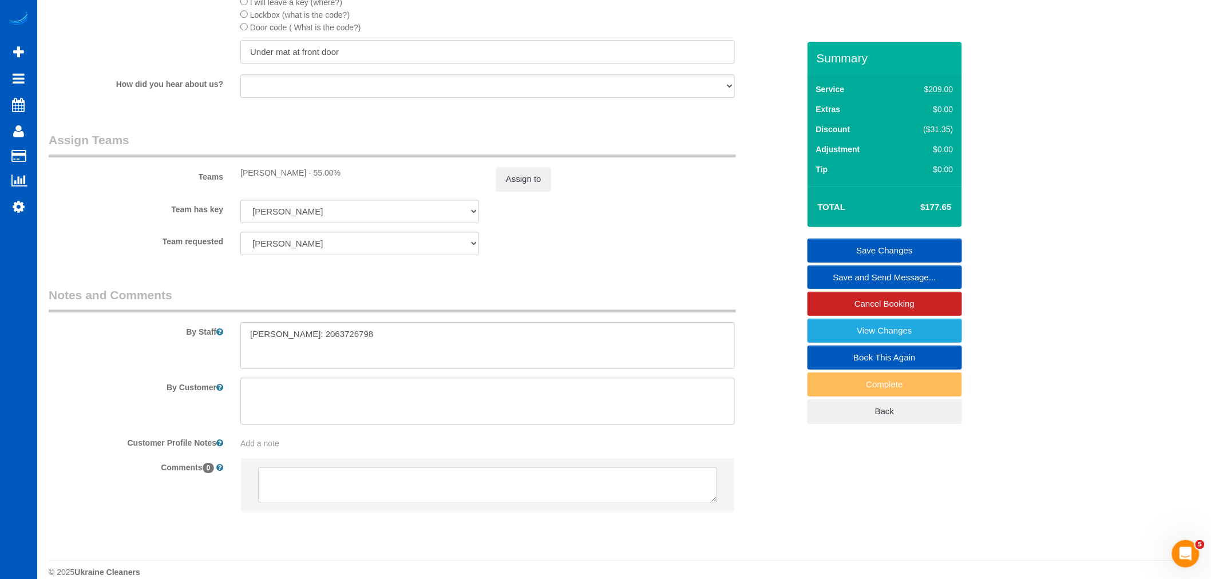
click at [898, 243] on link "Save Changes" at bounding box center [884, 251] width 154 height 24
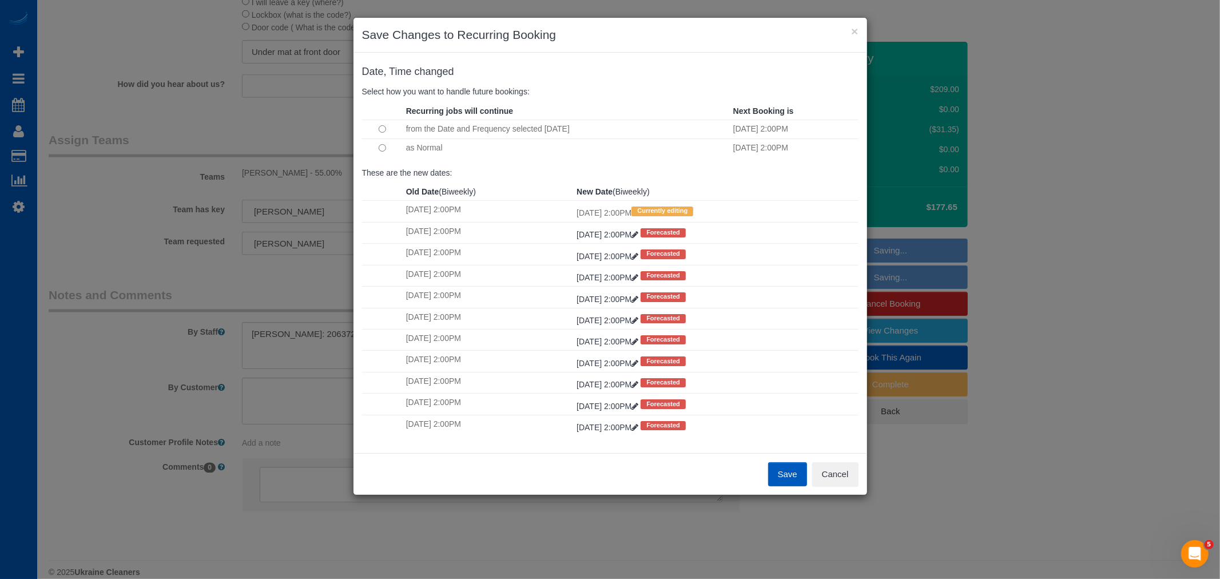
click at [775, 478] on button "Save" at bounding box center [787, 474] width 39 height 24
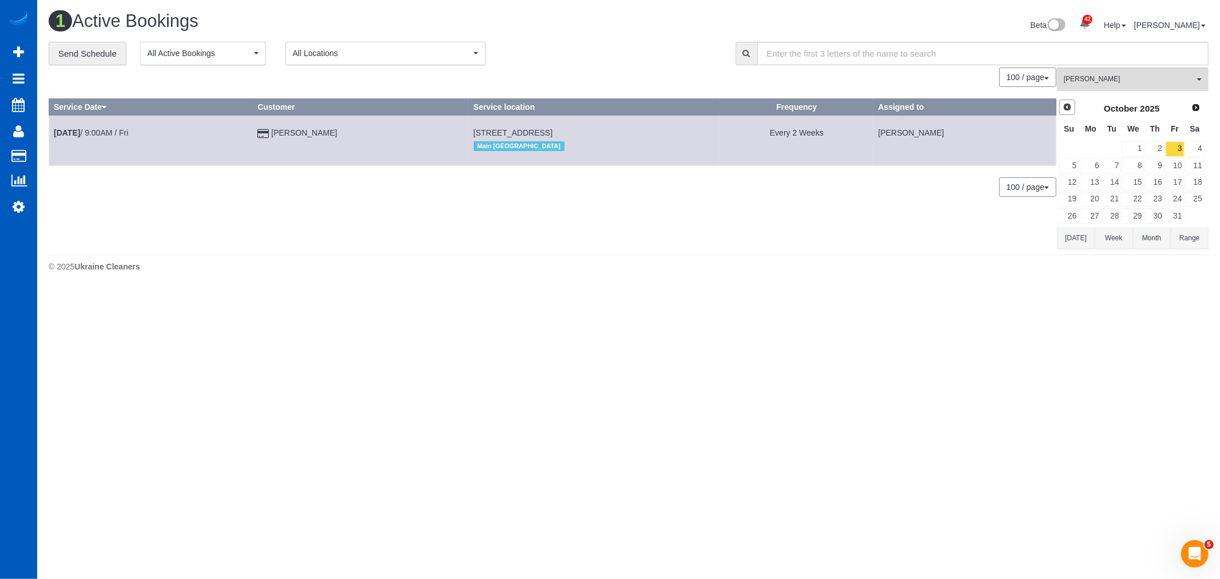
click at [1066, 107] on span "Prev" at bounding box center [1067, 106] width 9 height 9
click at [1096, 219] on link "29" at bounding box center [1090, 215] width 21 height 15
click at [1105, 77] on span "Milena Kasianchyk" at bounding box center [1129, 79] width 130 height 10
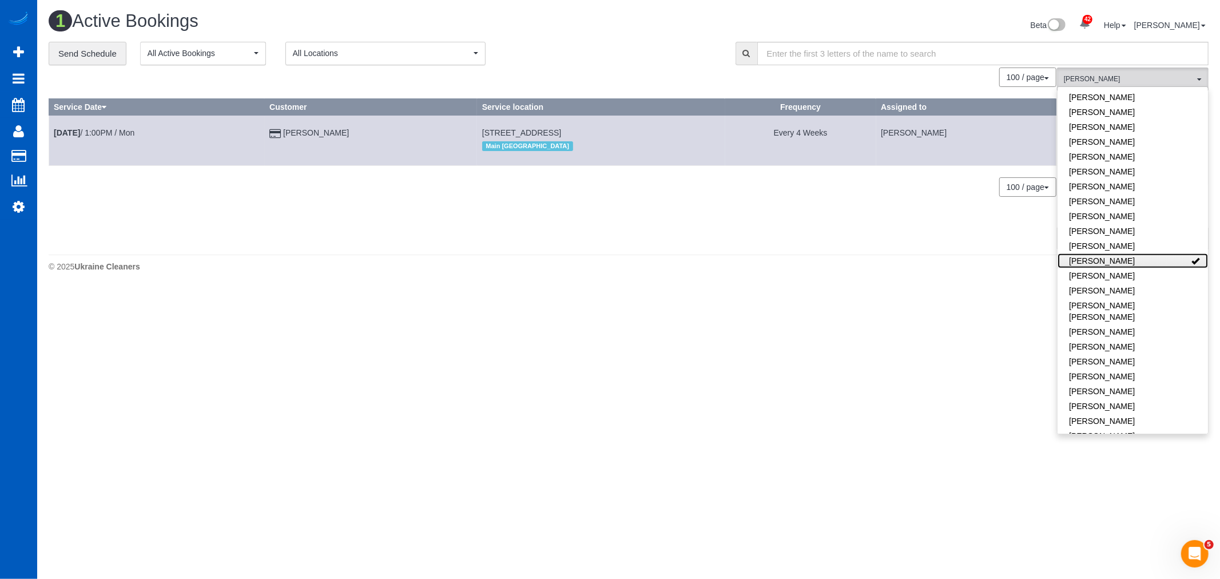
click at [1149, 258] on link "Milena Kasianchyk" at bounding box center [1133, 260] width 150 height 15
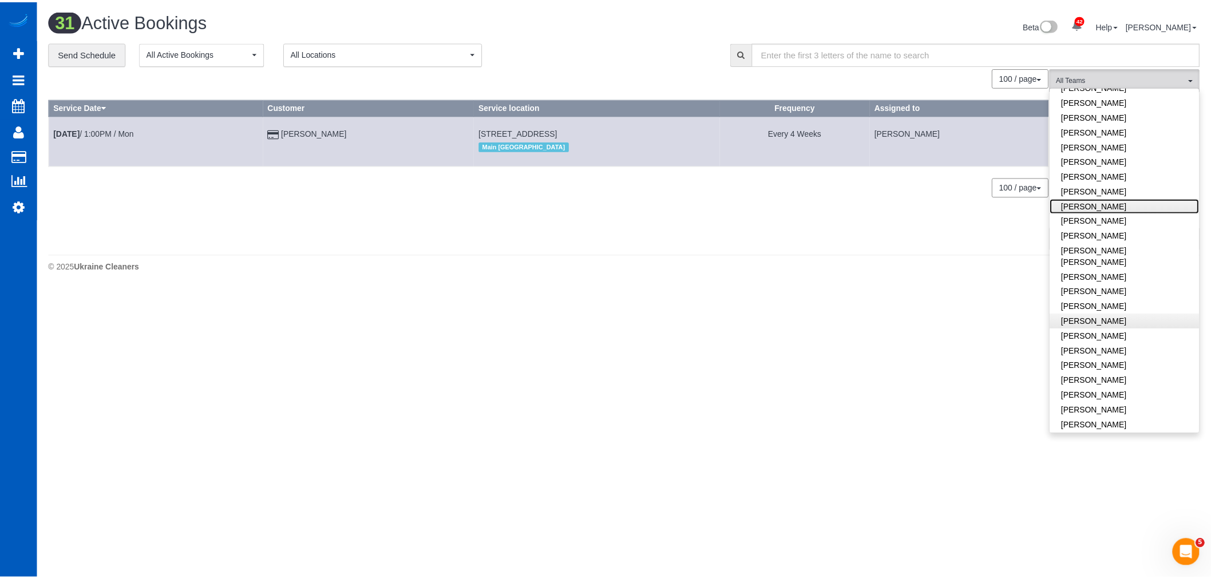
scroll to position [529, 0]
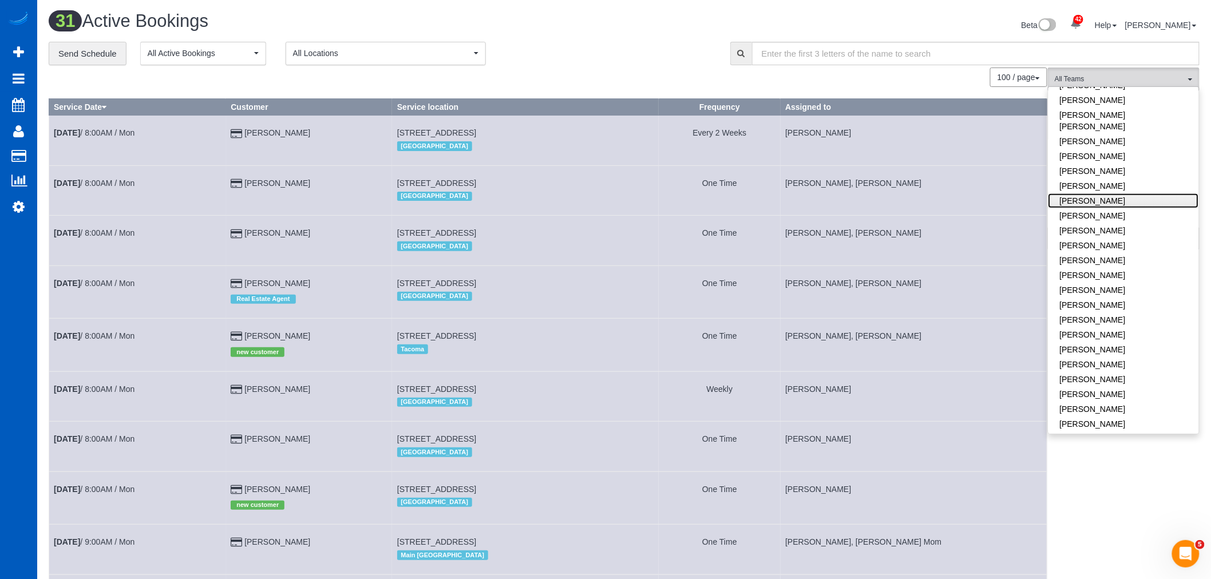
click at [1091, 193] on link "Oksana Antonenko" at bounding box center [1123, 200] width 150 height 15
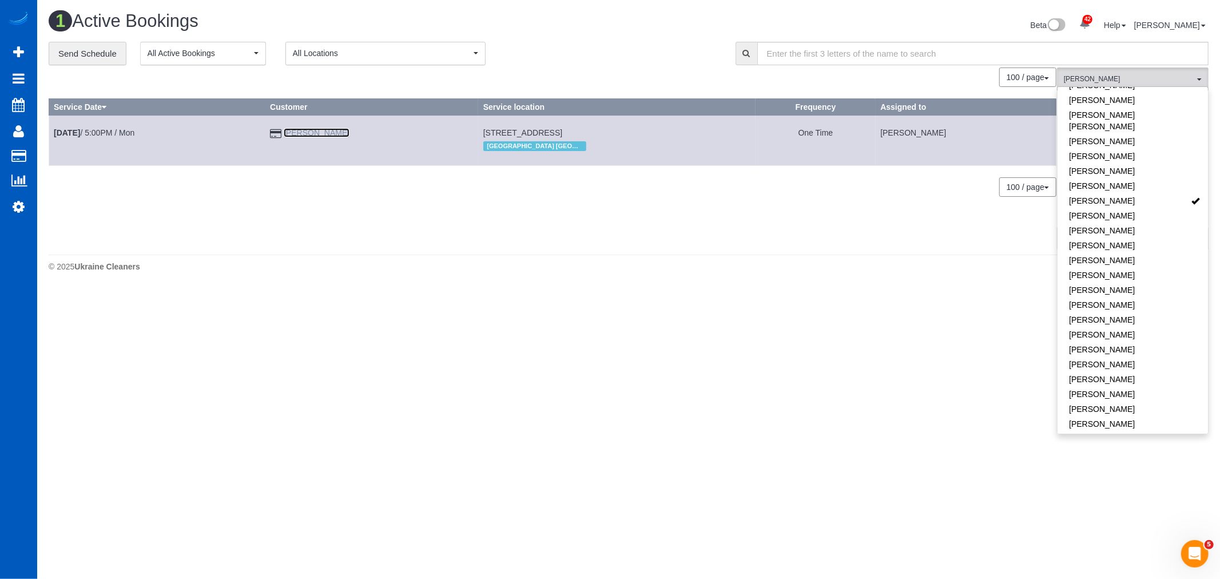
click at [324, 130] on link "Peter Silver" at bounding box center [317, 132] width 66 height 9
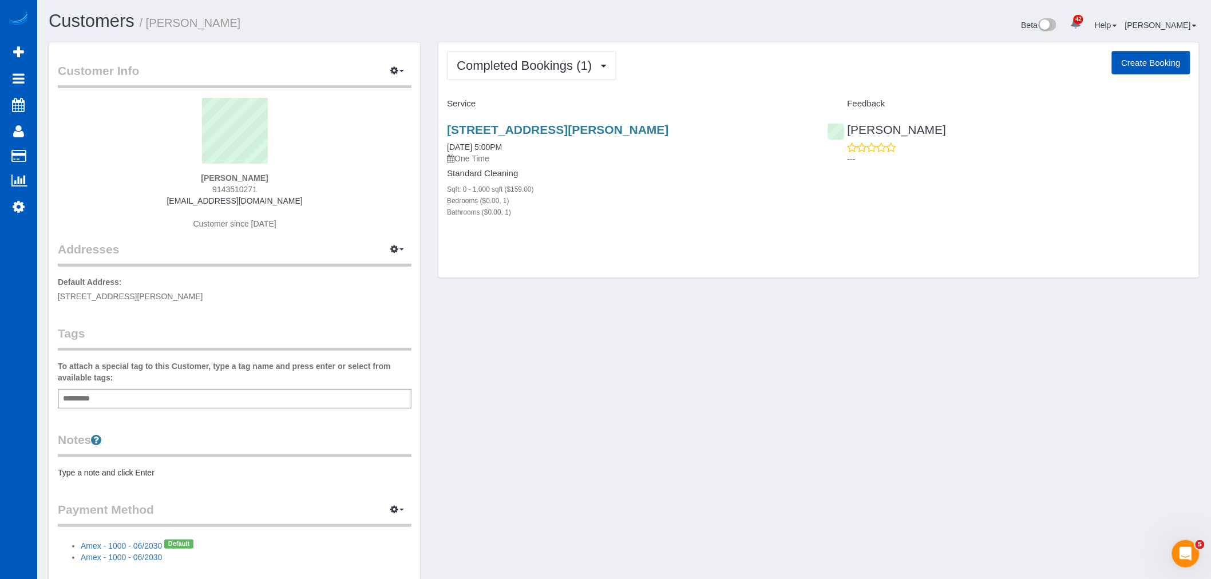
click at [507, 82] on div "Completed Bookings (1) Completed Bookings (1) Upcoming Bookings (1) Cancelled B…" at bounding box center [818, 160] width 760 height 236
click at [507, 76] on button "Completed Bookings (1)" at bounding box center [531, 65] width 169 height 29
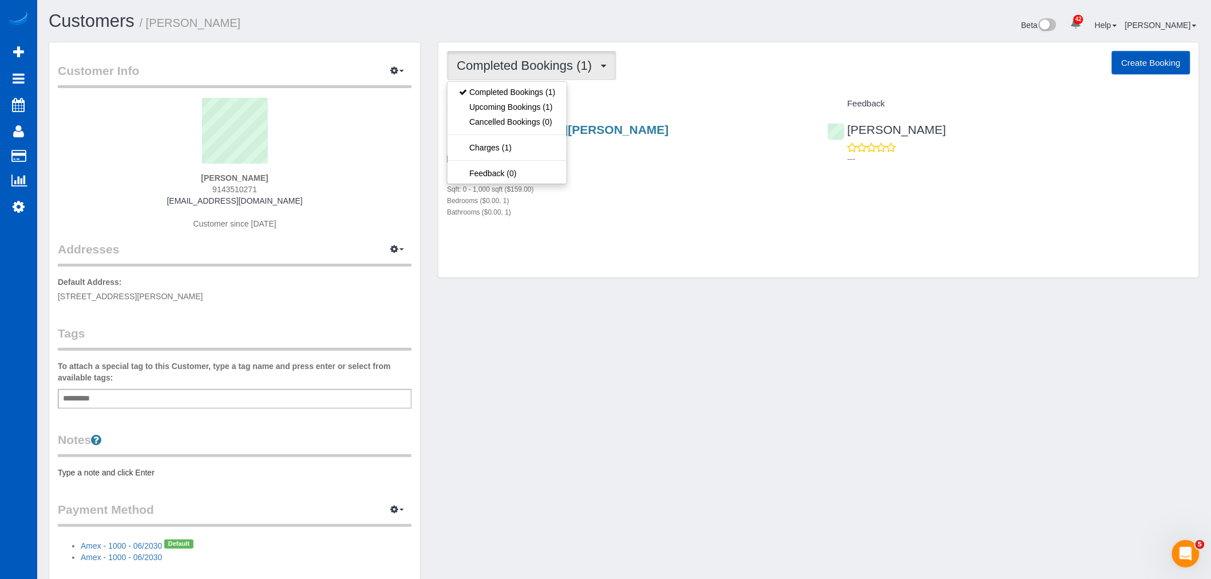
click at [622, 146] on div "2026 Breckenridge Dr Ne, Atlanta, GA 30322 09/15/2025 5:00PM One Time" at bounding box center [628, 143] width 363 height 41
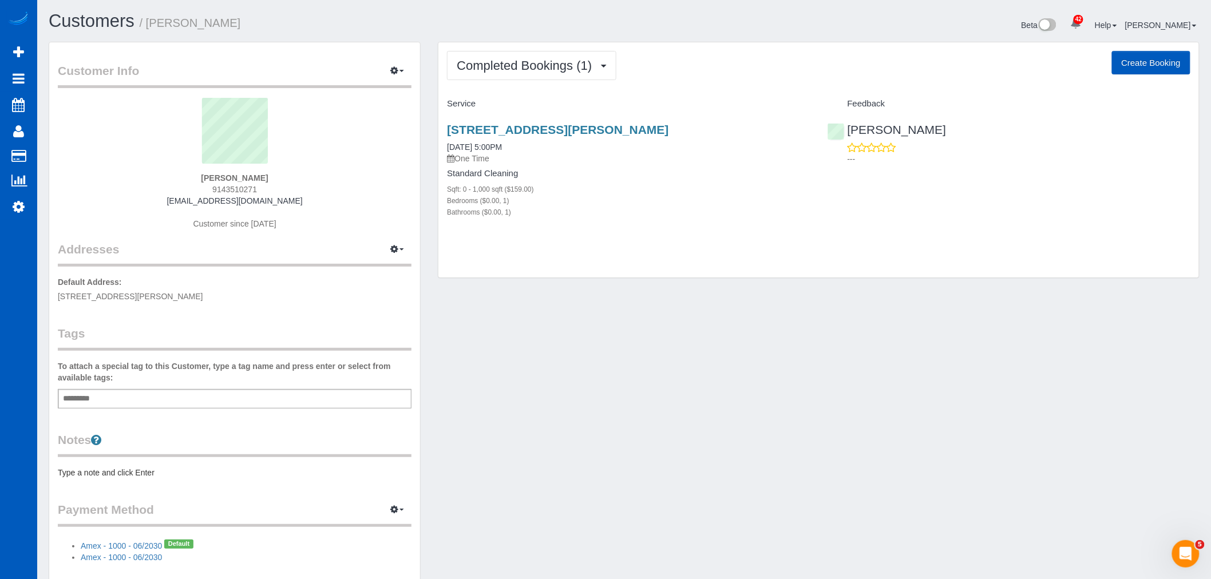
click at [529, 50] on div "Completed Bookings (1) Completed Bookings (1) Upcoming Bookings (1) Cancelled B…" at bounding box center [818, 160] width 760 height 236
click at [518, 70] on span "Completed Bookings (1)" at bounding box center [527, 65] width 141 height 14
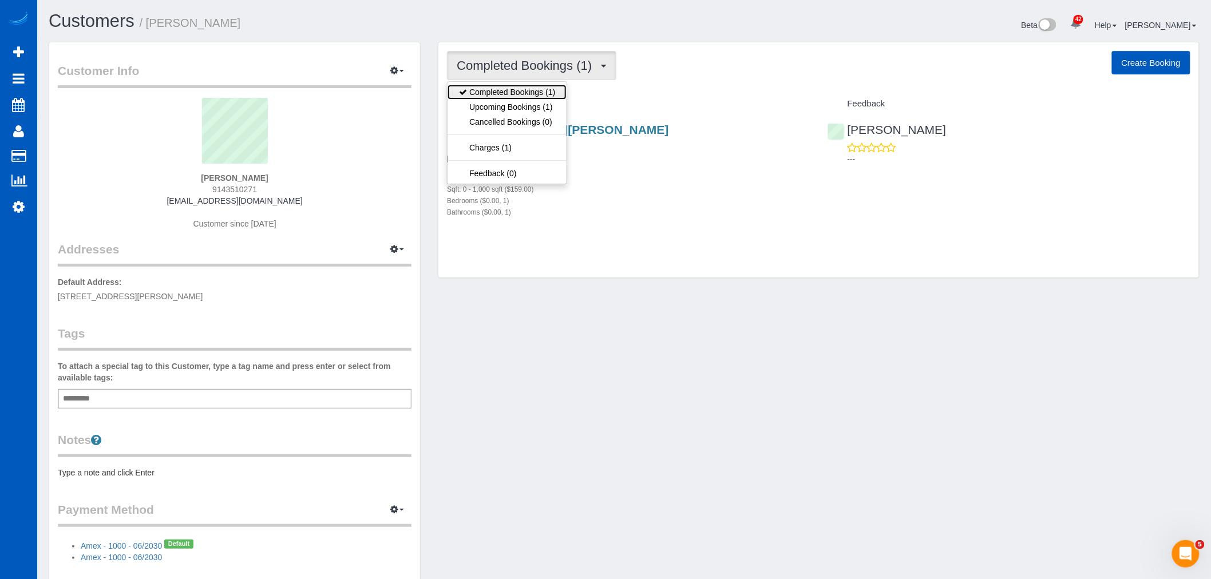
click at [503, 98] on link "Completed Bookings (1)" at bounding box center [506, 92] width 119 height 15
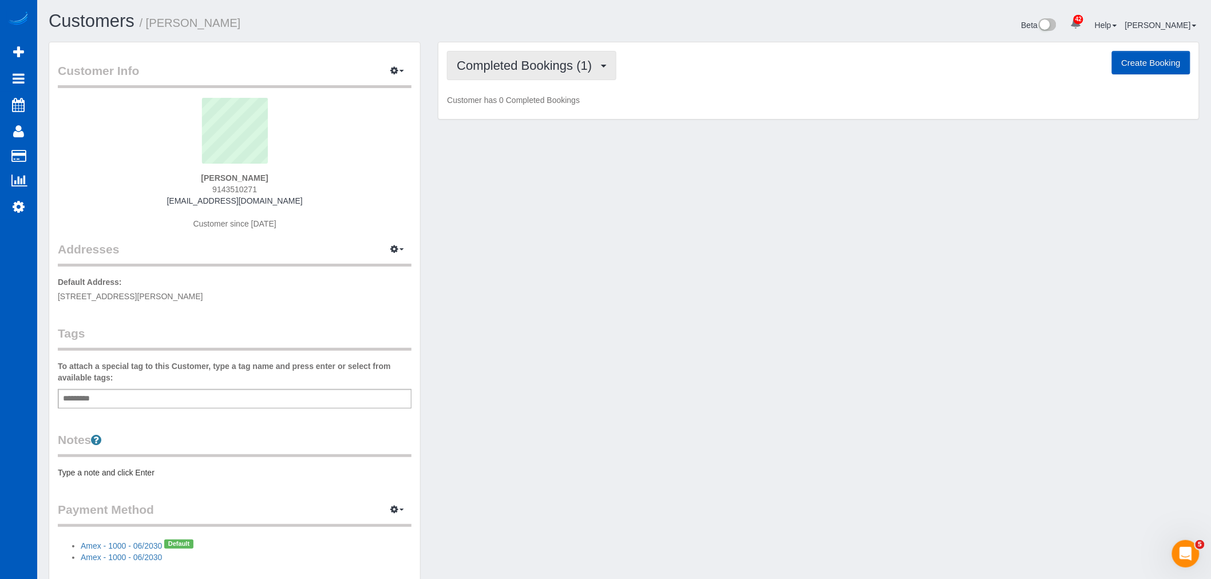
drag, startPoint x: 499, startPoint y: 68, endPoint x: 488, endPoint y: 102, distance: 36.0
click at [499, 68] on span "Completed Bookings (1)" at bounding box center [527, 65] width 141 height 14
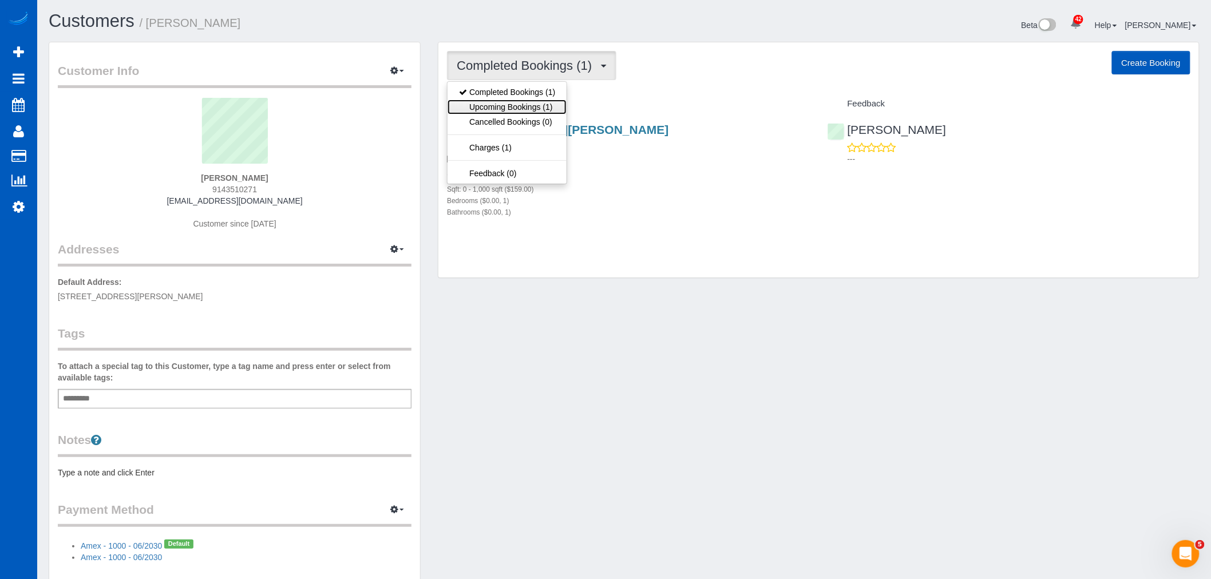
click at [488, 102] on link "Upcoming Bookings (1)" at bounding box center [506, 107] width 119 height 15
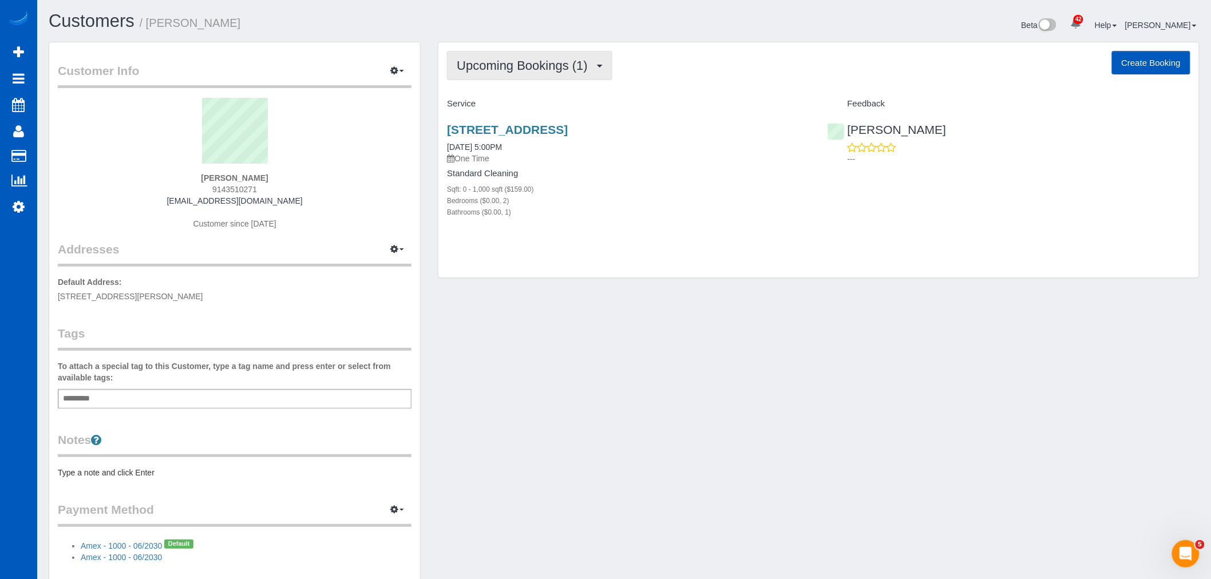
click at [512, 64] on span "Upcoming Bookings (1)" at bounding box center [525, 65] width 137 height 14
click at [501, 83] on ul "Completed Bookings (1) Upcoming Bookings (1) Cancelled Bookings (0) Charges (1)…" at bounding box center [507, 132] width 120 height 103
click at [507, 68] on span "Upcoming Bookings (1)" at bounding box center [525, 65] width 137 height 14
click at [505, 93] on link "Completed Bookings (1)" at bounding box center [506, 92] width 119 height 15
click at [512, 64] on span "Completed Bookings (1)" at bounding box center [527, 65] width 141 height 14
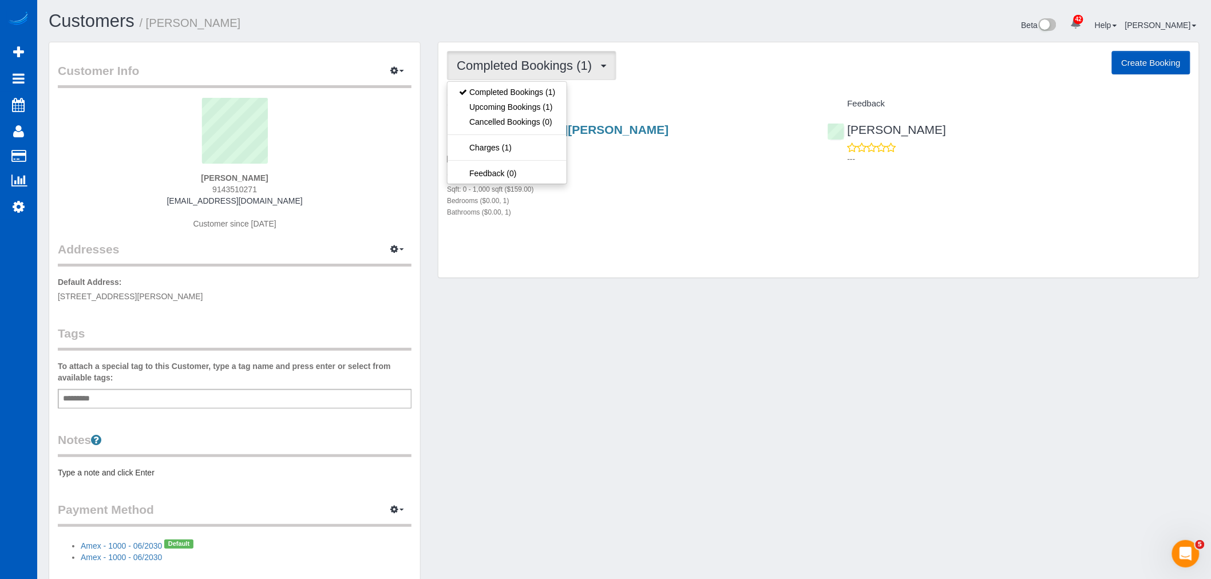
drag, startPoint x: 721, startPoint y: 200, endPoint x: 705, endPoint y: 184, distance: 22.7
click at [720, 200] on div "Bedrooms ($0.00, 1)" at bounding box center [628, 200] width 363 height 11
click at [541, 62] on span "Completed Bookings (1)" at bounding box center [527, 65] width 141 height 14
click at [521, 105] on link "Upcoming Bookings (1)" at bounding box center [506, 107] width 119 height 15
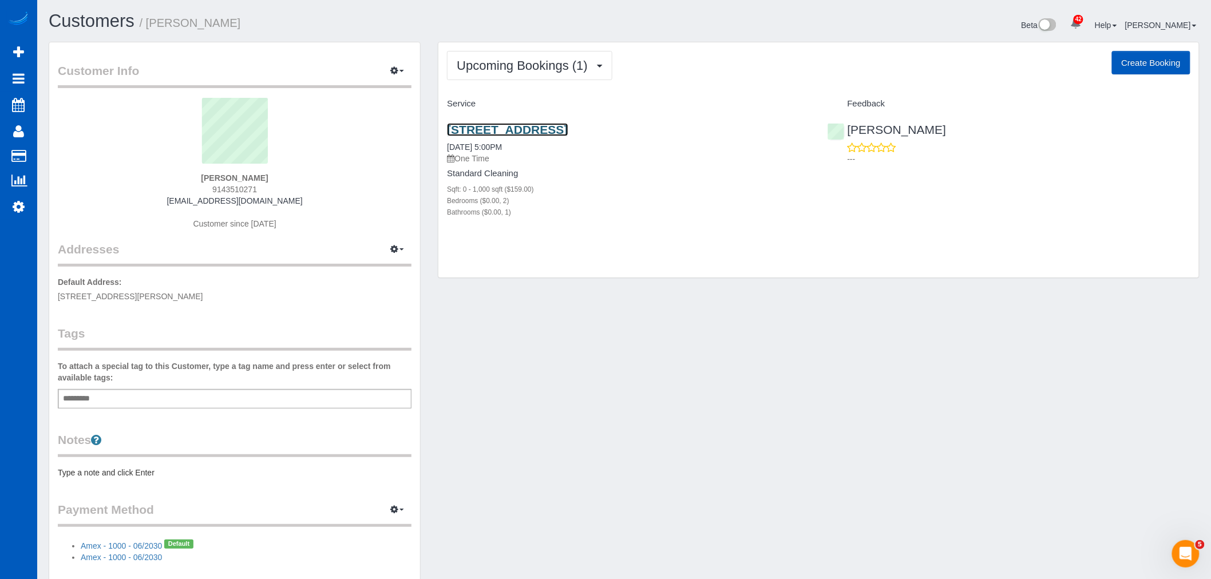
click at [498, 130] on link "1100 Jane’s Ln, Atlanta, GA 30324" at bounding box center [507, 129] width 121 height 13
click at [481, 128] on link "1100 Jane’s Ln, Atlanta, GA 30324" at bounding box center [507, 129] width 121 height 13
click at [516, 64] on span "Upcoming Bookings (1)" at bounding box center [525, 65] width 137 height 14
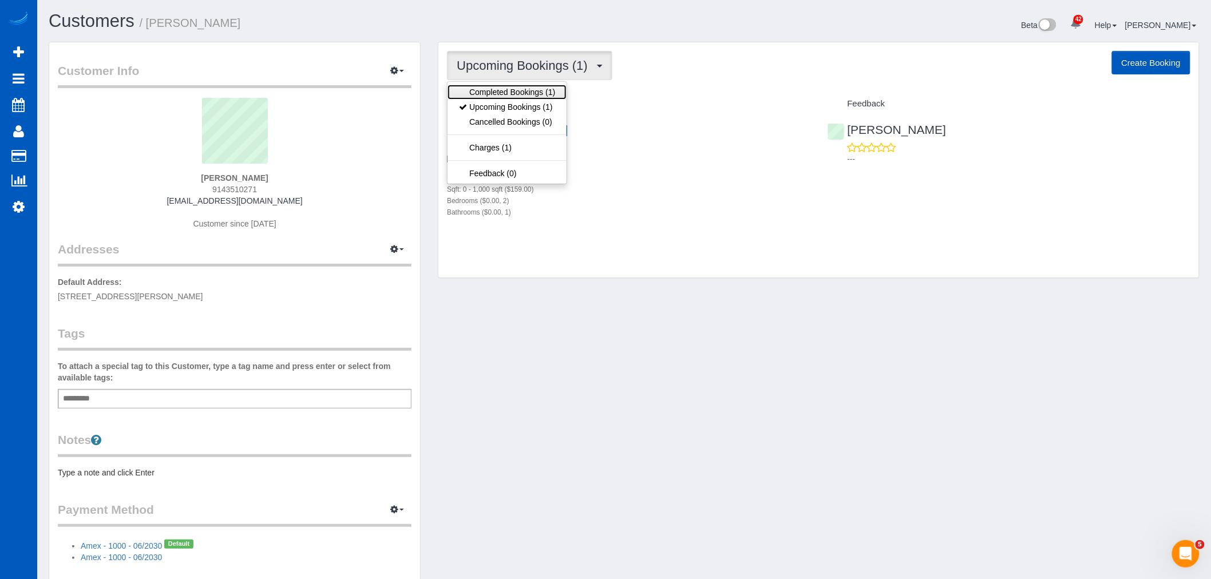
click at [505, 95] on link "Completed Bookings (1)" at bounding box center [506, 92] width 119 height 15
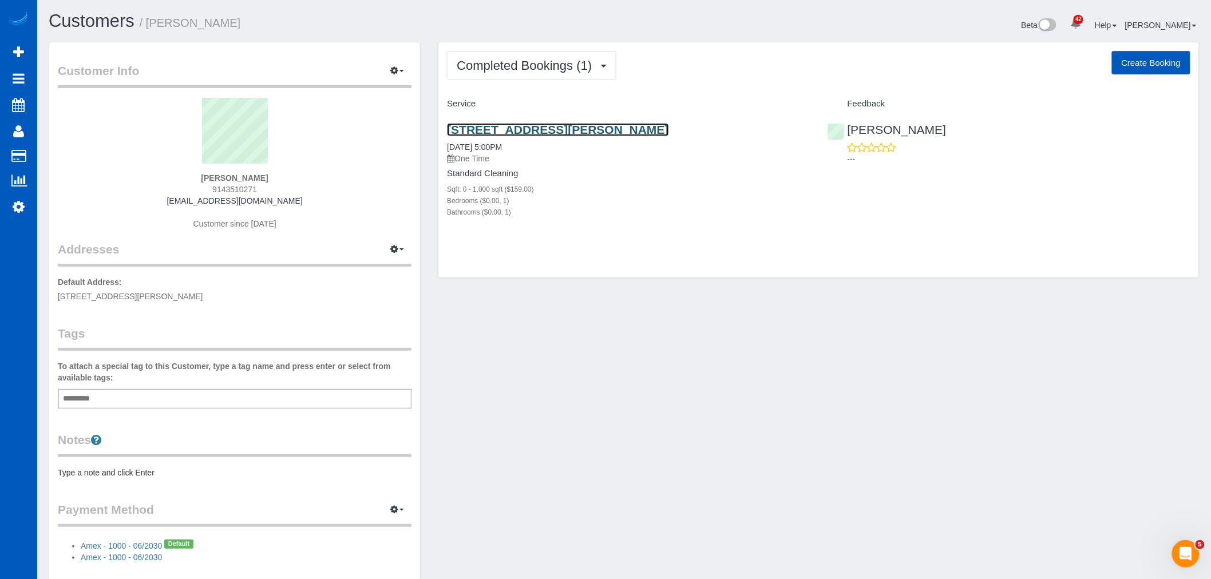
click at [509, 130] on link "2026 Breckenridge Dr Ne, Atlanta, GA 30322" at bounding box center [557, 129] width 221 height 13
click at [517, 73] on button "Completed Bookings (1)" at bounding box center [531, 65] width 169 height 29
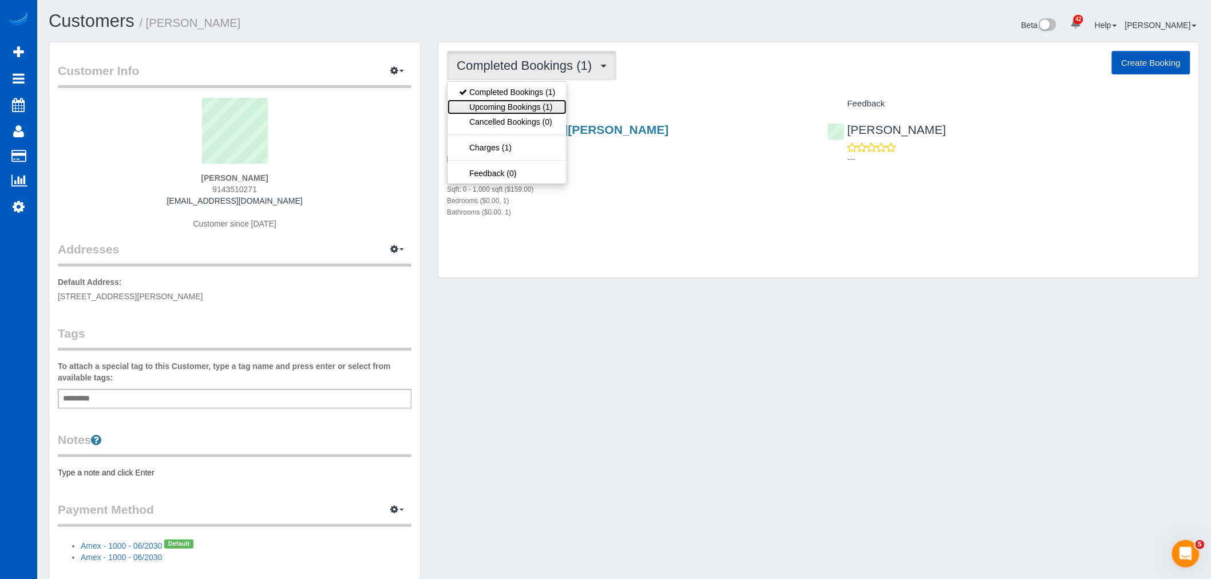
click at [507, 104] on link "Upcoming Bookings (1)" at bounding box center [506, 107] width 119 height 15
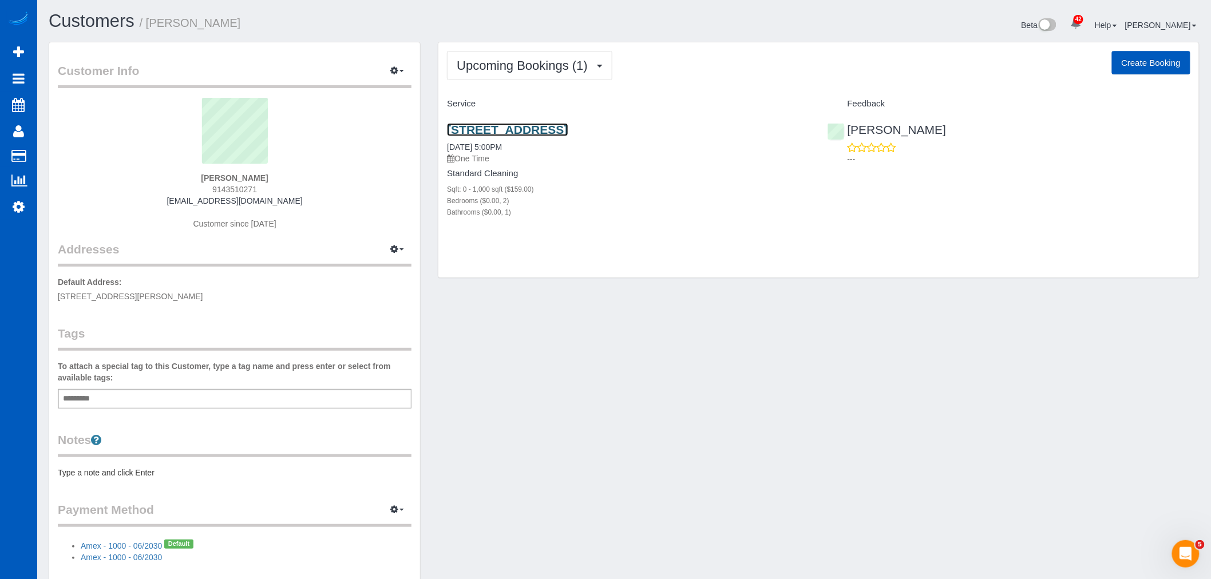
click at [510, 133] on link "1100 Jane’s Ln, Atlanta, GA 30324" at bounding box center [507, 129] width 121 height 13
drag, startPoint x: 588, startPoint y: 92, endPoint x: 570, endPoint y: 70, distance: 27.6
click at [573, 73] on div "Upcoming Bookings (1) Completed Bookings (1) Upcoming Bookings (1) Cancelled Bo…" at bounding box center [818, 160] width 760 height 236
click at [570, 70] on span "Upcoming Bookings (1)" at bounding box center [525, 65] width 137 height 14
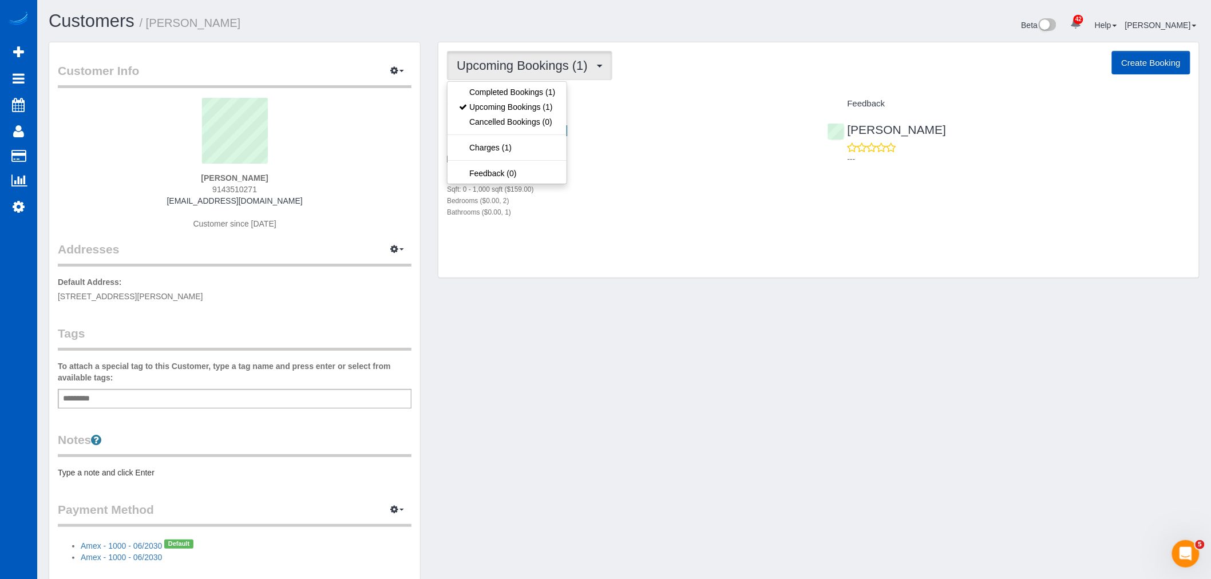
click at [565, 73] on button "Upcoming Bookings (1)" at bounding box center [529, 65] width 165 height 29
click at [556, 72] on button "Upcoming Bookings (1)" at bounding box center [529, 65] width 165 height 29
click at [541, 86] on link "Completed Bookings (1)" at bounding box center [506, 92] width 119 height 15
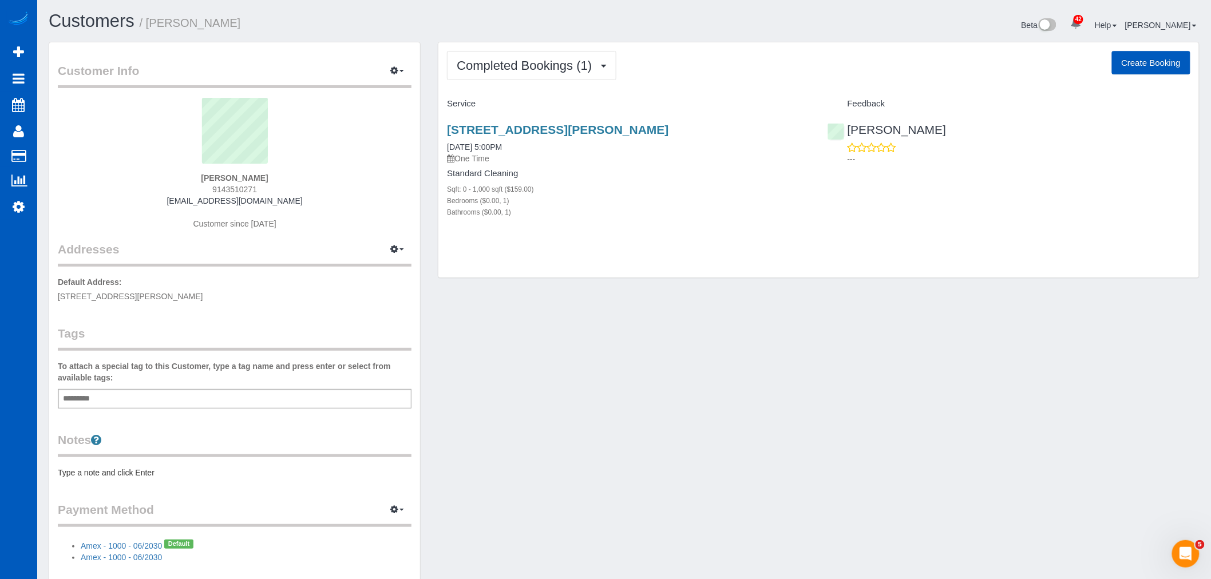
click at [541, 116] on div "2026 Breckenridge Dr Ne, Atlanta, GA 30322 09/15/2025 5:00PM One Time Standard …" at bounding box center [628, 176] width 380 height 127
click at [530, 126] on link "2026 Breckenridge Dr Ne, Atlanta, GA 30322" at bounding box center [557, 129] width 221 height 13
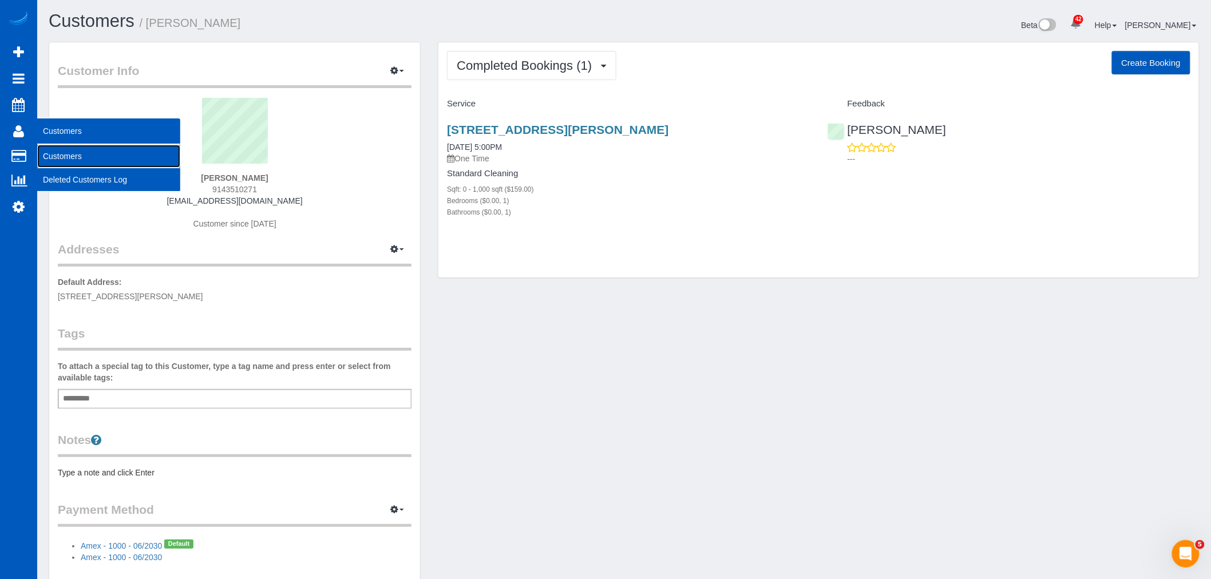
click at [84, 149] on link "Customers" at bounding box center [108, 156] width 143 height 23
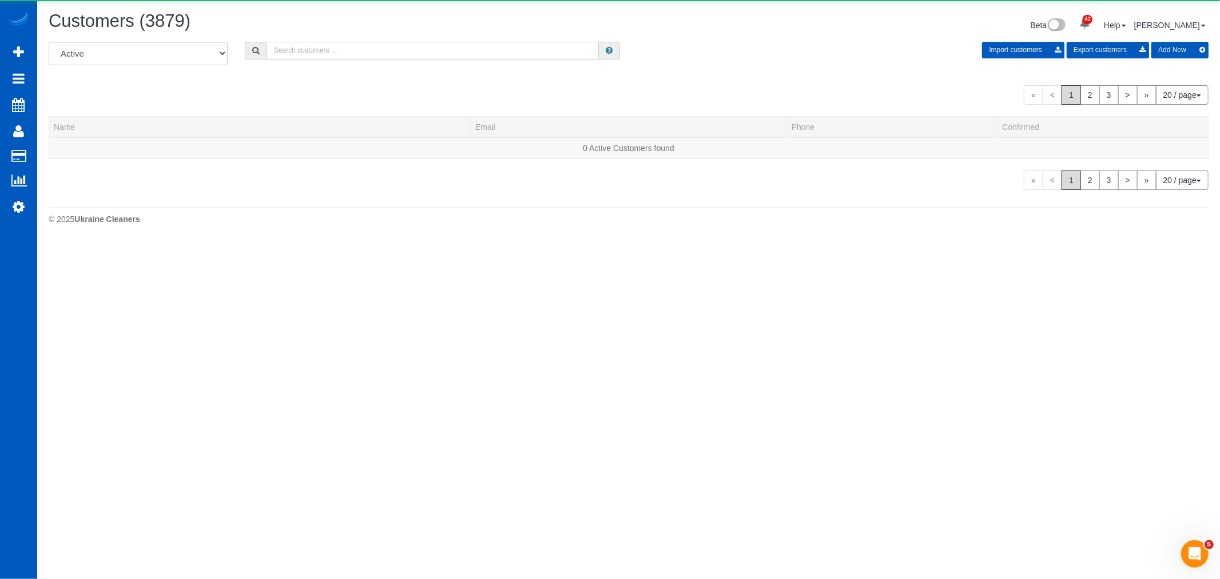
click at [310, 54] on input "text" at bounding box center [433, 51] width 332 height 18
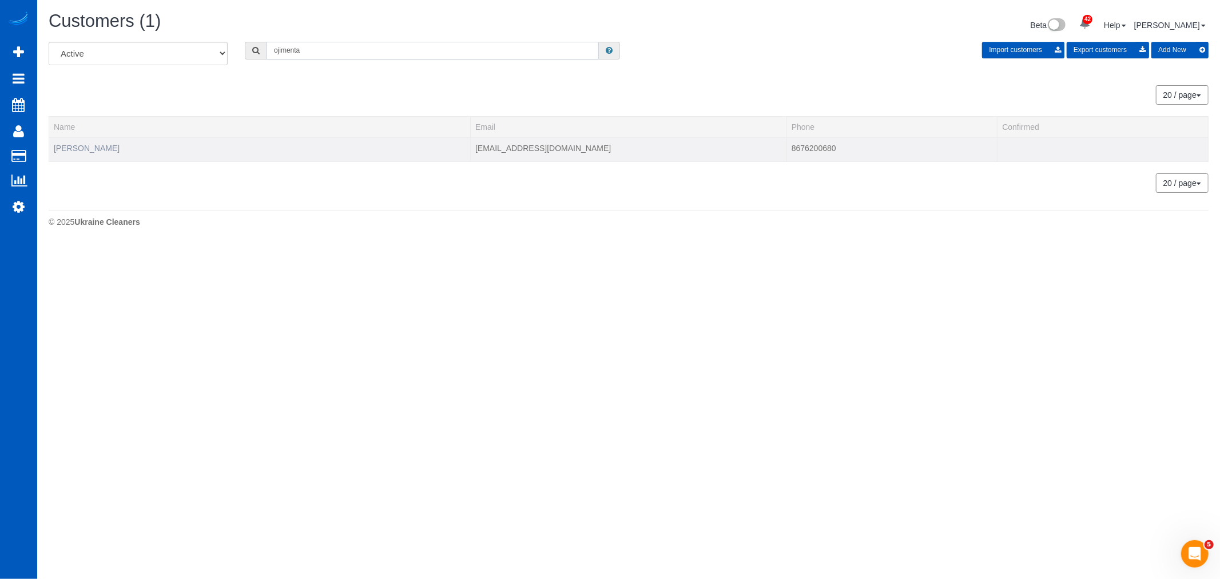
type input "ojimenta"
click at [98, 147] on link "Emmanuel Ojimenta" at bounding box center [87, 148] width 66 height 9
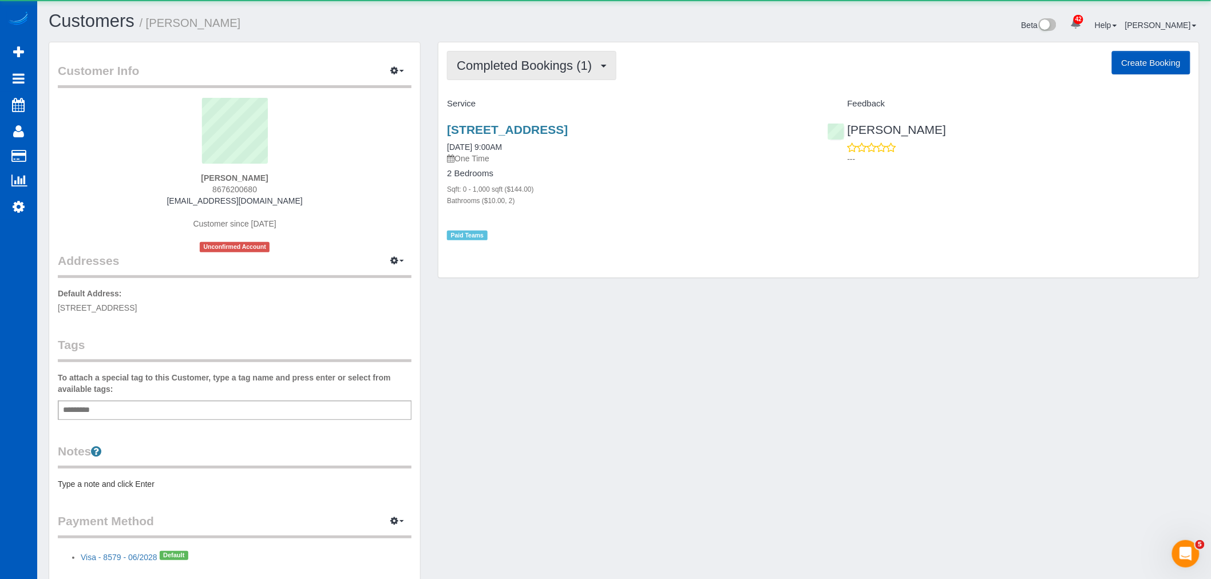
click at [522, 68] on span "Completed Bookings (1)" at bounding box center [527, 65] width 141 height 14
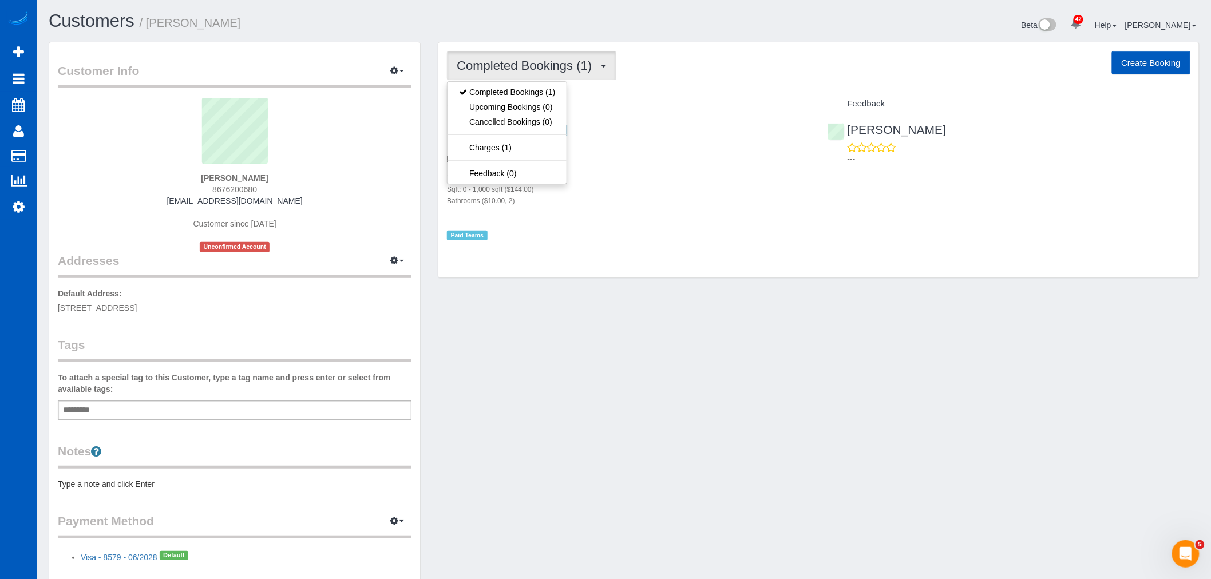
click at [640, 207] on div "8801 52nd Ave Sw #J201, Lakewood, WA 98499 06/11/2024 9:00AM One Time 2 Bedroom…" at bounding box center [628, 176] width 380 height 127
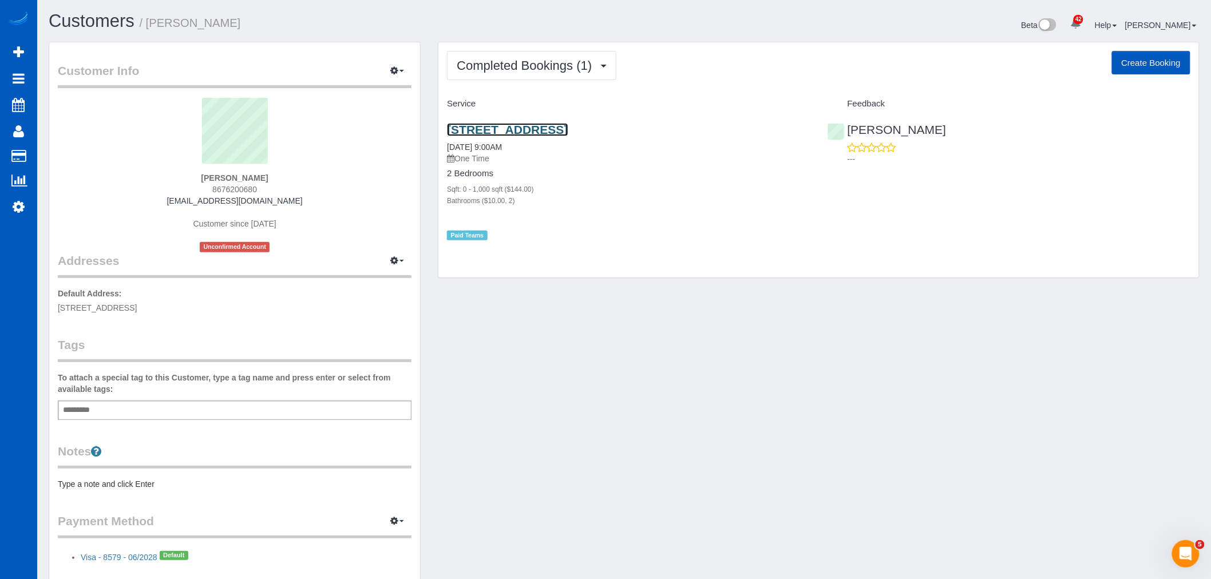
click at [506, 130] on link "8801 52nd Ave Sw #J201, Lakewood, WA 98499" at bounding box center [507, 129] width 121 height 13
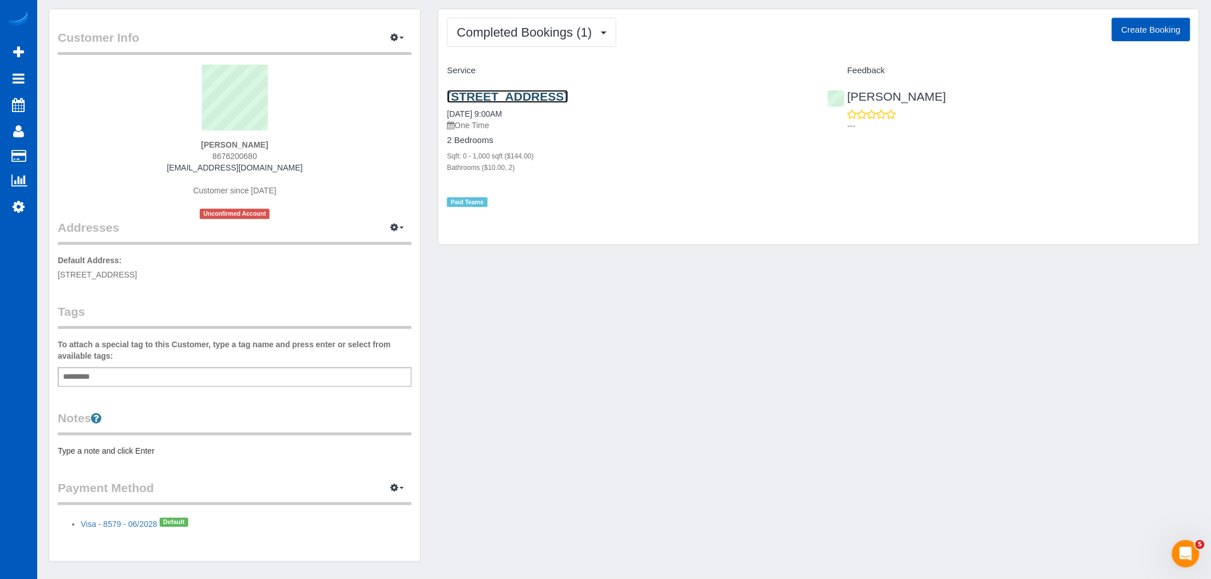
scroll to position [64, 0]
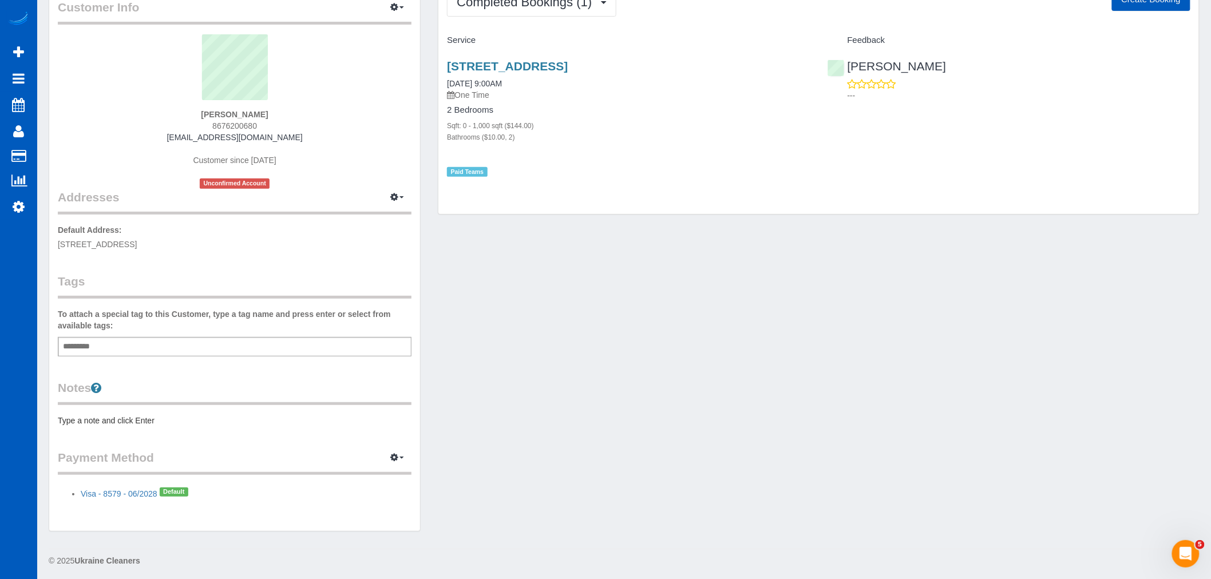
click at [338, 140] on div "Emmanuel Ojimenta 8676200680 ojimentaemmanuel@yahoo.com Customer since 2024 Unc…" at bounding box center [235, 111] width 354 height 154
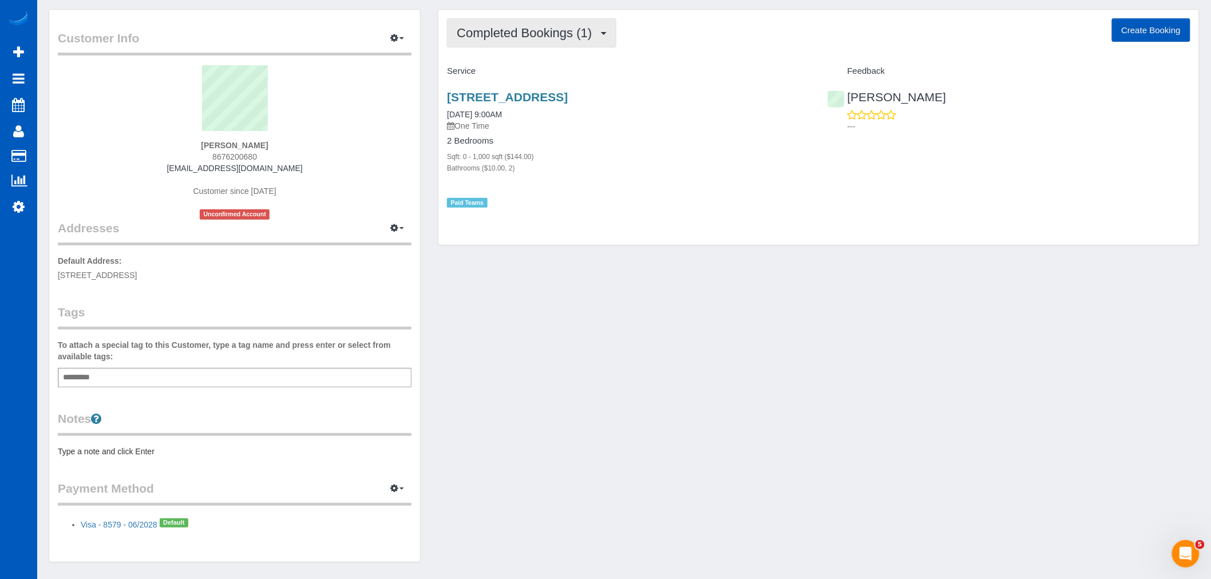
scroll to position [0, 0]
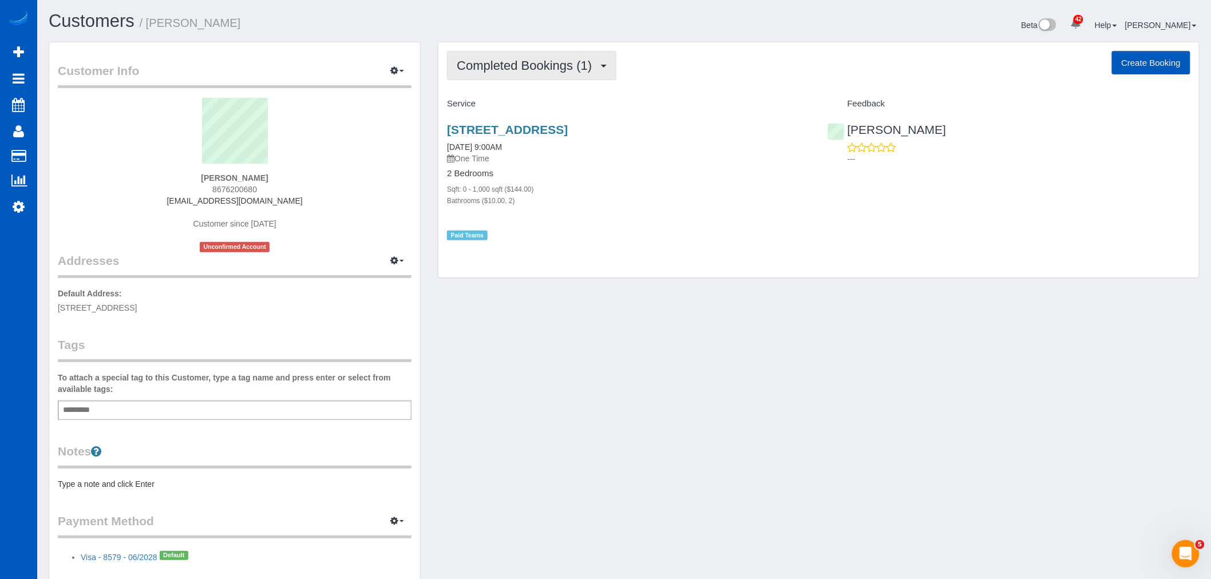
click at [574, 53] on button "Completed Bookings (1)" at bounding box center [531, 65] width 169 height 29
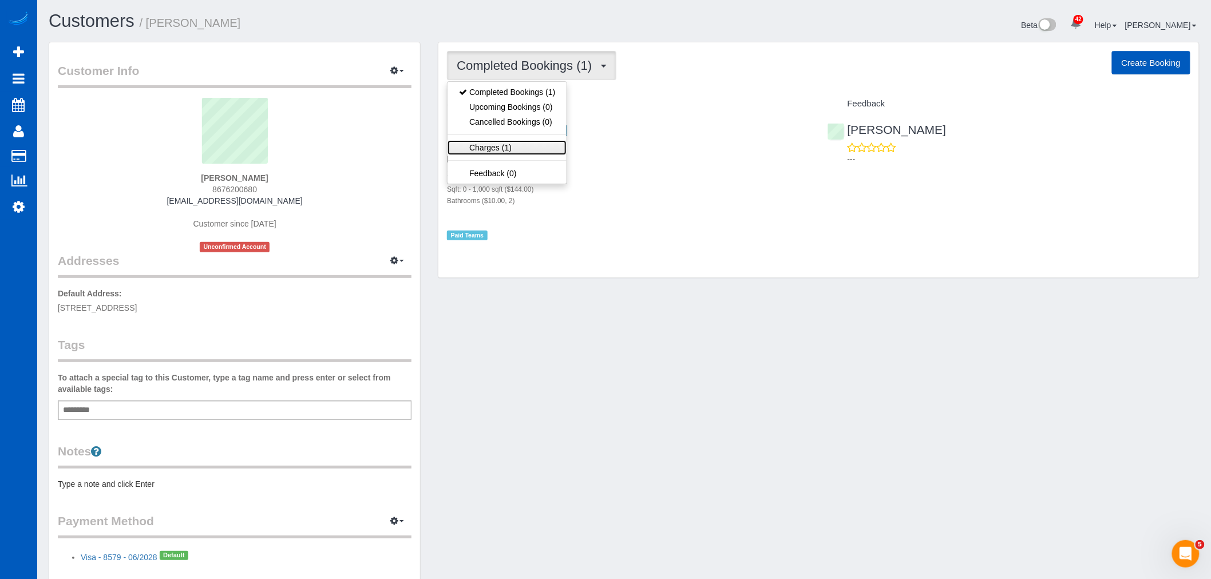
click at [523, 151] on link "Charges (1)" at bounding box center [506, 147] width 119 height 15
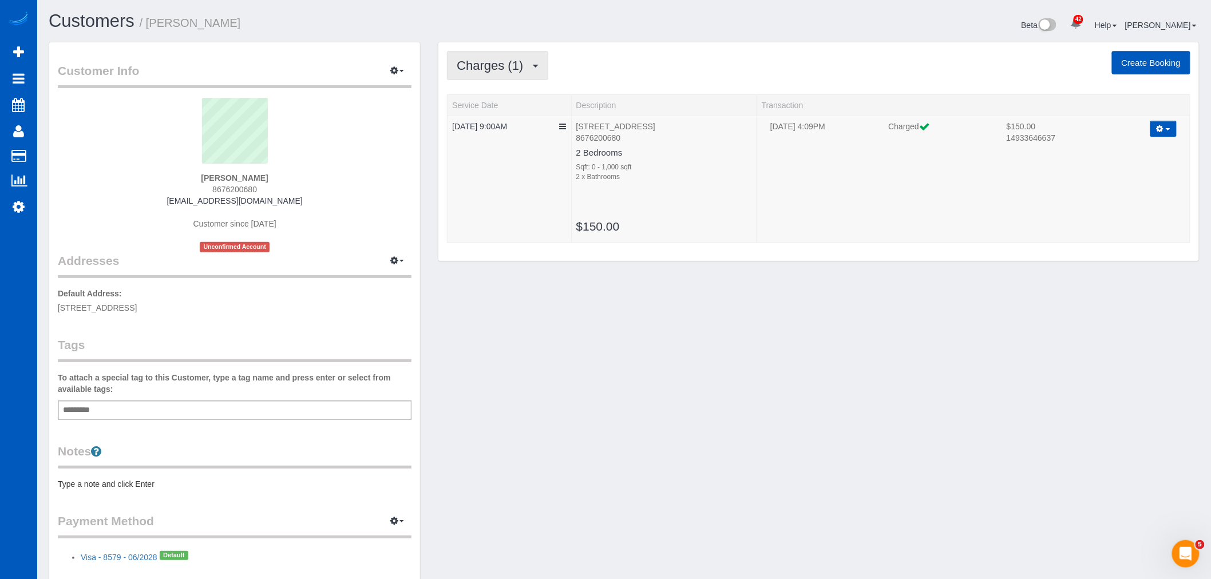
click at [522, 66] on span "Charges (1)" at bounding box center [493, 65] width 72 height 14
click at [506, 95] on link "Completed Bookings (1)" at bounding box center [506, 92] width 119 height 15
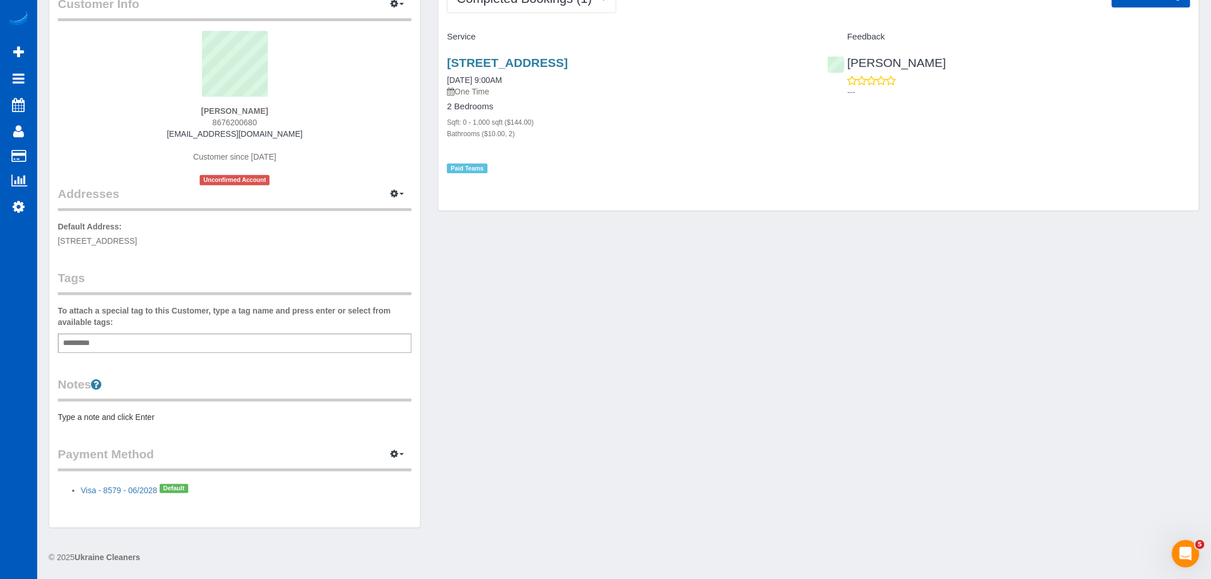
scroll to position [68, 0]
click at [398, 450] on icon "button" at bounding box center [394, 453] width 8 height 7
click at [323, 485] on link "Add Credit/Debit Card" at bounding box center [357, 489] width 107 height 15
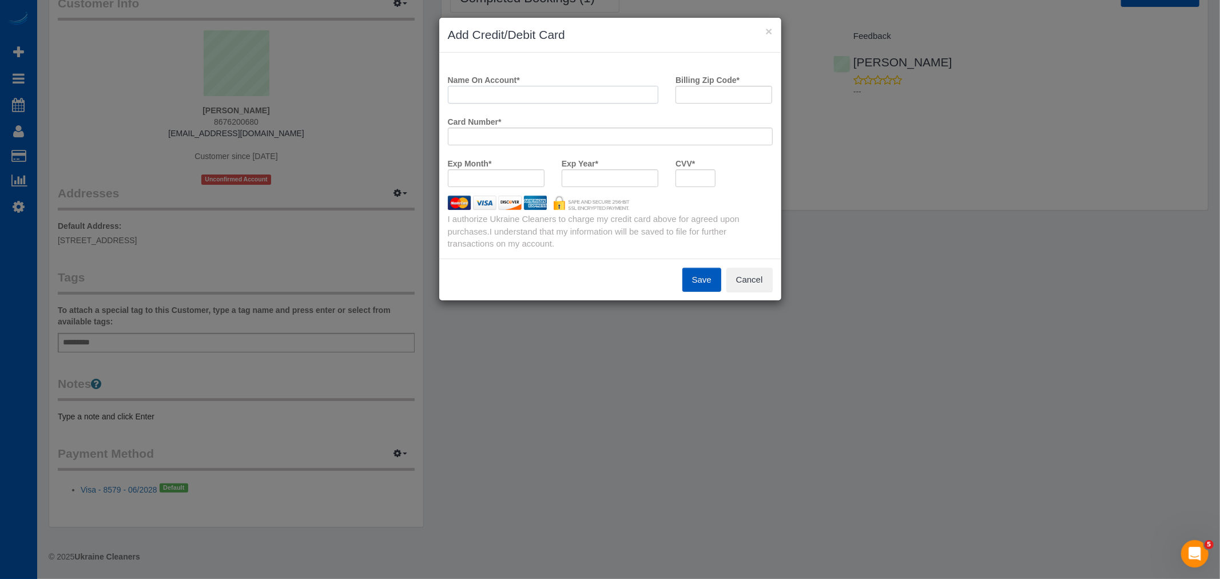
click at [516, 99] on input "Name On Account *" at bounding box center [553, 95] width 211 height 18
type input "Emmanuel Ojimenta"
click at [762, 277] on button "Cancel" at bounding box center [750, 280] width 46 height 24
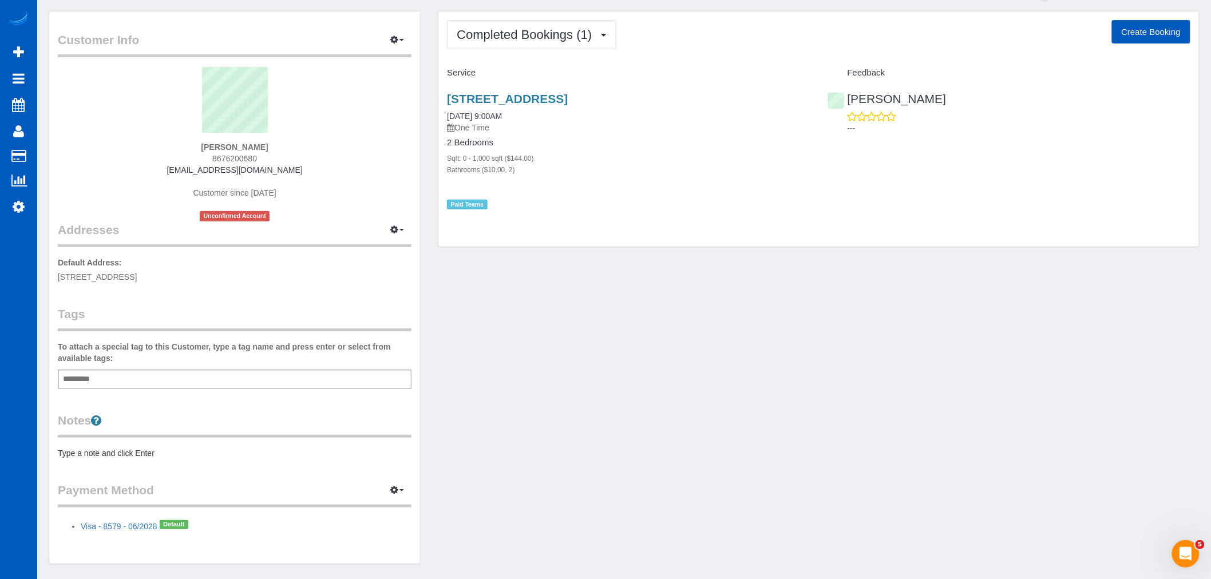
scroll to position [0, 0]
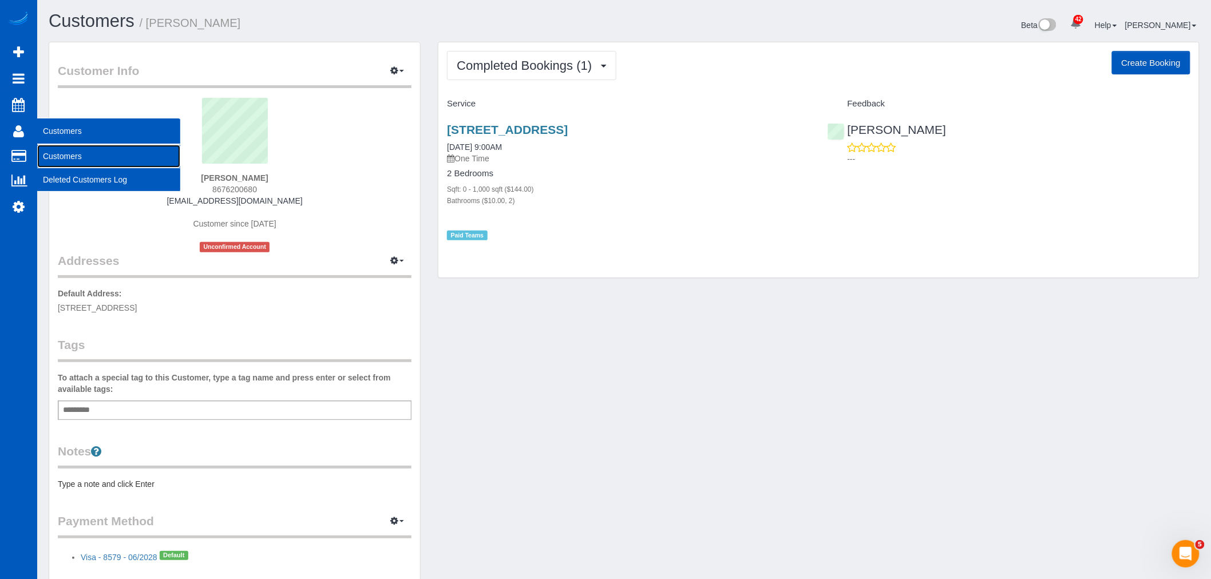
drag, startPoint x: 72, startPoint y: 159, endPoint x: 86, endPoint y: 150, distance: 17.0
click at [72, 159] on link "Customers" at bounding box center [108, 156] width 143 height 23
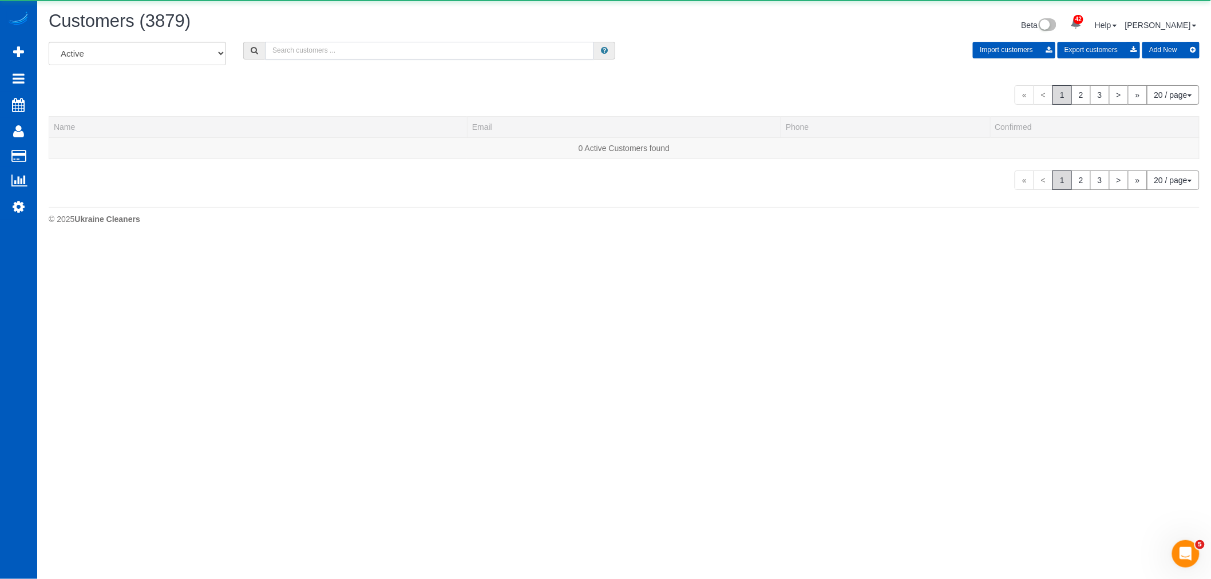
click at [315, 52] on input "text" at bounding box center [429, 51] width 329 height 18
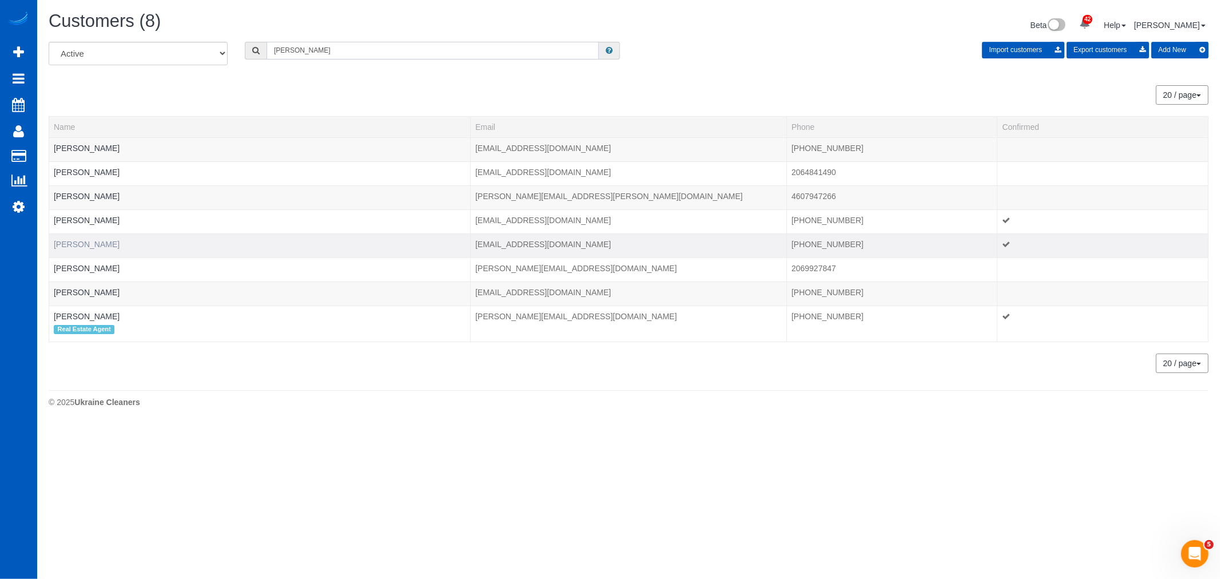
type input "nancy"
click at [79, 241] on link "Nancy Millsaps" at bounding box center [87, 244] width 66 height 9
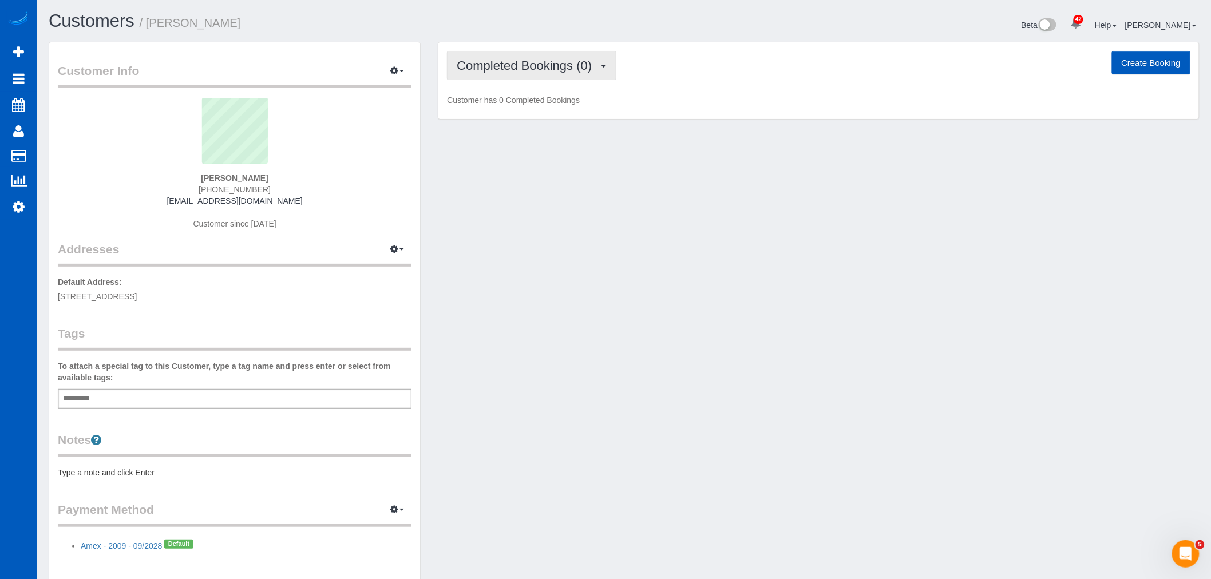
click at [505, 52] on button "Completed Bookings (0)" at bounding box center [531, 65] width 169 height 29
click at [519, 107] on link "Upcoming Bookings (0)" at bounding box center [506, 107] width 119 height 15
drag, startPoint x: 512, startPoint y: 69, endPoint x: 522, endPoint y: 116, distance: 48.0
click at [512, 69] on span "Upcoming Bookings (0)" at bounding box center [525, 65] width 137 height 14
click at [523, 120] on link "Cancelled Bookings (1)" at bounding box center [506, 121] width 119 height 15
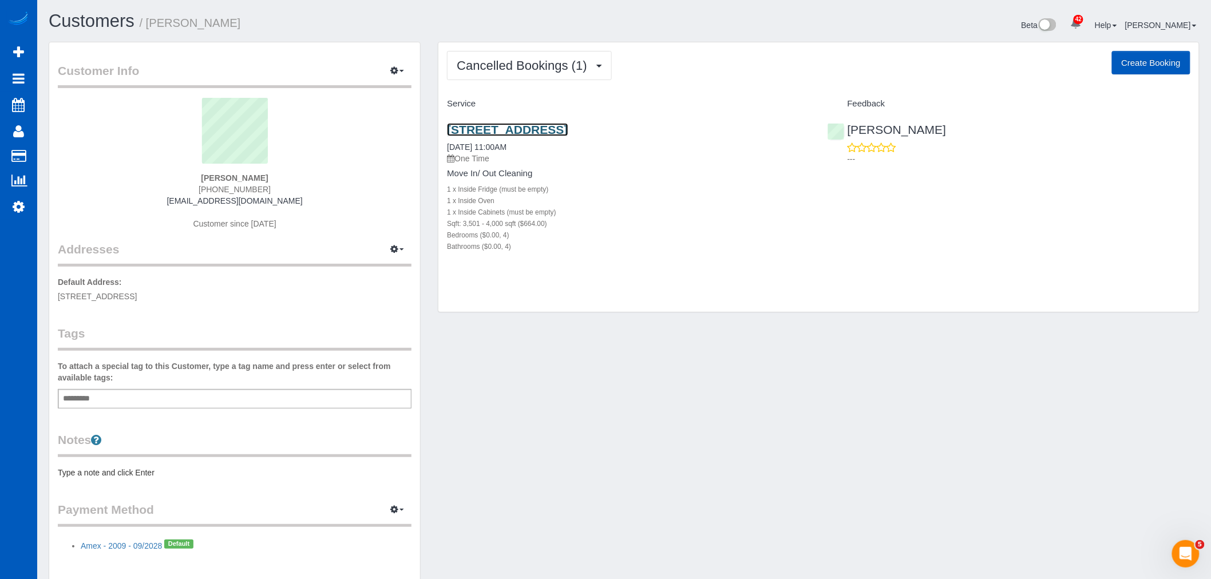
click at [526, 128] on link "5865 Pasture Ct, Suwanee, GA 30024" at bounding box center [507, 129] width 121 height 13
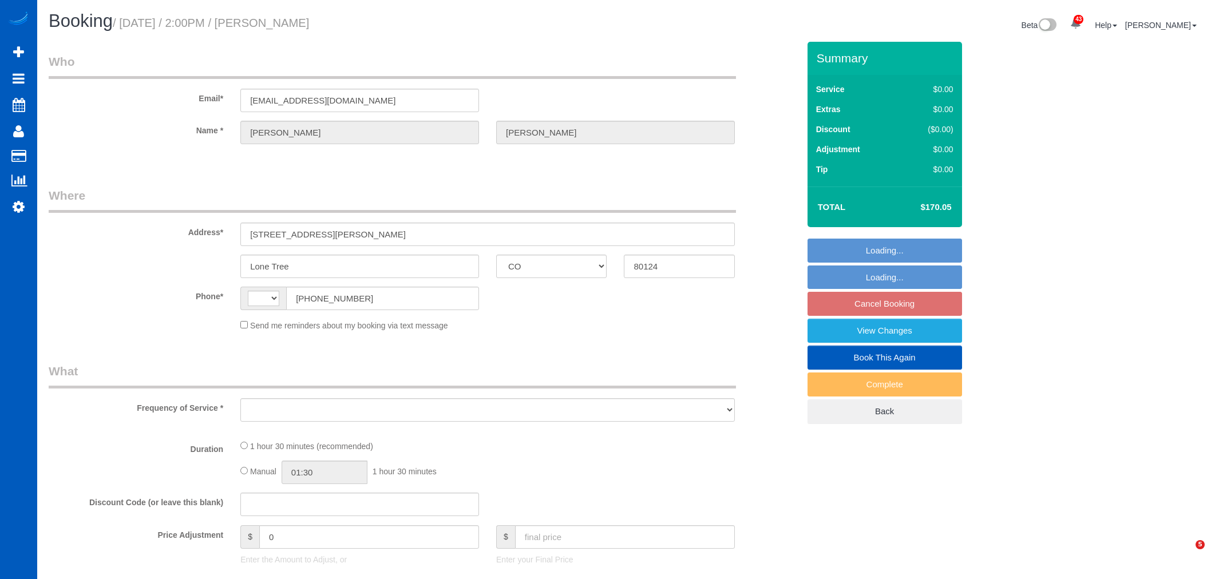
select select "CO"
select select "string:[GEOGRAPHIC_DATA]"
select select "object:907"
select select "string:fspay-421c3200-11fa-418f-b9db-555340f4d199"
select select "199"
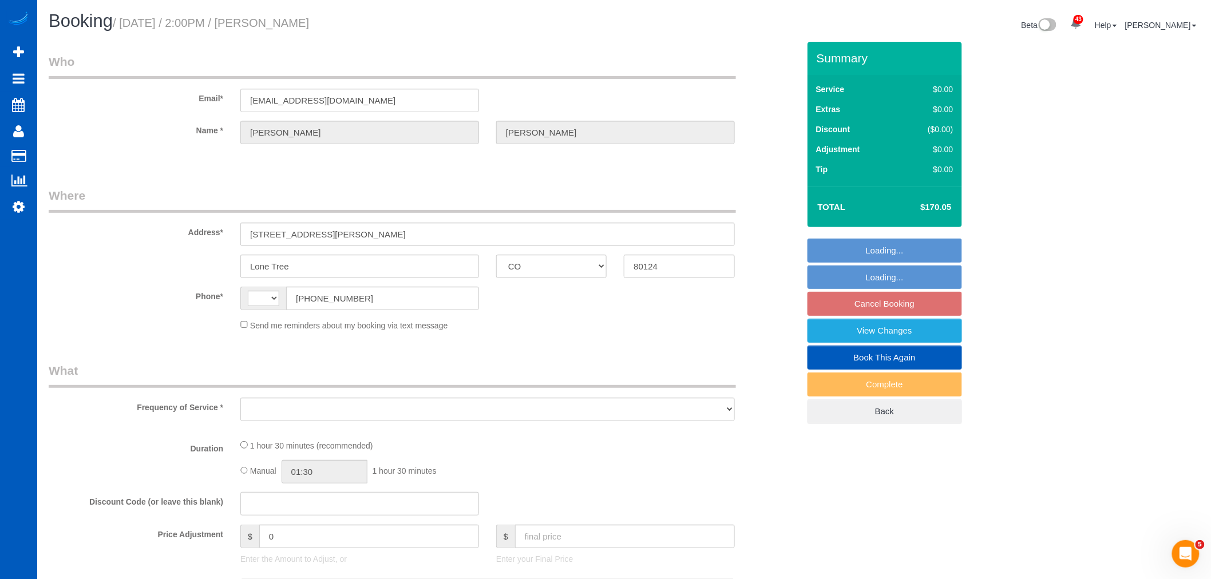
select select "1001"
select select "2"
select select "number:8"
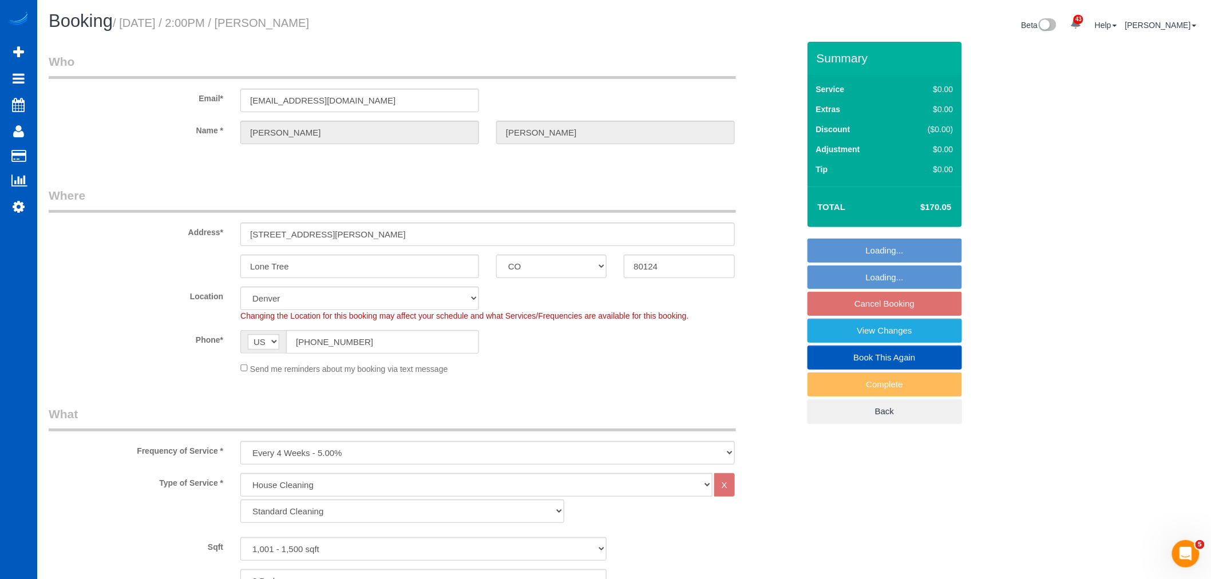
select select "object:1053"
select select "spot2"
select select "1001"
select select "2"
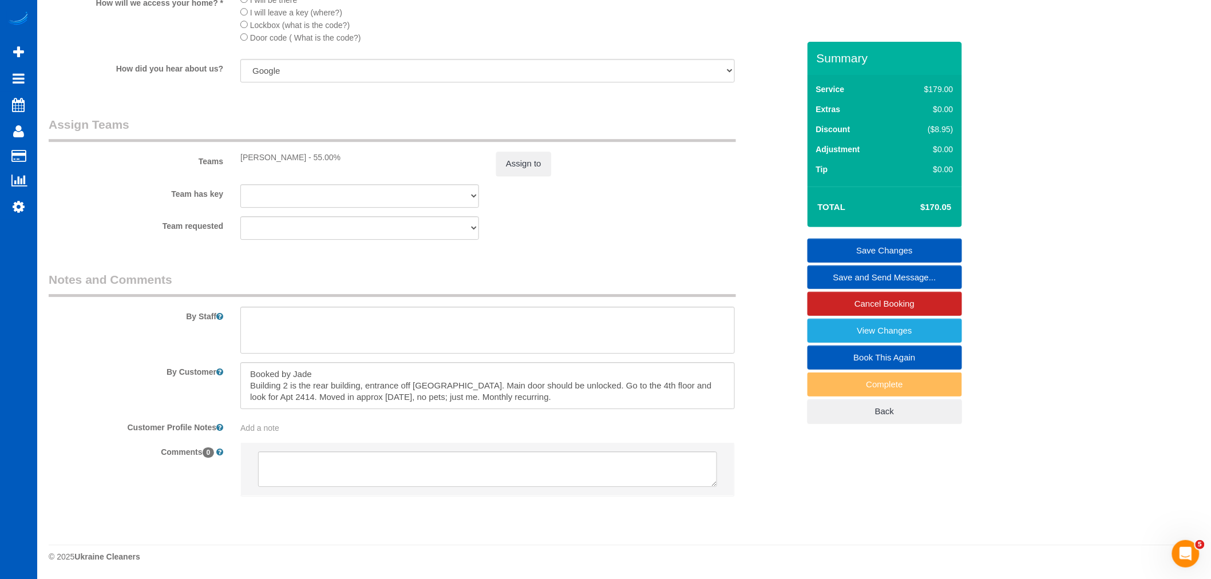
scroll to position [1398, 0]
click at [842, 303] on link "Cancel Booking" at bounding box center [884, 304] width 154 height 24
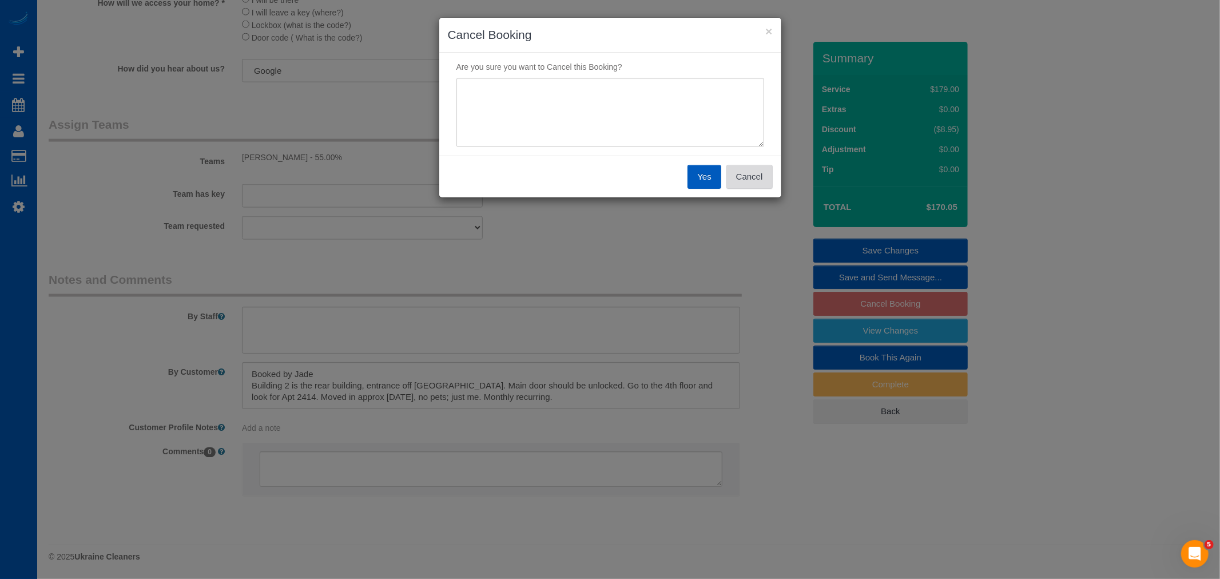
click at [762, 180] on button "Cancel" at bounding box center [750, 177] width 46 height 24
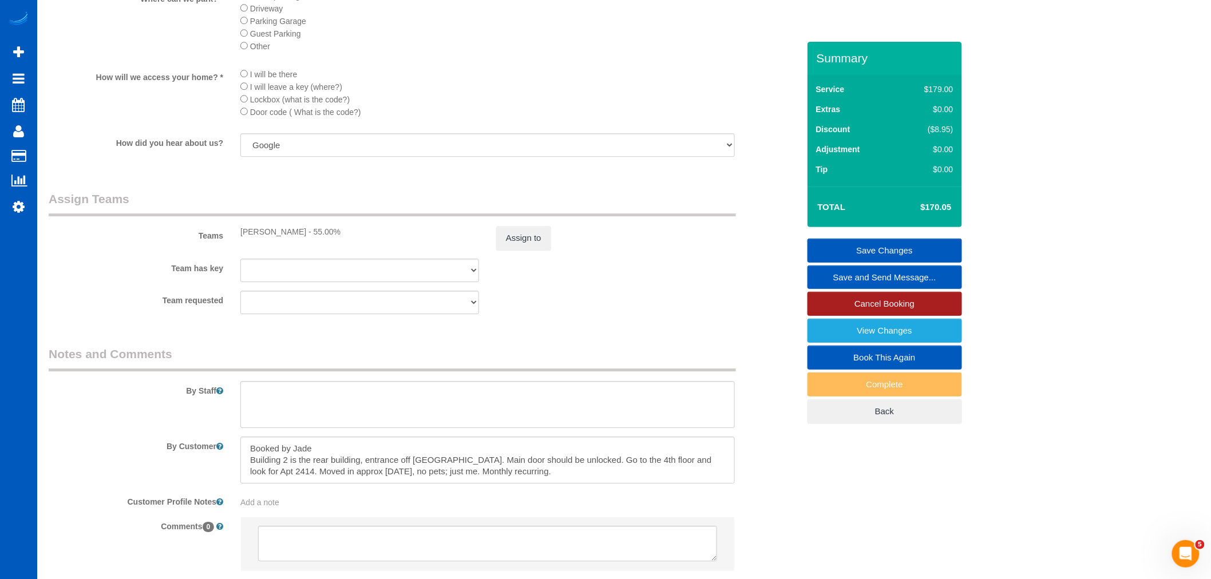
scroll to position [1335, 0]
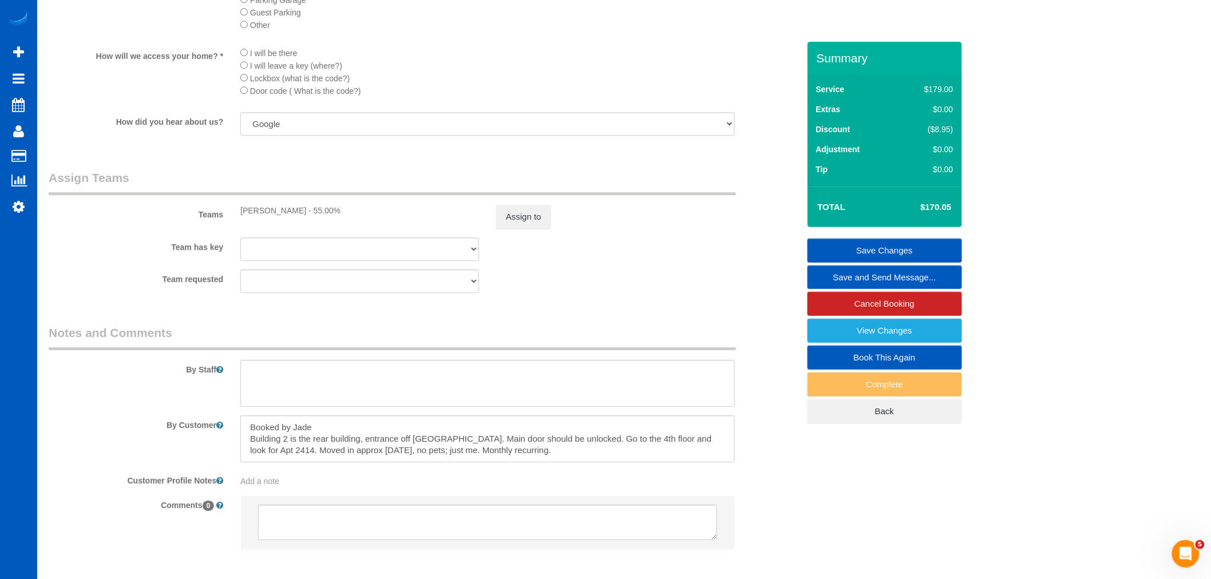
click at [509, 220] on div "Teams [PERSON_NAME] - 55.00% Assign to" at bounding box center [423, 199] width 767 height 60
click at [510, 225] on button "Assign to" at bounding box center [523, 217] width 55 height 24
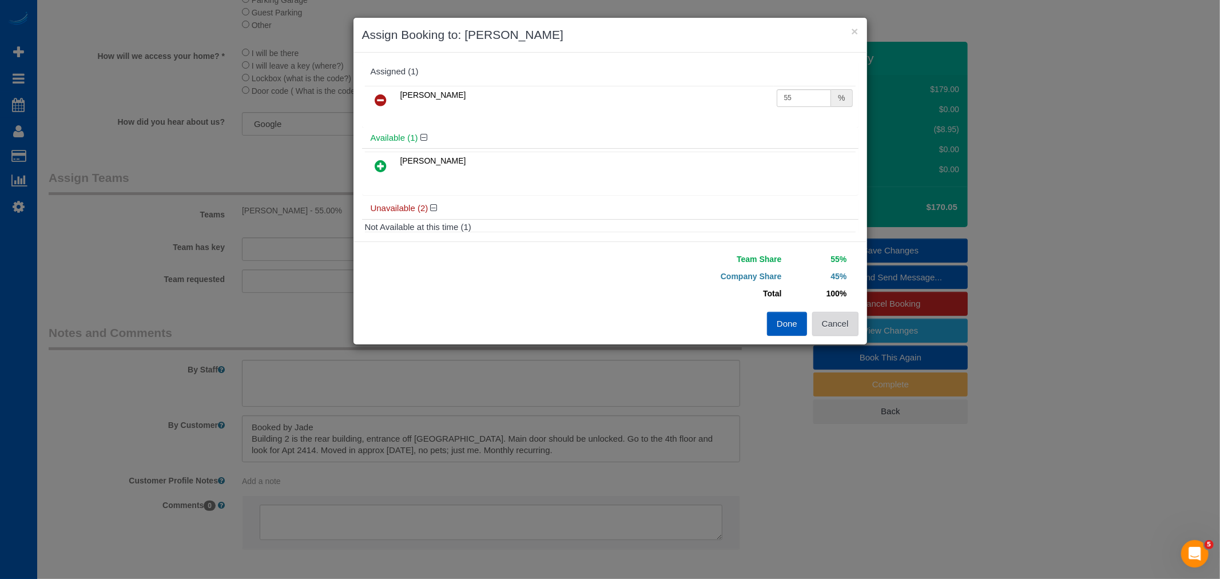
click at [848, 328] on button "Cancel" at bounding box center [835, 324] width 46 height 24
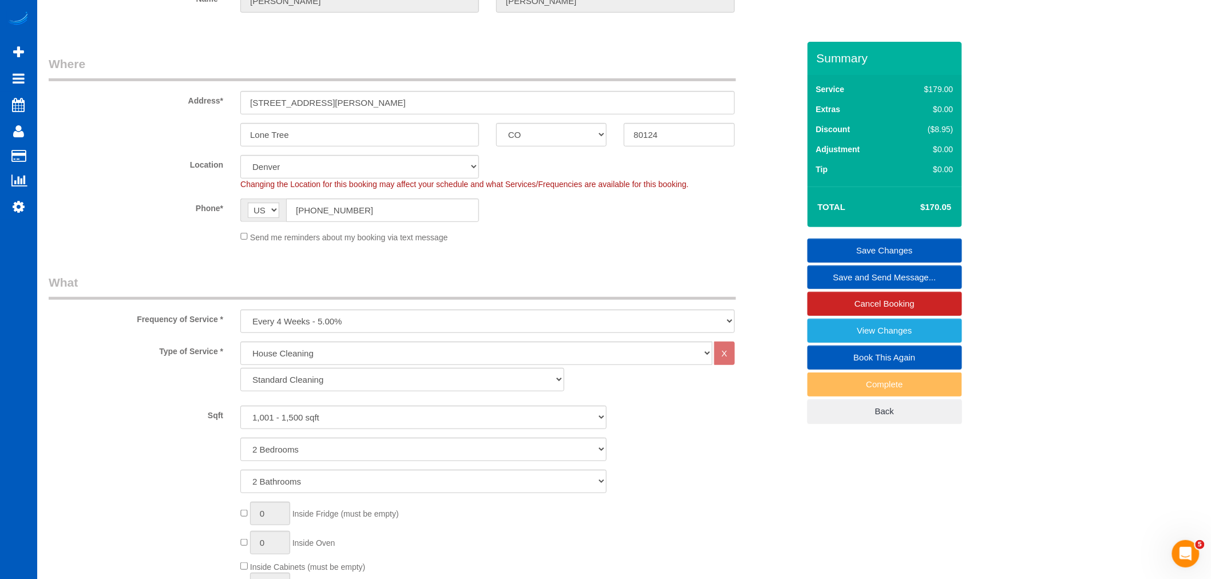
scroll to position [0, 0]
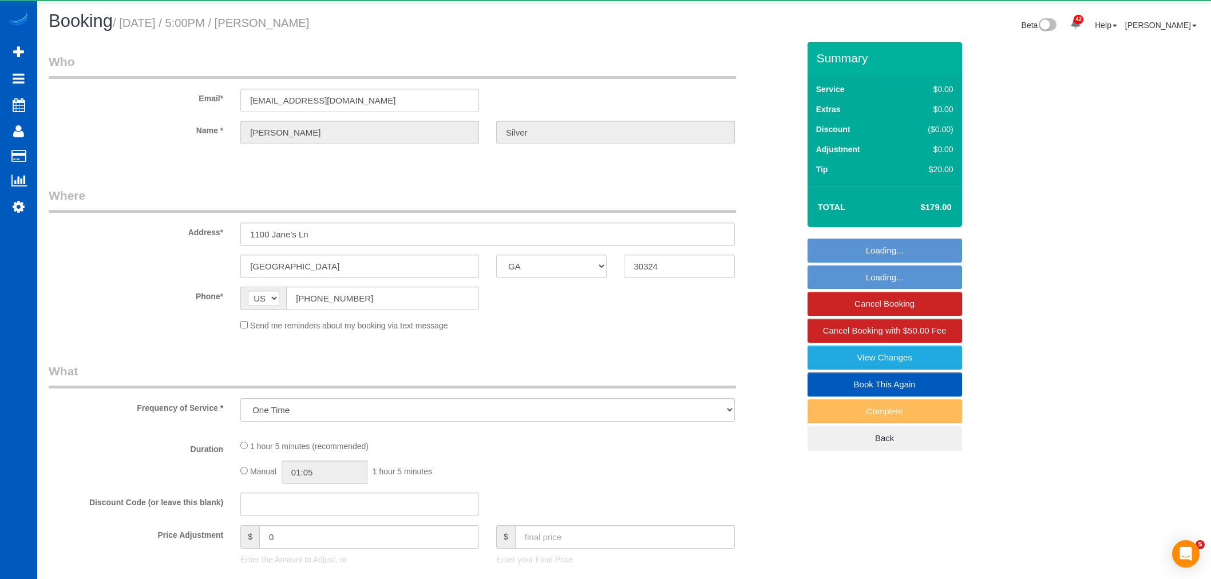
select select "GA"
select select "object:1083"
select select "string:fspay-9c563827-c3f8-4524-8a37-63a1f846035a"
select select "199"
select select "2"
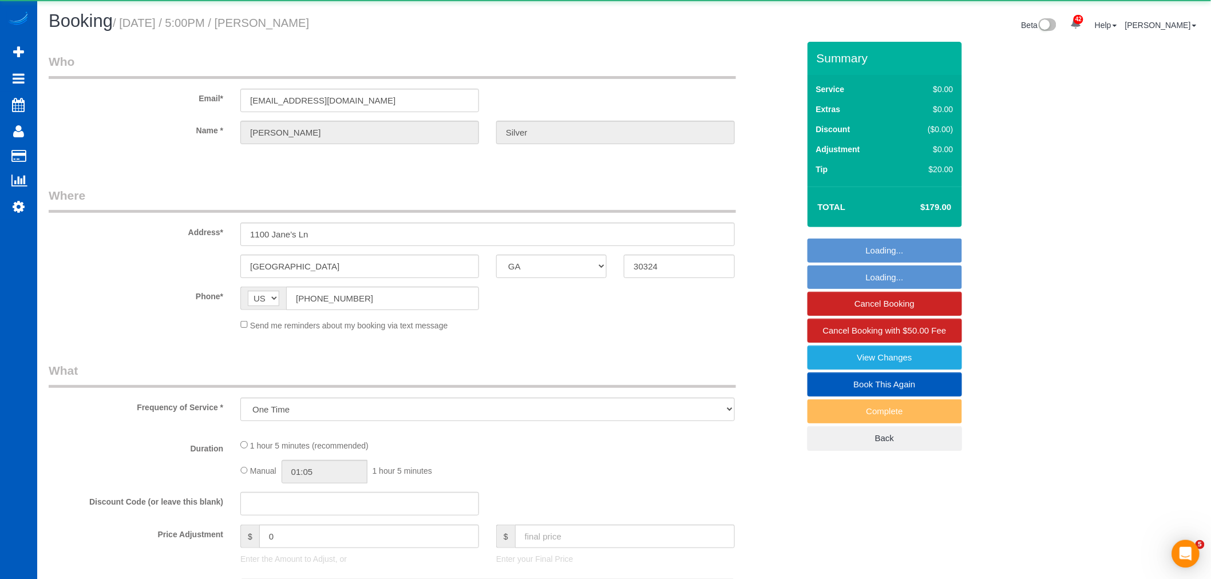
select select "spot1"
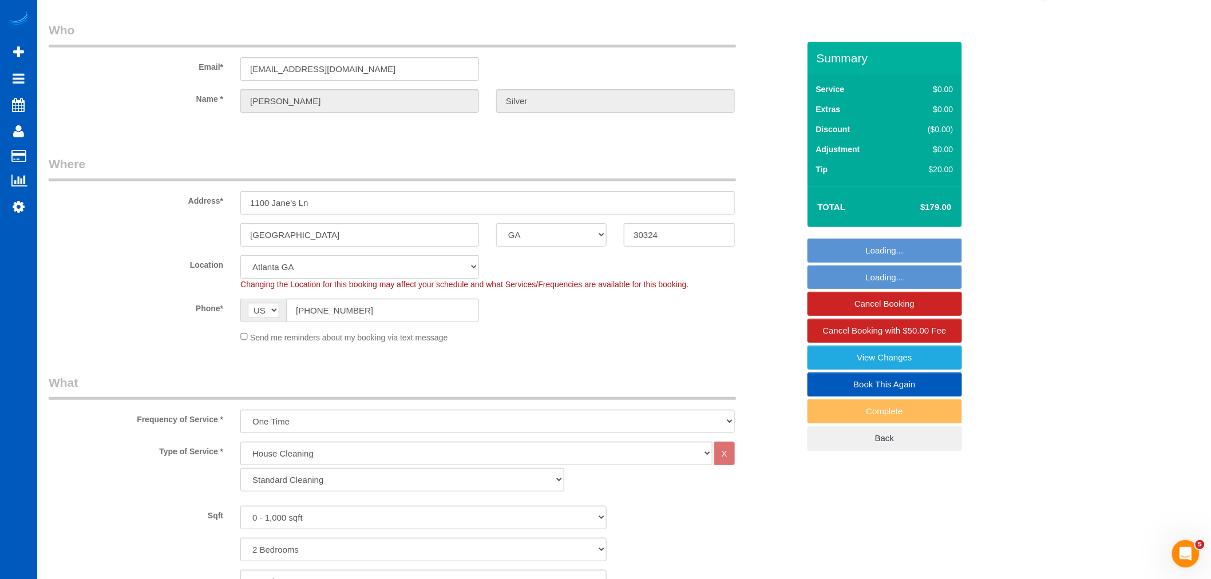
click at [528, 211] on fieldset "Where Address* [STREET_ADDRESS] [GEOGRAPHIC_DATA] AK AL AR AZ CA CO CT DC DE [G…" at bounding box center [424, 254] width 750 height 196
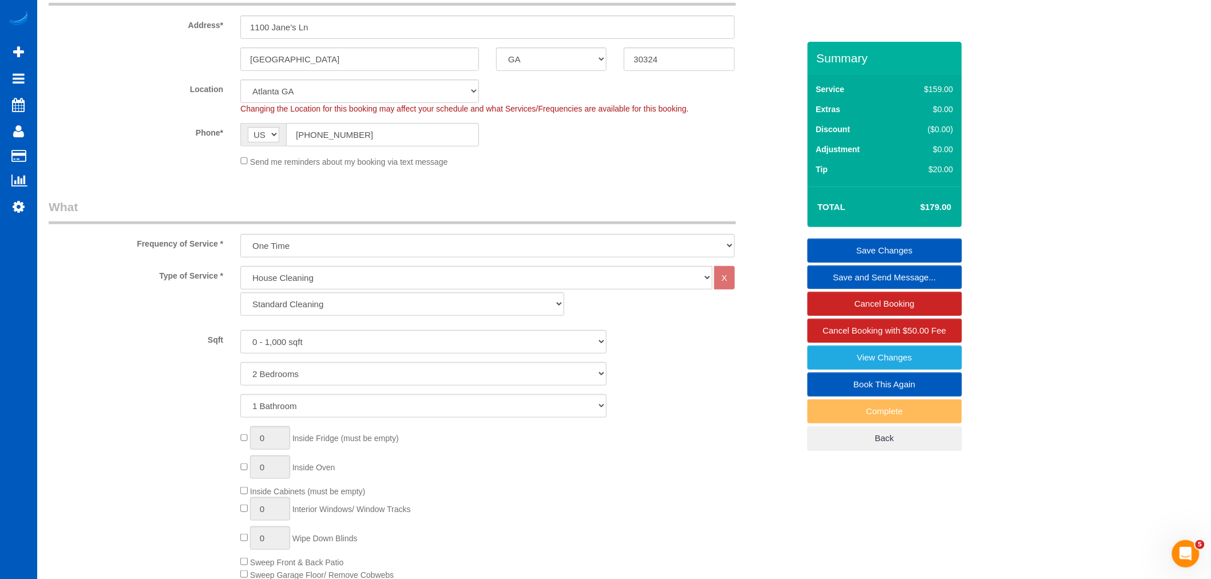
scroll to position [254, 0]
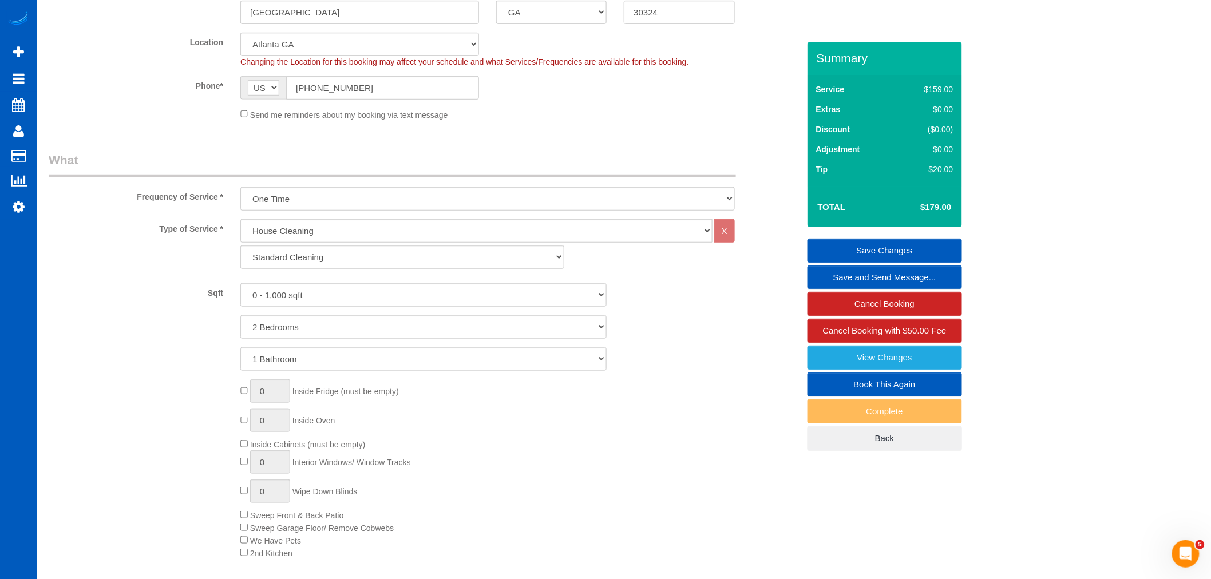
click at [627, 302] on div "Sqft 0 - 1,000 sqft 1,001 - 1,500 sqft 1,501 - 2,000 sqft 2,001 - 2,500 sqft 2,…" at bounding box center [423, 294] width 767 height 23
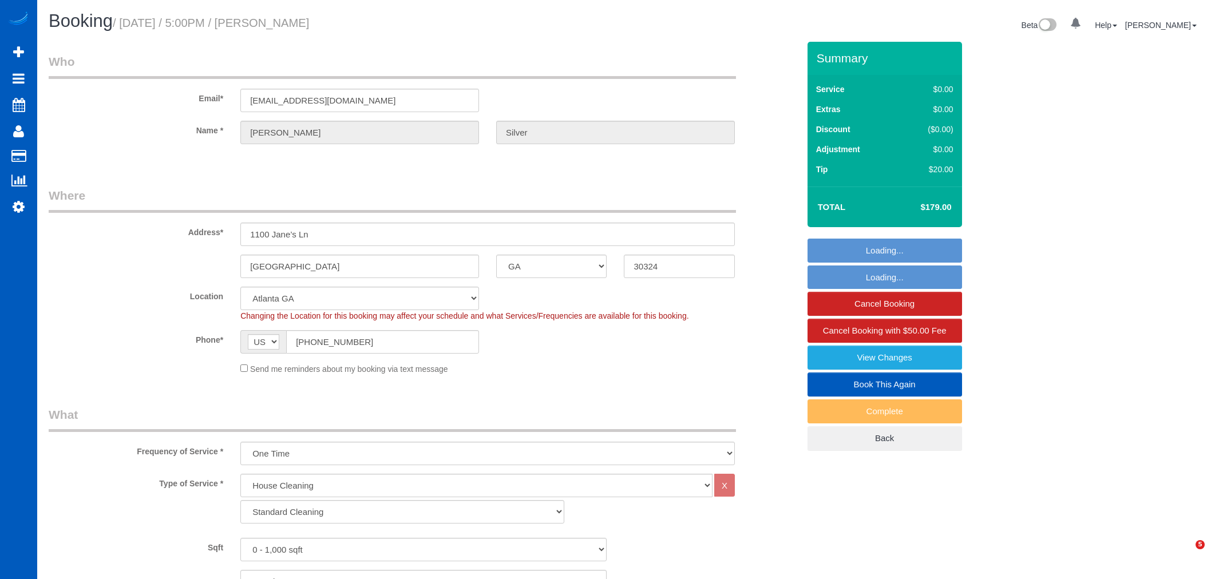
select select "GA"
select select "199"
select select "2"
select select "string:fspay-9c563827-c3f8-4524-8a37-63a1f846035a"
select select "spot1"
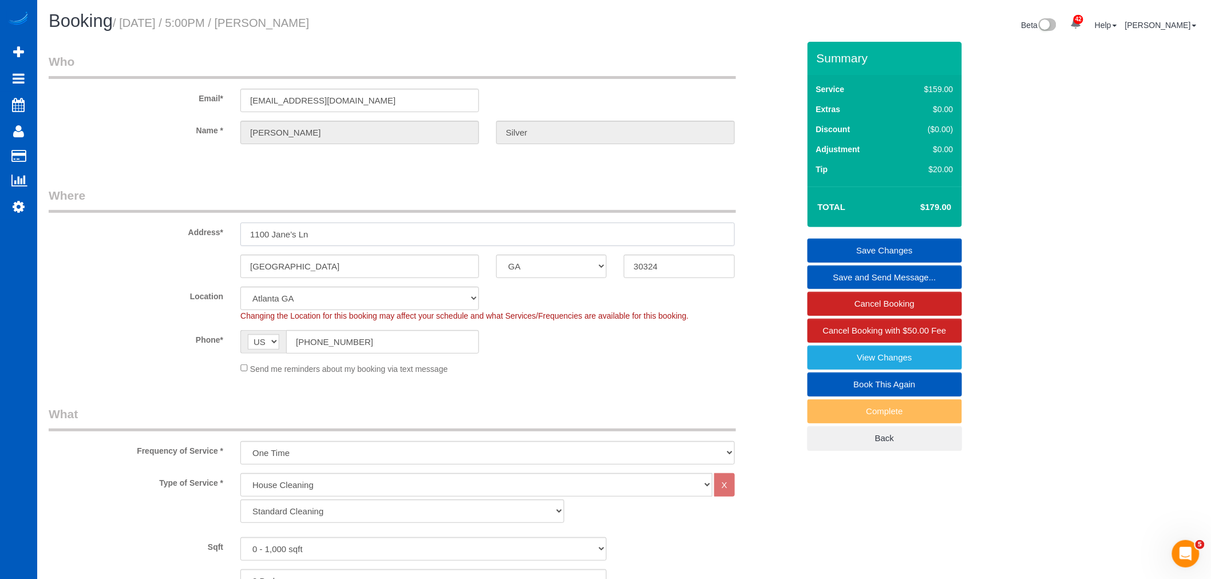
drag, startPoint x: 339, startPoint y: 237, endPoint x: 219, endPoint y: 250, distance: 121.4
click at [206, 250] on sui-booking-address "Address* [STREET_ADDRESS] [GEOGRAPHIC_DATA] AK AL AR AZ CA CO CT DC DE [GEOGRAP…" at bounding box center [424, 232] width 750 height 91
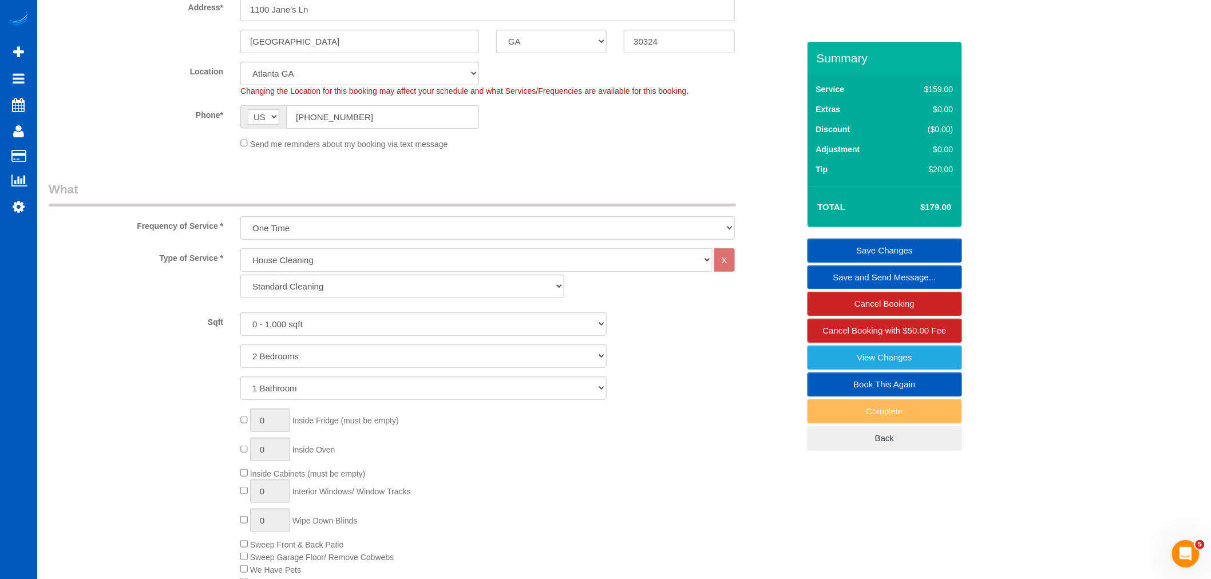
scroll to position [445, 0]
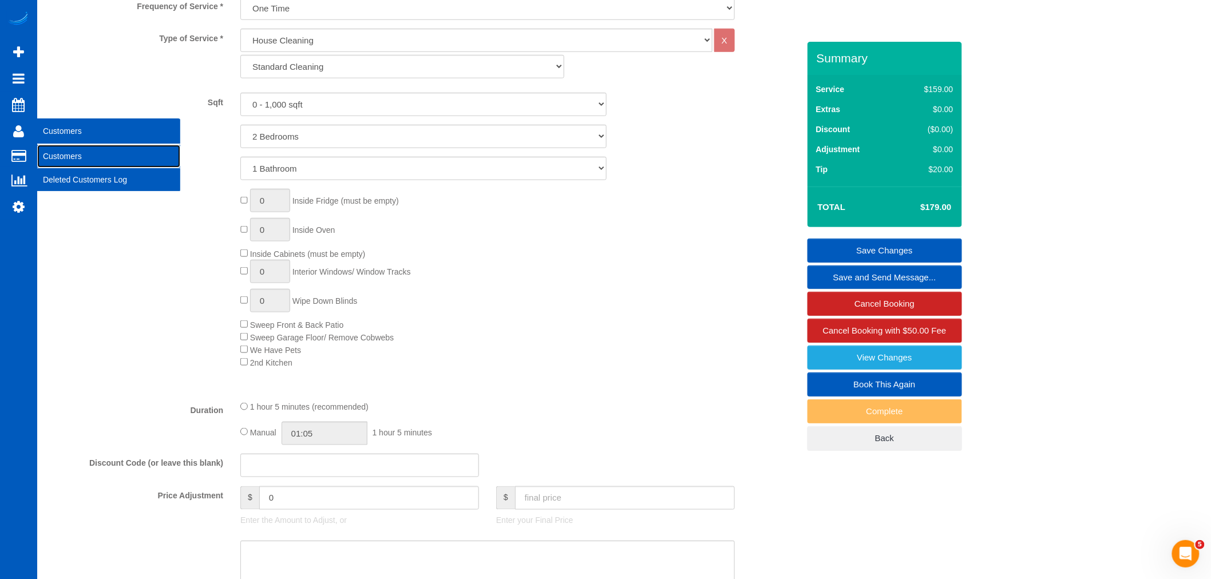
click at [71, 156] on link "Customers" at bounding box center [108, 156] width 143 height 23
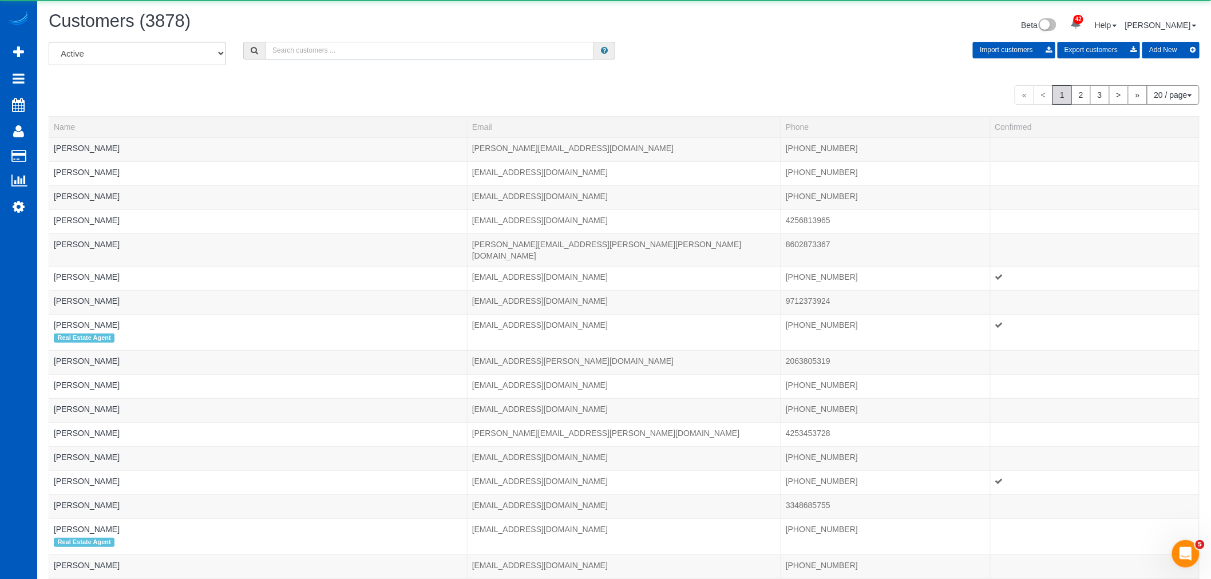
click at [340, 50] on input "text" at bounding box center [429, 51] width 329 height 18
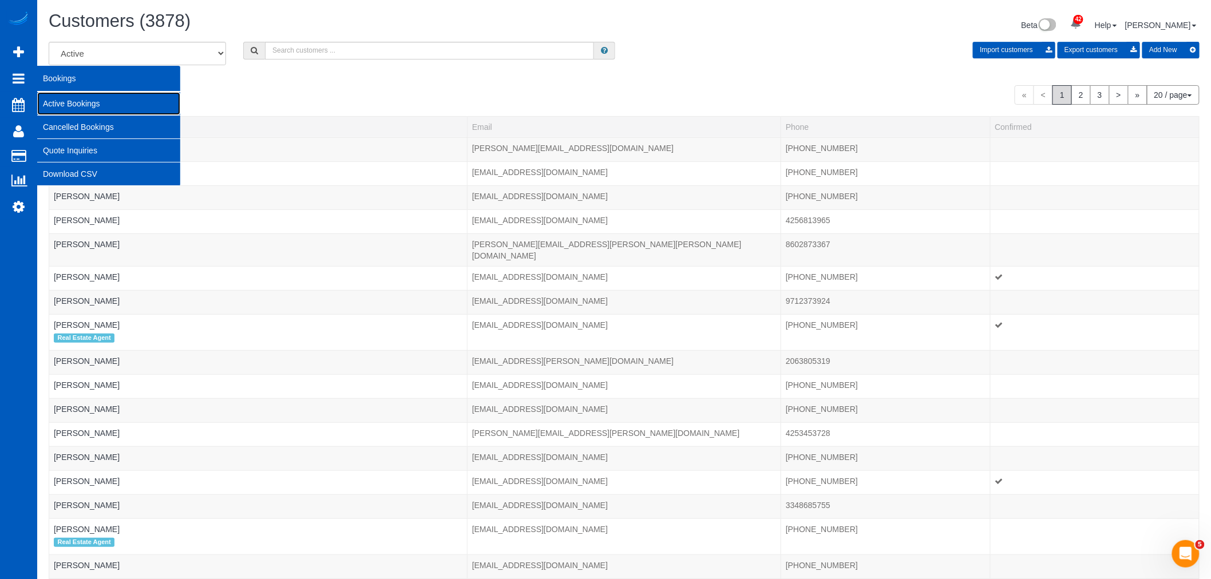
click at [81, 110] on link "Active Bookings" at bounding box center [108, 103] width 143 height 23
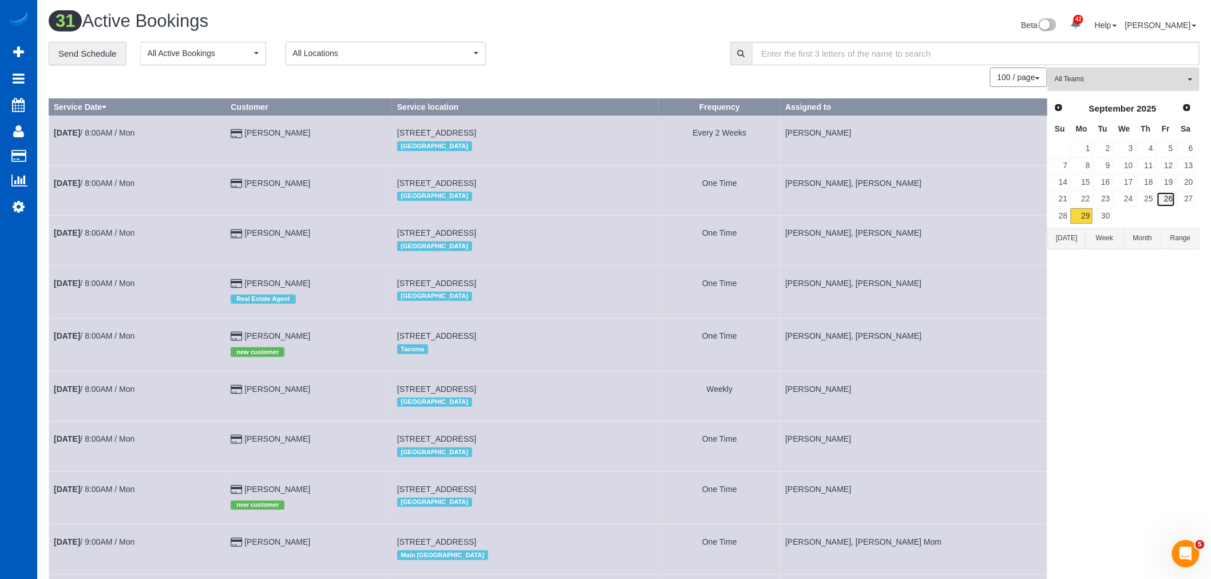
click at [1168, 200] on link "26" at bounding box center [1165, 199] width 19 height 15
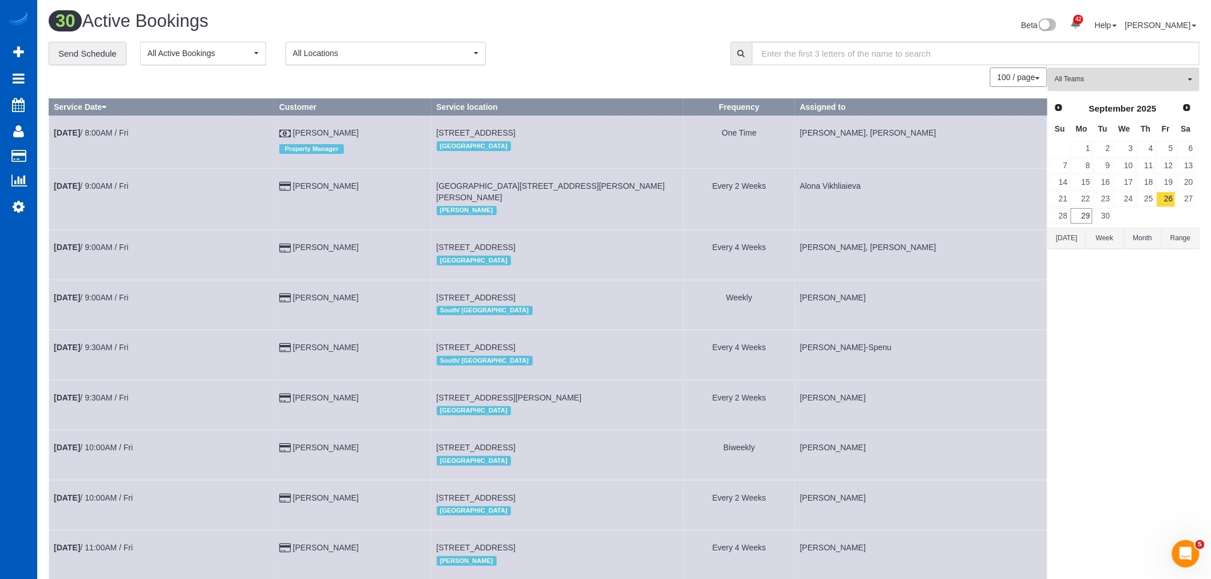
click at [1089, 71] on button "All Teams" at bounding box center [1124, 79] width 152 height 23
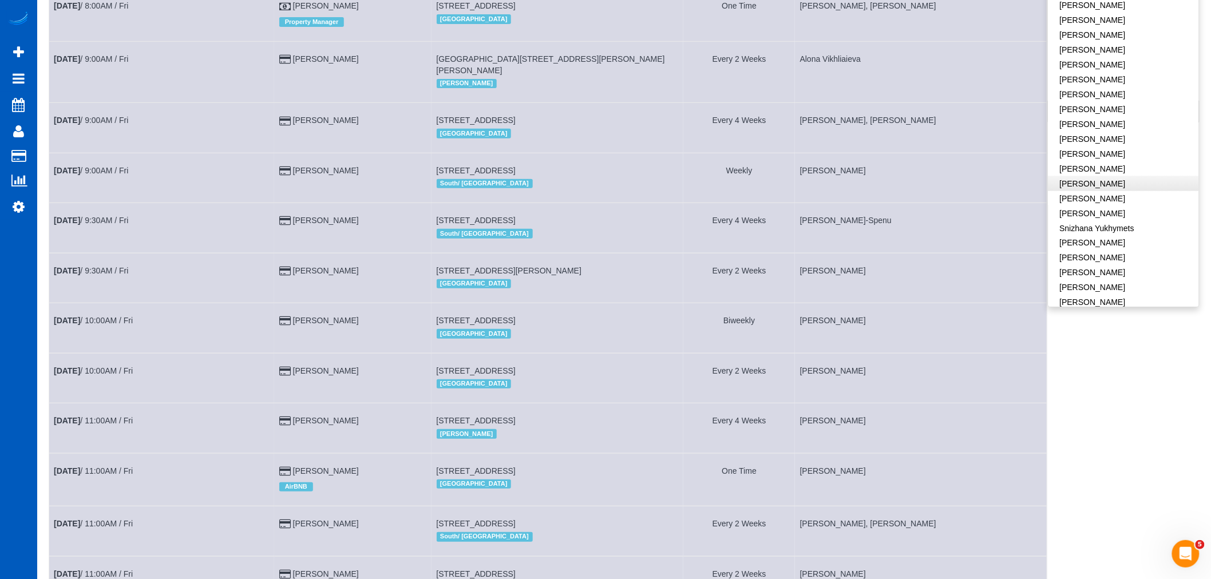
scroll to position [632, 0]
click at [1090, 172] on link "Raissa Radionova" at bounding box center [1123, 179] width 150 height 15
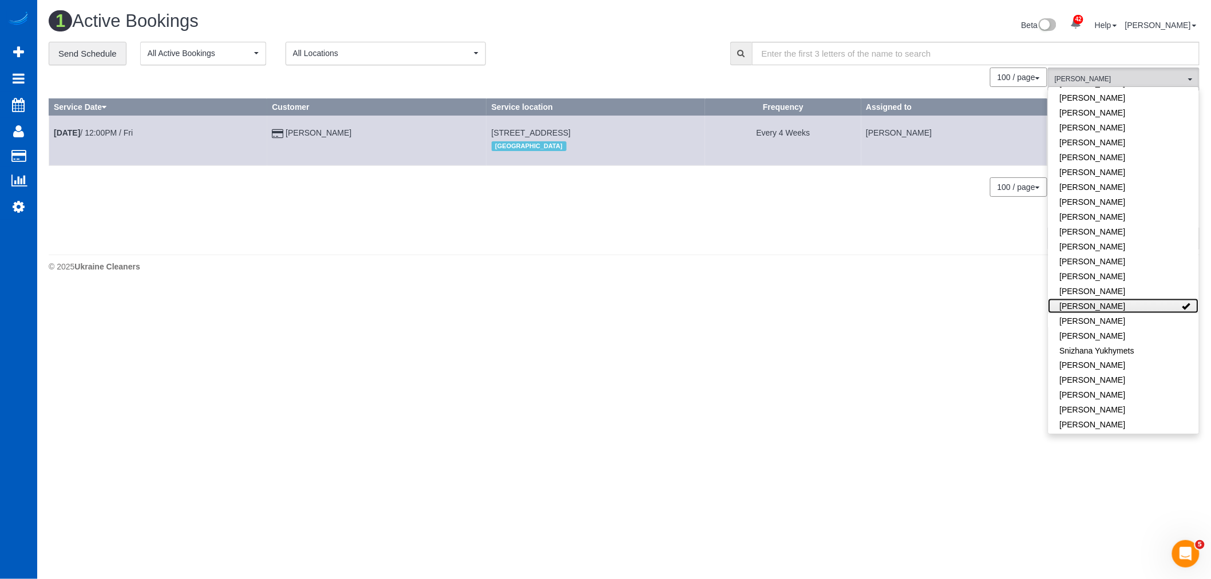
scroll to position [0, 0]
click at [1179, 441] on body "42 Beta Your Notifications You have 0 alerts × You have 1 to charge for 09/27/2…" at bounding box center [610, 289] width 1220 height 579
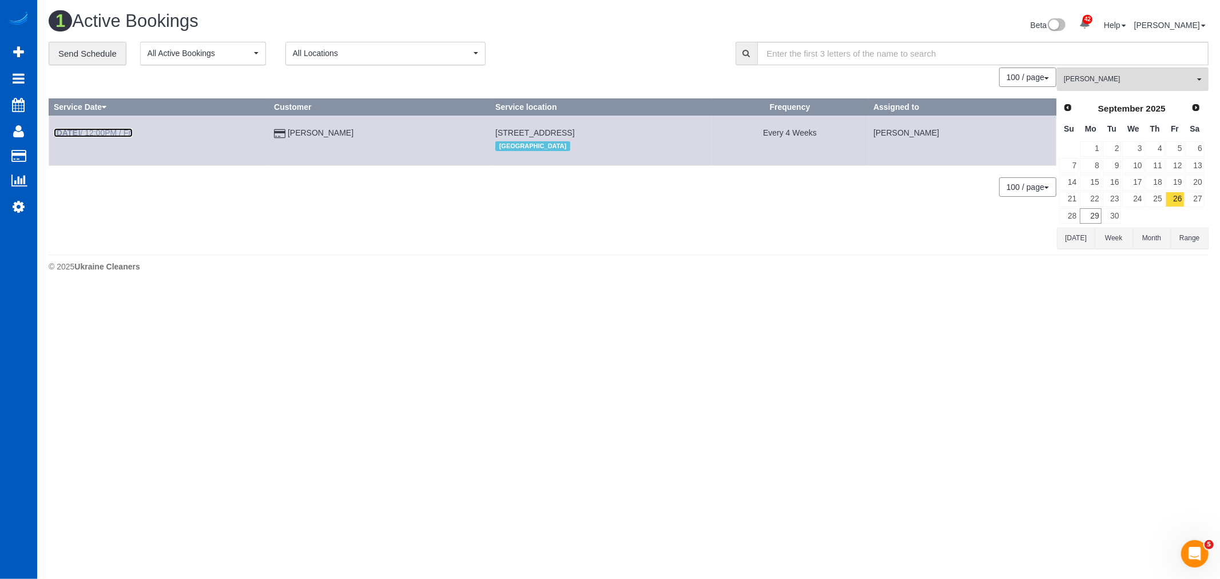
click at [105, 132] on link "Sep 26th / 12:00PM / Fri" at bounding box center [93, 132] width 79 height 9
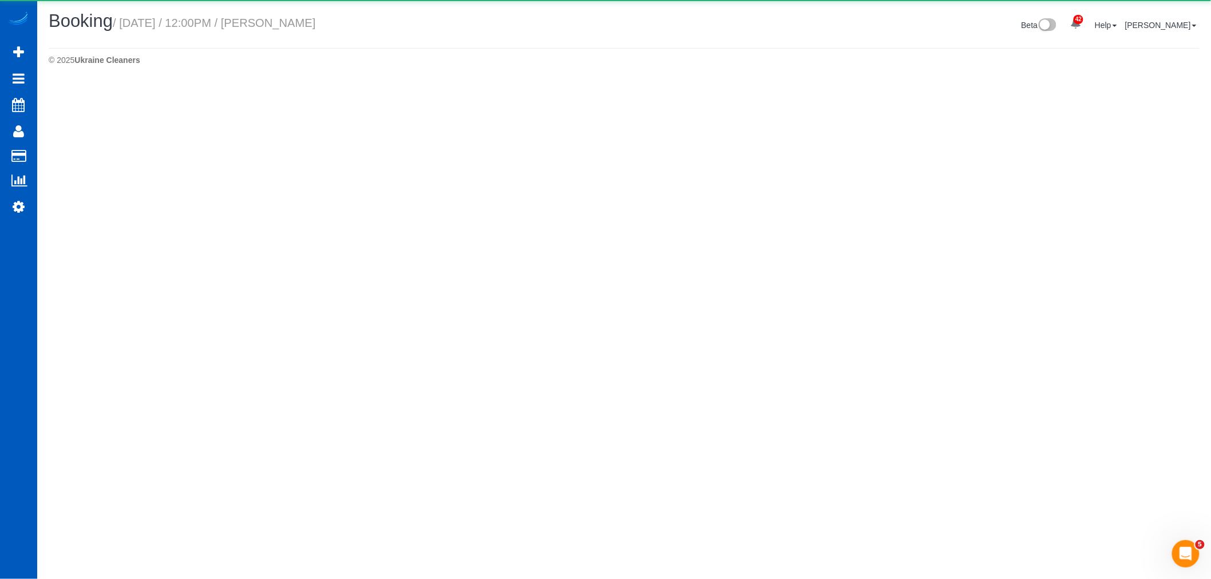
select select "WA"
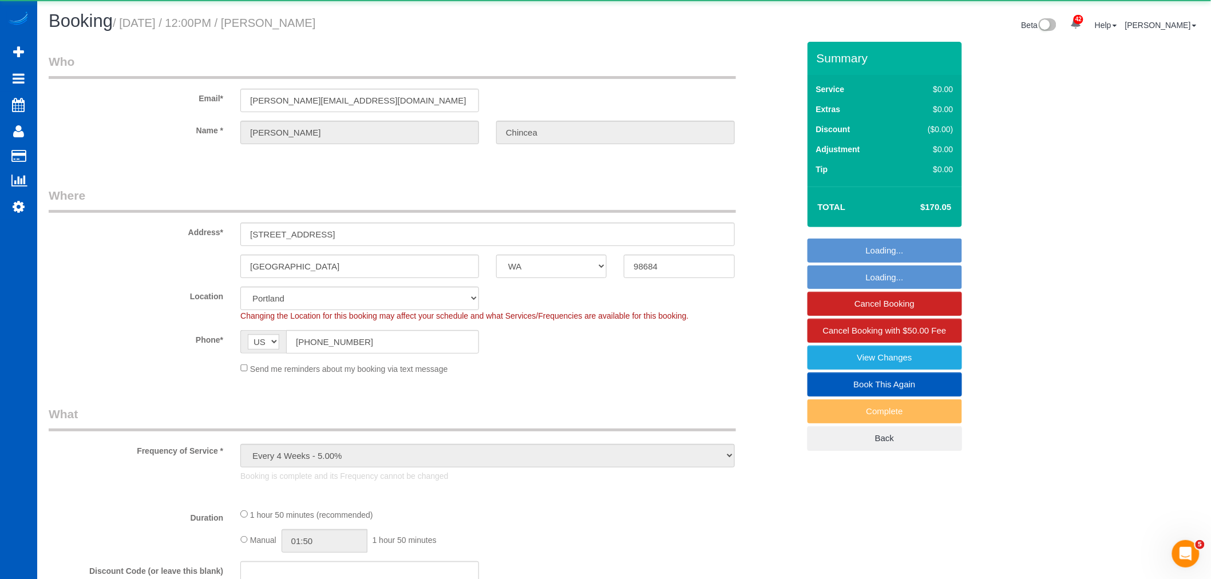
select select "object:3106"
select select "199"
select select "1001"
select select "3"
select select "2"
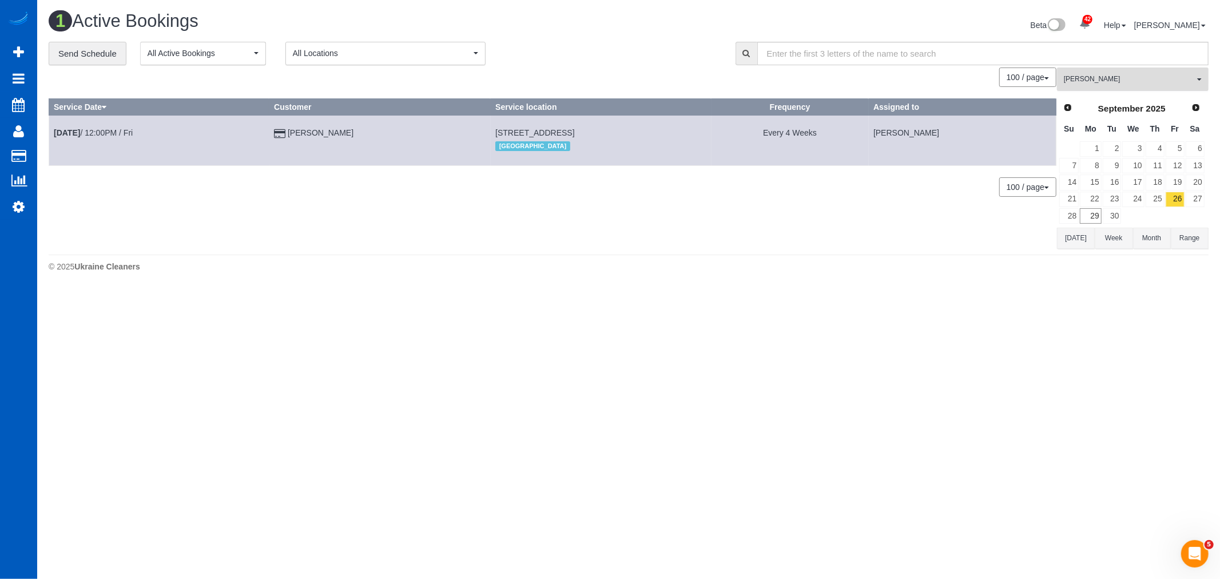
drag, startPoint x: 1076, startPoint y: 86, endPoint x: 1127, endPoint y: 116, distance: 59.0
click at [1080, 88] on button "Raissa Radionova All Teams" at bounding box center [1133, 79] width 152 height 23
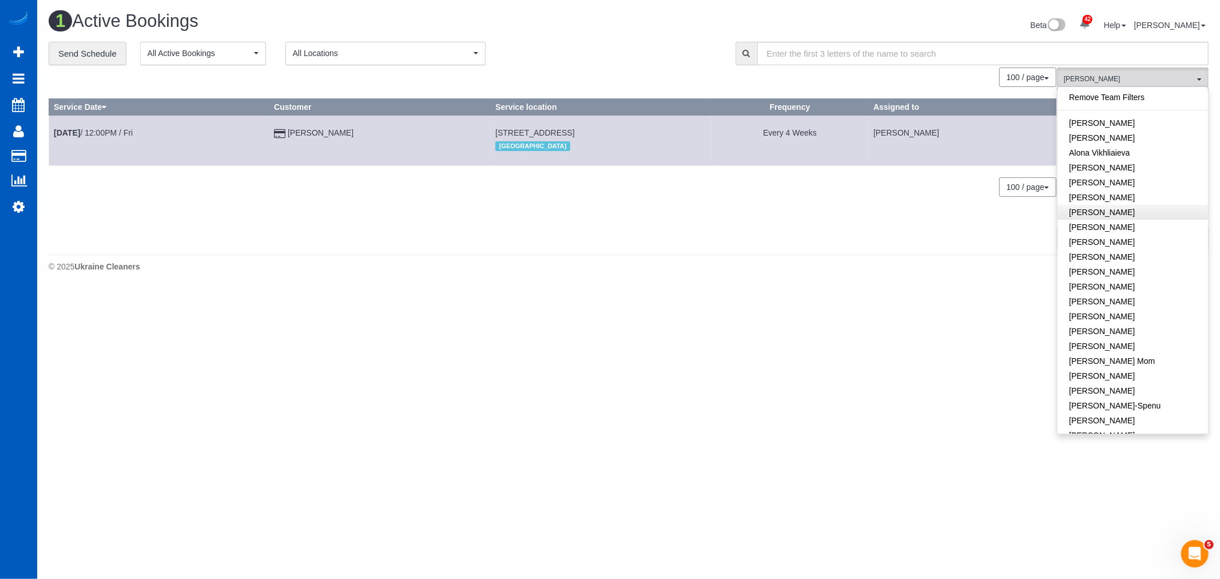
click at [1108, 95] on link "Remove Team Filters" at bounding box center [1133, 97] width 150 height 15
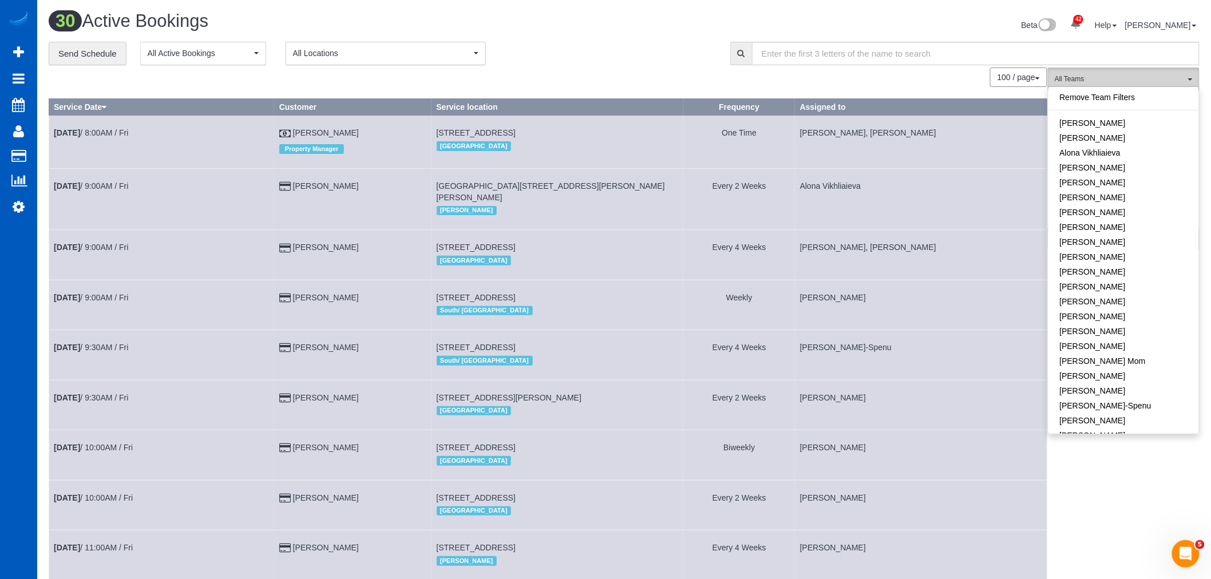
click at [1116, 69] on button "All Teams" at bounding box center [1124, 79] width 152 height 23
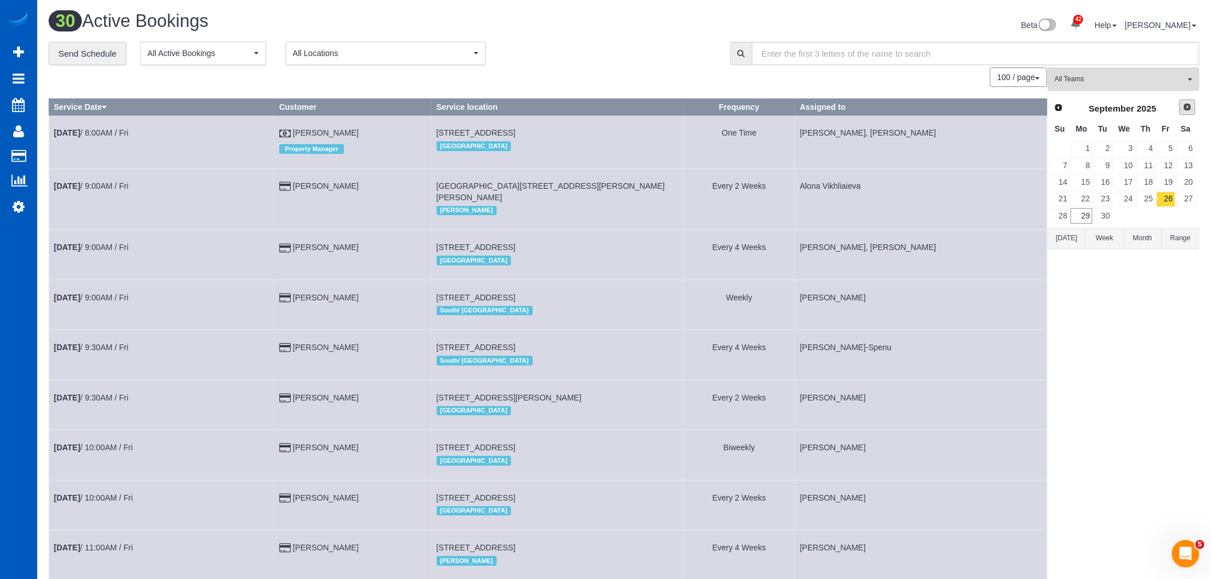
click at [1179, 104] on link "Next" at bounding box center [1187, 108] width 16 height 16
click at [1146, 146] on link "2" at bounding box center [1145, 148] width 19 height 15
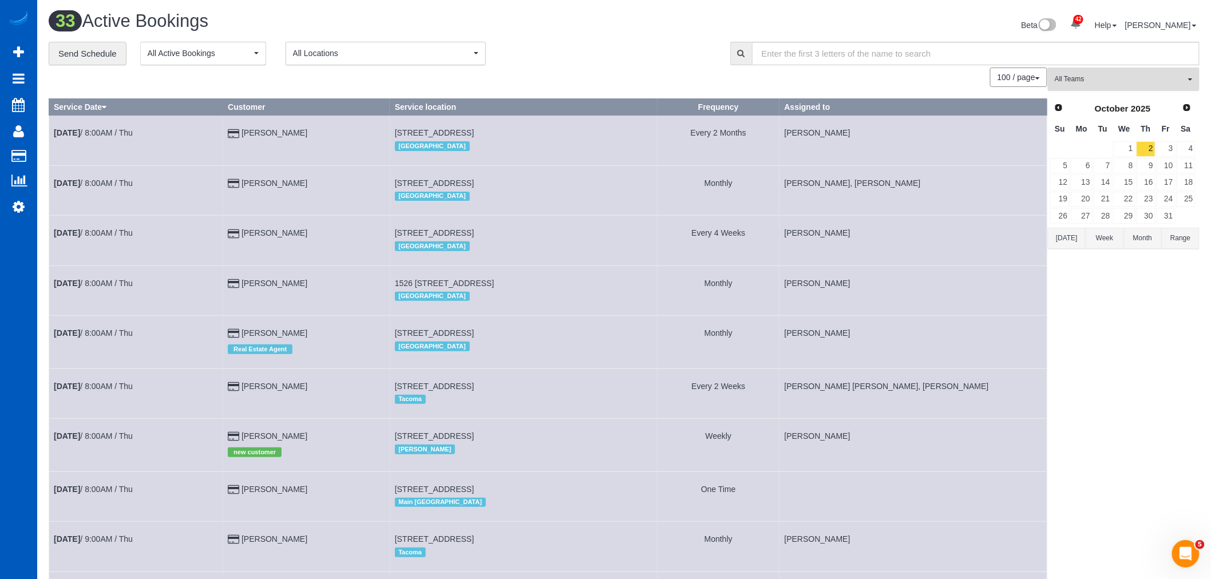
click at [1107, 82] on span "All Teams" at bounding box center [1119, 79] width 130 height 10
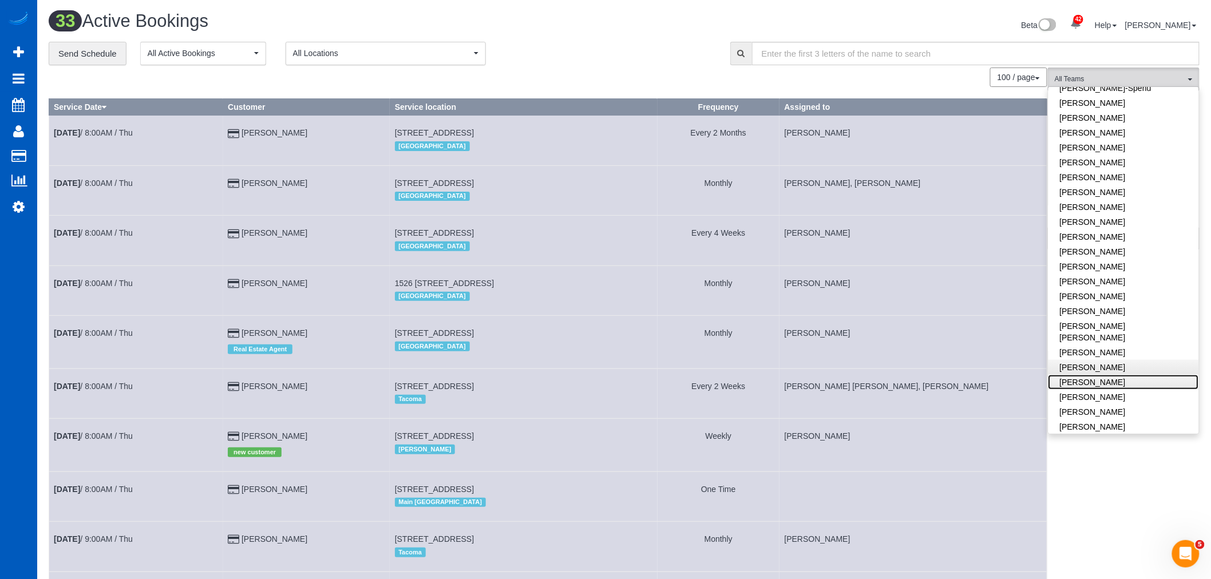
scroll to position [381, 0]
drag, startPoint x: 1123, startPoint y: 368, endPoint x: 1128, endPoint y: 517, distance: 148.8
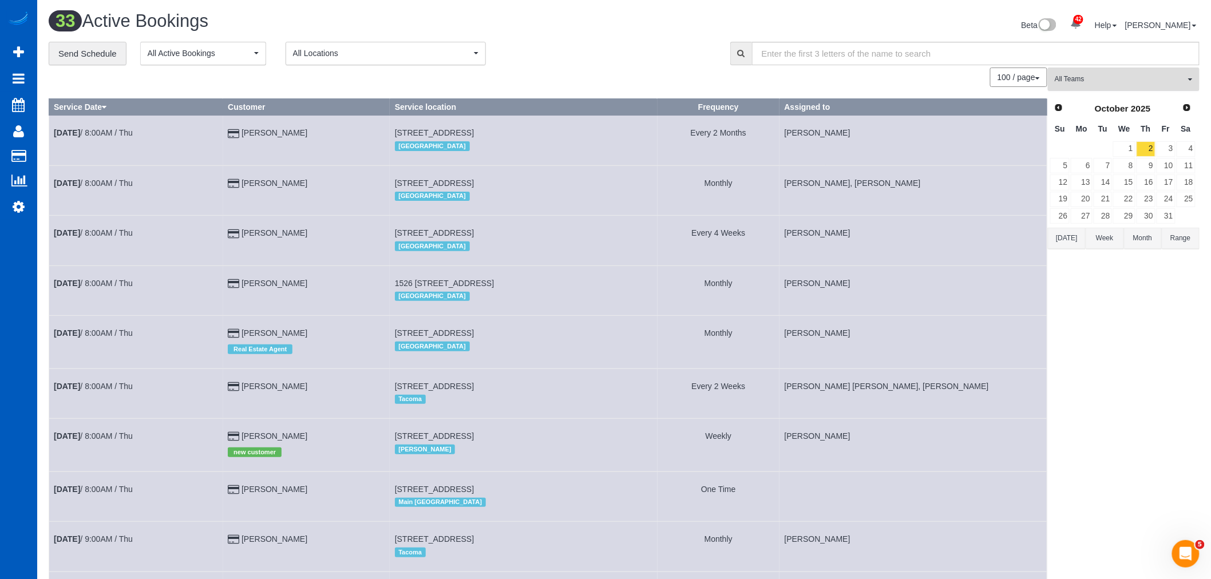
click at [1093, 88] on button "All Teams" at bounding box center [1124, 79] width 152 height 23
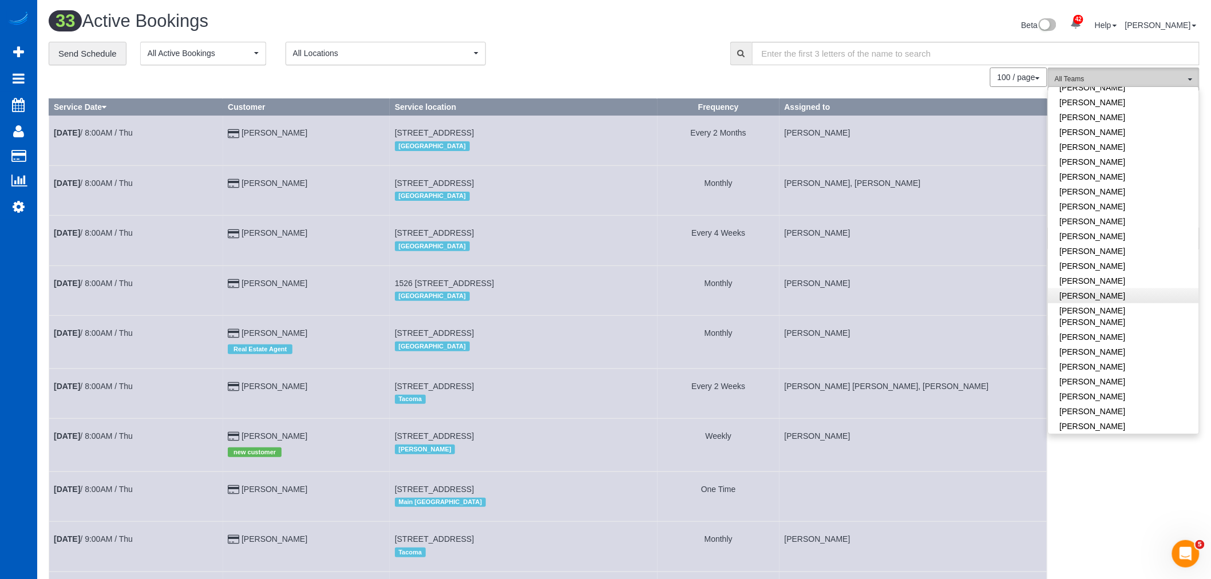
scroll to position [314, 0]
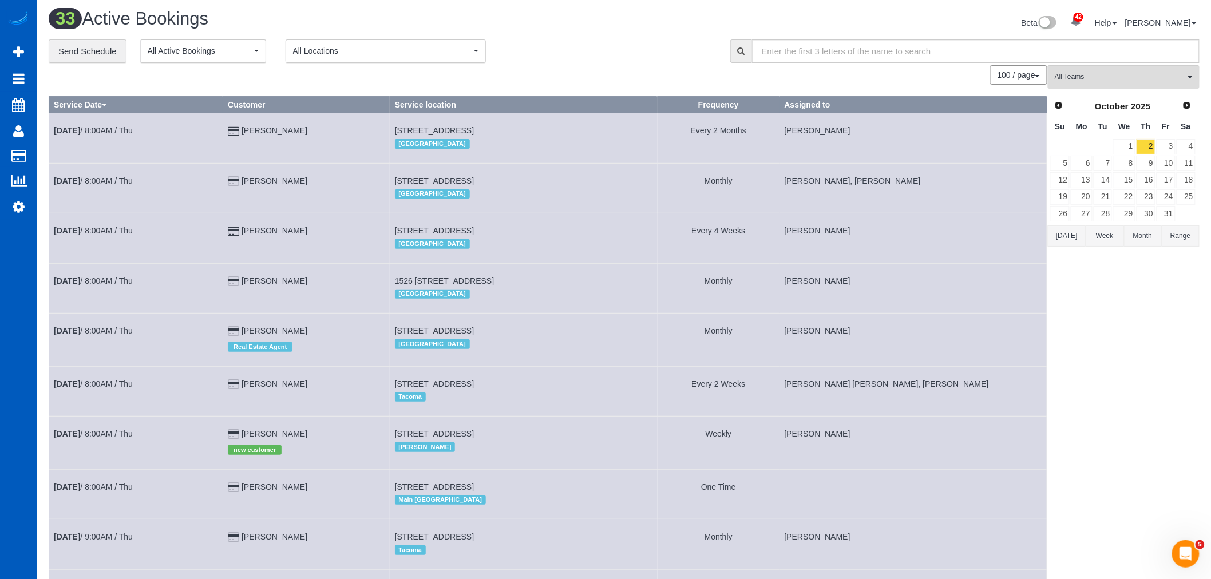
scroll to position [0, 0]
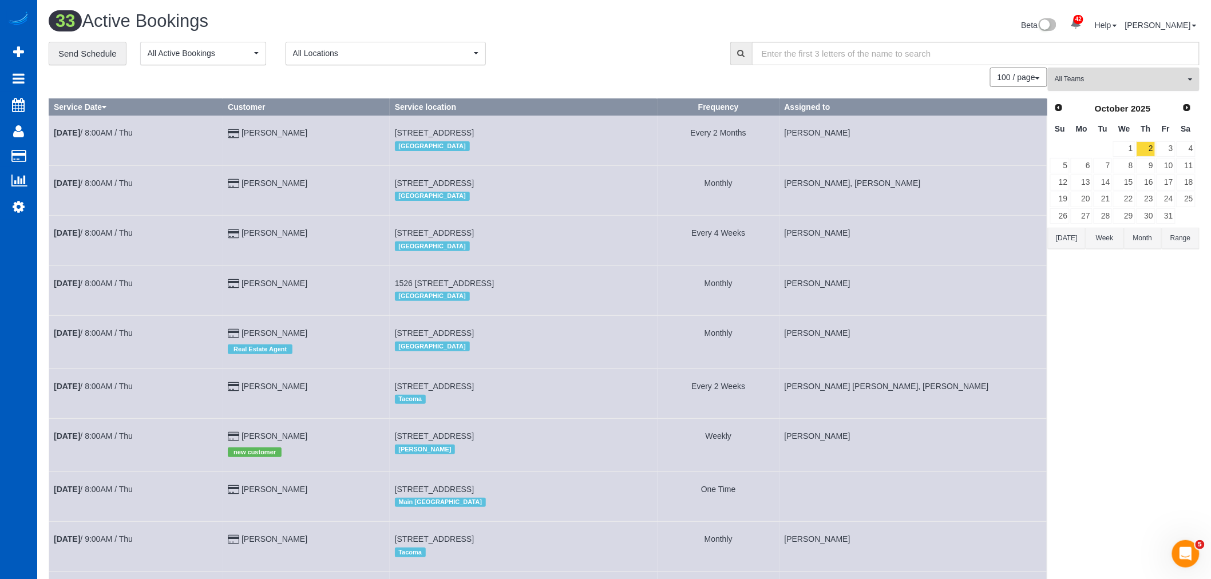
click at [1083, 78] on span "All Teams" at bounding box center [1119, 79] width 130 height 10
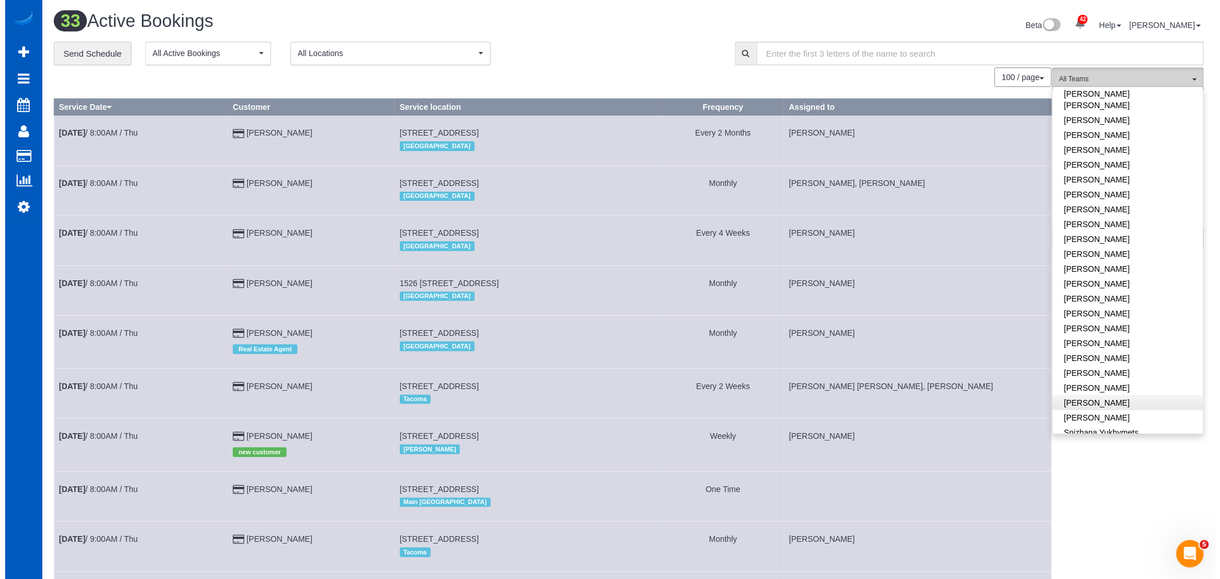
scroll to position [572, 0]
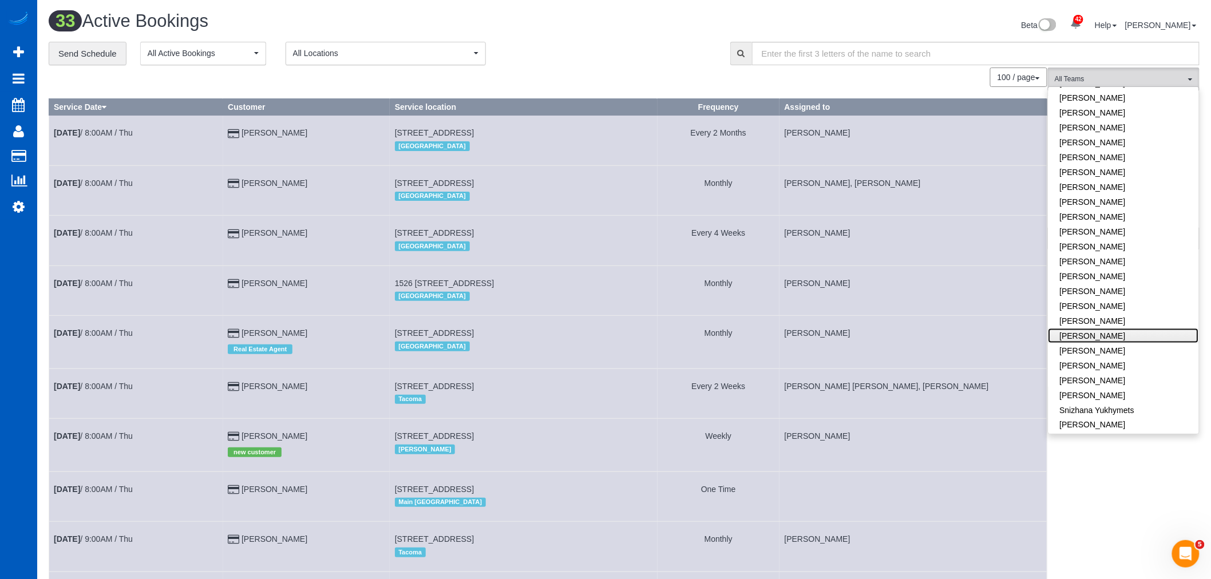
click at [1107, 328] on link "Olha Rusnak" at bounding box center [1123, 335] width 150 height 15
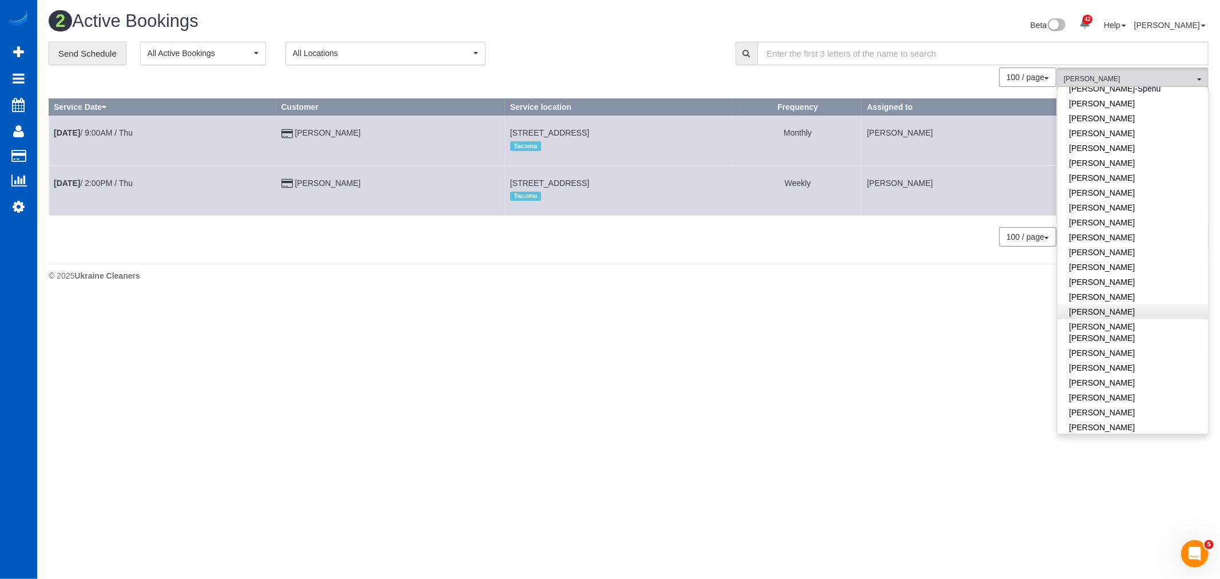
scroll to position [318, 0]
click at [1108, 321] on link "Nadezhda Korina" at bounding box center [1133, 332] width 150 height 26
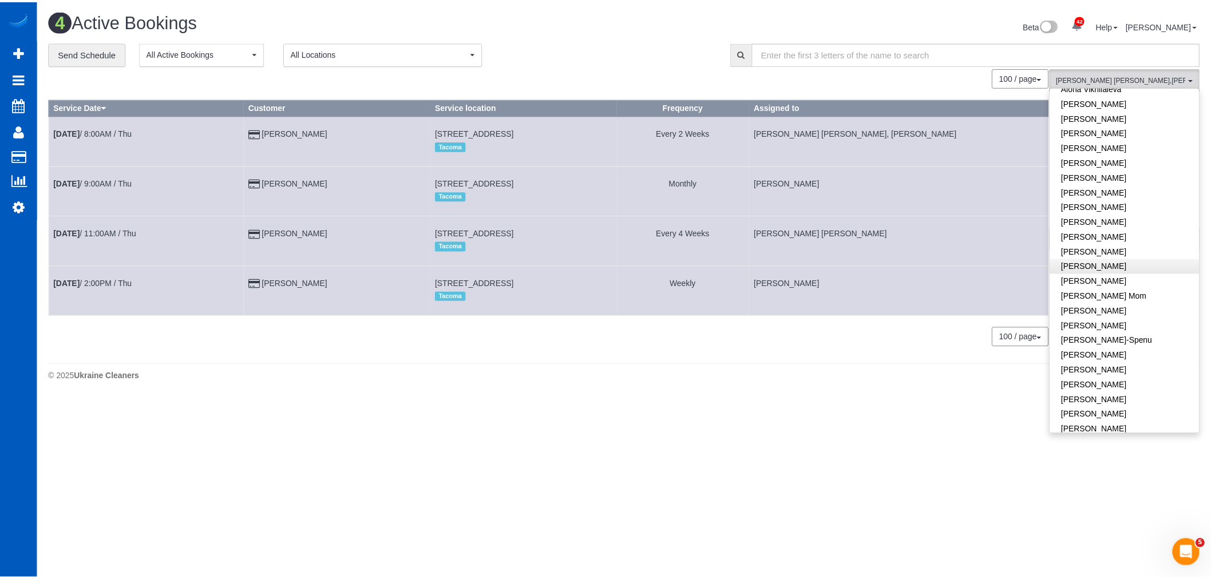
scroll to position [64, 0]
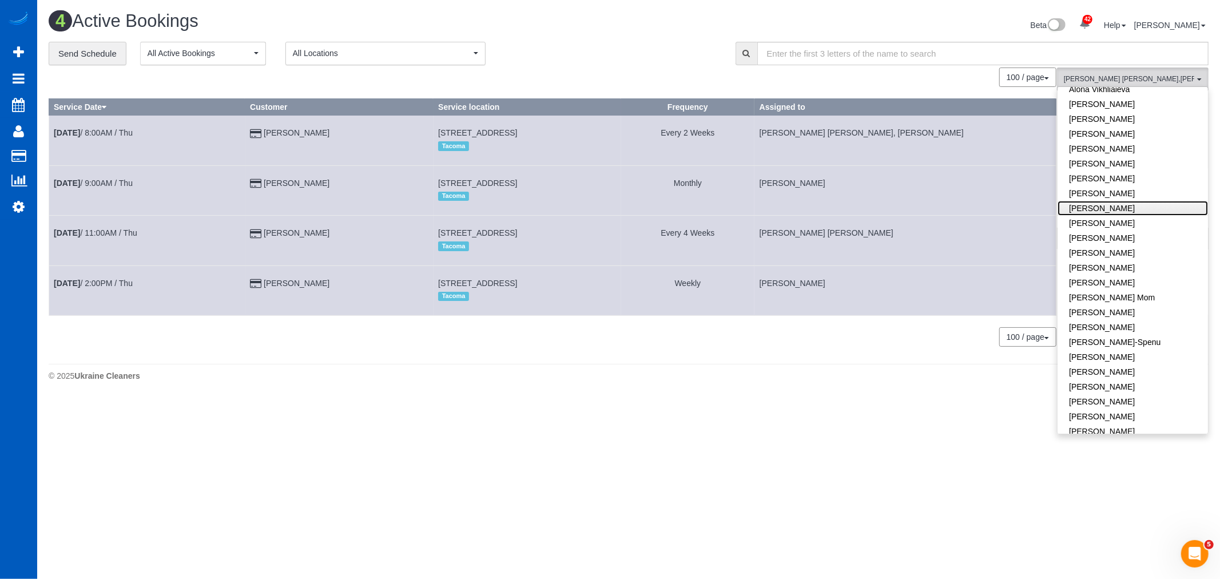
click at [1108, 206] on link "Dominika Markovets" at bounding box center [1133, 208] width 150 height 15
click at [813, 478] on body "42 Beta Your Notifications You have 0 alerts × You have 1 to charge for 09/27/2…" at bounding box center [610, 289] width 1220 height 579
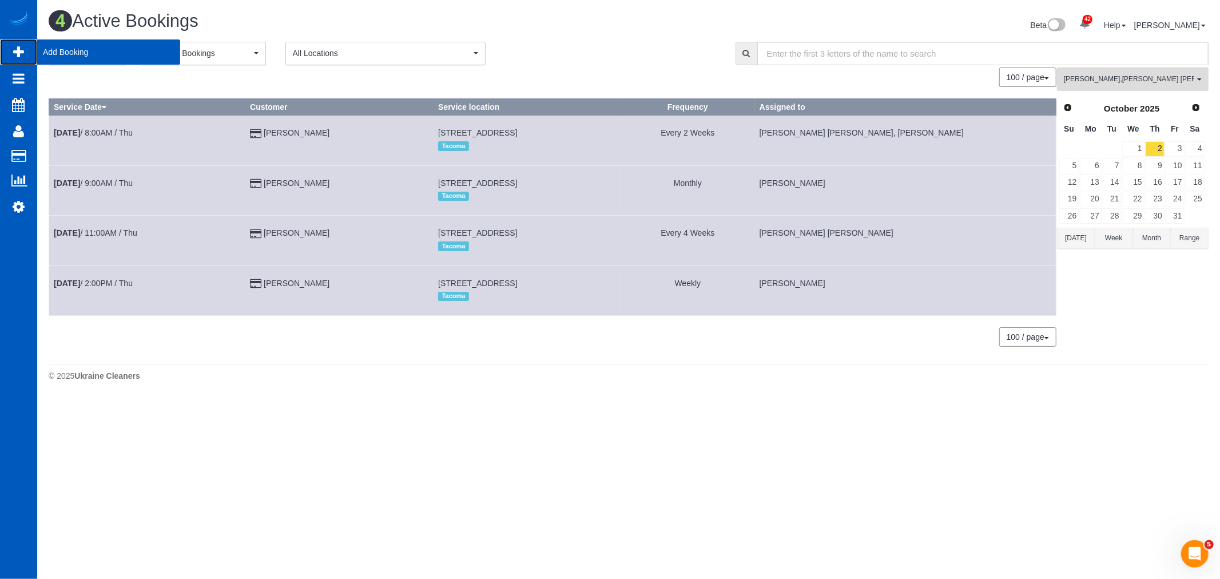
click at [37, 53] on span "Add Booking" at bounding box center [108, 52] width 143 height 26
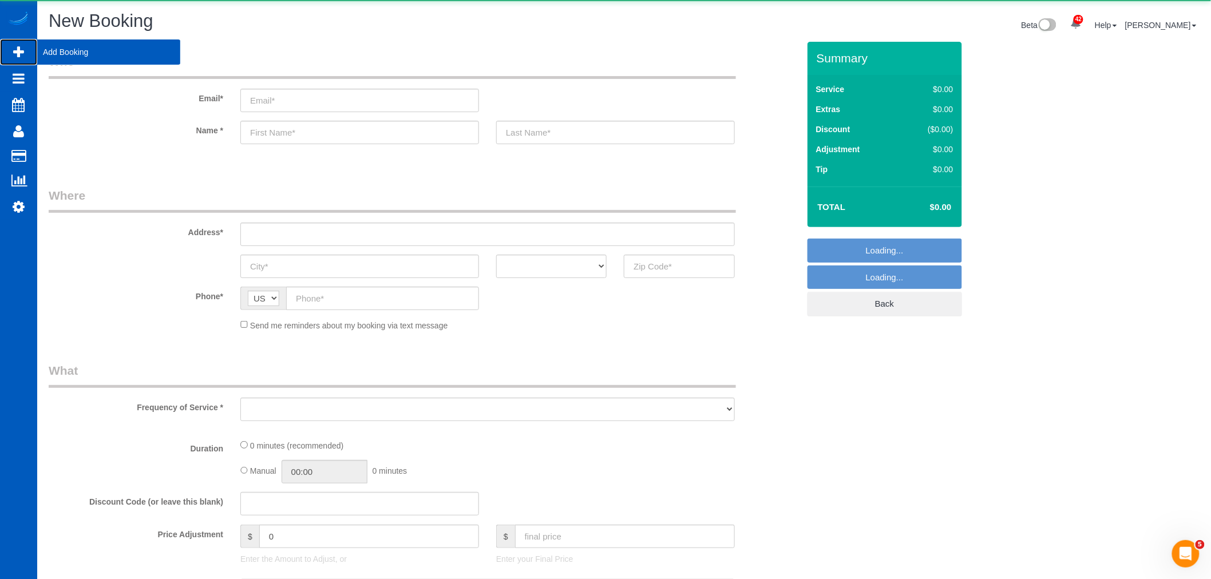
select select "object:4897"
select select "199"
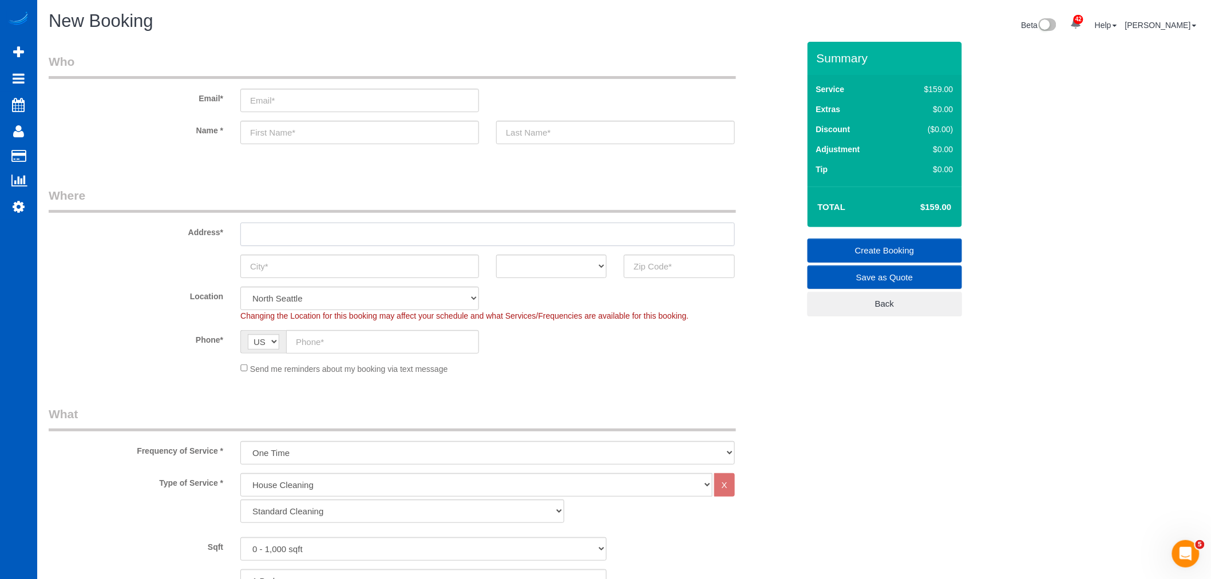
click at [298, 239] on input "text" at bounding box center [487, 234] width 494 height 23
paste input "2929 S 200th St, SeaTac, WA 98198"
click at [312, 240] on input "2929 S 200th St, SeaTac, WA 98198" at bounding box center [487, 234] width 494 height 23
drag, startPoint x: 351, startPoint y: 231, endPoint x: 343, endPoint y: 231, distance: 7.5
click at [343, 231] on input "2929 S 200th St apt 309, SeaTac, WA 98198" at bounding box center [487, 234] width 494 height 23
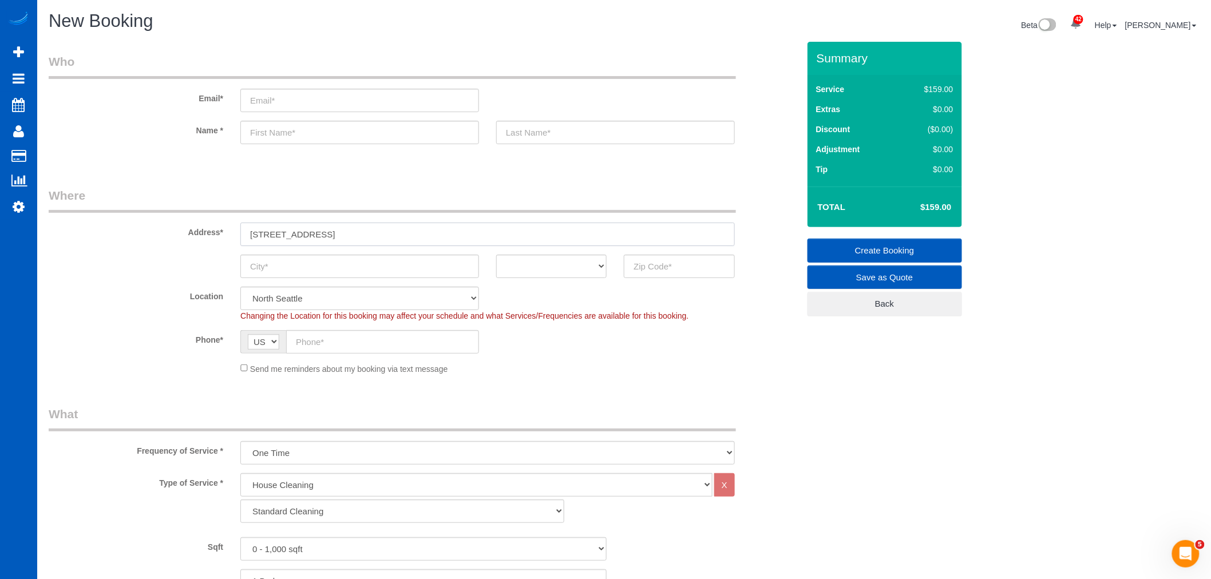
drag, startPoint x: 351, startPoint y: 231, endPoint x: 361, endPoint y: 231, distance: 10.3
click at [361, 231] on input "2929 S 200th St apt 309, SeaTac, WA 98198" at bounding box center [487, 234] width 494 height 23
drag, startPoint x: 348, startPoint y: 231, endPoint x: 375, endPoint y: 231, distance: 27.5
click at [375, 231] on input "2929 S 200th St apt 309, SeaTac, WA 98198" at bounding box center [487, 234] width 494 height 23
type input "2929 S 200th St apt 309, SeaTac, WA 98198"
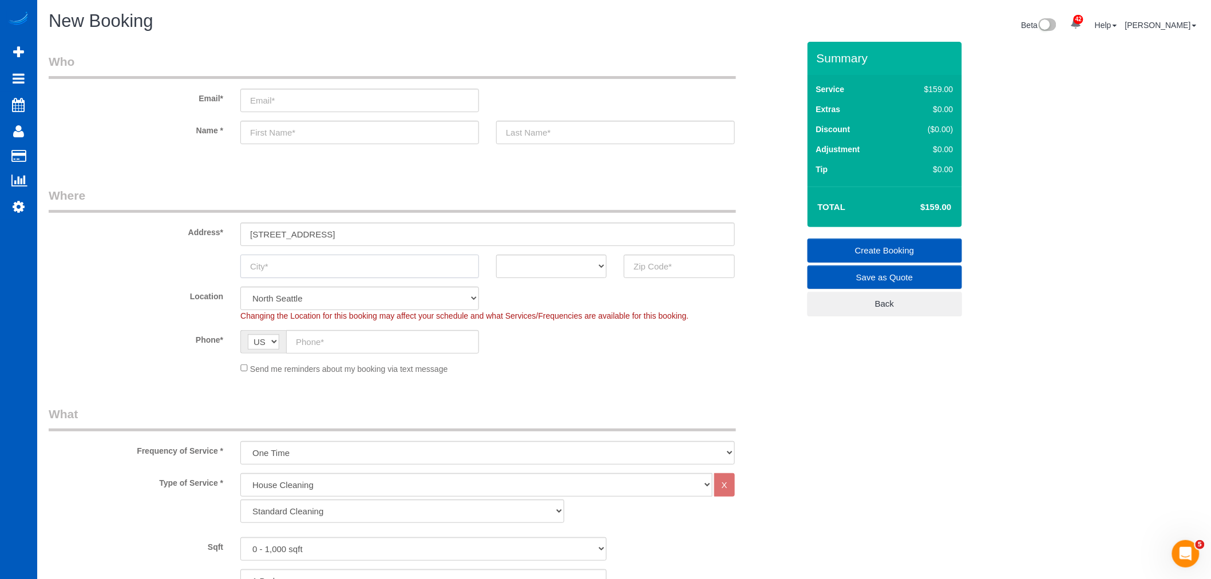
click at [327, 266] on input "text" at bounding box center [359, 266] width 239 height 23
paste input "SeaTac"
type input "SeaTac"
click at [401, 233] on input "2929 S 200th St apt 309, SeaTac, WA 98198" at bounding box center [487, 234] width 494 height 23
drag, startPoint x: 397, startPoint y: 235, endPoint x: 425, endPoint y: 231, distance: 28.2
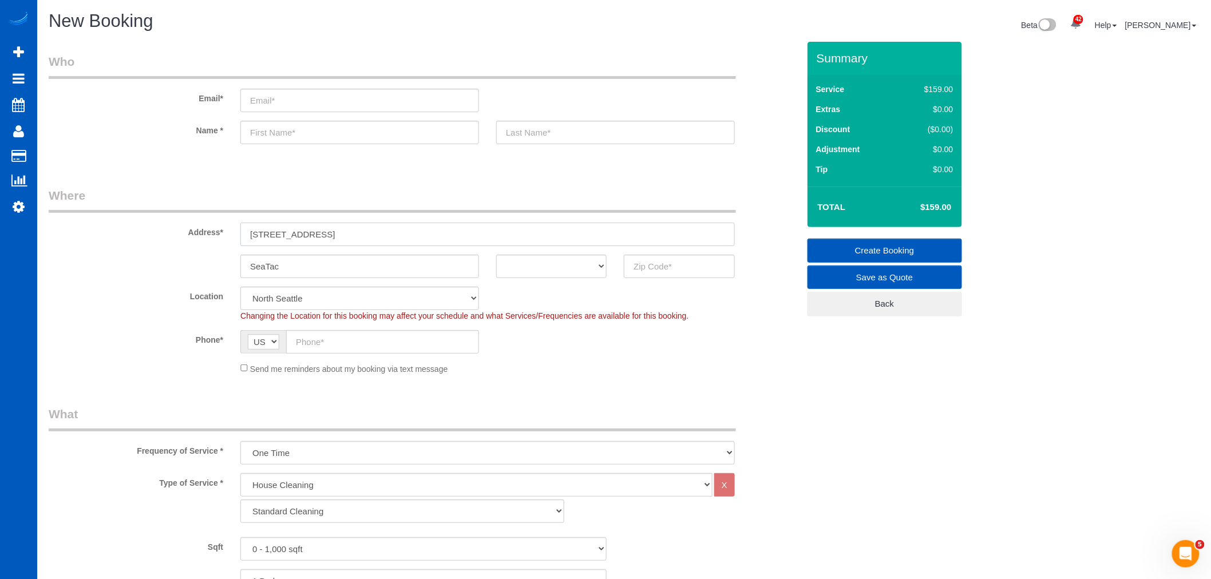
click at [425, 231] on input "2929 S 200th St apt 309, SeaTac, WA 98198" at bounding box center [487, 234] width 494 height 23
click at [701, 260] on input "text" at bounding box center [679, 266] width 110 height 23
paste input "98198"
type input "98198"
select select "8"
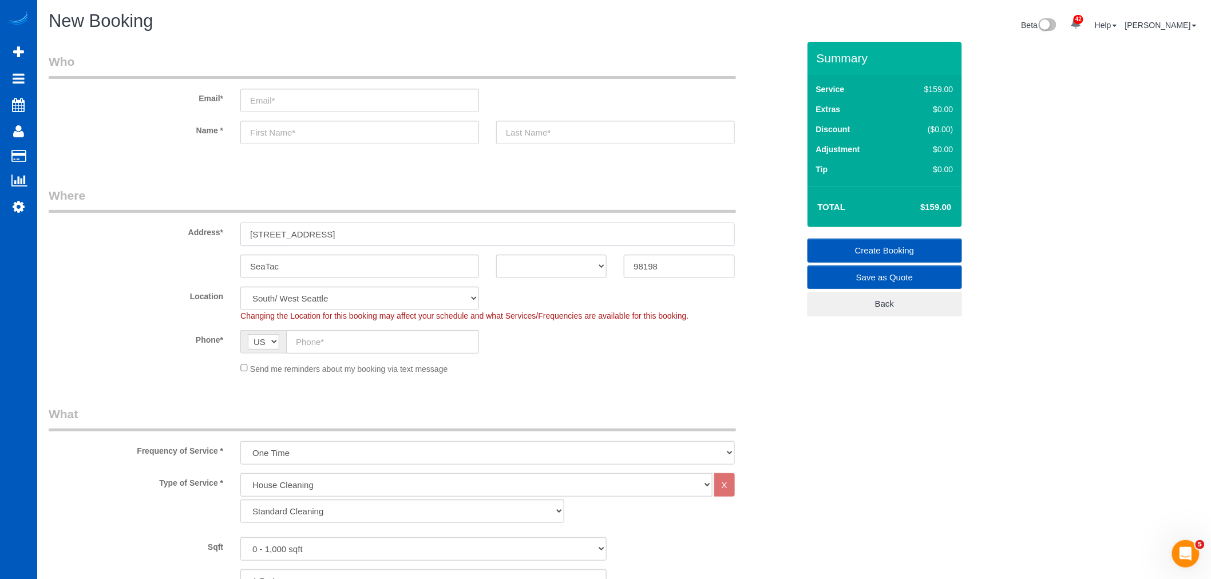
select select "object:5241"
drag, startPoint x: 435, startPoint y: 230, endPoint x: 342, endPoint y: 237, distance: 93.5
click at [342, 237] on input "2929 S 200th St apt 309, SeaTac, WA 98198" at bounding box center [487, 234] width 494 height 23
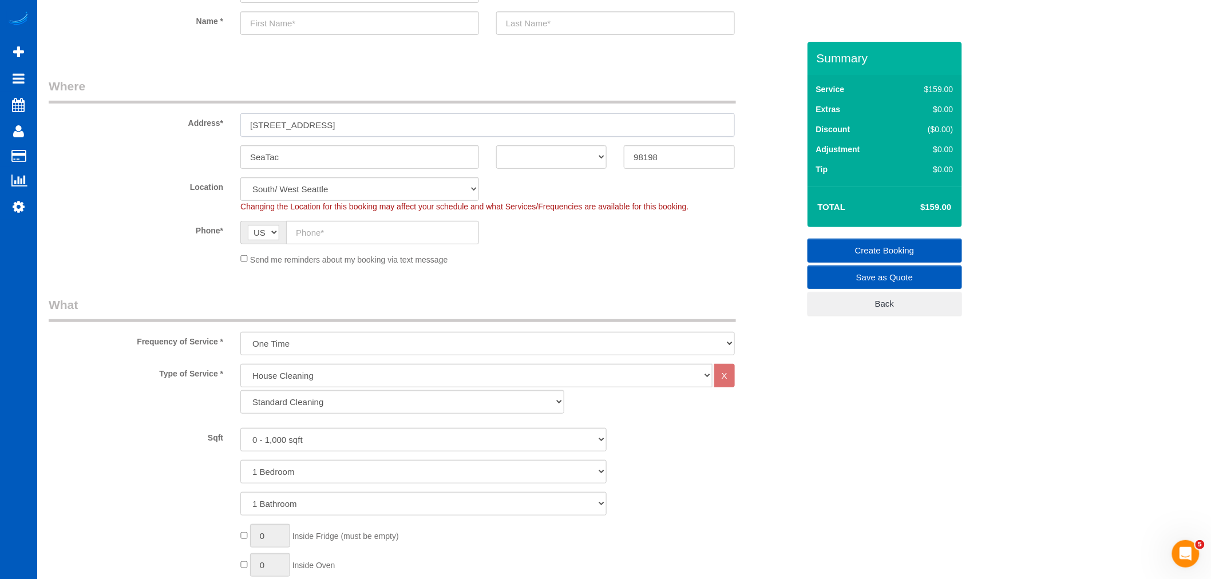
scroll to position [127, 0]
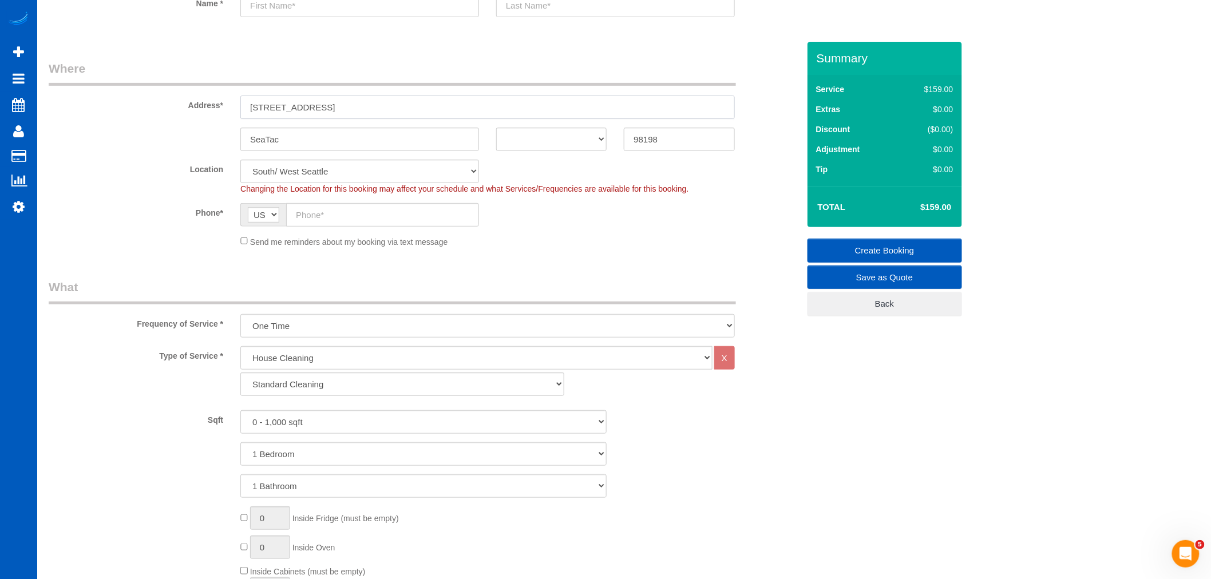
type input "2929 S 200th St apt 309"
click at [557, 139] on select "AK AL AR AZ CA CO CT DC DE FL GA HI IA ID IL IN KS KY LA MA MD ME MI MN MO MS M…" at bounding box center [551, 139] width 110 height 23
click at [594, 133] on select "AK AL AR AZ CA CO CT DC DE FL GA HI IA ID IL IN KS KY LA MA MD ME MI MN MO MS M…" at bounding box center [551, 139] width 110 height 23
click at [570, 146] on select "AK AL AR AZ CA CO CT DC DE FL GA HI IA ID IL IN KS KY LA MA MD ME MI MN MO MS M…" at bounding box center [551, 139] width 110 height 23
click at [602, 134] on select "AK AL AR AZ CA CO CT DC DE FL GA HI IA ID IL IN KS KY LA MA MD ME MI MN MO MS M…" at bounding box center [551, 139] width 110 height 23
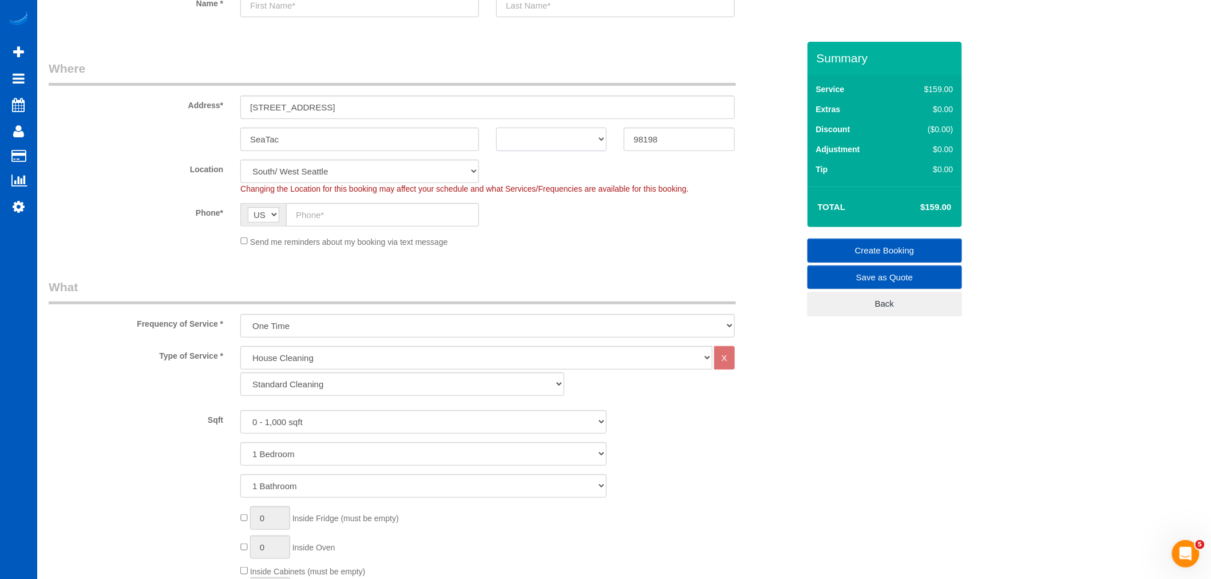
click at [602, 134] on select "AK AL AR AZ CA CO CT DC DE FL GA HI IA ID IL IN KS KY LA MA MD ME MI MN MO MS M…" at bounding box center [551, 139] width 110 height 23
drag, startPoint x: 383, startPoint y: 290, endPoint x: 327, endPoint y: 255, distance: 66.5
click at [375, 287] on legend "What" at bounding box center [392, 292] width 687 height 26
click at [578, 136] on select "AK AL AR AZ CA CO CT DC DE FL GA HI IA ID IL IN KS KY LA MA MD ME MI MN MO MS M…" at bounding box center [551, 139] width 110 height 23
select select "WA"
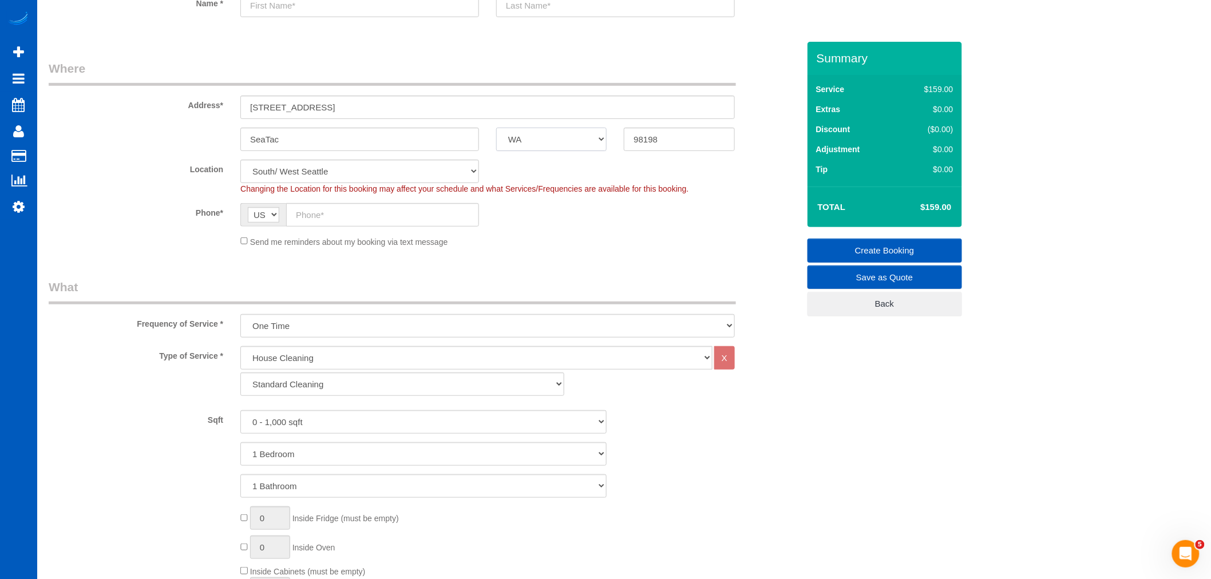
click at [496, 128] on select "AK AL AR AZ CA CO CT DC DE FL GA HI IA ID IL IN KS KY LA MA MD ME MI MN MO MS M…" at bounding box center [551, 139] width 110 height 23
click at [505, 189] on span "Changing the Location for this booking may affect your schedule and what Servic…" at bounding box center [464, 188] width 448 height 9
click at [362, 105] on input "2929 S 200th St apt 309" at bounding box center [487, 107] width 494 height 23
click at [332, 389] on select "Standard Cleaning Deep Cleaning Move In/ Out Cleaning" at bounding box center [402, 383] width 324 height 23
click at [347, 379] on select "Standard Cleaning Deep Cleaning Move In/ Out Cleaning" at bounding box center [402, 383] width 324 height 23
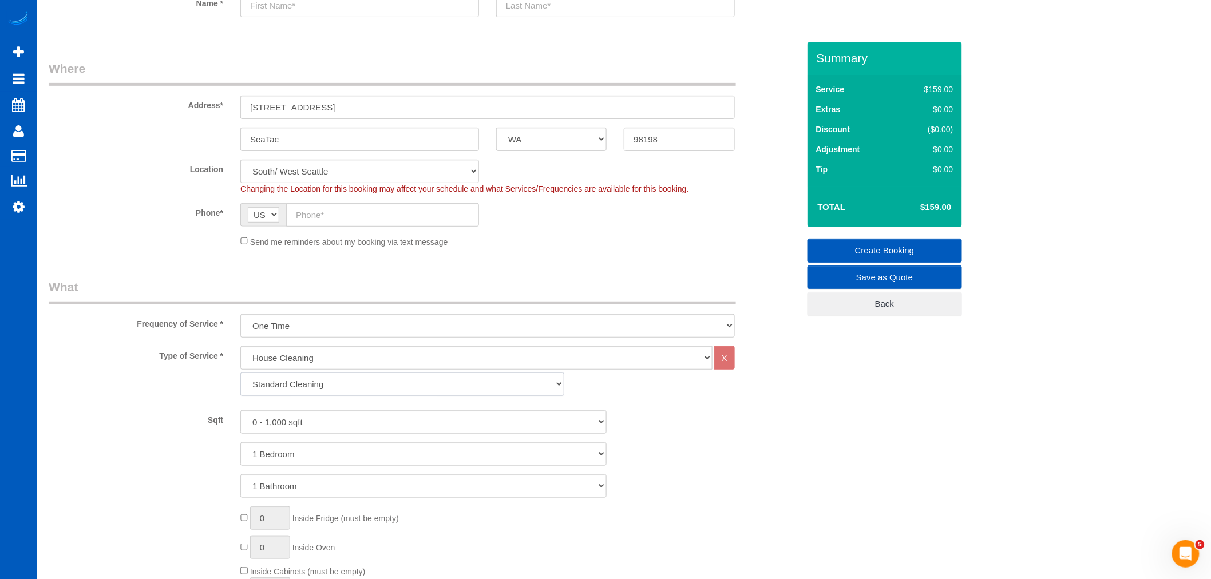
click at [335, 389] on select "Standard Cleaning Deep Cleaning Move In/ Out Cleaning" at bounding box center [402, 383] width 324 height 23
click at [316, 376] on select "Standard Cleaning Deep Cleaning Move In/ Out Cleaning" at bounding box center [402, 383] width 324 height 23
click at [301, 395] on select "Standard Cleaning Deep Cleaning Move In/ Out Cleaning" at bounding box center [402, 383] width 324 height 23
select select "367"
click at [240, 374] on select "Standard Cleaning Deep Cleaning Move In/ Out Cleaning" at bounding box center [402, 383] width 324 height 23
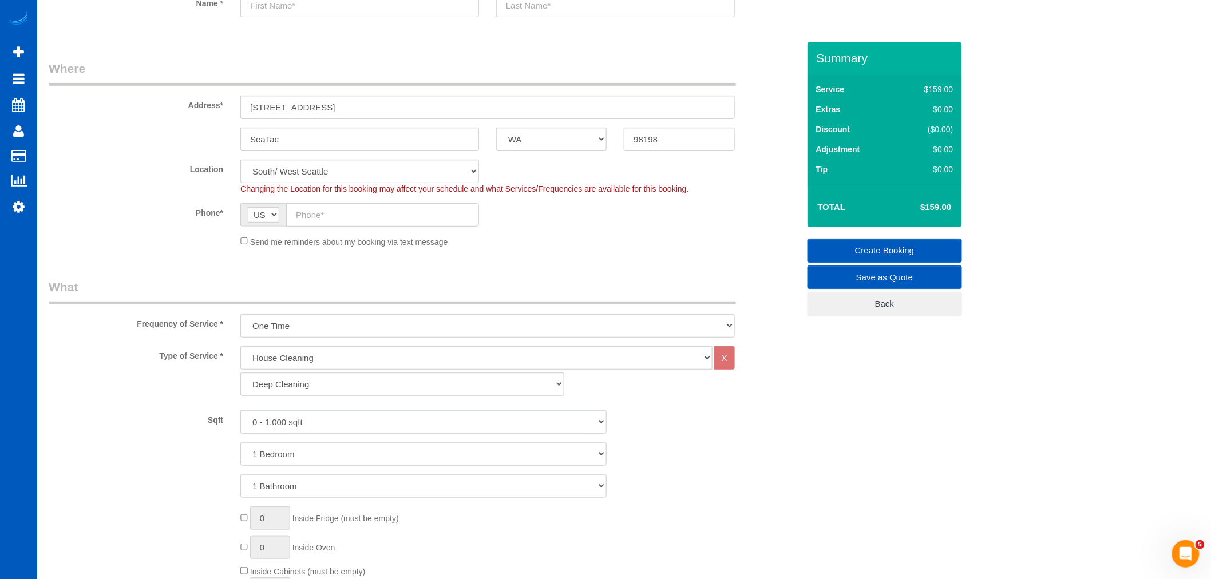
click at [292, 422] on select "0 - 1,000 sqft 1,001 - 1,500 sqft 1,501 - 2,000 sqft 2,001 - 2,500 sqft 2,501 -…" at bounding box center [423, 421] width 366 height 23
click at [736, 462] on div "1 Bedroom 2 Bedrooms 3 Bedrooms 4 Bedrooms 5 Bedrooms 6 Bedrooms 7 Bedrooms" at bounding box center [423, 453] width 767 height 23
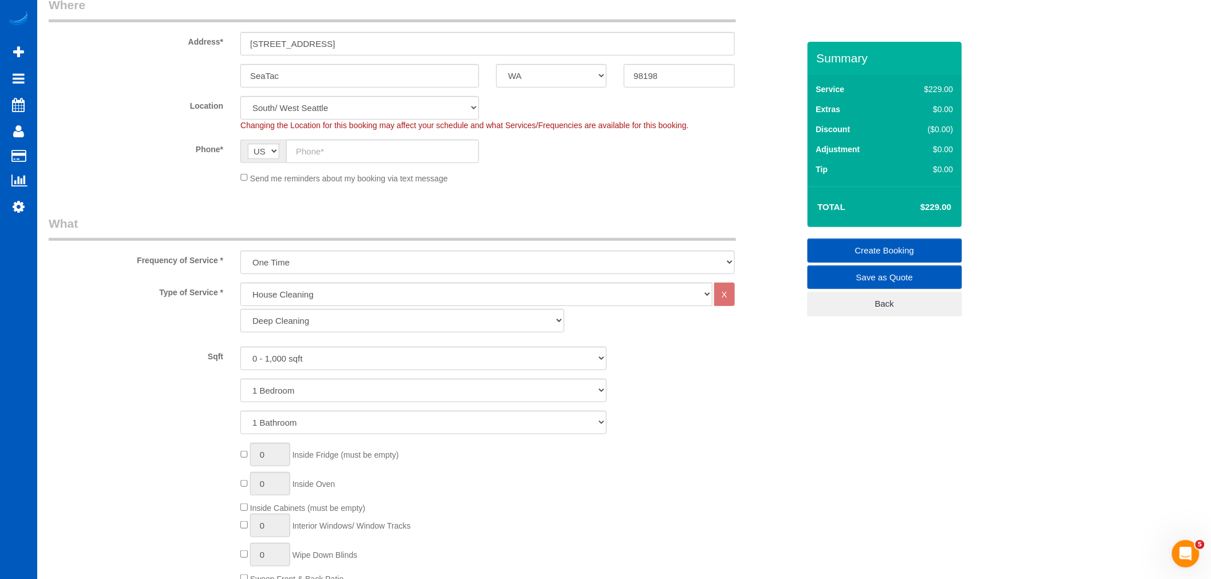
scroll to position [0, 0]
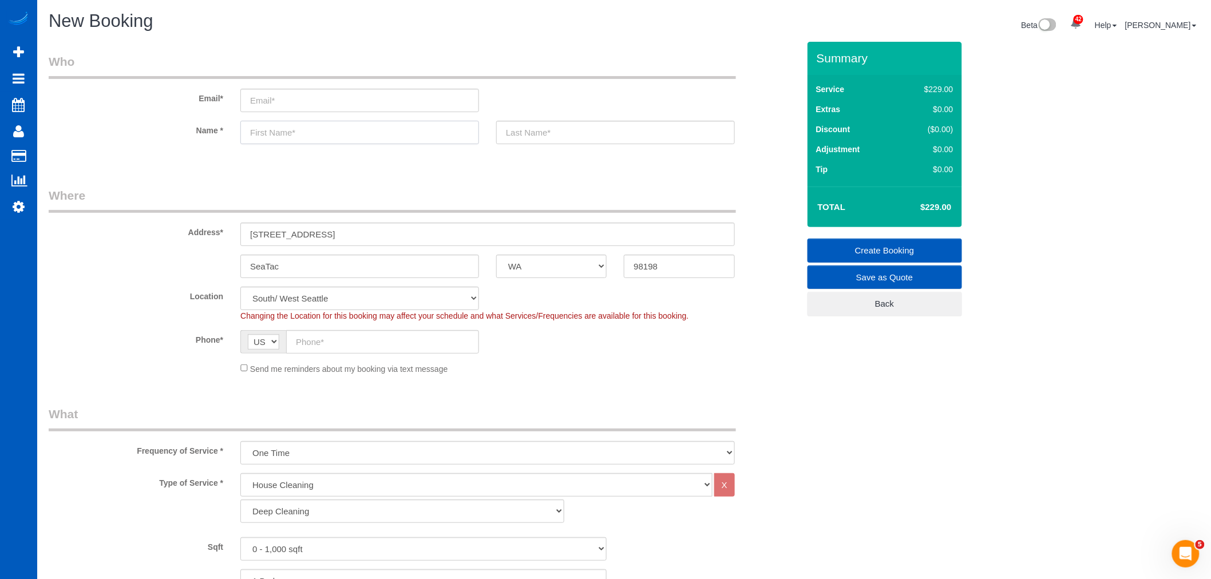
click at [323, 138] on input "text" at bounding box center [359, 132] width 239 height 23
type input "Andriy"
click at [560, 117] on sui-booking-customer "Email* Name * Andriy" at bounding box center [424, 104] width 750 height 102
drag, startPoint x: 553, startPoint y: 150, endPoint x: 540, endPoint y: 124, distance: 29.2
click at [548, 142] on sui-booking-customer "Email* Name * Andriy" at bounding box center [424, 104] width 750 height 102
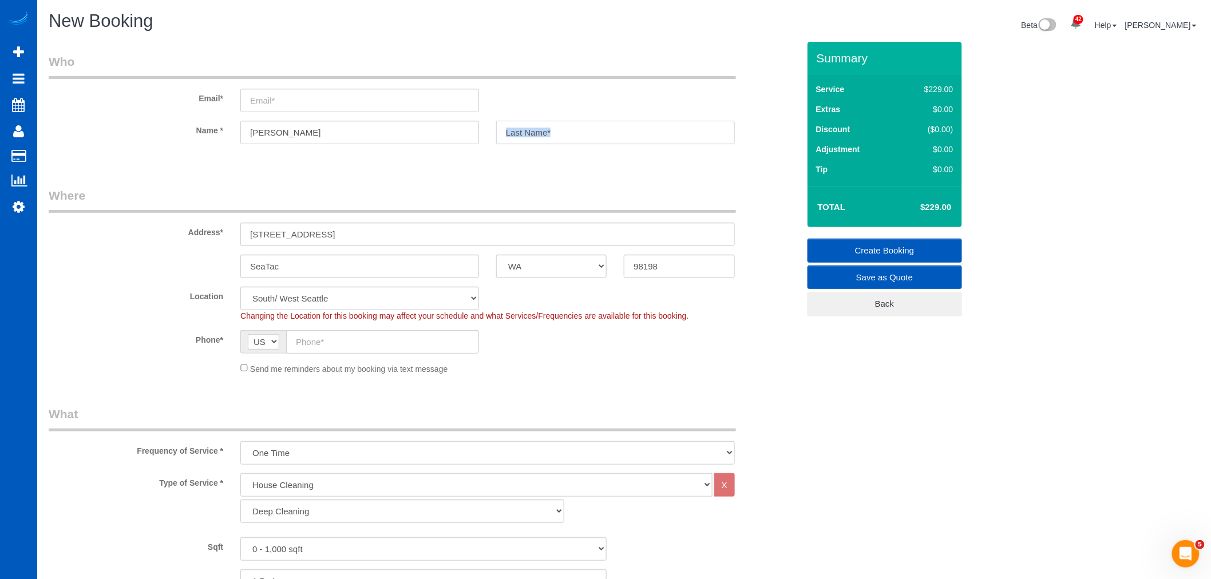
click at [540, 124] on input "text" at bounding box center [615, 132] width 239 height 23
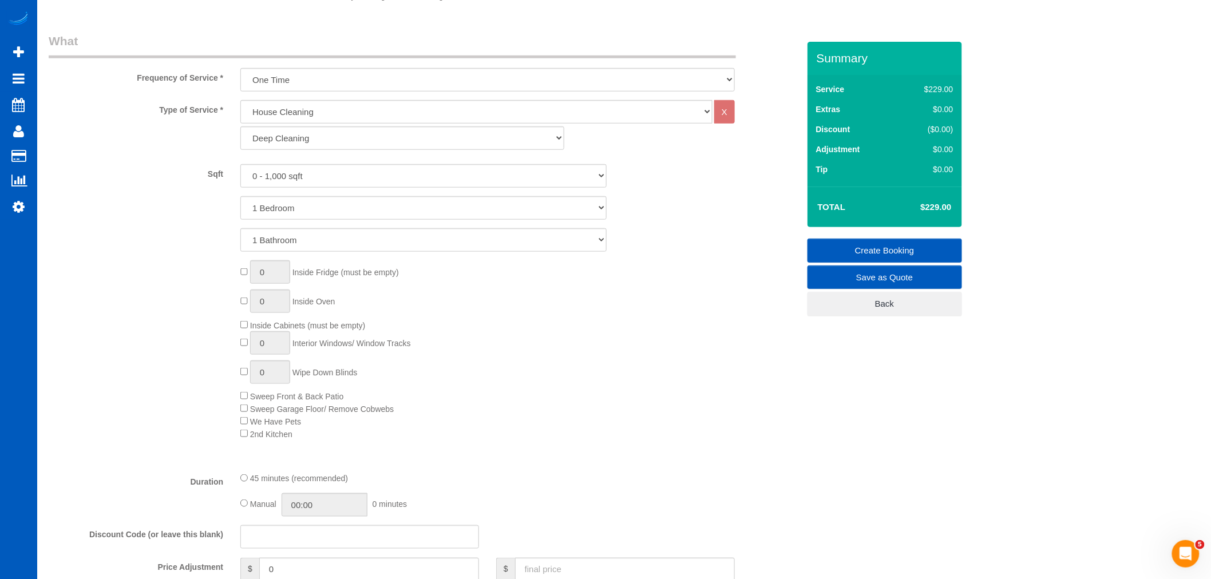
scroll to position [445, 0]
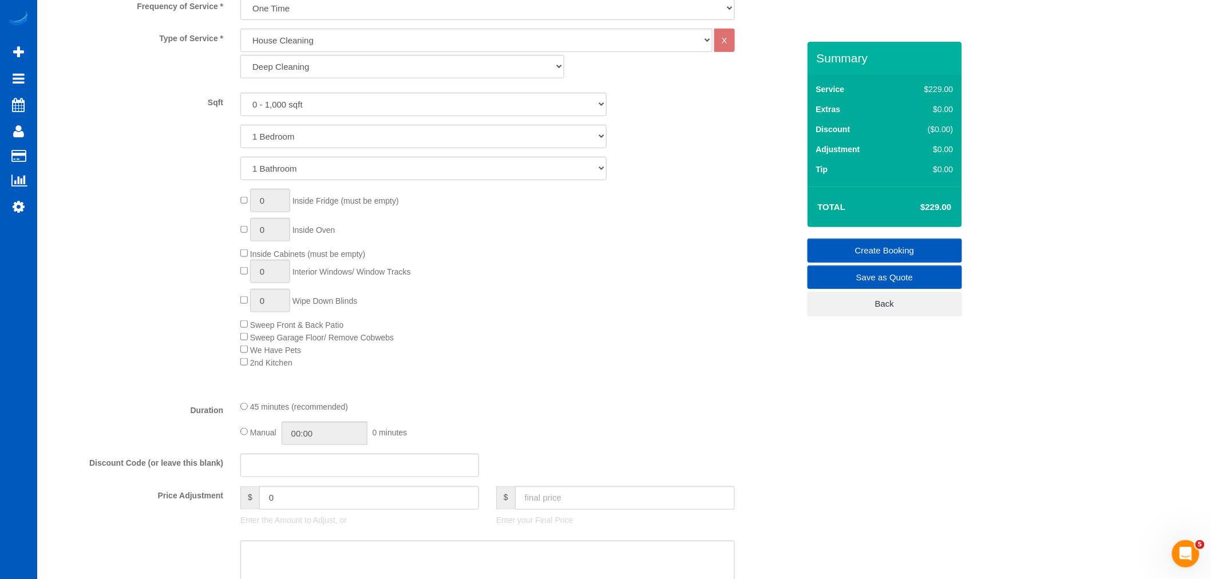
click at [761, 338] on div "0 Inside Fridge (must be empty) 0 Inside Oven Inside Cabinets (must be empty) 0…" at bounding box center [519, 278] width 575 height 179
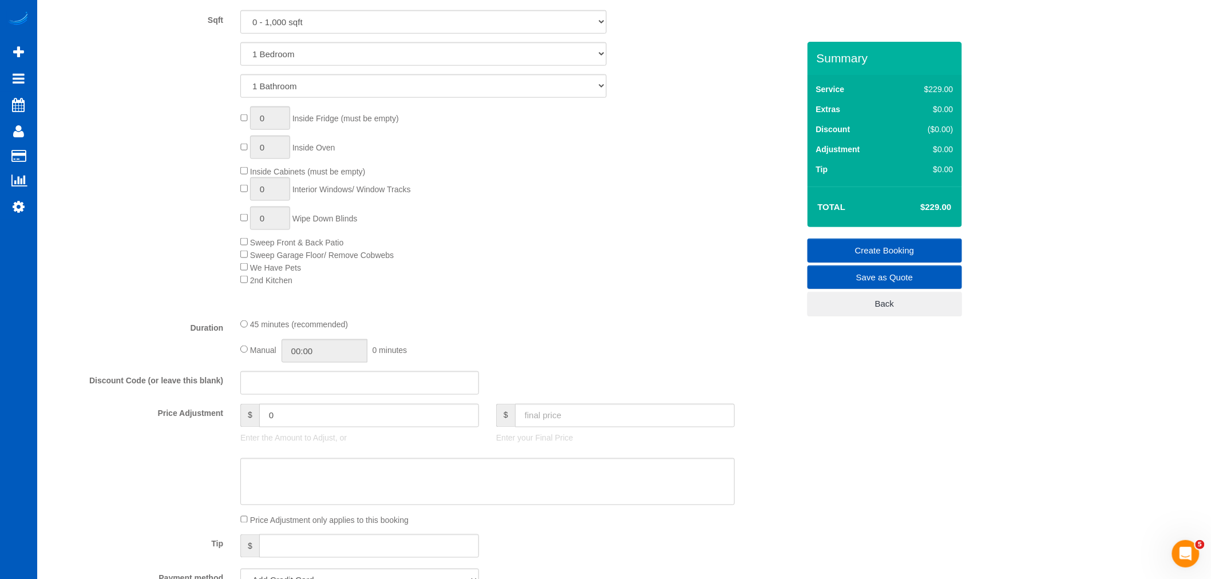
scroll to position [699, 0]
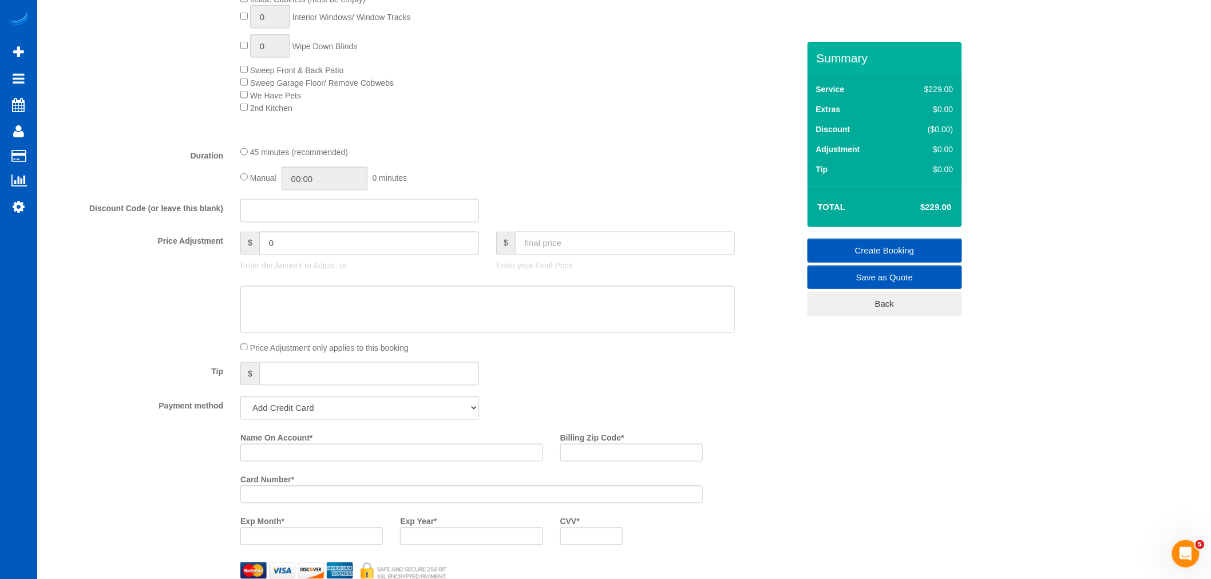
click at [631, 249] on input "text" at bounding box center [625, 243] width 220 height 23
type input "150"
type input "-79"
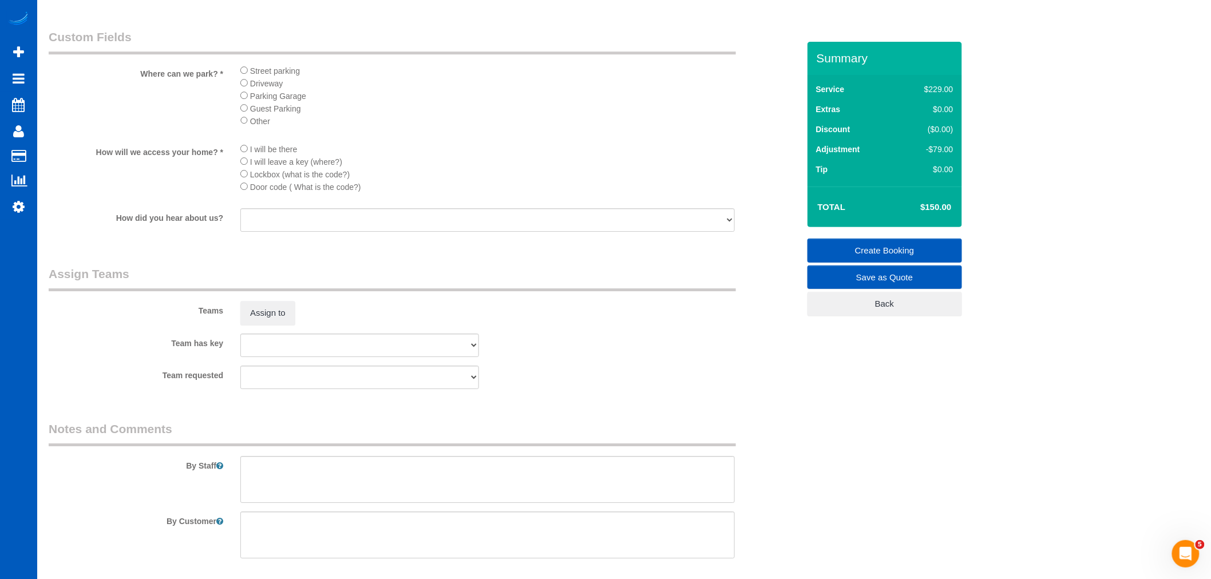
scroll to position [1462, 0]
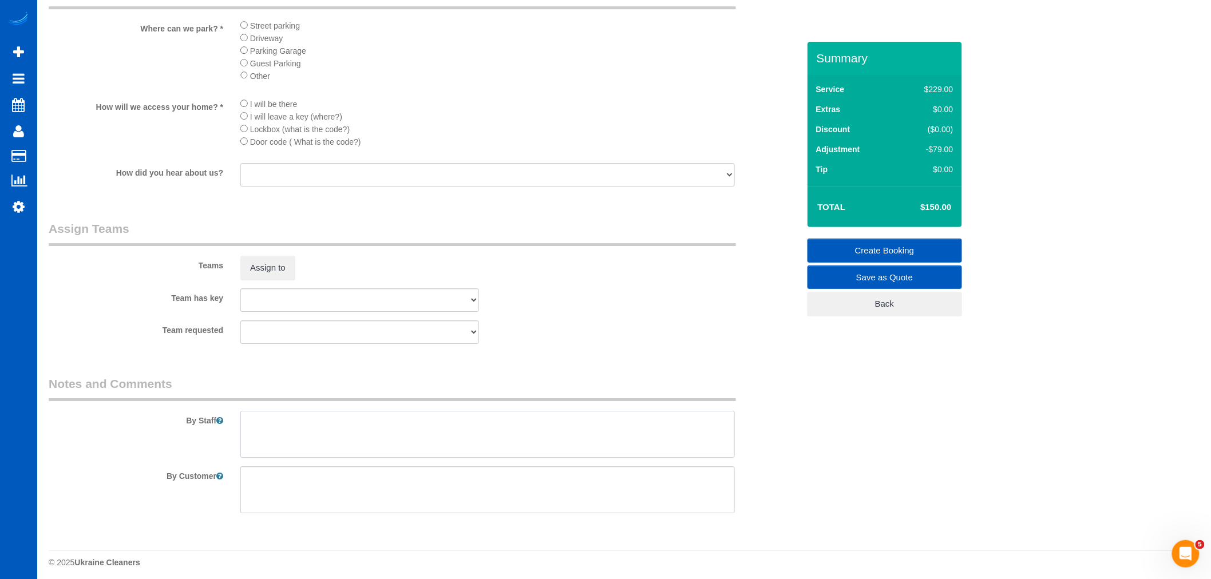
click at [367, 446] on textarea at bounding box center [487, 434] width 494 height 47
type textarea "He will show you what to clean"
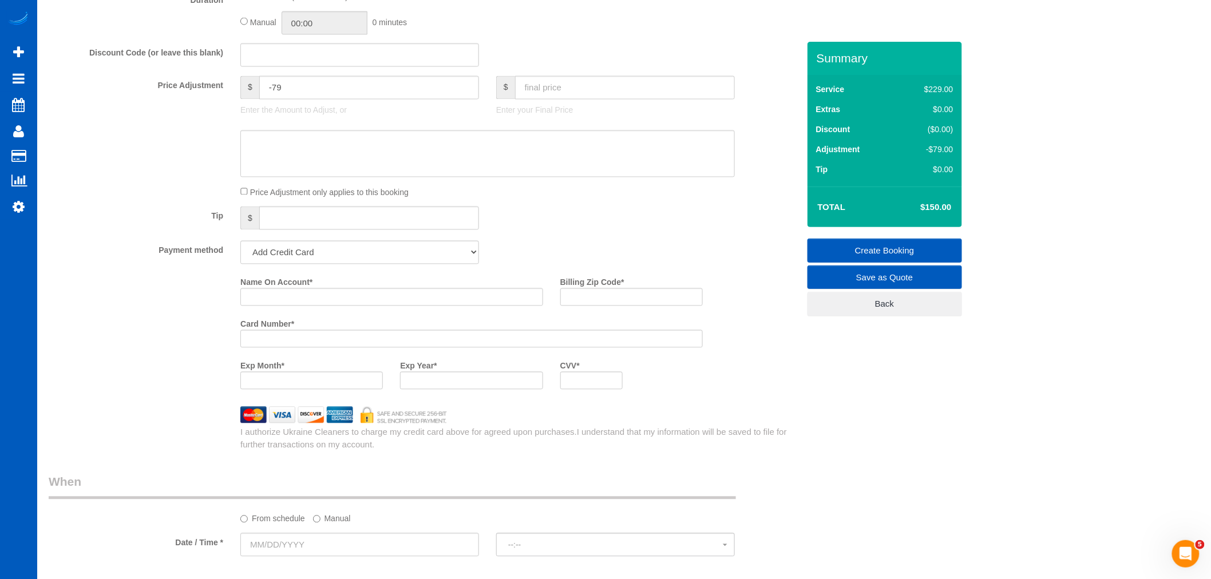
scroll to position [0, 0]
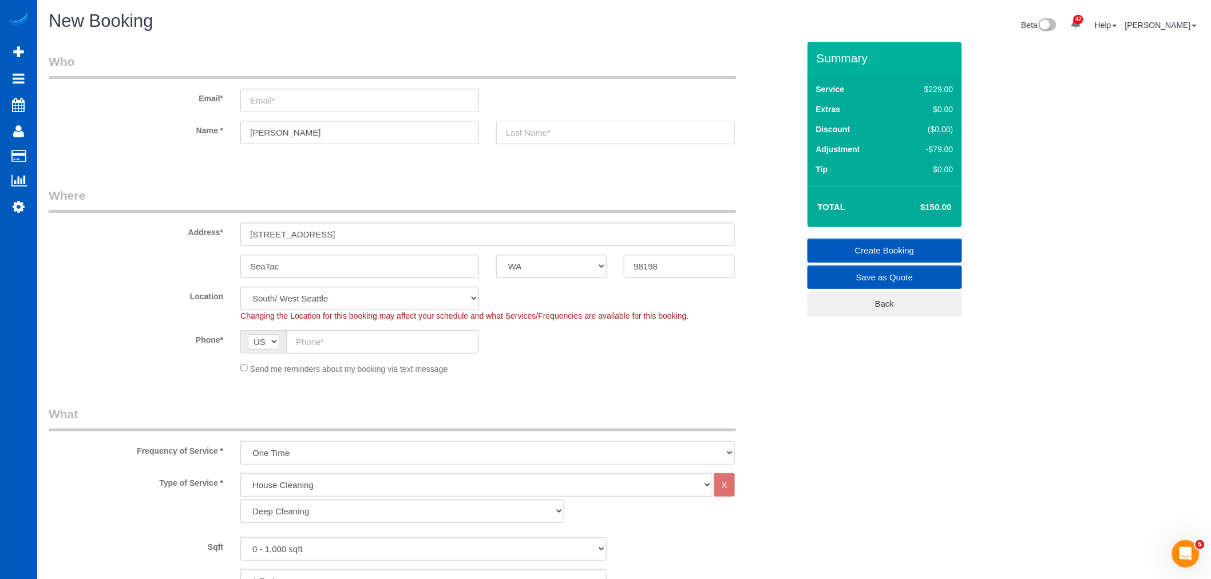
click at [545, 134] on input "text" at bounding box center [615, 132] width 239 height 23
type input "Boyko"
click at [322, 104] on input "email" at bounding box center [359, 100] width 239 height 23
type input "boikoandriy97@gmail.com"
click at [238, 375] on fieldset "Where Address* 2929 S 200th St apt 309 SeaTac AK AL AR AZ CA CO CT DC DE FL GA …" at bounding box center [424, 285] width 750 height 196
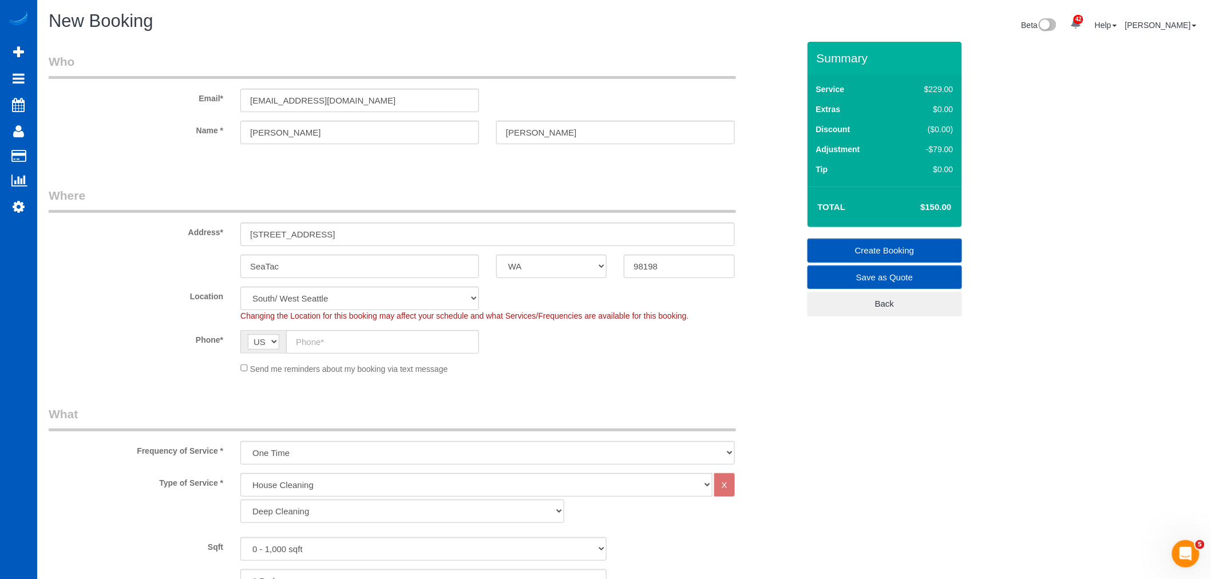
click at [241, 372] on div "Send me reminders about my booking via text message" at bounding box center [488, 368] width 512 height 13
click at [309, 342] on input "text" at bounding box center [382, 341] width 193 height 23
type input "(224) 275-5005"
click at [243, 368] on div "Send me reminders about my booking via text message" at bounding box center [488, 368] width 512 height 13
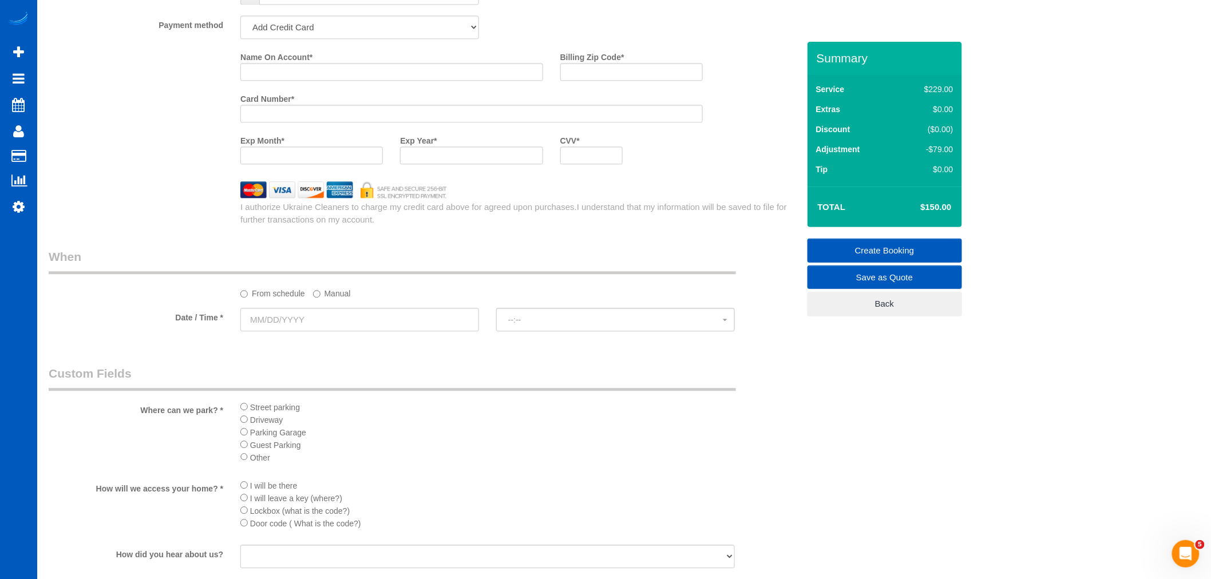
scroll to position [1271, 0]
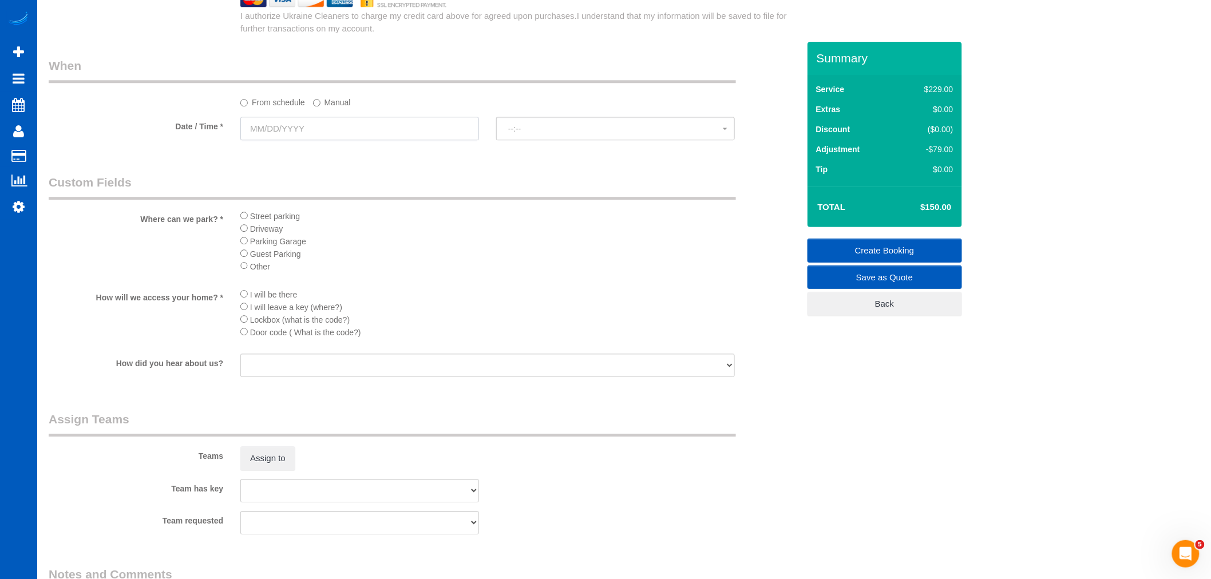
click at [294, 137] on input "text" at bounding box center [359, 128] width 239 height 23
drag, startPoint x: 588, startPoint y: 301, endPoint x: 395, endPoint y: 260, distance: 197.6
click at [585, 299] on li "I will be there" at bounding box center [487, 294] width 494 height 13
click at [329, 107] on label "Manual" at bounding box center [332, 100] width 38 height 15
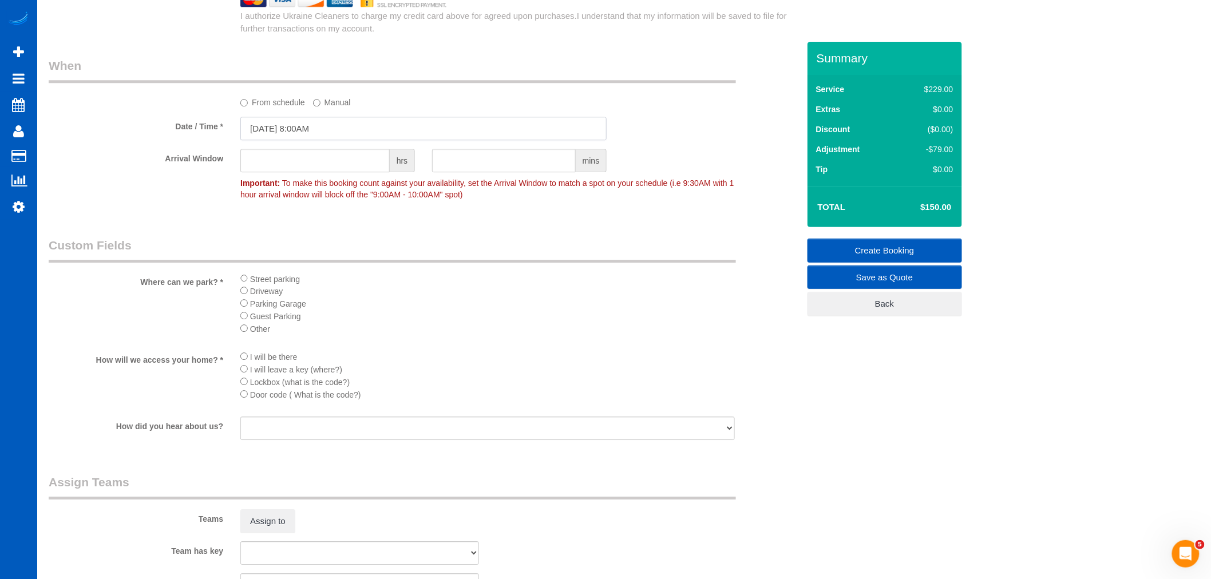
click at [271, 133] on input "09/29/2025 8:00AM" at bounding box center [423, 128] width 366 height 23
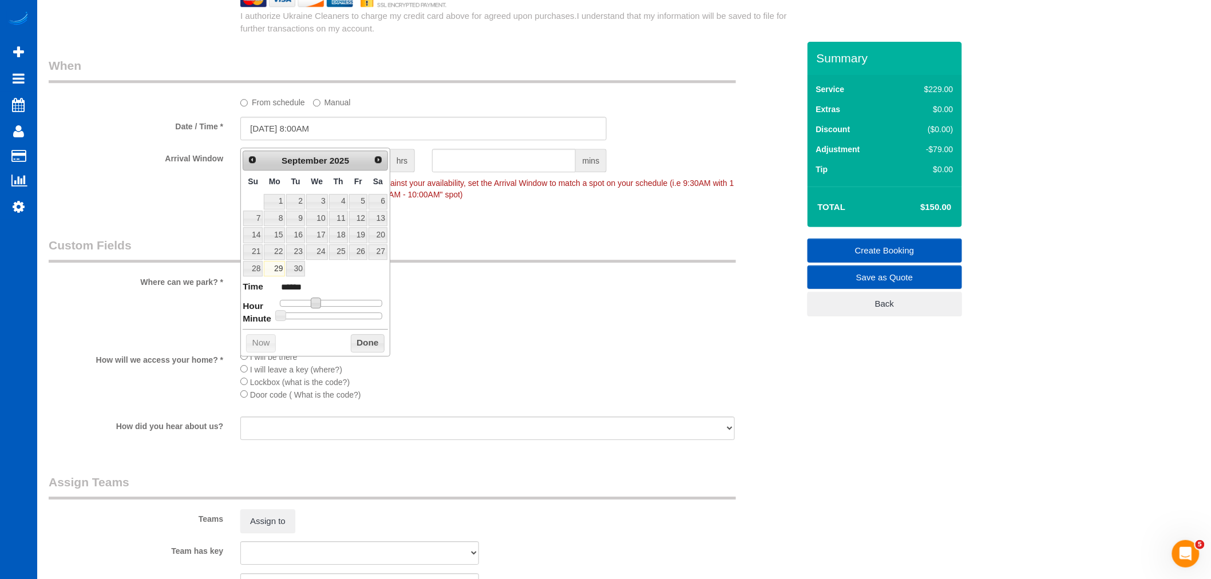
type input "09/29/2025 9:00AM"
type input "******"
type input "09/29/2025 10:00AM"
type input "*******"
type input "09/29/2025 11:00AM"
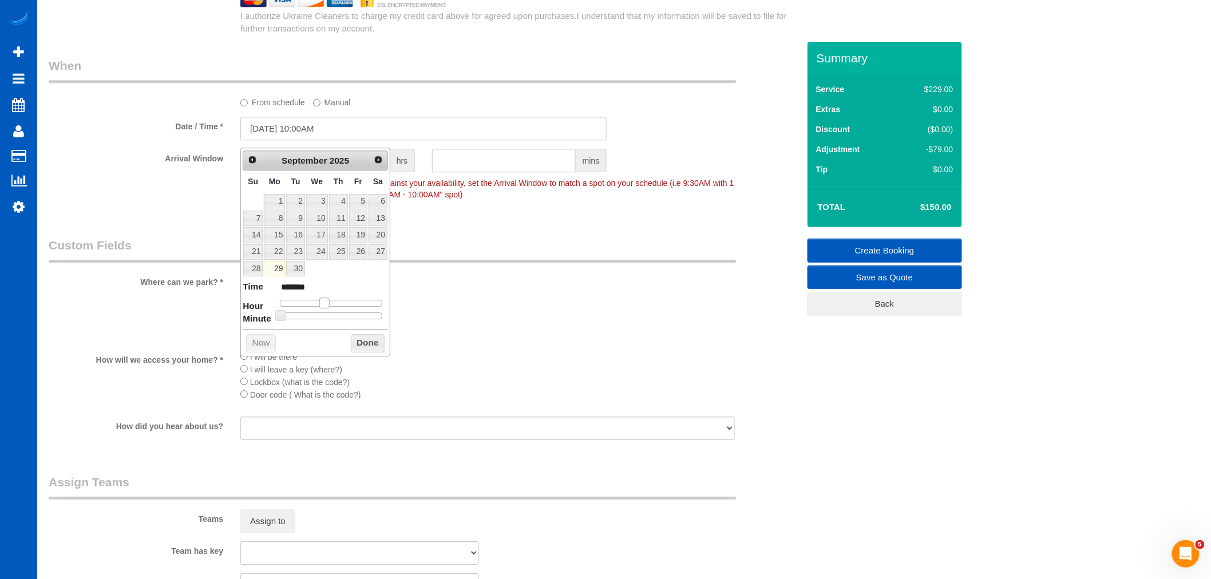
type input "*******"
type input "09/29/2025 12:00PM"
type input "*******"
type input "09/29/2025 1:00PM"
type input "******"
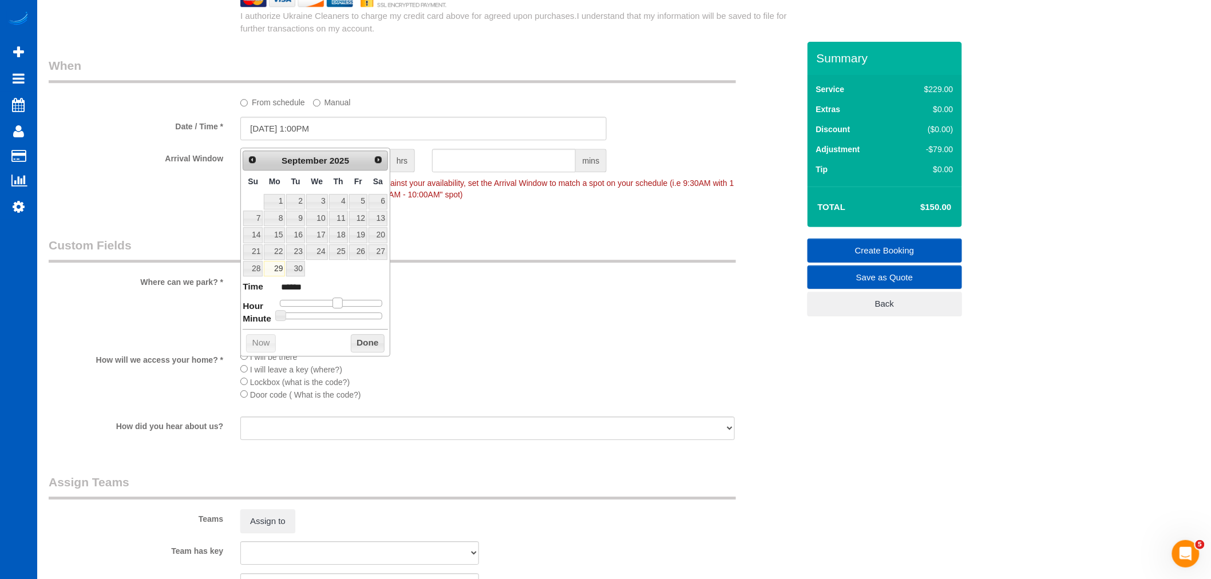
drag, startPoint x: 319, startPoint y: 306, endPoint x: 340, endPoint y: 300, distance: 22.1
click at [340, 300] on span at bounding box center [337, 303] width 10 height 10
click at [358, 339] on button "Done" at bounding box center [368, 343] width 34 height 18
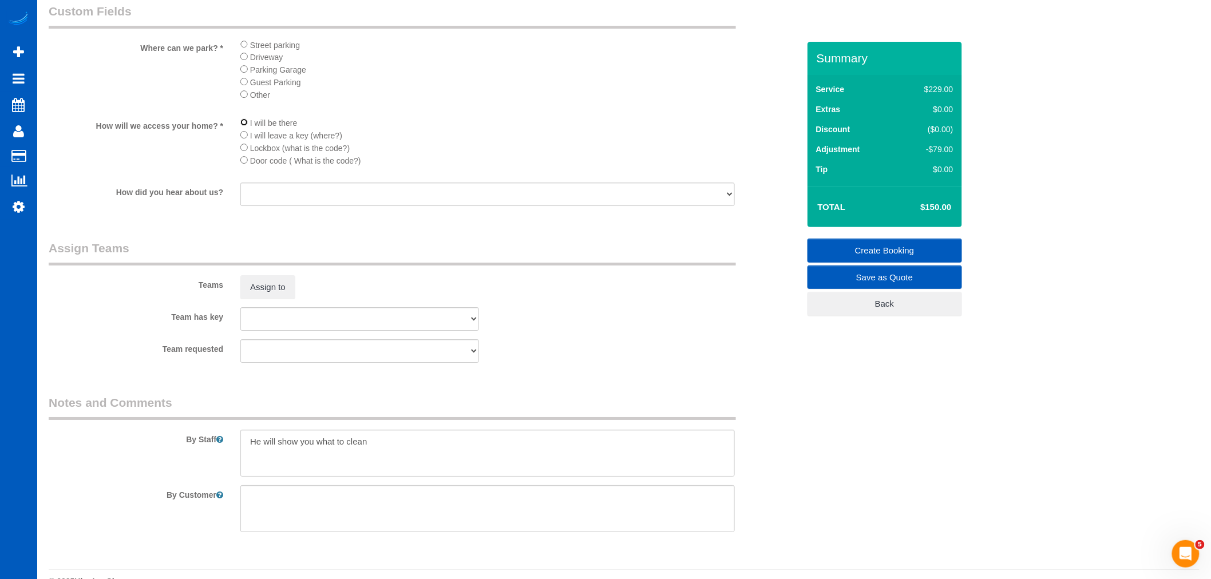
scroll to position [1546, 0]
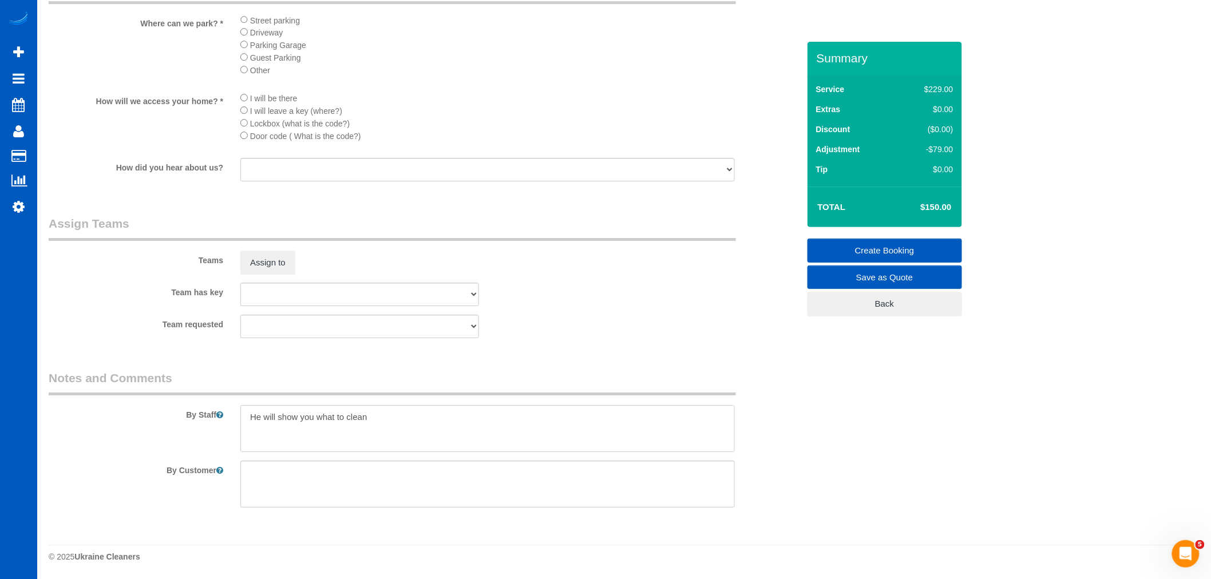
click at [252, 416] on textarea at bounding box center [487, 428] width 494 height 47
click at [255, 416] on textarea at bounding box center [487, 428] width 494 height 47
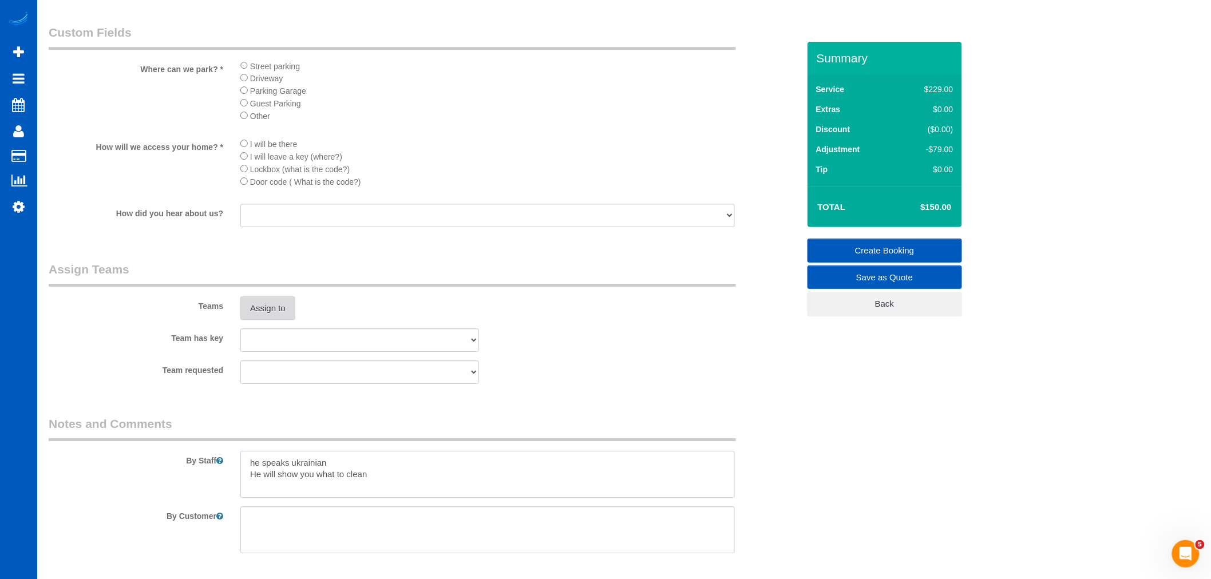
scroll to position [1482, 0]
click at [283, 322] on button "Assign to" at bounding box center [267, 310] width 55 height 24
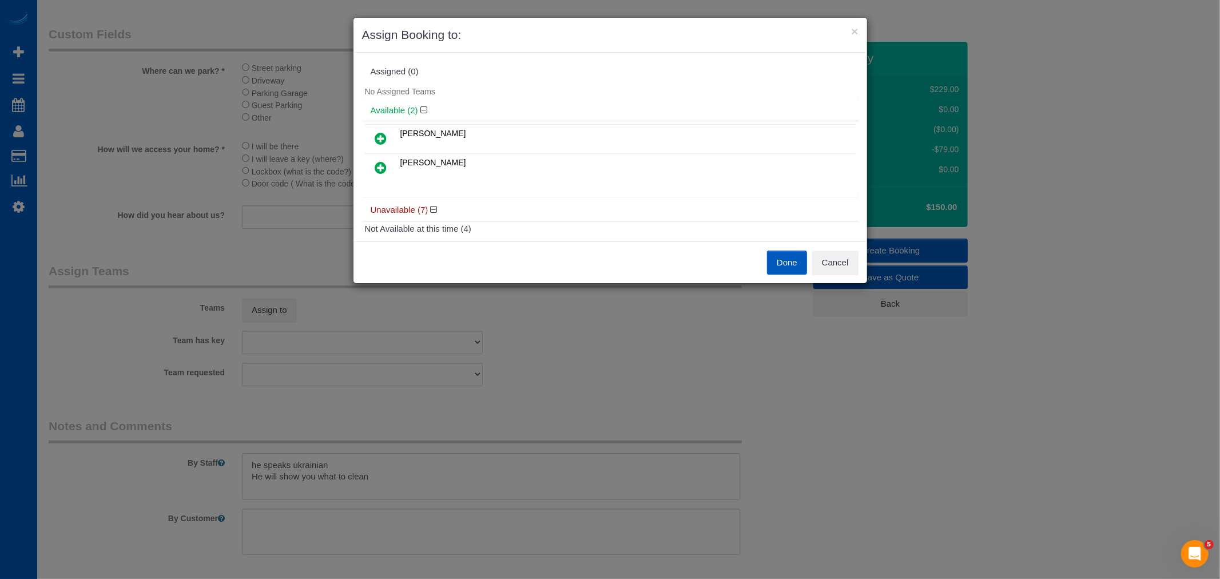
drag, startPoint x: 288, startPoint y: 225, endPoint x: 261, endPoint y: 219, distance: 27.8
click at [288, 225] on div "× Assign Booking to: Assigned (0) No Assigned Teams Available (2) Oksana Romani…" at bounding box center [610, 289] width 1220 height 579
click at [282, 138] on div "× Assign Booking to: Assigned (0) No Assigned Teams Available (2) Oksana Romani…" at bounding box center [610, 289] width 1220 height 579
click at [831, 266] on button "Cancel" at bounding box center [835, 263] width 46 height 24
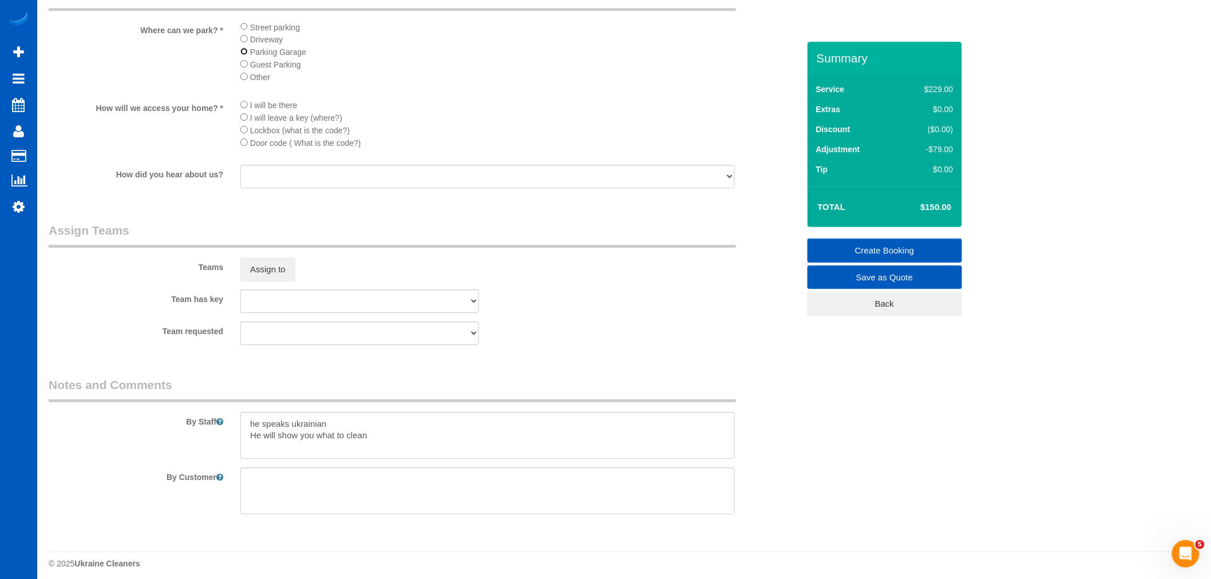
scroll to position [1546, 0]
click at [348, 405] on textarea at bounding box center [487, 428] width 494 height 47
click at [246, 409] on textarea at bounding box center [487, 428] width 494 height 47
click at [259, 409] on textarea at bounding box center [487, 428] width 494 height 47
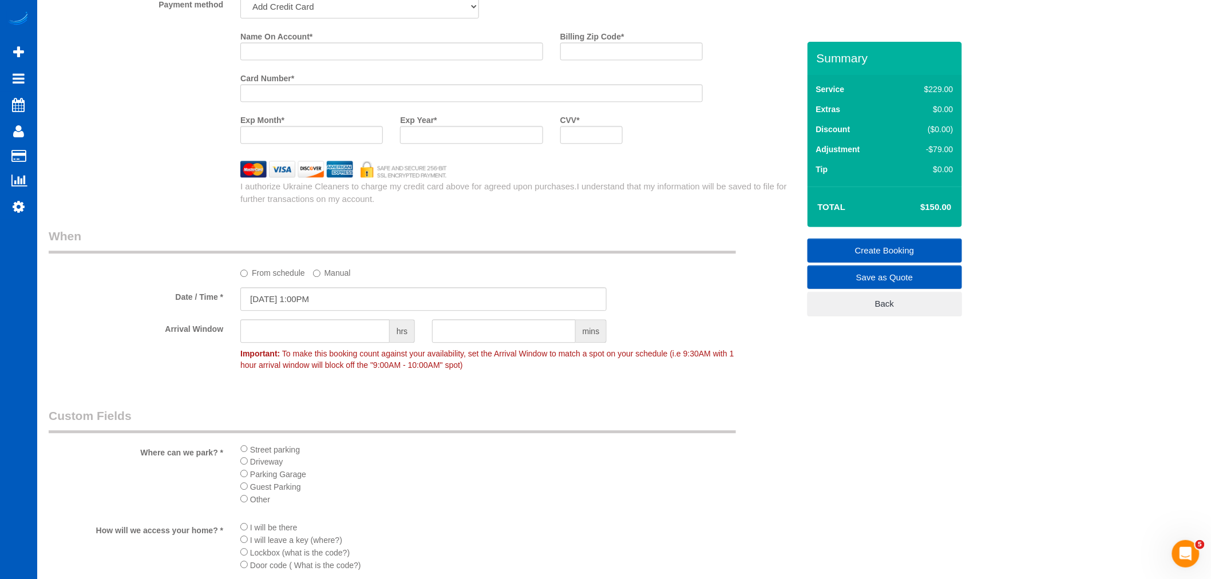
scroll to position [783, 0]
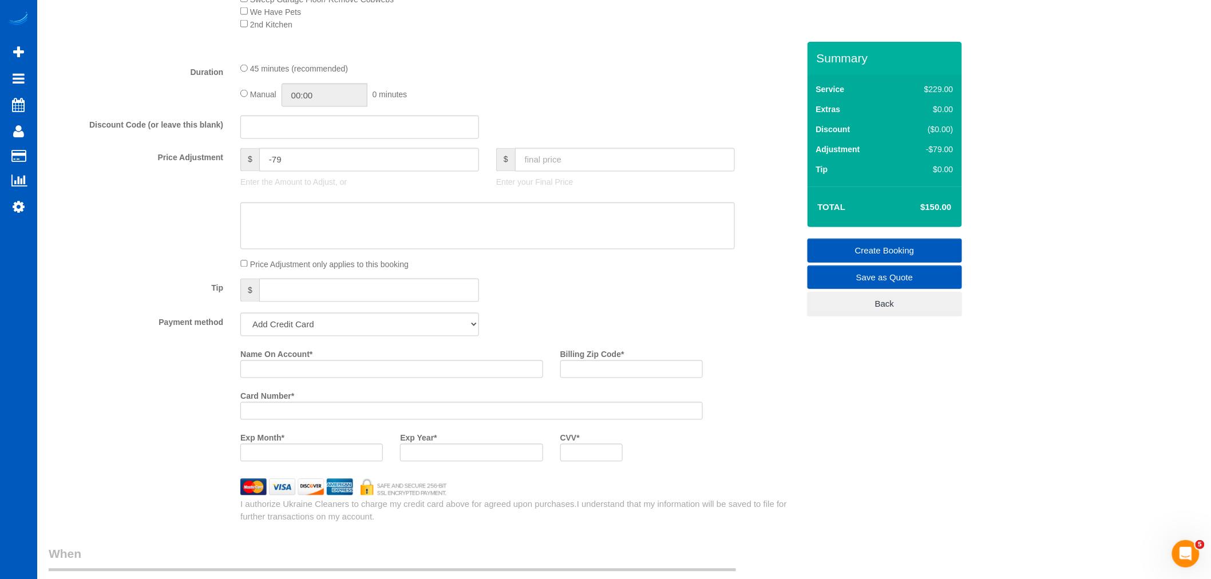
type textarea "Park ion garage - he will move his car he speaks ukrainian He will show you wha…"
click at [330, 329] on select "Add Credit Card Cash Check Paypal" at bounding box center [359, 324] width 239 height 23
click at [240, 320] on select "Add Credit Card Cash Check Paypal" at bounding box center [359, 324] width 239 height 23
click at [319, 374] on input "Name On Account *" at bounding box center [391, 369] width 303 height 18
type input "Andriy Boikop"
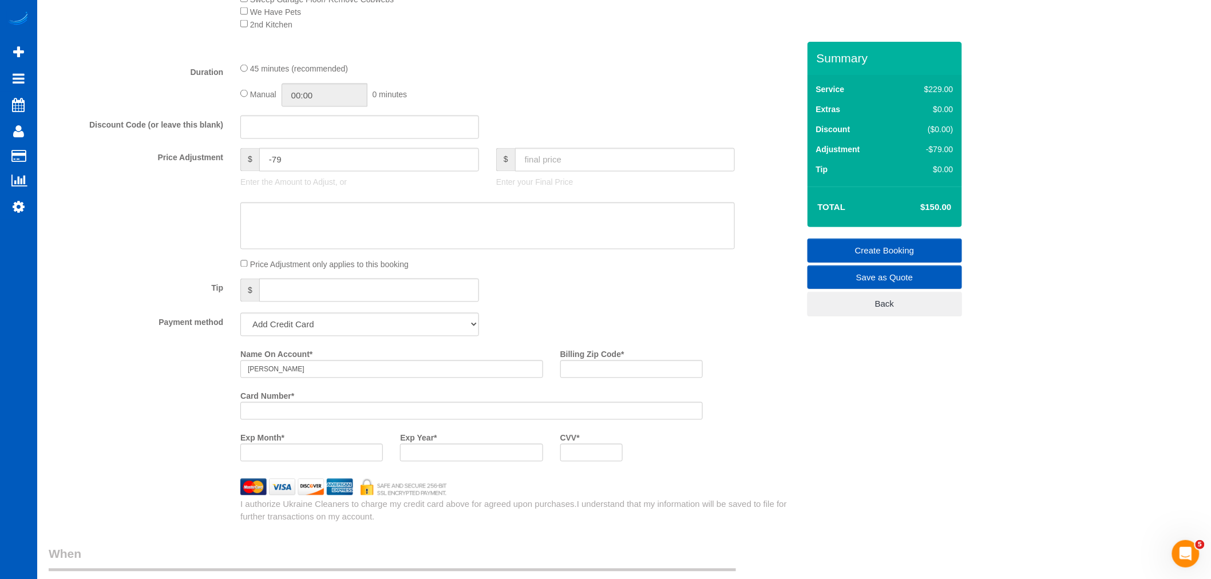
click at [373, 420] on div at bounding box center [471, 411] width 462 height 18
click at [307, 428] on div "Card Number *" at bounding box center [471, 408] width 479 height 42
click at [392, 437] on div "Exp Year *" at bounding box center [471, 445] width 160 height 33
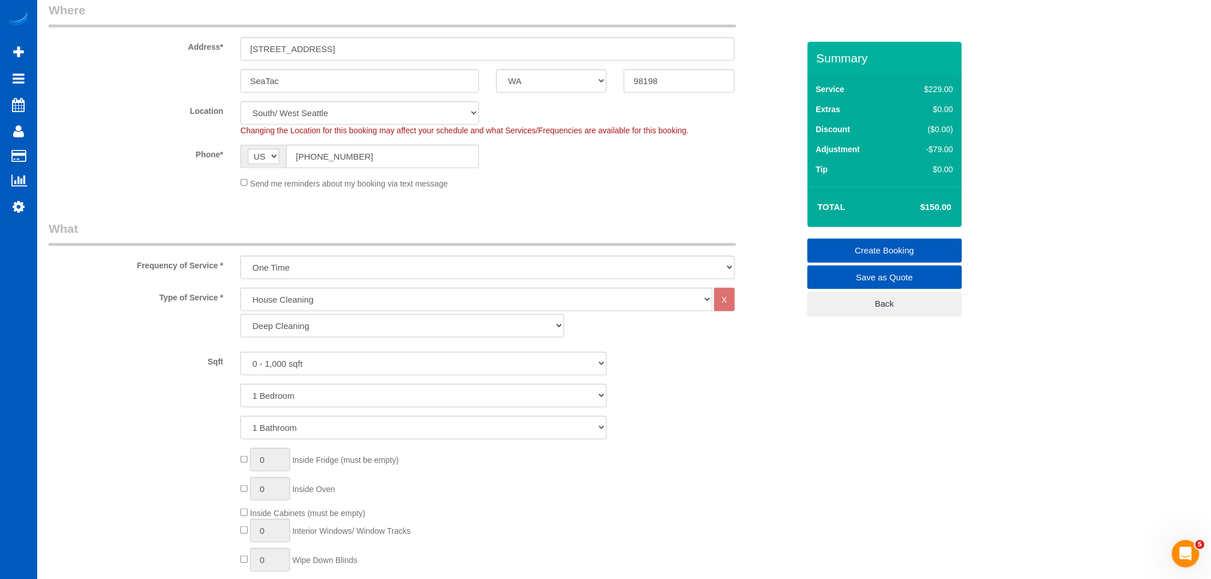
scroll to position [0, 0]
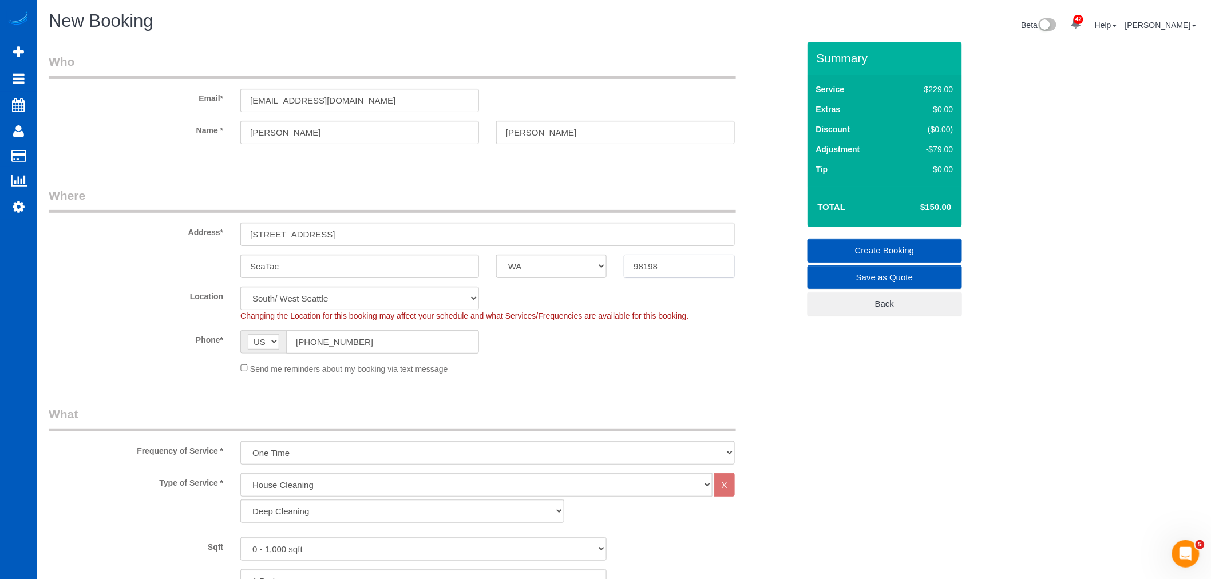
drag, startPoint x: 681, startPoint y: 251, endPoint x: 677, endPoint y: 261, distance: 11.6
click at [675, 260] on sui-booking-address "Address* 2929 S 200th St apt 309 SeaTac AK AL AR AZ CA CO CT DC DE FL GA HI IA …" at bounding box center [424, 232] width 750 height 91
drag, startPoint x: 705, startPoint y: 268, endPoint x: 621, endPoint y: 268, distance: 83.5
click at [621, 268] on div "98198" at bounding box center [679, 266] width 128 height 23
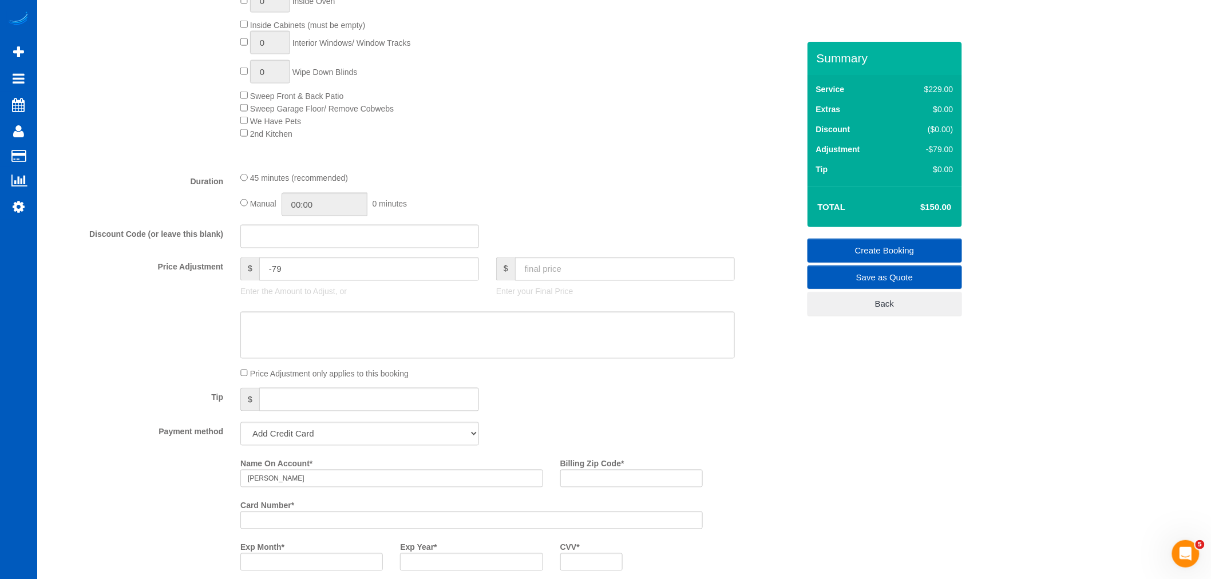
scroll to position [890, 0]
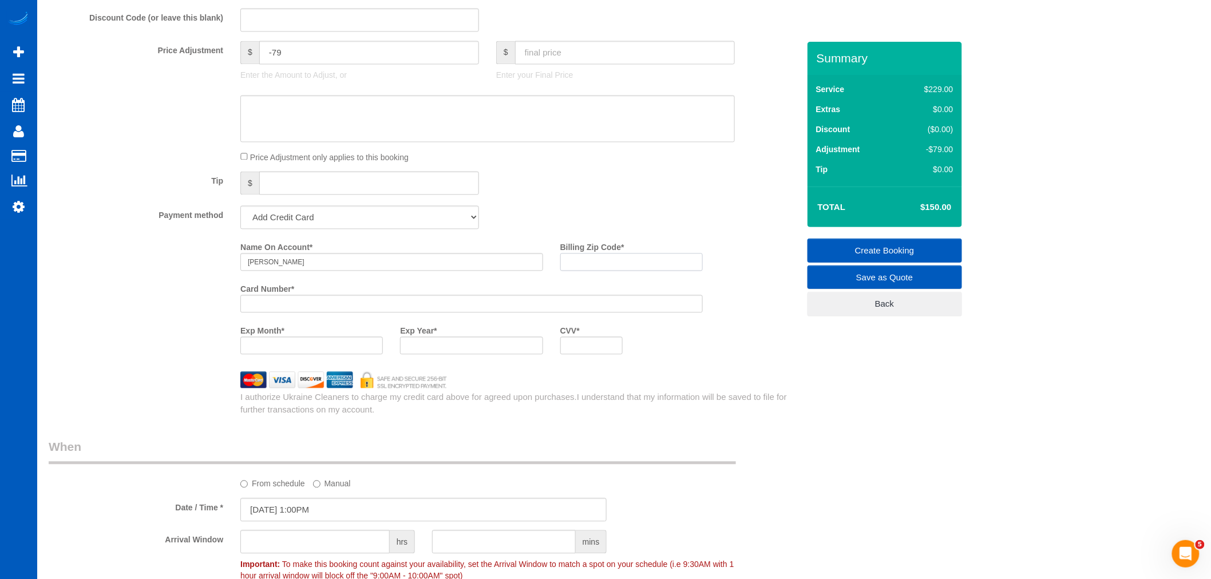
click at [574, 271] on input "Billing Zip Code *" at bounding box center [631, 262] width 142 height 18
paste input "98198"
type input "98198"
click at [316, 267] on input "Andriy Boikop" at bounding box center [391, 262] width 303 height 18
drag, startPoint x: 288, startPoint y: 271, endPoint x: 296, endPoint y: 267, distance: 9.5
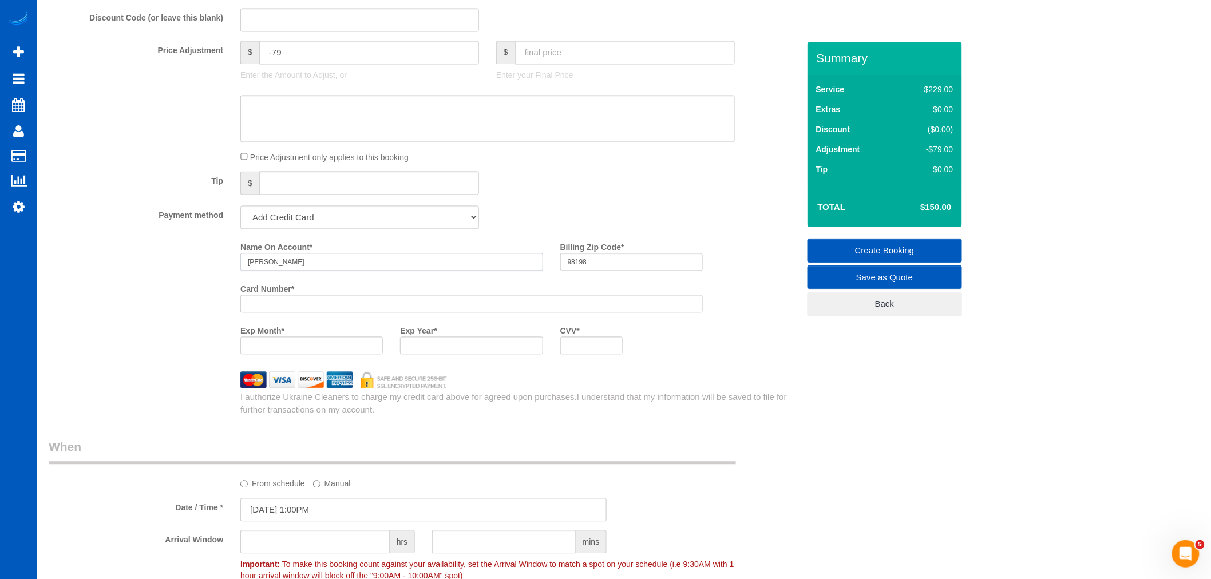
click at [296, 267] on input "Andriy Boikop" at bounding box center [391, 262] width 303 height 18
type input "Andriy Boiko"
click at [330, 339] on div "Exp Month *" at bounding box center [312, 338] width 160 height 33
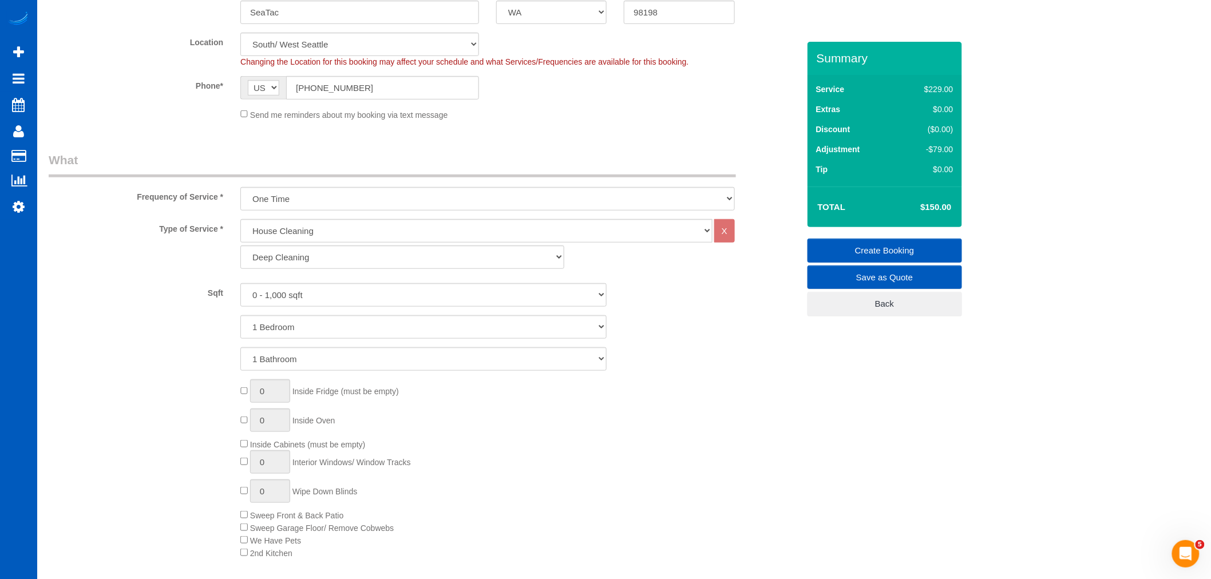
scroll to position [0, 0]
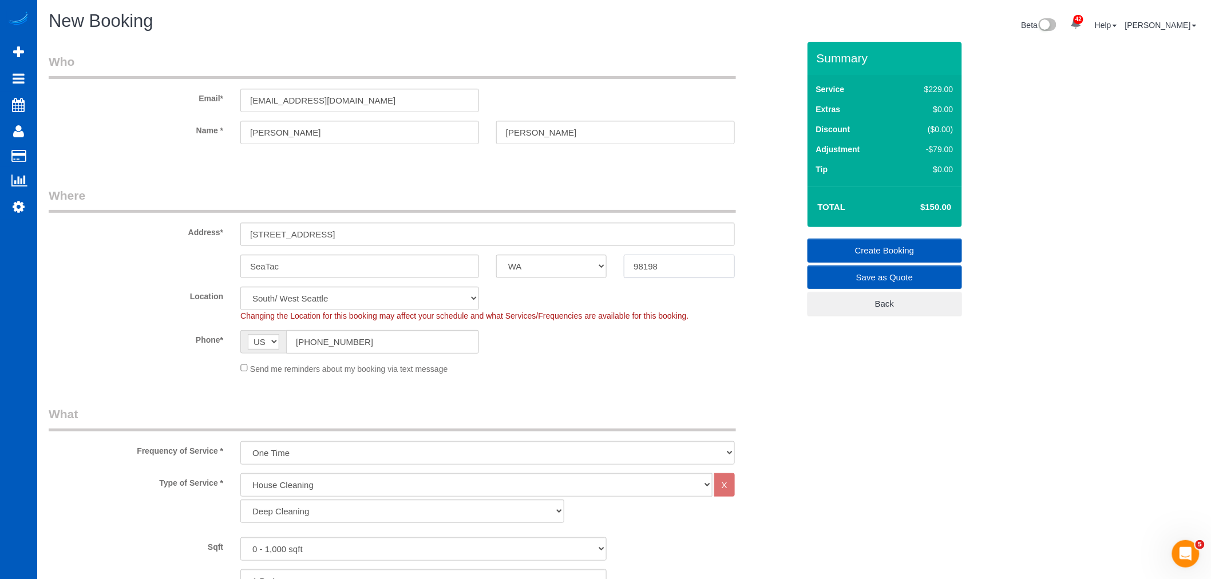
click at [672, 266] on input "98198" at bounding box center [679, 266] width 110 height 23
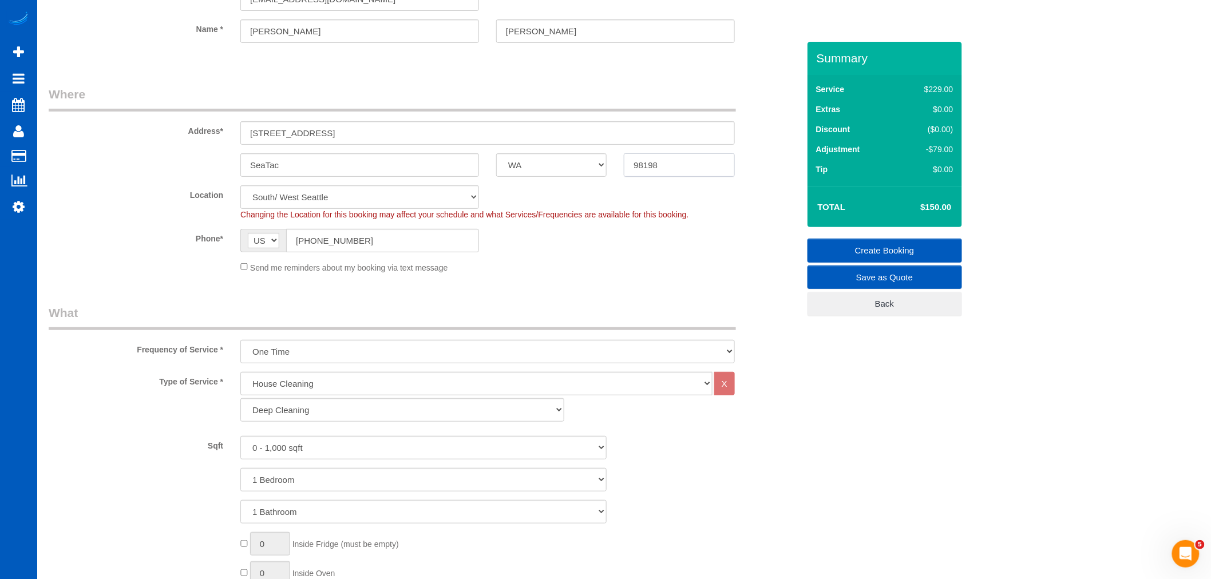
scroll to position [64, 0]
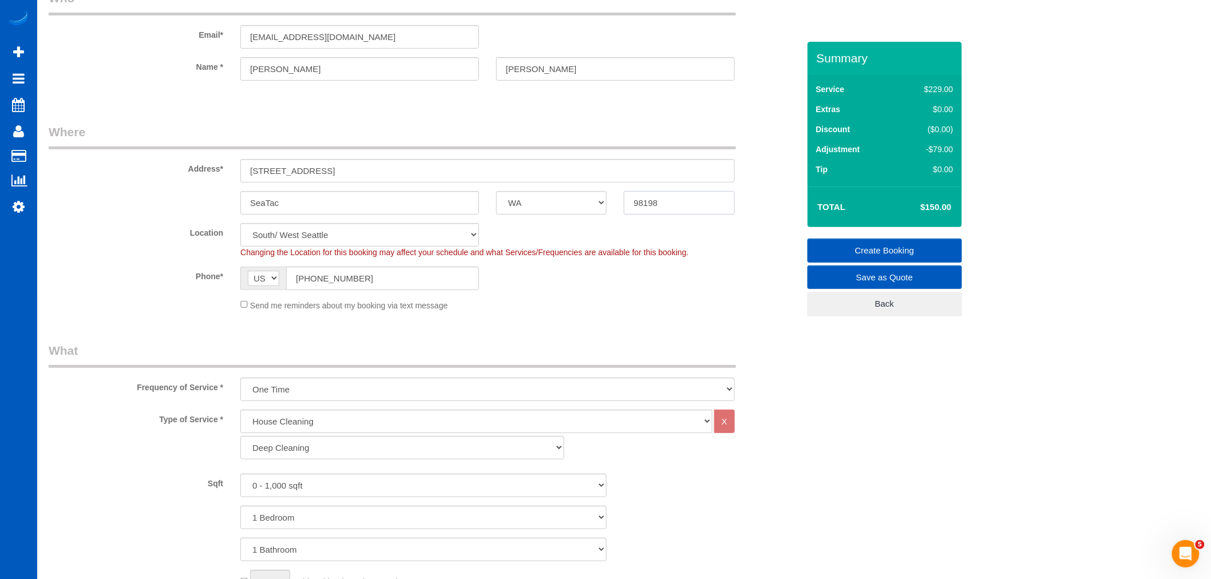
click at [664, 207] on input "98198" at bounding box center [679, 202] width 110 height 23
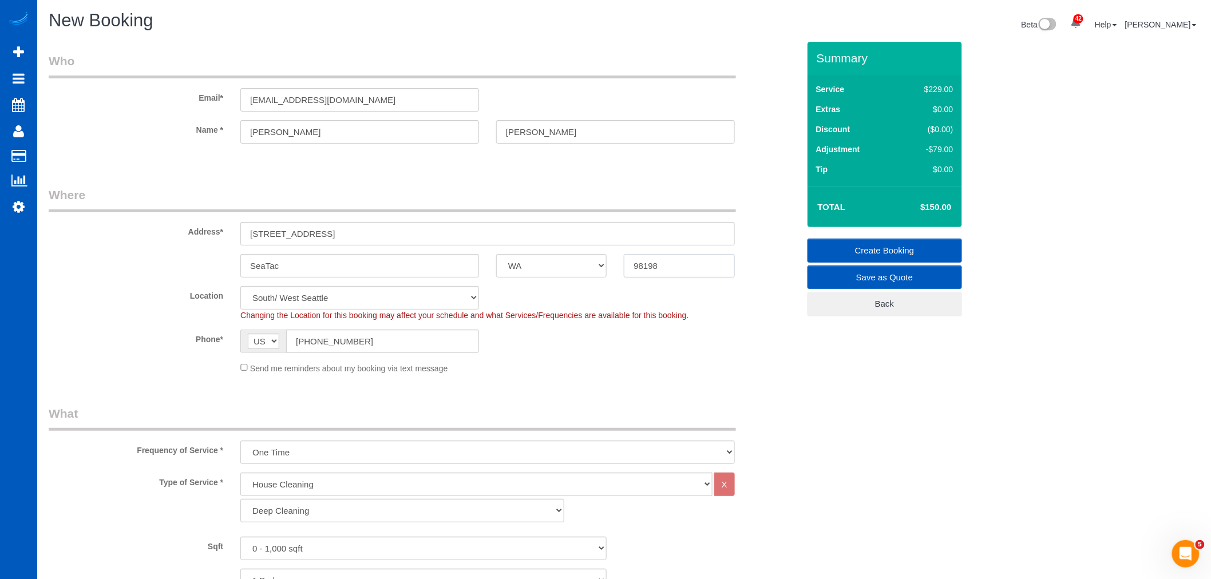
scroll to position [0, 0]
click at [520, 133] on input "Boyko" at bounding box center [615, 132] width 239 height 23
click at [590, 136] on input "Boiko" at bounding box center [615, 132] width 239 height 23
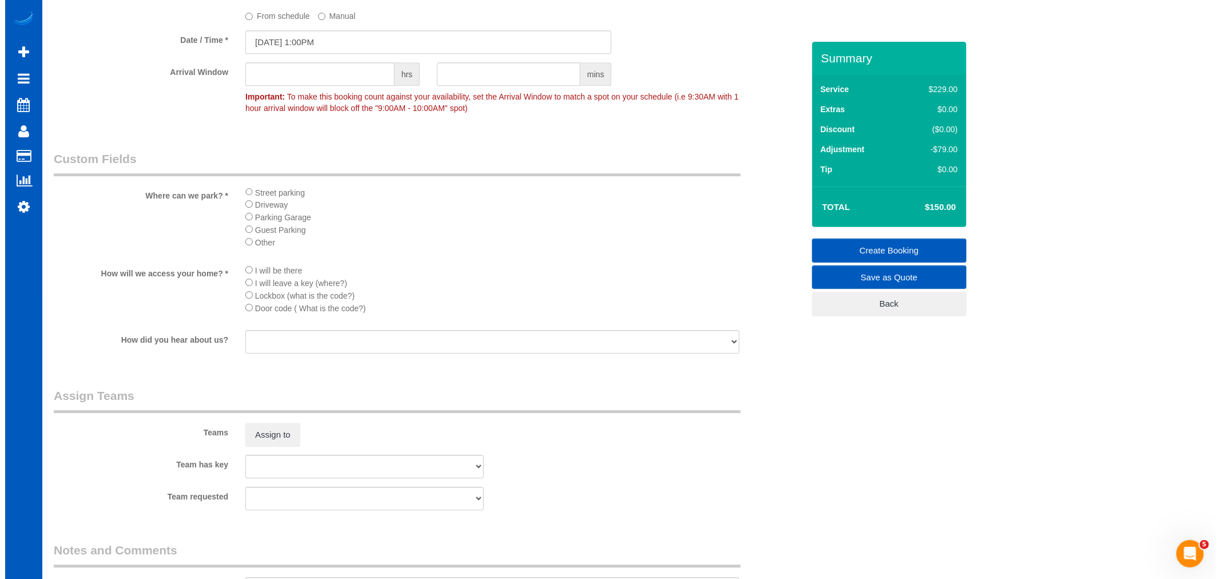
scroll to position [1525, 0]
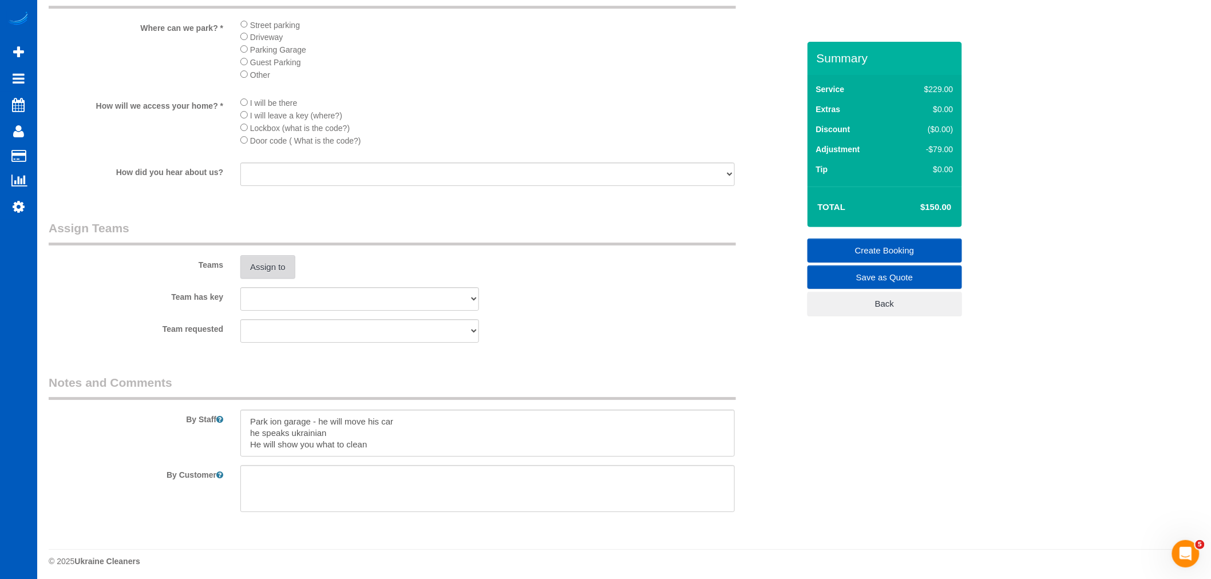
type input "Boiko"
click at [259, 275] on button "Assign to" at bounding box center [267, 267] width 55 height 24
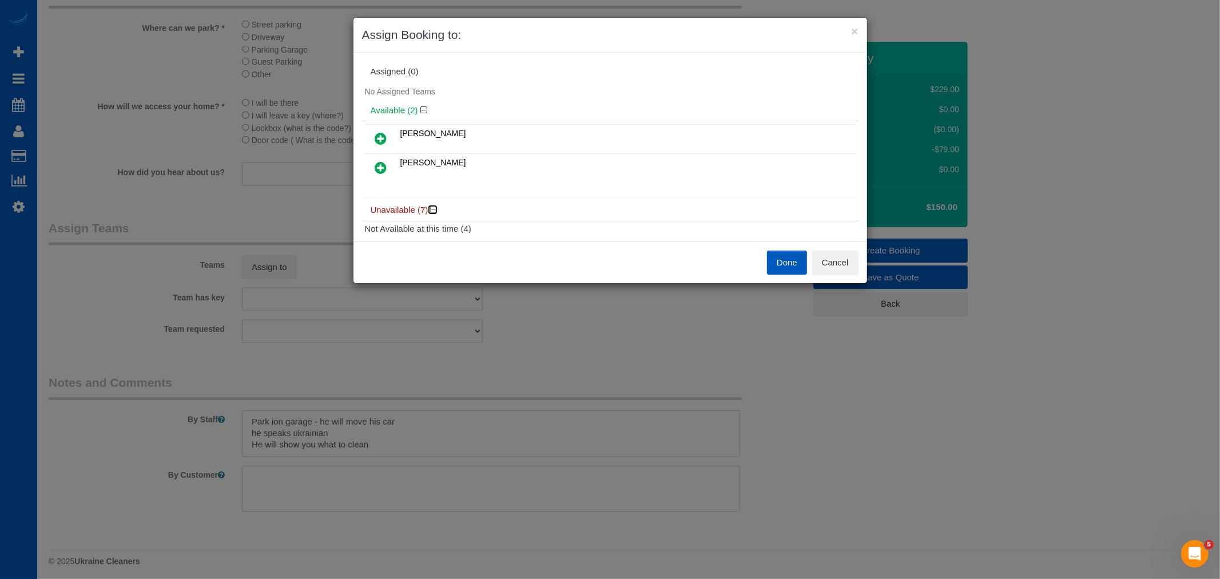
click at [435, 207] on icon at bounding box center [434, 209] width 7 height 9
click at [435, 213] on h4 "Unavailable (7)" at bounding box center [610, 210] width 479 height 10
click at [435, 209] on icon at bounding box center [434, 209] width 7 height 9
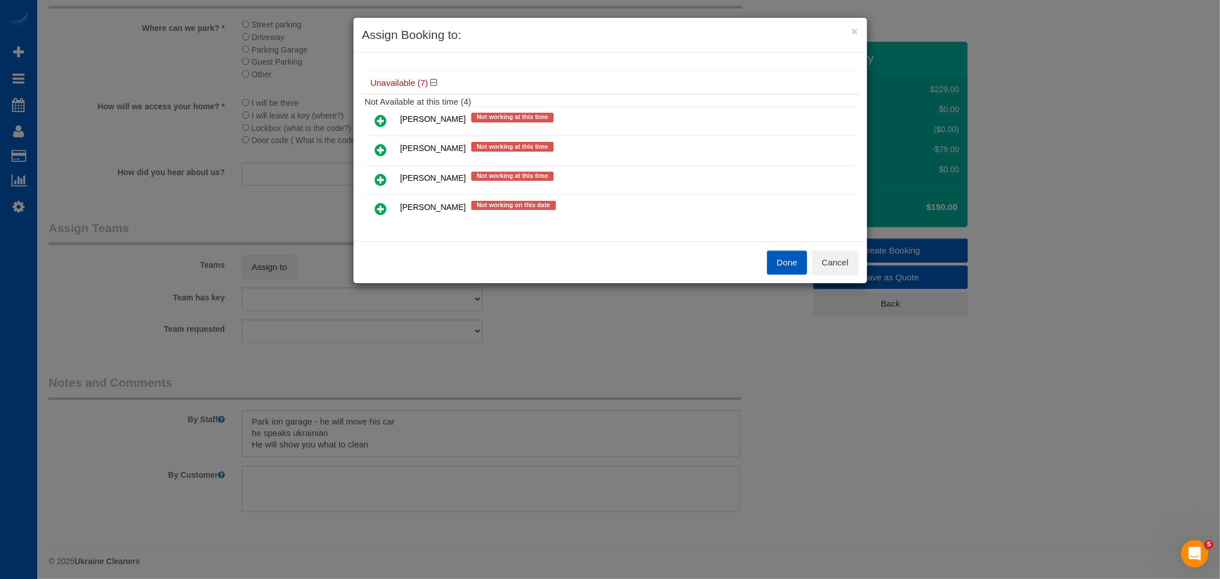
click at [378, 144] on icon at bounding box center [381, 150] width 12 height 14
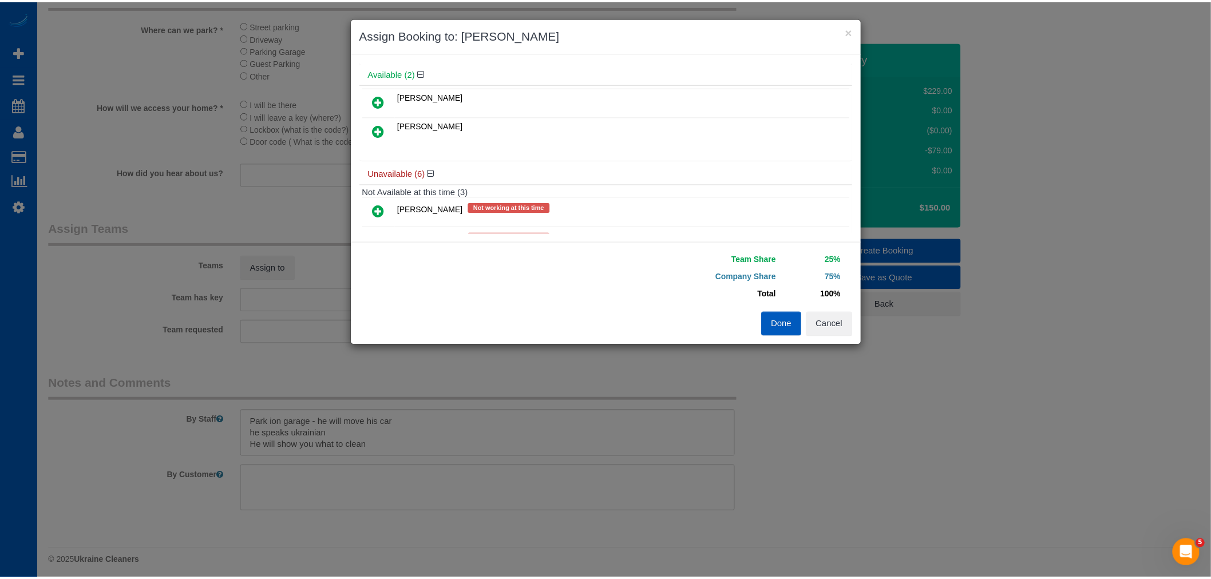
scroll to position [0, 0]
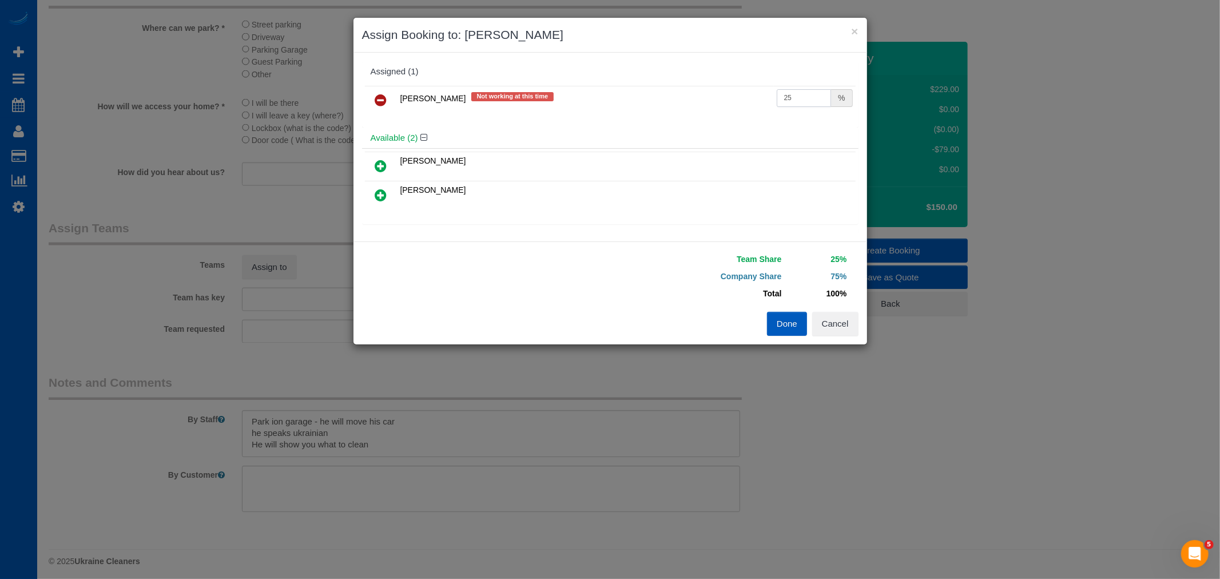
drag, startPoint x: 780, startPoint y: 101, endPoint x: 673, endPoint y: 97, distance: 107.6
click at [673, 97] on tr "Oksana Milisevych Not working at this time 25 %" at bounding box center [610, 100] width 491 height 29
type input "55"
click at [790, 331] on button "Done" at bounding box center [787, 324] width 40 height 24
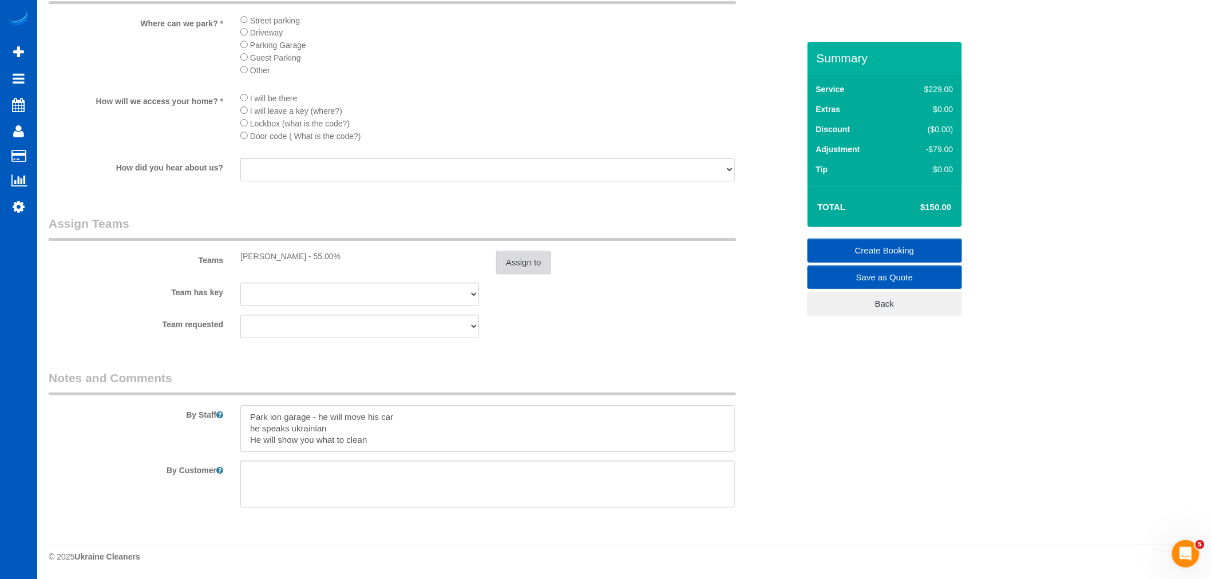
scroll to position [1546, 0]
click at [419, 431] on textarea at bounding box center [487, 428] width 494 height 47
click at [273, 417] on textarea at bounding box center [487, 428] width 494 height 47
click at [436, 447] on textarea at bounding box center [487, 428] width 494 height 47
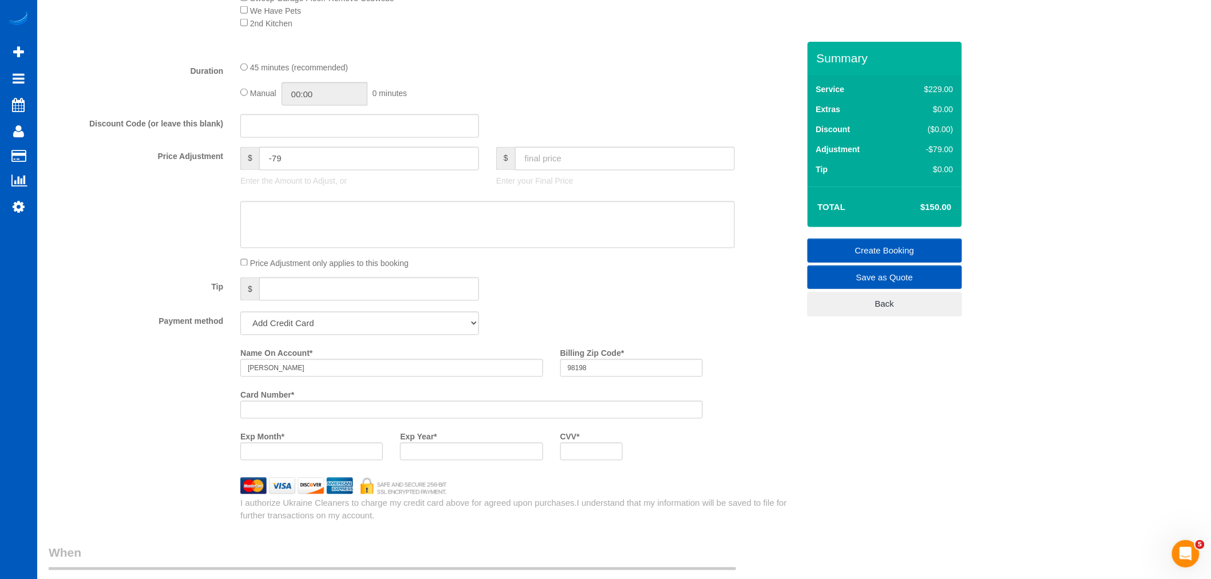
scroll to position [783, 0]
type textarea "Park in garage - he will move his car he speaks ukrainian He will show you what…"
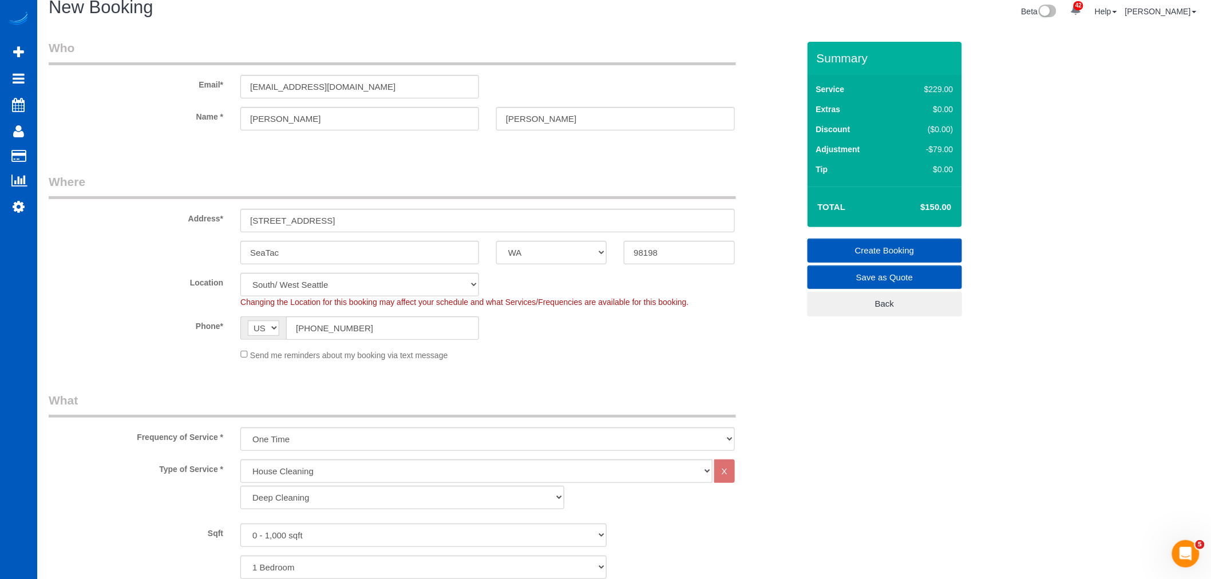
scroll to position [0, 0]
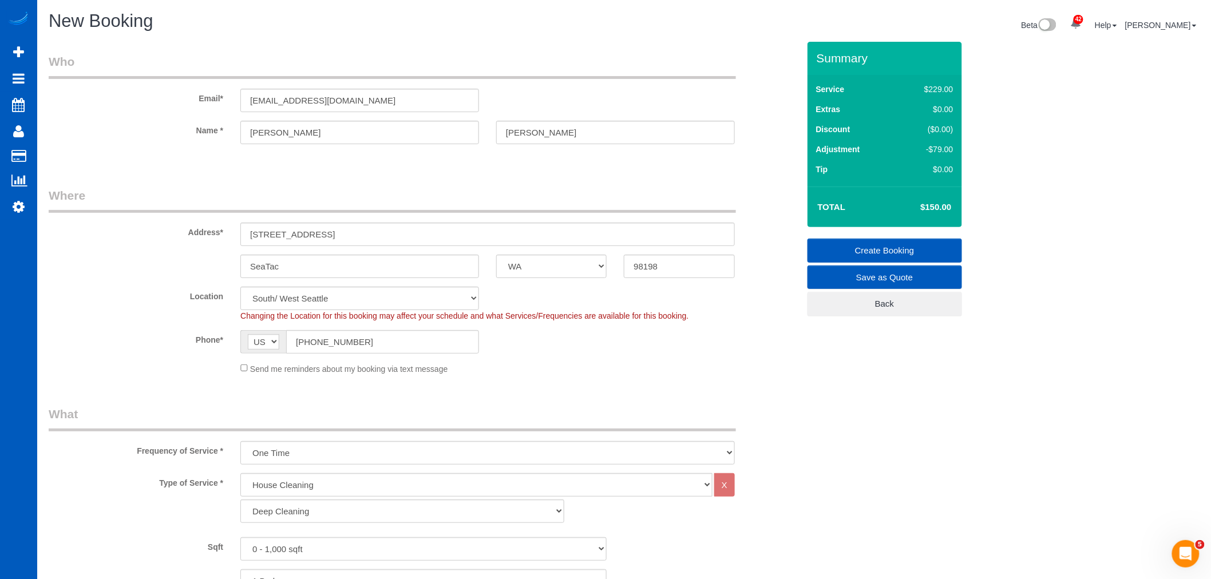
click at [877, 248] on link "Create Booking" at bounding box center [884, 251] width 154 height 24
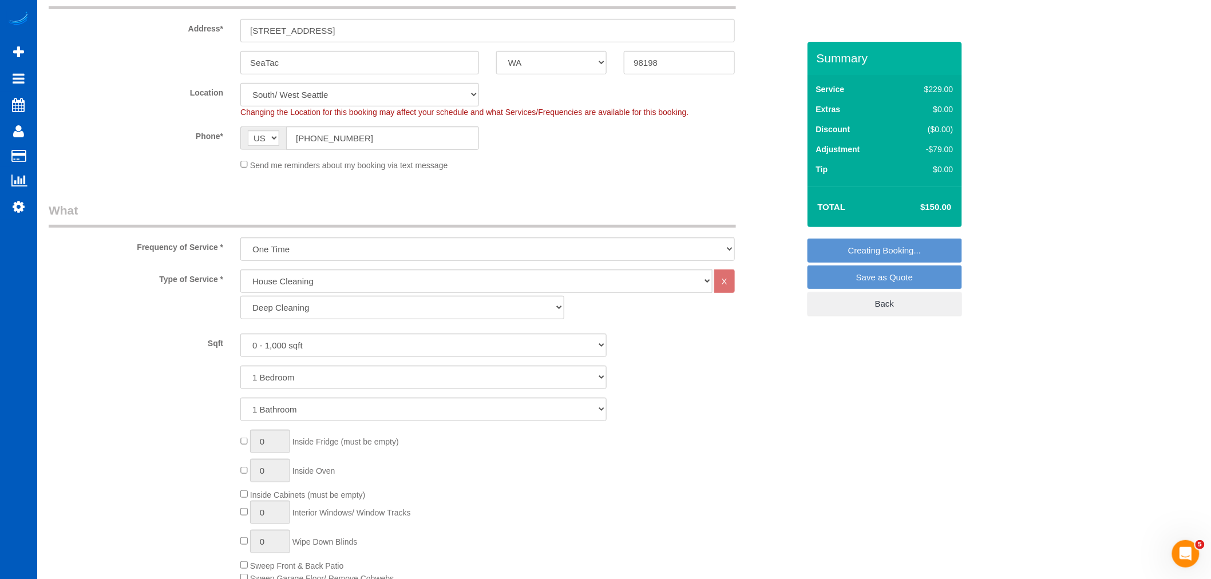
scroll to position [254, 0]
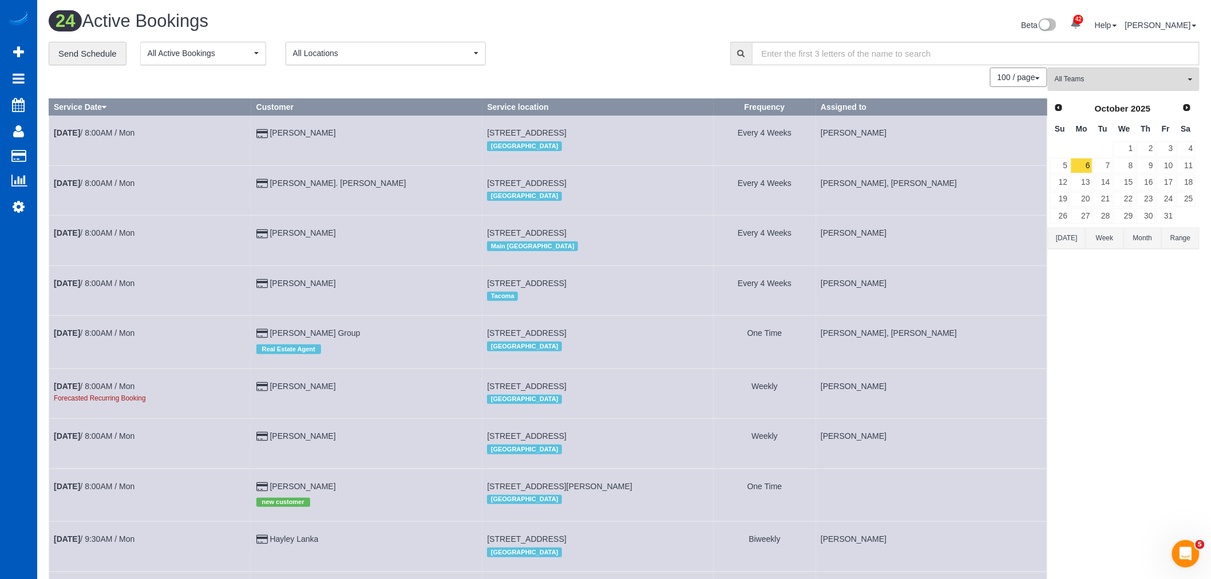
click at [1068, 104] on div "Prev Next October 2025" at bounding box center [1122, 108] width 146 height 19
click at [1065, 104] on link "Prev" at bounding box center [1058, 108] width 16 height 16
click at [1091, 221] on link "29" at bounding box center [1080, 215] width 21 height 15
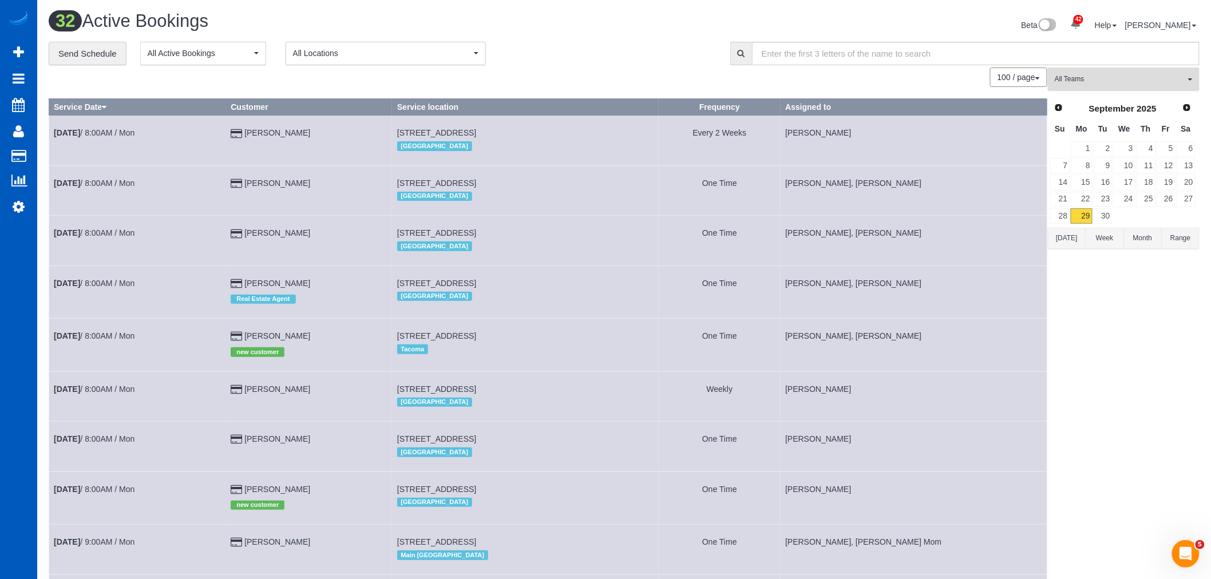
click at [1073, 79] on span "All Teams" at bounding box center [1119, 79] width 130 height 10
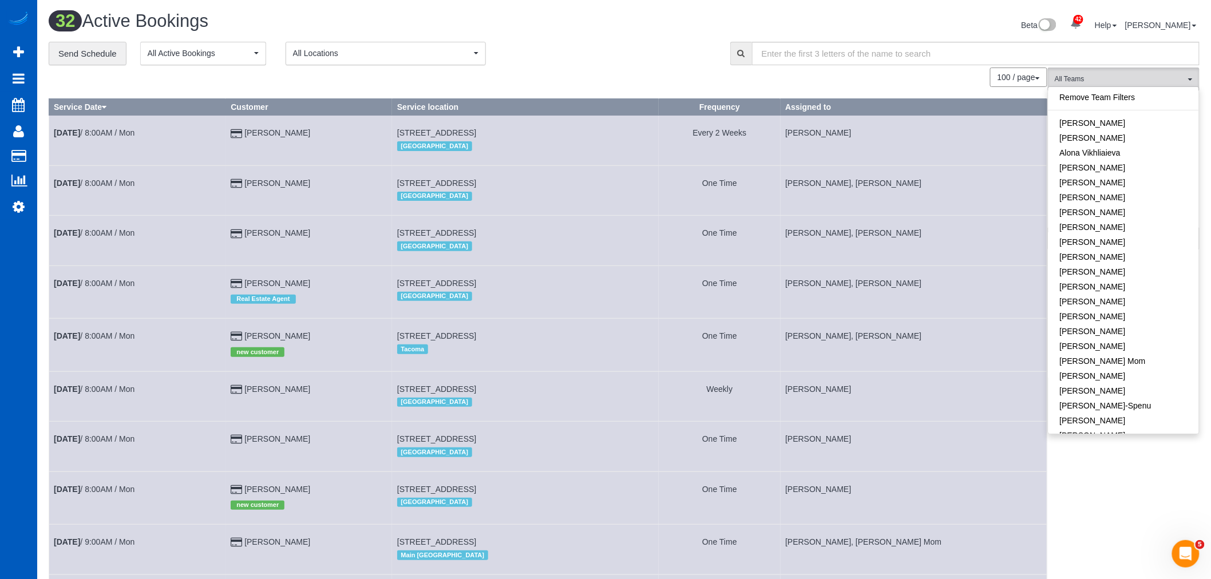
click at [599, 81] on div "100 / page 10 / page 20 / page 30 / page 40 / page 50 / page 100 / page" at bounding box center [548, 77] width 998 height 19
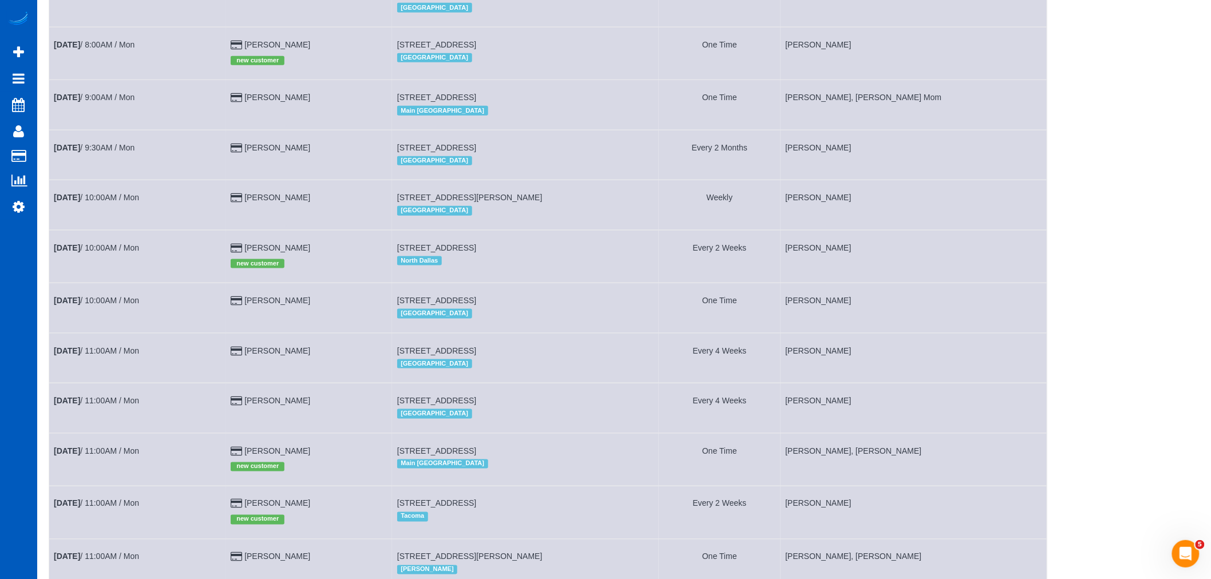
scroll to position [636, 0]
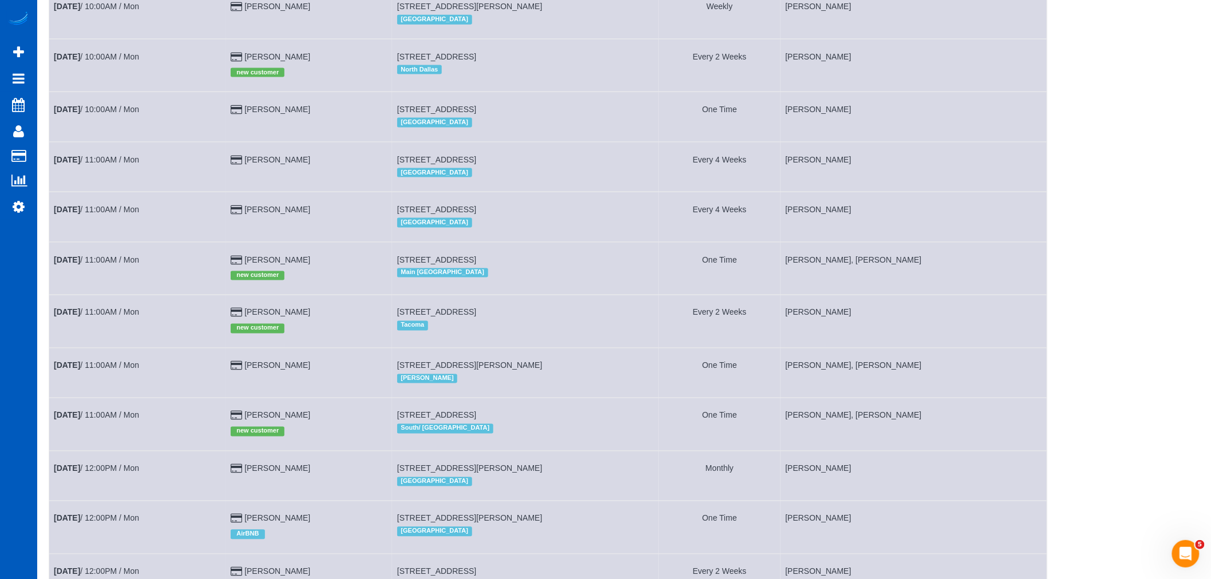
drag, startPoint x: 1036, startPoint y: 478, endPoint x: 1166, endPoint y: 418, distance: 143.1
click at [1166, 418] on div "All Teams Remove Team Filters Alina Kruchok Alona Tarasiuk Alona Vikhliaieva An…" at bounding box center [1124, 297] width 152 height 1730
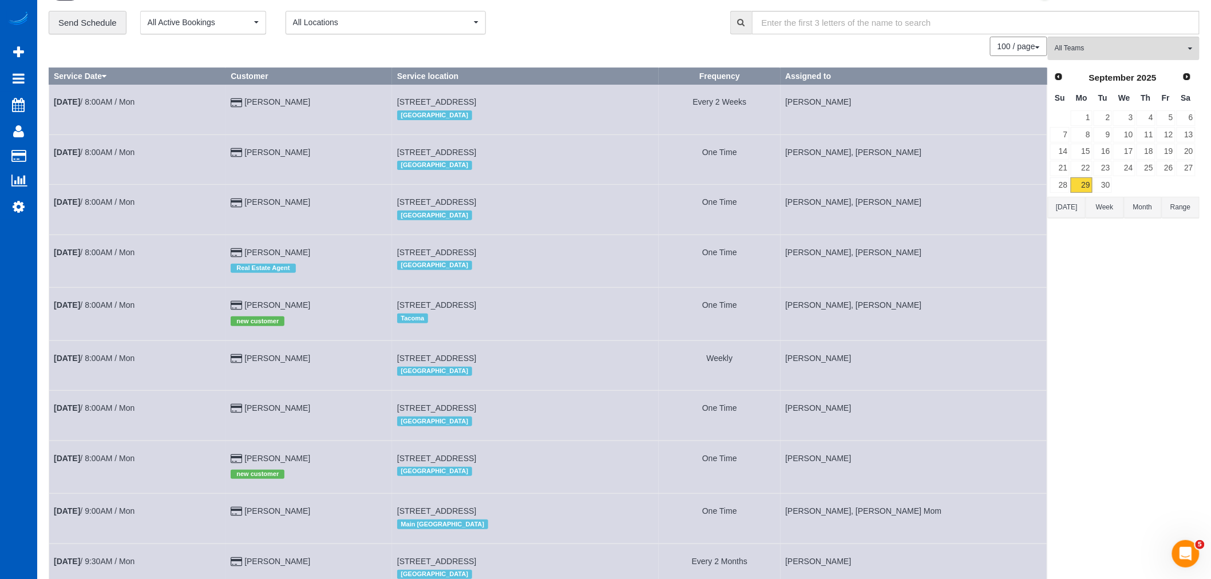
scroll to position [0, 0]
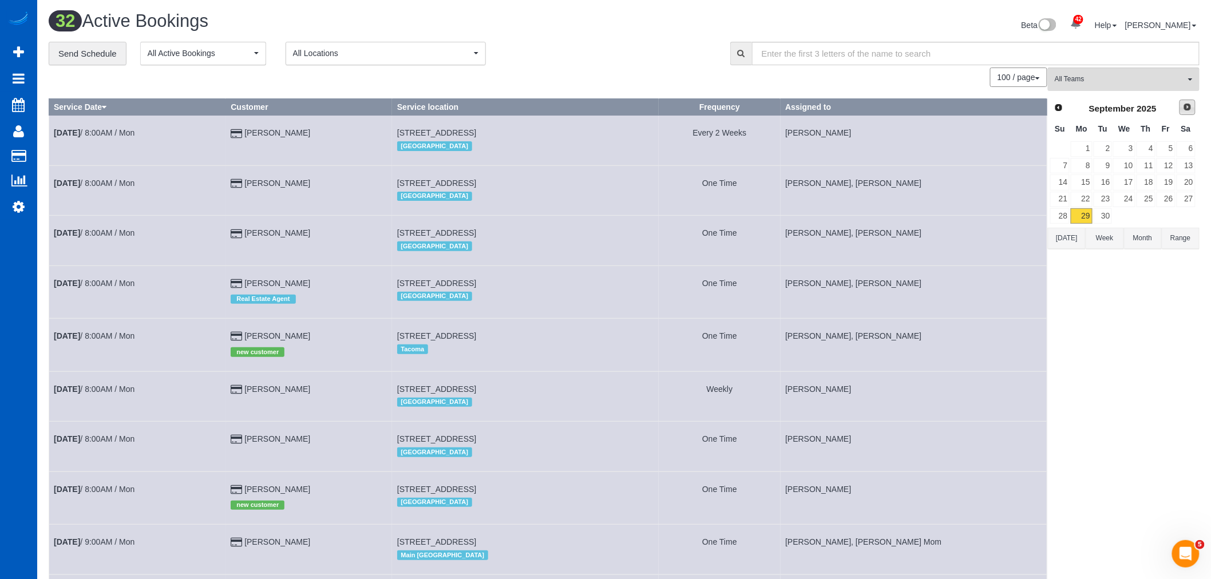
click at [1174, 109] on div "September 2025" at bounding box center [1122, 109] width 106 height 16
click at [1198, 104] on div "Prev Next September 2025 Su Mo Tu We Th Fr Sa 1 2 3 4 5 6 7 8 9 10 11 12 13 14 …" at bounding box center [1123, 162] width 150 height 130
click at [1187, 109] on span "Next" at bounding box center [1187, 106] width 9 height 9
click at [1123, 146] on link "1" at bounding box center [1124, 148] width 22 height 15
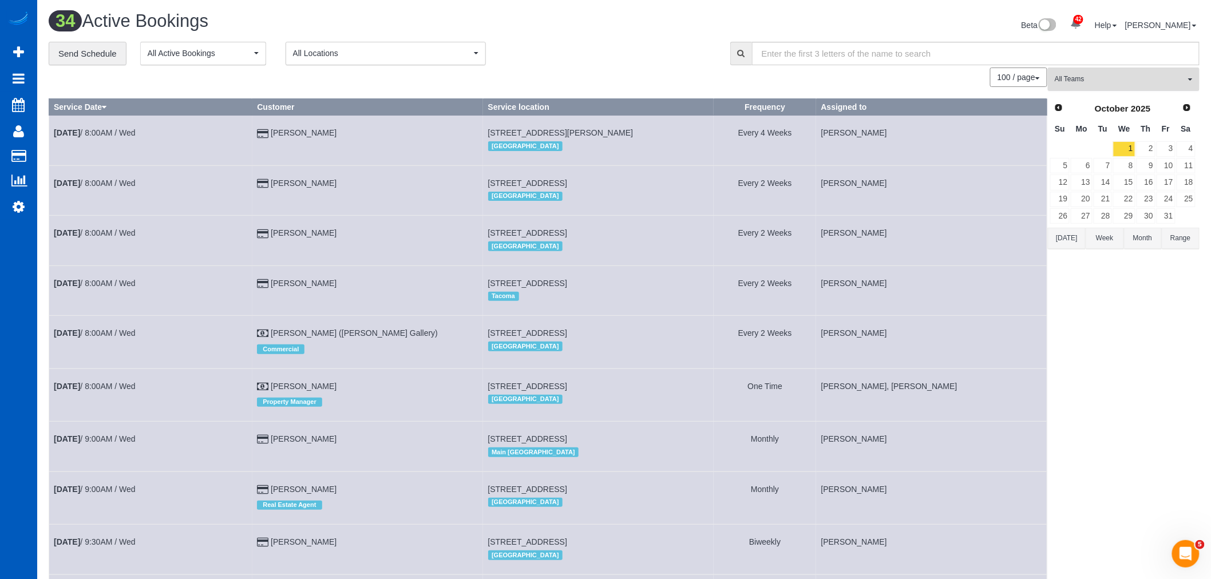
click at [1093, 72] on button "All Teams" at bounding box center [1124, 79] width 152 height 23
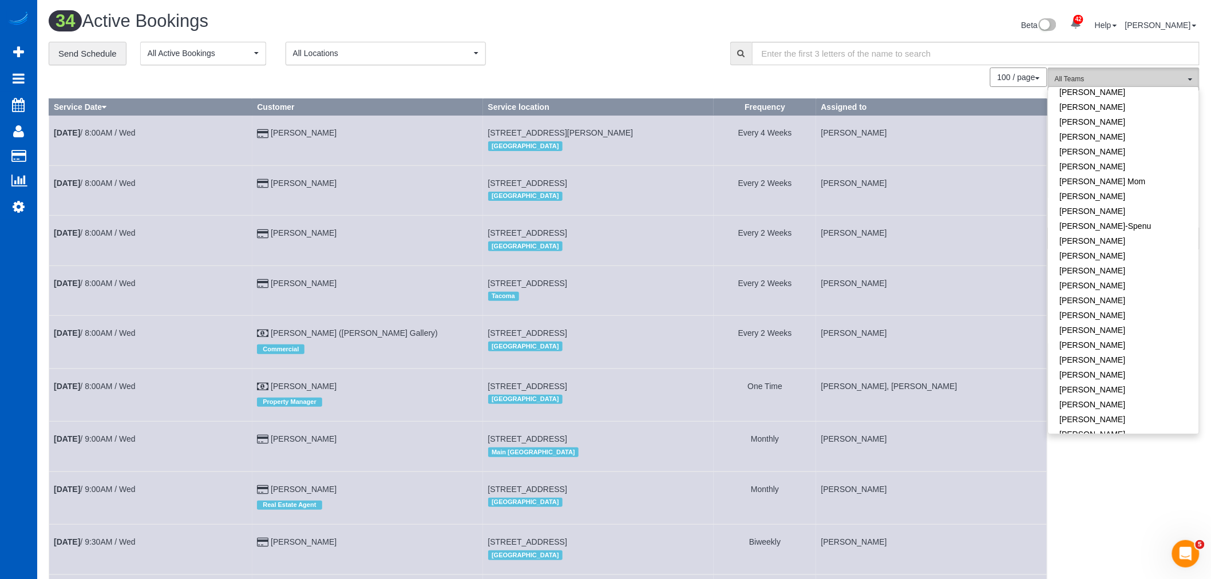
scroll to position [445, 0]
click at [1127, 309] on link "Oksana Milisevych" at bounding box center [1123, 314] width 150 height 15
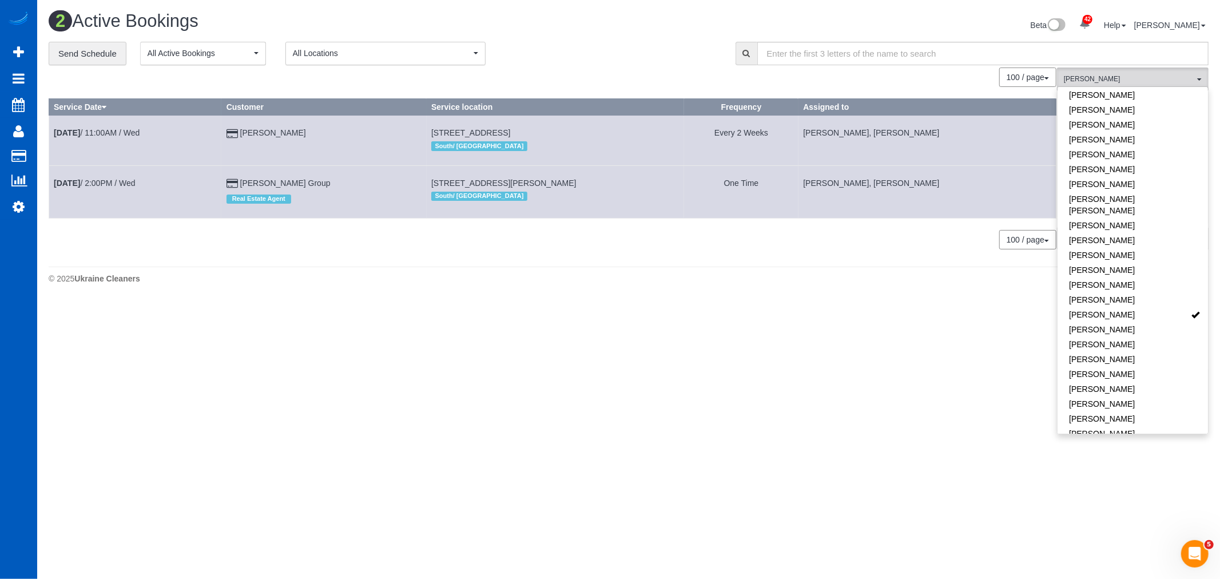
click at [588, 322] on body "42 Beta Your Notifications You have 0 alerts × You have 1 to charge for 09/27/2…" at bounding box center [610, 289] width 1220 height 579
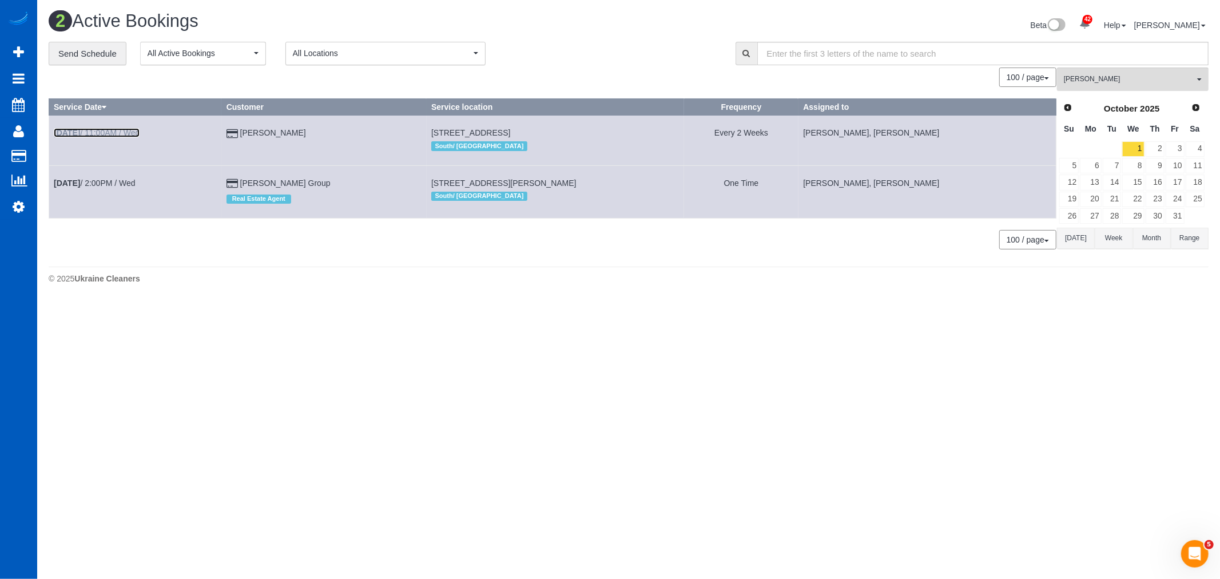
click at [80, 132] on b "Oct 1st" at bounding box center [67, 132] width 26 height 9
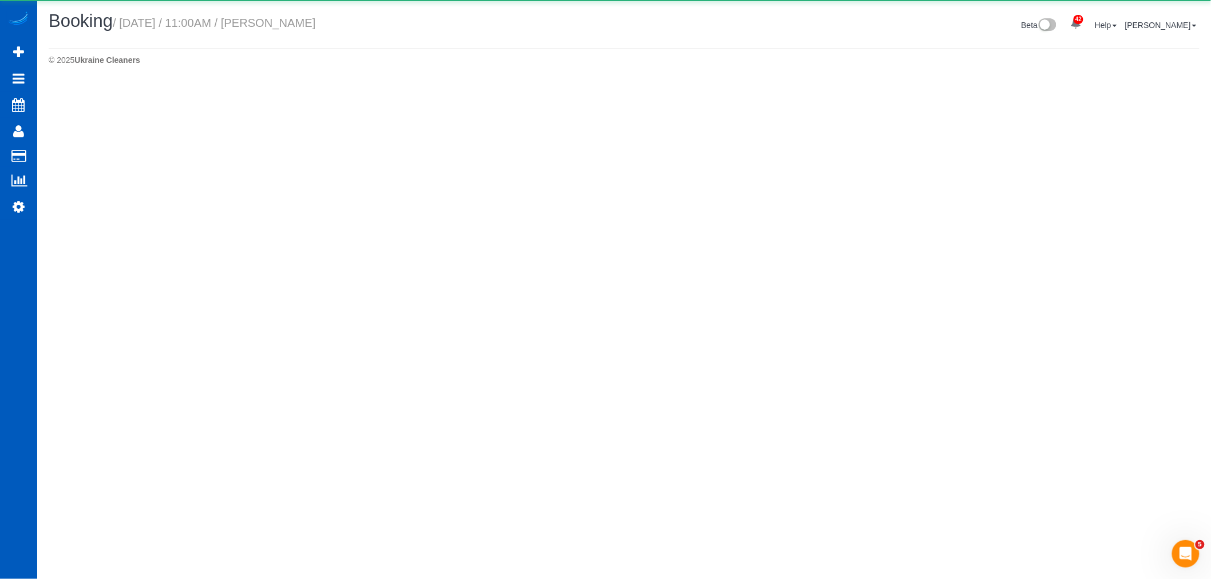
select select "WA"
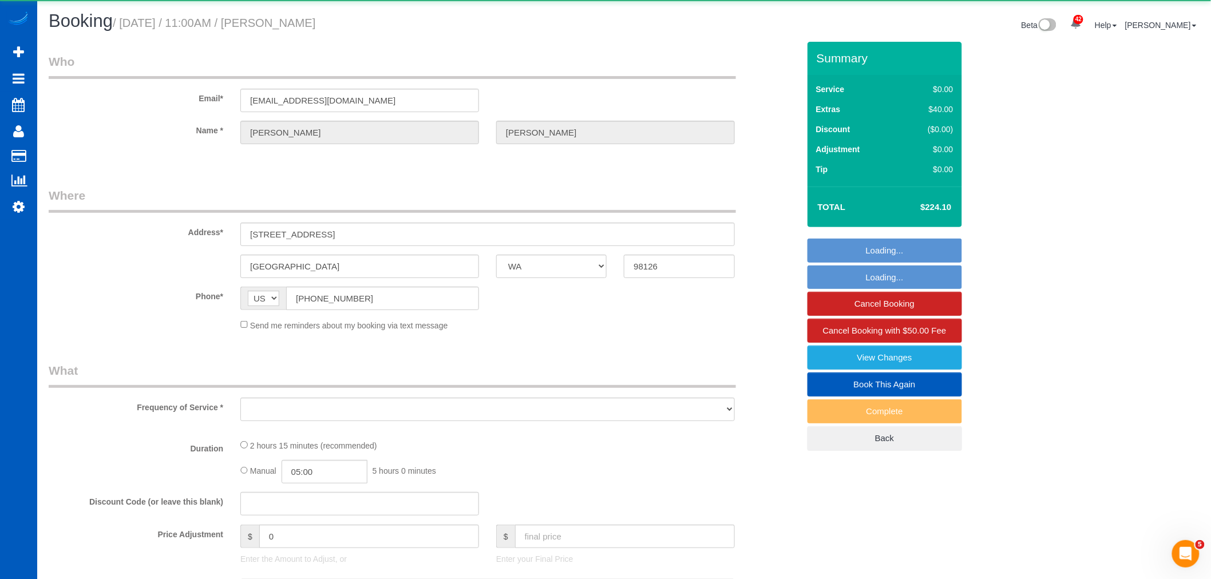
select select "object:8200"
select select "string:fspay-3c6a807c-bbc7-41f2-ae3c-2a12eb6c981c"
select select "199"
select select "1501"
select select "3"
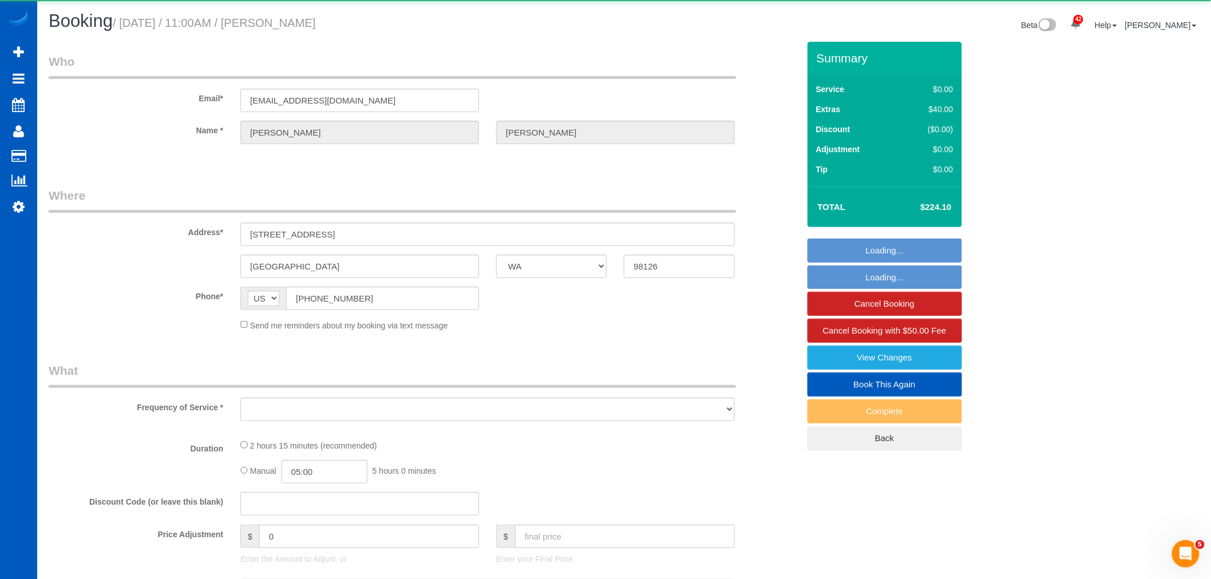
select select "2"
select select "spot20"
select select "number:8"
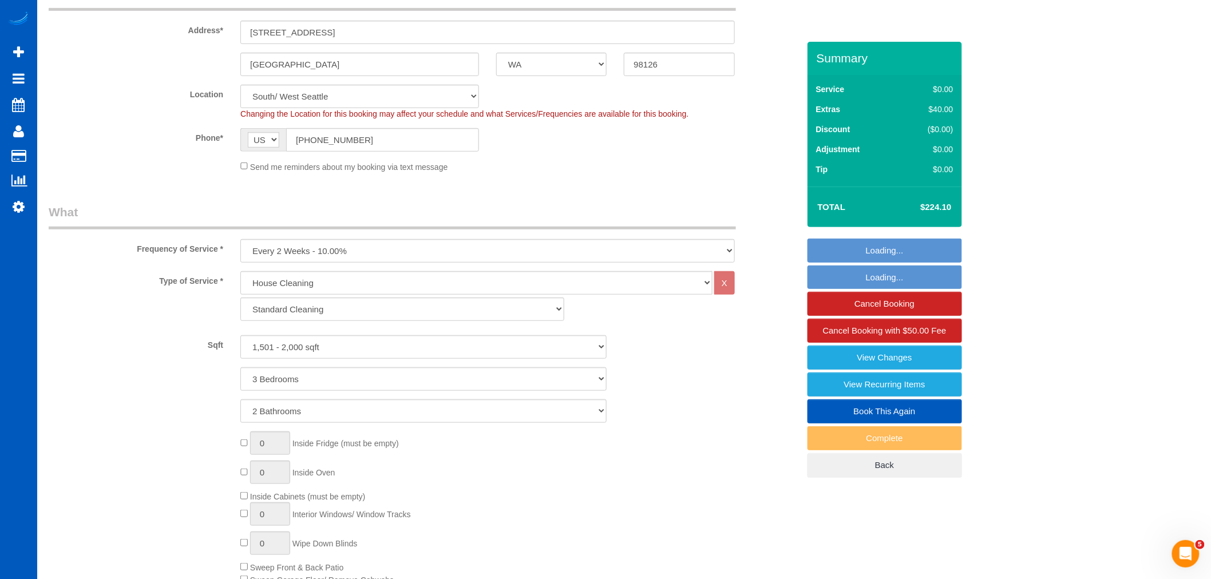
scroll to position [254, 0]
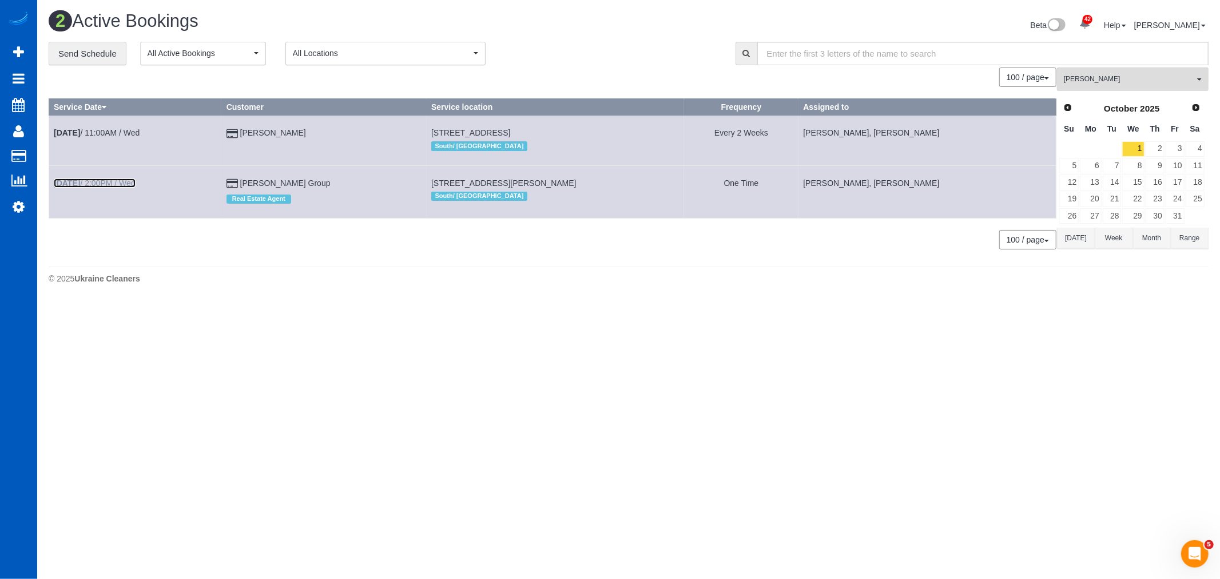
click at [103, 188] on link "Oct 1st / 2:00PM / Wed" at bounding box center [95, 183] width 82 height 9
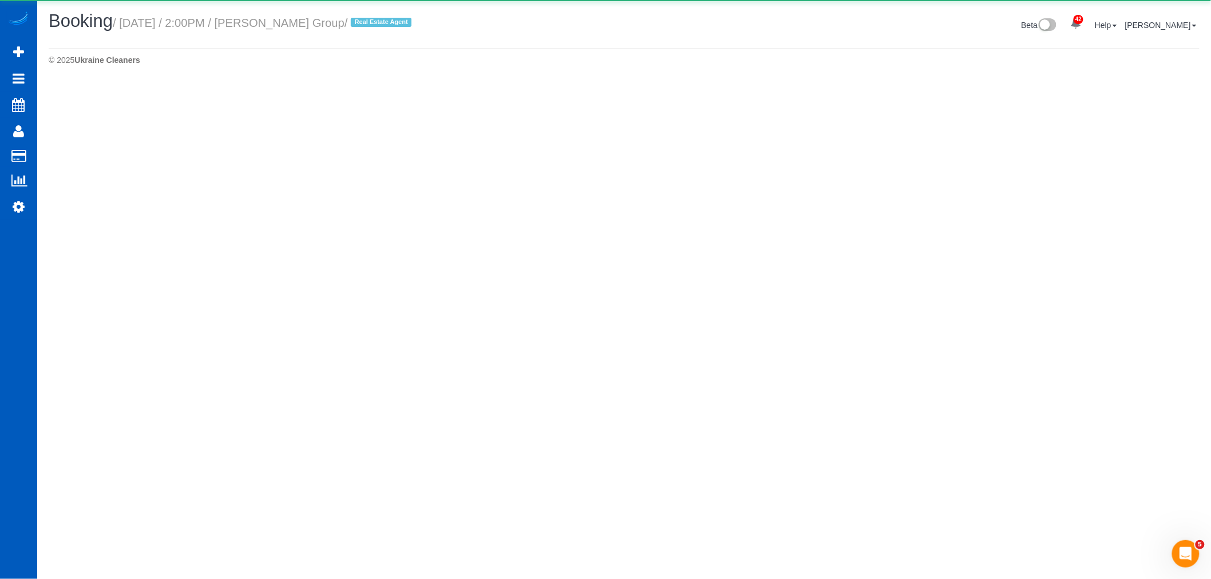
select select "WA"
select select "number:10"
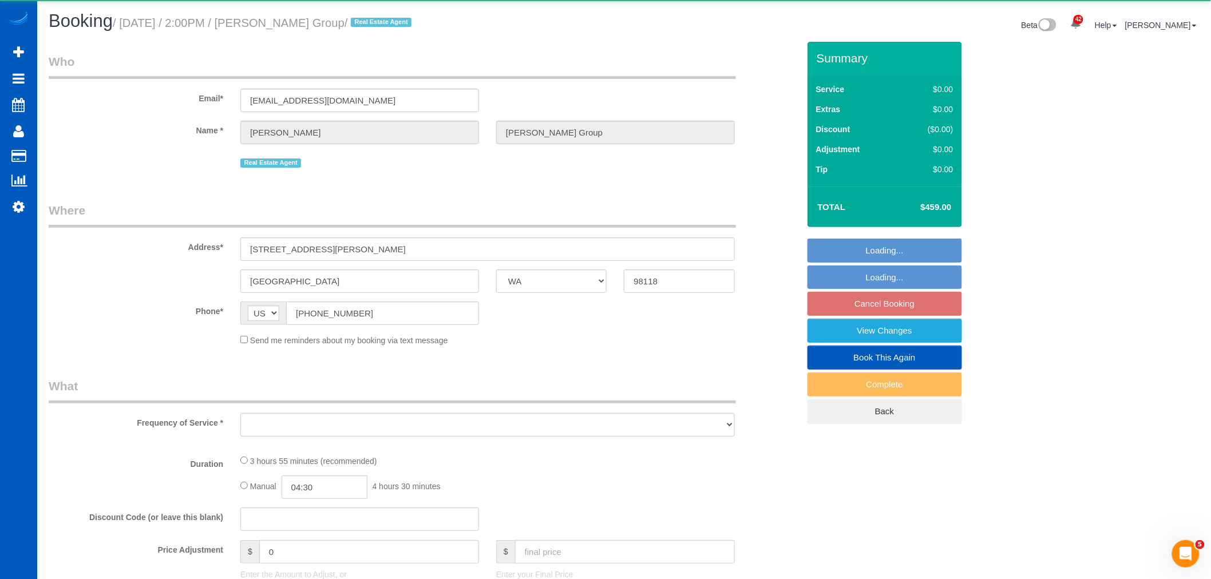
select select "object:8943"
select select "string:fspay-0d139add-e162-4263-b5da-b5092fdec57a"
select select "199"
select select "1501"
select select "4"
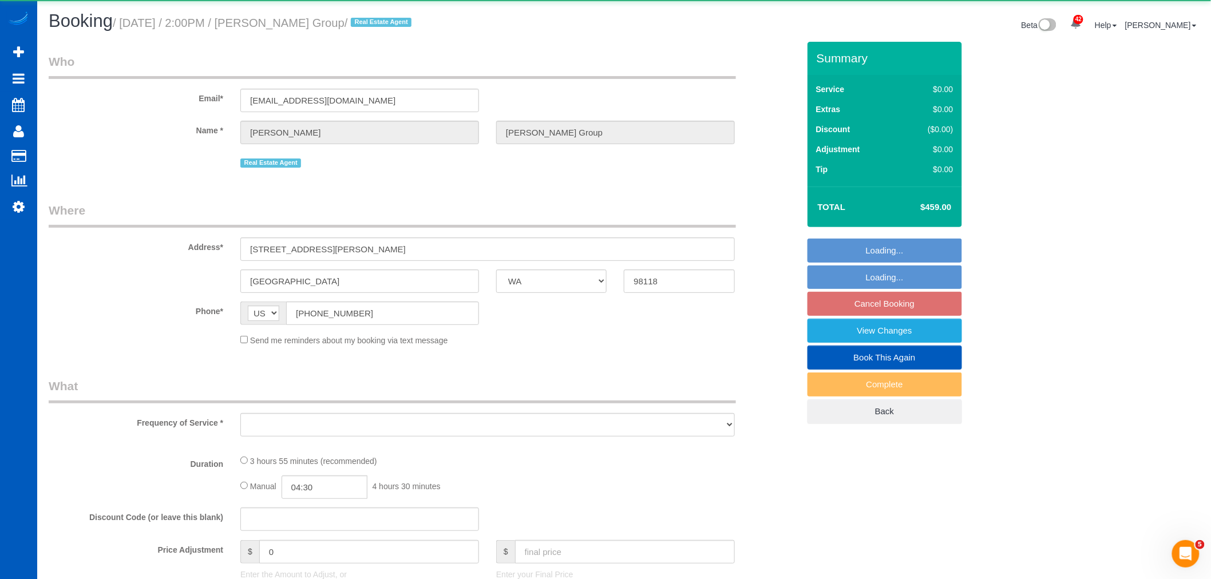
select select "2"
select select "spot34"
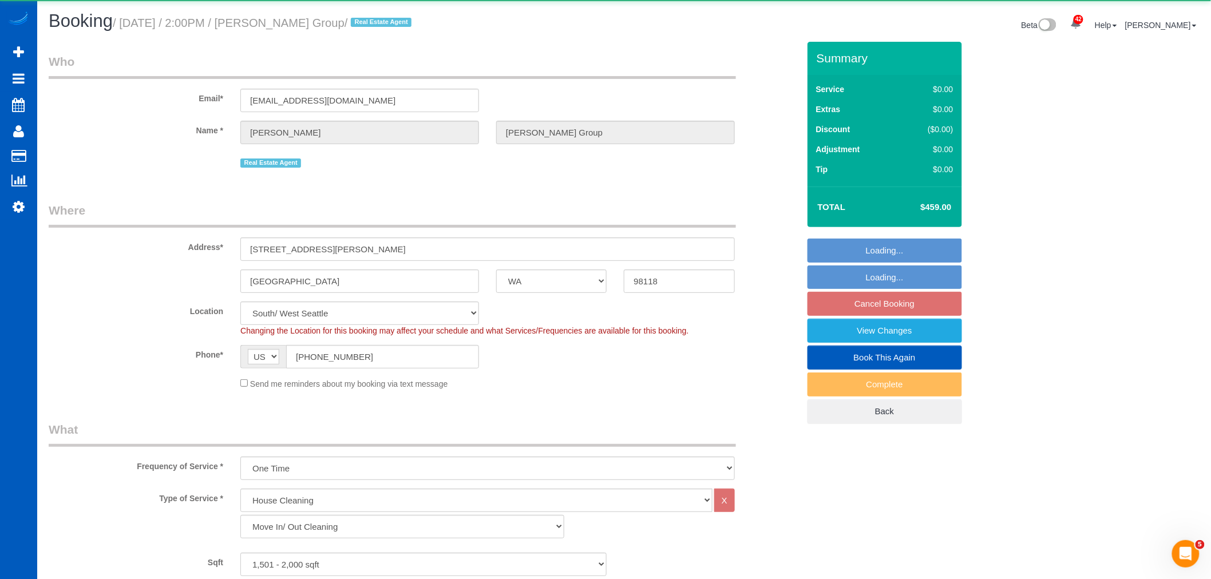
select select "1501"
select select "4"
select select "2"
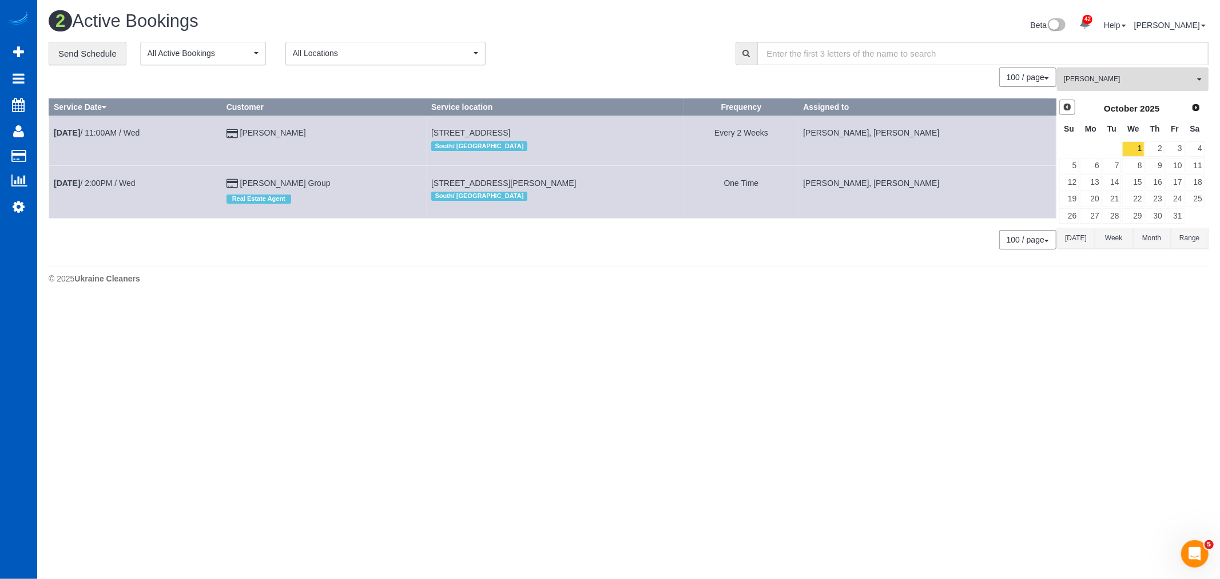
click at [1065, 105] on span "Prev" at bounding box center [1067, 106] width 9 height 9
click at [1096, 220] on link "29" at bounding box center [1090, 215] width 21 height 15
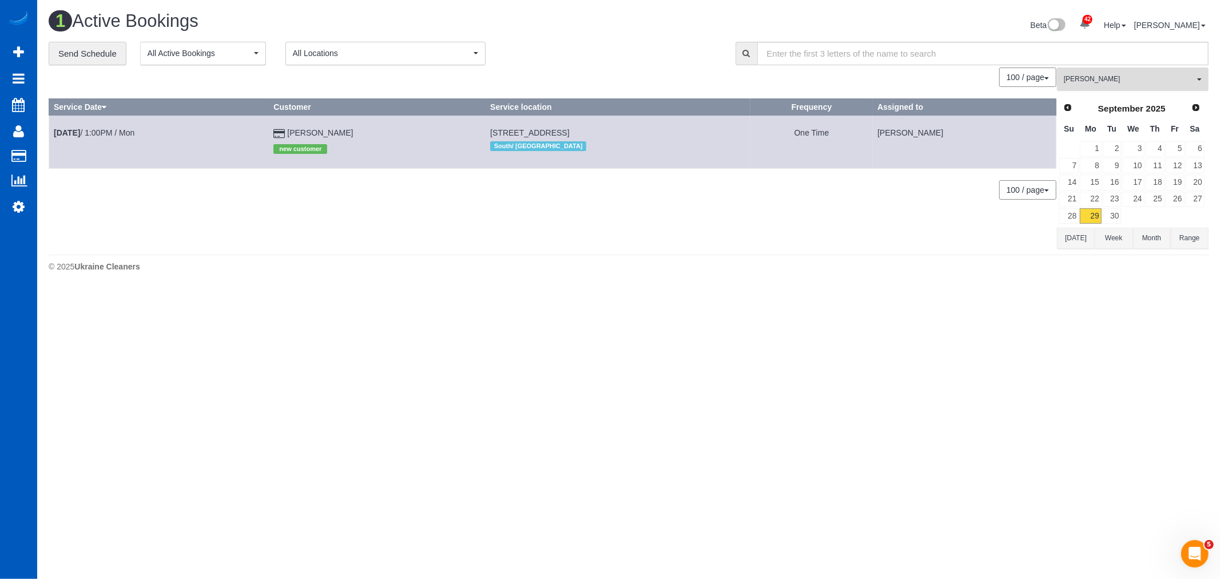
click at [1096, 73] on button "Oksana Milisevych All Teams" at bounding box center [1133, 79] width 152 height 23
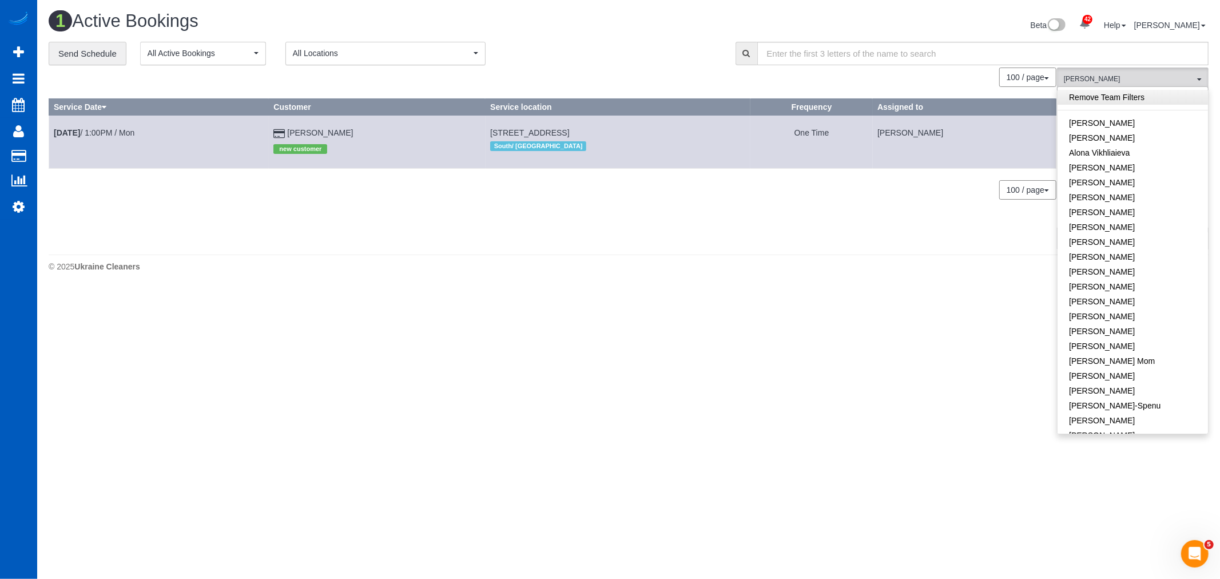
click at [1115, 95] on link "Remove Team Filters" at bounding box center [1133, 97] width 150 height 15
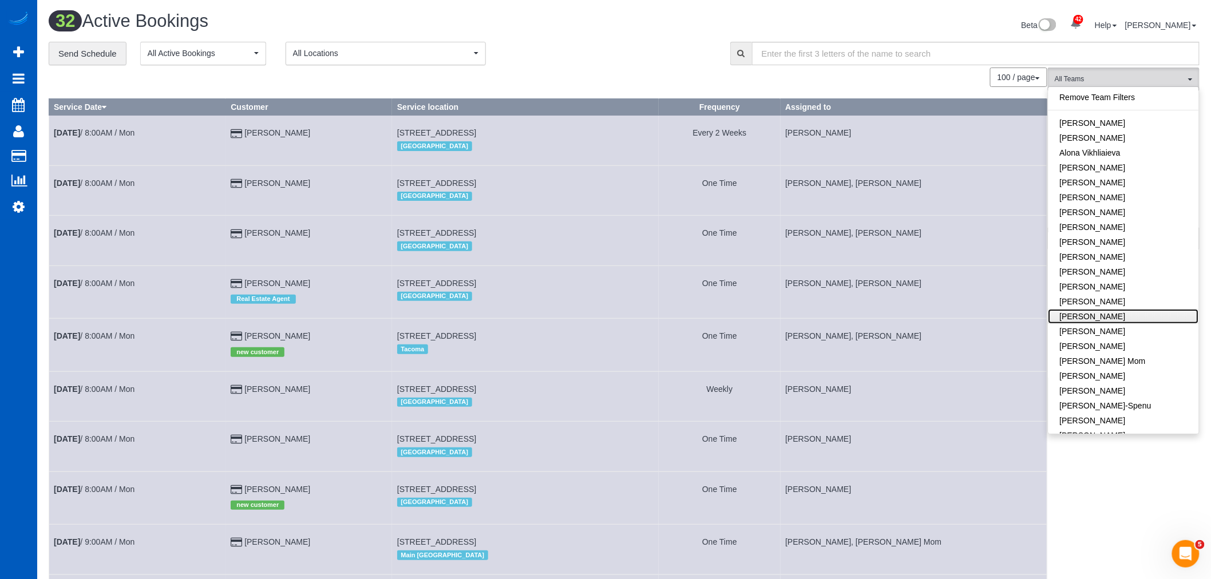
click at [1090, 319] on link "Evelina Manuilo" at bounding box center [1123, 316] width 150 height 15
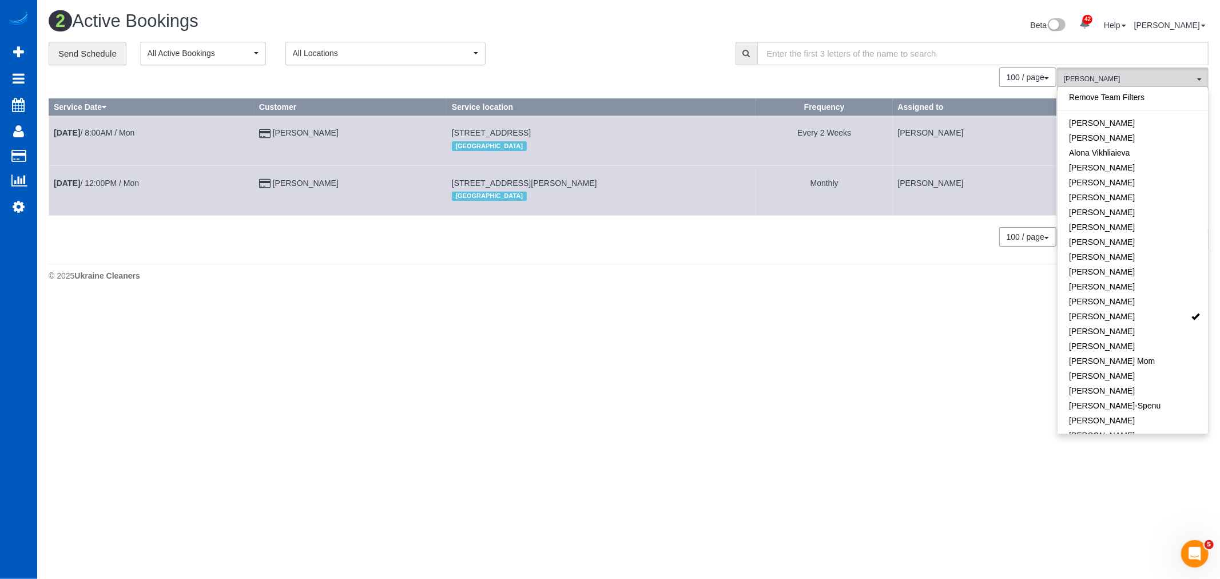
click at [89, 128] on td "Sep 29th / 8:00AM / Mon" at bounding box center [151, 141] width 205 height 50
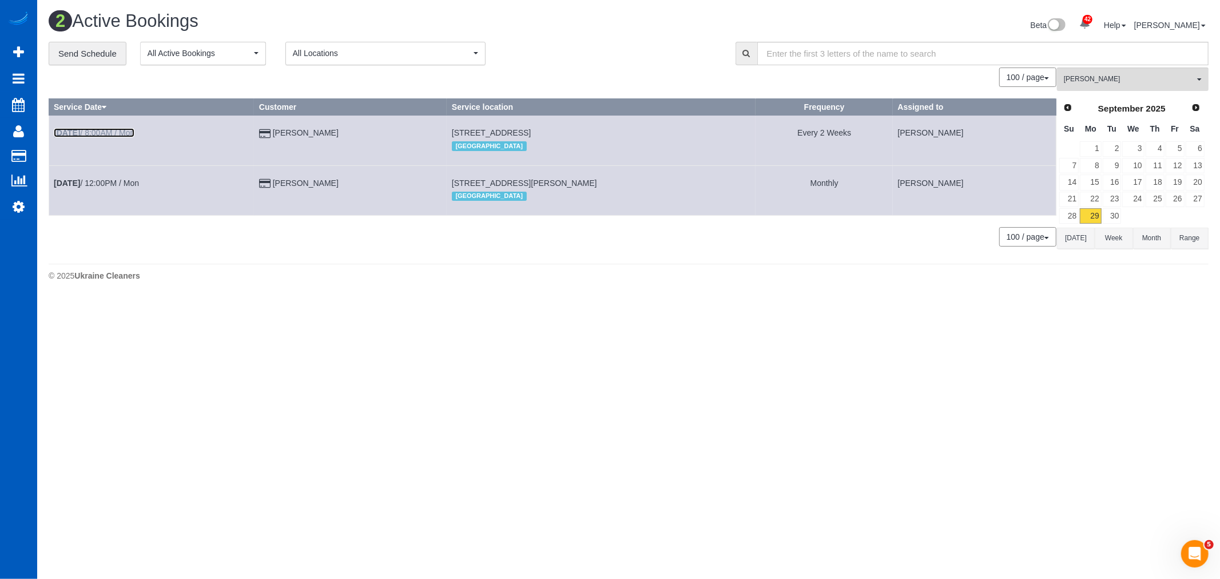
click at [80, 130] on b "Sep 29th" at bounding box center [67, 132] width 26 height 9
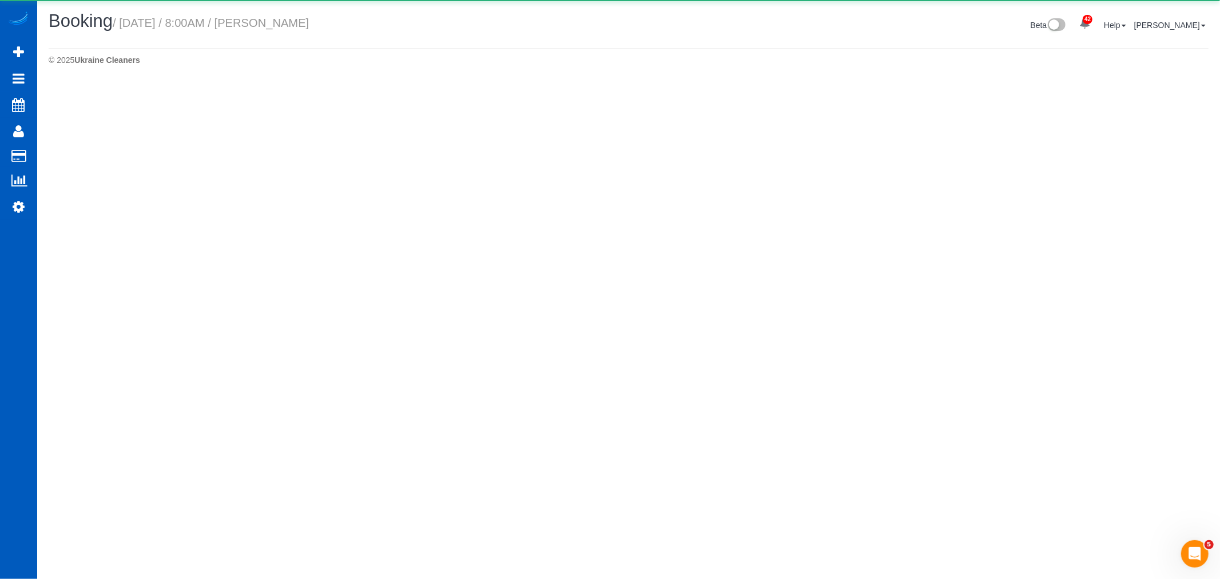
select select "WA"
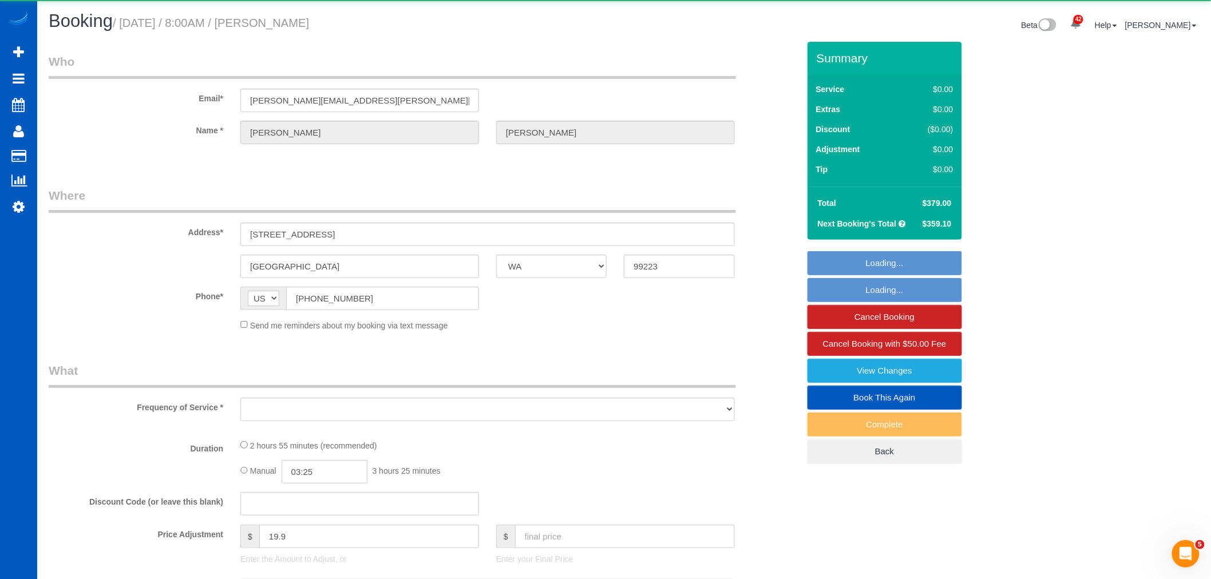
select select "object:10307"
select select "string:fspay-8d382afd-9af4-419e-82f6-081b972437e5"
select select "199"
select select "spot46"
select select "number:67"
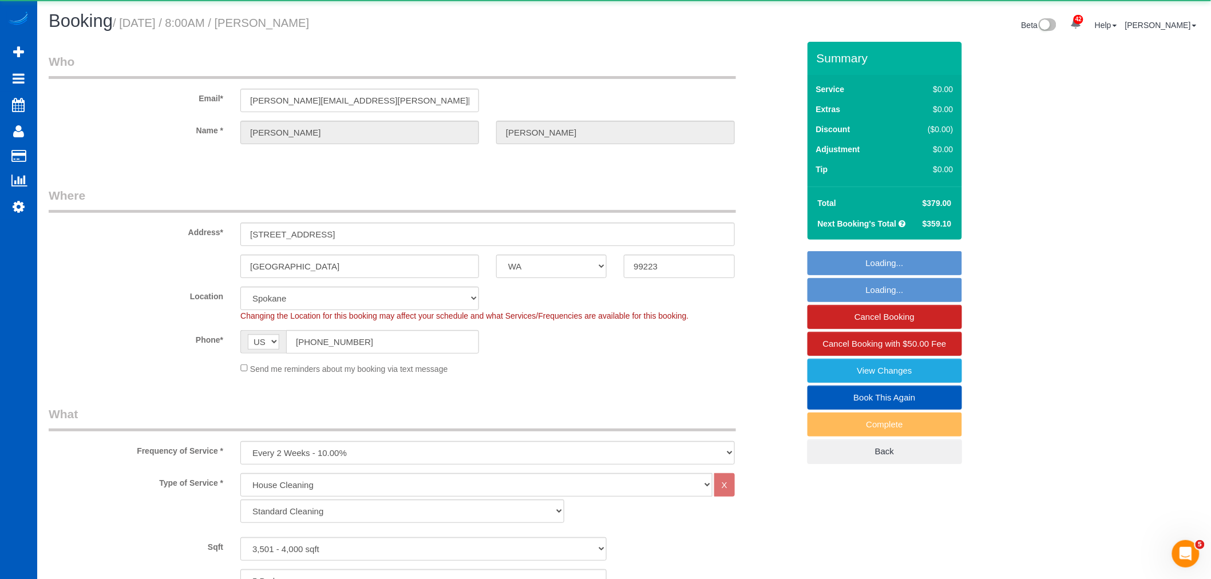
select select "object:10492"
select select "3501"
select select "5"
select select "3"
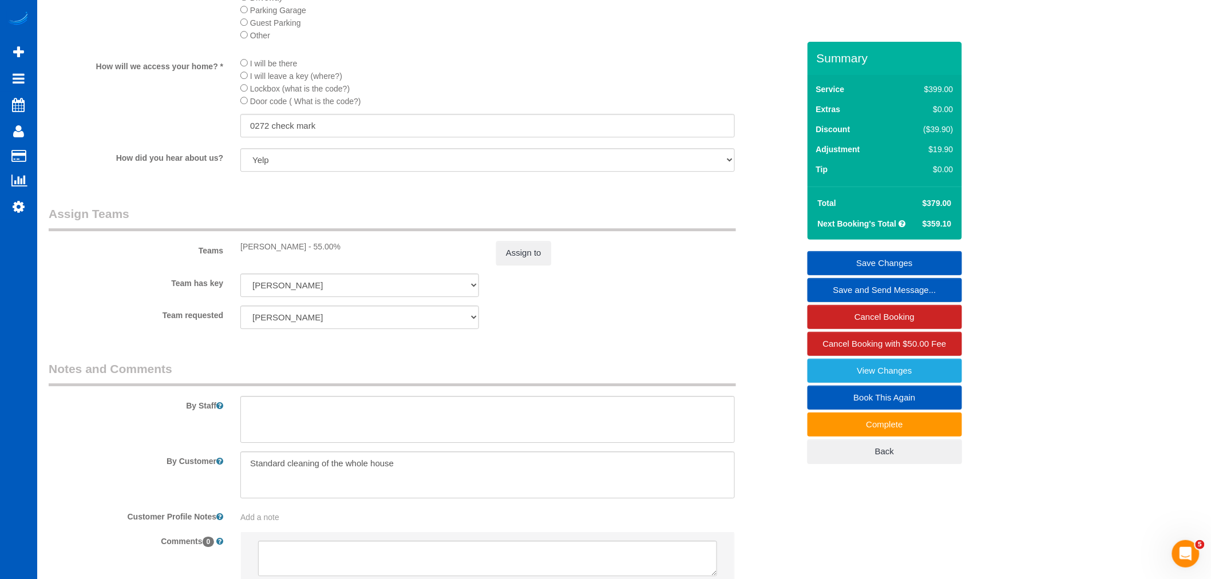
scroll to position [1450, 0]
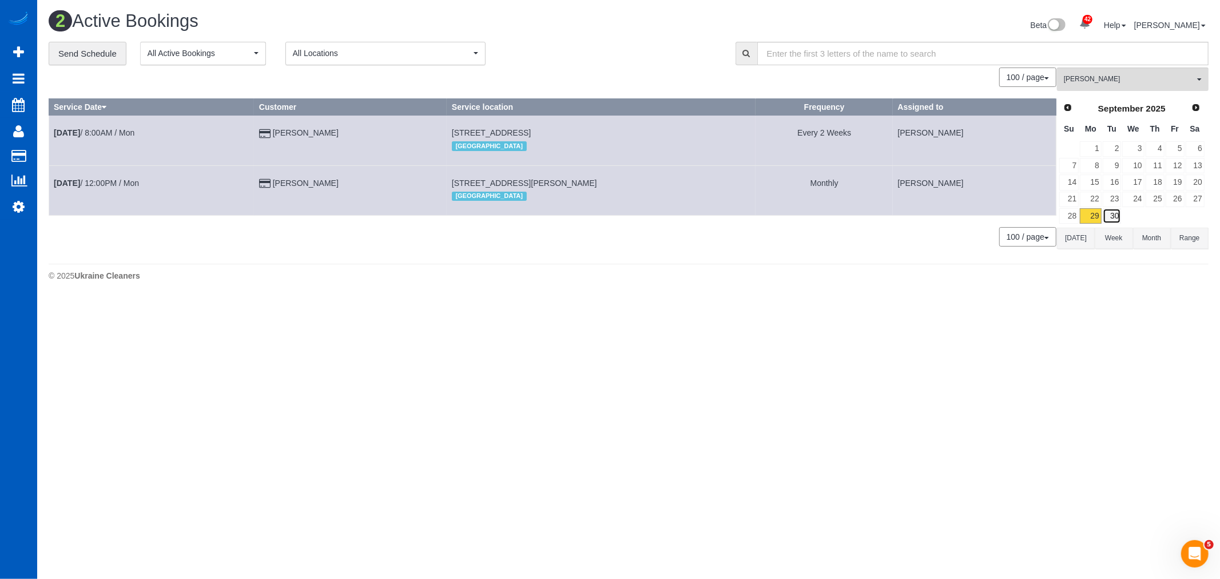
click at [1116, 218] on link "30" at bounding box center [1112, 215] width 19 height 15
click at [1084, 215] on link "29" at bounding box center [1090, 215] width 21 height 15
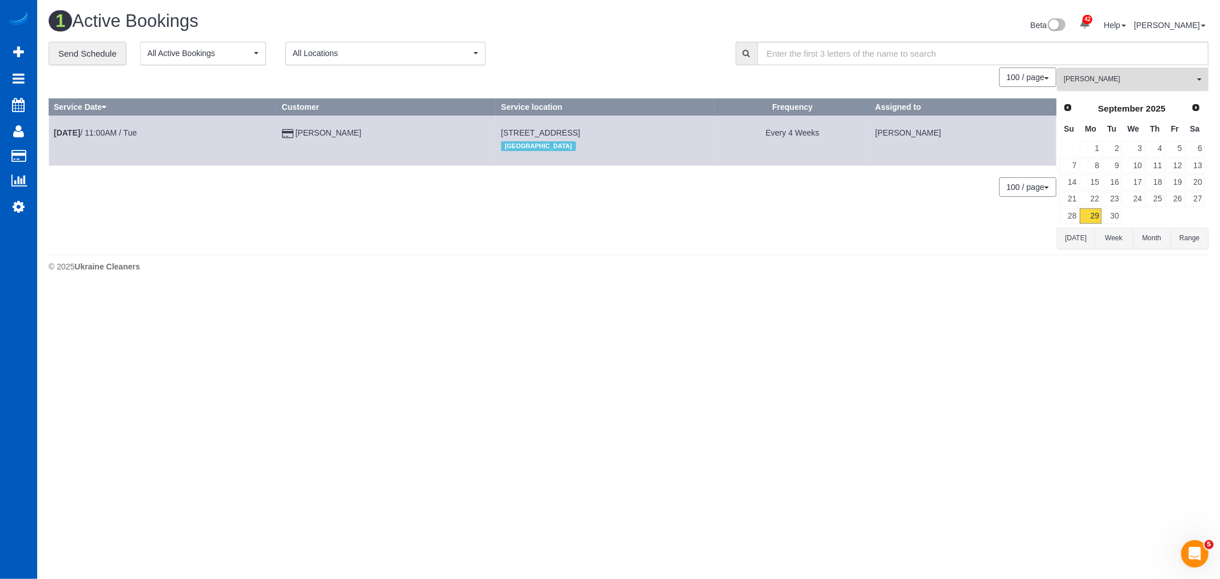
click at [1128, 89] on button "Evelina Manuilo All Teams" at bounding box center [1133, 79] width 152 height 23
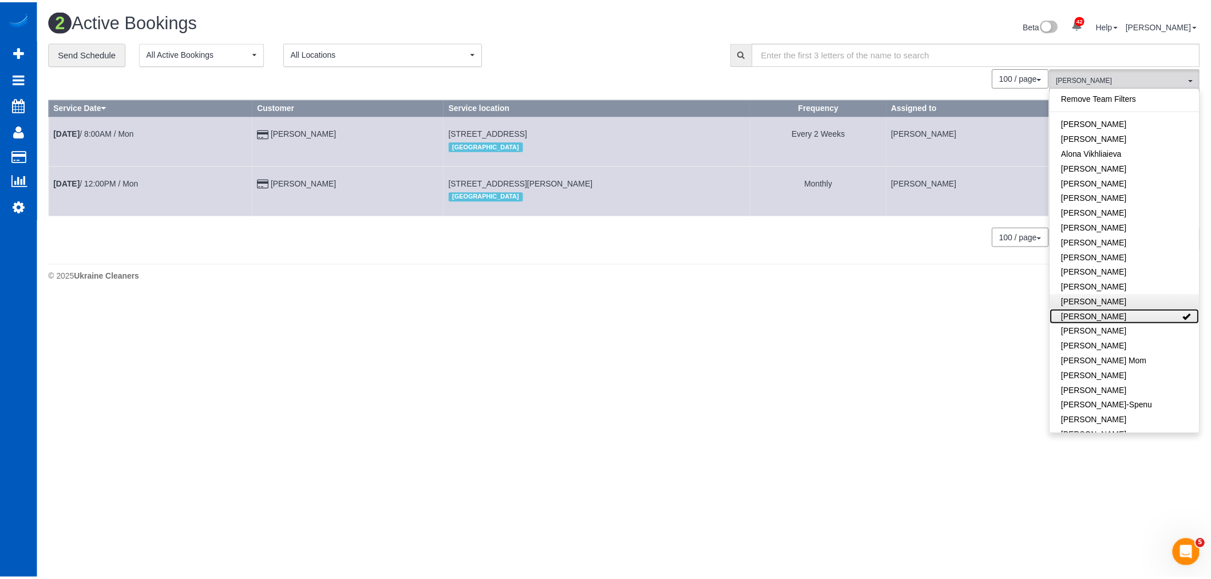
scroll to position [127, 0]
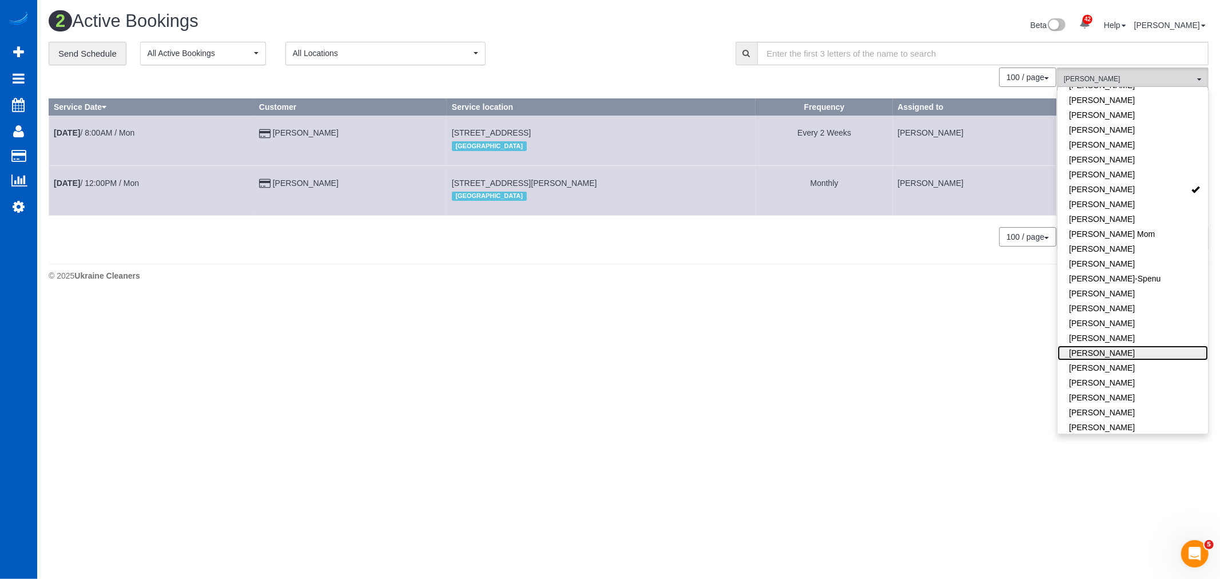
click at [1126, 354] on link "[PERSON_NAME]" at bounding box center [1133, 353] width 150 height 15
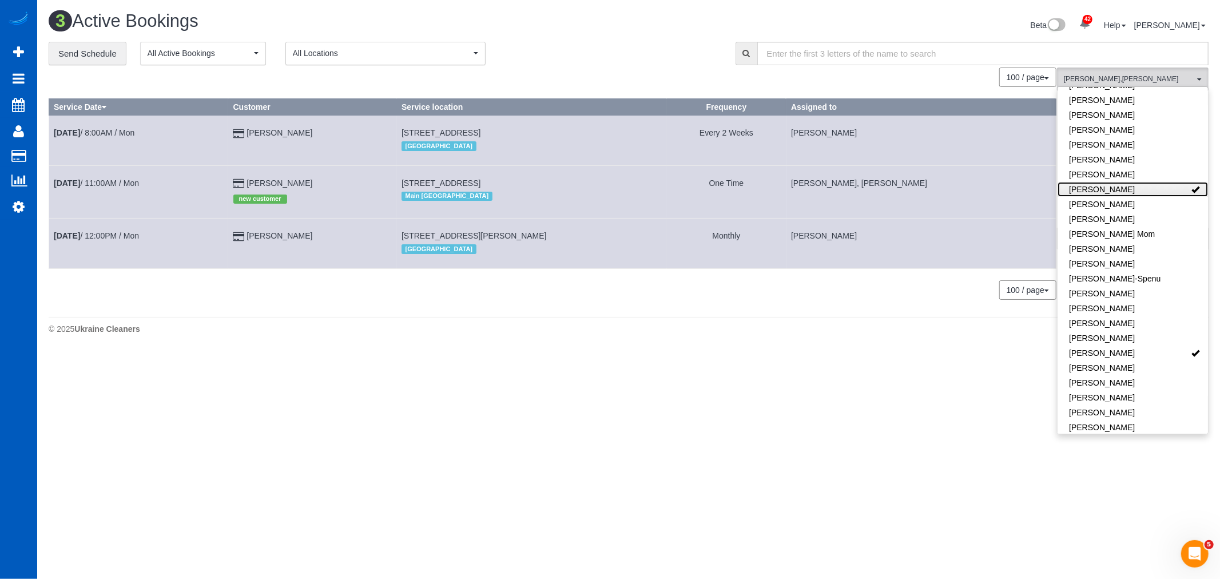
click at [1151, 190] on link "Evelina Manuilo" at bounding box center [1133, 189] width 150 height 15
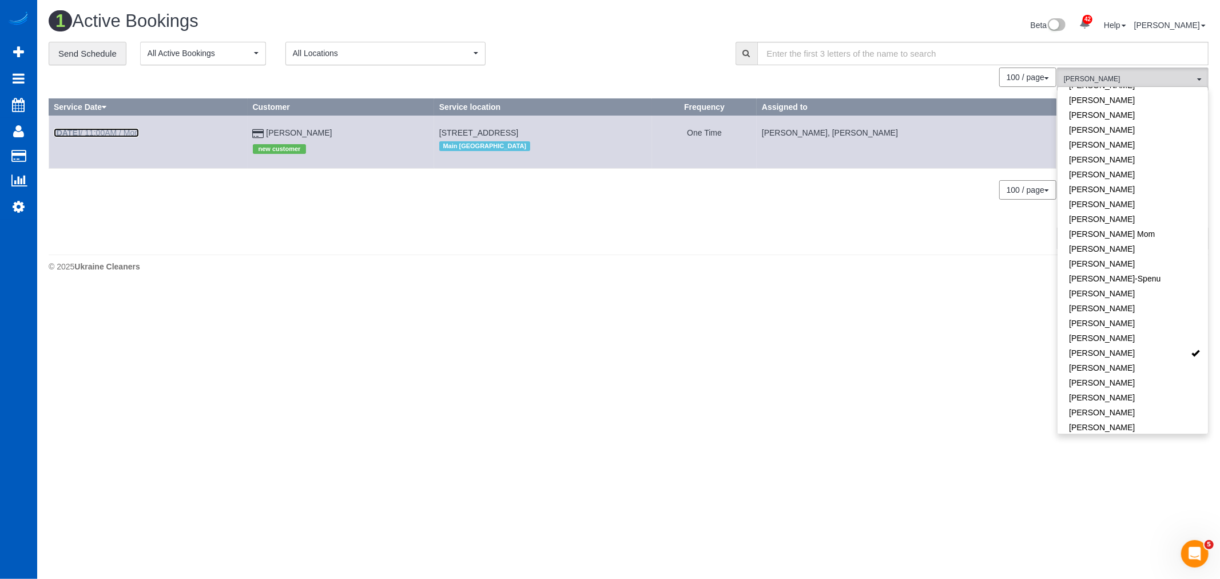
click at [126, 132] on link "Sep 29th / 11:00AM / Mon" at bounding box center [96, 132] width 85 height 9
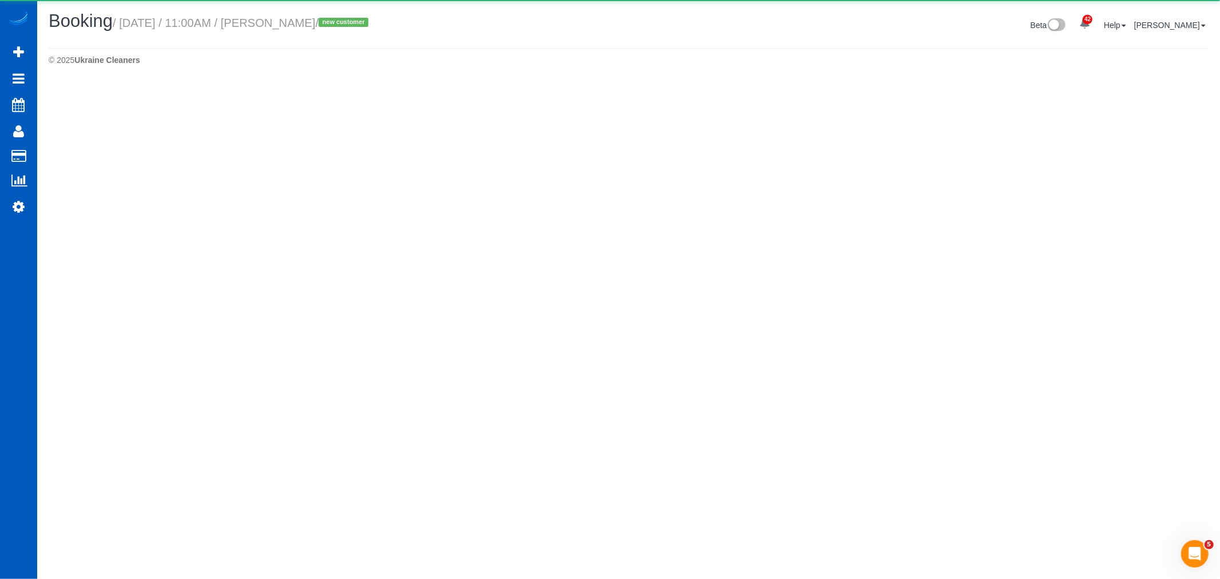
select select "WA"
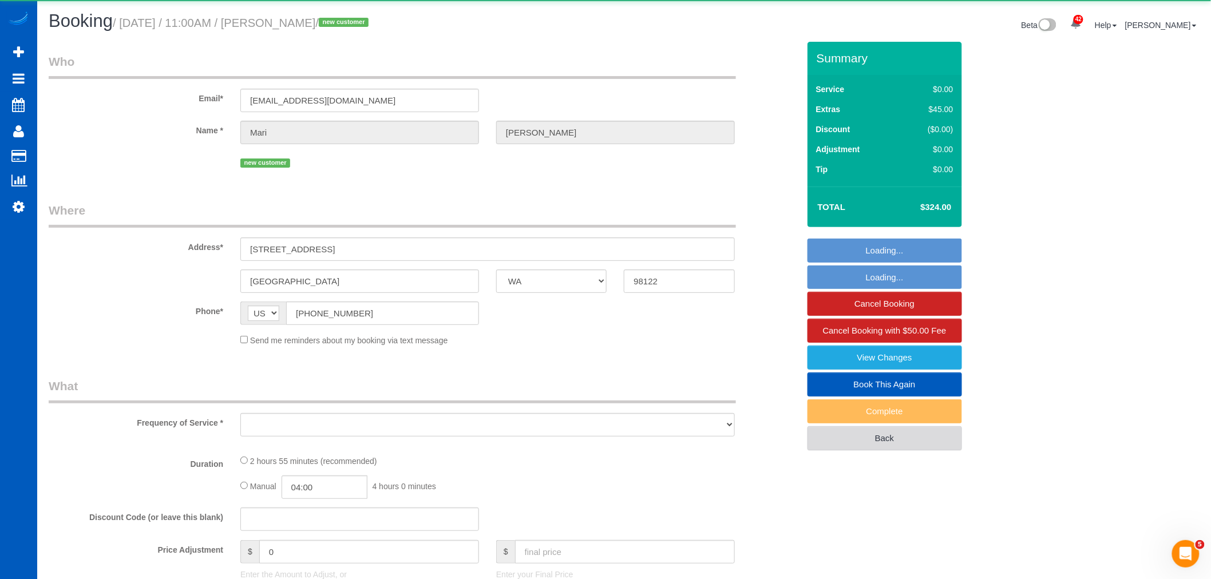
select select "object:11230"
select select "string:fspay-29455b11-9acd-4ada-b663-c944d6772e3c"
select select "number:10"
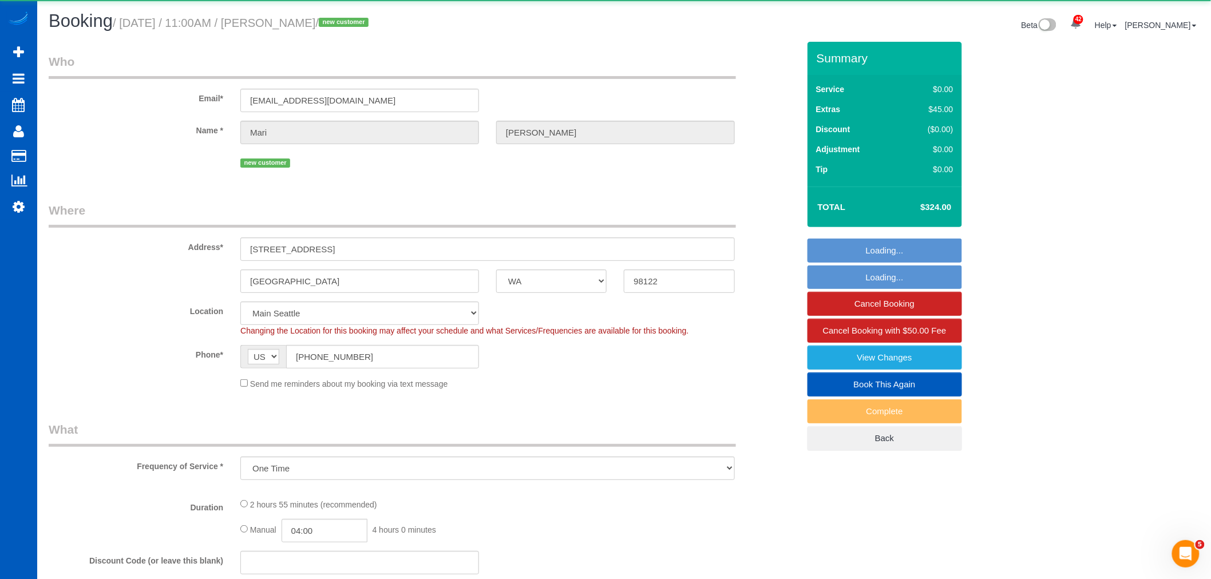
select select "object:11342"
select select "199"
select select "1001"
select select "3"
select select "spot60"
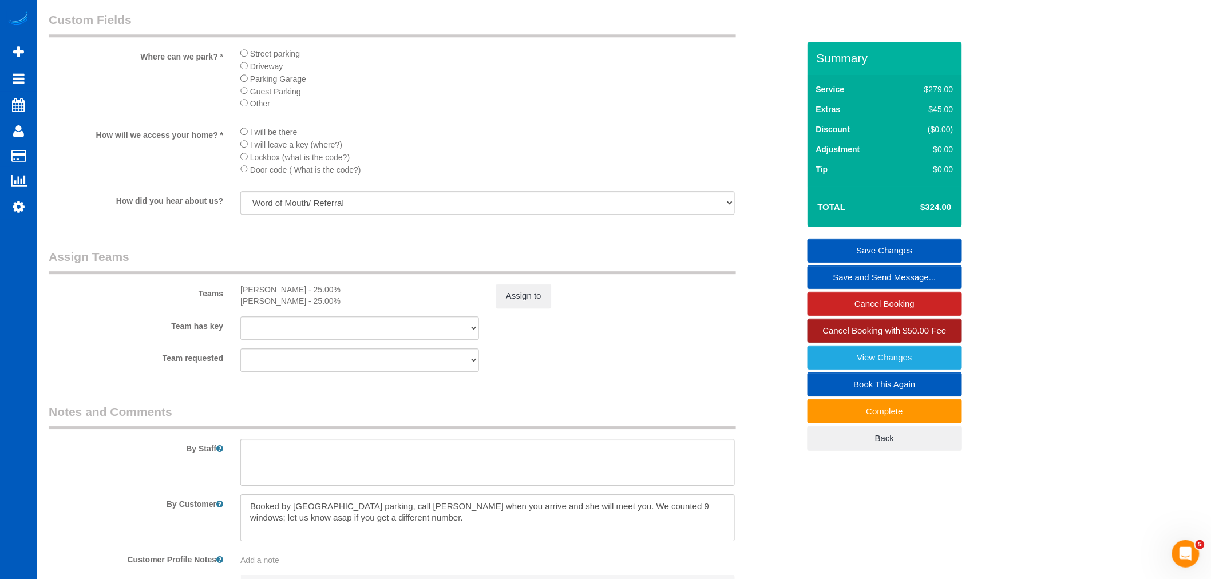
scroll to position [1420, 0]
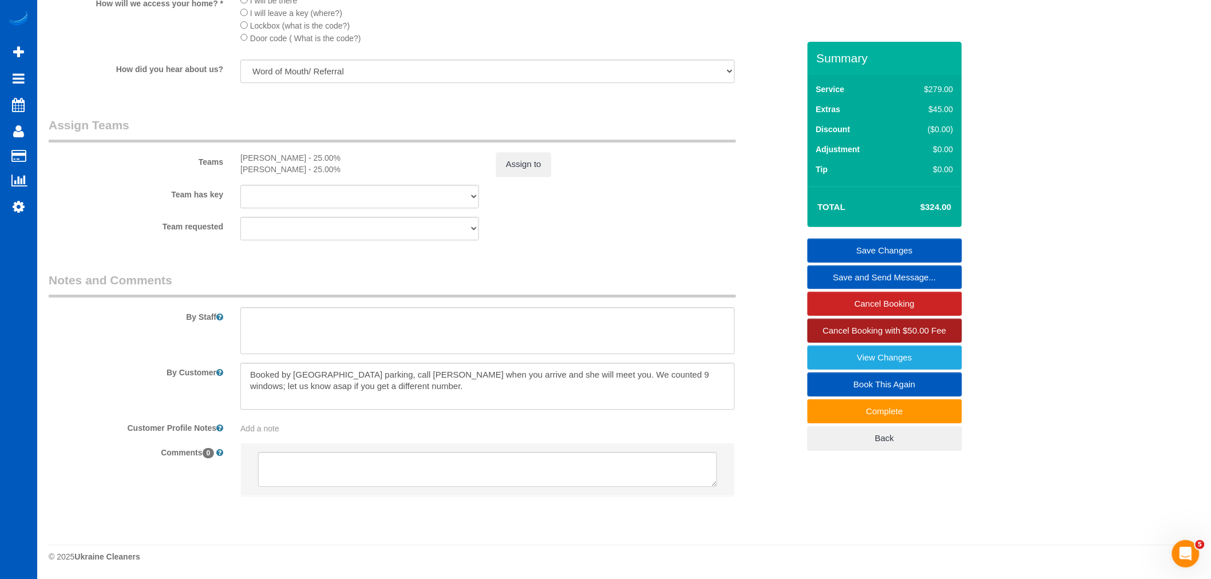
click at [916, 329] on span "Cancel Booking with $50.00 Fee" at bounding box center [885, 331] width 124 height 10
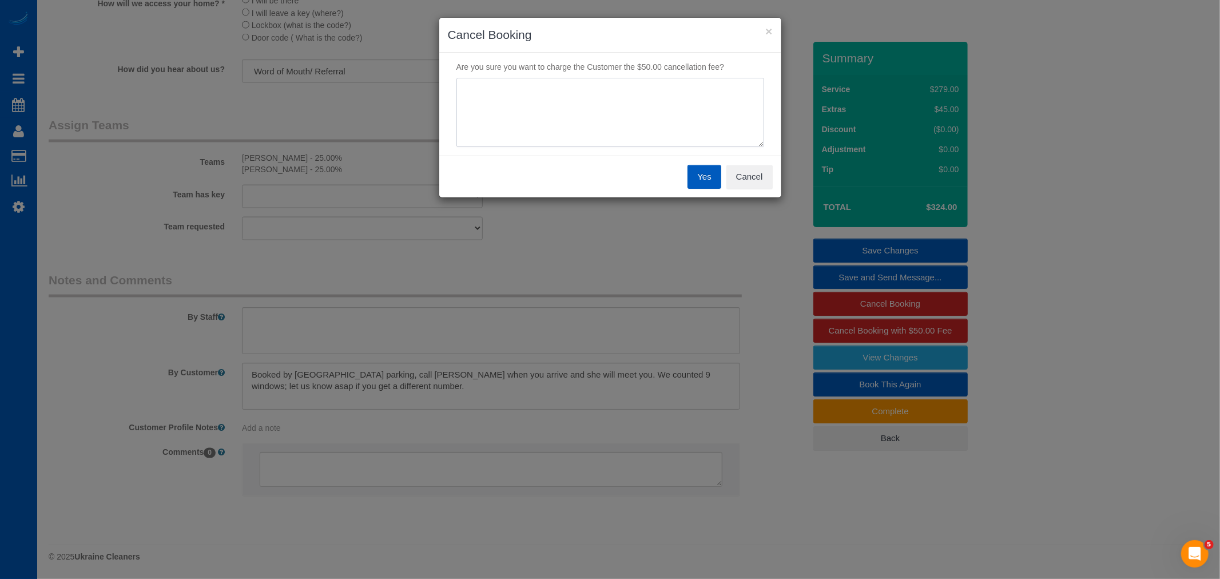
click at [675, 109] on textarea at bounding box center [611, 113] width 308 height 70
type textarea "No answer"
click at [701, 178] on button "Yes" at bounding box center [704, 177] width 33 height 24
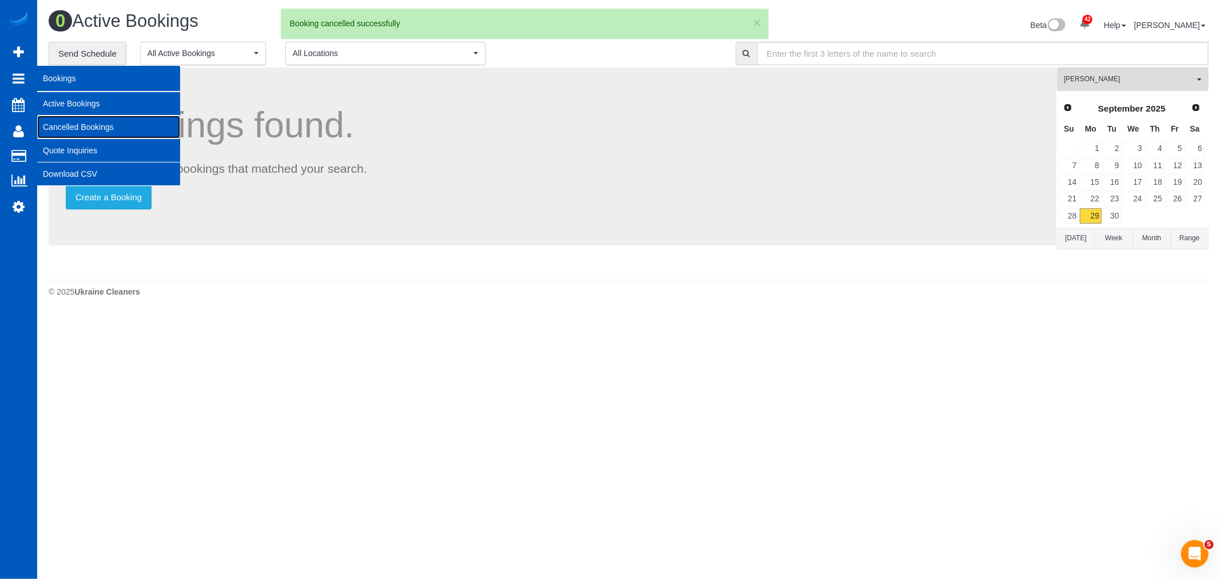
click at [92, 123] on link "Cancelled Bookings" at bounding box center [108, 127] width 143 height 23
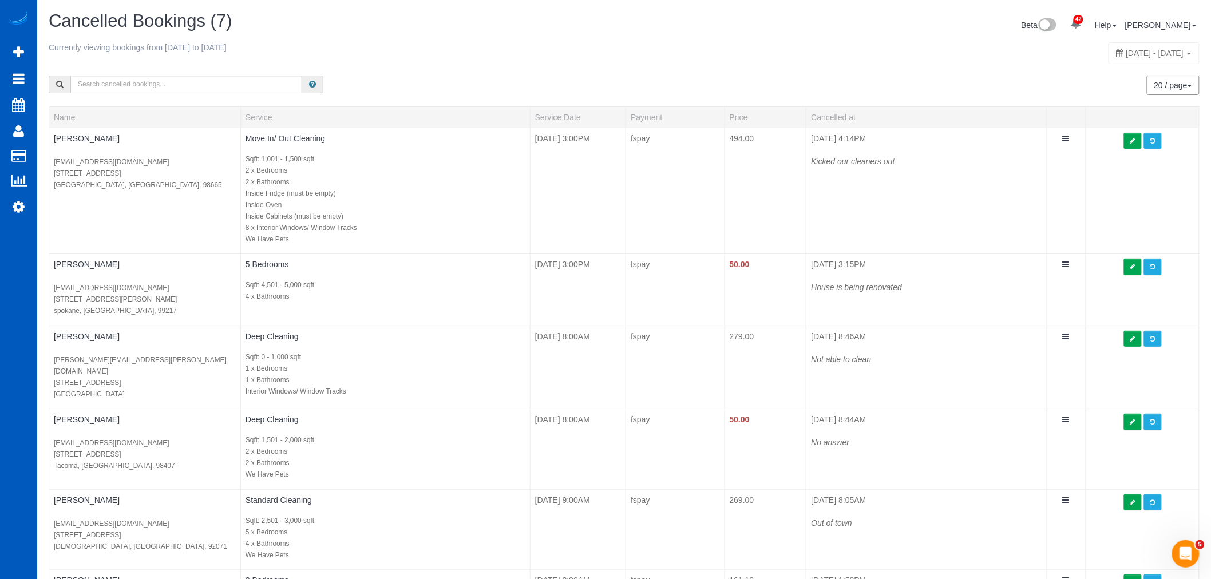
click at [1108, 60] on div "September 26, 2025 - September 26, 2025" at bounding box center [1153, 53] width 91 height 22
type input "**********"
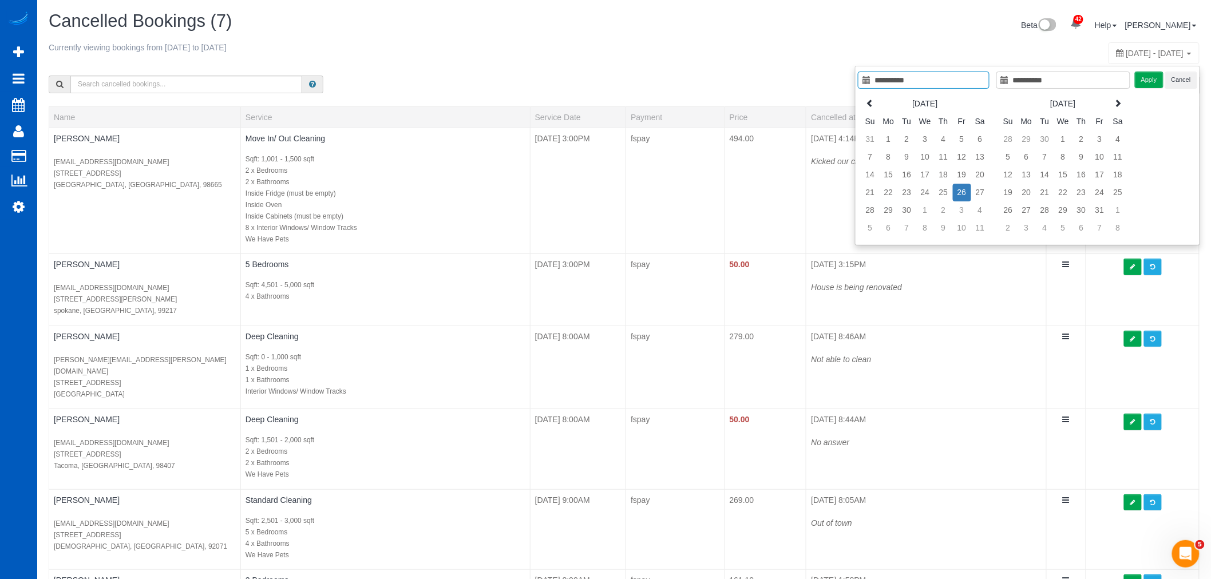
click at [958, 195] on td "26" at bounding box center [962, 193] width 18 height 18
type input "**********"
click at [884, 208] on td "29" at bounding box center [888, 210] width 18 height 18
type input "**********"
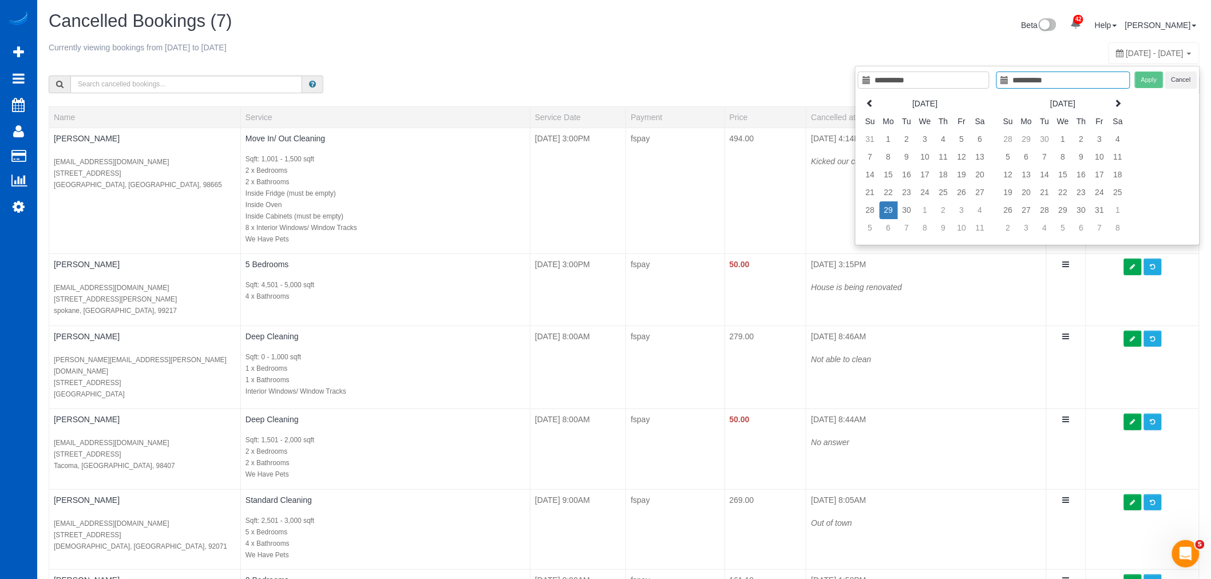
click at [884, 208] on td "29" at bounding box center [888, 210] width 18 height 18
type input "**********"
click at [1136, 75] on button "Apply" at bounding box center [1149, 80] width 29 height 17
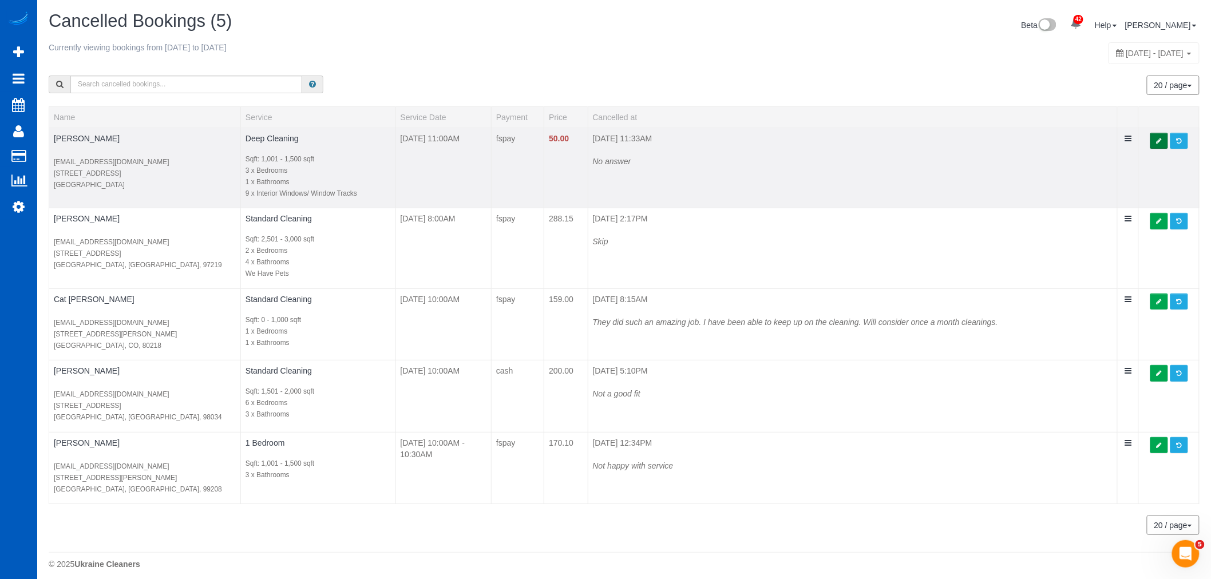
click at [1162, 141] on link at bounding box center [1159, 141] width 18 height 17
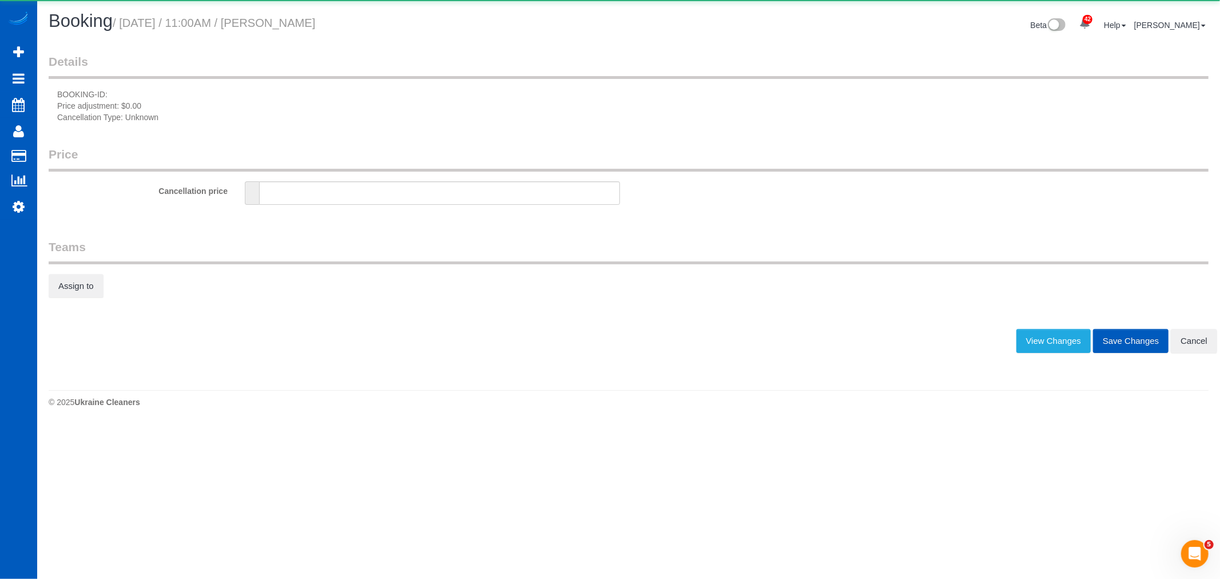
type input "50"
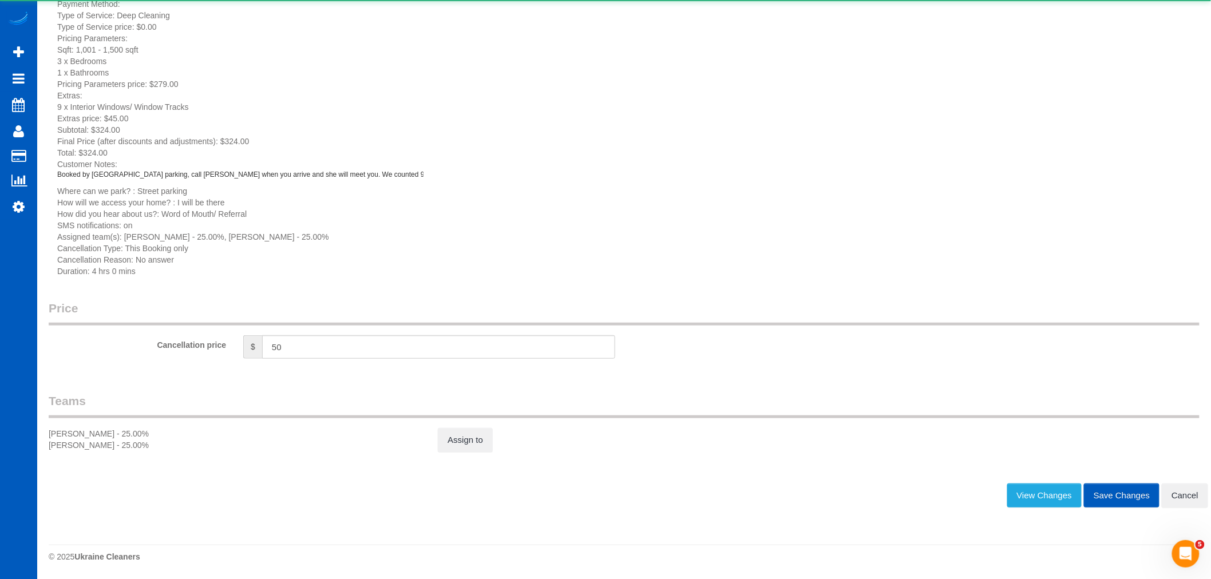
scroll to position [189, 0]
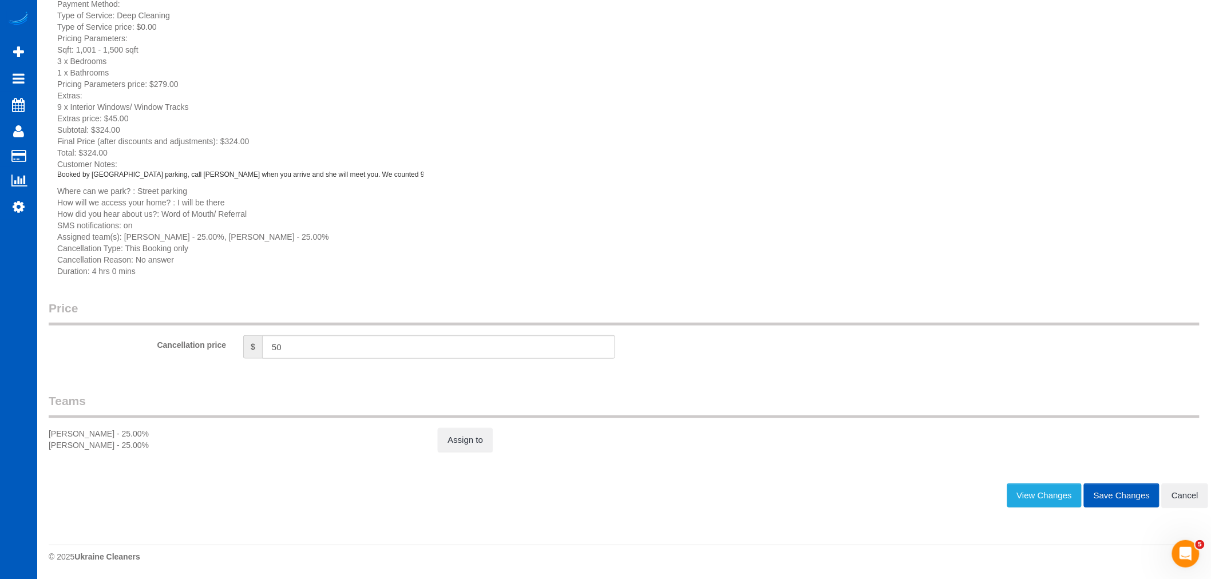
click at [428, 435] on div "Kateryna Maherovska - 25.00% Mariia Maherovska - 25.00%" at bounding box center [234, 439] width 389 height 23
click at [493, 432] on div "Assign to" at bounding box center [623, 440] width 389 height 24
click at [474, 438] on link "Assign to" at bounding box center [465, 440] width 55 height 24
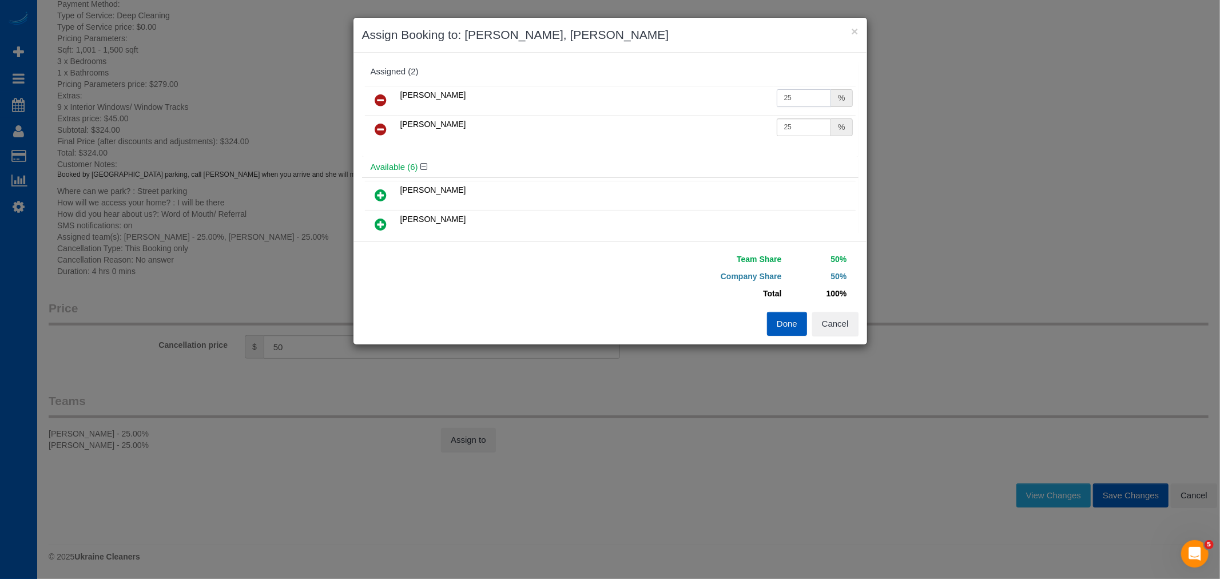
drag, startPoint x: 792, startPoint y: 94, endPoint x: 625, endPoint y: 121, distance: 168.7
click at [625, 121] on tbody "Kateryna Maherovska 25 % Mariia Maherovska 25 %" at bounding box center [610, 115] width 491 height 58
type input "50"
drag, startPoint x: 811, startPoint y: 127, endPoint x: 714, endPoint y: 140, distance: 97.6
click at [714, 140] on tr "Mariia Maherovska 25 %" at bounding box center [610, 129] width 491 height 29
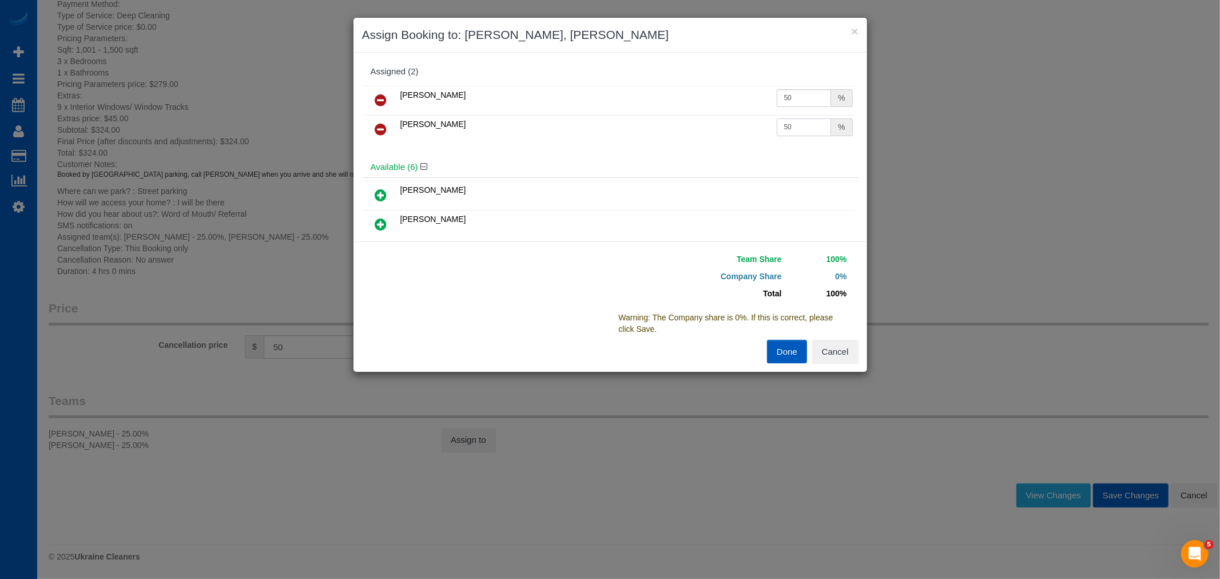
type input "50"
click at [775, 343] on button "Done" at bounding box center [787, 352] width 40 height 24
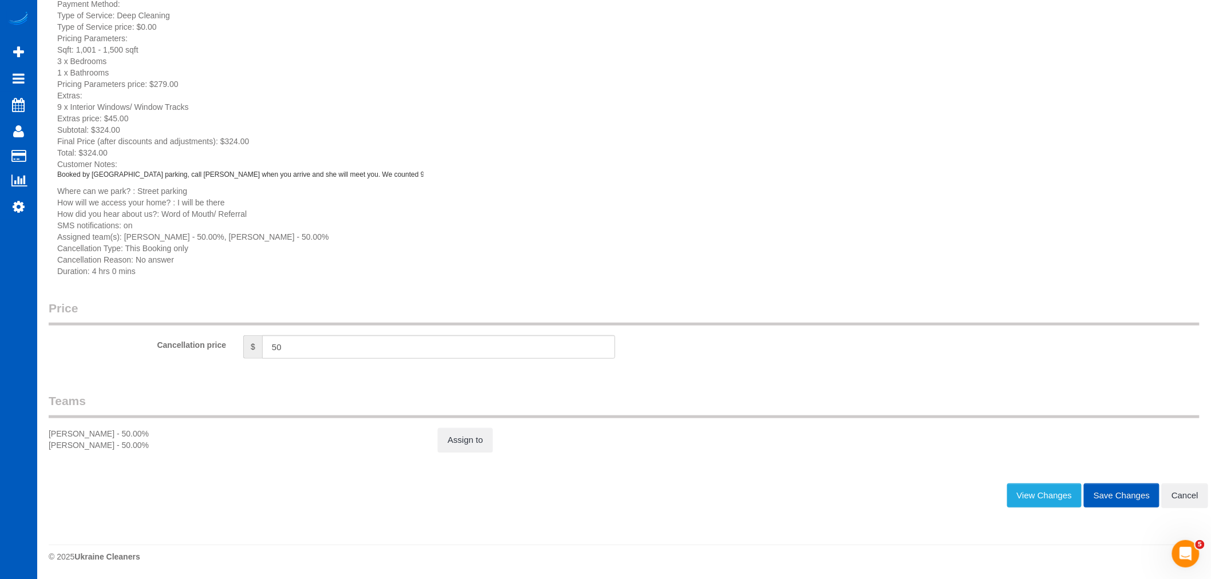
click at [1113, 499] on button "Save Changes" at bounding box center [1122, 495] width 76 height 24
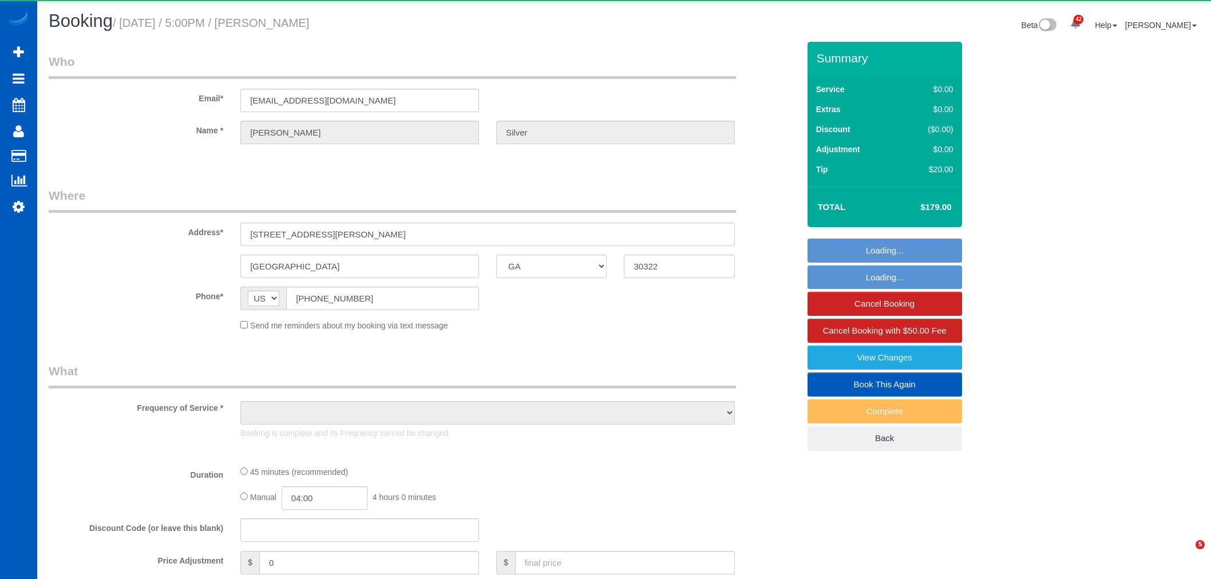
select select "GA"
select select "object:1092"
select select "string:fspay-7cce532a-2194-436b-9a8b-f5bb2f3ccfb6"
select select "199"
select select "spot1"
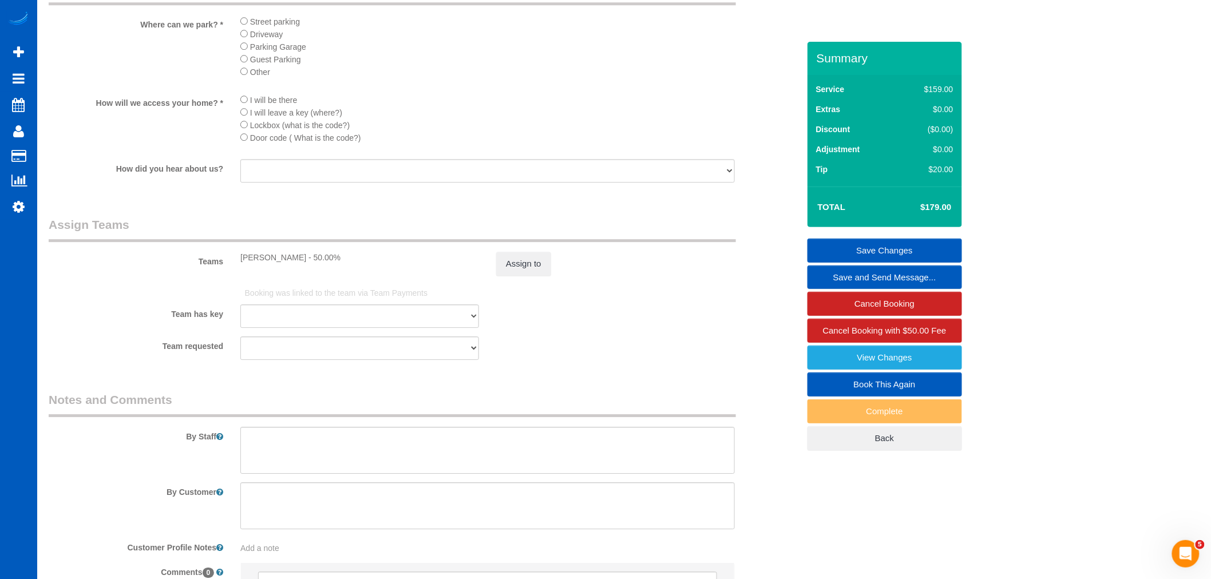
scroll to position [1469, 0]
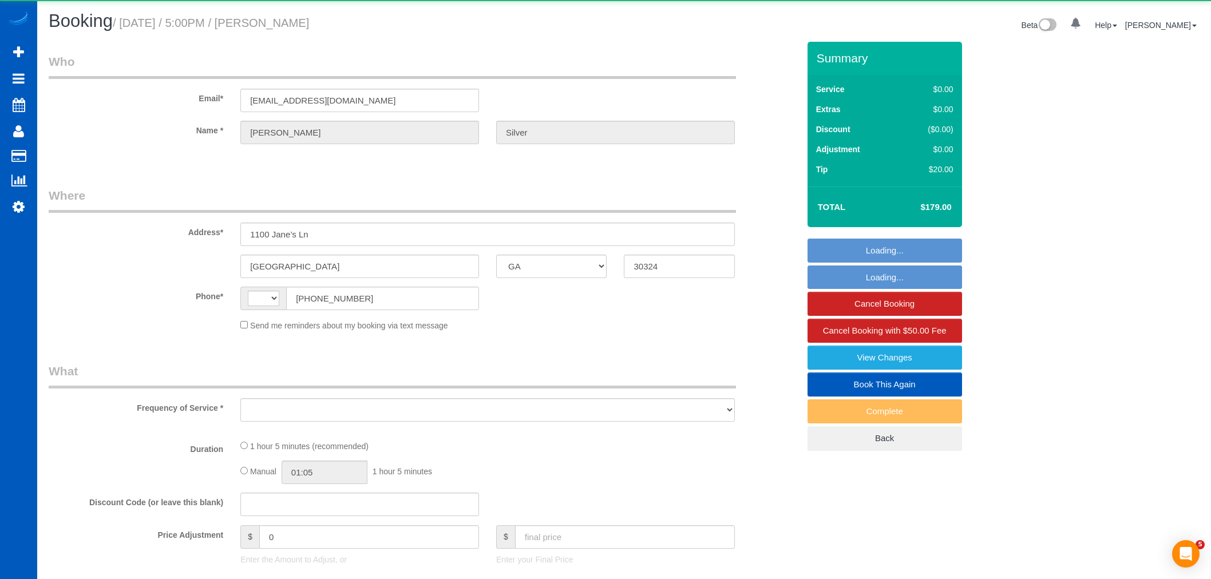
select select "GA"
select select "string:fspay-9c563827-c3f8-4524-8a37-63a1f846035a"
select select "string:[GEOGRAPHIC_DATA]"
select select "object:1057"
select select "199"
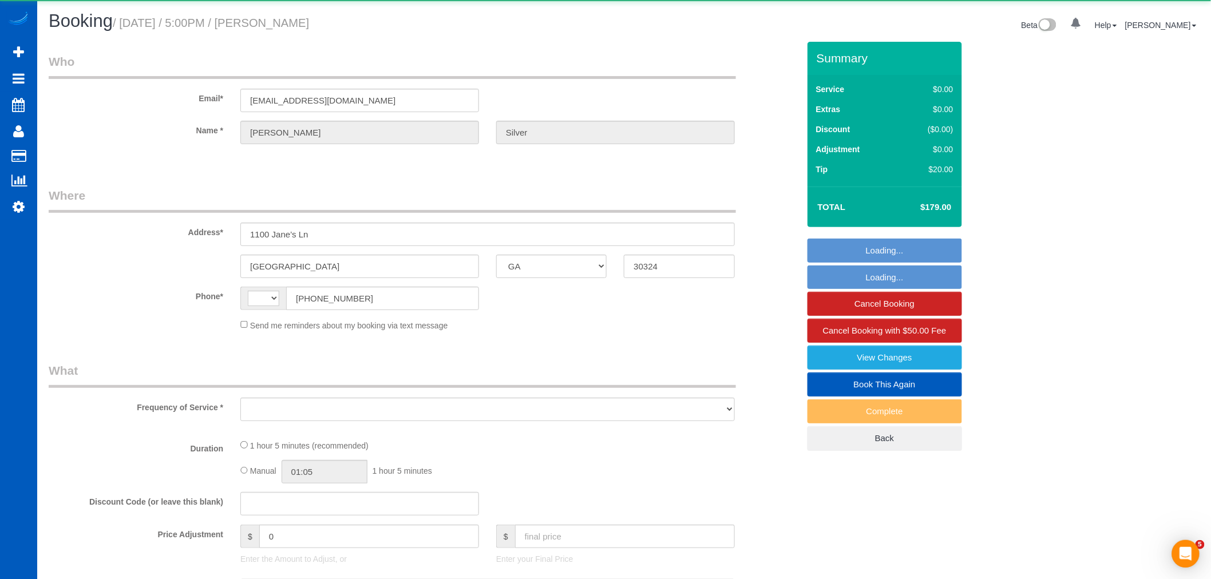
select select "2"
select select "spot1"
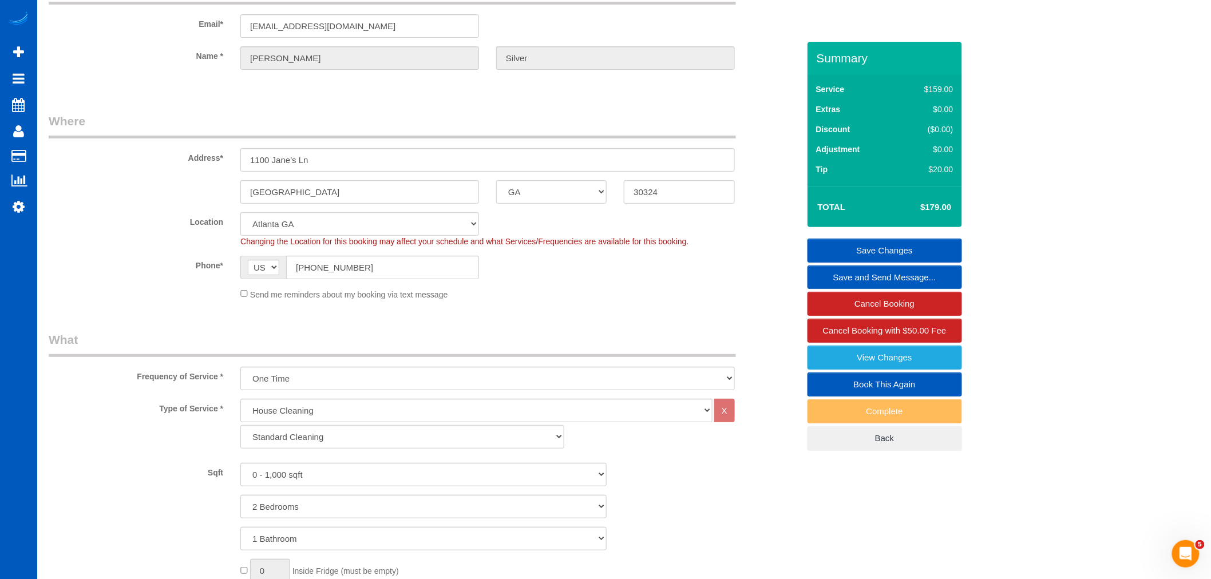
scroll to position [64, 0]
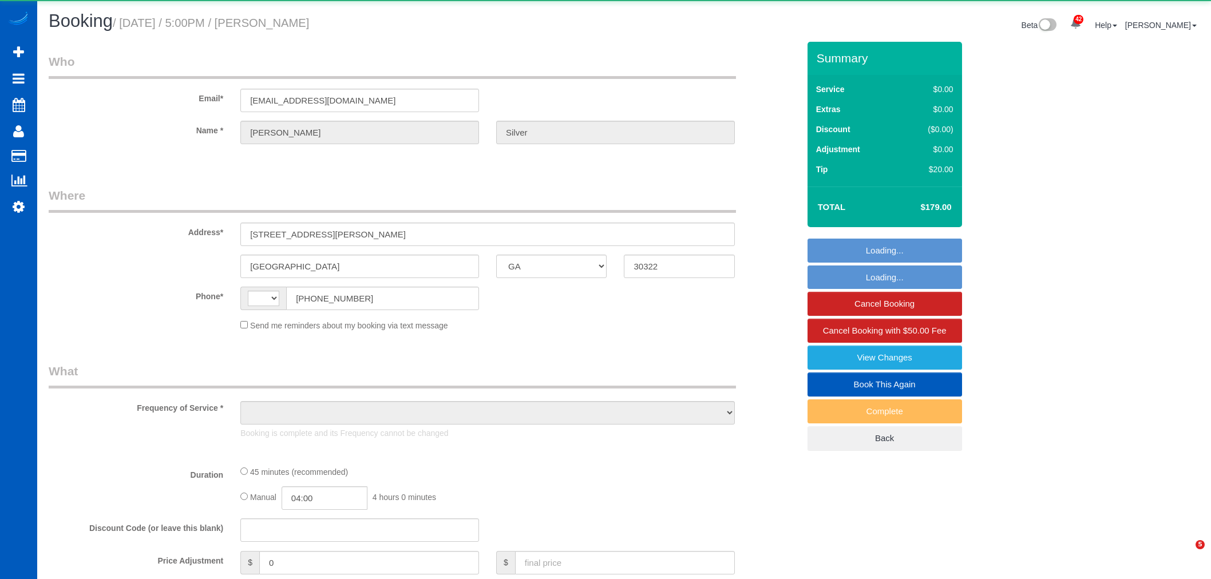
select select "GA"
select select "string:[GEOGRAPHIC_DATA]"
select select "object:918"
select select "string:fspay-7cce532a-2194-436b-9a8b-f5bb2f3ccfb6"
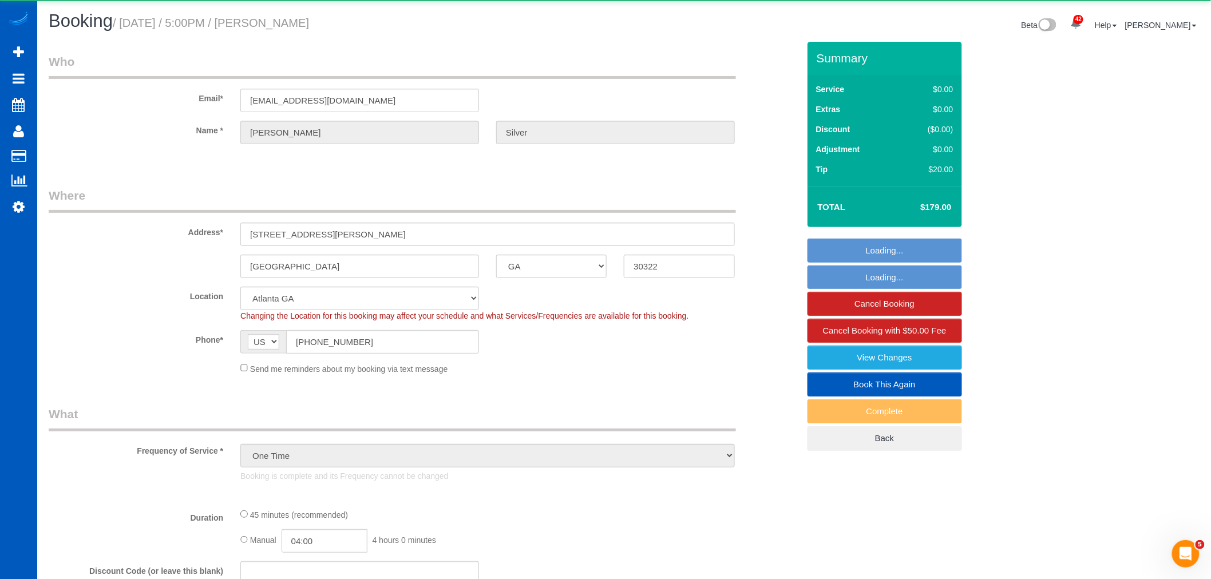
select select "object:946"
select select "199"
select select "spot1"
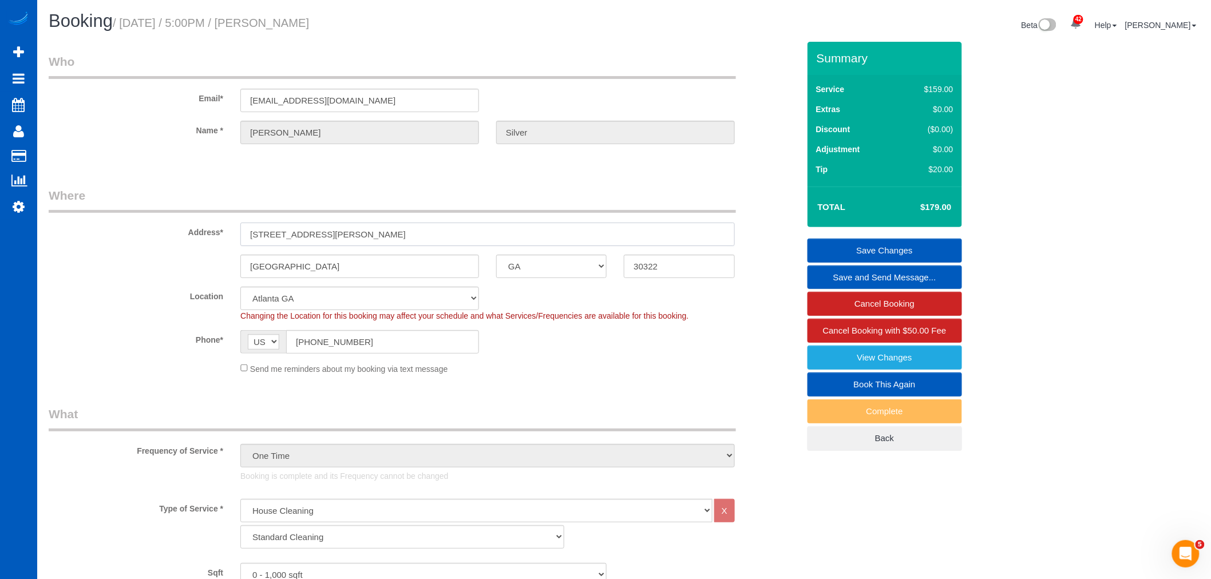
click at [392, 233] on input "[STREET_ADDRESS][PERSON_NAME]" at bounding box center [487, 234] width 494 height 23
drag, startPoint x: 391, startPoint y: 233, endPoint x: 343, endPoint y: 231, distance: 48.1
click at [206, 241] on div "Address* [STREET_ADDRESS]" at bounding box center [423, 216] width 767 height 59
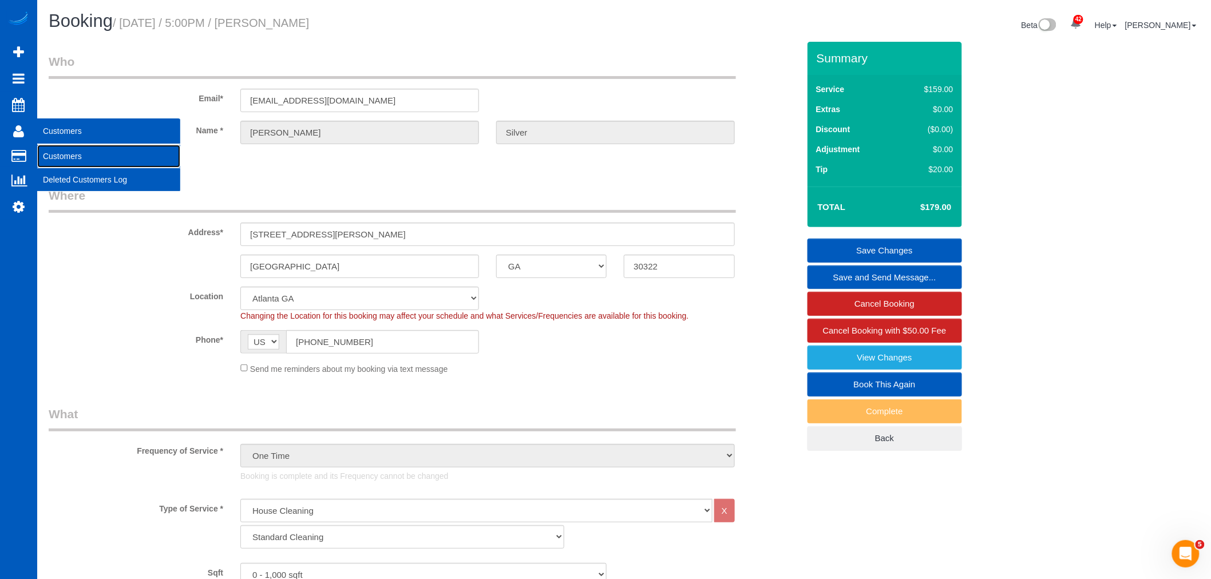
click at [60, 157] on link "Customers" at bounding box center [108, 156] width 143 height 23
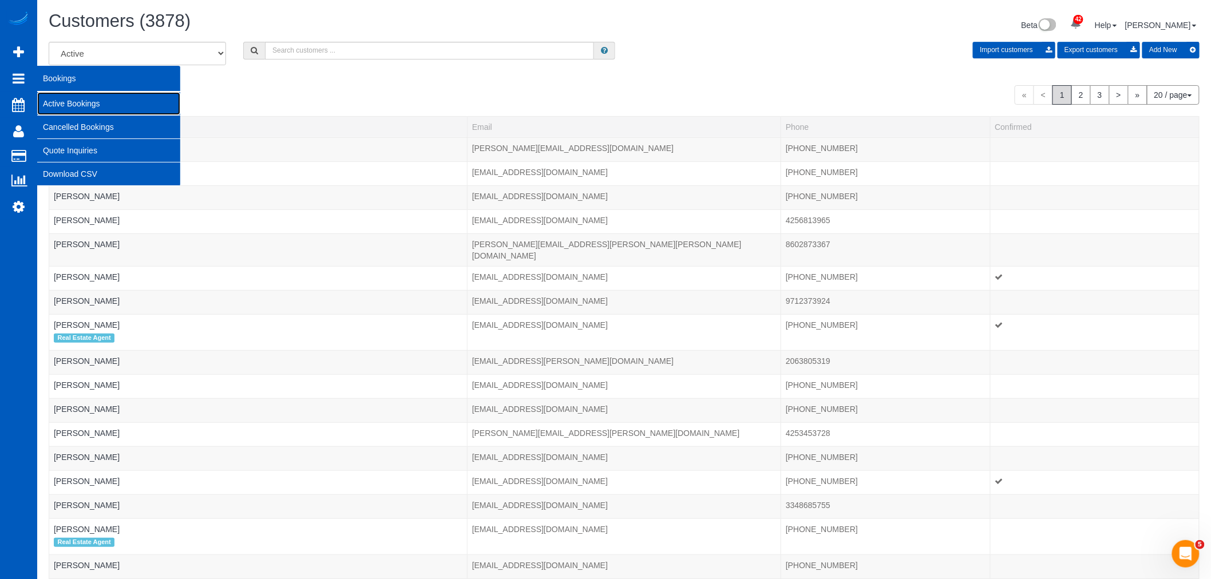
click at [93, 106] on link "Active Bookings" at bounding box center [108, 103] width 143 height 23
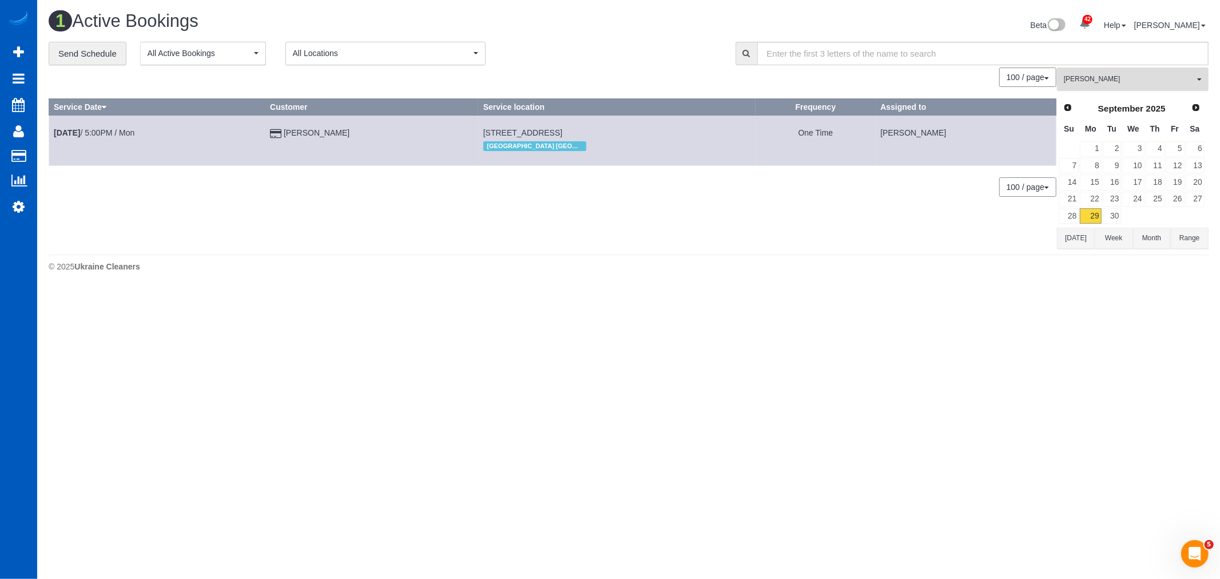
click at [1113, 79] on span "[PERSON_NAME]" at bounding box center [1129, 79] width 130 height 10
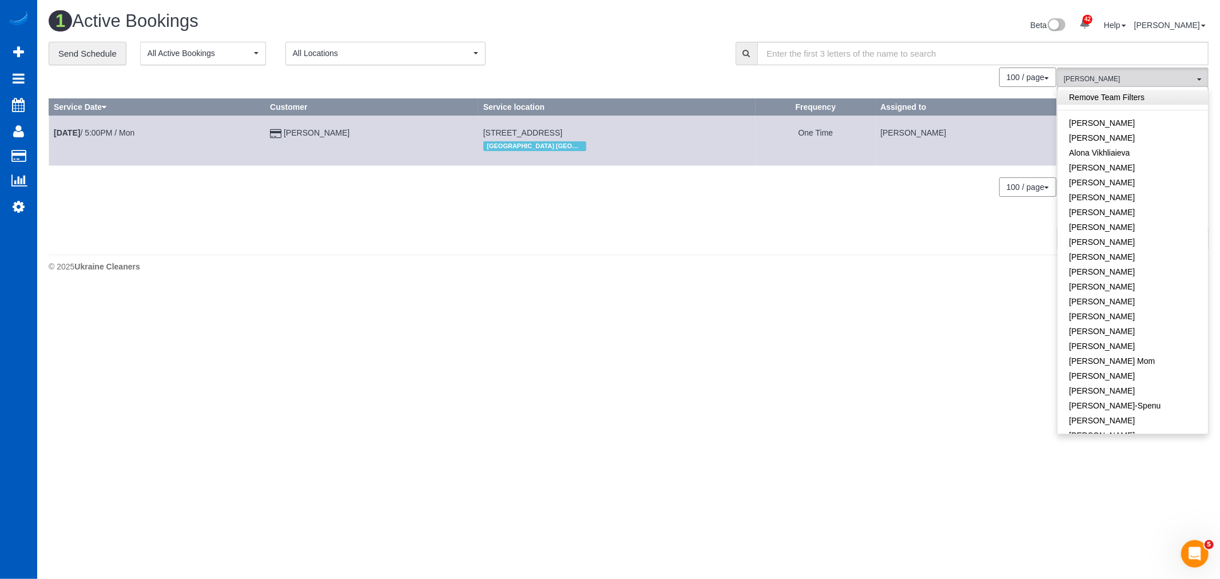
click at [1103, 90] on link "Remove Team Filters" at bounding box center [1133, 97] width 150 height 15
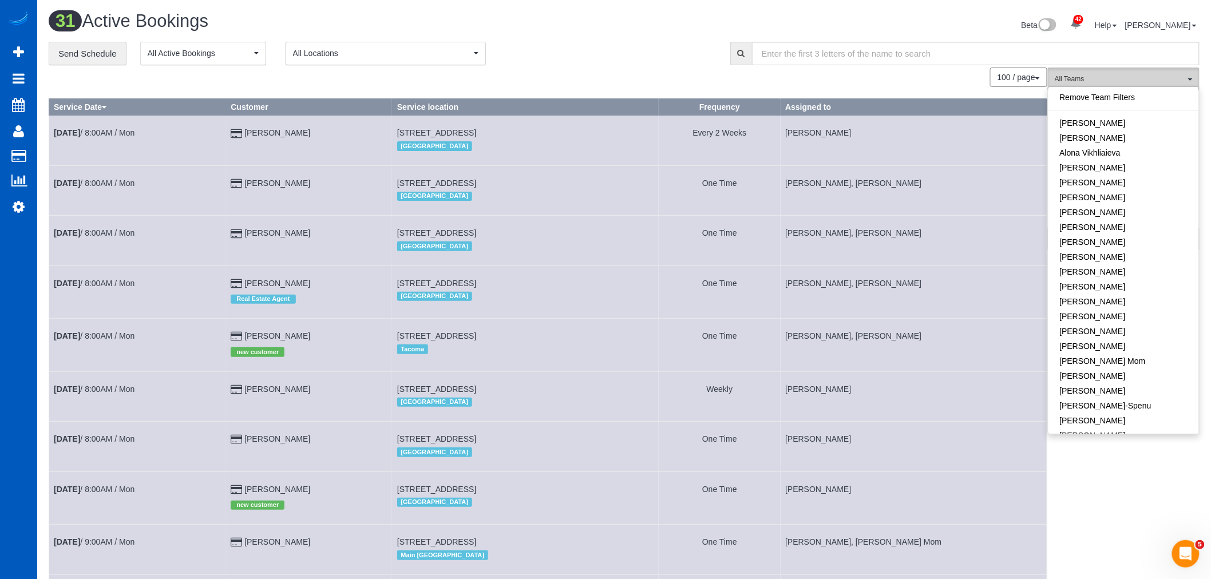
click at [1079, 73] on button "All Teams" at bounding box center [1124, 79] width 152 height 23
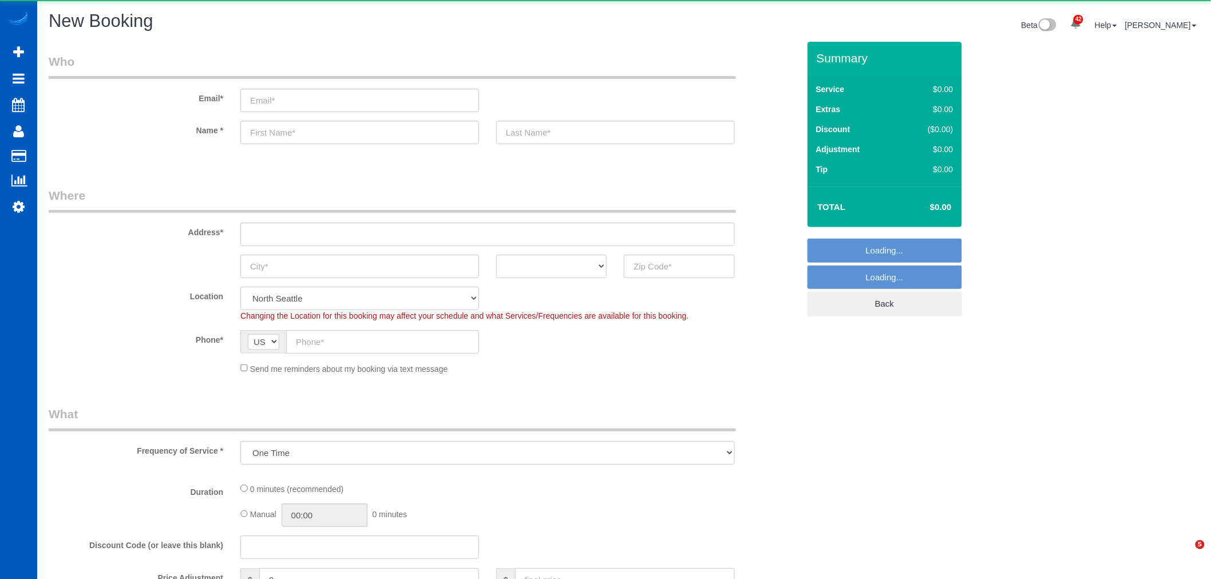
select select "object:1259"
select select "199"
click at [255, 229] on input "text" at bounding box center [487, 234] width 494 height 23
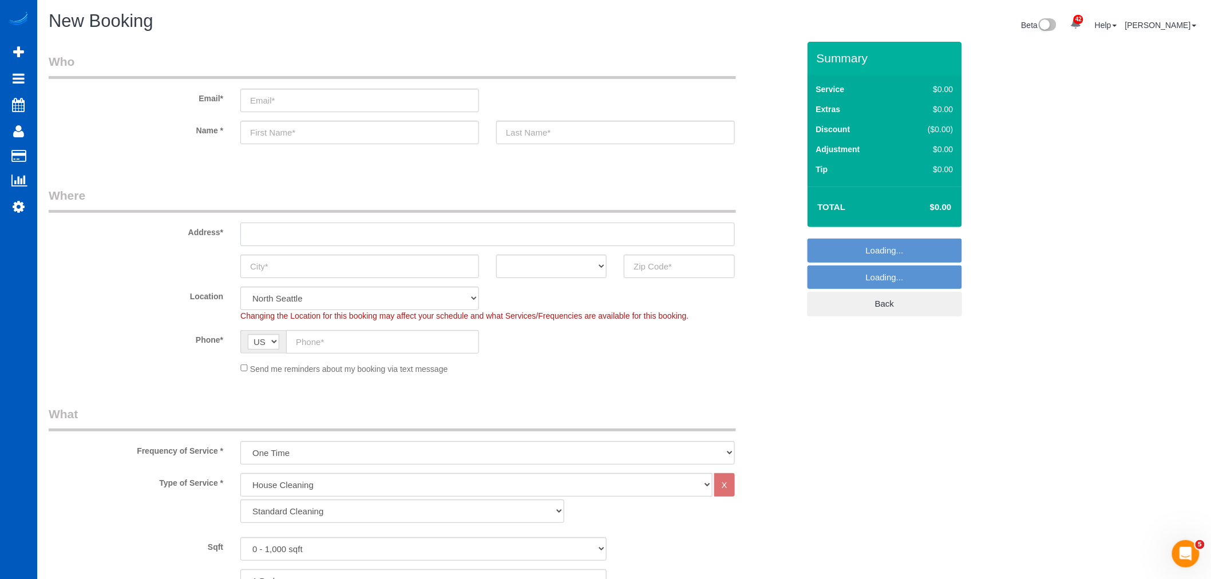
paste input "[STREET_ADDRESS]"
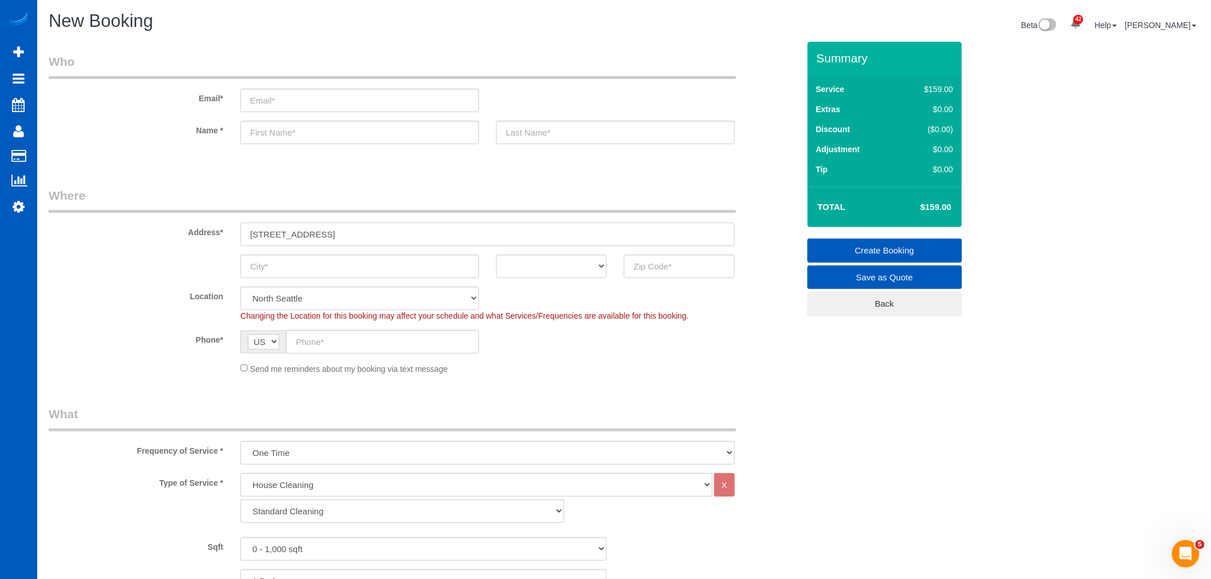
drag, startPoint x: 318, startPoint y: 231, endPoint x: 392, endPoint y: 238, distance: 74.7
click at [392, 238] on input "[STREET_ADDRESS]" at bounding box center [487, 234] width 494 height 23
type input "[STREET_ADDRESS]"
click at [280, 267] on input "text" at bounding box center [359, 266] width 239 height 23
paste input "tacoma"
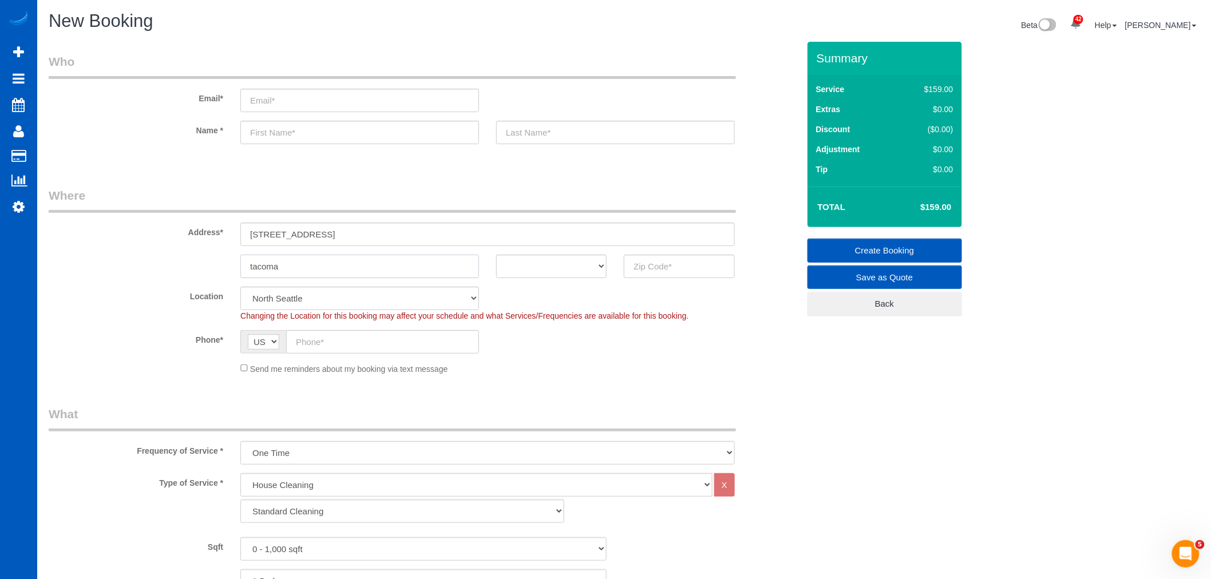
type input "tacoma"
drag, startPoint x: 318, startPoint y: 232, endPoint x: 472, endPoint y: 237, distance: 154.6
click at [472, 237] on input "[STREET_ADDRESS]" at bounding box center [487, 234] width 494 height 23
type input "[STREET_ADDRESS]"
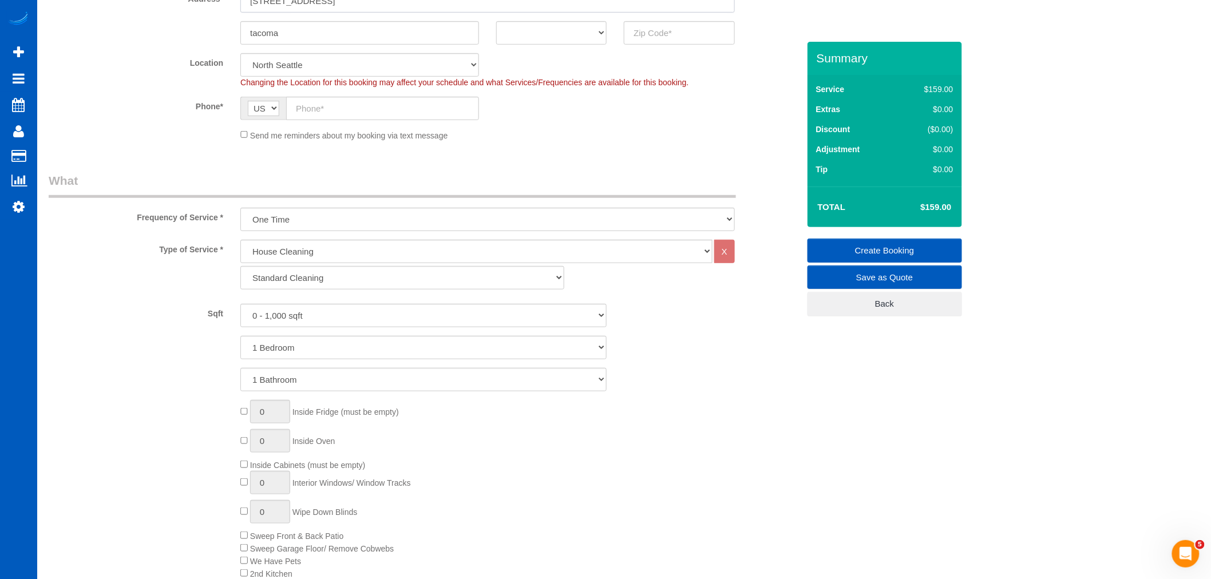
scroll to position [254, 0]
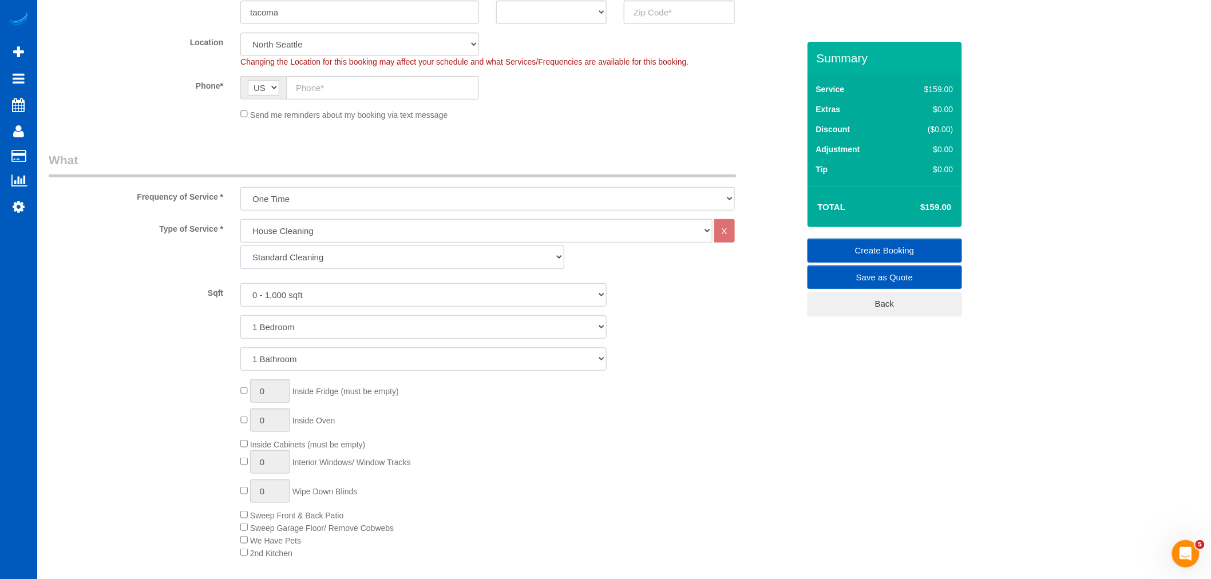
click at [324, 260] on select "Standard Cleaning Deep Cleaning Move In/ Out Cleaning" at bounding box center [402, 256] width 324 height 23
select select "367"
click at [240, 246] on select "Standard Cleaning Deep Cleaning Move In/ Out Cleaning" at bounding box center [402, 256] width 324 height 23
click at [298, 294] on select "0 - 1,000 sqft 1,001 - 1,500 sqft 1,501 - 2,000 sqft 2,001 - 2,500 sqft 2,501 -…" at bounding box center [423, 294] width 366 height 23
click at [310, 284] on select "0 - 1,000 sqft 1,001 - 1,500 sqft 1,501 - 2,000 sqft 2,001 - 2,500 sqft 2,501 -…" at bounding box center [423, 294] width 366 height 23
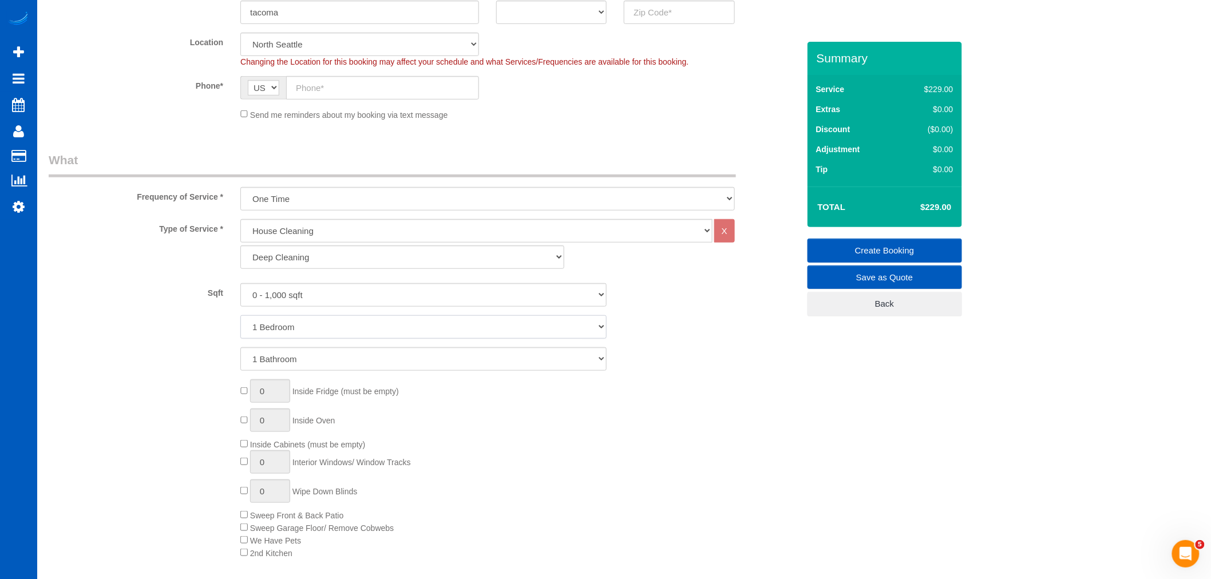
click at [296, 330] on select "1 Bedroom 2 Bedrooms 3 Bedrooms 4 Bedrooms 5 Bedrooms 6 Bedrooms 7 Bedrooms" at bounding box center [423, 326] width 366 height 23
select select "3"
click at [240, 316] on select "1 Bedroom 2 Bedrooms 3 Bedrooms 4 Bedrooms 5 Bedrooms 6 Bedrooms 7 Bedrooms" at bounding box center [423, 326] width 366 height 23
click at [275, 358] on select "1 Bathroom 2 Bathrooms 3 Bathrooms 4 Bathrooms 5 Bathrooms 6 Bathrooms 7 Bathro…" at bounding box center [423, 358] width 366 height 23
select select "2"
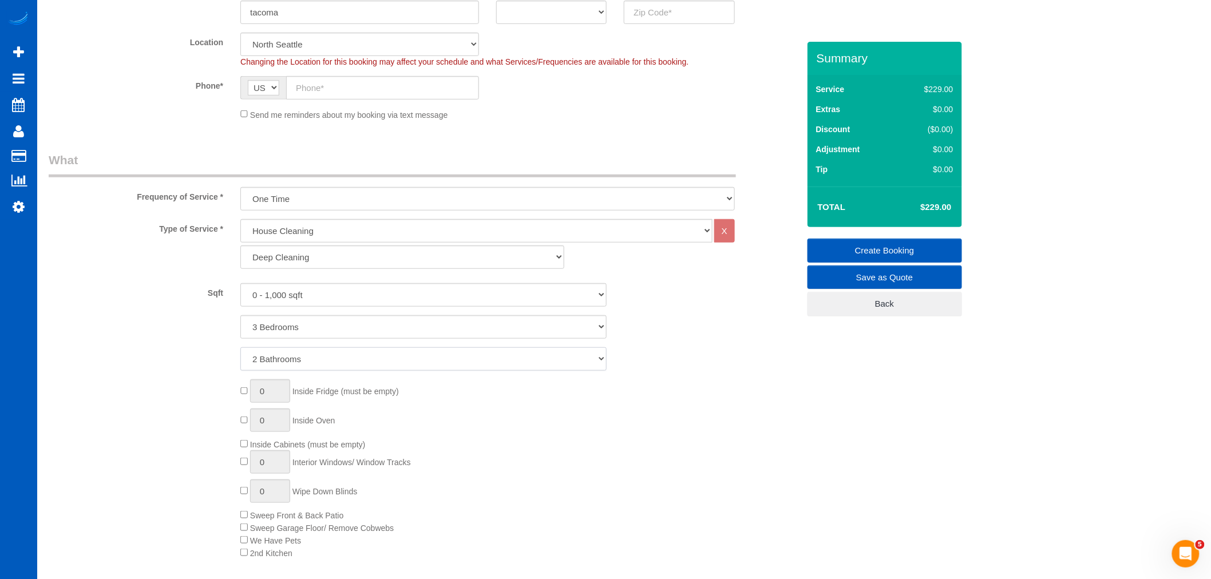
click at [240, 348] on select "1 Bathroom 2 Bathrooms 3 Bathrooms 4 Bathrooms 5 Bathrooms 6 Bathrooms 7 Bathro…" at bounding box center [423, 358] width 366 height 23
click at [306, 283] on div "Type of Service * House Cleaning X Standard Cleaning Deep Cleaning Move In/ Out…" at bounding box center [424, 400] width 750 height 362
select select "1001"
click at [240, 284] on select "0 - 1,000 sqft 1,001 - 1,500 sqft 1,501 - 2,000 sqft 2,001 - 2,500 sqft 2,501 -…" at bounding box center [423, 294] width 366 height 23
click at [348, 279] on div "Type of Service * House Cleaning X Standard Cleaning Deep Cleaning Move In/ Out…" at bounding box center [424, 400] width 750 height 362
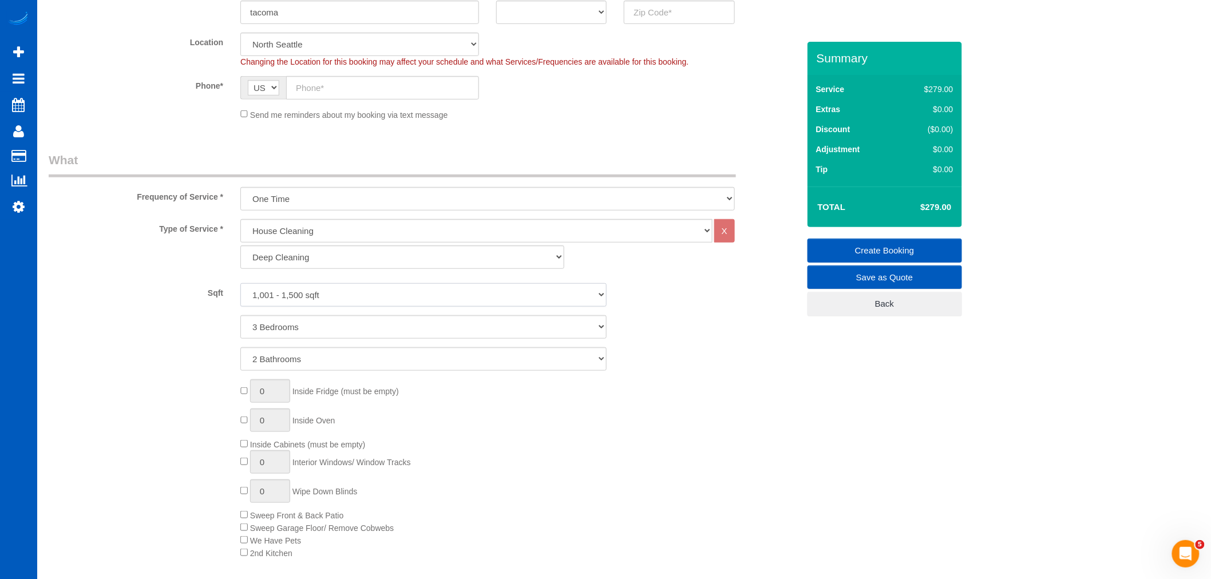
click at [295, 291] on select "0 - 1,000 sqft 1,001 - 1,500 sqft 1,501 - 2,000 sqft 2,001 - 2,500 sqft 2,501 -…" at bounding box center [423, 294] width 366 height 23
click at [240, 284] on select "0 - 1,000 sqft 1,001 - 1,500 sqft 1,501 - 2,000 sqft 2,001 - 2,500 sqft 2,501 -…" at bounding box center [423, 294] width 366 height 23
click at [173, 372] on div "Type of Service * House Cleaning X Standard Cleaning Deep Cleaning Move In/ Out…" at bounding box center [424, 400] width 750 height 362
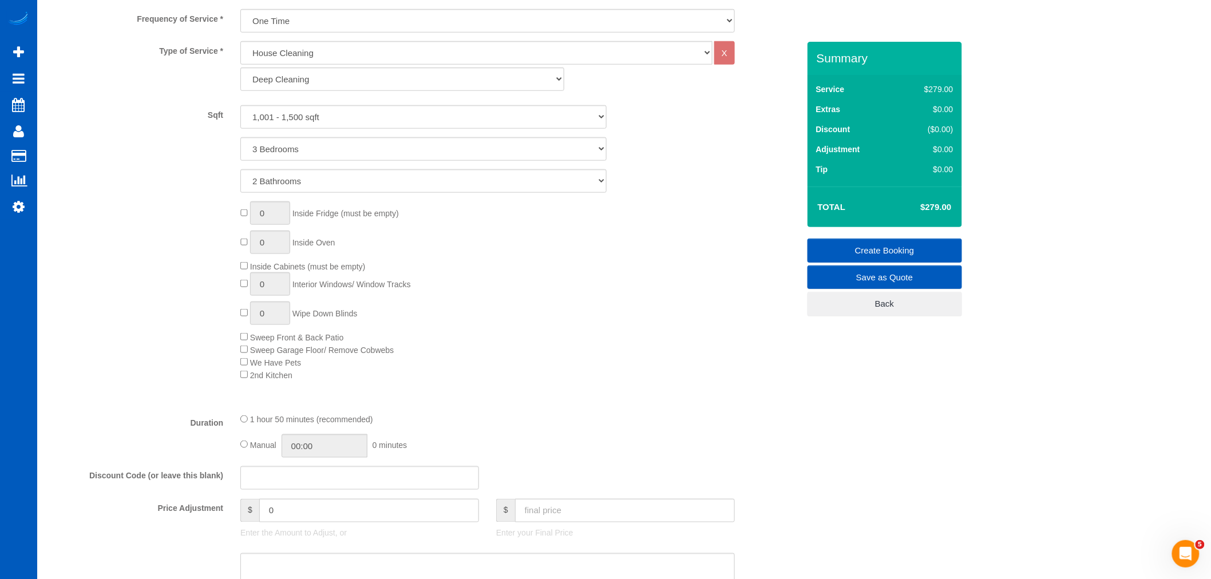
scroll to position [445, 0]
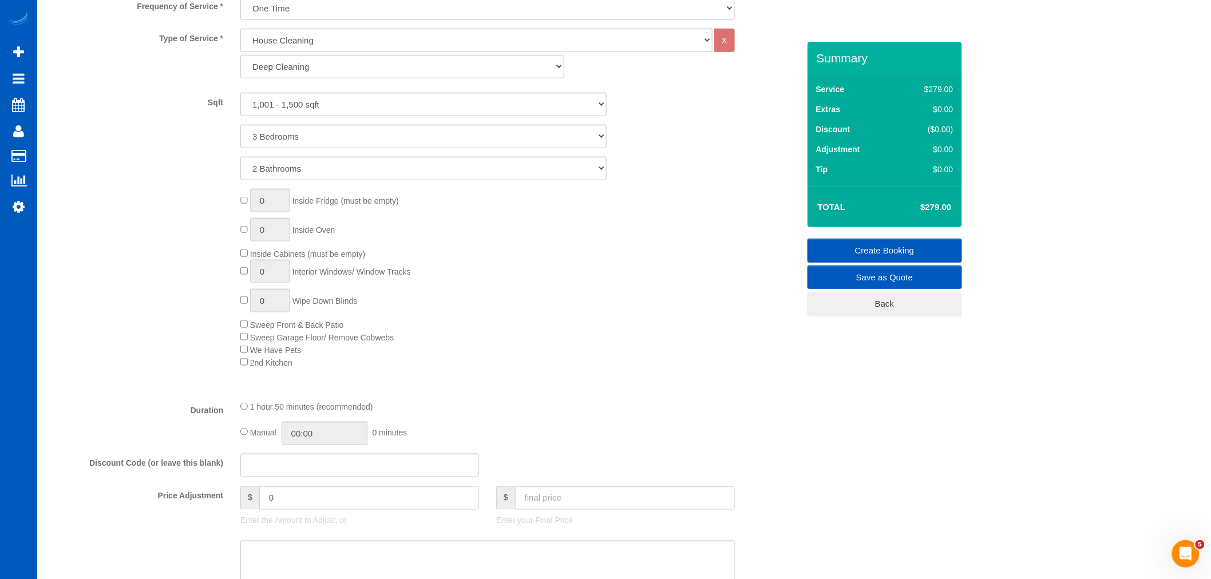
click at [553, 368] on div "0 Inside Fridge (must be empty) 0 Inside Oven Inside Cabinets (must be empty) 0…" at bounding box center [519, 278] width 575 height 179
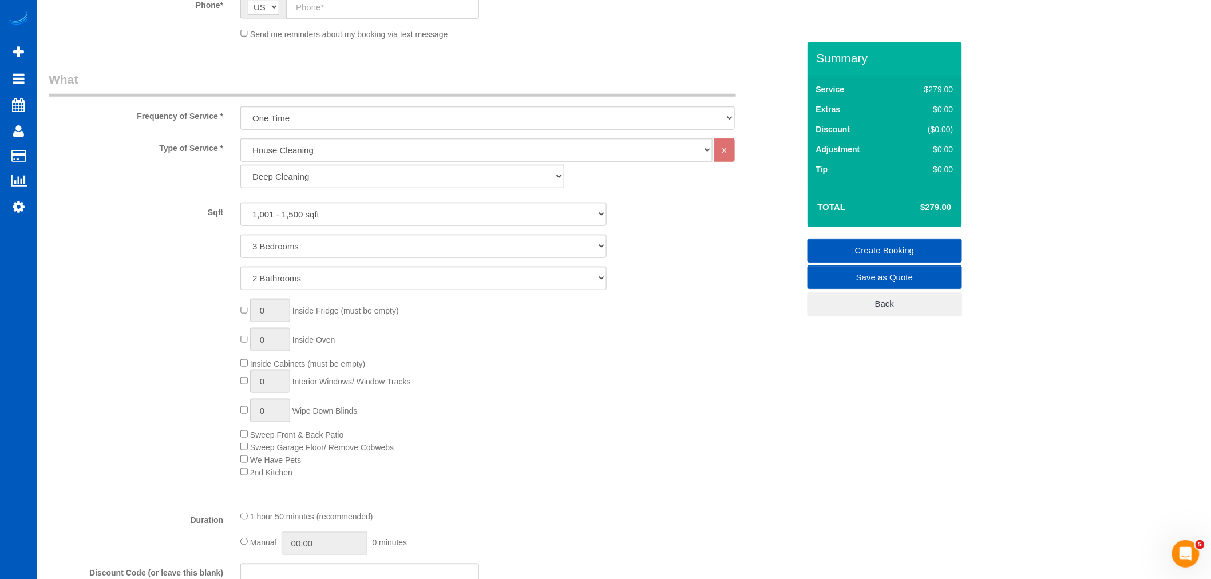
scroll to position [318, 0]
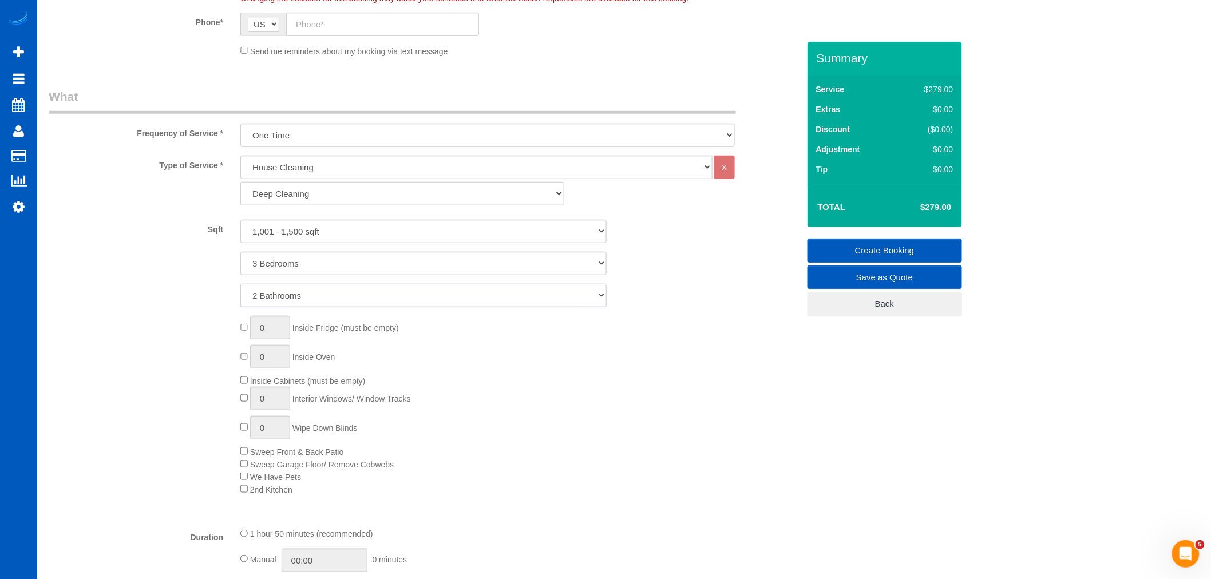
click at [348, 296] on select "1 Bathroom 2 Bathrooms 3 Bathrooms 4 Bathrooms 5 Bathrooms 6 Bathrooms 7 Bathro…" at bounding box center [423, 295] width 366 height 23
select select "3"
click at [240, 284] on select "1 Bathroom 2 Bathrooms 3 Bathrooms 4 Bathrooms 5 Bathrooms 6 Bathrooms 7 Bathro…" at bounding box center [423, 295] width 366 height 23
click at [334, 225] on select "0 - 1,000 sqft 1,001 - 1,500 sqft 1,501 - 2,000 sqft 2,001 - 2,500 sqft 2,501 -…" at bounding box center [423, 231] width 366 height 23
click at [322, 236] on select "0 - 1,000 sqft 1,001 - 1,500 sqft 1,501 - 2,000 sqft 2,001 - 2,500 sqft 2,501 -…" at bounding box center [423, 231] width 366 height 23
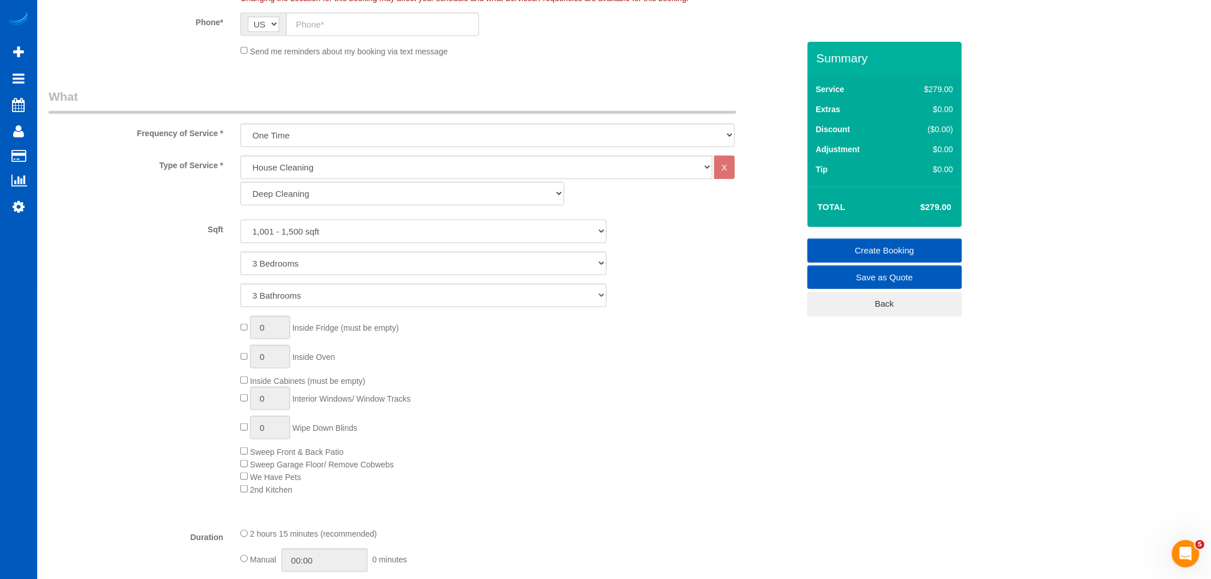
click at [322, 236] on select "0 - 1,000 sqft 1,001 - 1,500 sqft 1,501 - 2,000 sqft 2,001 - 2,500 sqft 2,501 -…" at bounding box center [423, 231] width 366 height 23
click at [378, 232] on select "0 - 1,000 sqft 1,001 - 1,500 sqft 1,501 - 2,000 sqft 2,001 - 2,500 sqft 2,501 -…" at bounding box center [423, 231] width 366 height 23
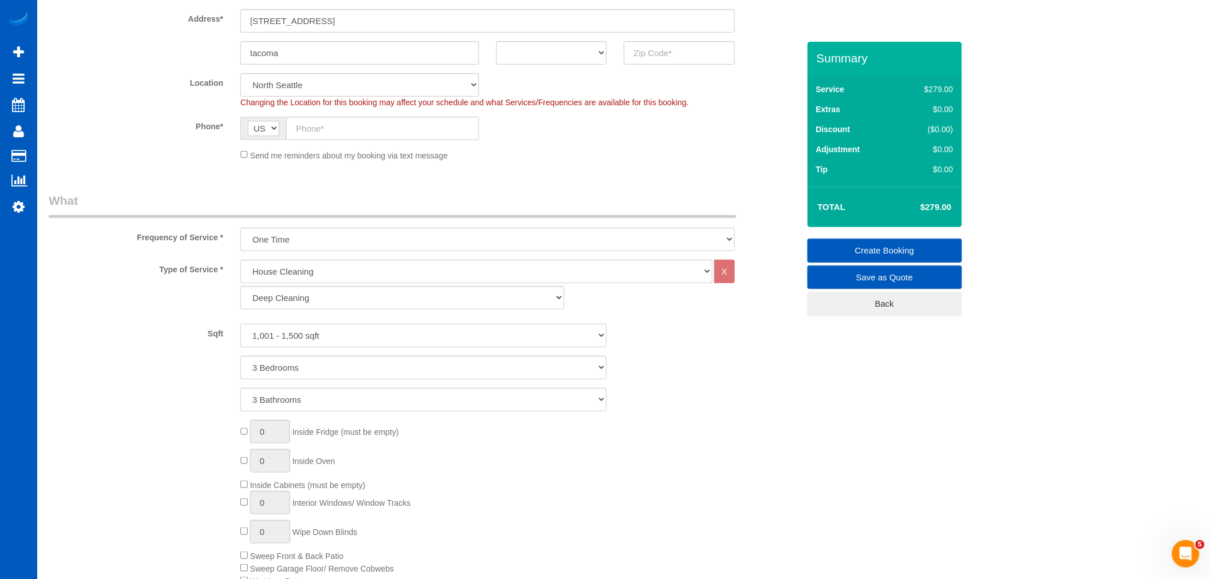
scroll to position [0, 0]
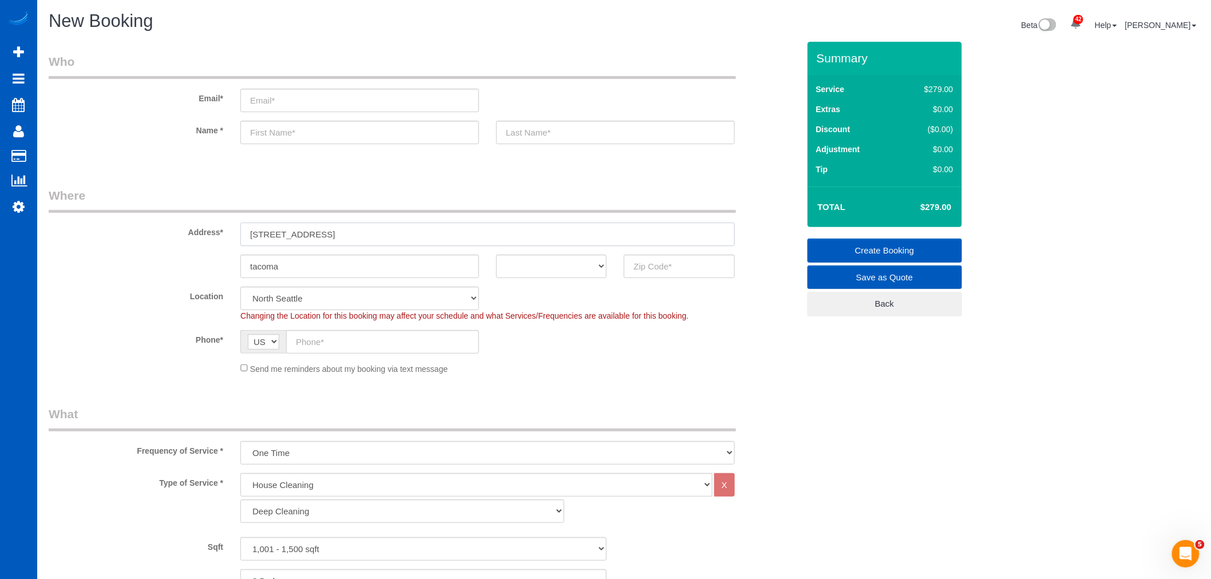
click at [422, 244] on input "11009 park ave s Unit D301" at bounding box center [487, 234] width 494 height 23
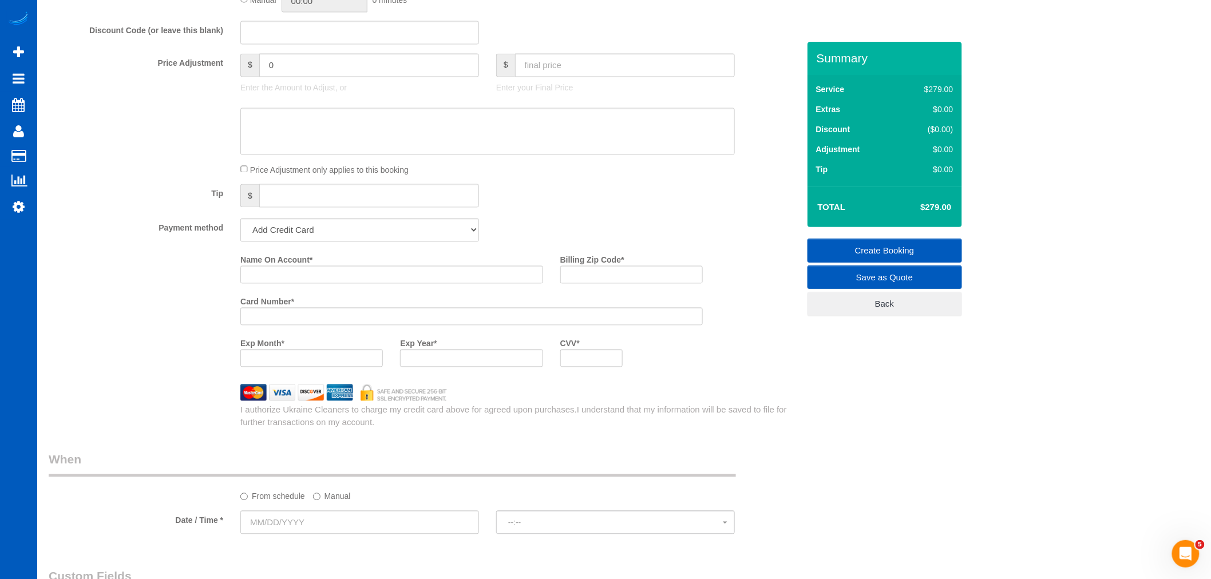
scroll to position [890, 0]
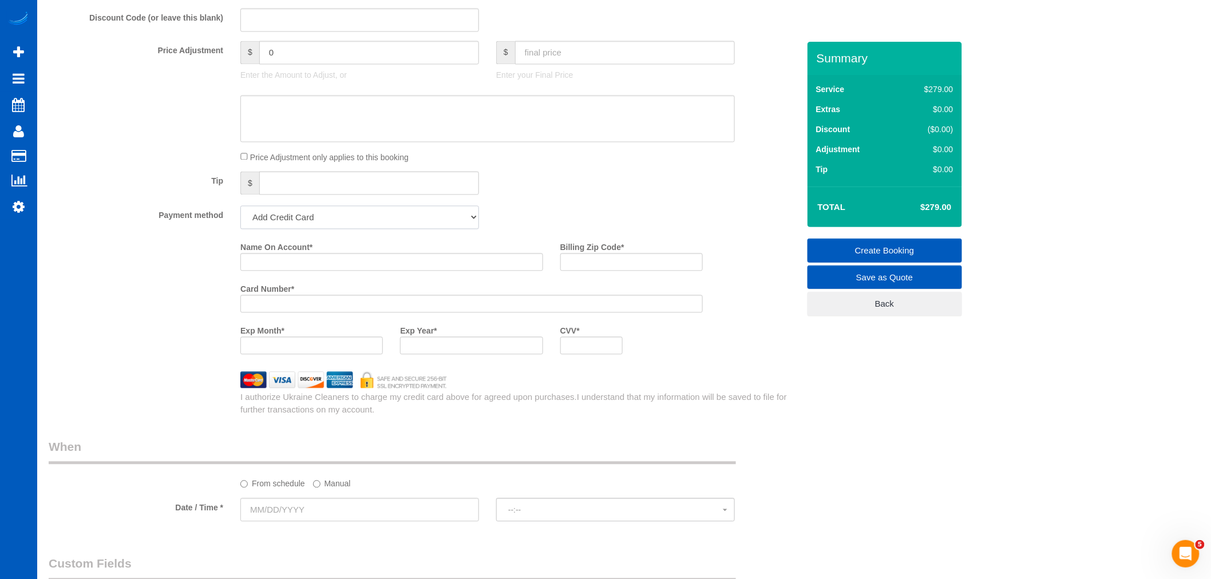
click at [312, 227] on select "Add Credit Card Cash Check Paypal" at bounding box center [359, 217] width 239 height 23
click at [311, 229] on select "Add Credit Card Cash Check Paypal" at bounding box center [359, 217] width 239 height 23
click at [296, 229] on select "Add Credit Card Cash Check Paypal" at bounding box center [359, 217] width 239 height 23
click at [295, 222] on select "Add Credit Card Cash Check Paypal" at bounding box center [359, 217] width 239 height 23
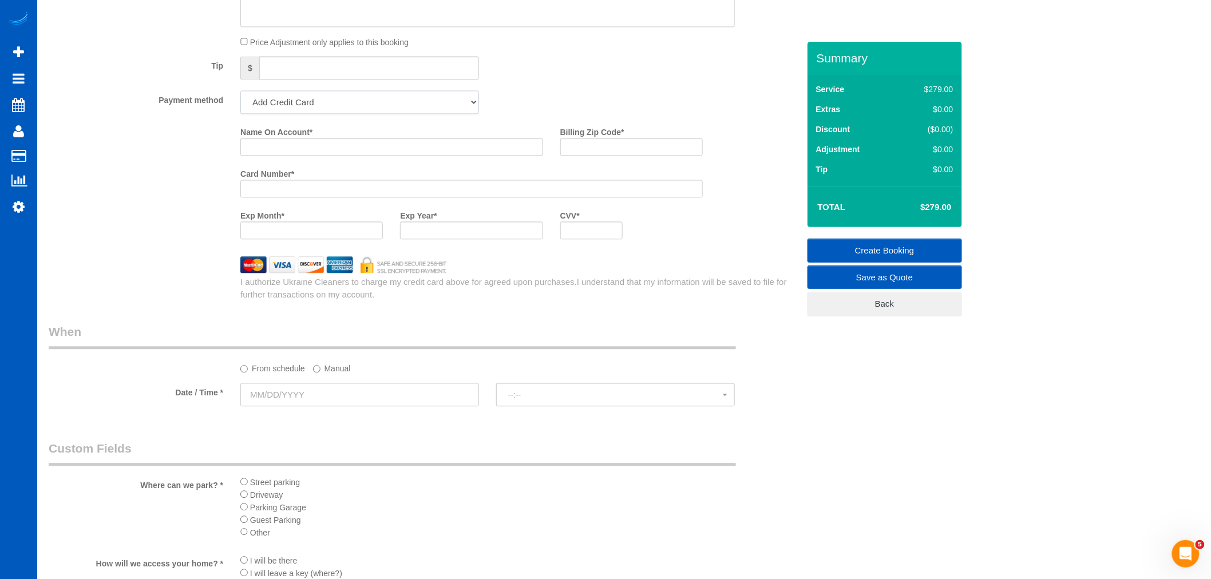
scroll to position [1144, 0]
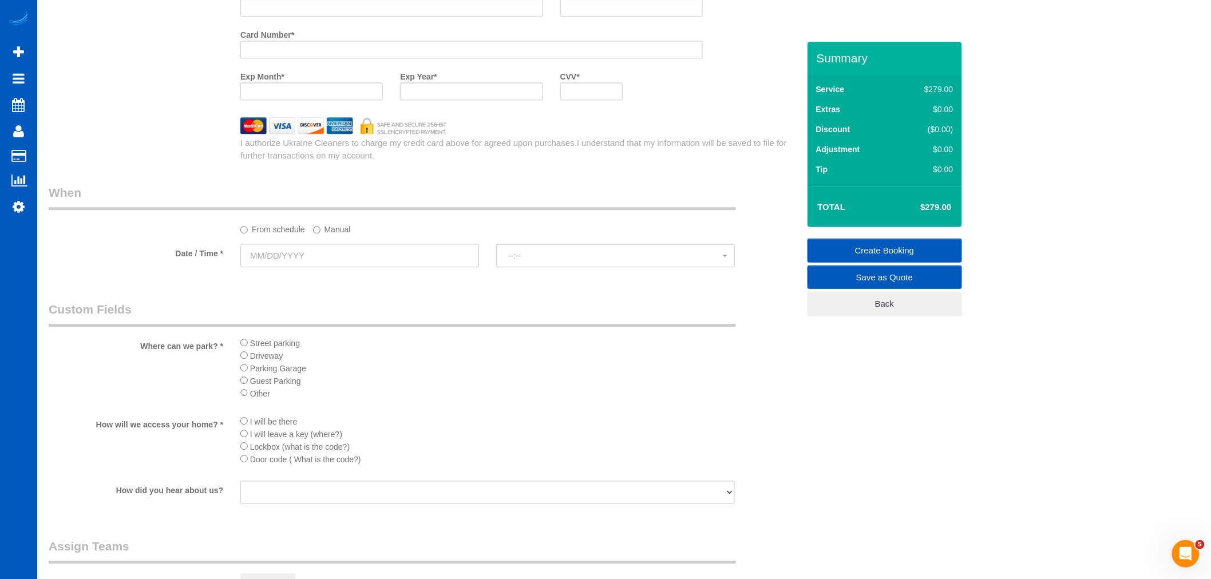
click at [286, 265] on input "text" at bounding box center [359, 255] width 239 height 23
click at [323, 235] on label "Manual" at bounding box center [332, 227] width 38 height 15
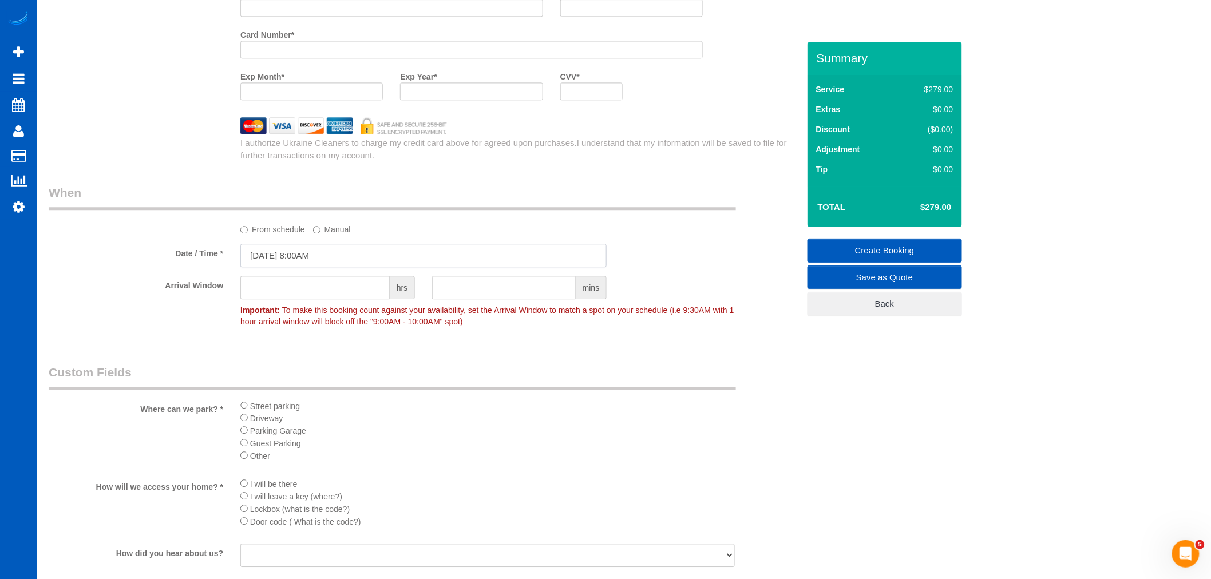
click at [301, 263] on input "[DATE] 8:00AM" at bounding box center [423, 255] width 366 height 23
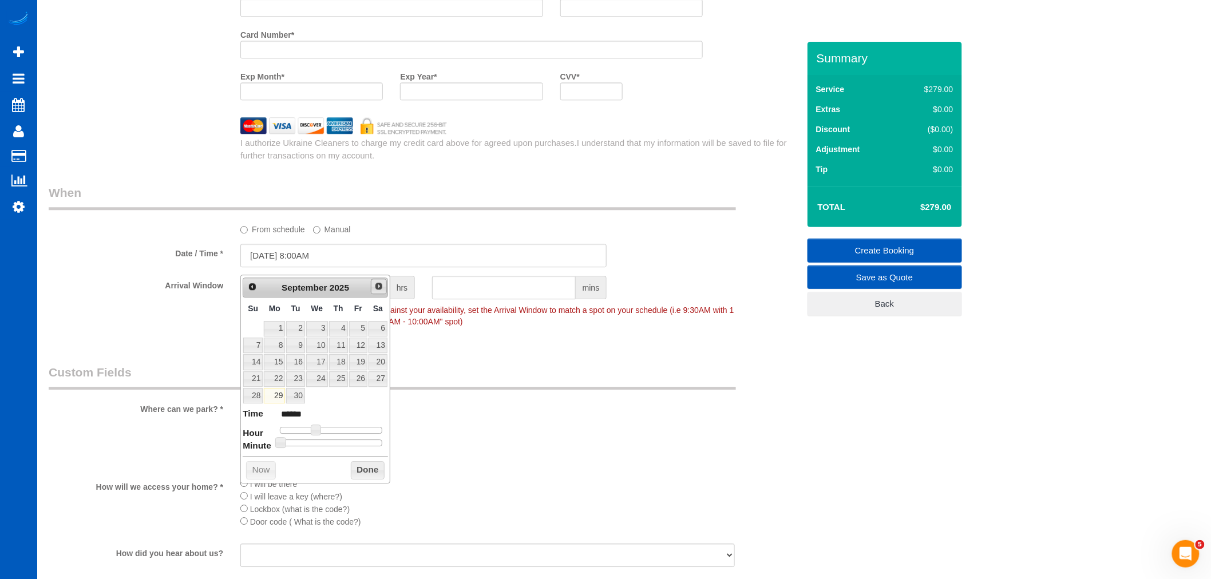
click at [372, 282] on link "Next" at bounding box center [379, 287] width 16 height 16
click at [344, 327] on link "2" at bounding box center [338, 328] width 19 height 15
type input "10/02/2025 8:00AM"
click at [367, 467] on button "Done" at bounding box center [368, 470] width 34 height 18
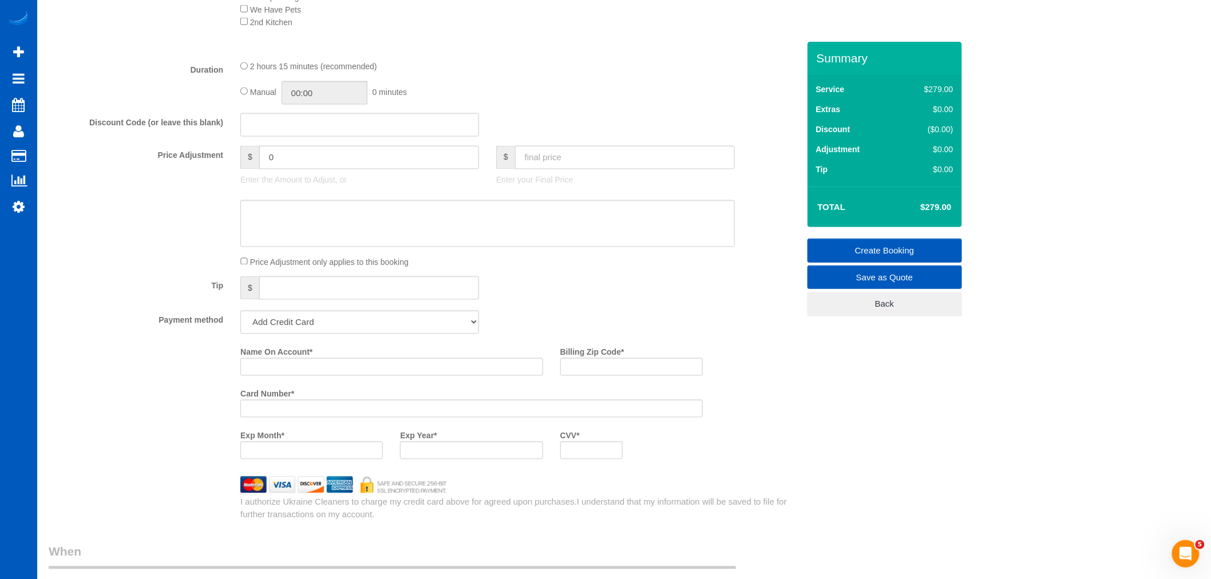
scroll to position [763, 0]
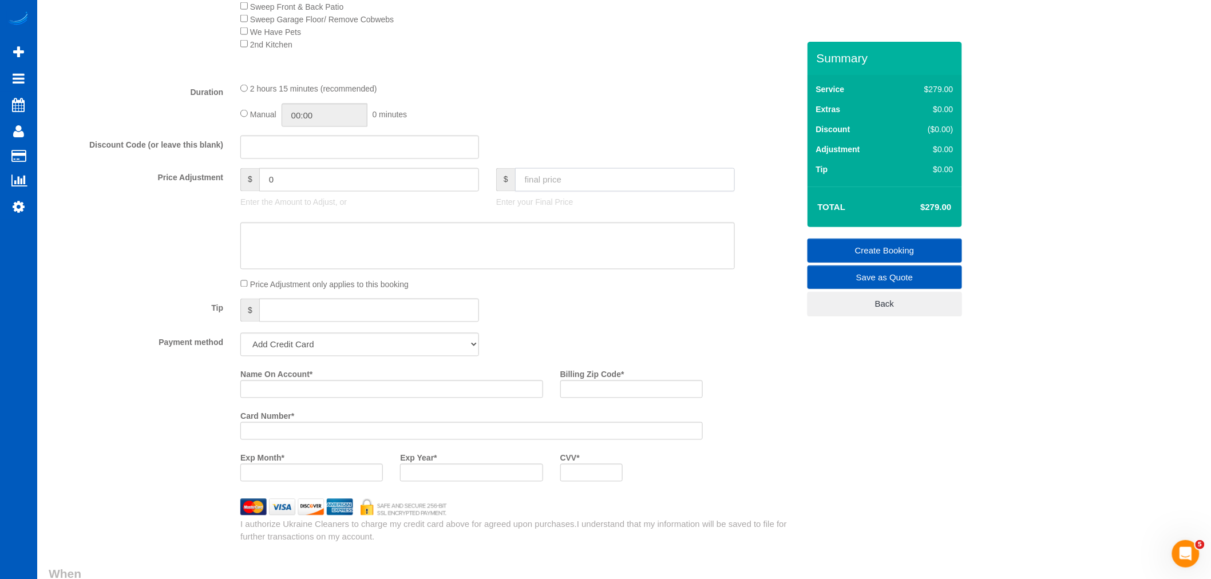
drag, startPoint x: 576, startPoint y: 196, endPoint x: 569, endPoint y: 188, distance: 10.2
click at [573, 192] on input "text" at bounding box center [625, 179] width 220 height 23
type input "1250"
drag, startPoint x: 558, startPoint y: 186, endPoint x: 530, endPoint y: 186, distance: 28.0
click at [530, 186] on input "1250" at bounding box center [625, 179] width 220 height 23
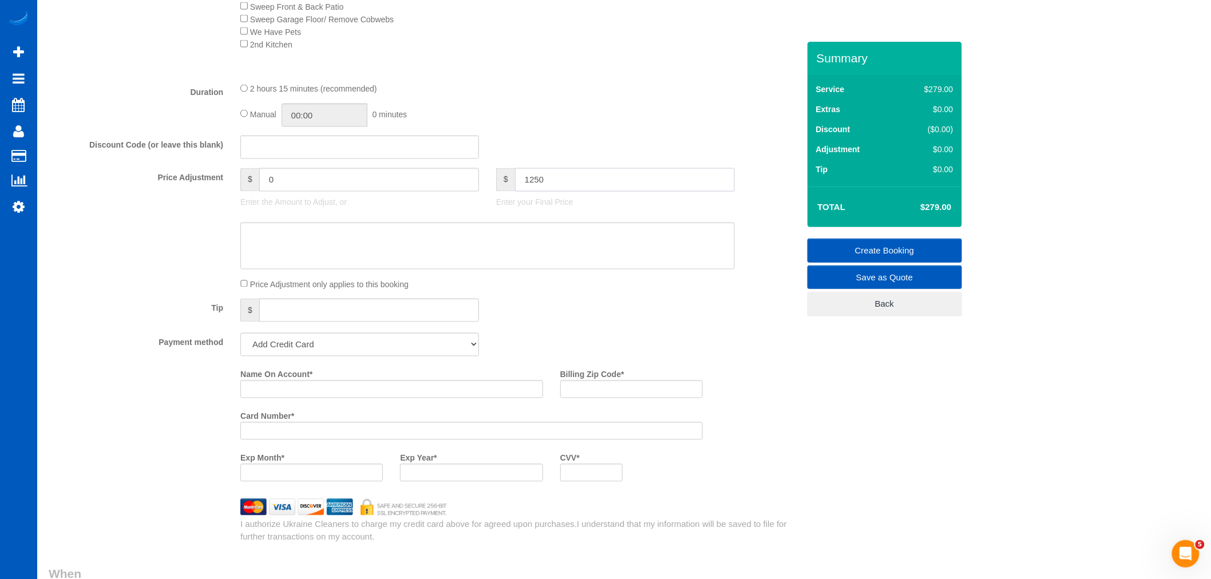
type input "971"
type input "50"
type input "-229"
drag, startPoint x: 553, startPoint y: 184, endPoint x: 434, endPoint y: 184, distance: 119.6
click at [434, 184] on div "Price Adjustment $ -229 Enter the Amount to Adjust, or $ Enter your Final Price" at bounding box center [423, 191] width 767 height 46
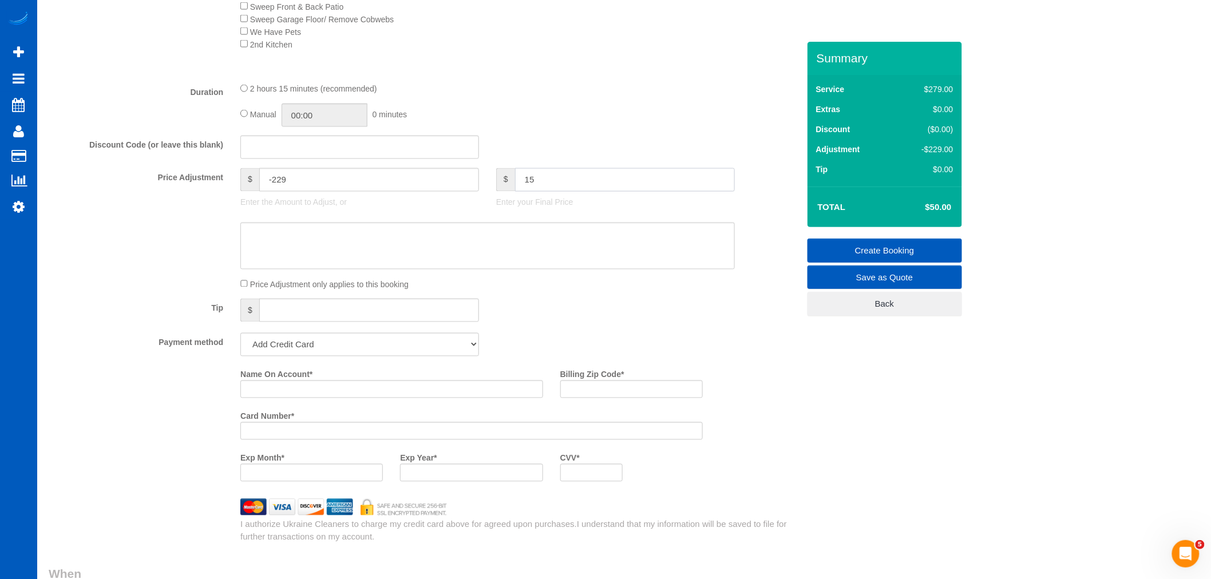
type input "150"
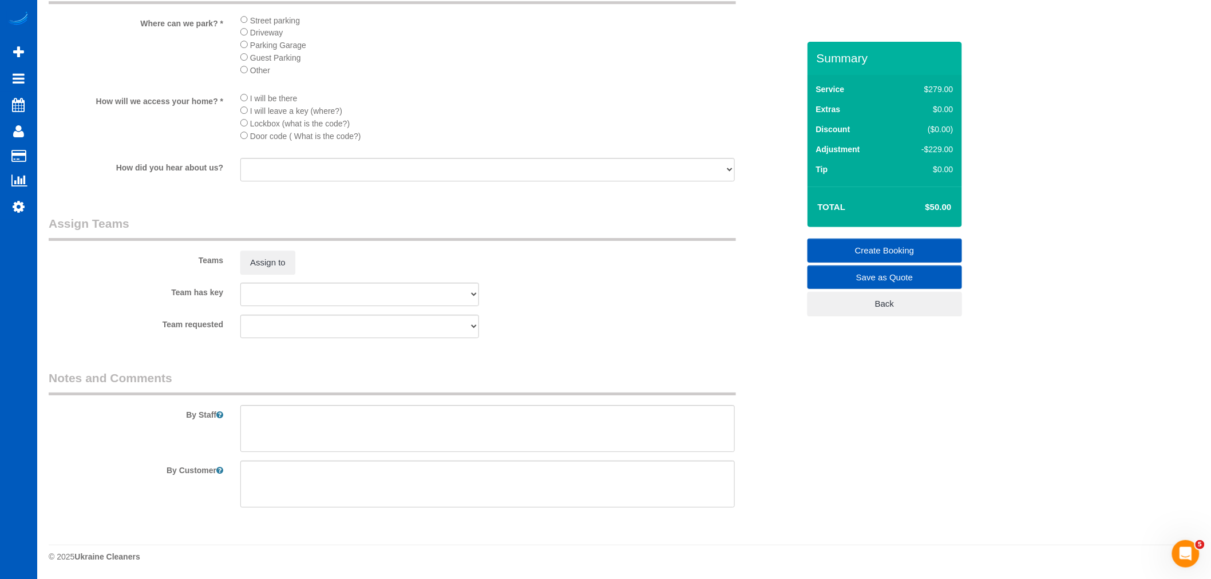
type input "-129"
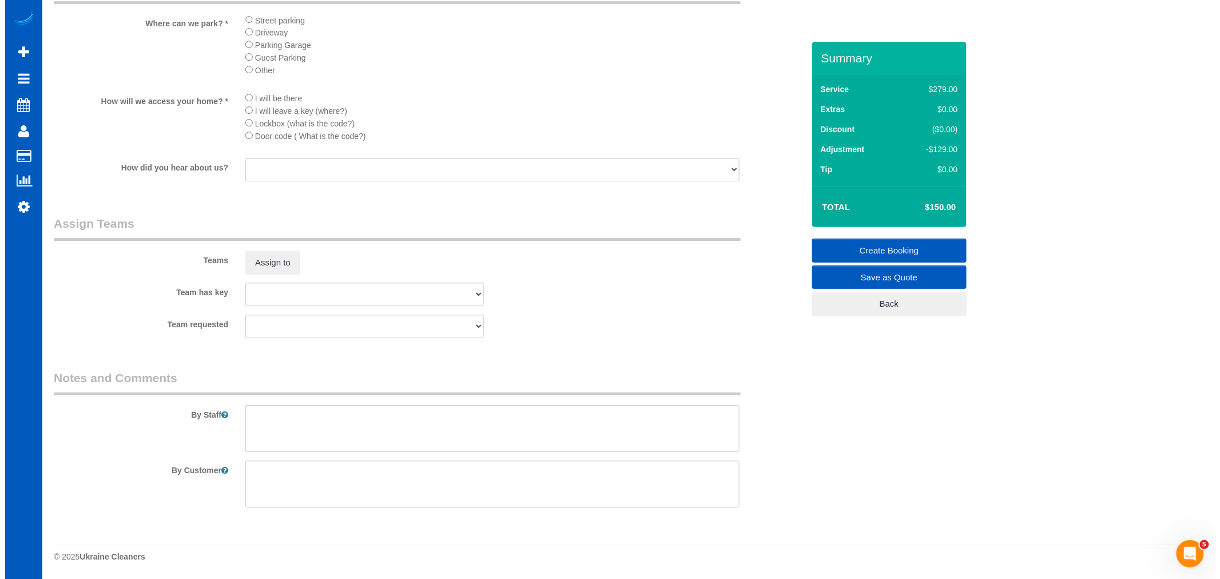
scroll to position [1419, 0]
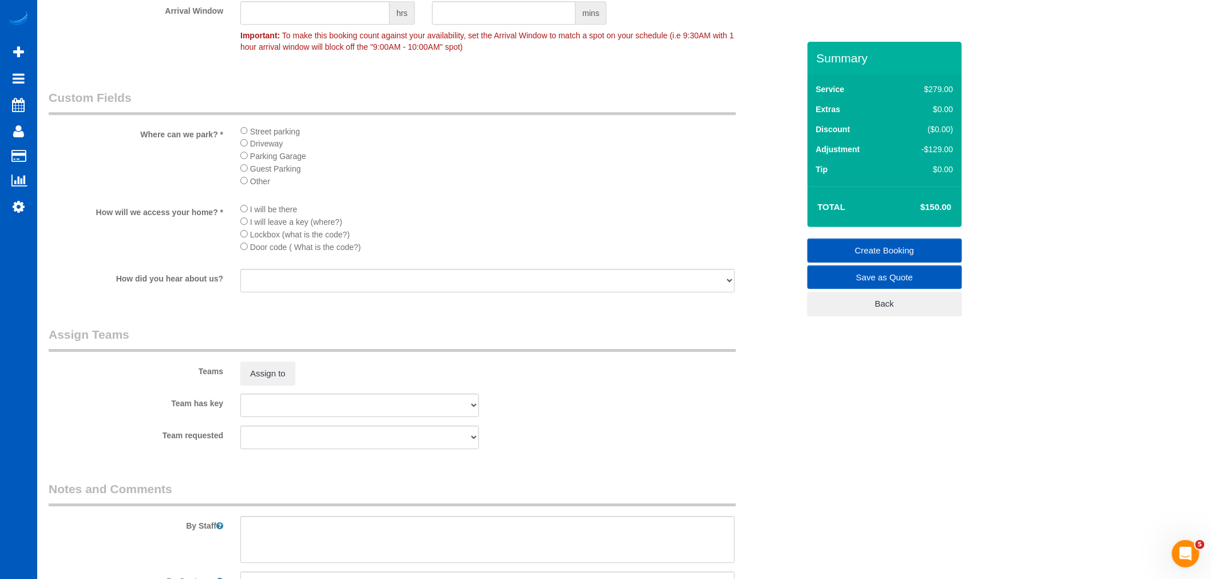
click at [239, 134] on div "Street parking Driveway Parking Garage Guest Parking Other" at bounding box center [488, 160] width 512 height 70
click at [239, 139] on div "Street parking Driveway Parking Garage Guest Parking Other" at bounding box center [488, 160] width 512 height 70
click at [275, 385] on button "Assign to" at bounding box center [267, 374] width 55 height 24
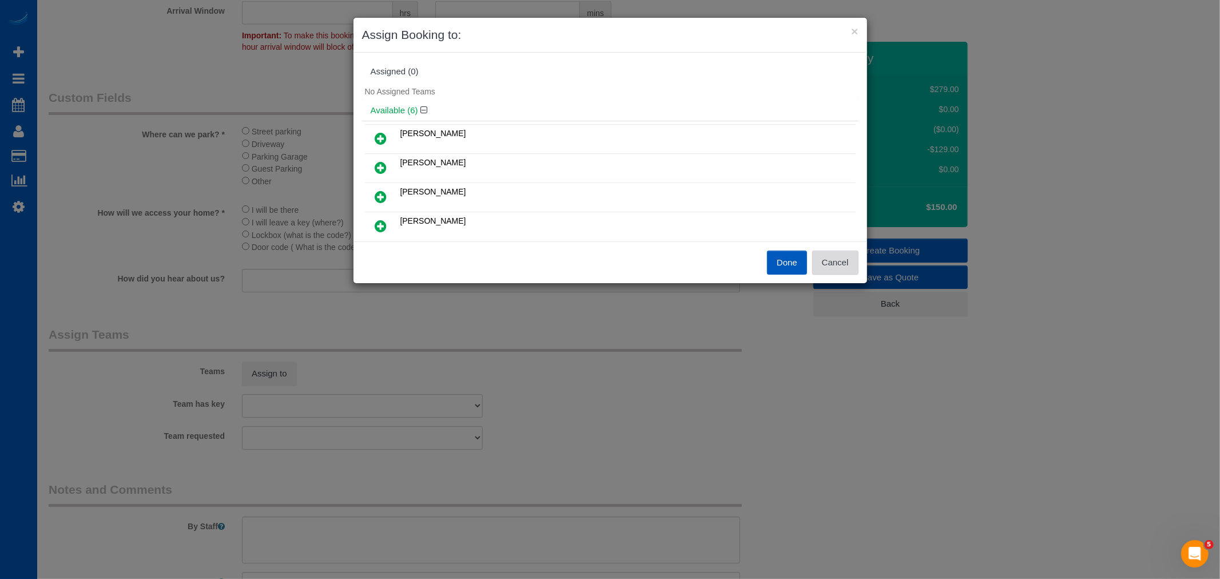
click at [832, 260] on button "Cancel" at bounding box center [835, 263] width 46 height 24
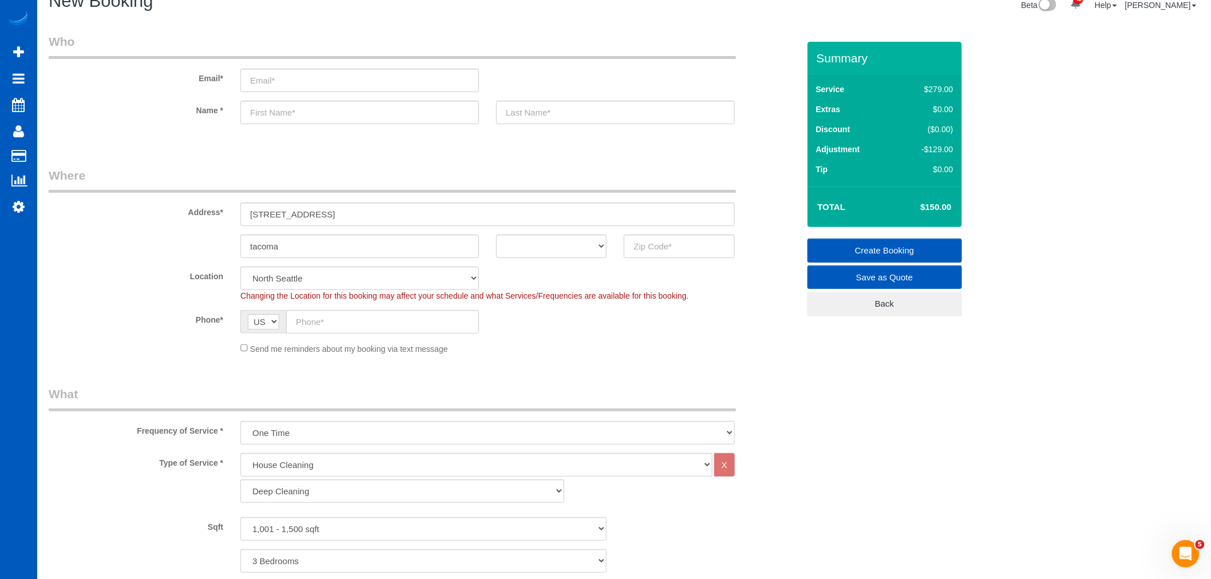
scroll to position [0, 0]
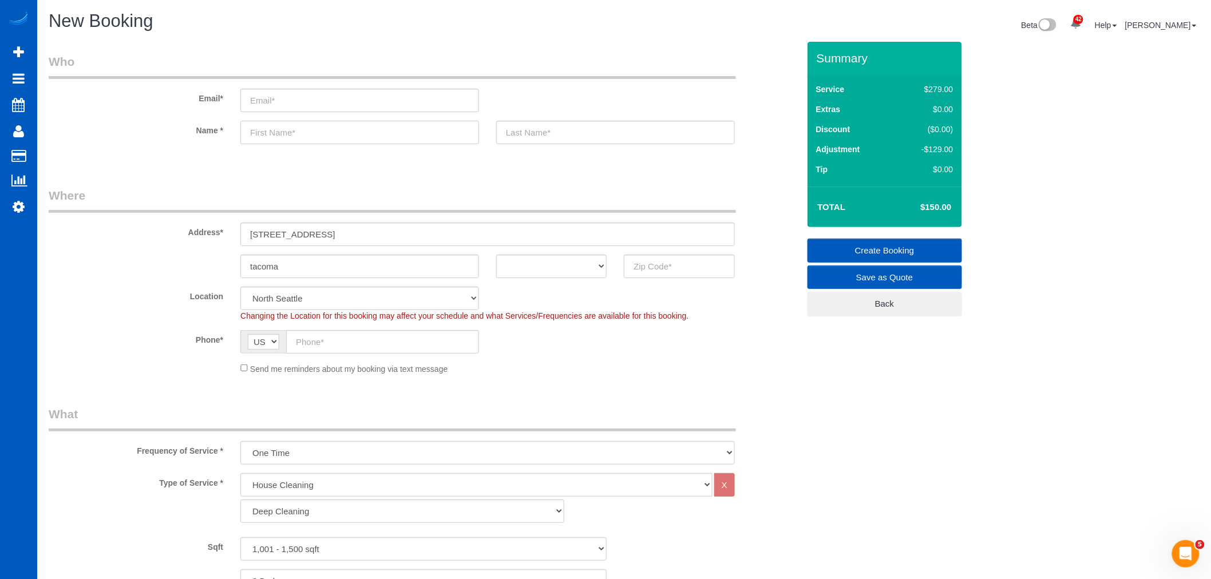
click at [319, 129] on input "text" at bounding box center [359, 132] width 239 height 23
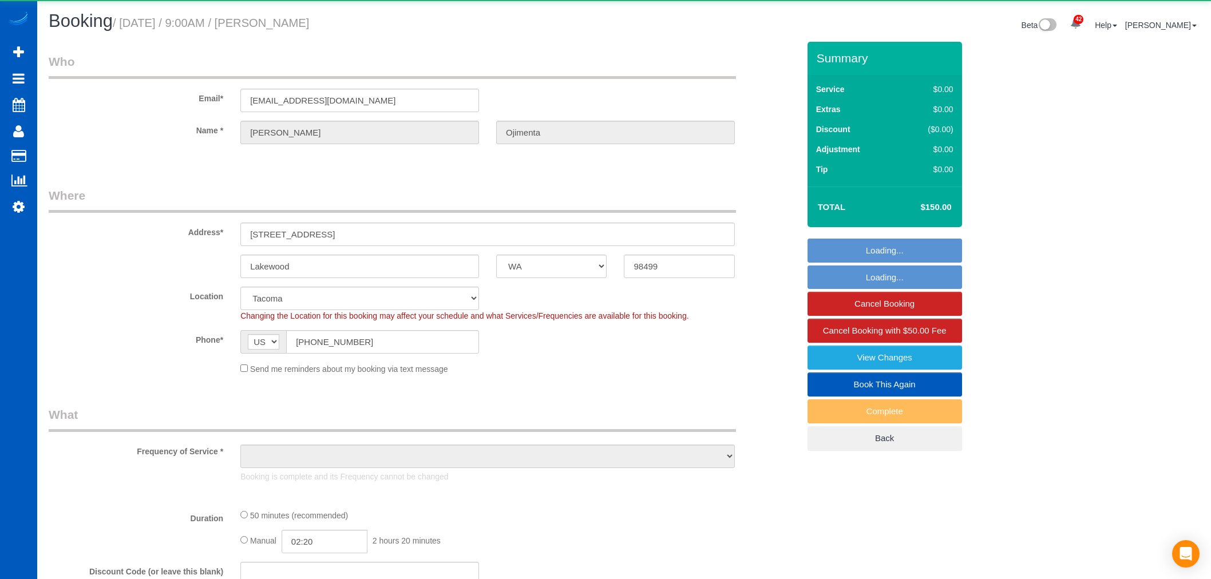
select select "WA"
select select "object:931"
select select "string:fspay-e0996cc2-efb2-46e6-ab40-35424765e078"
select select "2"
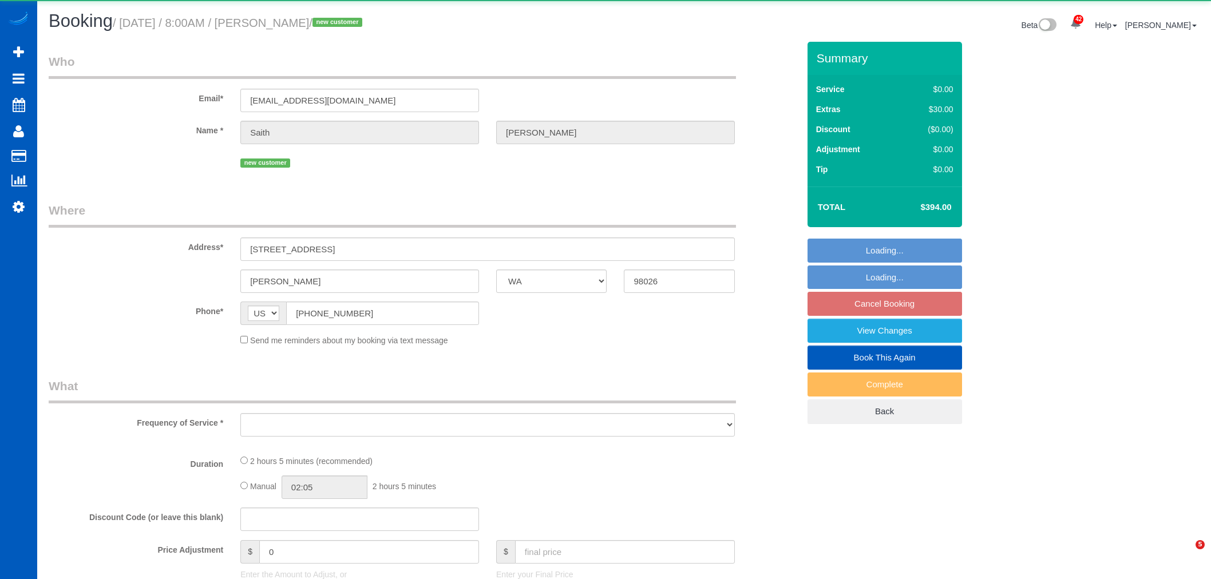
select select "WA"
select select "object:42552"
select select "string:fspay-8266787d-a817-4860-9ec5-3f746fe97bd1"
select select "199"
select select "2"
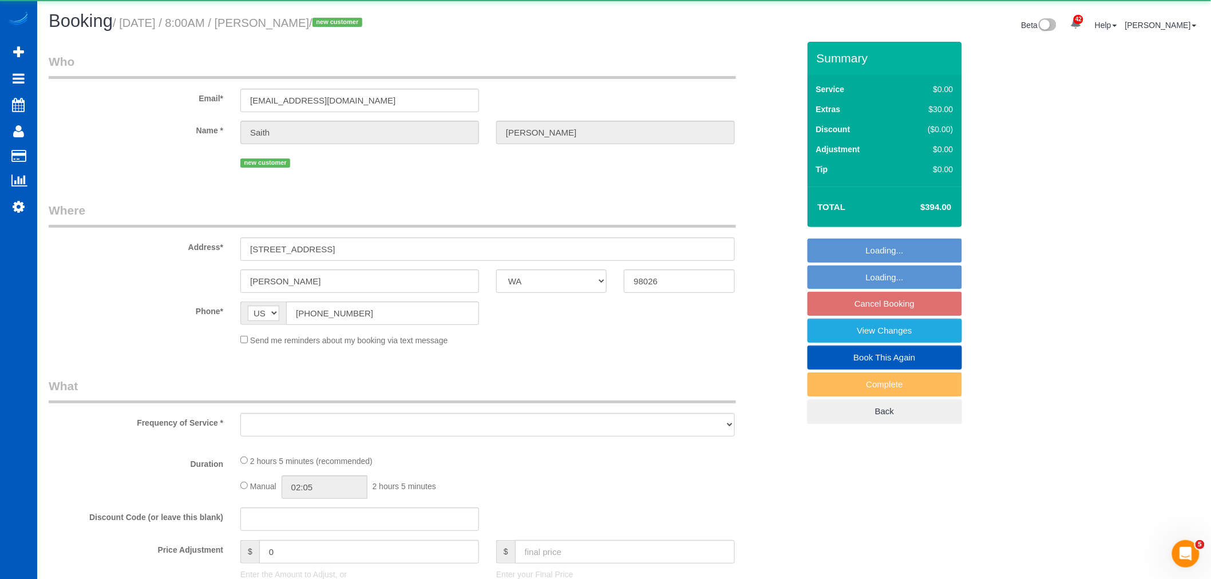
select select "spot214"
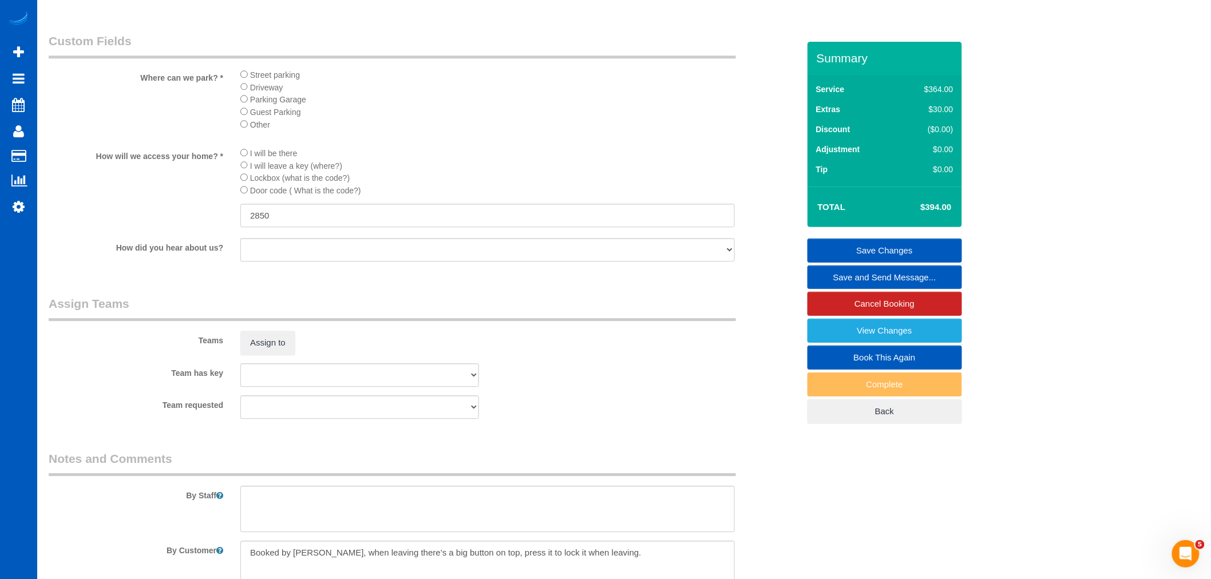
scroll to position [1414, 0]
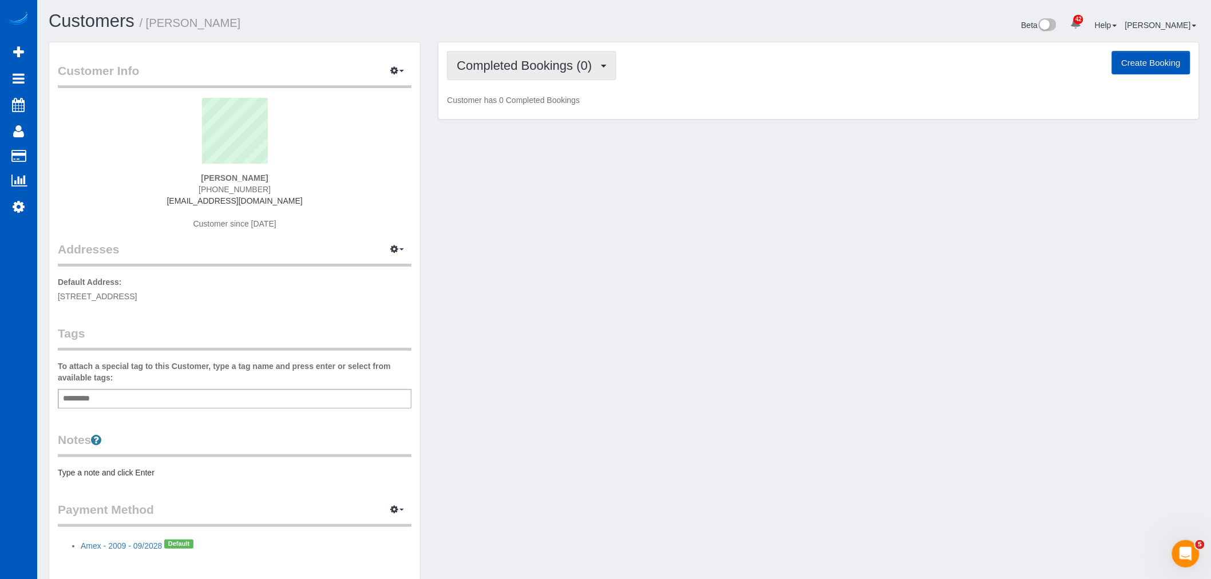
click at [579, 70] on span "Completed Bookings (0)" at bounding box center [527, 65] width 141 height 14
click at [524, 119] on link "Cancelled Bookings (1)" at bounding box center [506, 121] width 119 height 15
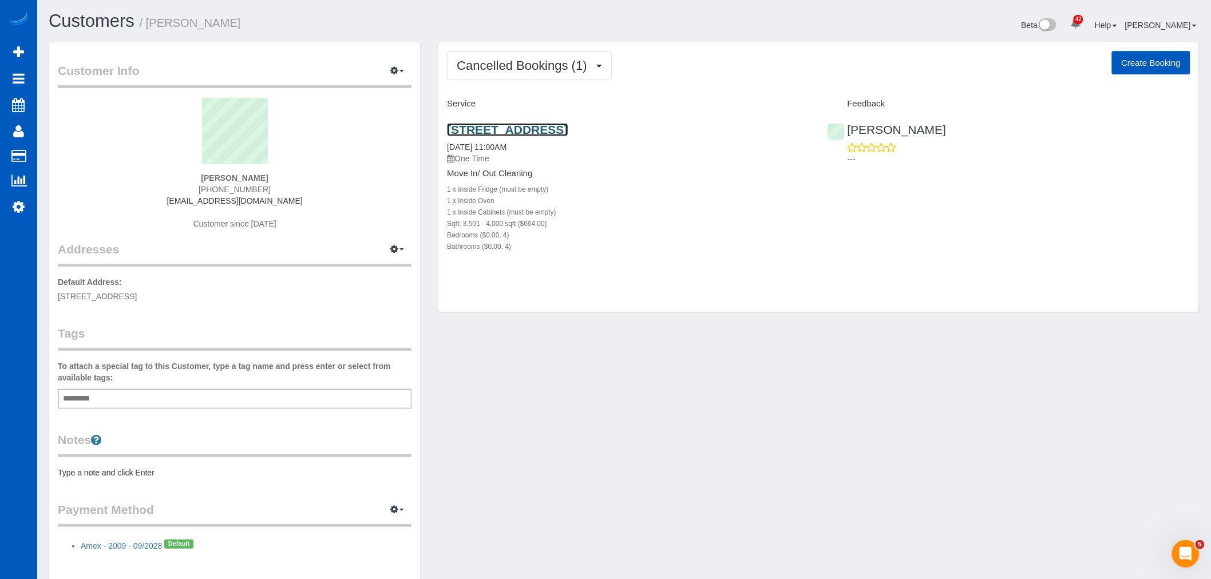
click at [517, 124] on link "[STREET_ADDRESS]" at bounding box center [507, 129] width 121 height 13
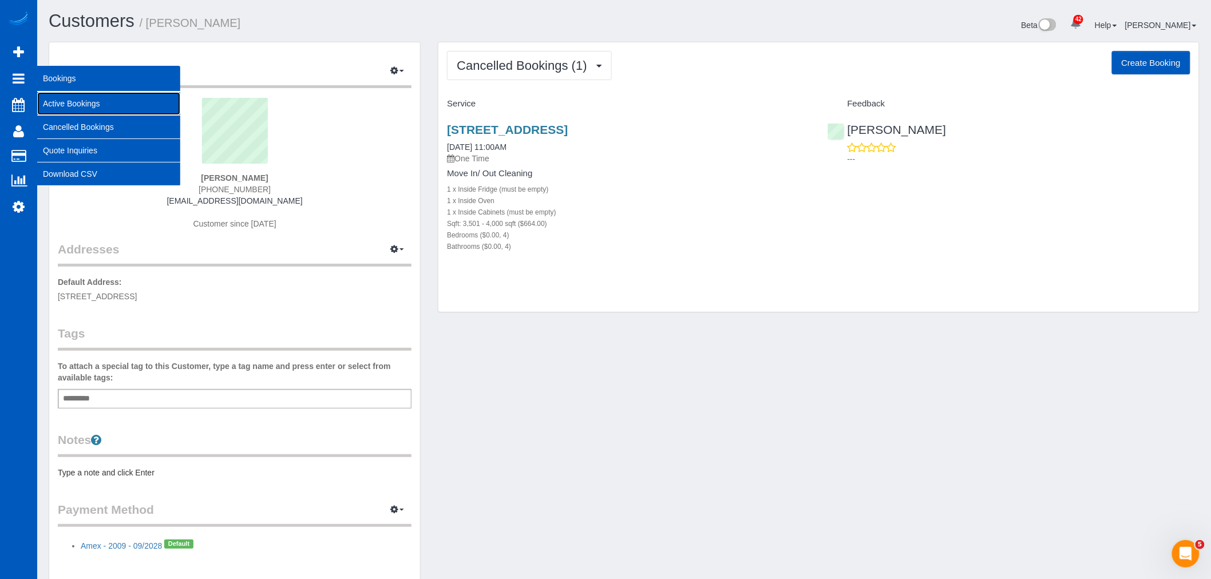
click at [76, 102] on link "Active Bookings" at bounding box center [108, 103] width 143 height 23
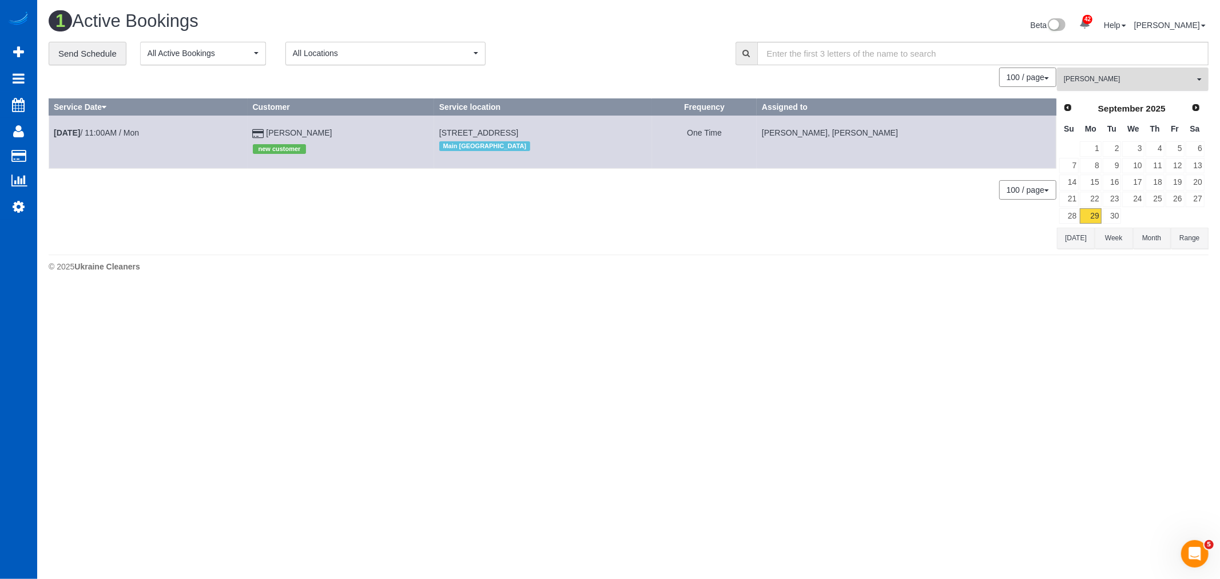
click at [1133, 73] on button "[PERSON_NAME] All Teams" at bounding box center [1133, 79] width 152 height 23
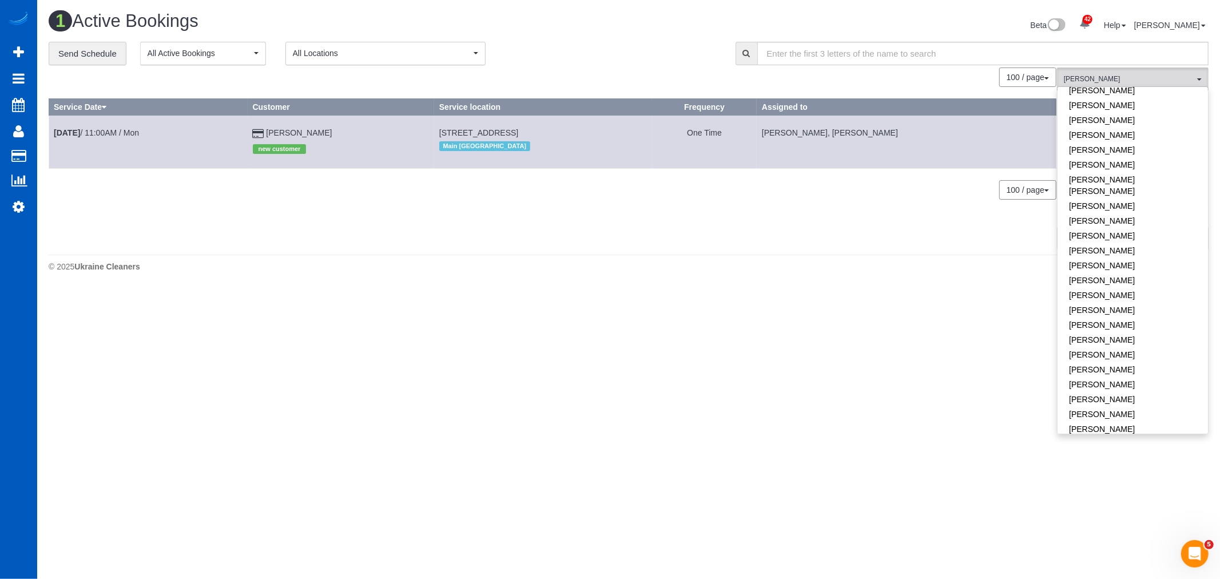
scroll to position [441, 0]
click at [1036, 319] on body "42 Beta Your Notifications You have 0 alerts × You have 1 to charge for [DATE] …" at bounding box center [610, 289] width 1220 height 579
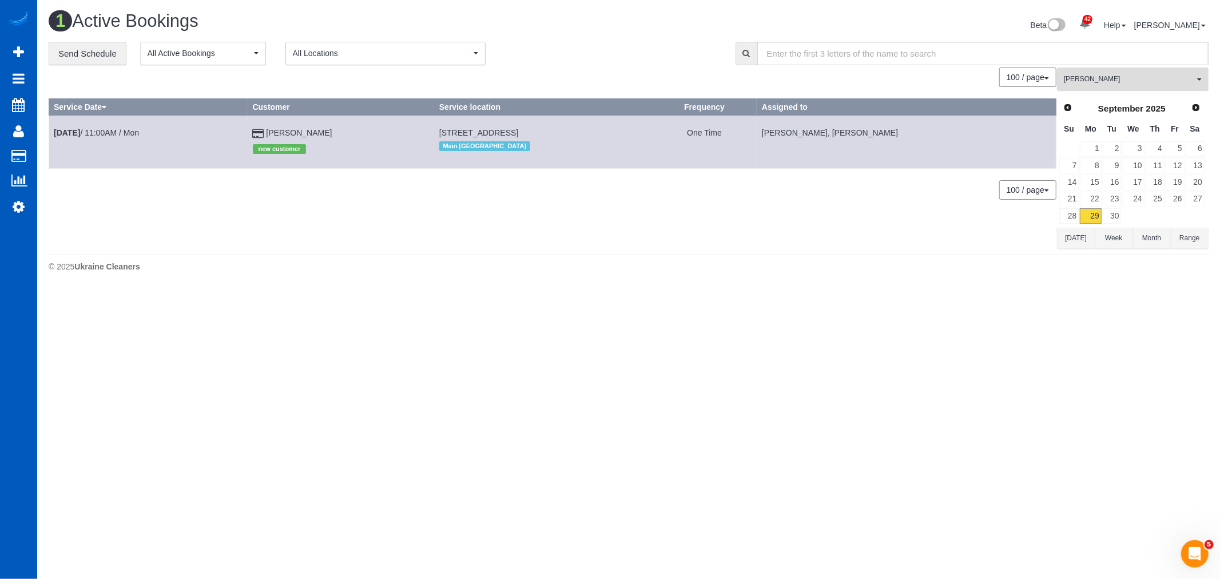
click at [1099, 88] on button "[PERSON_NAME] All Teams" at bounding box center [1133, 79] width 152 height 23
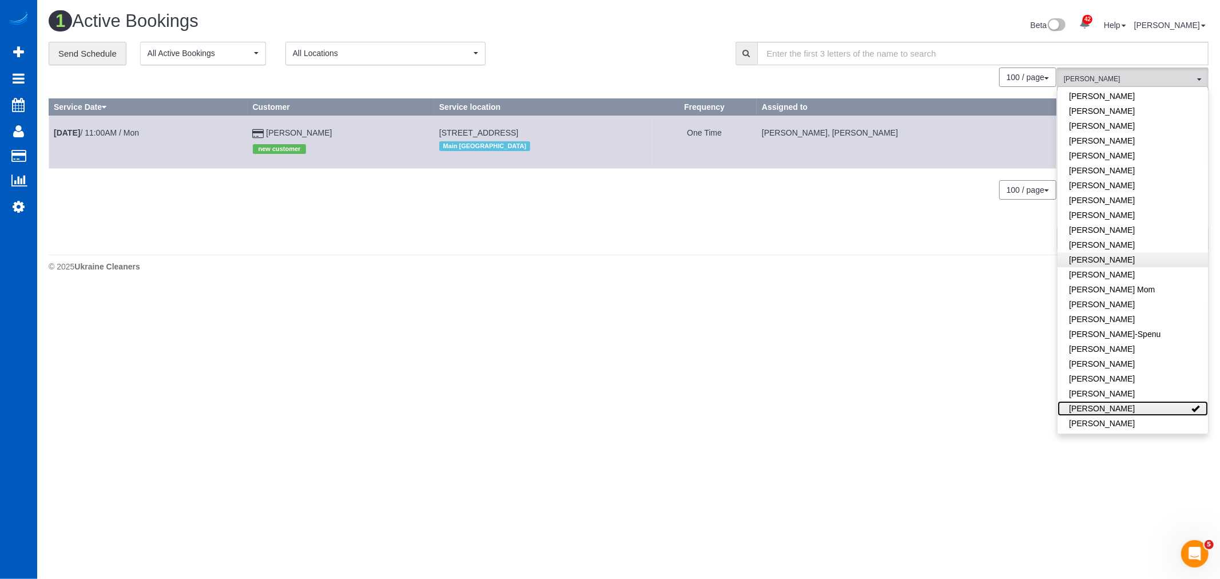
scroll to position [0, 0]
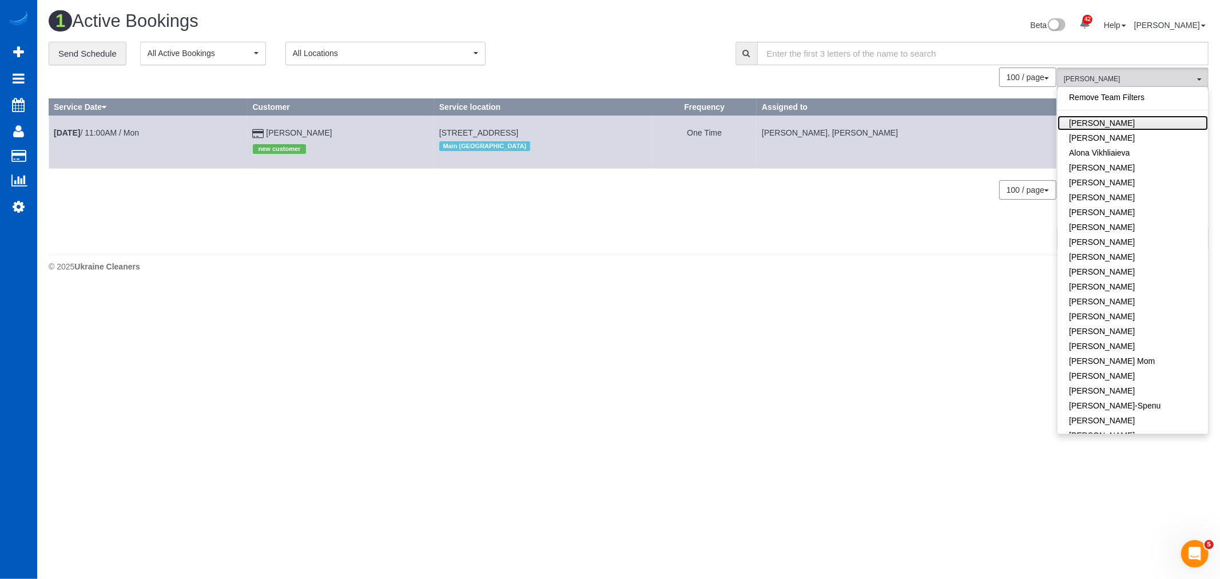
click at [1115, 121] on link "[PERSON_NAME]" at bounding box center [1133, 123] width 150 height 15
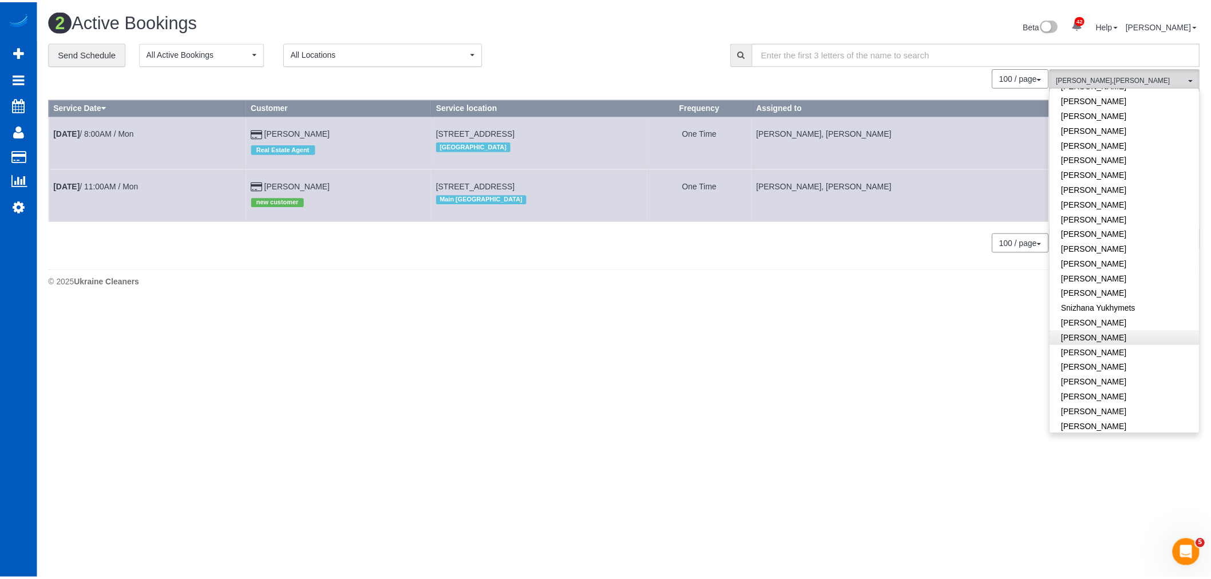
scroll to position [695, 0]
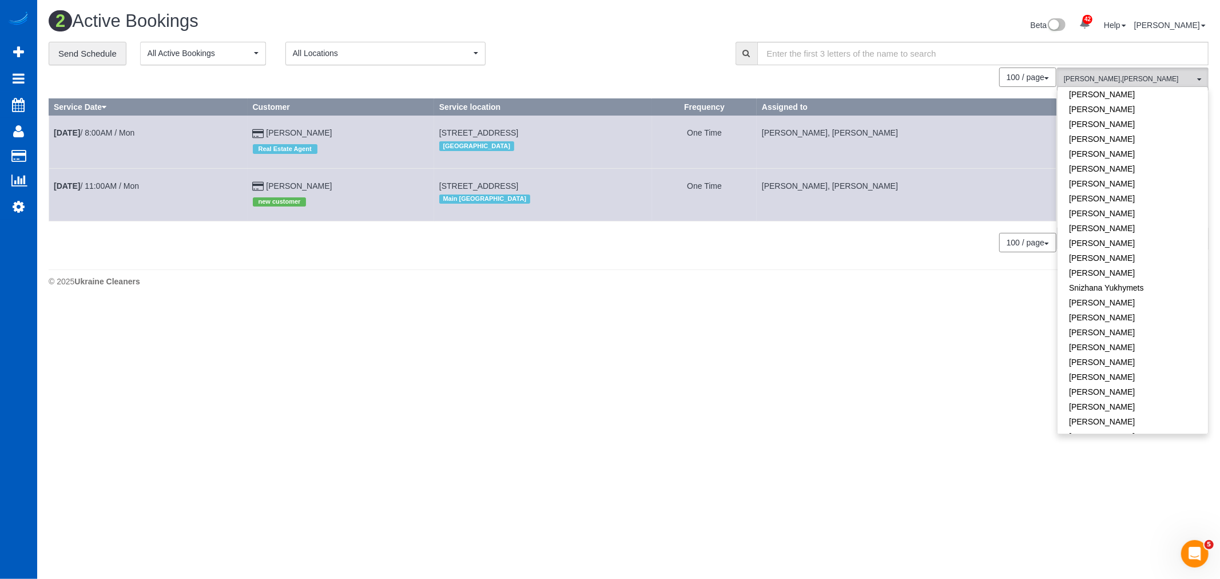
click at [512, 315] on body "42 Beta Your Notifications You have 0 alerts × You have 1 to charge for [DATE] …" at bounding box center [610, 289] width 1220 height 579
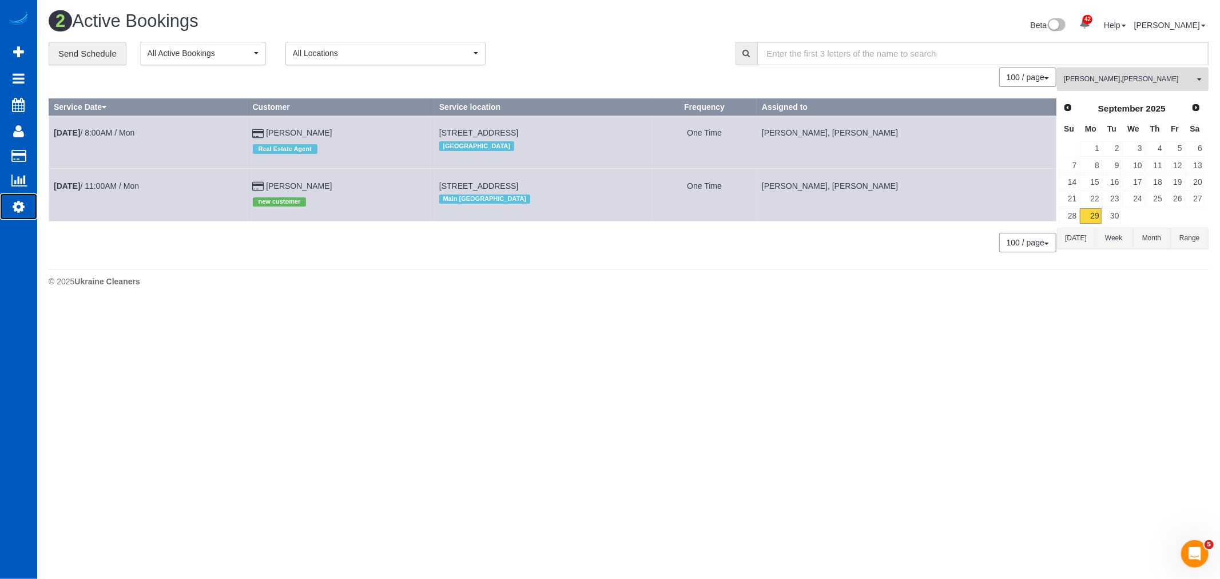
click at [30, 215] on link "Settings" at bounding box center [18, 206] width 37 height 26
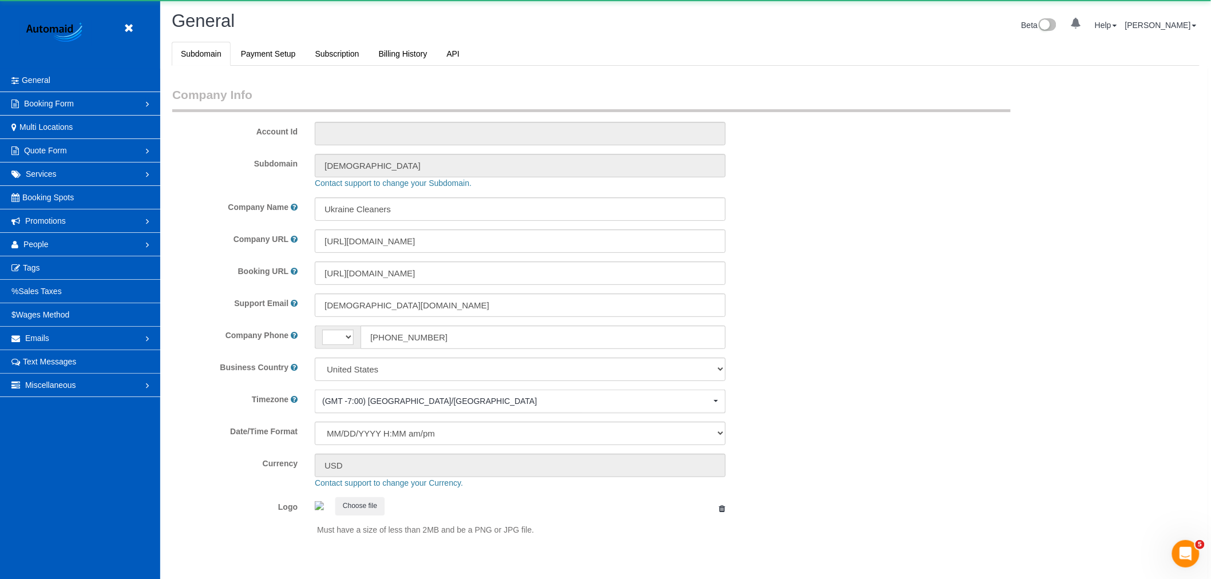
select select "string:[GEOGRAPHIC_DATA]"
select select "1"
click at [53, 253] on link "People" at bounding box center [80, 244] width 160 height 23
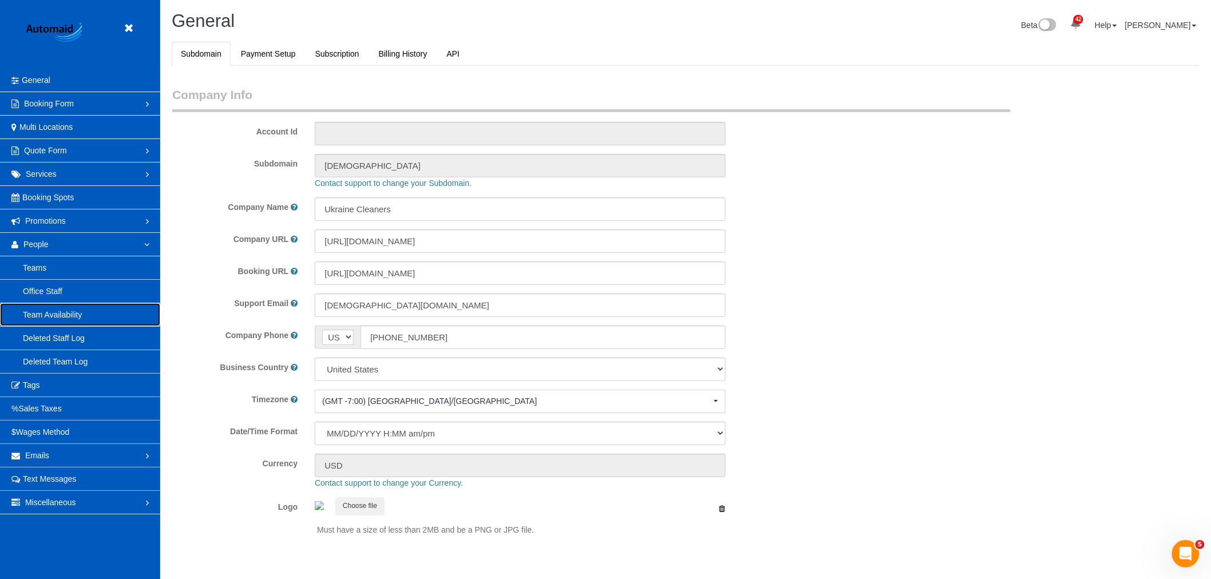
click at [65, 312] on link "Team Availability" at bounding box center [80, 314] width 160 height 23
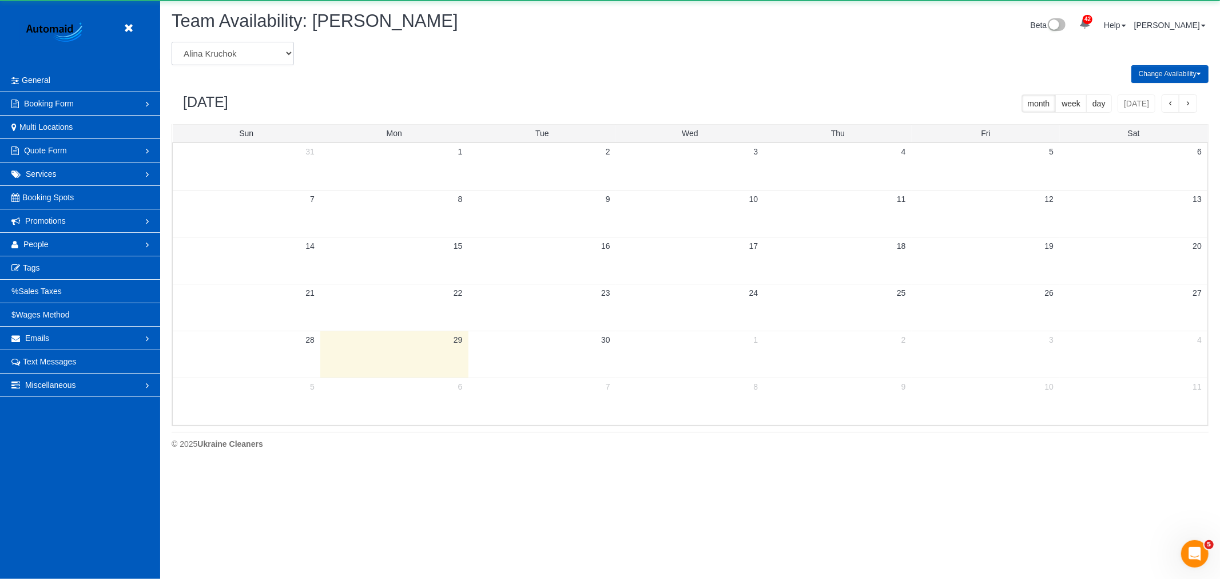
scroll to position [467, 1220]
click at [217, 58] on select "Alina Kruchok Alona Tarasiuk Alona Vikhliaieva Anastasiia Demchenko Anastasiia …" at bounding box center [233, 53] width 122 height 23
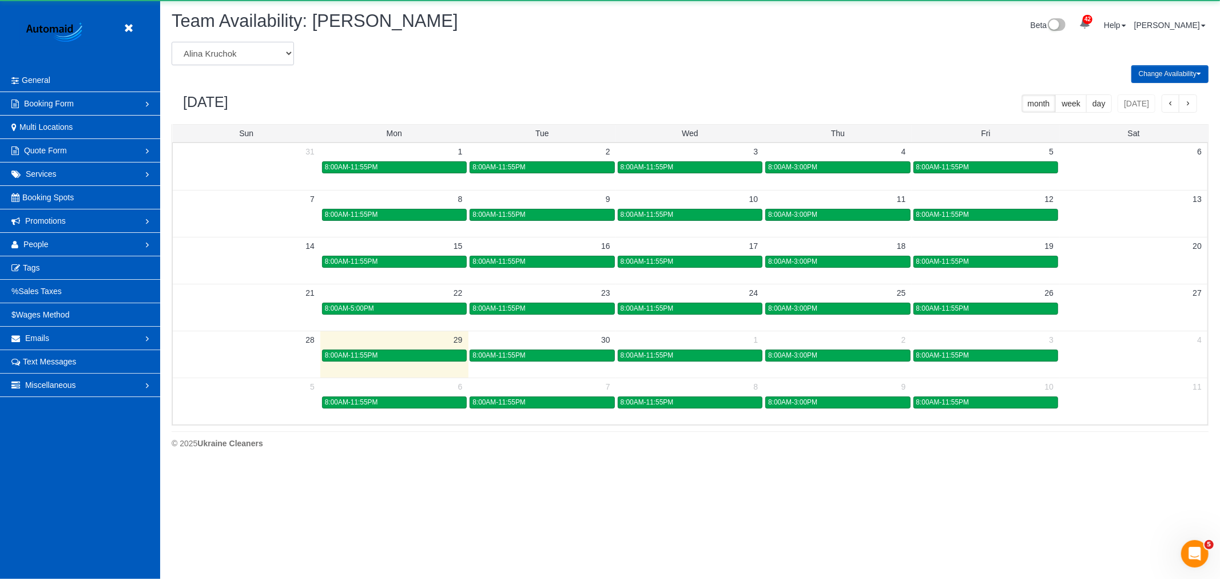
scroll to position [0, 0]
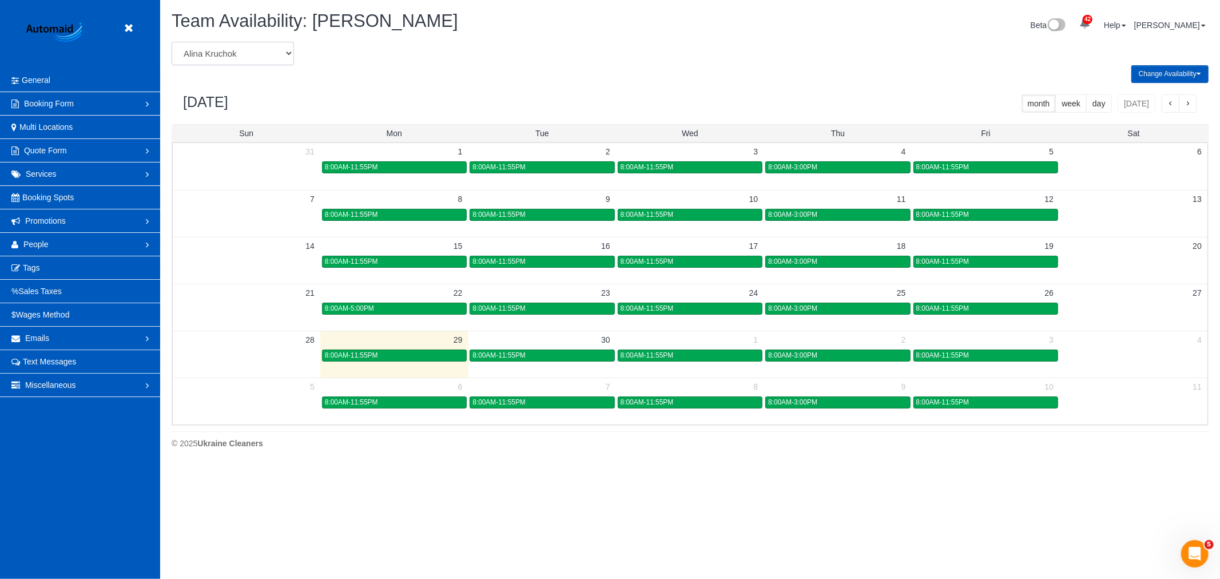
select select "number:30232"
click at [172, 42] on select "Alina Kruchok Alona Tarasiuk Alona Vikhliaieva Anastasiia Demchenko Anastasiia …" at bounding box center [233, 53] width 122 height 23
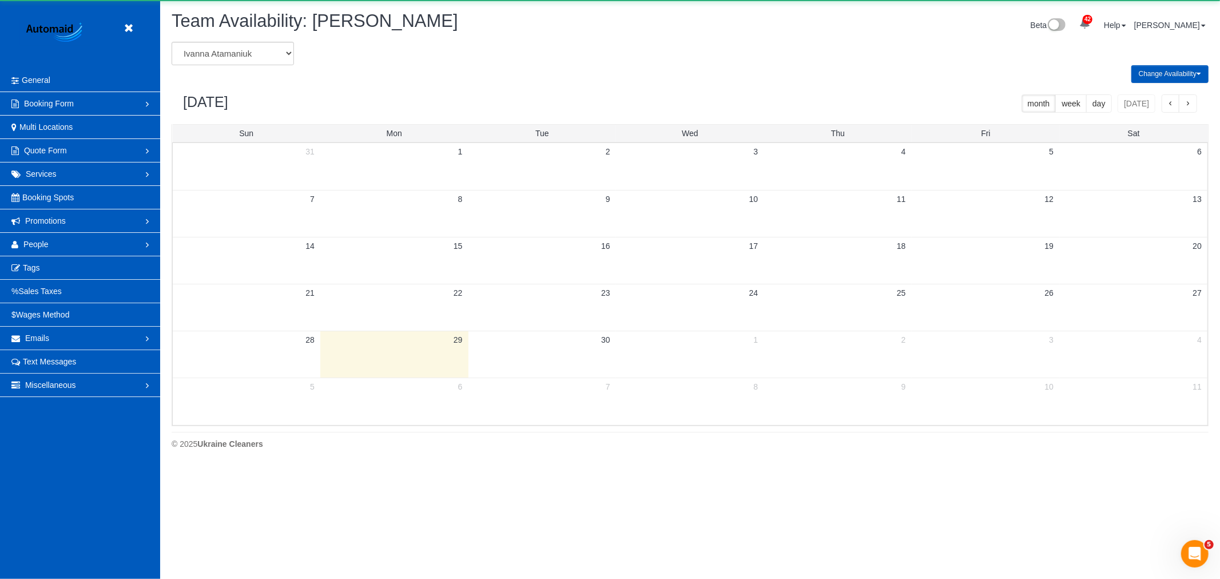
scroll to position [56748, 55994]
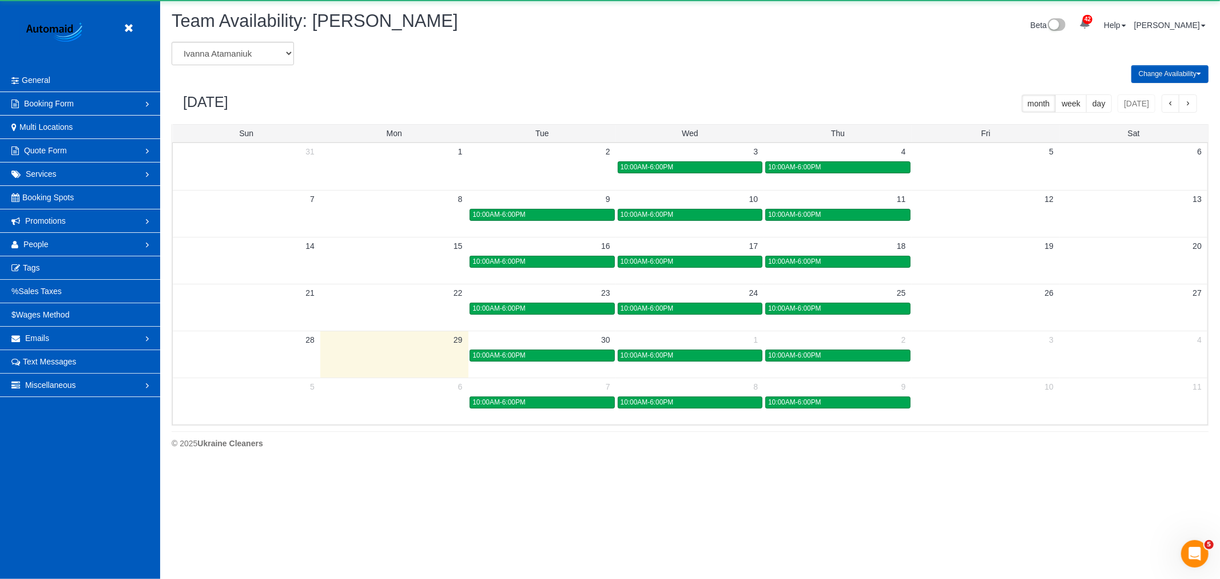
click at [393, 407] on td at bounding box center [394, 401] width 148 height 13
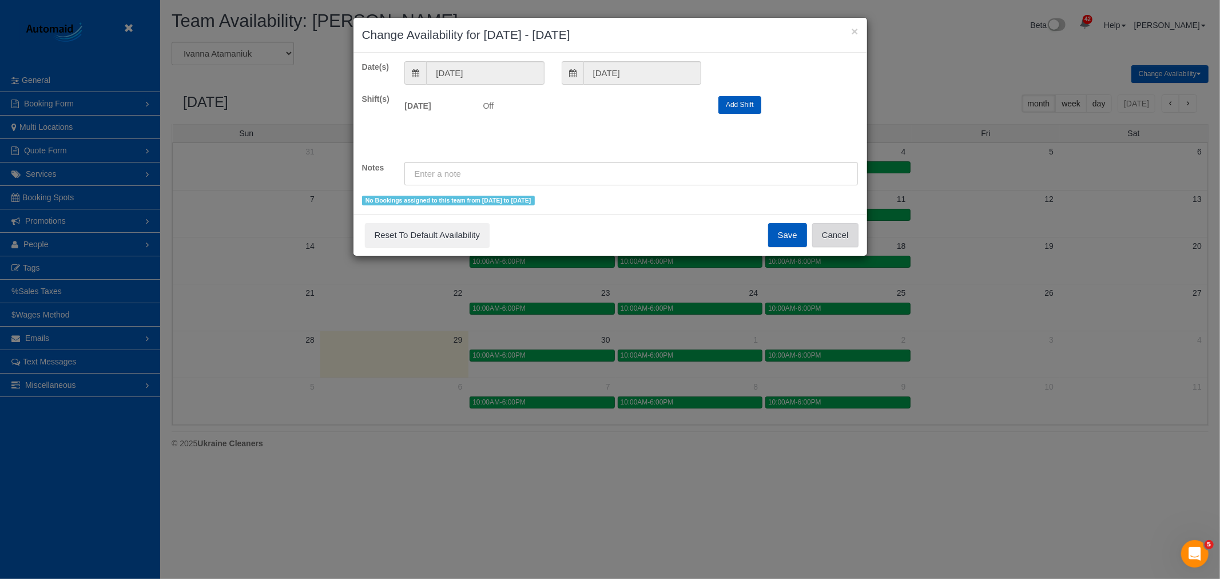
click at [836, 230] on button "Cancel" at bounding box center [835, 235] width 46 height 24
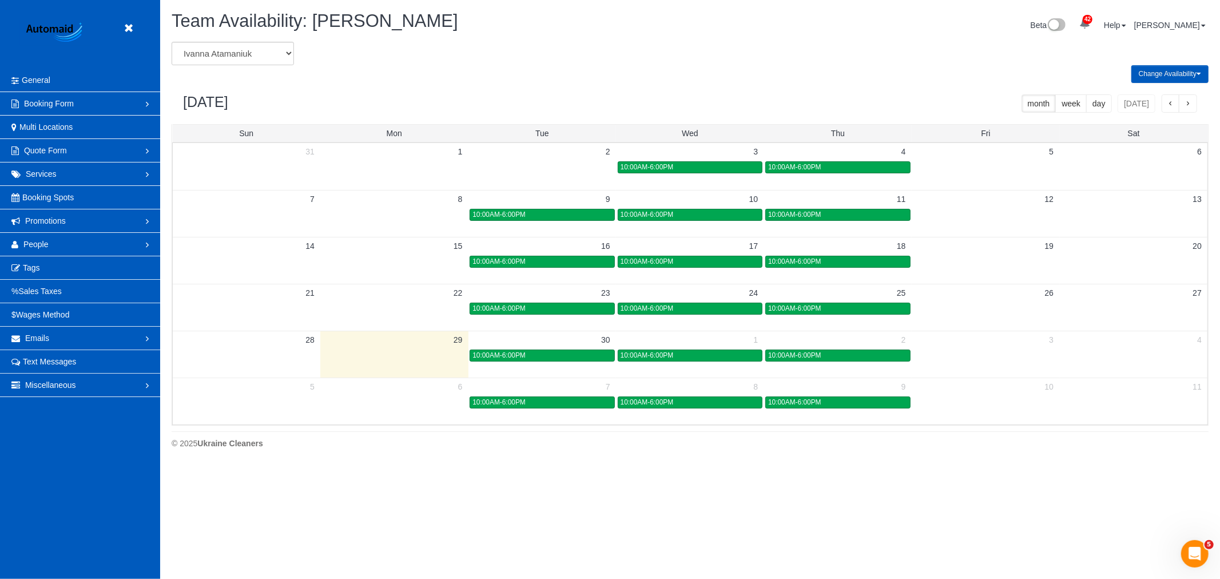
click at [237, 68] on div "Change Availability Default Availability Specific Date Request Time Off Exclude…" at bounding box center [690, 74] width 1054 height 18
click at [237, 65] on div "Alina Kruchok Alona Tarasiuk Alona Vikhliaieva Anastasiia Demchenko Anastasiia …" at bounding box center [690, 234] width 1037 height 384
click at [243, 51] on select "Alina Kruchok Alona Tarasiuk Alona Vikhliaieva Anastasiia Demchenko Anastasiia …" at bounding box center [233, 53] width 122 height 23
click at [276, 65] on div "Change Availability Default Availability Specific Date Request Time Off Exclude…" at bounding box center [690, 74] width 1054 height 18
click at [269, 60] on select "Alina Kruchok Alona Tarasiuk Alona Vikhliaieva Anastasiia Demchenko Anastasiia …" at bounding box center [233, 53] width 122 height 23
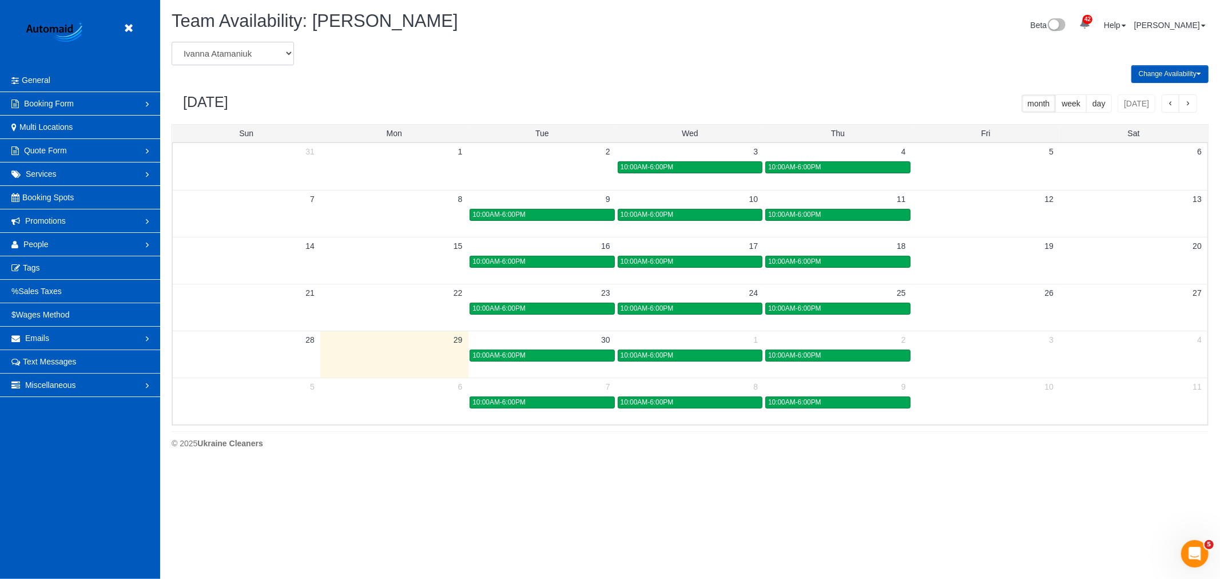
click at [229, 59] on select "Alina Kruchok Alona Tarasiuk Alona Vikhliaieva Anastasiia Demchenko Anastasiia …" at bounding box center [233, 53] width 122 height 23
click at [267, 65] on div "Change Availability Default Availability Specific Date Request Time Off Exclude…" at bounding box center [690, 74] width 1054 height 18
click at [259, 56] on select "Alina Kruchok Alona Tarasiuk Alona Vikhliaieva Anastasiia Demchenko Anastasiia …" at bounding box center [233, 53] width 122 height 23
select select "number:24949"
click at [172, 42] on select "Alina Kruchok Alona Tarasiuk Alona Vikhliaieva Anastasiia Demchenko Anastasiia …" at bounding box center [233, 53] width 122 height 23
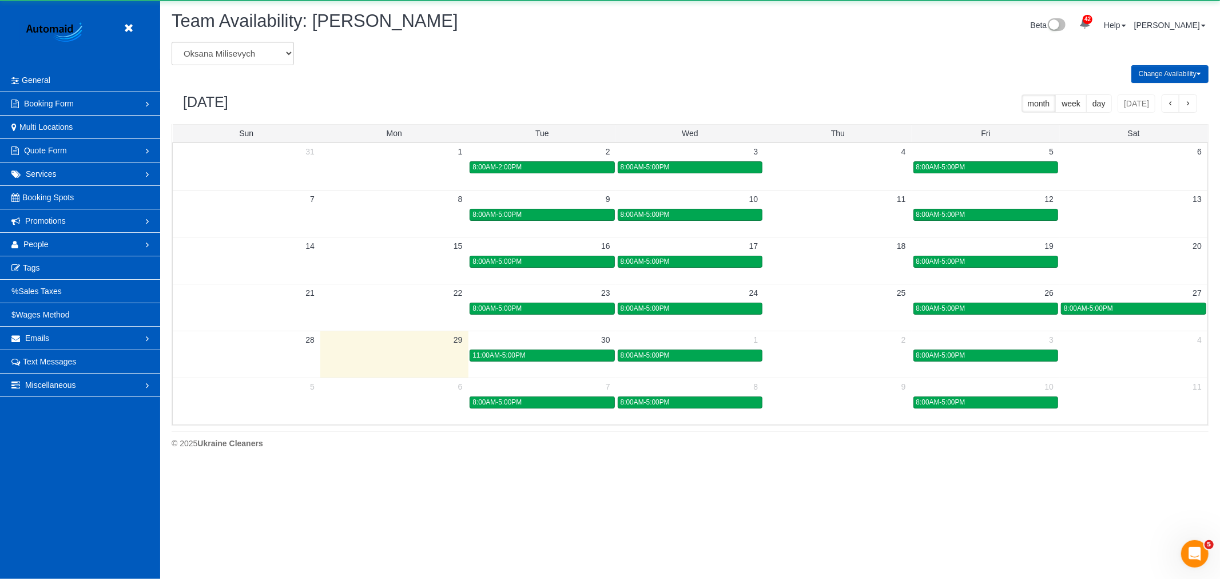
click at [427, 367] on td at bounding box center [394, 354] width 148 height 47
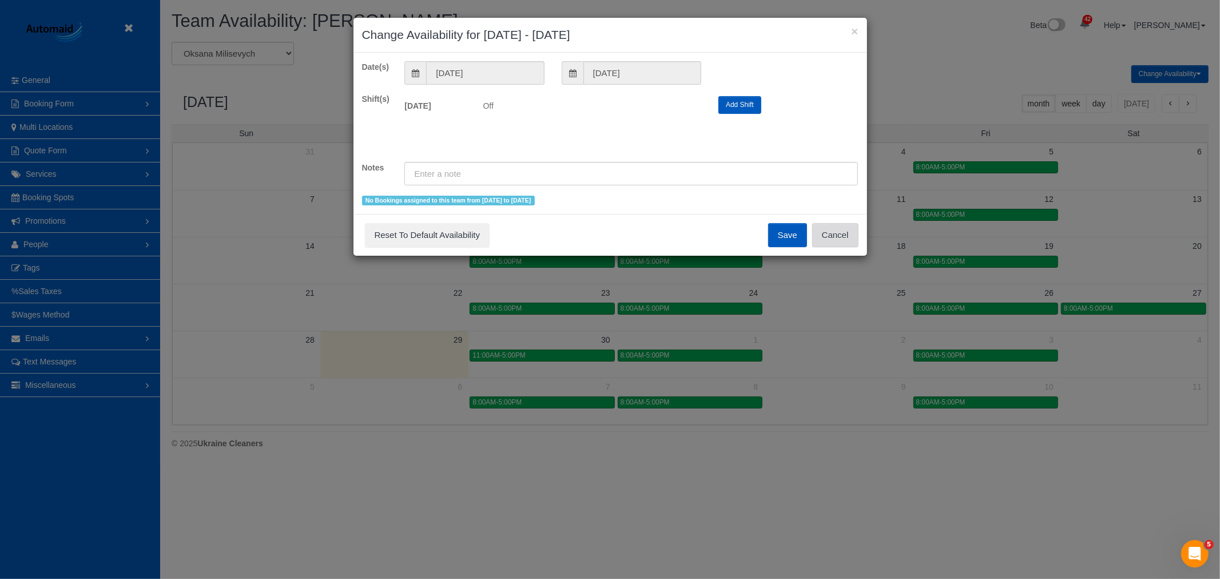
drag, startPoint x: 836, startPoint y: 241, endPoint x: 850, endPoint y: 244, distance: 14.0
click at [836, 243] on button "Cancel" at bounding box center [835, 235] width 46 height 24
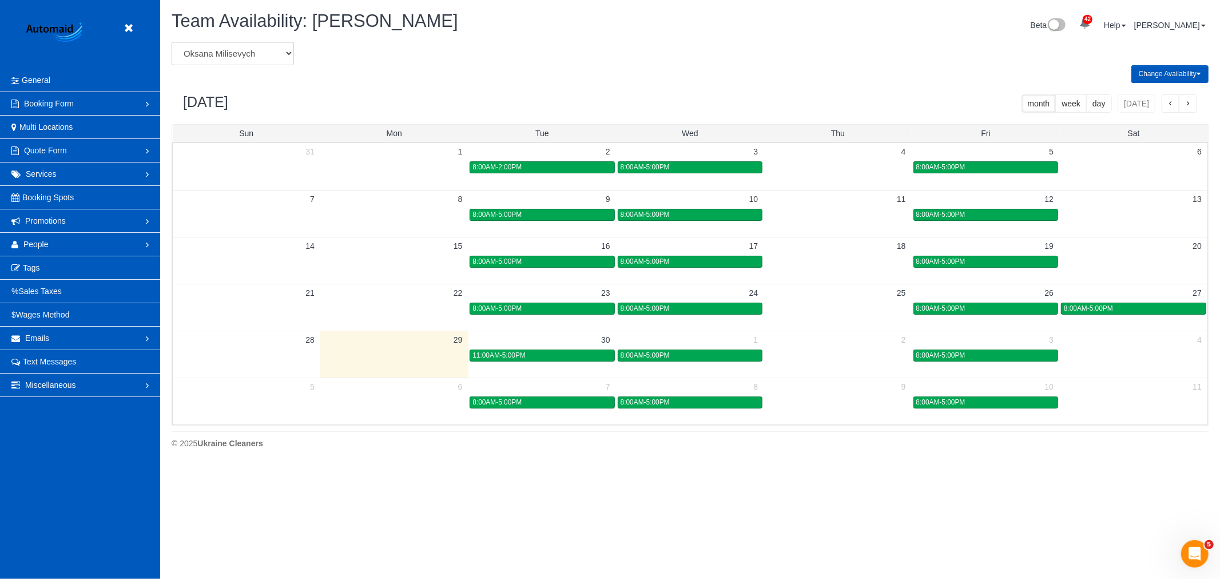
click at [134, 42] on header "Beta" at bounding box center [80, 34] width 160 height 69
click at [134, 31] on link at bounding box center [131, 28] width 17 height 17
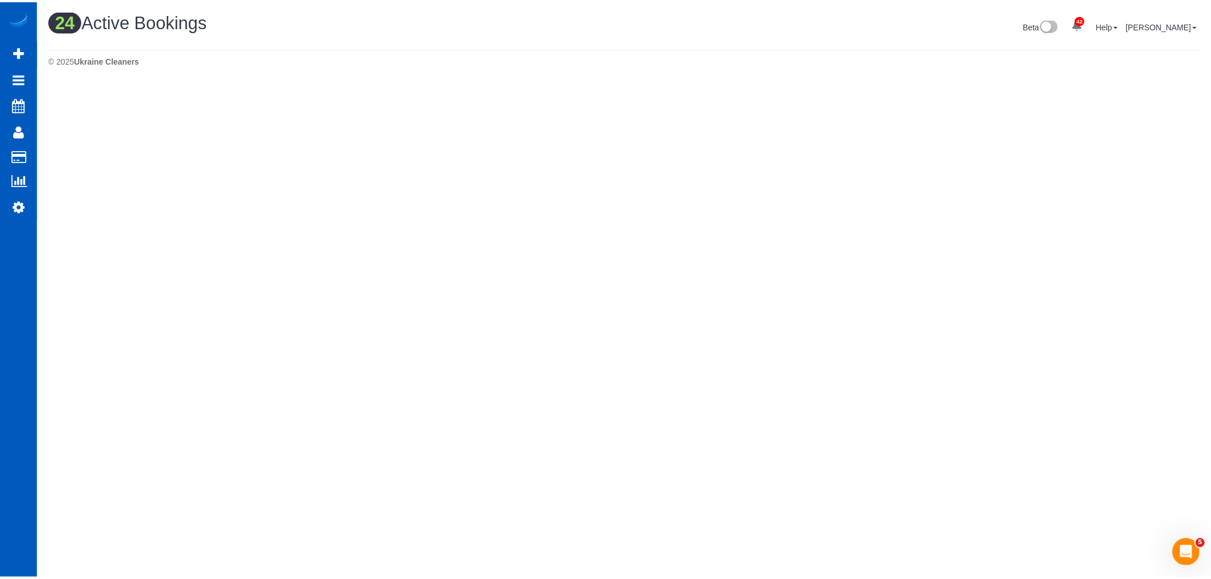
scroll to position [1433, 1211]
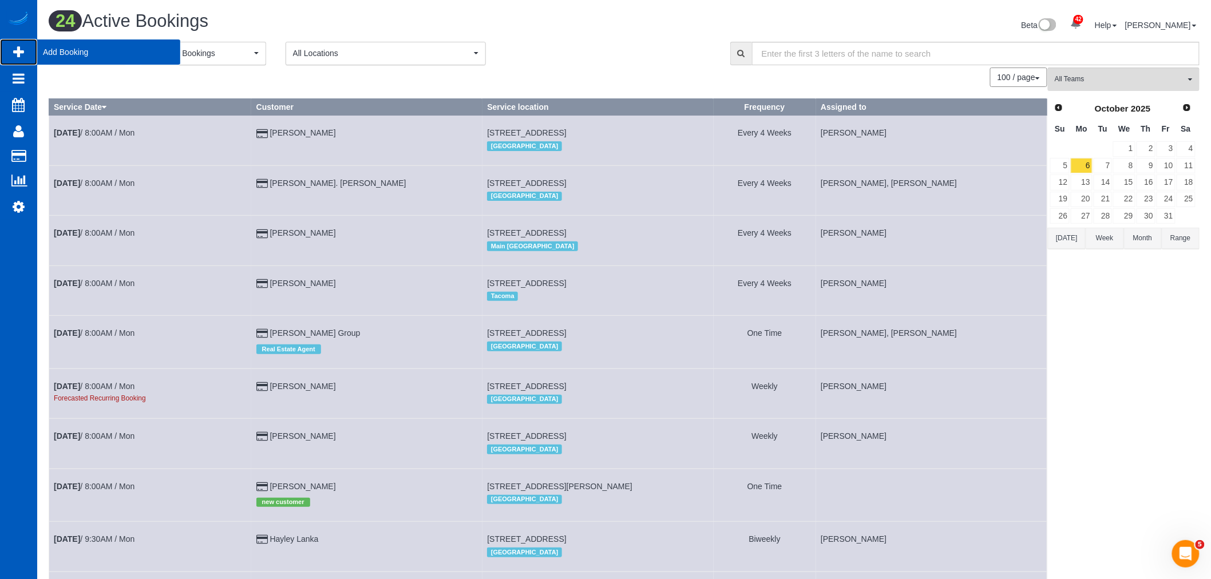
click at [70, 47] on span "Add Booking" at bounding box center [108, 52] width 143 height 26
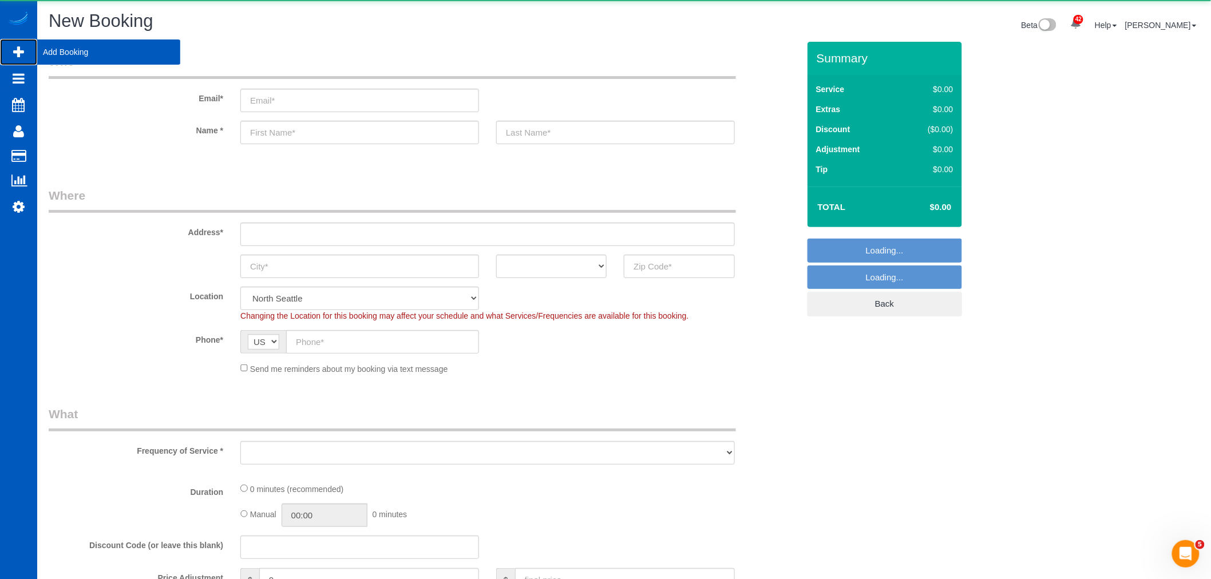
scroll to position [1695, 1211]
select select "object:3839"
select select "199"
select select "object:4183"
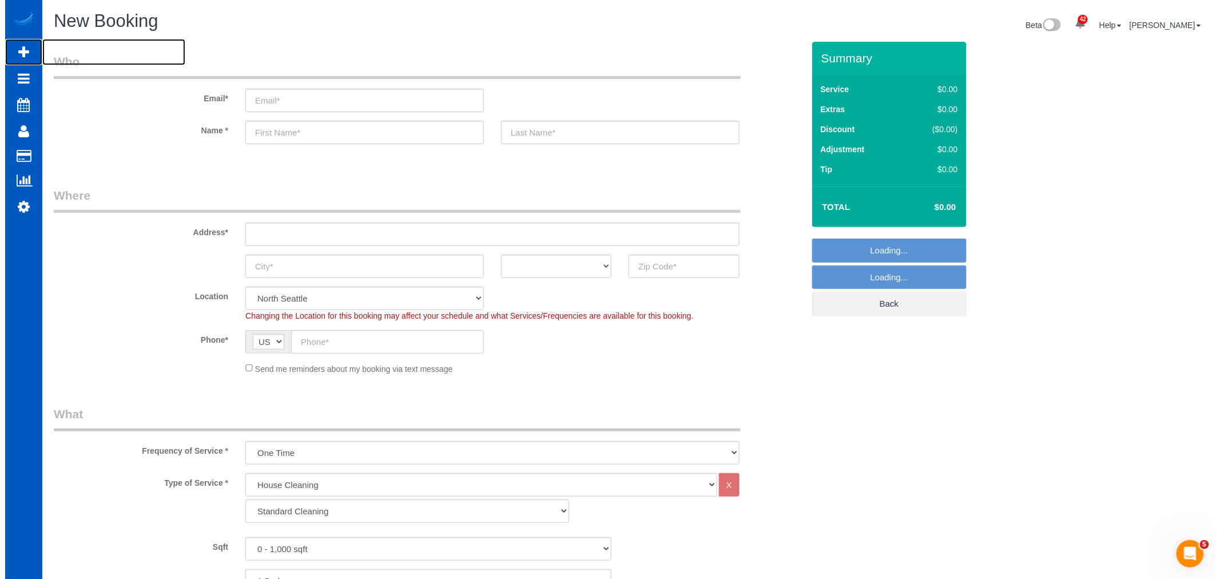
scroll to position [0, 0]
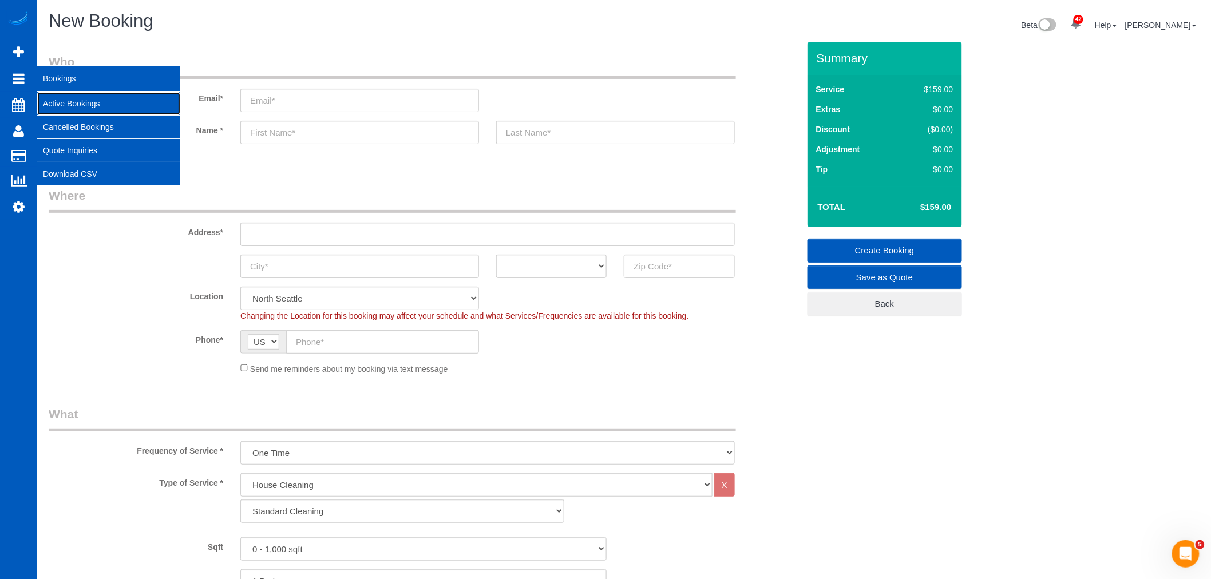
click at [73, 99] on link "Active Bookings" at bounding box center [108, 103] width 143 height 23
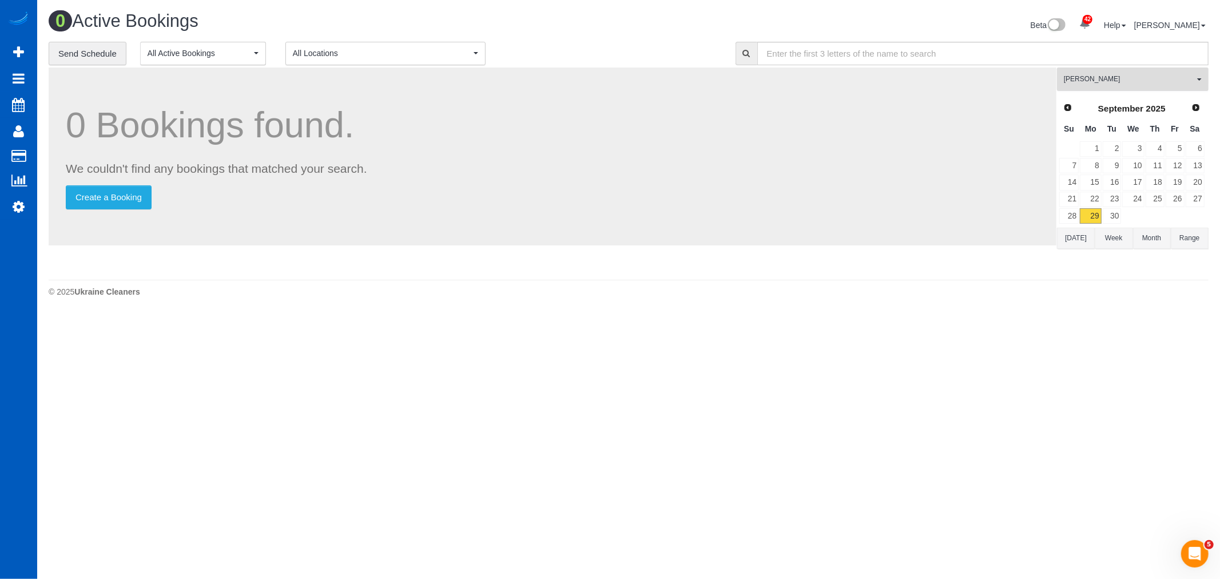
click at [1088, 81] on span "[PERSON_NAME]" at bounding box center [1129, 79] width 130 height 10
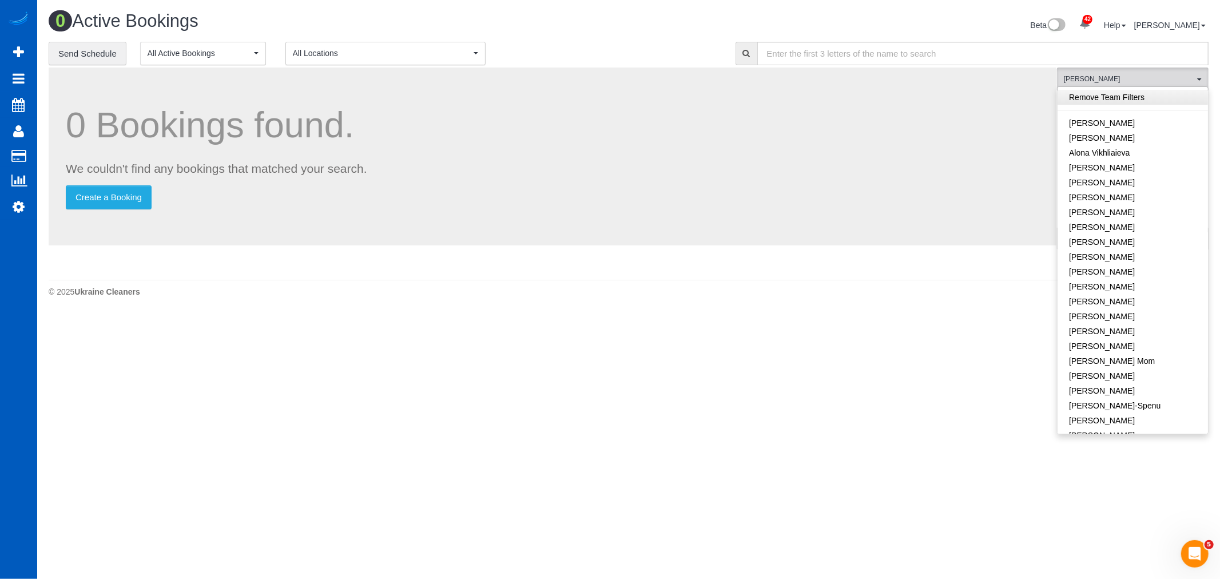
click at [1112, 101] on link "Remove Team Filters" at bounding box center [1133, 97] width 150 height 15
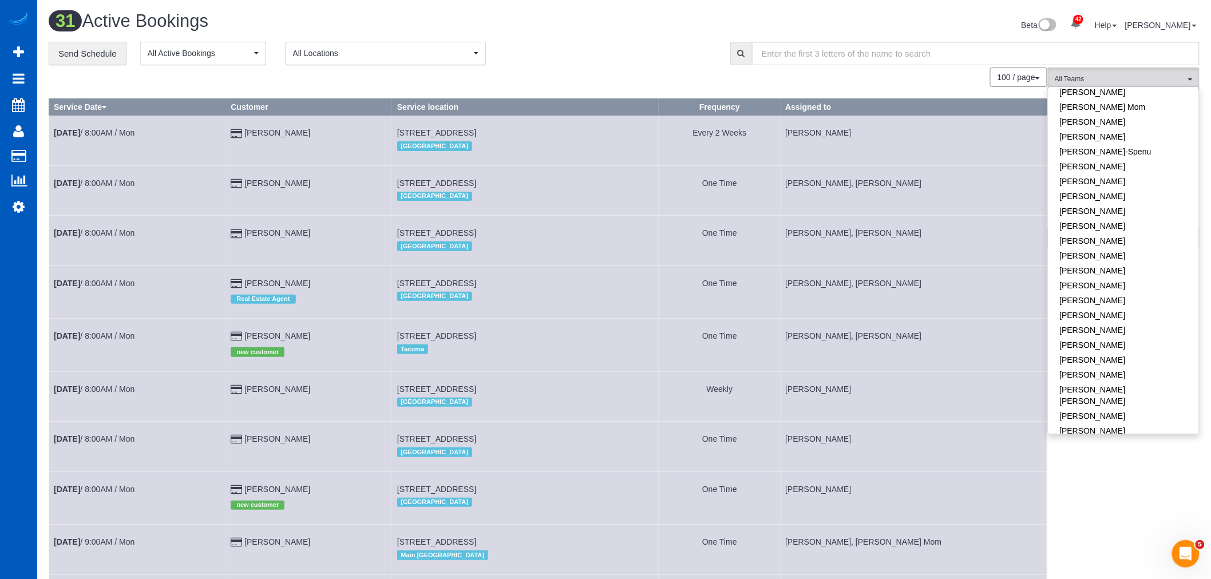
click at [330, 38] on div "31 Active Bookings Beta 42 Your Notifications You have 0 alerts × You have 1 to…" at bounding box center [624, 26] width 1168 height 30
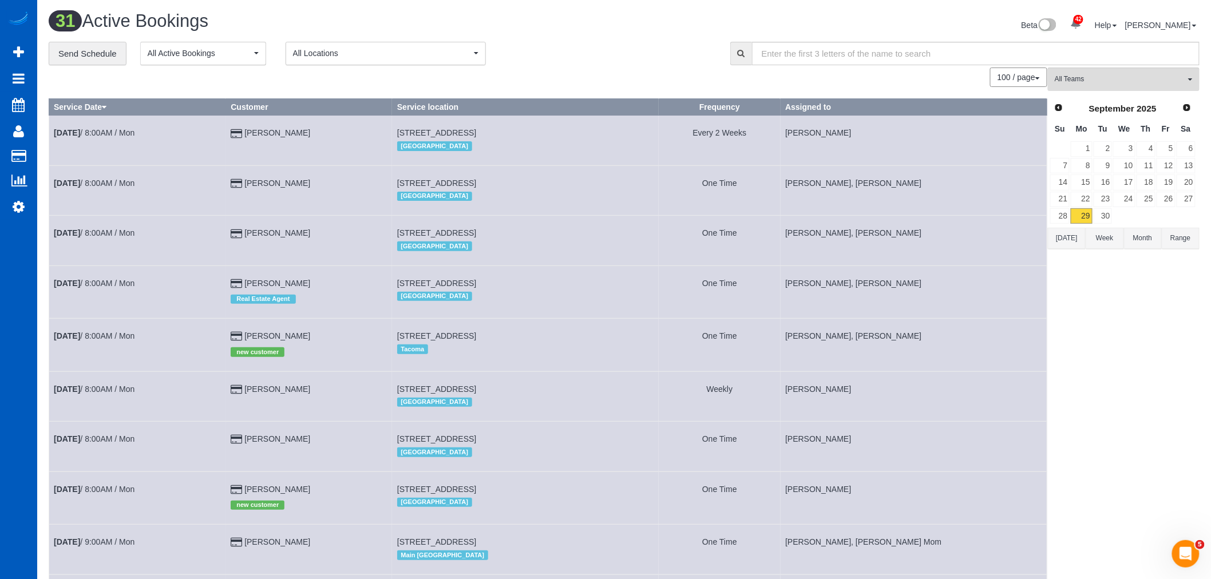
click at [328, 55] on span "All Locations" at bounding box center [382, 52] width 178 height 11
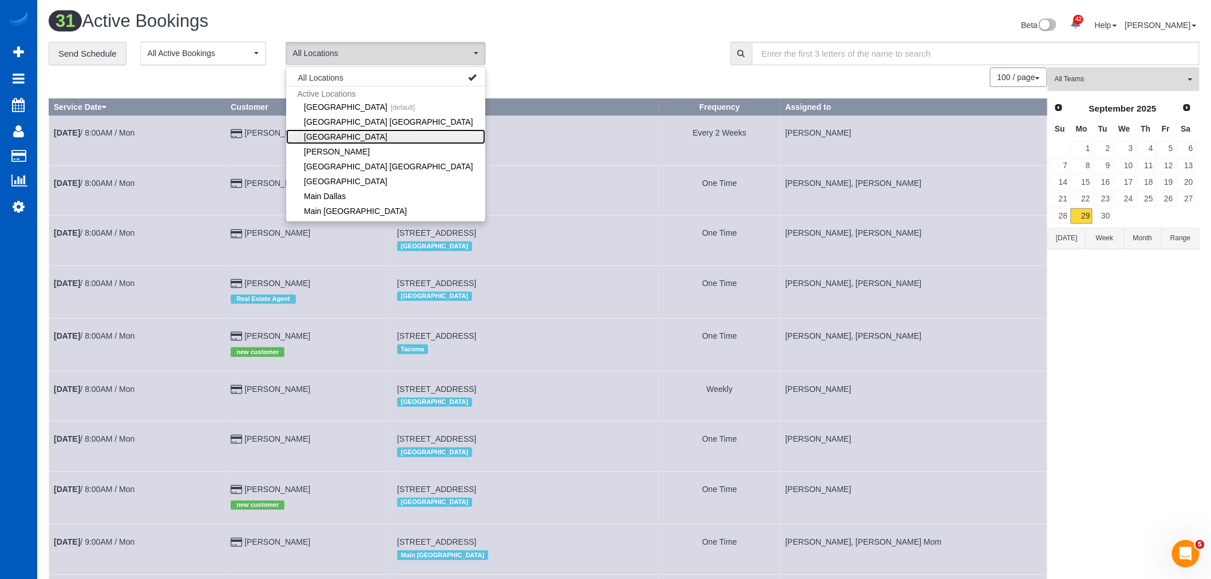
click at [327, 136] on link "[GEOGRAPHIC_DATA]" at bounding box center [385, 136] width 199 height 15
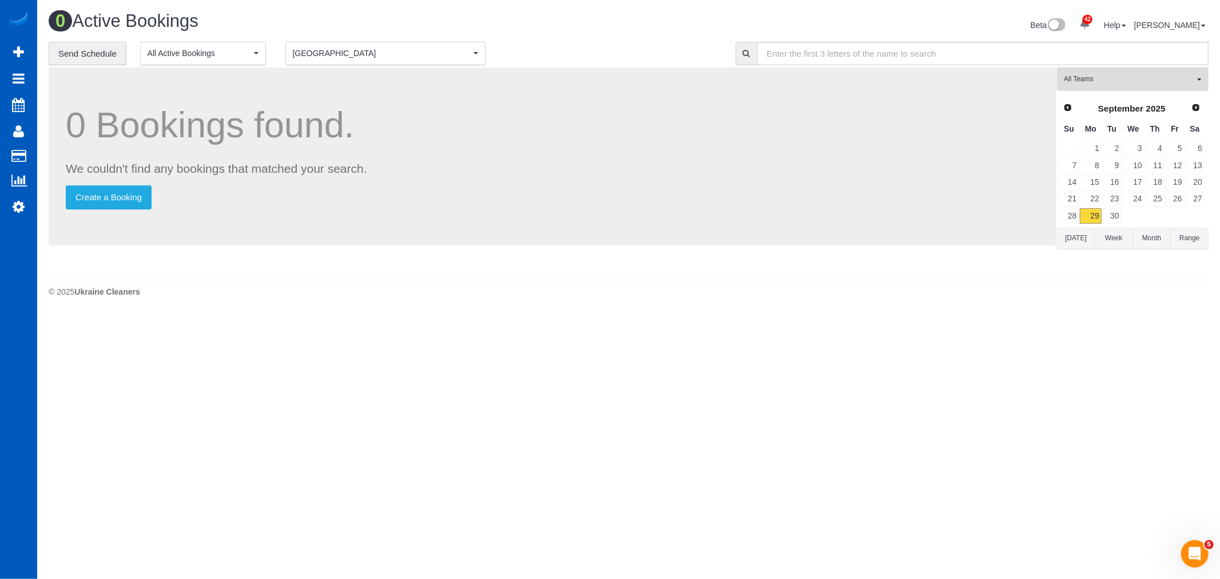
drag, startPoint x: 768, startPoint y: 463, endPoint x: 786, endPoint y: 421, distance: 45.9
click at [768, 458] on body "42 Beta Your Notifications You have 0 alerts × You have 1 to charge for 09/27/2…" at bounding box center [610, 289] width 1220 height 579
click at [1089, 98] on div "Prev Next September 2025 Su Mo Tu We Th Fr Sa 1 2 3 4 5 6 7 8 9 10 11 12 13 14 …" at bounding box center [1132, 162] width 150 height 130
click at [1088, 89] on button "All Teams" at bounding box center [1133, 79] width 152 height 23
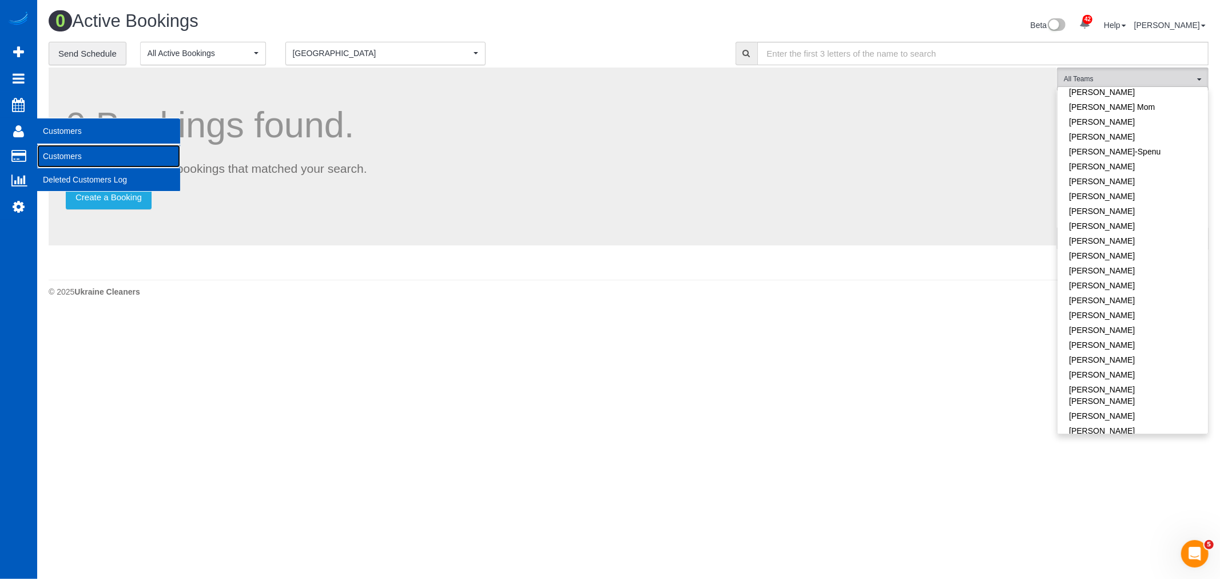
click at [72, 162] on link "Customers" at bounding box center [108, 156] width 143 height 23
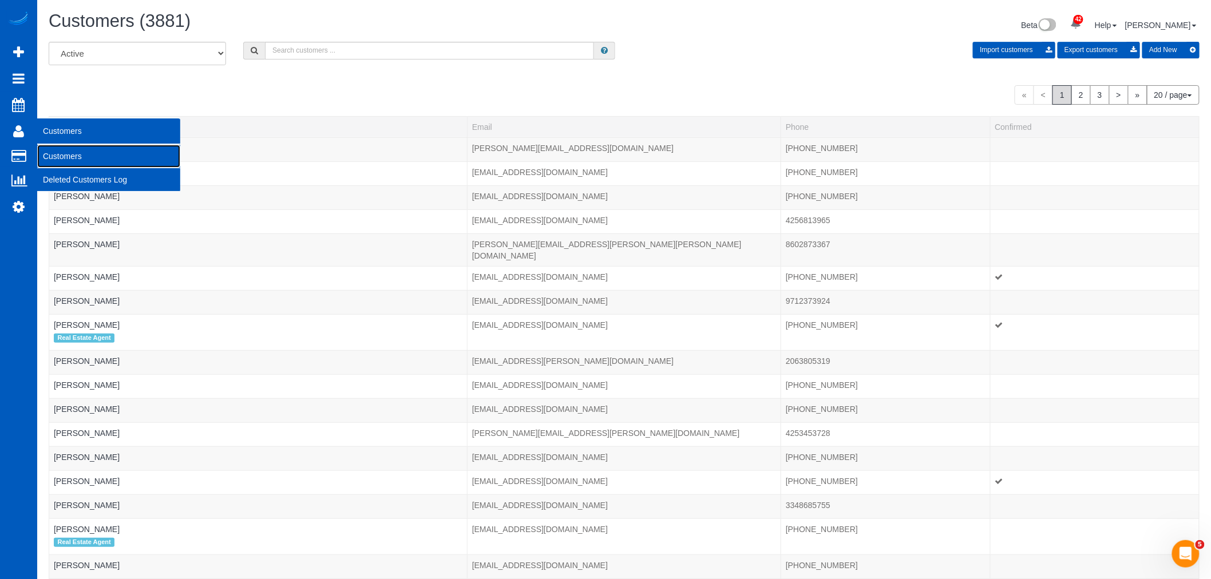
click at [66, 157] on link "Customers" at bounding box center [108, 156] width 143 height 23
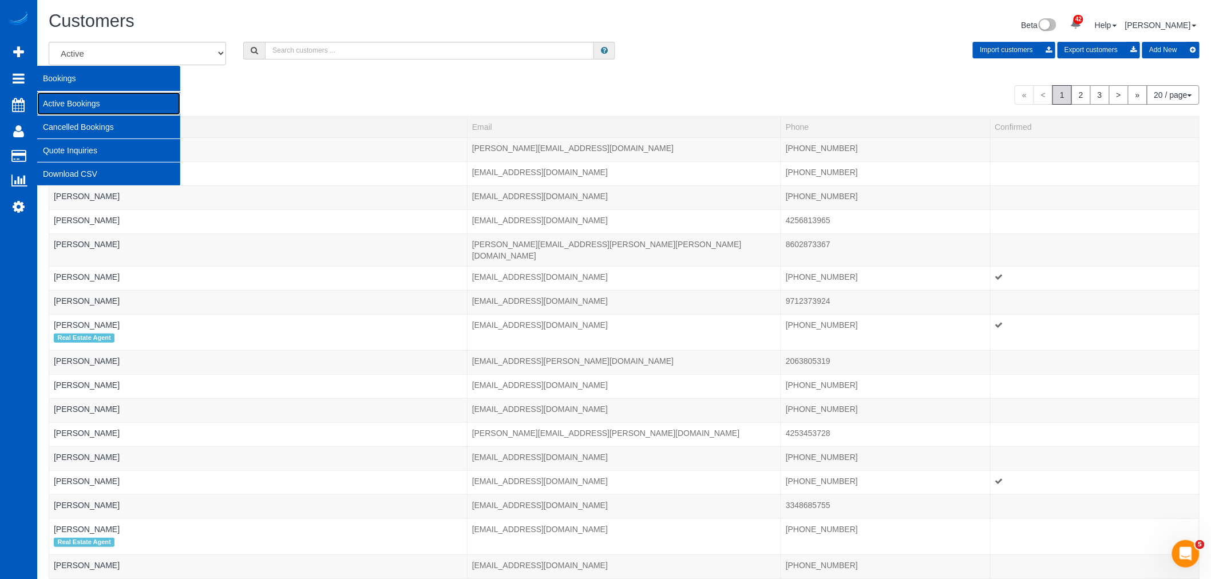
click at [80, 109] on link "Active Bookings" at bounding box center [108, 103] width 143 height 23
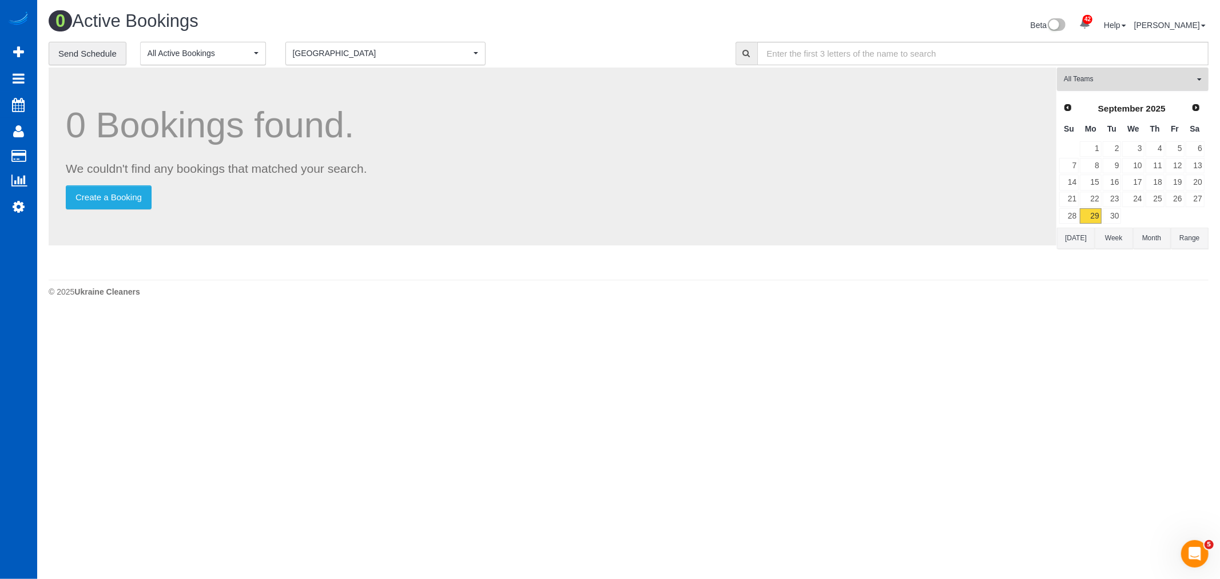
drag, startPoint x: 1095, startPoint y: 76, endPoint x: 1103, endPoint y: 92, distance: 18.4
click at [1095, 75] on span "All Teams" at bounding box center [1129, 79] width 130 height 10
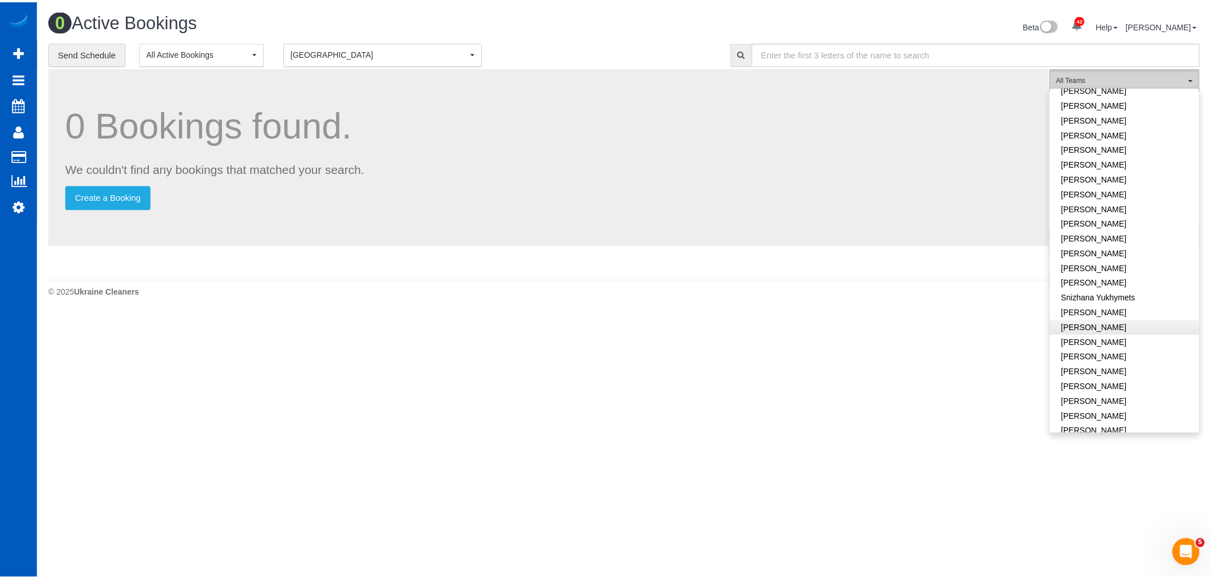
scroll to position [695, 0]
drag, startPoint x: 915, startPoint y: 414, endPoint x: 952, endPoint y: 379, distance: 50.6
click at [915, 414] on body "42 Beta Your Notifications You have 0 alerts × You have 1 to charge for 09/27/2…" at bounding box center [610, 289] width 1220 height 579
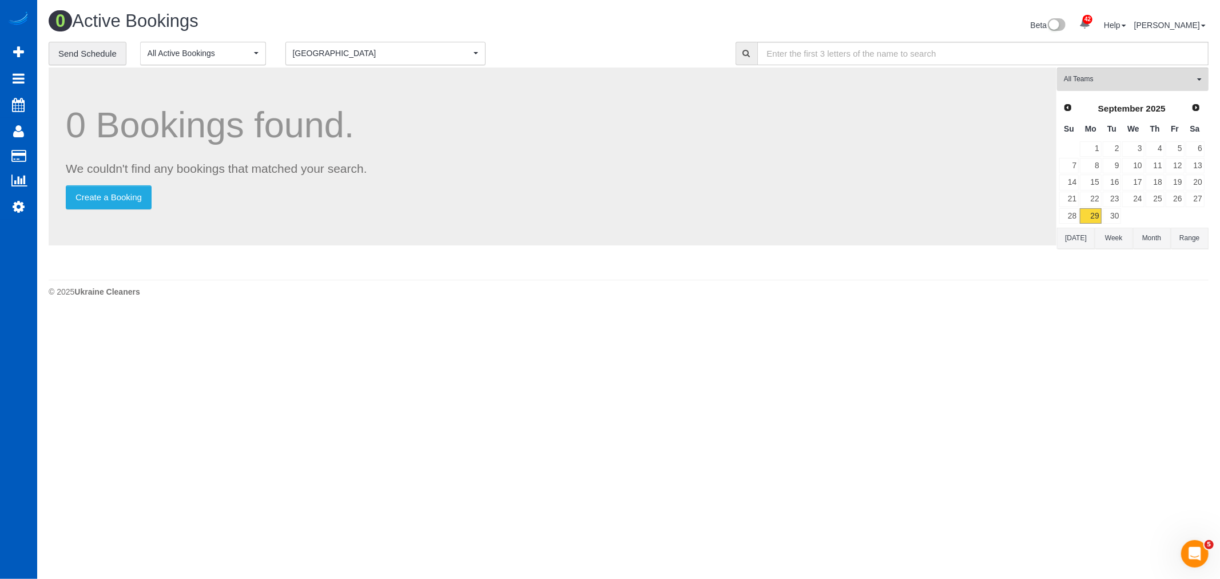
drag, startPoint x: 1196, startPoint y: 124, endPoint x: 1196, endPoint y: 117, distance: 6.9
click at [1196, 122] on th "Sa" at bounding box center [1195, 129] width 20 height 22
click at [1196, 116] on link "Next" at bounding box center [1197, 108] width 16 height 16
click at [1137, 148] on link "1" at bounding box center [1134, 148] width 22 height 15
click at [1111, 76] on span "All Teams" at bounding box center [1129, 79] width 130 height 10
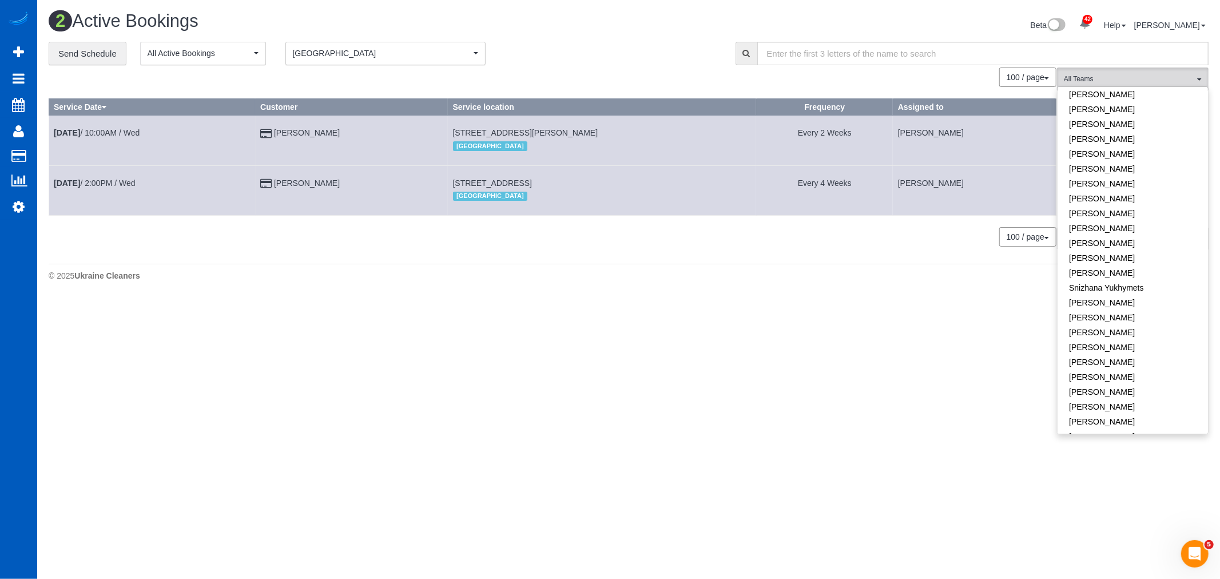
click at [775, 459] on body "42 Beta Your Notifications You have 0 alerts × You have 1 to charge for 09/27/2…" at bounding box center [610, 289] width 1220 height 579
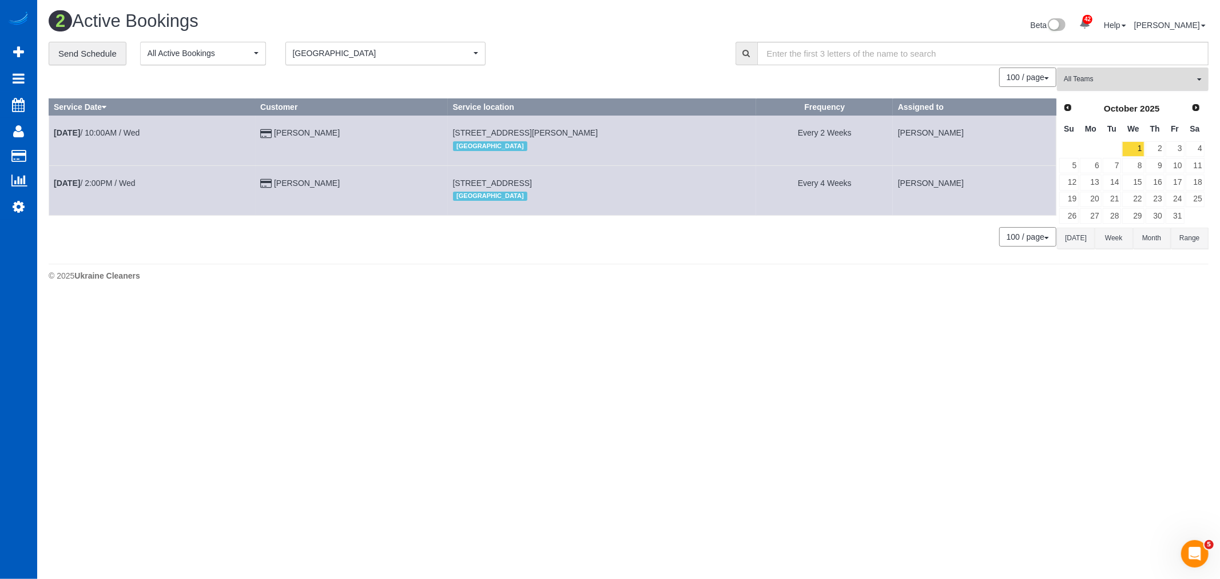
click at [1092, 84] on span "All Teams" at bounding box center [1129, 79] width 130 height 10
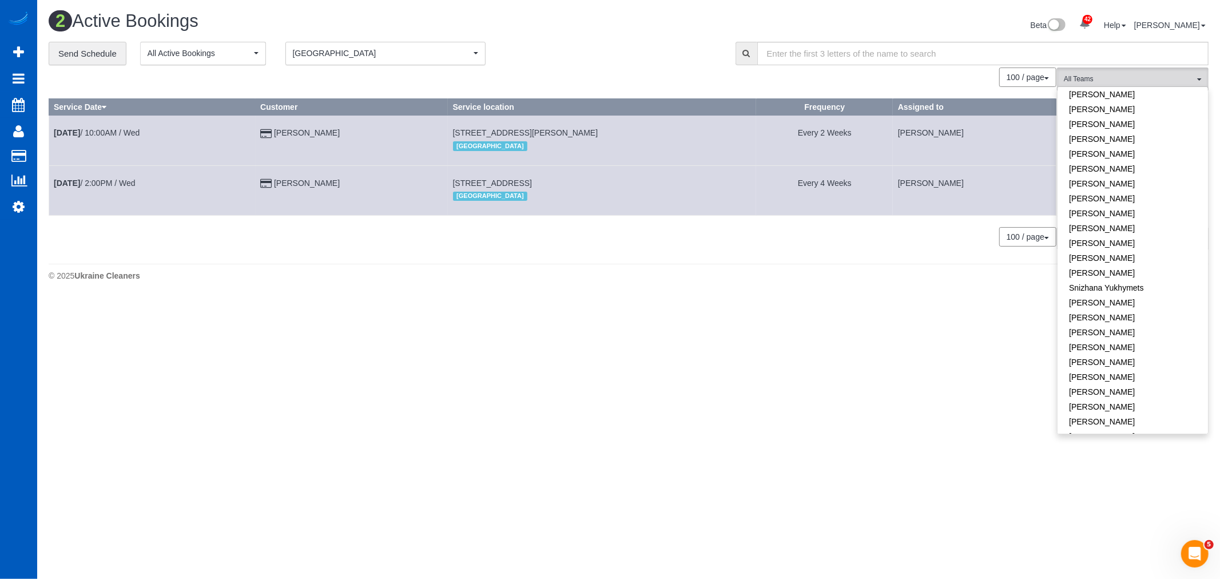
click at [336, 50] on span "[GEOGRAPHIC_DATA]" at bounding box center [382, 52] width 178 height 11
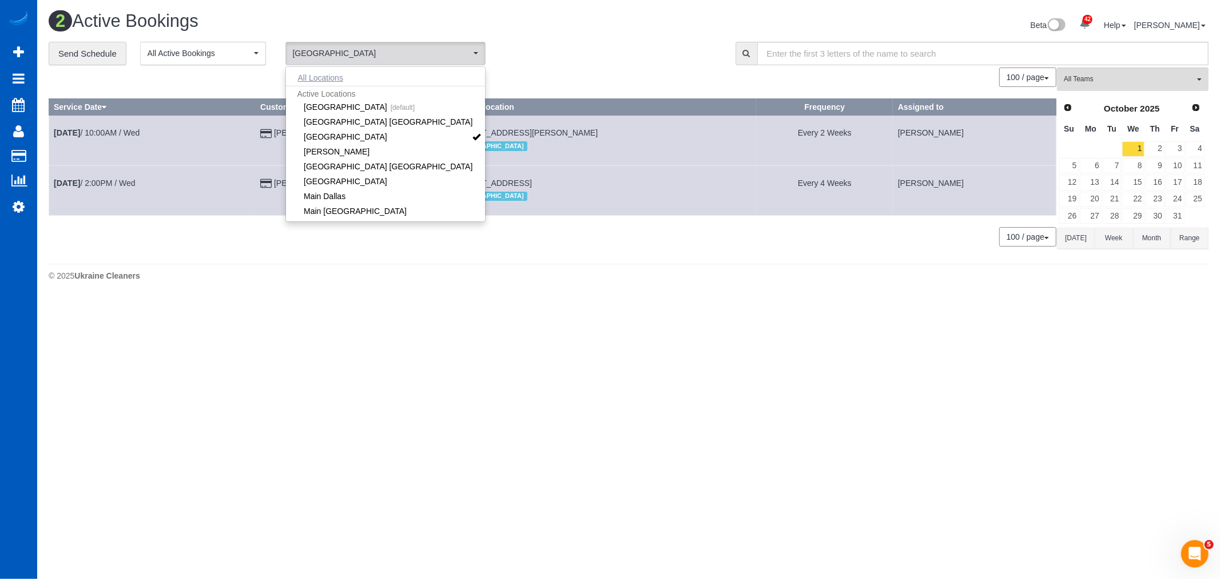
click at [325, 81] on button "All Locations" at bounding box center [320, 78] width 69 height 16
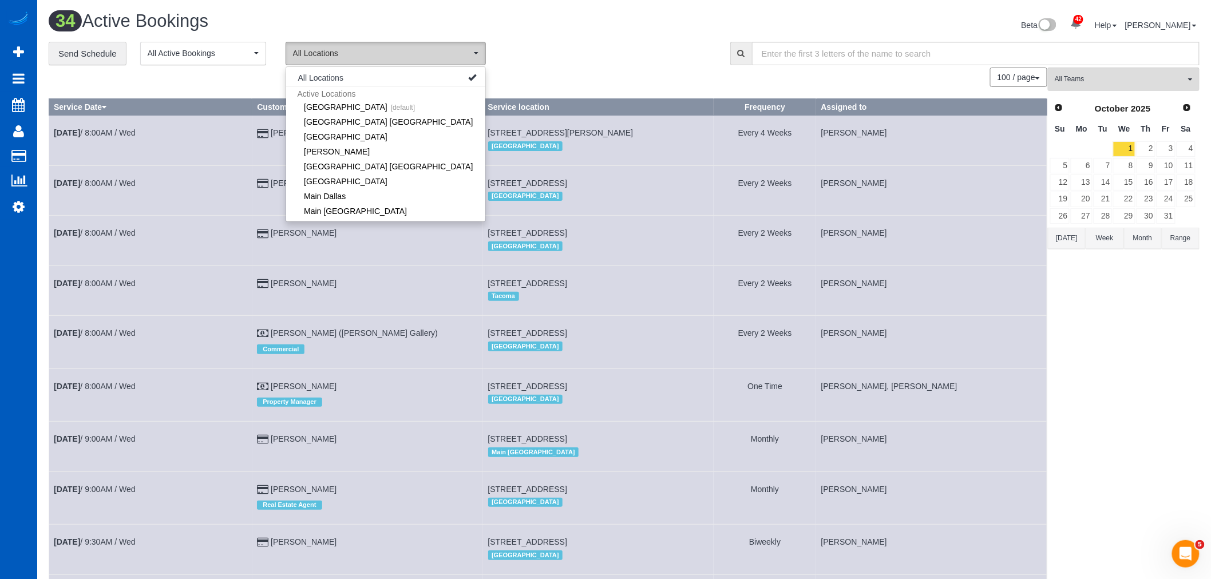
click at [355, 46] on button "All Locations" at bounding box center [386, 53] width 200 height 23
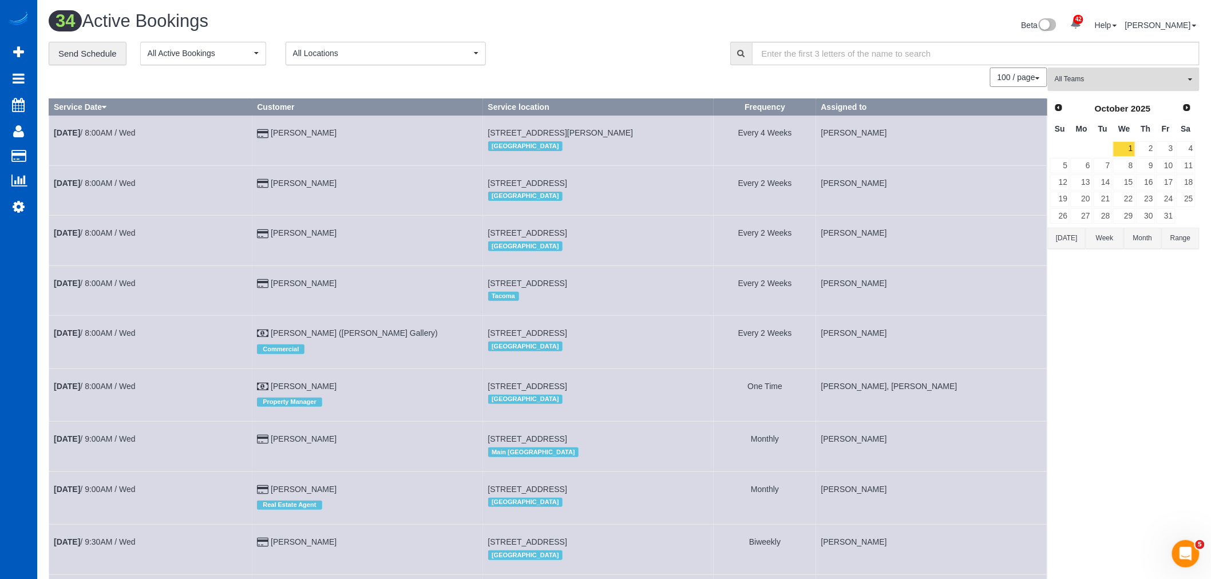
click at [1096, 84] on span "All Teams" at bounding box center [1119, 79] width 130 height 10
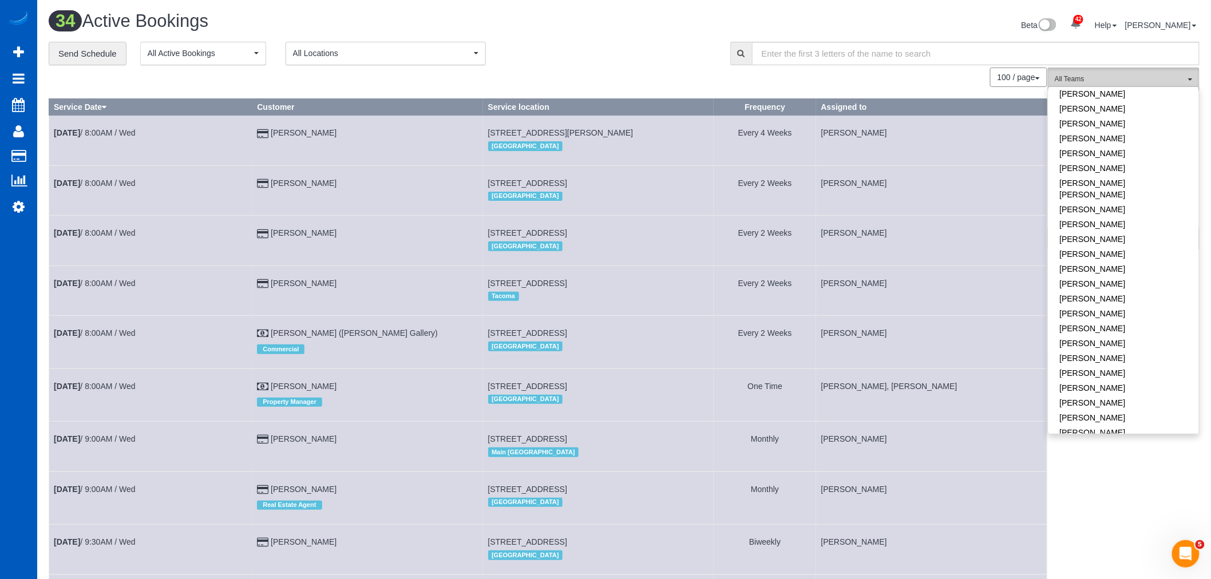
scroll to position [441, 0]
click at [1092, 126] on link "Mariia Maherovska" at bounding box center [1123, 128] width 150 height 15
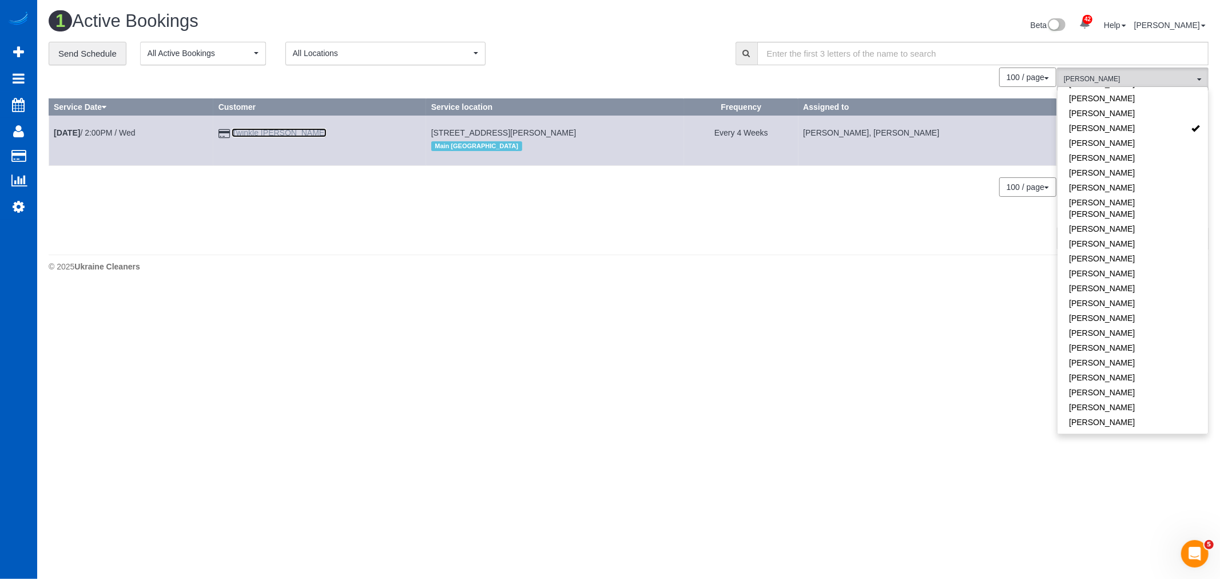
click at [287, 128] on link "Twinkle Kukreja" at bounding box center [279, 132] width 95 height 9
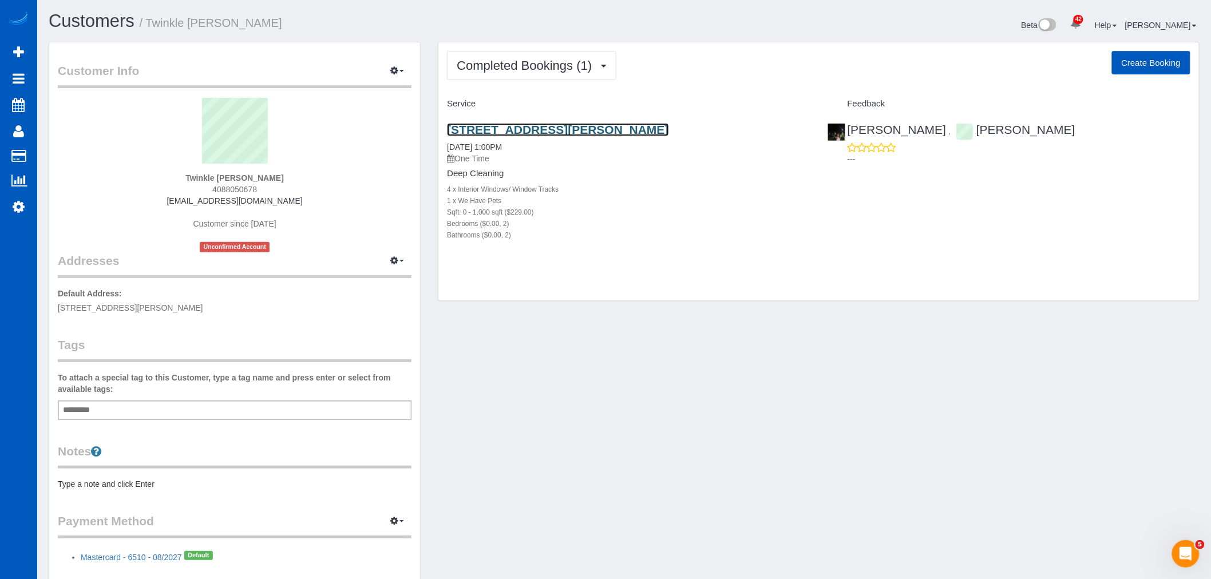
click at [547, 127] on link "420 Pontius Ave N, 119, Seattle, WA 98109" at bounding box center [557, 129] width 221 height 13
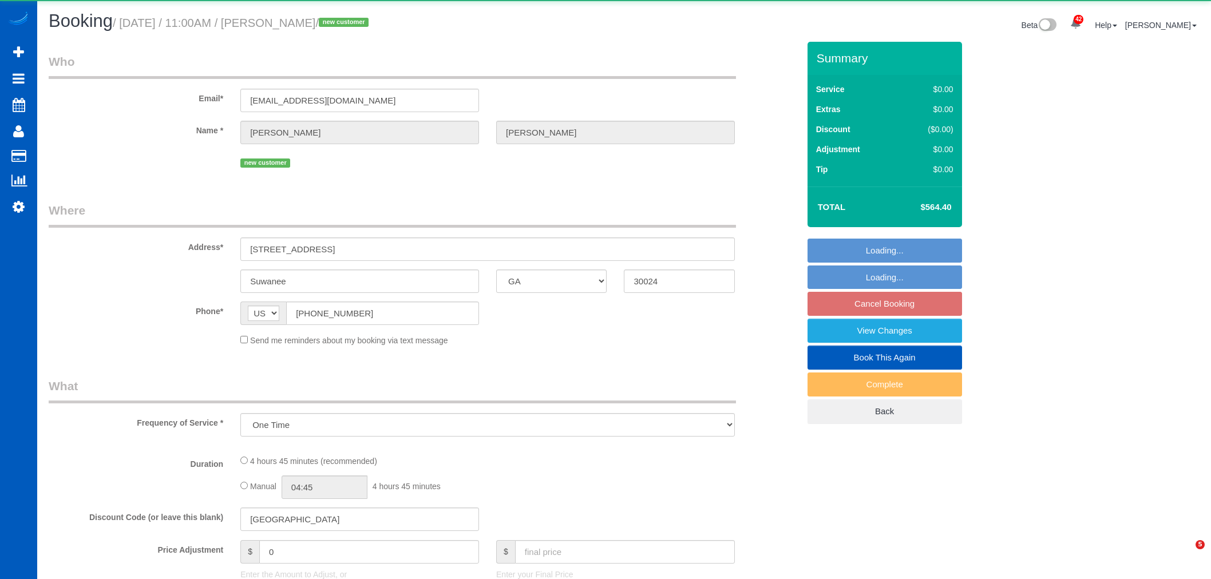
select select "GA"
select select "object:2953"
select select "199"
select select "3501"
select select "4"
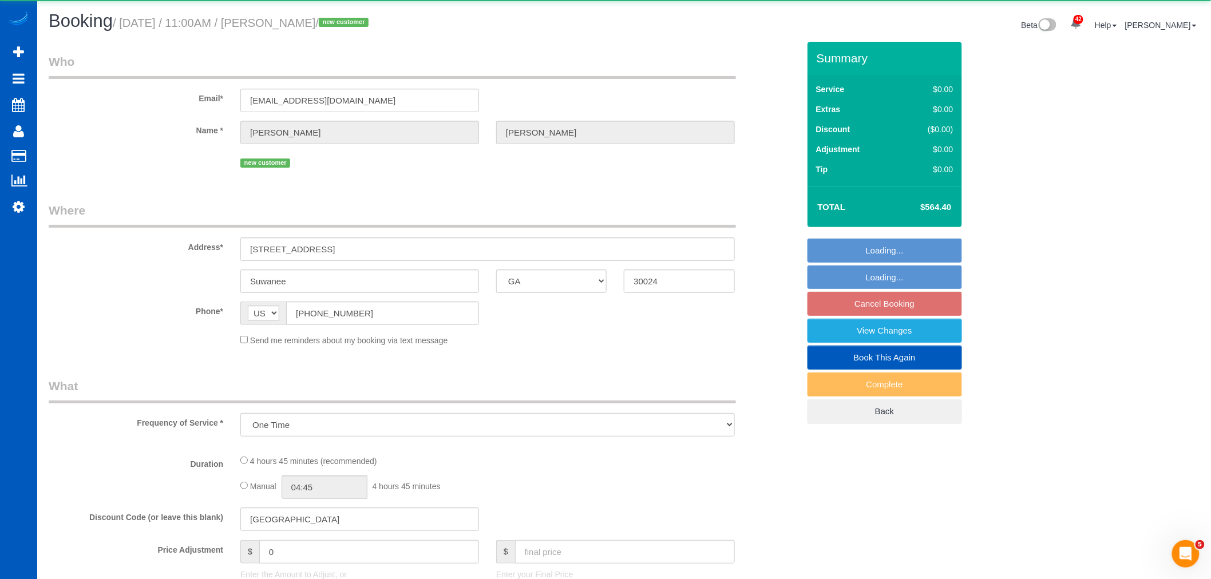
select select "4"
select select "spot1"
select select "number:8"
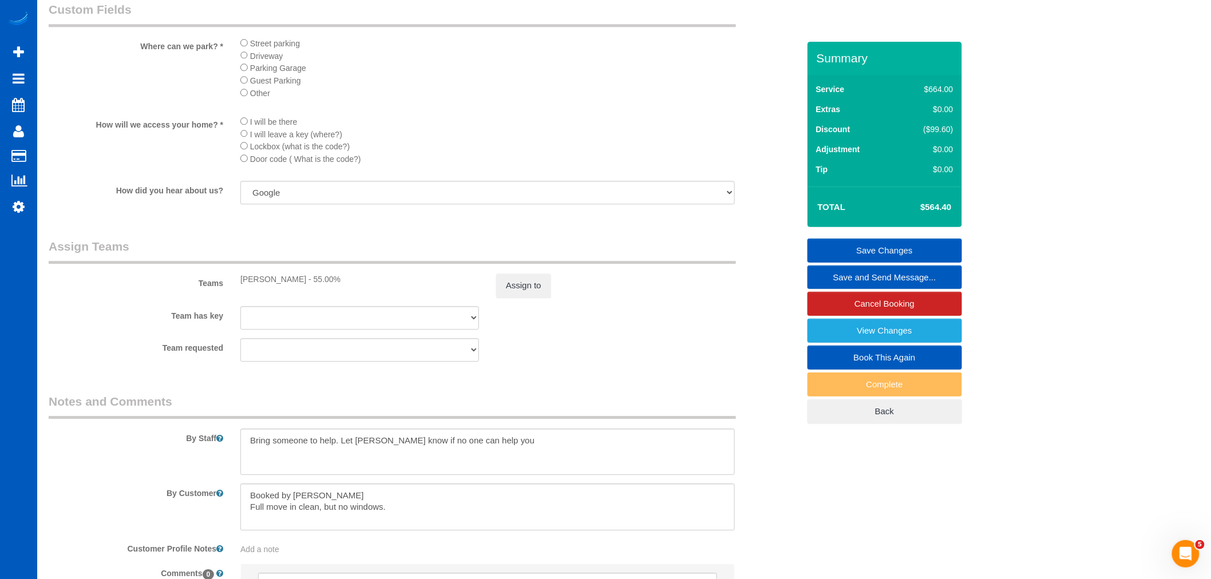
scroll to position [1335, 0]
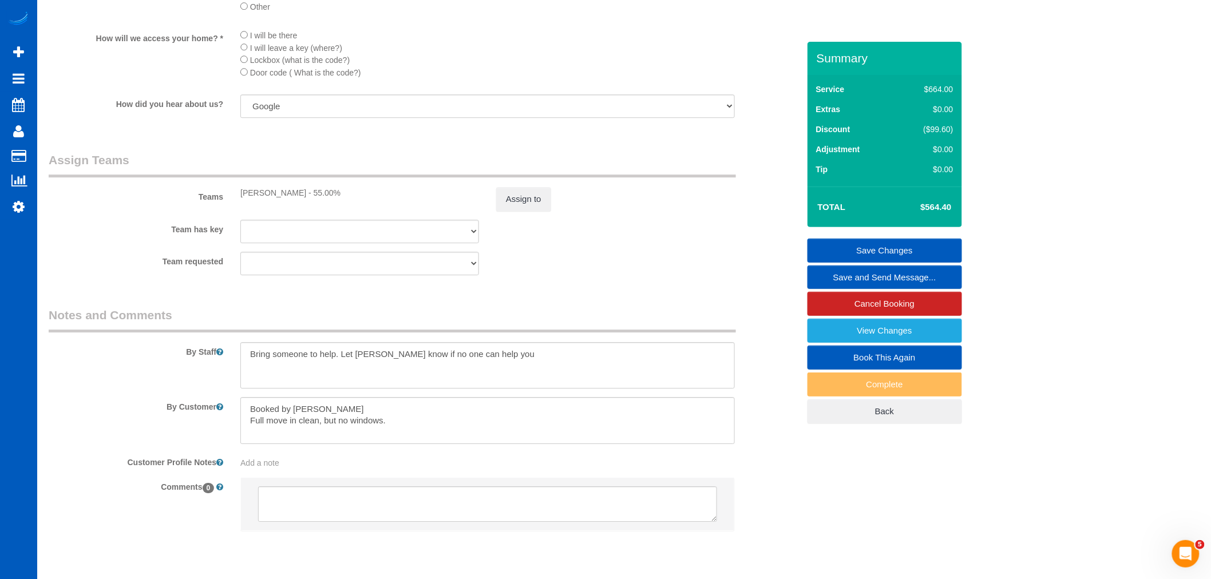
click at [787, 442] on div "By Customer" at bounding box center [423, 420] width 767 height 47
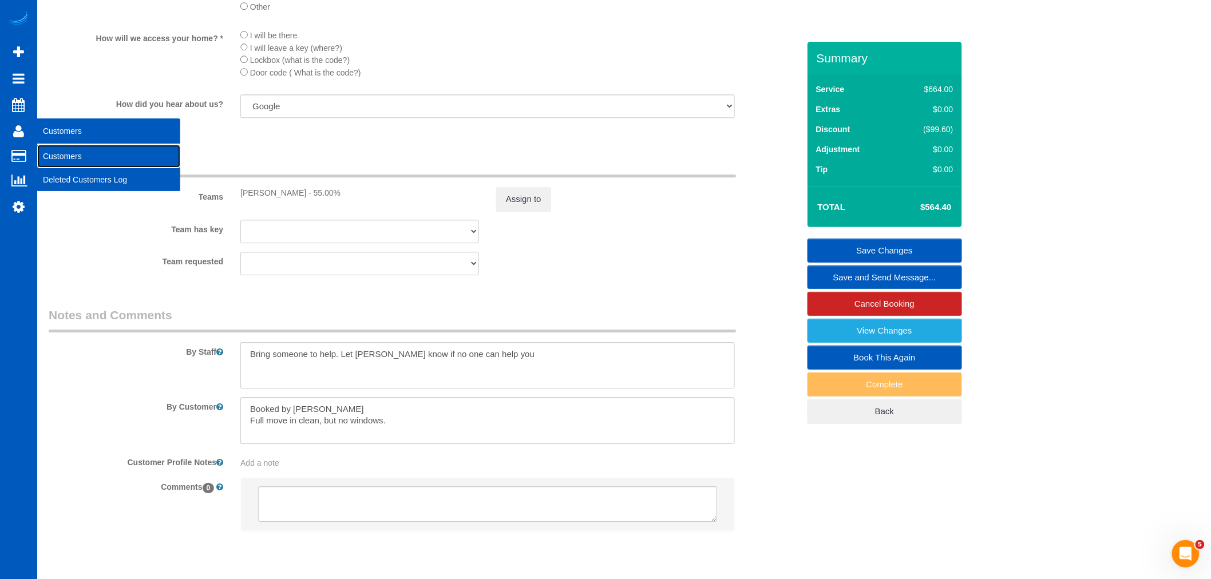
click at [68, 157] on link "Customers" at bounding box center [108, 156] width 143 height 23
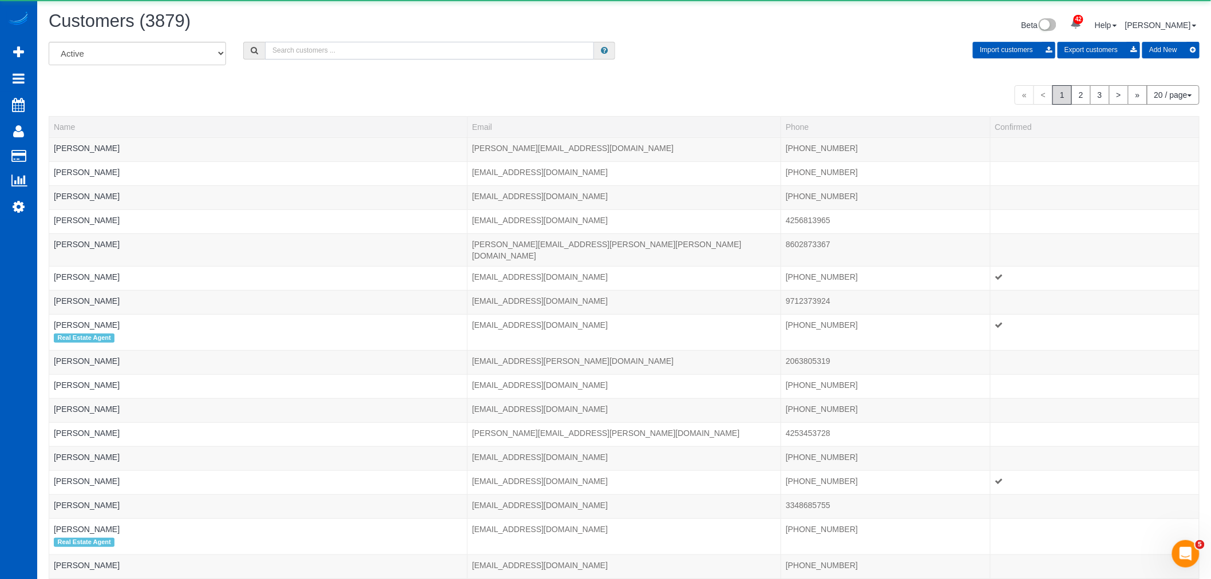
click at [390, 58] on input "text" at bounding box center [429, 51] width 329 height 18
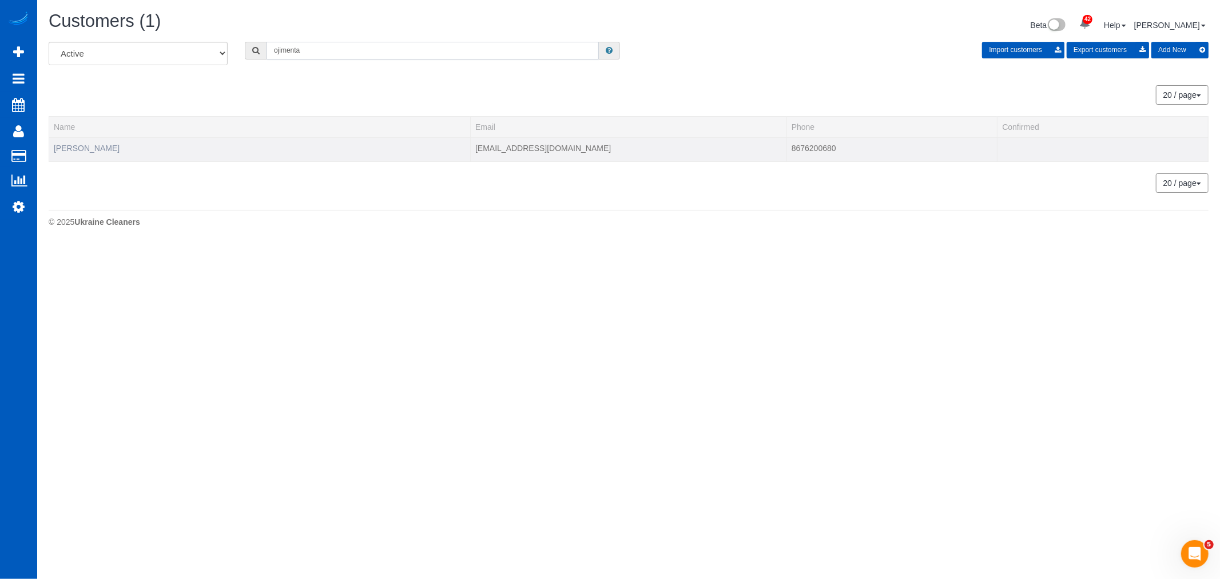
type input "ojimenta"
click at [93, 146] on link "[PERSON_NAME]" at bounding box center [87, 148] width 66 height 9
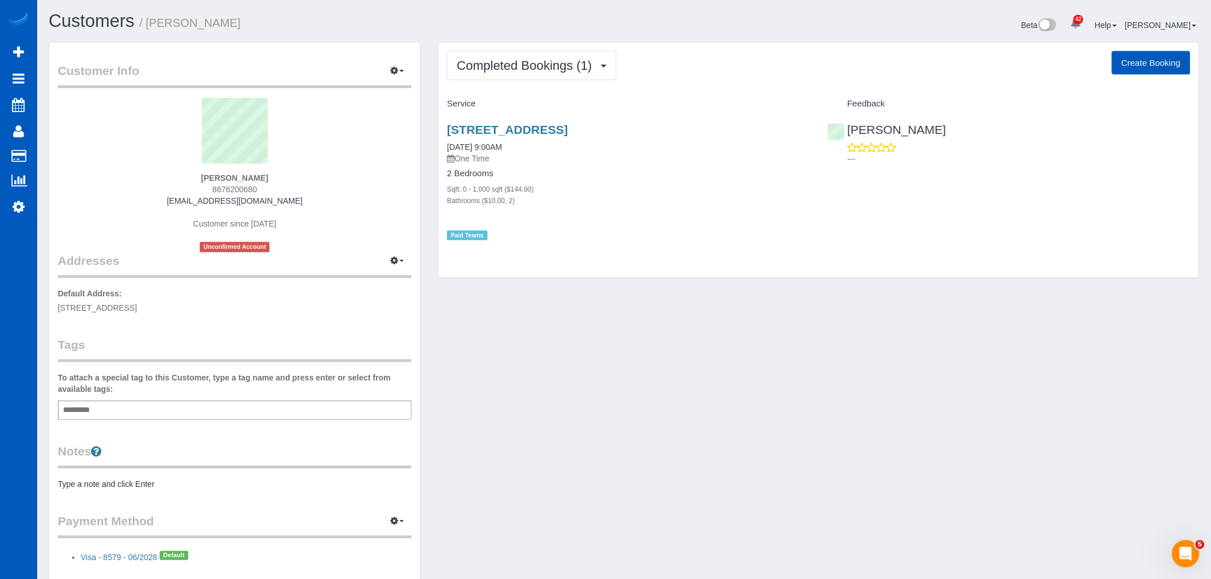
click at [492, 84] on div "Completed Bookings (1) Completed Bookings (1) Upcoming Bookings (0) Cancelled B…" at bounding box center [818, 160] width 760 height 236
click at [494, 80] on button "Completed Bookings (1)" at bounding box center [531, 65] width 169 height 29
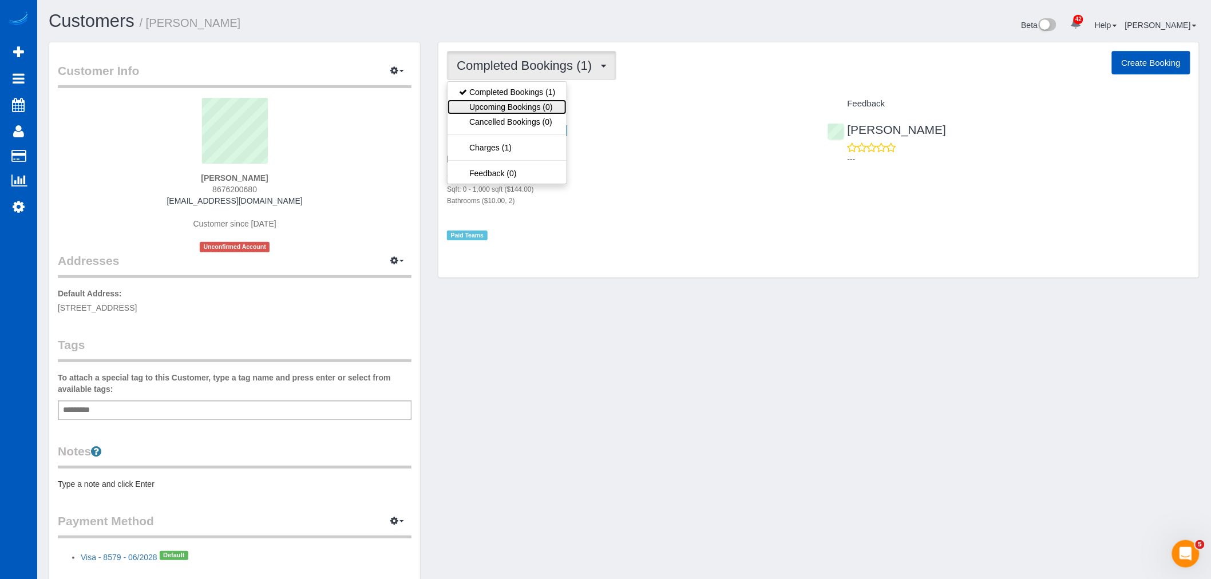
click at [492, 104] on link "Upcoming Bookings (0)" at bounding box center [506, 107] width 119 height 15
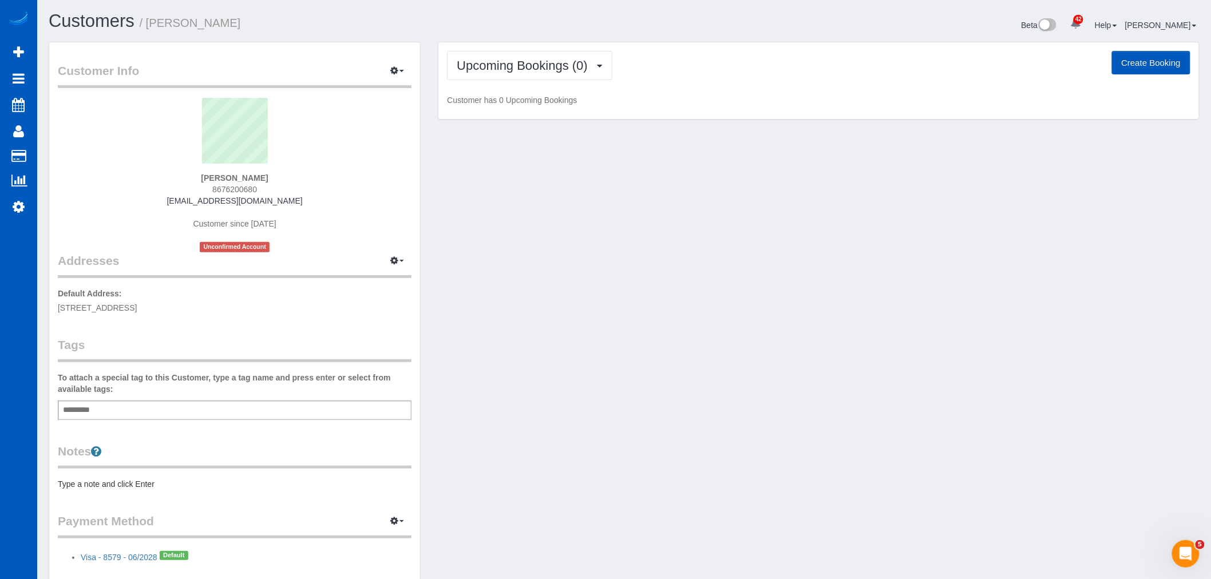
click at [494, 81] on div "Upcoming Bookings (0) Completed Bookings (1) Upcoming Bookings (0) Cancelled Bo…" at bounding box center [818, 80] width 760 height 77
drag, startPoint x: 498, startPoint y: 72, endPoint x: 501, endPoint y: 89, distance: 17.4
click at [499, 70] on span "Upcoming Bookings (0)" at bounding box center [525, 65] width 137 height 14
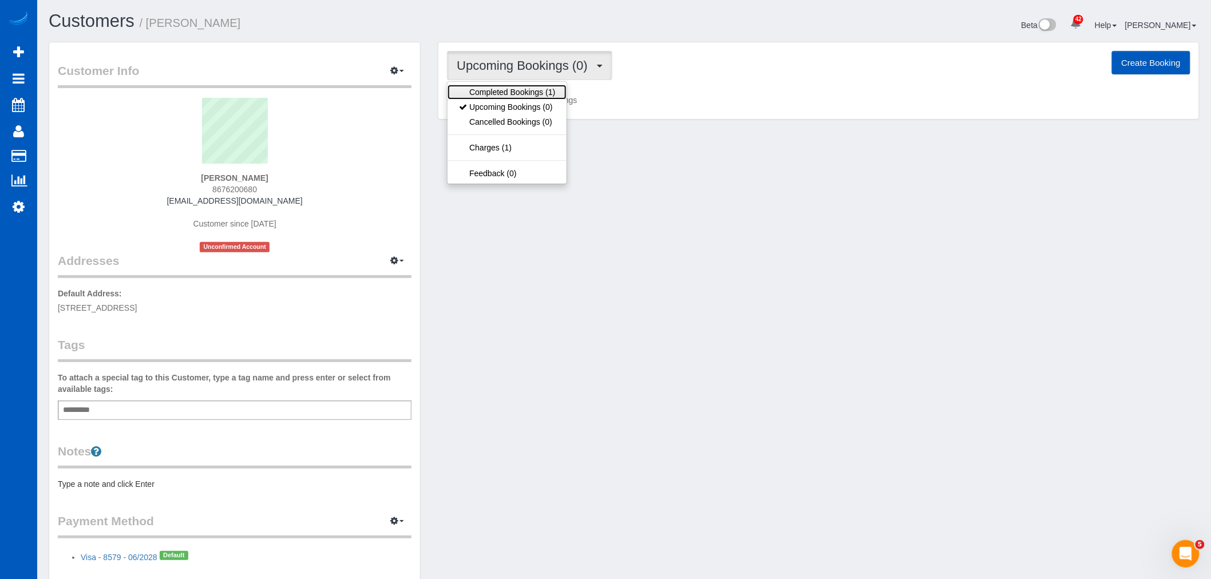
click at [492, 87] on link "Completed Bookings (1)" at bounding box center [506, 92] width 119 height 15
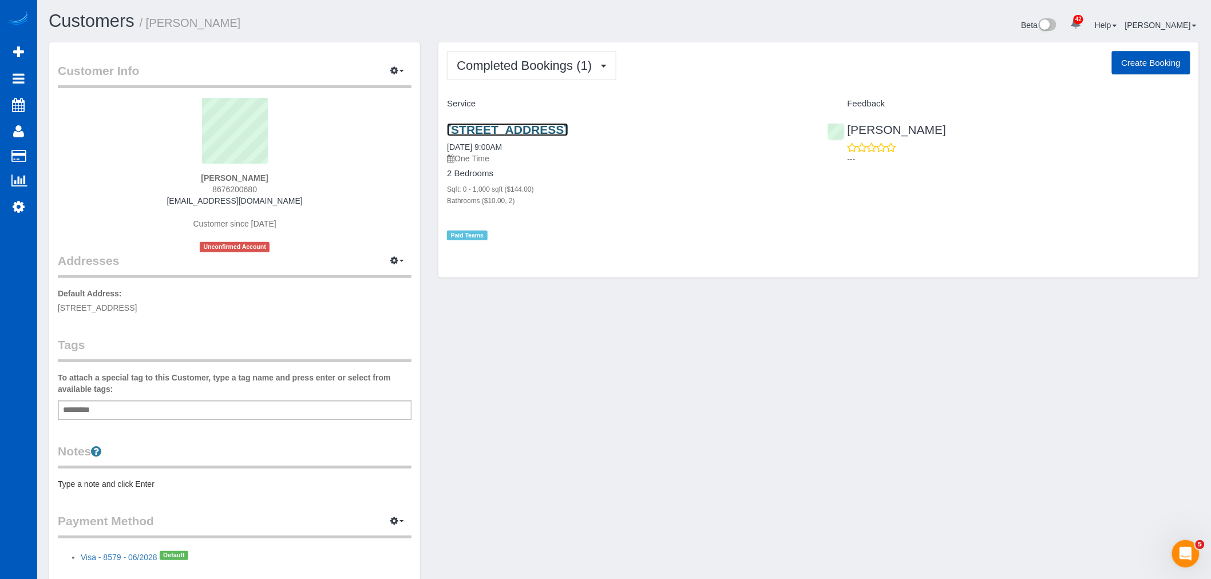
click at [478, 130] on link "[STREET_ADDRESS]" at bounding box center [507, 129] width 121 height 13
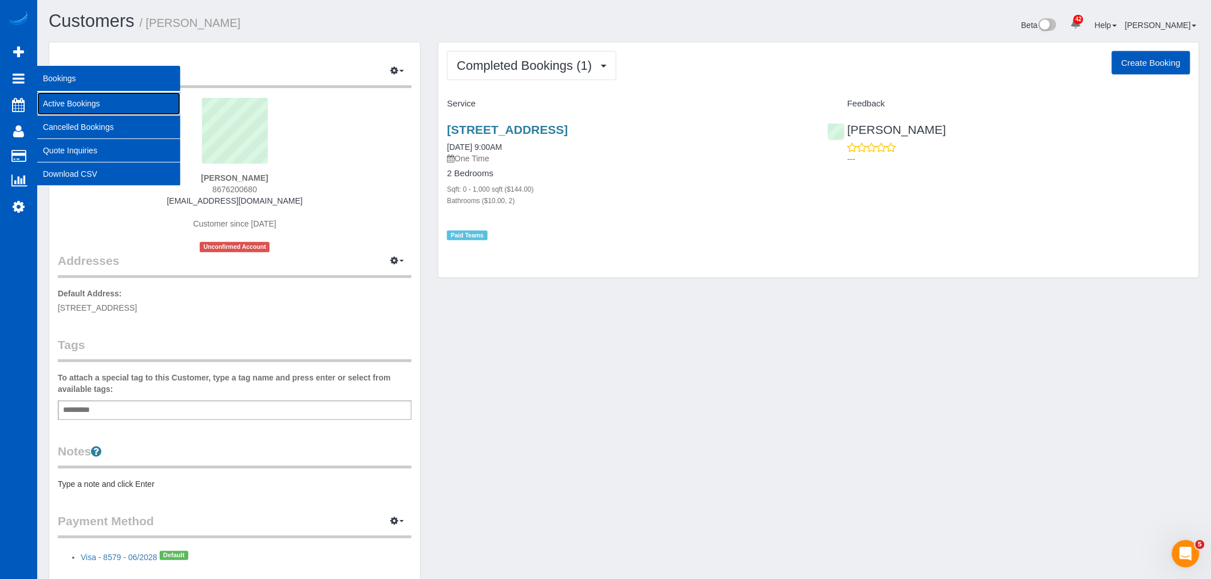
click at [132, 98] on link "Active Bookings" at bounding box center [108, 103] width 143 height 23
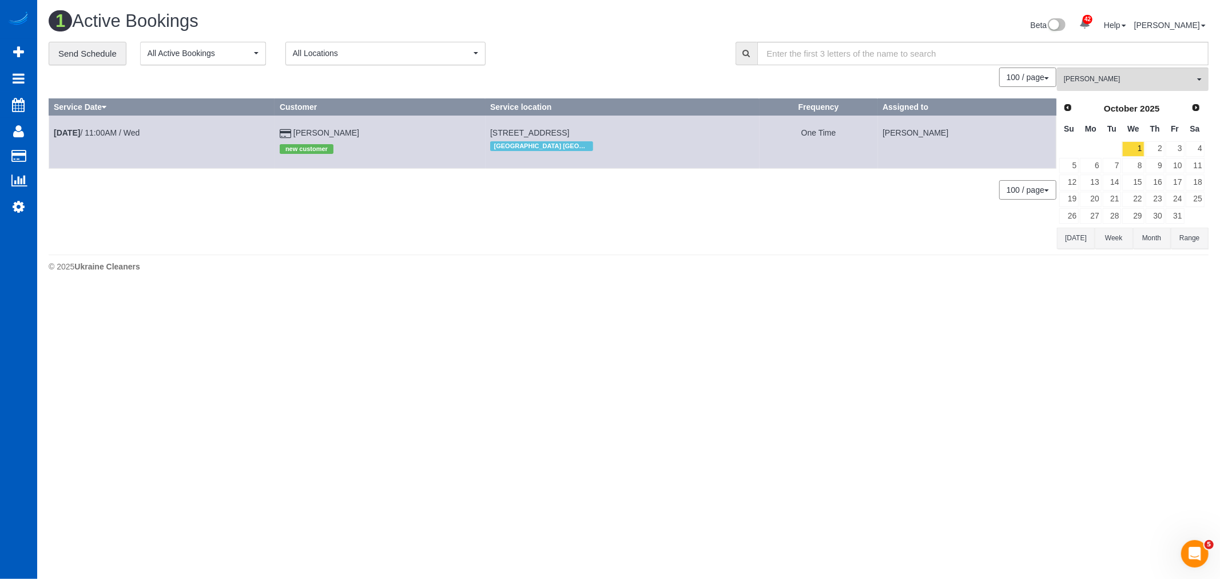
click at [1069, 94] on div "Oksana Antonenko All Teams Remove Team Filters Alina Kruchok Alona Tarasiuk Alo…" at bounding box center [1133, 158] width 152 height 181
click at [1065, 100] on div "Prev Next October 2025" at bounding box center [1132, 108] width 146 height 19
click at [1063, 112] on span "Prev" at bounding box center [1067, 106] width 9 height 9
click at [1089, 210] on link "29" at bounding box center [1090, 215] width 21 height 15
click at [1096, 91] on button "Oksana Antonenko All Teams" at bounding box center [1133, 79] width 152 height 23
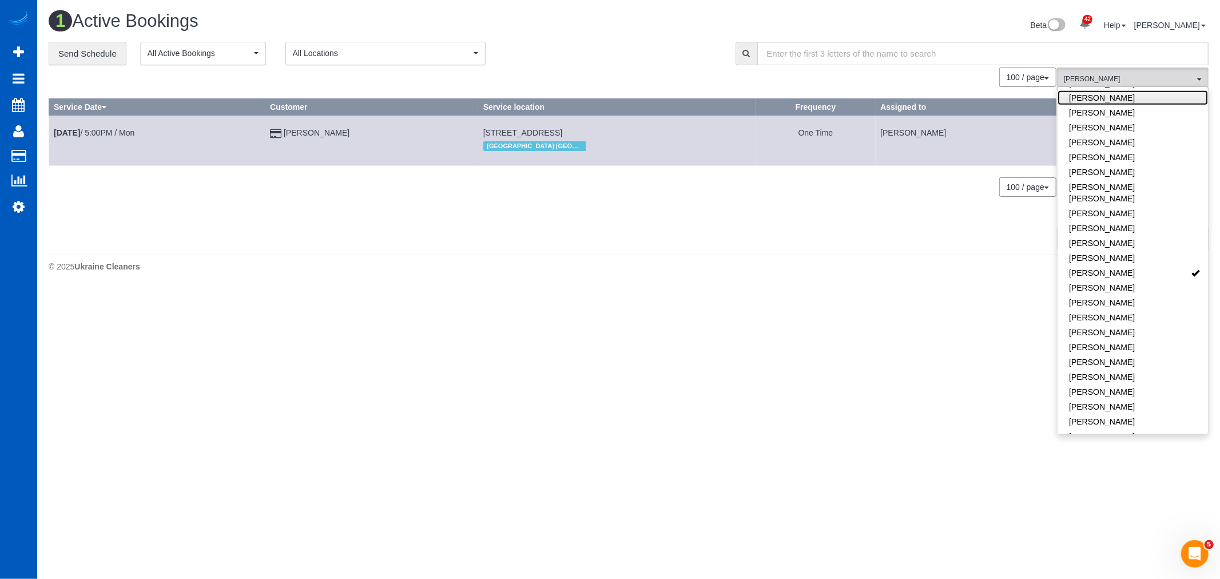
click at [1097, 100] on link "Luiza Maksymova" at bounding box center [1133, 97] width 150 height 15
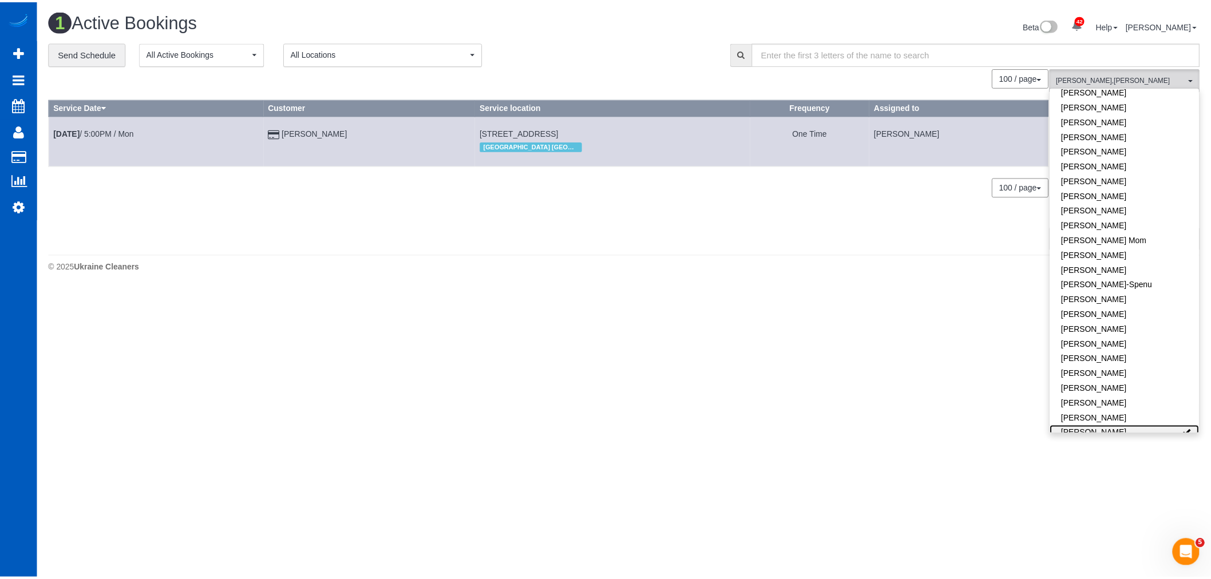
scroll to position [266, 0]
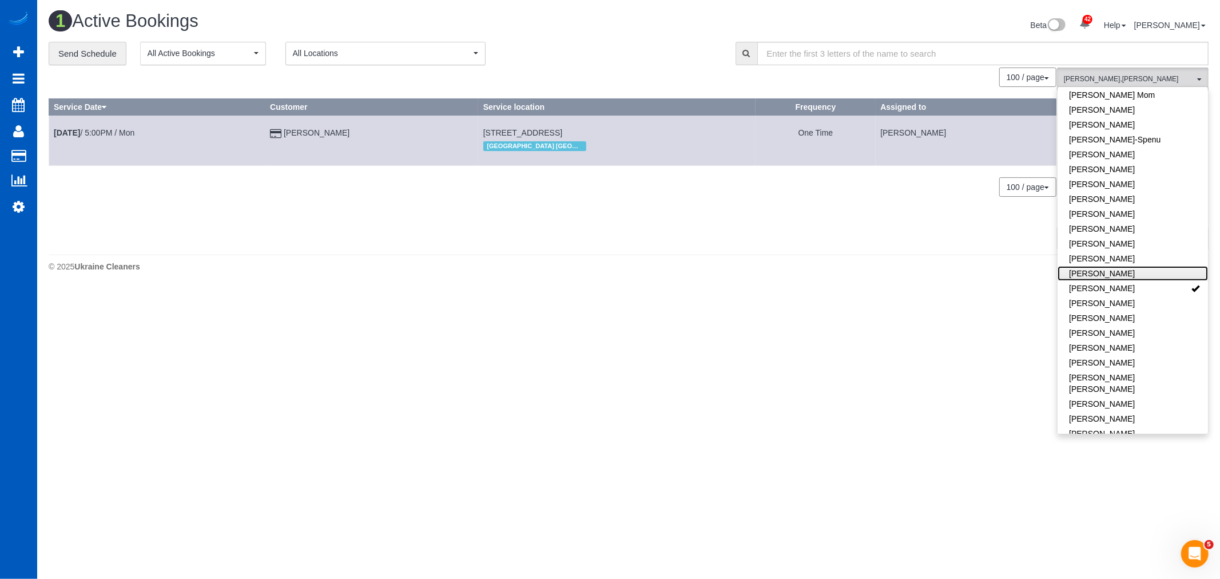
click at [1103, 268] on link "Liudmyla Krevska" at bounding box center [1133, 273] width 150 height 15
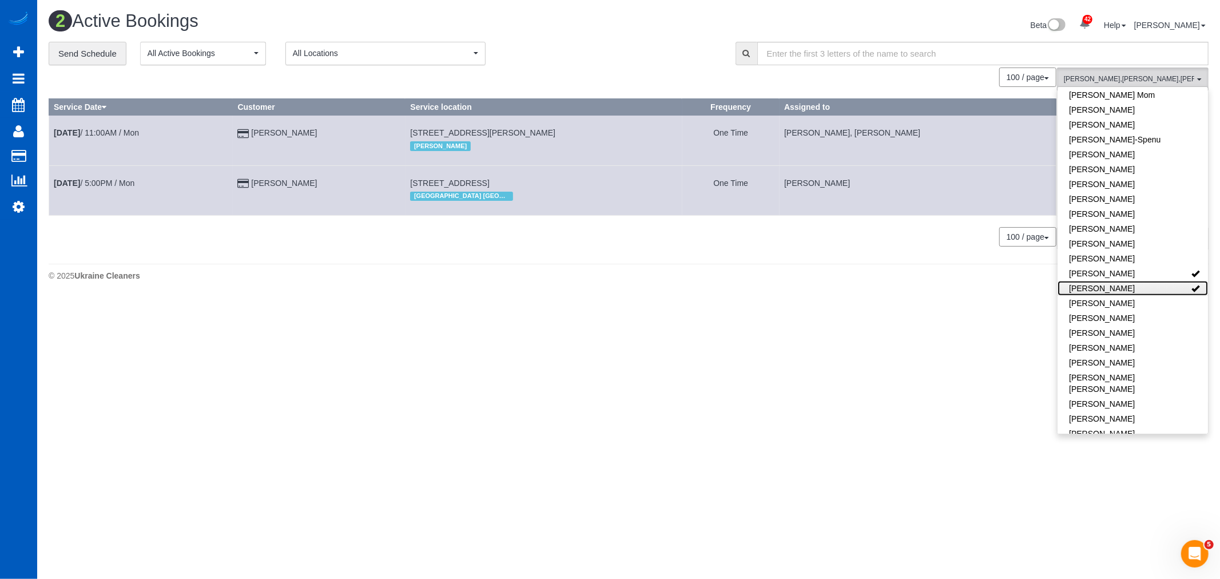
click at [1113, 285] on link "Luiza Maksymova" at bounding box center [1133, 288] width 150 height 15
click at [763, 392] on body "42 Beta Your Notifications You have 0 alerts × You have 1 to charge for 09/27/2…" at bounding box center [610, 289] width 1220 height 579
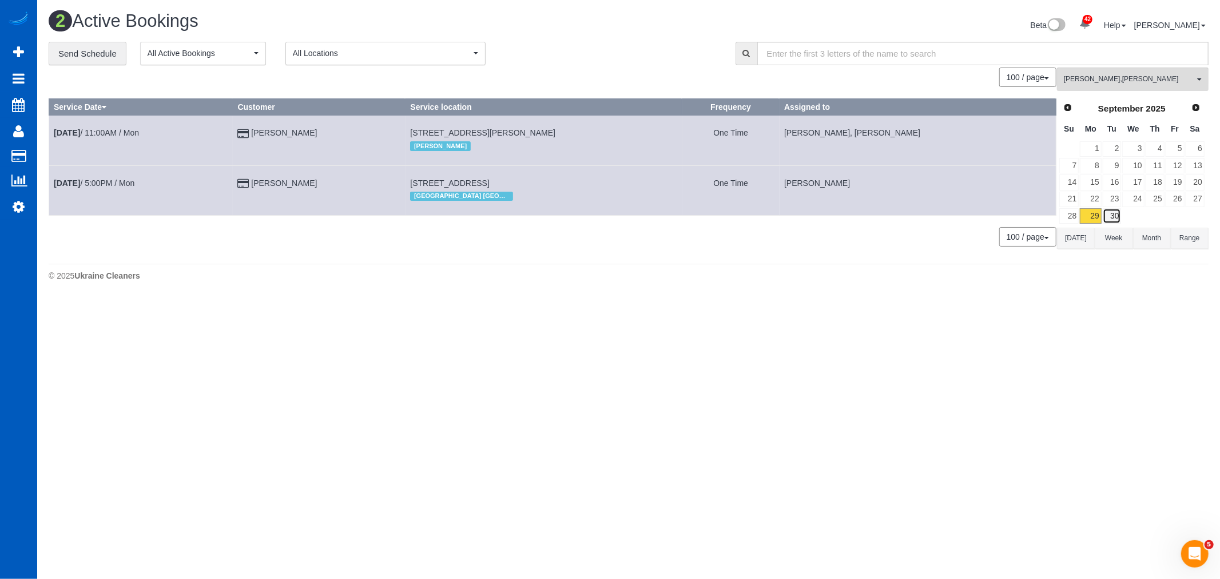
click at [1110, 221] on link "30" at bounding box center [1112, 215] width 19 height 15
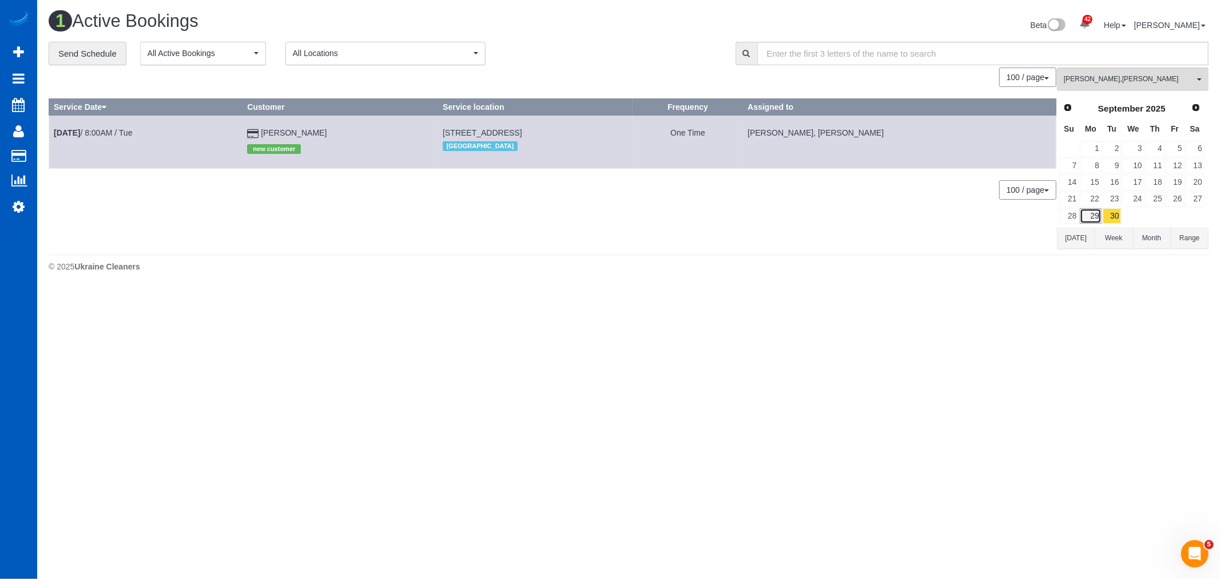
click at [1091, 213] on link "29" at bounding box center [1090, 215] width 21 height 15
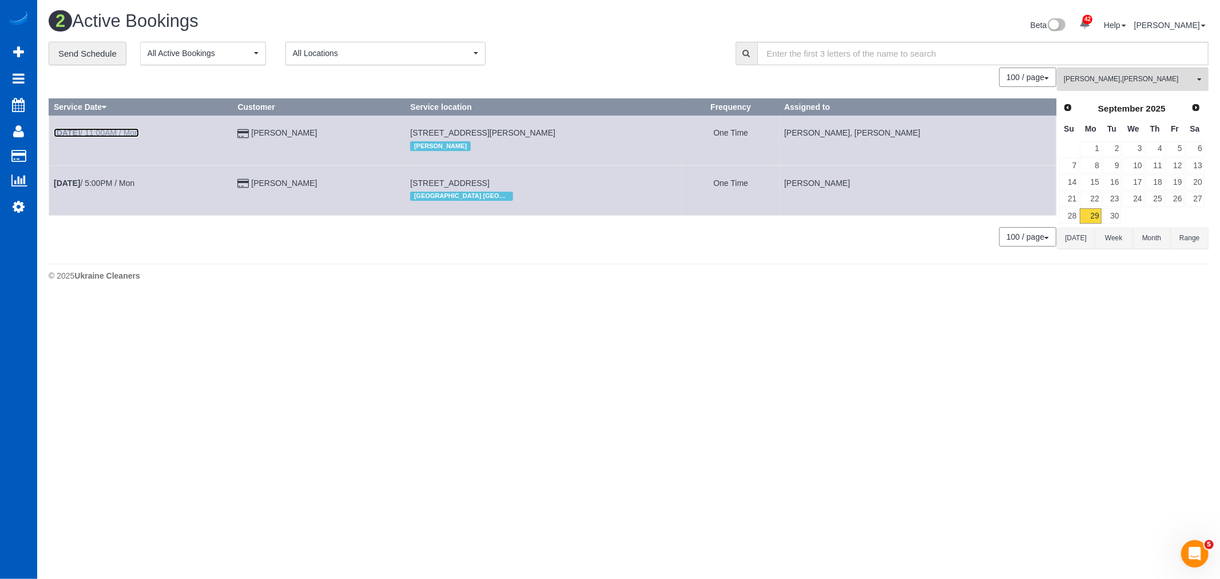
click at [76, 132] on b "Sep 29th" at bounding box center [67, 132] width 26 height 9
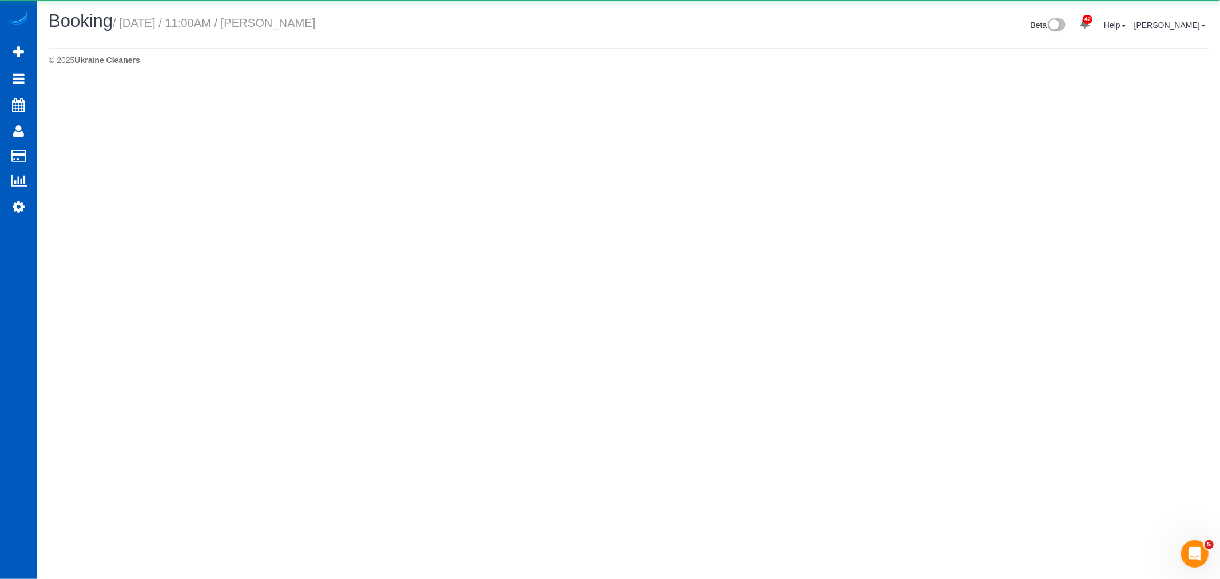
select select "WA"
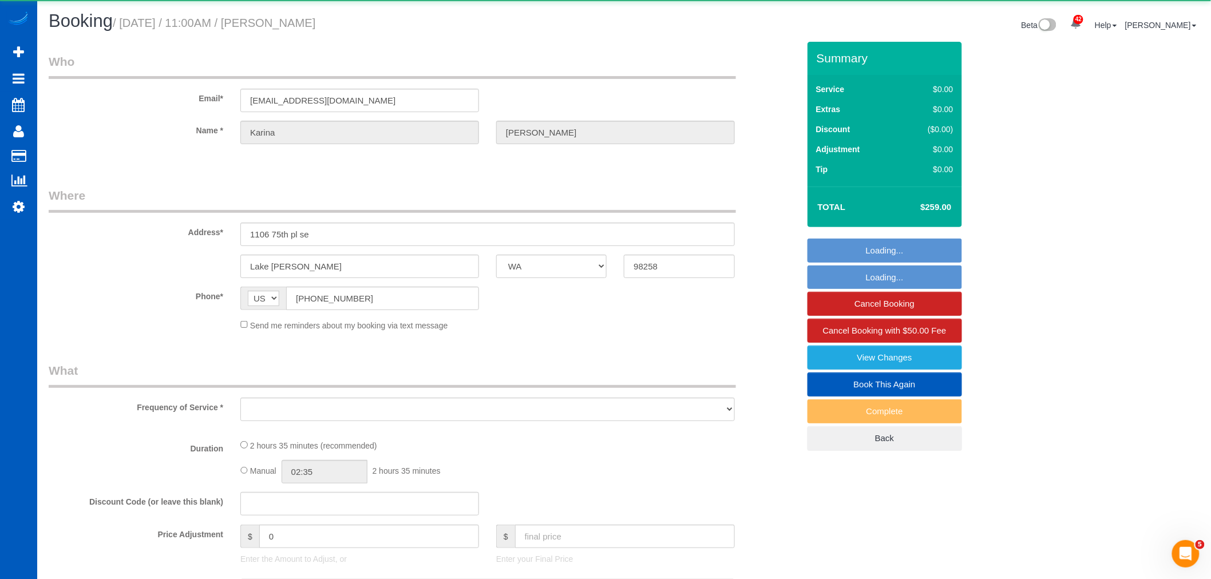
select select "object:4384"
select select "string:fspay-7ba7f576-46a8-4f5d-b56a-b27b046b369e"
select select "199"
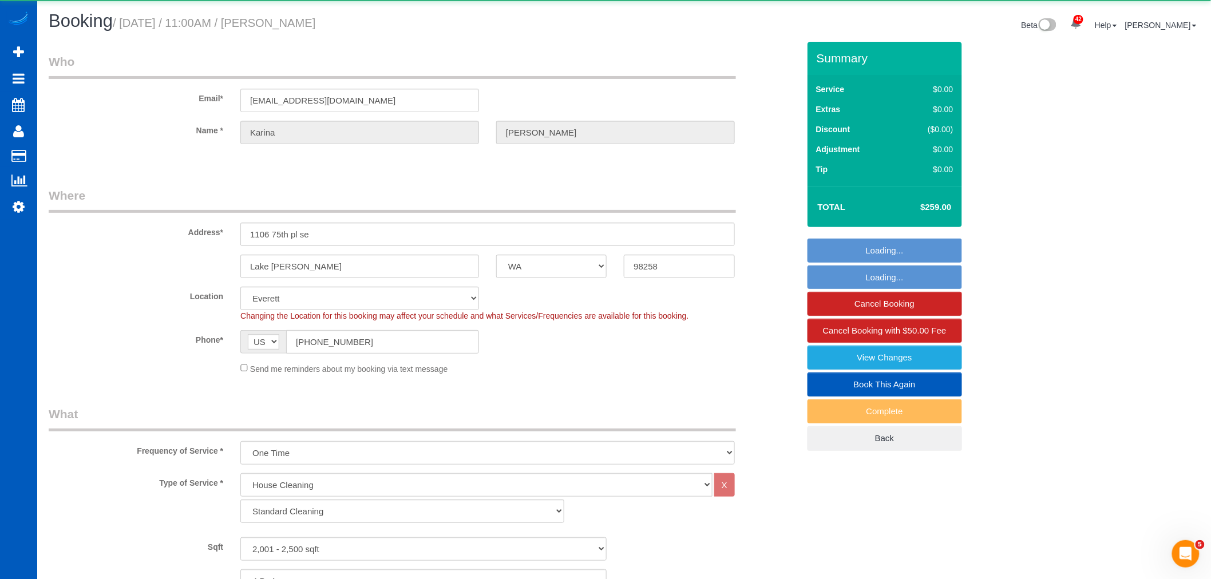
select select "object:4827"
select select "spot13"
select select "2001"
select select "4"
select select "3"
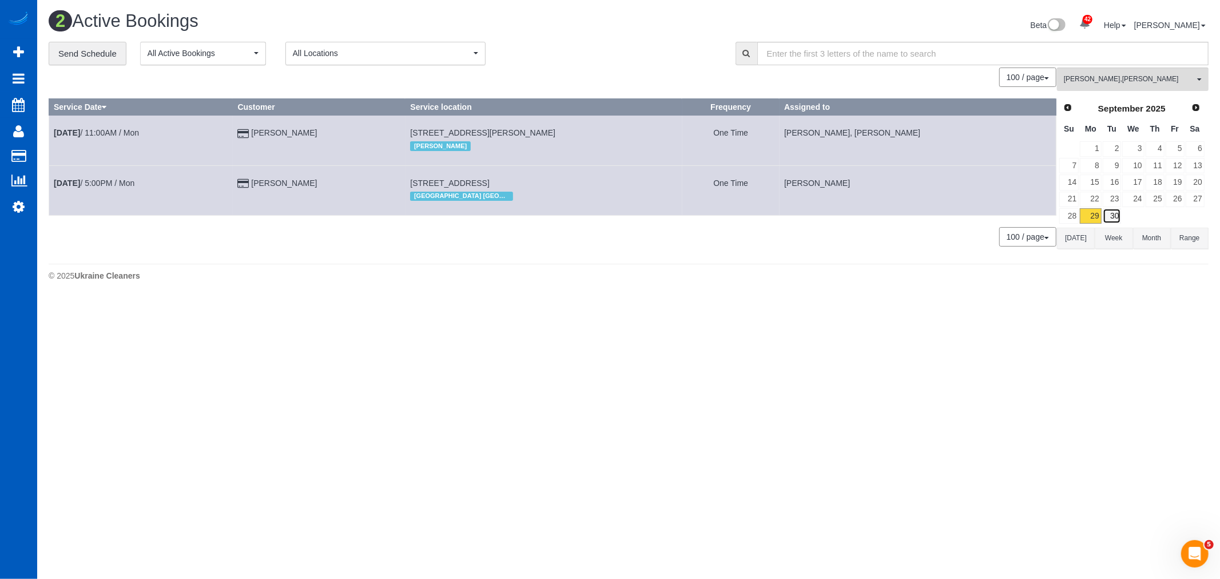
click at [1108, 213] on link "30" at bounding box center [1112, 215] width 19 height 15
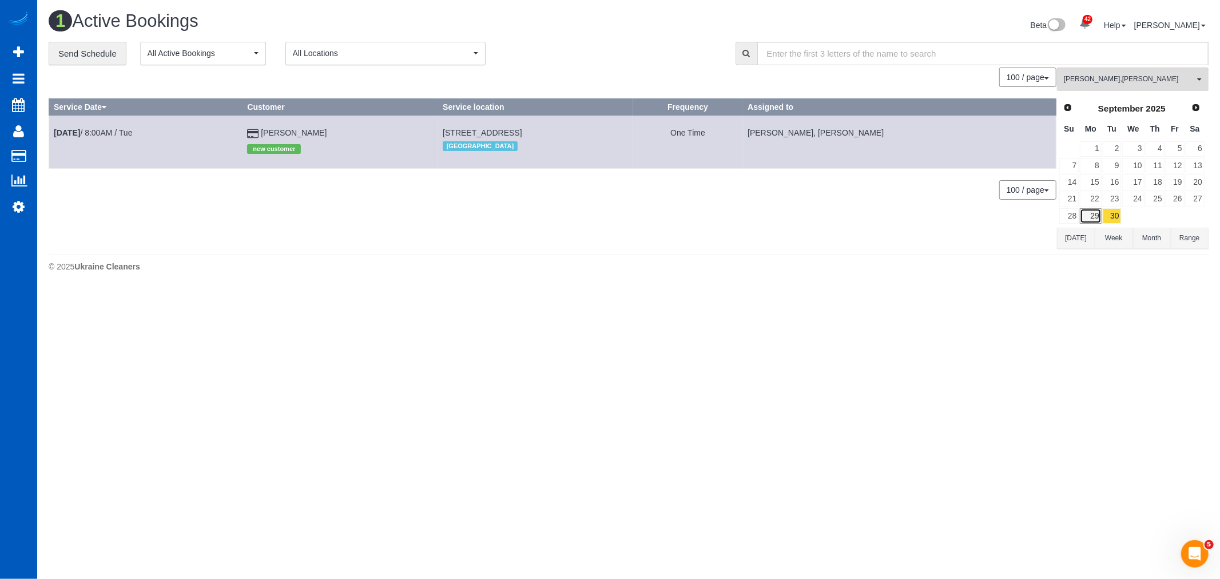
click at [1091, 216] on link "29" at bounding box center [1090, 215] width 21 height 15
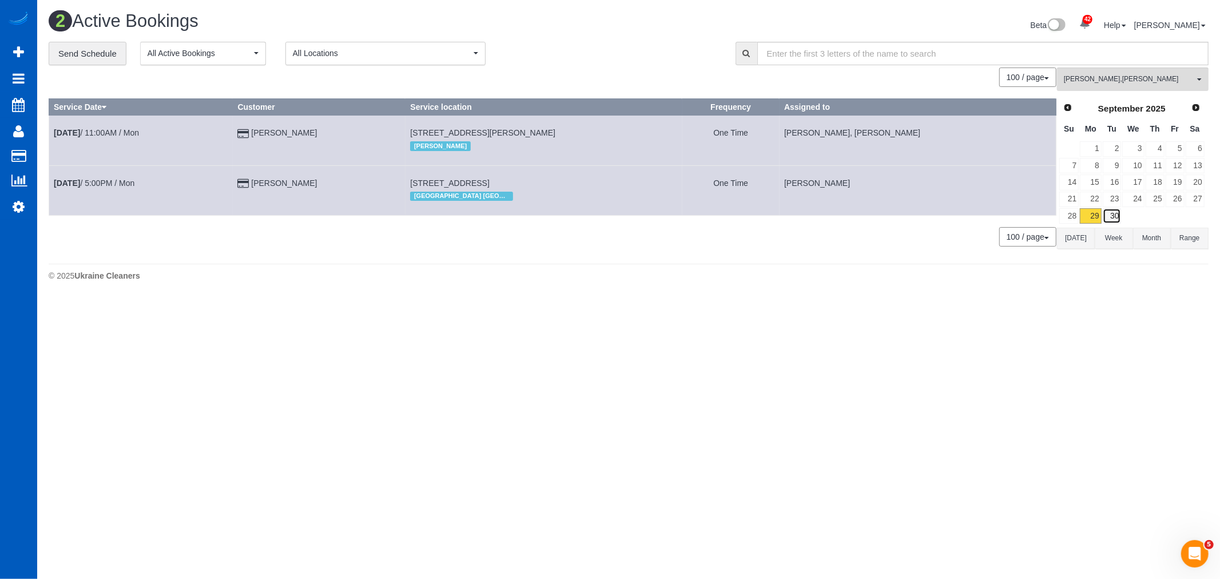
click at [1121, 216] on link "30" at bounding box center [1112, 215] width 19 height 15
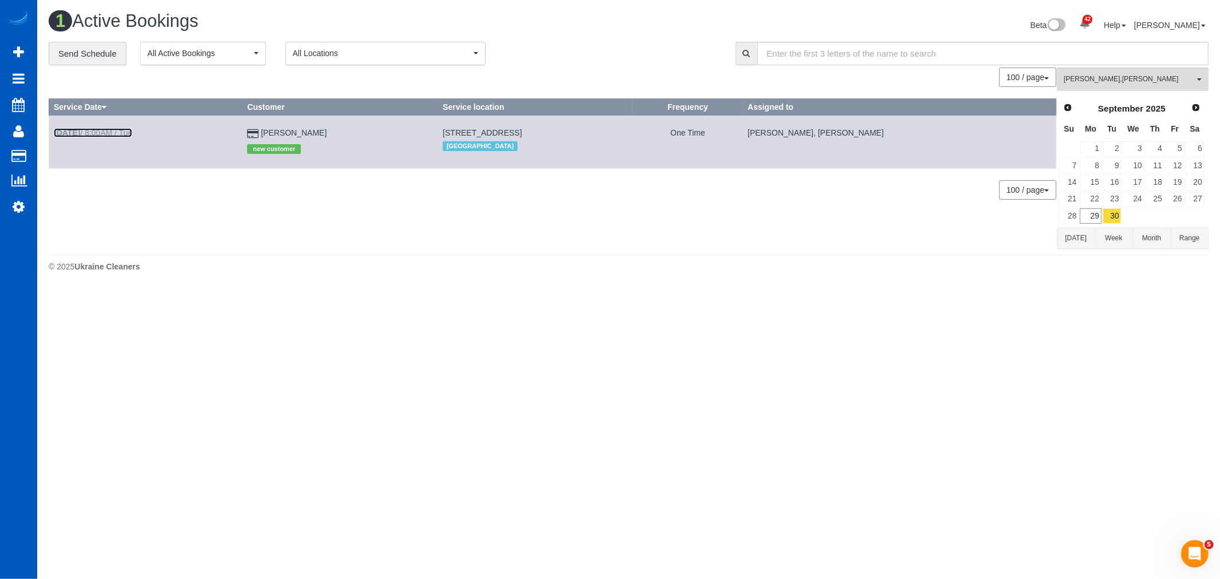
click at [80, 135] on b "Sep 30th" at bounding box center [67, 132] width 26 height 9
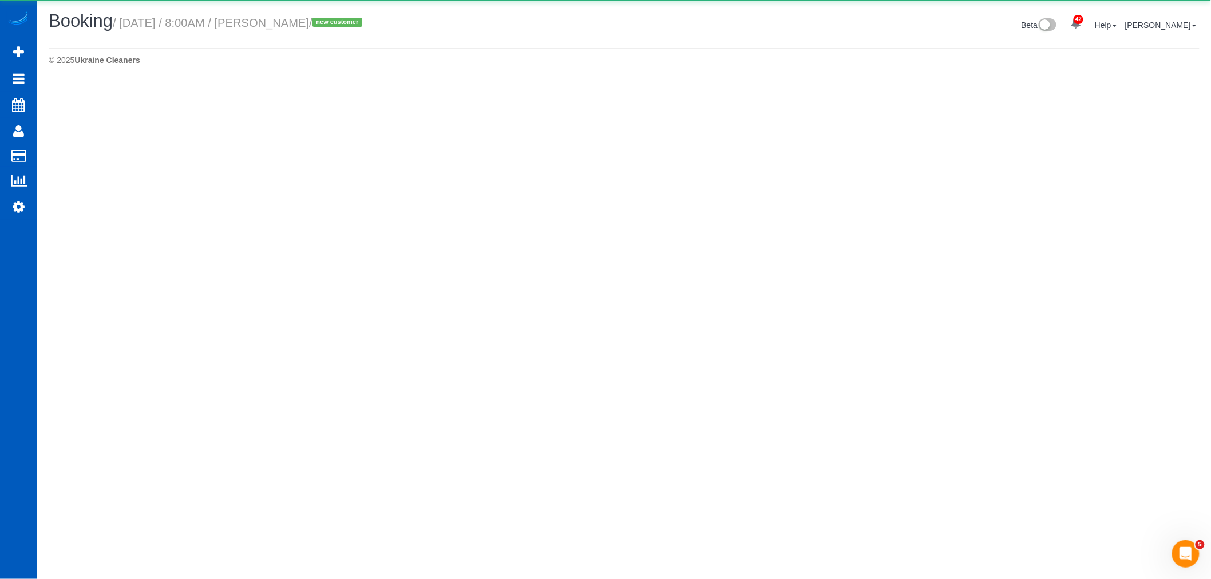
select select "WA"
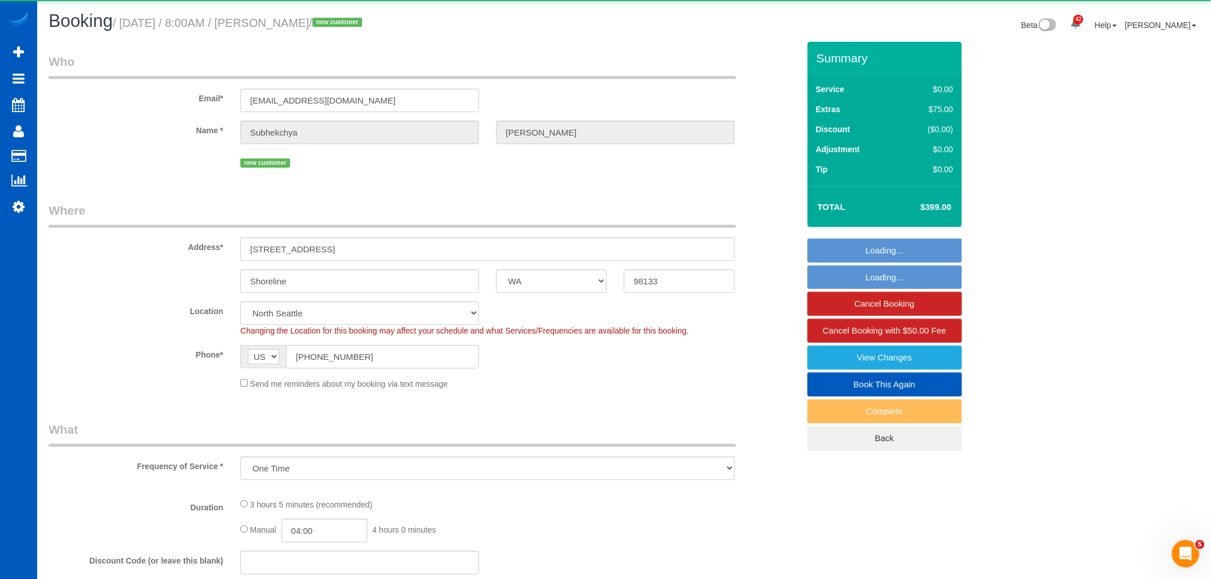
select select "object:5785"
select select "199"
select select "1501"
select select "3"
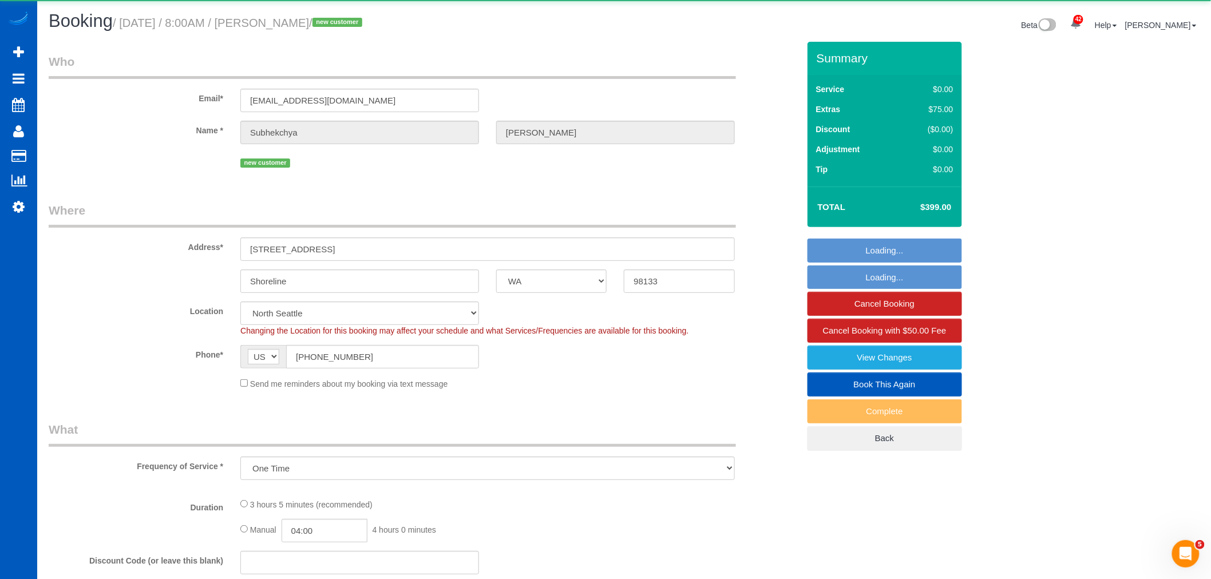
select select "spot29"
select select "number:8"
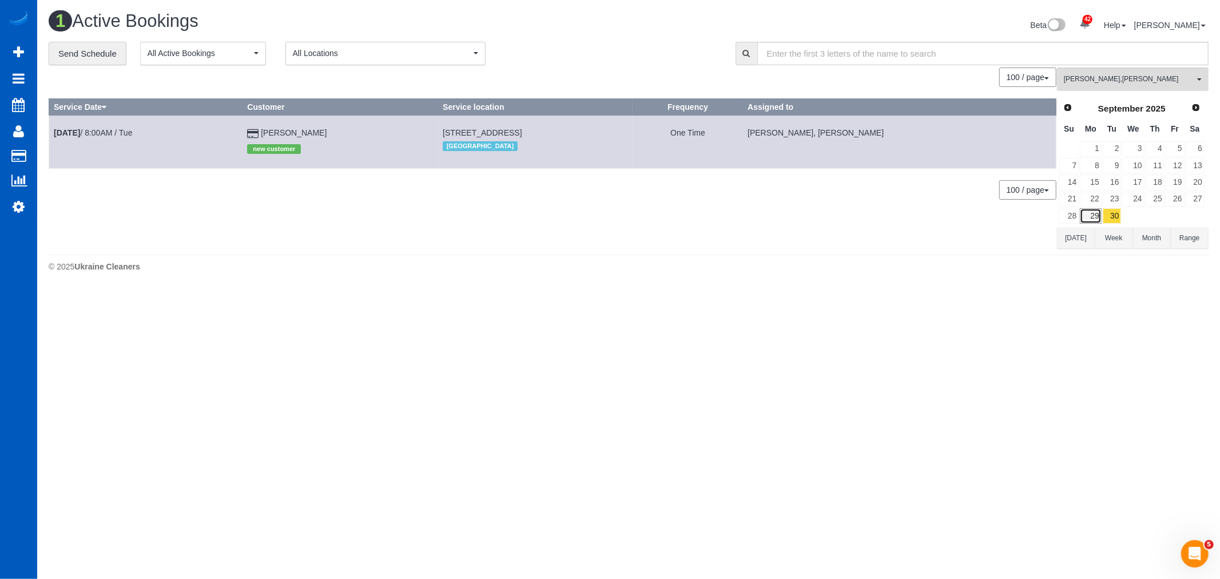
click at [1086, 219] on link "29" at bounding box center [1090, 215] width 21 height 15
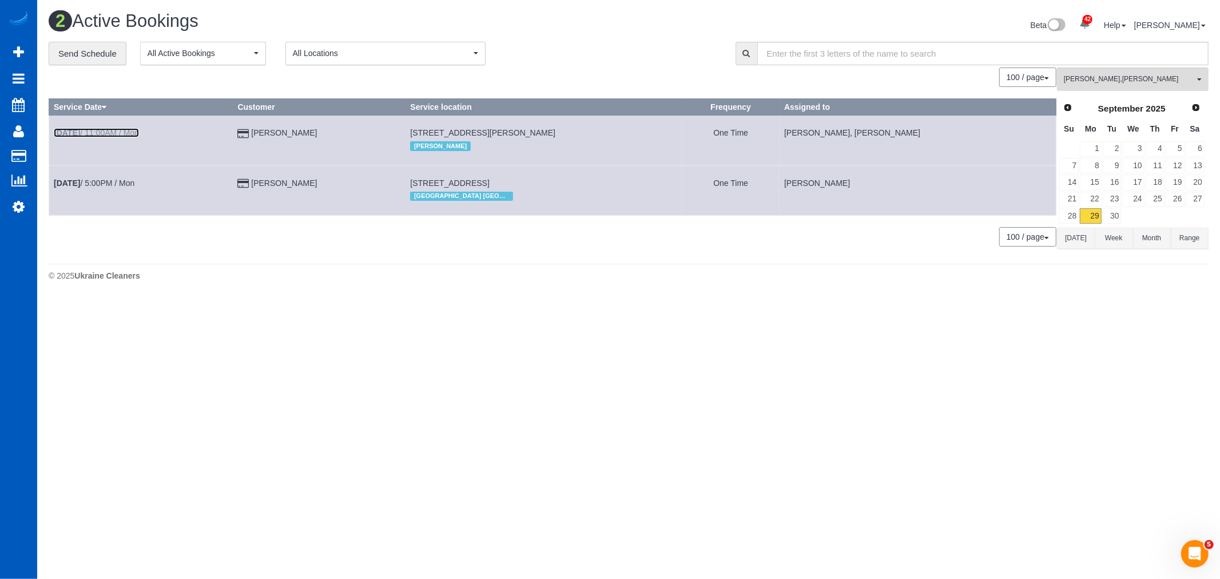
click at [110, 130] on link "Sep 29th / 11:00AM / Mon" at bounding box center [96, 132] width 85 height 9
select select "WA"
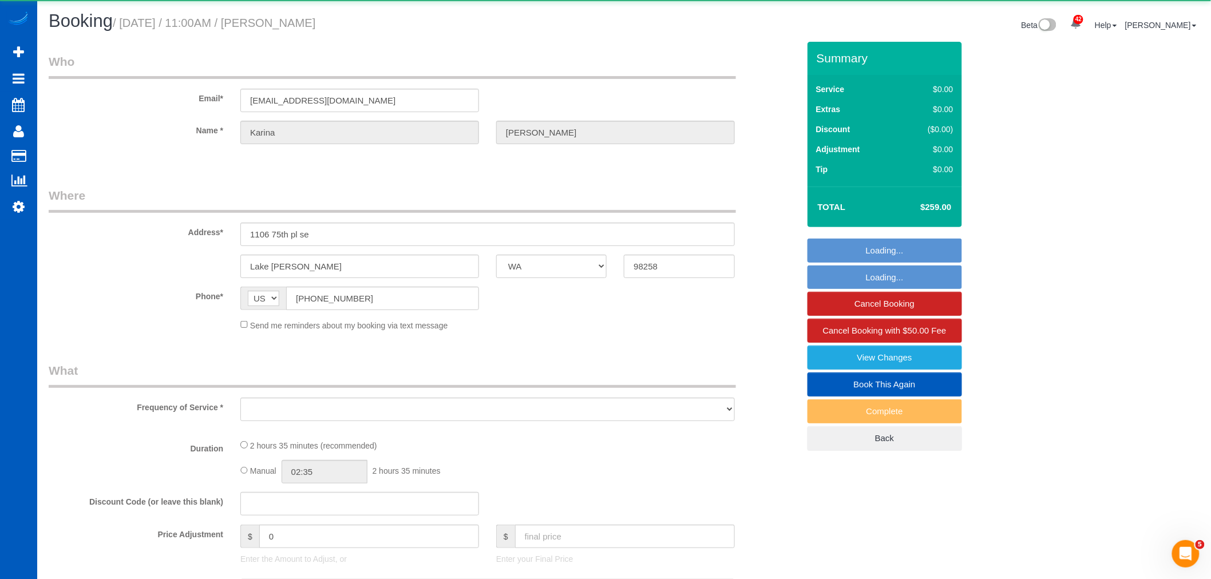
select select "object:6526"
select select "string:fspay-7ba7f576-46a8-4f5d-b56a-b27b046b369e"
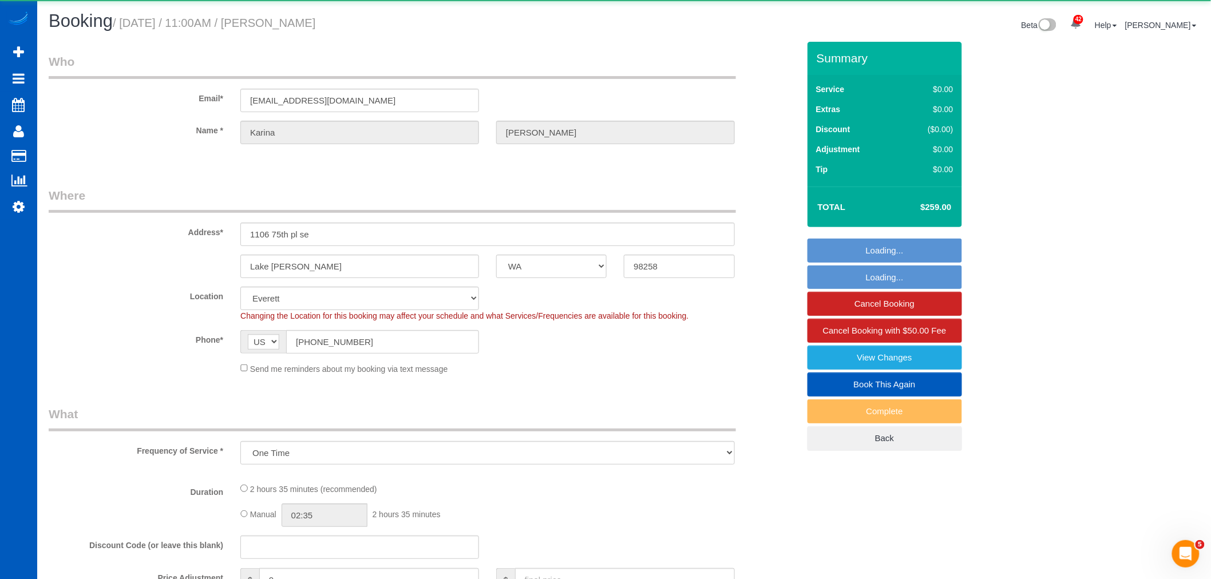
select select "199"
select select "2001"
select select "4"
select select "3"
select select "spot49"
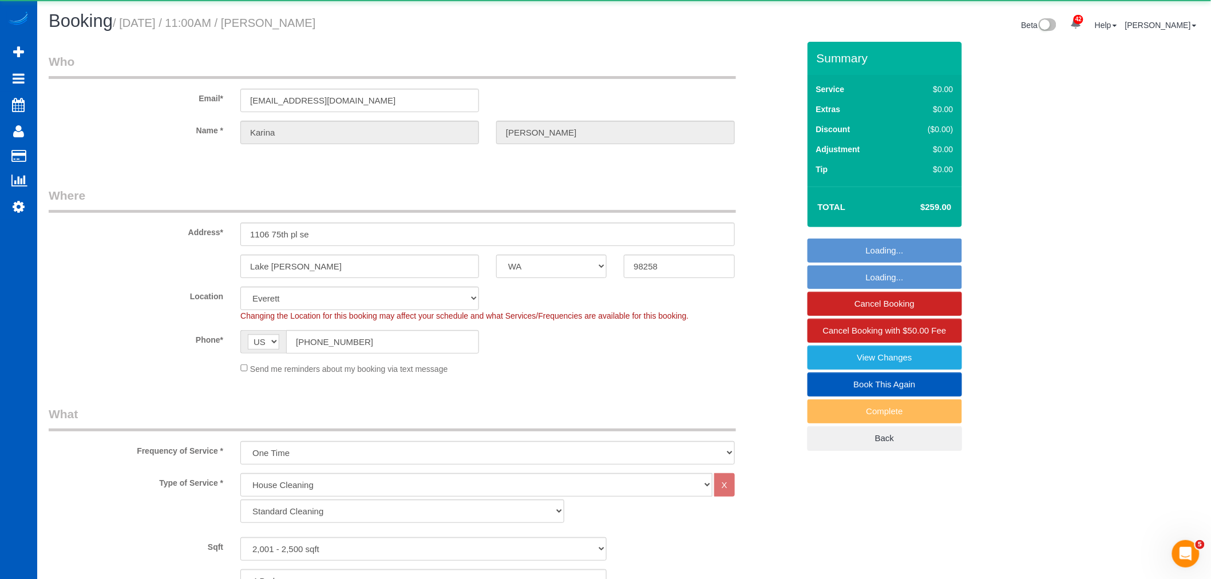
select select "2001"
select select "4"
select select "3"
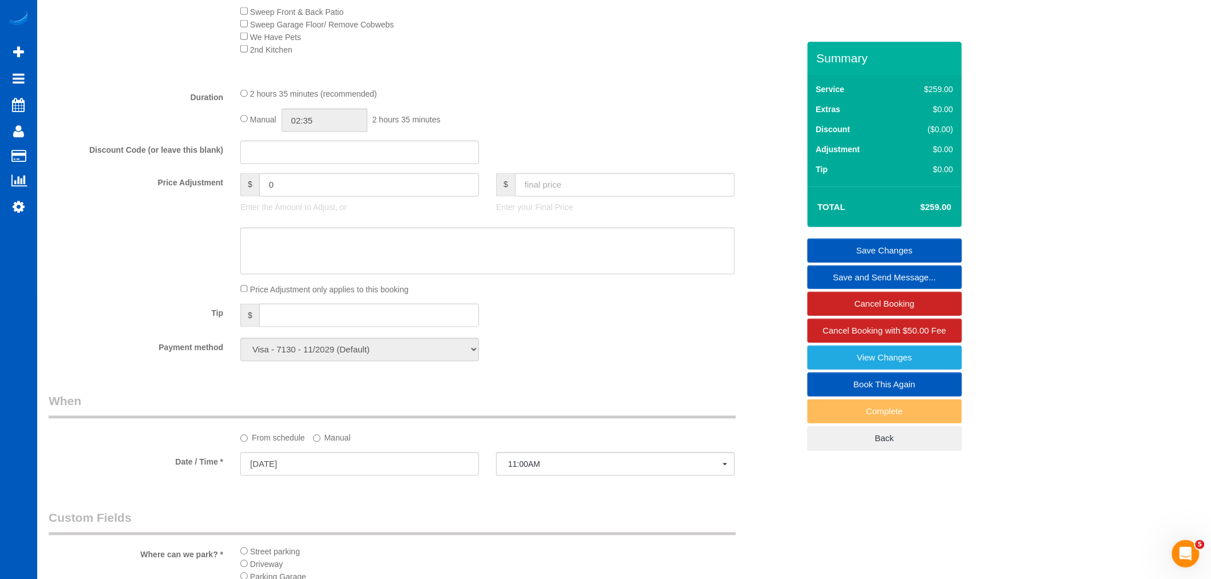
scroll to position [1144, 0]
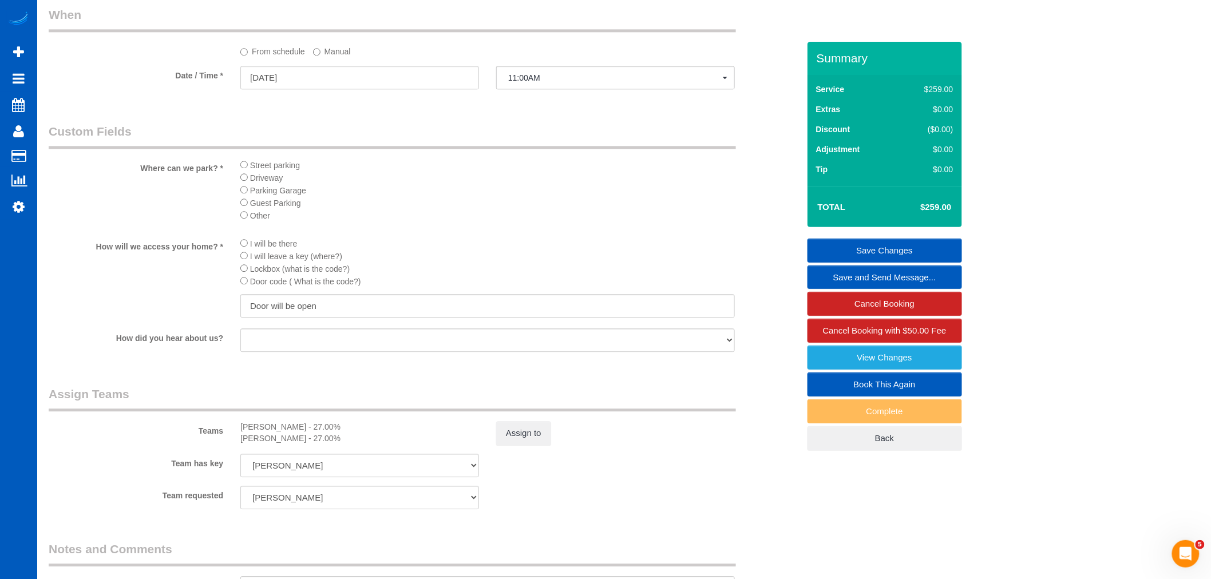
drag, startPoint x: 524, startPoint y: 378, endPoint x: 375, endPoint y: 395, distance: 149.7
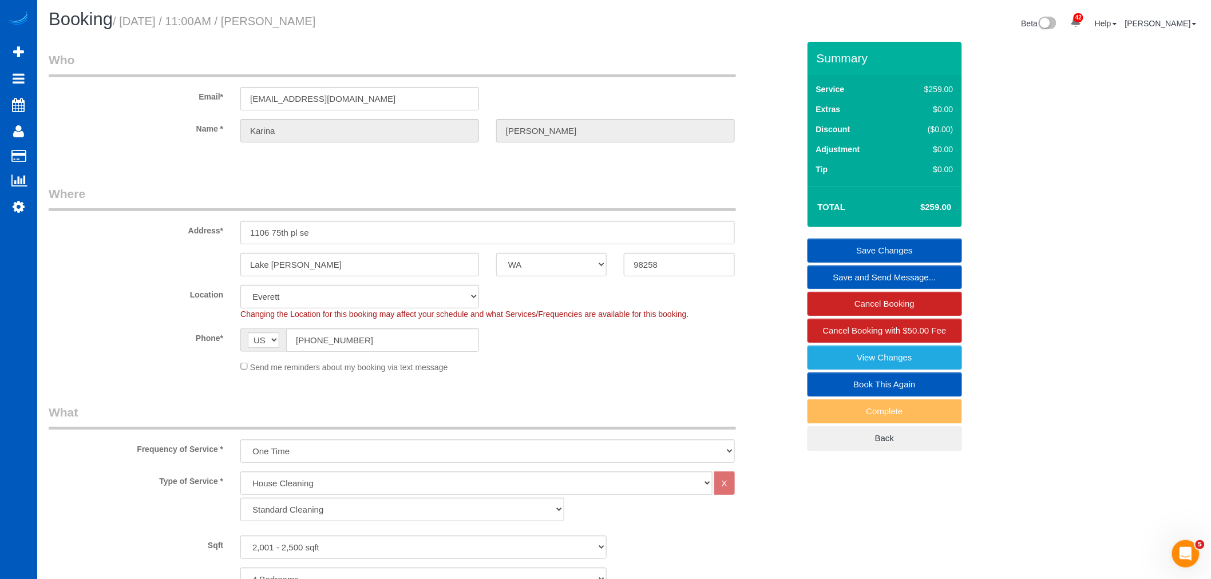
scroll to position [0, 0]
click at [367, 227] on input "1106 75th pl se" at bounding box center [487, 234] width 494 height 23
drag, startPoint x: 369, startPoint y: 231, endPoint x: 218, endPoint y: 213, distance: 152.1
click at [218, 213] on div "Address* 1106 75th pl se" at bounding box center [423, 216] width 767 height 59
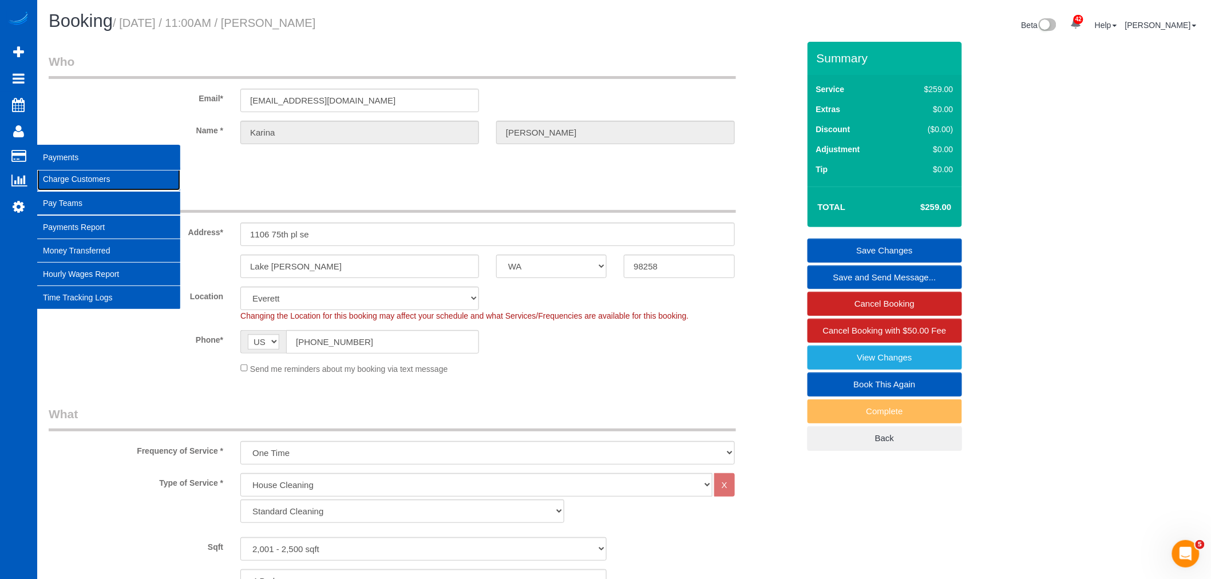
click at [50, 181] on link "Charge Customers" at bounding box center [108, 179] width 143 height 23
select select
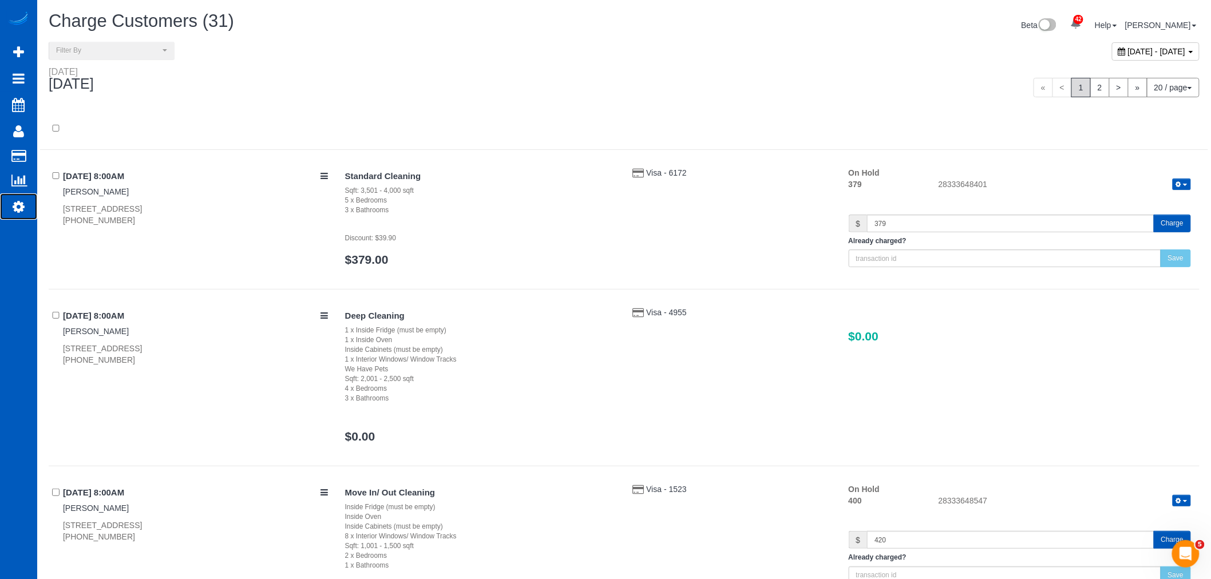
click at [21, 199] on link "Settings" at bounding box center [18, 206] width 37 height 26
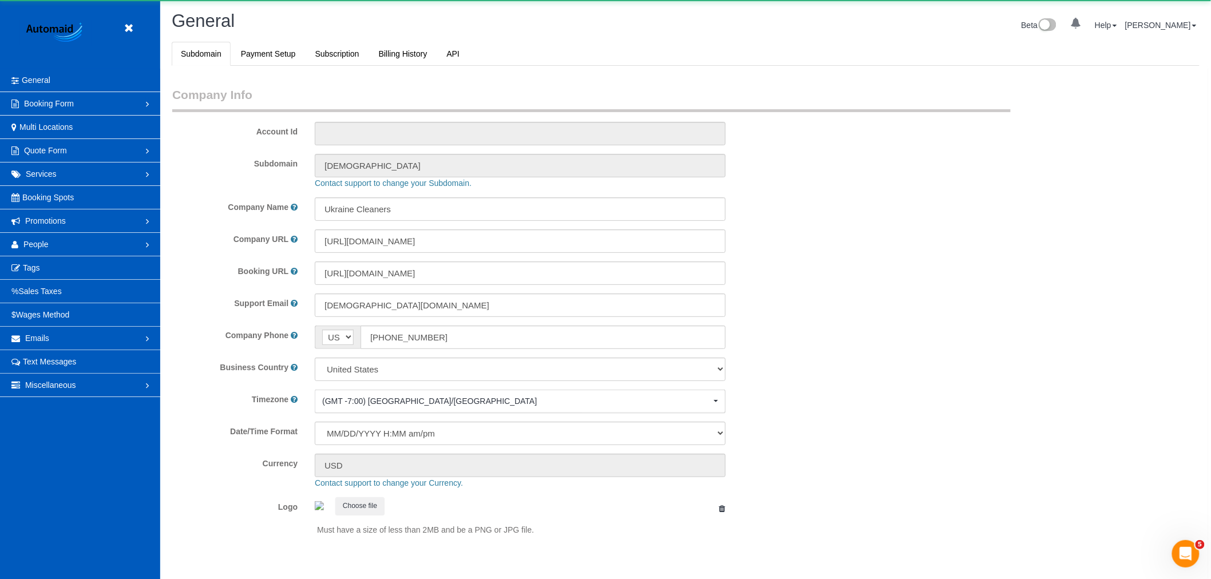
scroll to position [2501, 1211]
select select "1"
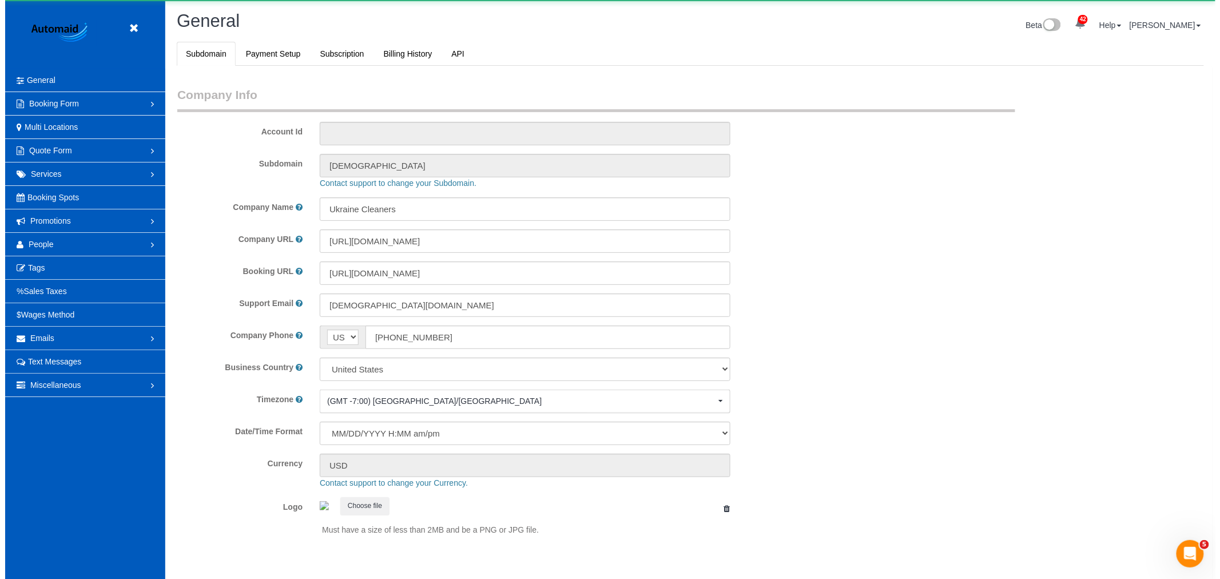
scroll to position [0, 0]
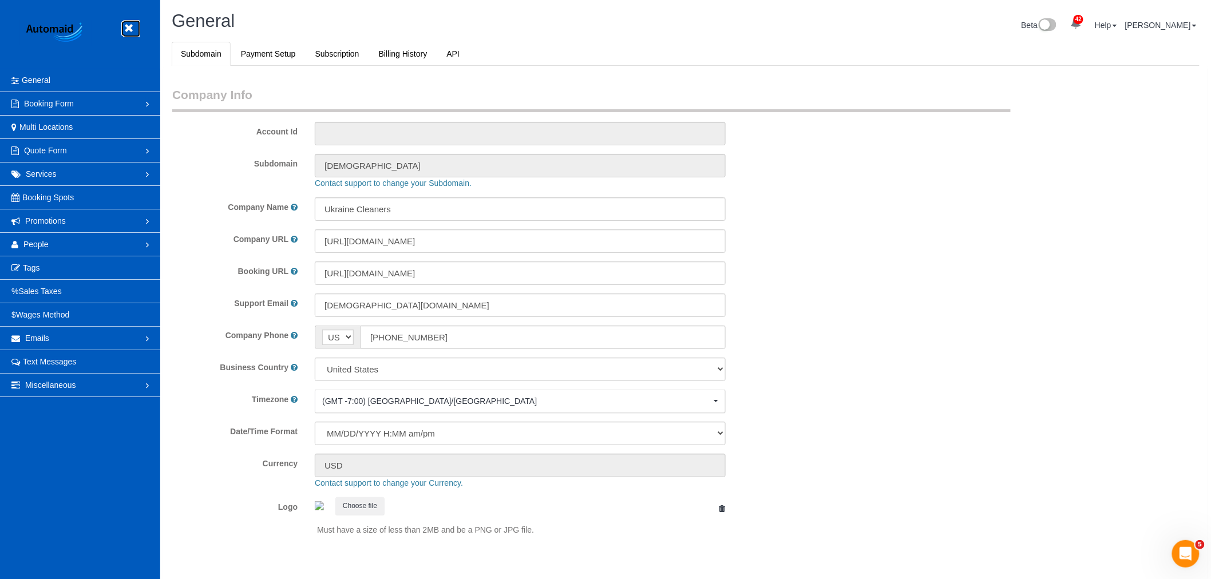
click at [127, 27] on icon at bounding box center [128, 28] width 14 height 14
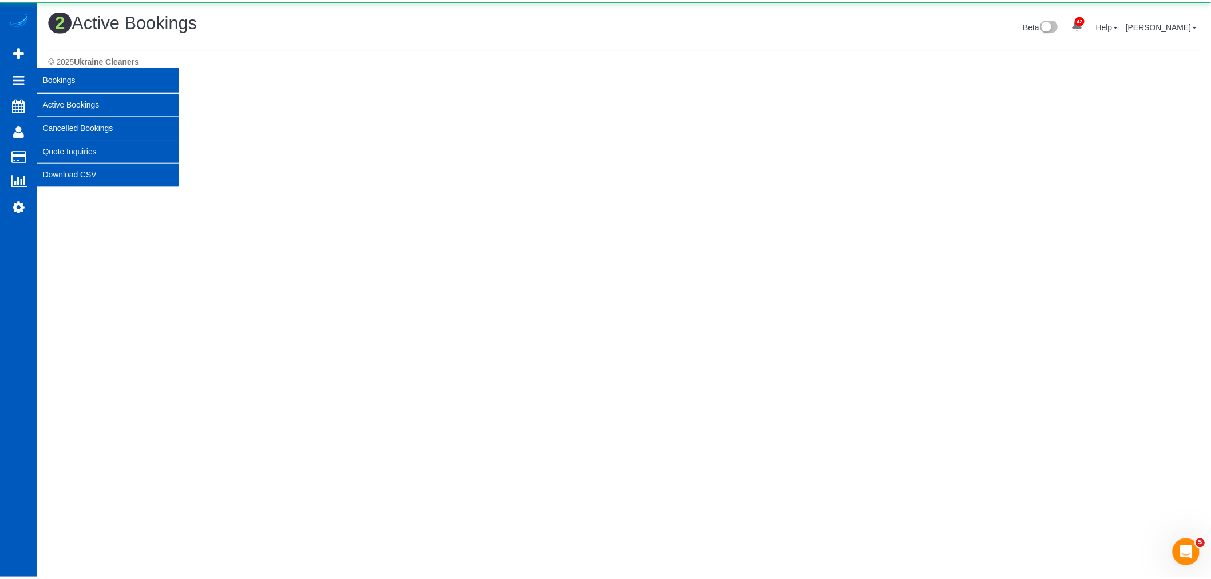
scroll to position [301, 1220]
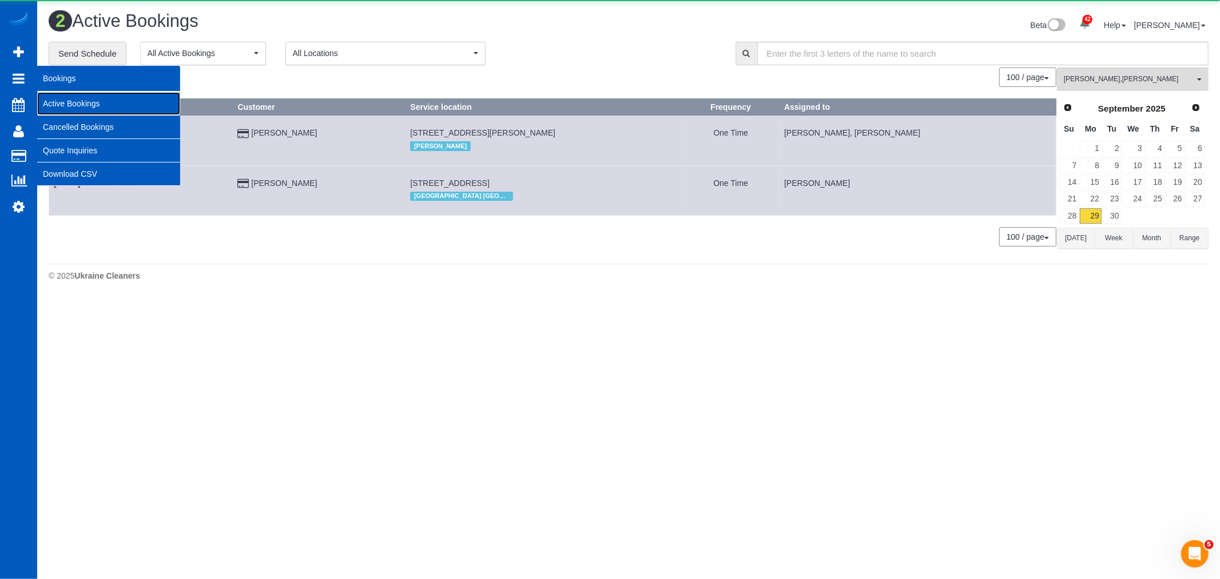
click at [78, 104] on link "Active Bookings" at bounding box center [108, 103] width 143 height 23
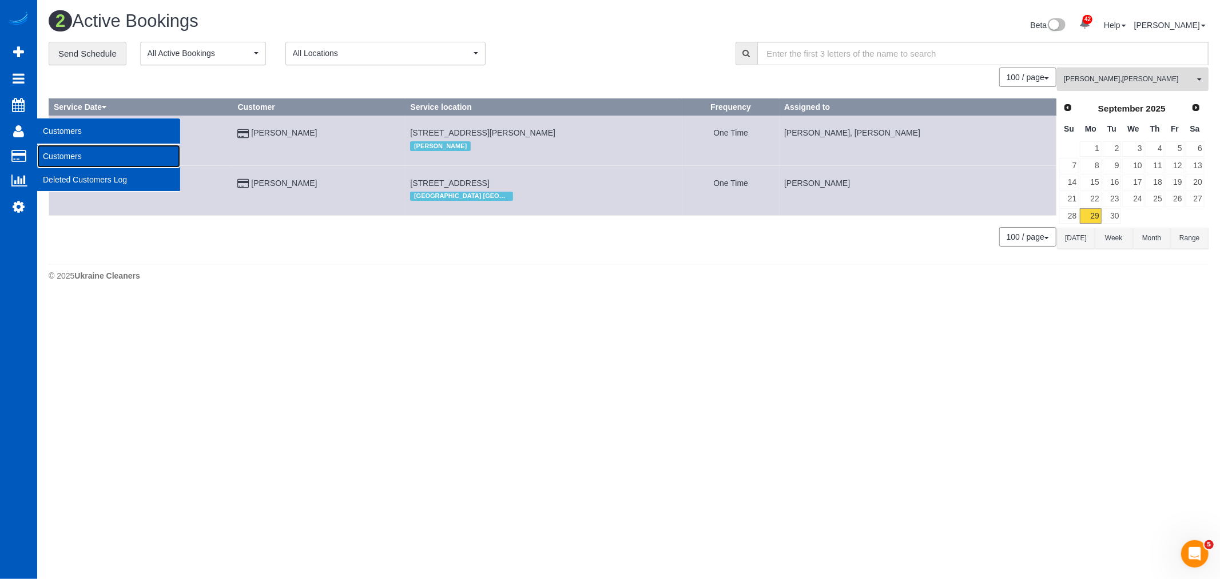
click at [50, 150] on link "Customers" at bounding box center [108, 156] width 143 height 23
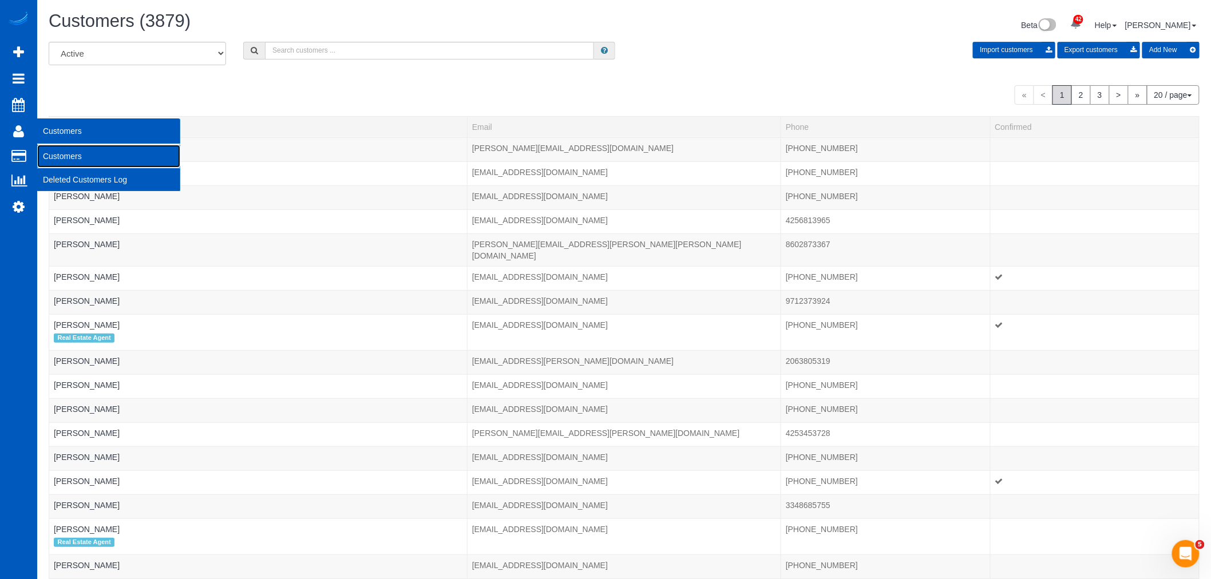
click at [61, 155] on link "Customers" at bounding box center [108, 156] width 143 height 23
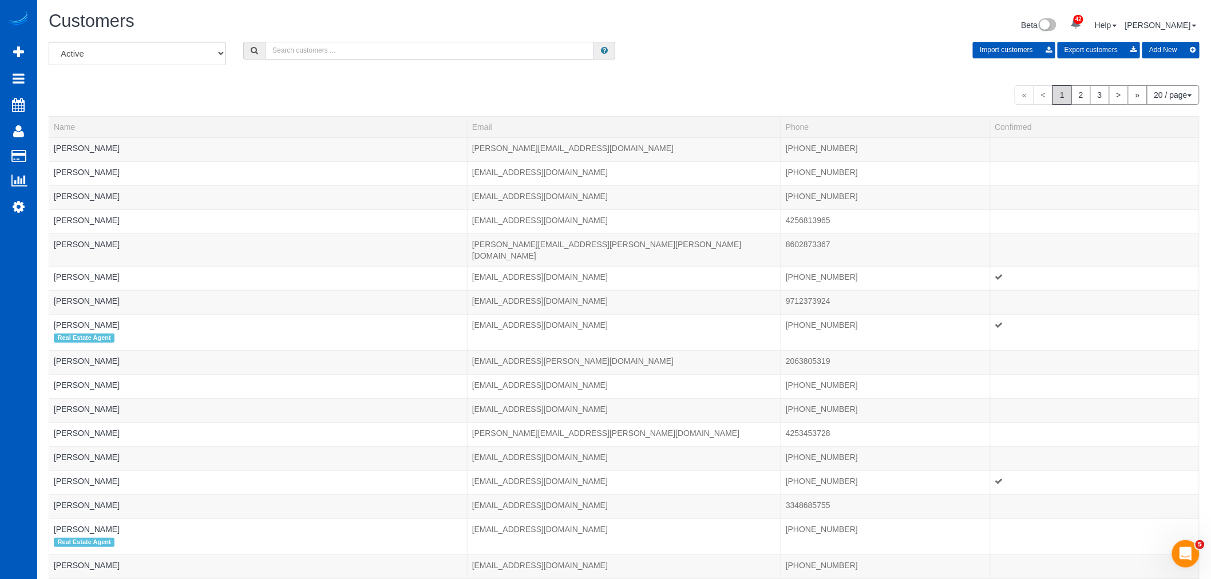
click at [330, 47] on input "text" at bounding box center [429, 51] width 329 height 18
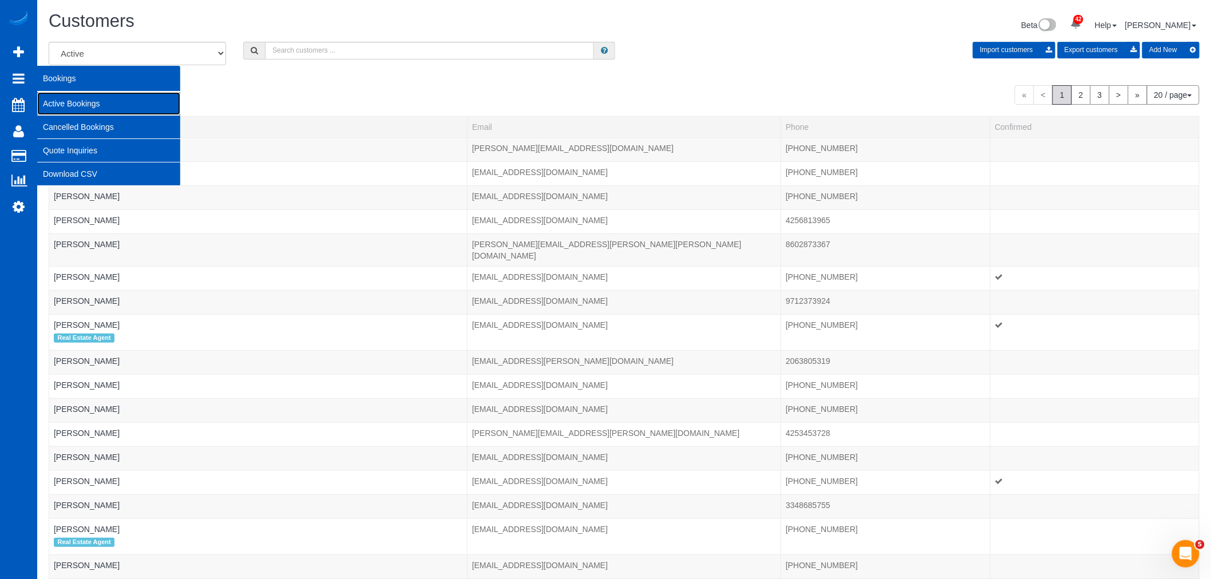
click at [76, 104] on link "Active Bookings" at bounding box center [108, 103] width 143 height 23
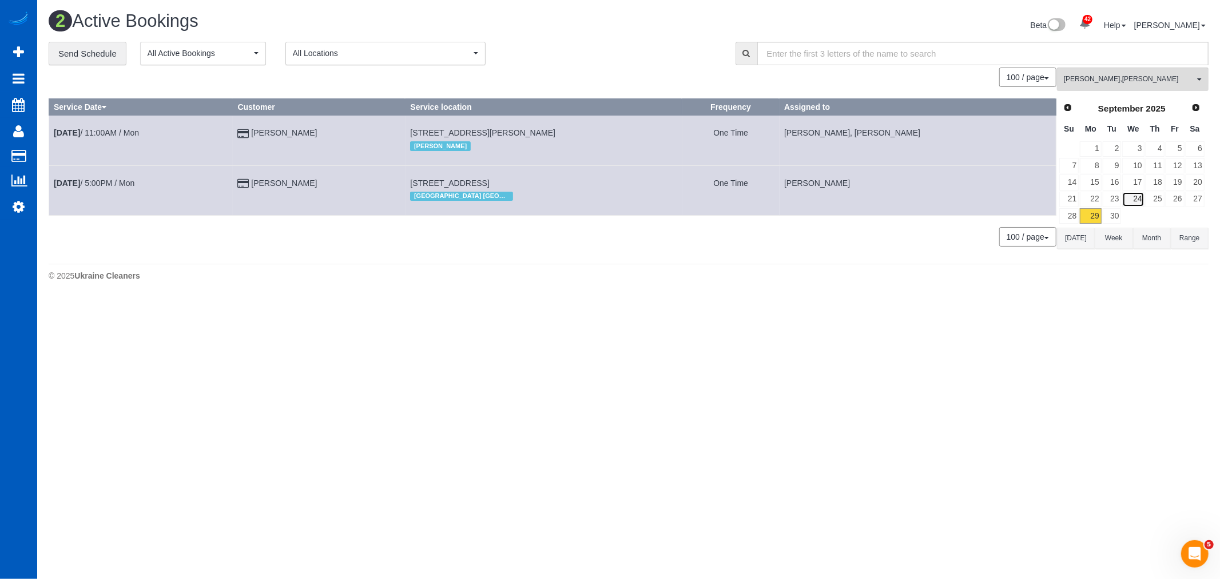
click at [1139, 199] on link "24" at bounding box center [1134, 199] width 22 height 15
click at [1159, 204] on link "25" at bounding box center [1155, 199] width 19 height 15
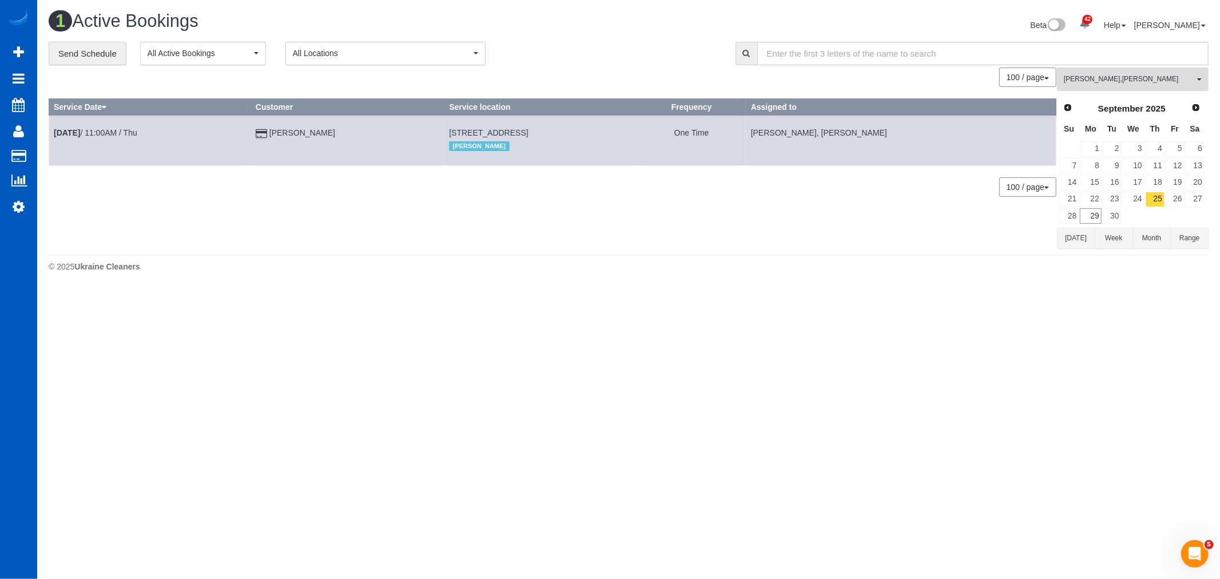
click at [1105, 82] on span "Liudmyla Krevska , Oksana Antonenko" at bounding box center [1129, 79] width 130 height 10
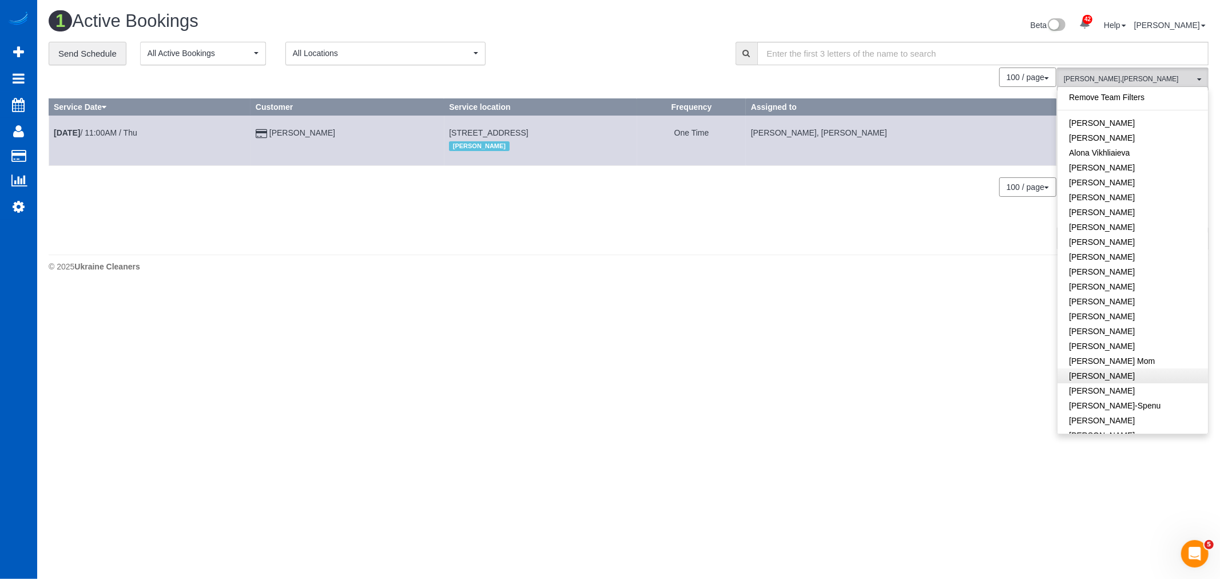
click at [1103, 93] on link "Remove Team Filters" at bounding box center [1133, 97] width 150 height 15
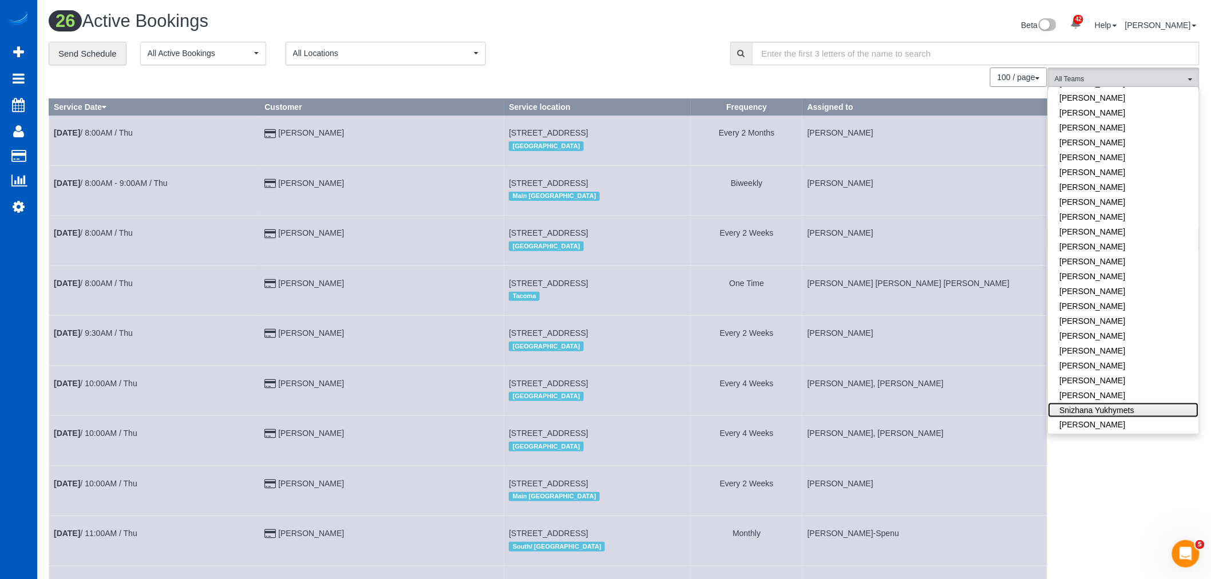
click at [1097, 403] on link "Snizhana Yukhymets" at bounding box center [1123, 410] width 150 height 15
click at [558, 70] on div "100 / page 10 / page 20 / page 30 / page 40 / page 50 / page 100 / page" at bounding box center [548, 77] width 998 height 19
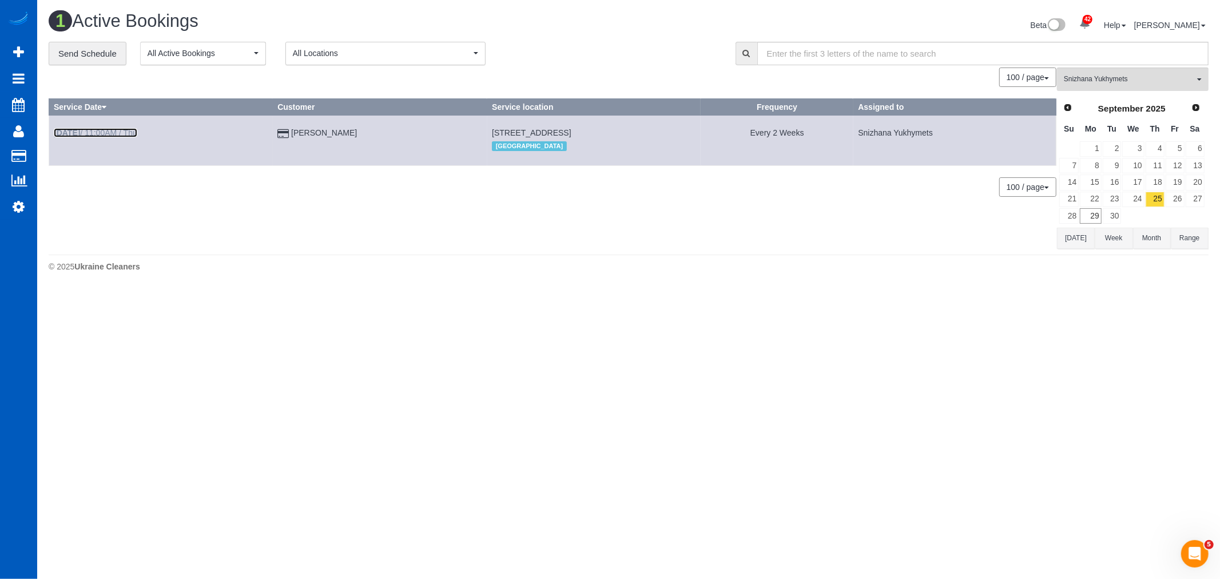
click at [111, 130] on link "Sep 25th / 11:00AM / Thu" at bounding box center [96, 132] width 84 height 9
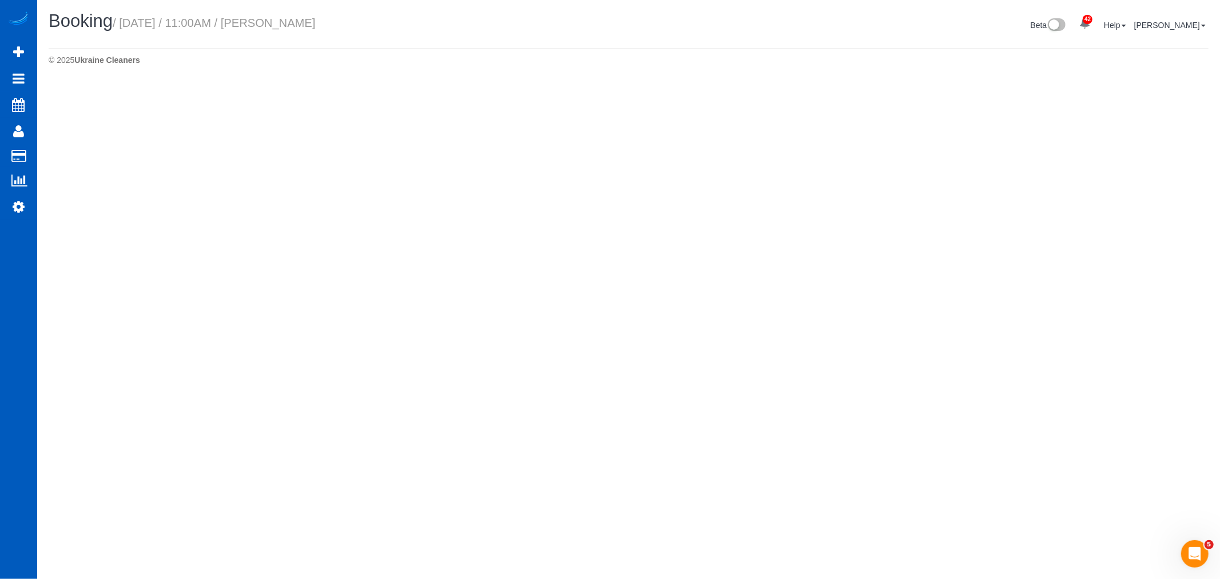
select select "WA"
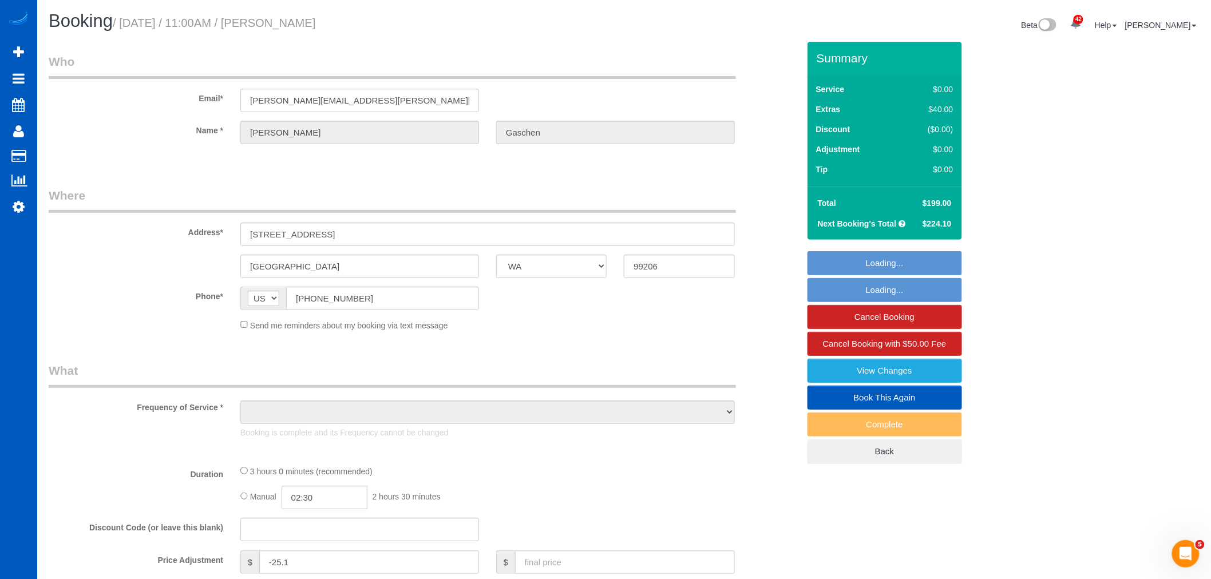
select select "spot65"
select select "object:11402"
select select "string:fspay-5977c980-f07a-4959-8af7-43bb05777778"
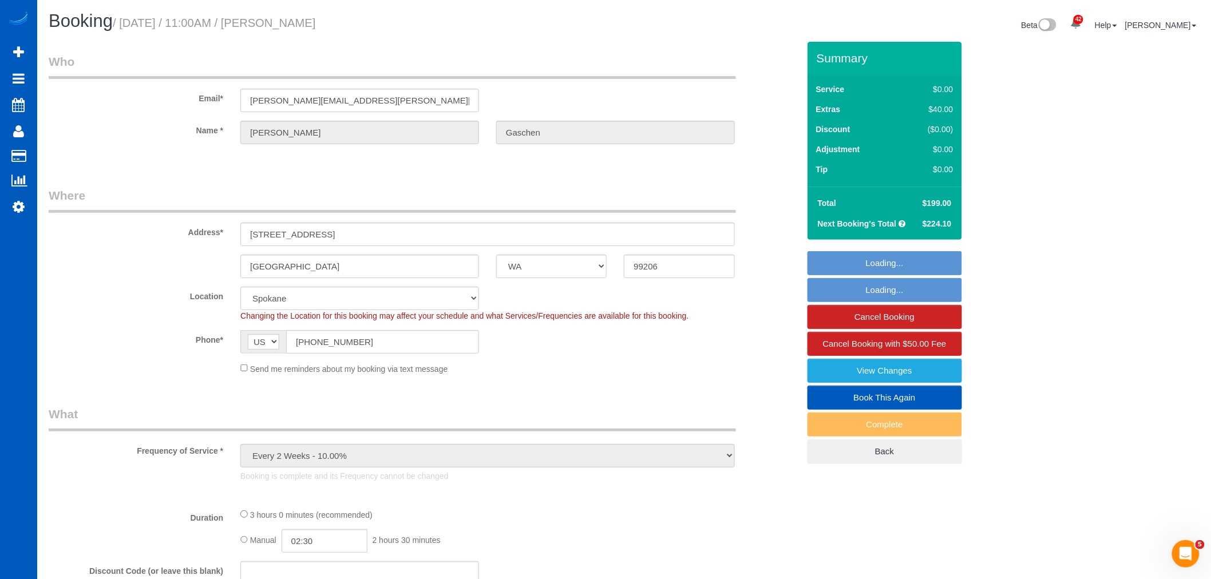
select select "object:11409"
select select "spot70"
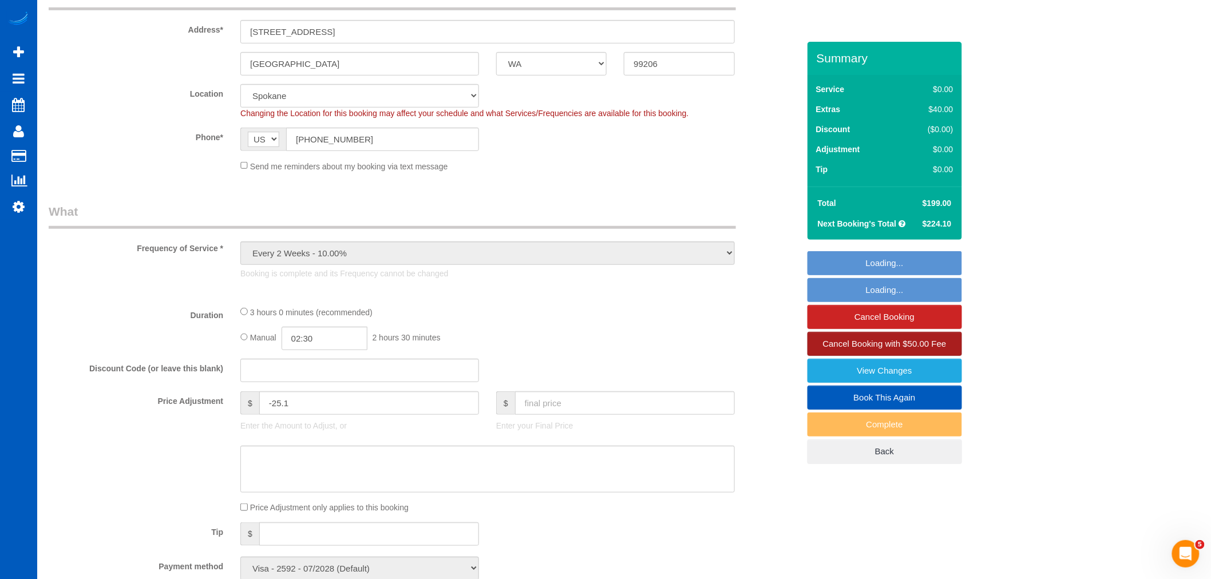
scroll to position [254, 0]
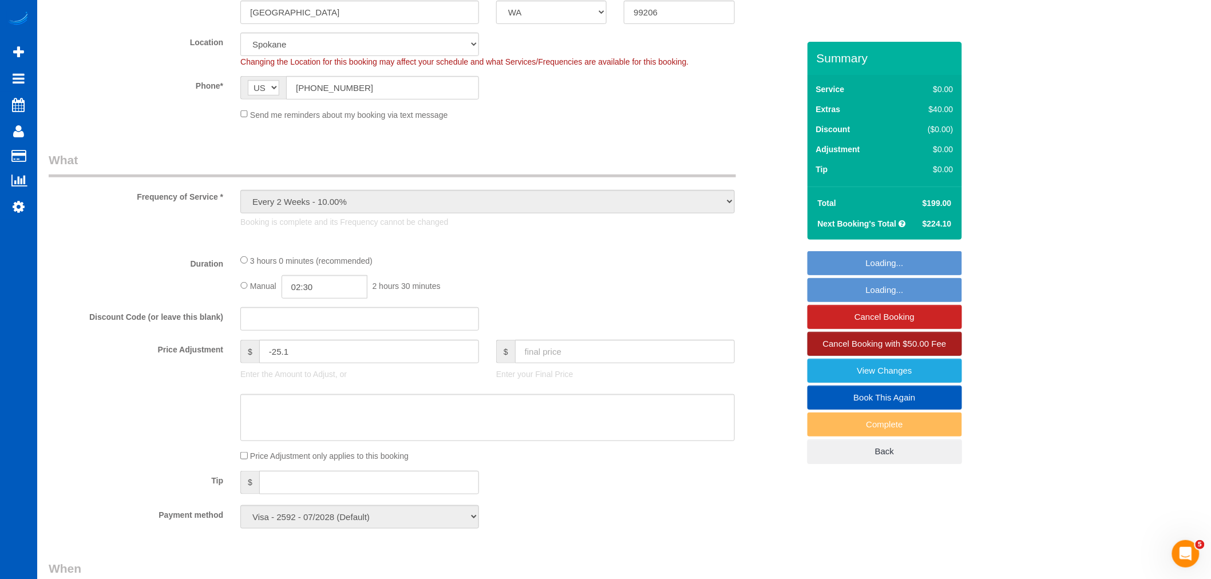
select select "199"
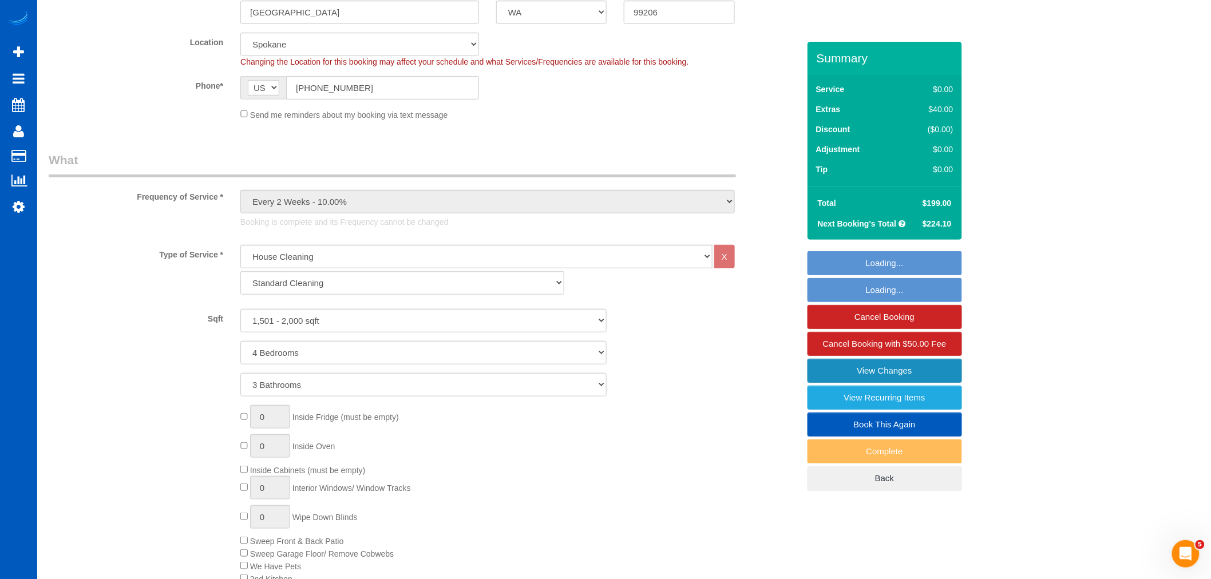
select select "1501"
select select "4"
select select "3"
click at [878, 375] on link "View Changes" at bounding box center [884, 371] width 154 height 24
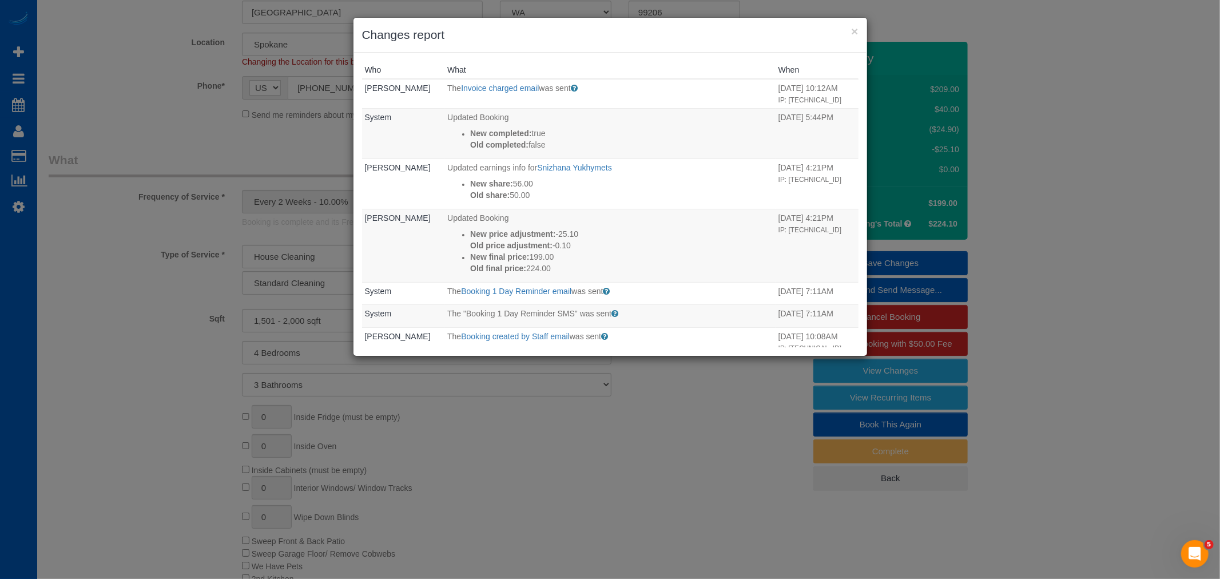
click at [859, 37] on div "× Changes report" at bounding box center [611, 35] width 514 height 35
click at [858, 35] on button "×" at bounding box center [854, 31] width 7 height 12
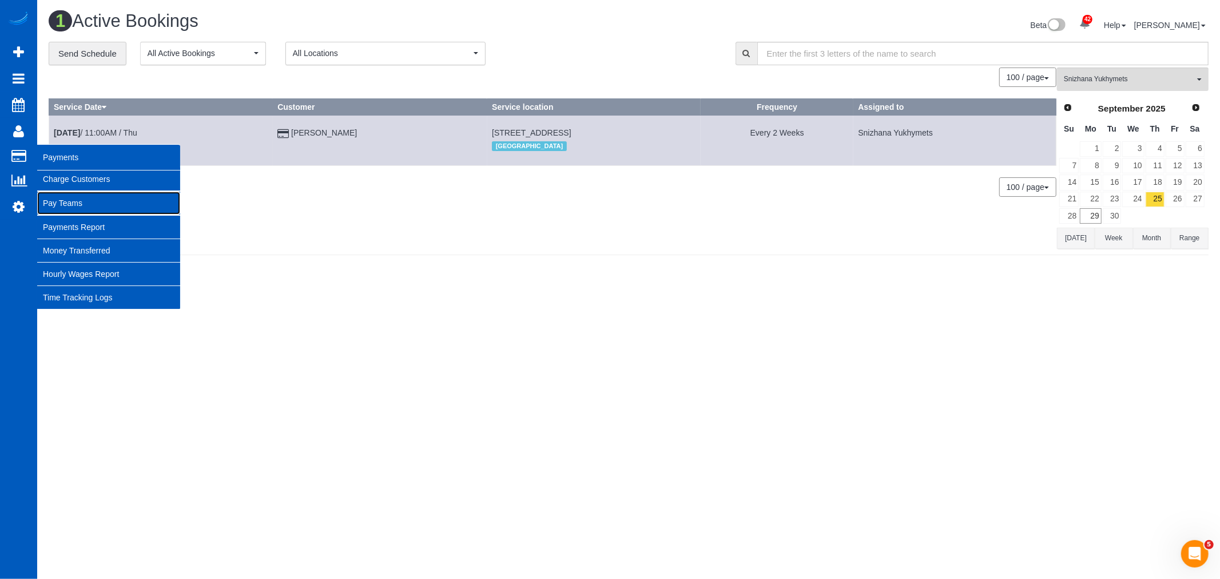
click at [78, 199] on link "Pay Teams" at bounding box center [108, 203] width 143 height 23
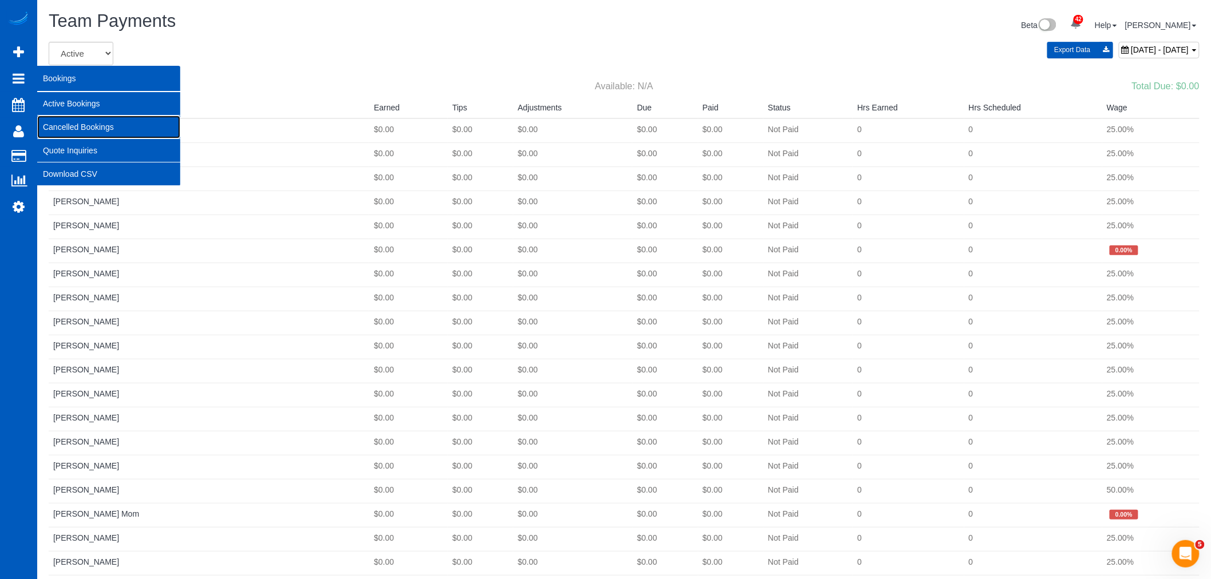
click at [82, 122] on link "Cancelled Bookings" at bounding box center [108, 127] width 143 height 23
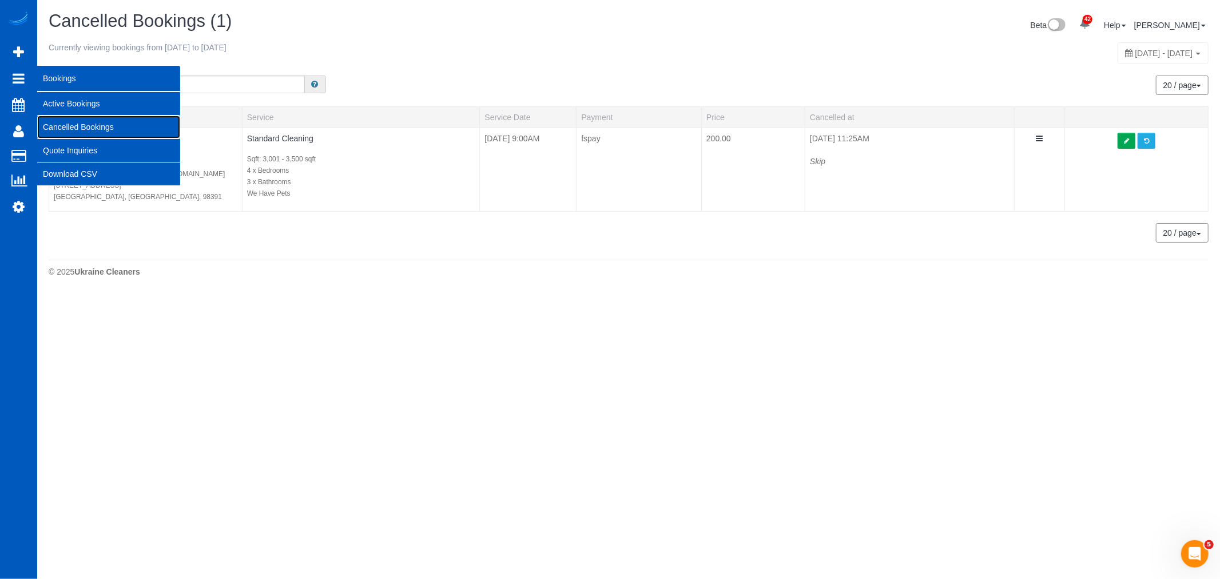
click at [80, 124] on link "Cancelled Bookings" at bounding box center [108, 127] width 143 height 23
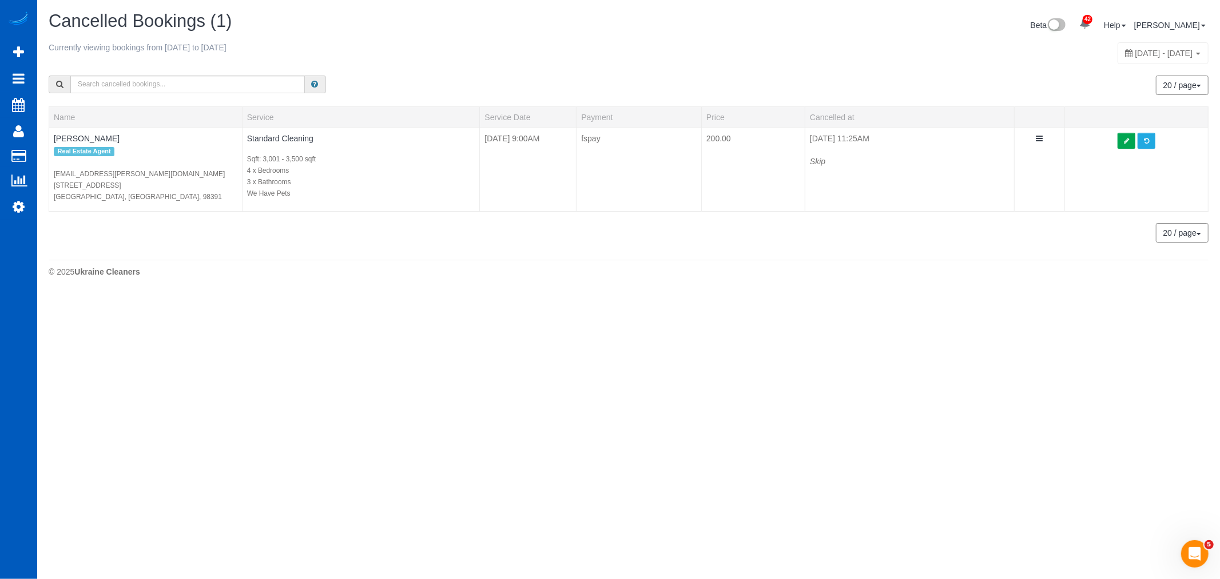
click at [1118, 60] on div "October 01, 2025 - October 01, 2025" at bounding box center [1163, 53] width 91 height 22
type input "**********"
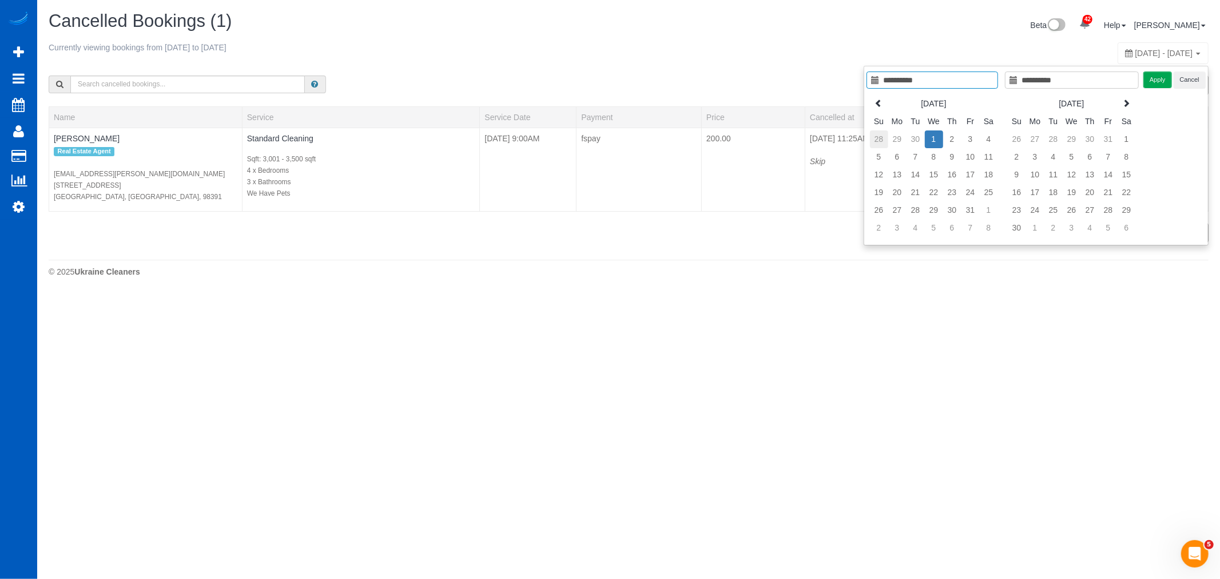
type input "**********"
click at [881, 135] on td "28" at bounding box center [879, 139] width 18 height 18
type input "**********"
click at [962, 189] on td "26" at bounding box center [971, 193] width 18 height 18
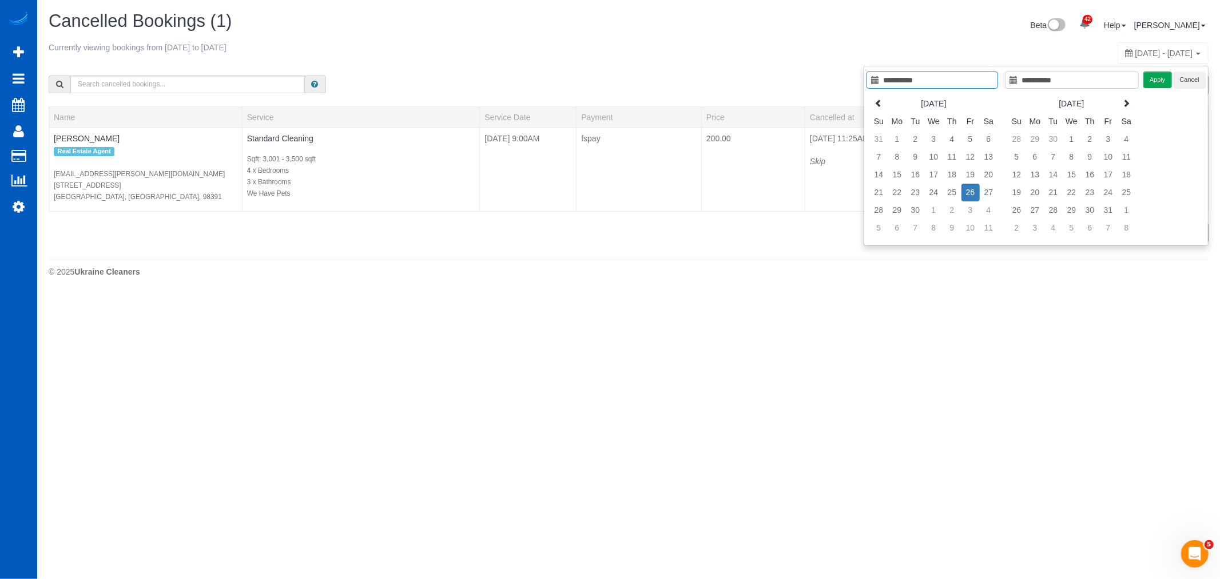
type input "**********"
click at [1163, 76] on button "Apply" at bounding box center [1158, 80] width 29 height 17
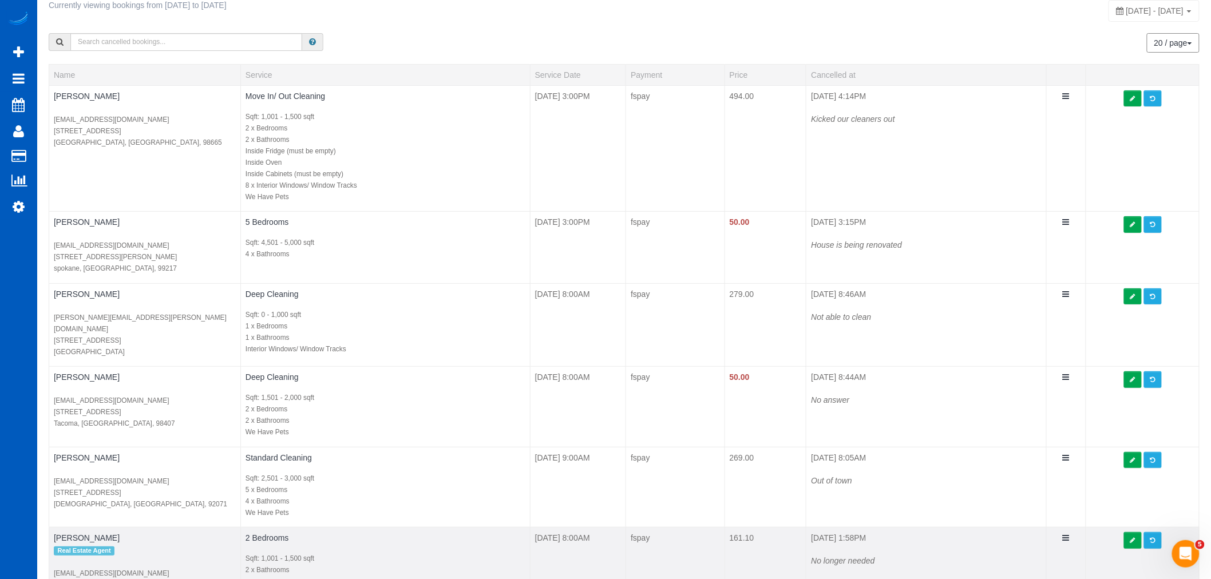
scroll to position [37, 0]
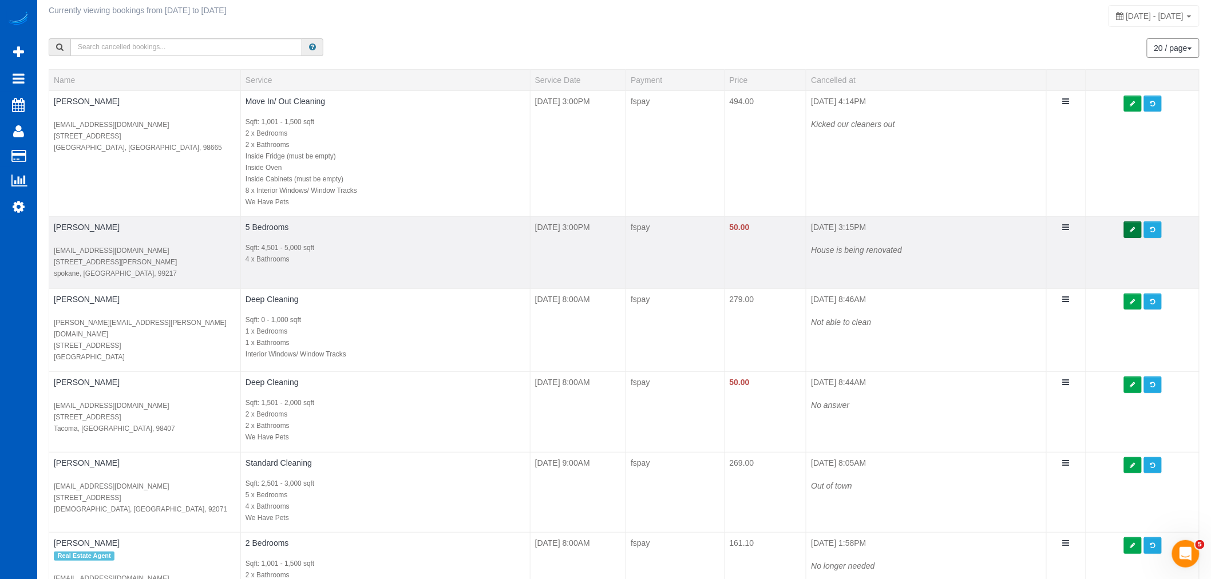
click at [1134, 227] on icon at bounding box center [1132, 230] width 5 height 6
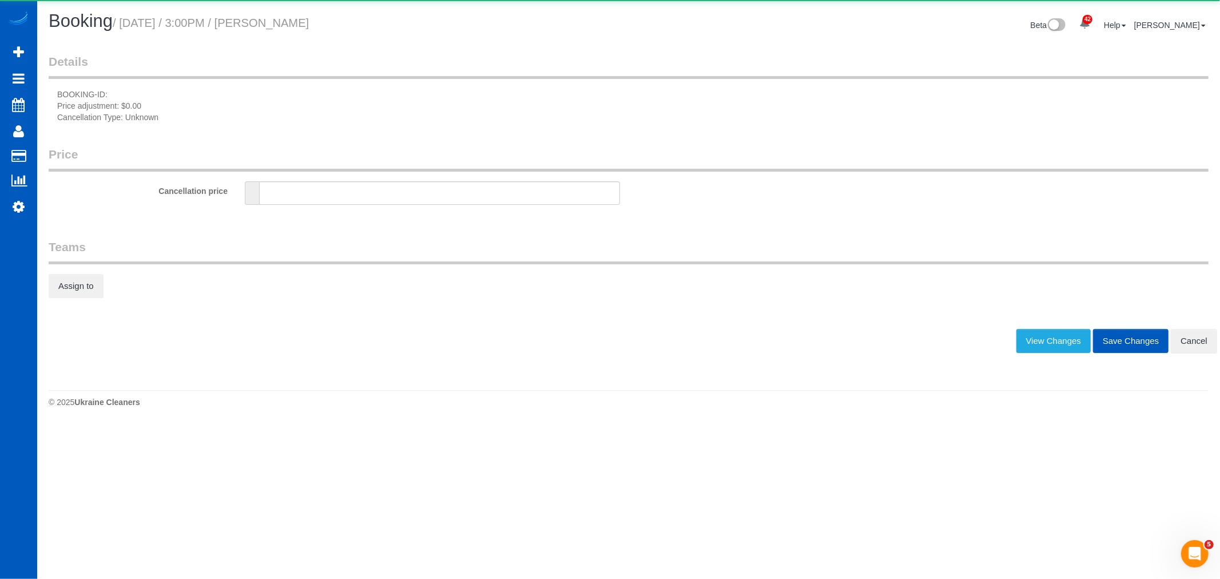
type input "50"
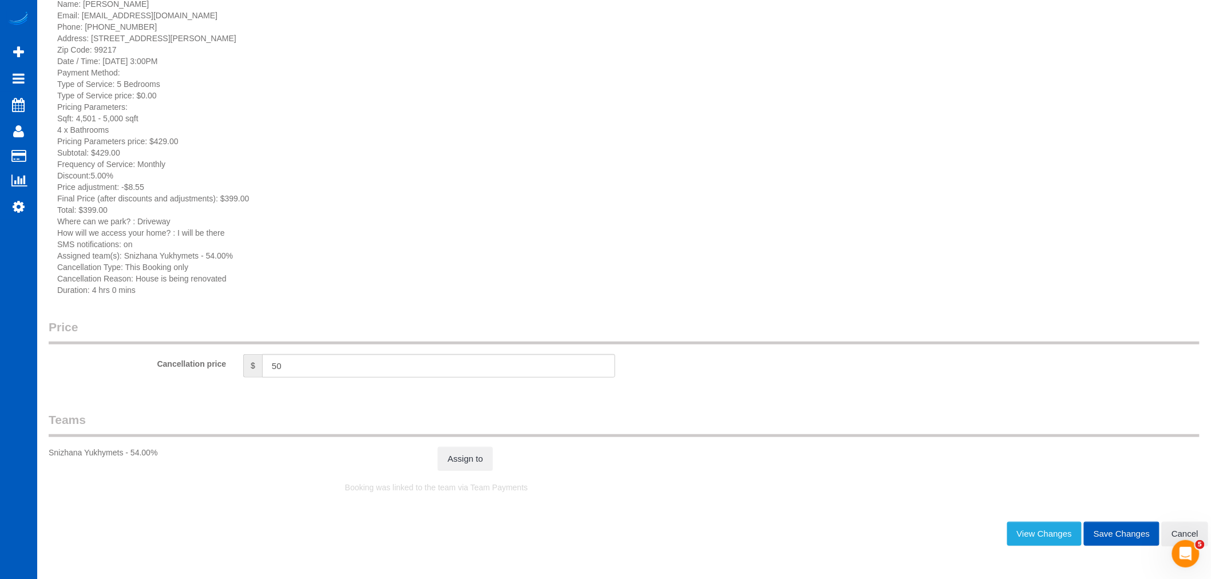
scroll to position [127, 0]
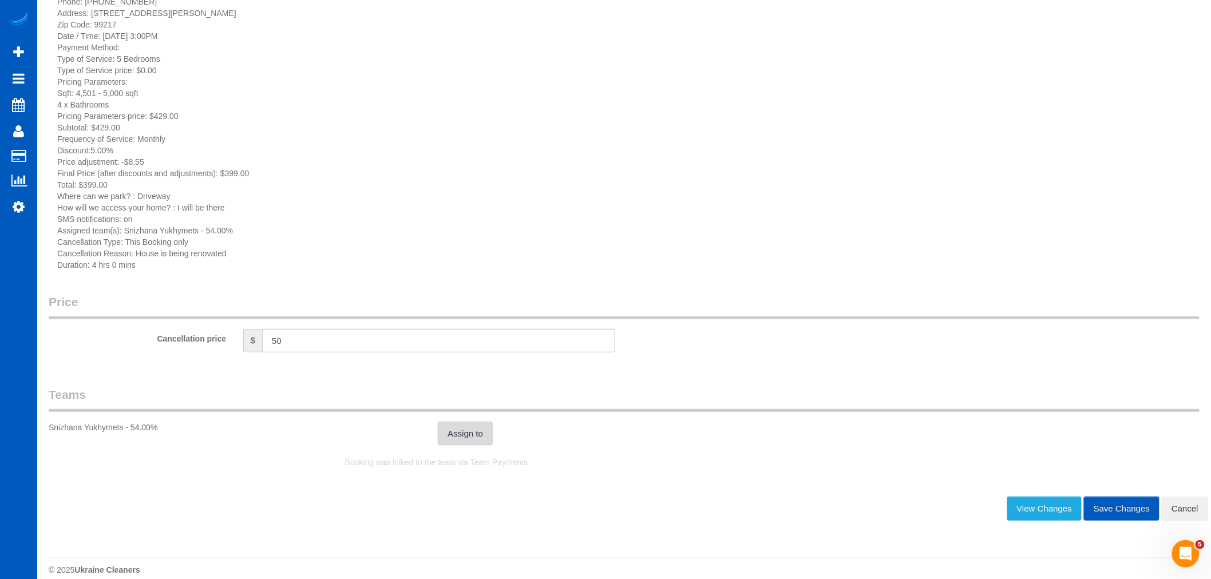
click at [471, 436] on link "Assign to" at bounding box center [465, 434] width 55 height 24
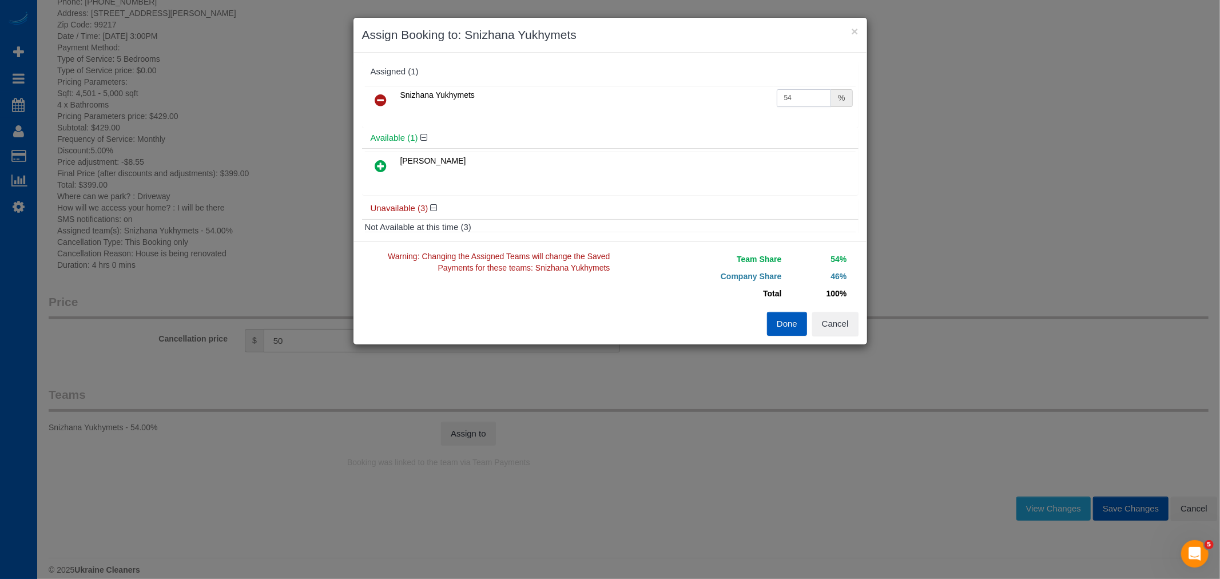
drag, startPoint x: 788, startPoint y: 100, endPoint x: 737, endPoint y: 101, distance: 51.5
click at [737, 101] on tr "Snizhana Yukhymets 54 %" at bounding box center [610, 100] width 491 height 29
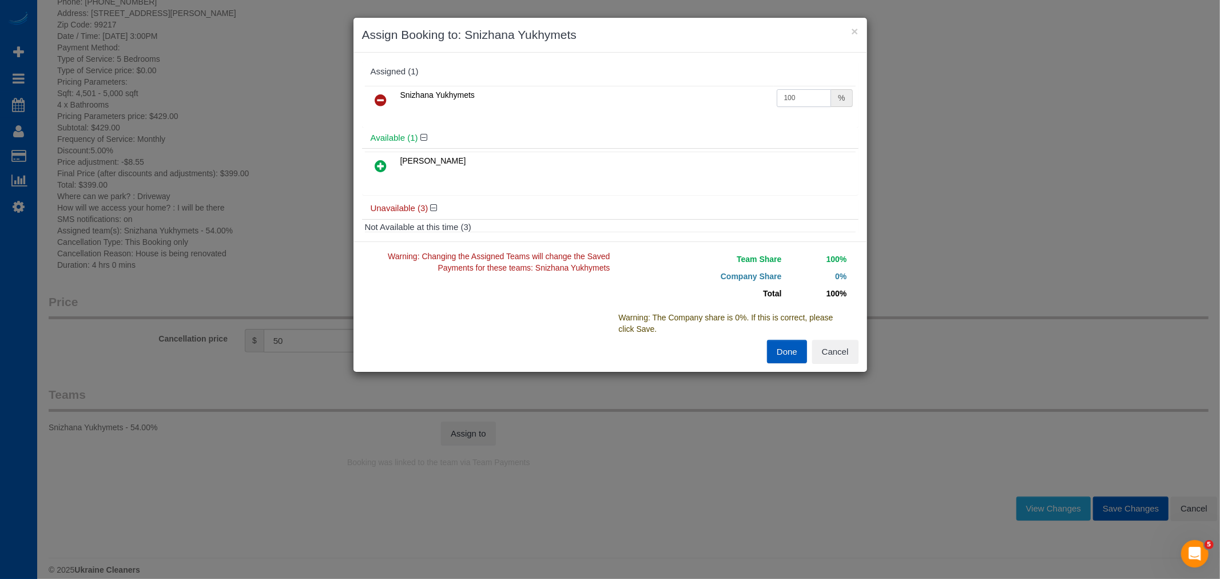
type input "100"
click at [775, 362] on button "Done" at bounding box center [787, 352] width 40 height 24
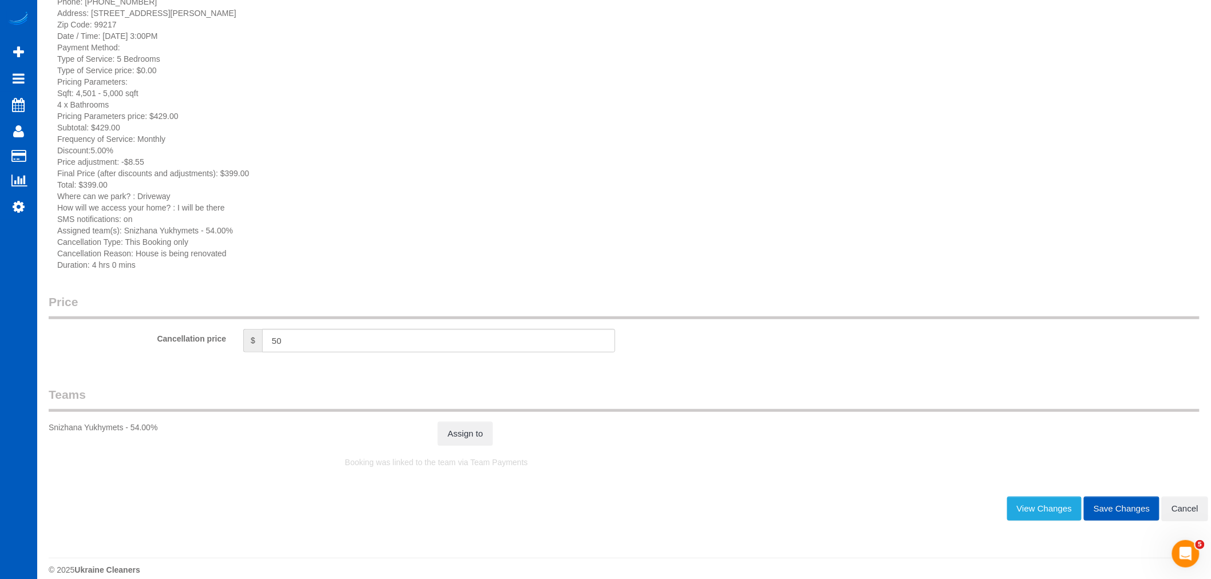
click at [1107, 513] on button "Save Changes" at bounding box center [1122, 509] width 76 height 24
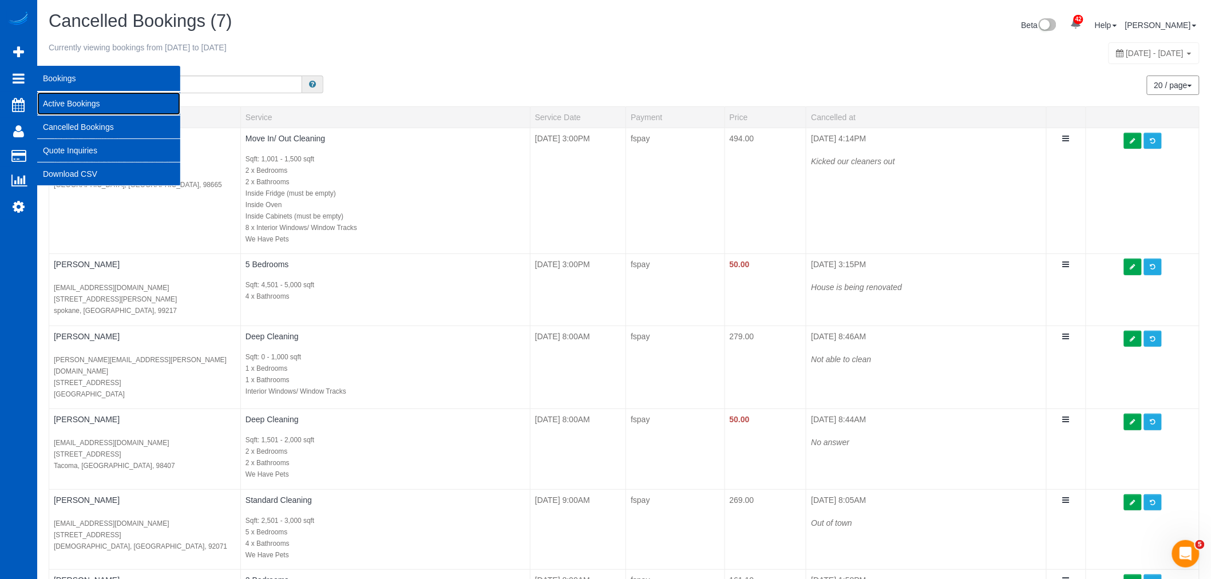
click at [77, 101] on link "Active Bookings" at bounding box center [108, 103] width 143 height 23
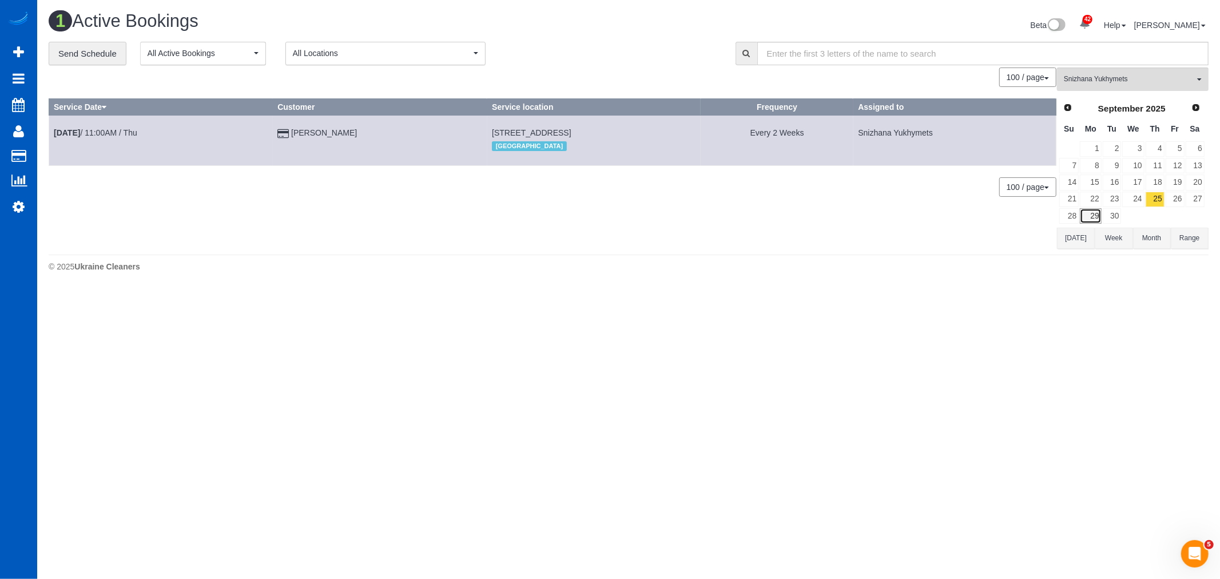
click at [1097, 217] on link "29" at bounding box center [1090, 215] width 21 height 15
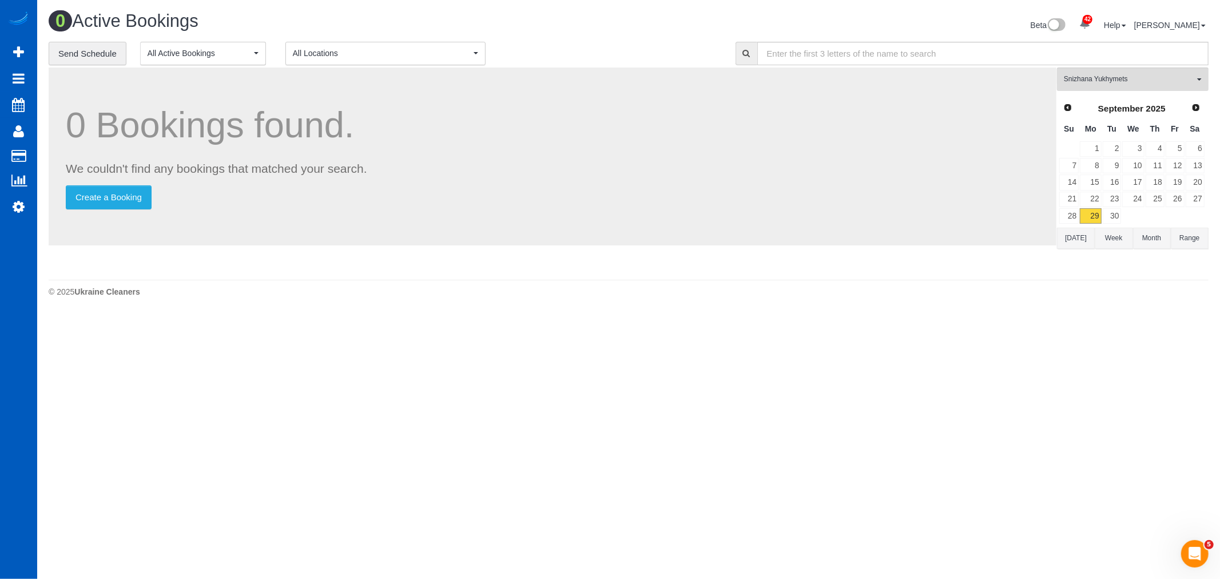
click at [1088, 66] on div "**********" at bounding box center [628, 54] width 1177 height 24
click at [1089, 71] on button "Snizhana Yukhymets All Teams" at bounding box center [1133, 79] width 152 height 23
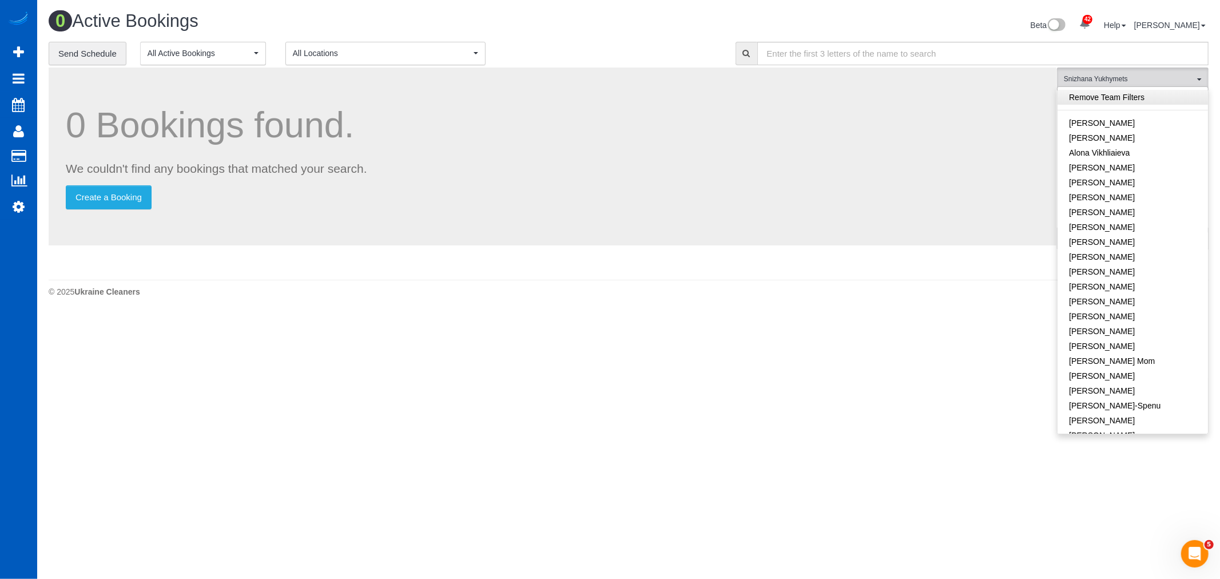
click at [1111, 104] on link "Remove Team Filters" at bounding box center [1133, 97] width 150 height 15
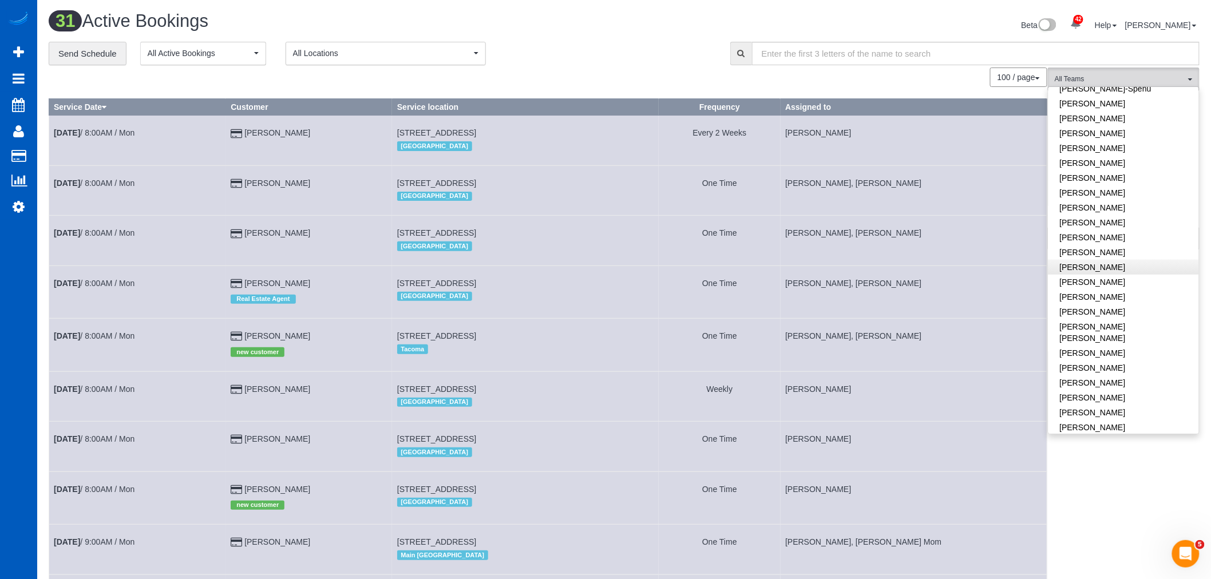
scroll to position [318, 0]
click at [1121, 176] on link "[PERSON_NAME]" at bounding box center [1123, 177] width 150 height 15
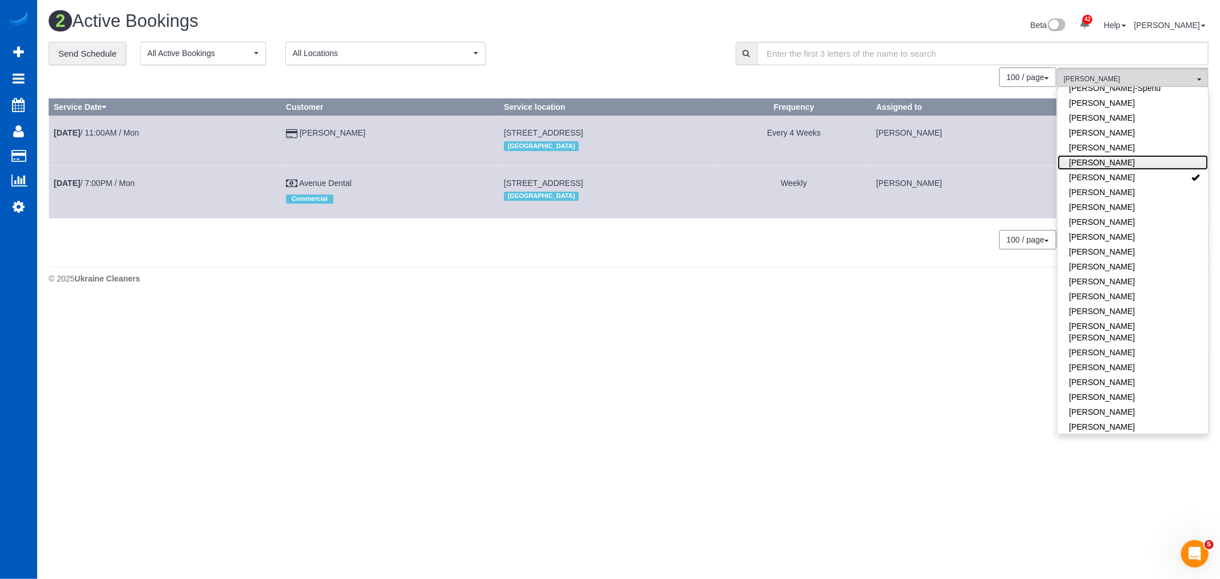
click at [1121, 168] on link "[PERSON_NAME]" at bounding box center [1133, 162] width 150 height 15
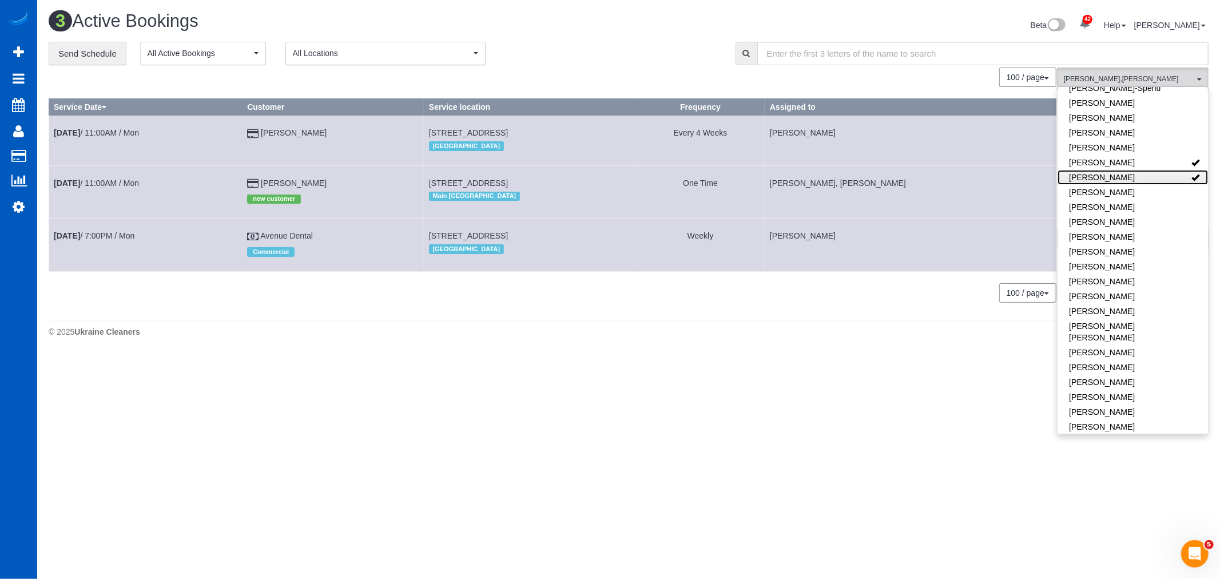
click at [1121, 180] on link "[PERSON_NAME]" at bounding box center [1133, 177] width 150 height 15
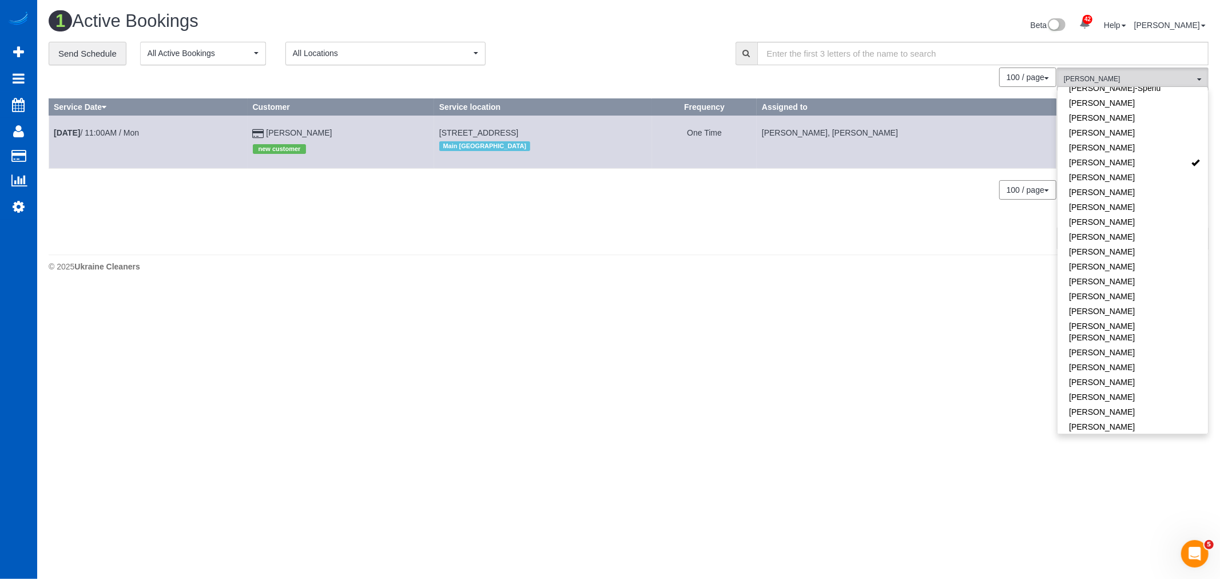
click at [117, 128] on td "Sep 29th / 11:00AM / Mon" at bounding box center [148, 142] width 199 height 53
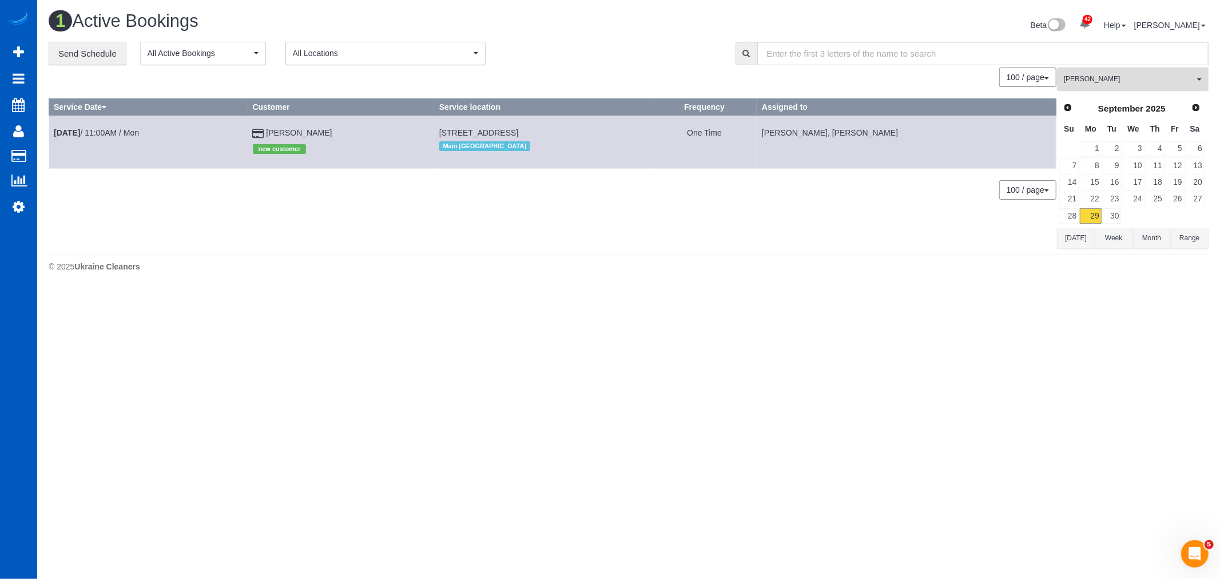
drag, startPoint x: 396, startPoint y: 136, endPoint x: 575, endPoint y: 132, distance: 179.1
click at [575, 132] on td "1605 E Madison St, #105, Seattle, WA 98122 Main Seattle" at bounding box center [542, 142] width 217 height 53
click at [118, 134] on link "Sep 29th / 11:00AM / Mon" at bounding box center [96, 132] width 85 height 9
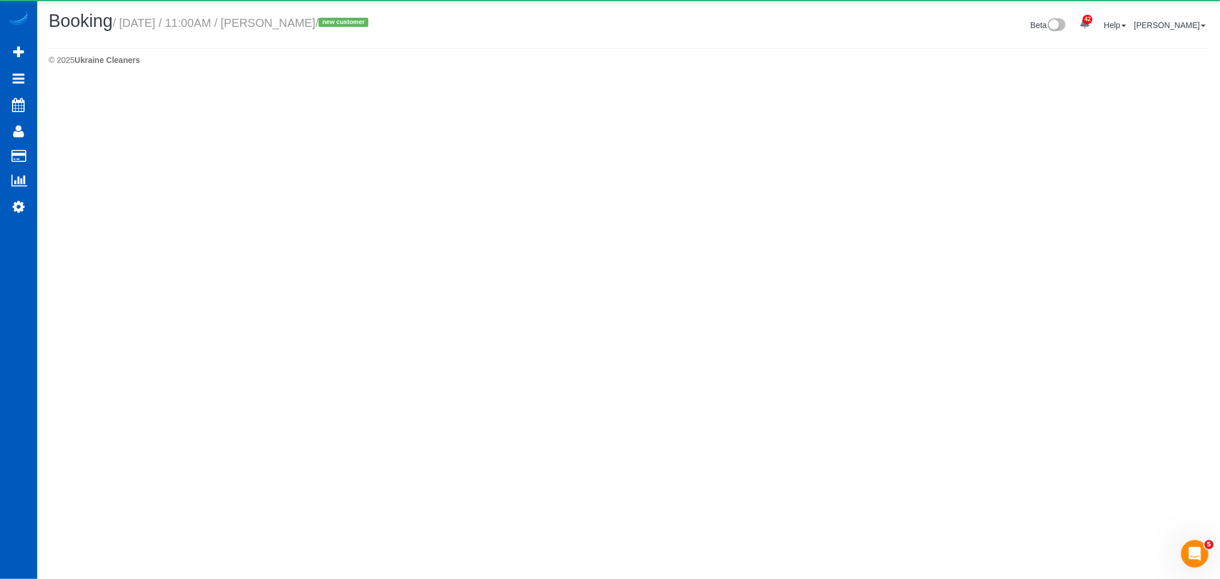
select select "WA"
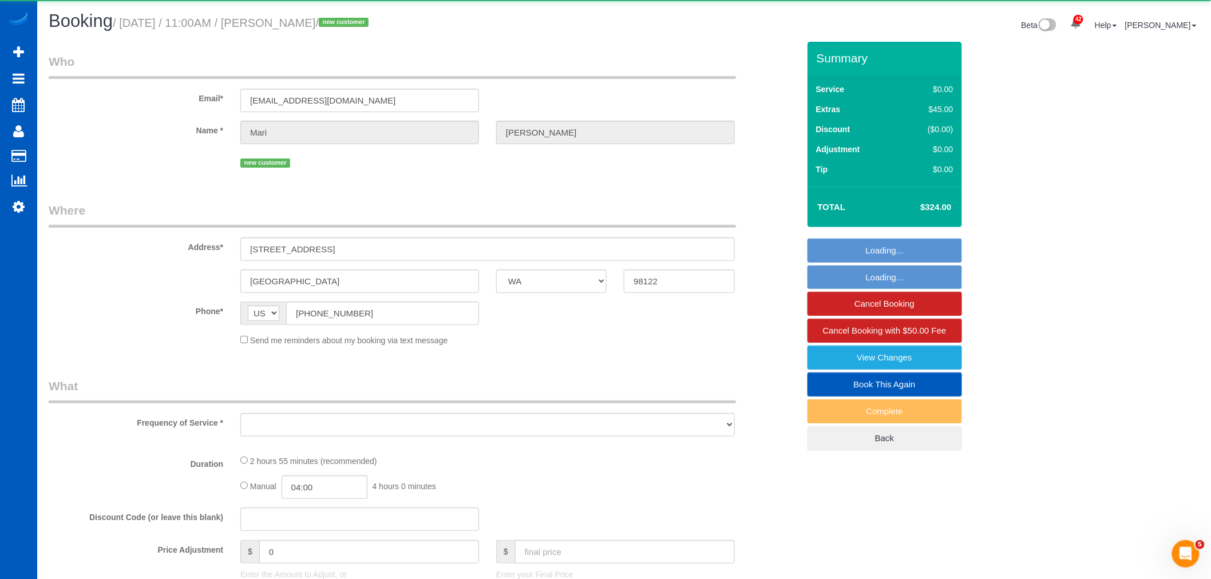
select select "object:15103"
select select "string:fspay-29455b11-9acd-4ada-b663-c944d6772e3c"
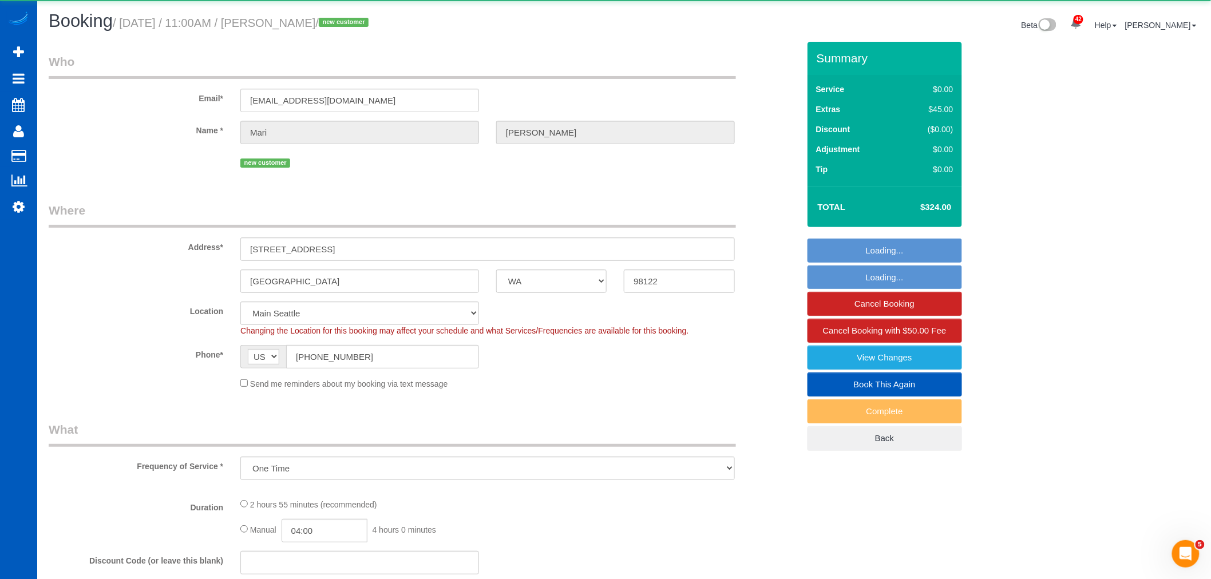
select select "object:15349"
select select "199"
select select "1001"
select select "3"
select select "spot75"
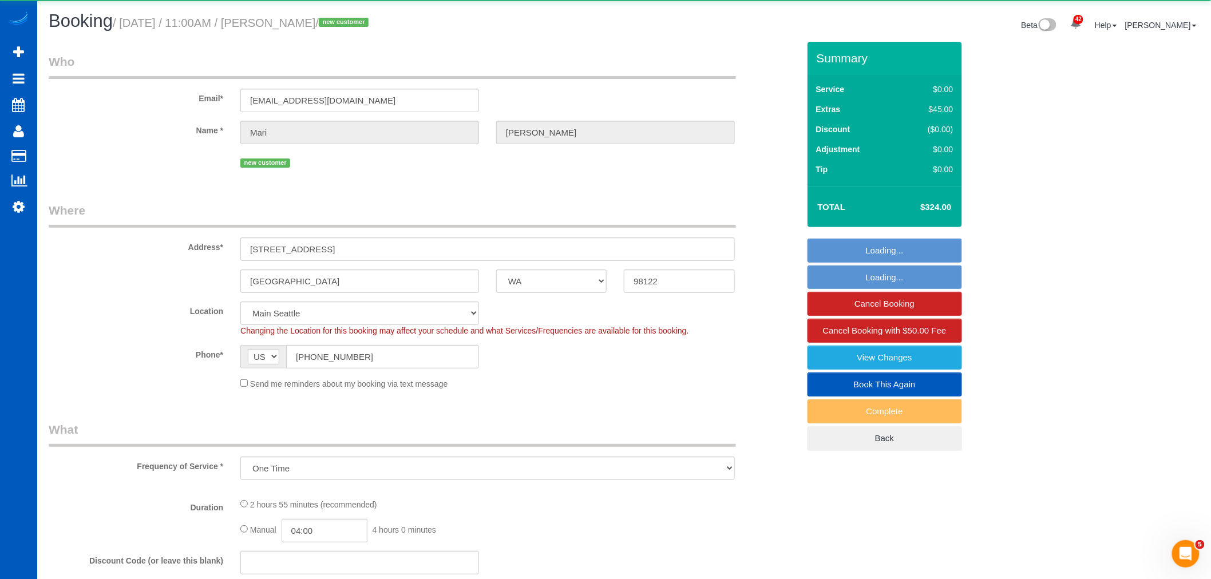
select select "number:10"
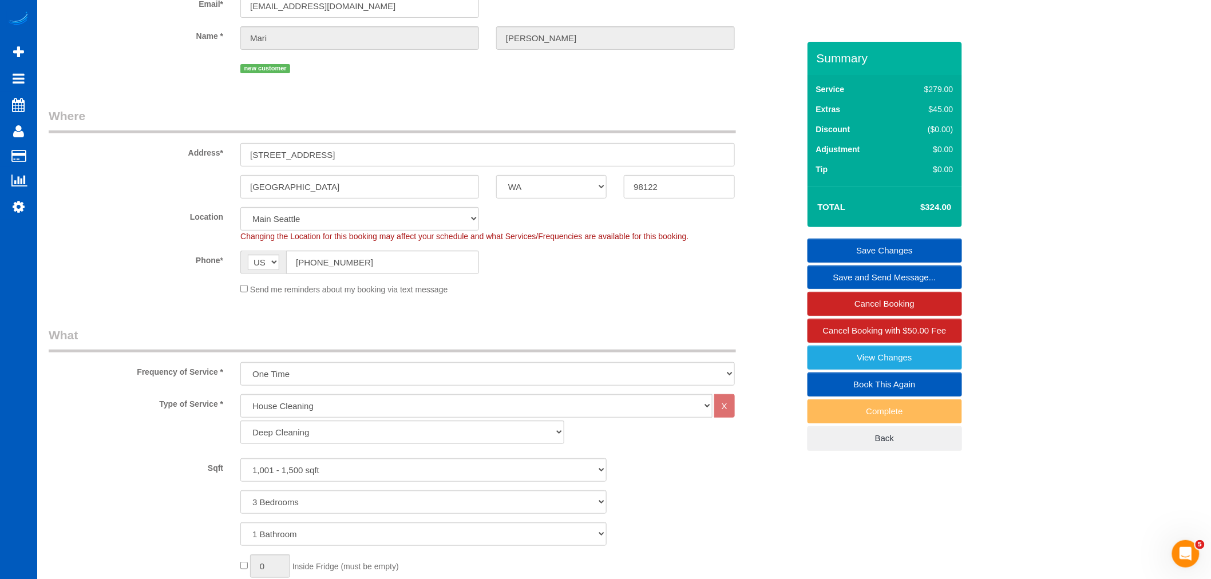
scroll to position [21, 0]
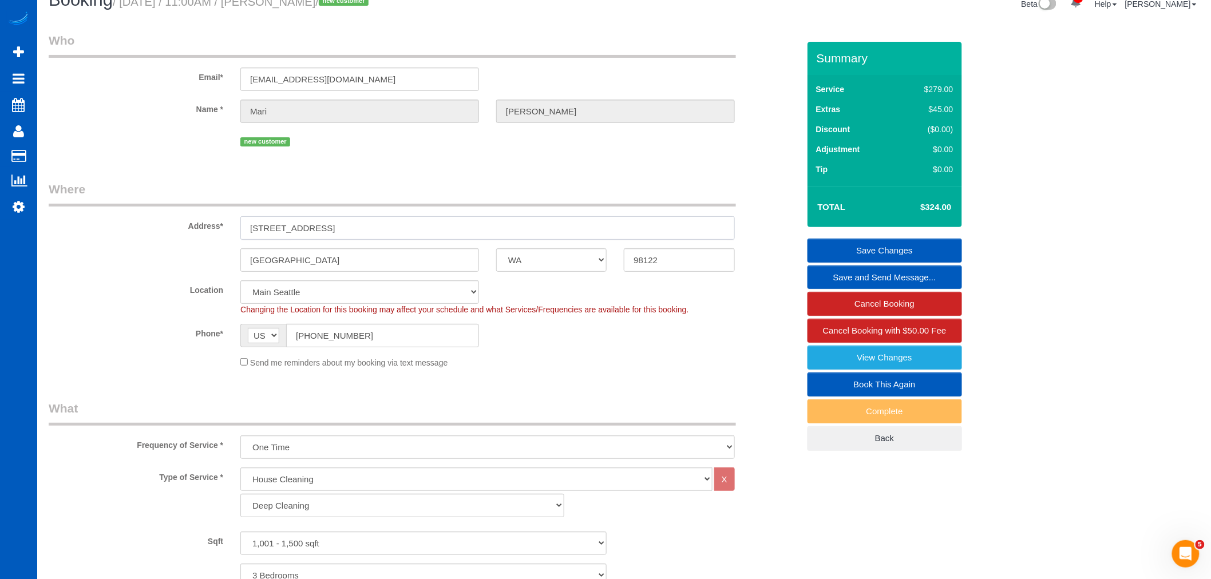
drag, startPoint x: 364, startPoint y: 233, endPoint x: 272, endPoint y: 231, distance: 91.6
click at [248, 224] on input "1605 E Madison St, #105" at bounding box center [487, 227] width 494 height 23
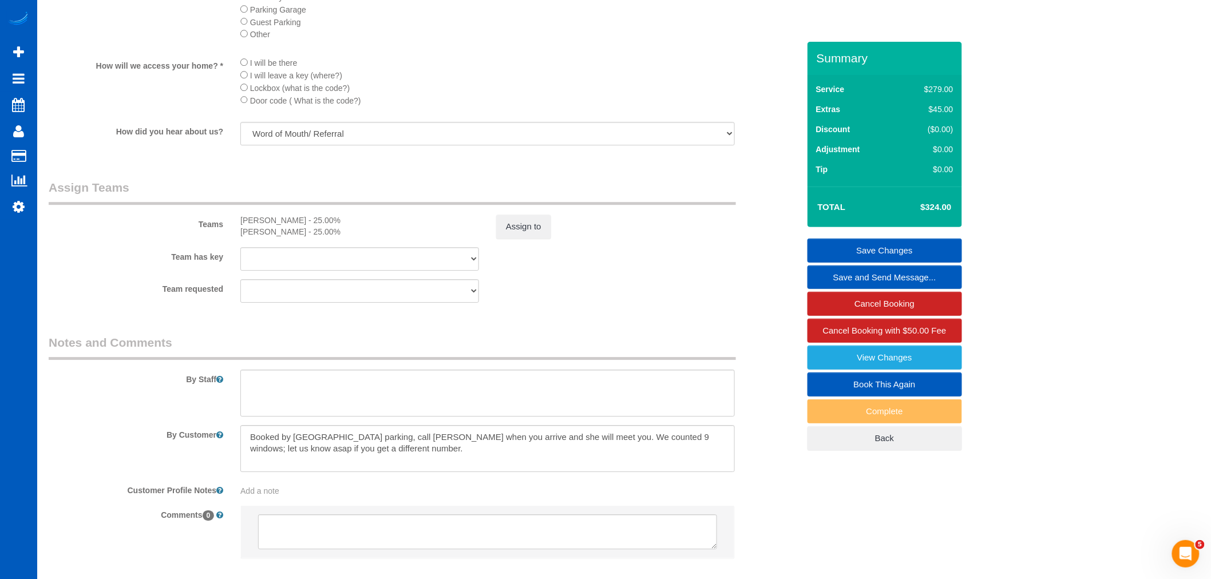
scroll to position [1420, 0]
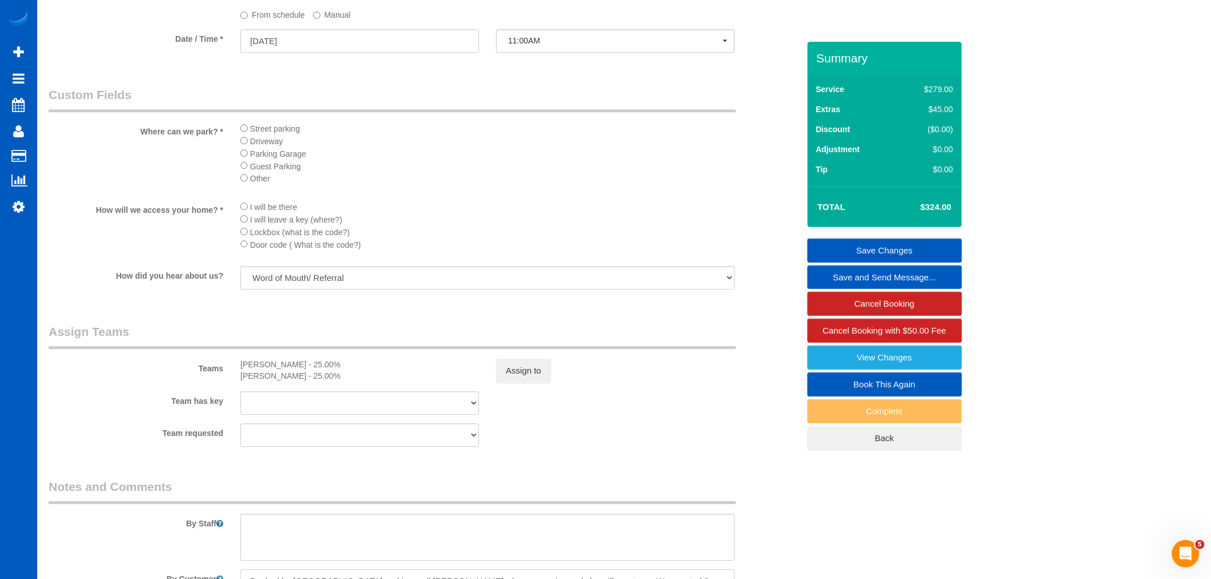
drag, startPoint x: 433, startPoint y: 367, endPoint x: 392, endPoint y: 292, distance: 85.0
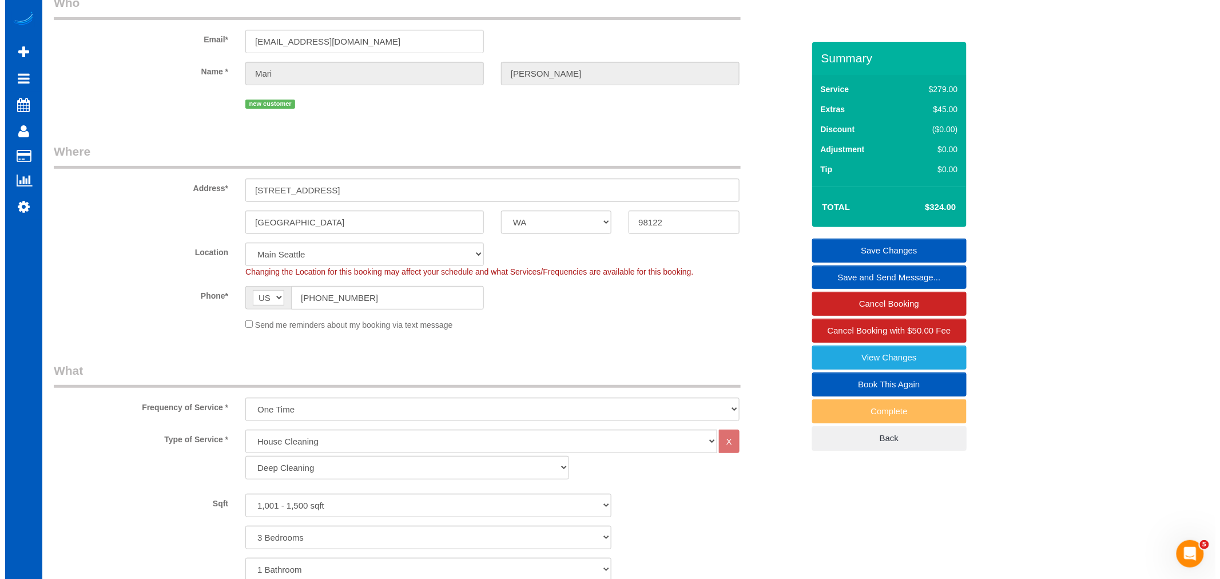
scroll to position [0, 0]
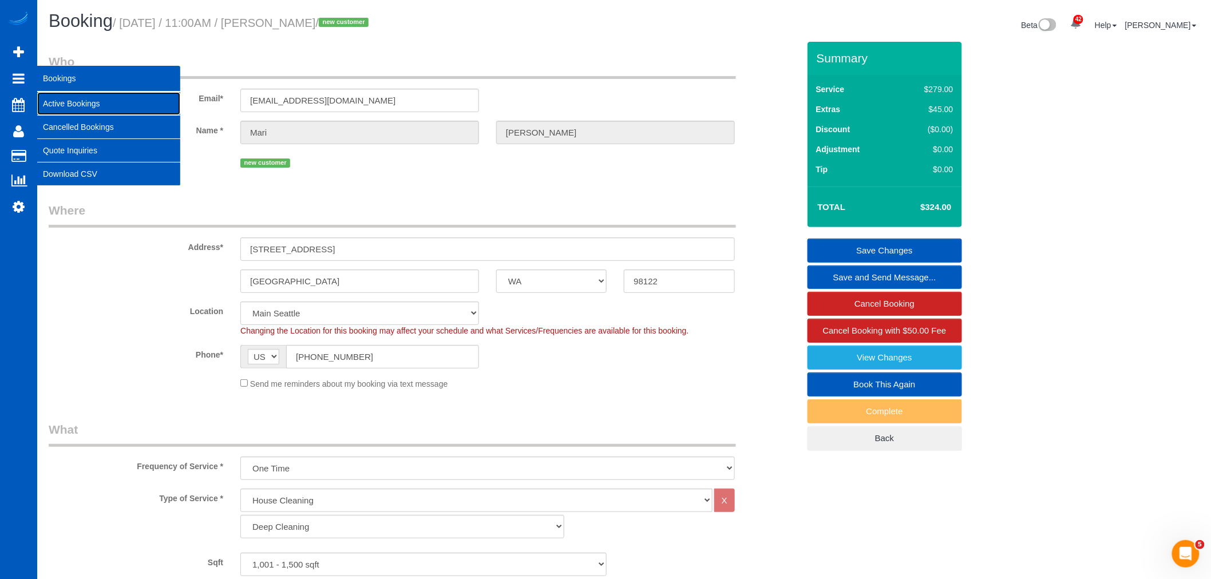
click at [70, 99] on link "Active Bookings" at bounding box center [108, 103] width 143 height 23
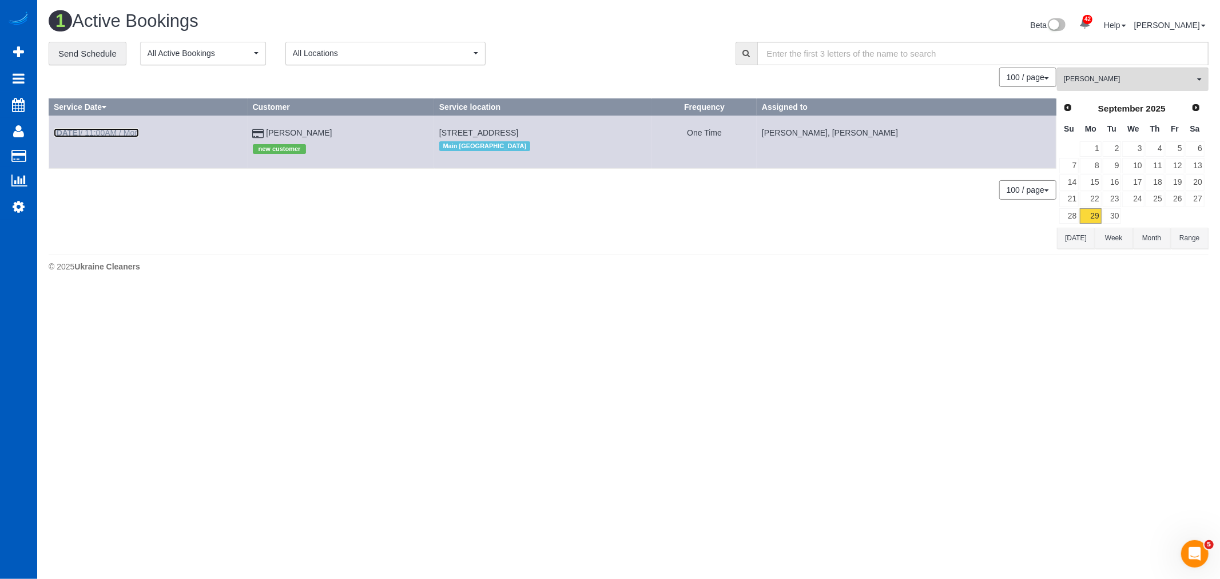
click at [106, 135] on link "Sep 29th / 11:00AM / Mon" at bounding box center [96, 132] width 85 height 9
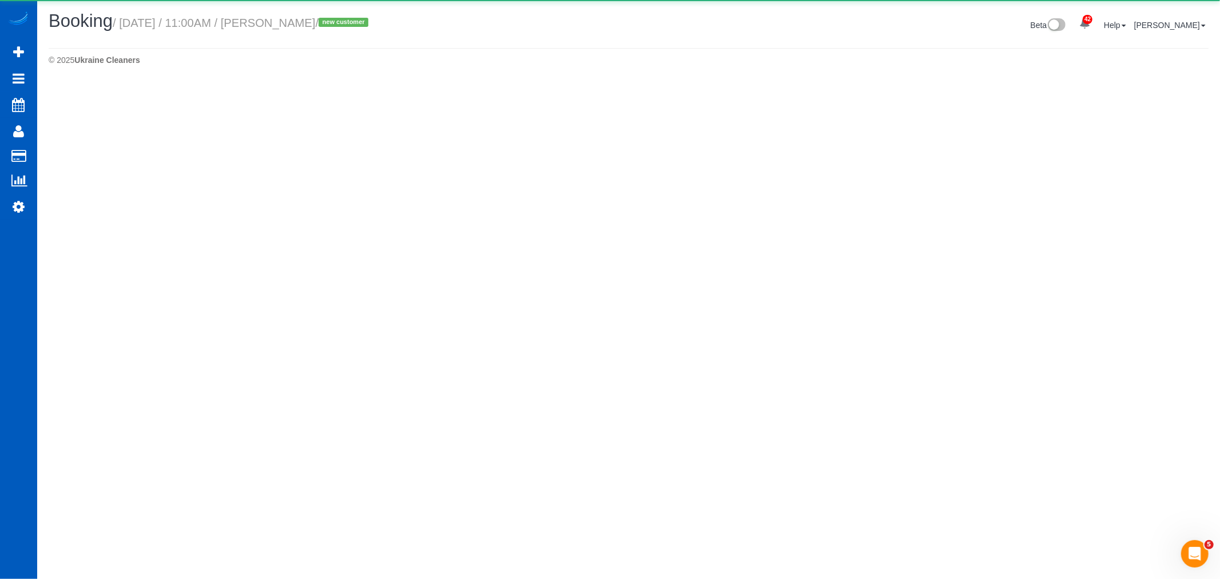
select select "WA"
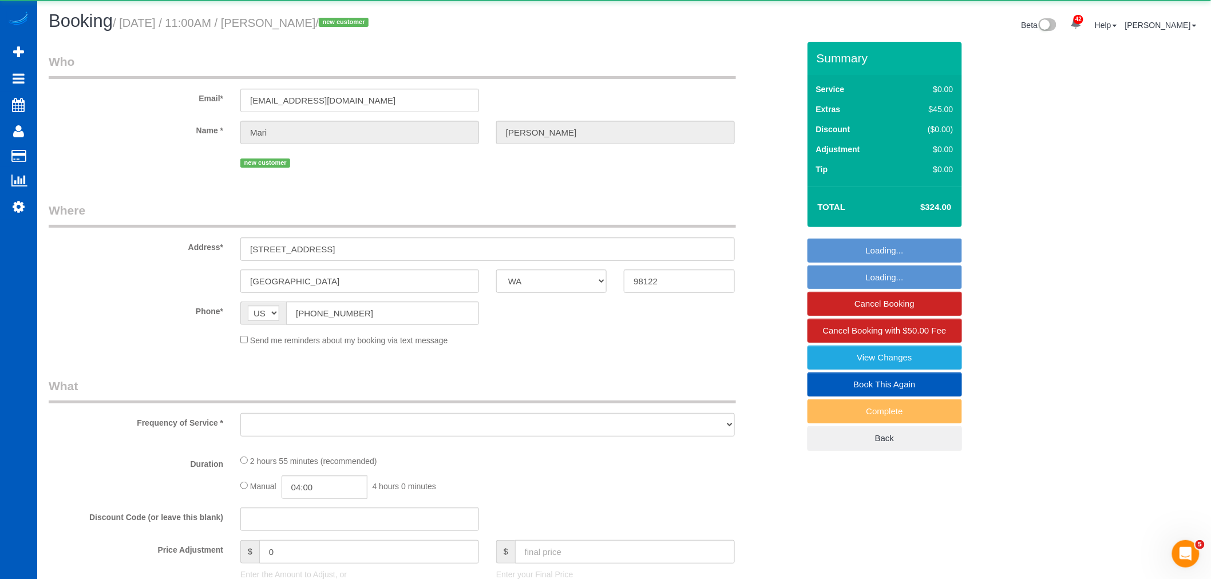
select select "string:fspay-29455b11-9acd-4ada-b663-c944d6772e3c"
select select "number:10"
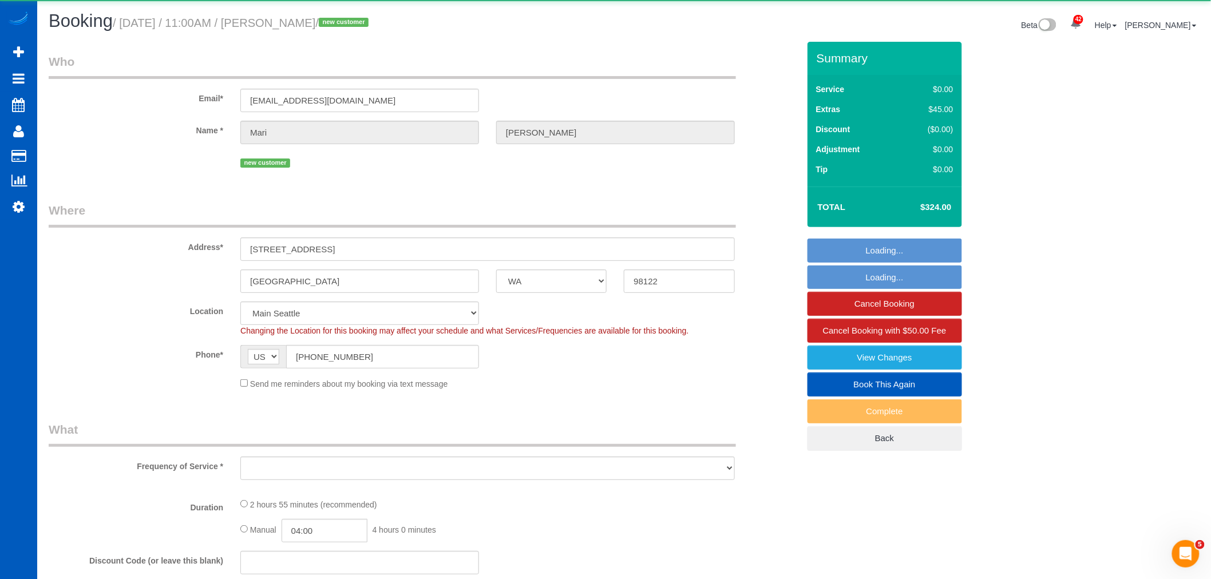
select select "object:16742"
select select "199"
select select "1001"
select select "3"
select select "spot88"
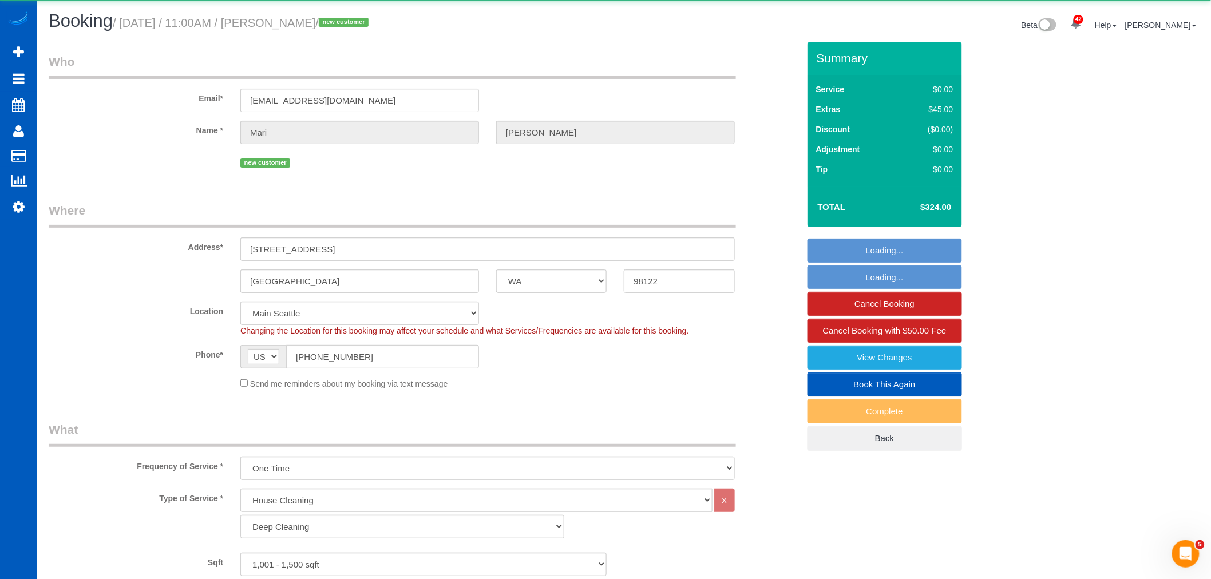
select select "1001"
select select "3"
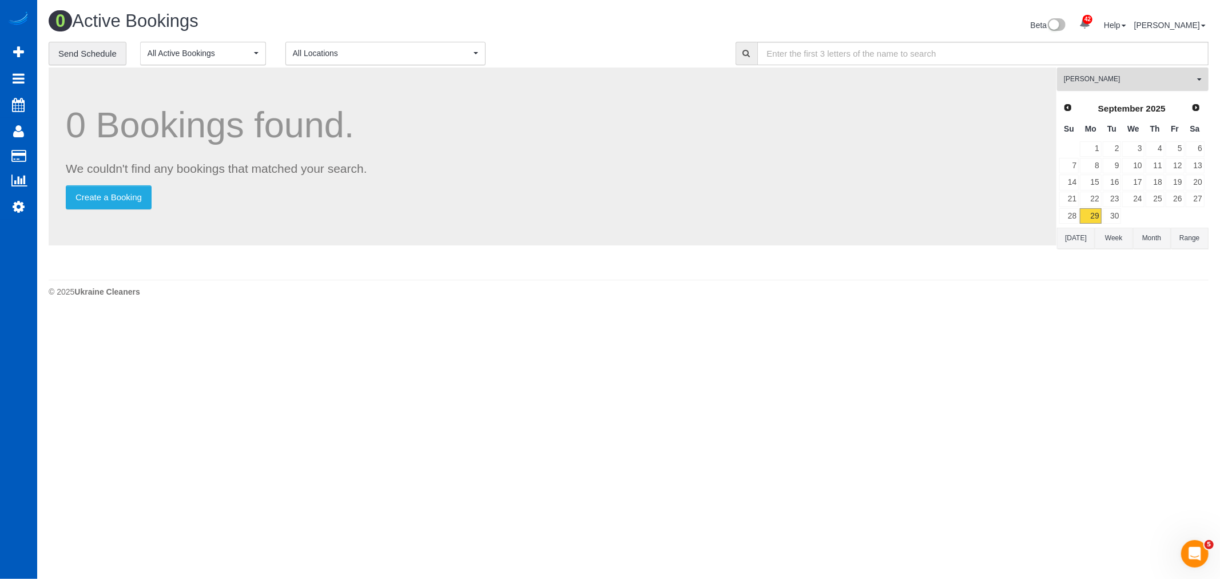
click at [1106, 81] on span "[PERSON_NAME]" at bounding box center [1129, 79] width 130 height 10
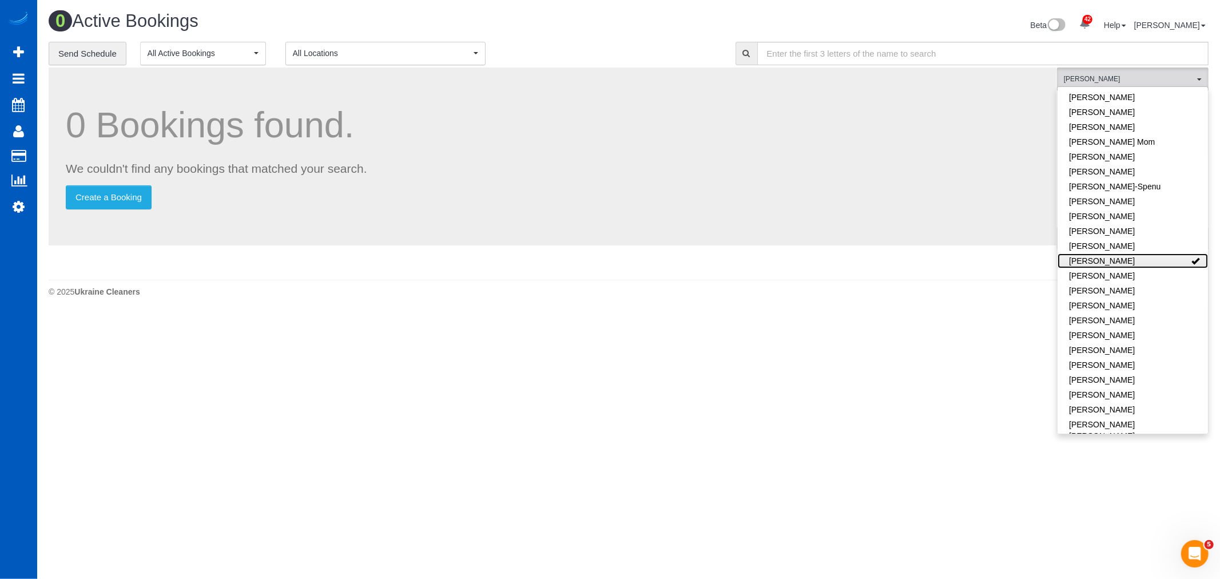
click at [1125, 265] on link "[PERSON_NAME]" at bounding box center [1133, 260] width 150 height 15
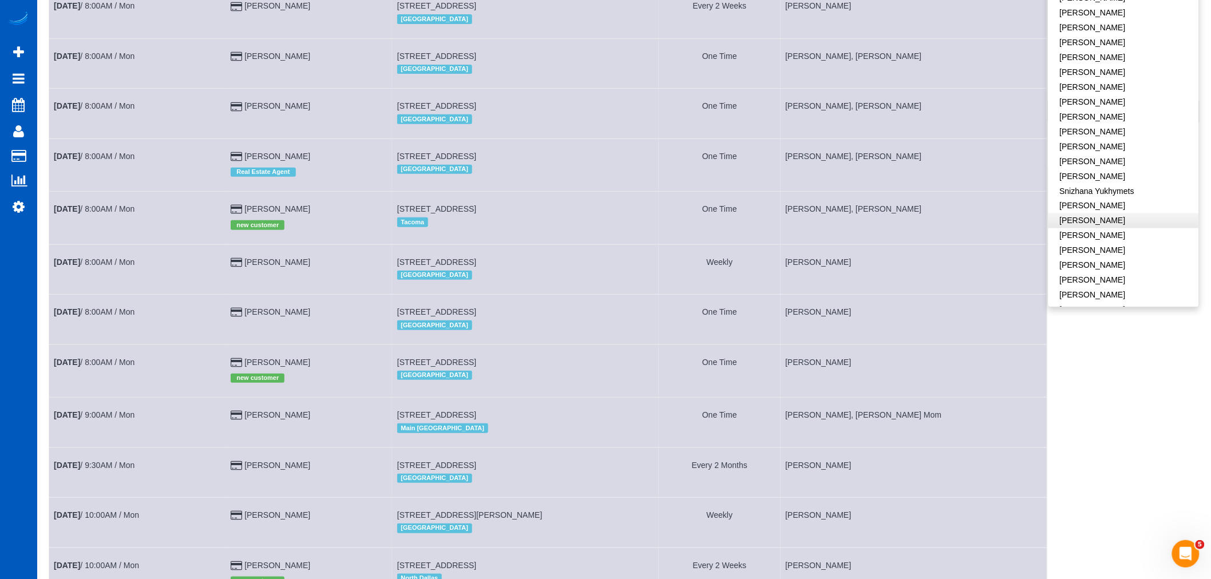
scroll to position [695, 0]
click at [1108, 243] on link "[PERSON_NAME]" at bounding box center [1123, 250] width 150 height 15
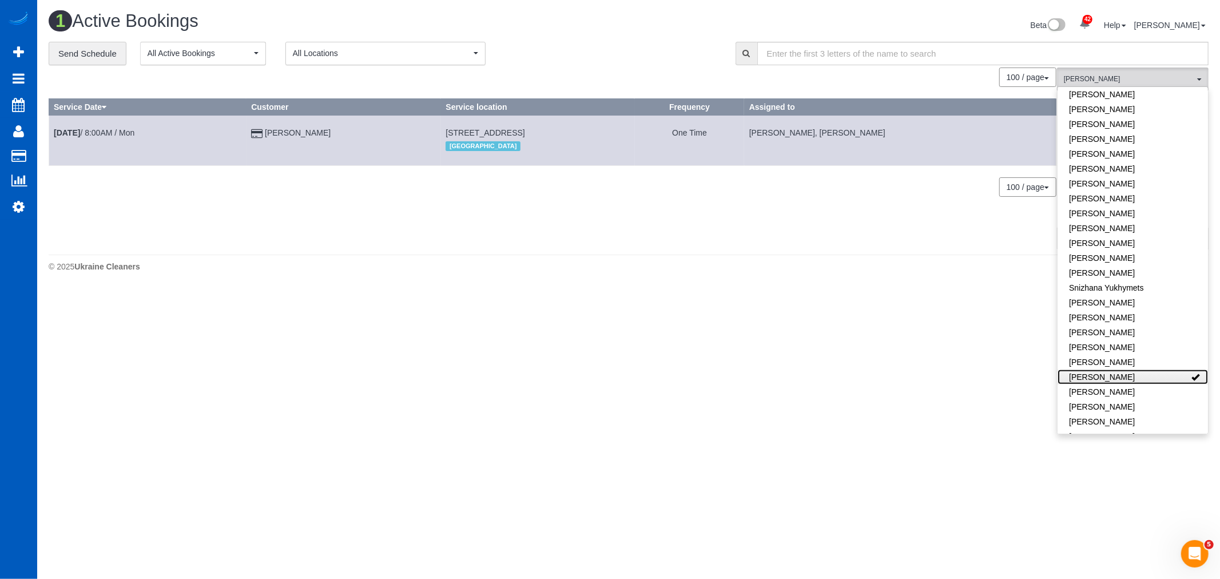
click at [1117, 370] on link "[PERSON_NAME]" at bounding box center [1133, 377] width 150 height 15
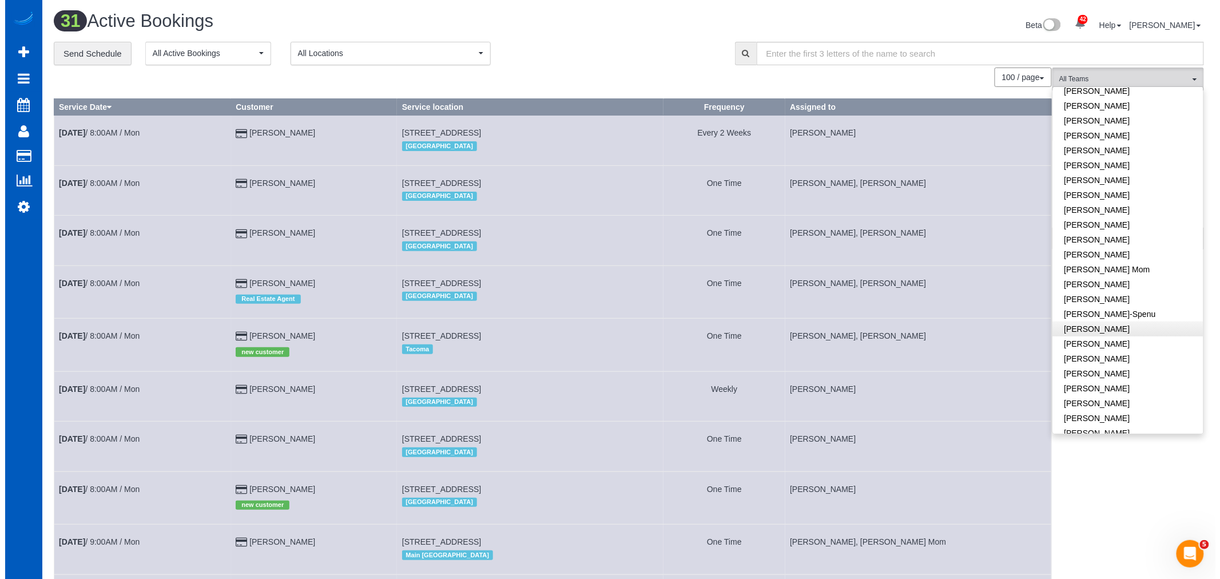
scroll to position [127, 0]
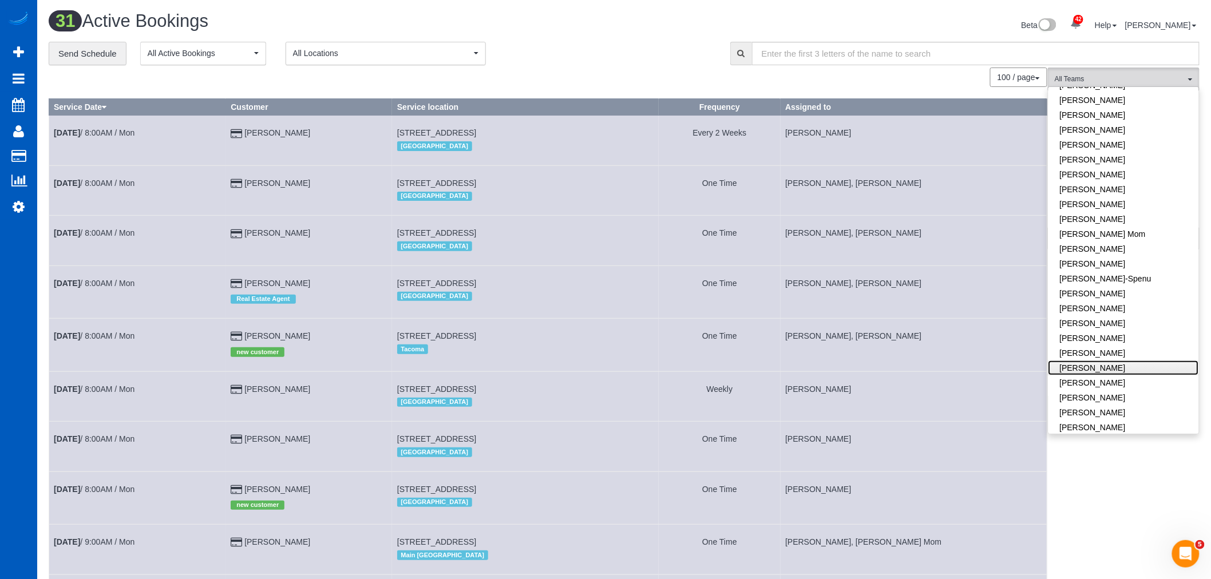
click at [1113, 367] on link "[PERSON_NAME]" at bounding box center [1123, 367] width 150 height 15
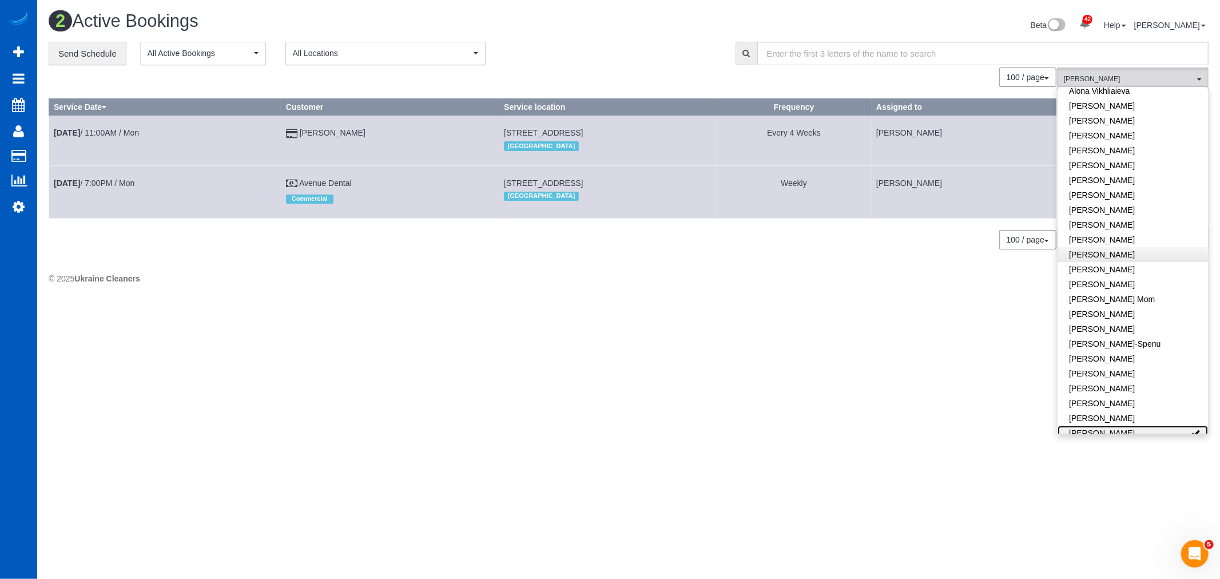
scroll to position [0, 0]
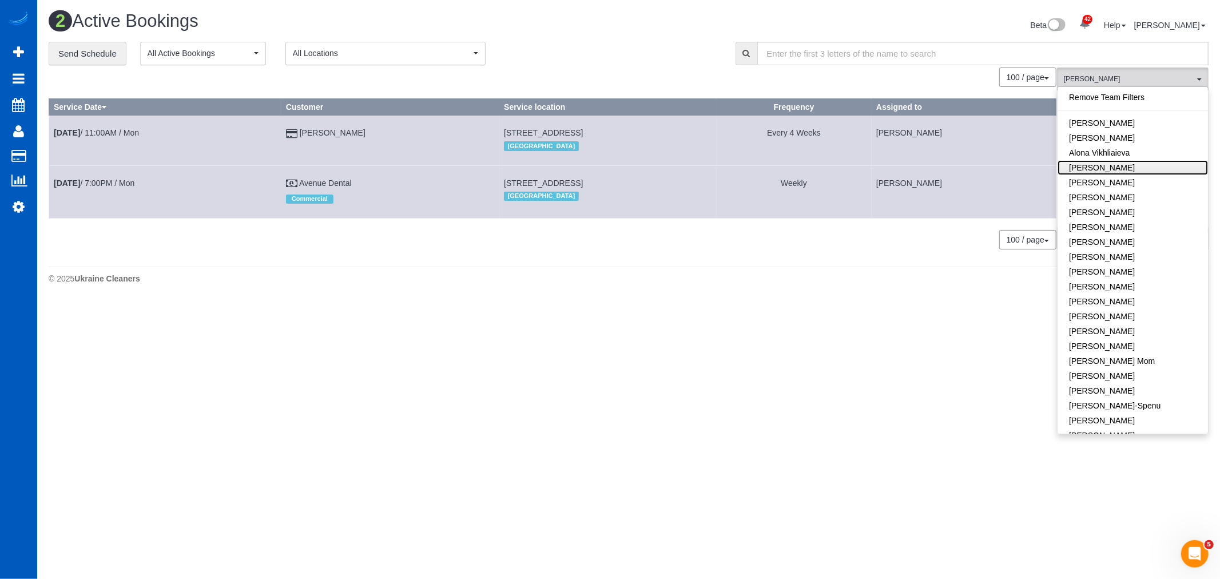
click at [1133, 166] on link "Anastasiia Demchenko" at bounding box center [1133, 167] width 150 height 15
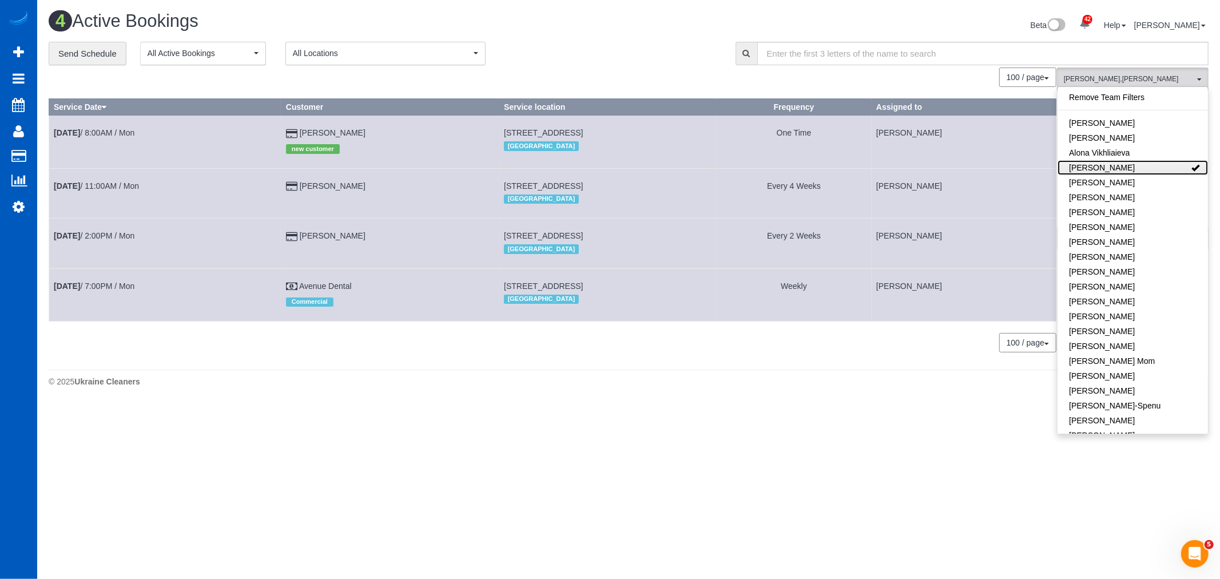
click at [1133, 166] on link "Anastasiia Demchenko" at bounding box center [1133, 167] width 150 height 15
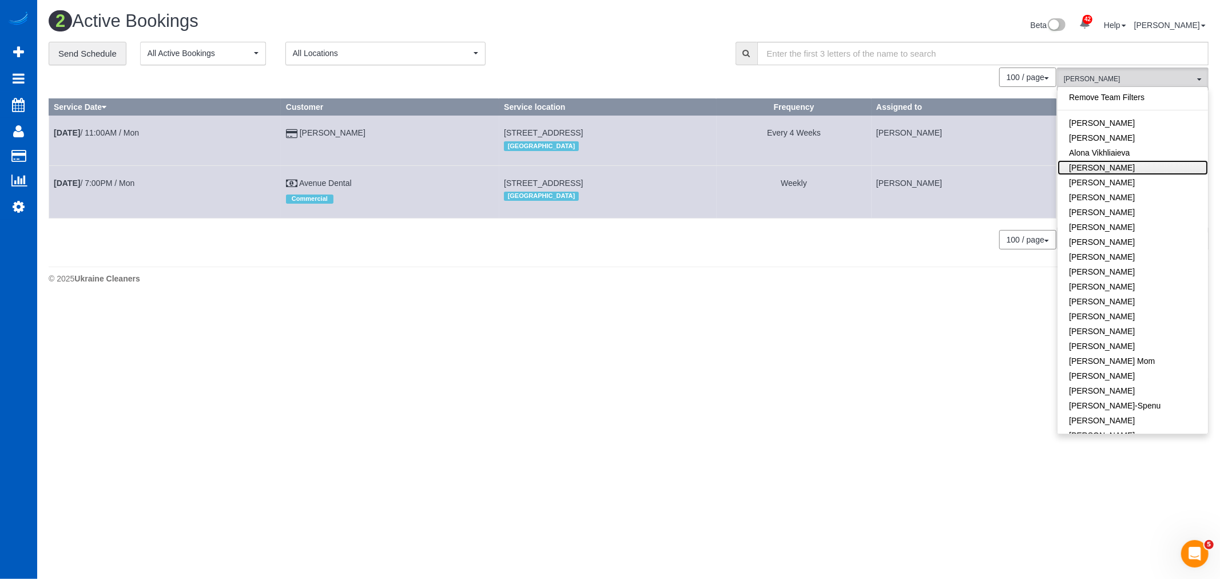
click at [1133, 166] on link "Anastasiia Demchenko" at bounding box center [1133, 167] width 150 height 15
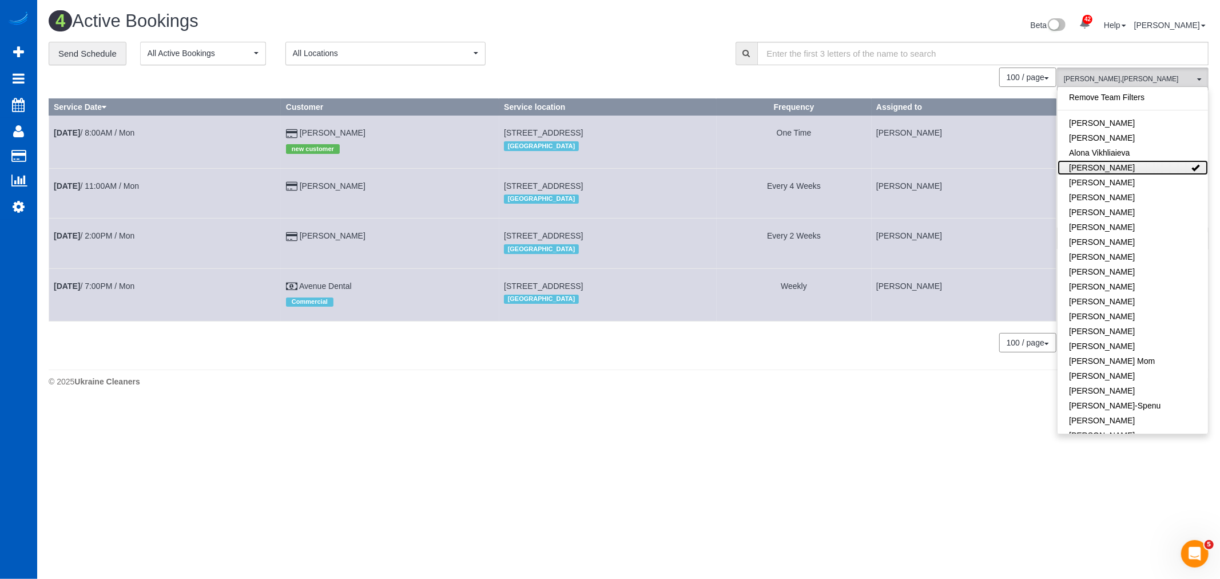
click at [1155, 173] on link "Anastasiia Demchenko" at bounding box center [1133, 167] width 150 height 15
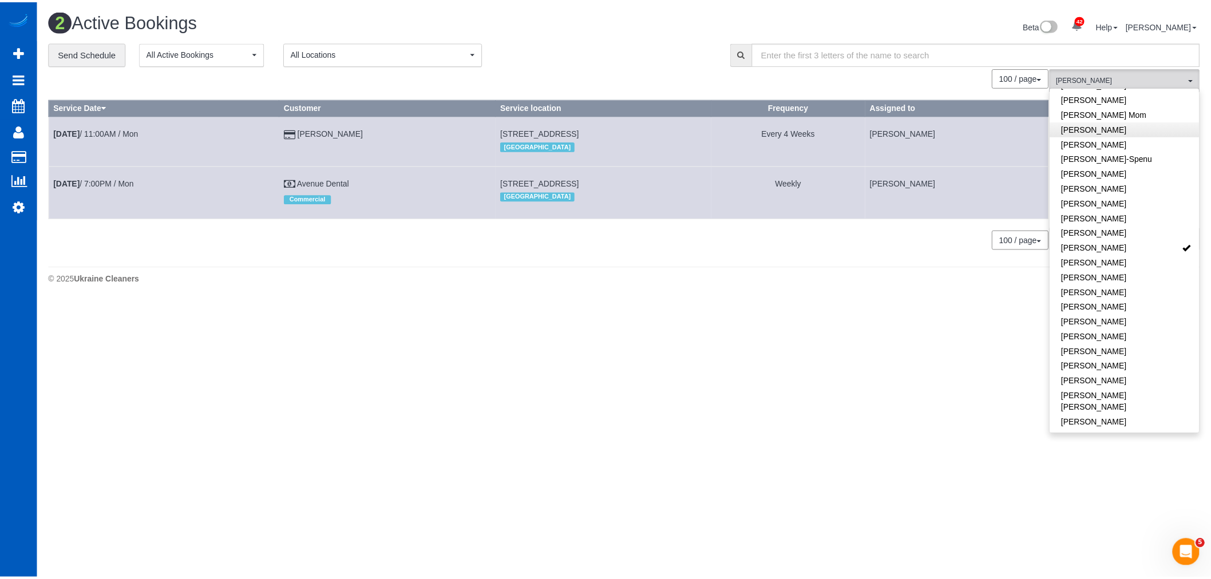
scroll to position [254, 0]
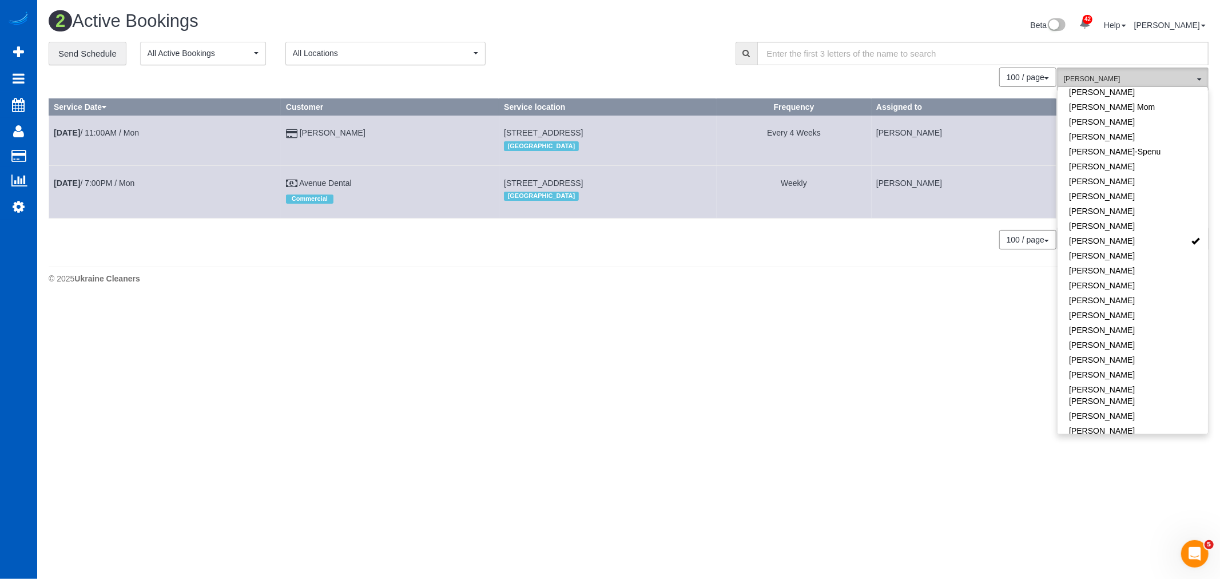
click at [1147, 77] on span "[PERSON_NAME]" at bounding box center [1129, 79] width 130 height 10
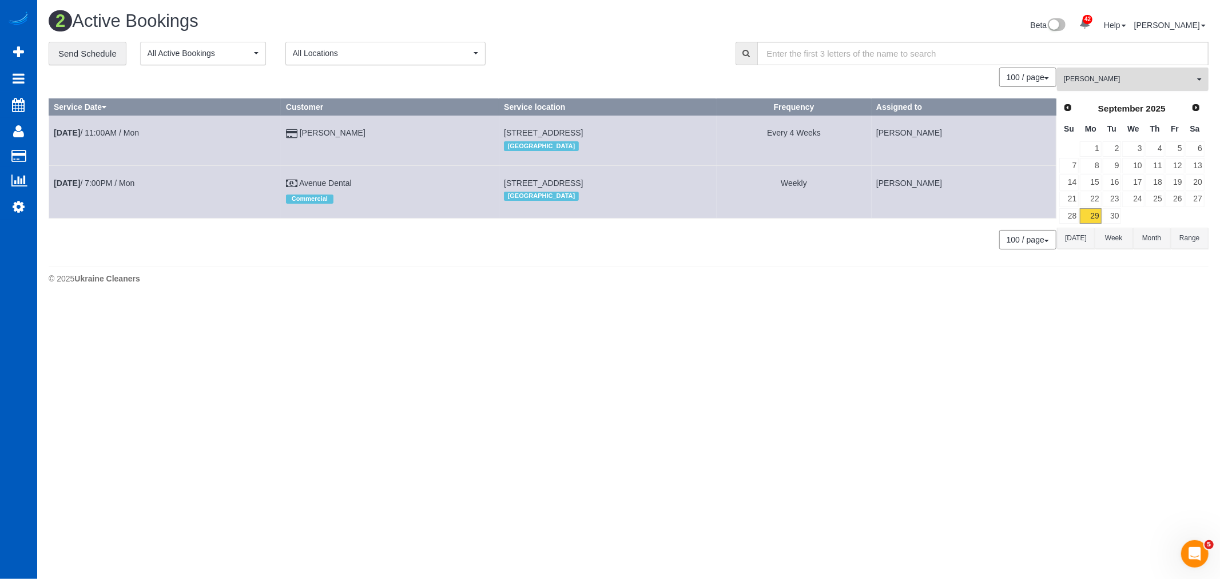
click at [1136, 86] on button "Kateryna Polishchuk All Teams" at bounding box center [1133, 79] width 152 height 23
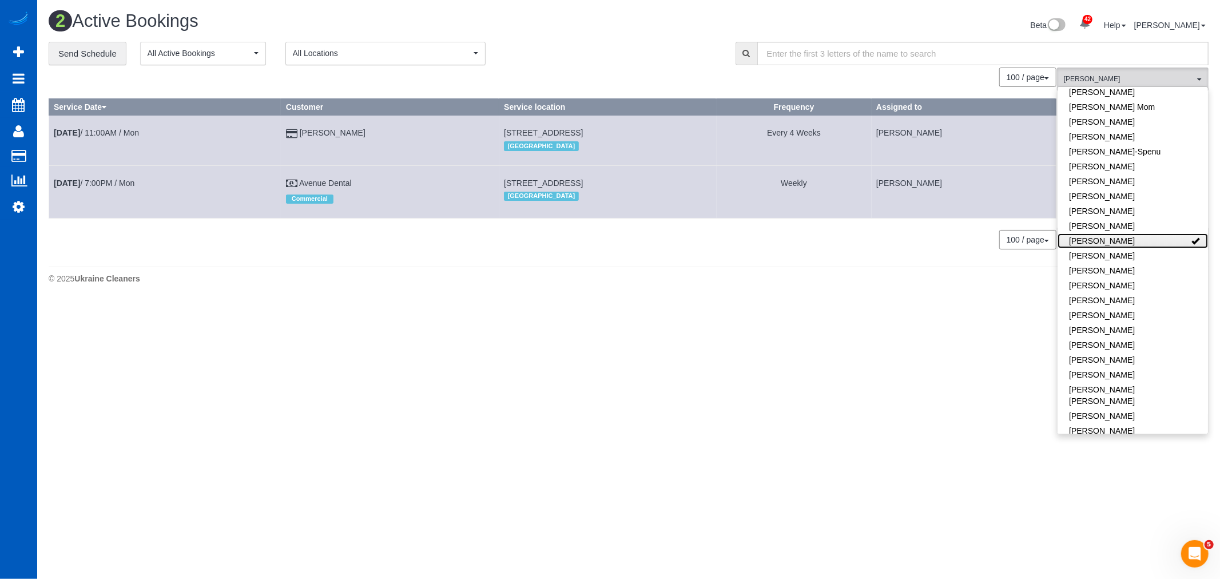
click at [1144, 239] on link "[PERSON_NAME]" at bounding box center [1133, 240] width 150 height 15
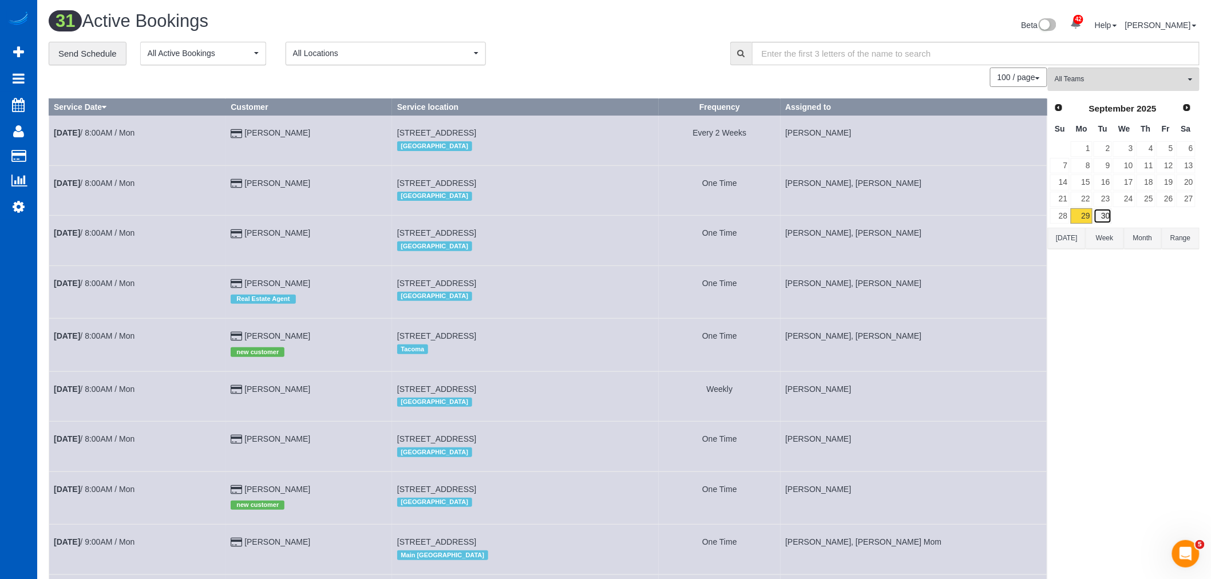
click at [1101, 210] on link "30" at bounding box center [1102, 215] width 19 height 15
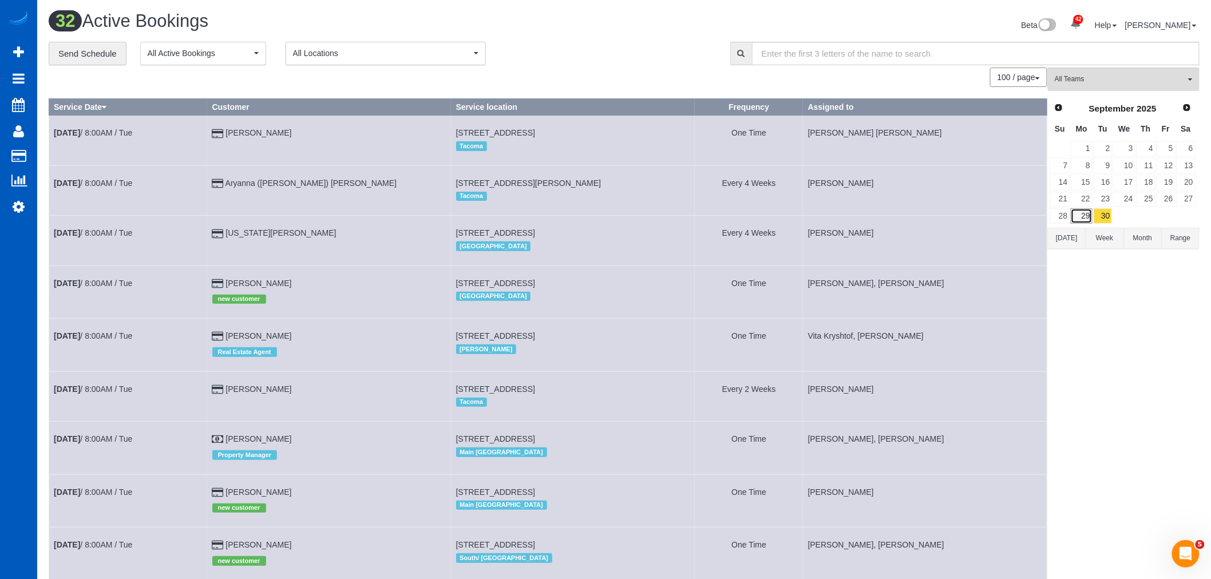
click at [1083, 219] on link "29" at bounding box center [1080, 215] width 21 height 15
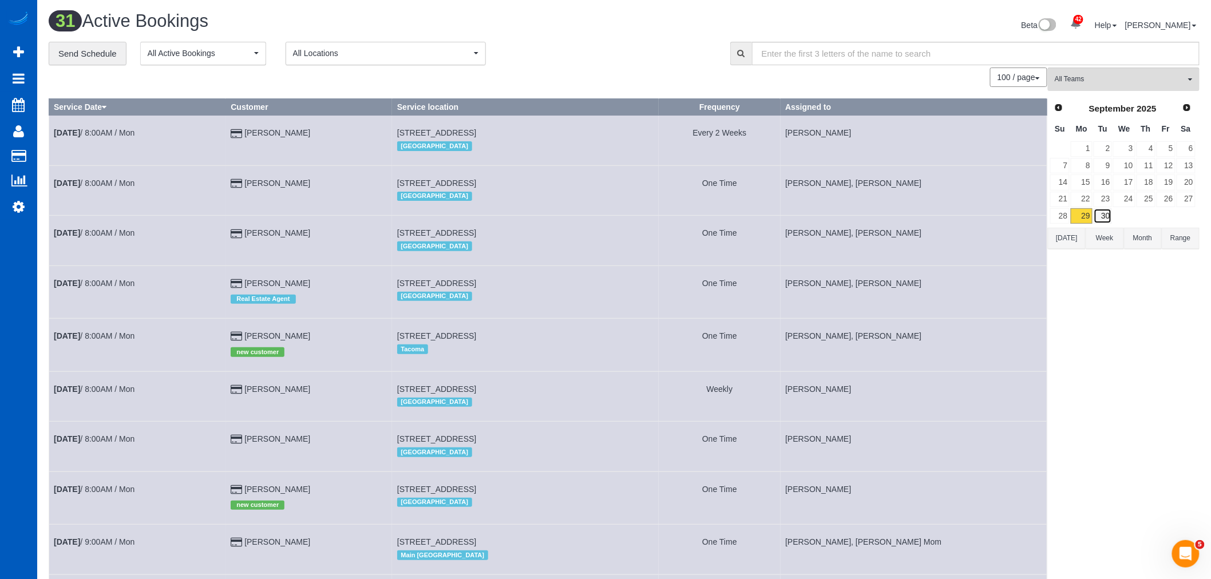
click at [1101, 216] on link "30" at bounding box center [1102, 215] width 19 height 15
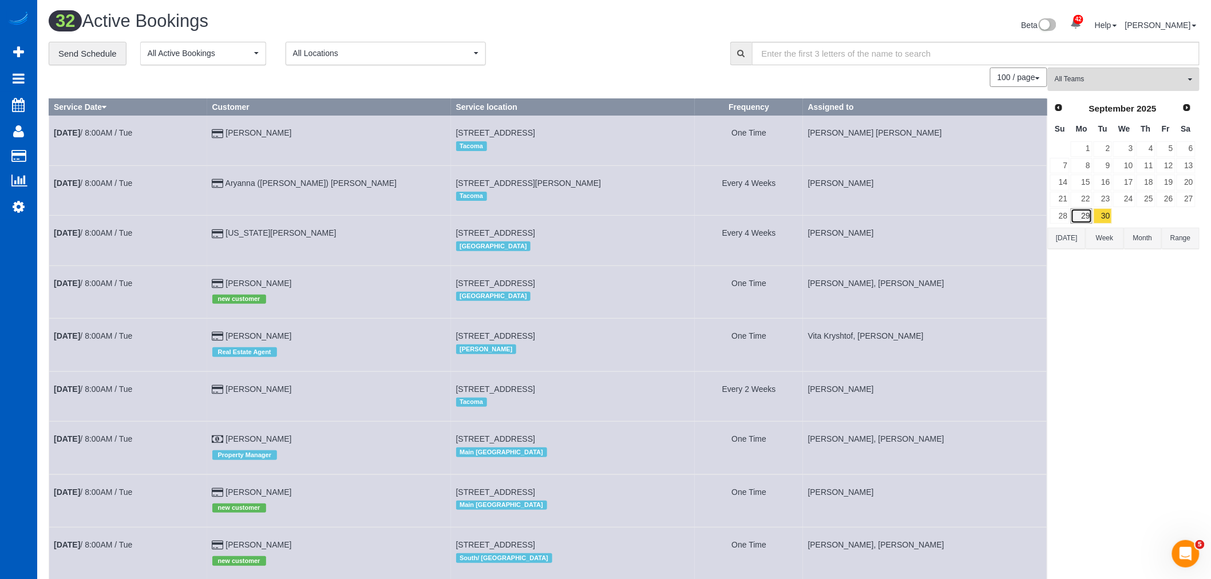
click at [1088, 220] on link "29" at bounding box center [1080, 215] width 21 height 15
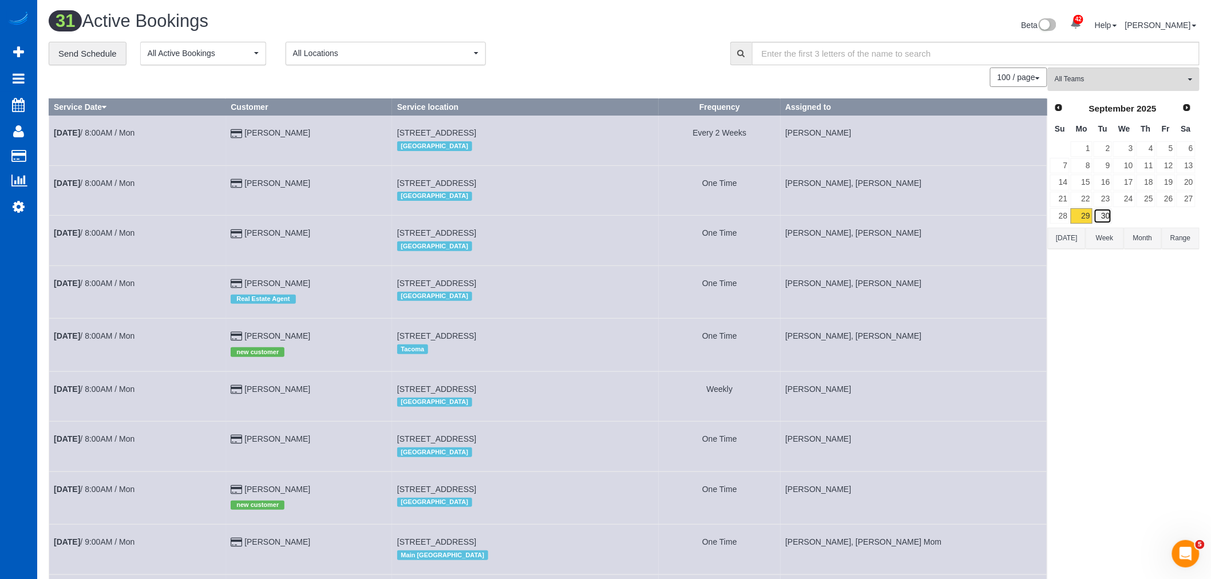
click at [1110, 219] on link "30" at bounding box center [1102, 215] width 19 height 15
click at [1087, 216] on link "29" at bounding box center [1080, 215] width 21 height 15
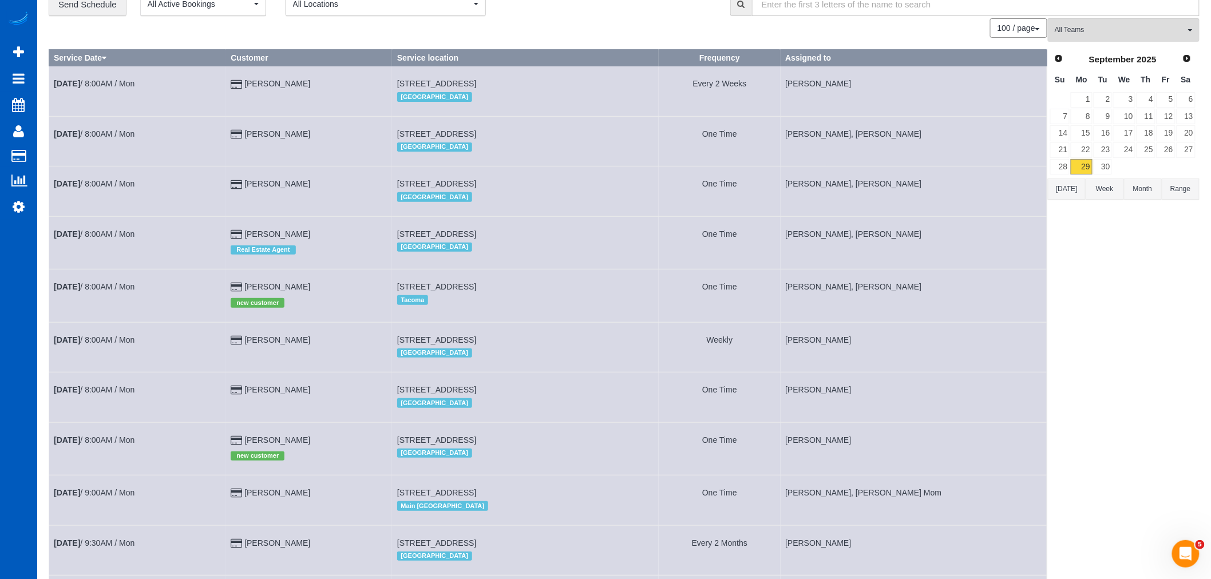
scroll to position [0, 0]
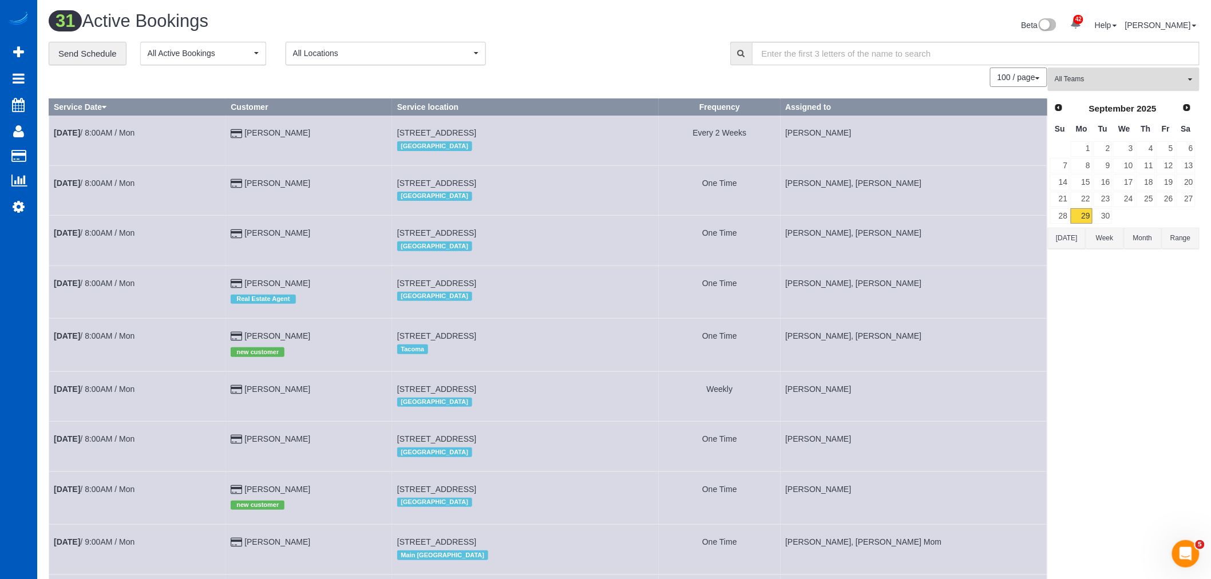
click at [1080, 82] on span "All Teams" at bounding box center [1119, 79] width 130 height 10
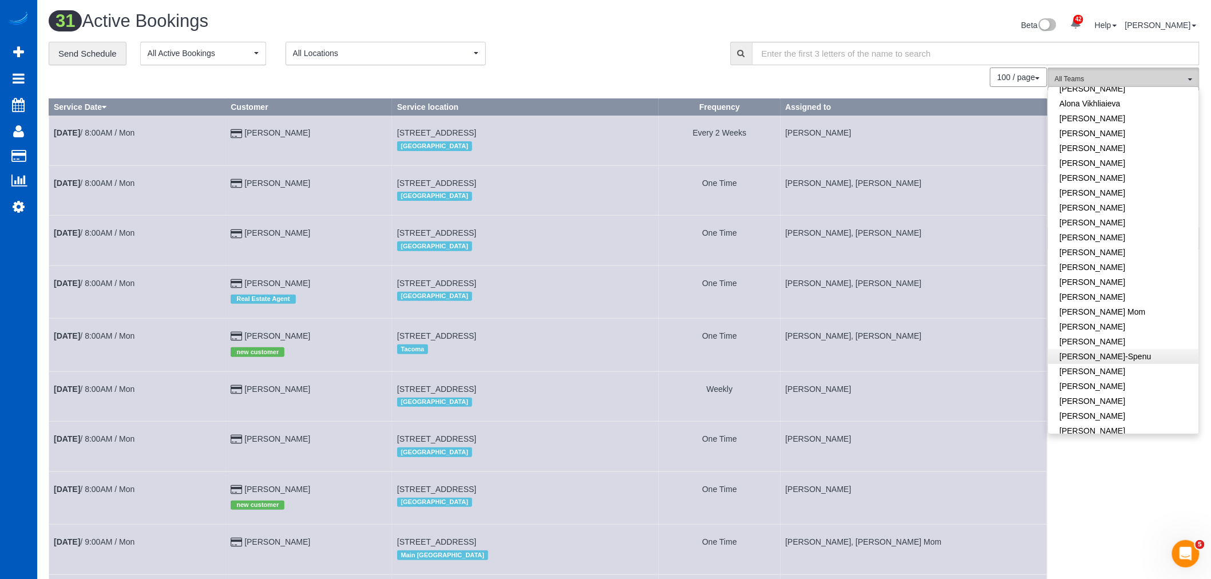
scroll to position [127, 0]
click at [1116, 371] on link "[PERSON_NAME]" at bounding box center [1123, 367] width 150 height 15
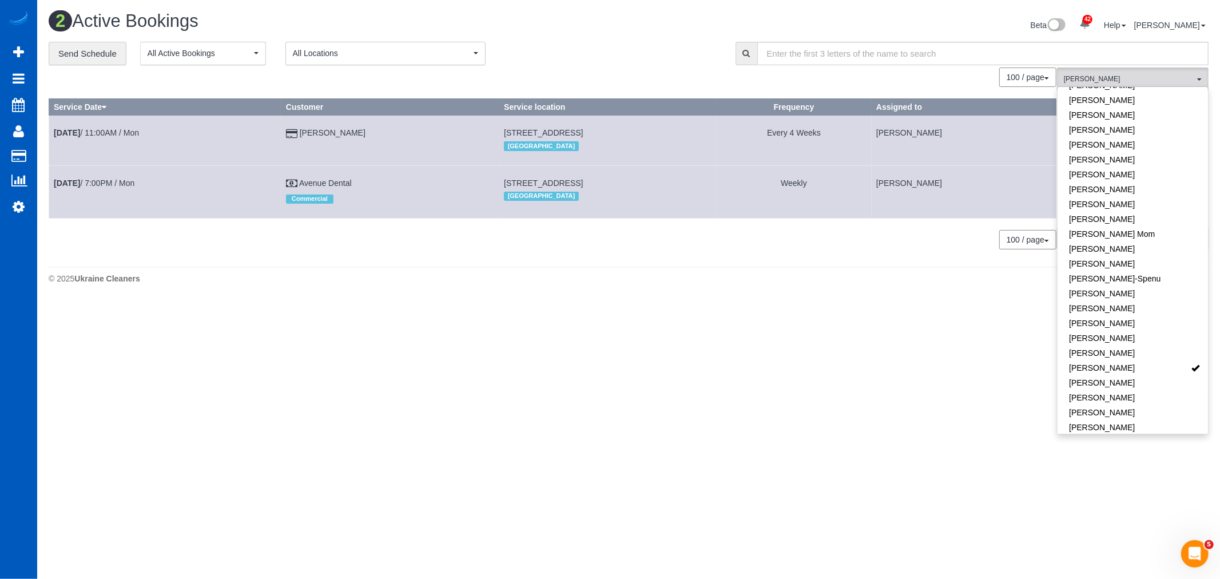
click at [810, 395] on body "42 Beta Your Notifications You have 0 alerts × You have 1 to charge for 09/27/2…" at bounding box center [610, 289] width 1220 height 579
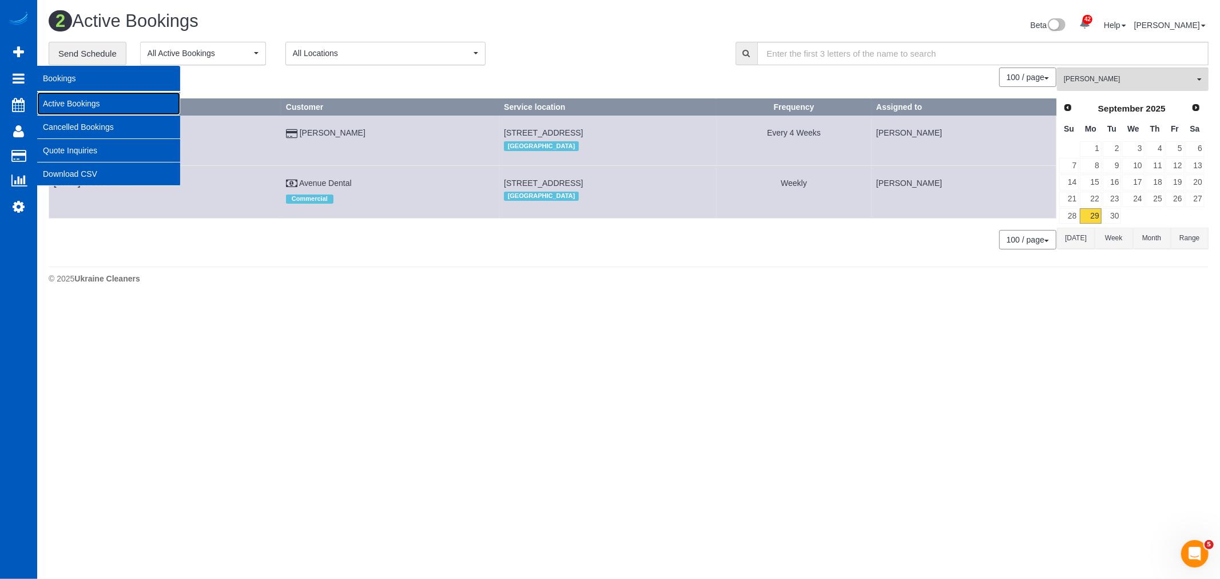
click at [49, 99] on link "Active Bookings" at bounding box center [108, 103] width 143 height 23
click at [54, 128] on link "Cancelled Bookings" at bounding box center [108, 127] width 143 height 23
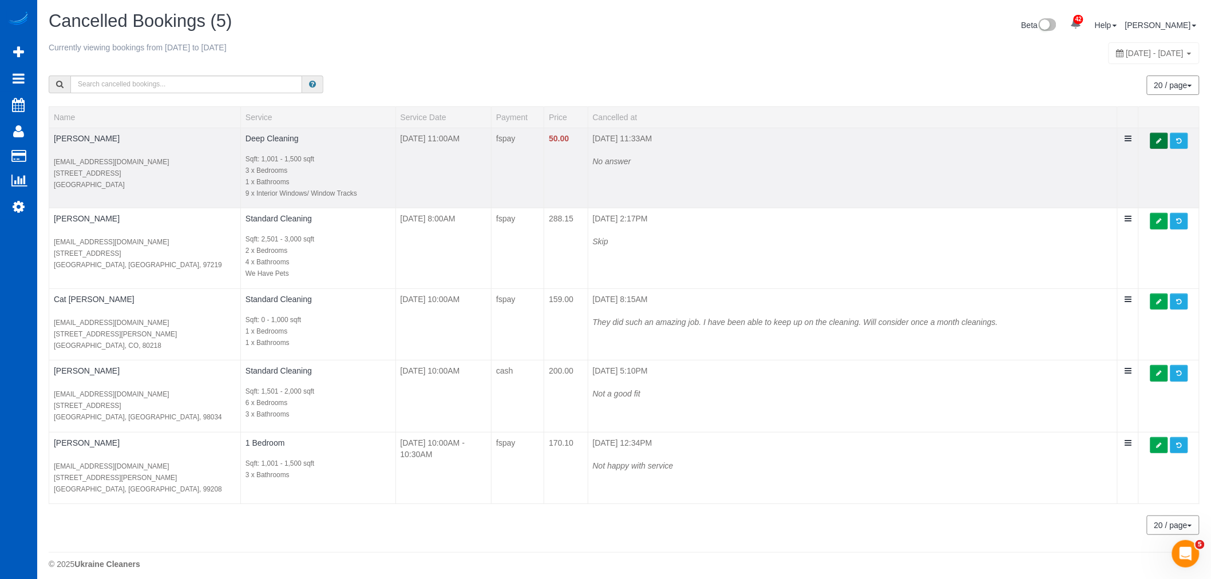
click at [1164, 142] on link at bounding box center [1159, 141] width 18 height 17
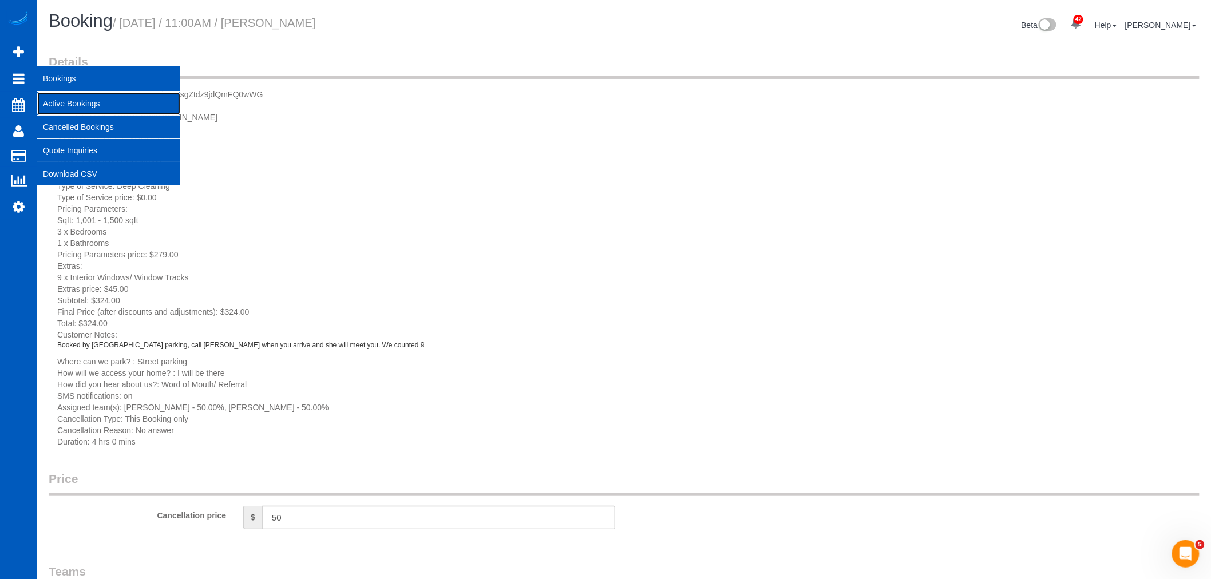
click at [72, 109] on link "Active Bookings" at bounding box center [108, 103] width 143 height 23
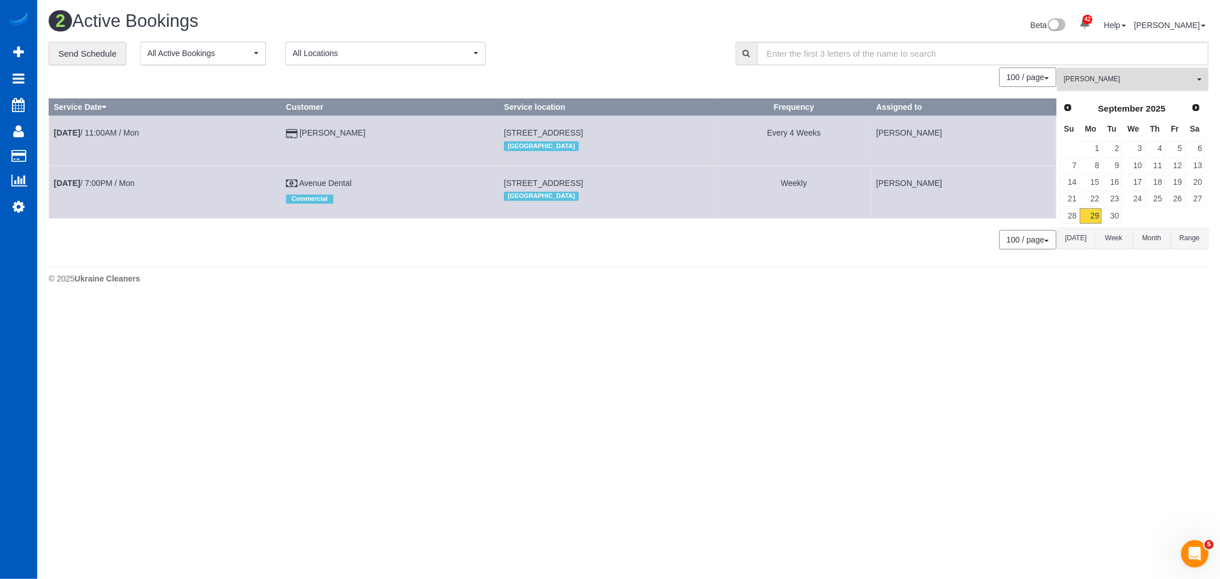
click at [1095, 80] on span "[PERSON_NAME]" at bounding box center [1129, 79] width 130 height 10
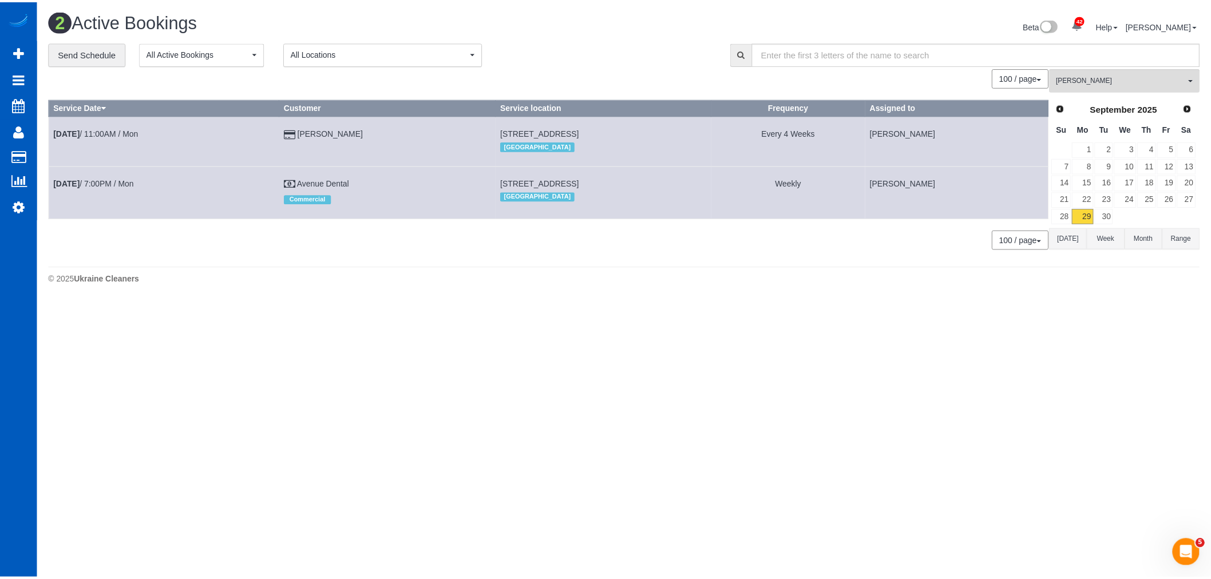
scroll to position [233, 0]
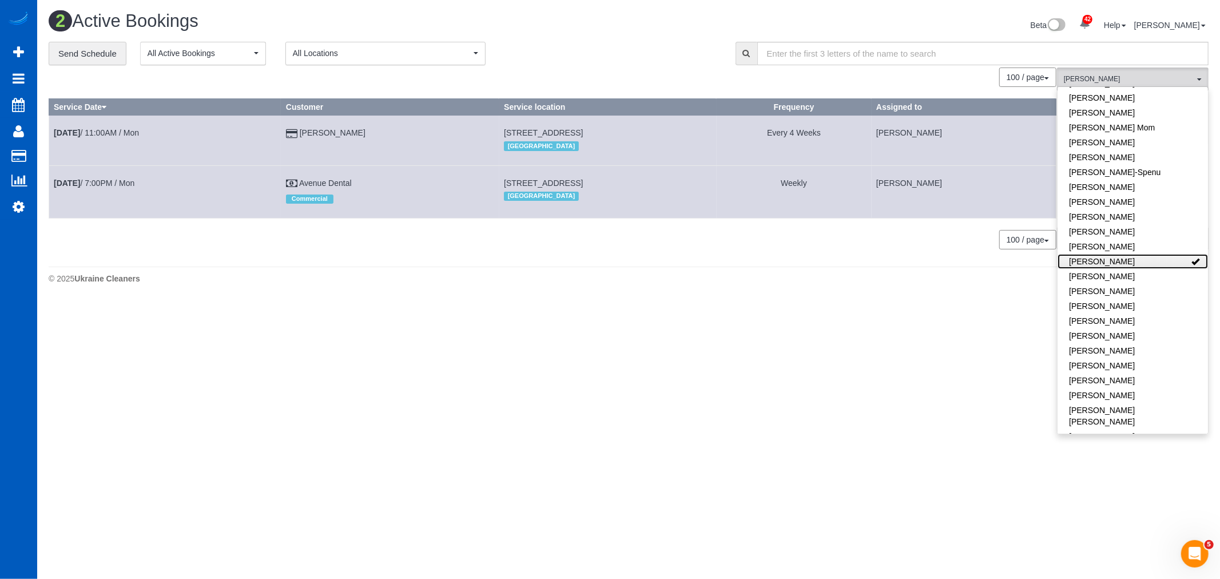
click at [1139, 259] on link "[PERSON_NAME]" at bounding box center [1133, 261] width 150 height 15
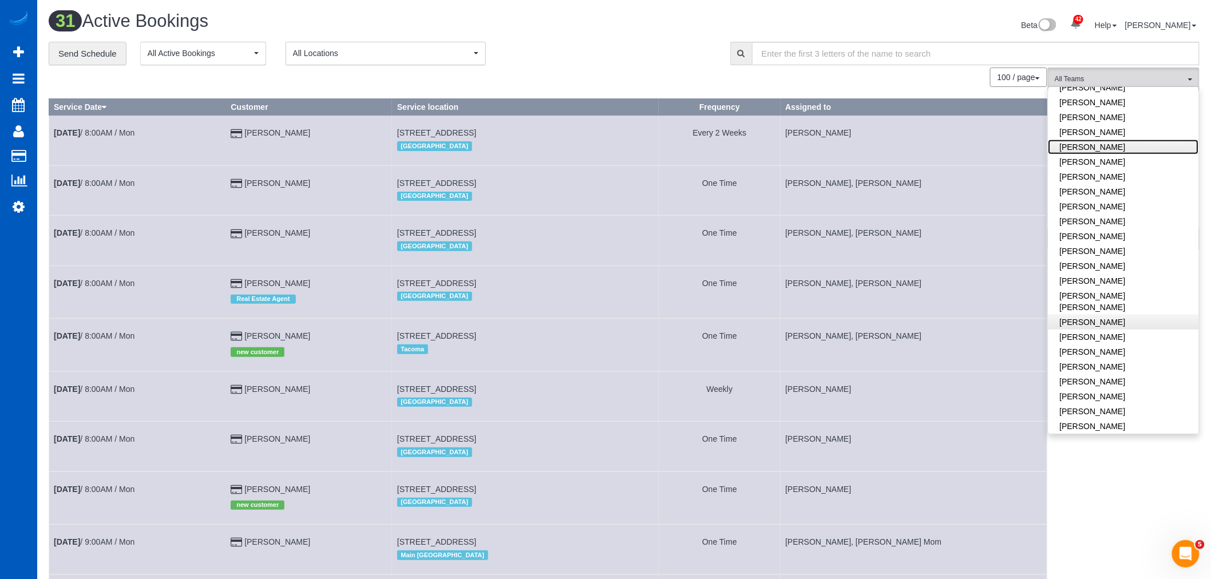
scroll to position [361, 0]
drag, startPoint x: 1116, startPoint y: 407, endPoint x: 1121, endPoint y: 403, distance: 7.0
click at [1103, 302] on link "Liudmyla Krevska" at bounding box center [1123, 306] width 150 height 15
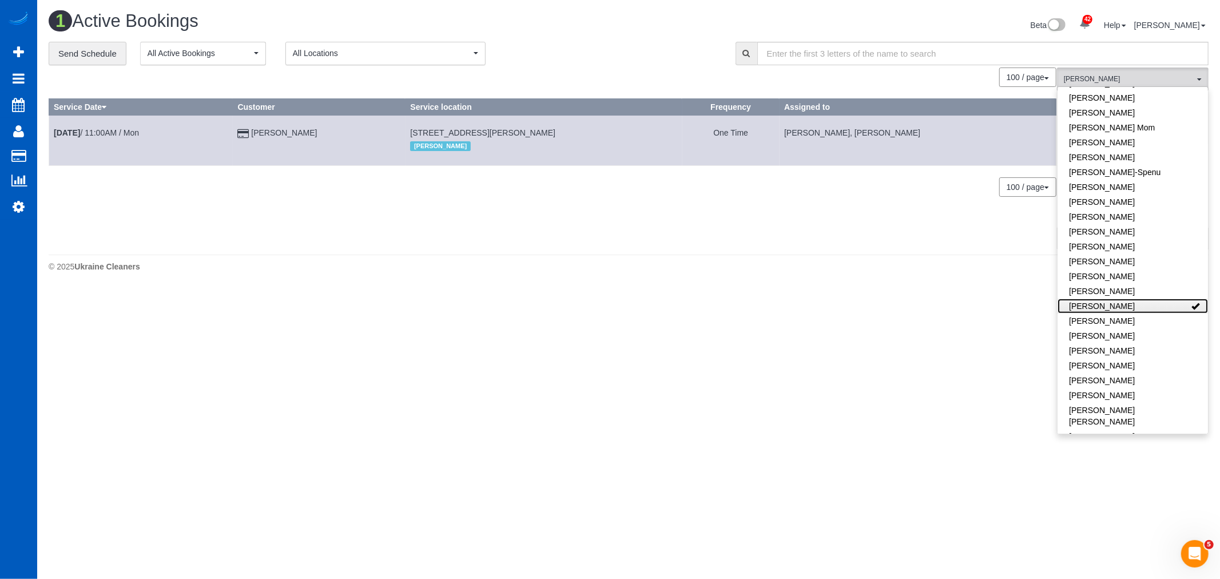
click at [1129, 304] on link "Liudmyla Krevska" at bounding box center [1133, 306] width 150 height 15
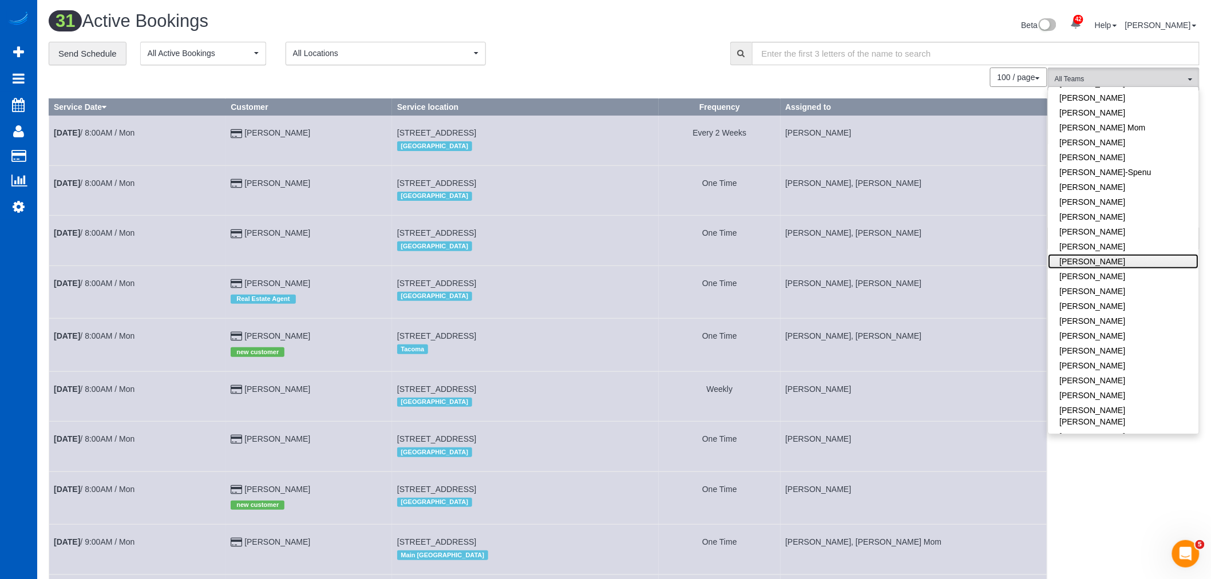
click at [1129, 264] on link "[PERSON_NAME]" at bounding box center [1123, 261] width 150 height 15
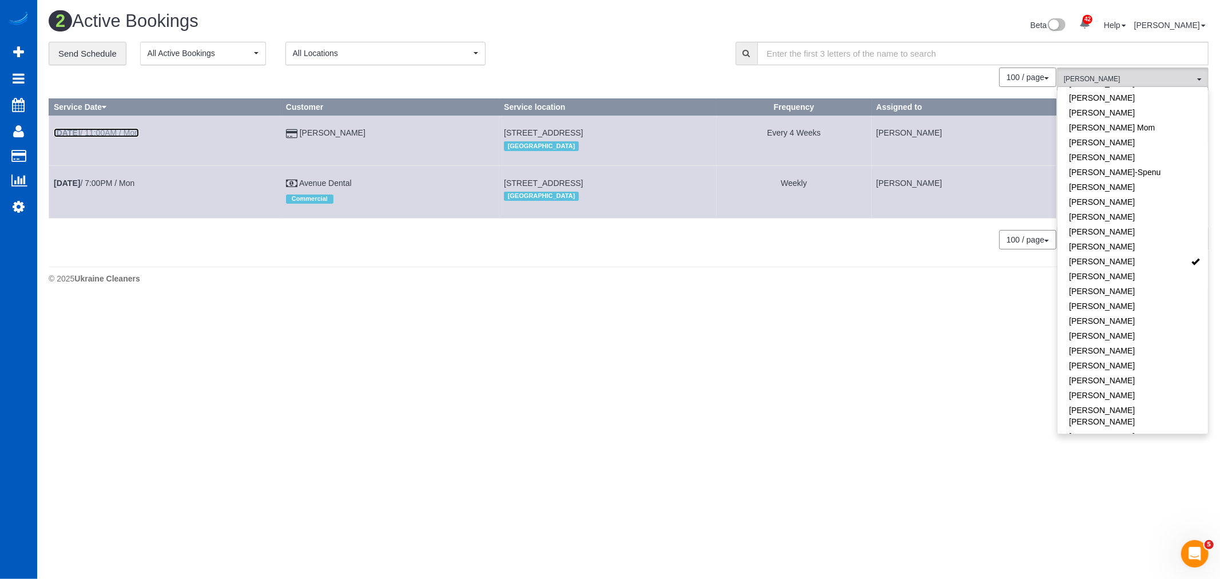
click at [79, 130] on b "Sep 29th" at bounding box center [67, 132] width 26 height 9
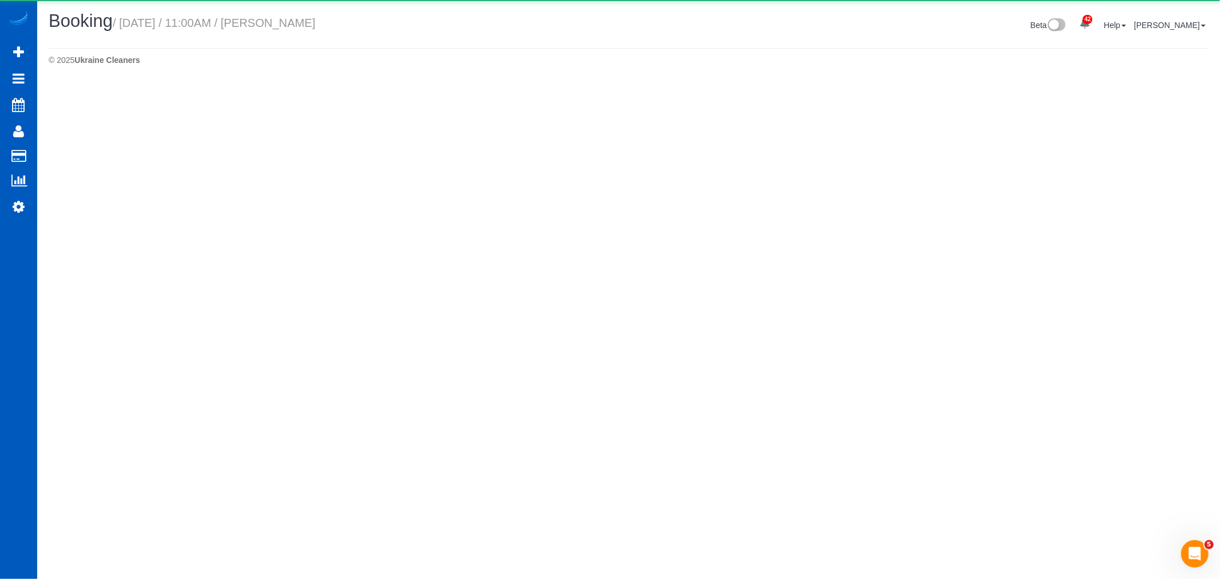
select select "WA"
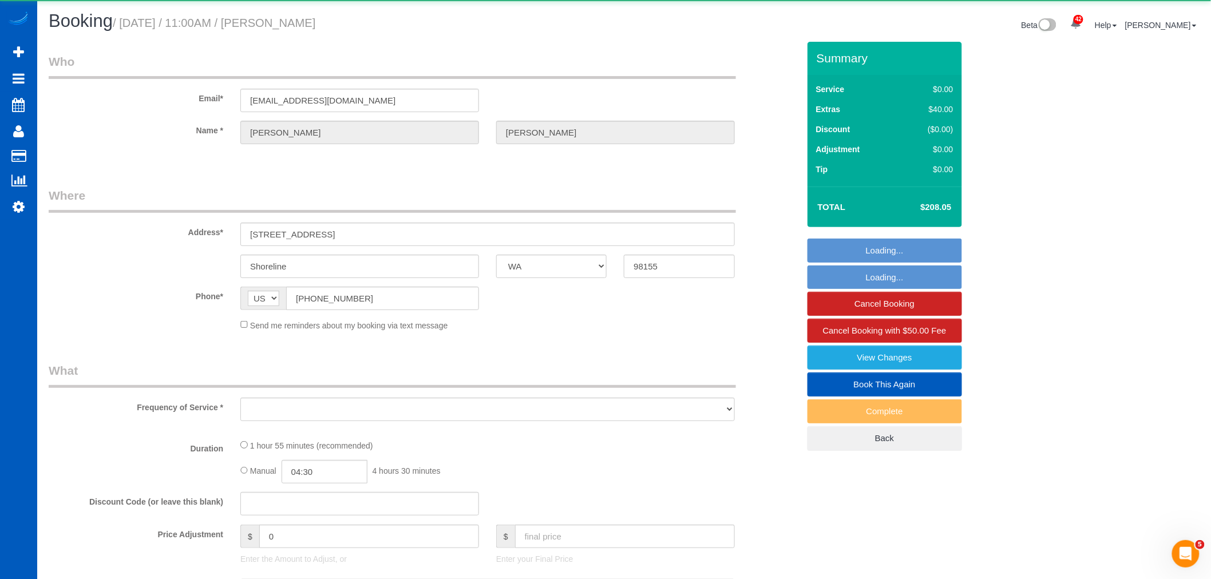
select select "object:24141"
select select "string:fspay-ab6186fd-9395-4089-b9d1-98d2ca6a70da"
select select "199"
select select "1001"
select select "2"
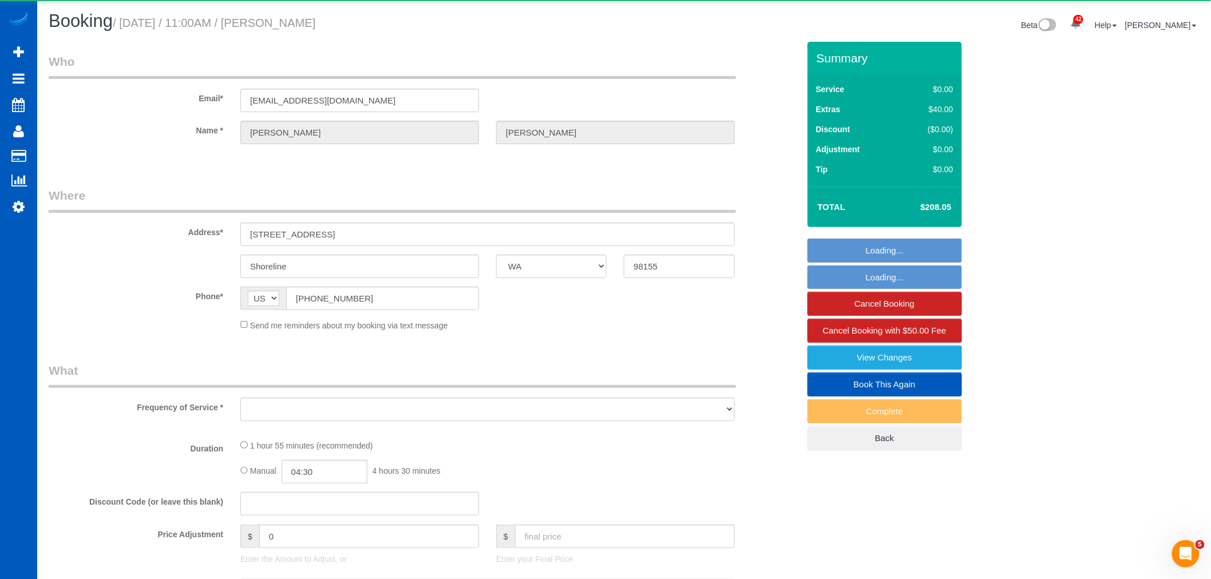
select select "2"
select select "spot101"
select select "number:8"
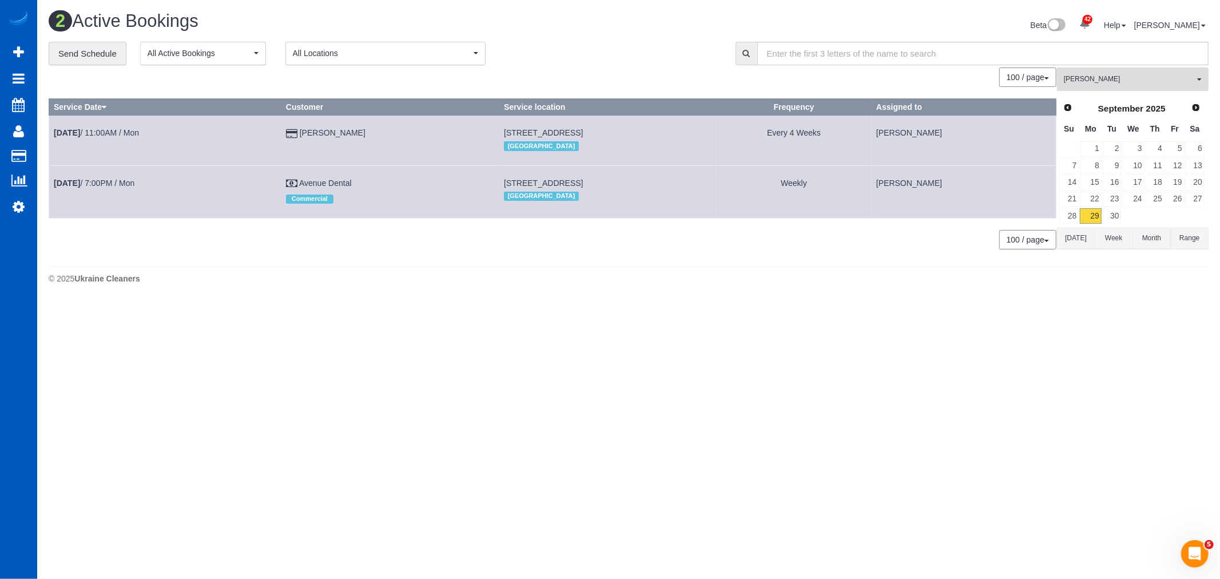
click at [1104, 88] on button "Kateryna Polishchuk All Teams" at bounding box center [1133, 79] width 152 height 23
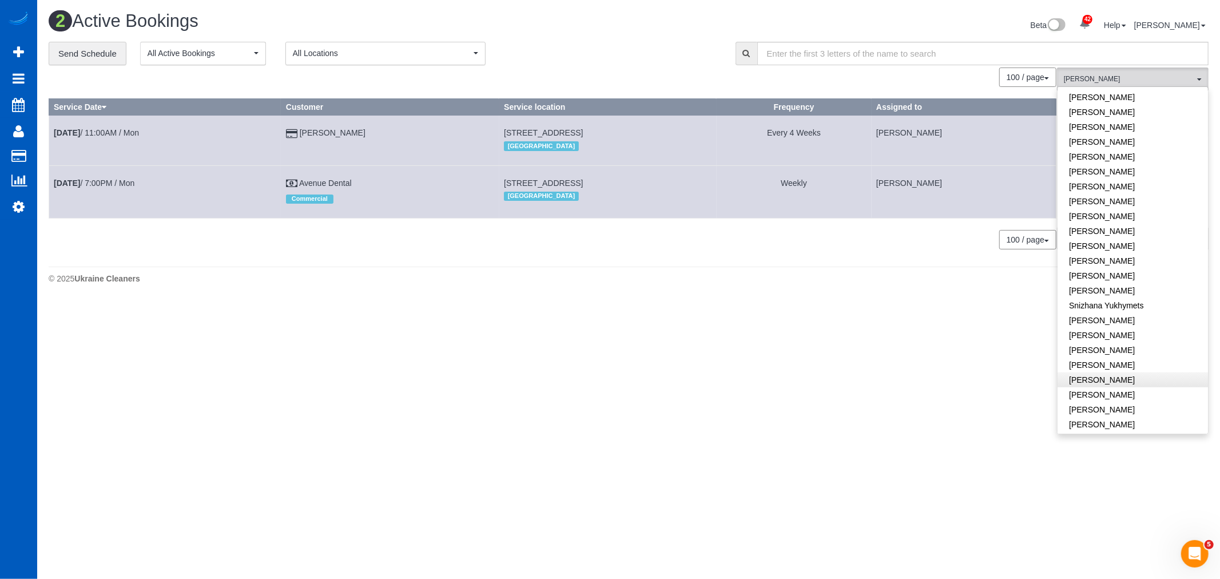
scroll to position [695, 0]
click at [1105, 371] on link "[PERSON_NAME]" at bounding box center [1133, 377] width 150 height 15
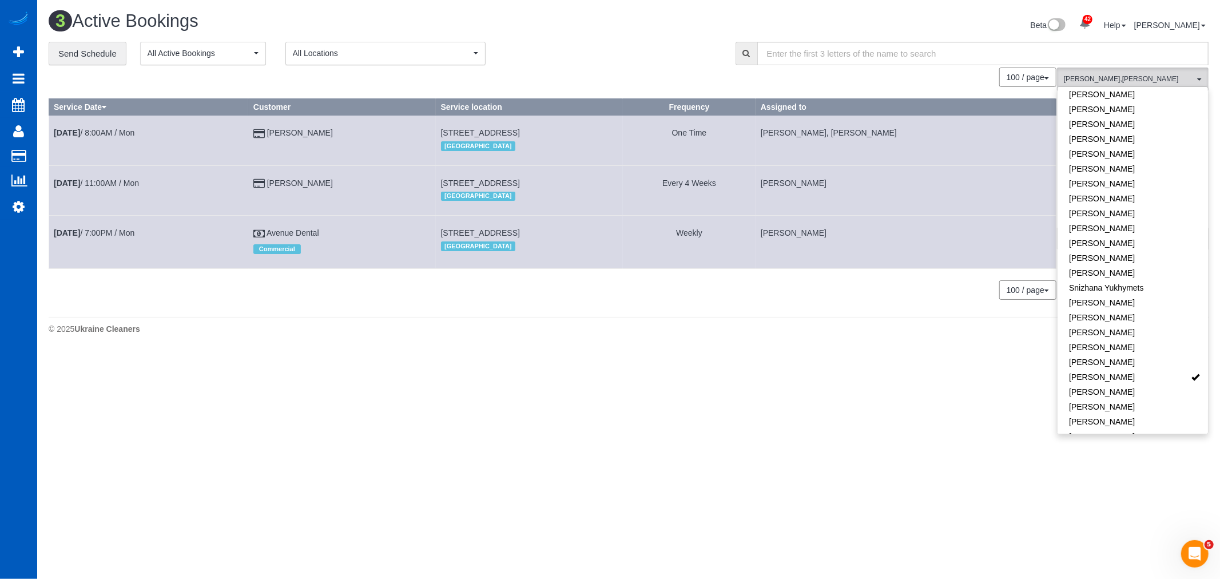
click at [659, 430] on body "42 Beta Your Notifications You have 0 alerts × You have 1 to charge for 09/27/2…" at bounding box center [610, 289] width 1220 height 579
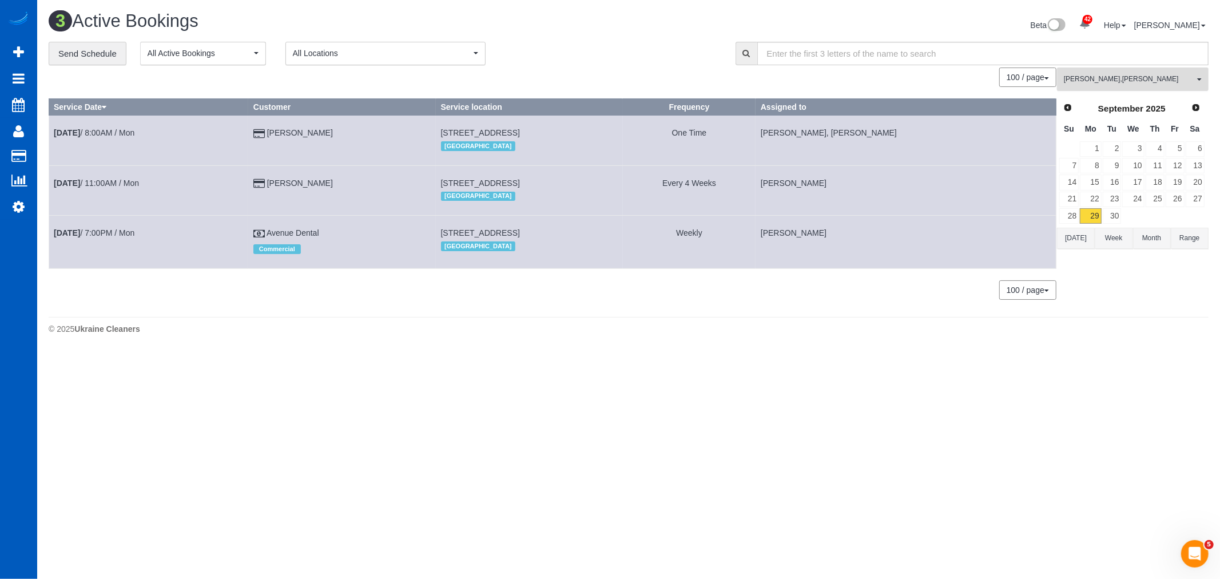
click at [1126, 72] on button "Kateryna Polishchuk , Viktoriia Zhukovska All Teams" at bounding box center [1133, 79] width 152 height 23
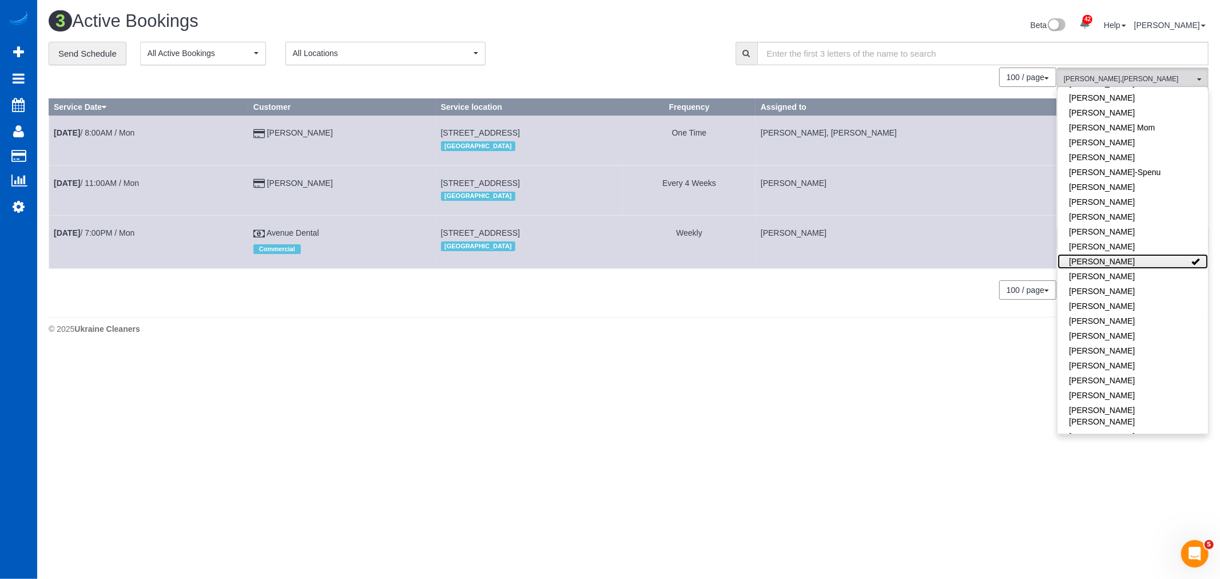
click at [1135, 258] on link "[PERSON_NAME]" at bounding box center [1133, 261] width 150 height 15
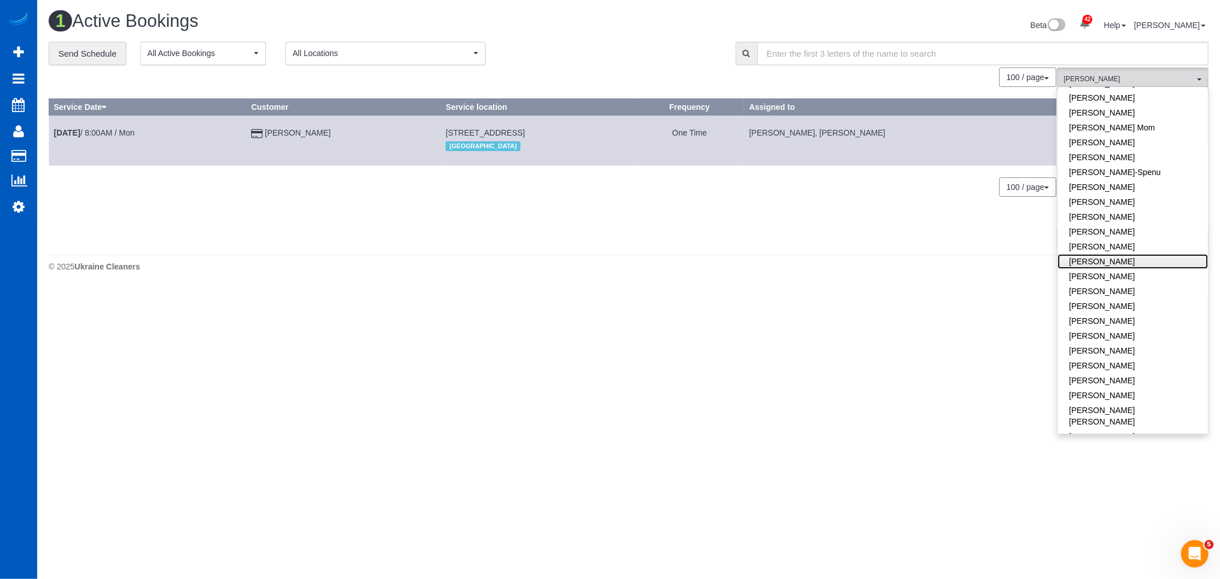
click at [1136, 260] on link "[PERSON_NAME]" at bounding box center [1133, 261] width 150 height 15
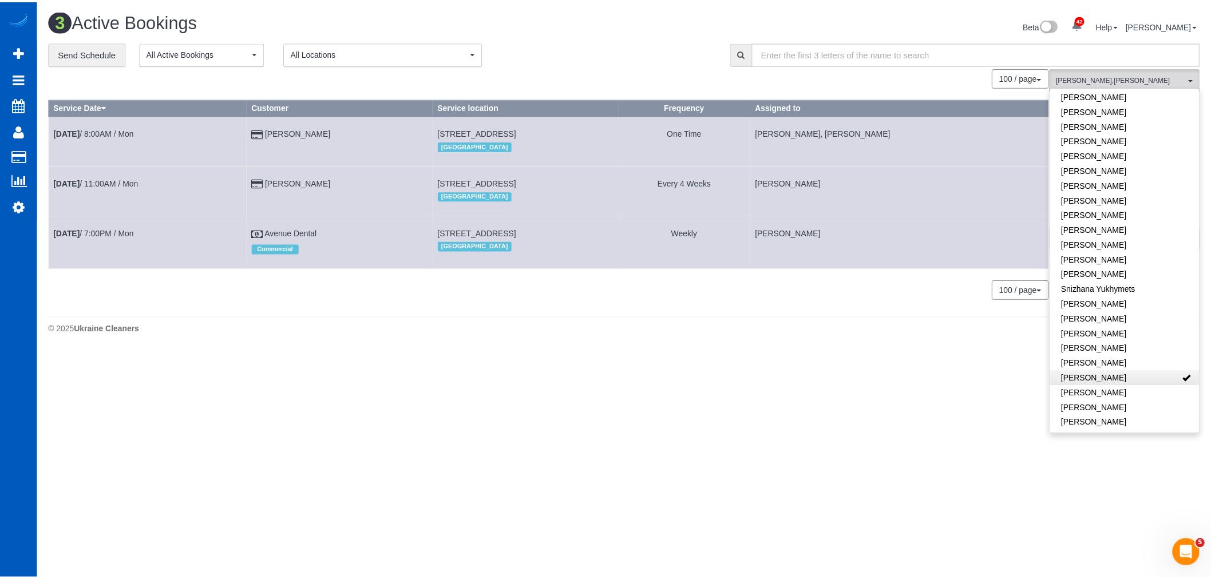
scroll to position [695, 0]
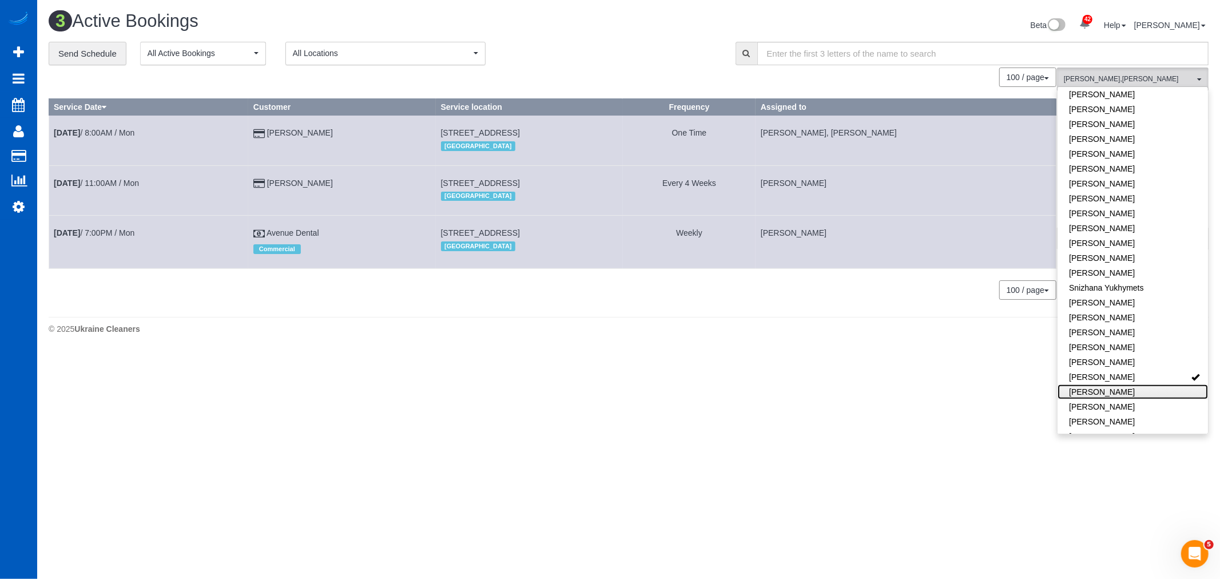
click at [1125, 384] on link "[PERSON_NAME]" at bounding box center [1133, 391] width 150 height 15
click at [779, 433] on body "42 Beta Your Notifications You have 0 alerts × You have 1 to charge for 09/27/2…" at bounding box center [610, 289] width 1220 height 579
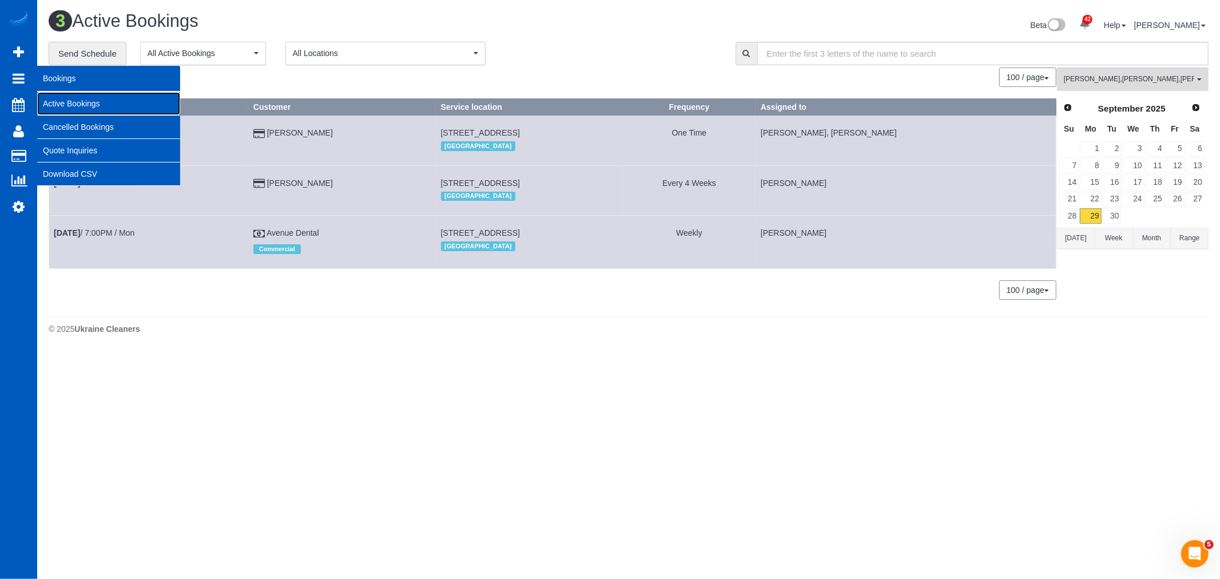
click at [69, 101] on link "Active Bookings" at bounding box center [108, 103] width 143 height 23
click at [59, 122] on link "Cancelled Bookings" at bounding box center [108, 127] width 143 height 23
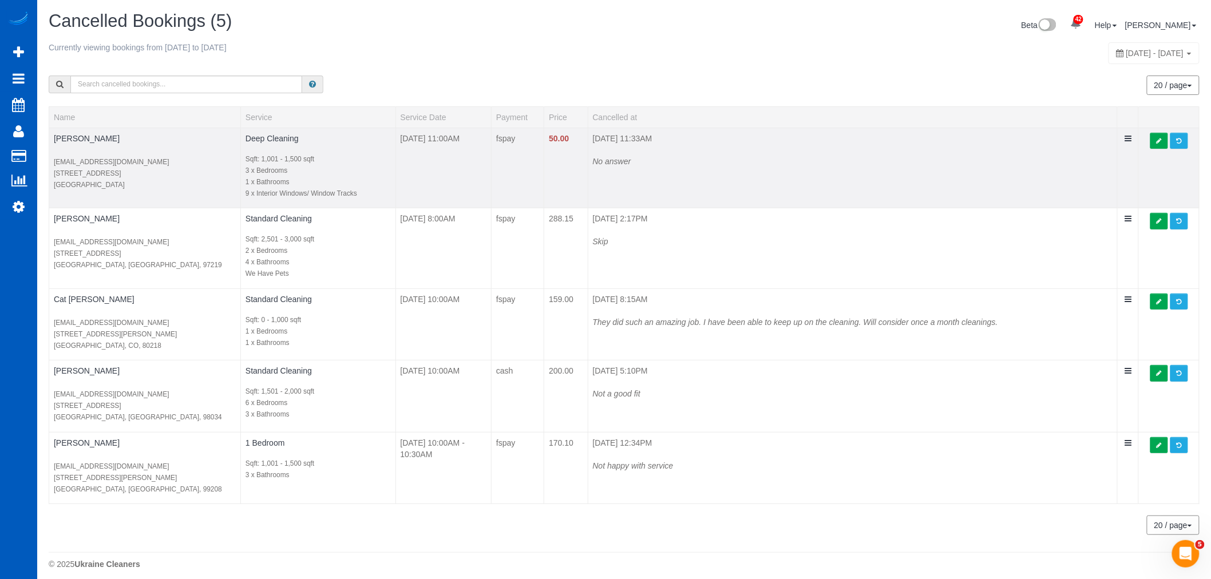
drag, startPoint x: 54, startPoint y: 172, endPoint x: 112, endPoint y: 190, distance: 60.6
click at [112, 190] on p "mjohnso5@fredhutch.org 1605 E Madison St, #105 Seattle, WA, 98122" at bounding box center [145, 173] width 182 height 34
click at [66, 135] on link "Mari Johnson" at bounding box center [87, 138] width 66 height 9
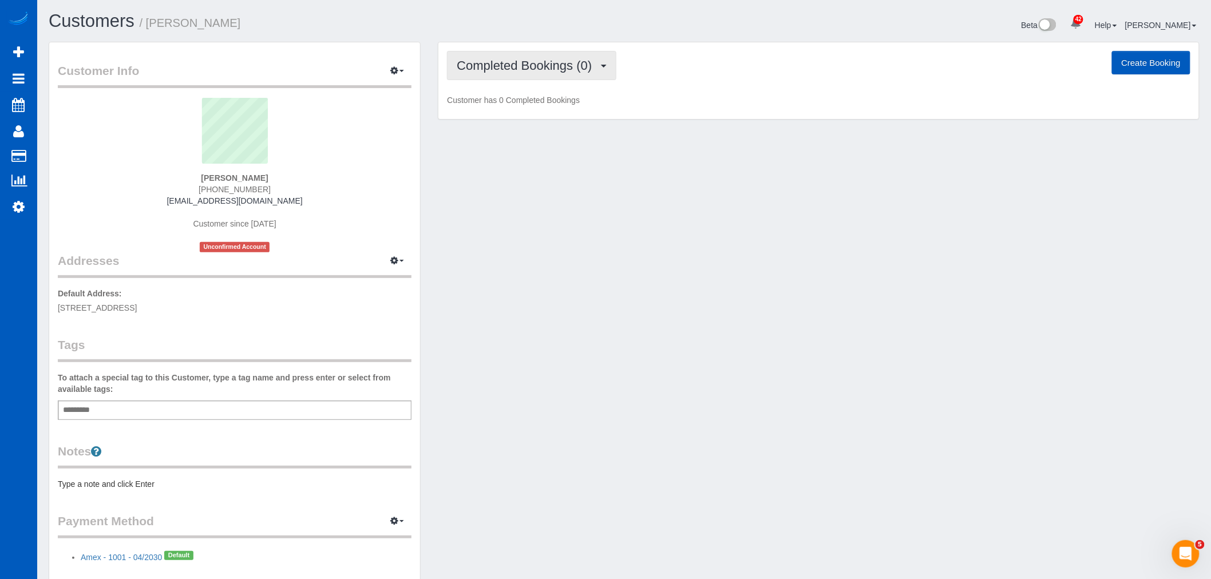
click at [522, 73] on button "Completed Bookings (0)" at bounding box center [531, 65] width 169 height 29
click at [517, 108] on link "Upcoming Bookings (0)" at bounding box center [506, 107] width 119 height 15
click at [514, 80] on button "Upcoming Bookings (0)" at bounding box center [529, 65] width 165 height 29
click at [504, 117] on link "Cancelled Bookings (1)" at bounding box center [506, 121] width 119 height 15
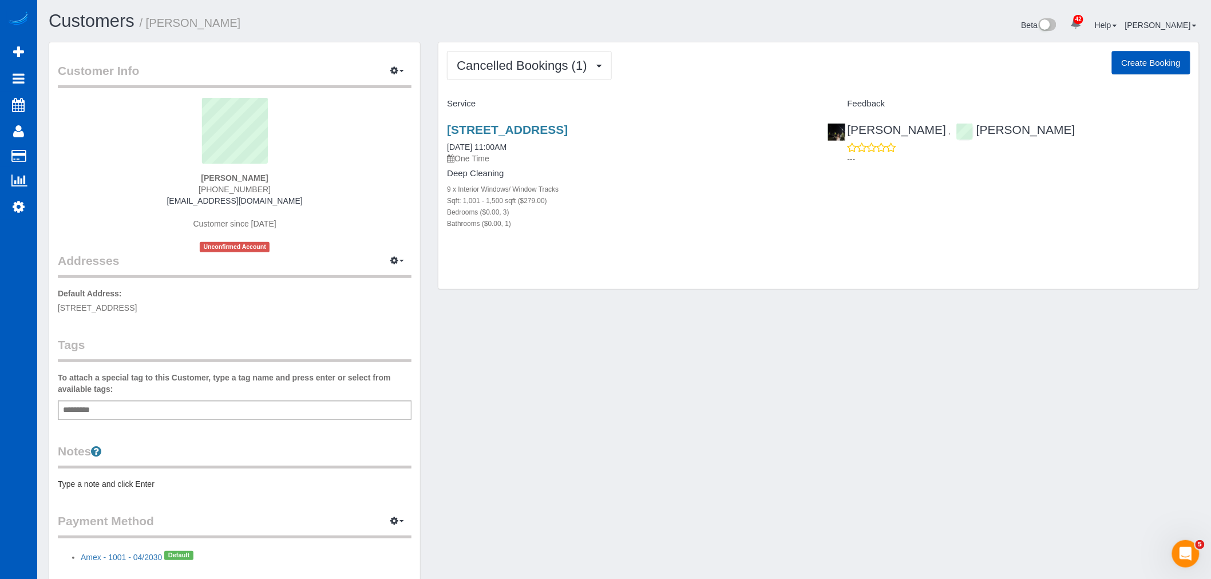
click at [563, 121] on div "1605 E Madison St, #105, Seattle, WA 98122 09/29/2025 11:00AM One Time Deep Cle…" at bounding box center [628, 182] width 380 height 138
click at [545, 129] on link "1605 E Madison St, #105, Seattle, WA 98122" at bounding box center [507, 129] width 121 height 13
click at [568, 130] on link "1605 E Madison St, #105, Seattle, WA 98122" at bounding box center [507, 129] width 121 height 13
click at [568, 132] on link "1605 E Madison St, #105, Seattle, WA 98122" at bounding box center [507, 129] width 121 height 13
click at [473, 66] on span "Cancelled Bookings (1)" at bounding box center [525, 65] width 136 height 14
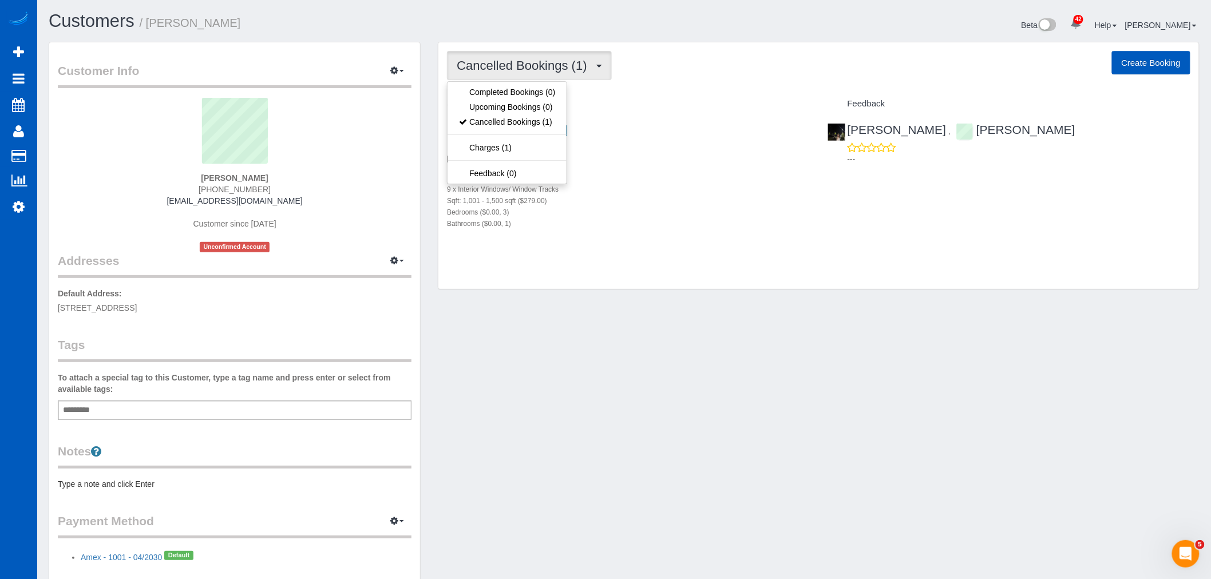
click at [1140, 63] on button "Create Booking" at bounding box center [1151, 63] width 78 height 24
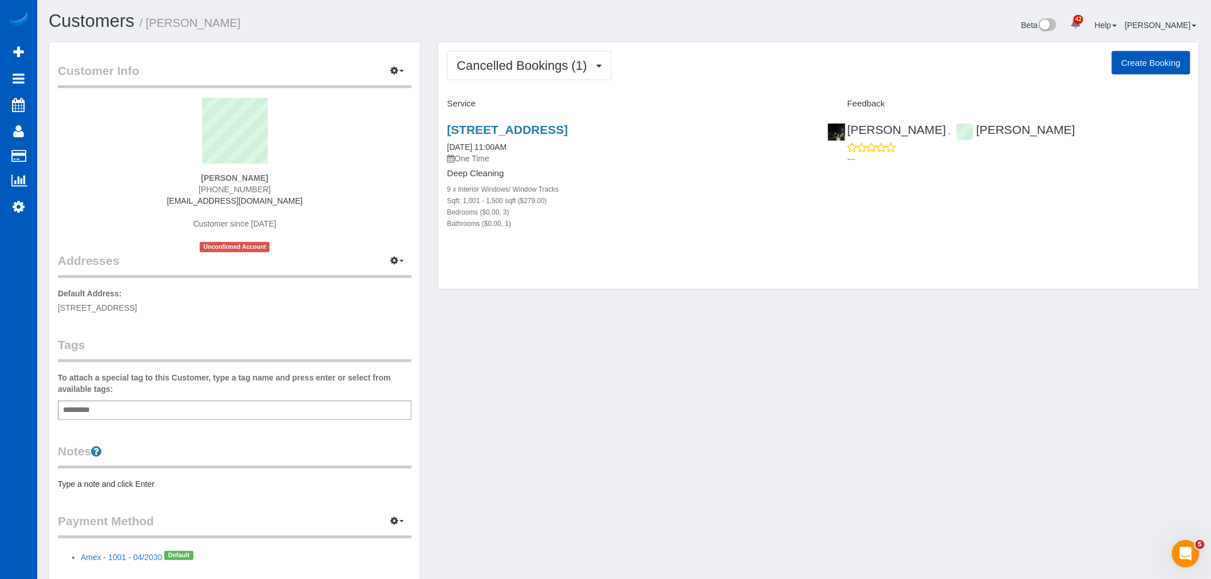
select select "WA"
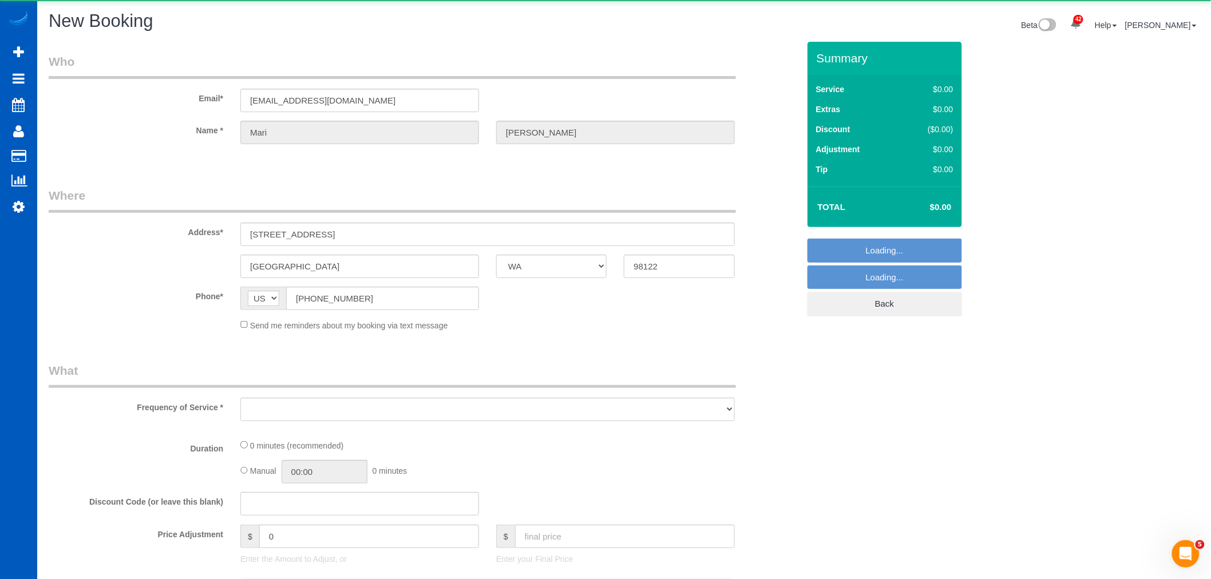
select select "object:26339"
select select "string:fspay-29455b11-9acd-4ada-b663-c944d6772e3c"
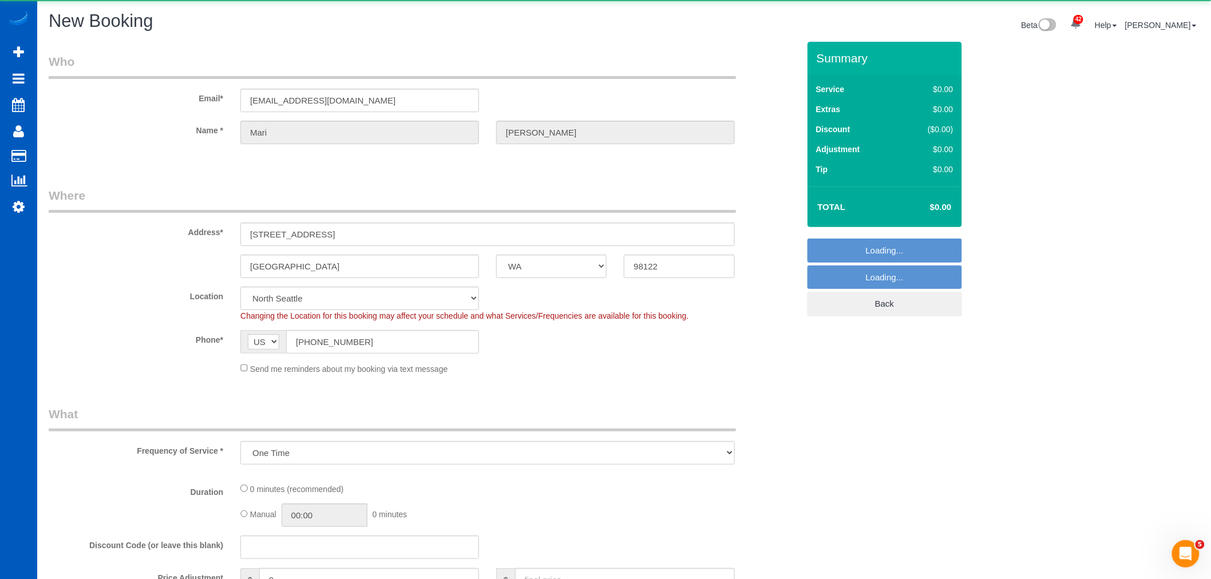
select select "object:26599"
select select "199"
select select "5"
select select "object:26688"
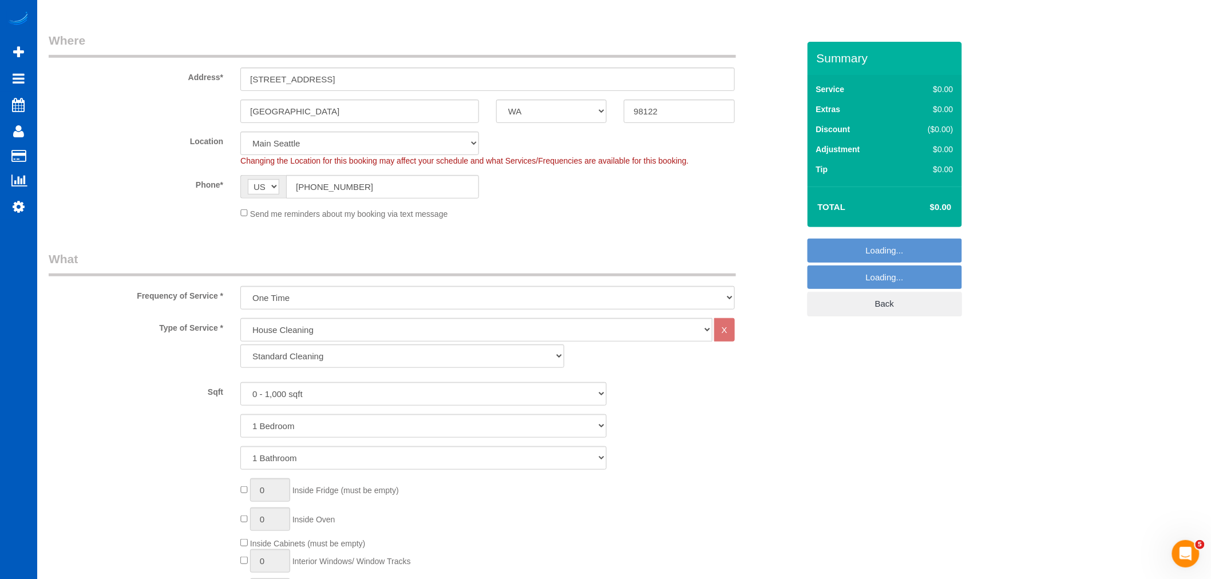
scroll to position [191, 0]
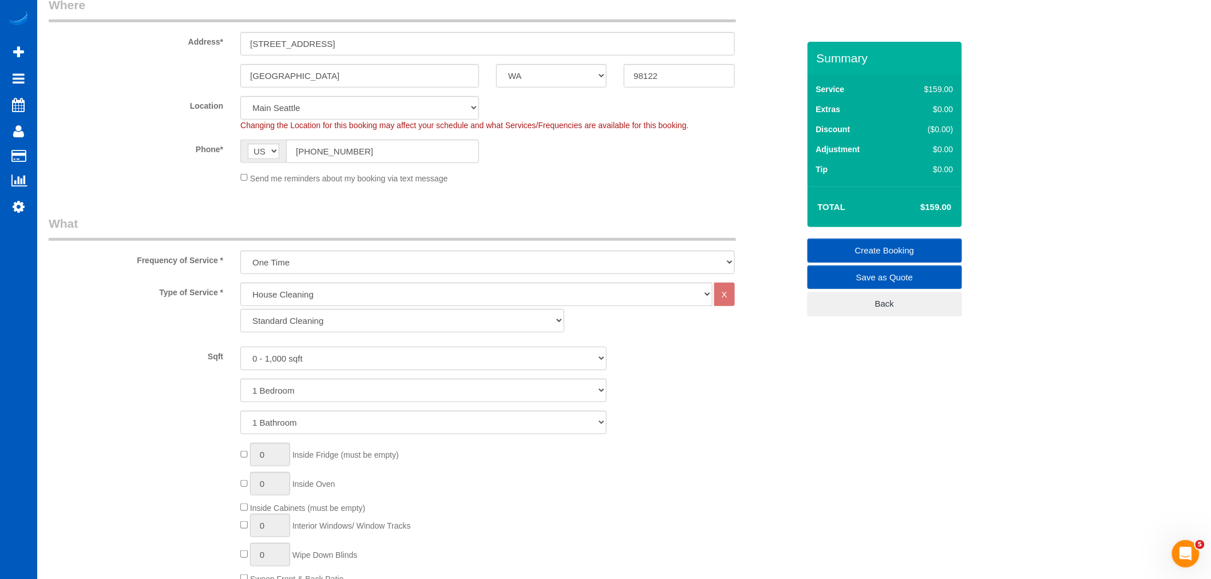
click at [304, 353] on select "0 - 1,000 sqft 1,001 - 1,500 sqft 1,501 - 2,000 sqft 2,001 - 2,500 sqft 2,501 -…" at bounding box center [423, 358] width 366 height 23
select select "1001"
click at [240, 347] on select "0 - 1,000 sqft 1,001 - 1,500 sqft 1,501 - 2,000 sqft 2,001 - 2,500 sqft 2,501 -…" at bounding box center [423, 358] width 366 height 23
click at [308, 383] on select "1 Bedroom 2 Bedrooms 3 Bedrooms 4 Bedrooms 5 Bedrooms 6 Bedrooms 7 Bedrooms" at bounding box center [423, 390] width 366 height 23
select select "3"
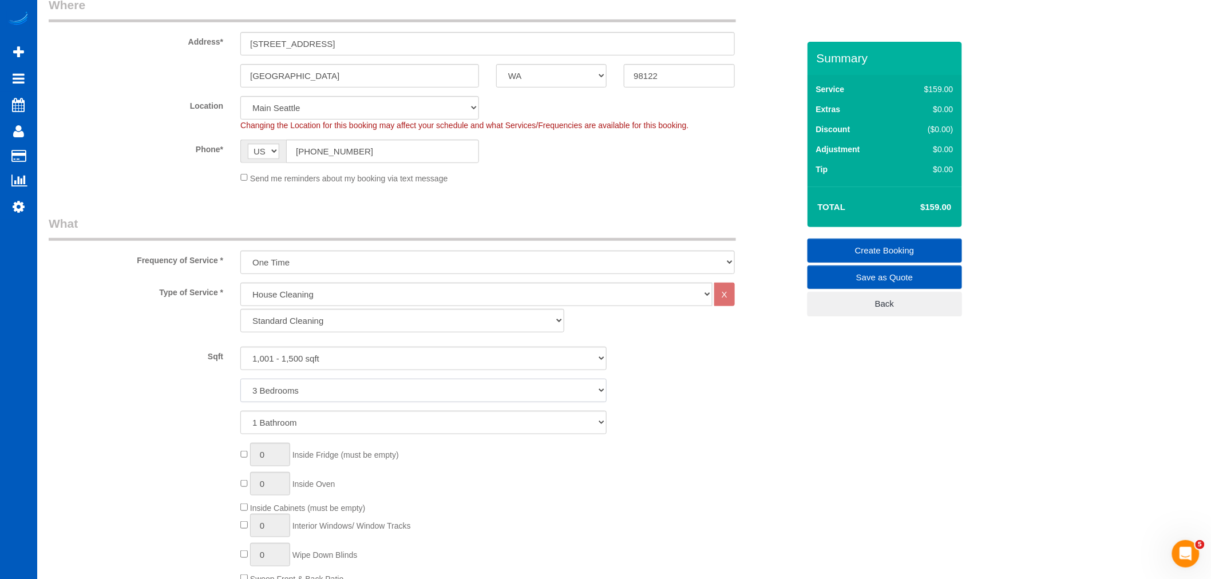
click at [240, 379] on select "1 Bedroom 2 Bedrooms 3 Bedrooms 4 Bedrooms 5 Bedrooms 6 Bedrooms 7 Bedrooms" at bounding box center [423, 390] width 366 height 23
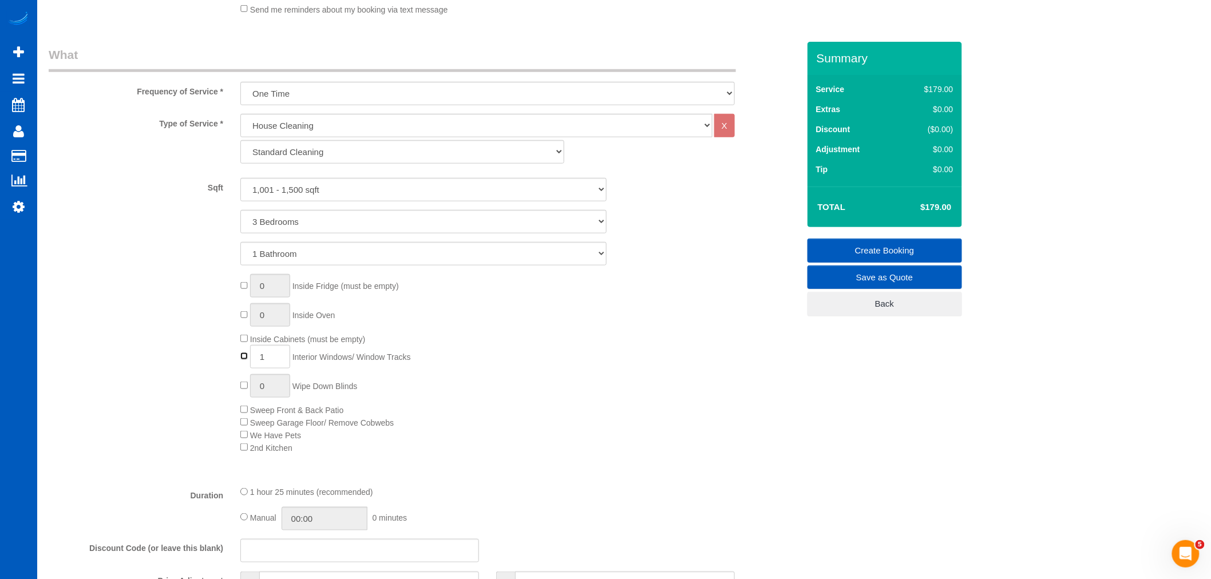
scroll to position [381, 0]
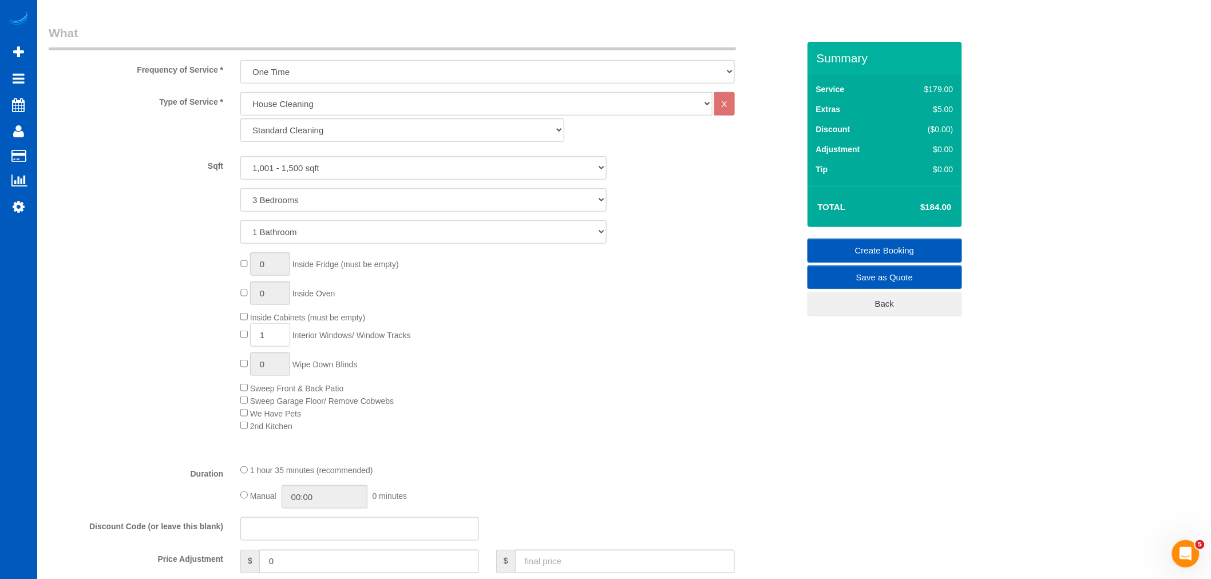
drag, startPoint x: 284, startPoint y: 332, endPoint x: 219, endPoint y: 332, distance: 65.8
click at [219, 332] on div "0 Inside Fridge (must be empty) 0 Inside Oven Inside Cabinets (must be empty) 1…" at bounding box center [423, 341] width 767 height 179
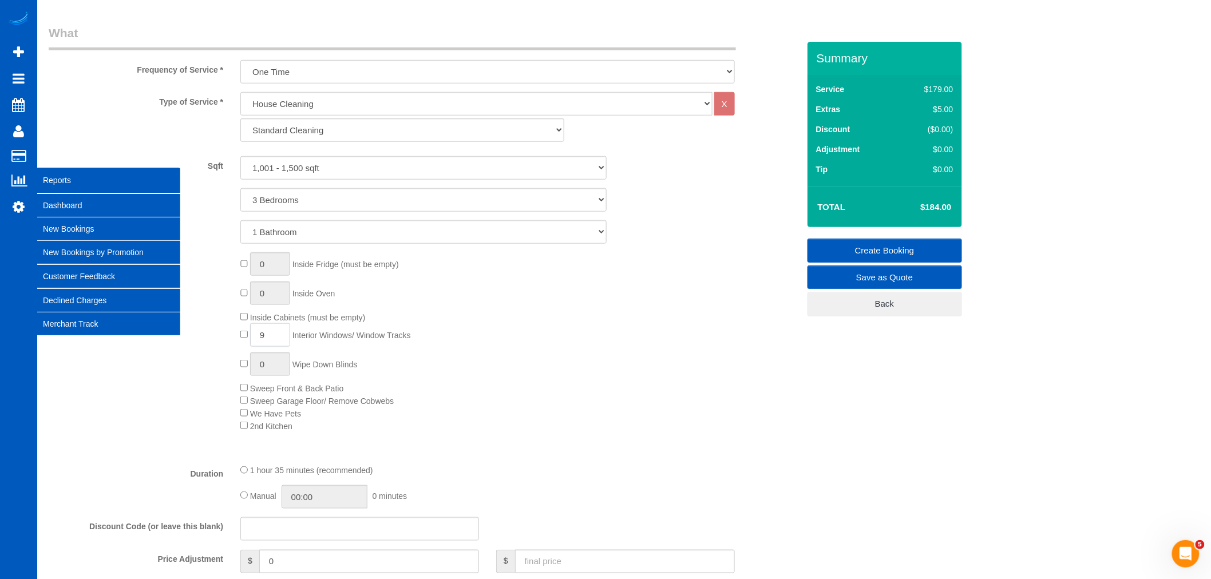
type input "9"
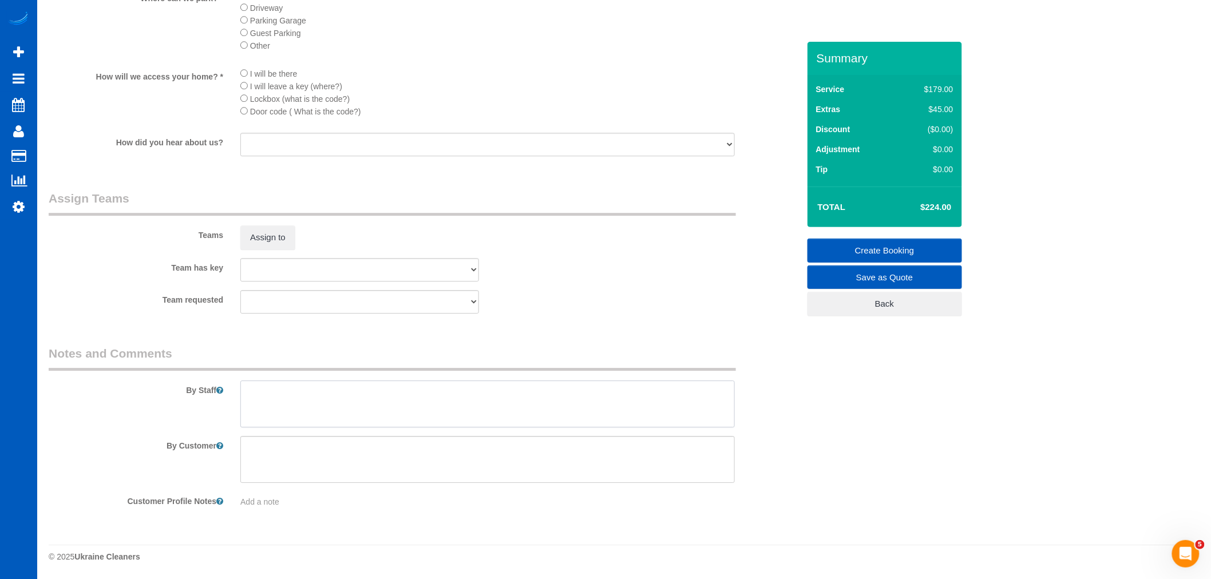
click at [316, 398] on textarea at bounding box center [487, 403] width 494 height 47
paste textarea "Booked by Jade Street parking, call Mari when you arrive and she will meet you.…"
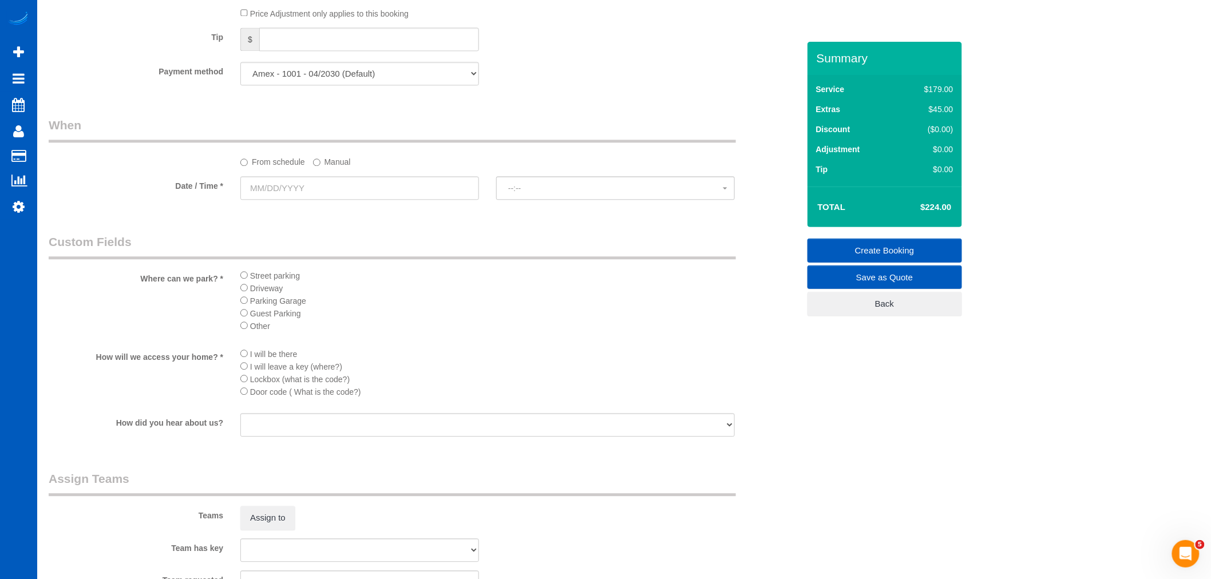
scroll to position [1012, 0]
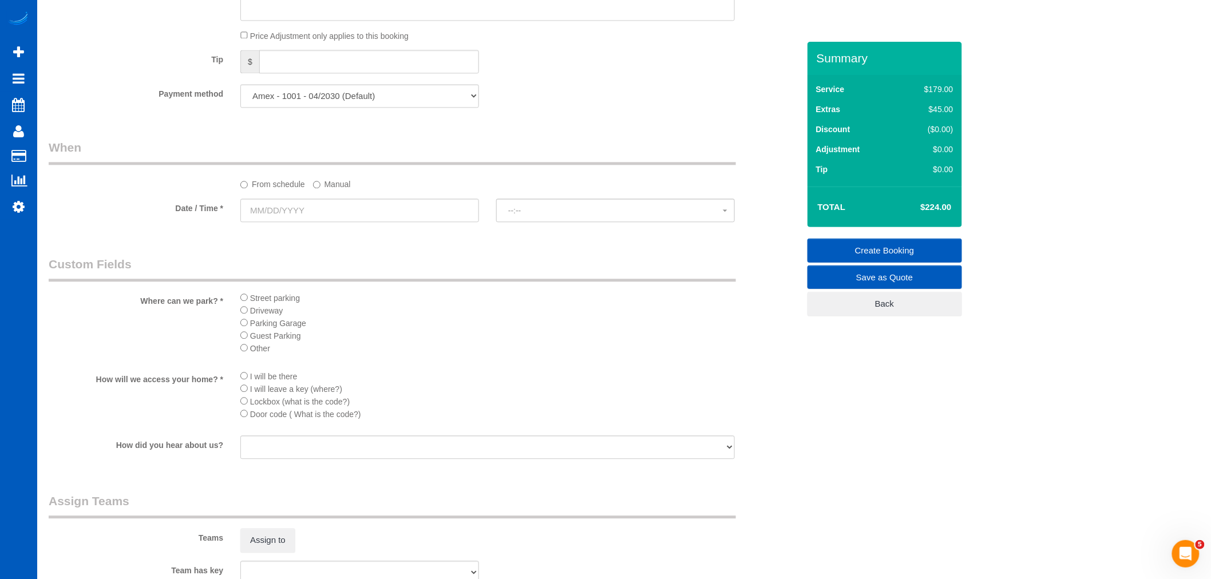
type textarea "Booked by Jade Street parking, call Mari when you arrive and she will meet you.…"
click at [289, 220] on input "text" at bounding box center [359, 210] width 239 height 23
drag, startPoint x: 322, startPoint y: 192, endPoint x: 300, endPoint y: 203, distance: 23.5
click at [322, 190] on label "Manual" at bounding box center [332, 182] width 38 height 15
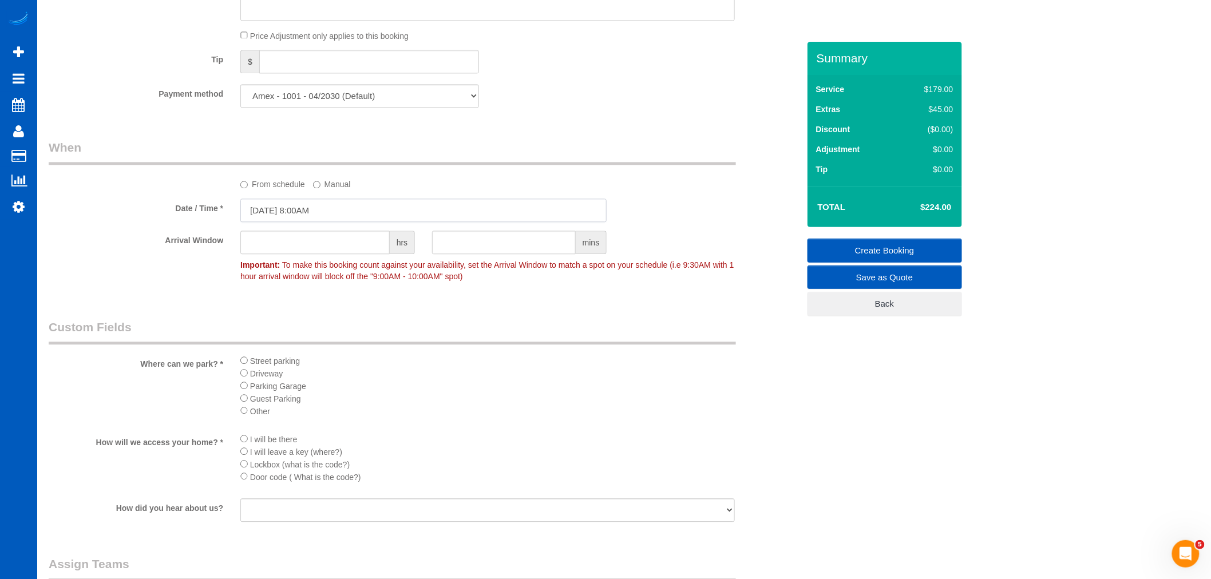
click at [287, 212] on input "09/29/2025 8:00AM" at bounding box center [423, 210] width 366 height 23
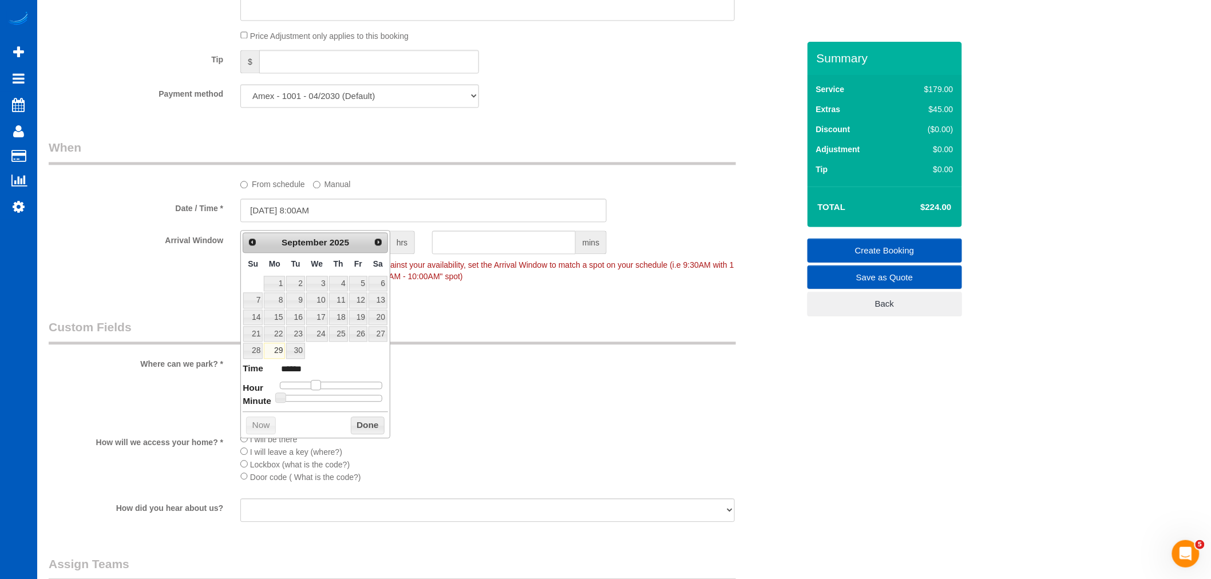
type input "09/29/2025 9:00AM"
type input "******"
type input "09/29/2025 10:00AM"
type input "*******"
type input "09/29/2025 11:00AM"
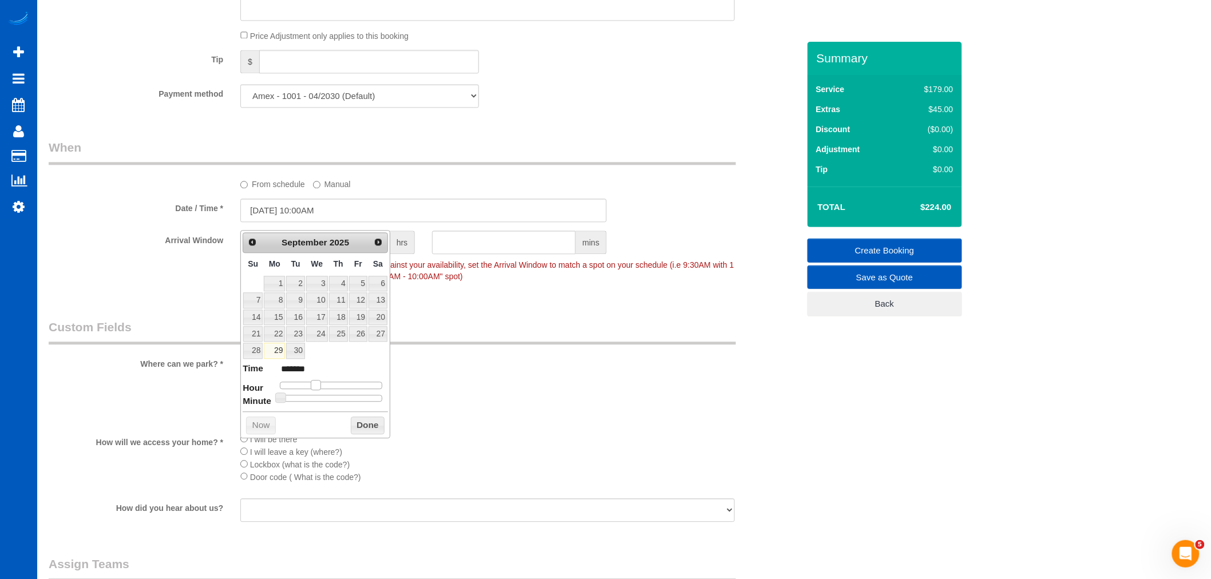
type input "*******"
type input "09/29/2025 12:00PM"
type input "*******"
type input "09/29/2025 1:00PM"
type input "******"
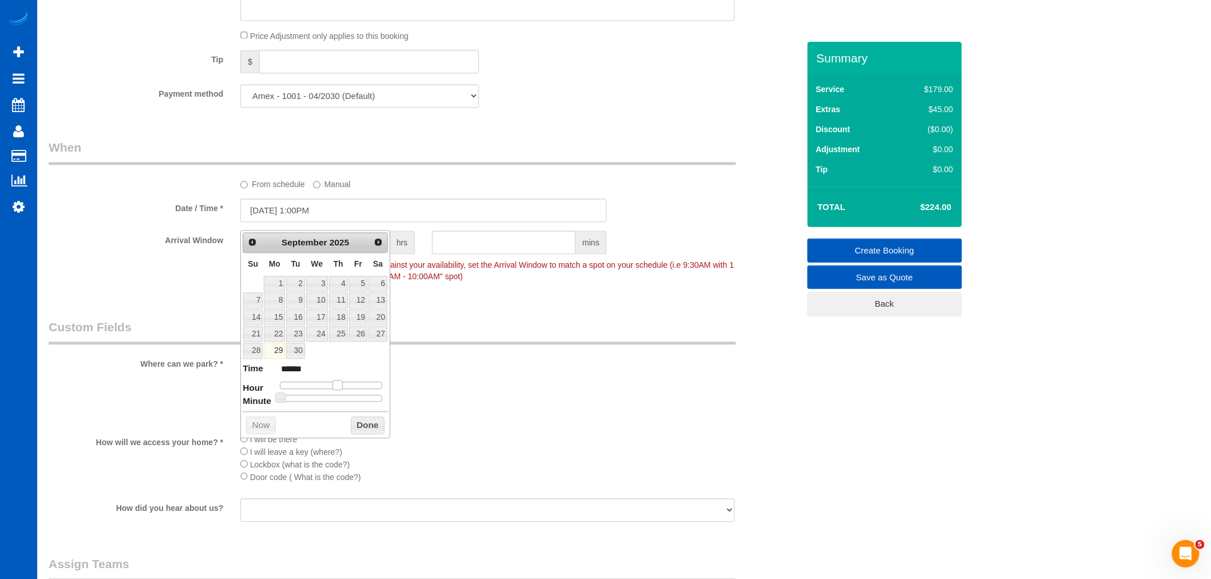
type input "09/29/2025 12:00PM"
type input "*******"
drag, startPoint x: 316, startPoint y: 382, endPoint x: 300, endPoint y: 395, distance: 21.1
click at [334, 382] on span at bounding box center [333, 385] width 10 height 10
type input "09/29/2025 12:05PM"
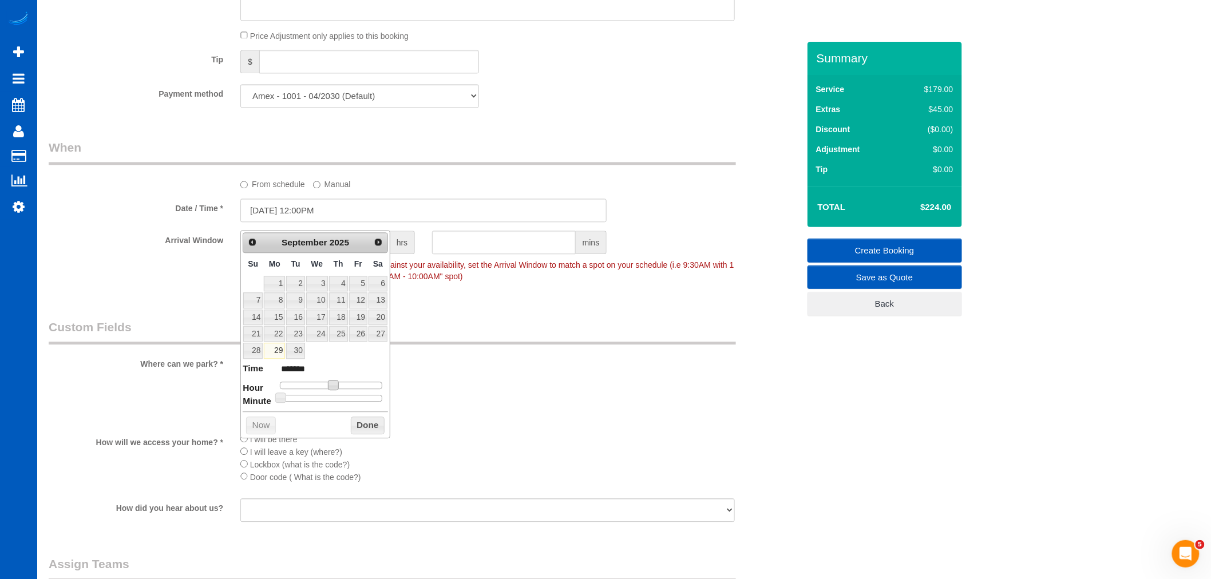
type input "*******"
type input "09/29/2025 12:10PM"
type input "*******"
type input "09/29/2025 12:15PM"
type input "*******"
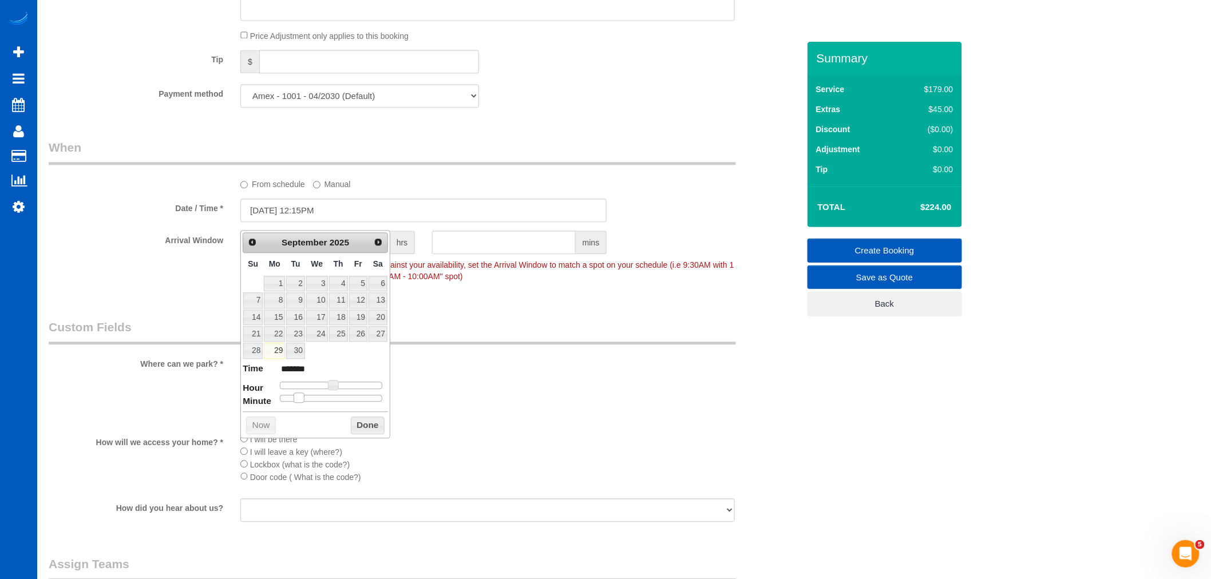
type input "09/29/2025 12:20PM"
type input "*******"
type input "09/29/2025 12:25PM"
type input "*******"
type input "09/29/2025 12:30PM"
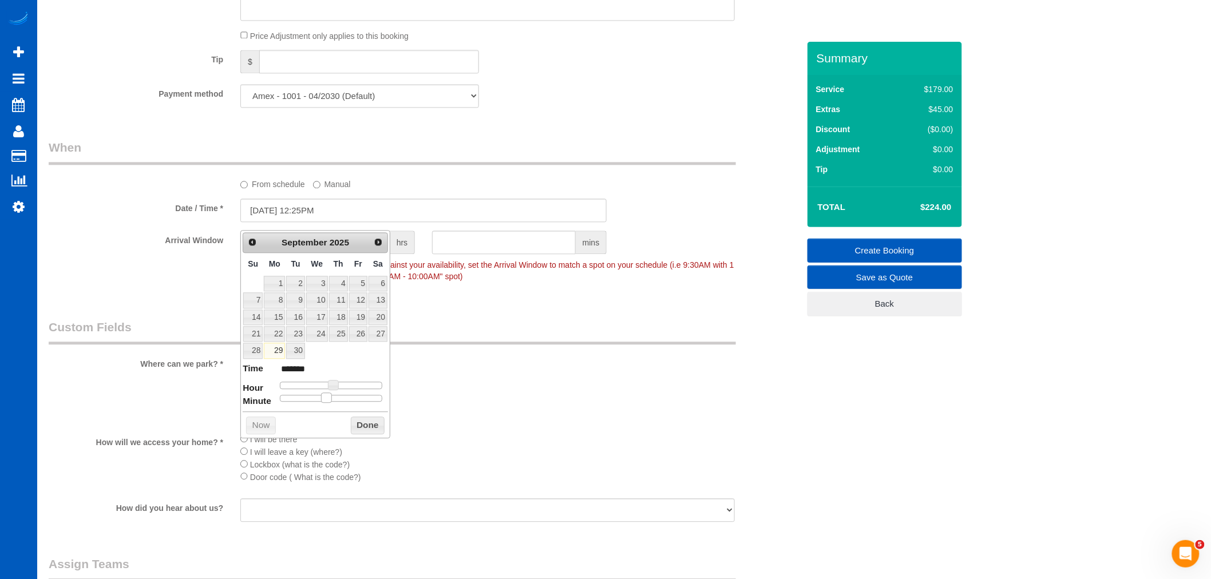
type input "*******"
drag, startPoint x: 281, startPoint y: 399, endPoint x: 341, endPoint y: 395, distance: 59.6
click at [341, 395] on div at bounding box center [331, 398] width 102 height 7
click at [359, 416] on div "Prev Next September 2025 Su Mo Tu We Th Fr Sa 1 2 3 4 5 6 7 8 9 10 11 12 13 14 …" at bounding box center [315, 334] width 150 height 208
click at [364, 430] on button "Done" at bounding box center [368, 426] width 34 height 18
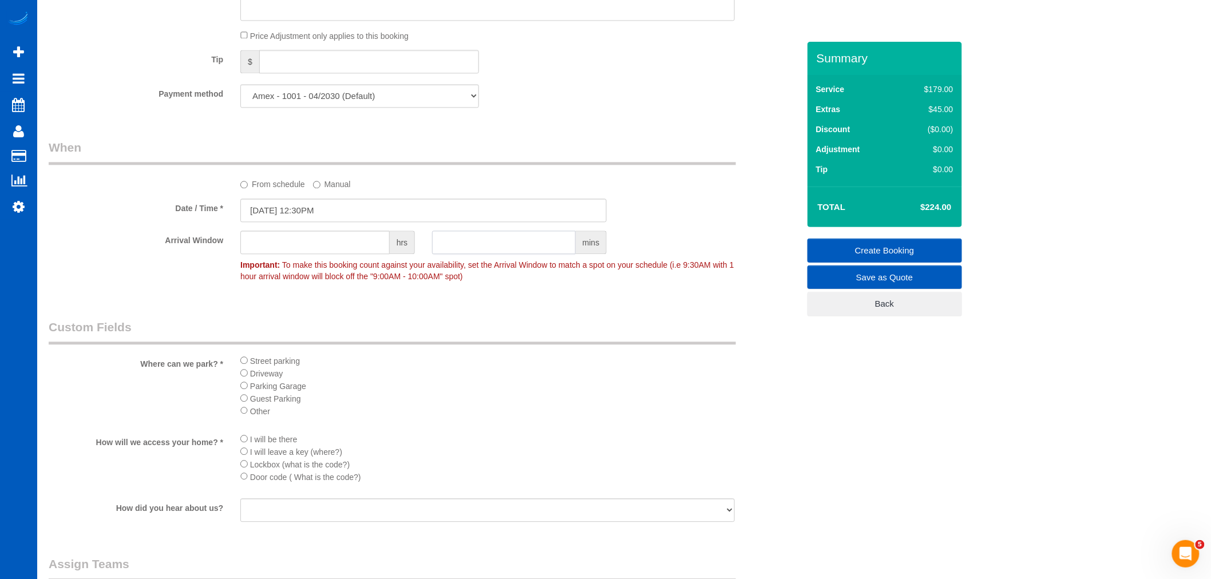
click at [489, 252] on input "text" at bounding box center [504, 242] width 144 height 23
type input "30"
click at [605, 443] on li "I will be there" at bounding box center [487, 439] width 494 height 13
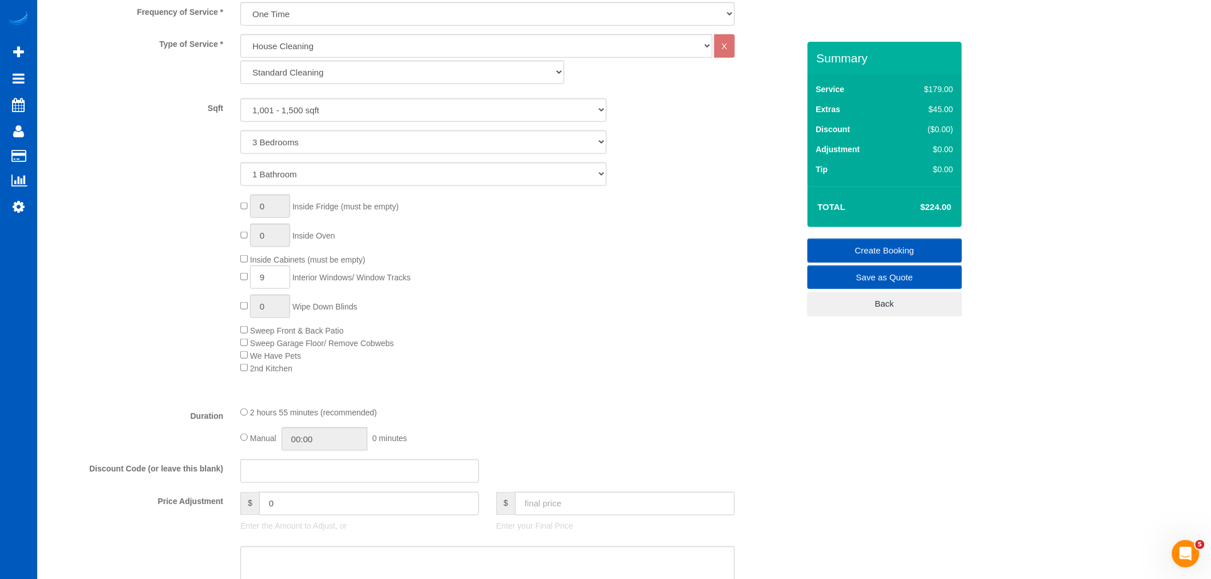
scroll to position [312, 0]
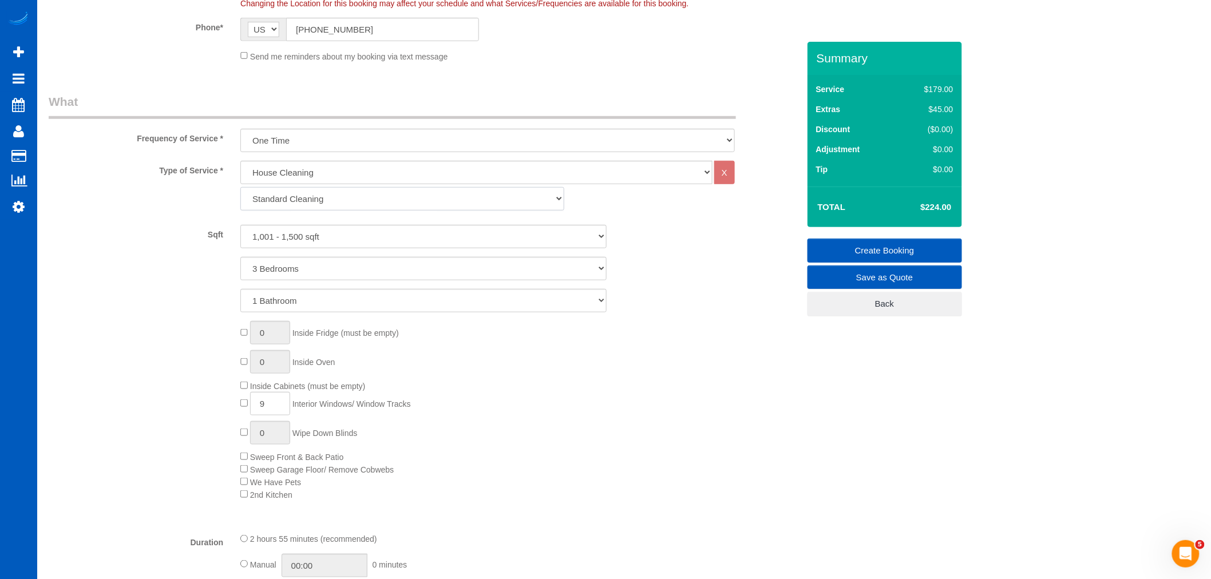
click at [328, 205] on select "Standard Cleaning Deep Cleaning Move In/ Out Cleaning" at bounding box center [402, 198] width 324 height 23
select select "367"
click at [240, 188] on select "Standard Cleaning Deep Cleaning Move In/ Out Cleaning" at bounding box center [402, 198] width 324 height 23
select select "3"
click at [300, 243] on select "0 - 1,000 sqft 1,001 - 1,500 sqft 1,501 - 2,000 sqft 2,001 - 2,500 sqft 2,501 -…" at bounding box center [423, 236] width 366 height 23
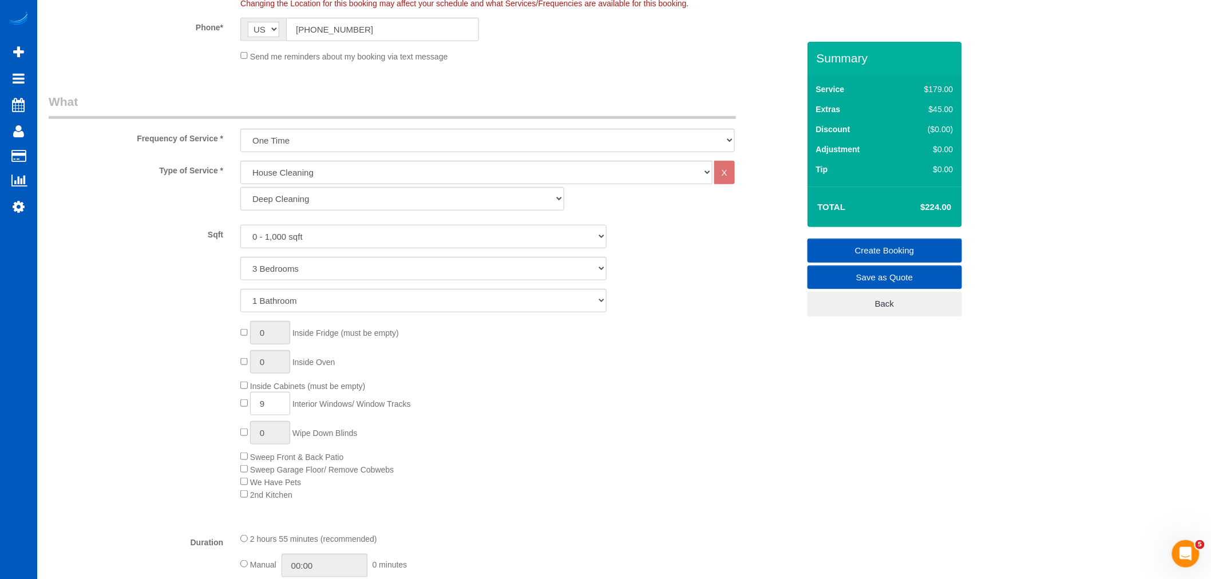
select select "1001"
click at [240, 225] on select "0 - 1,000 sqft 1,001 - 1,500 sqft 1,501 - 2,000 sqft 2,001 - 2,500 sqft 2,501 -…" at bounding box center [423, 236] width 366 height 23
click at [687, 464] on div "0 Inside Fridge (must be empty) 0 Inside Oven Inside Cabinets (must be empty) 9…" at bounding box center [519, 410] width 575 height 179
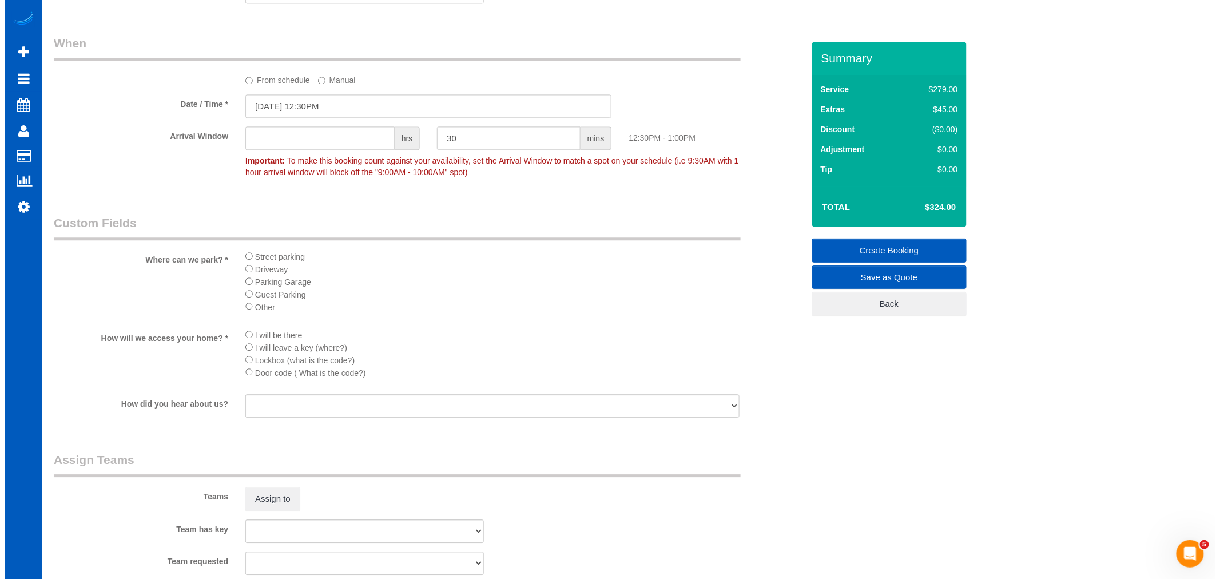
scroll to position [1330, 0]
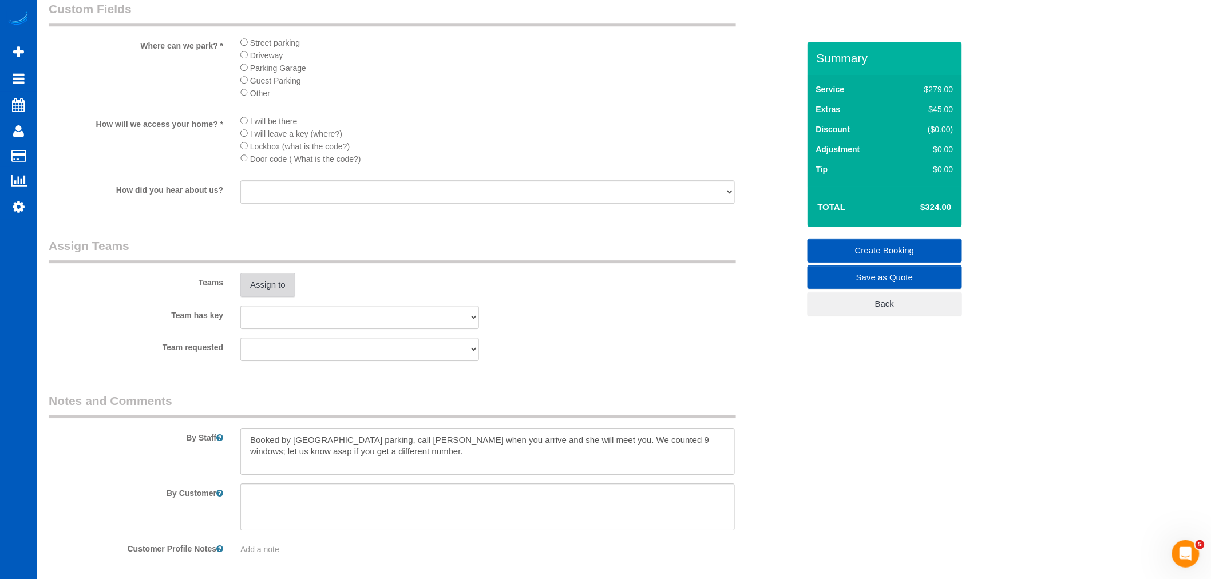
click at [273, 297] on button "Assign to" at bounding box center [267, 285] width 55 height 24
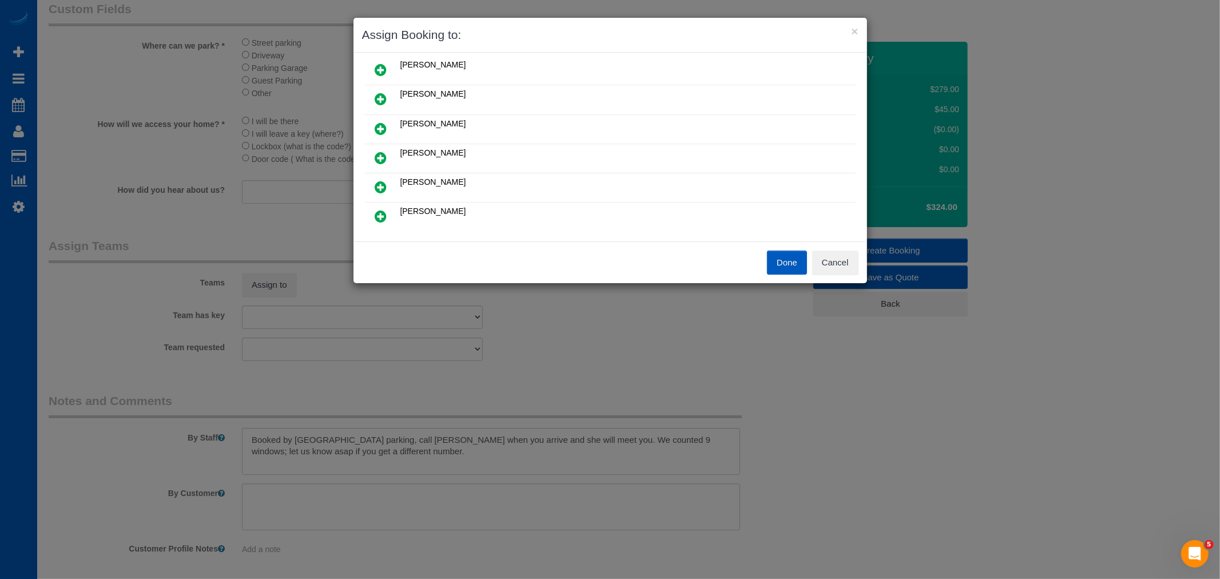
click at [386, 212] on icon at bounding box center [381, 216] width 12 height 14
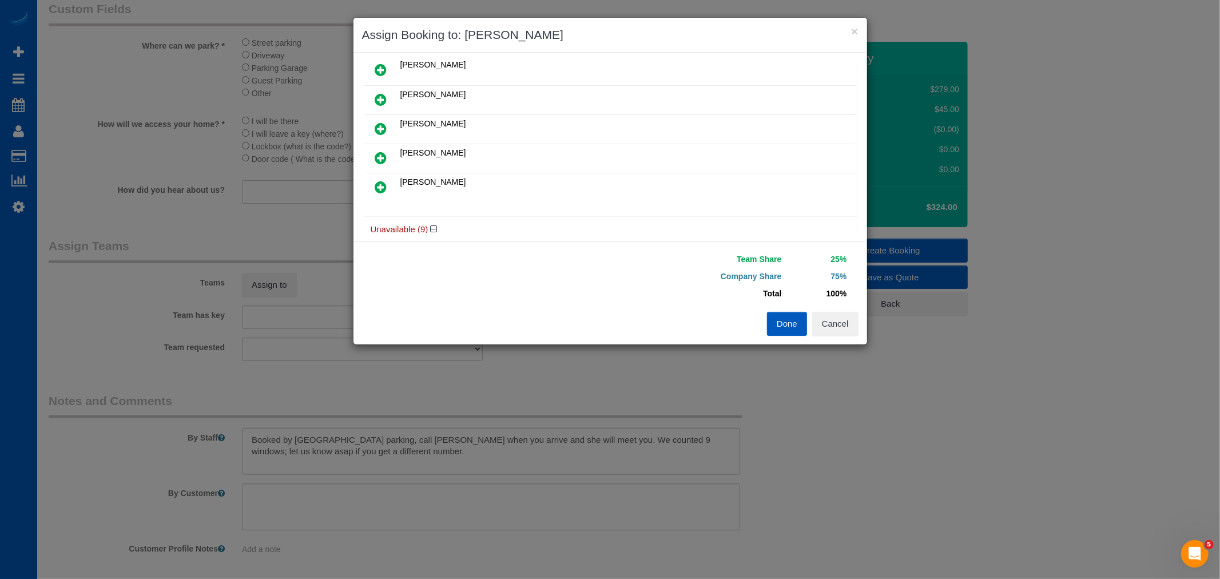
click at [379, 184] on icon at bounding box center [381, 187] width 12 height 14
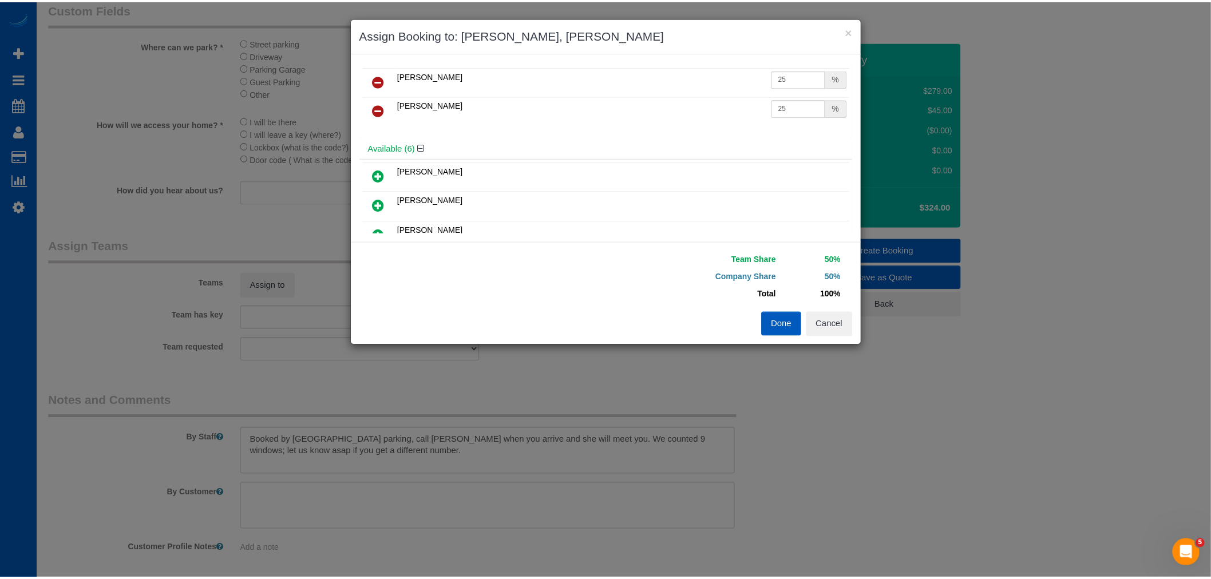
scroll to position [0, 0]
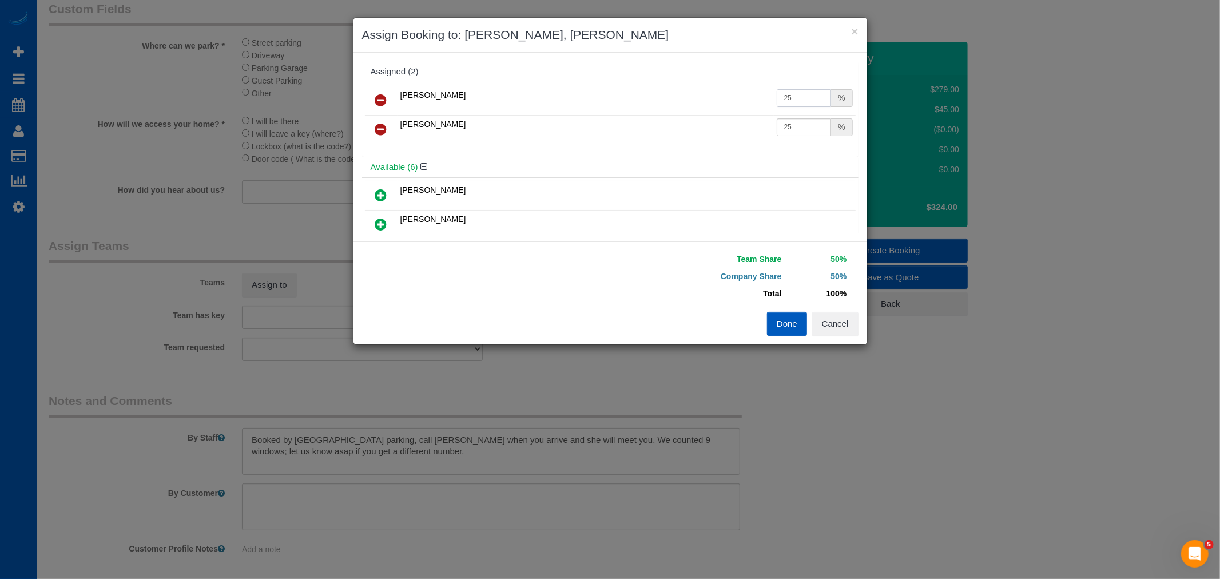
drag, startPoint x: 782, startPoint y: 93, endPoint x: 812, endPoint y: 93, distance: 30.9
click at [812, 93] on input "25" at bounding box center [804, 98] width 55 height 18
type input "27"
drag, startPoint x: 782, startPoint y: 130, endPoint x: 809, endPoint y: 264, distance: 136.1
click at [813, 129] on input "27" at bounding box center [804, 127] width 55 height 18
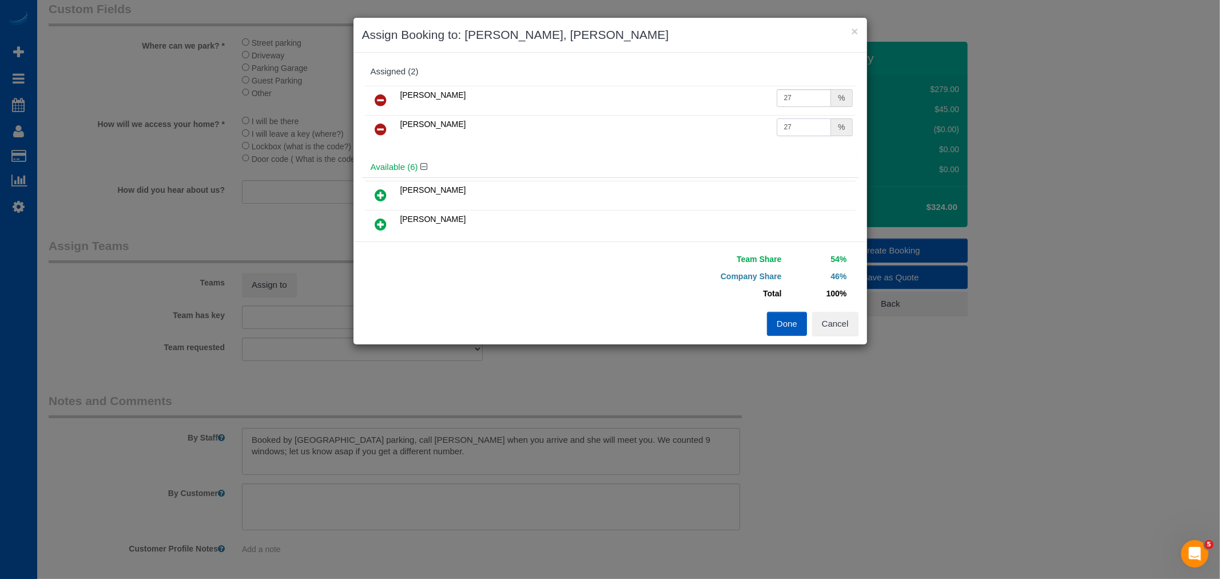
type input "27"
click at [794, 336] on div "Team Share 54% Company Share 46% Total 100% Warning: The Company share is 0%. I…" at bounding box center [611, 292] width 514 height 103
click at [775, 328] on button "Done" at bounding box center [787, 324] width 40 height 24
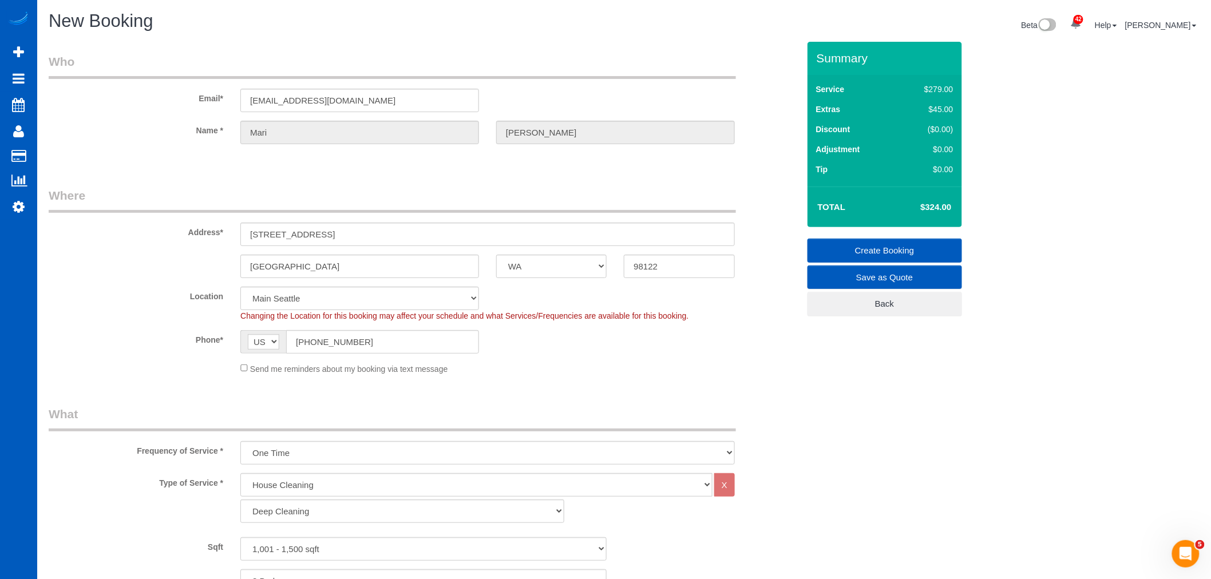
click at [300, 367] on span "Send me reminders about my booking via text message" at bounding box center [349, 368] width 198 height 9
drag, startPoint x: 364, startPoint y: 332, endPoint x: 181, endPoint y: 338, distance: 182.6
click at [181, 338] on div "Phone* AF AL DZ AD AO AI AQ AG AR AM AW AU AT AZ BS BH BD BB BY BE BZ BJ BM BT …" at bounding box center [423, 341] width 767 height 23
type input "(206) 556-1918"
click at [684, 354] on sui-booking-location "Location North Seattle Atlanta GA Denver Everett Fort Worth TX Las Vegas Main D…" at bounding box center [424, 331] width 750 height 88
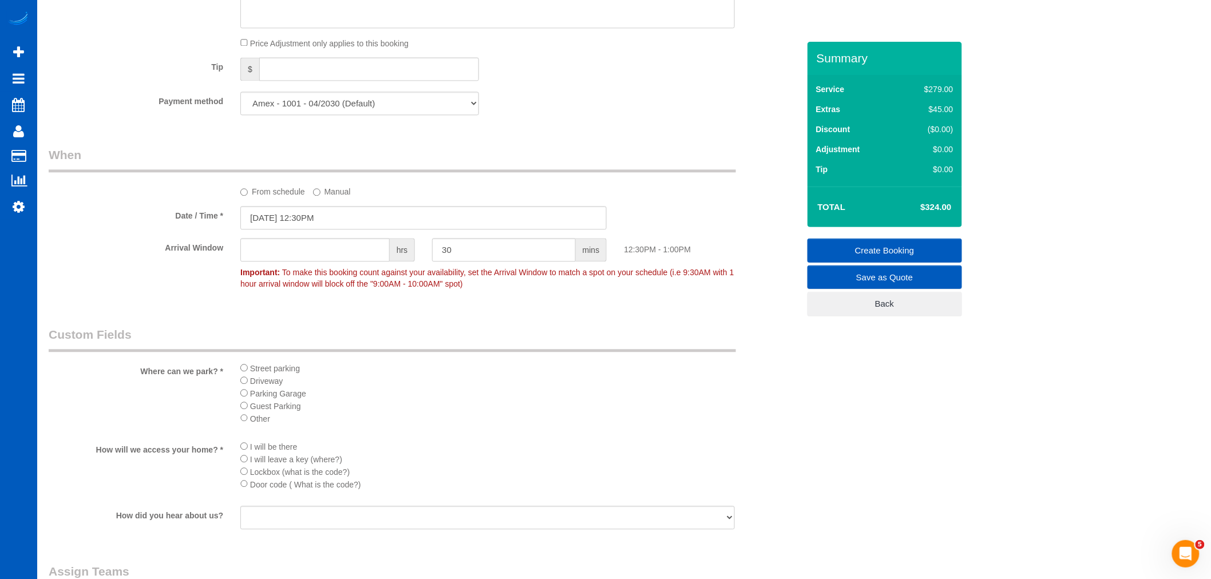
scroll to position [1335, 0]
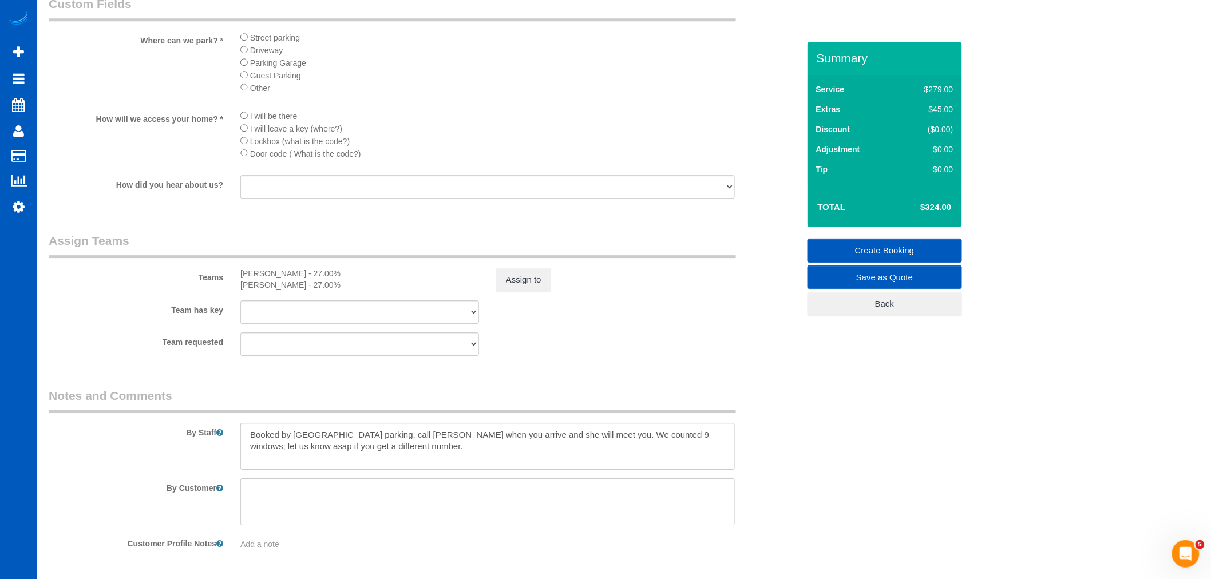
click at [887, 248] on link "Create Booking" at bounding box center [884, 251] width 154 height 24
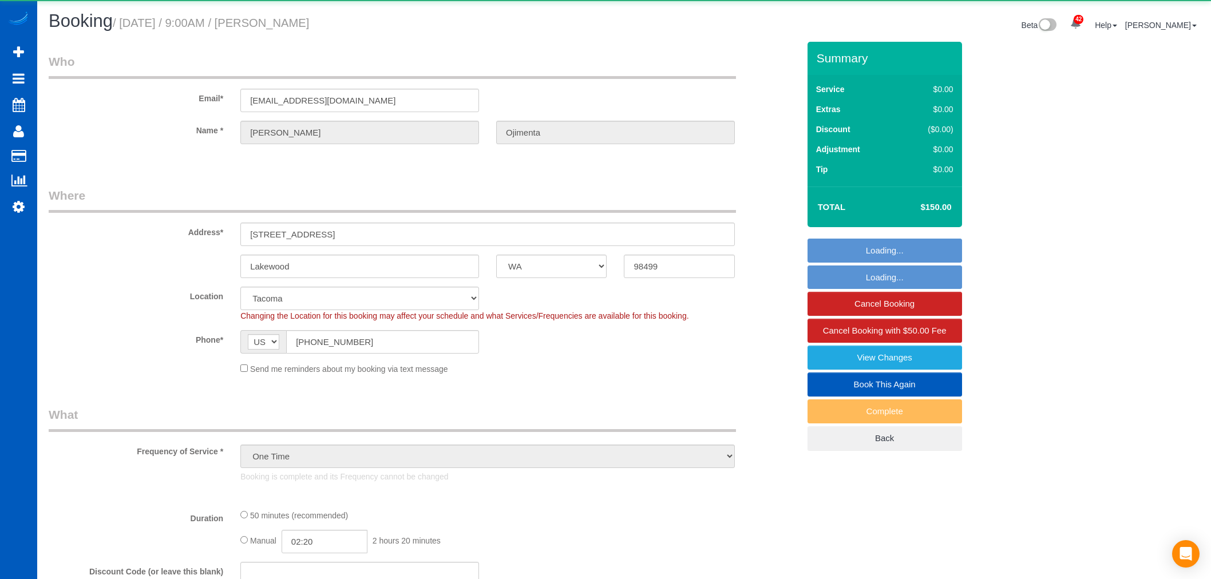
select select "WA"
select select "object:1027"
select select "2"
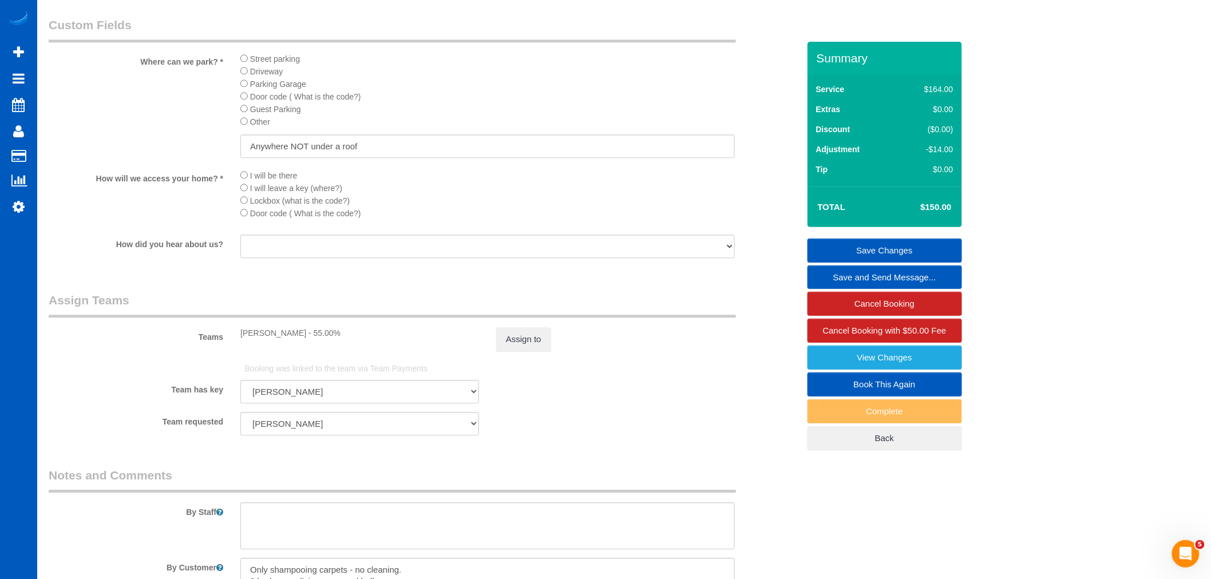
scroll to position [1038, 0]
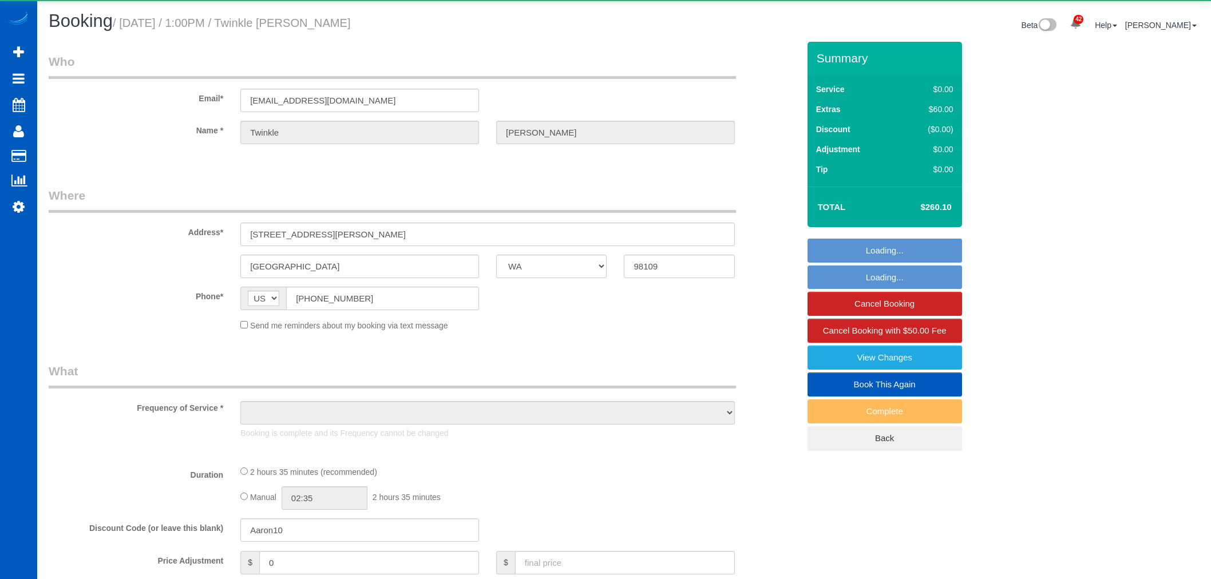
select select "WA"
select select "object:1175"
select select "199"
select select "2"
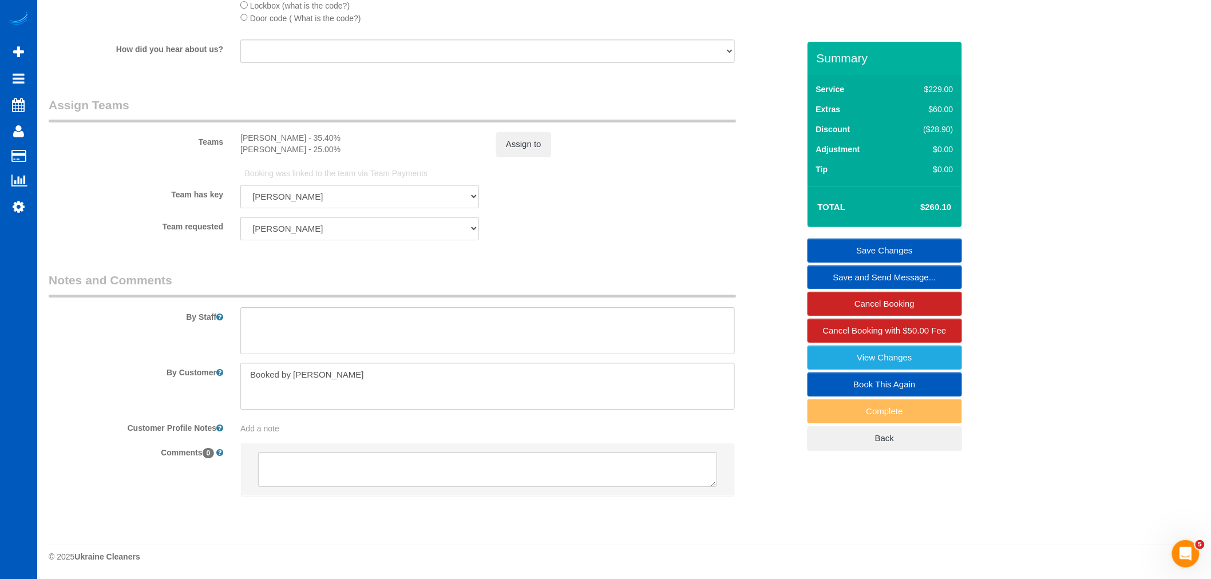
scroll to position [1532, 0]
